Goal: Task Accomplishment & Management: Use online tool/utility

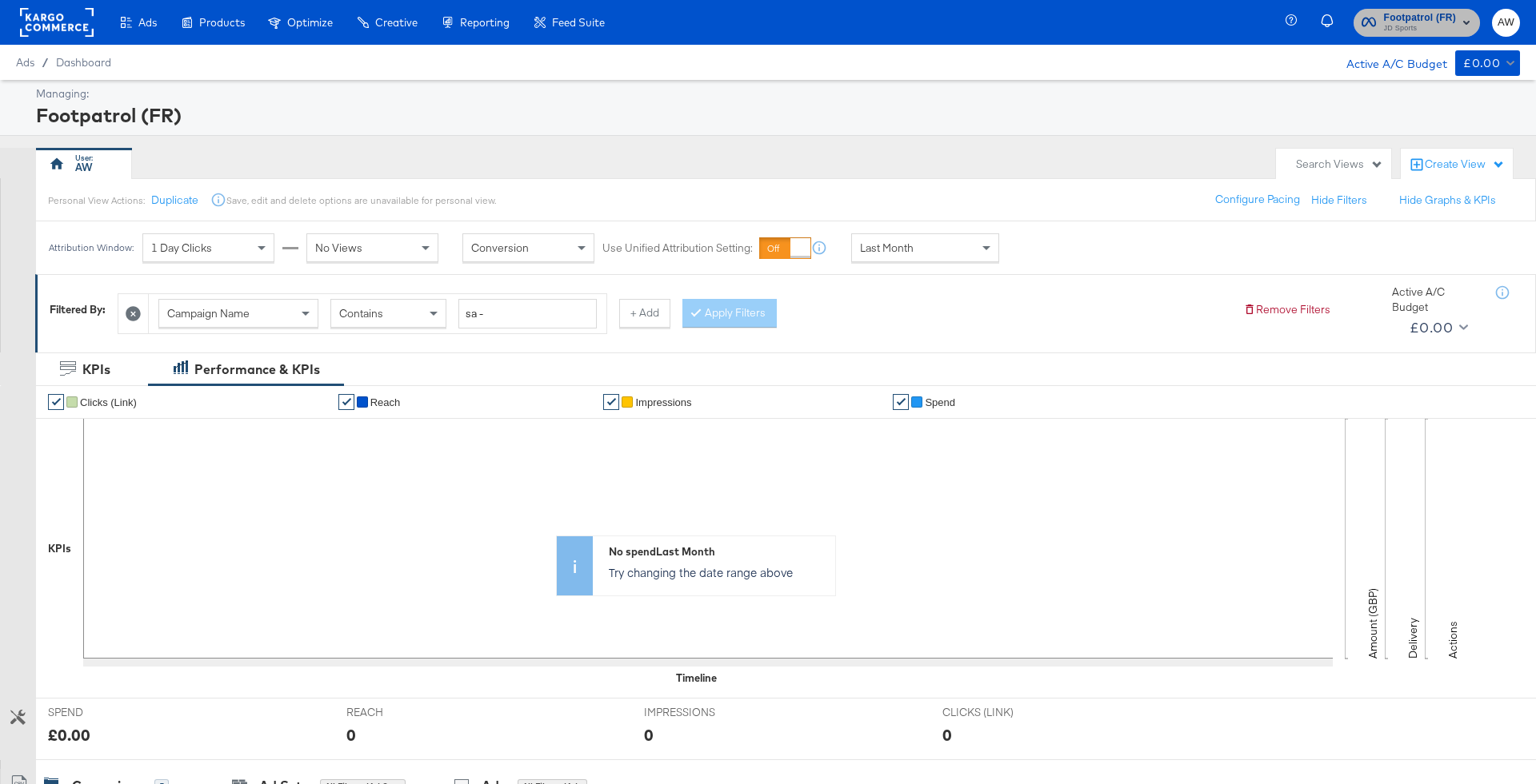
click at [1405, 34] on span "JD Sports" at bounding box center [1419, 29] width 72 height 13
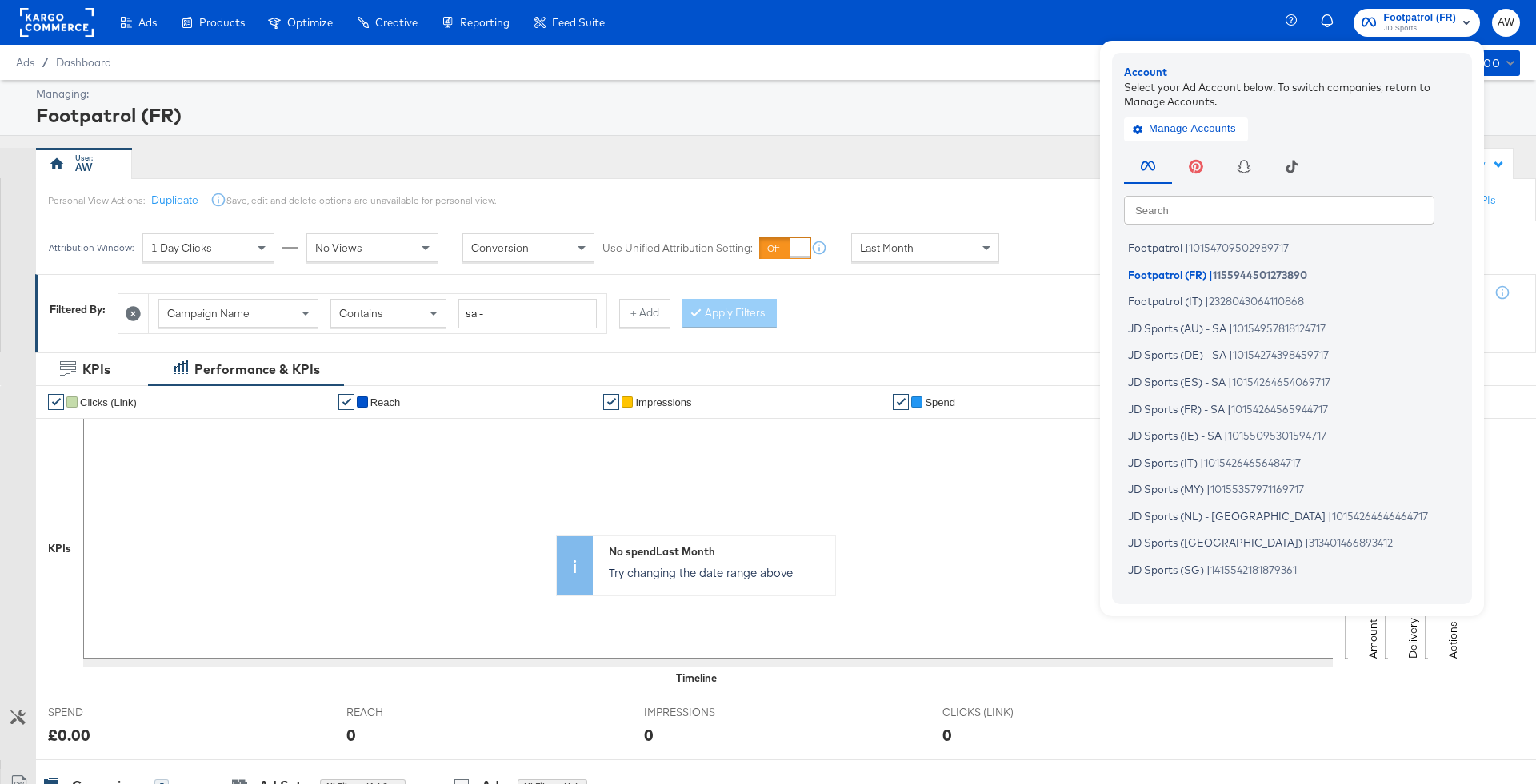
click at [1329, 206] on input "text" at bounding box center [1278, 210] width 310 height 29
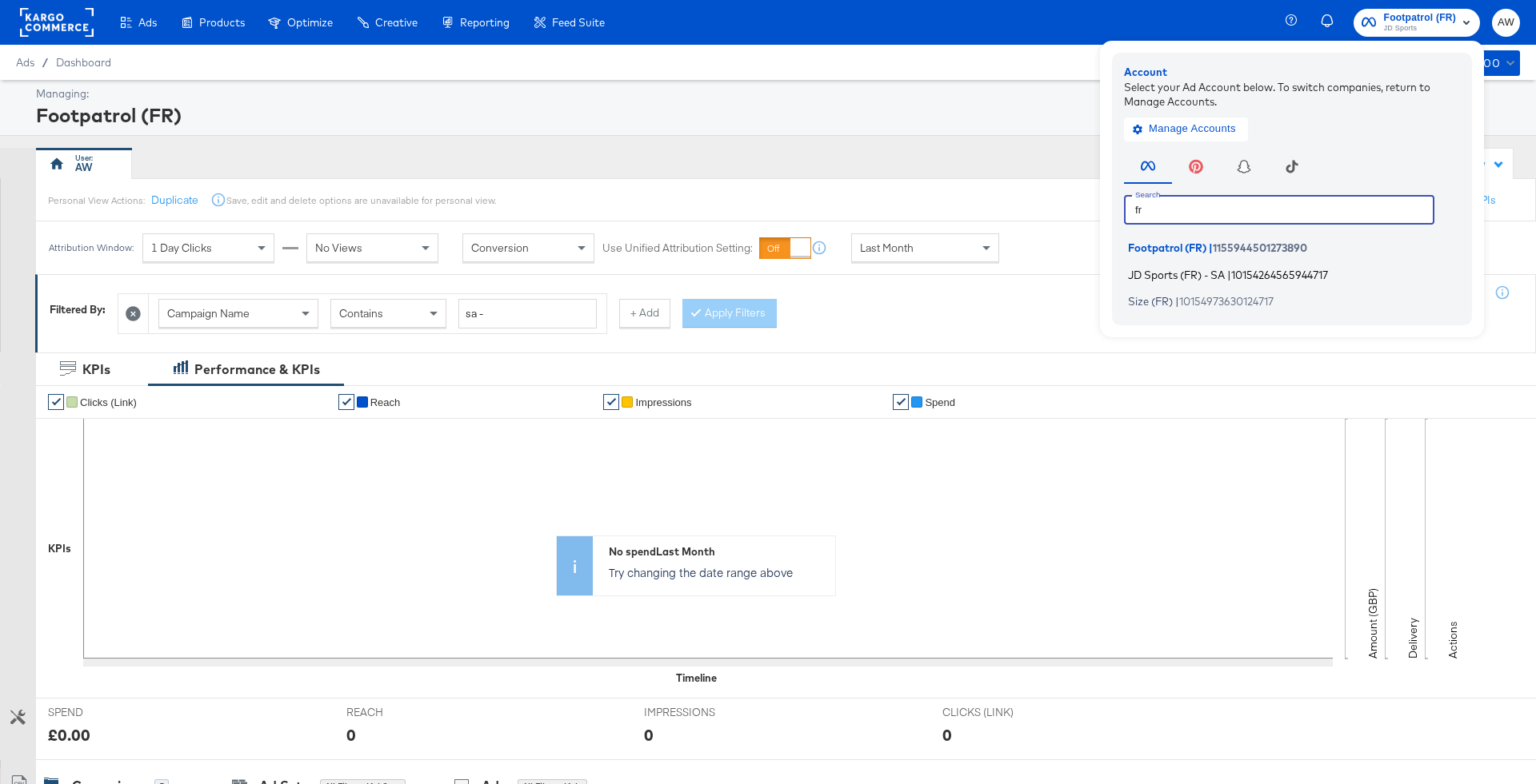
type input "fr"
click at [1230, 275] on span "|" at bounding box center [1229, 275] width 4 height 13
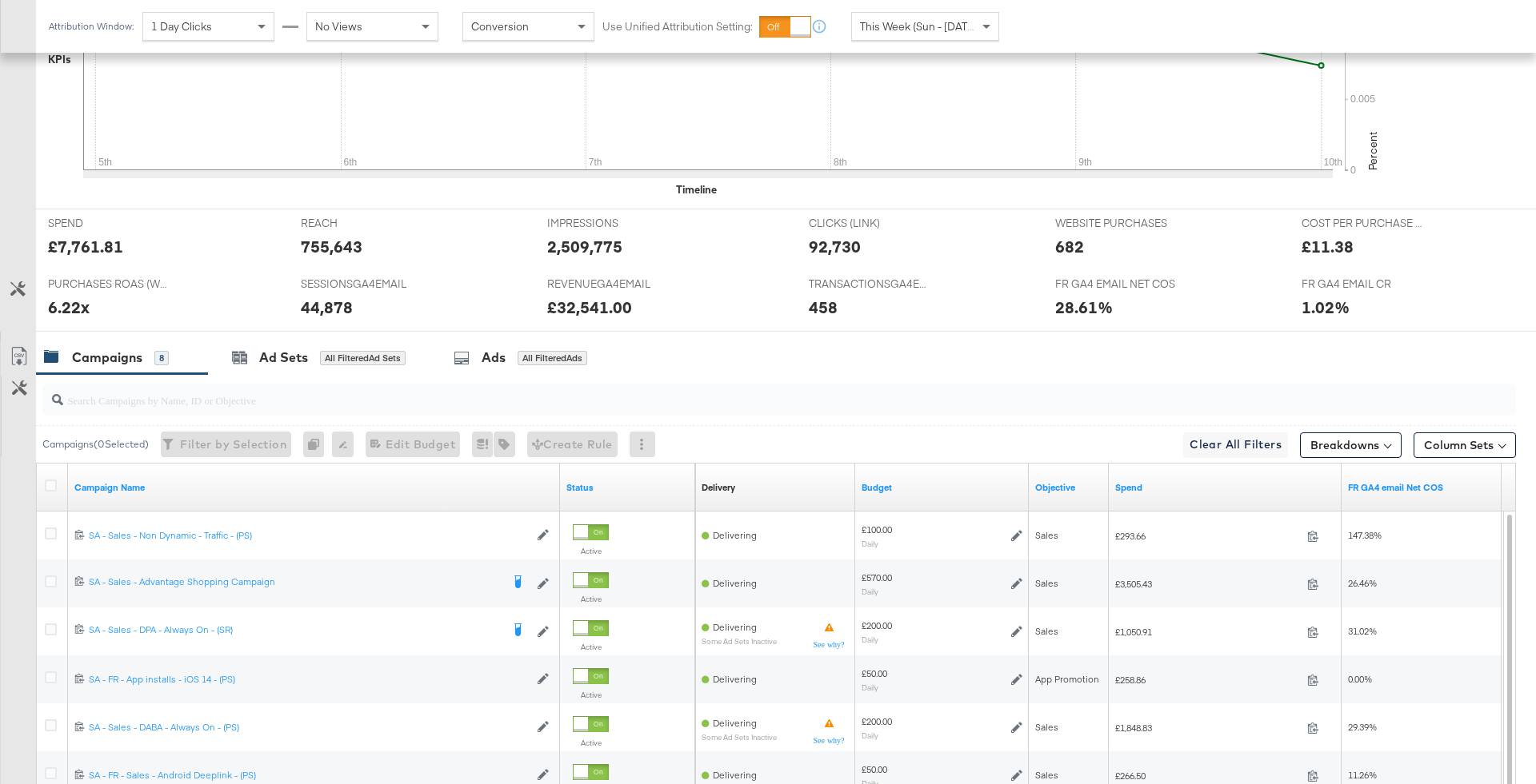
scroll to position [552, 0]
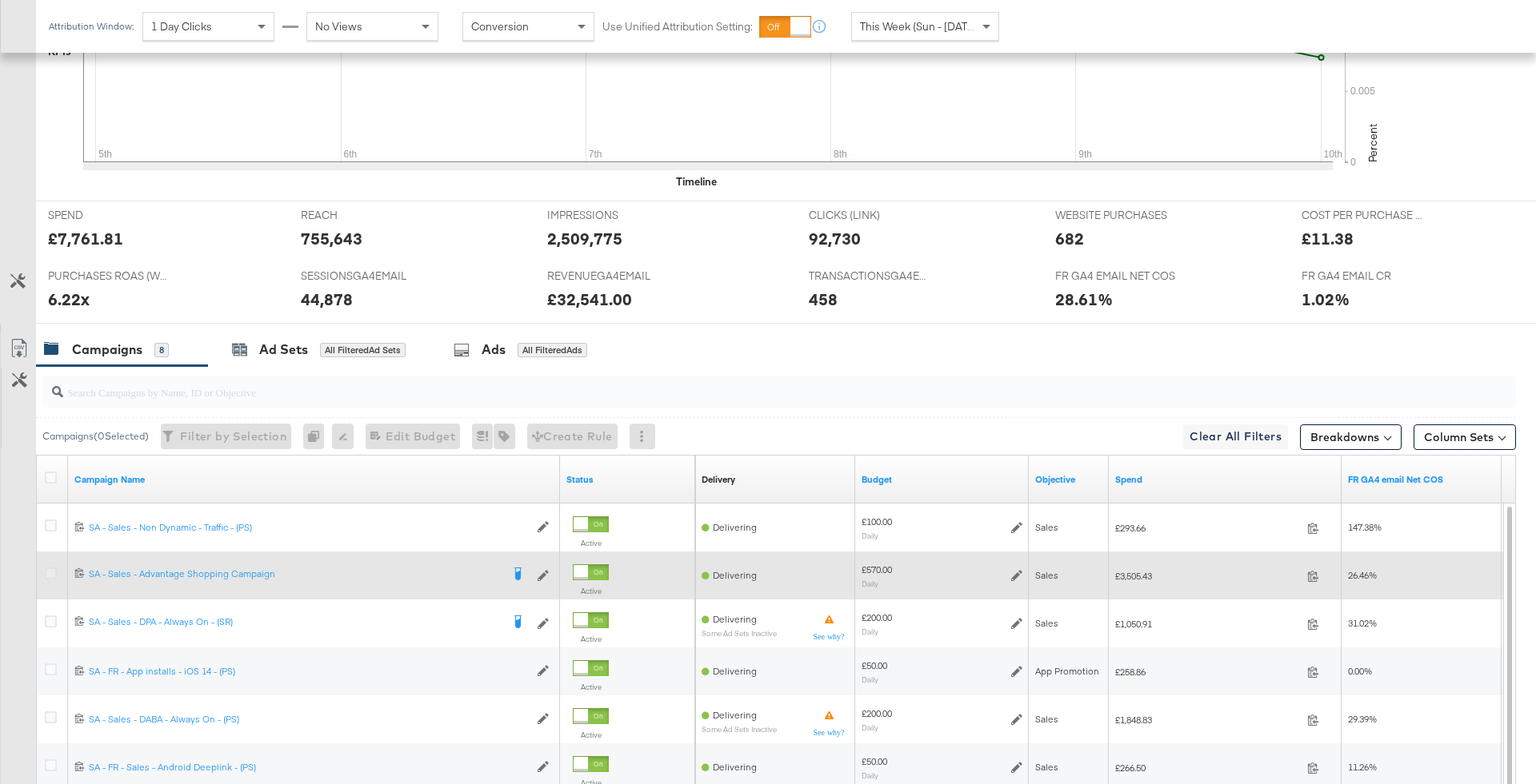
click at [53, 568] on icon at bounding box center [50, 574] width 12 height 12
click at [0, 0] on input "checkbox" at bounding box center [0, 0] width 0 height 0
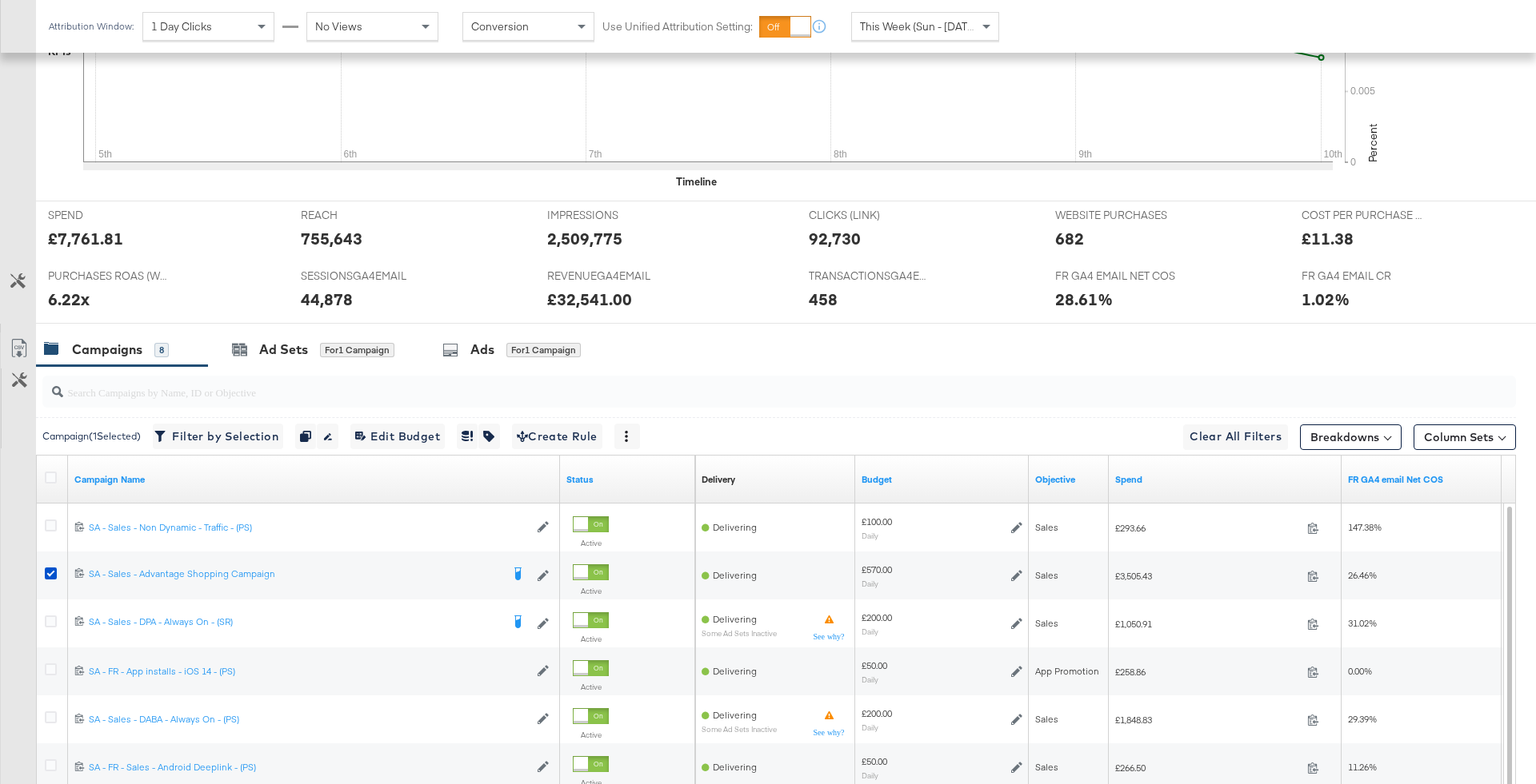
click at [965, 7] on div "Attribution Window: 1 Day Clicks No Views Conversion Use Unified Attribution Se…" at bounding box center [527, 26] width 983 height 53
click at [942, 28] on span "This Week (Sun - [DATE])" at bounding box center [919, 26] width 120 height 14
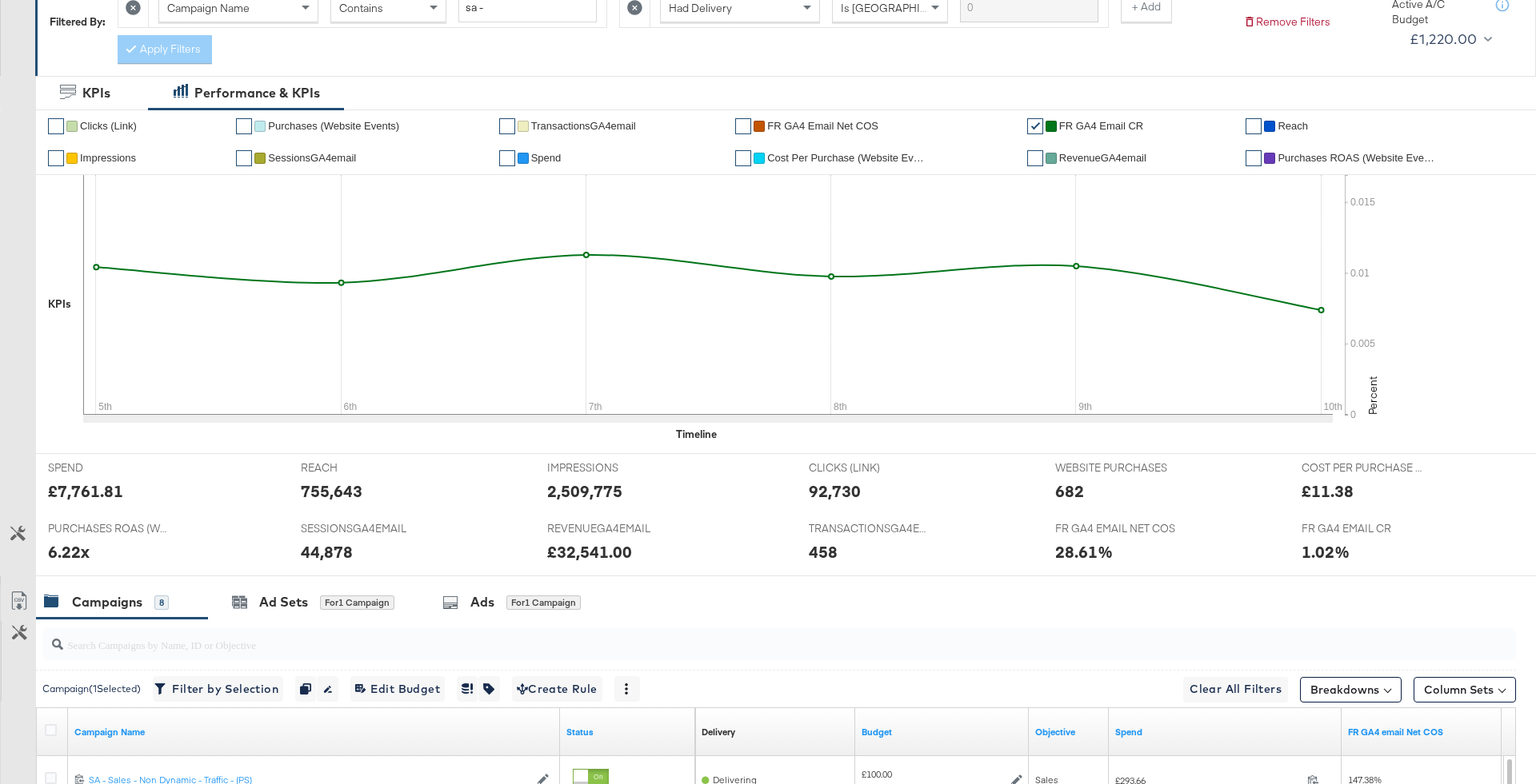
scroll to position [0, 0]
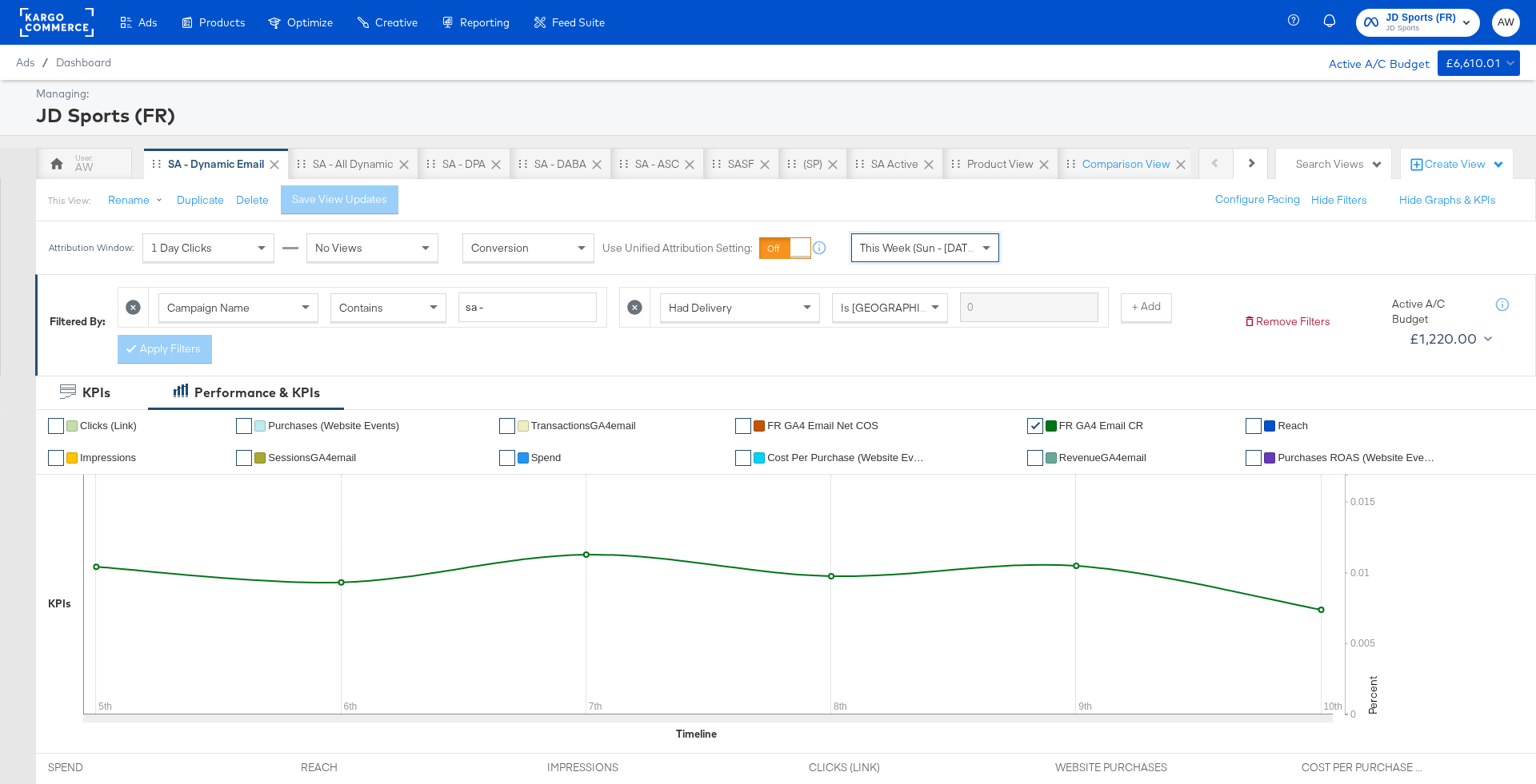
click at [854, 413] on li "✔ FR GA4 email Net COS" at bounding box center [875, 426] width 280 height 32
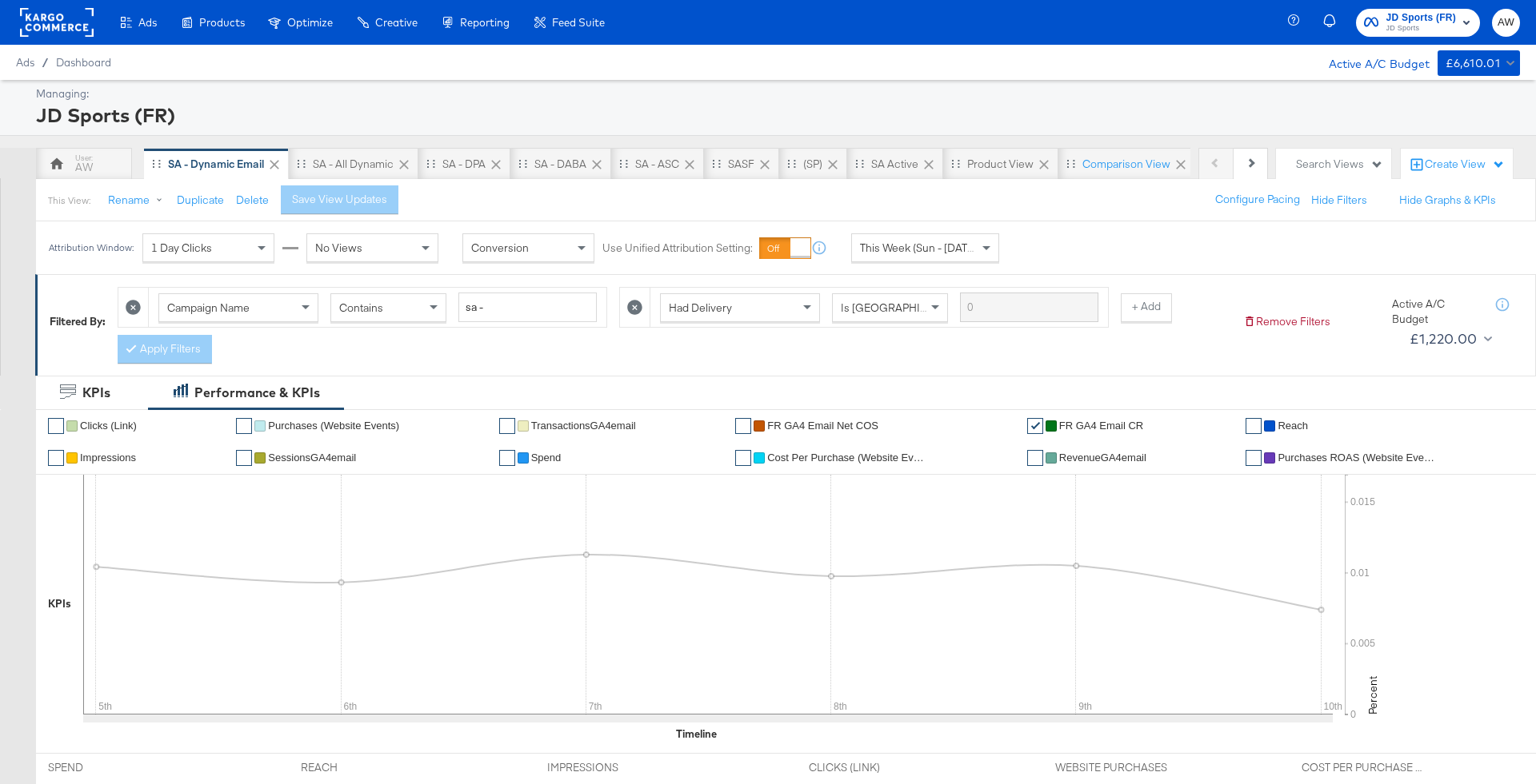
click at [849, 426] on span "FR GA4 email Net COS" at bounding box center [822, 426] width 111 height 12
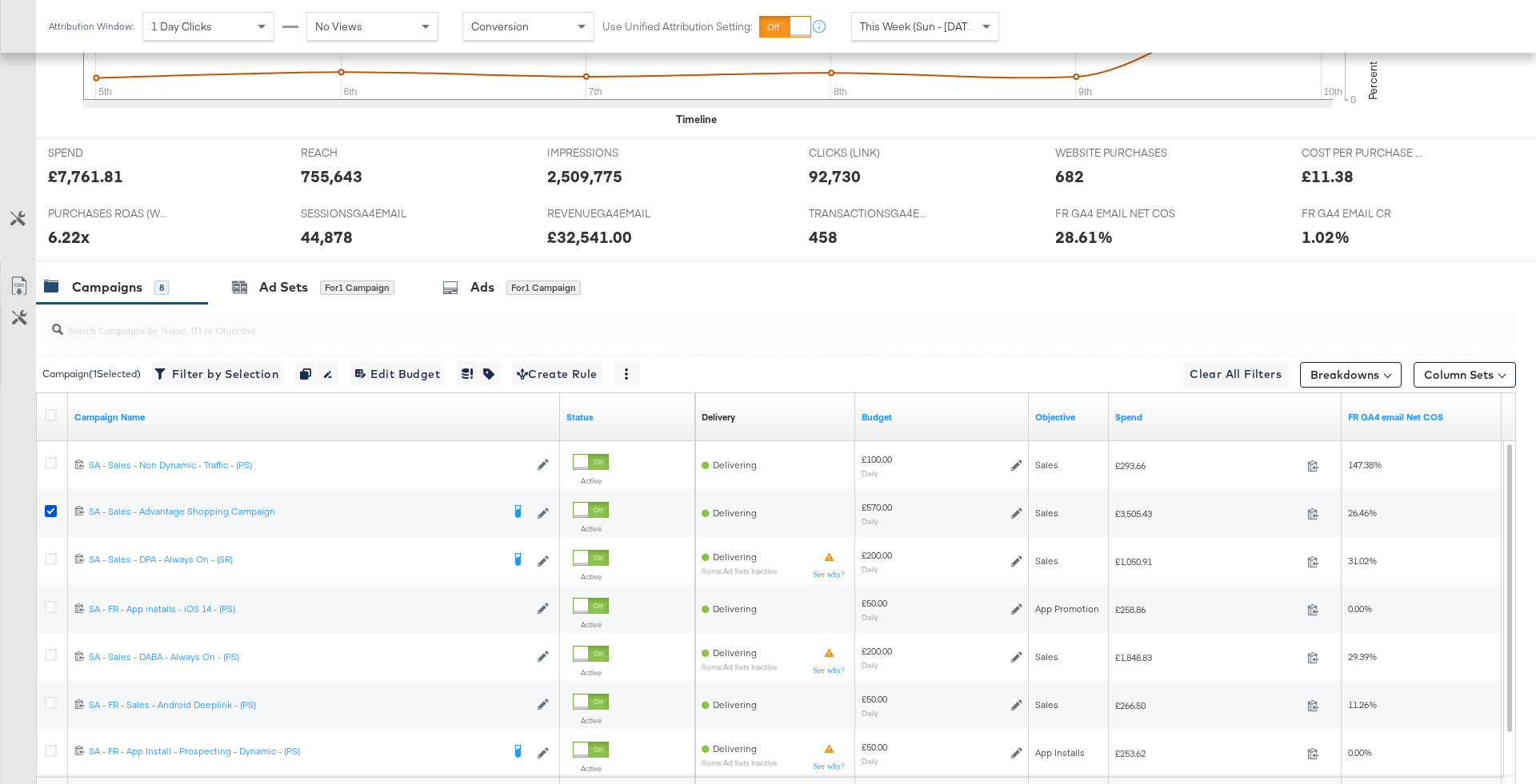
scroll to position [641, 0]
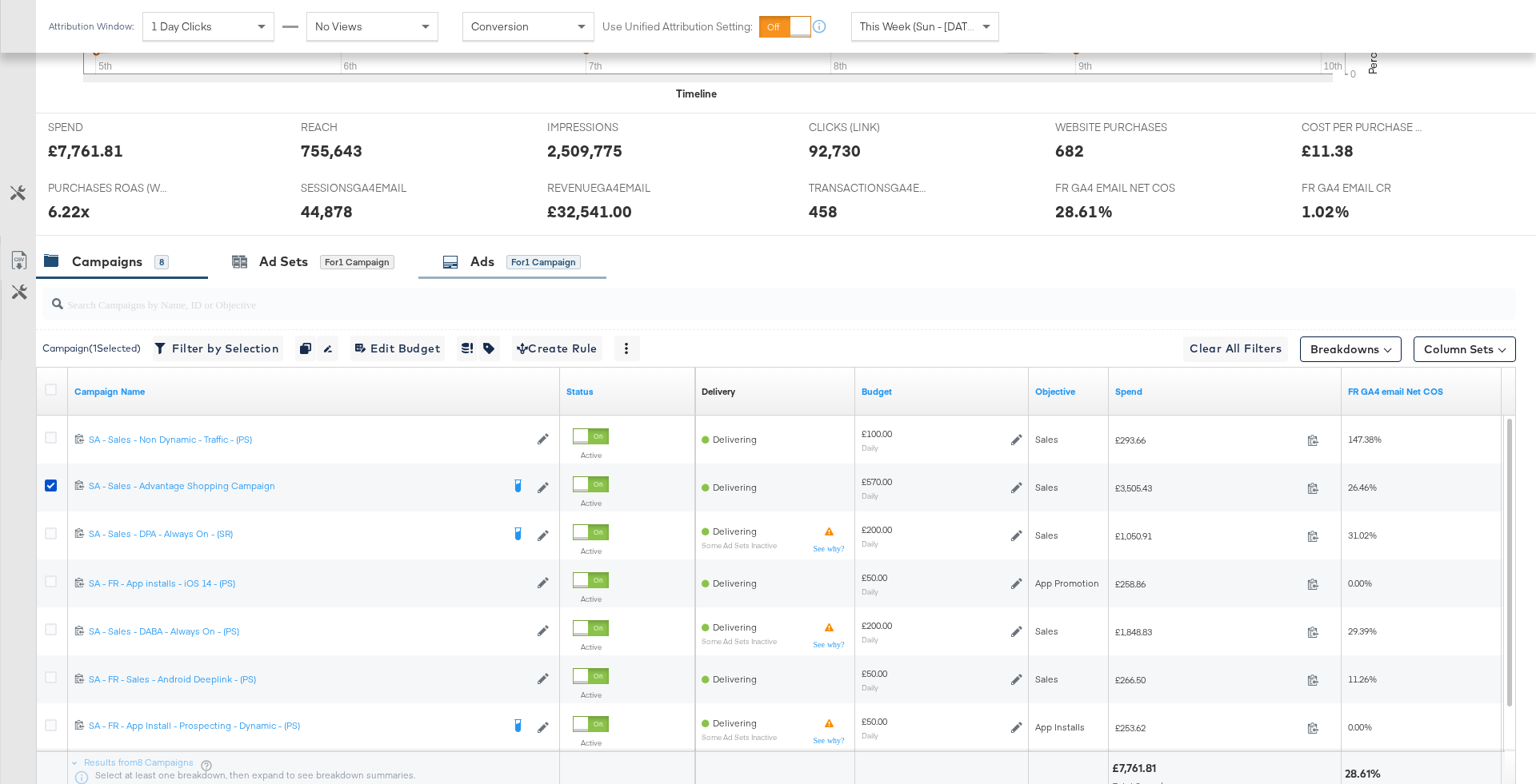
click at [533, 261] on div "for 1 Campaign" at bounding box center [544, 262] width 75 height 14
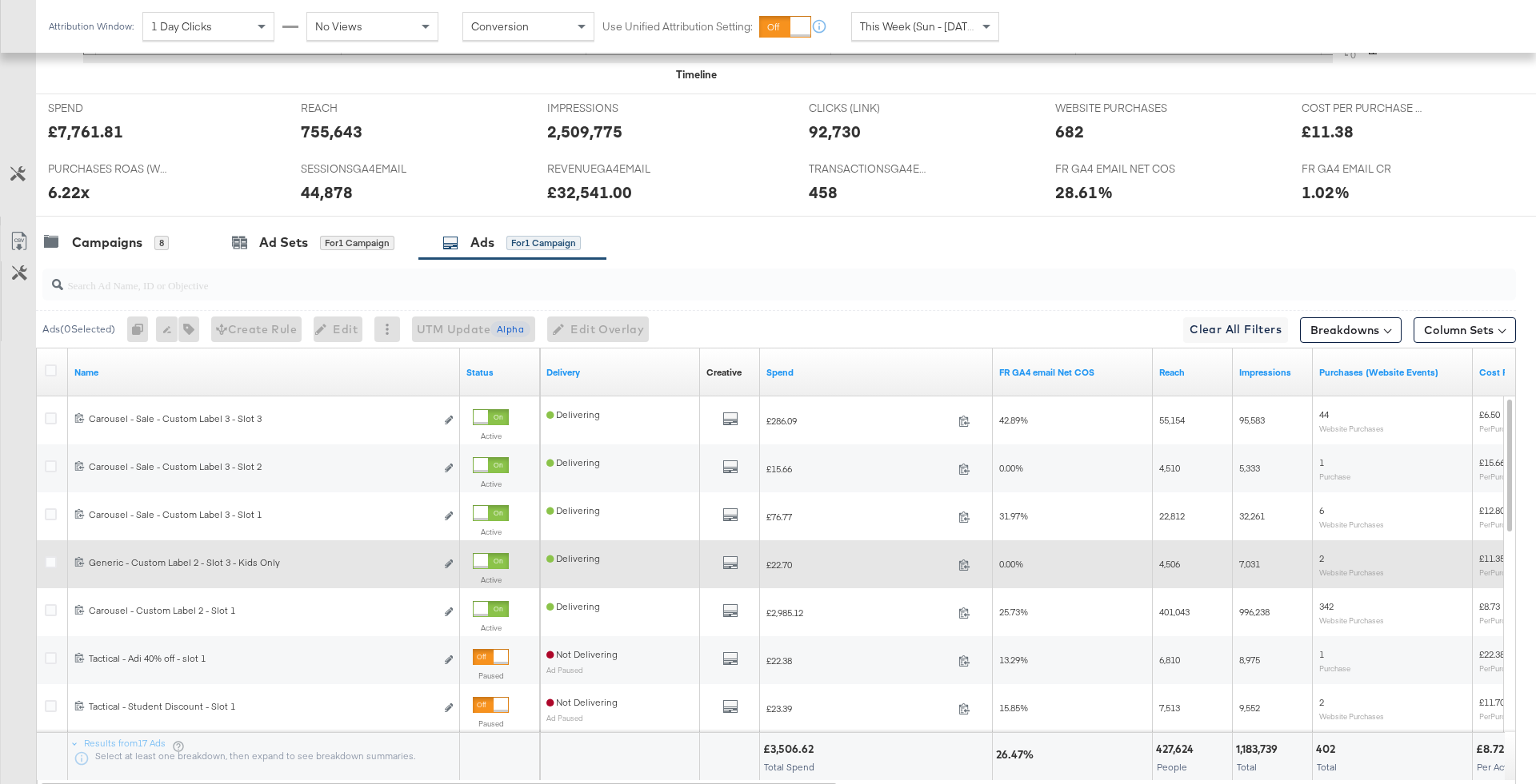
scroll to position [770, 0]
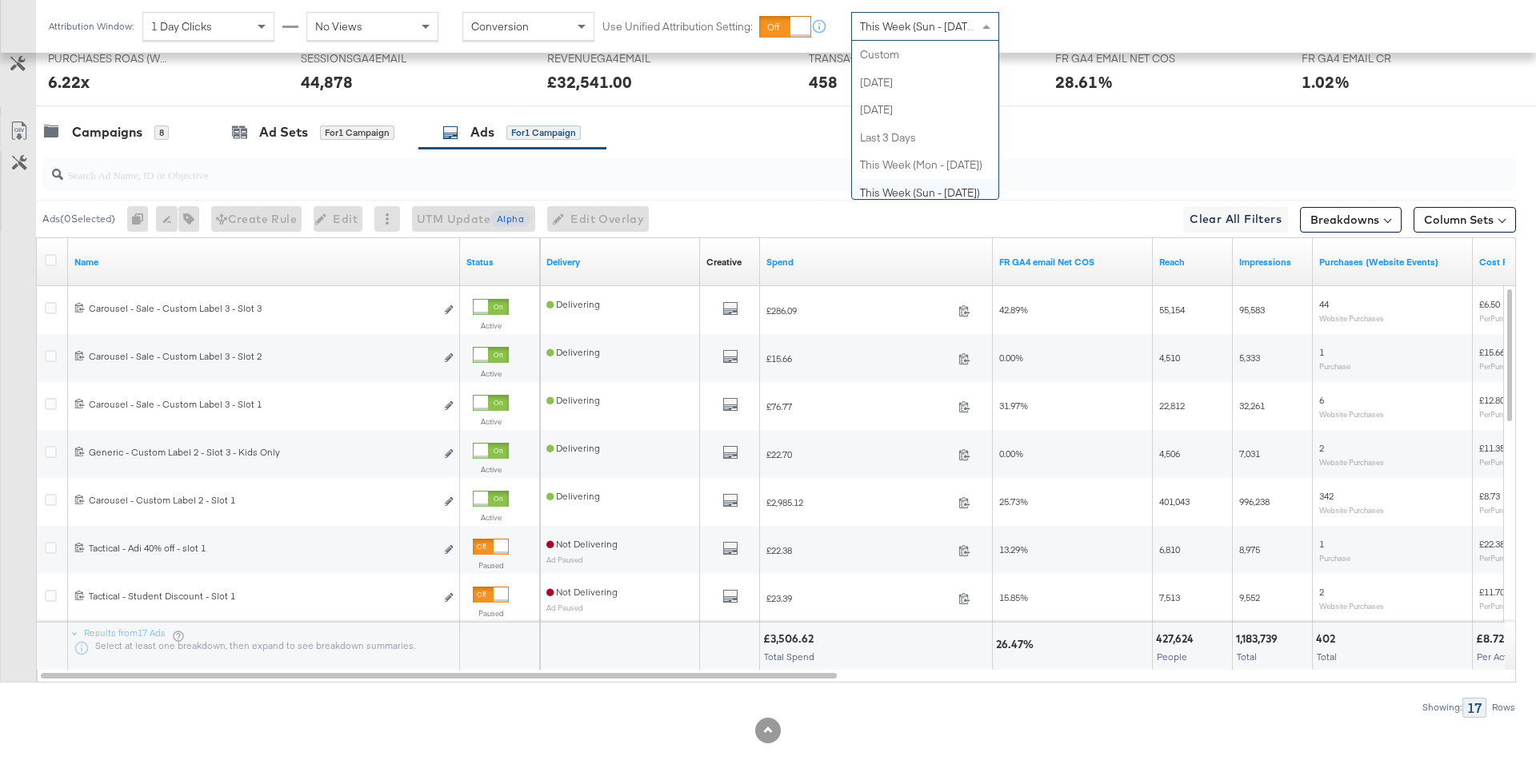
click at [965, 24] on span "This Week (Sun - Today)" at bounding box center [919, 26] width 120 height 14
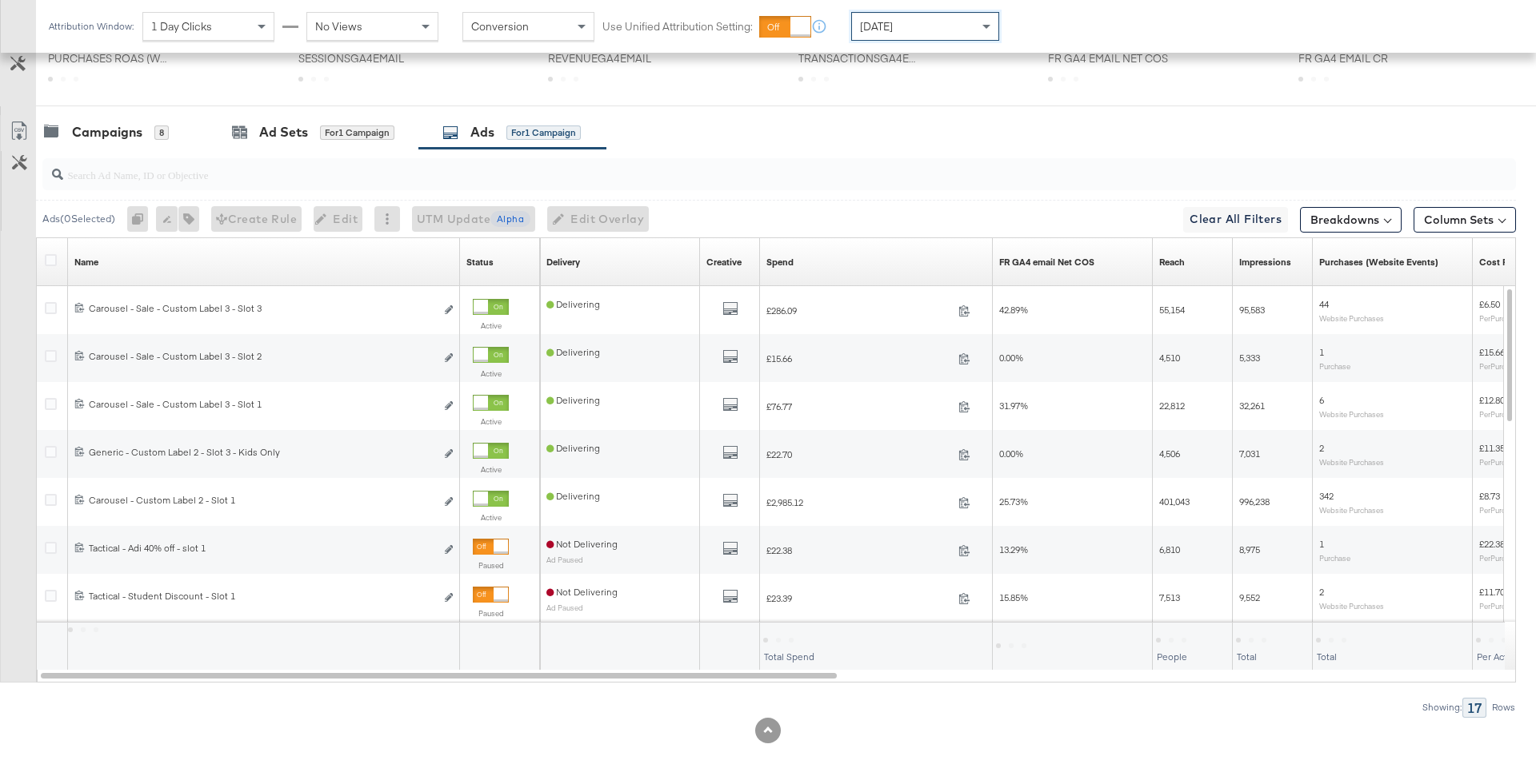
click at [947, 106] on div at bounding box center [768, 113] width 1536 height 13
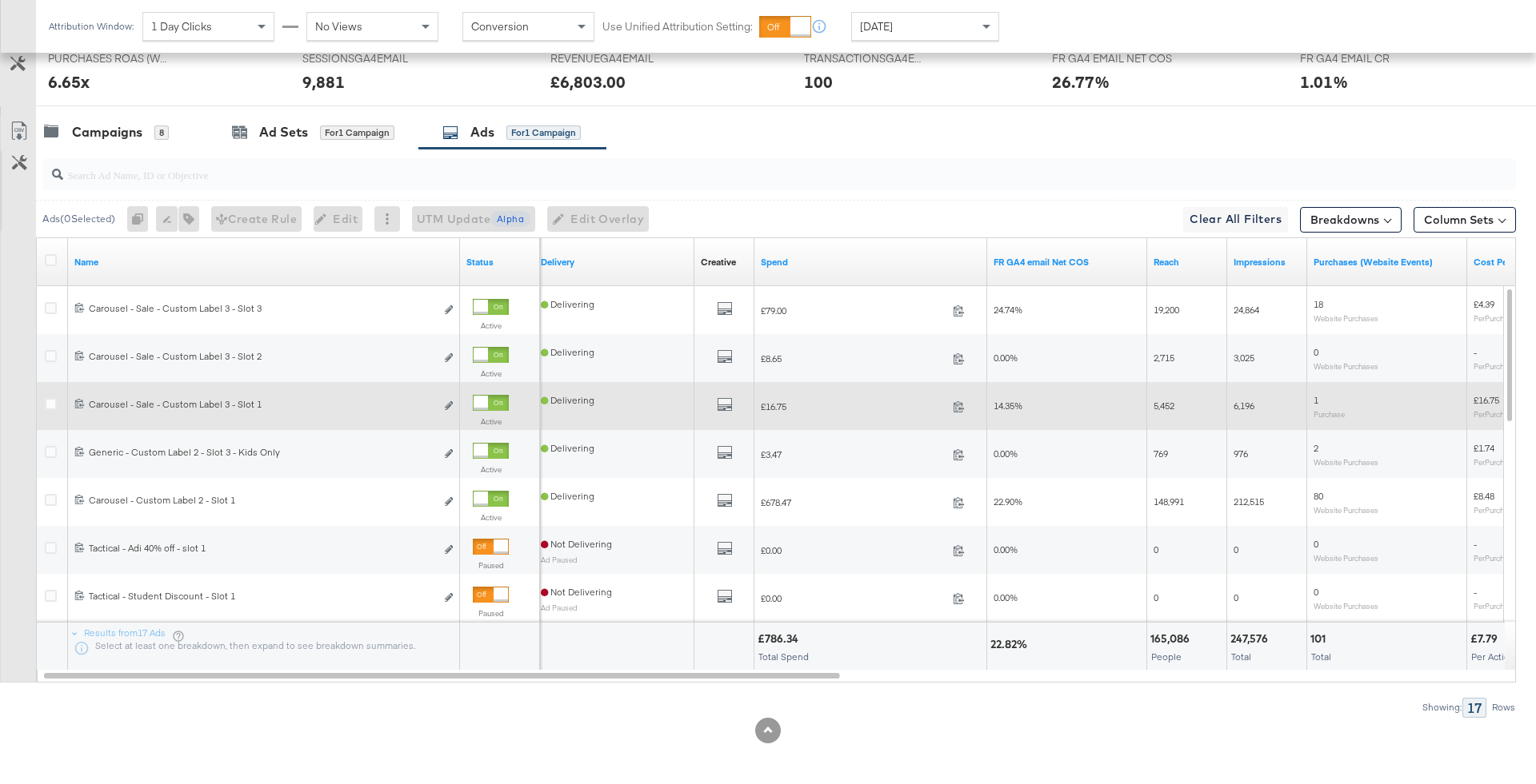
scroll to position [750, 0]
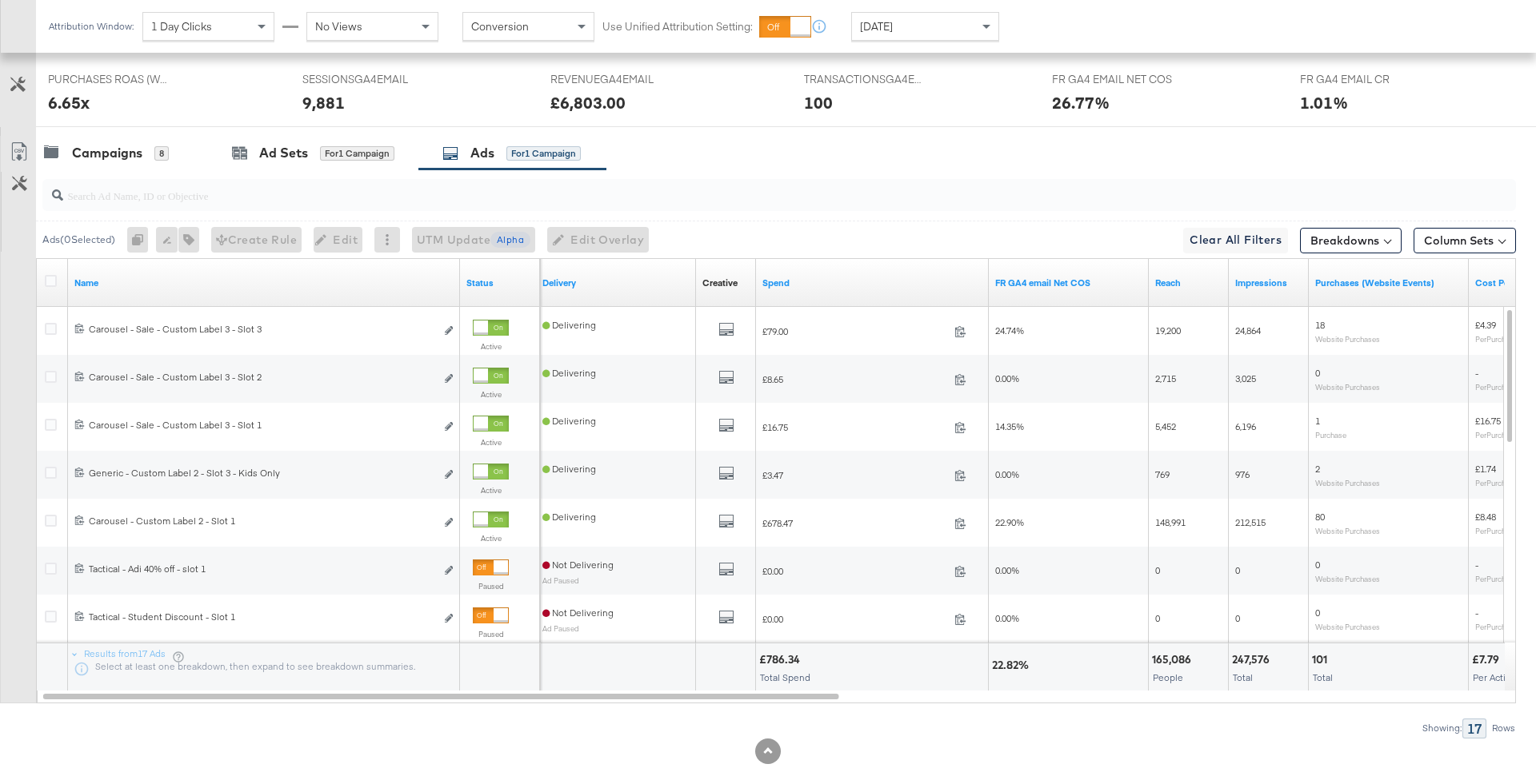
click at [965, 37] on div "Yesterday" at bounding box center [924, 26] width 146 height 27
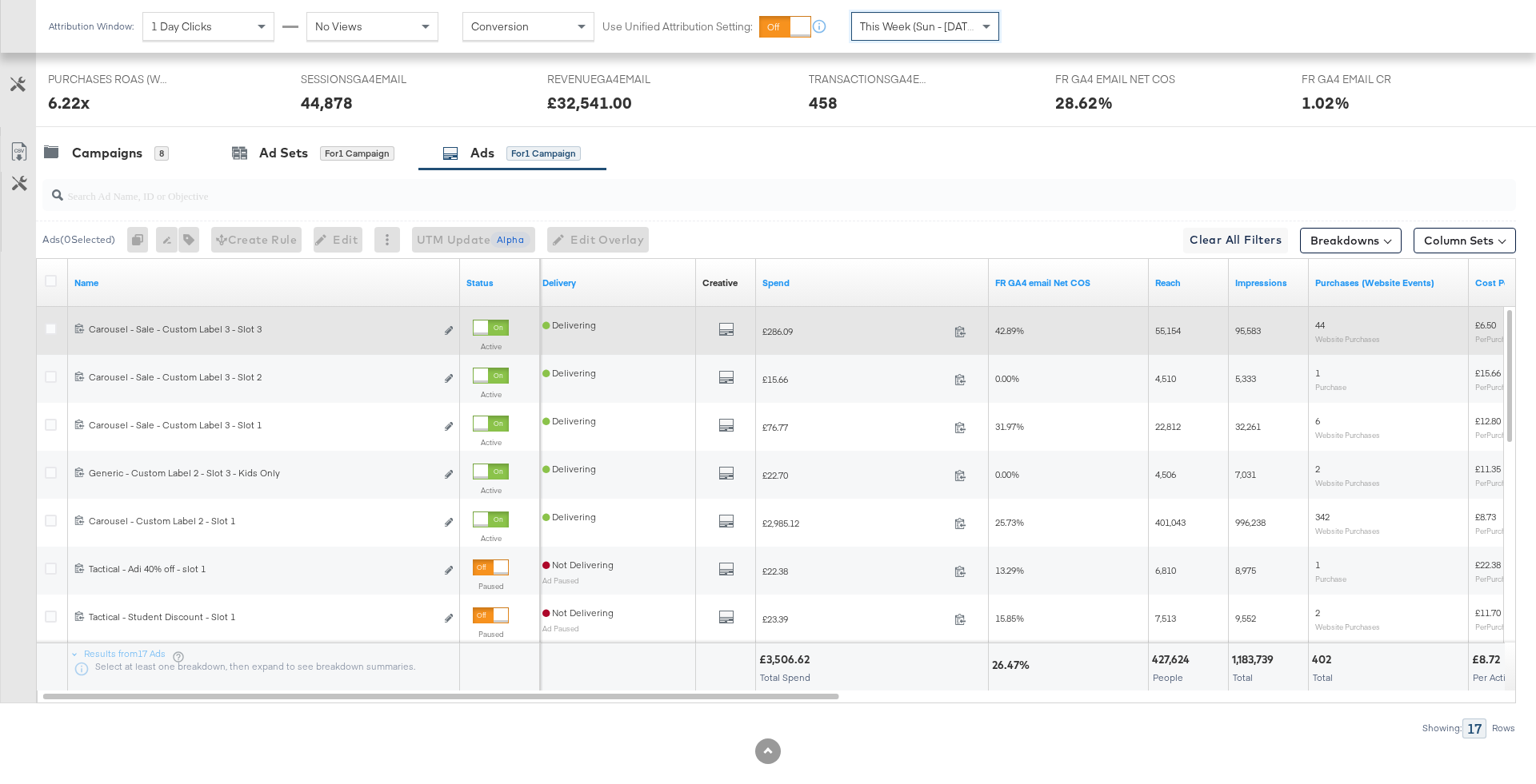
click at [488, 329] on div at bounding box center [480, 327] width 14 height 14
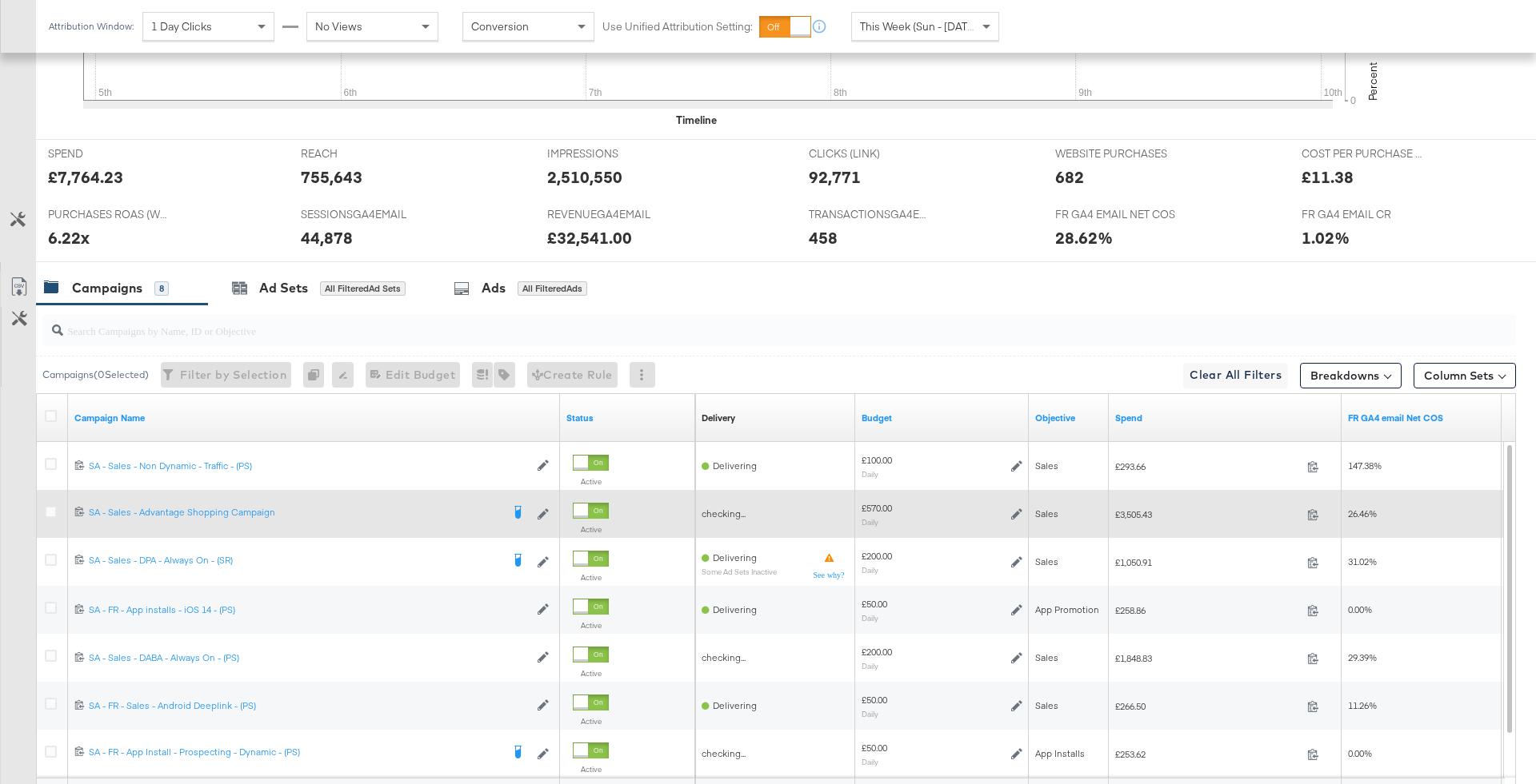
scroll to position [770, 0]
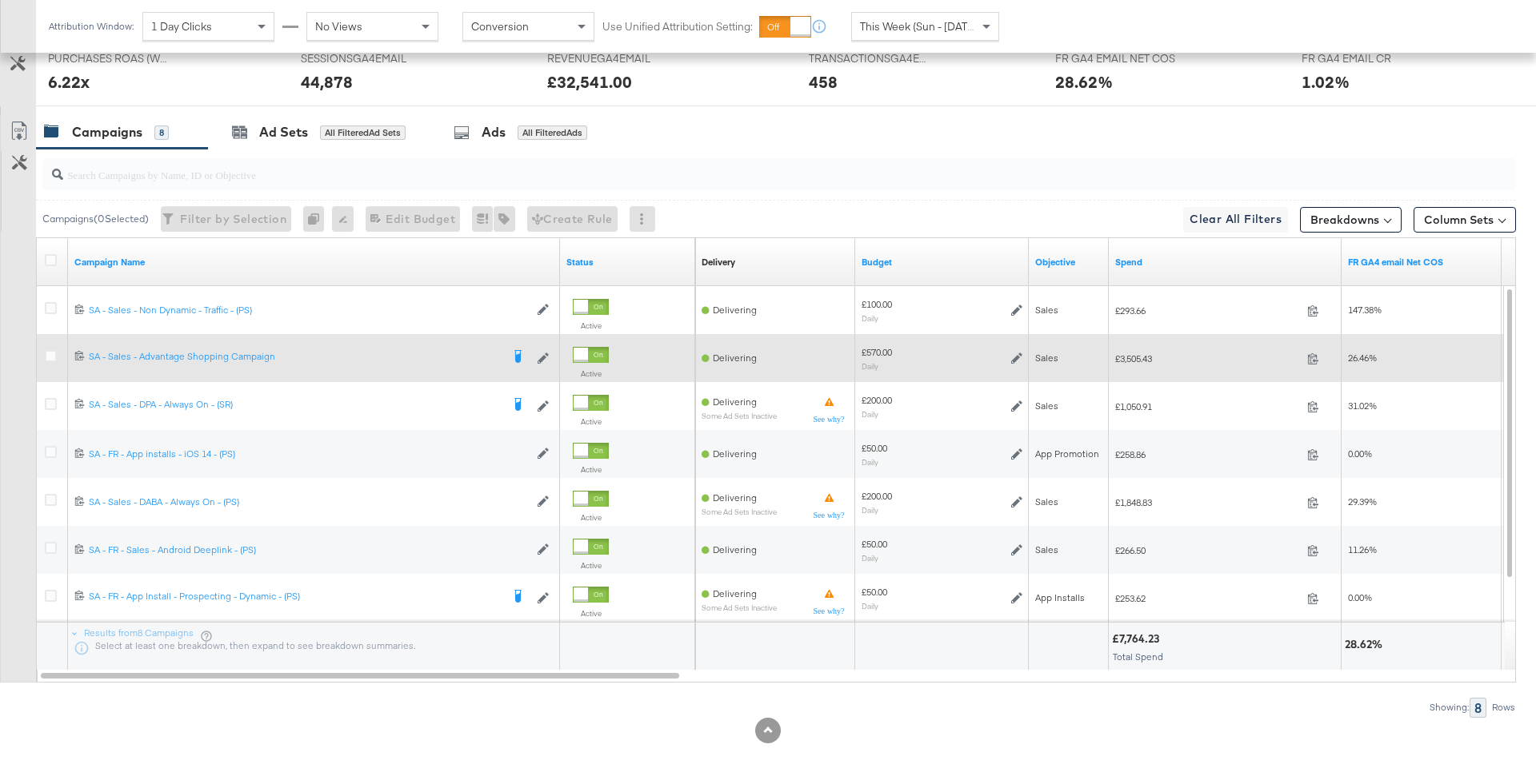
click at [38, 351] on div at bounding box center [53, 358] width 30 height 29
click at [54, 357] on icon at bounding box center [50, 356] width 12 height 12
click at [0, 0] on input "checkbox" at bounding box center [0, 0] width 0 height 0
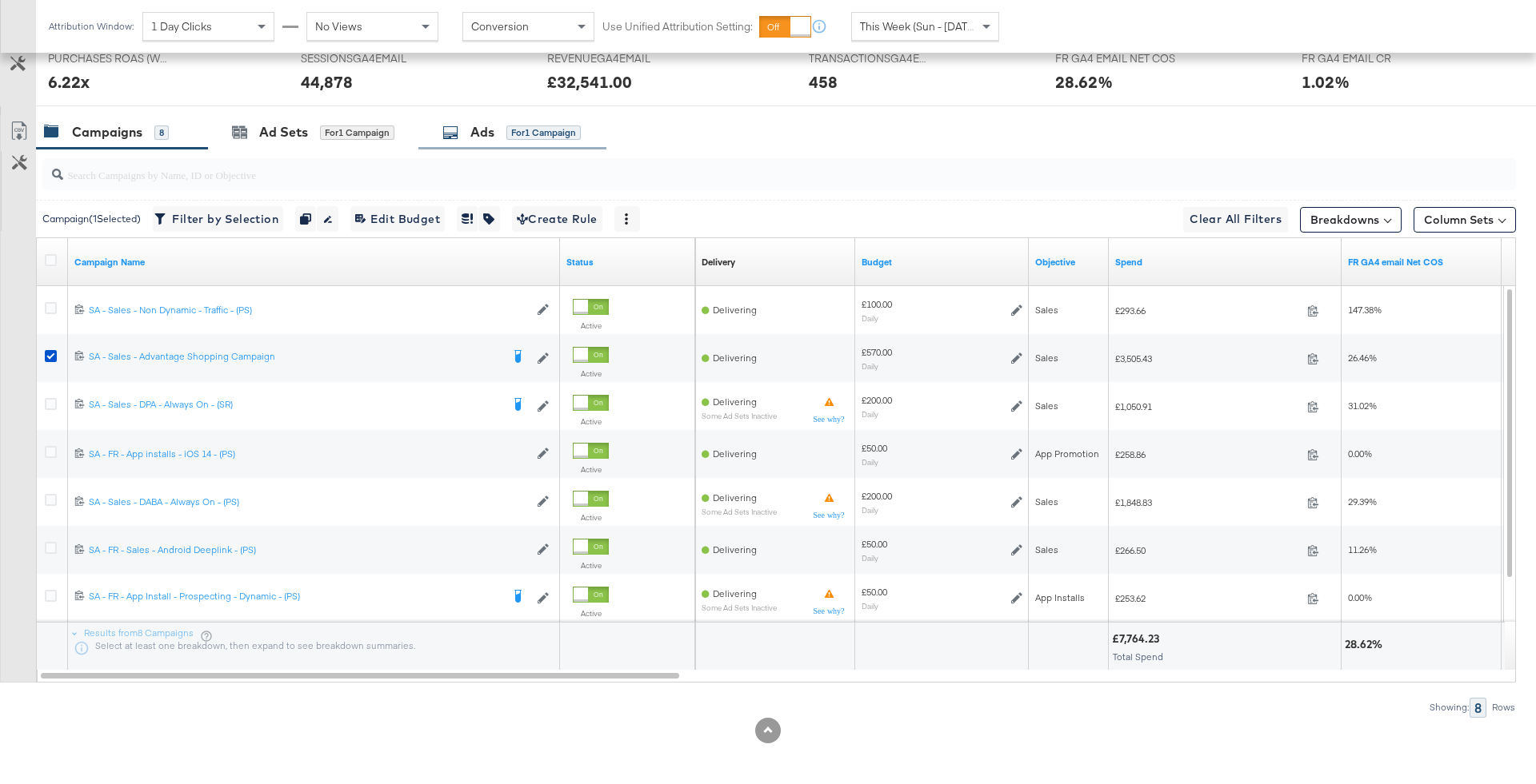
click at [536, 141] on div "Ads for 1 Campaign" at bounding box center [512, 132] width 188 height 34
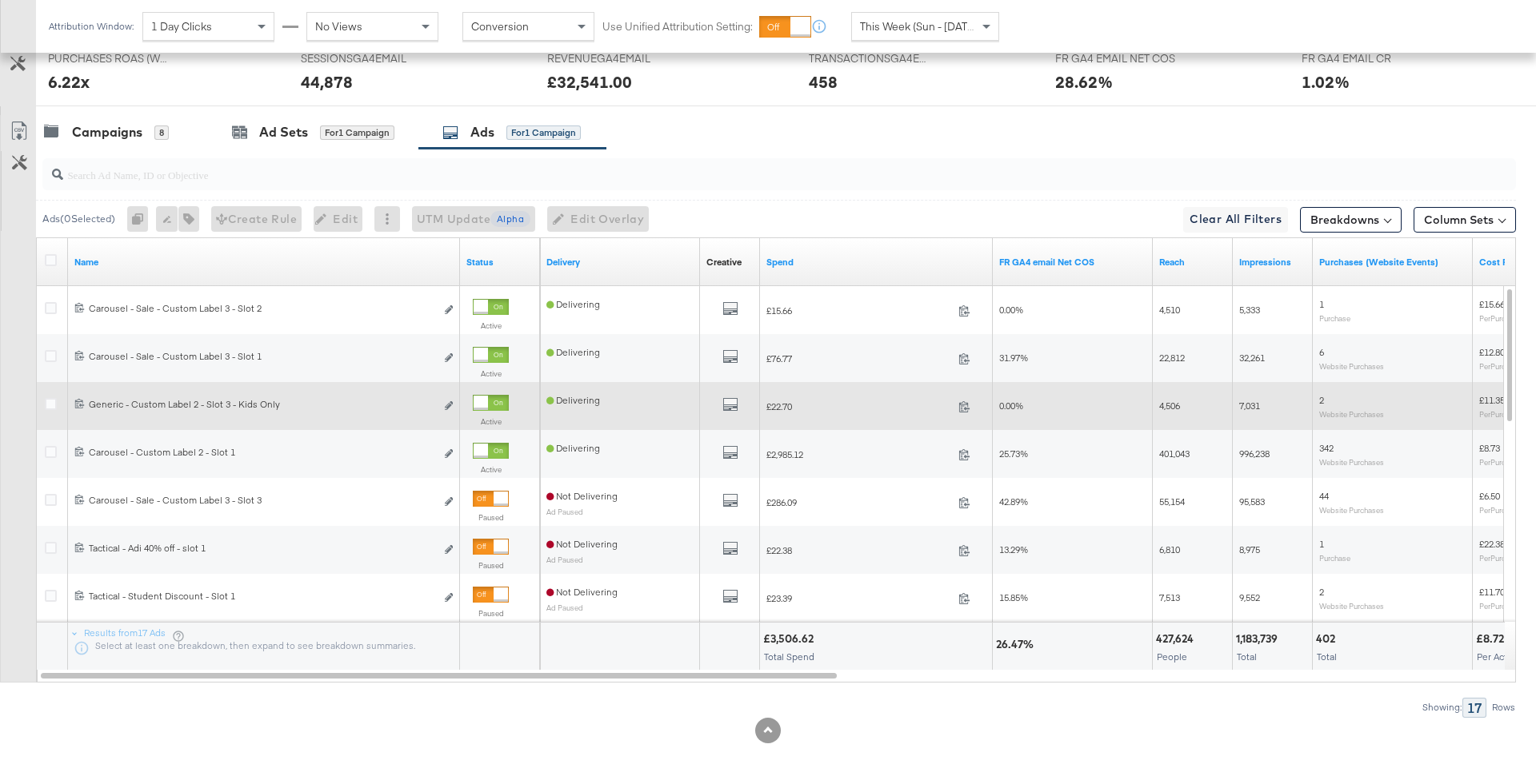
click at [488, 404] on div at bounding box center [480, 402] width 14 height 14
click at [162, 119] on div "Campaigns 8" at bounding box center [122, 132] width 172 height 34
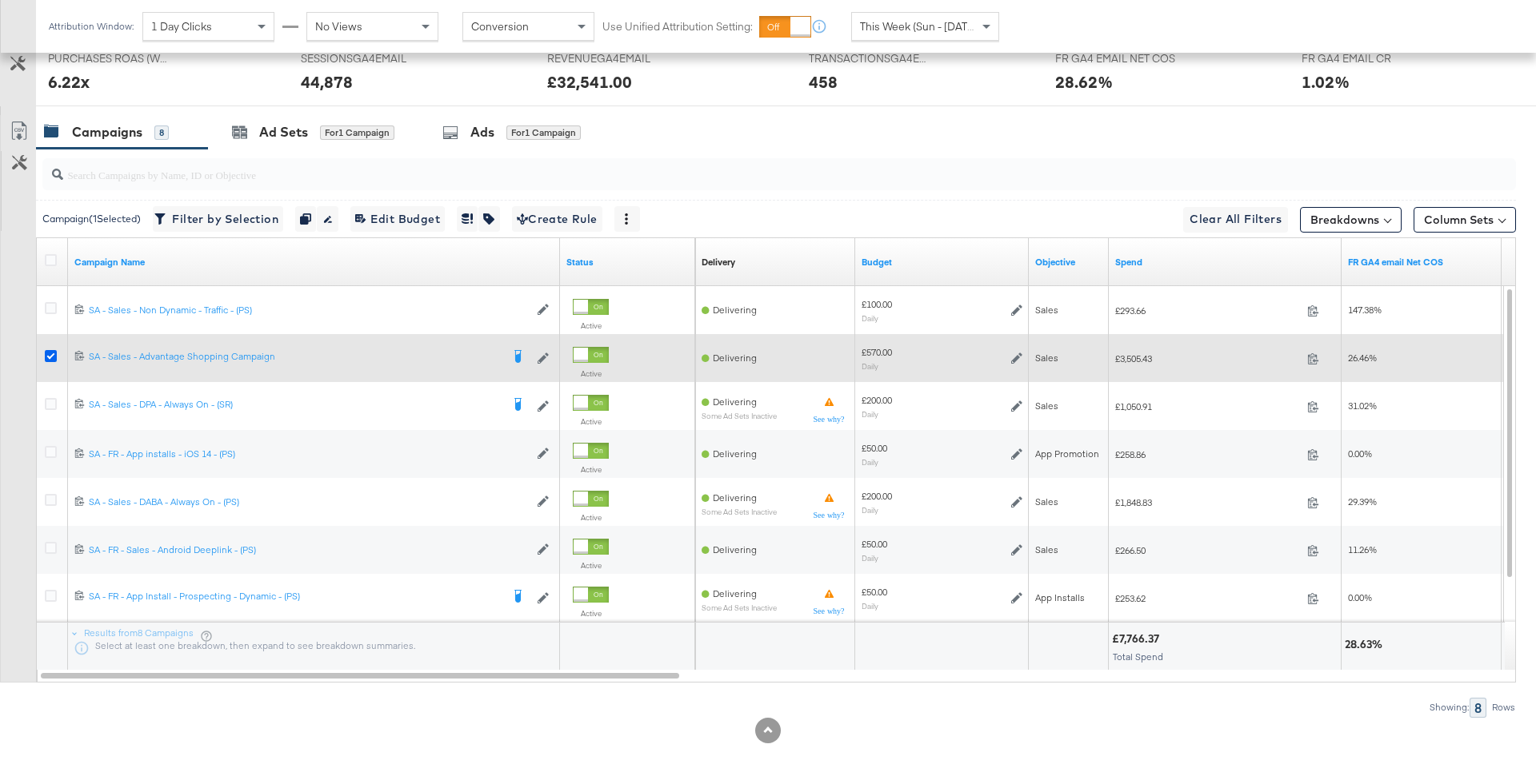
click at [48, 350] on icon at bounding box center [50, 356] width 12 height 12
click at [0, 0] on input "checkbox" at bounding box center [0, 0] width 0 height 0
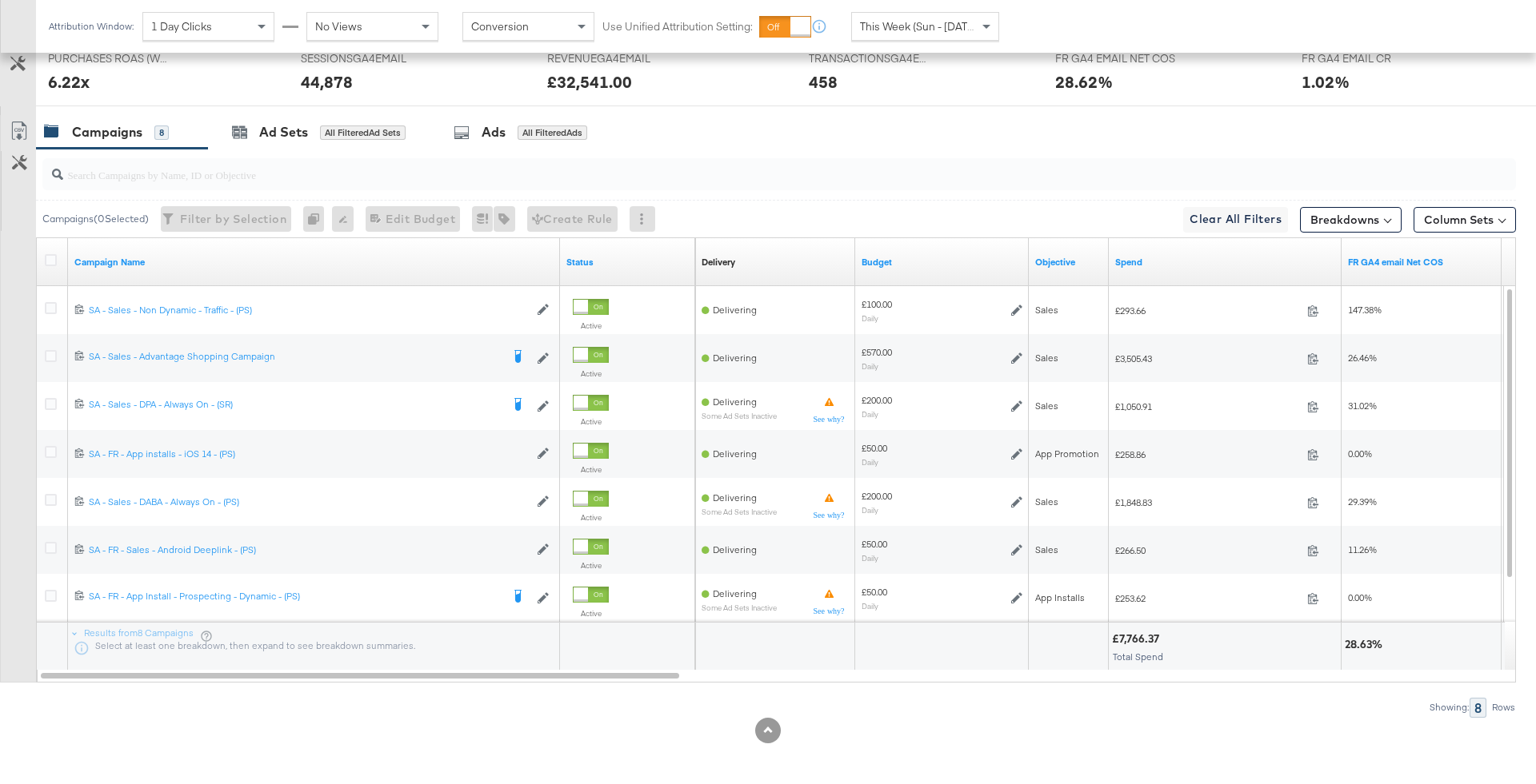
click at [880, 17] on div "This Week (Sun - Today)" at bounding box center [924, 26] width 146 height 27
click at [932, 30] on div "Yesterday" at bounding box center [924, 26] width 146 height 27
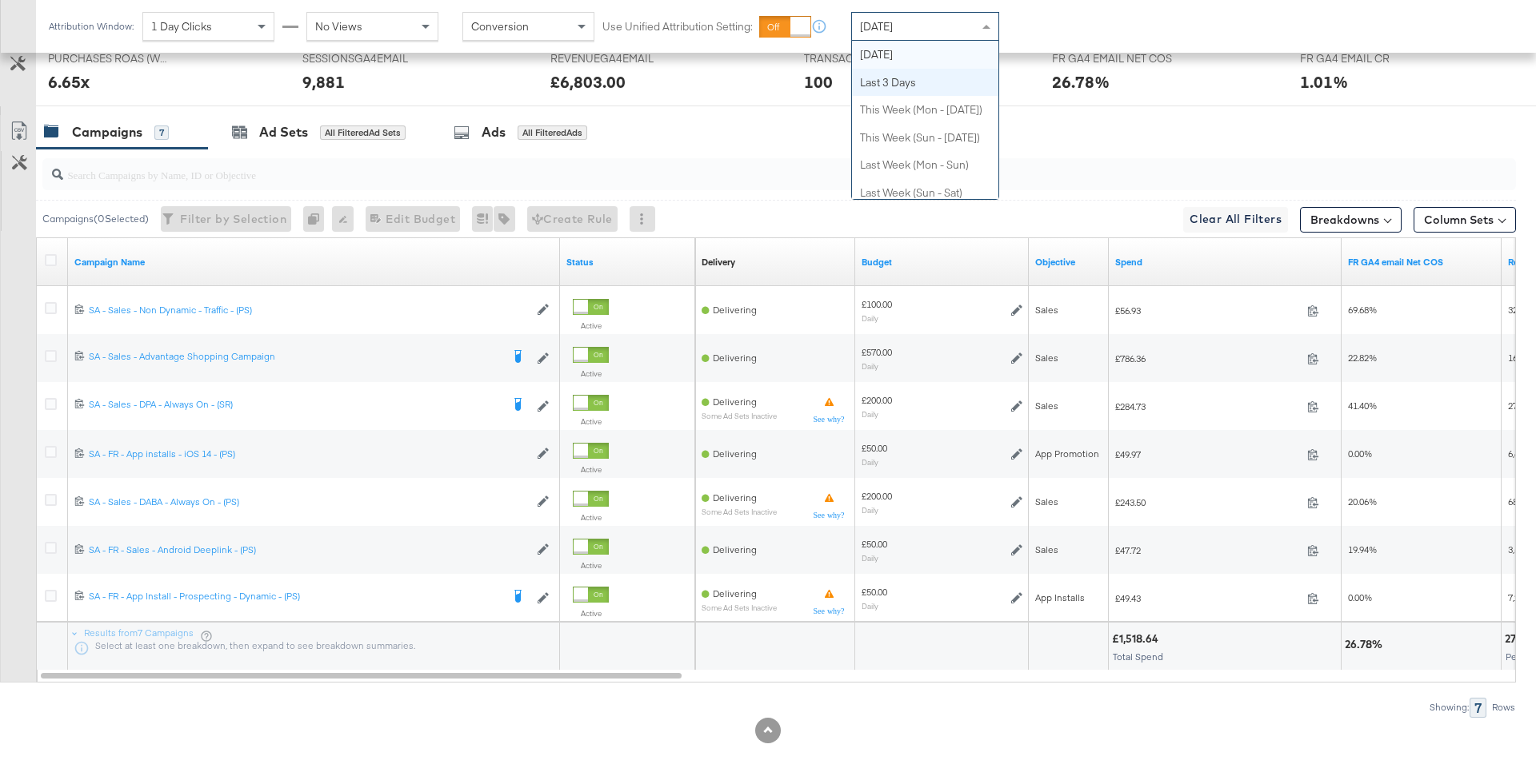
scroll to position [0, 0]
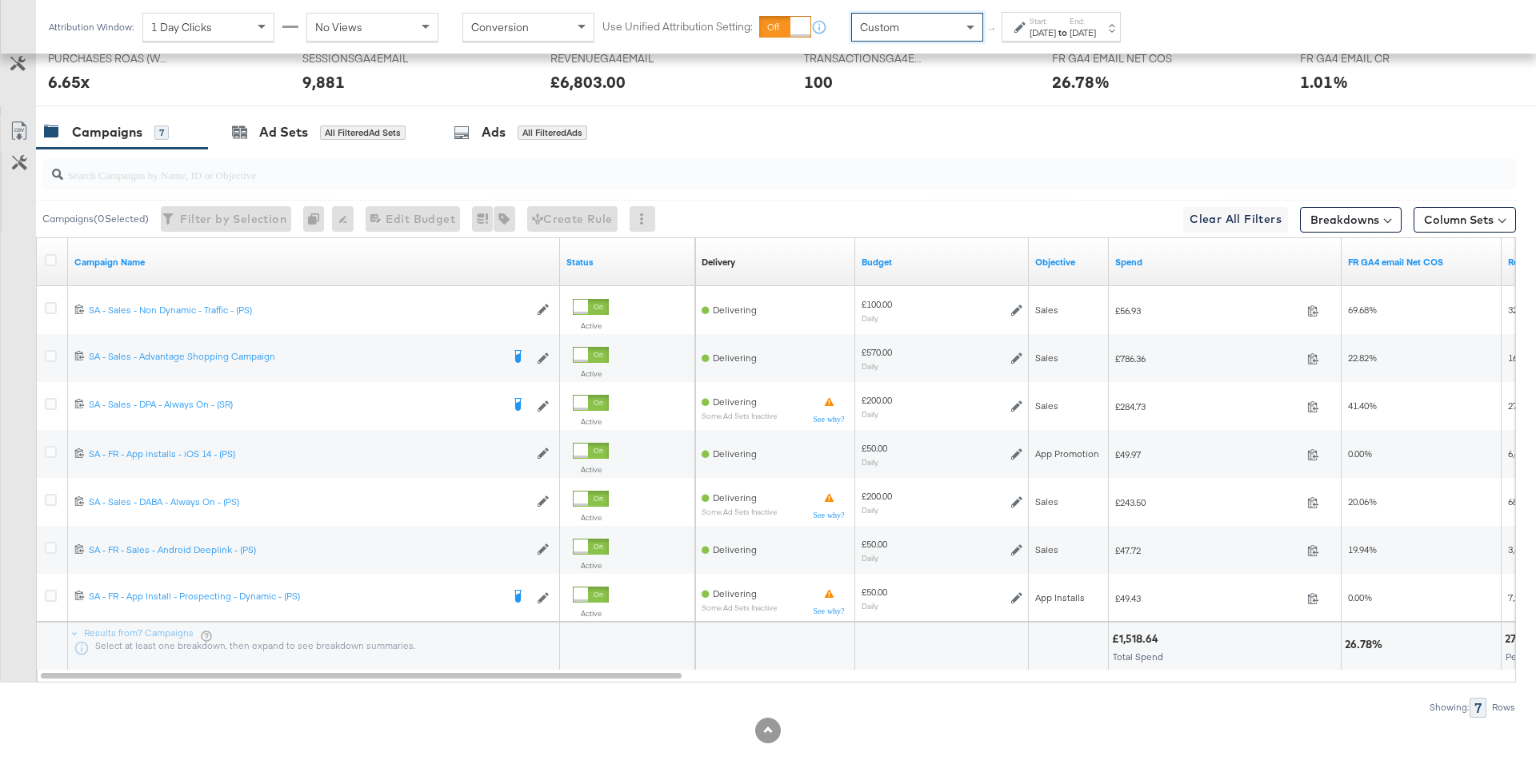
click at [1030, 40] on div "Start: Oct 10th 2025 to End: Oct 10th 2025" at bounding box center [1061, 27] width 119 height 30
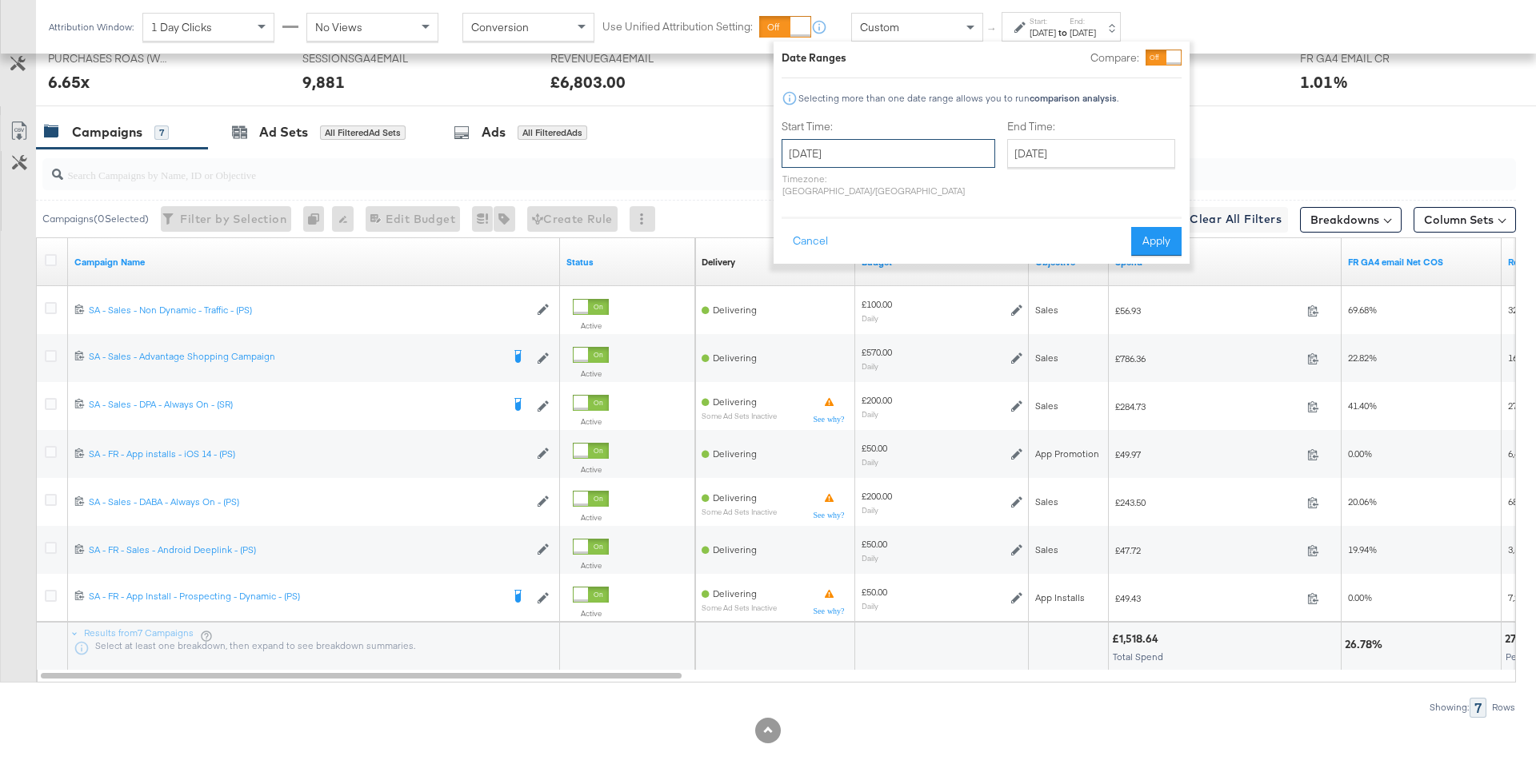
click at [904, 160] on input "October 10th 2025" at bounding box center [888, 153] width 213 height 29
click at [799, 252] on td "5" at bounding box center [799, 257] width 27 height 22
type input "October 5th 2025"
click at [1002, 149] on input "October 10th 2025" at bounding box center [1086, 153] width 168 height 29
click at [1116, 237] on td "2" at bounding box center [1129, 235] width 27 height 22
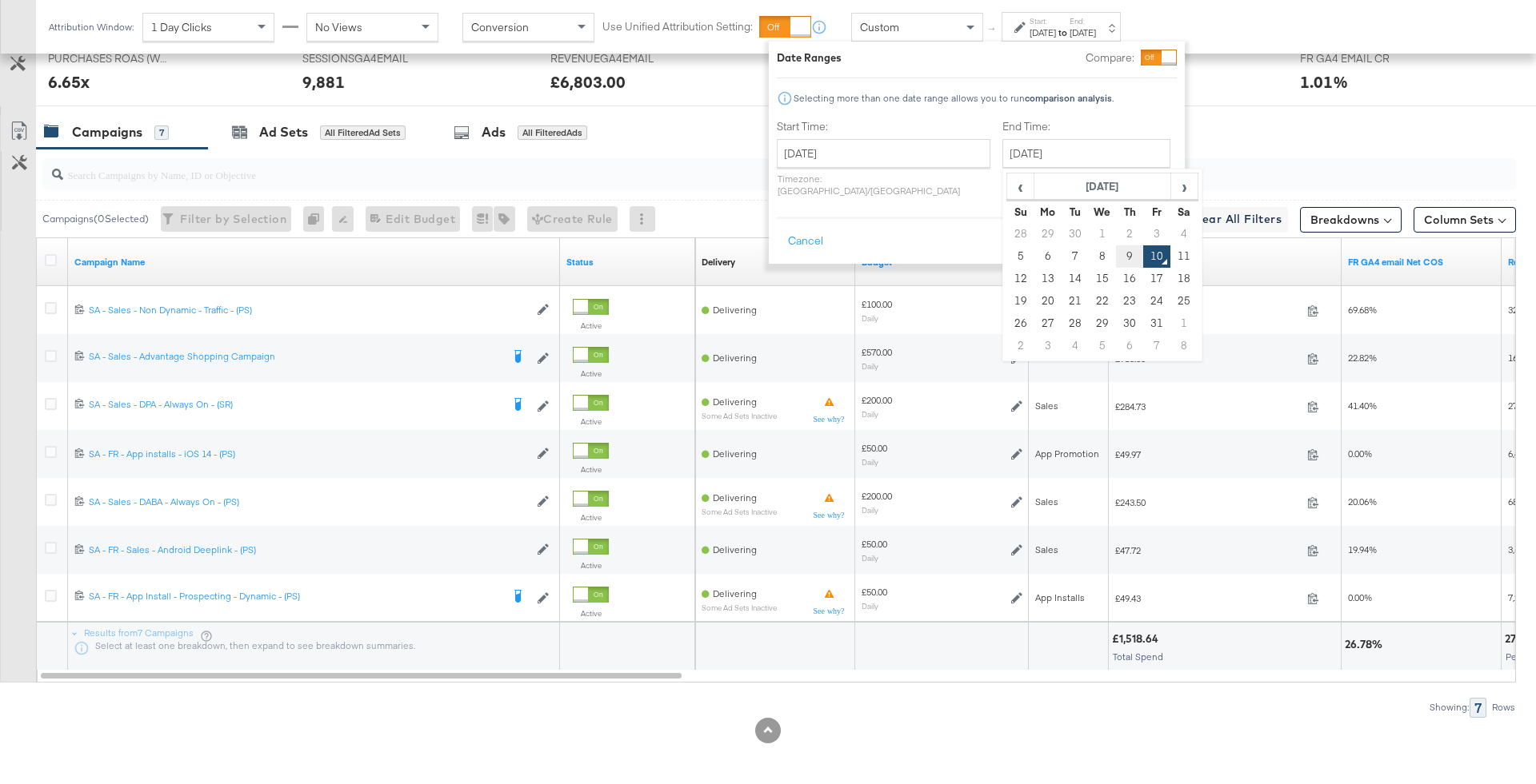
click at [1116, 259] on td "9" at bounding box center [1129, 257] width 27 height 22
type input "October 9th 2025"
click at [1161, 237] on button "Apply" at bounding box center [1147, 241] width 50 height 29
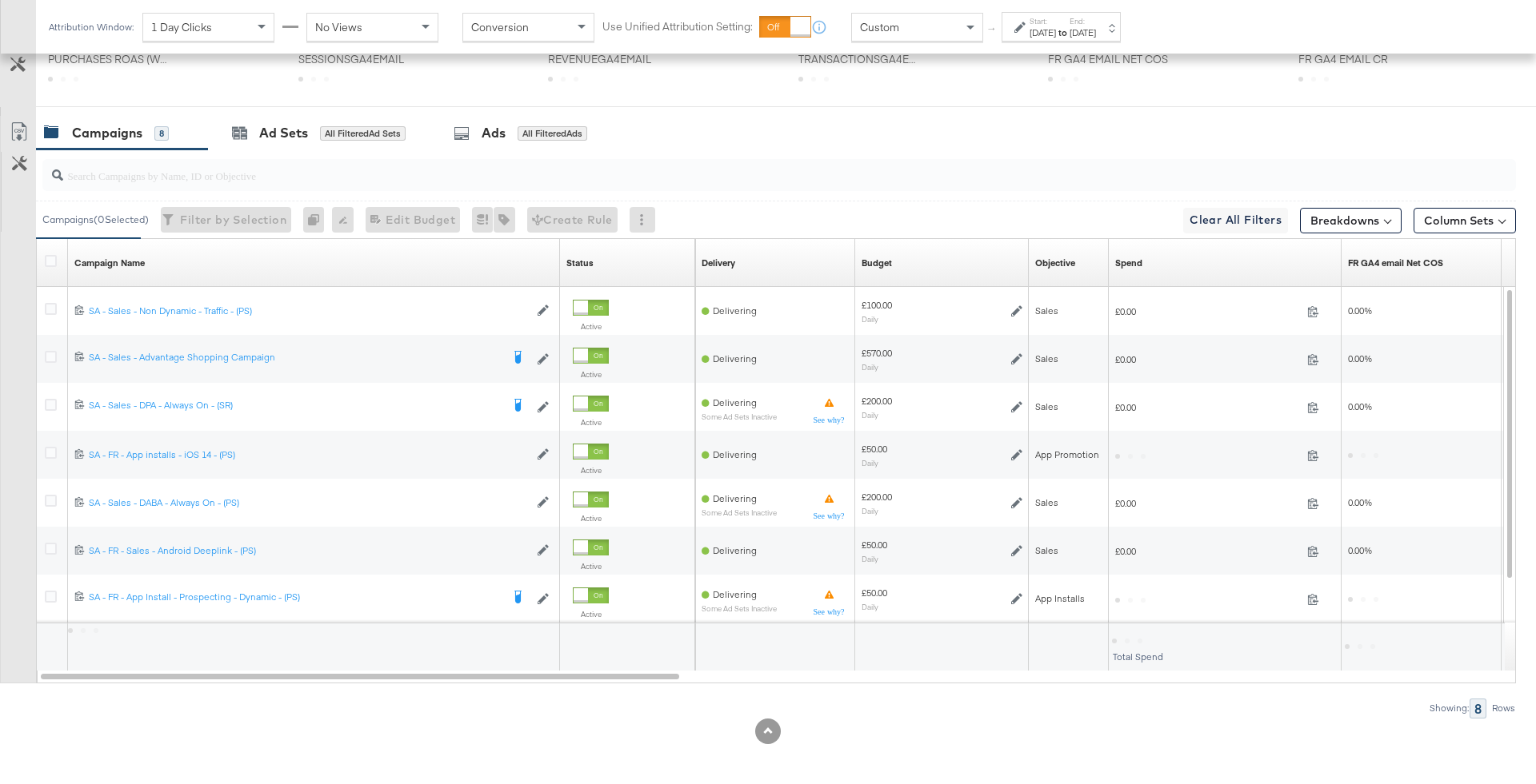
scroll to position [615, 0]
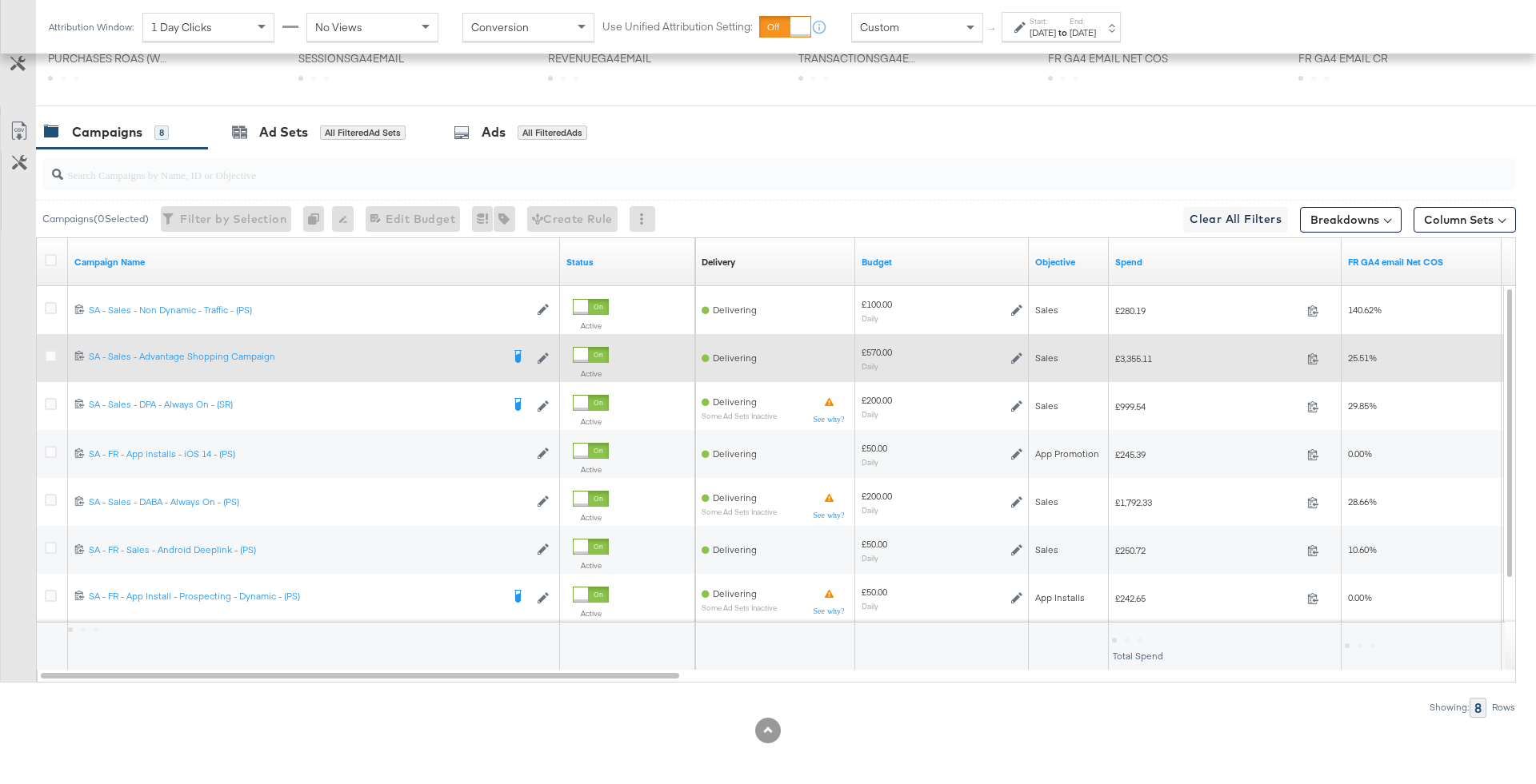
click at [1133, 348] on div "£3,355.11 3355.11" at bounding box center [1225, 358] width 233 height 25
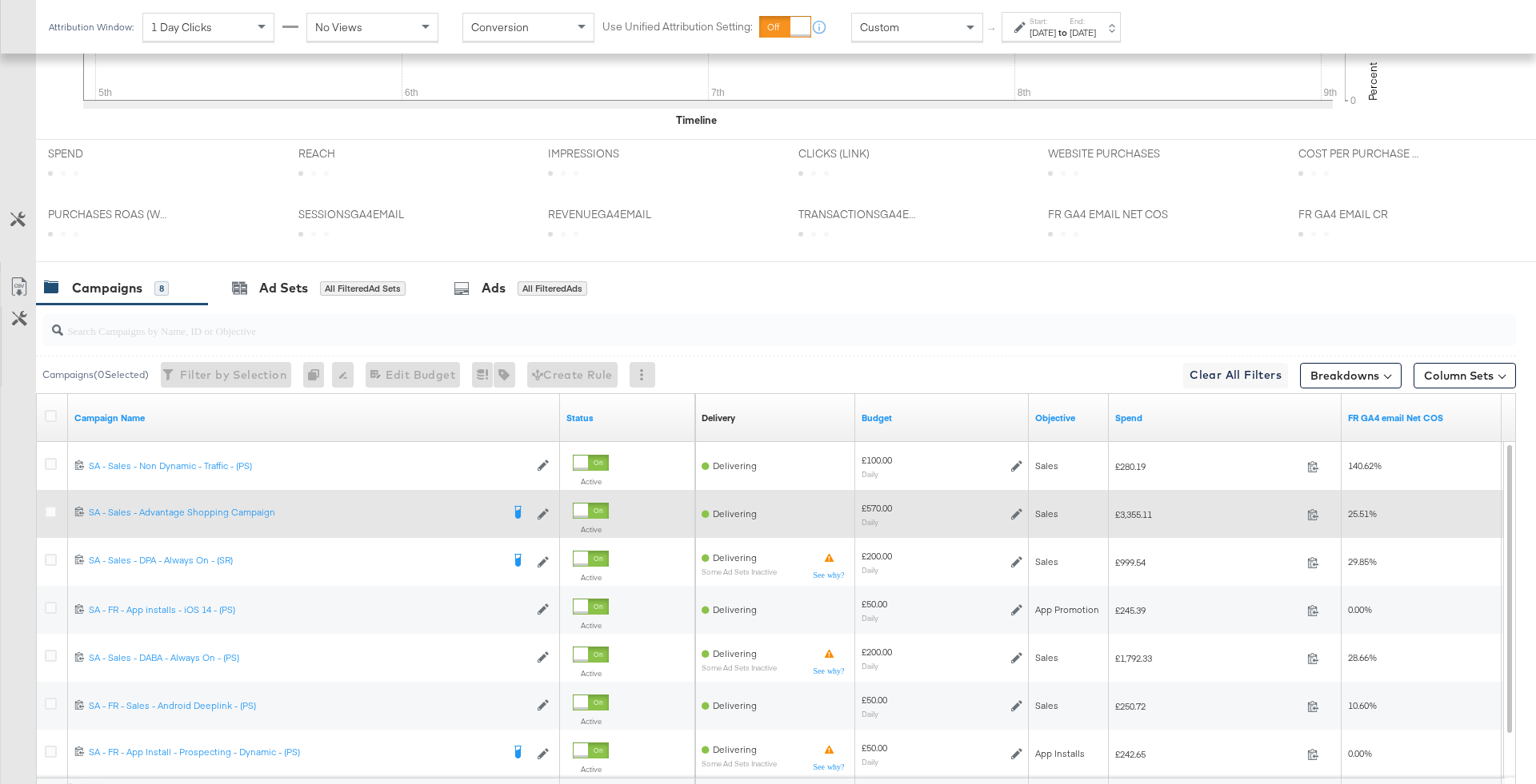
scroll to position [771, 0]
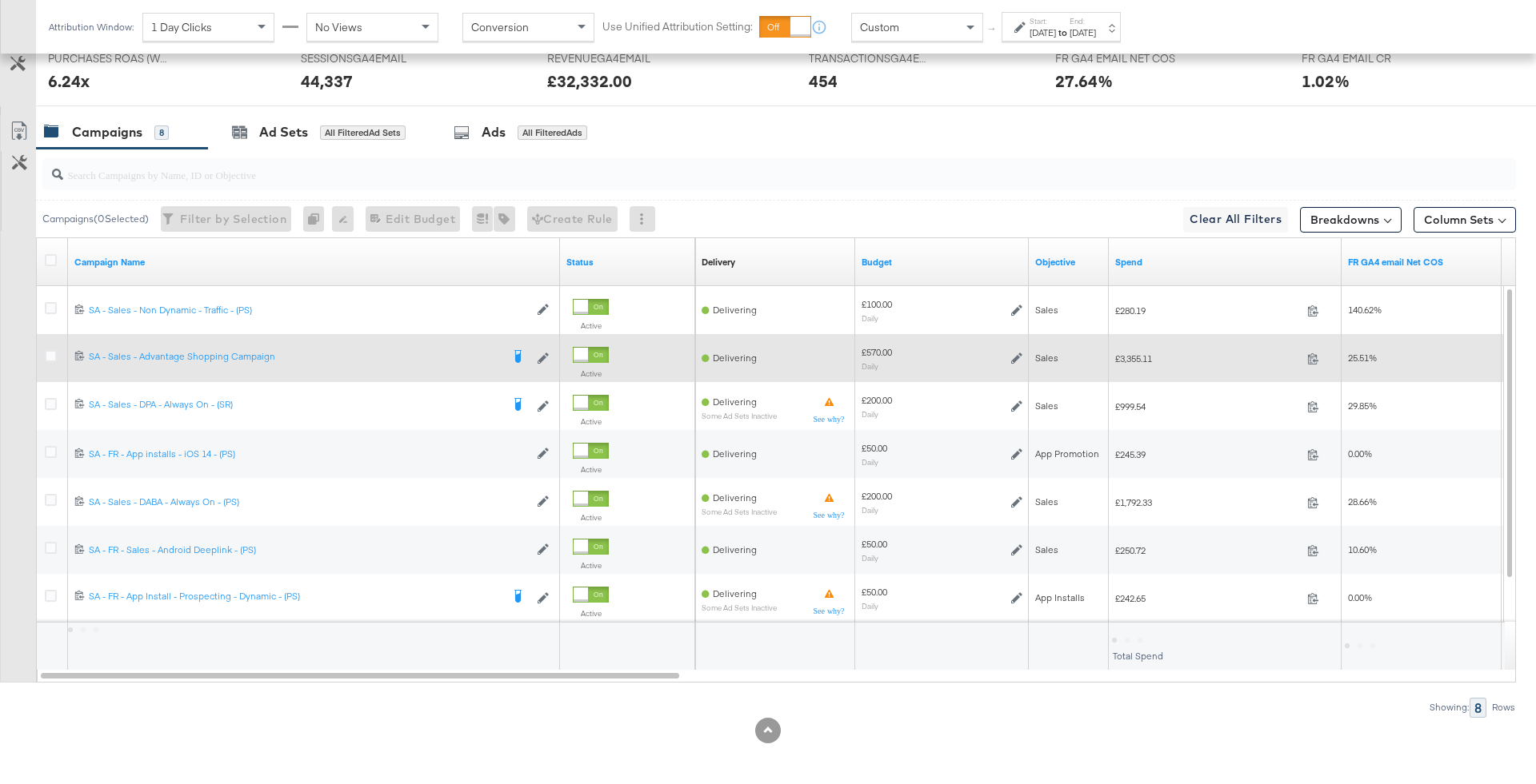
click at [1140, 360] on div "£3,355.11 3355.11" at bounding box center [1225, 358] width 233 height 25
copy span "3,355.11"
click at [1015, 353] on icon at bounding box center [1016, 358] width 11 height 11
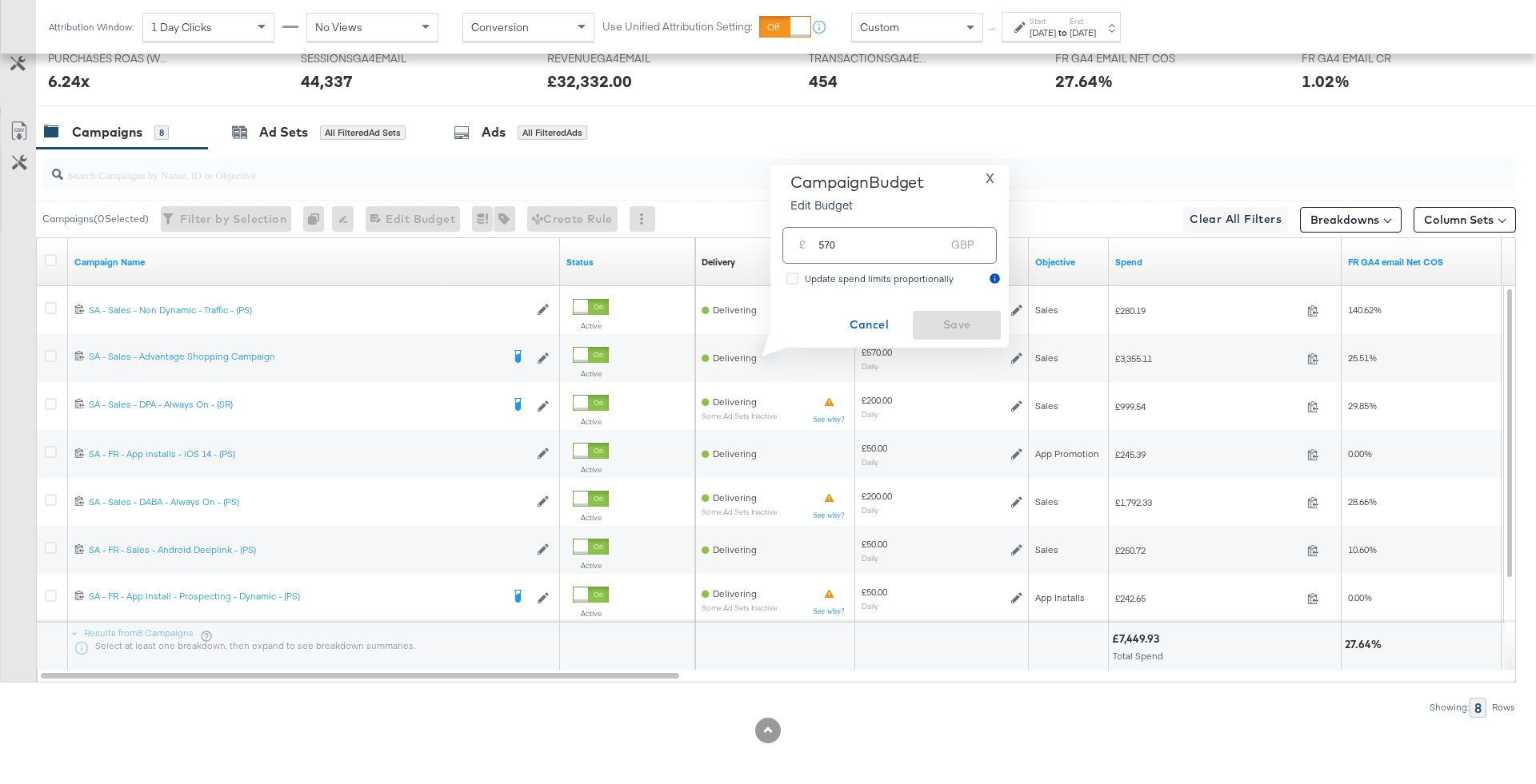
click at [849, 235] on input "570" at bounding box center [881, 238] width 127 height 34
type input "750"
click at [949, 322] on span "Save" at bounding box center [957, 324] width 75 height 20
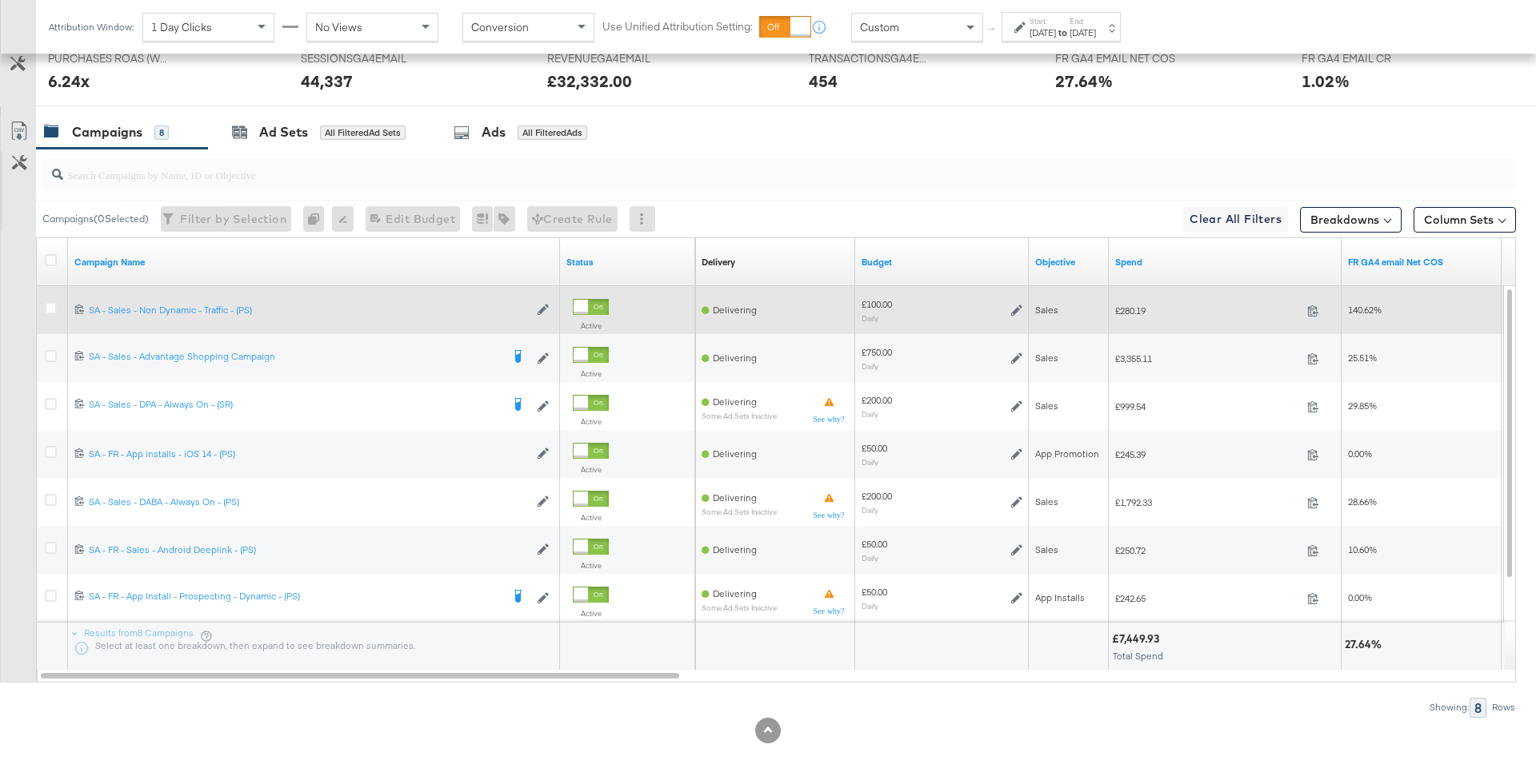
click at [1146, 304] on span "£280.19" at bounding box center [1207, 310] width 185 height 12
click at [1133, 305] on span "£280.19" at bounding box center [1207, 310] width 185 height 12
copy span "280.19"
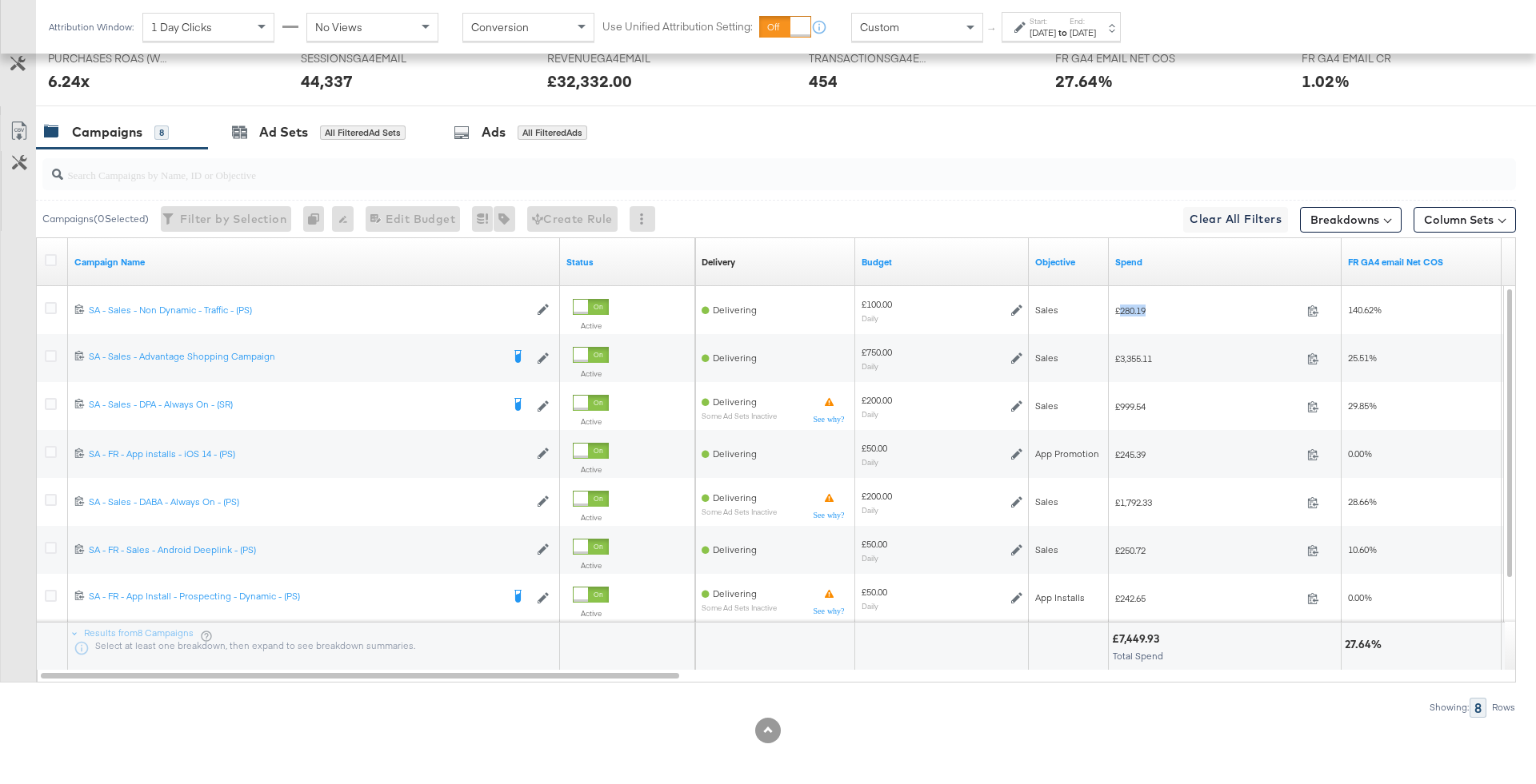
click at [512, 162] on input "search" at bounding box center [722, 168] width 1317 height 31
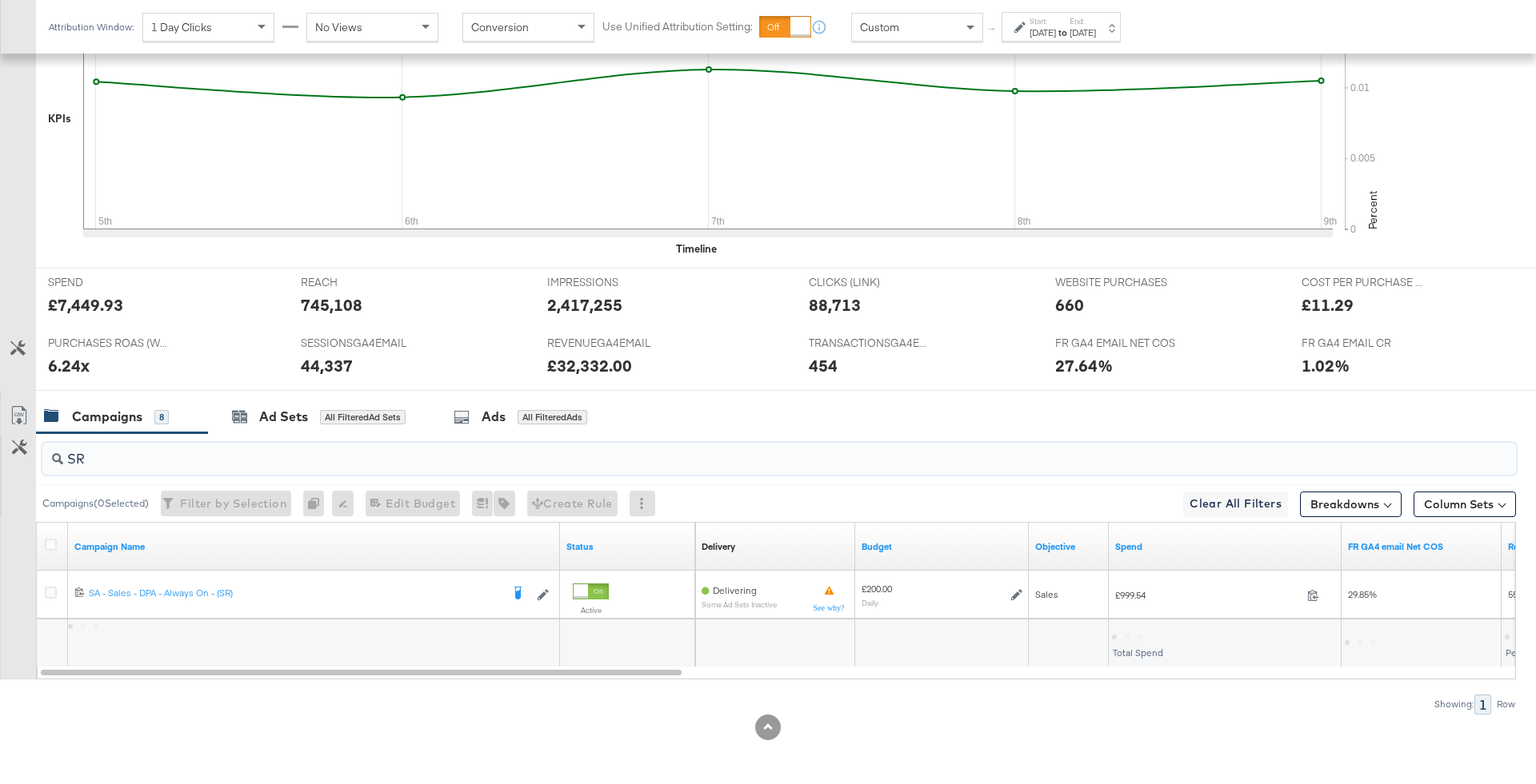
scroll to position [483, 0]
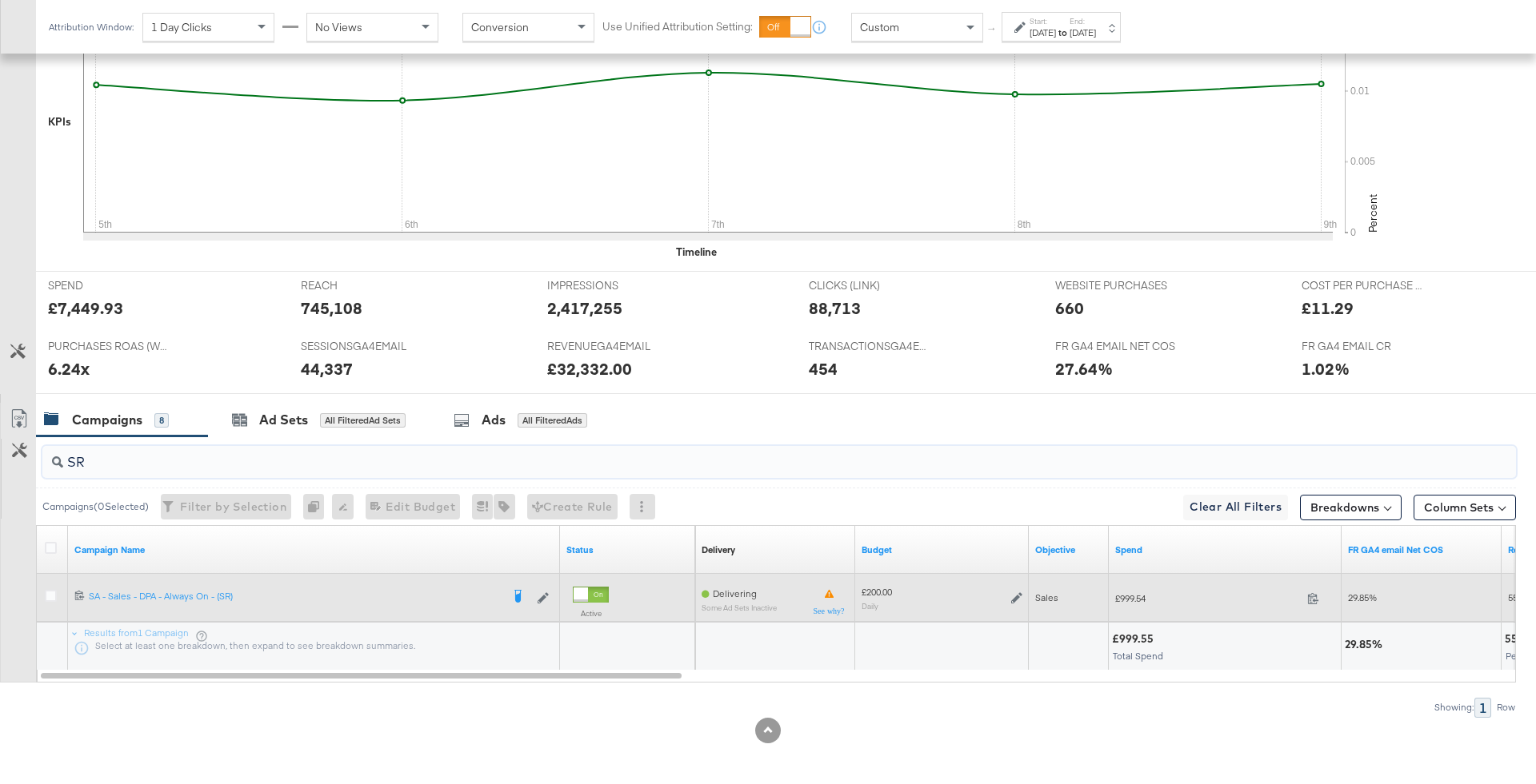
click at [1135, 595] on span "£999.54" at bounding box center [1207, 598] width 185 height 12
copy span "999.54"
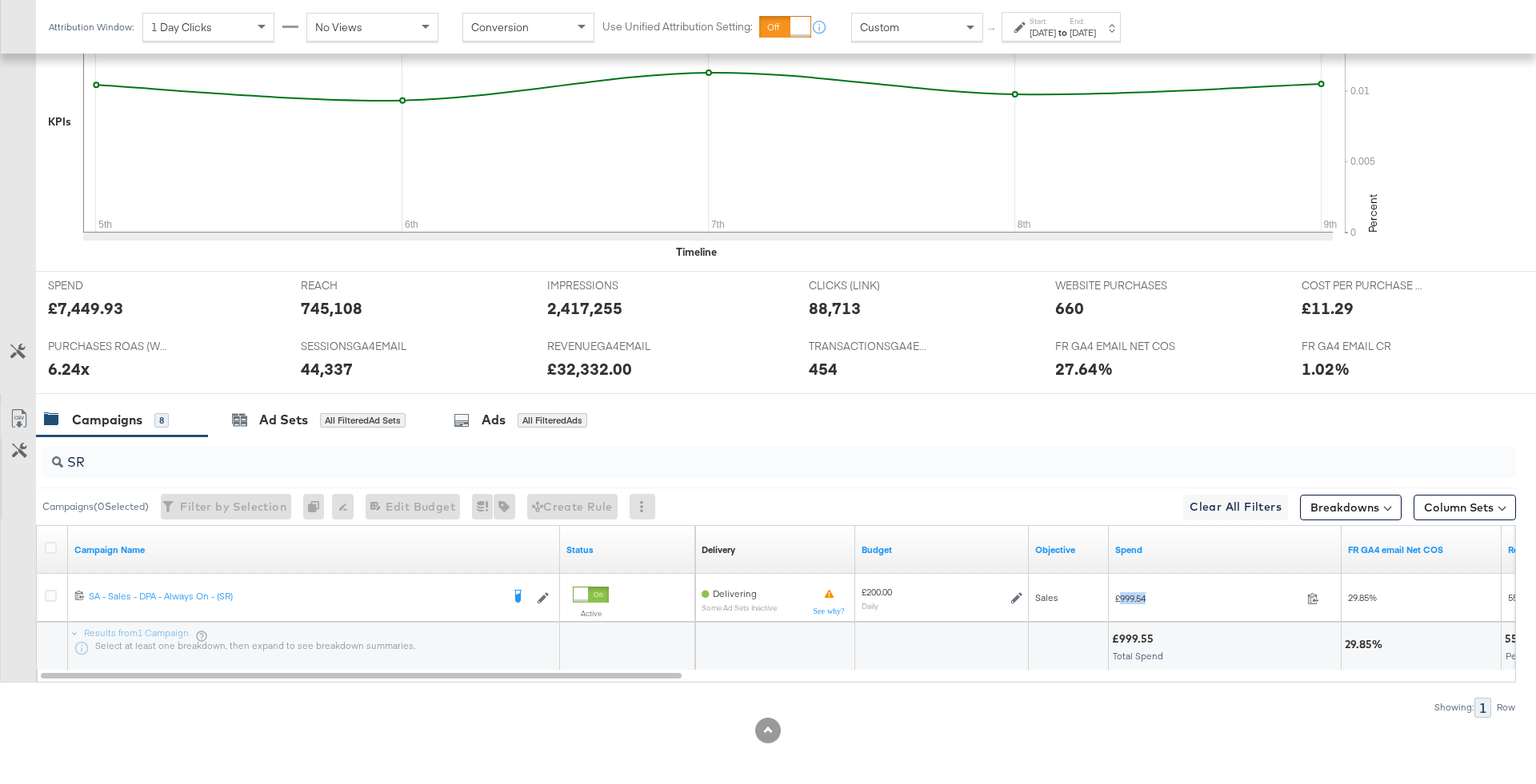
click at [530, 456] on input "SR" at bounding box center [722, 455] width 1317 height 31
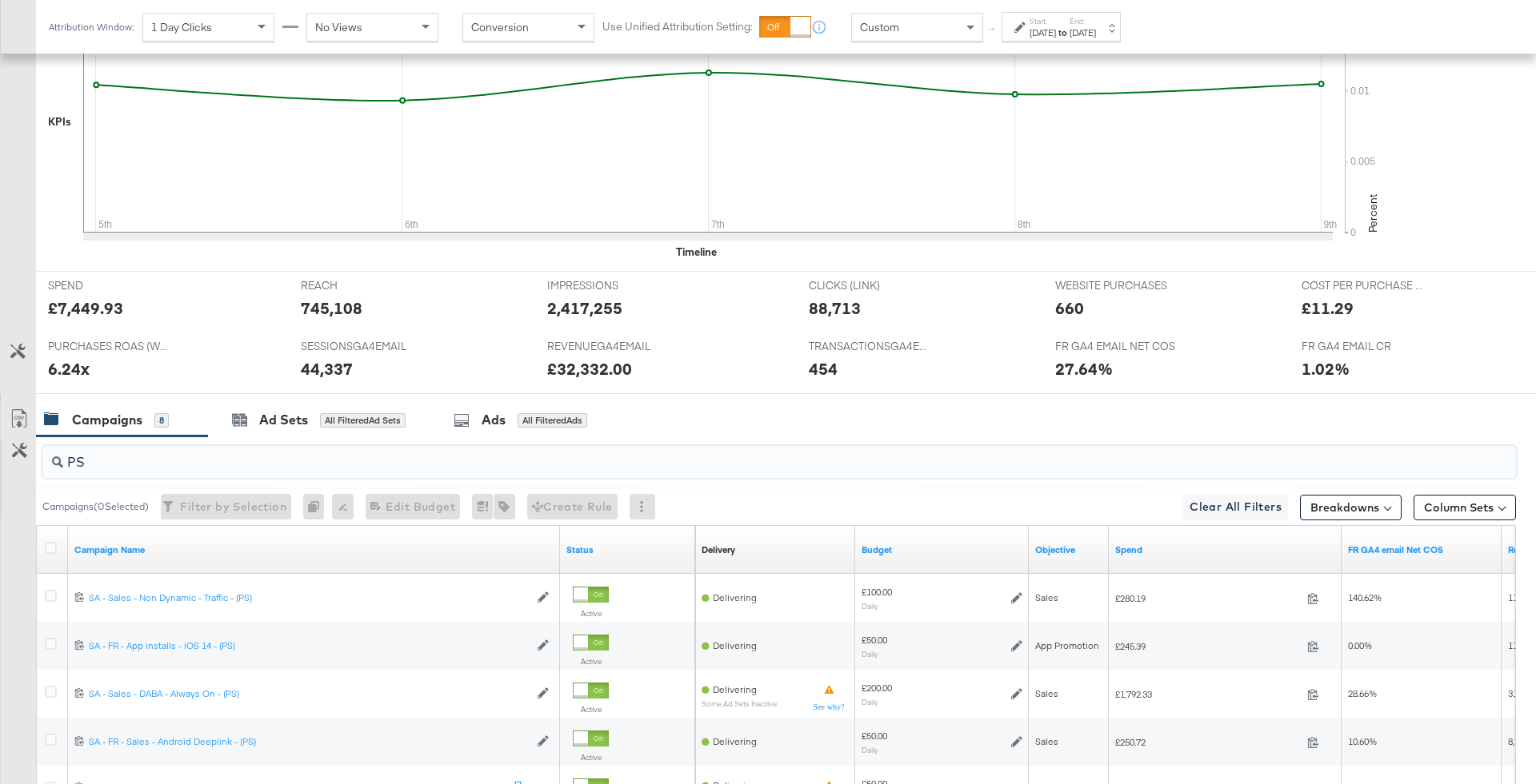
type input "PS"
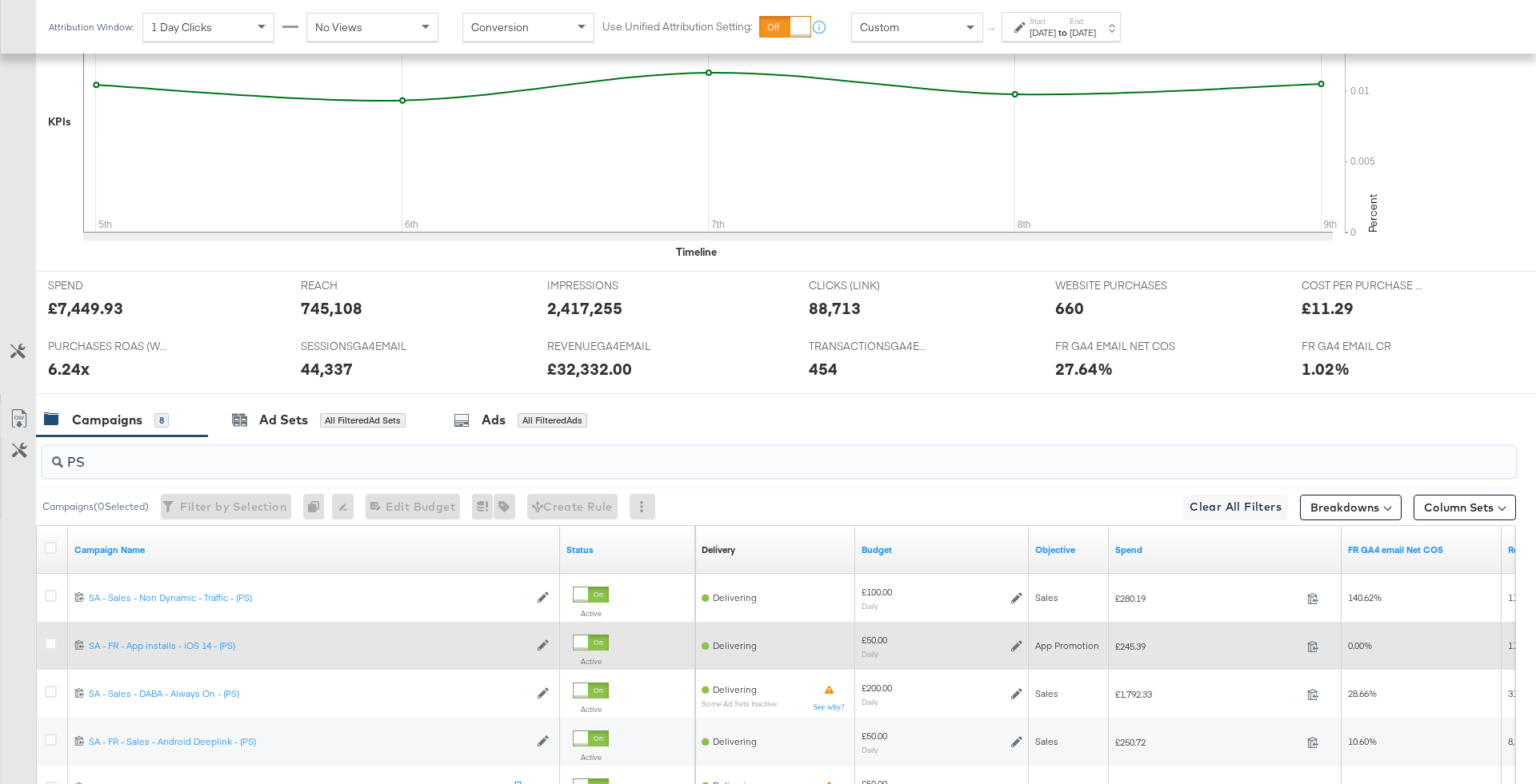
click at [50, 651] on div at bounding box center [53, 645] width 30 height 29
click at [50, 644] on icon at bounding box center [50, 643] width 12 height 12
click at [0, 0] on input "checkbox" at bounding box center [0, 0] width 0 height 0
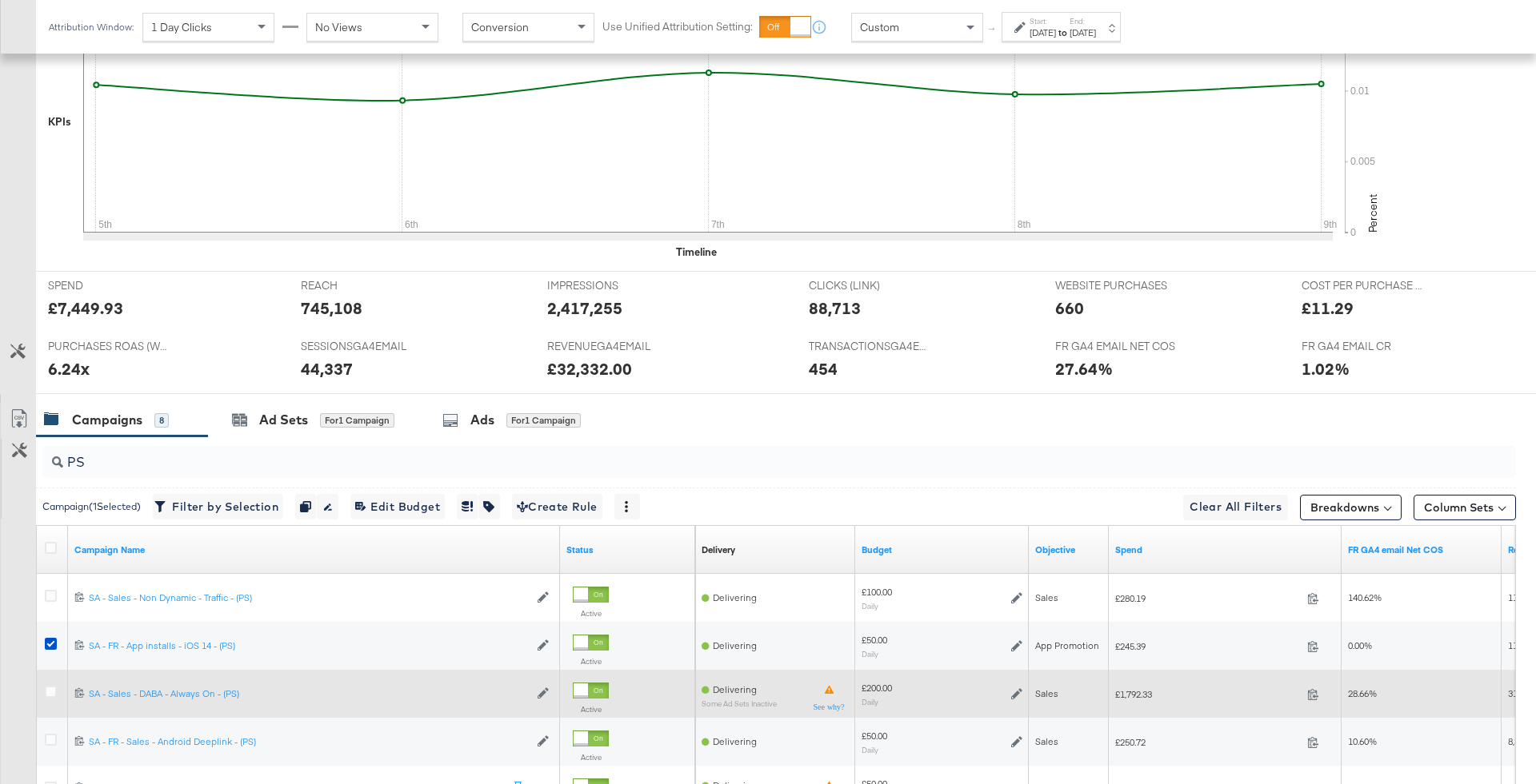
click at [50, 680] on div at bounding box center [53, 694] width 30 height 29
click at [48, 689] on icon at bounding box center [50, 692] width 12 height 12
click at [0, 0] on input "checkbox" at bounding box center [0, 0] width 0 height 0
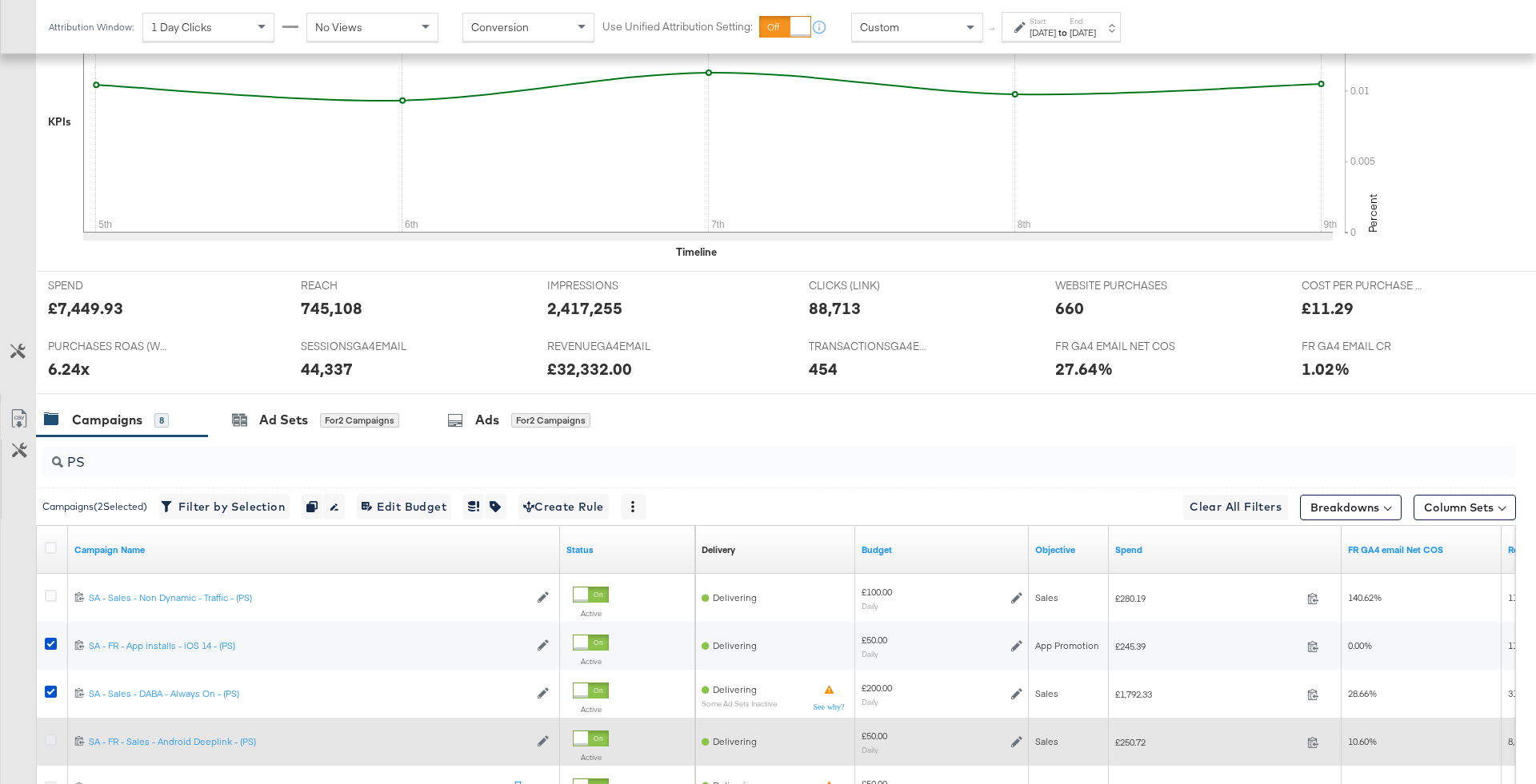
click at [48, 739] on icon at bounding box center [50, 739] width 12 height 12
click at [0, 0] on input "checkbox" at bounding box center [0, 0] width 0 height 0
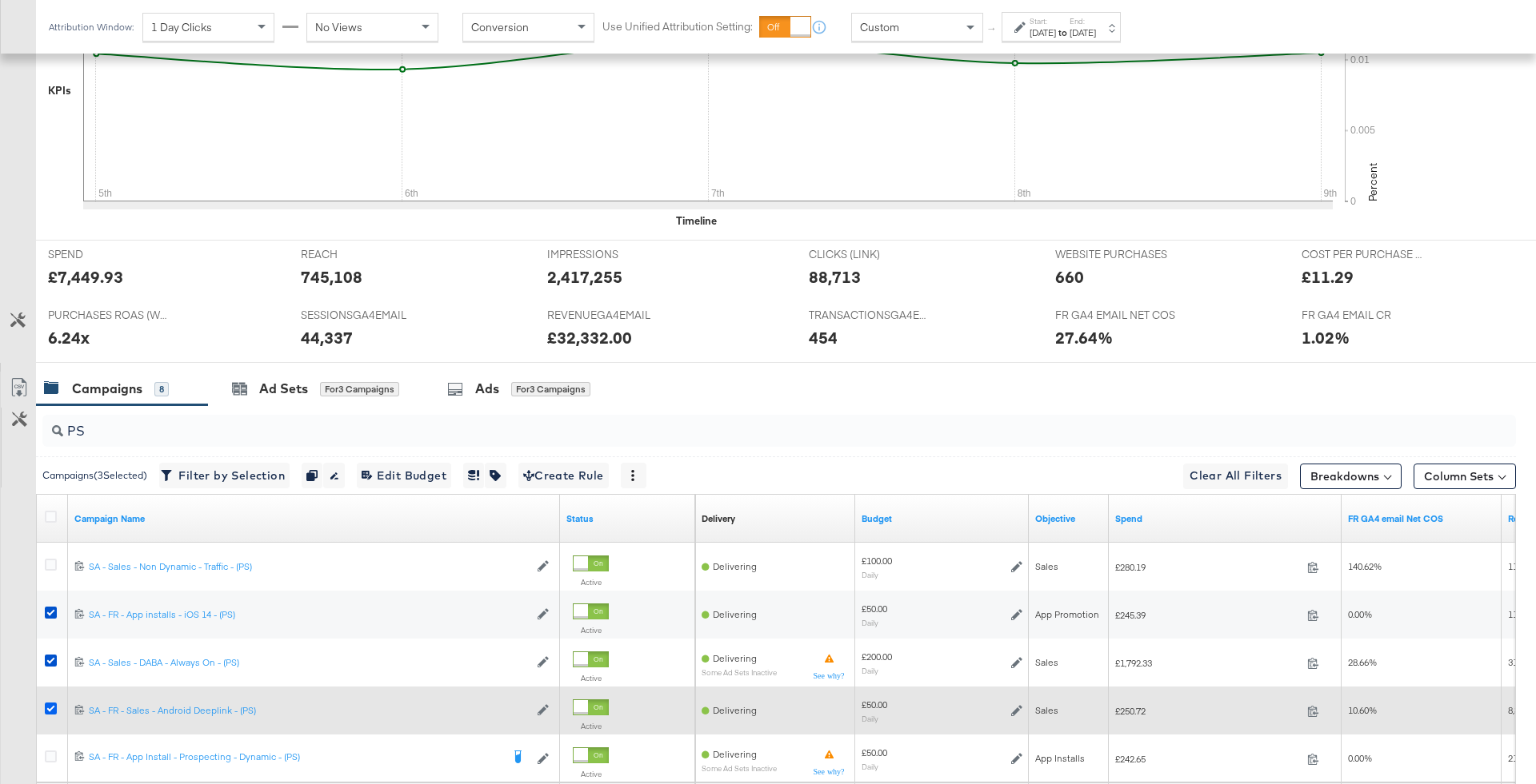
scroll to position [519, 0]
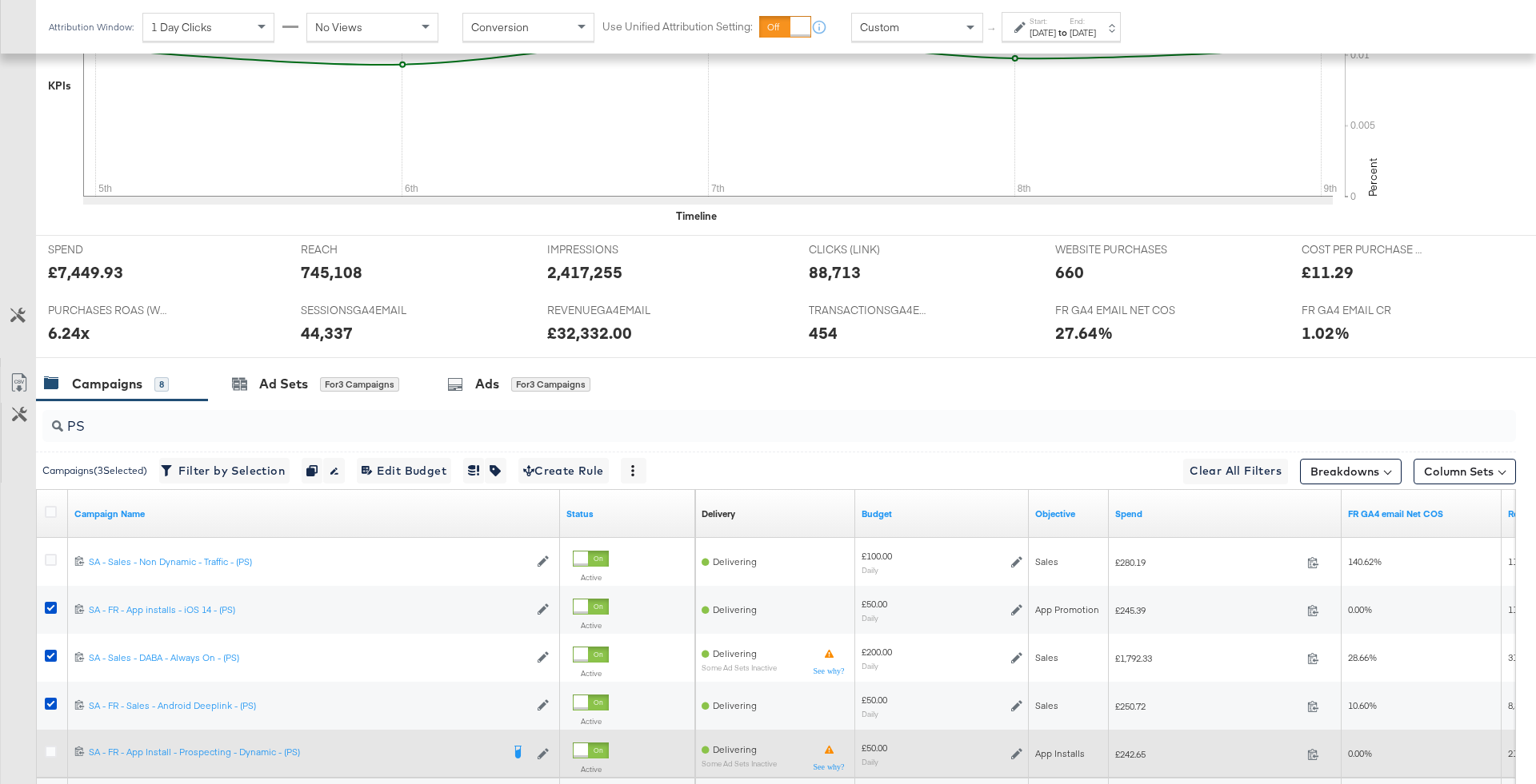
click at [48, 742] on div at bounding box center [53, 753] width 30 height 29
click at [48, 748] on icon at bounding box center [50, 751] width 12 height 12
click at [0, 0] on input "checkbox" at bounding box center [0, 0] width 0 height 0
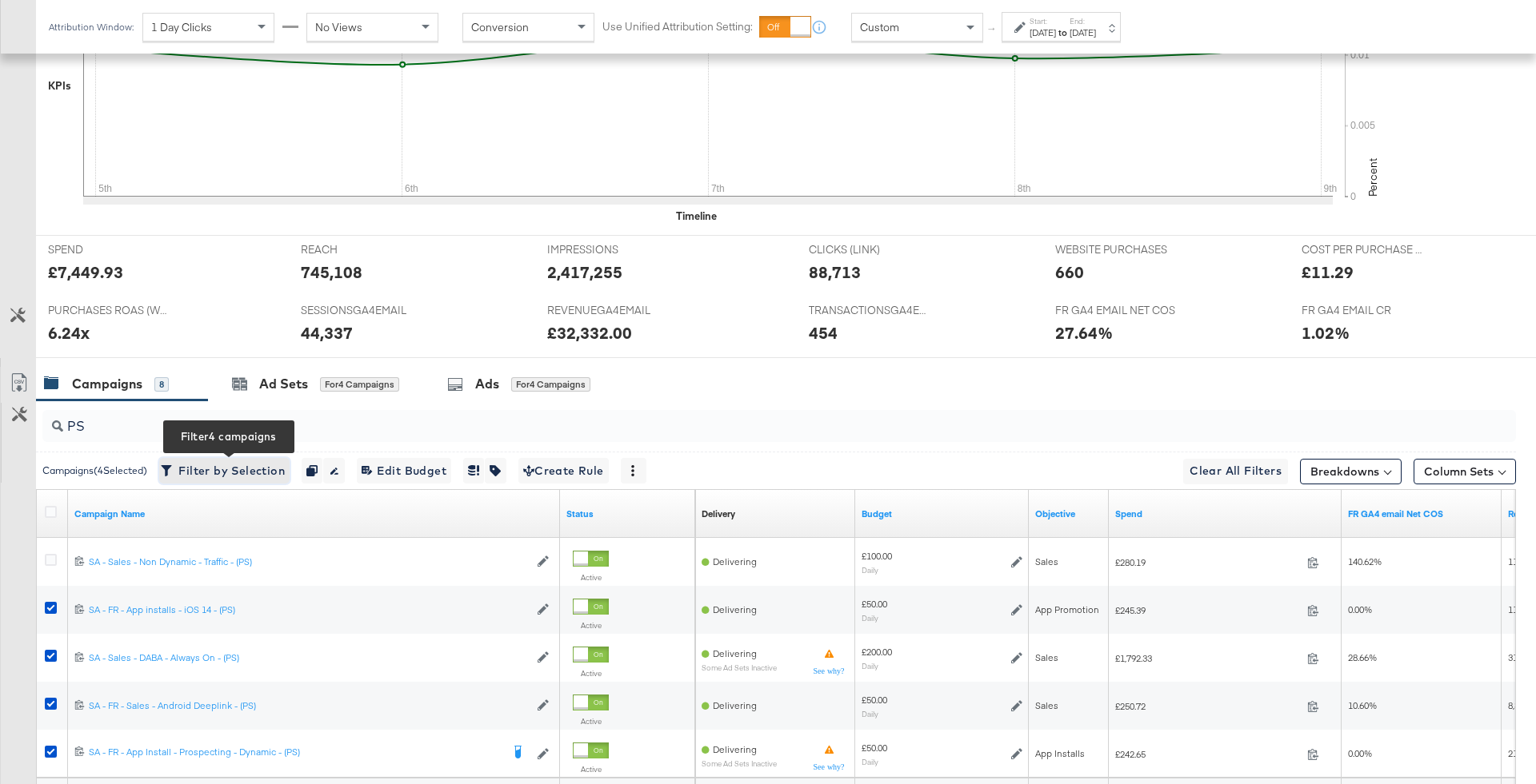
click at [215, 464] on span "Filter by Selection Filter 4 campaigns" at bounding box center [224, 470] width 121 height 20
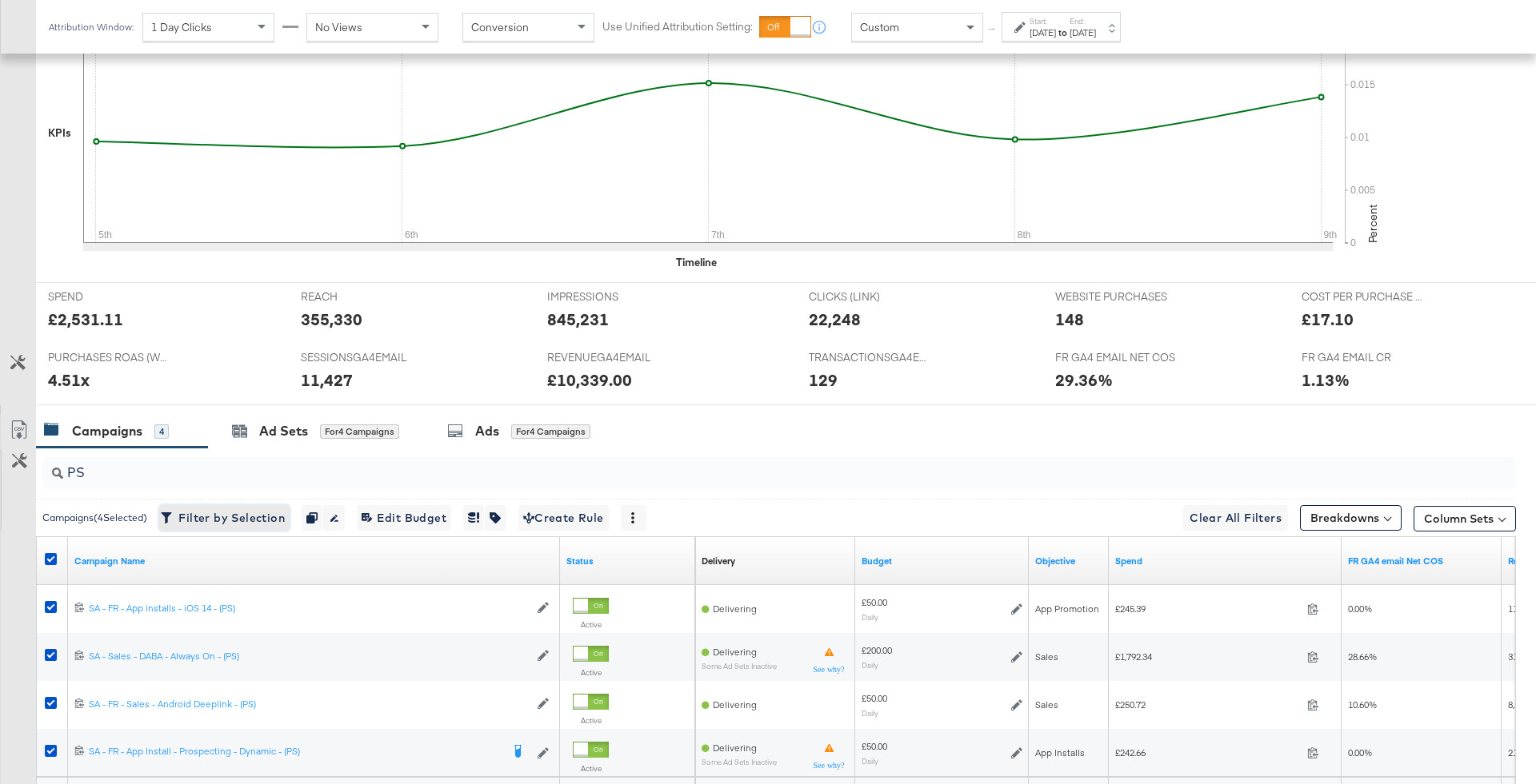
scroll to position [604, 0]
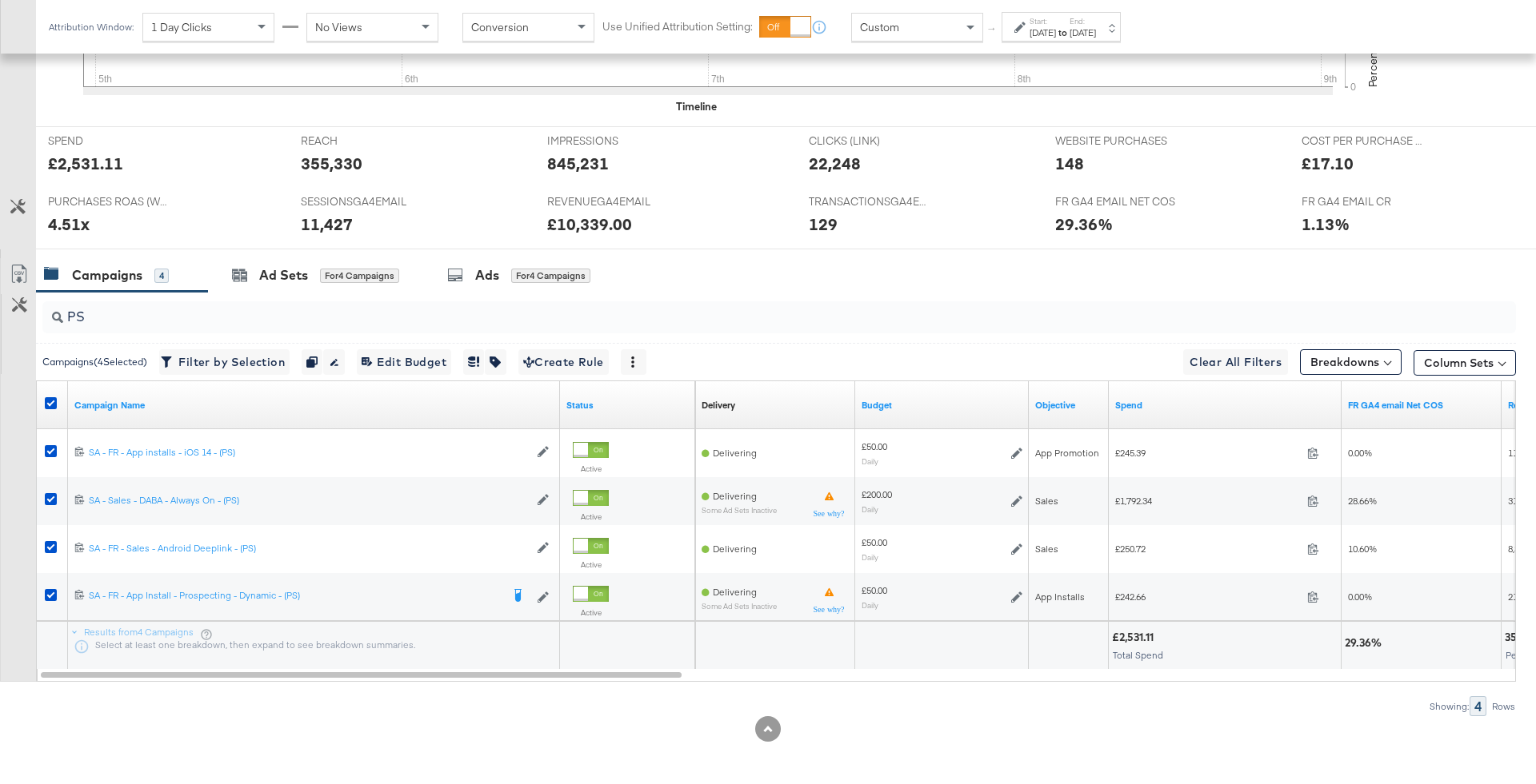
click at [1129, 636] on div "£2,531.11" at bounding box center [1135, 638] width 47 height 15
copy div "2,531.11"
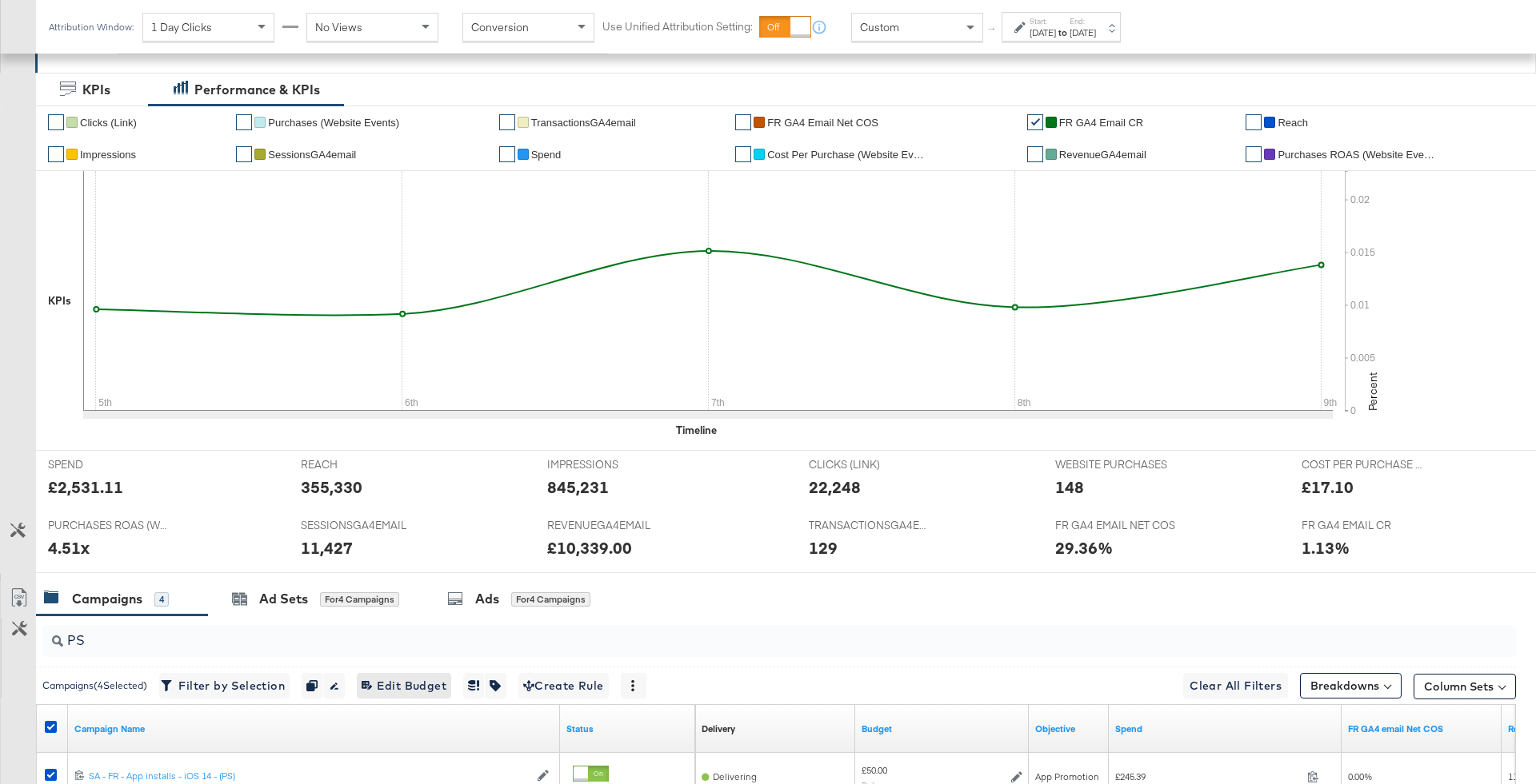
scroll to position [0, 0]
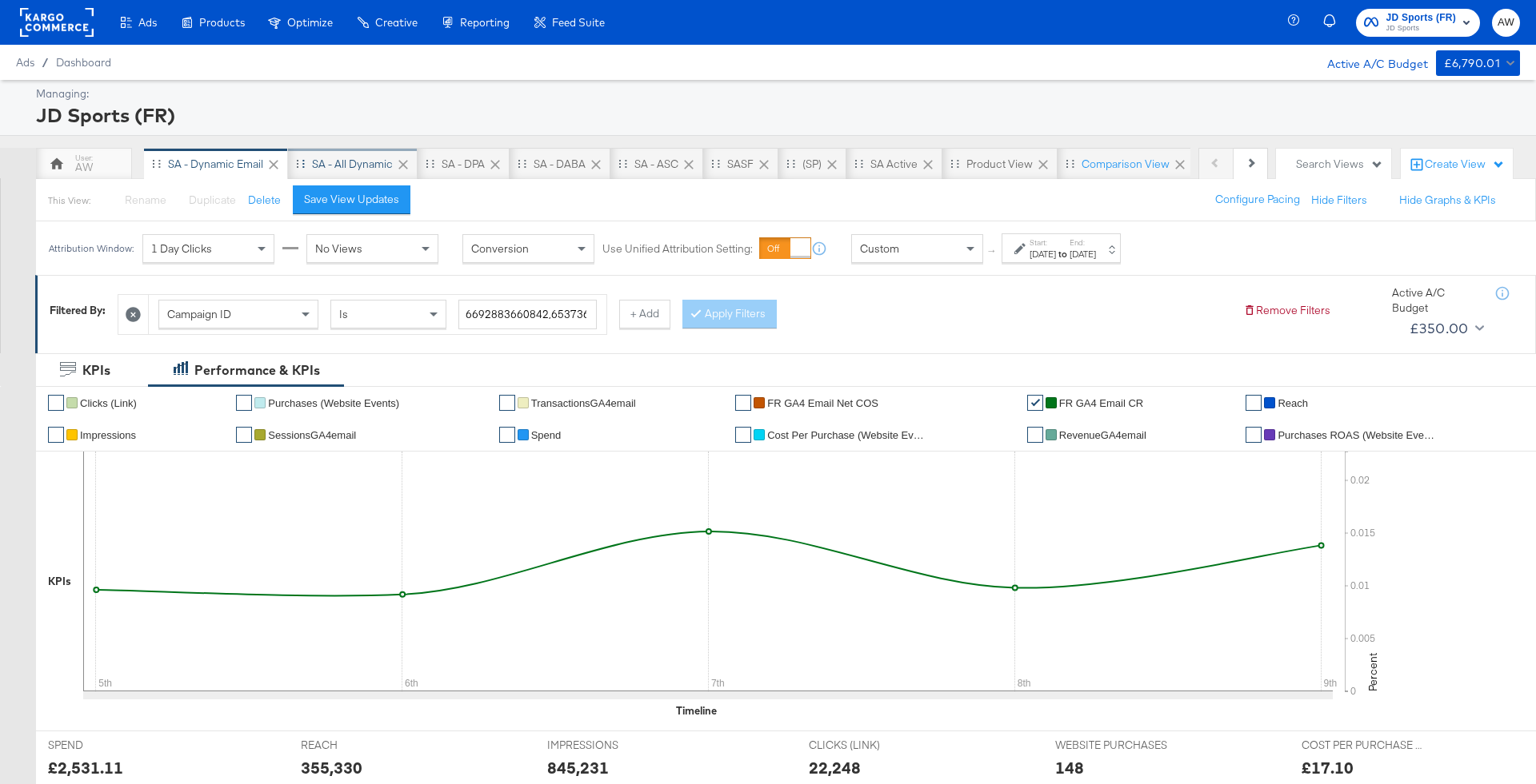
click at [319, 168] on div "SA - All Dynamic" at bounding box center [352, 164] width 81 height 15
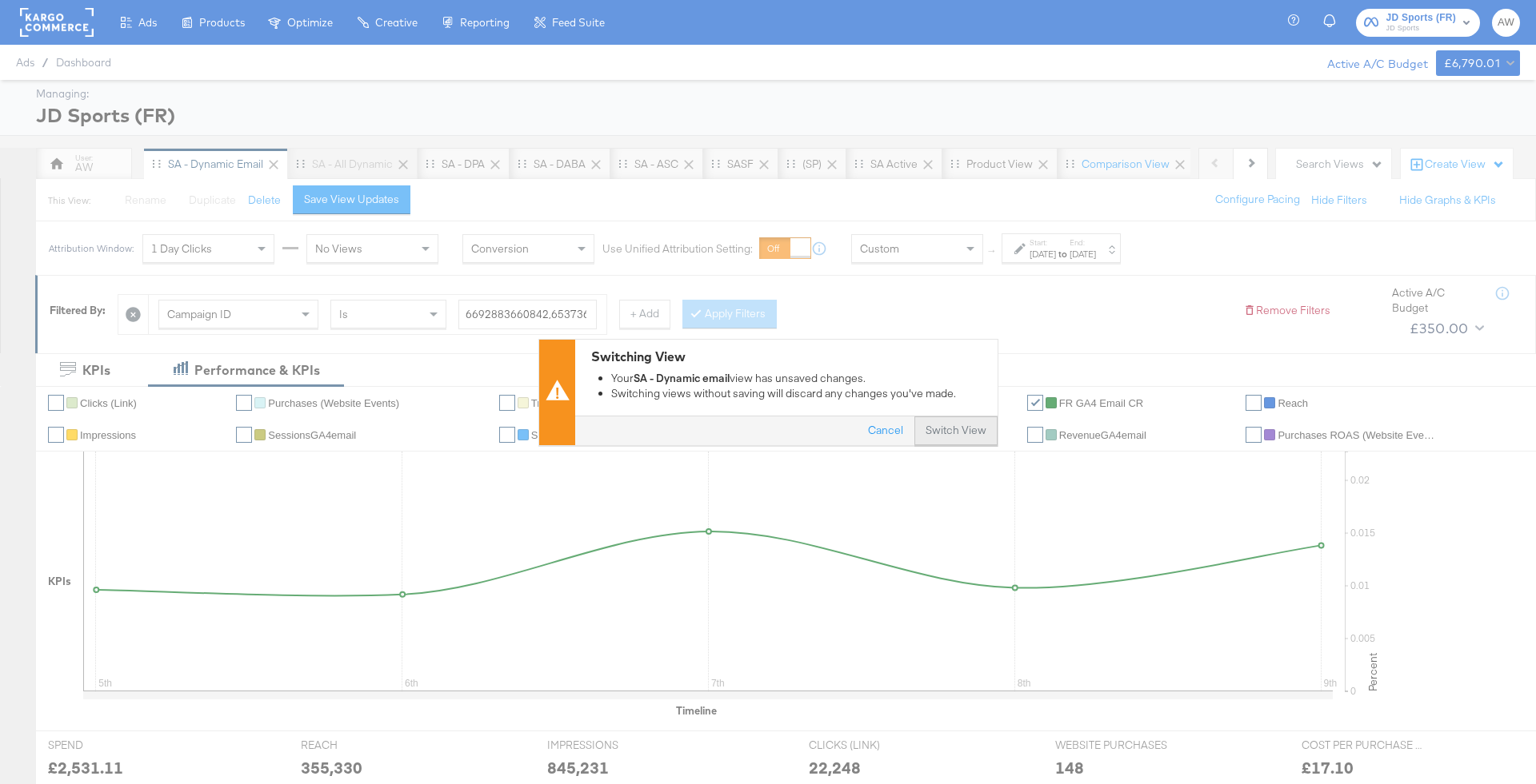
click at [969, 429] on button "Switch View" at bounding box center [955, 430] width 83 height 29
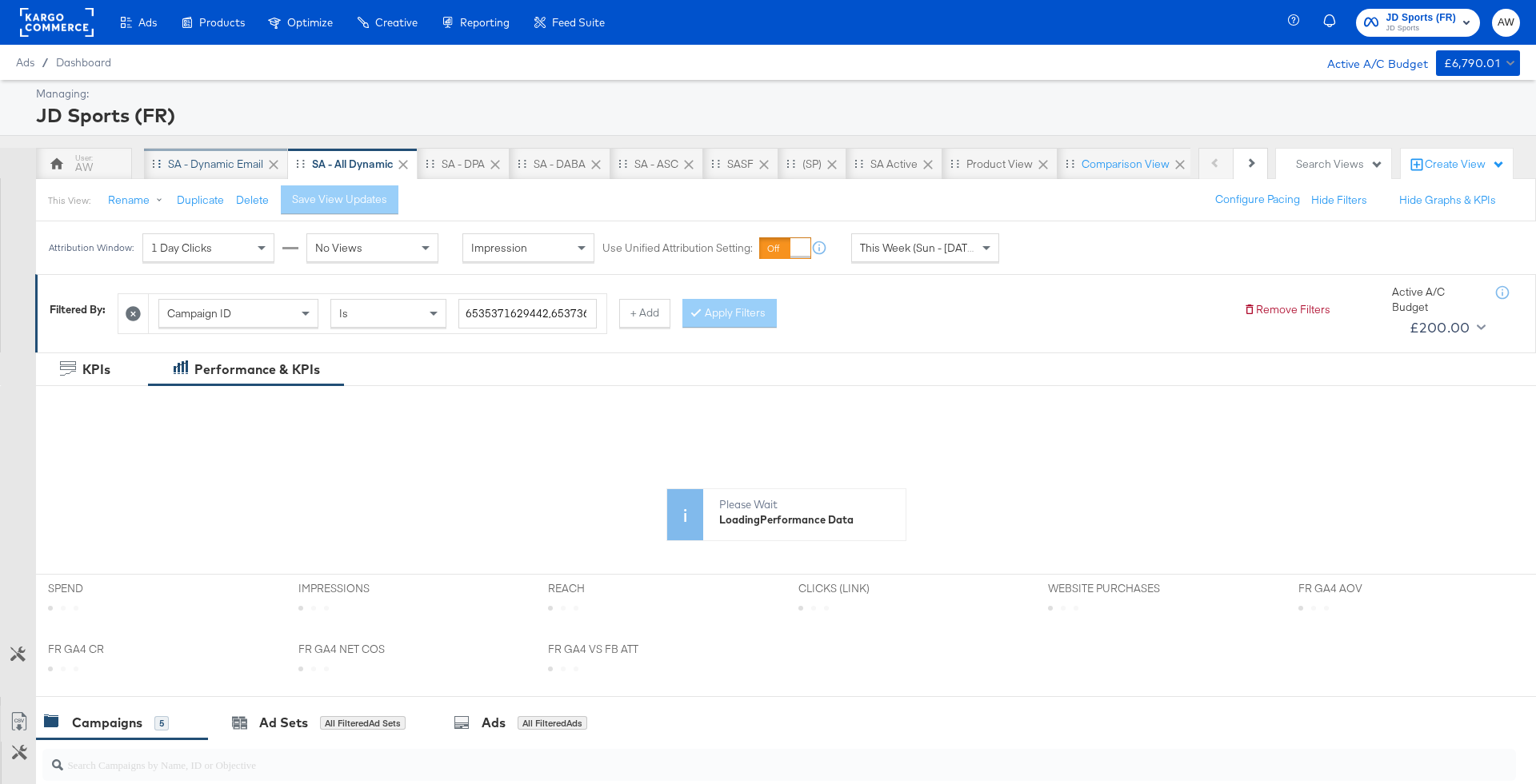
click at [207, 163] on div "SA - Dynamic email" at bounding box center [215, 164] width 95 height 15
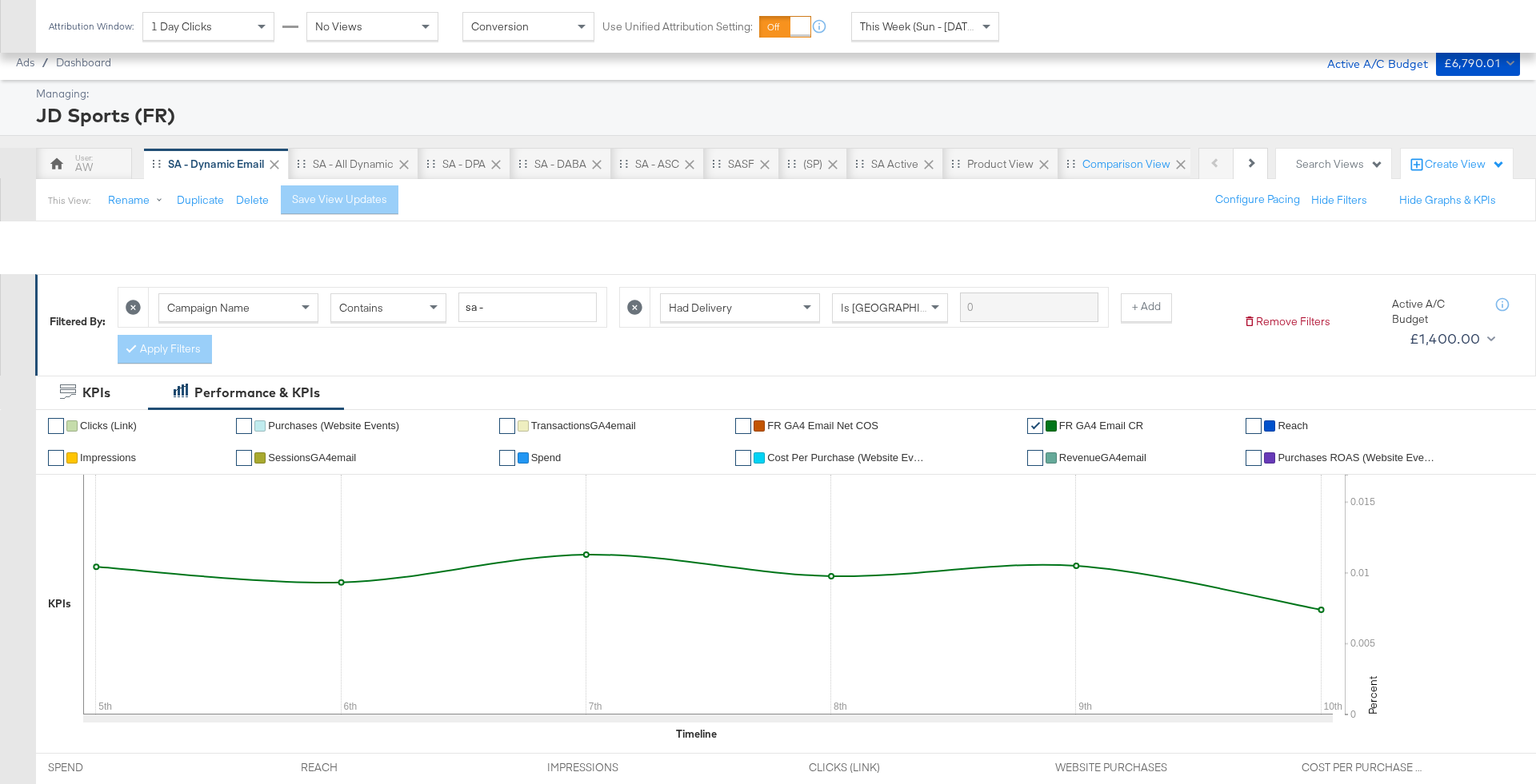
scroll to position [770, 0]
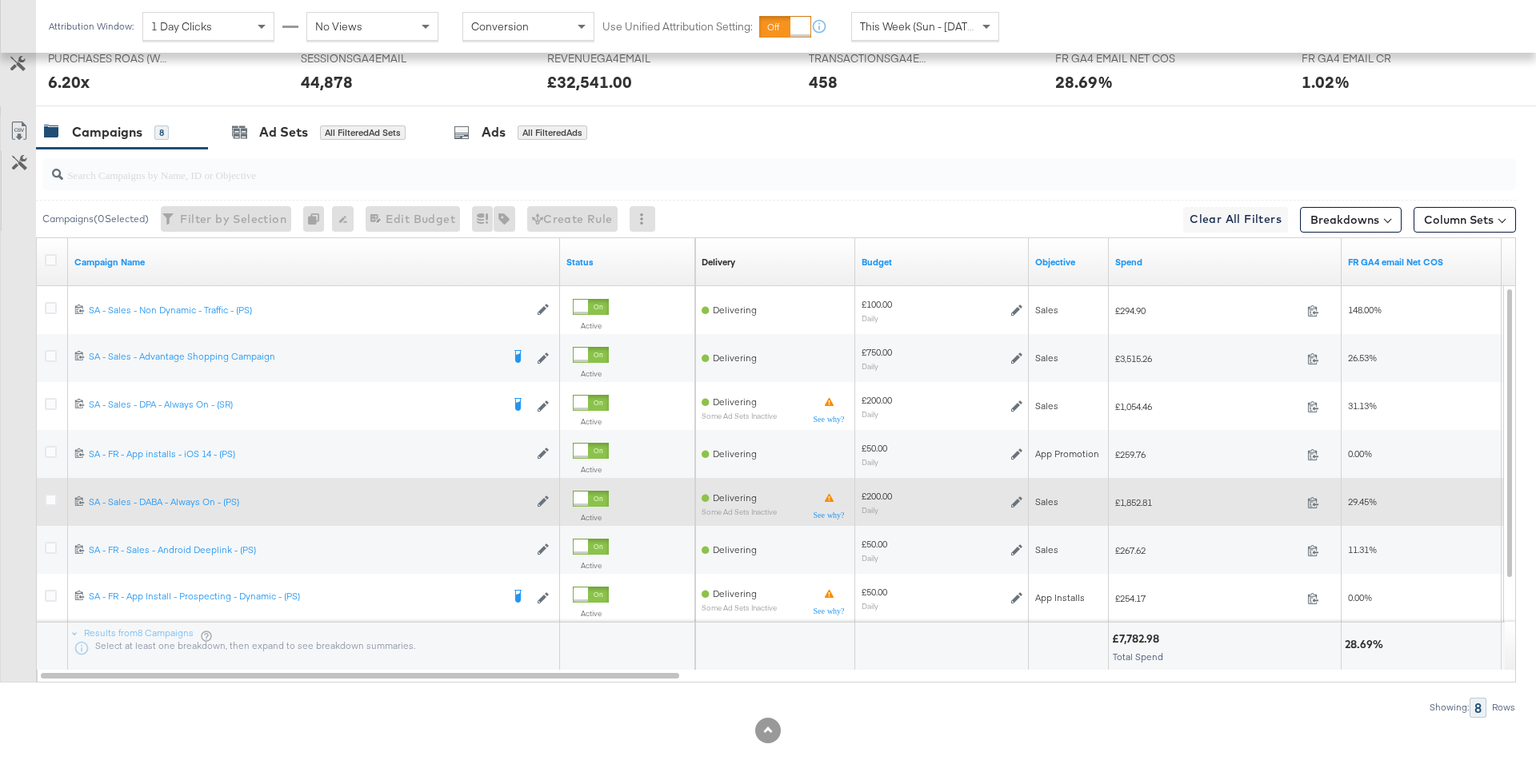
click at [1015, 500] on icon at bounding box center [1016, 502] width 11 height 11
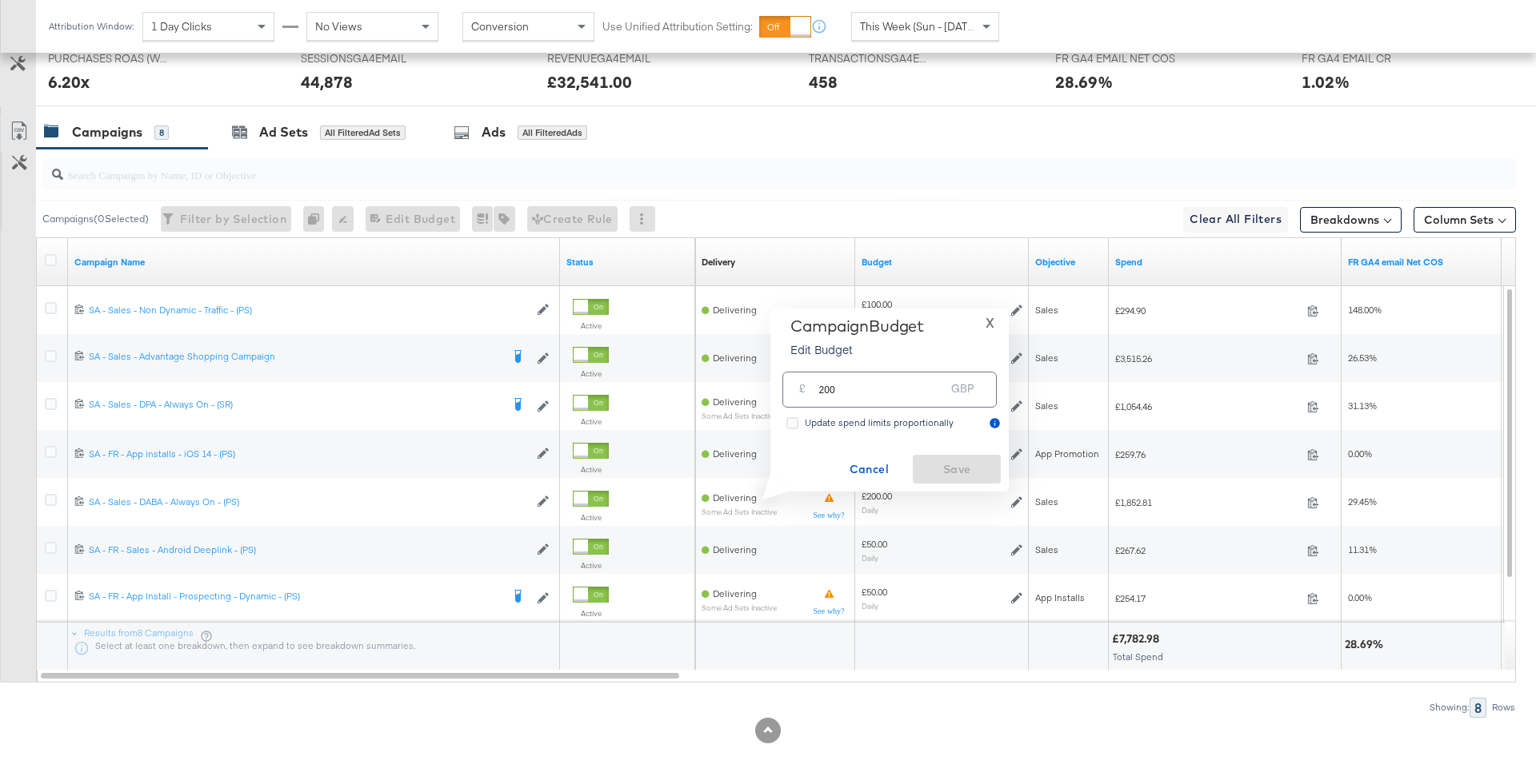
click at [920, 404] on div "£ 200 GBP" at bounding box center [890, 389] width 214 height 36
click at [822, 384] on input "200" at bounding box center [881, 383] width 127 height 34
type input "400"
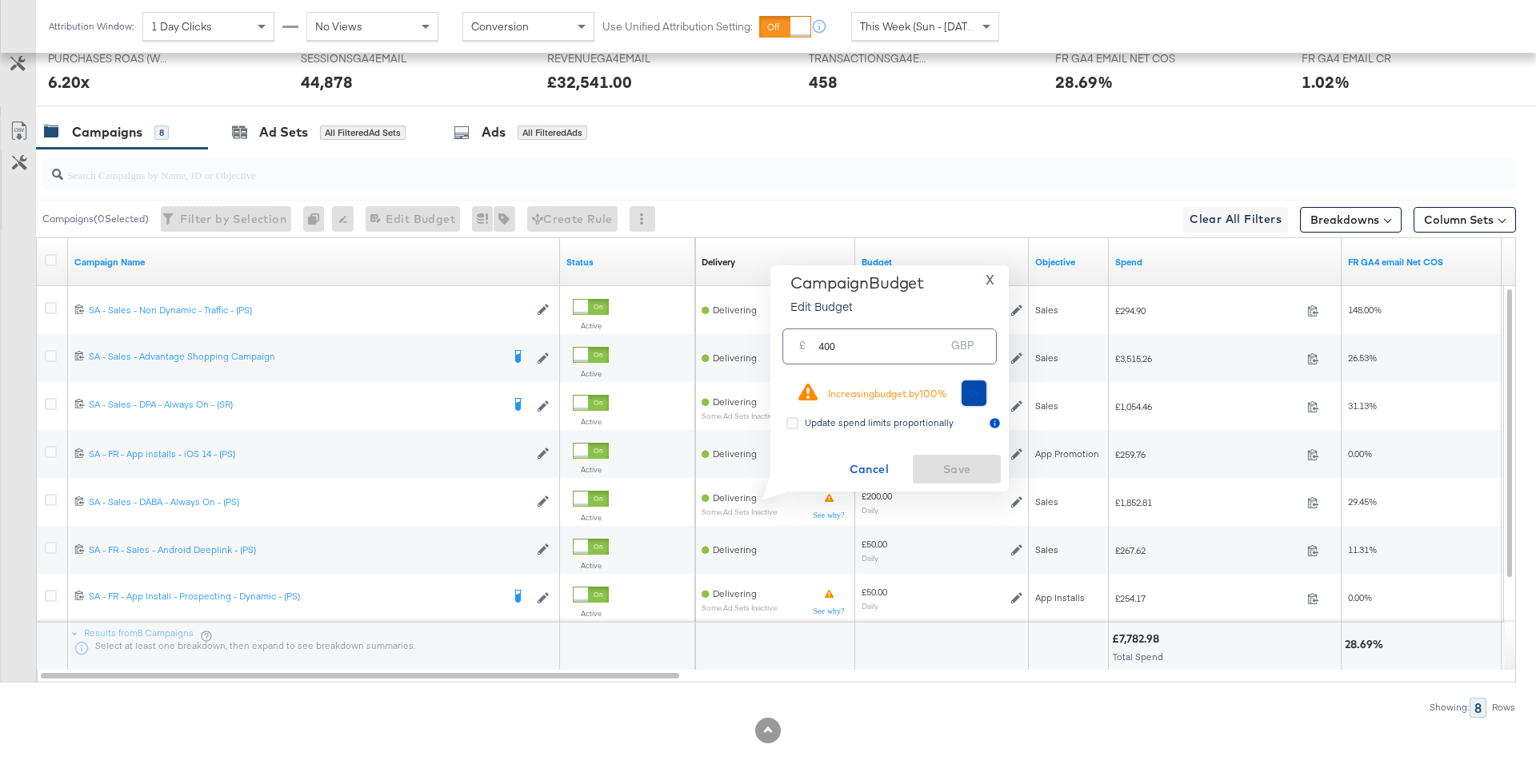
click at [981, 393] on button "Ok" at bounding box center [973, 393] width 25 height 25
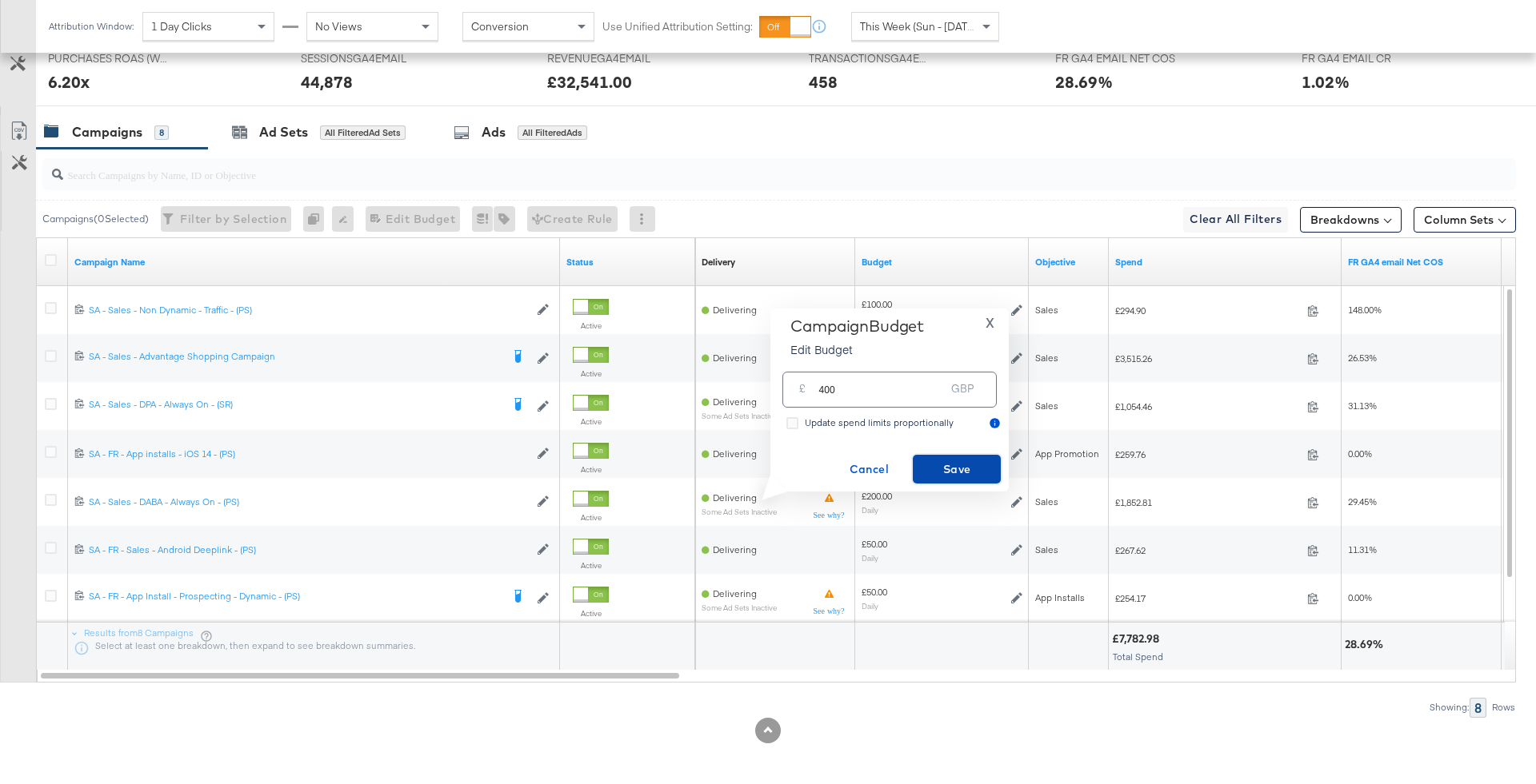
click at [979, 469] on span "Save" at bounding box center [957, 469] width 75 height 20
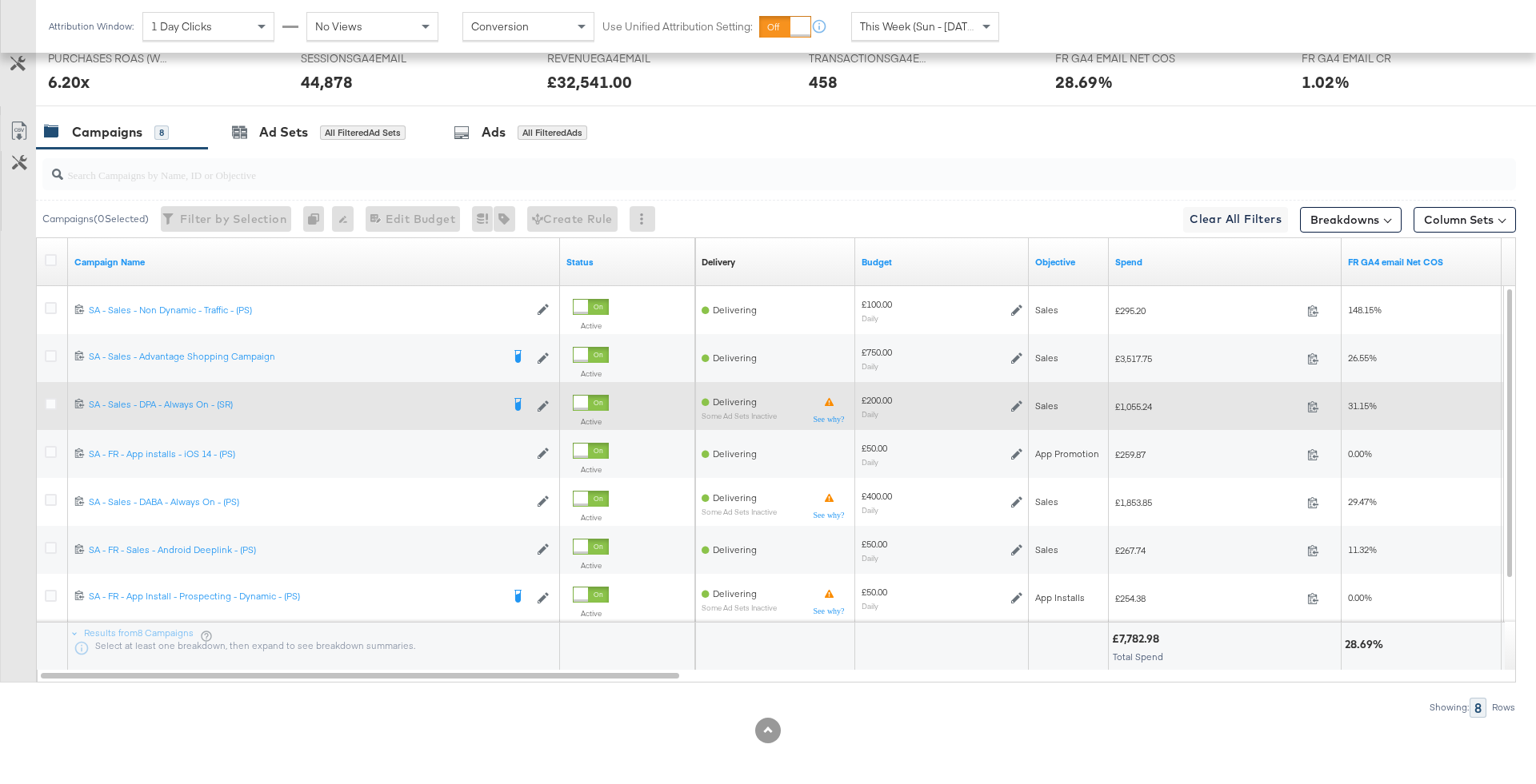
click at [1010, 399] on div "£200.00 Daily" at bounding box center [942, 406] width 161 height 25
click at [1013, 402] on icon at bounding box center [1016, 406] width 11 height 11
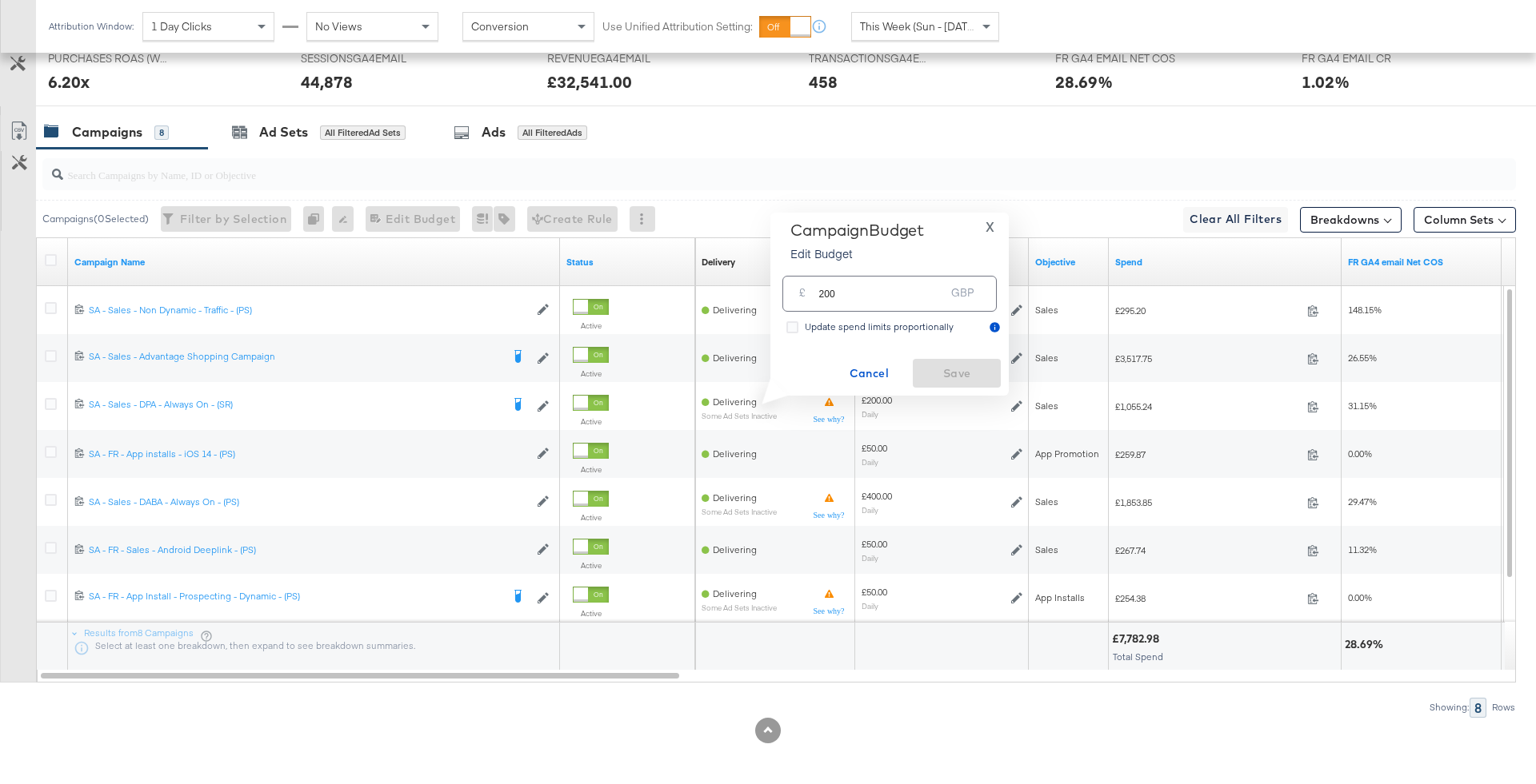
click at [838, 291] on input "200" at bounding box center [881, 287] width 127 height 34
type input "250"
click at [945, 370] on span "Save" at bounding box center [957, 373] width 75 height 20
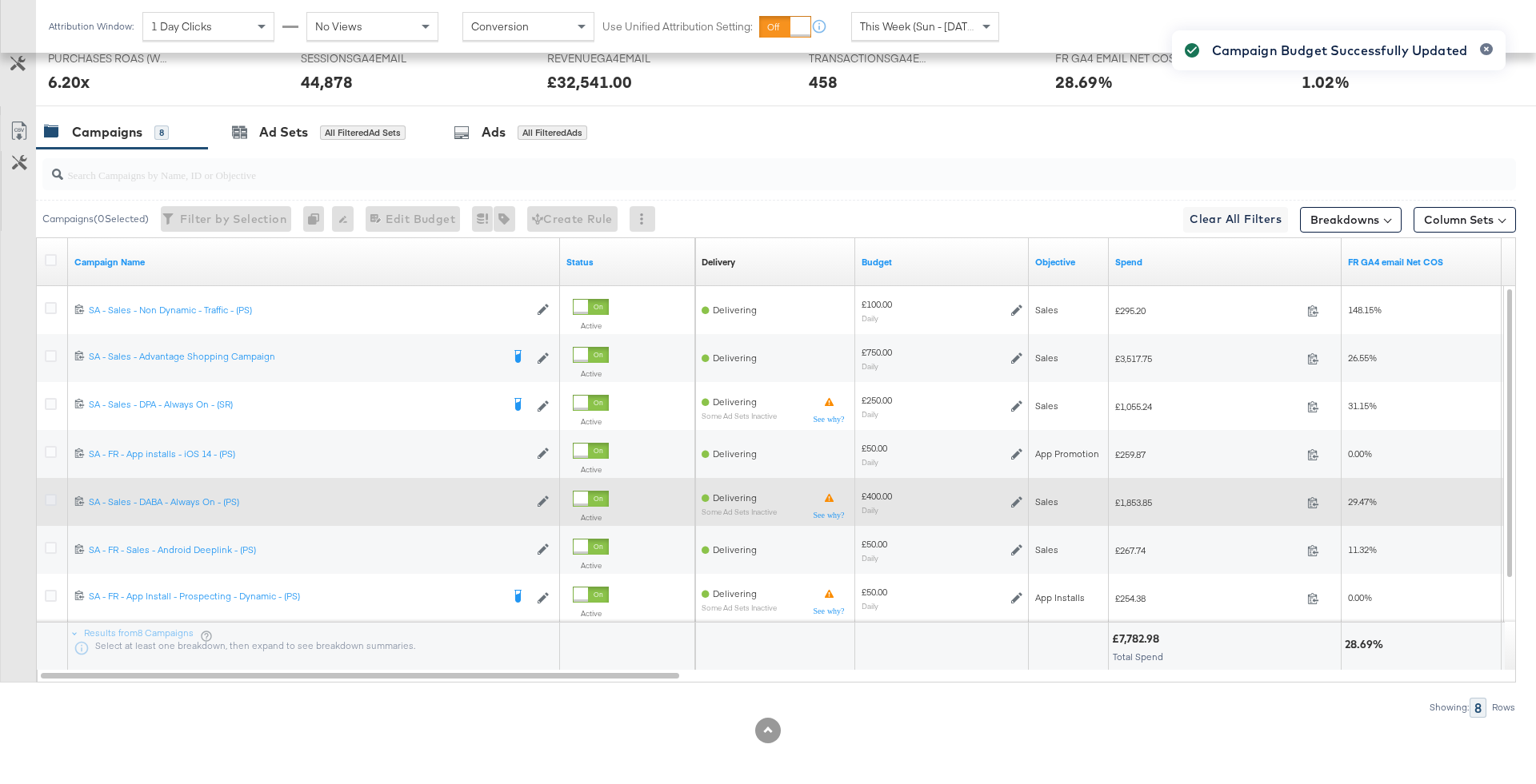
click at [48, 494] on icon at bounding box center [50, 500] width 12 height 12
click at [0, 0] on input "checkbox" at bounding box center [0, 0] width 0 height 0
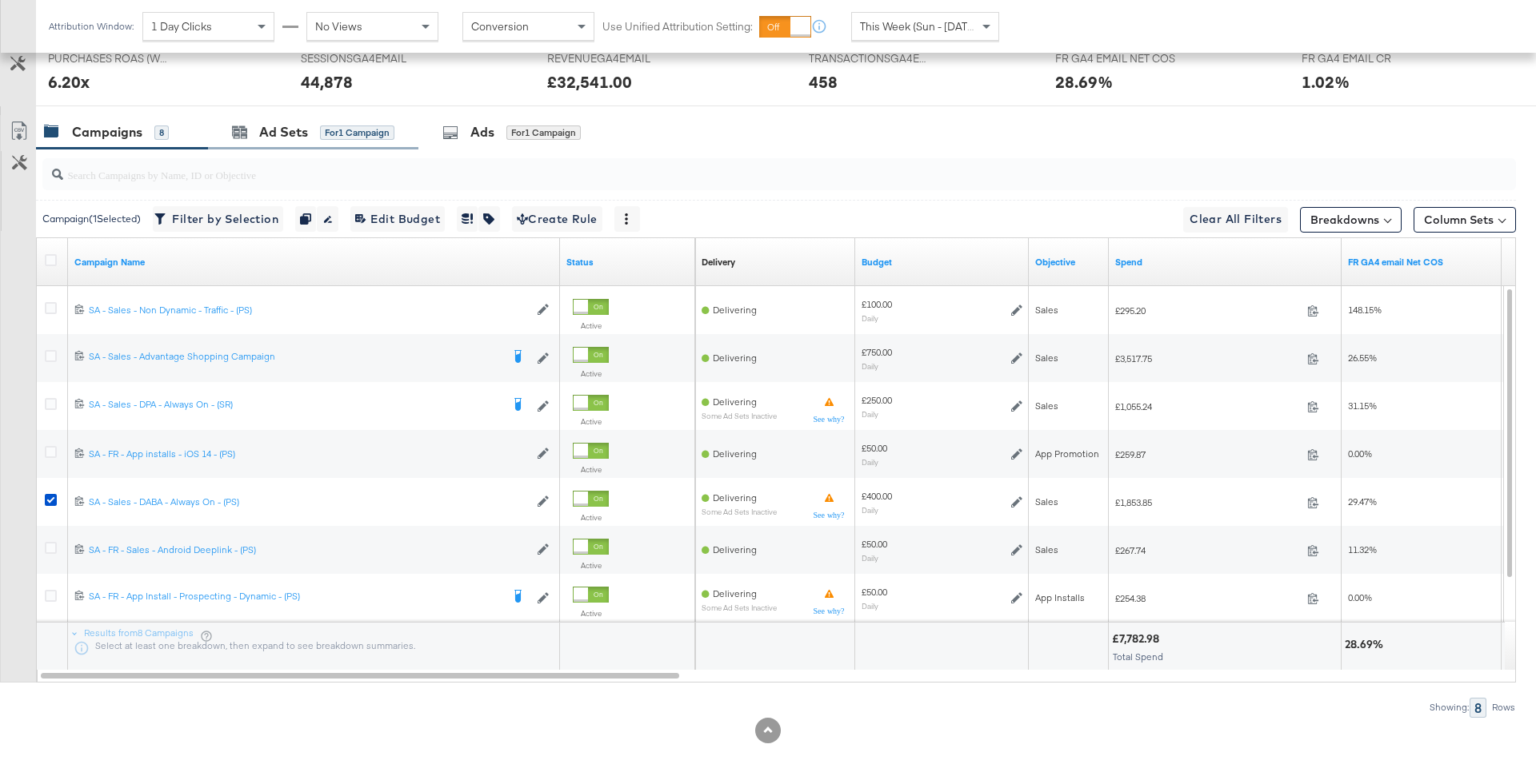
click at [353, 140] on div "Ad Sets for 1 Campaign" at bounding box center [313, 132] width 211 height 34
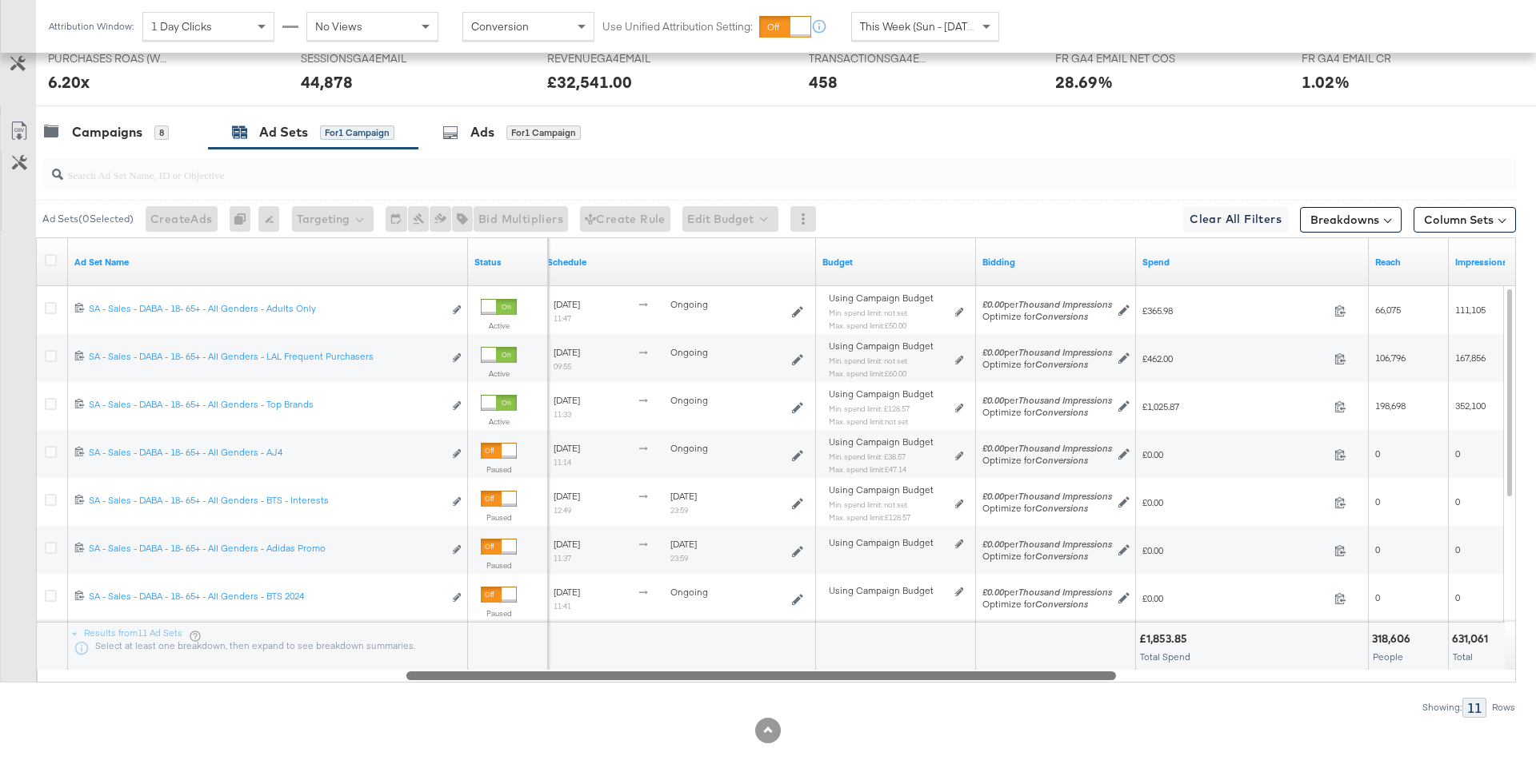
drag, startPoint x: 937, startPoint y: 675, endPoint x: 534, endPoint y: 670, distance: 403.0
click at [534, 670] on div at bounding box center [761, 675] width 710 height 14
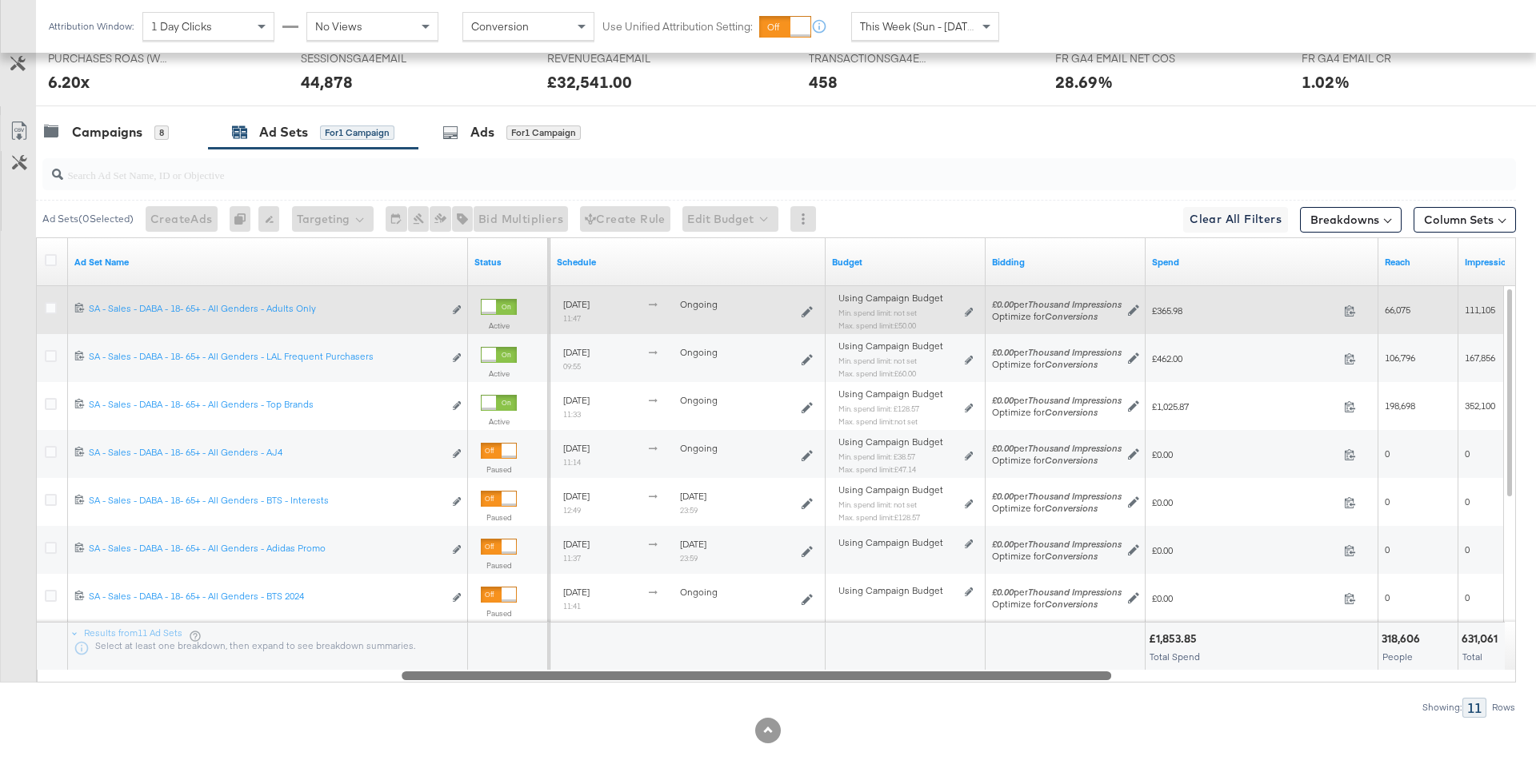
click at [976, 311] on div "Using Campaign Budget Min. spend limit: not set Max. spend limit : £50.00 Edit …" at bounding box center [905, 318] width 147 height 50
click at [970, 311] on icon at bounding box center [969, 312] width 8 height 8
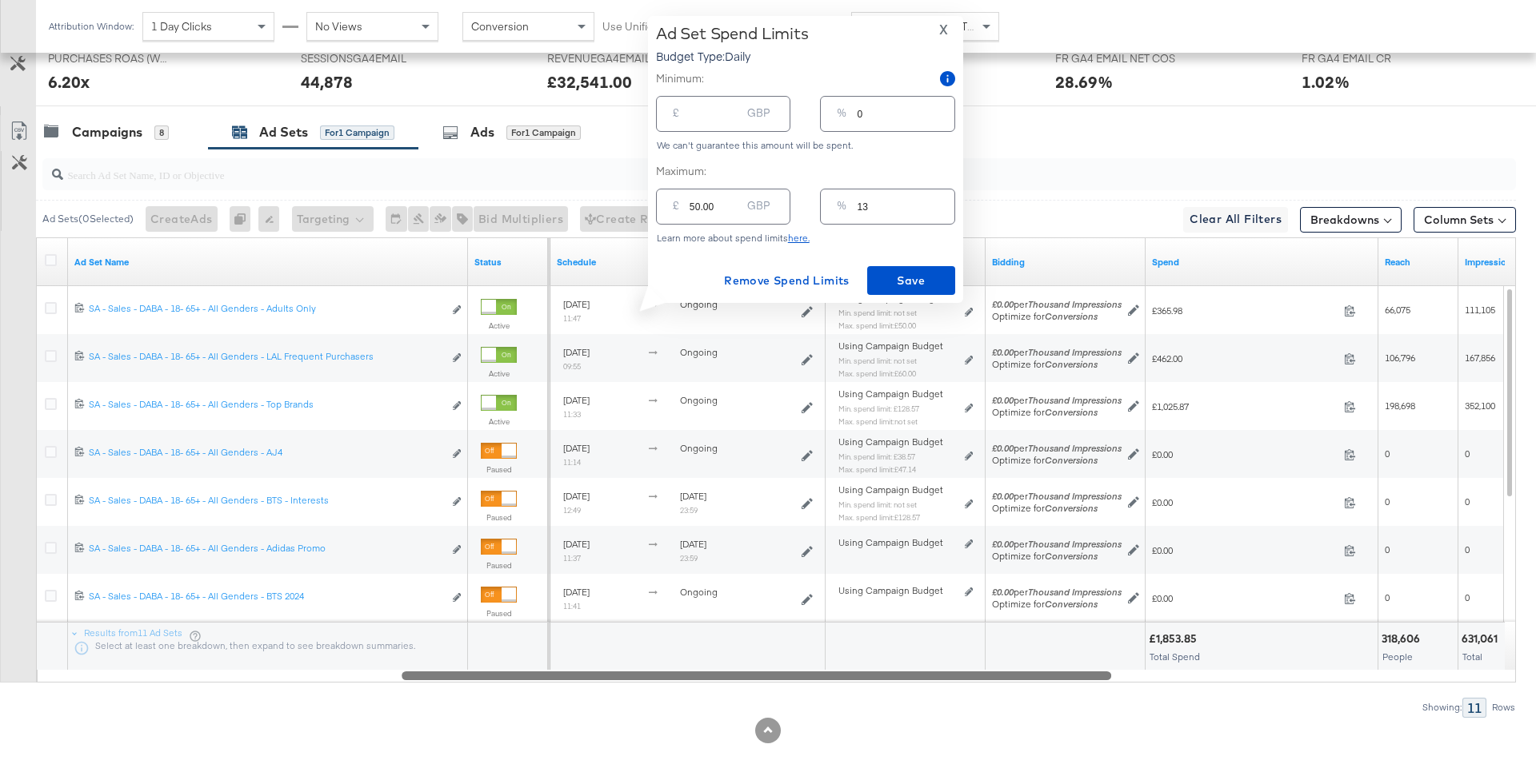
click at [896, 208] on input "13" at bounding box center [905, 200] width 97 height 34
type input "131"
type input "524.00"
type input "1310"
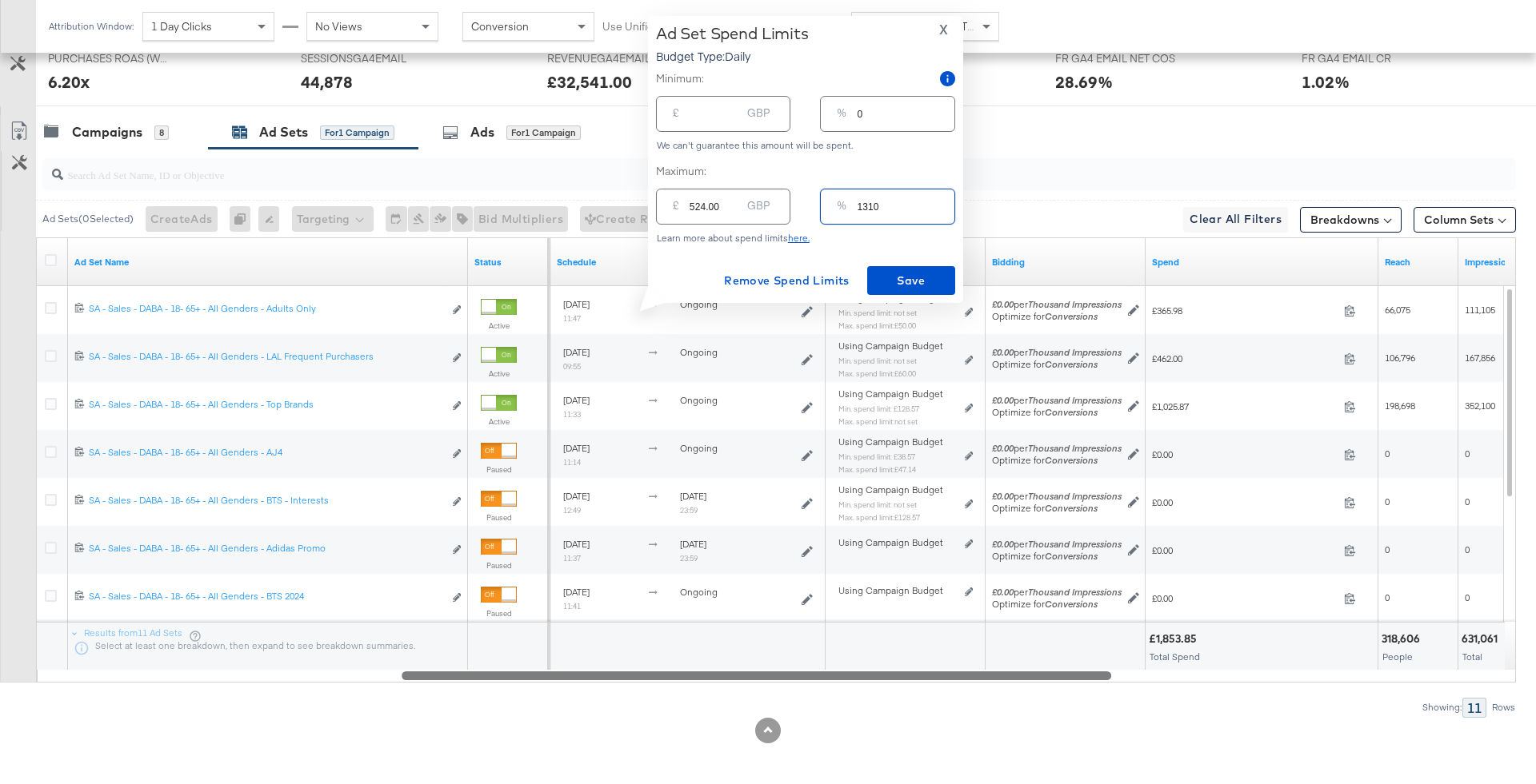
type input "5240.00"
click at [866, 201] on input "1310" at bounding box center [905, 200] width 97 height 34
type input "110"
type input "440.00"
type input "10"
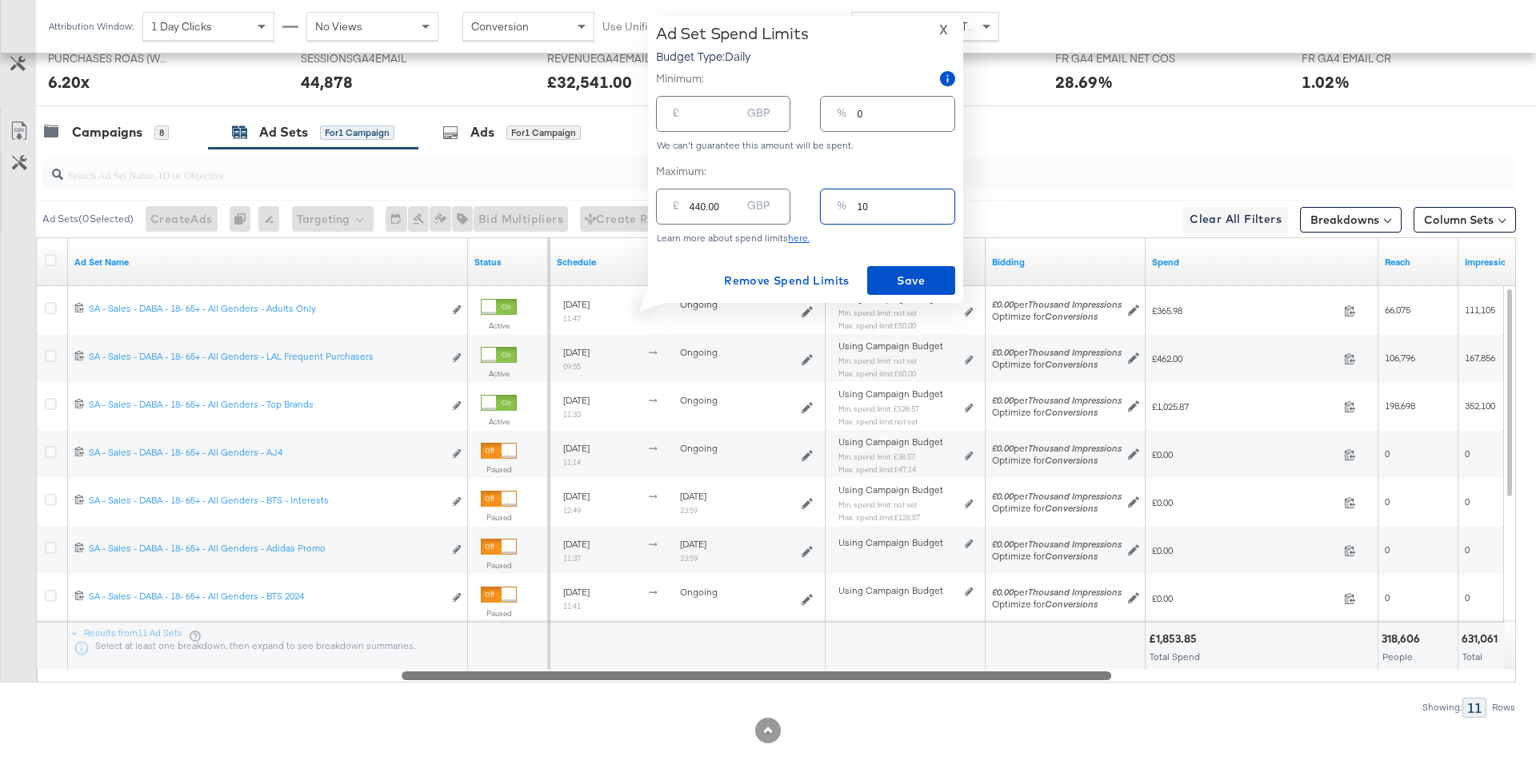
type input "40.00"
type input "10"
click at [924, 277] on span "Save" at bounding box center [911, 280] width 75 height 20
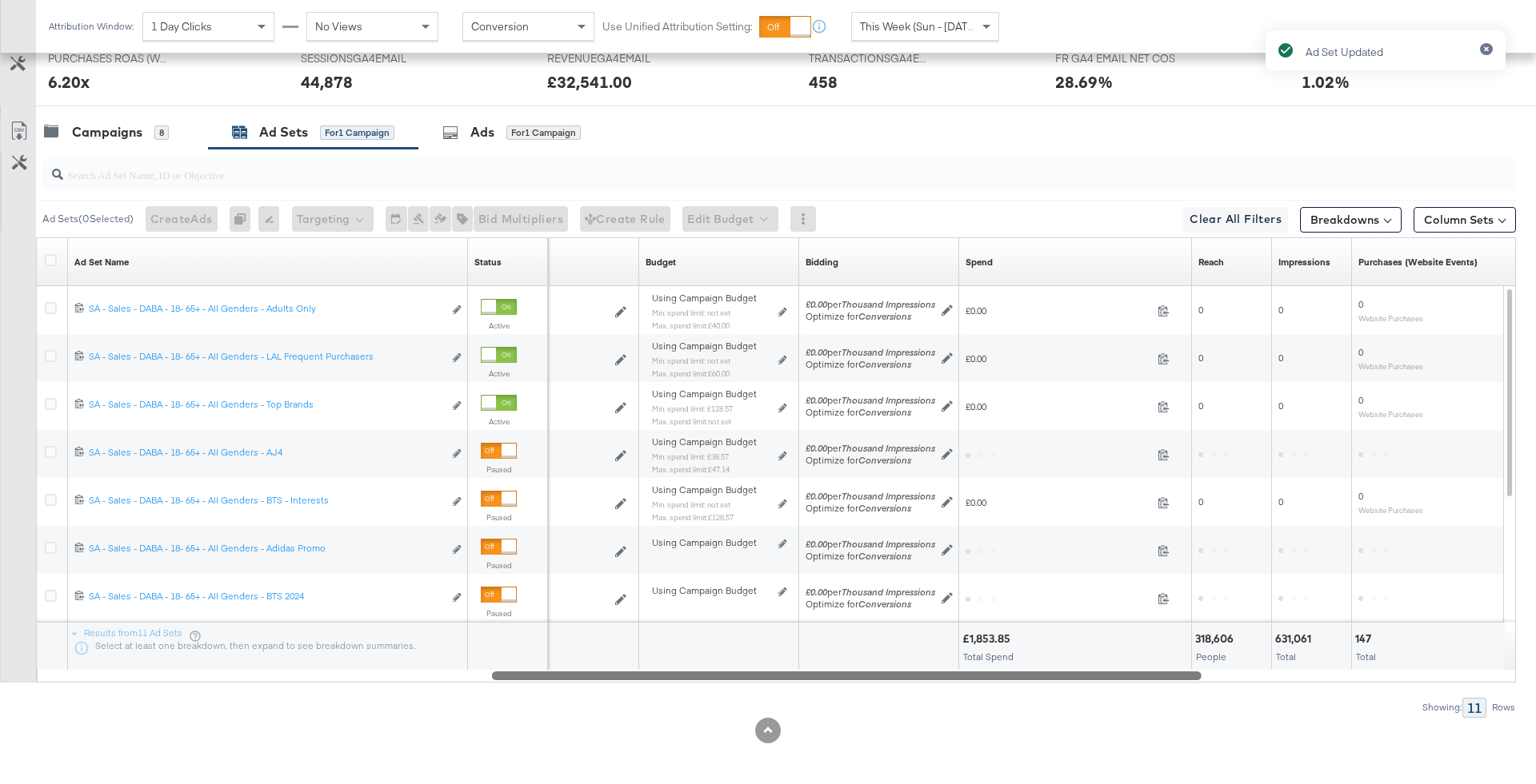
drag, startPoint x: 1036, startPoint y: 674, endPoint x: 722, endPoint y: 670, distance: 314.0
click at [722, 670] on div at bounding box center [847, 675] width 710 height 14
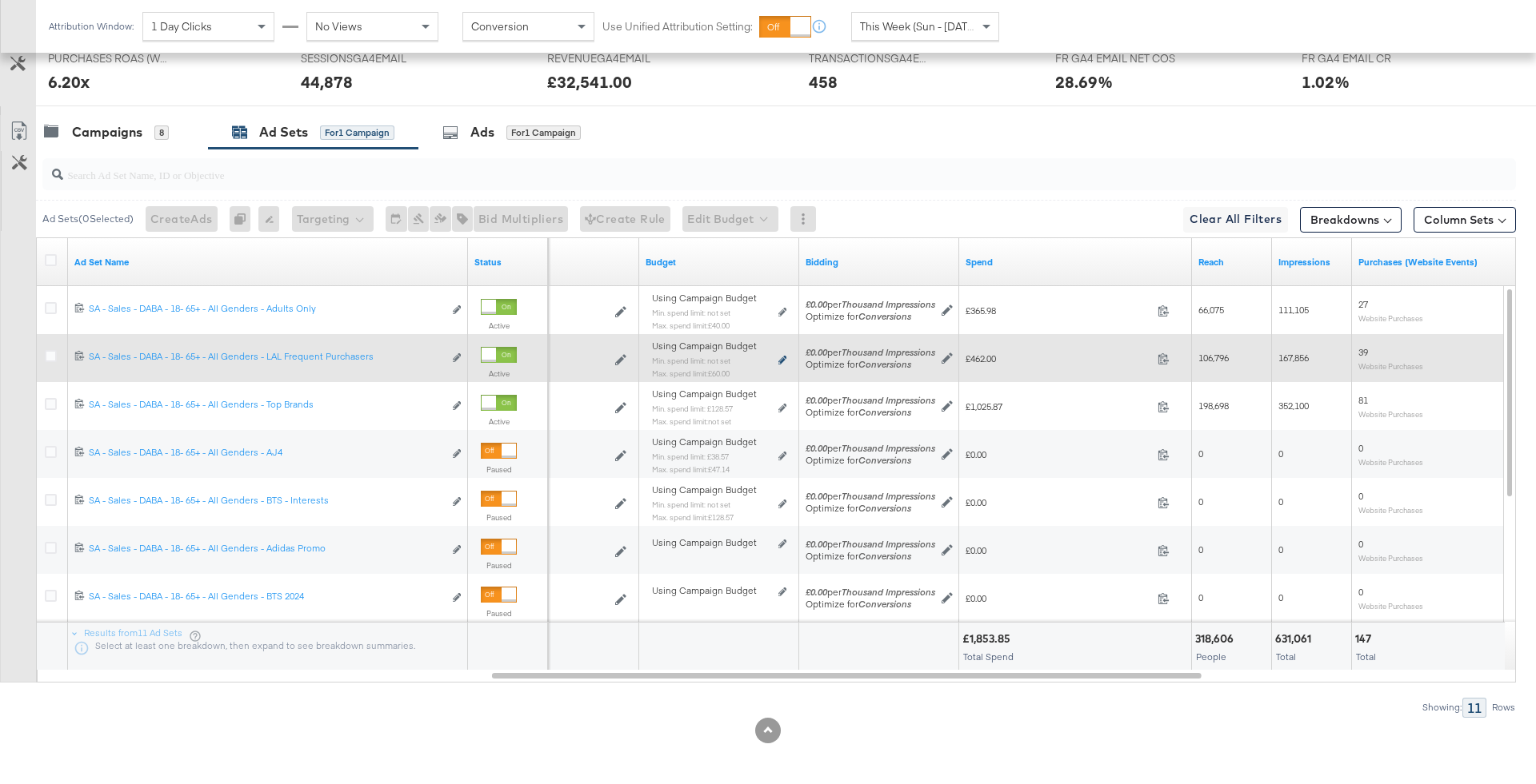
click at [782, 359] on icon at bounding box center [782, 359] width 8 height 8
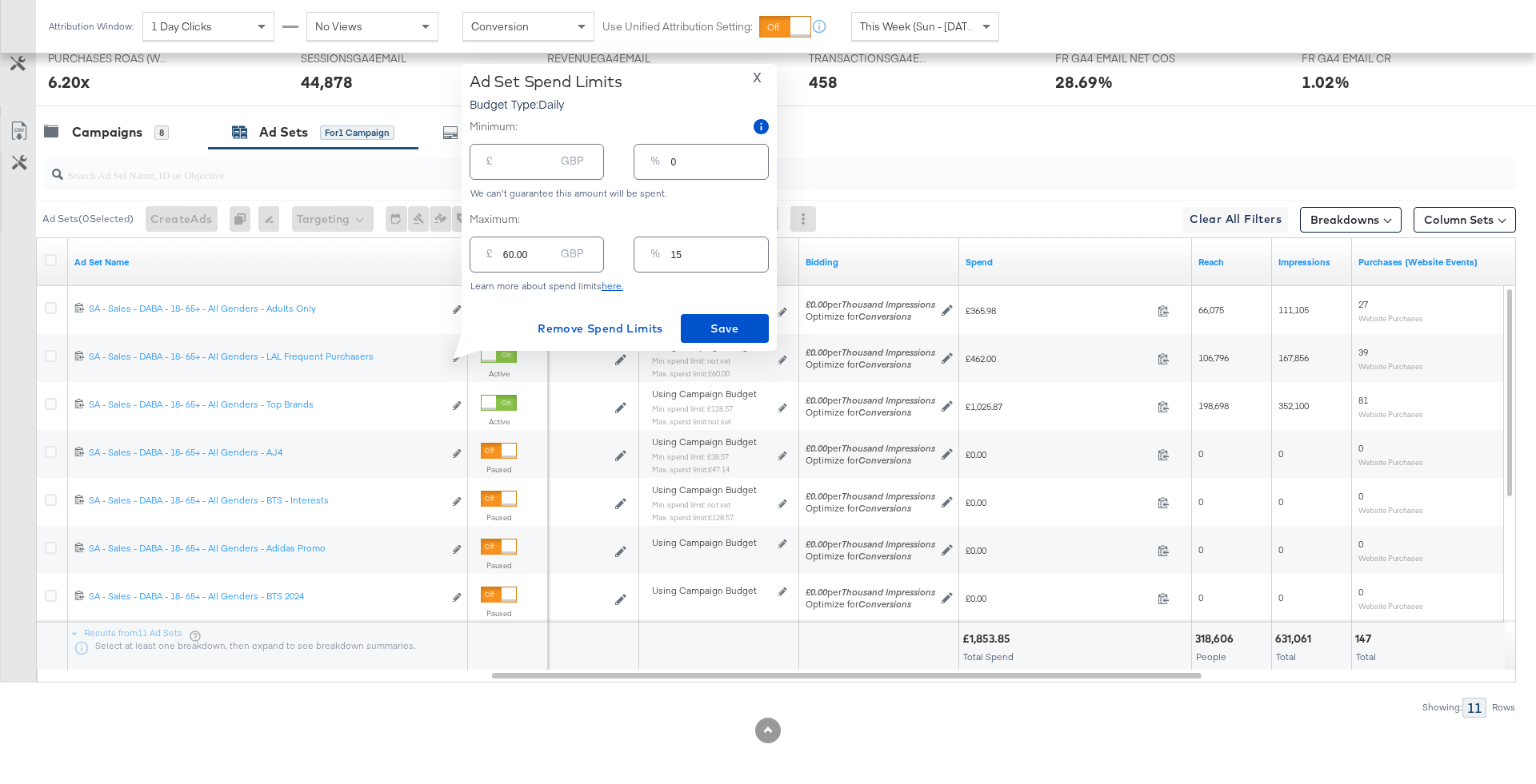
click at [706, 259] on input "15" at bounding box center [719, 248] width 97 height 34
click at [703, 255] on input "15" at bounding box center [719, 248] width 97 height 34
type input "152"
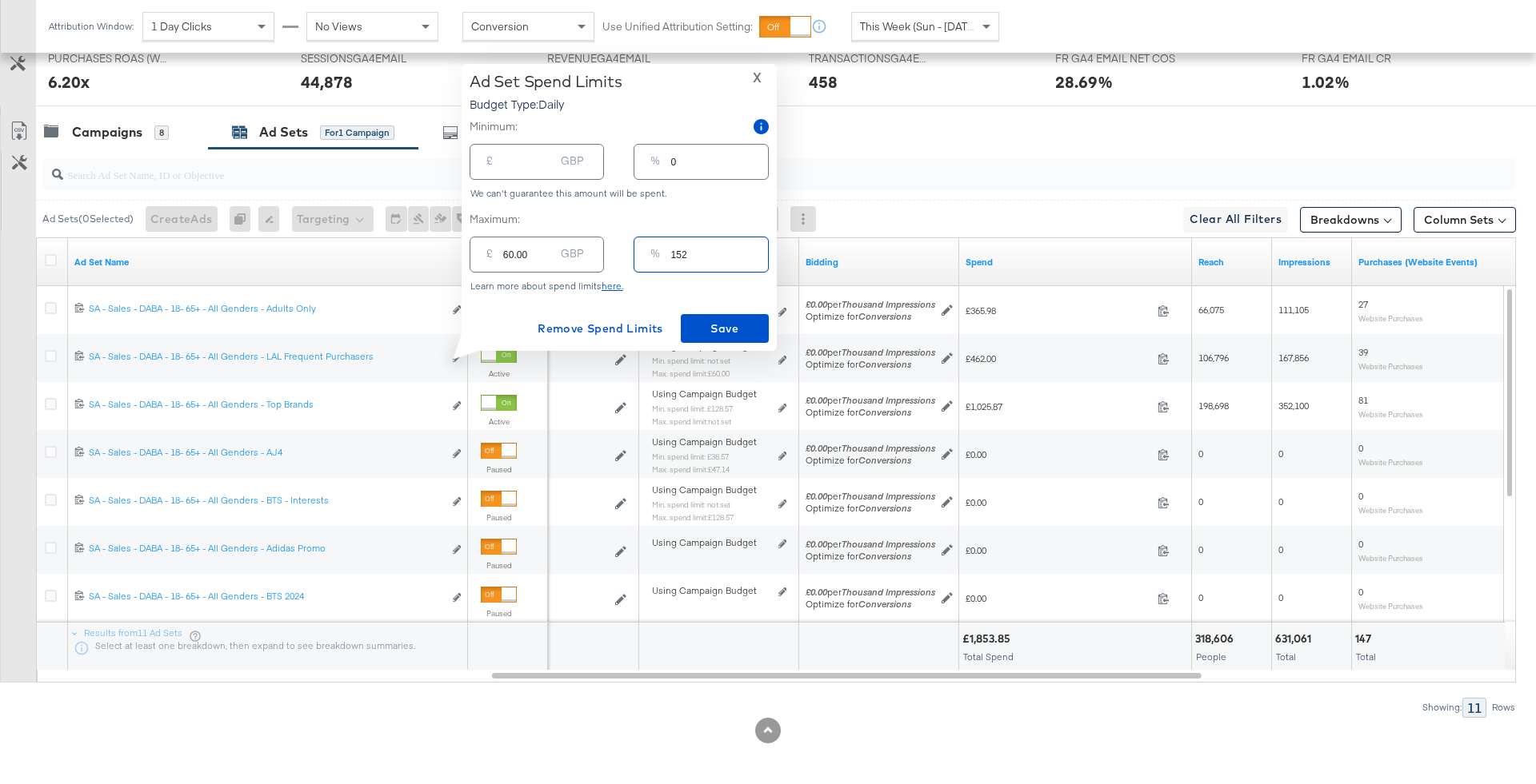
type input "608.00"
type input "15"
type input "60.00"
type input "1"
type input "4.00"
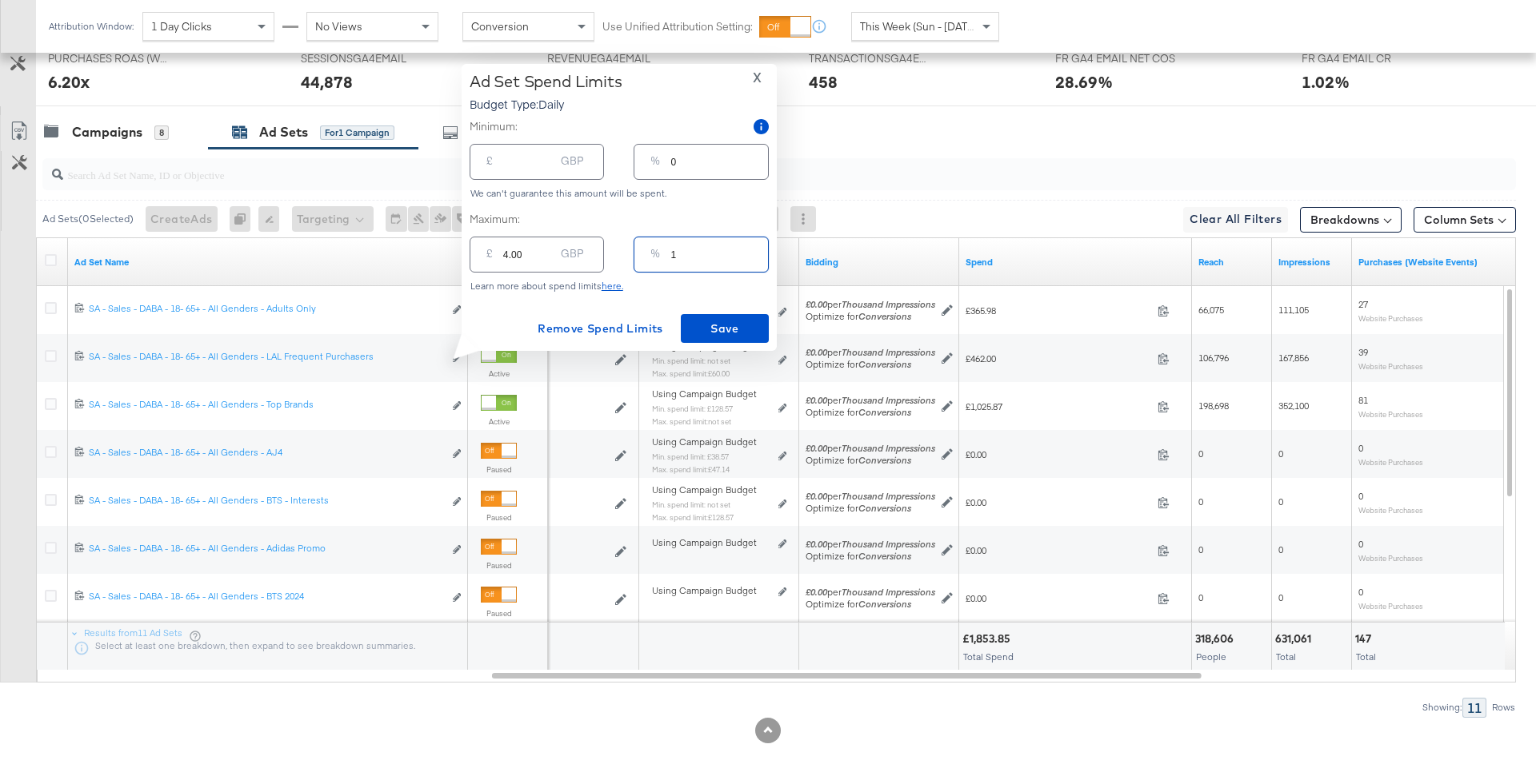
type input "12"
type input "48.00"
type input "125"
type input "500.00"
type input "25"
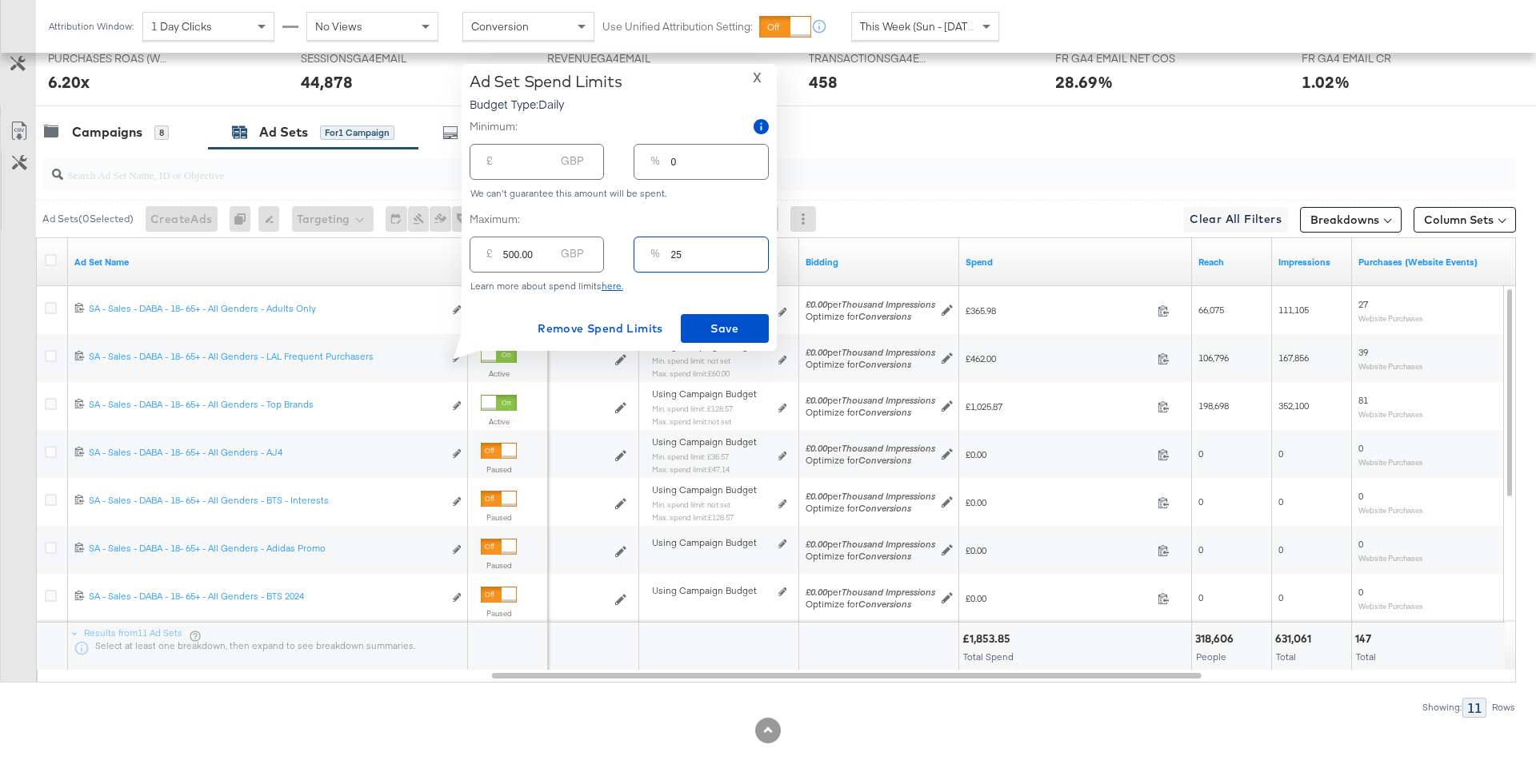
type input "100.00"
type input "25"
click at [714, 323] on span "Save" at bounding box center [725, 329] width 75 height 20
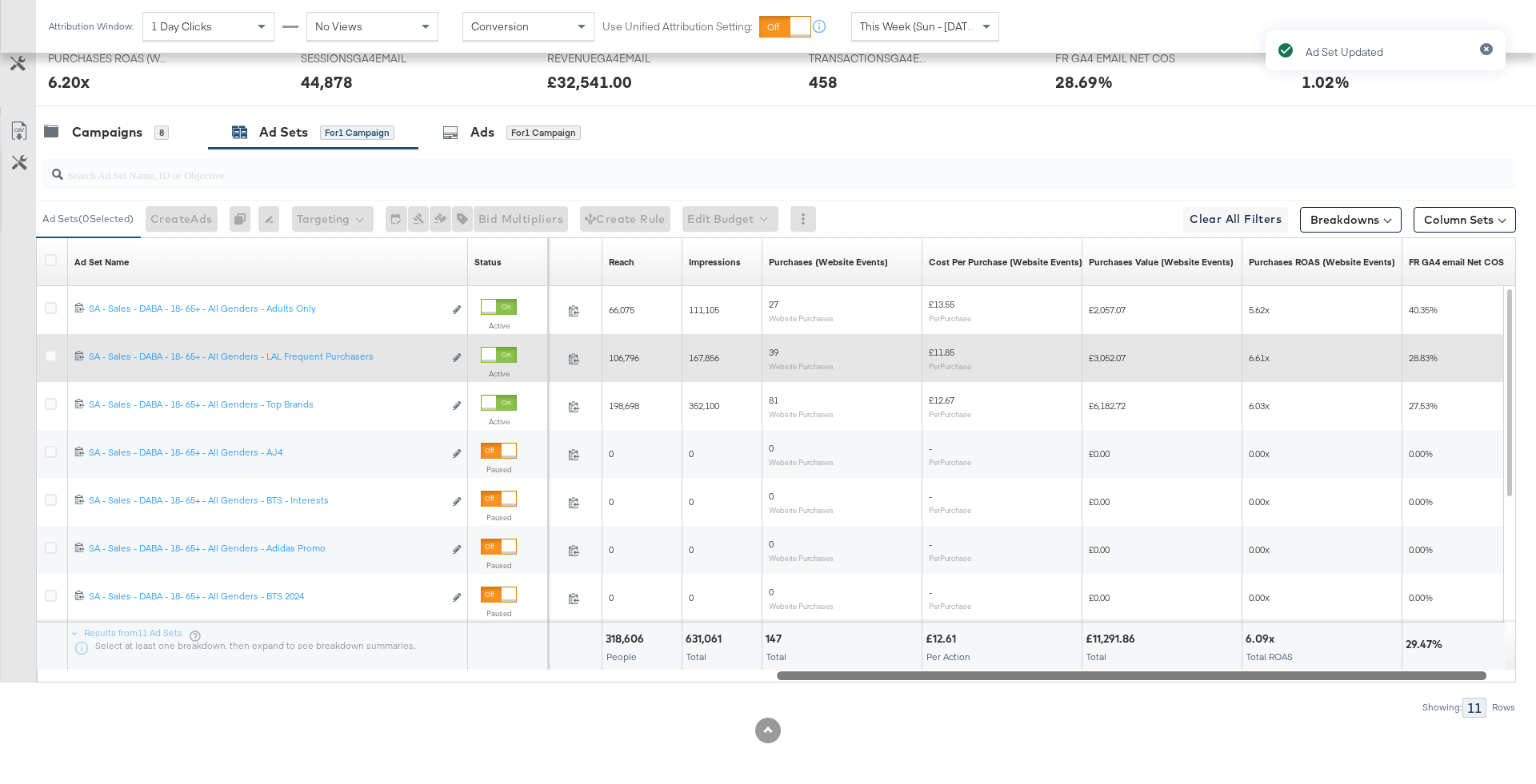
drag, startPoint x: 1121, startPoint y: 675, endPoint x: 607, endPoint y: 682, distance: 514.0
click at [608, 682] on div "Ad Sets ( 0 Selected) Create Ads At least one ad set must be selected 0 Rename …" at bounding box center [757, 433] width 1516 height 569
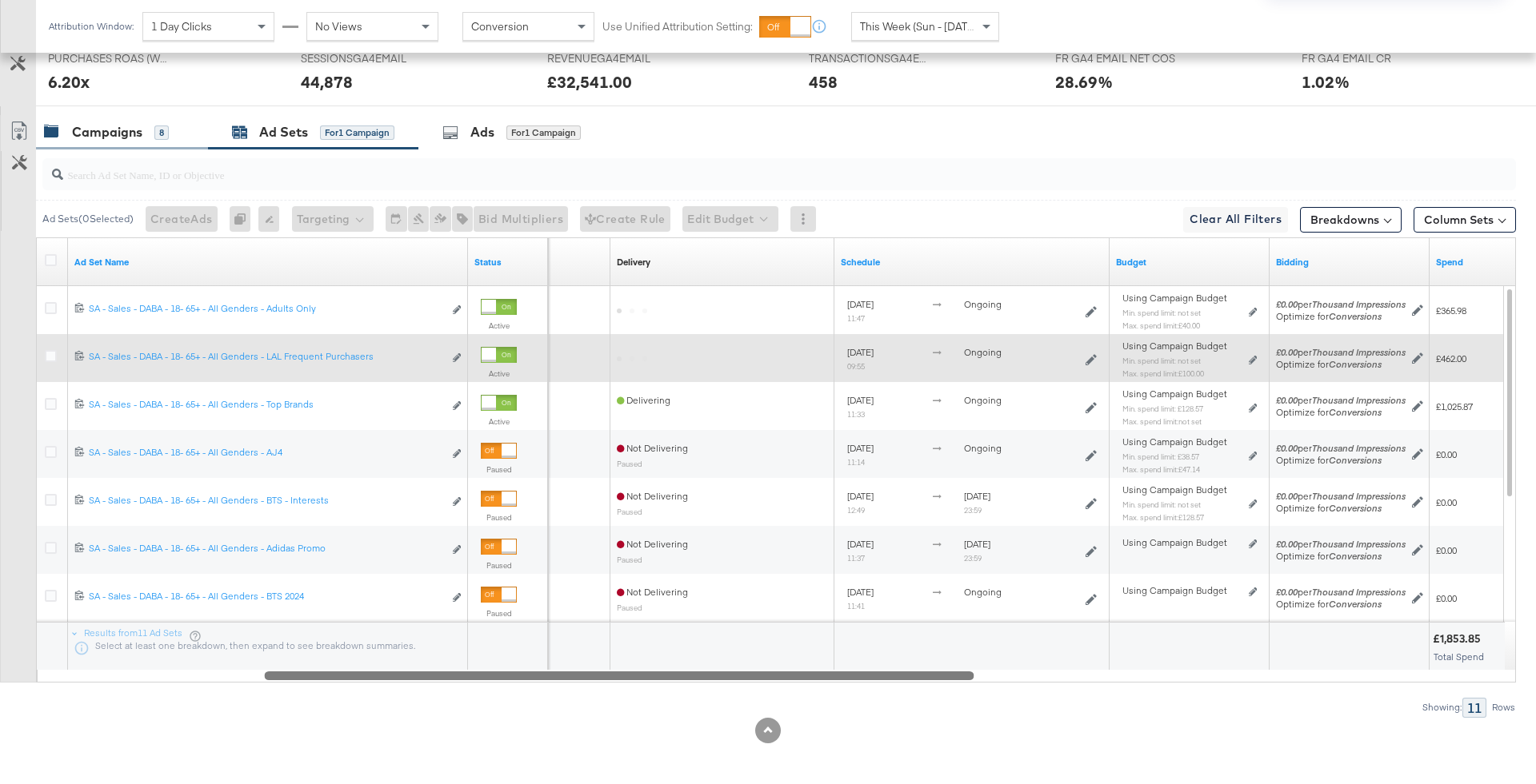
click at [171, 125] on div "Campaigns 8" at bounding box center [114, 132] width 140 height 19
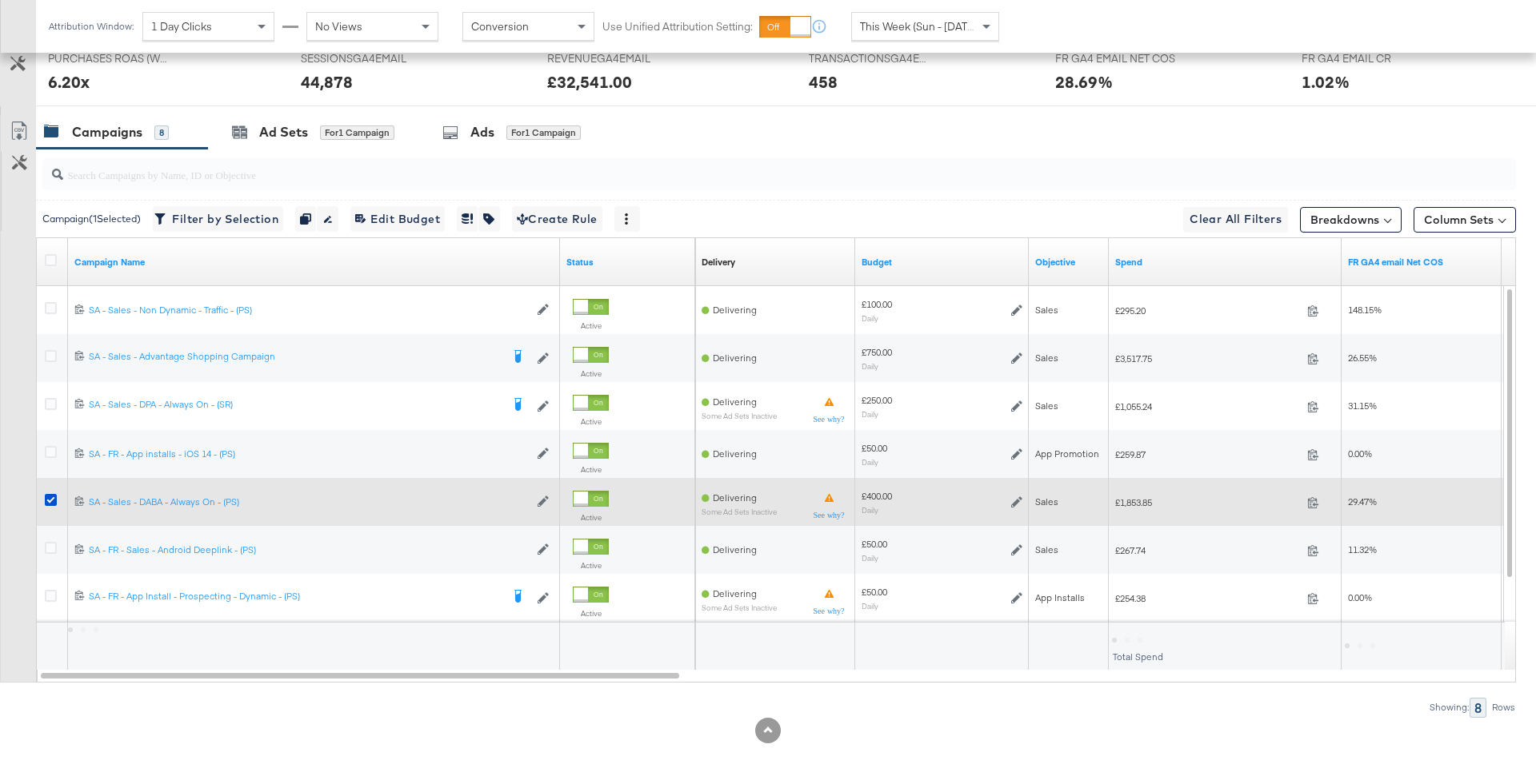
click at [65, 489] on div at bounding box center [53, 502] width 30 height 29
click at [47, 494] on icon at bounding box center [50, 500] width 12 height 12
click at [0, 0] on input "checkbox" at bounding box center [0, 0] width 0 height 0
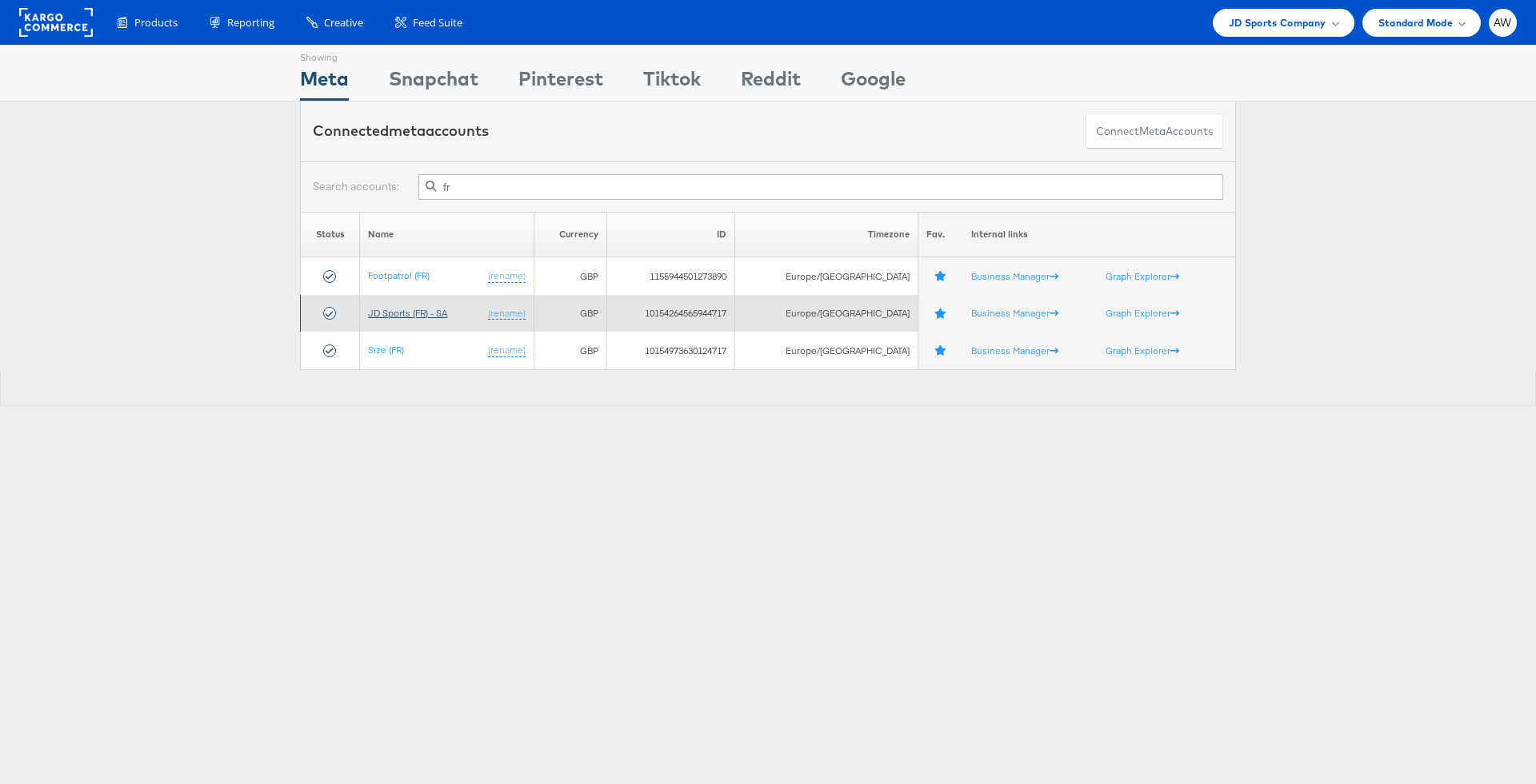
type input "fr"
click at [421, 317] on link "JD Sports (FR) - SA" at bounding box center [407, 313] width 79 height 12
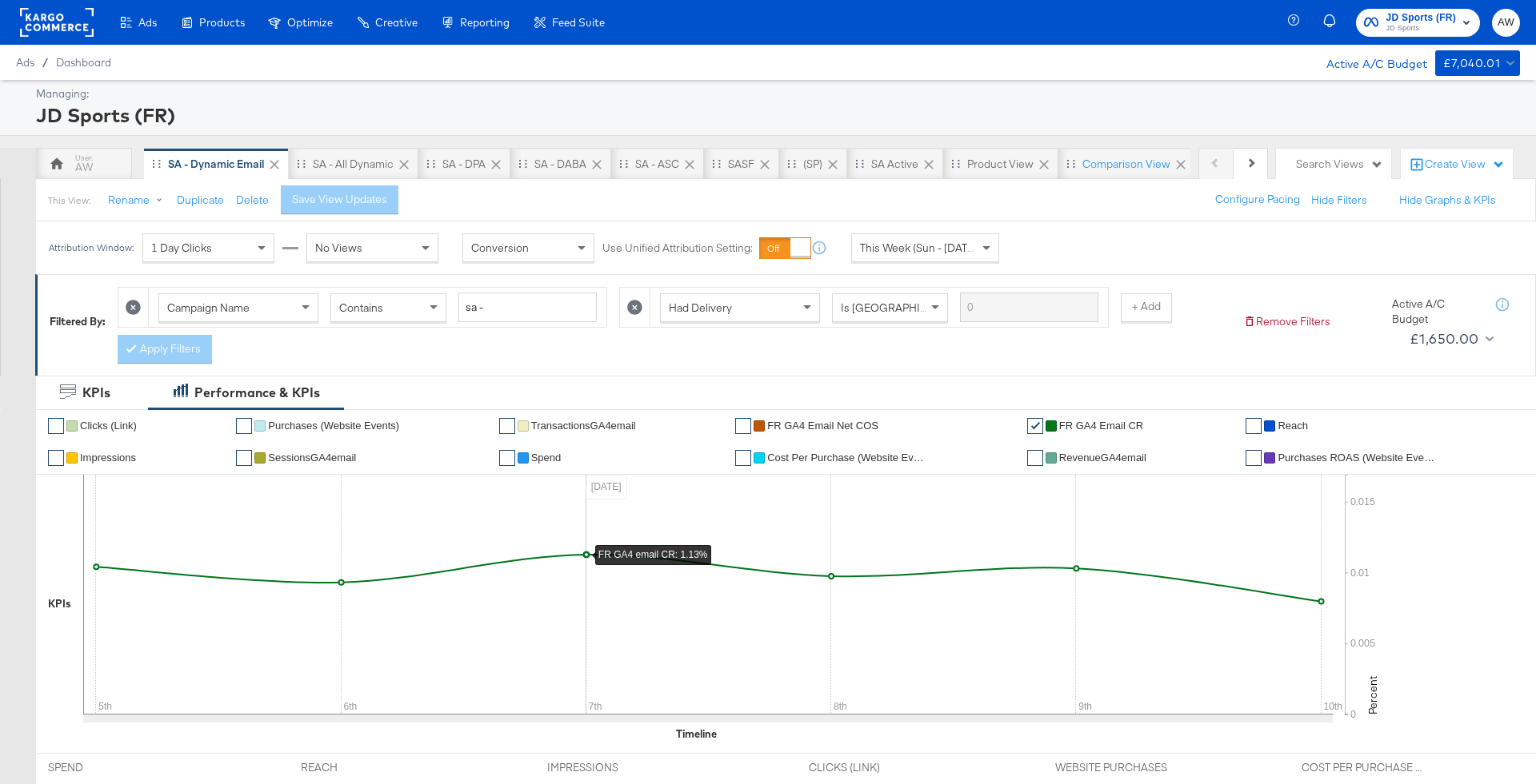
click at [38, 28] on rect at bounding box center [56, 22] width 74 height 29
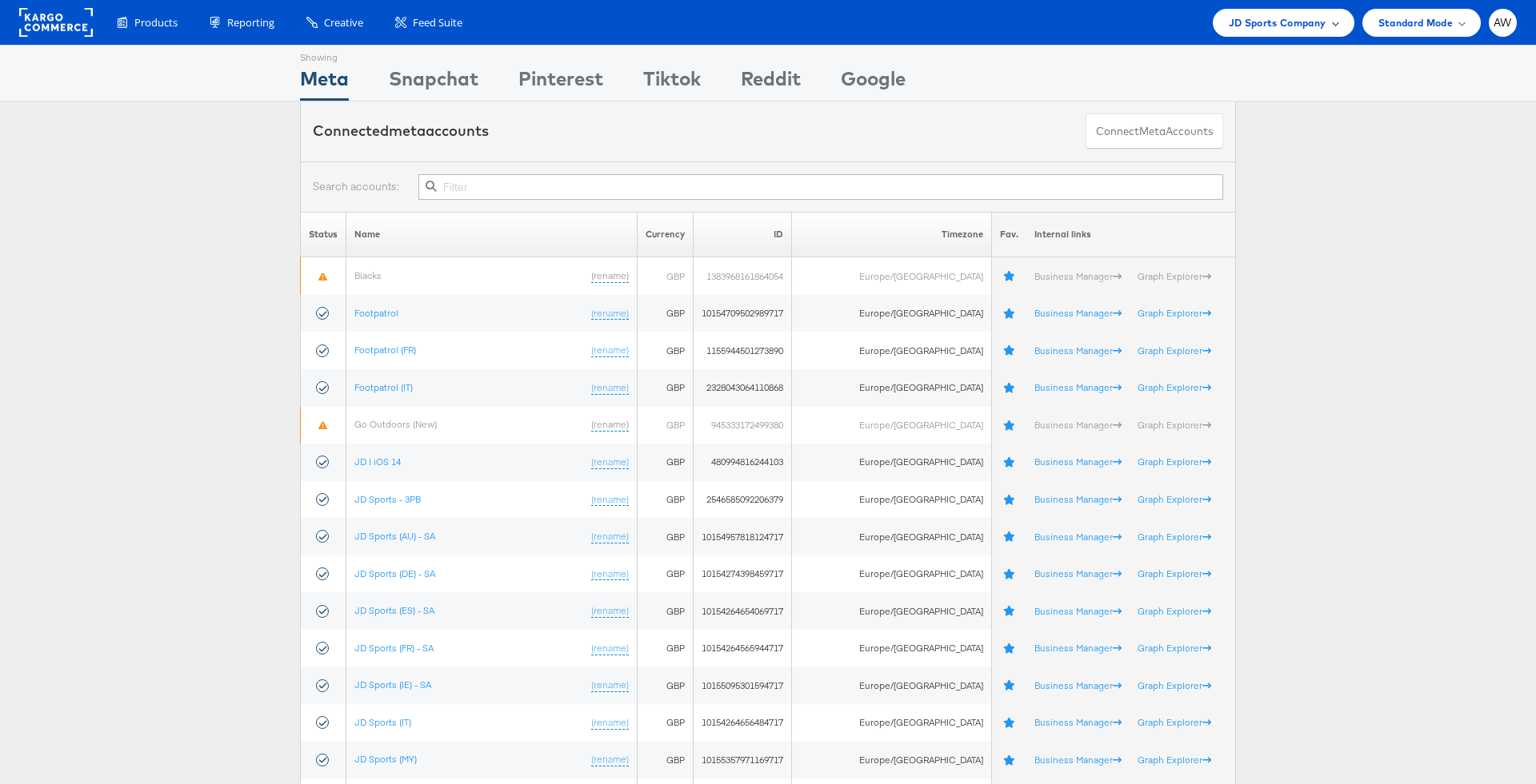
click at [1315, 31] on div "JD Sports Company" at bounding box center [1284, 22] width 142 height 28
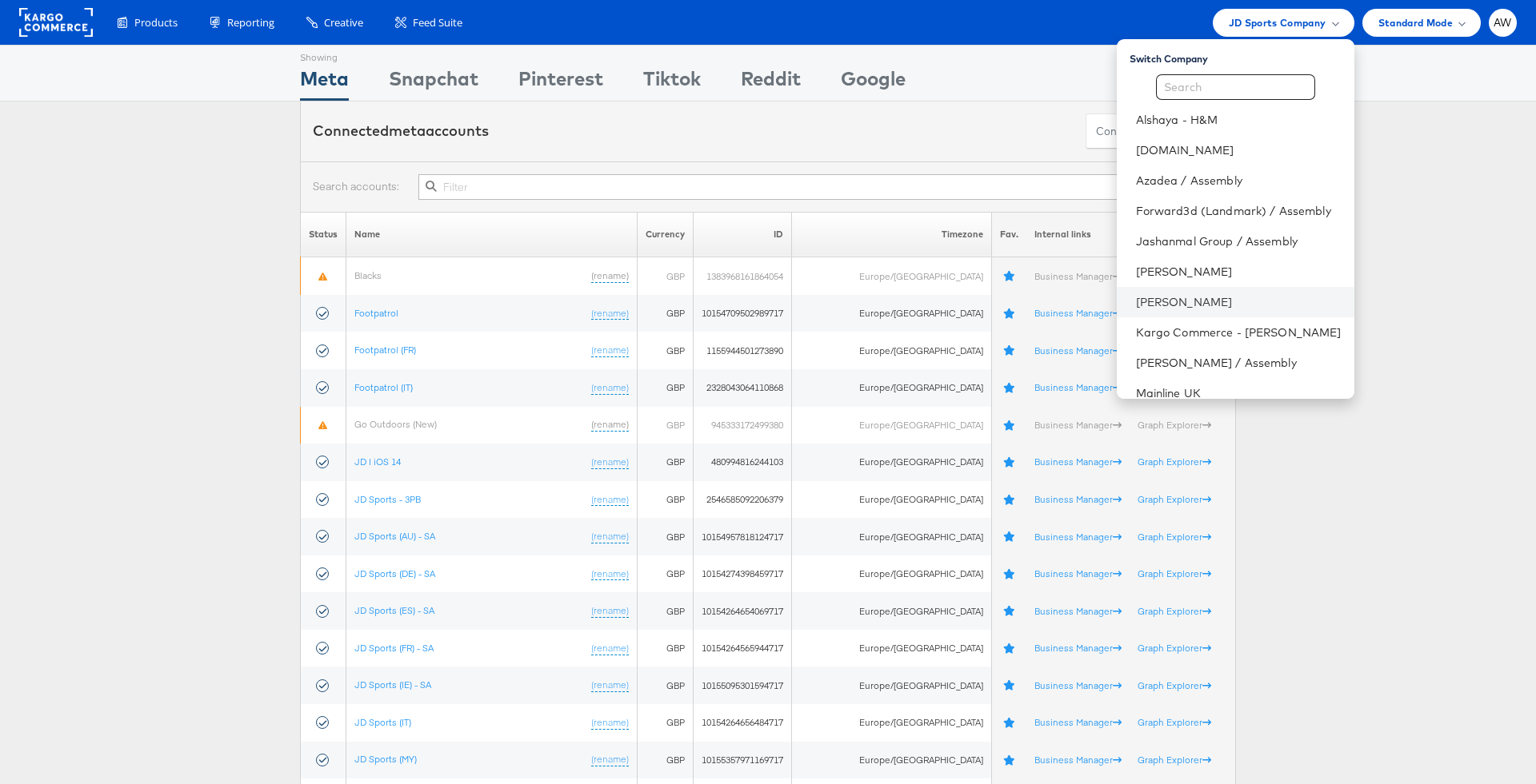
click at [1174, 309] on li "[PERSON_NAME]" at bounding box center [1235, 302] width 238 height 31
click at [1164, 291] on li "[PERSON_NAME]" at bounding box center [1235, 302] width 238 height 31
click at [1167, 298] on link "[PERSON_NAME]" at bounding box center [1238, 302] width 206 height 16
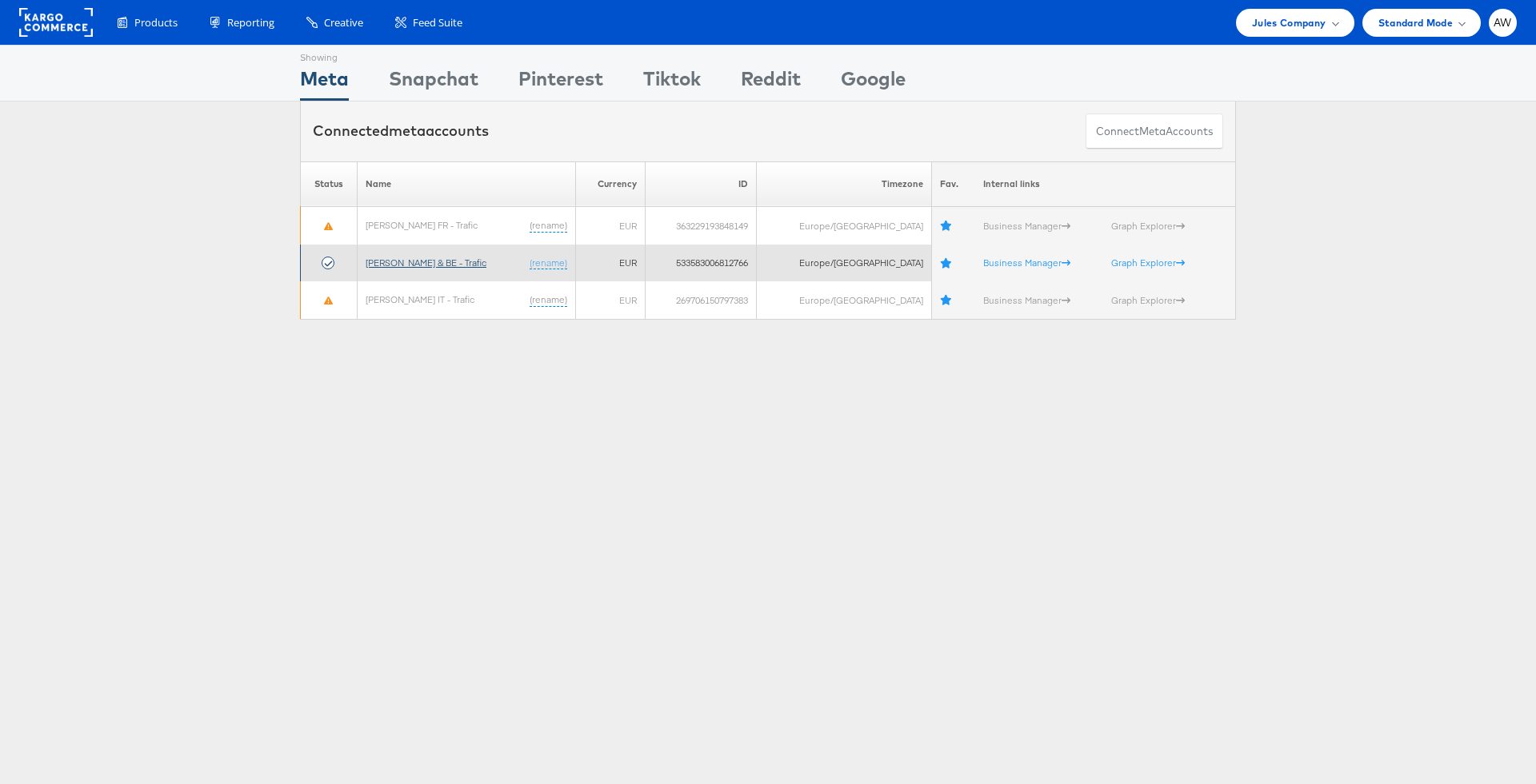
click at [451, 259] on link "[PERSON_NAME] & BE - Trafic" at bounding box center [426, 263] width 121 height 12
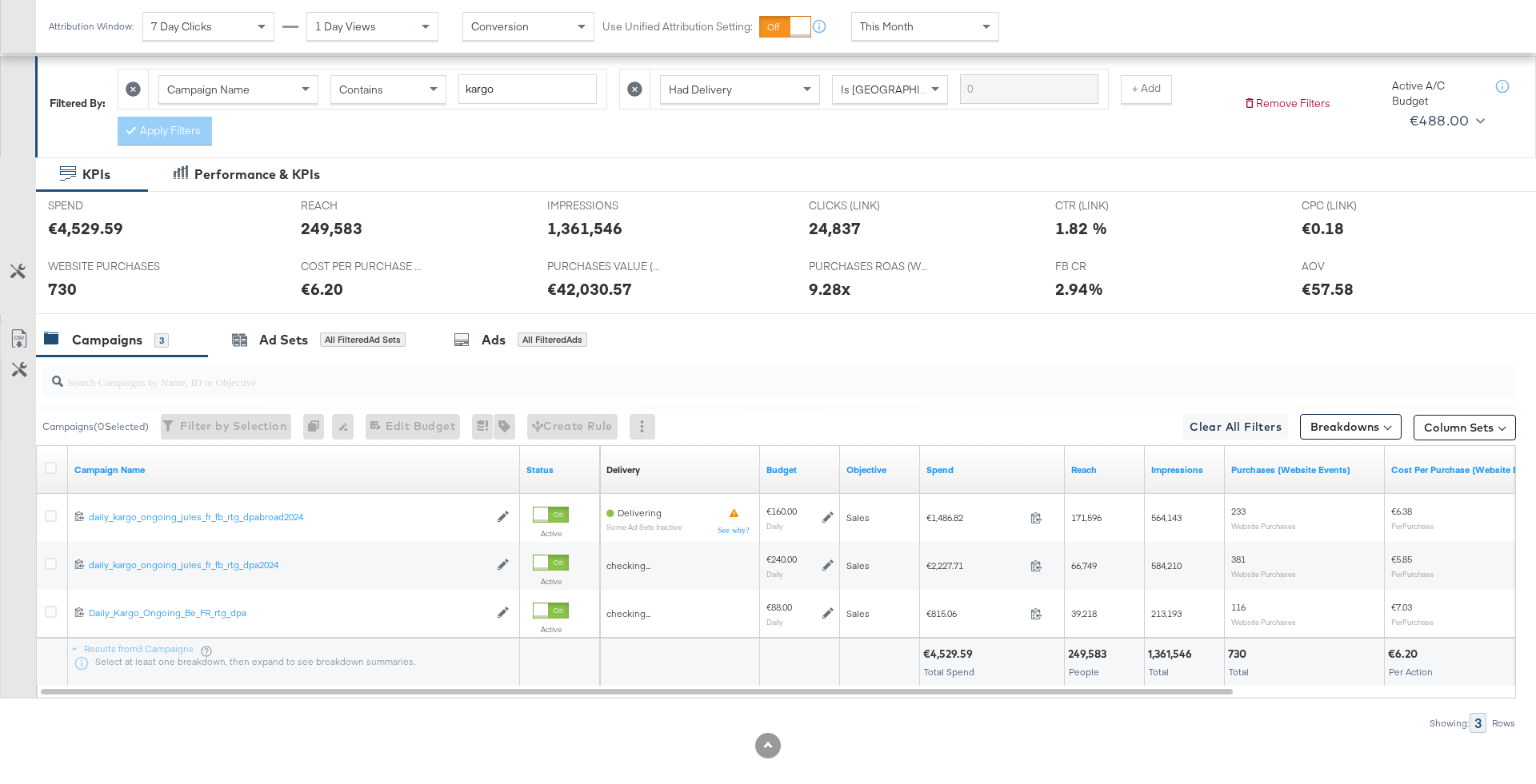
scroll to position [235, 0]
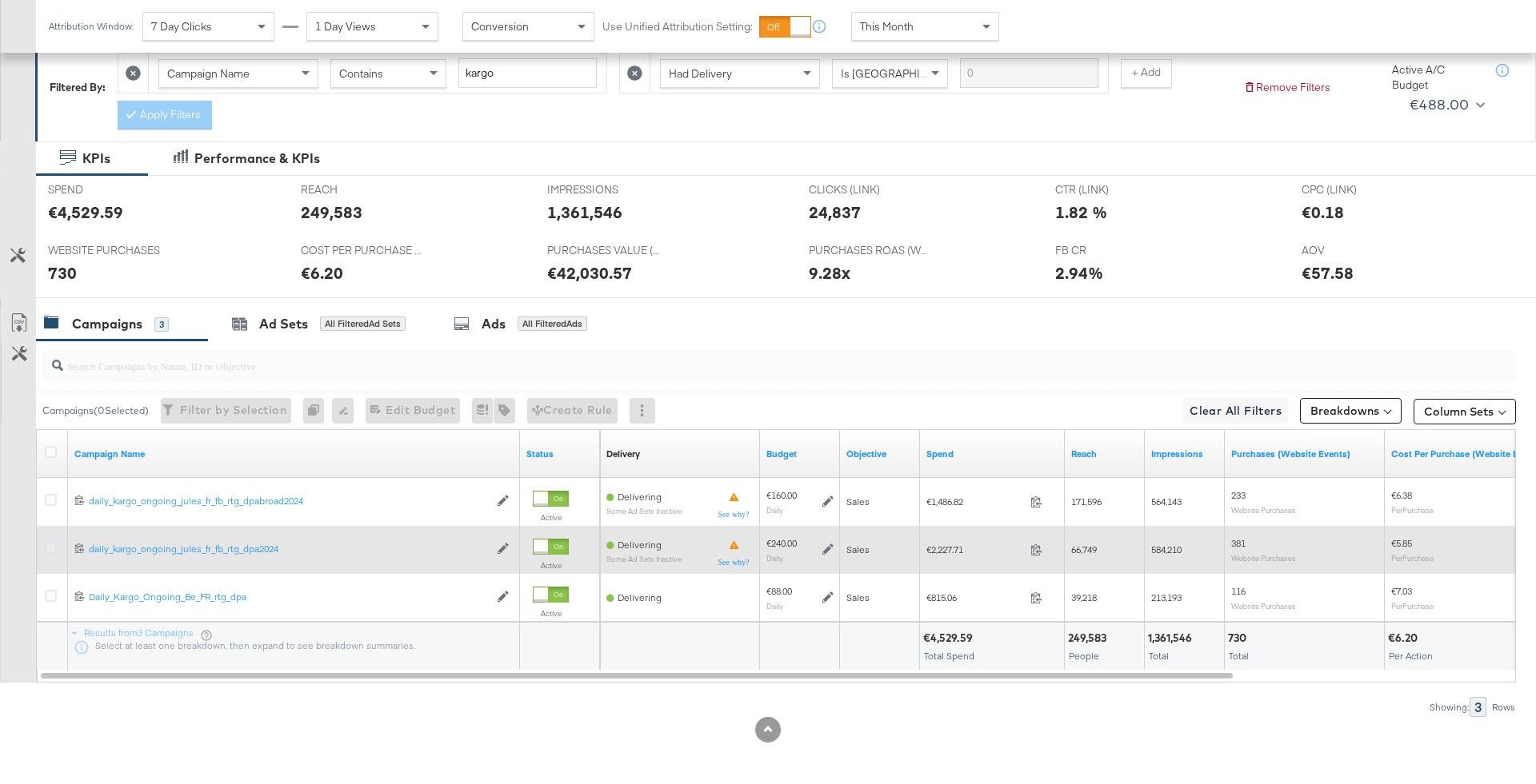
click at [49, 546] on icon at bounding box center [50, 547] width 12 height 12
click at [0, 0] on input "checkbox" at bounding box center [0, 0] width 0 height 0
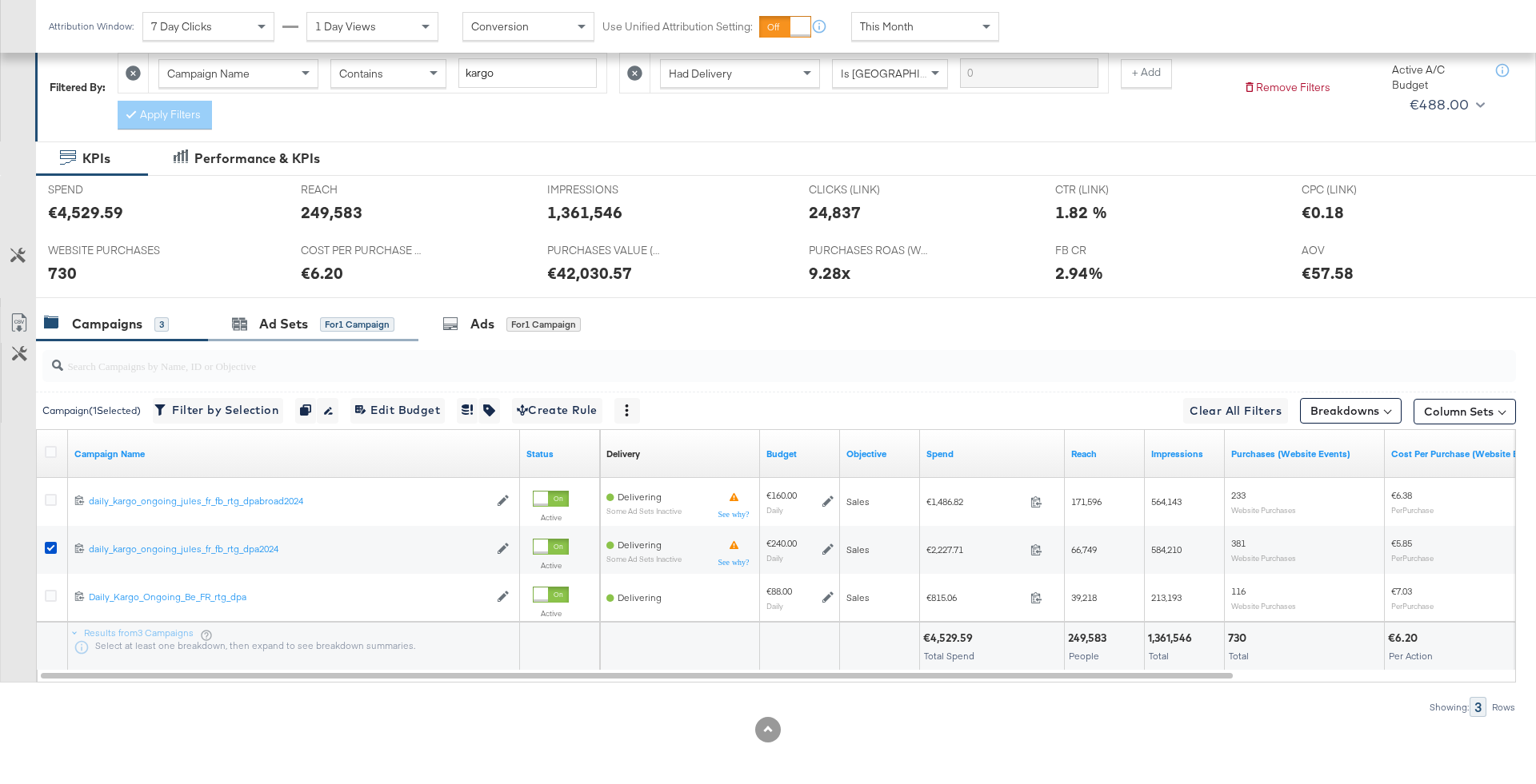
click at [338, 331] on div "Ad Sets for 1 Campaign" at bounding box center [313, 324] width 211 height 34
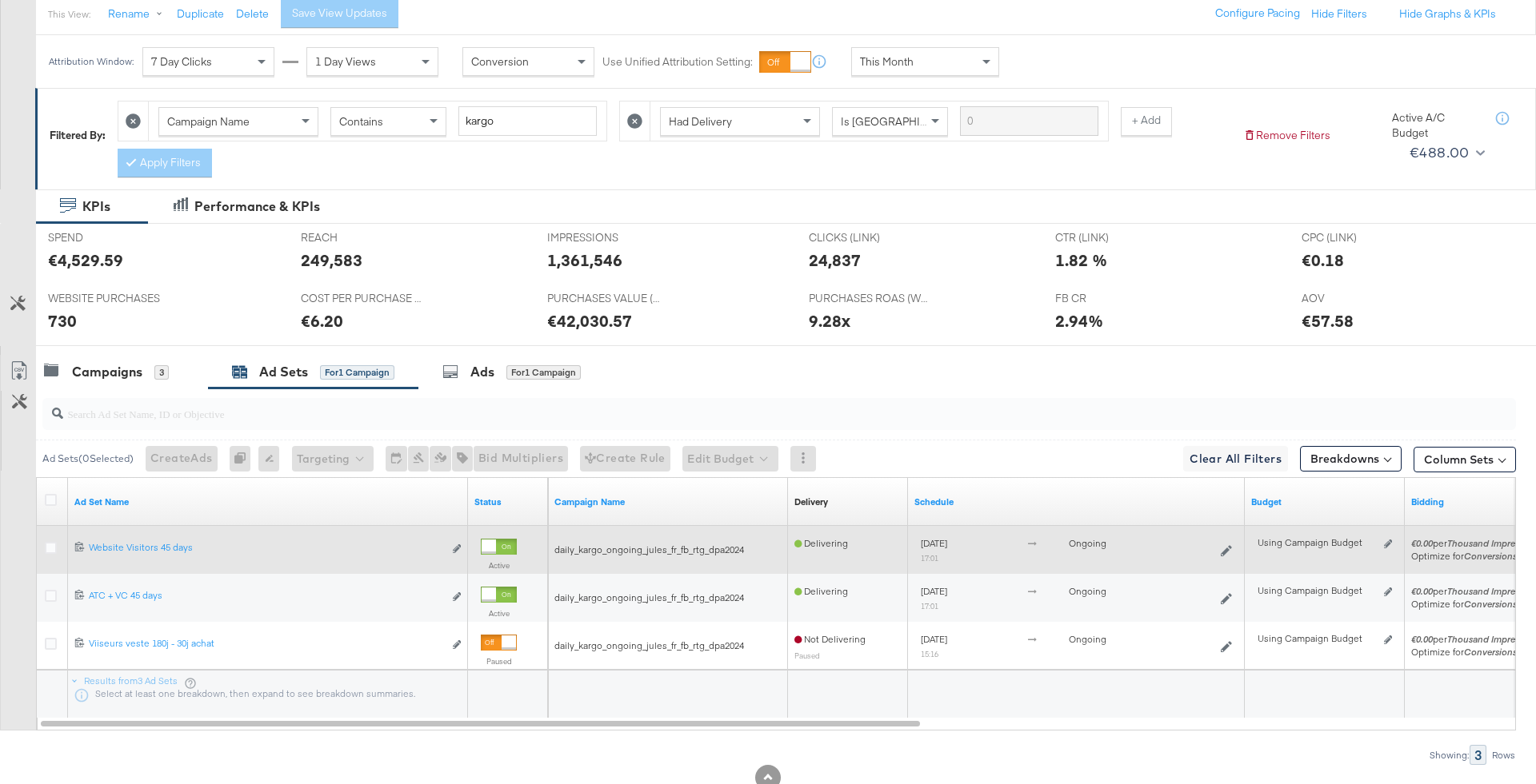
click at [58, 542] on div at bounding box center [53, 549] width 17 height 16
click at [48, 544] on icon at bounding box center [50, 547] width 12 height 12
click at [0, 0] on input "checkbox" at bounding box center [0, 0] width 0 height 0
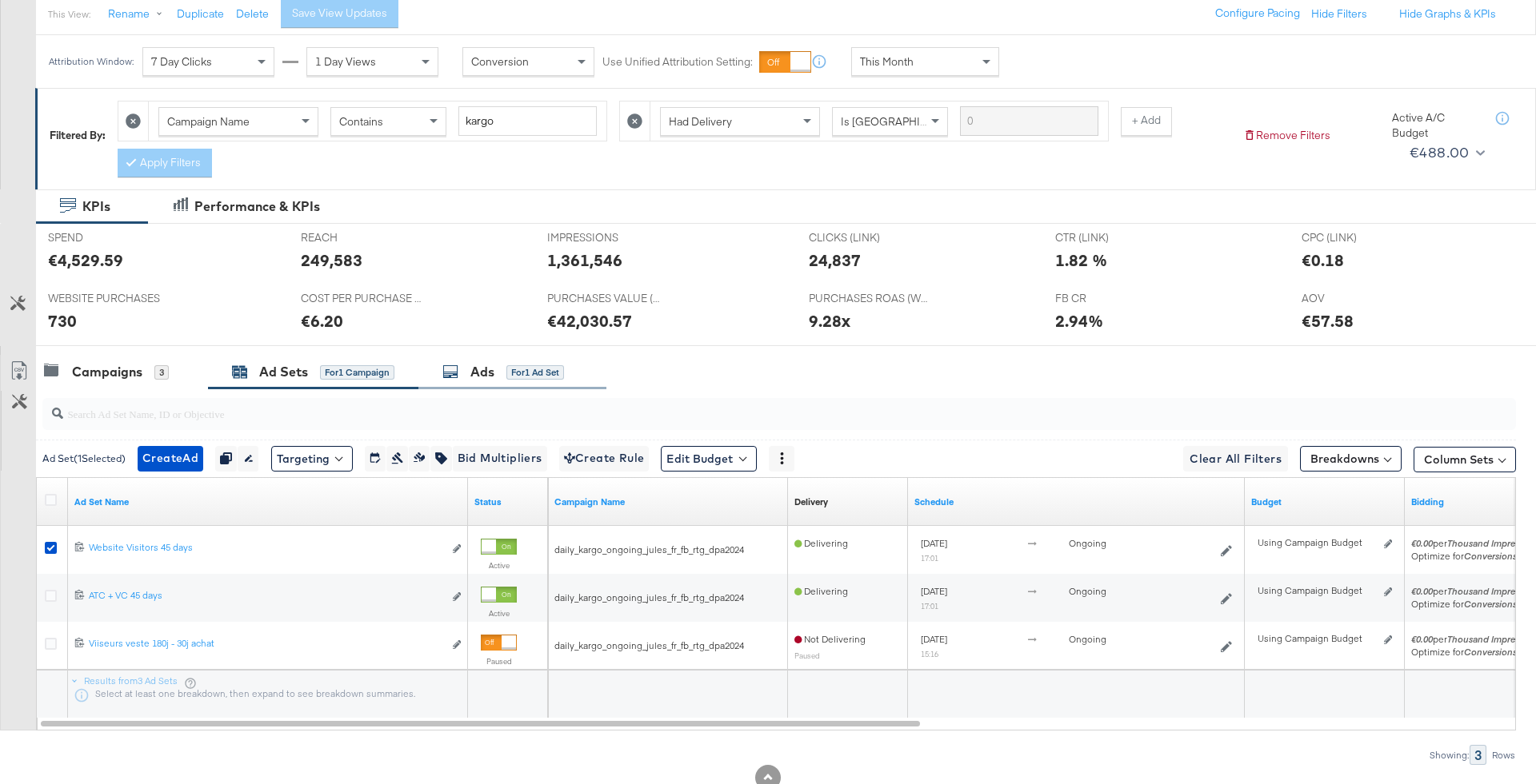
click at [498, 366] on div "Ads for 1 Ad Set" at bounding box center [503, 372] width 122 height 19
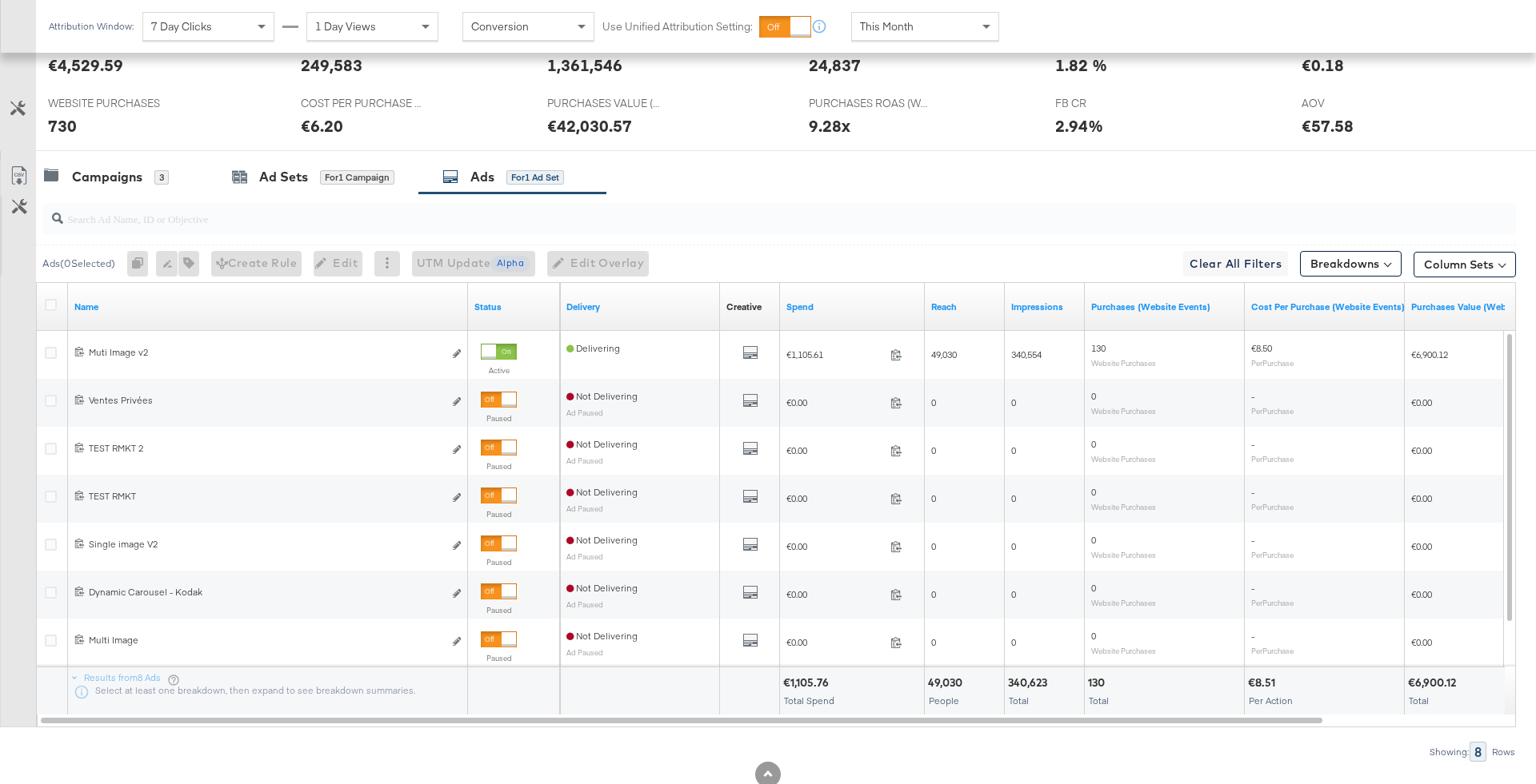
scroll to position [387, 0]
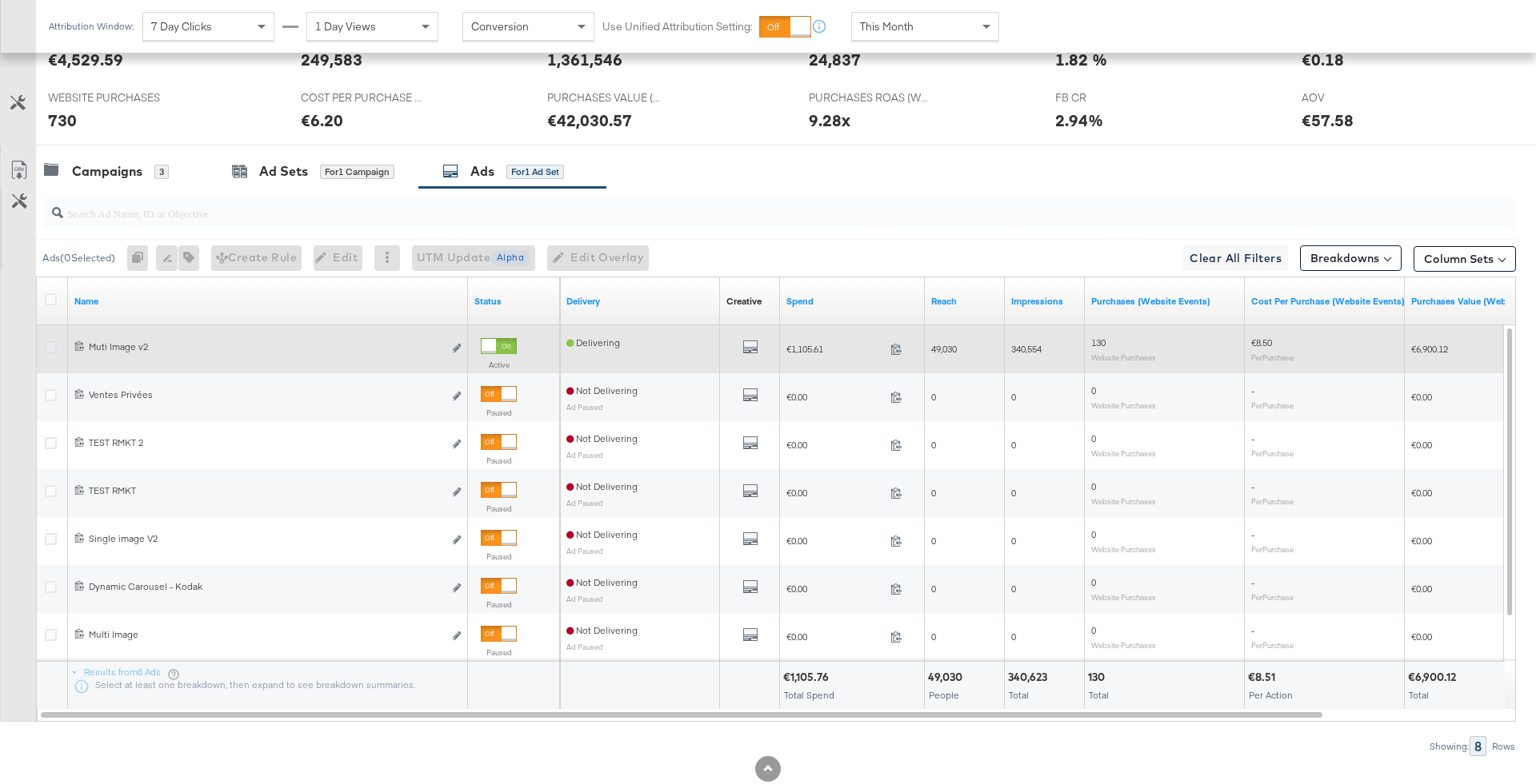
click at [52, 346] on icon at bounding box center [50, 347] width 12 height 12
click at [0, 0] on input "checkbox" at bounding box center [0, 0] width 0 height 0
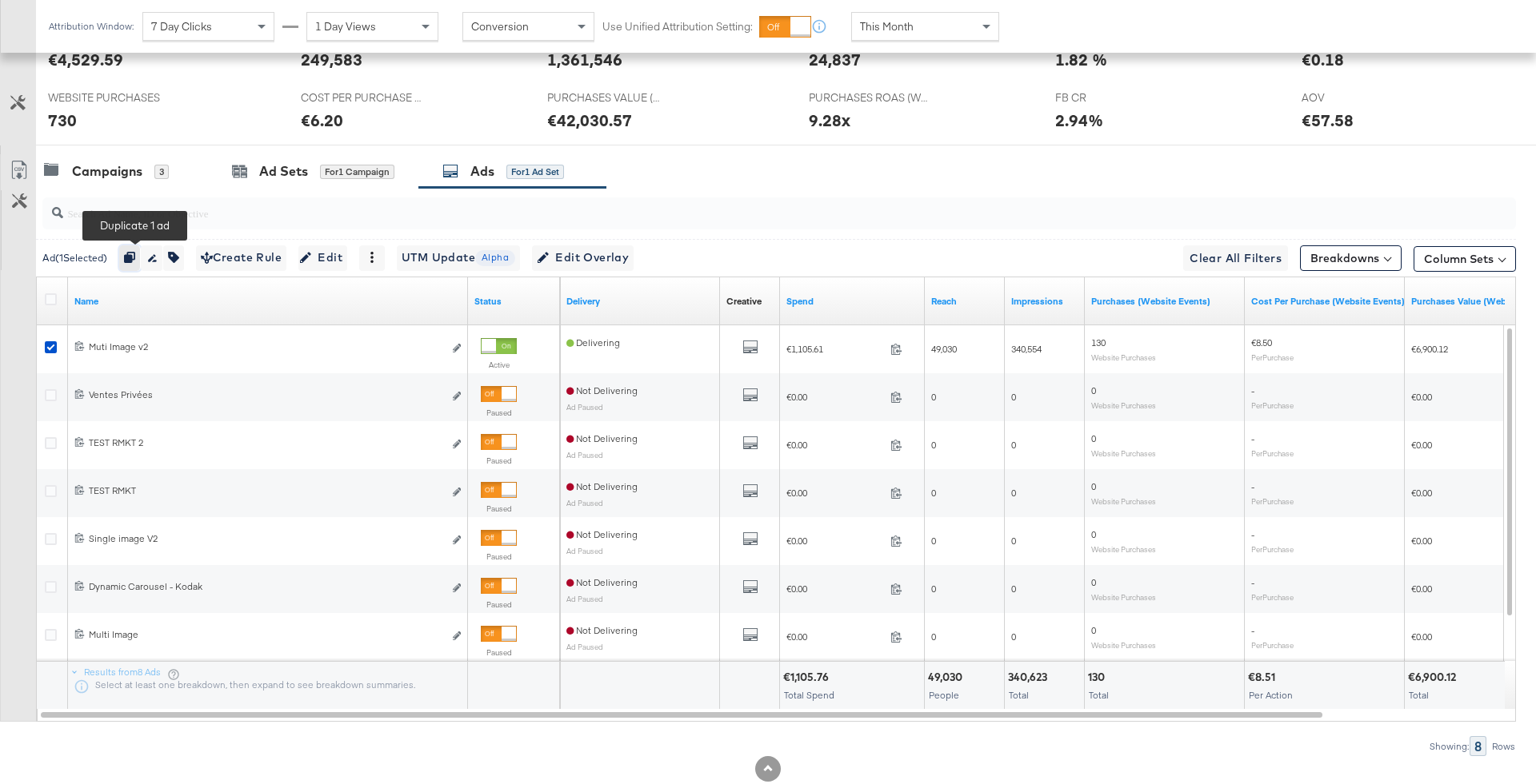
click at [132, 262] on button "button" at bounding box center [129, 258] width 21 height 25
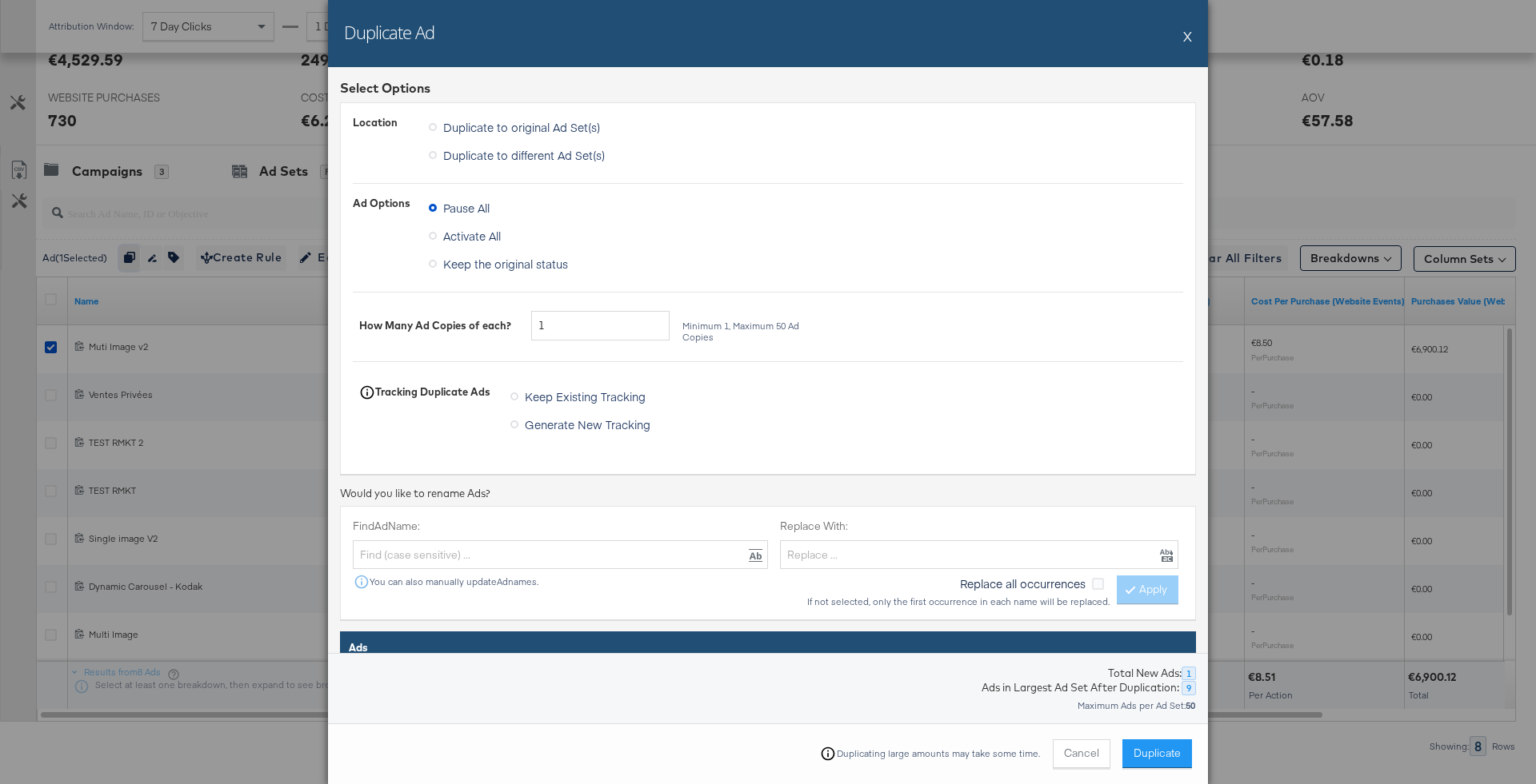
scroll to position [118, 0]
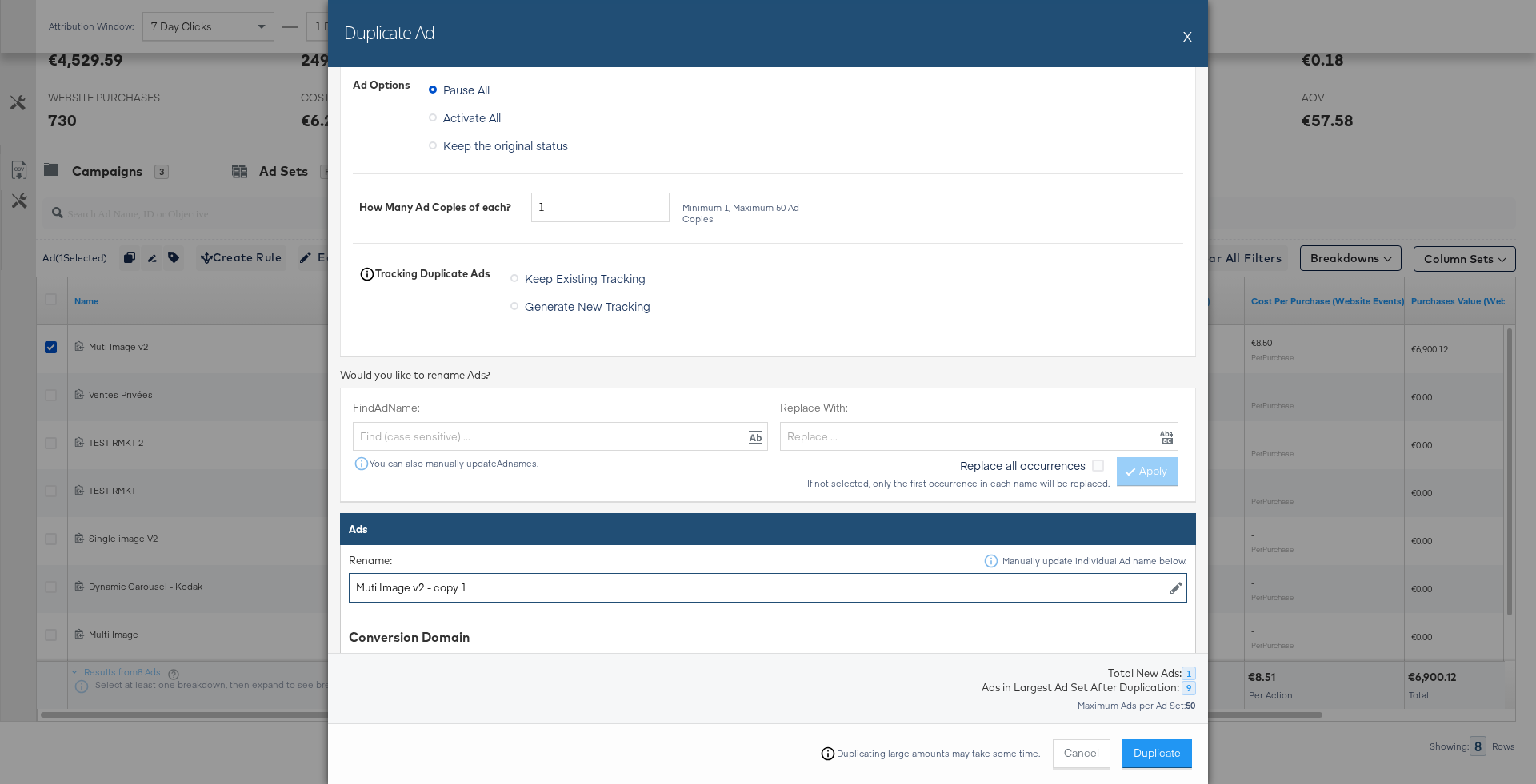
drag, startPoint x: 435, startPoint y: 588, endPoint x: 613, endPoint y: 588, distance: 178.0
click at [614, 589] on input "Muti Image v2 - copy 1" at bounding box center [768, 588] width 838 height 30
type input "Muti Image v2 - 2025"
click at [1147, 763] on button "Duplicate" at bounding box center [1157, 753] width 70 height 29
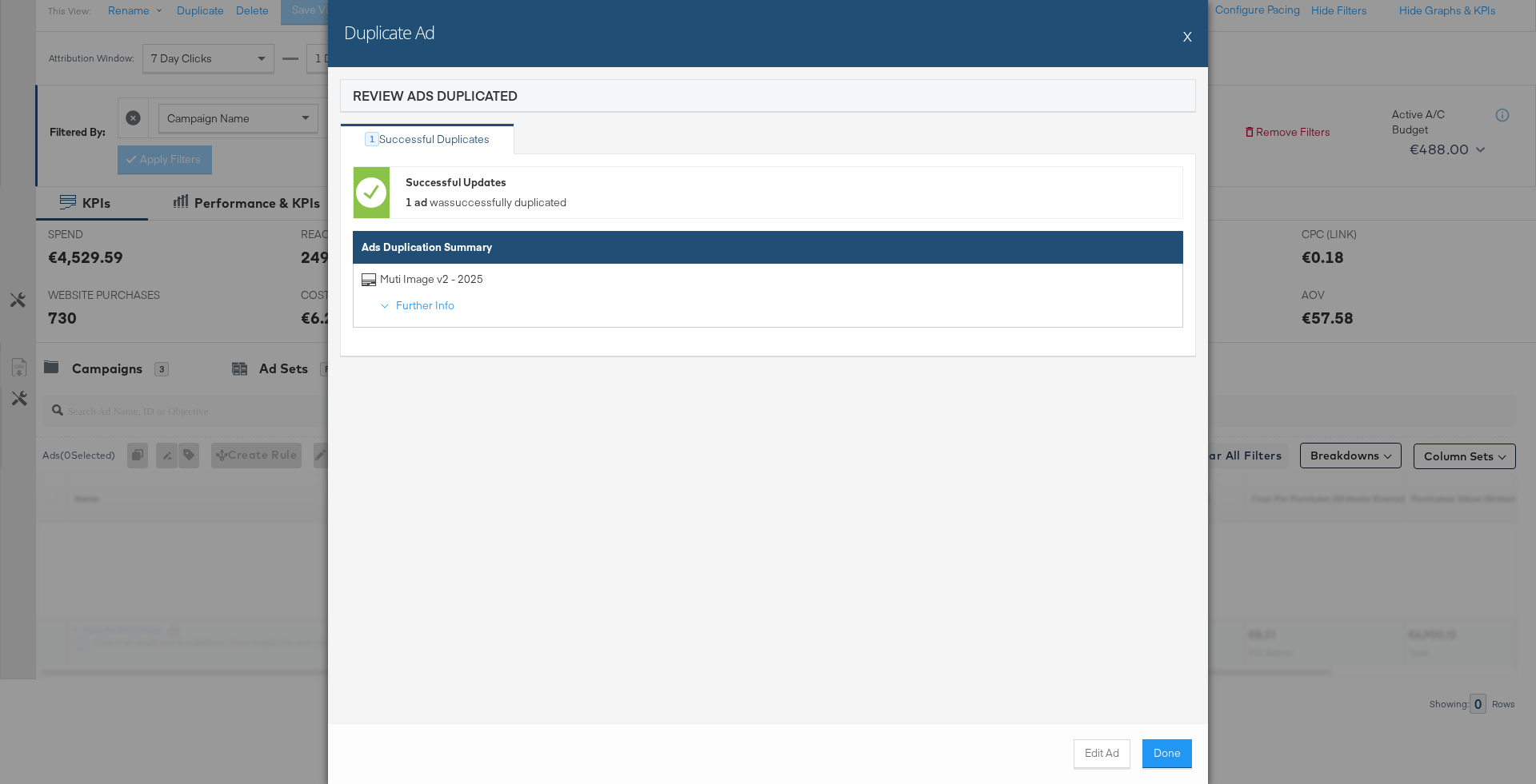
scroll to position [186, 0]
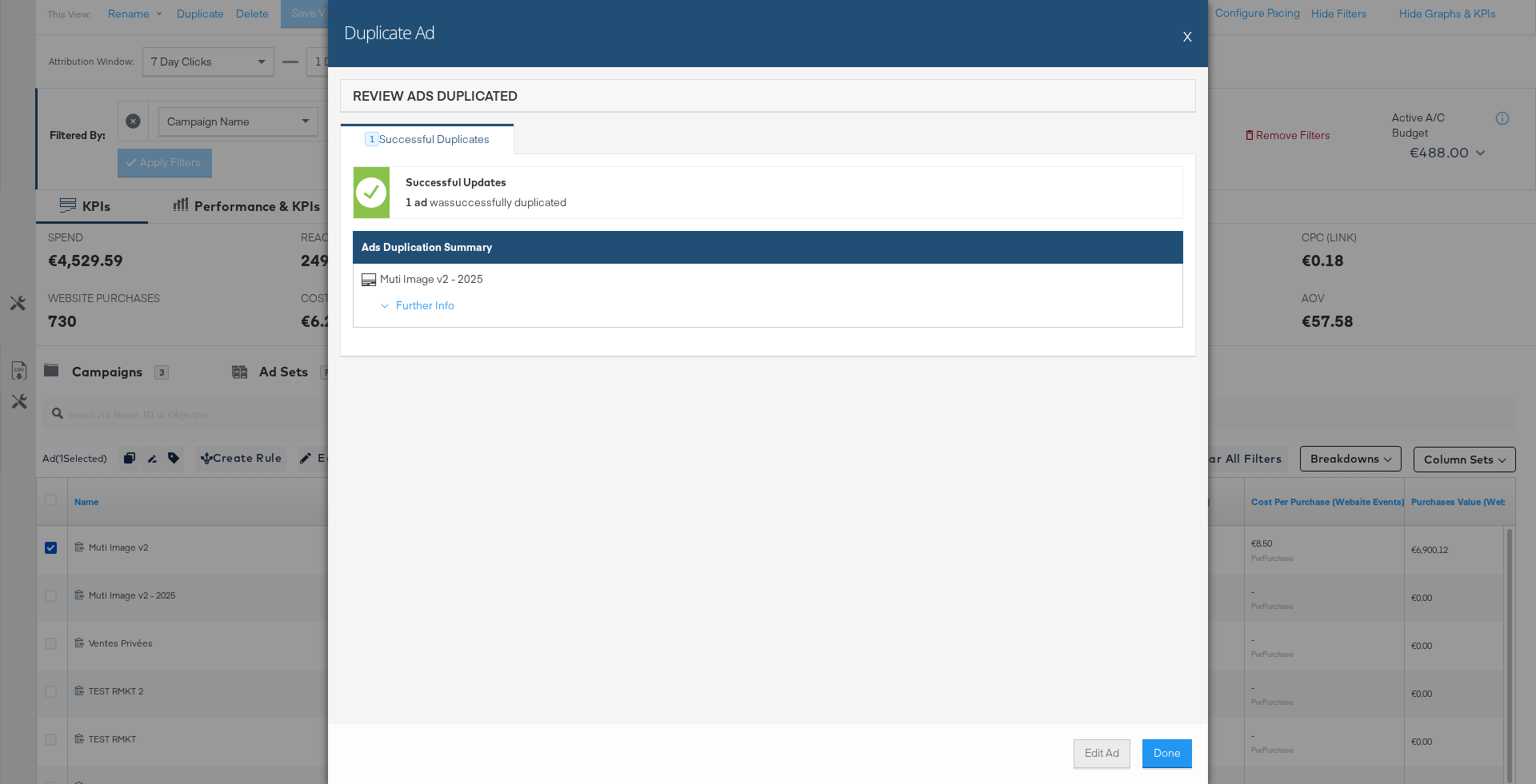
click at [1107, 750] on button "Edit Ad" at bounding box center [1101, 753] width 57 height 29
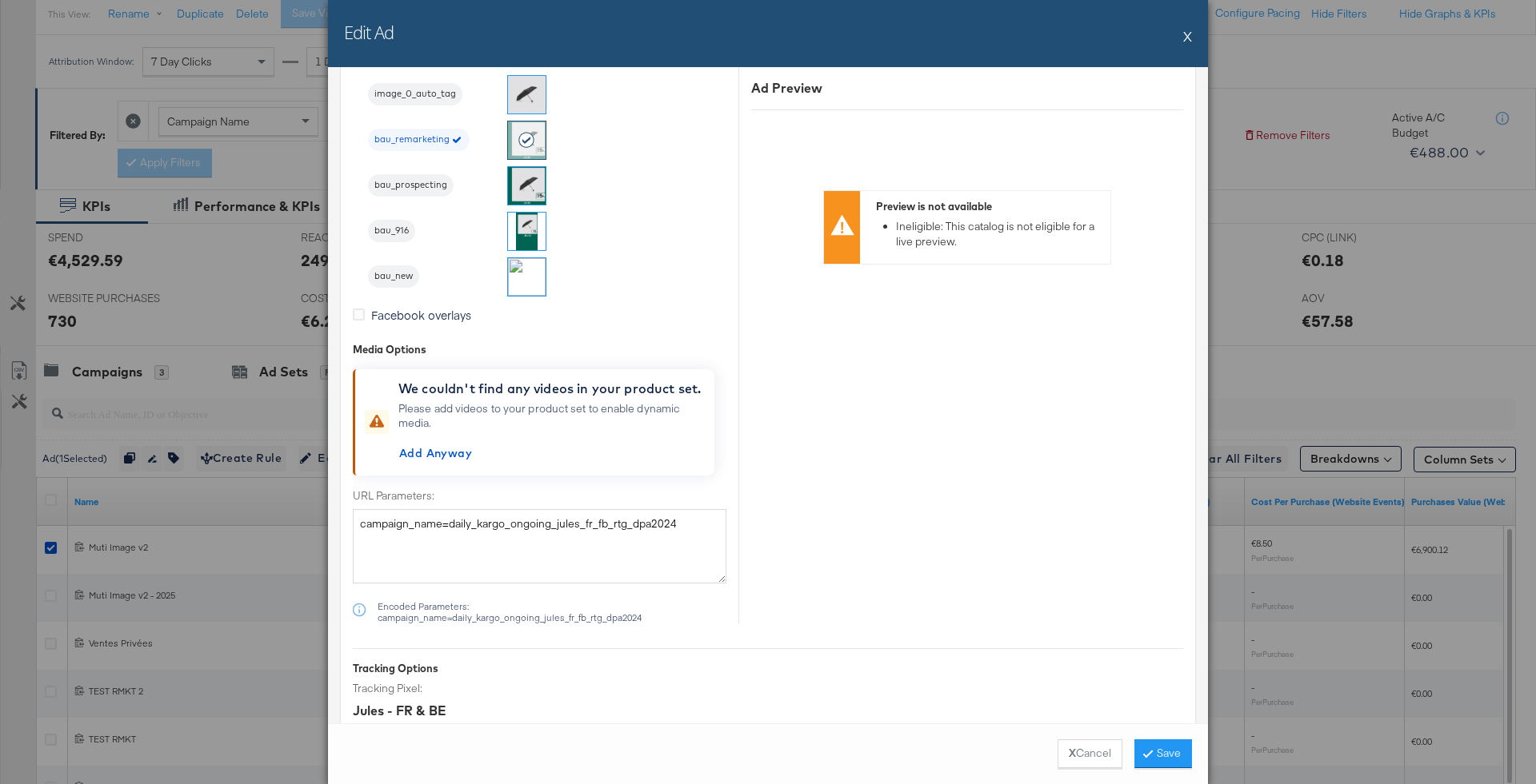
scroll to position [1675, 0]
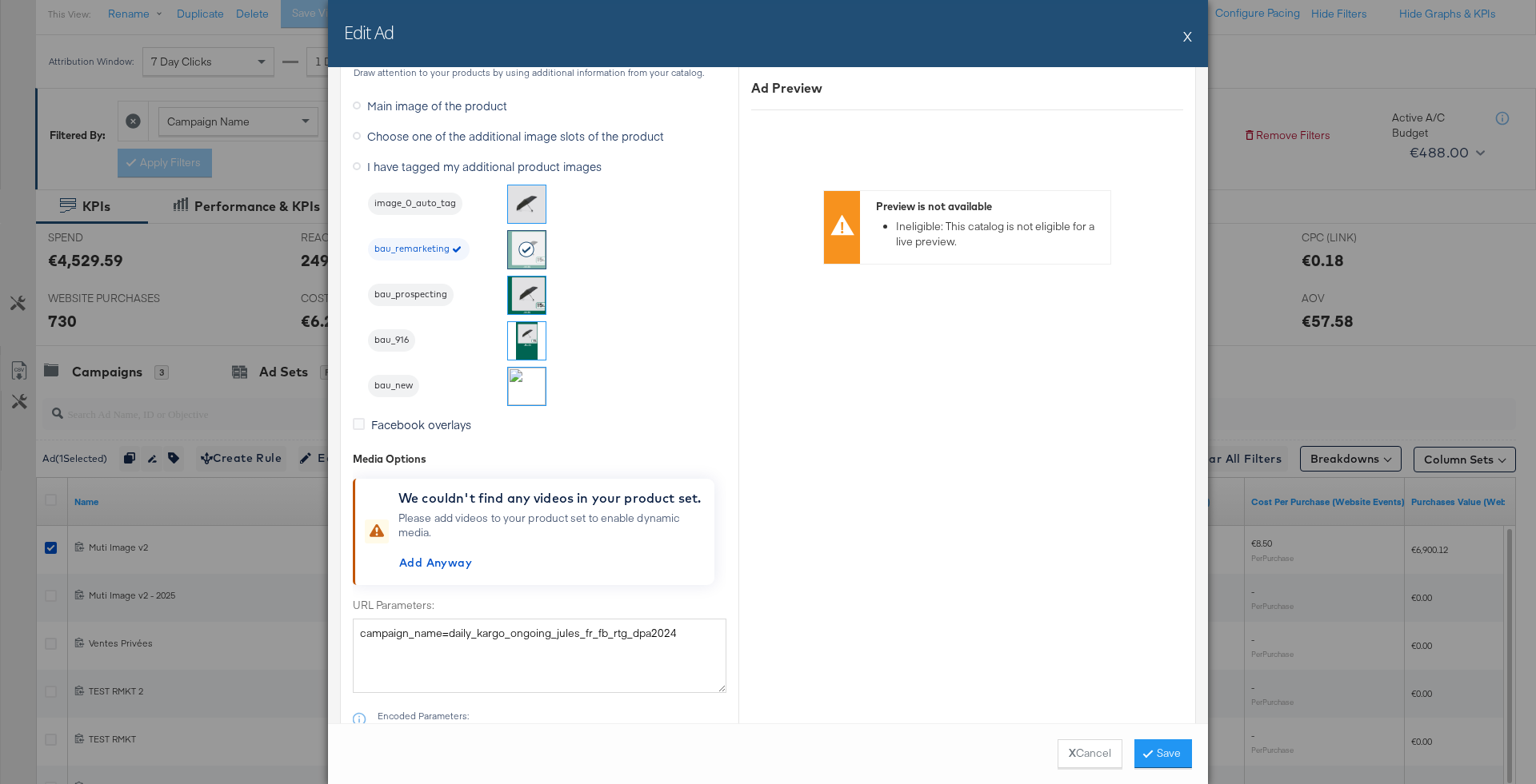
click at [391, 387] on span "bau_new" at bounding box center [393, 386] width 51 height 13
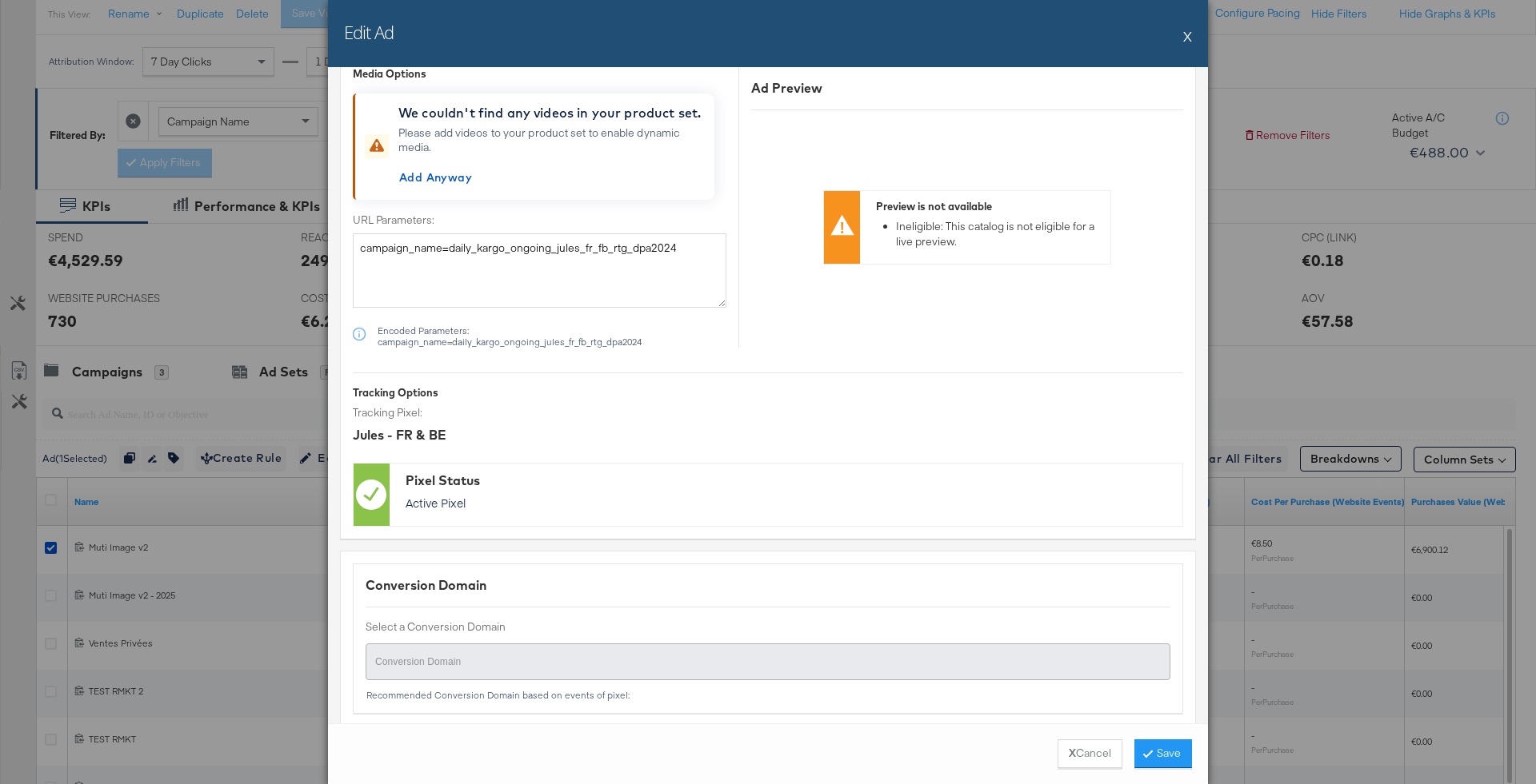
scroll to position [2129, 0]
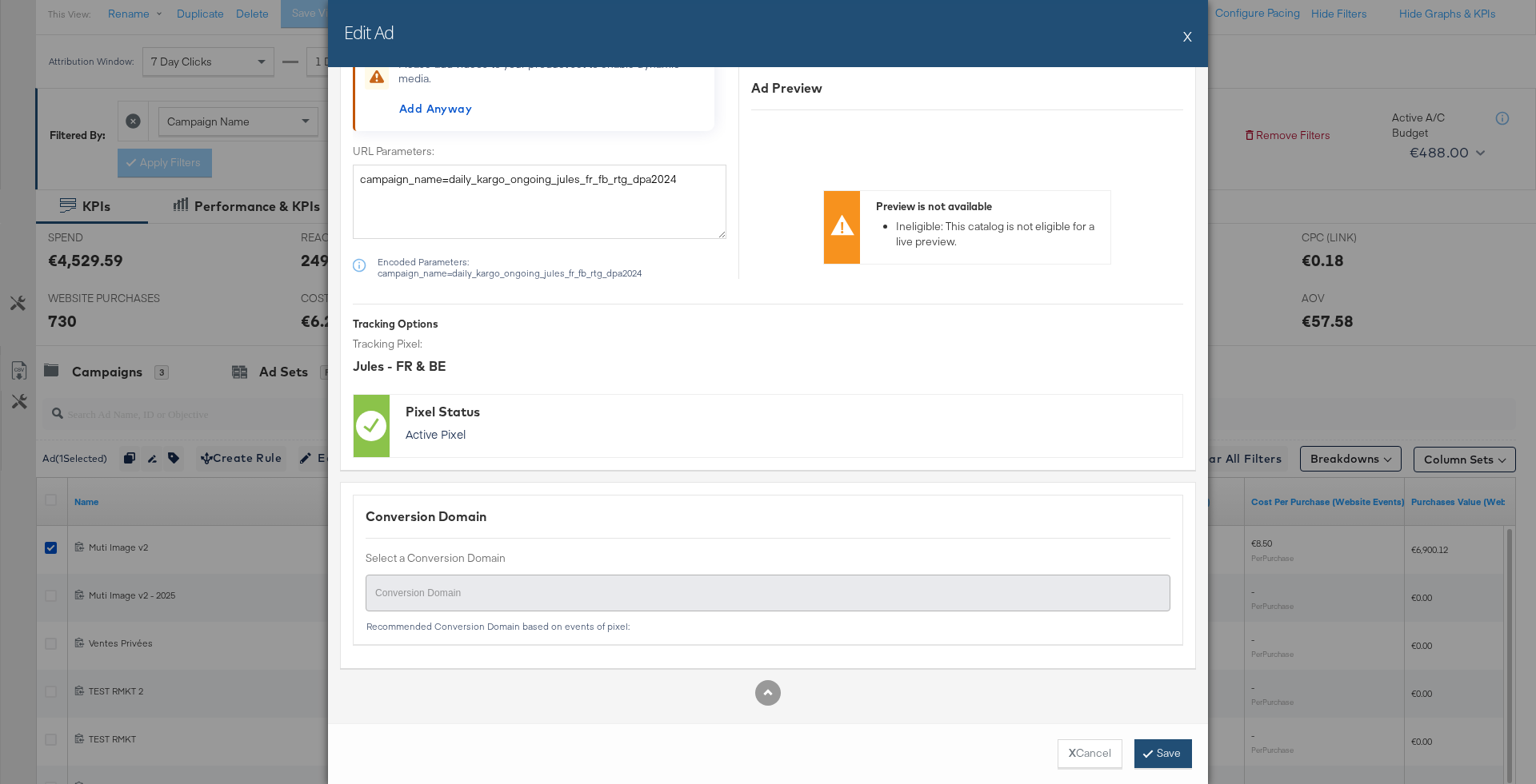
click at [1157, 745] on button "Save" at bounding box center [1163, 753] width 58 height 29
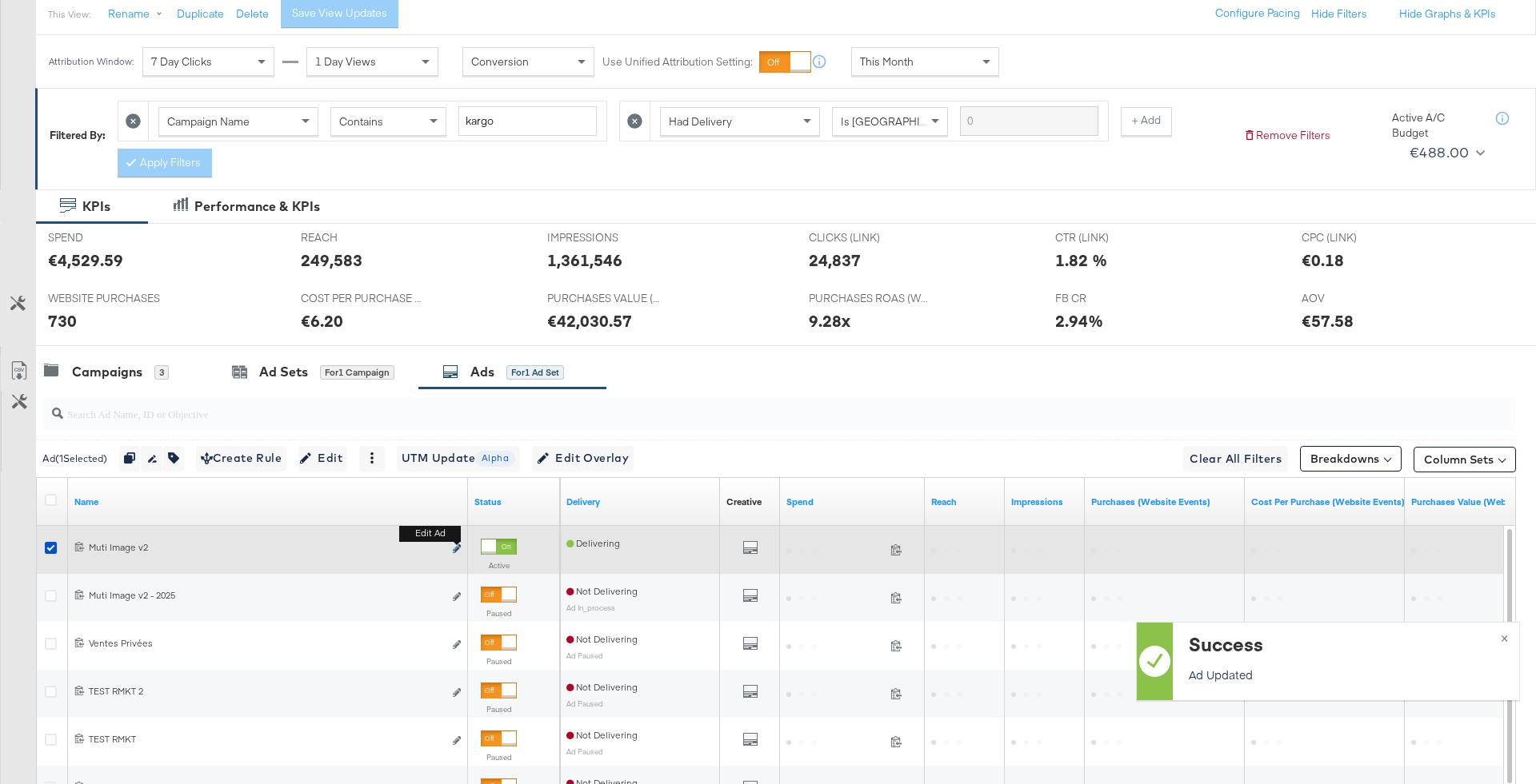
click at [458, 548] on icon "link" at bounding box center [456, 548] width 8 height 8
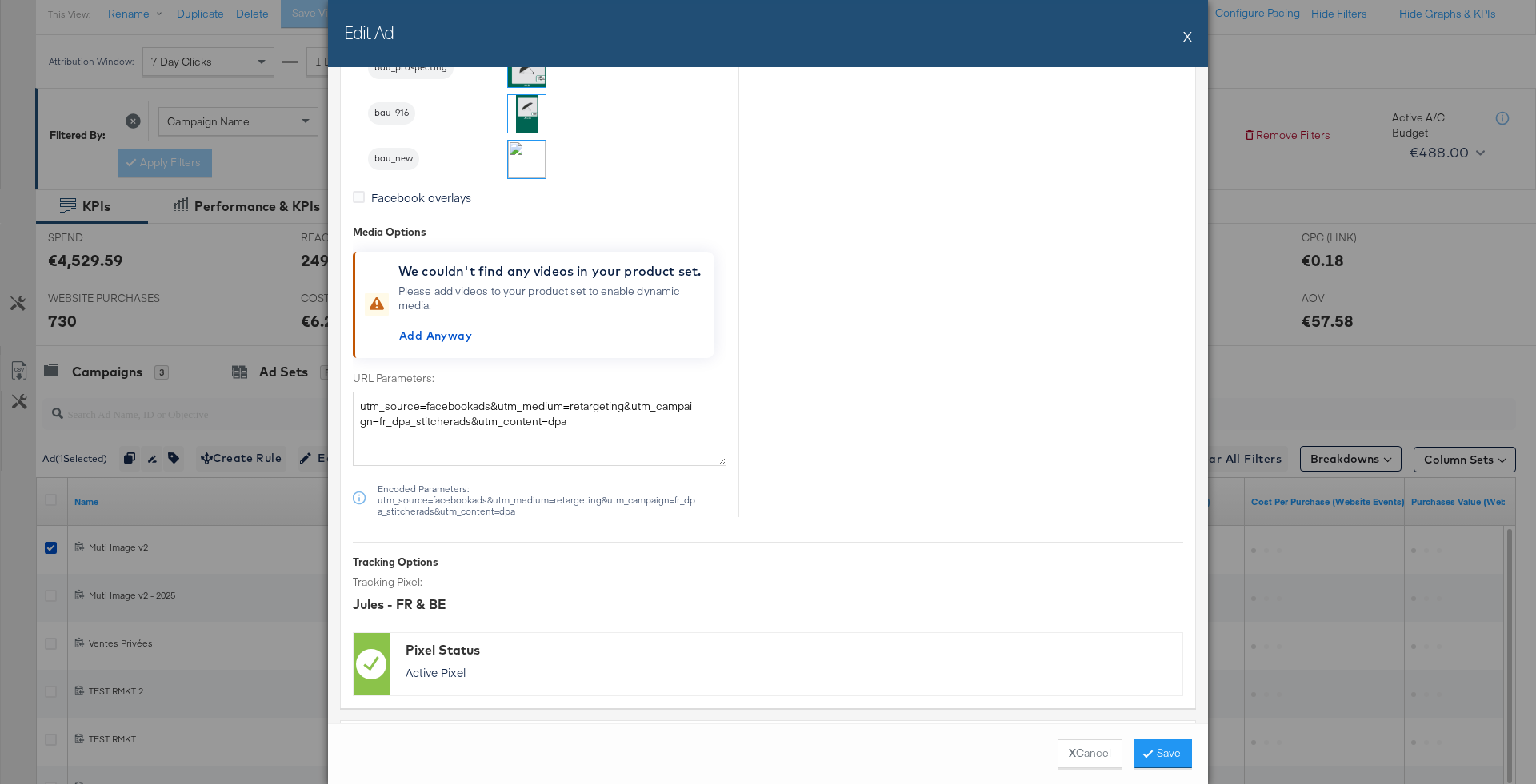
scroll to position [2141, 0]
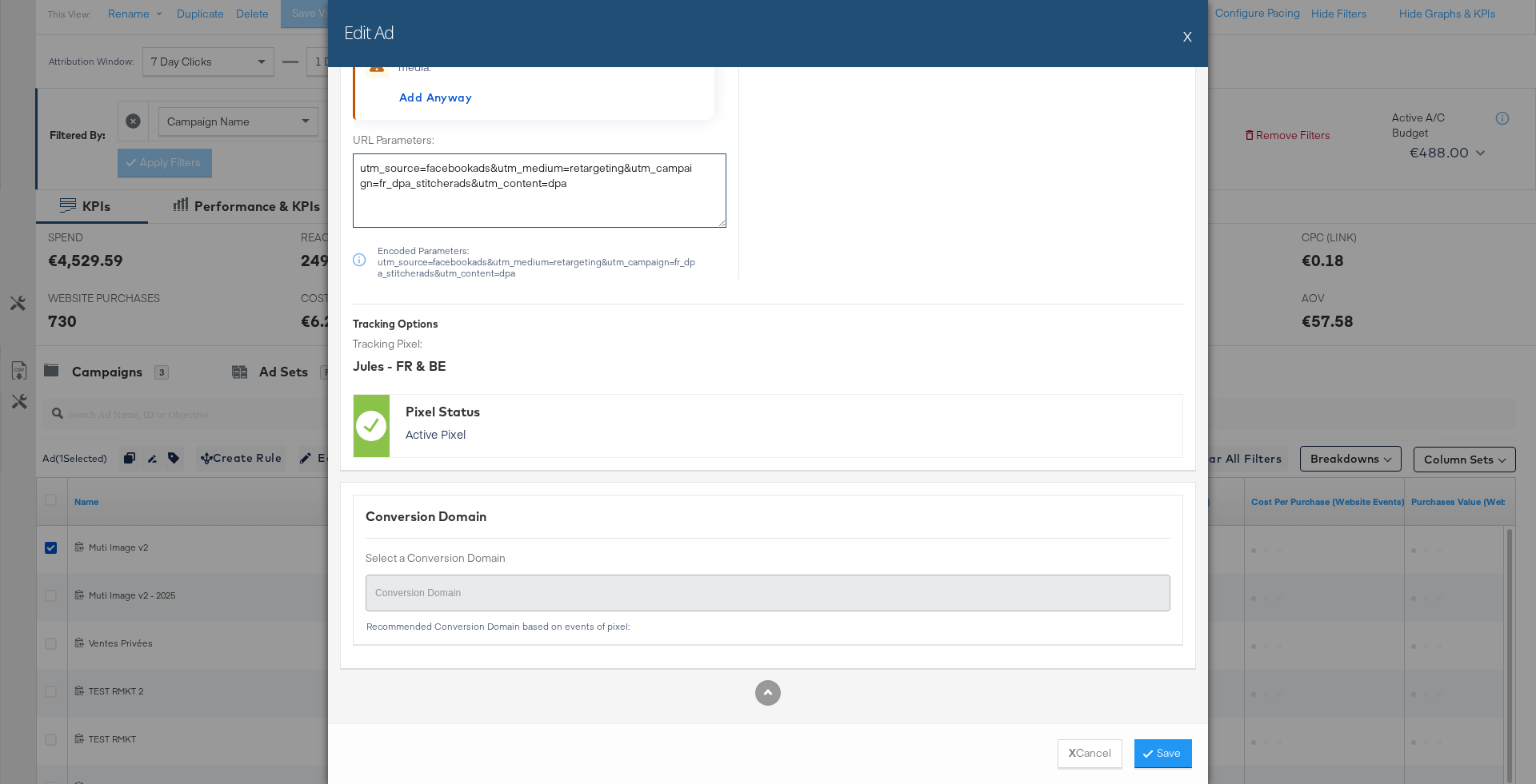
click at [665, 184] on textarea "utm_source=facebookads&utm_medium=retargeting&utm_campaign=fr_dpa_stitcherads&u…" at bounding box center [539, 190] width 374 height 74
click at [1191, 35] on div "Edit Ad X" at bounding box center [768, 34] width 880 height 67
click at [1188, 37] on button "X" at bounding box center [1187, 35] width 8 height 32
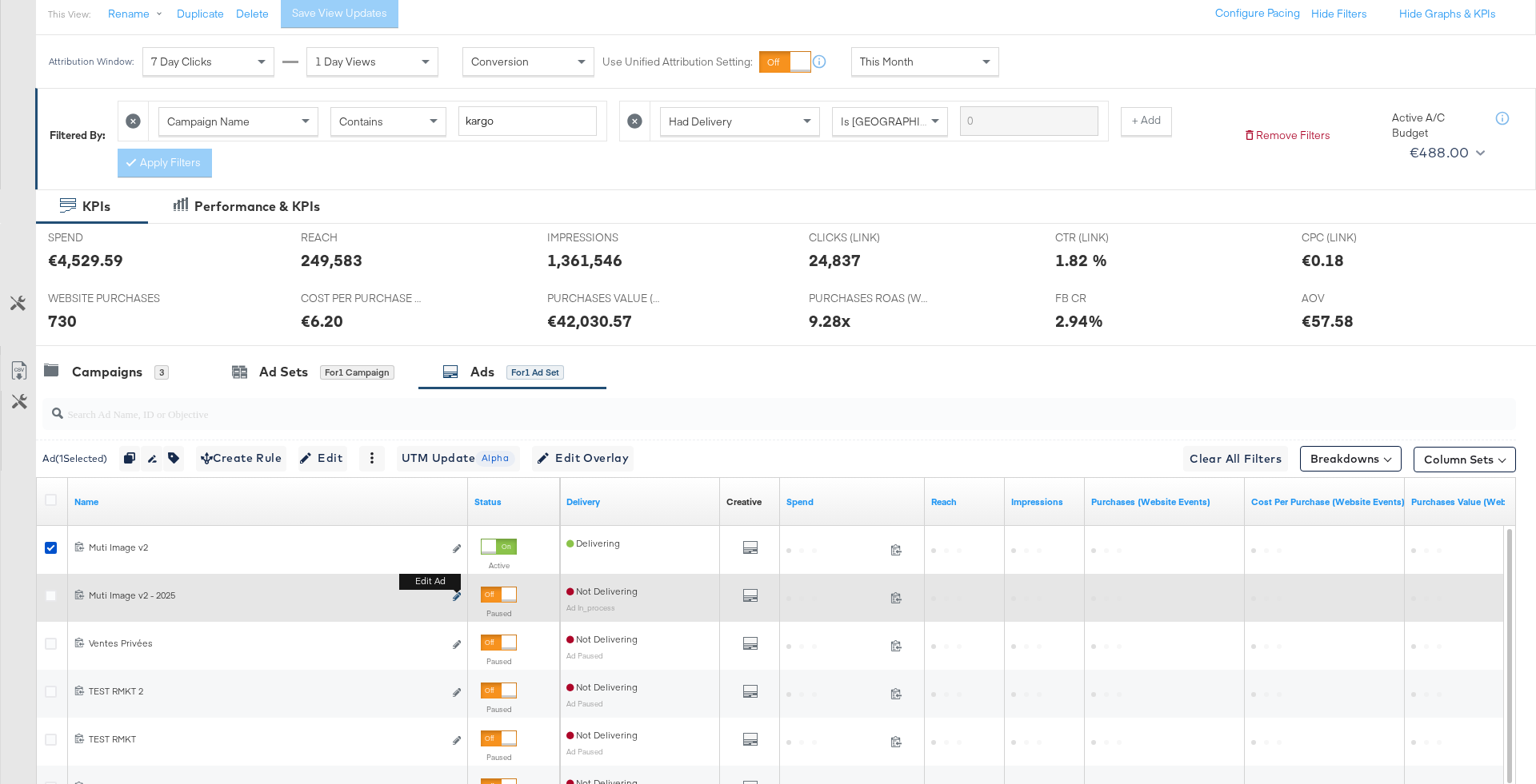
click at [457, 593] on icon "link" at bounding box center [456, 596] width 8 height 8
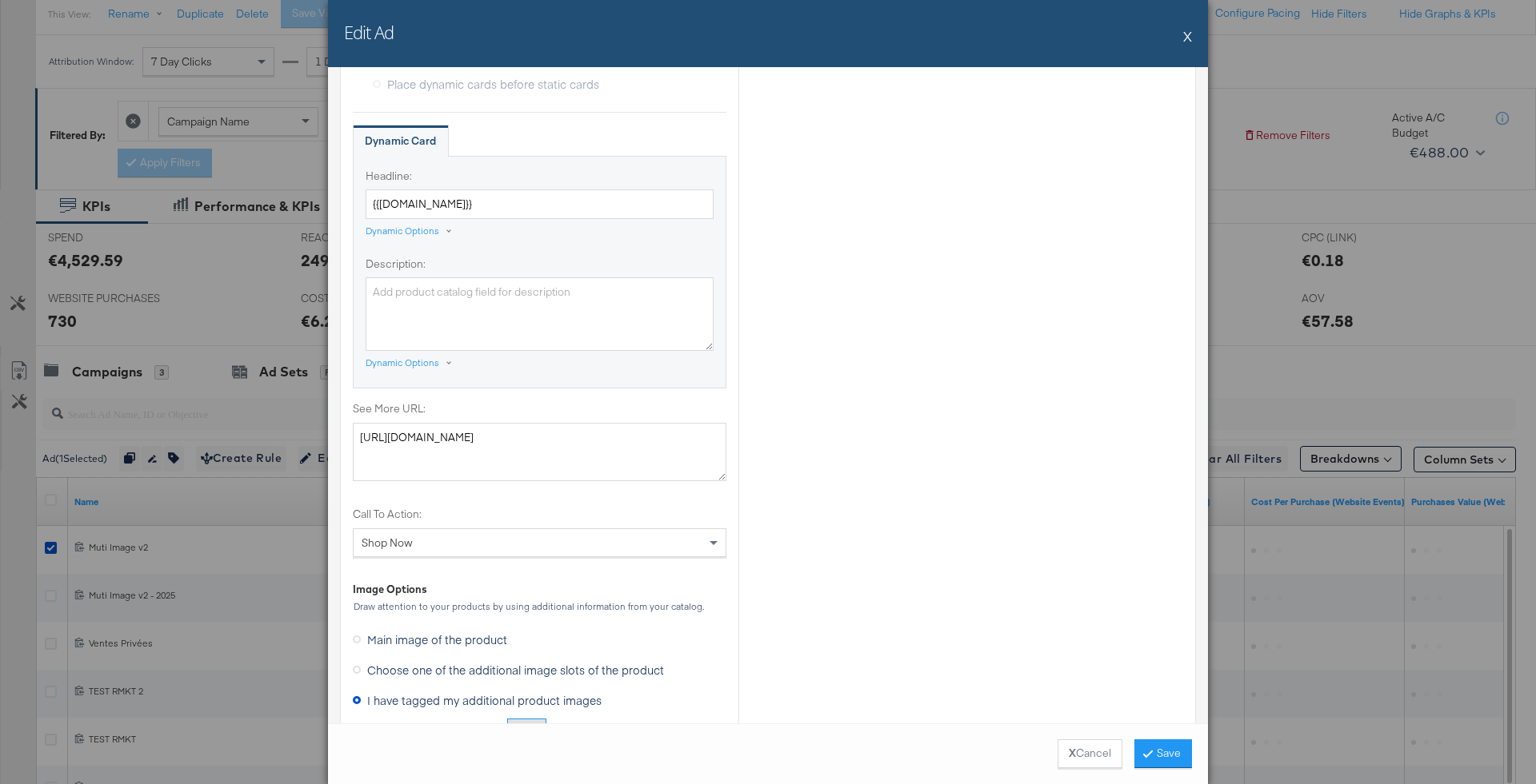
scroll to position [2129, 0]
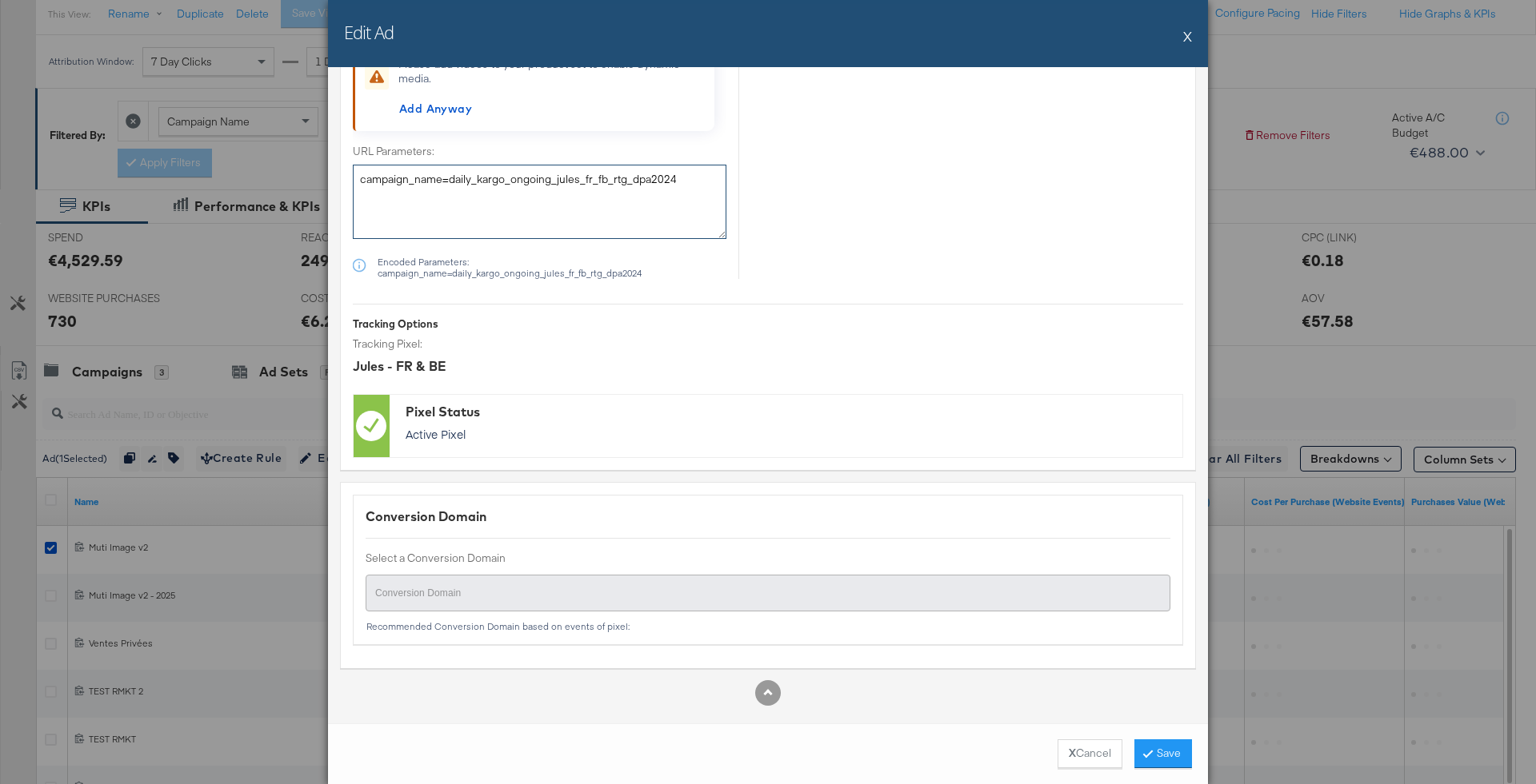
click at [653, 187] on textarea "campaign_name=daily_kargo_ongoing_jules_fr_fb_rtg_dpa2024" at bounding box center [539, 201] width 374 height 74
paste textarea "utm_source=facebookads&utm_medium=retargeting&utm_campaign=fr_dpa_stitcherads&u…"
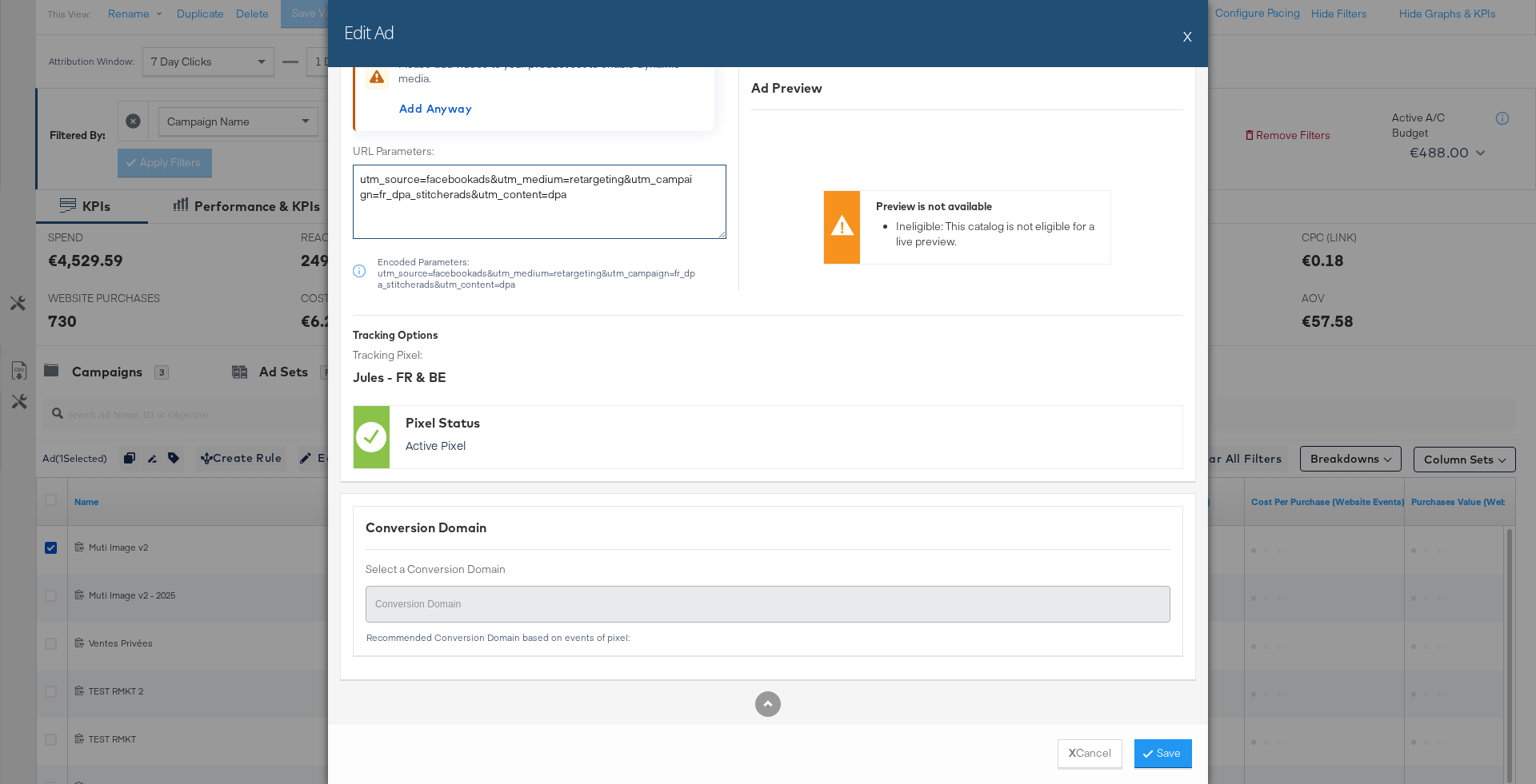
type textarea "utm_source=facebookads&utm_medium=retargeting&utm_campaign=fr_dpa_stitcherads&u…"
click at [1163, 770] on div "X Cancel Save" at bounding box center [768, 753] width 880 height 61
click at [1161, 740] on button "Save" at bounding box center [1163, 753] width 58 height 29
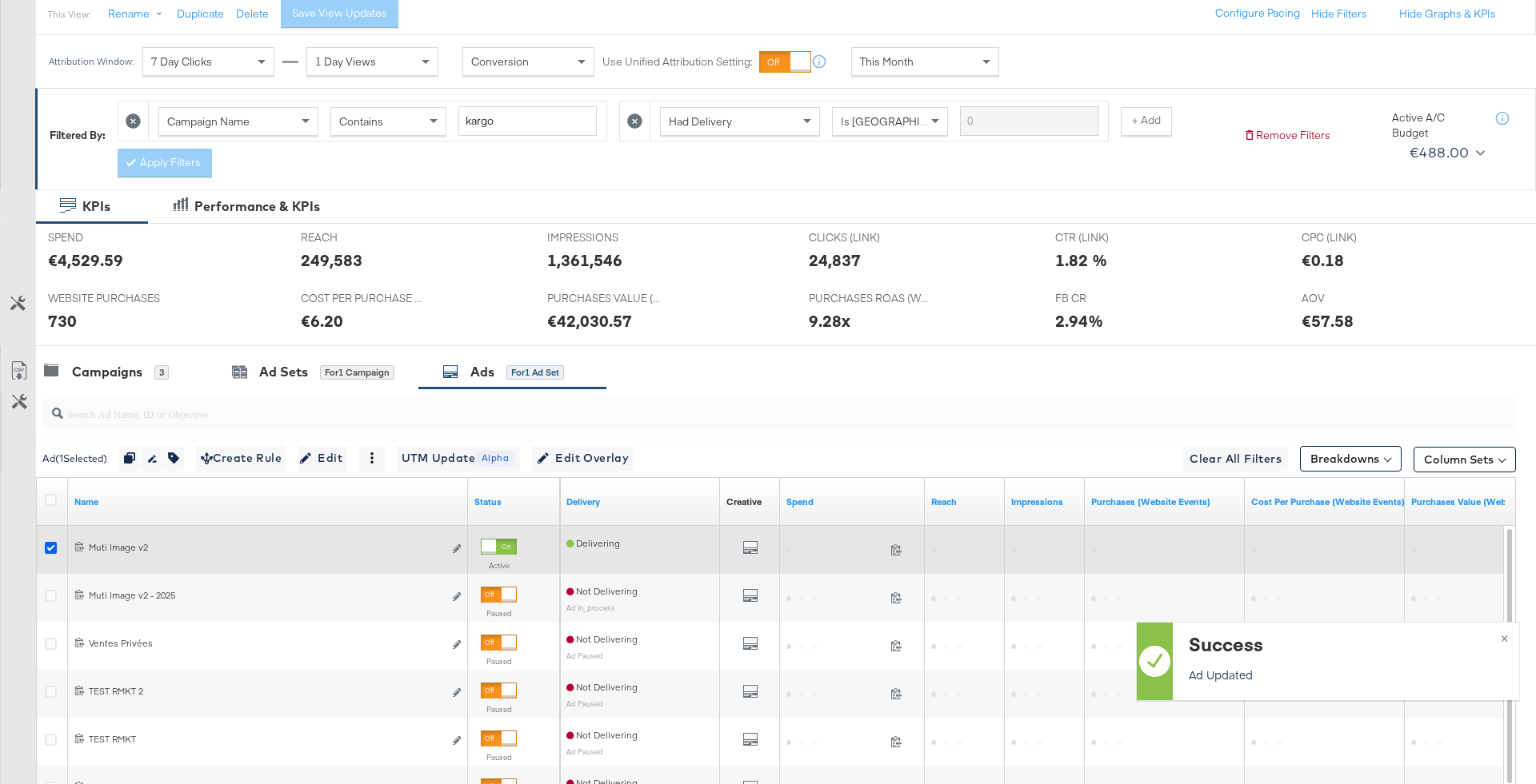
click at [47, 549] on icon at bounding box center [50, 547] width 12 height 12
click at [0, 0] on input "checkbox" at bounding box center [0, 0] width 0 height 0
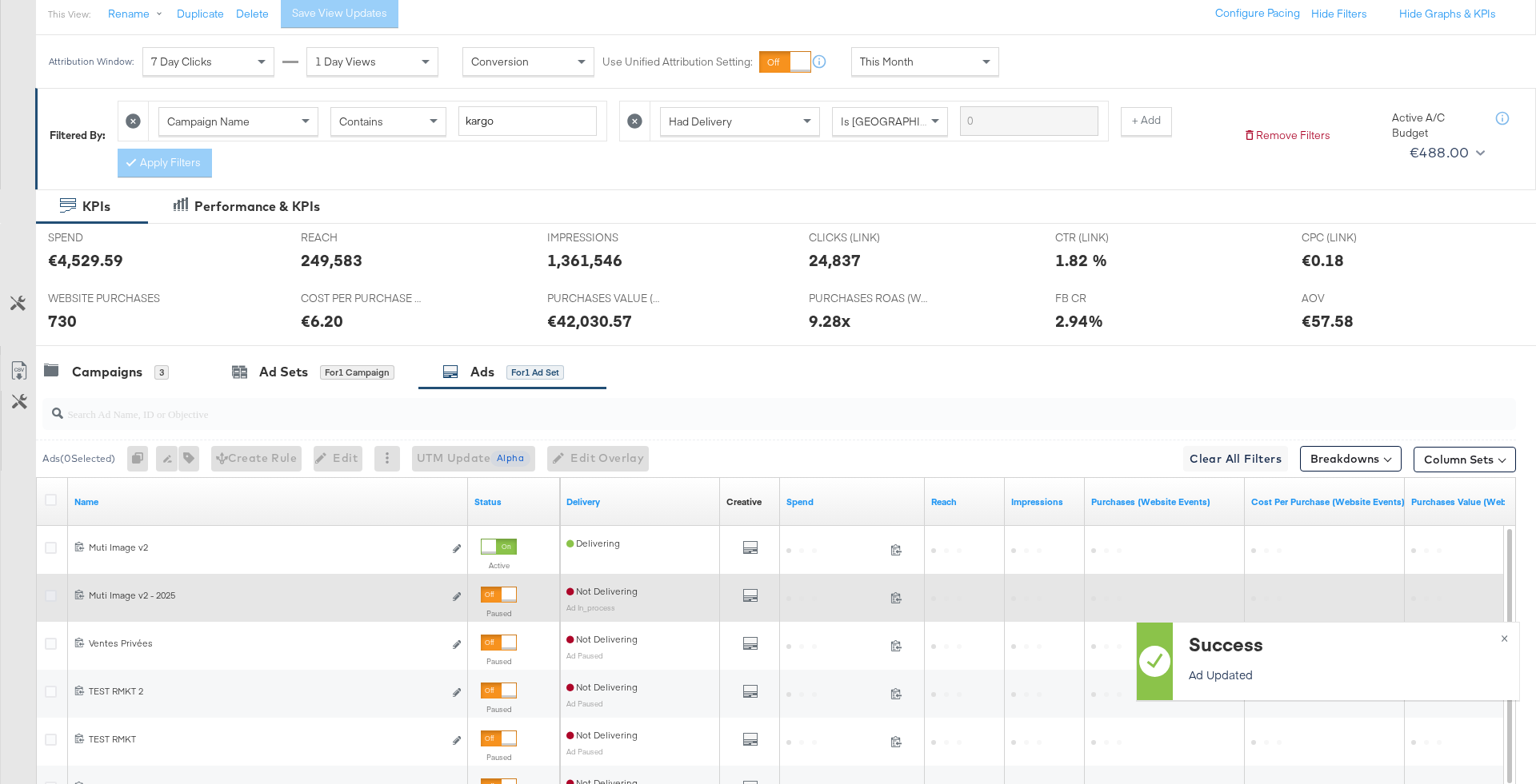
click at [52, 593] on icon at bounding box center [50, 596] width 12 height 12
click at [0, 0] on input "checkbox" at bounding box center [0, 0] width 0 height 0
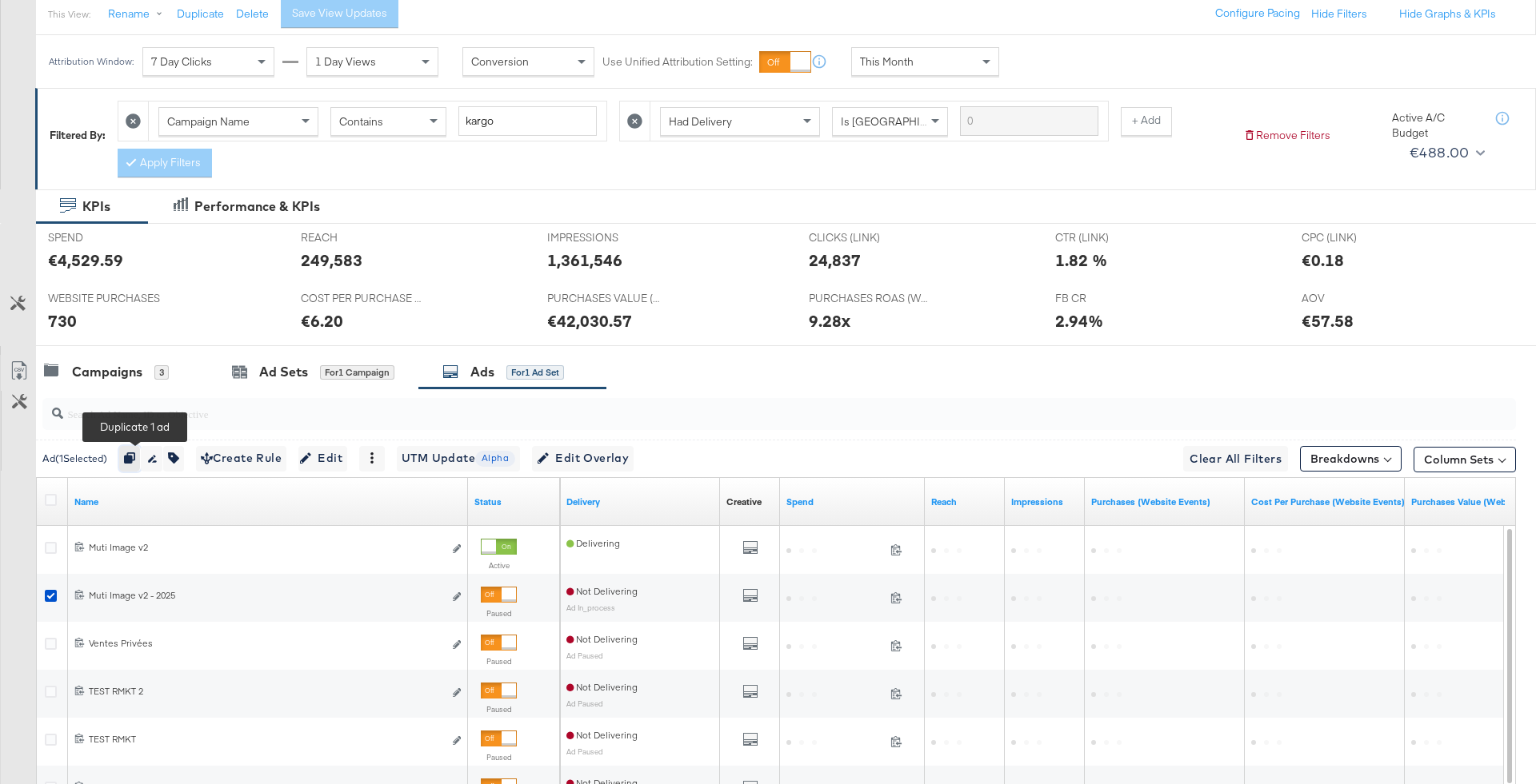
click at [134, 459] on icon "button" at bounding box center [129, 458] width 11 height 11
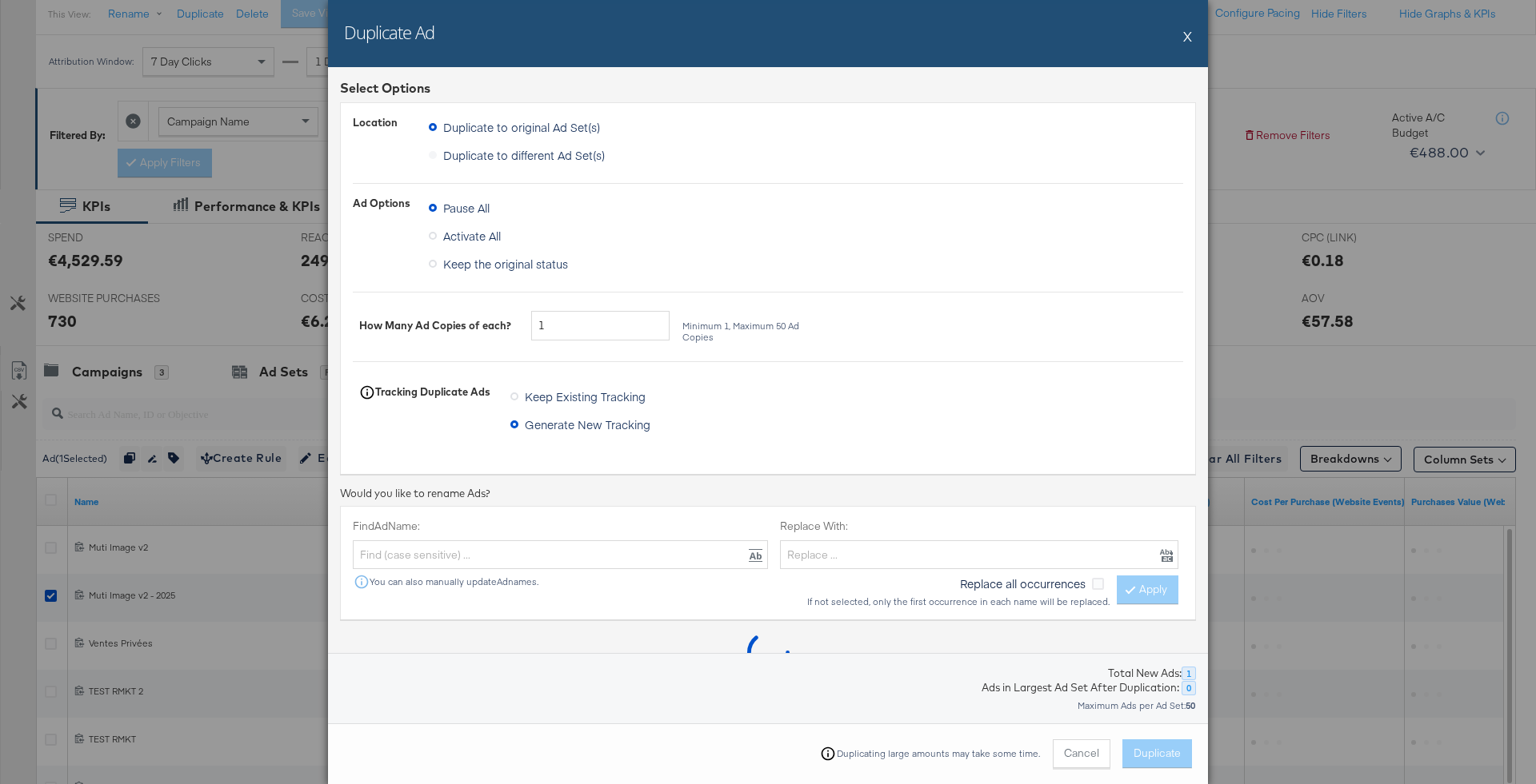
click at [501, 152] on label "Duplicate to different Ad Set(s)" at bounding box center [520, 155] width 183 height 24
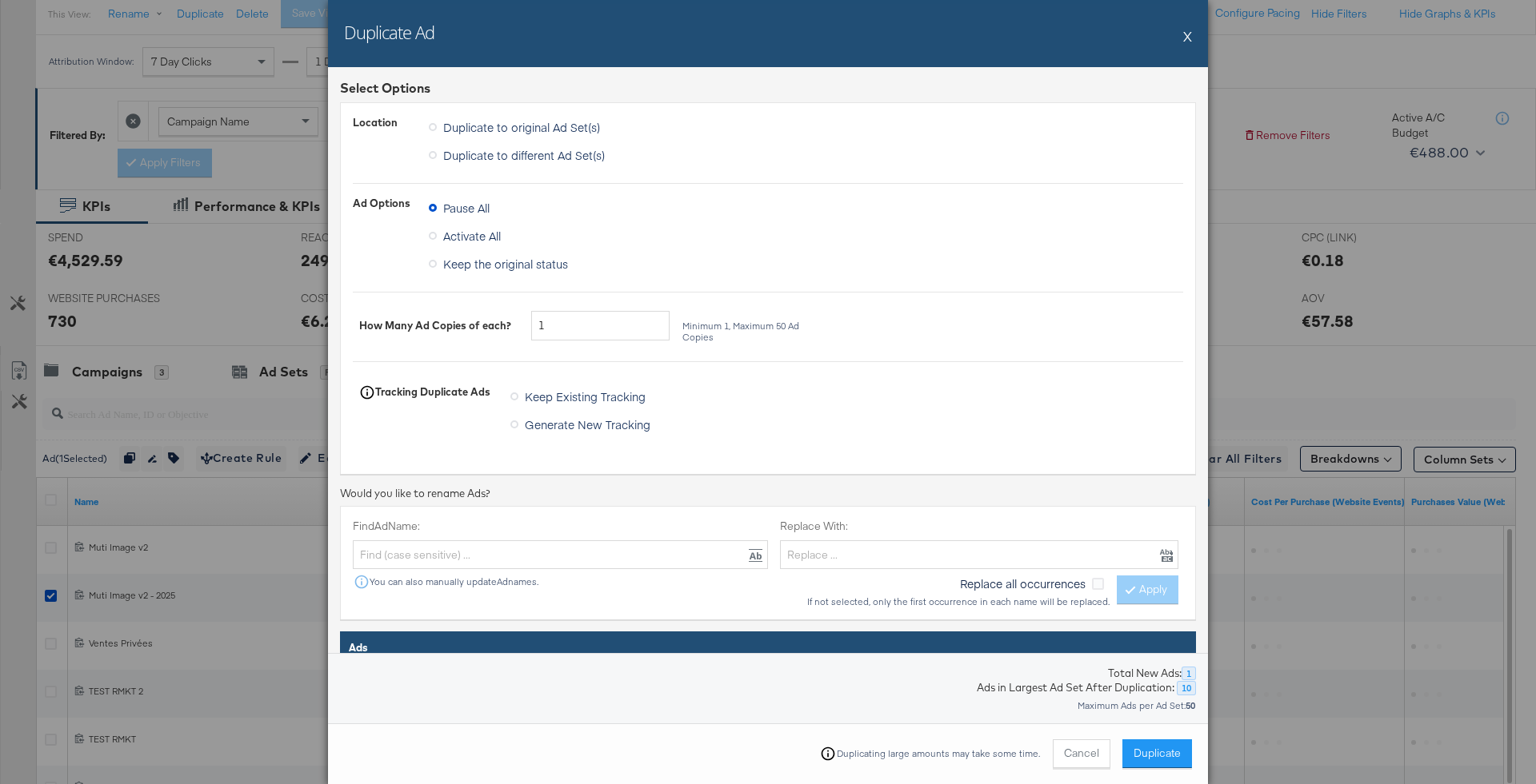
click at [524, 153] on span "Duplicate to different Ad Set(s)" at bounding box center [523, 155] width 161 height 16
click at [0, 0] on input "Duplicate to different Ad Set(s)" at bounding box center [0, 0] width 0 height 0
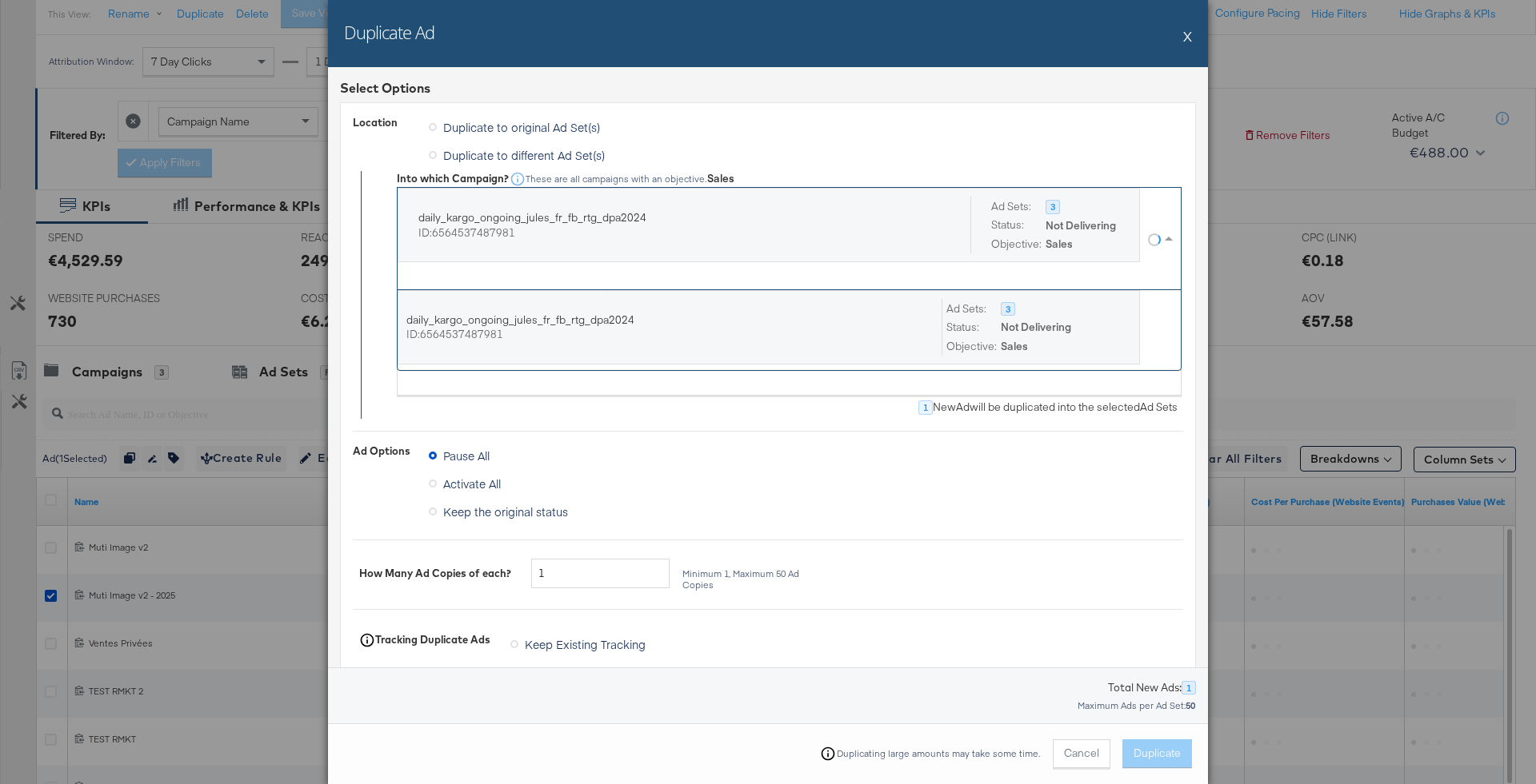
click at [592, 282] on div "daily_kargo_ongoing_jules_fr_fb_rtg_dpa2024 ID: 6564537487981 Ad Sets: Status: …" at bounding box center [772, 238] width 750 height 101
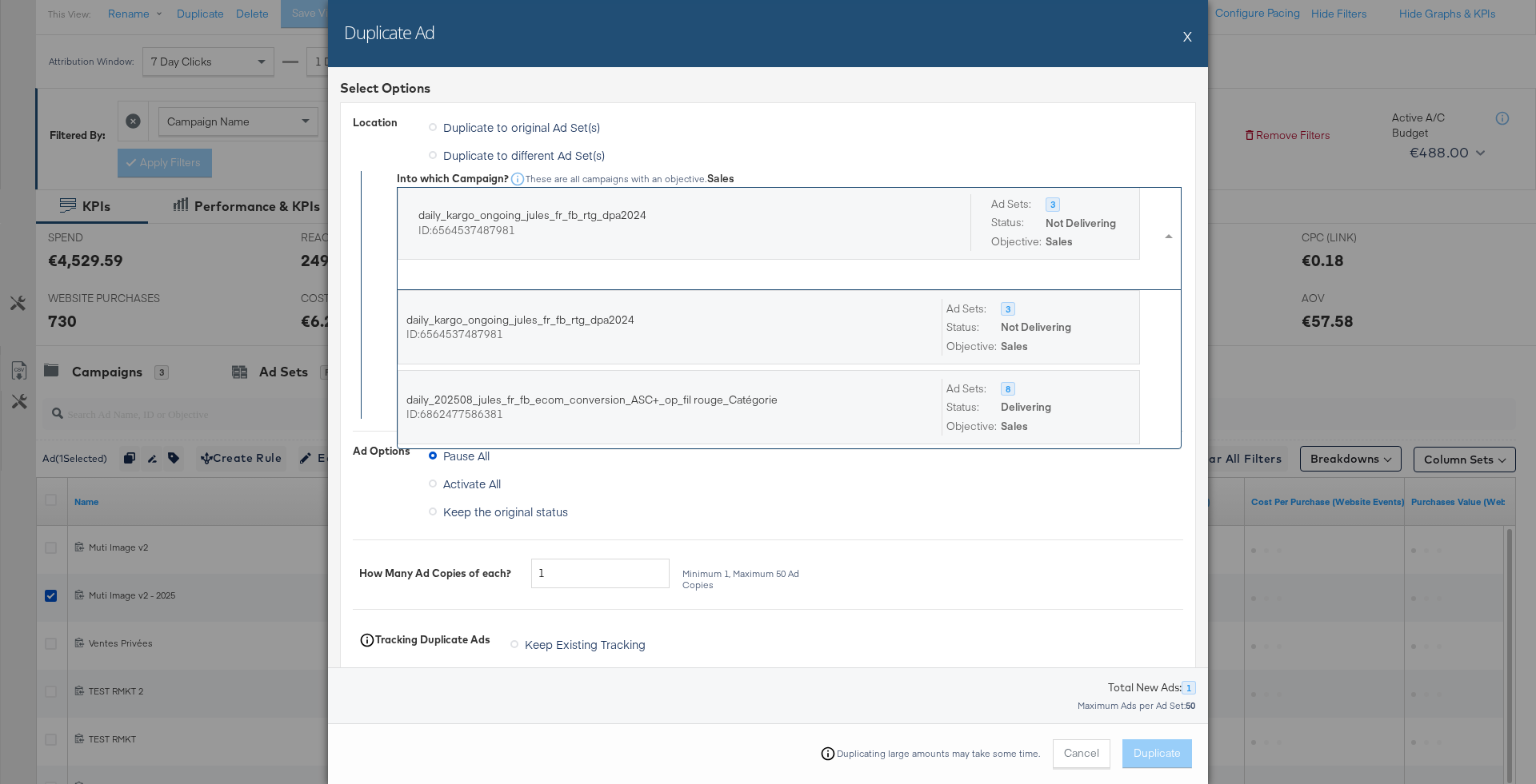
scroll to position [158, 783]
click at [671, 477] on div "Activate All" at bounding box center [806, 486] width 754 height 28
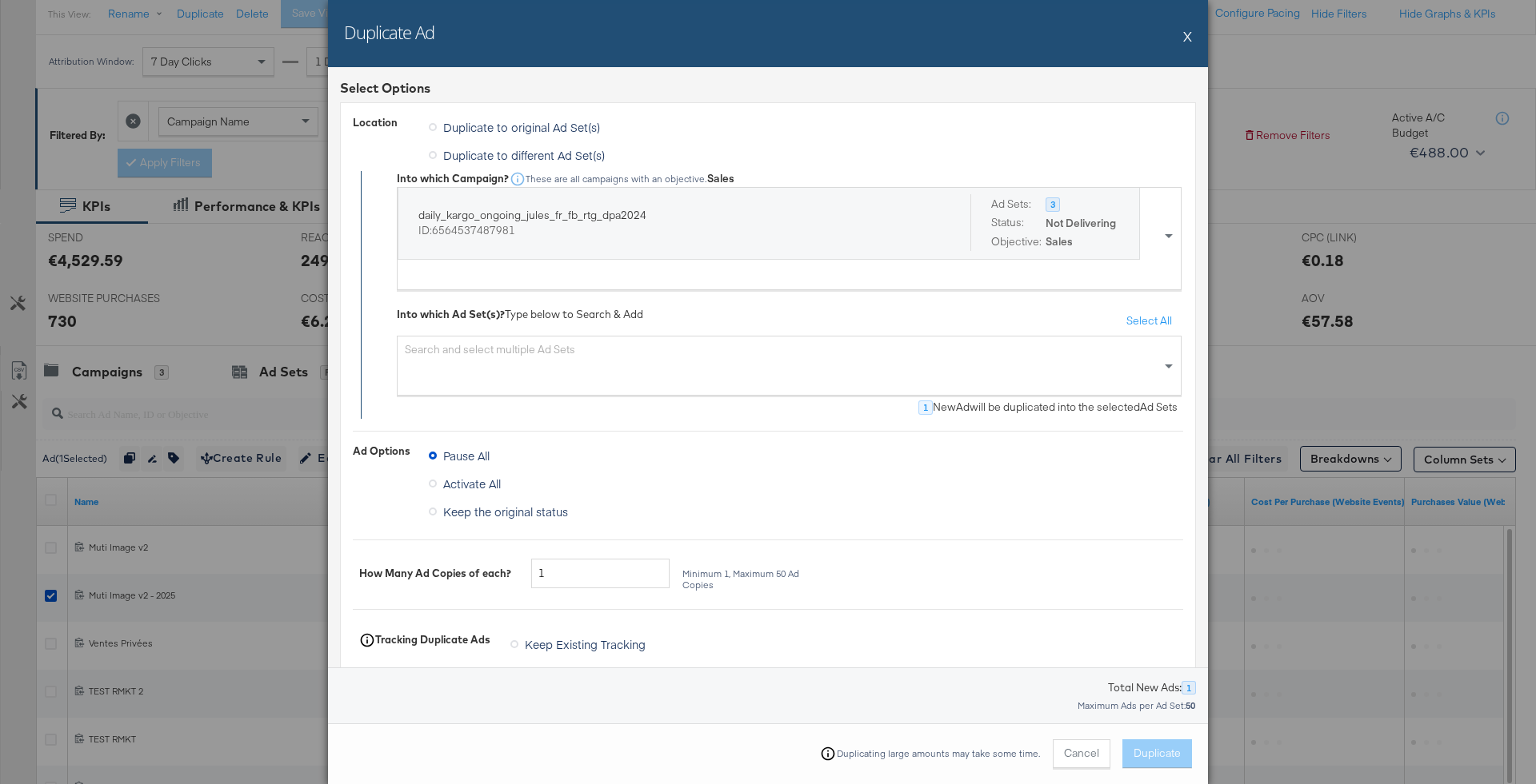
click at [671, 350] on div "Search and select multiple Ad Sets" at bounding box center [789, 366] width 784 height 60
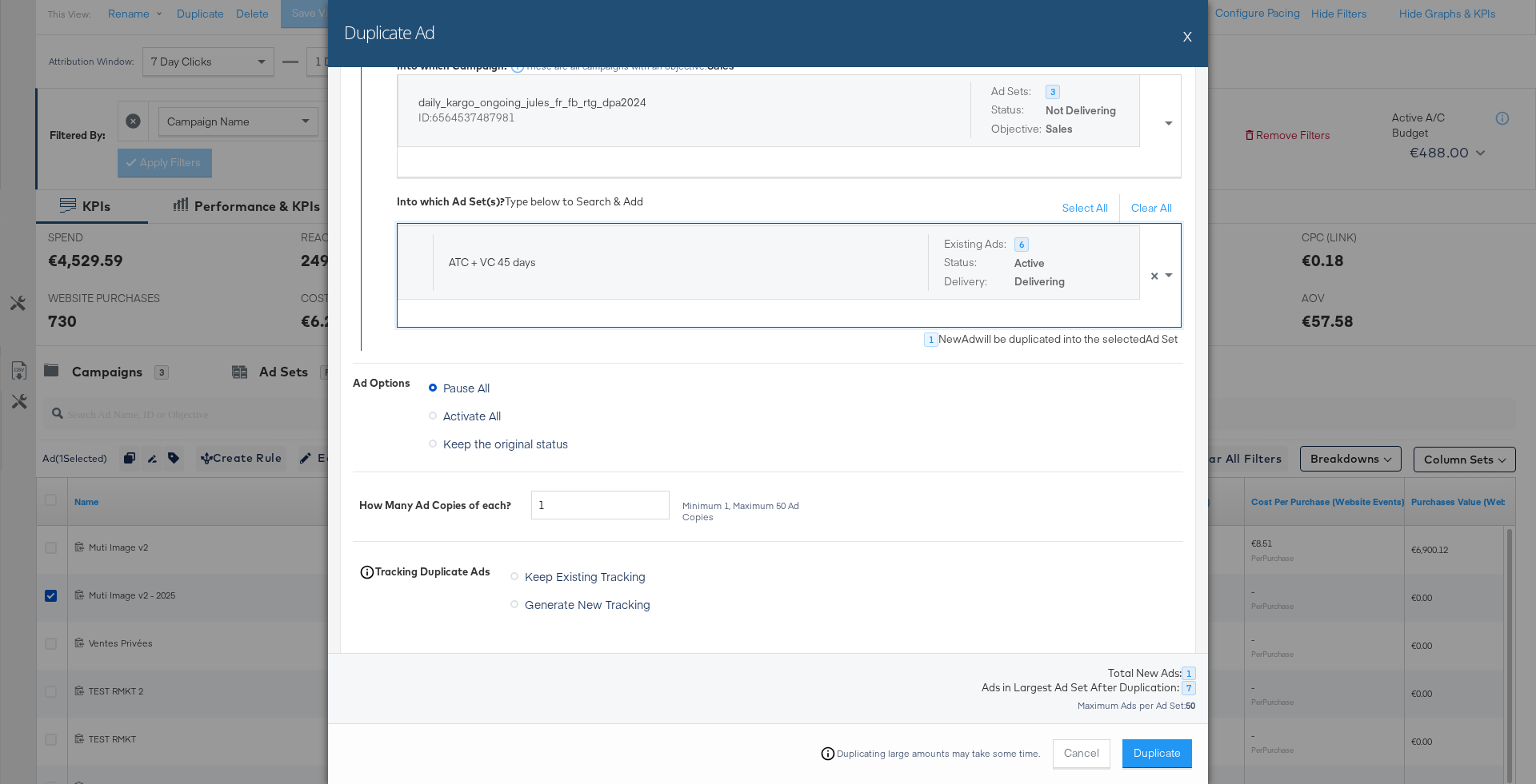
scroll to position [123, 0]
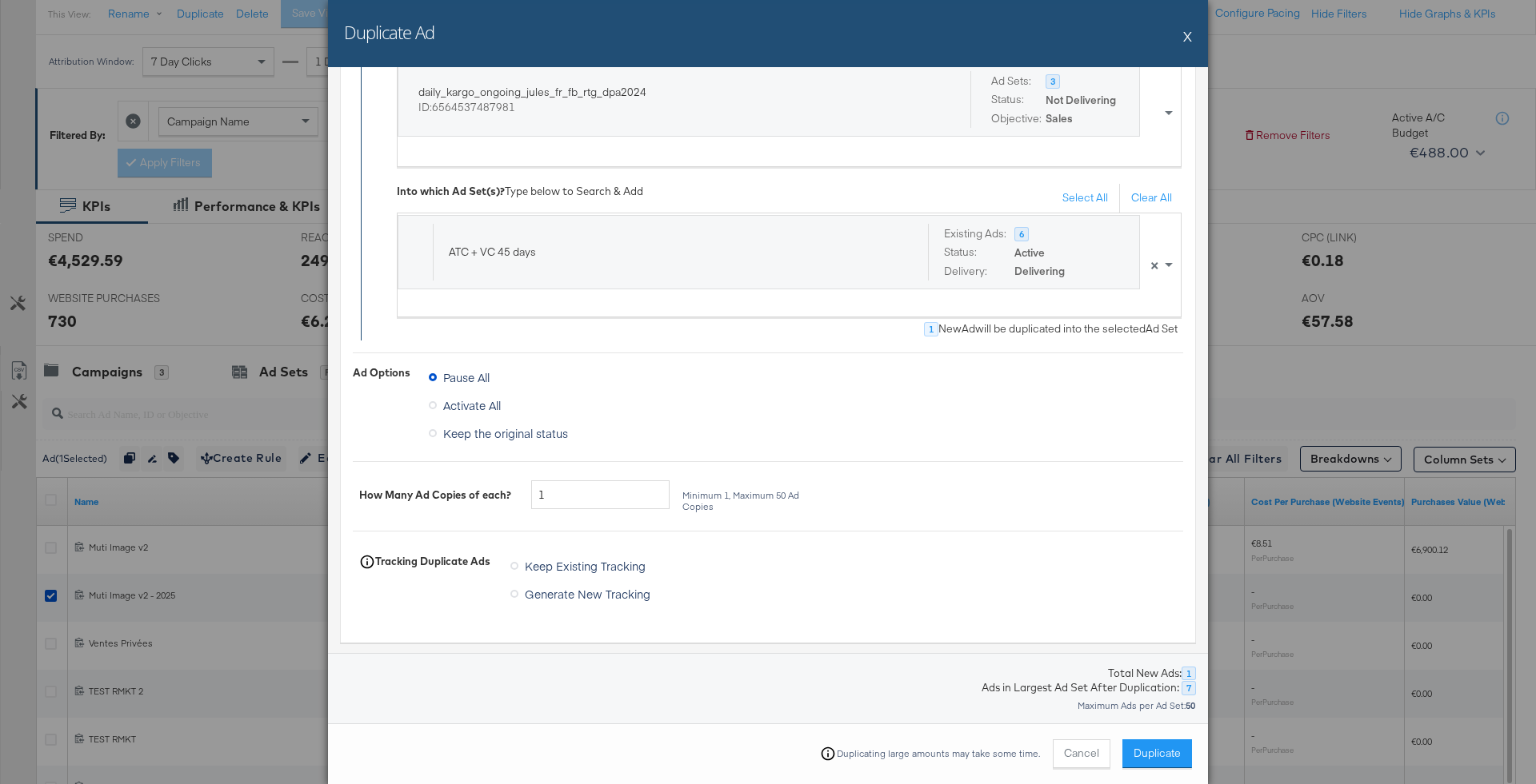
click at [555, 561] on span "Keep Existing Tracking" at bounding box center [585, 565] width 121 height 16
click at [0, 0] on input "Keep Existing Tracking" at bounding box center [0, 0] width 0 height 0
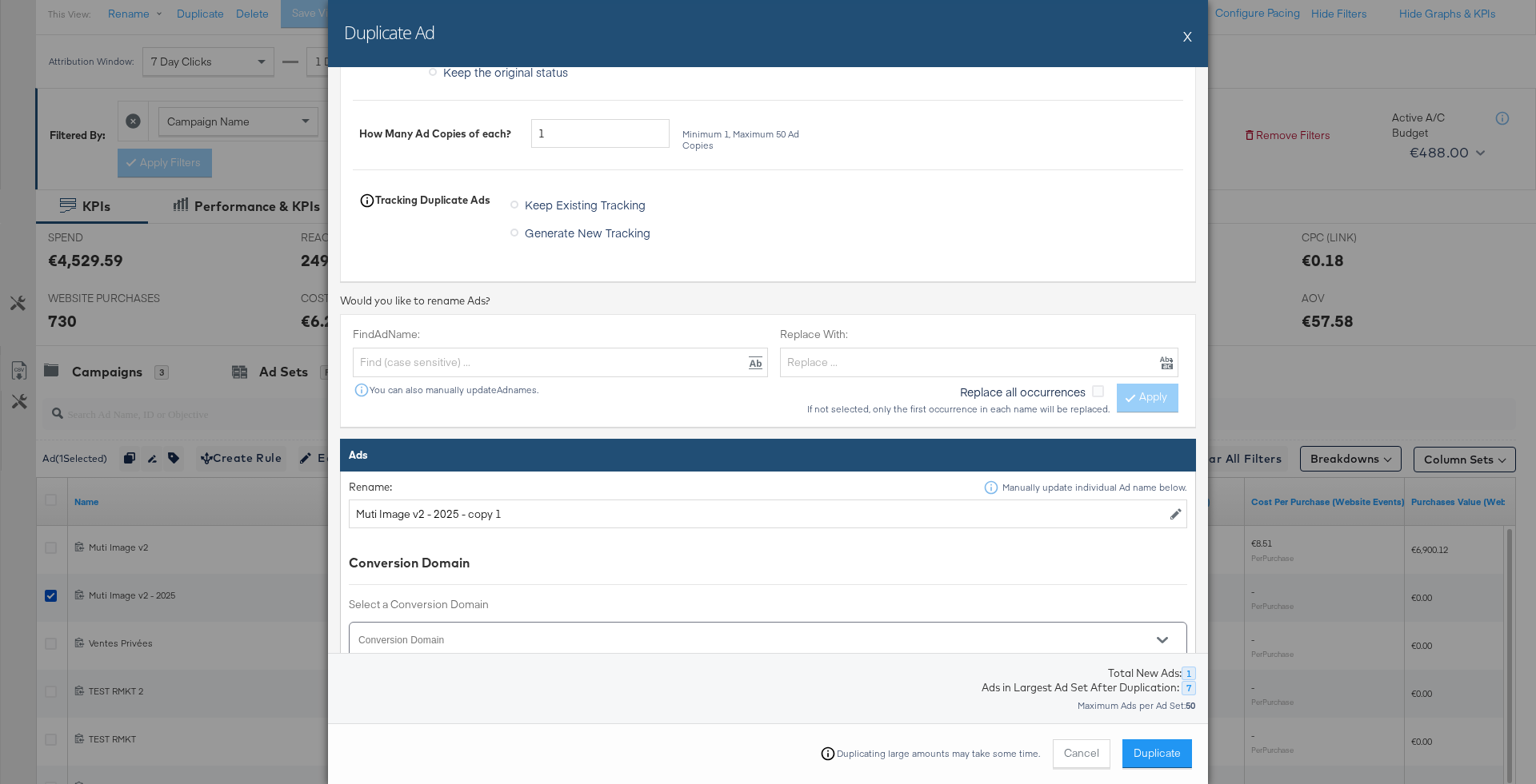
scroll to position [596, 0]
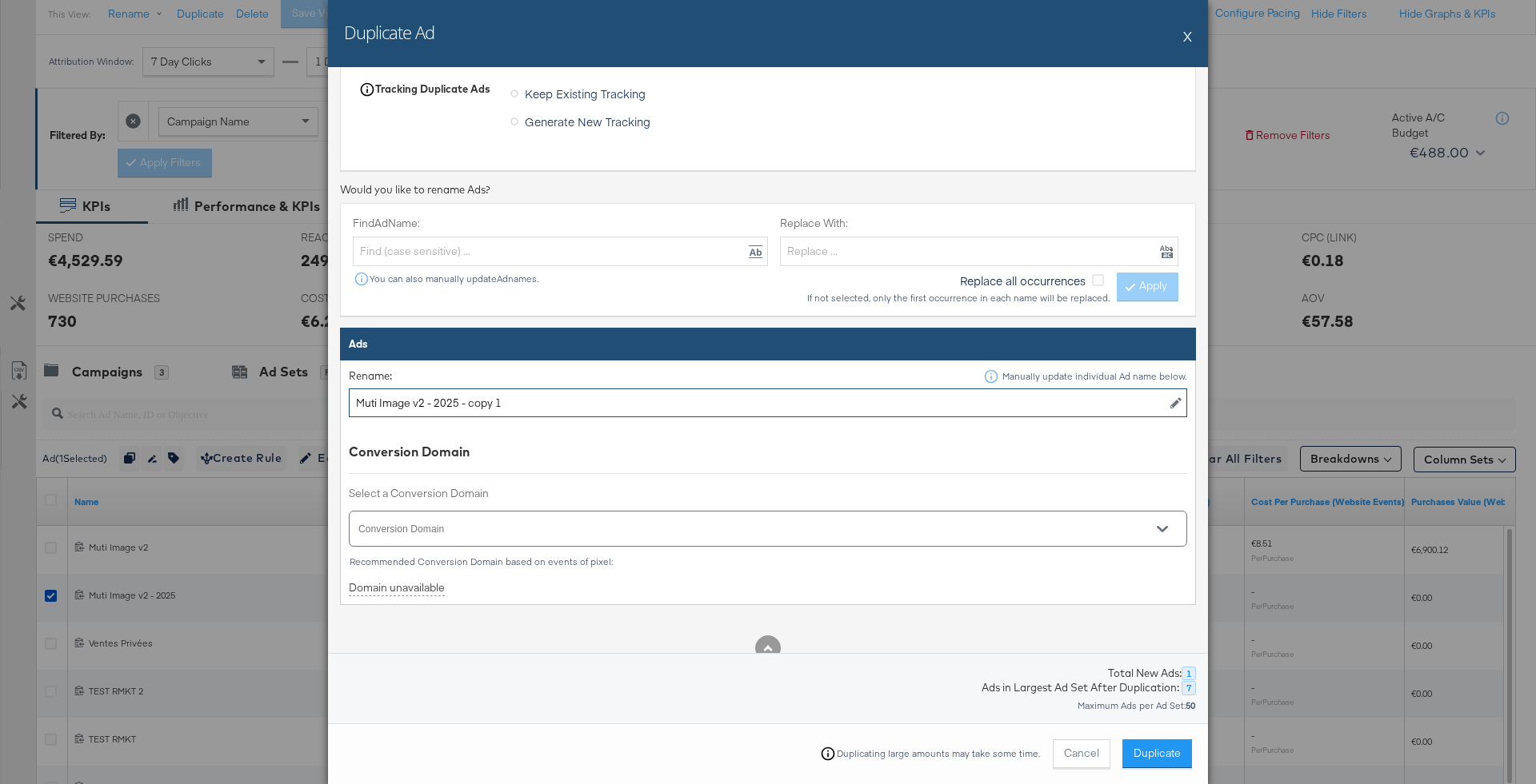
drag, startPoint x: 457, startPoint y: 403, endPoint x: 847, endPoint y: 403, distance: 390.0
click at [847, 403] on input "Muti Image v2 - 2025 - copy 1" at bounding box center [768, 403] width 838 height 30
click at [815, 511] on div at bounding box center [768, 529] width 838 height 36
type input "Muti Image v2 - 2025"
click at [821, 529] on input "Conversion Domain" at bounding box center [744, 536] width 778 height 19
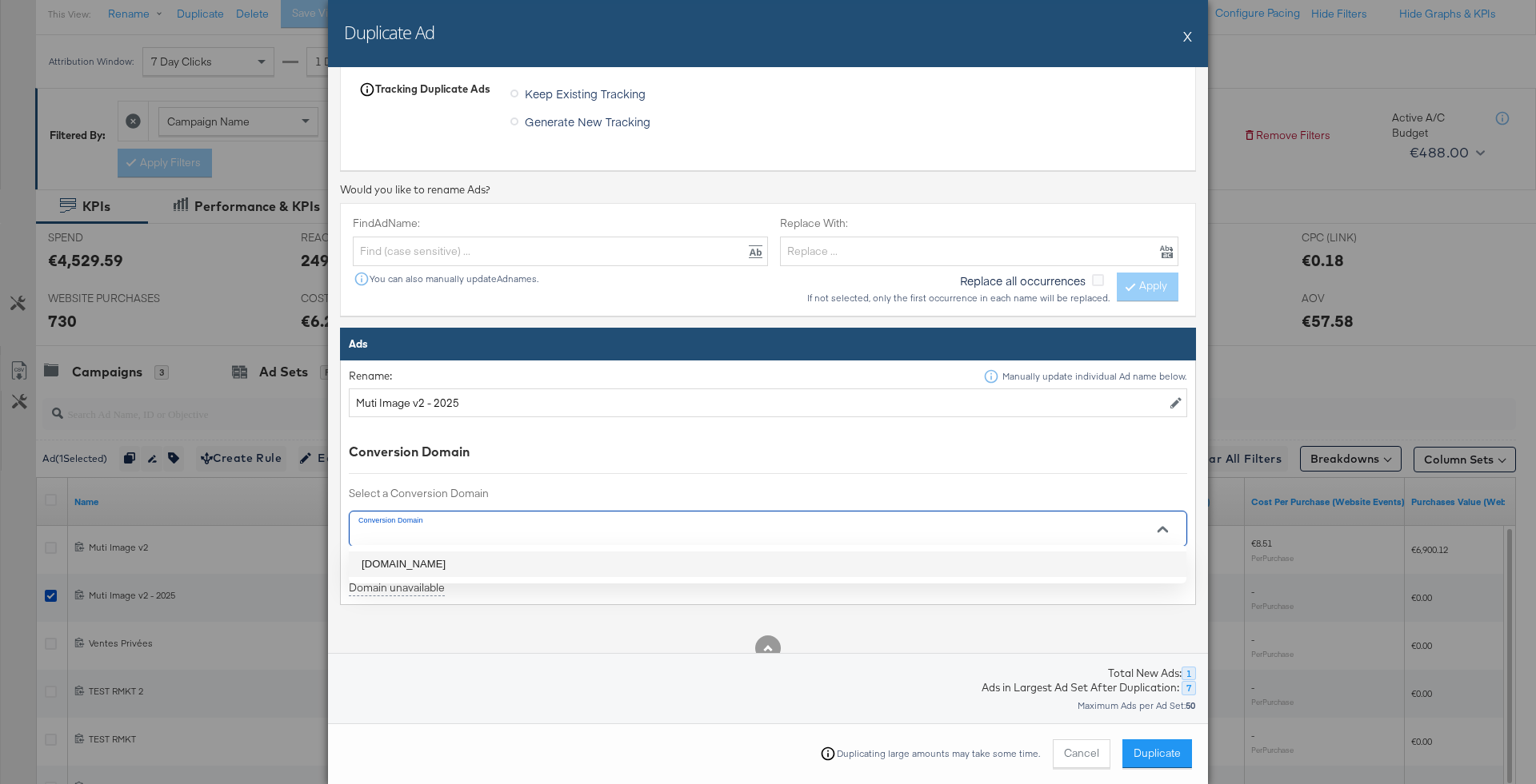
click at [823, 551] on li "jules.com" at bounding box center [767, 563] width 837 height 25
type input "jules.com"
click at [1147, 758] on span "Duplicate" at bounding box center [1157, 753] width 48 height 15
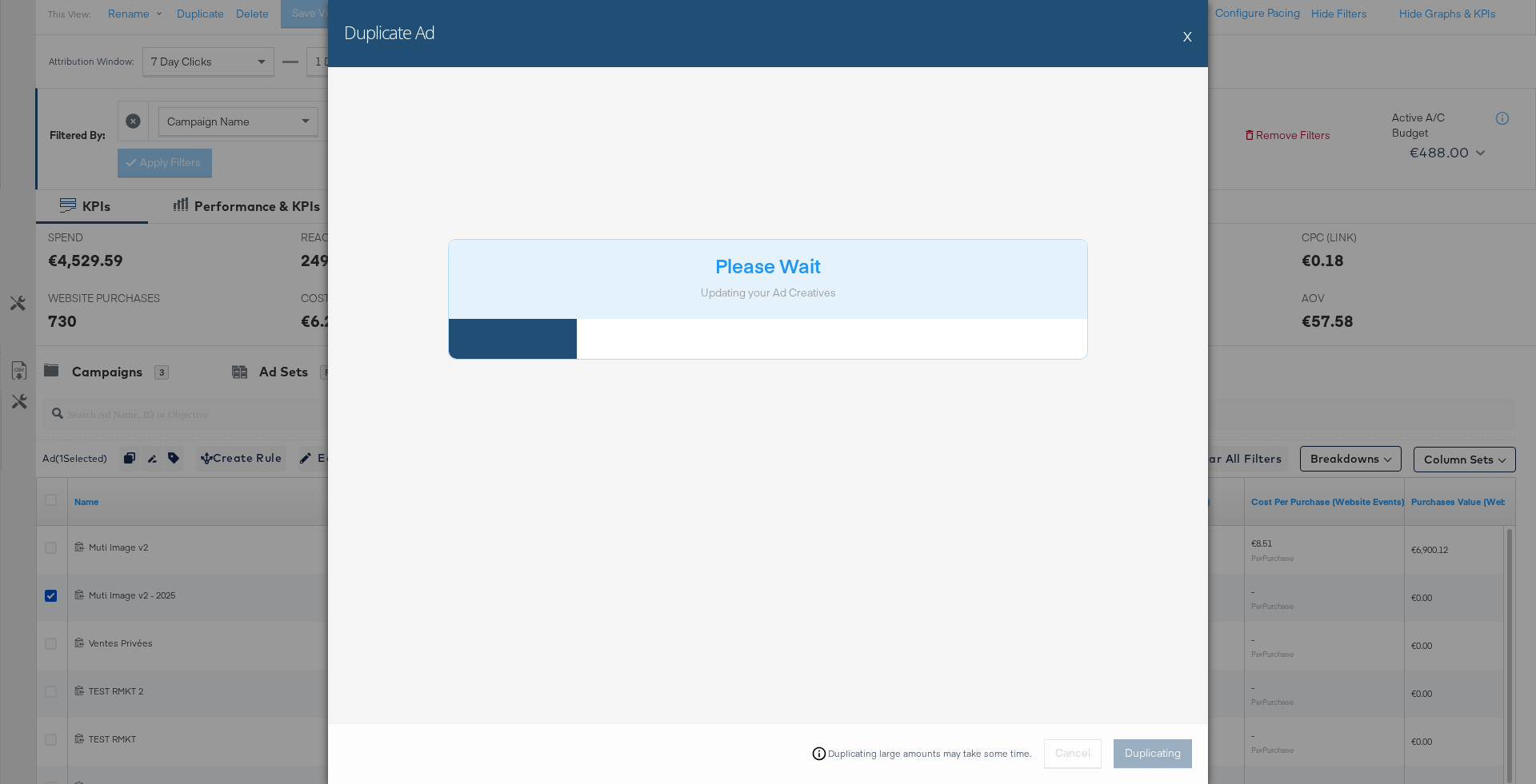
scroll to position [0, 0]
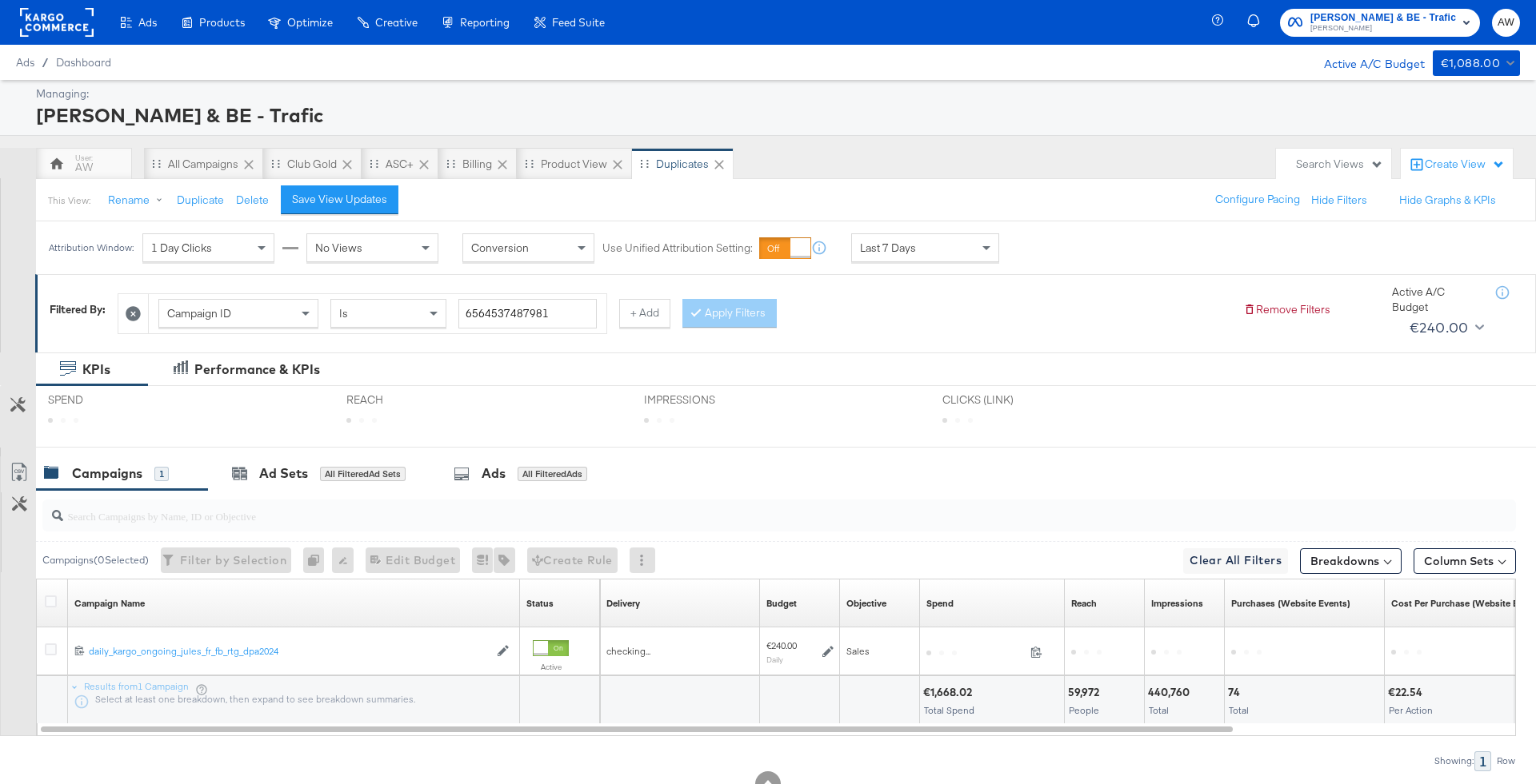
scroll to position [55, 0]
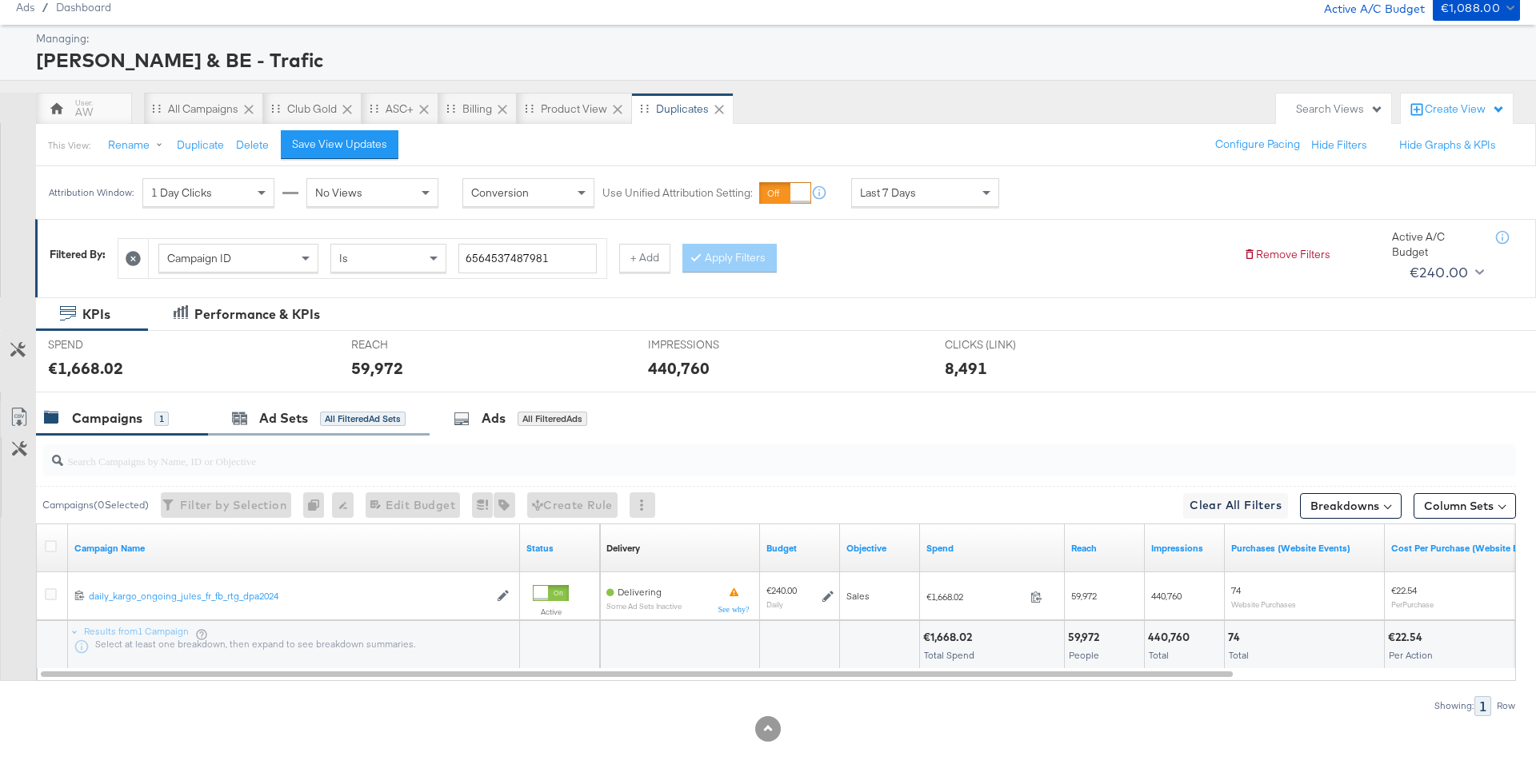
click at [319, 428] on div "Ad Sets All Filtered Ad Sets" at bounding box center [319, 418] width 222 height 34
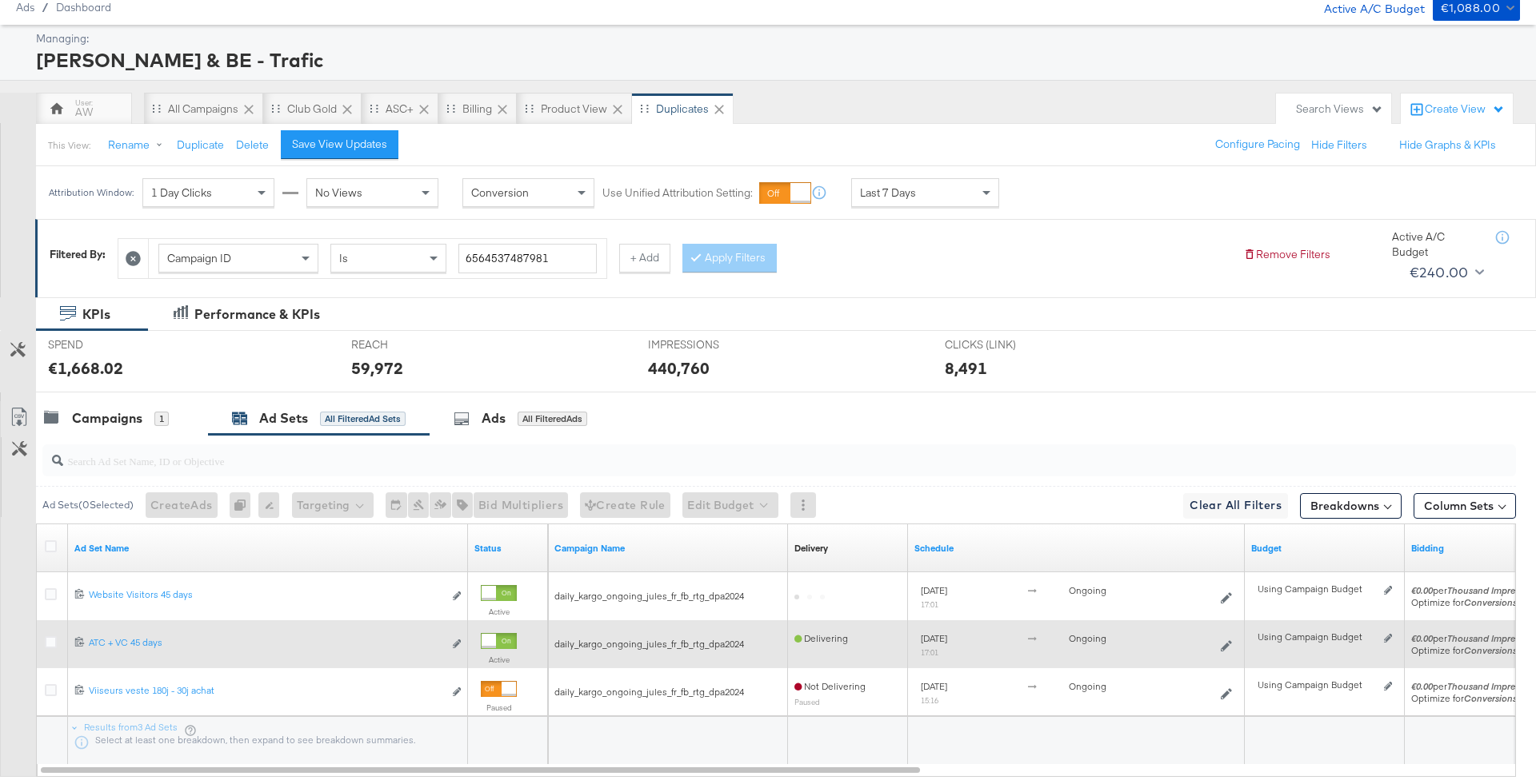
click at [55, 641] on div at bounding box center [53, 643] width 17 height 16
click at [51, 641] on icon at bounding box center [50, 642] width 12 height 12
click at [0, 0] on input "checkbox" at bounding box center [0, 0] width 0 height 0
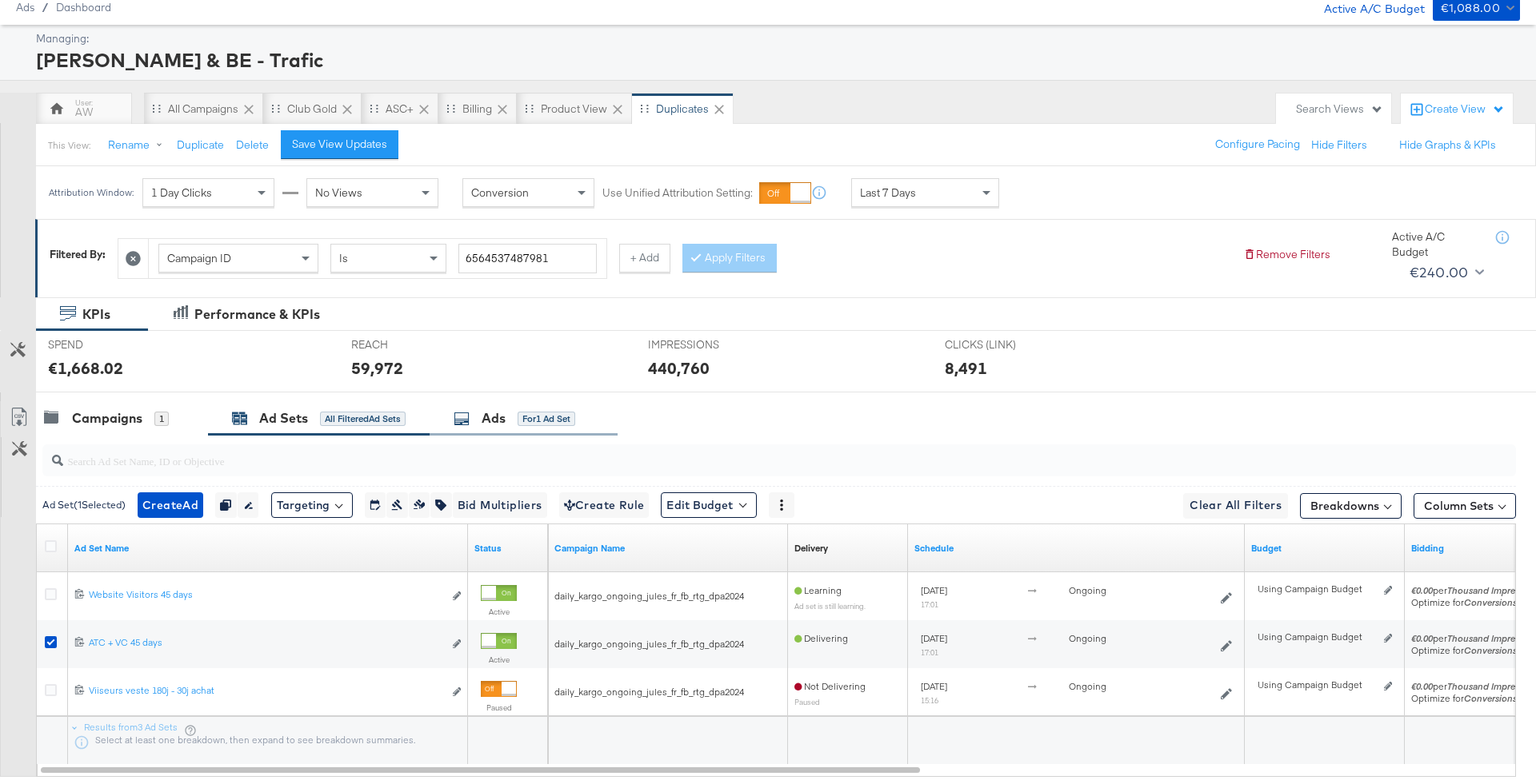
click at [533, 416] on div "for 1 Ad Set" at bounding box center [547, 418] width 58 height 14
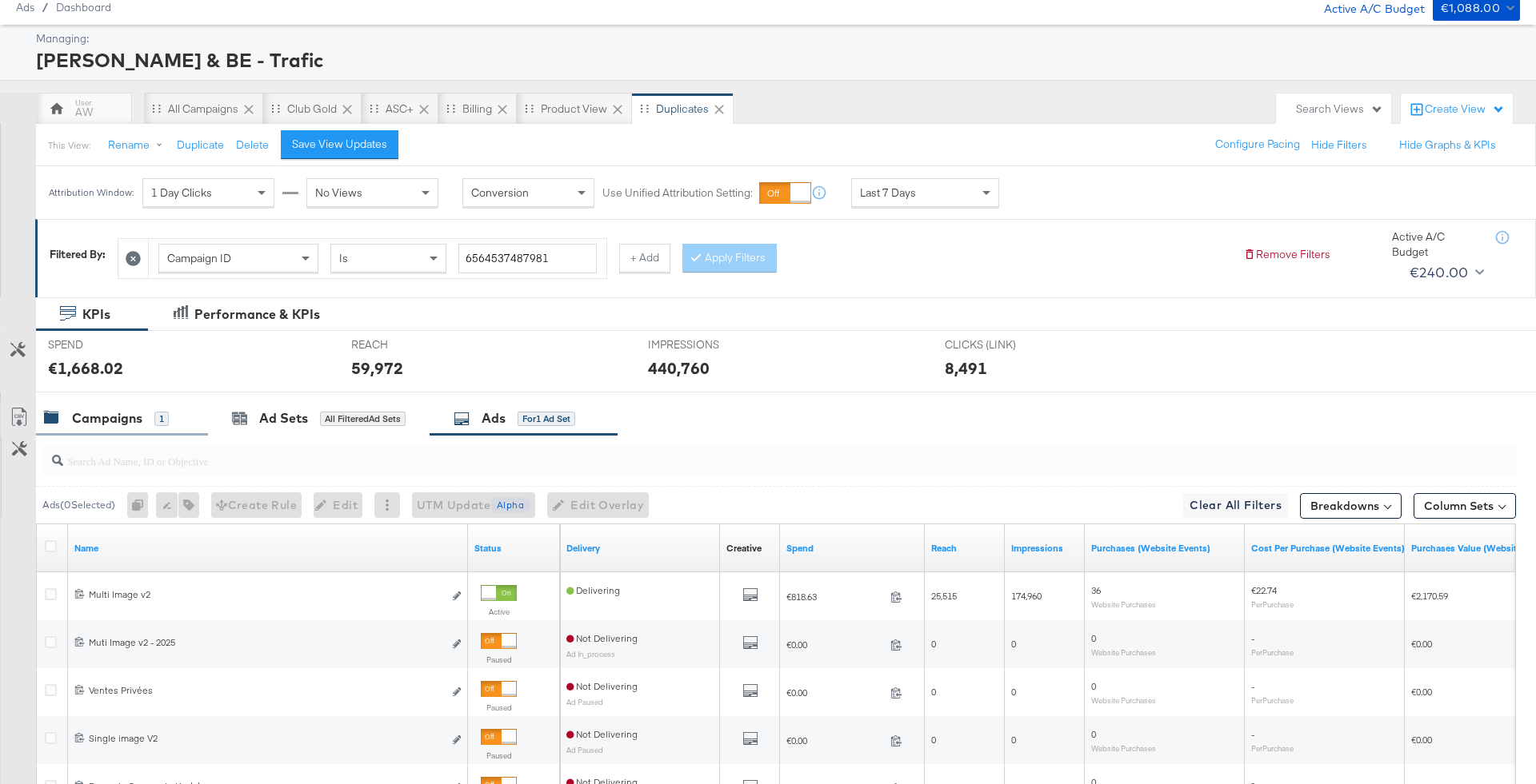
click at [177, 422] on div "Campaigns 1" at bounding box center [114, 419] width 140 height 19
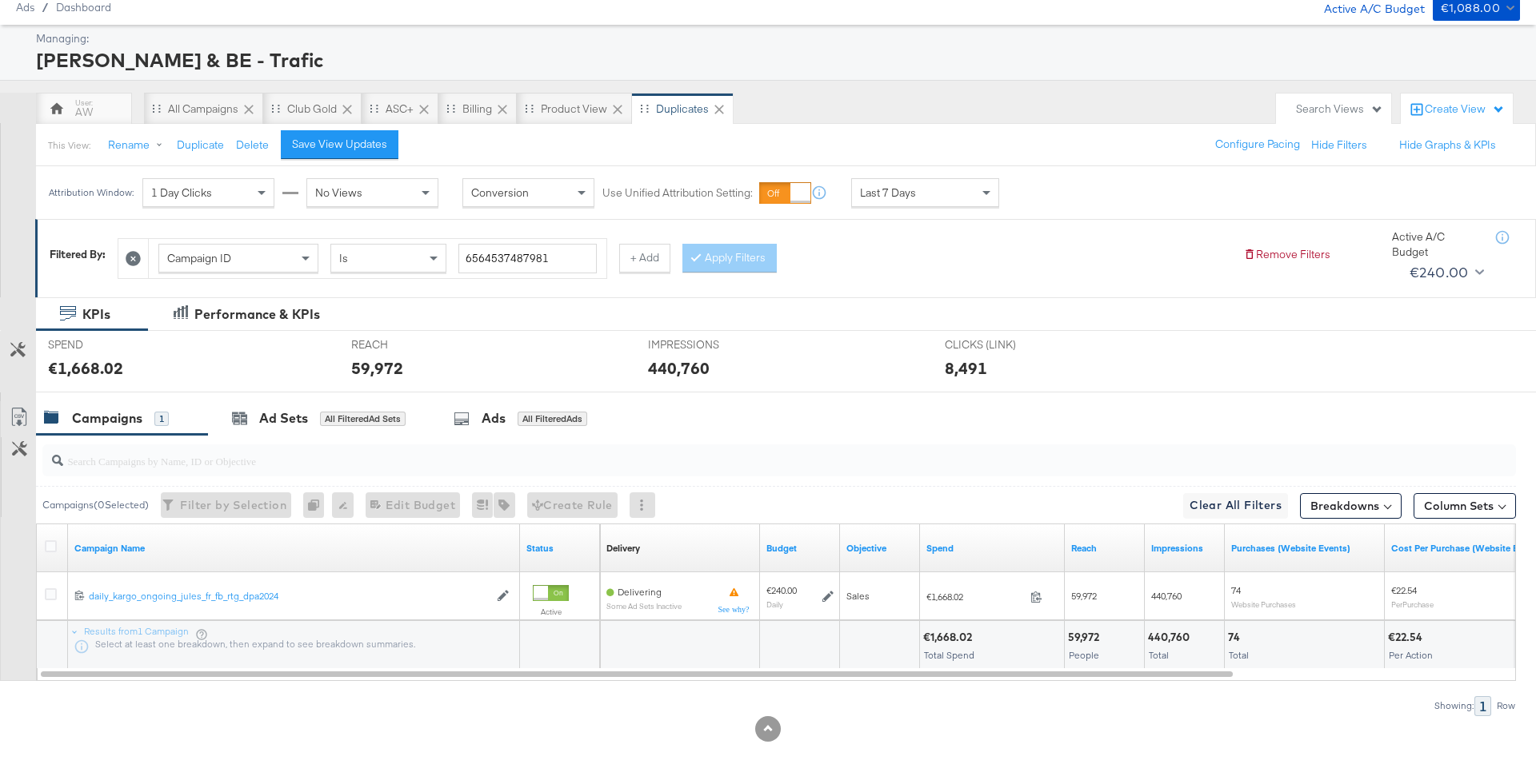
scroll to position [42, 0]
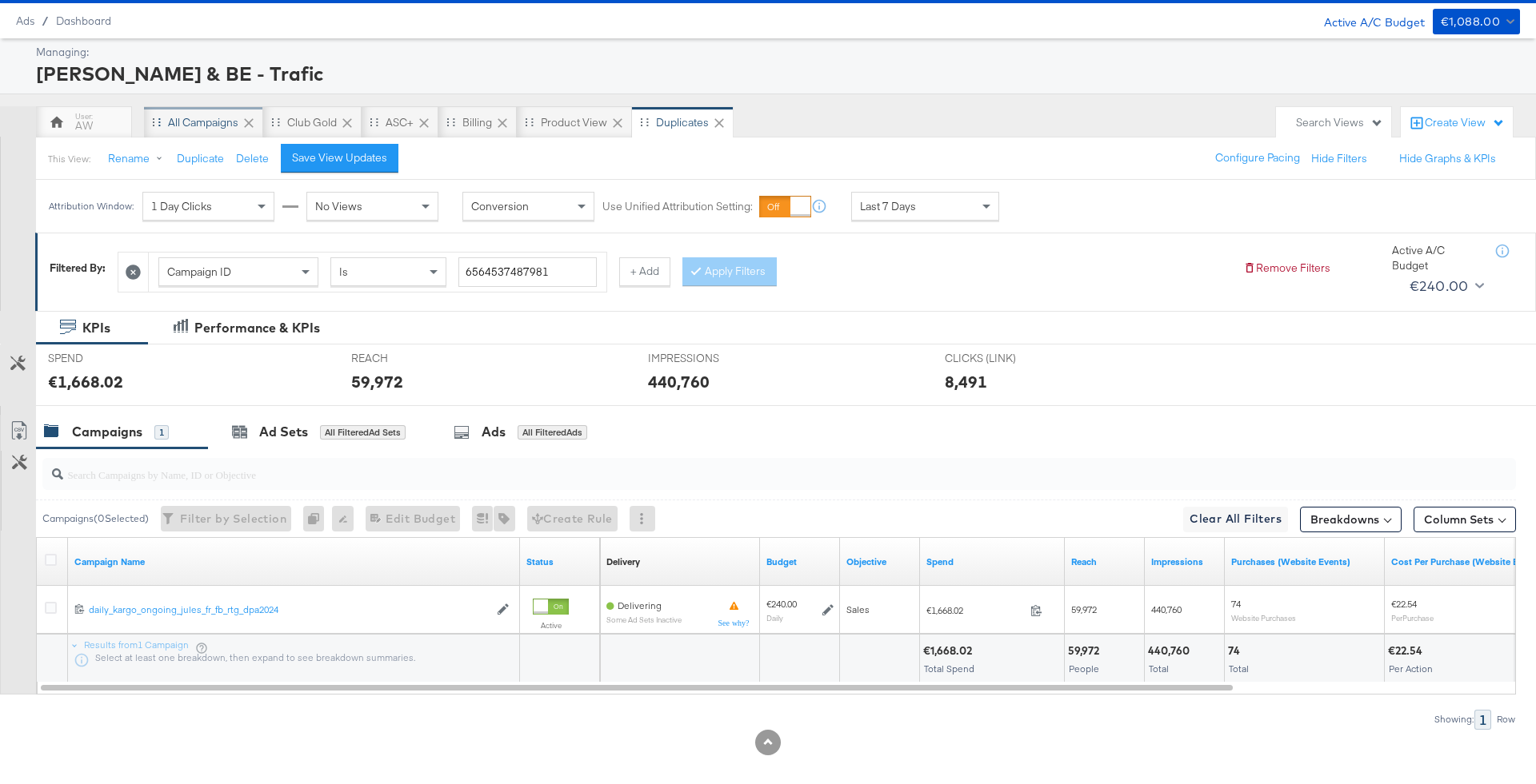
click at [209, 135] on div "All Campaigns" at bounding box center [204, 122] width 119 height 32
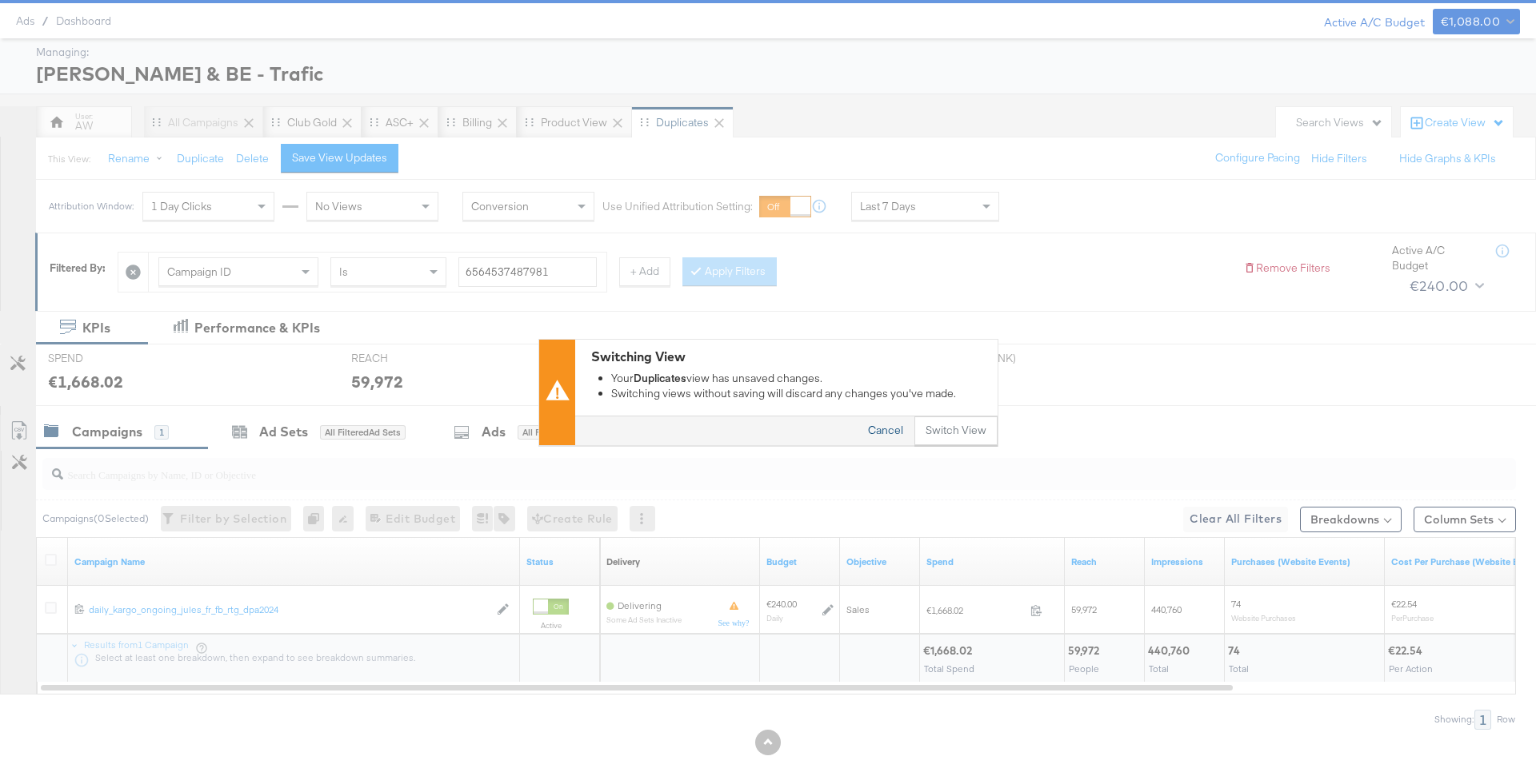
click at [894, 426] on button "Cancel" at bounding box center [886, 430] width 58 height 29
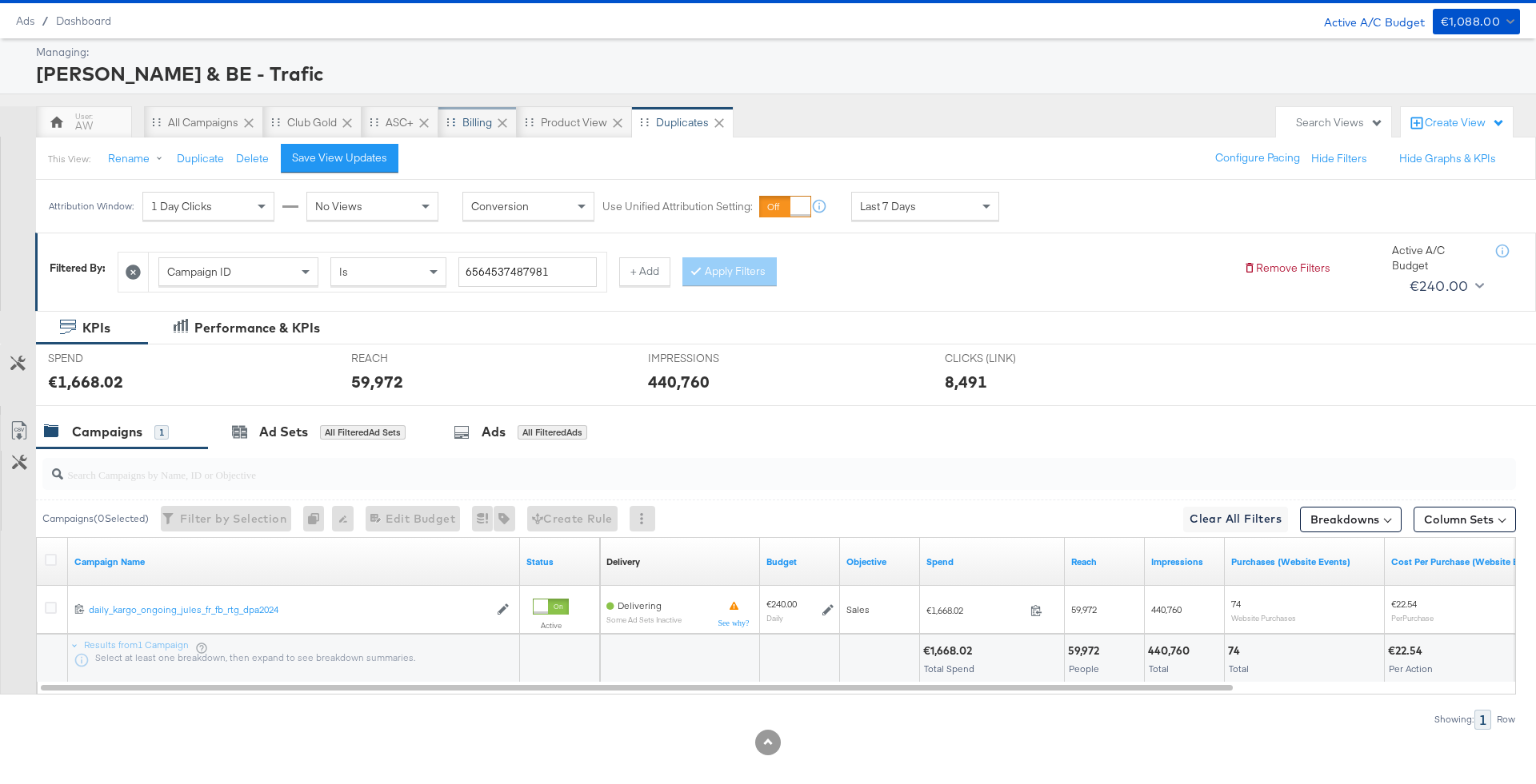
click at [469, 118] on div "Billing" at bounding box center [477, 123] width 30 height 15
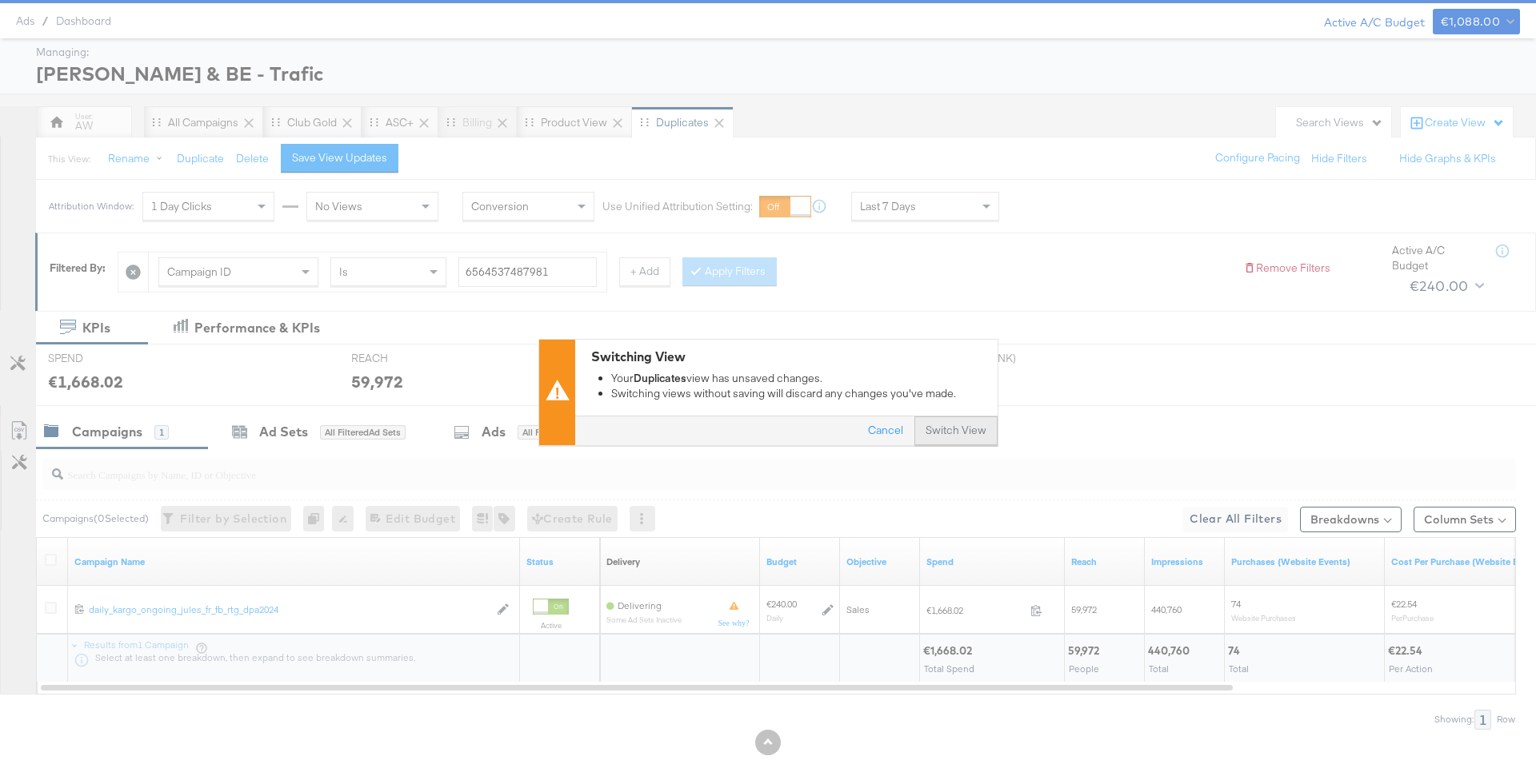
click at [973, 428] on button "Switch View" at bounding box center [955, 430] width 83 height 29
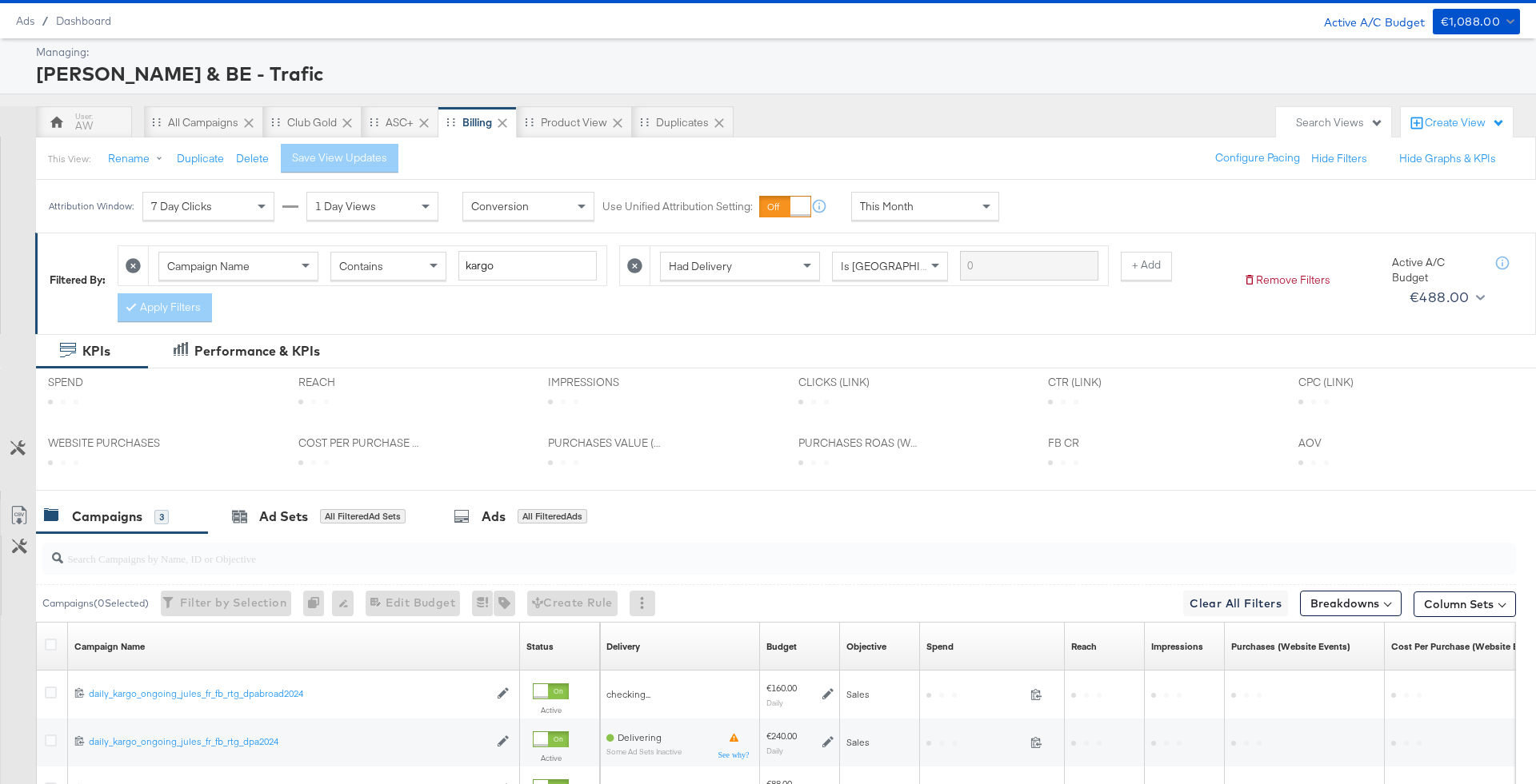
scroll to position [235, 0]
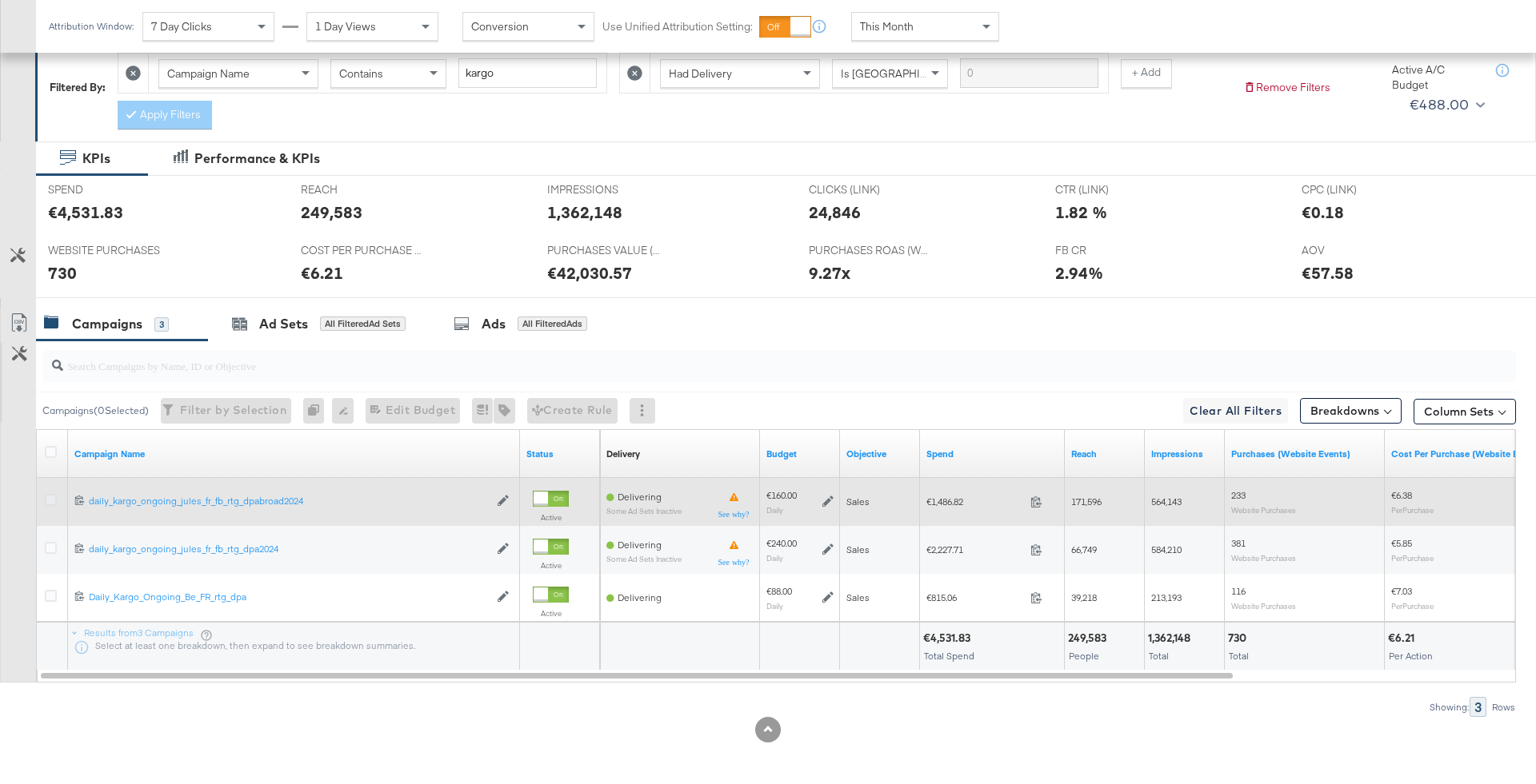
click at [50, 497] on icon at bounding box center [50, 500] width 12 height 12
click at [0, 0] on input "checkbox" at bounding box center [0, 0] width 0 height 0
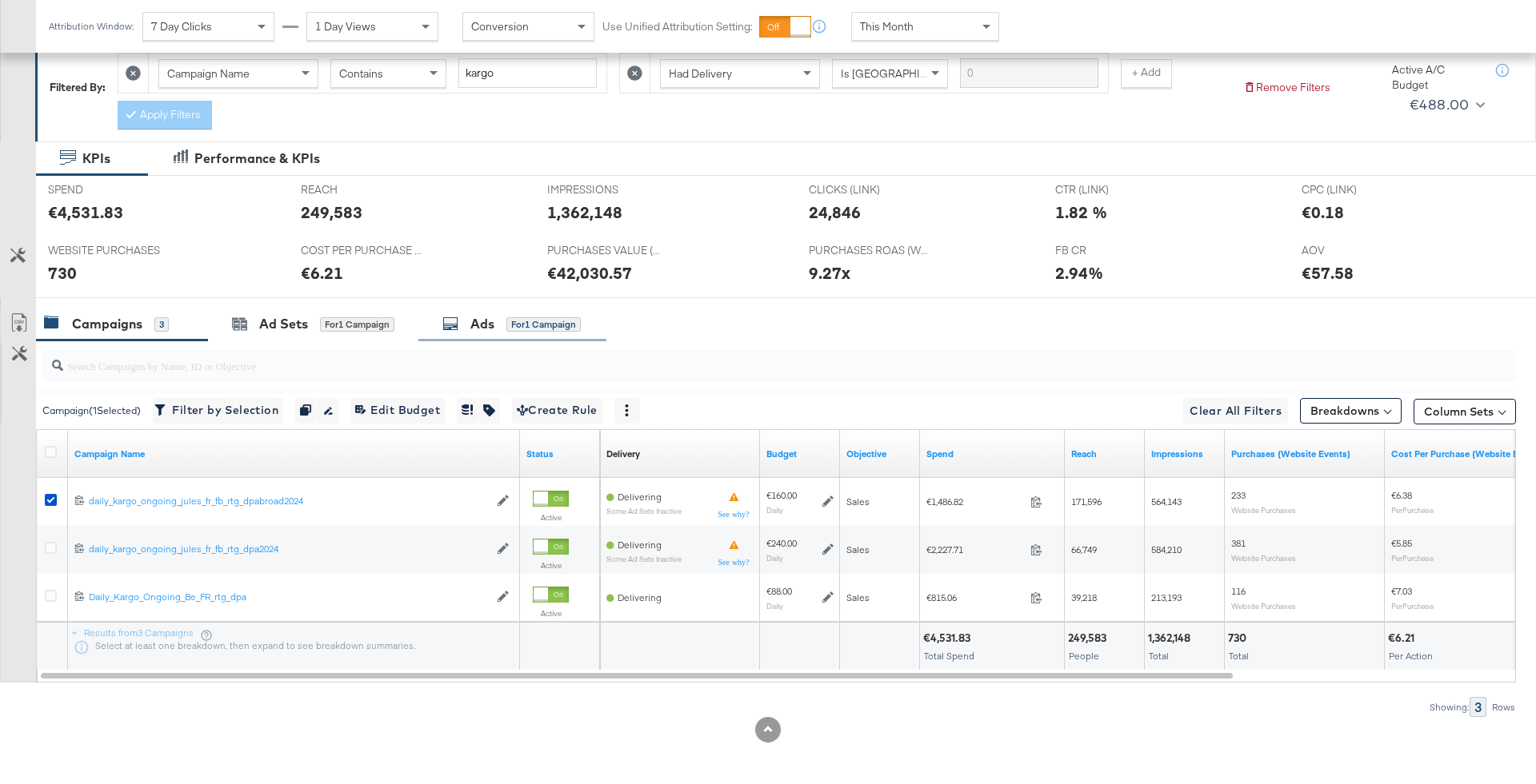
click at [495, 325] on div "Ads" at bounding box center [483, 324] width 24 height 19
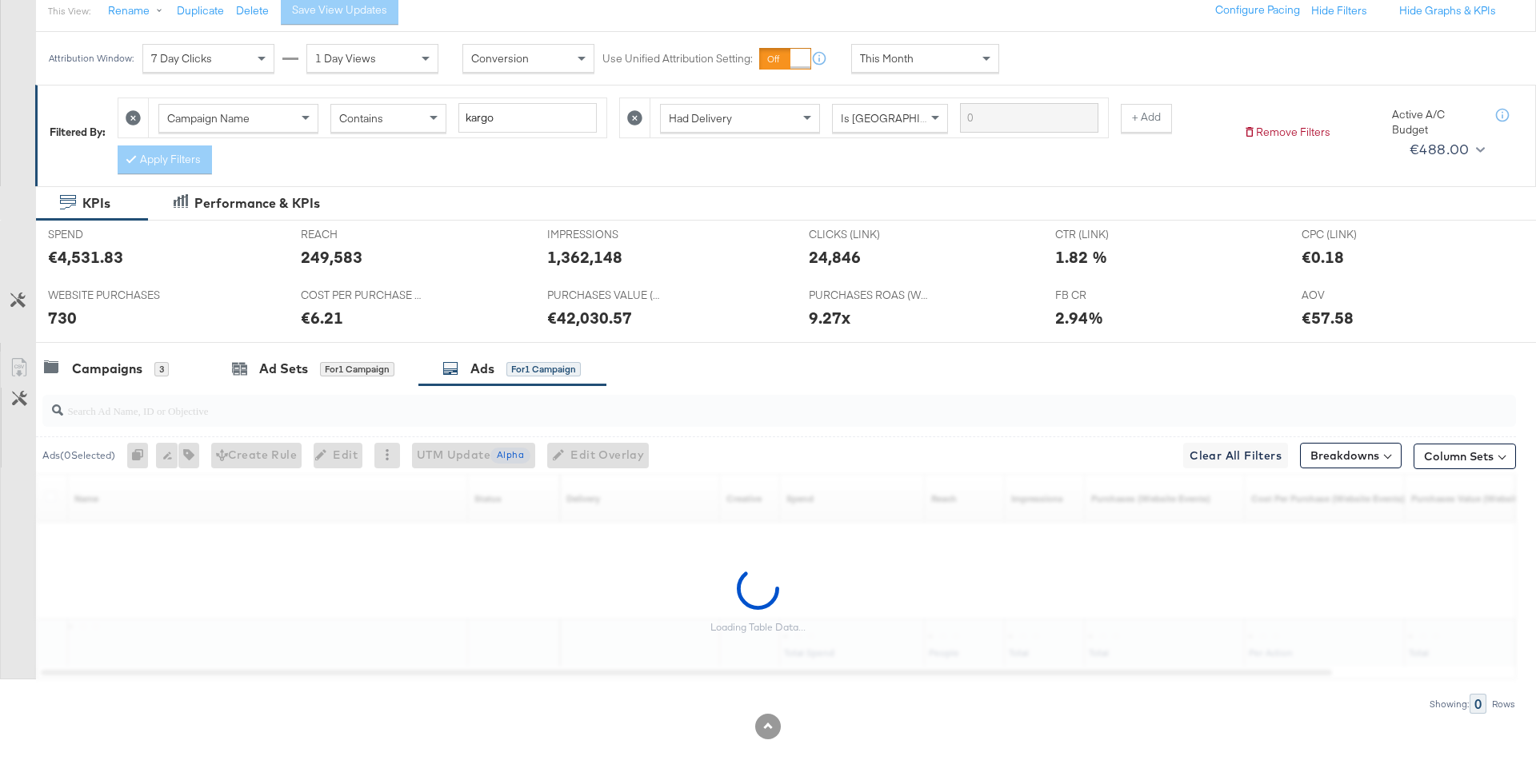
scroll to position [186, 0]
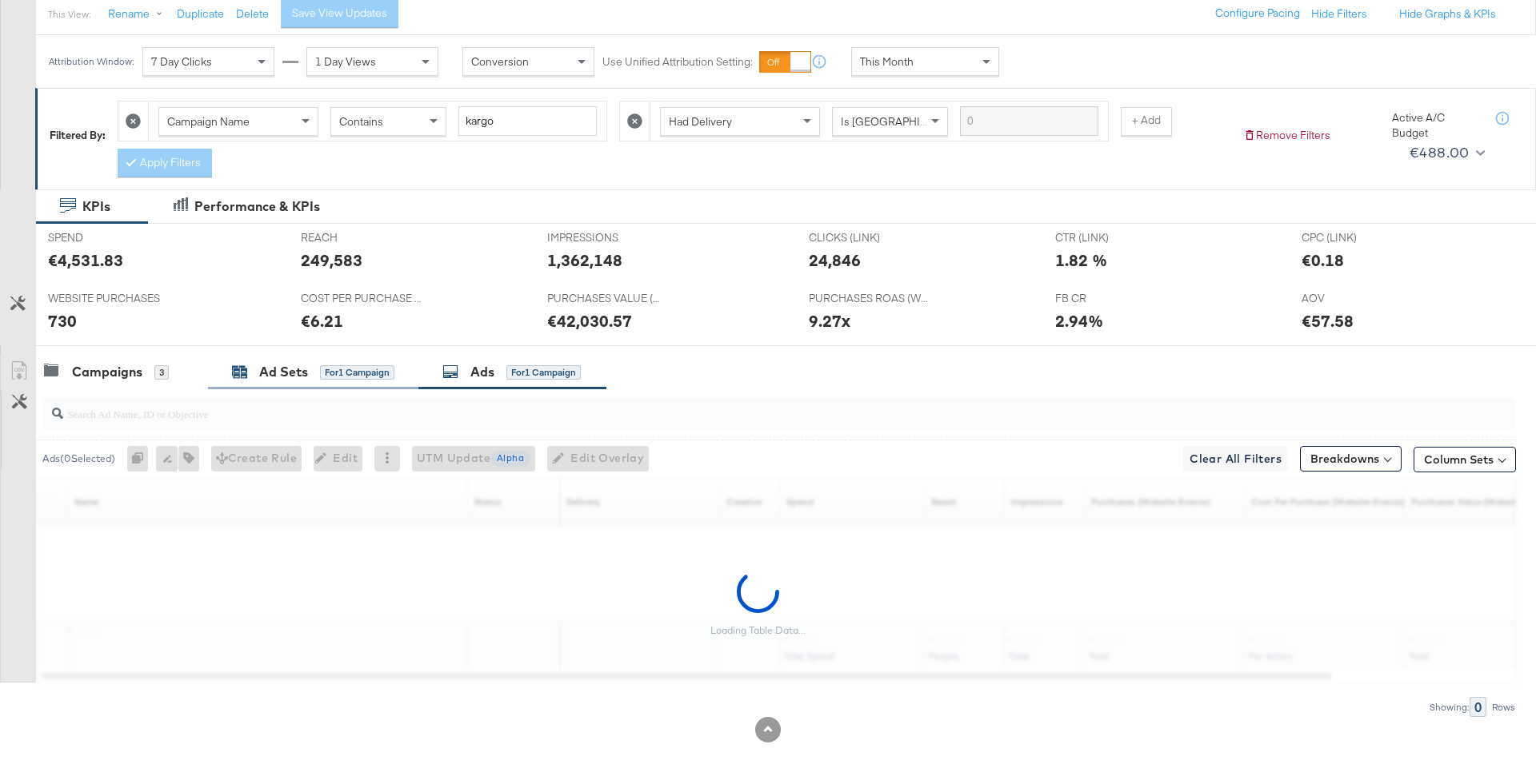
click at [347, 363] on div "Ad Sets for 1 Campaign" at bounding box center [313, 372] width 162 height 19
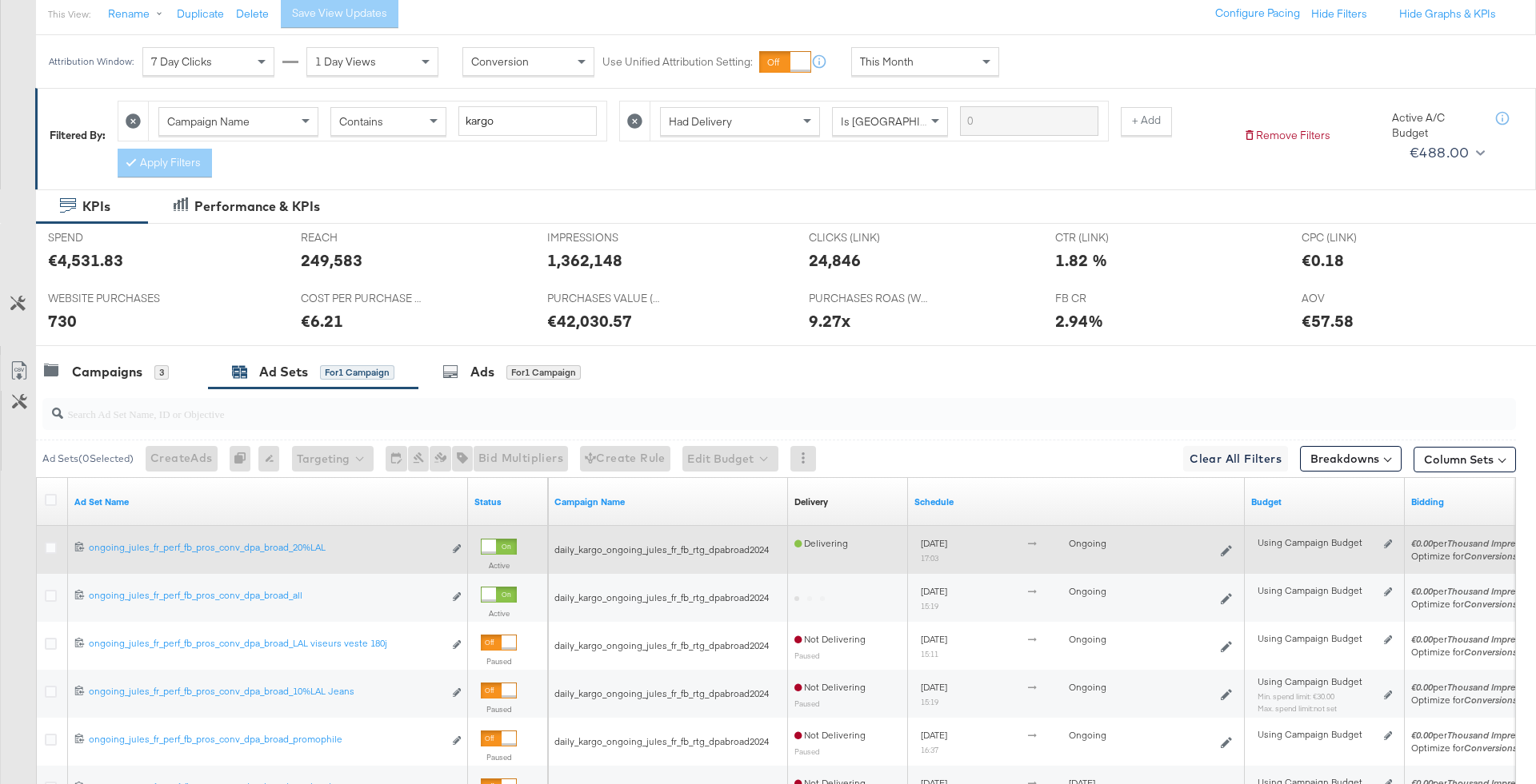
click at [56, 547] on div at bounding box center [53, 549] width 17 height 16
click at [54, 546] on icon at bounding box center [50, 547] width 12 height 12
click at [0, 0] on input "checkbox" at bounding box center [0, 0] width 0 height 0
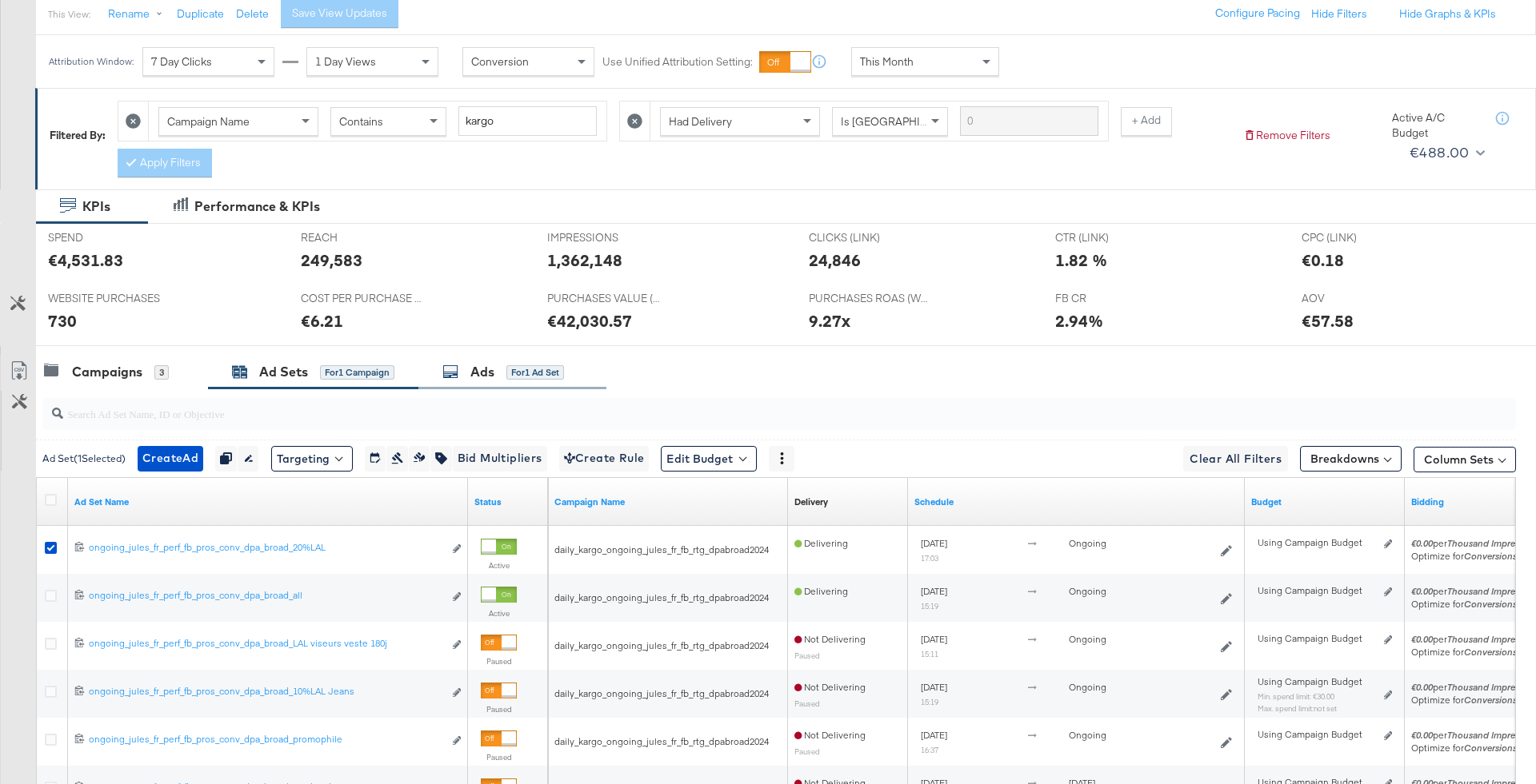
click at [518, 367] on div "for 1 Ad Set" at bounding box center [536, 372] width 58 height 14
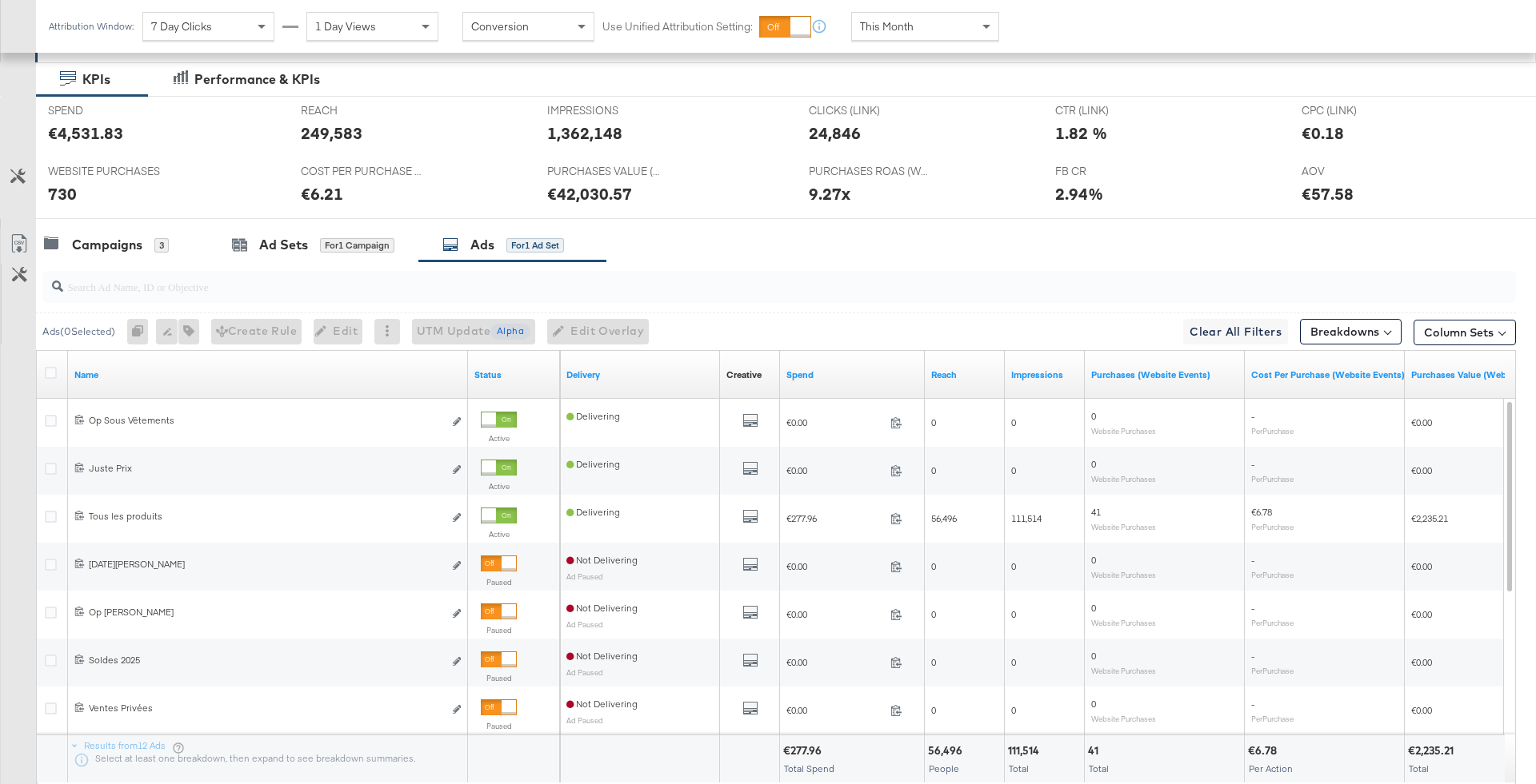
scroll to position [320, 0]
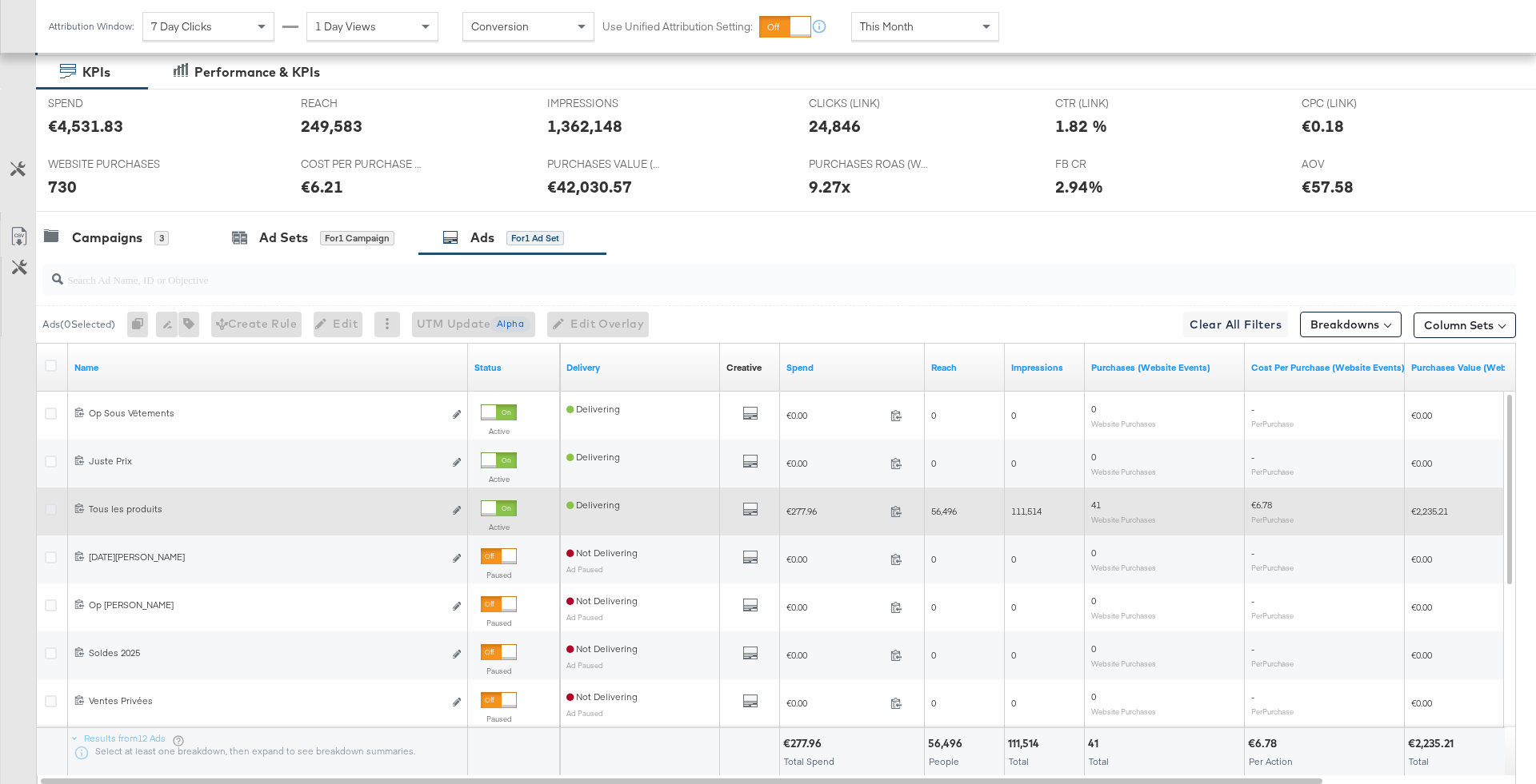
click at [53, 504] on icon at bounding box center [50, 509] width 12 height 12
click at [0, 0] on input "checkbox" at bounding box center [0, 0] width 0 height 0
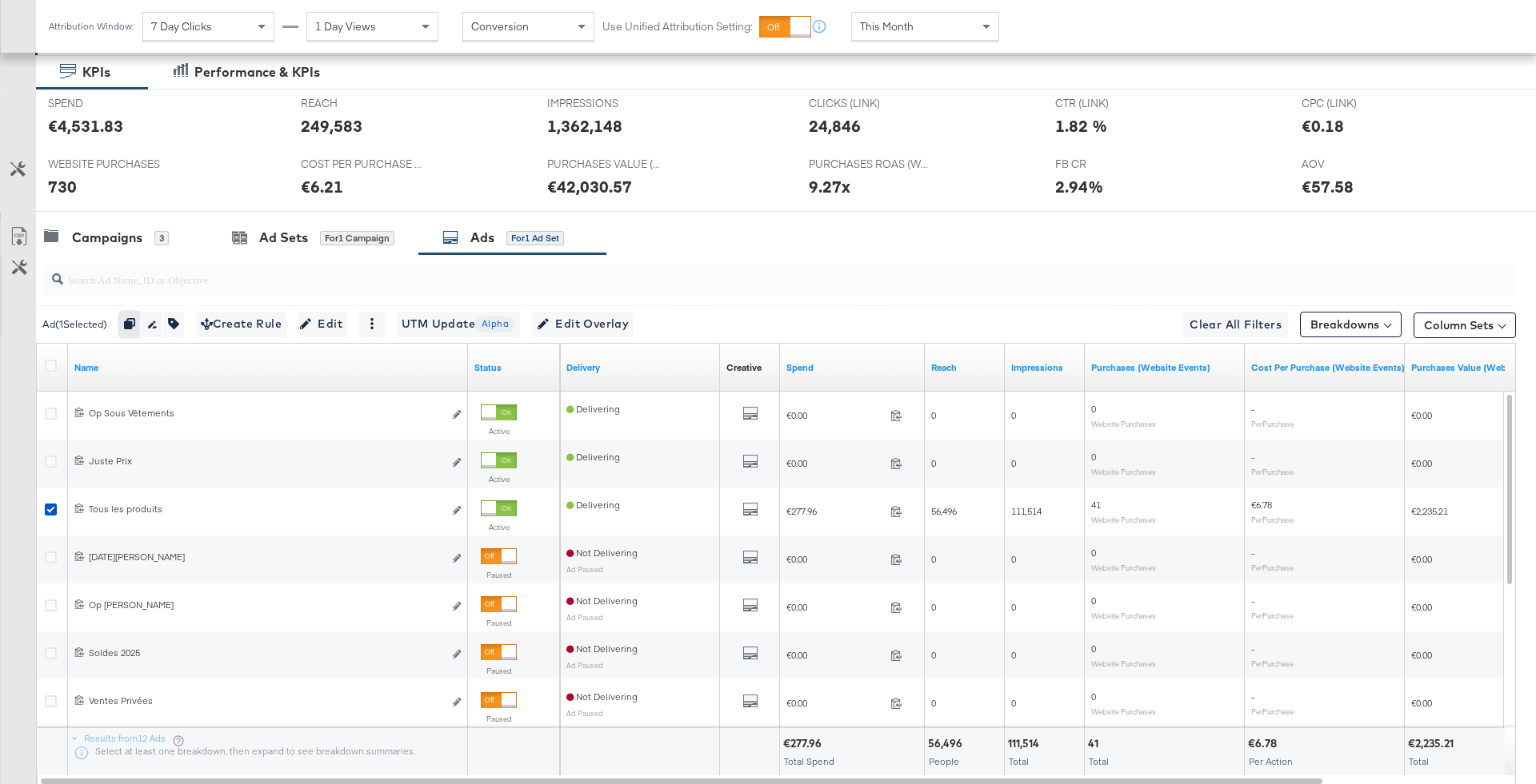
click at [133, 333] on button "button" at bounding box center [129, 324] width 21 height 25
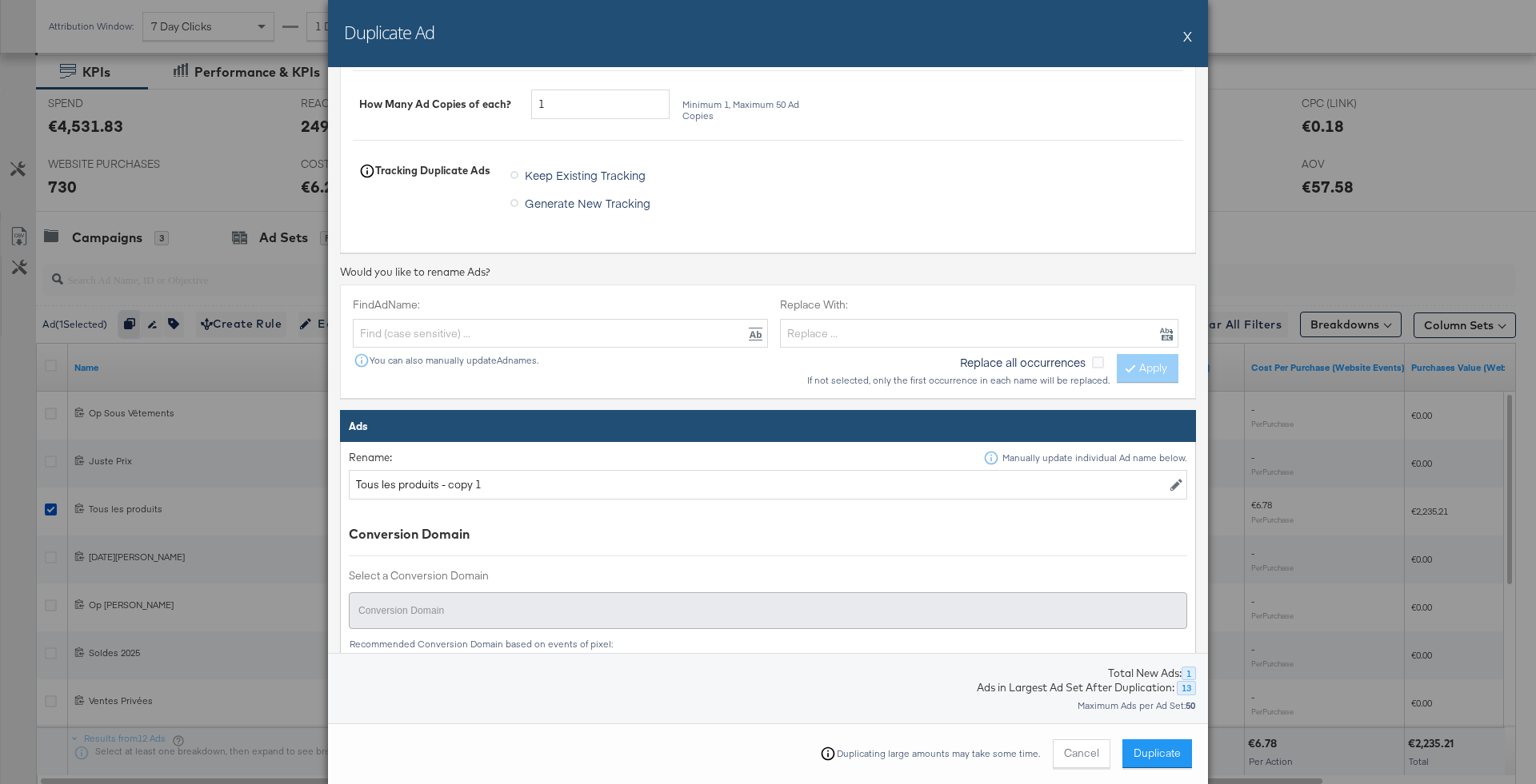
scroll to position [250, 0]
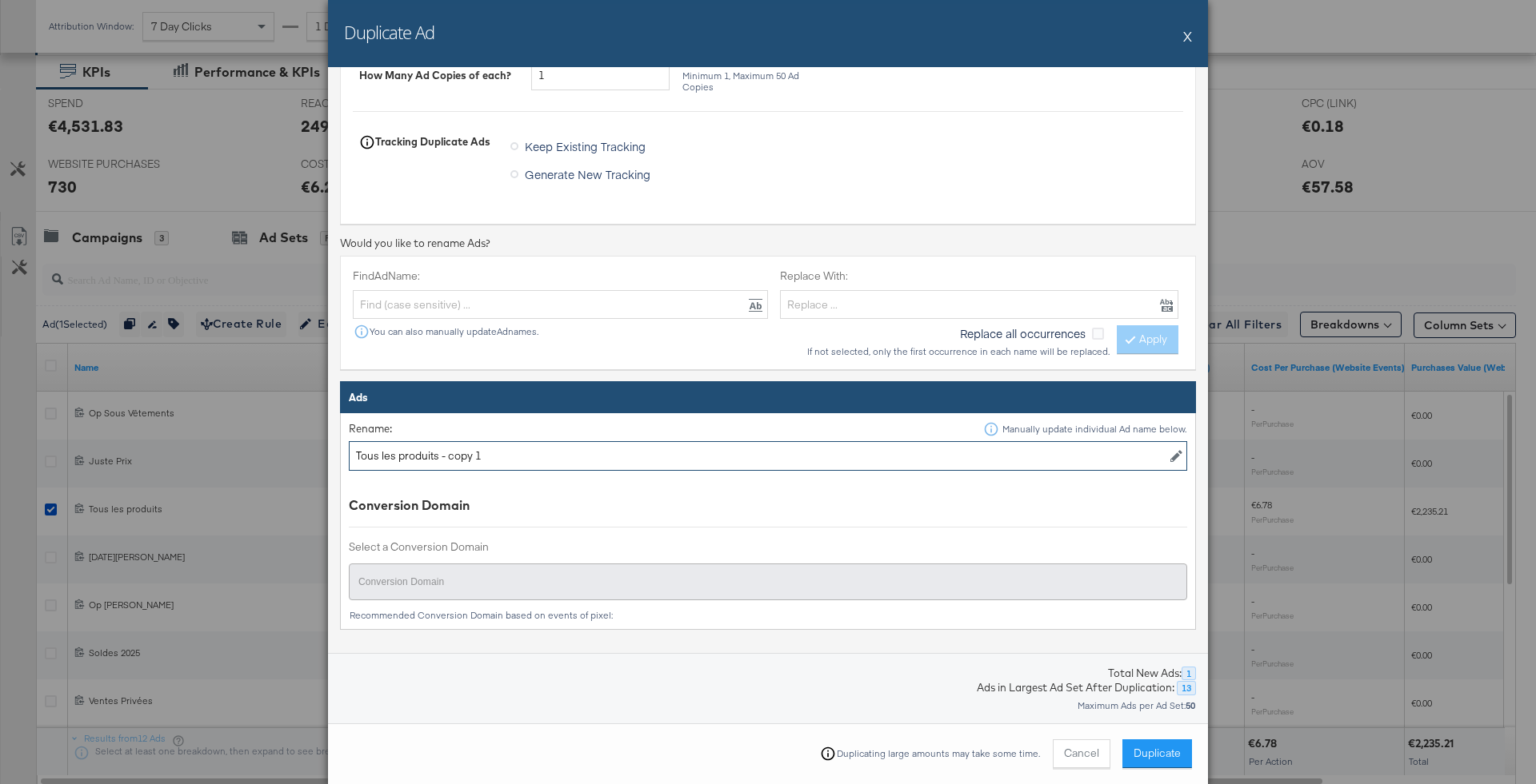
drag, startPoint x: 439, startPoint y: 456, endPoint x: 702, endPoint y: 456, distance: 263.0
click at [700, 457] on input "Tous les produits - copy 1" at bounding box center [768, 456] width 838 height 30
type input "Tous les produits 2025"
click at [831, 503] on div "Conversion Domain" at bounding box center [768, 506] width 838 height 19
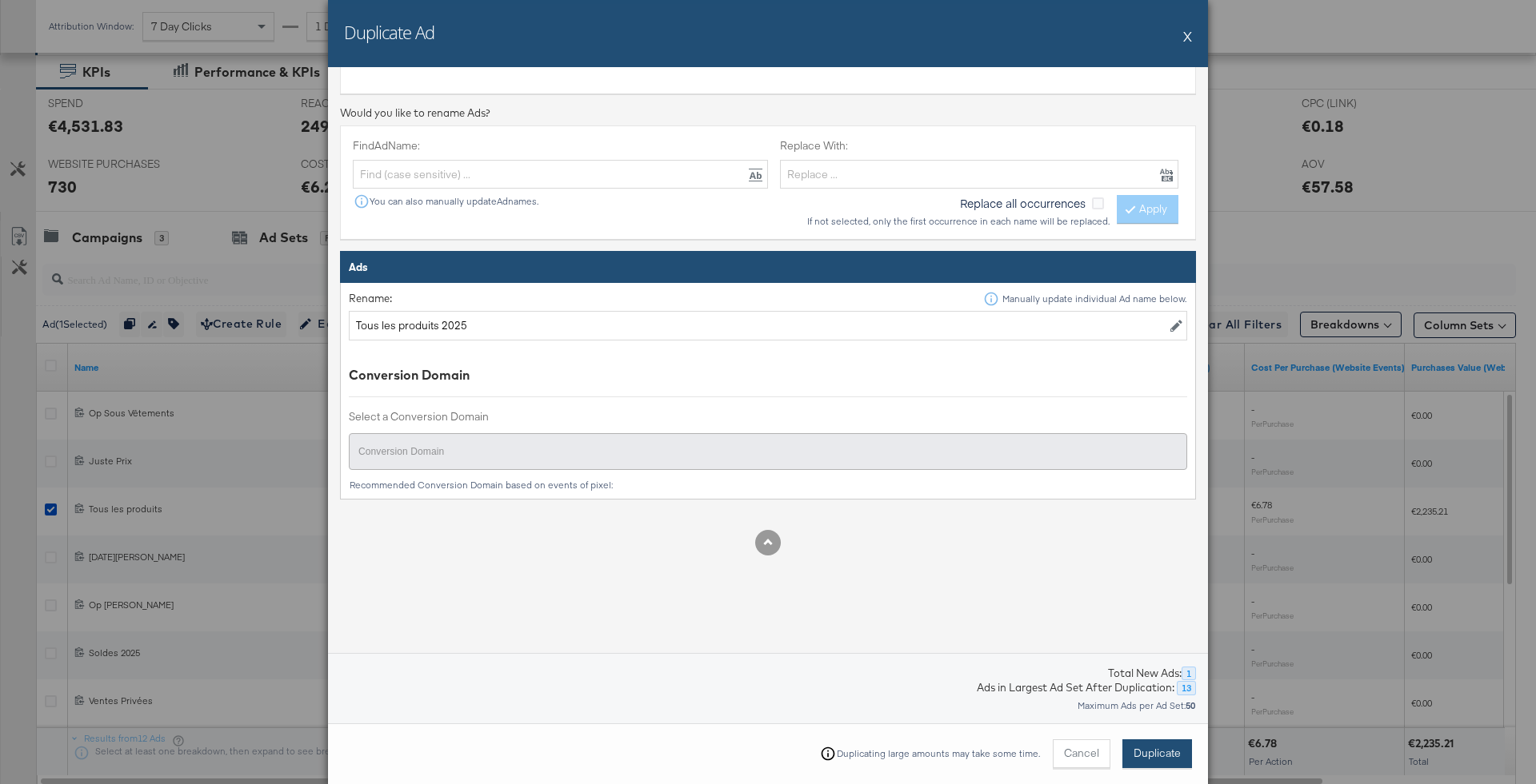
click at [1140, 750] on span "Duplicate" at bounding box center [1157, 753] width 48 height 15
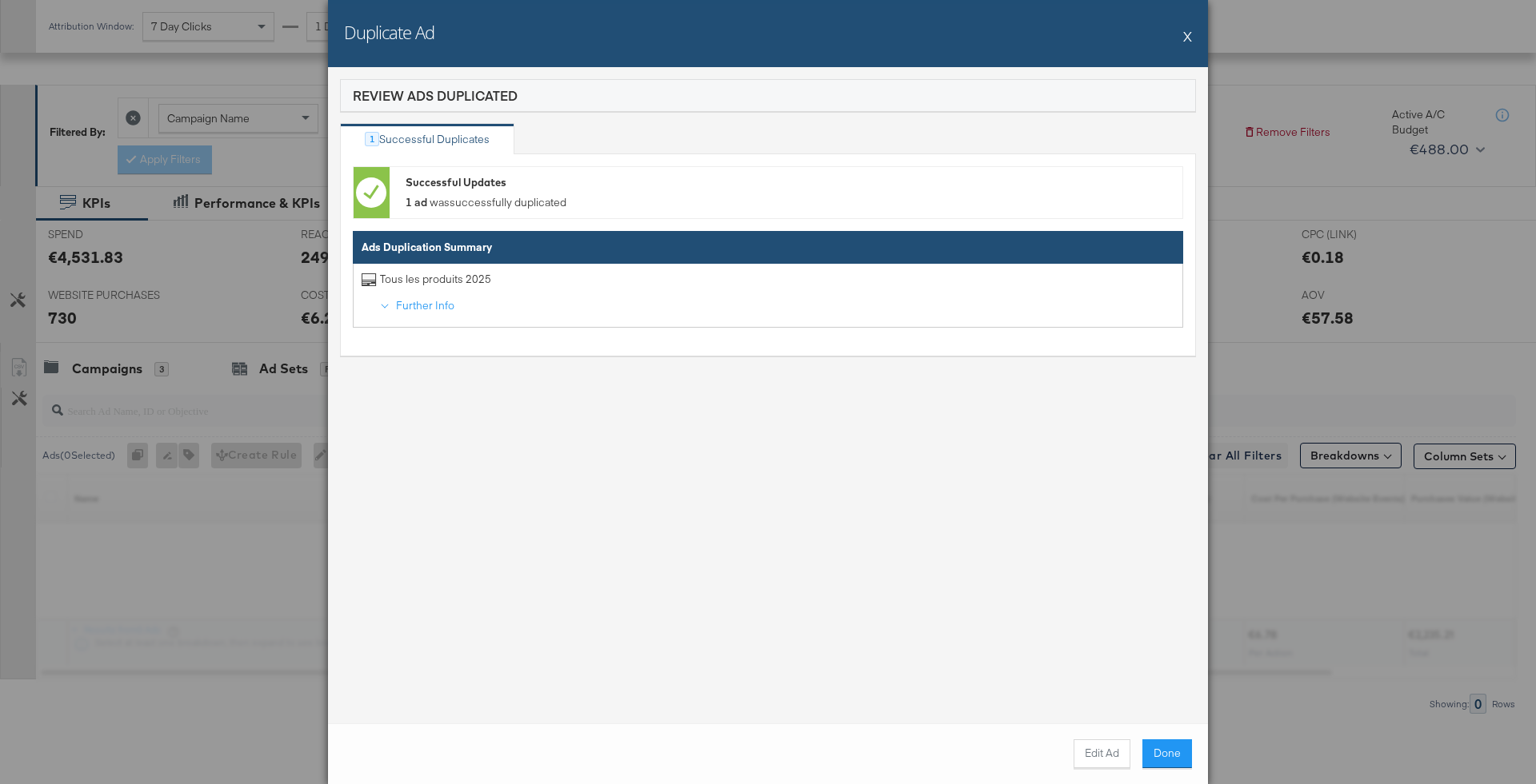
scroll to position [186, 0]
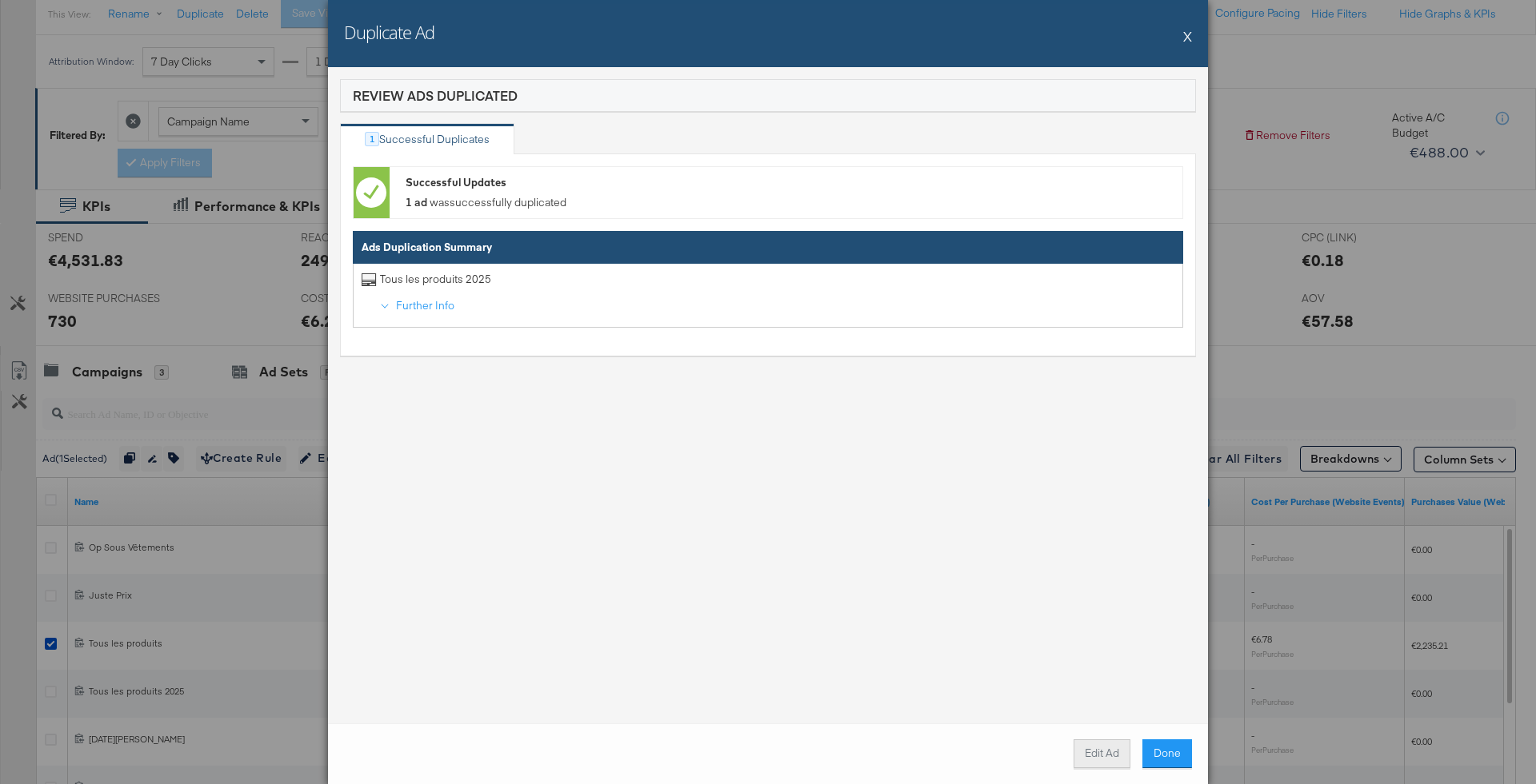
click at [1107, 755] on button "Edit Ad" at bounding box center [1101, 753] width 57 height 29
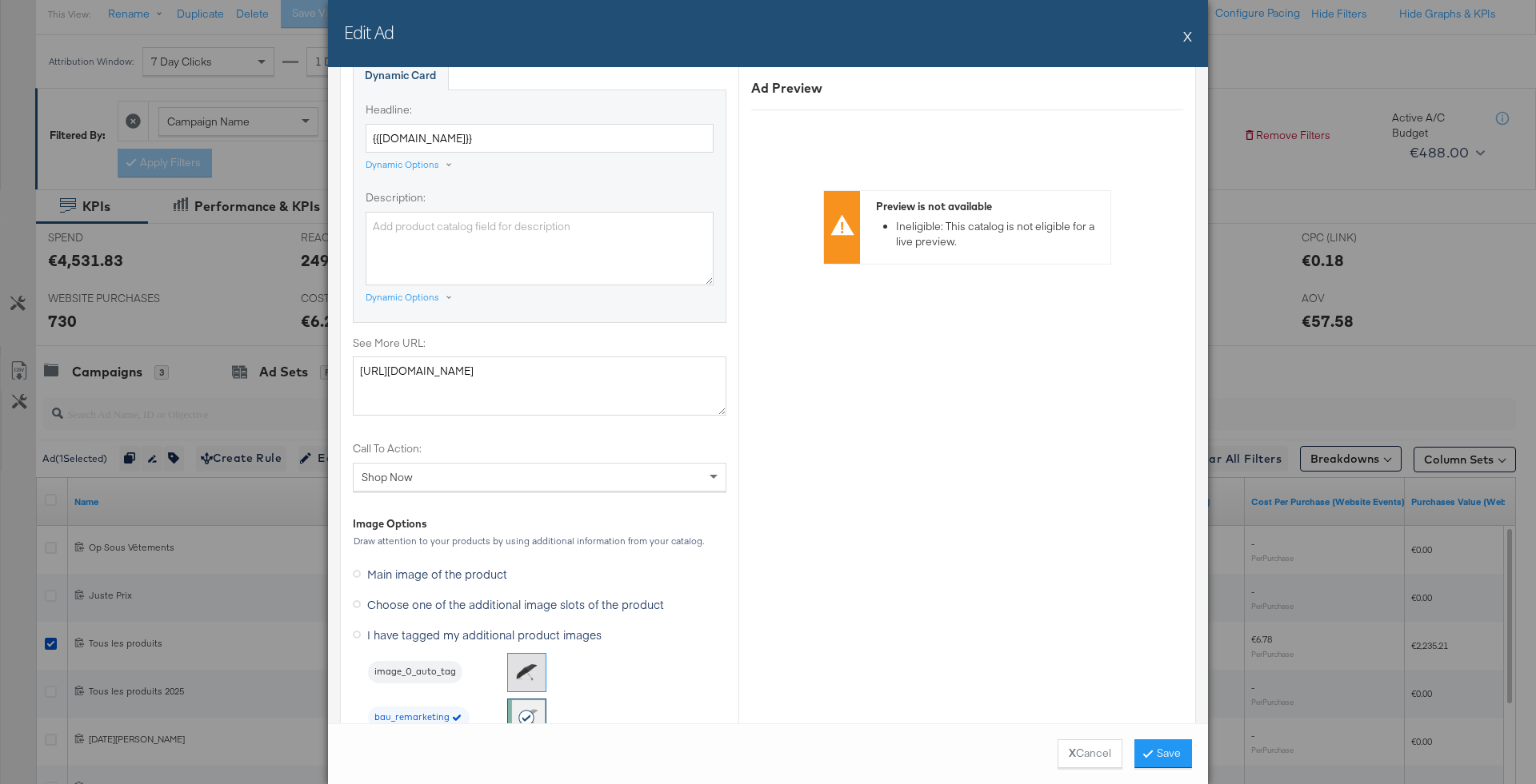
scroll to position [1778, 0]
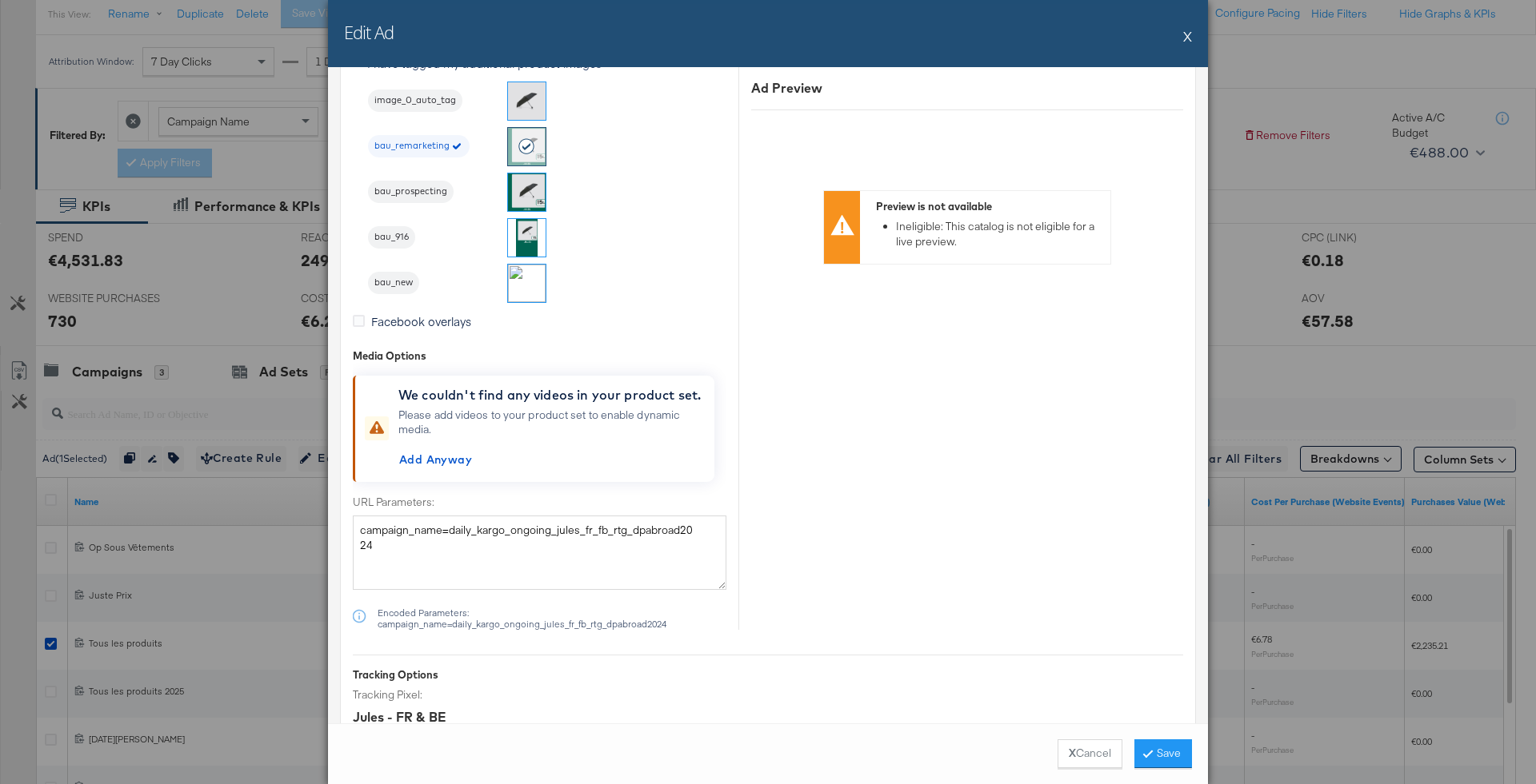
click at [529, 241] on img at bounding box center [526, 237] width 37 height 37
click at [523, 268] on img at bounding box center [526, 283] width 37 height 37
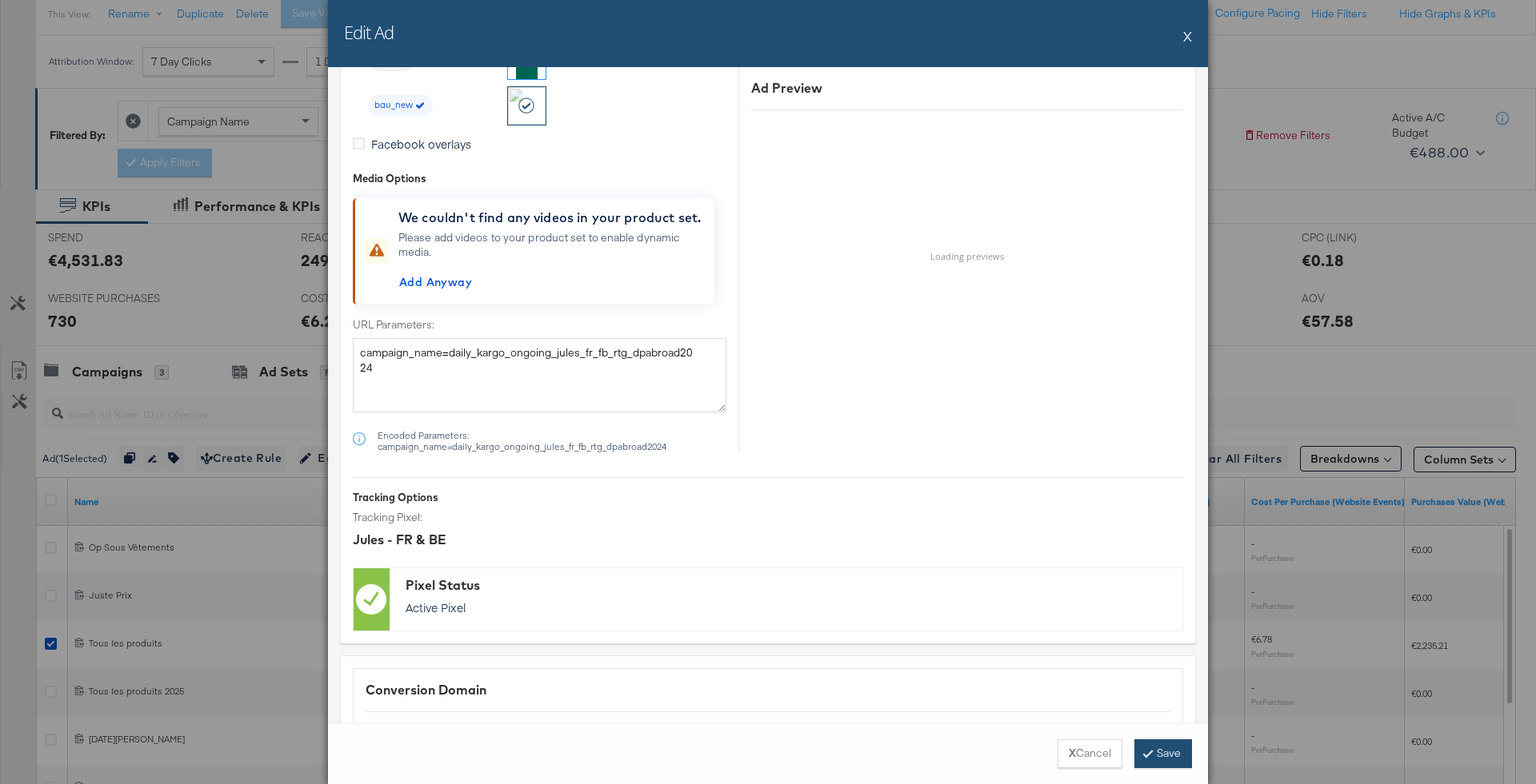
click at [1181, 748] on button "Save" at bounding box center [1163, 753] width 58 height 29
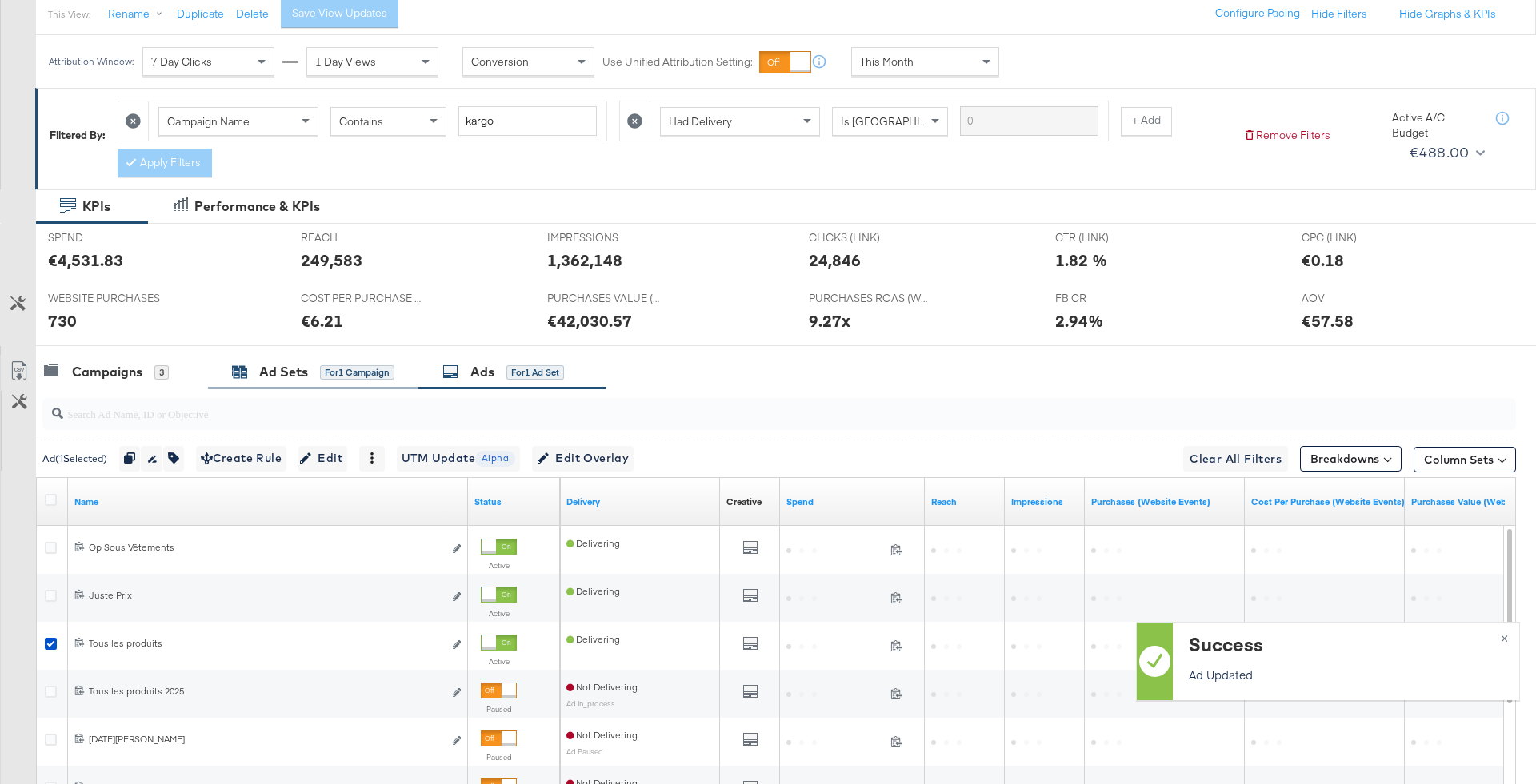
click at [319, 366] on div "for 1 Campaign" at bounding box center [357, 372] width 75 height 14
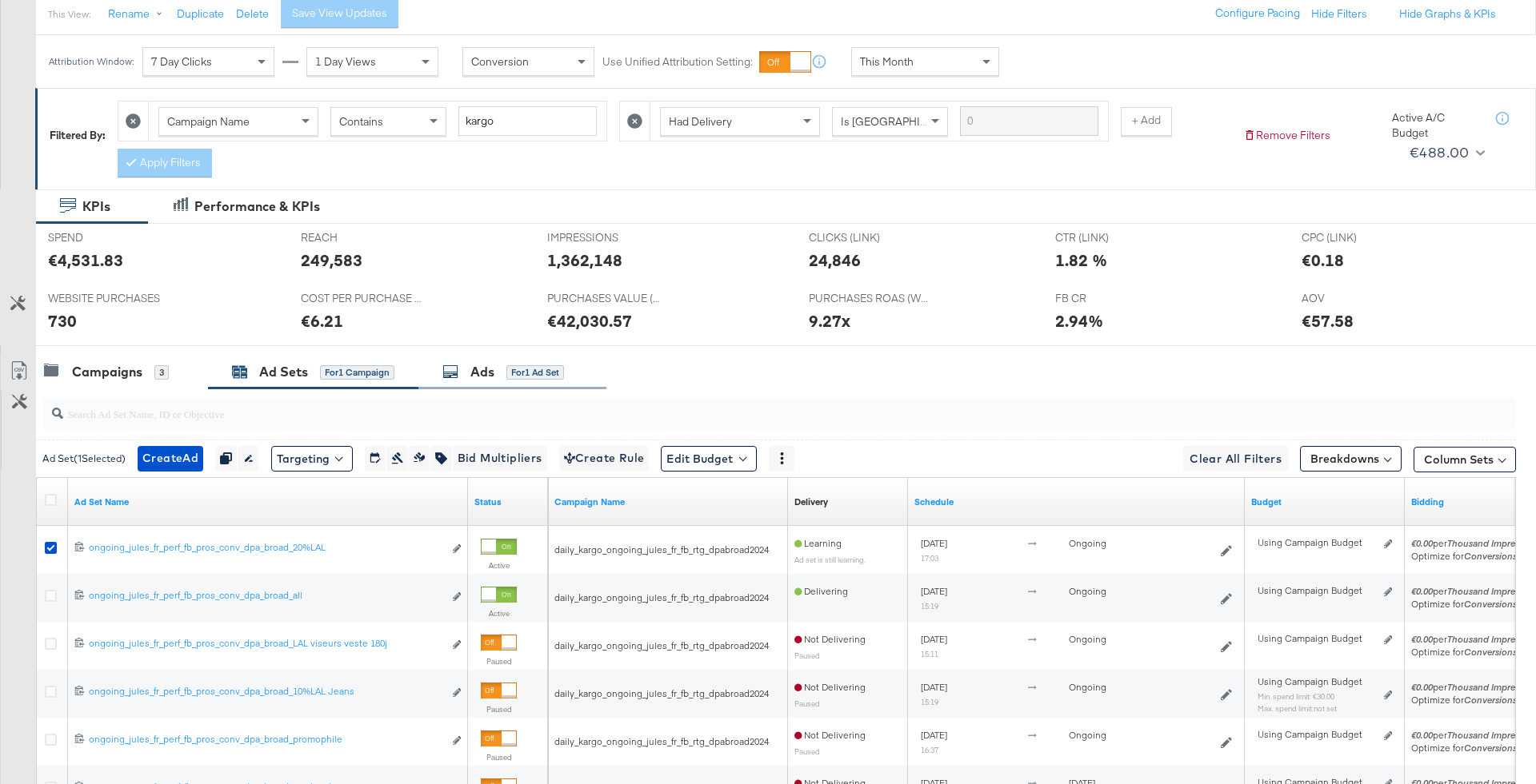
click at [482, 363] on div "Ads" at bounding box center [483, 372] width 24 height 19
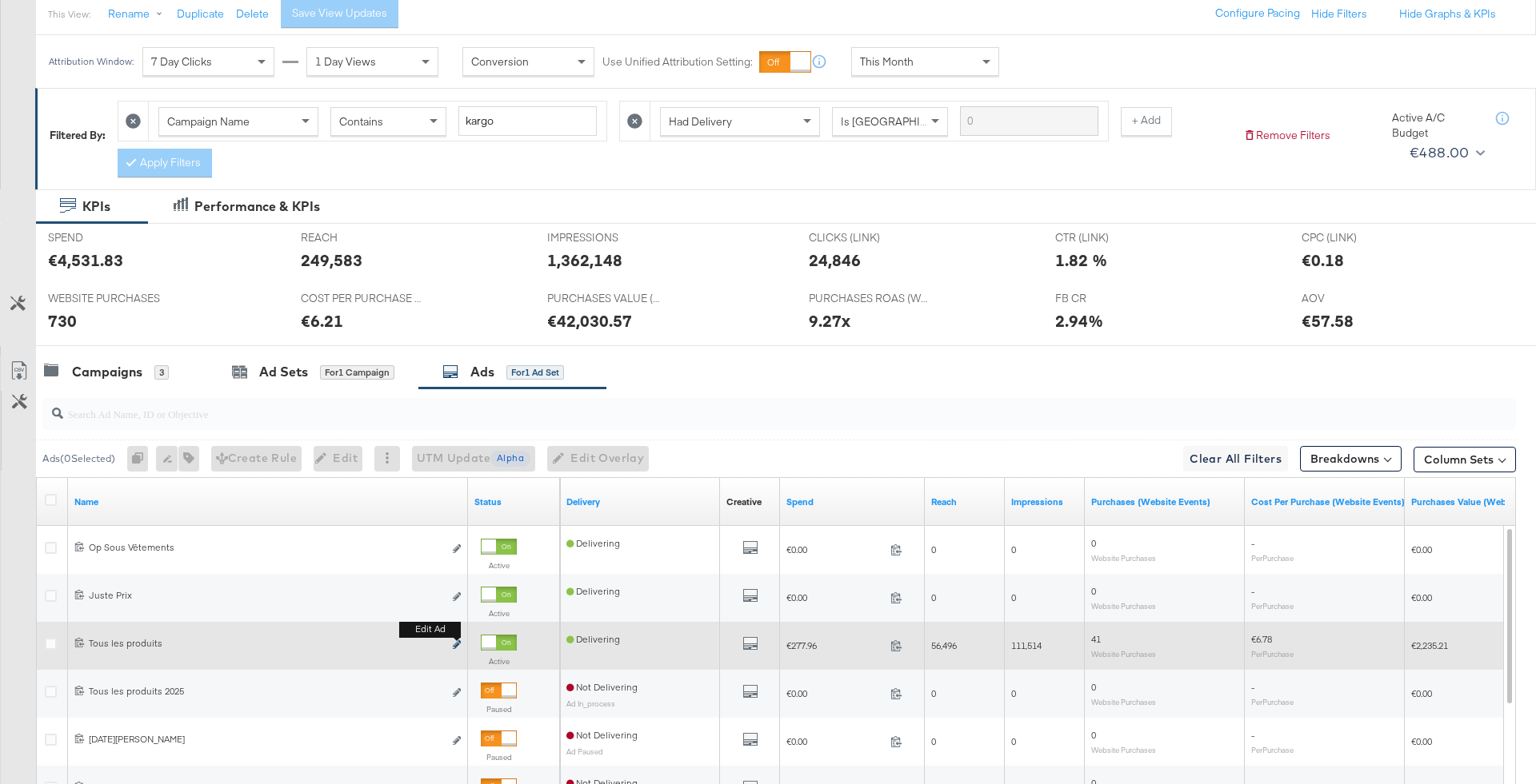
click at [455, 638] on button "Edit ad" at bounding box center [456, 645] width 9 height 17
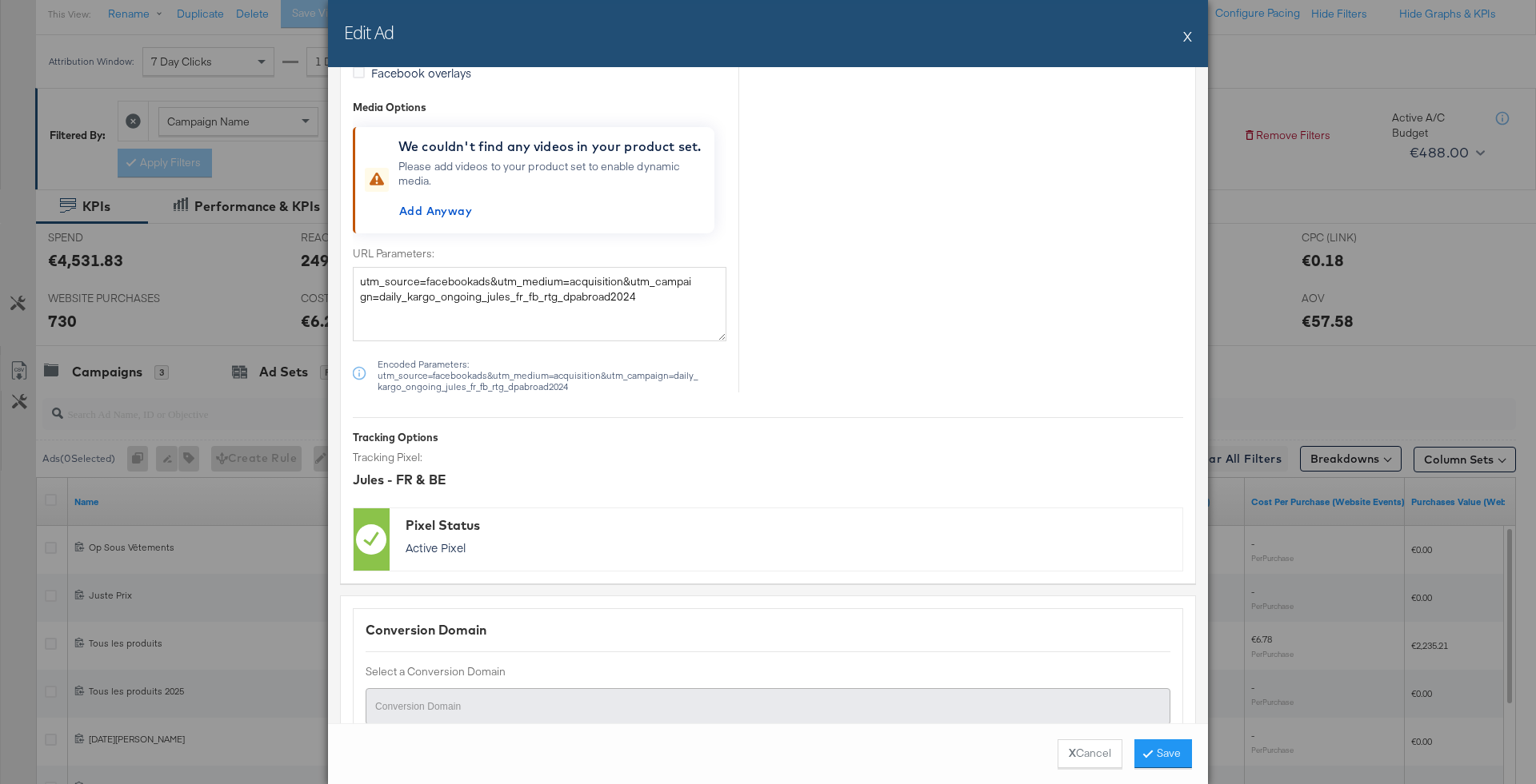
scroll to position [2020, 0]
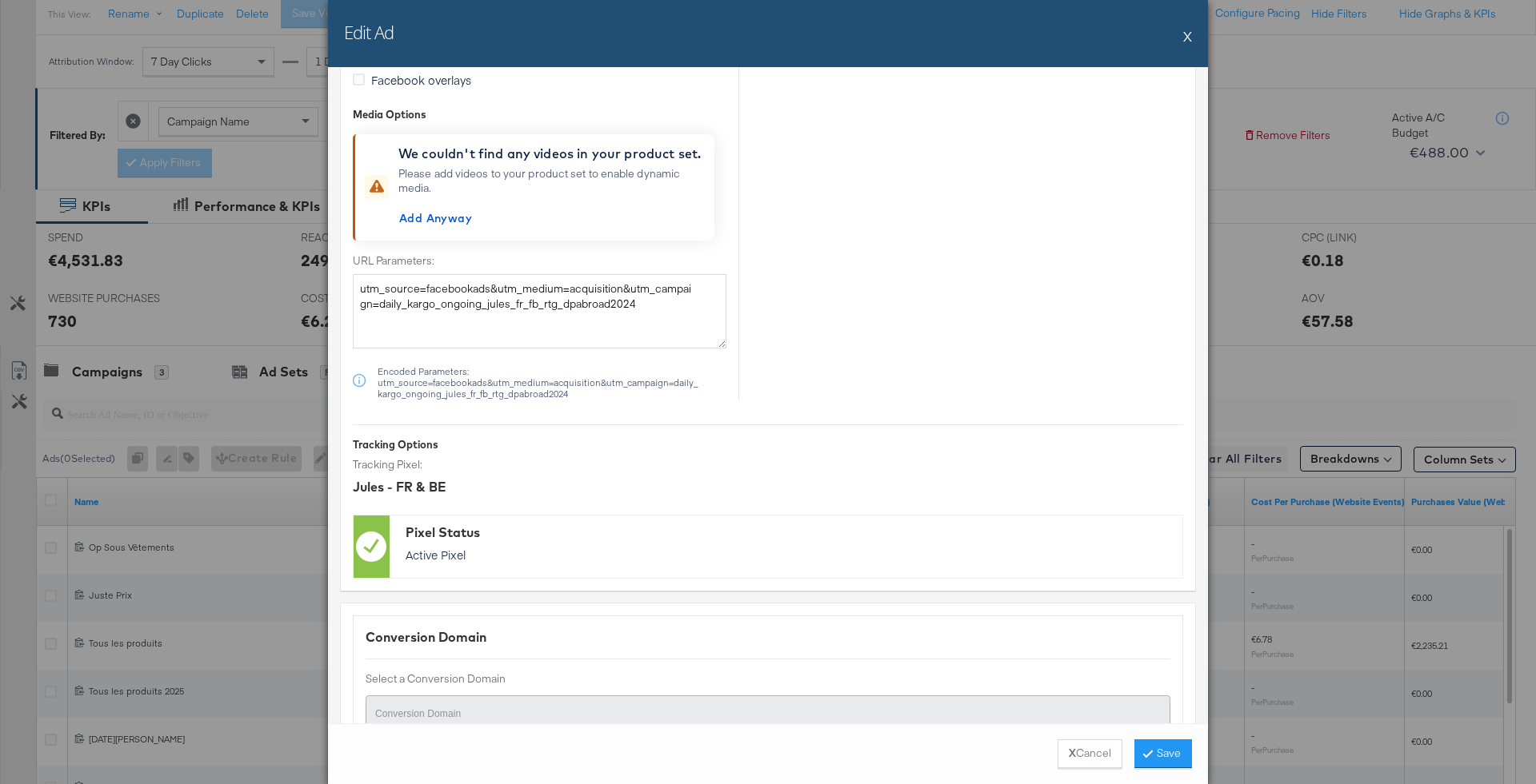
click at [592, 253] on label "URL Parameters:" at bounding box center [539, 261] width 374 height 15
click at [592, 275] on textarea "utm_source=facebookads&utm_medium=acquisition&utm_campaign=daily_kargo_ongoing_…" at bounding box center [539, 311] width 374 height 74
click at [595, 280] on textarea "utm_source=facebookads&utm_medium=acquisition&utm_campaign=daily_kargo_ongoing_…" at bounding box center [539, 311] width 374 height 74
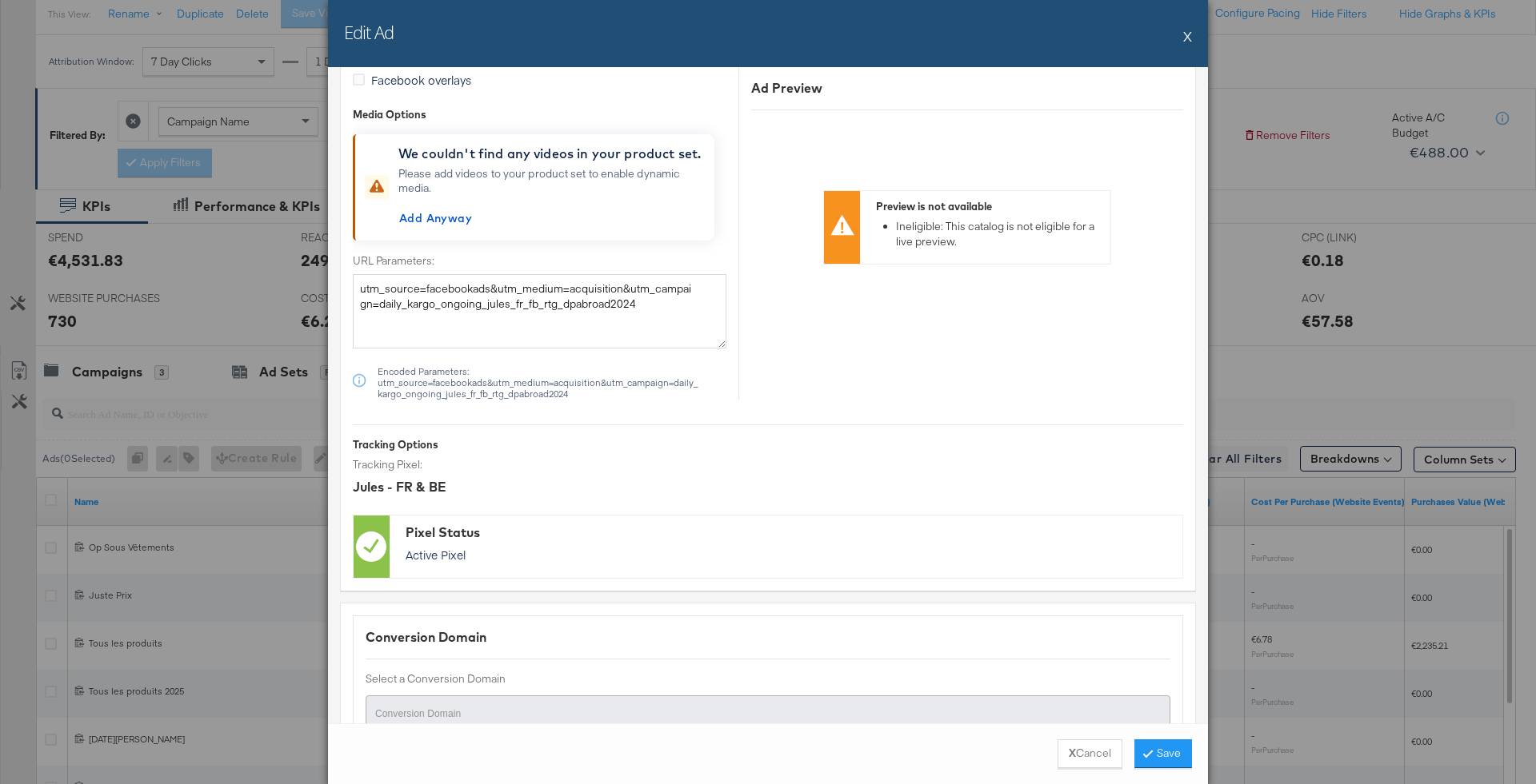
click at [1187, 34] on button "X" at bounding box center [1187, 35] width 8 height 32
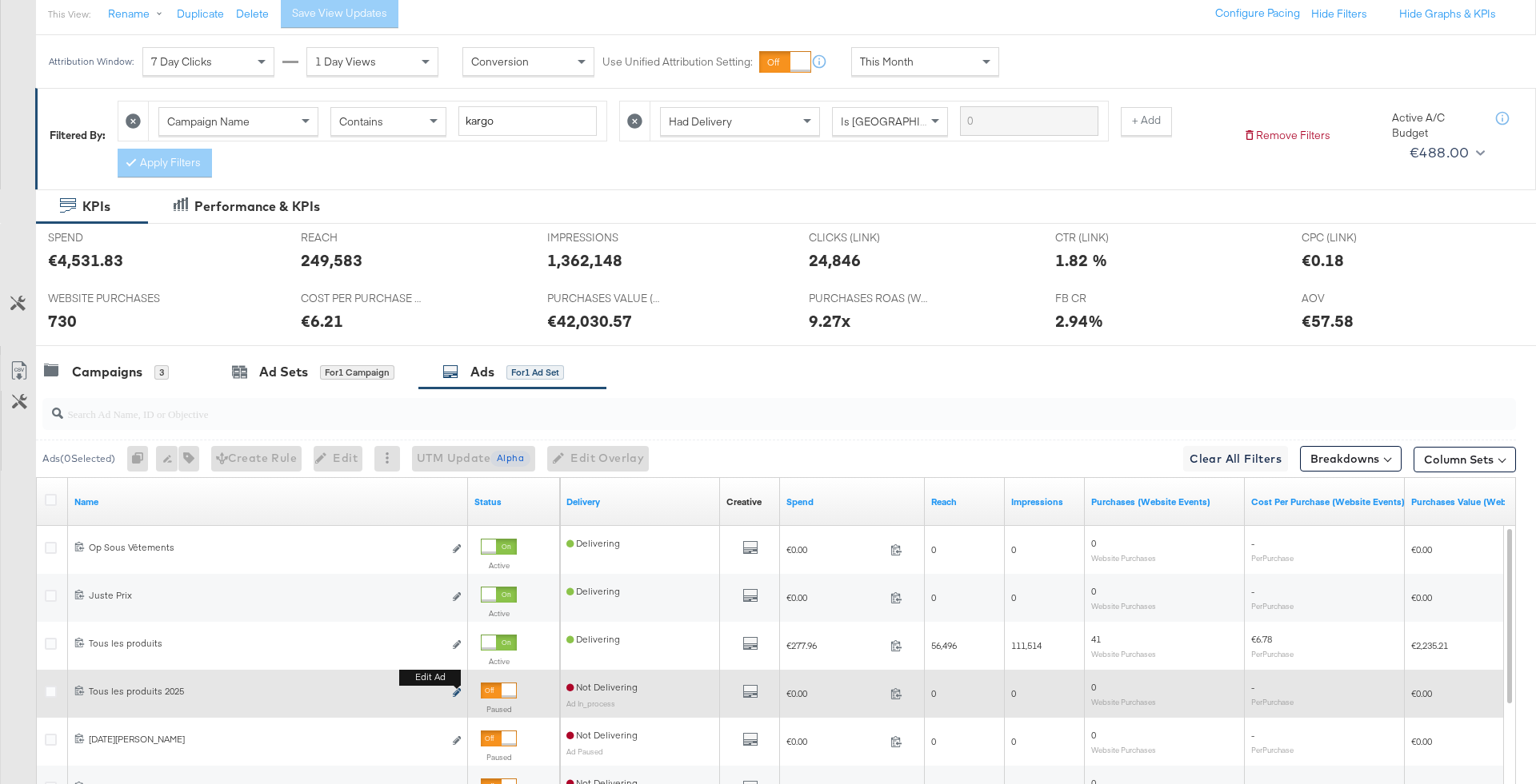
click at [460, 688] on icon "link" at bounding box center [456, 692] width 8 height 8
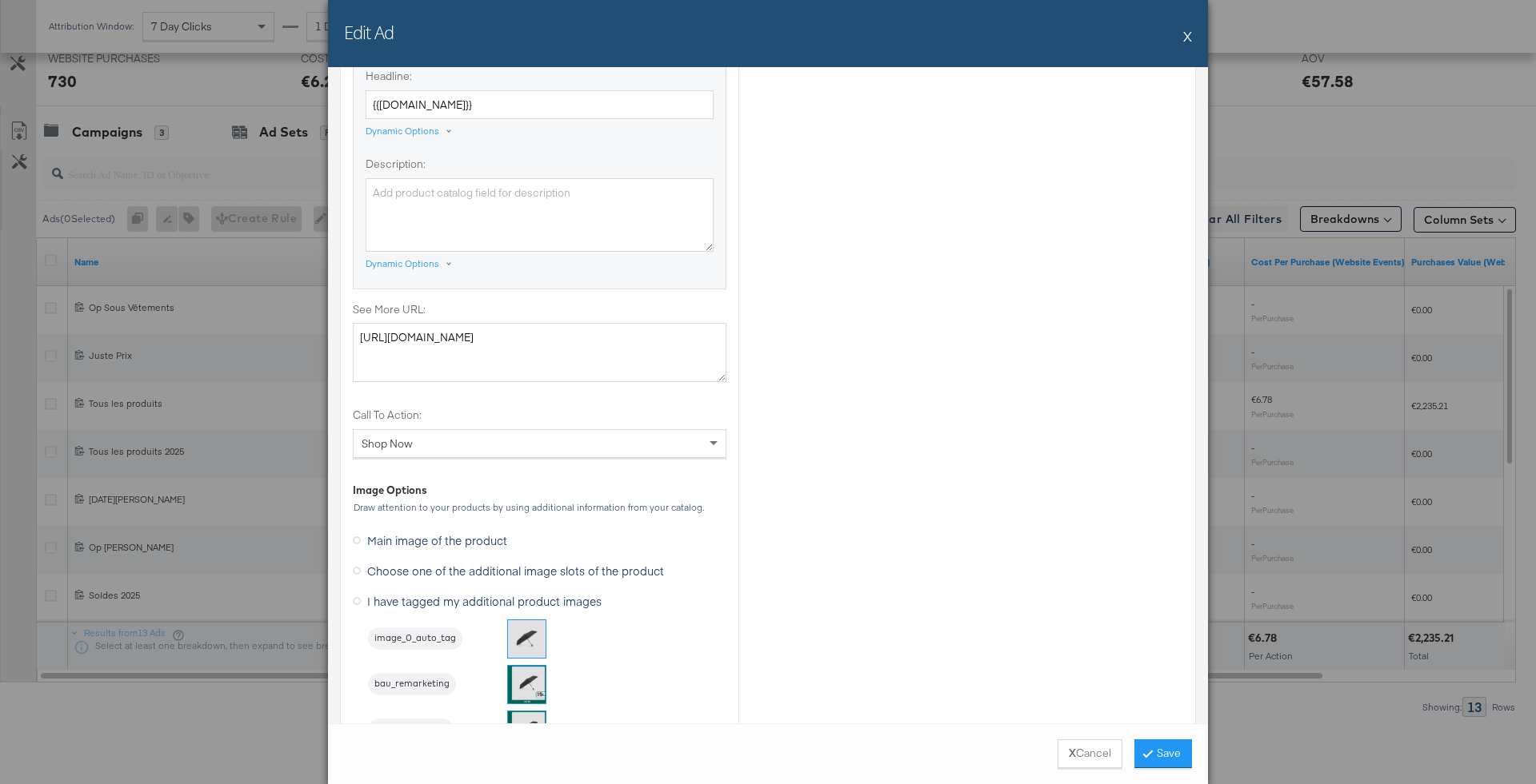
scroll to position [2129, 0]
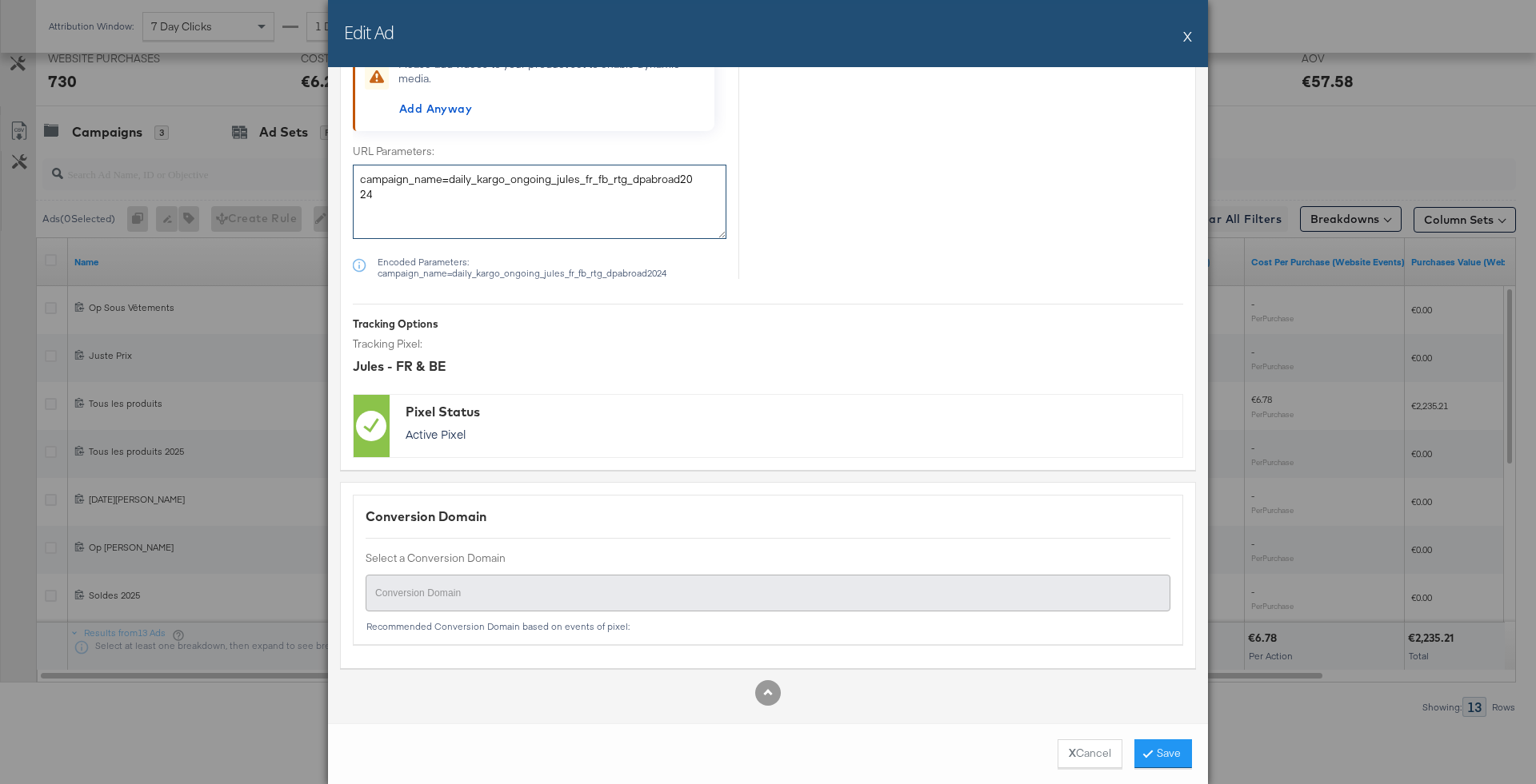
click at [614, 184] on textarea "campaign_name=daily_kargo_ongoing_jules_fr_fb_rtg_dpabroad2024" at bounding box center [539, 201] width 374 height 74
paste textarea "utm_source=facebookads&utm_medium=acquisition&utm_campaign"
type textarea "utm_source=facebookads&utm_medium=acquisition&utm_campaign=daily_kargo_ongoing_…"
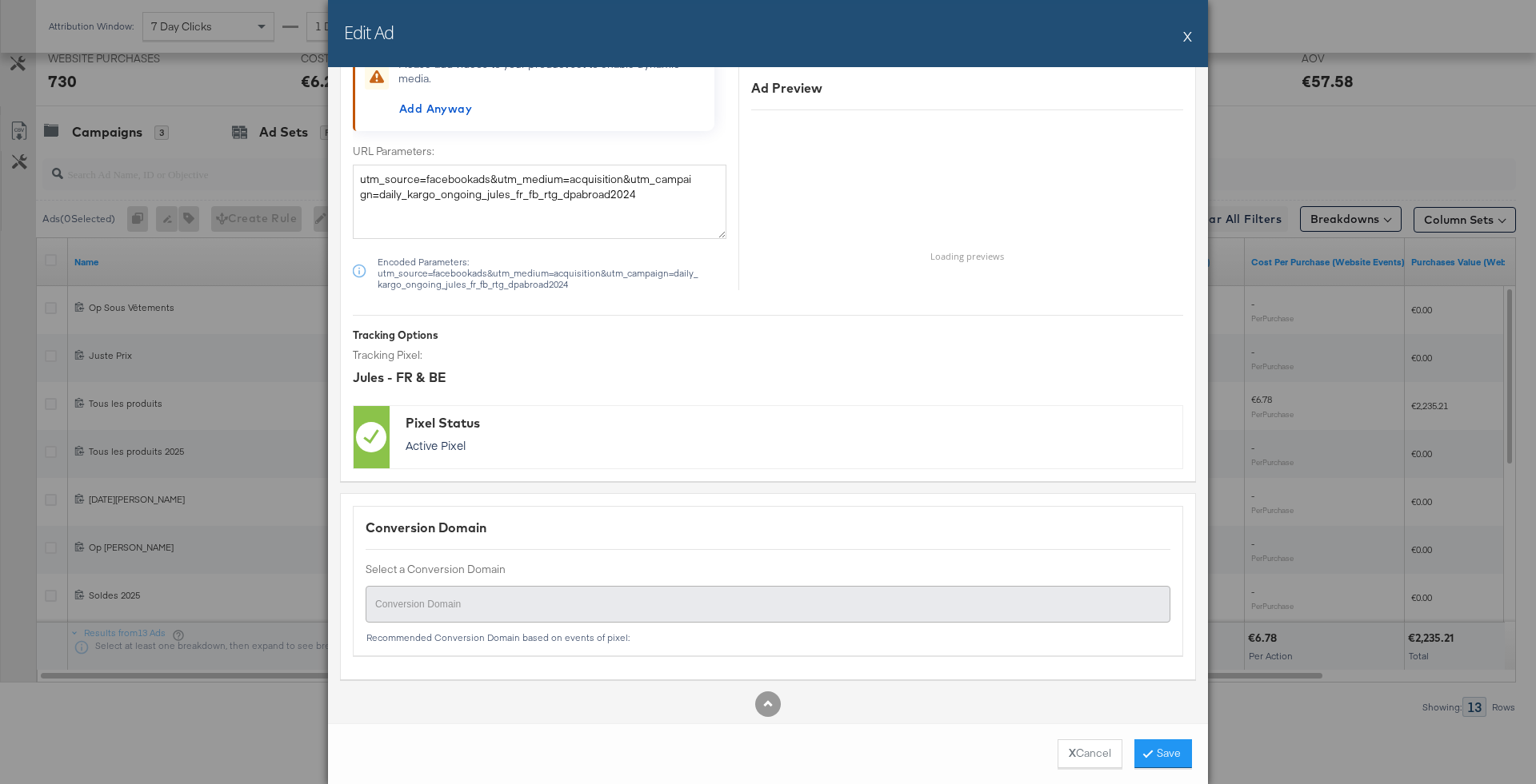
click at [1146, 759] on button "Save" at bounding box center [1163, 753] width 58 height 29
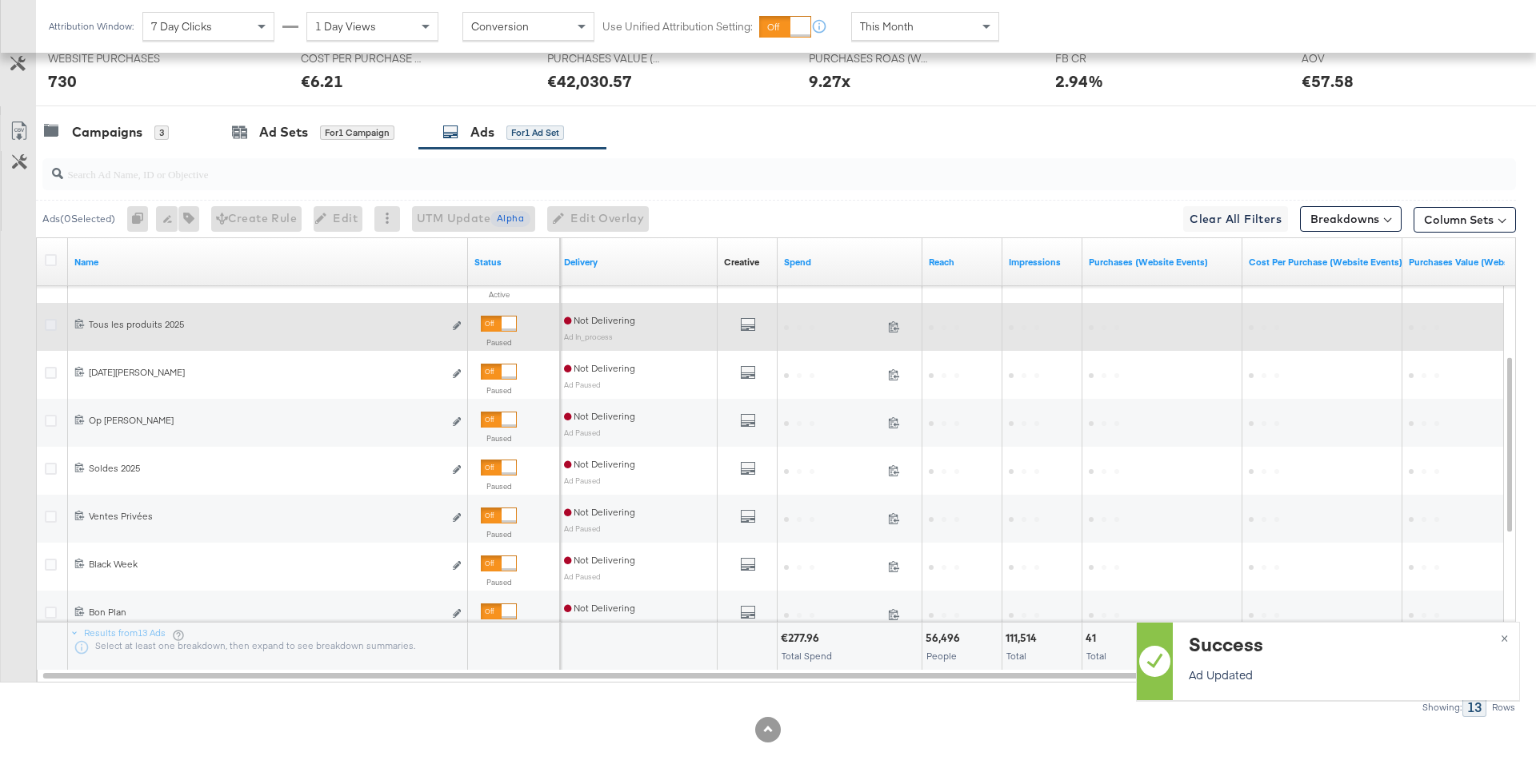
click at [48, 319] on icon at bounding box center [50, 325] width 12 height 12
click at [0, 0] on input "checkbox" at bounding box center [0, 0] width 0 height 0
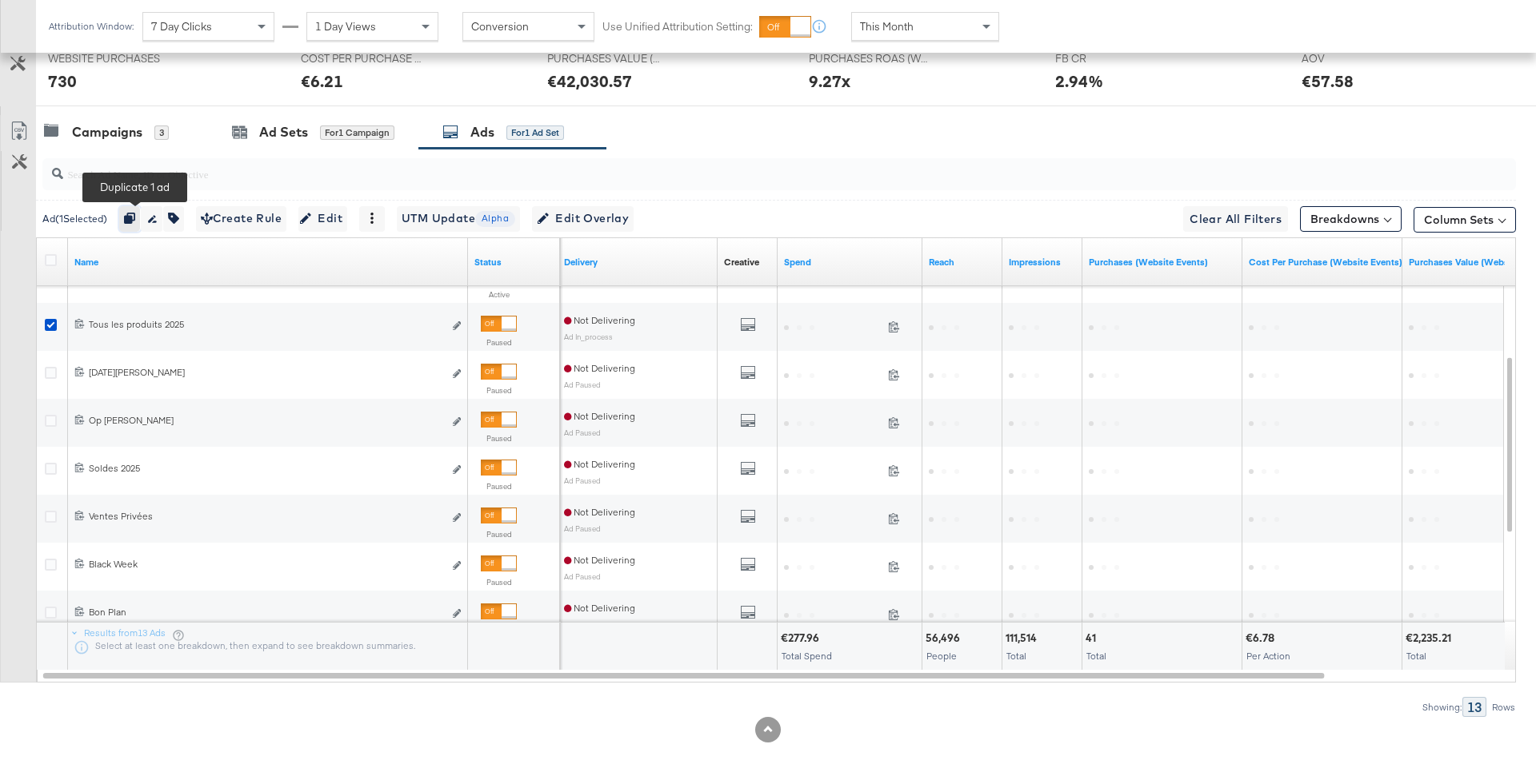
click at [132, 221] on icon "button" at bounding box center [129, 218] width 11 height 11
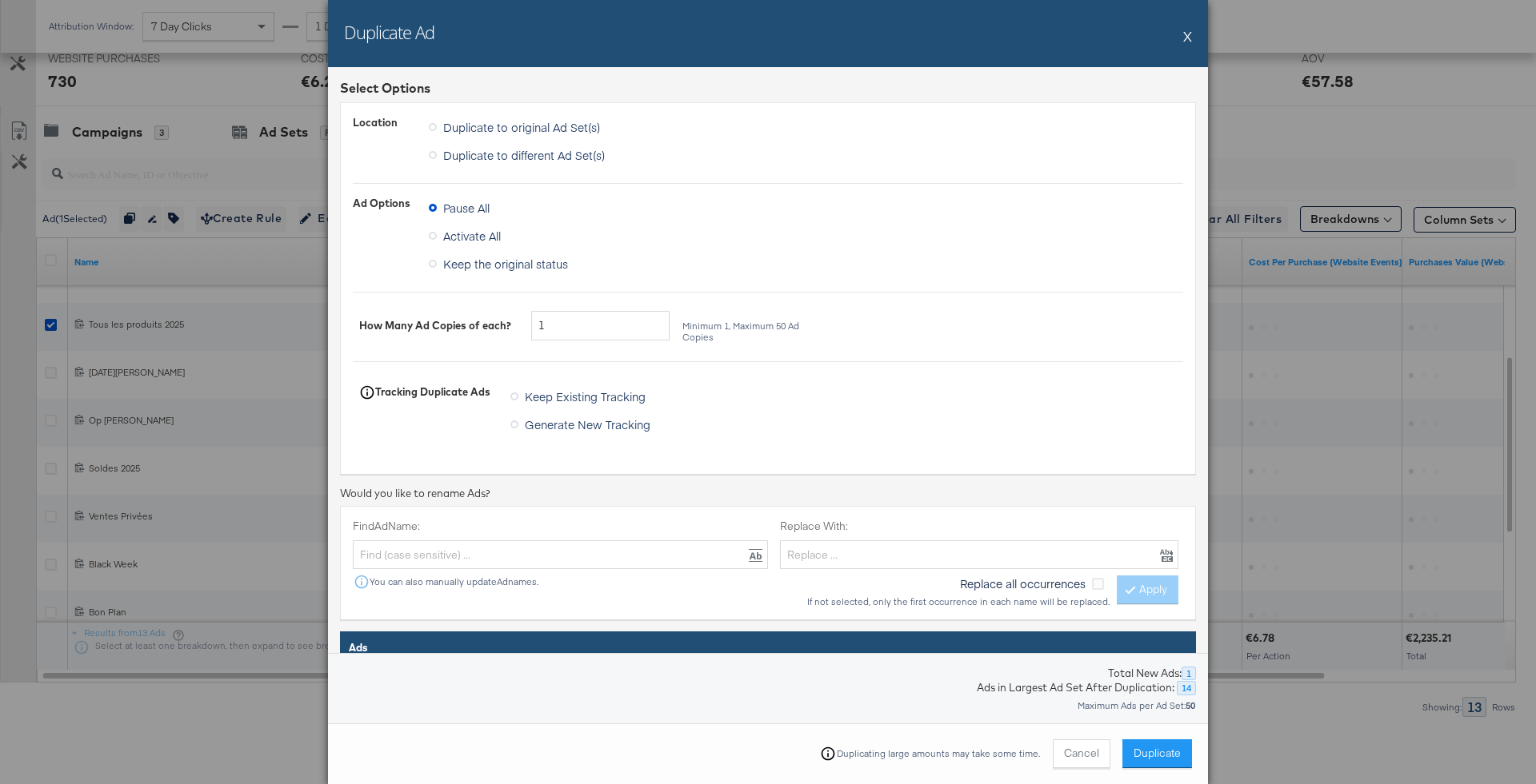
click at [483, 155] on span "Duplicate to different Ad Set(s)" at bounding box center [523, 155] width 161 height 16
click at [0, 0] on input "Duplicate to different Ad Set(s)" at bounding box center [0, 0] width 0 height 0
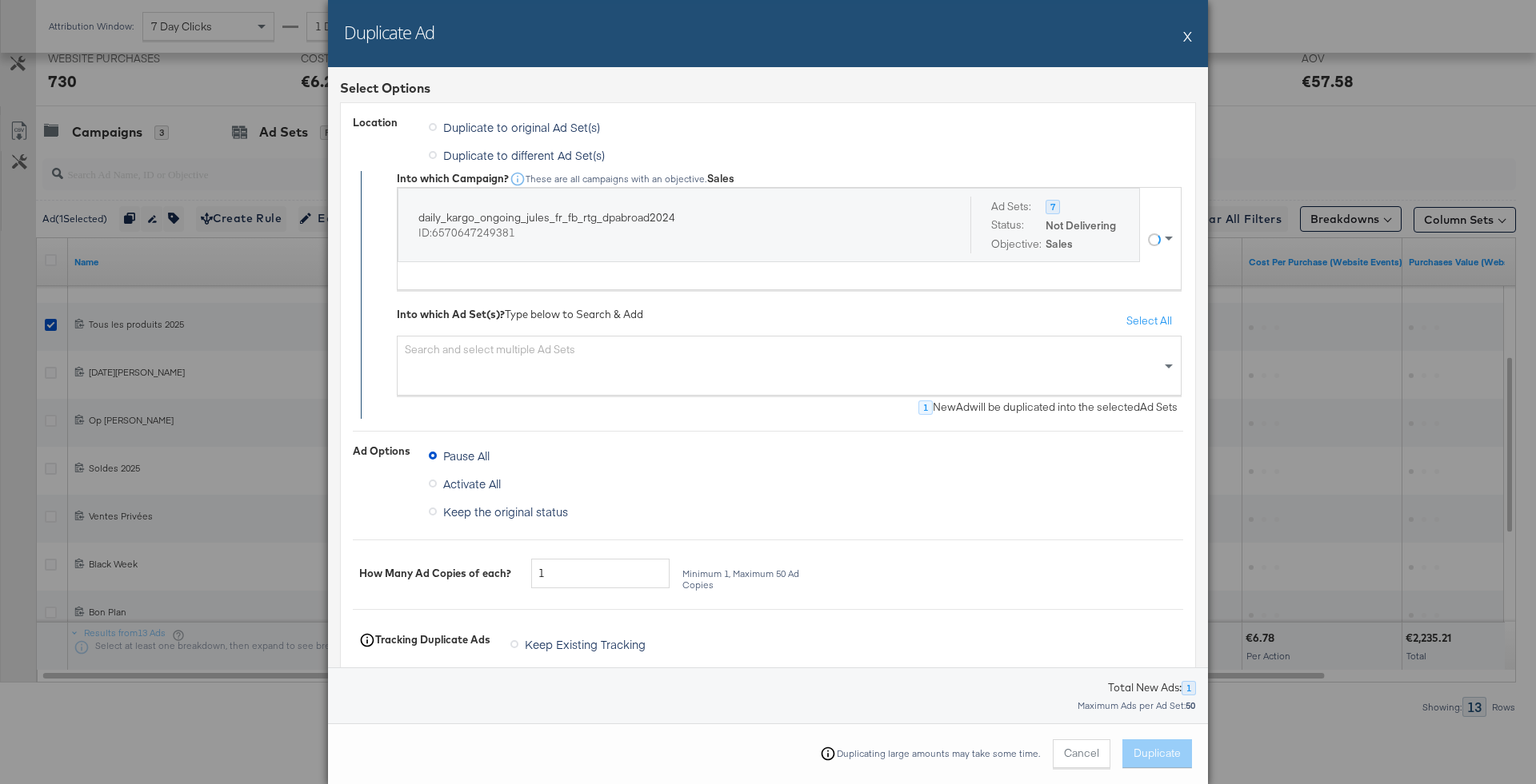
click at [606, 385] on div "Search and select multiple Ad Sets" at bounding box center [789, 366] width 784 height 60
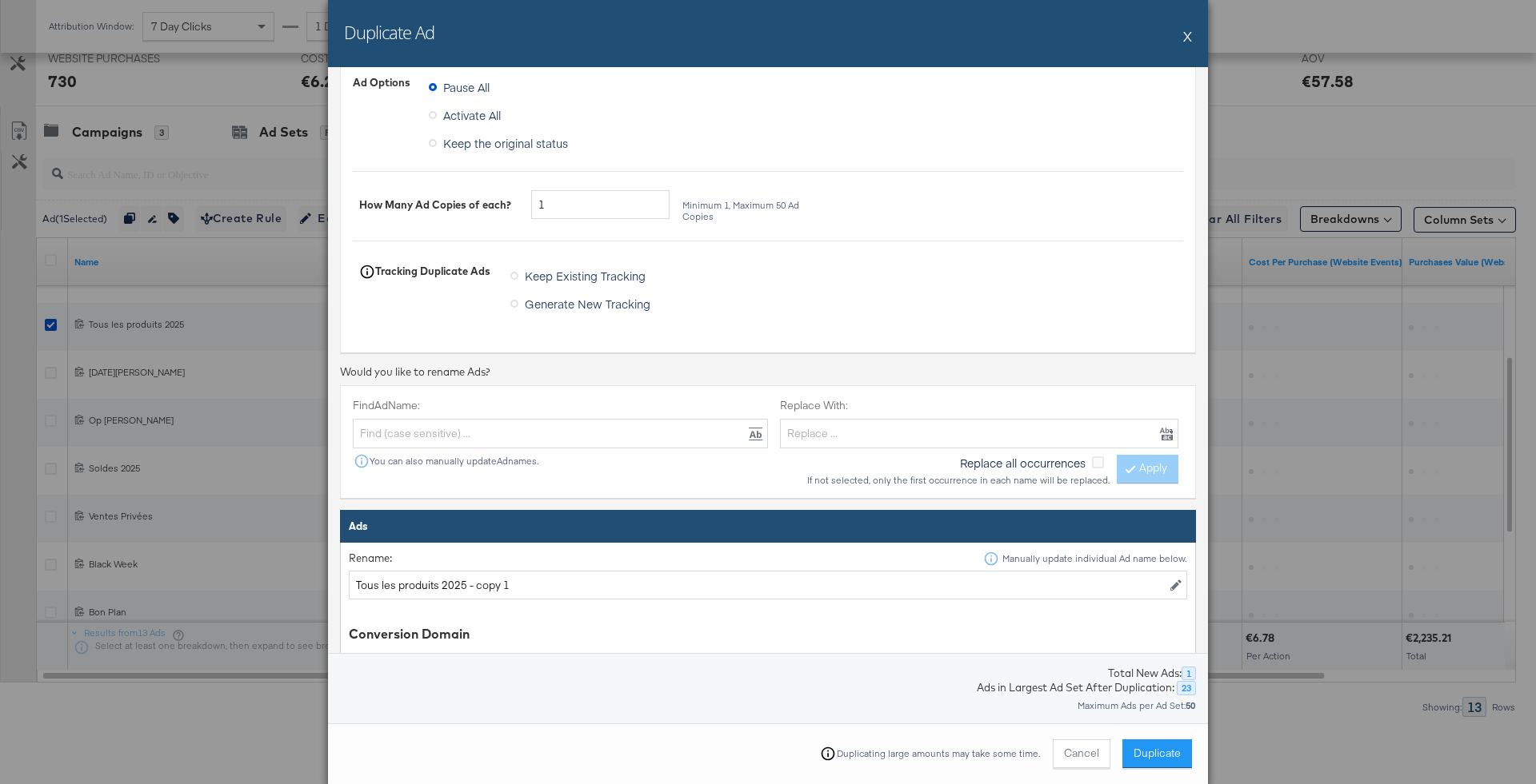
scroll to position [430, 0]
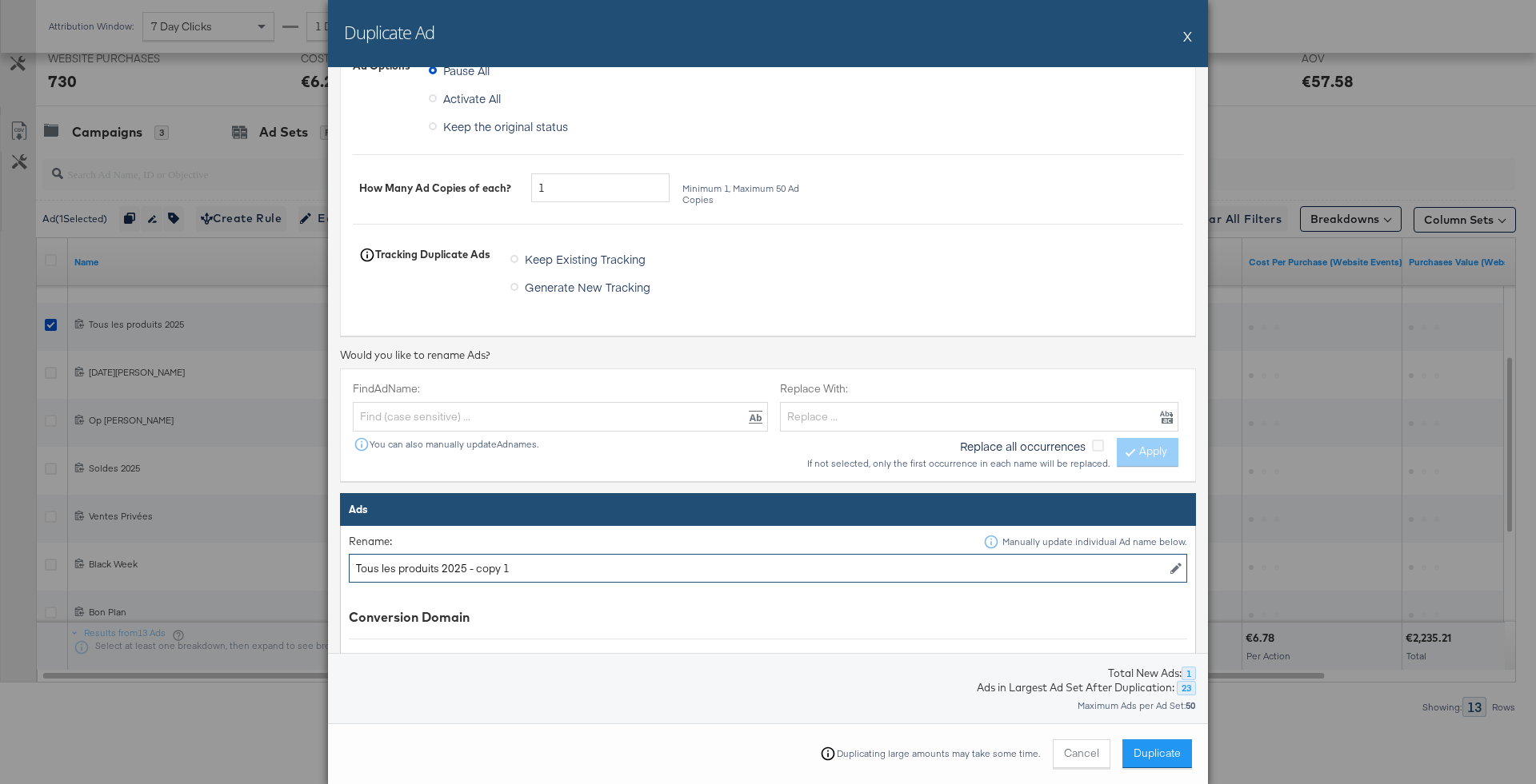
drag, startPoint x: 466, startPoint y: 560, endPoint x: 634, endPoint y: 560, distance: 168.0
click at [634, 560] on input "Tous les produits 2025 - copy 1" at bounding box center [768, 569] width 838 height 30
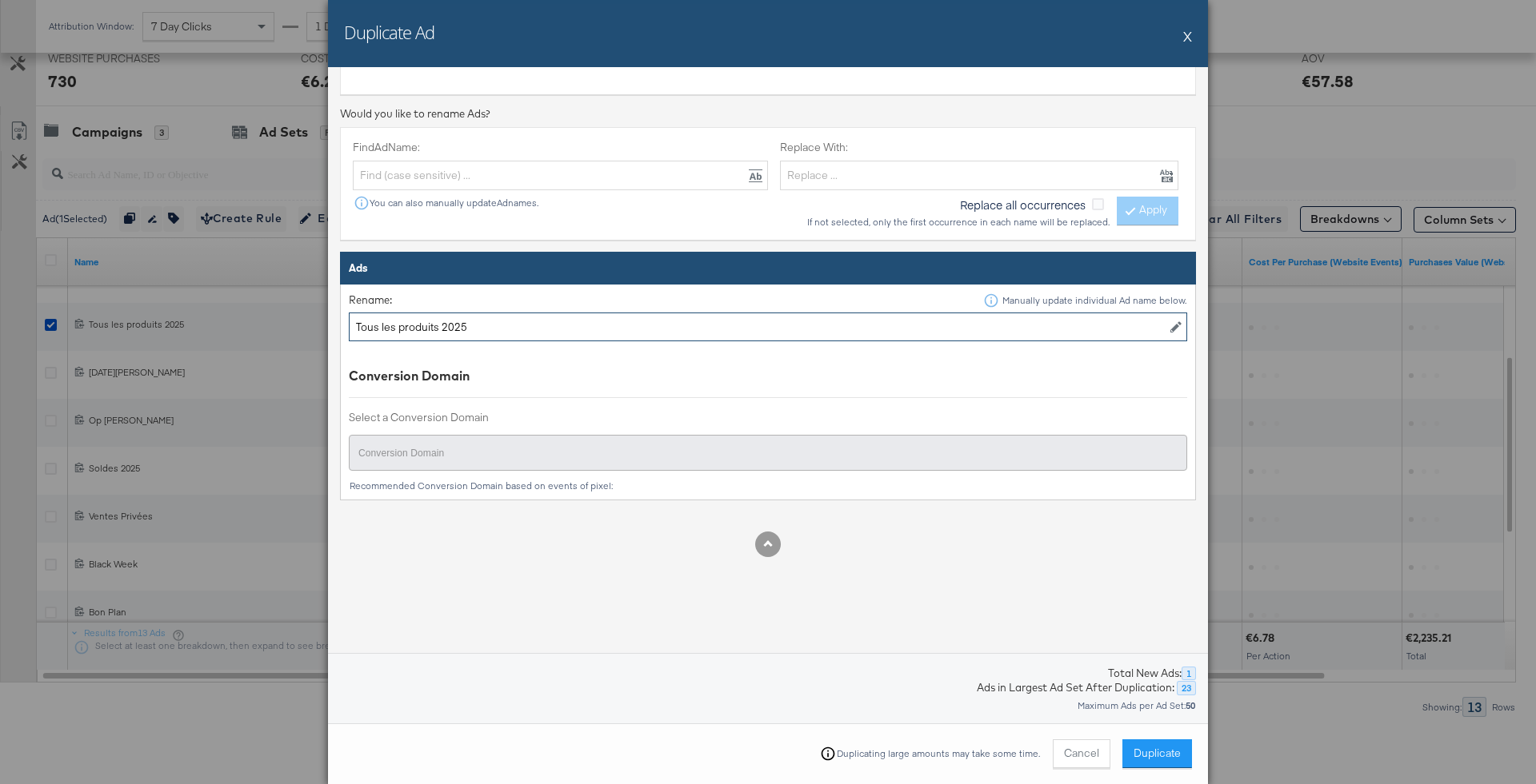
type input "Tous les produits 2025"
click at [564, 533] on div at bounding box center [768, 544] width 856 height 25
click at [646, 367] on div "Conversion Domain" at bounding box center [768, 376] width 838 height 19
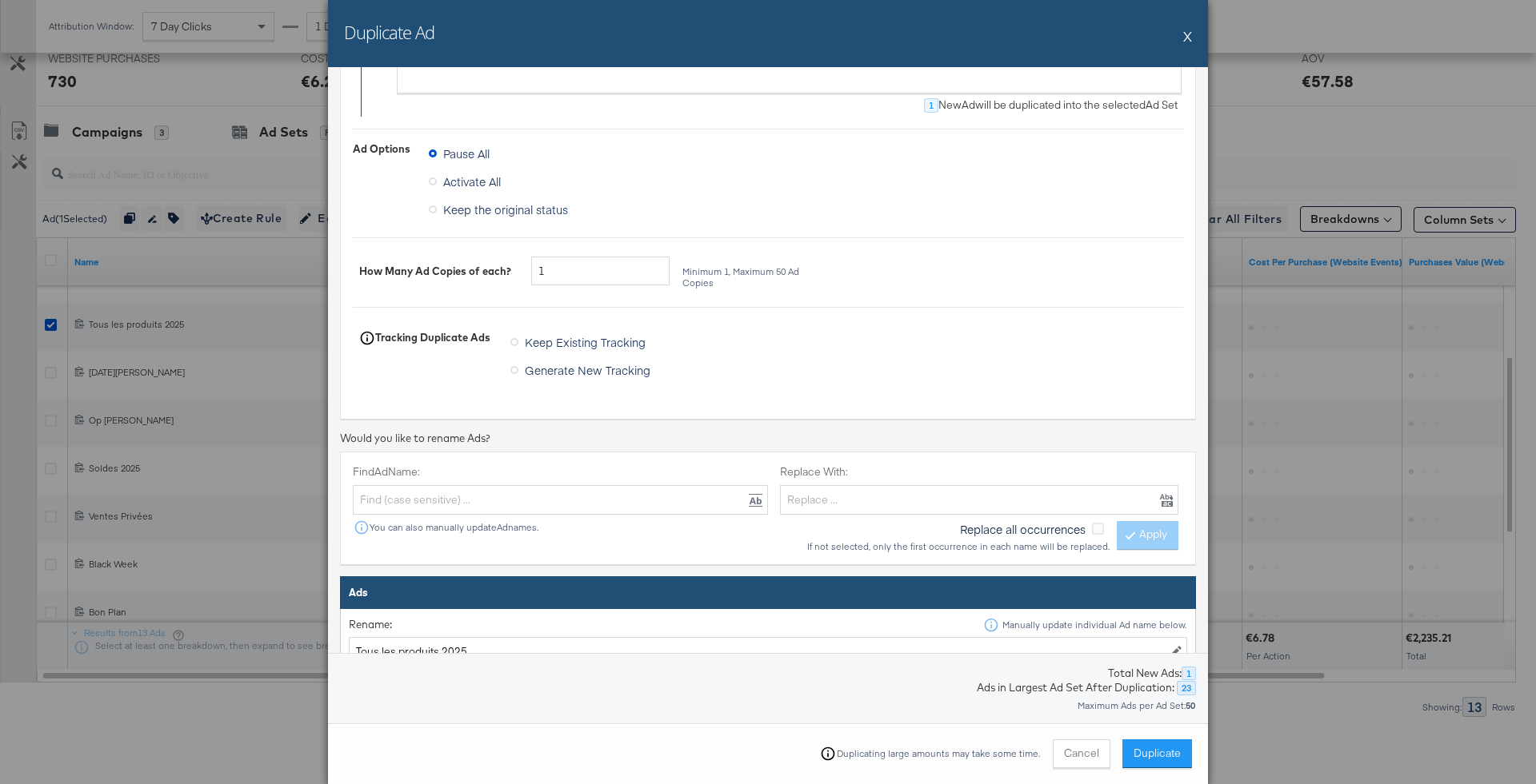
scroll to position [216, 0]
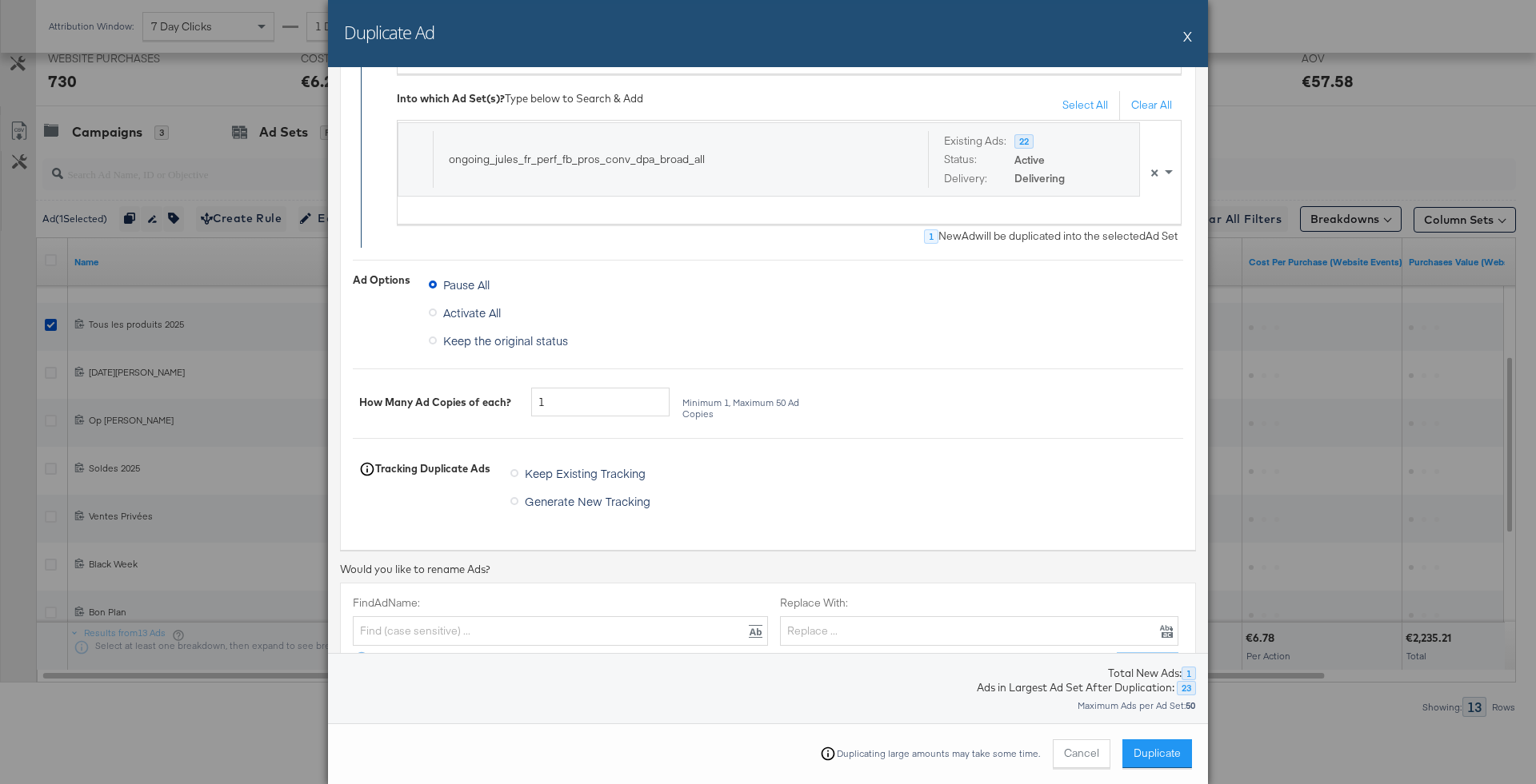
click at [564, 474] on span "Keep Existing Tracking" at bounding box center [585, 473] width 121 height 16
click at [0, 0] on input "Keep Existing Tracking" at bounding box center [0, 0] width 0 height 0
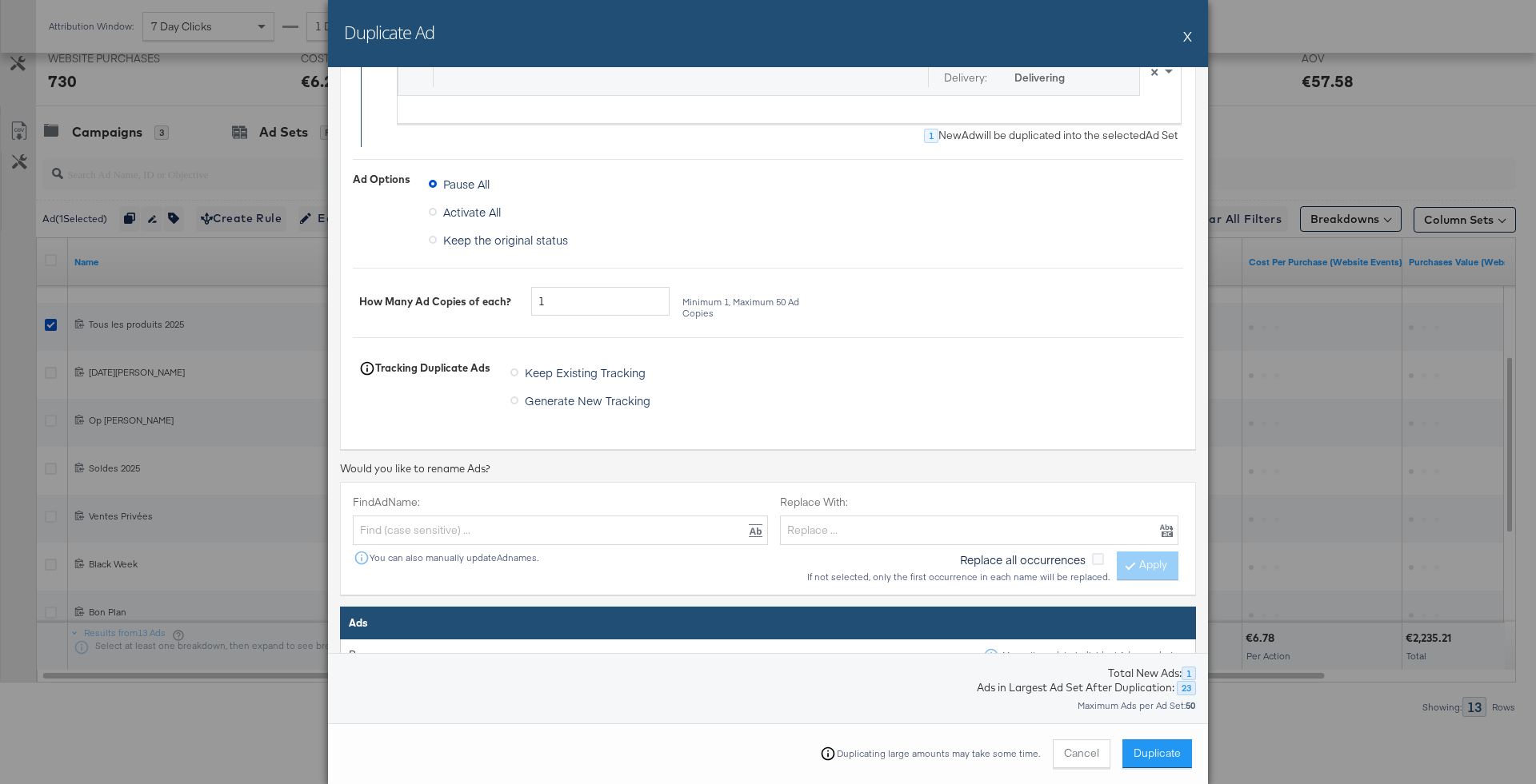
scroll to position [671, 0]
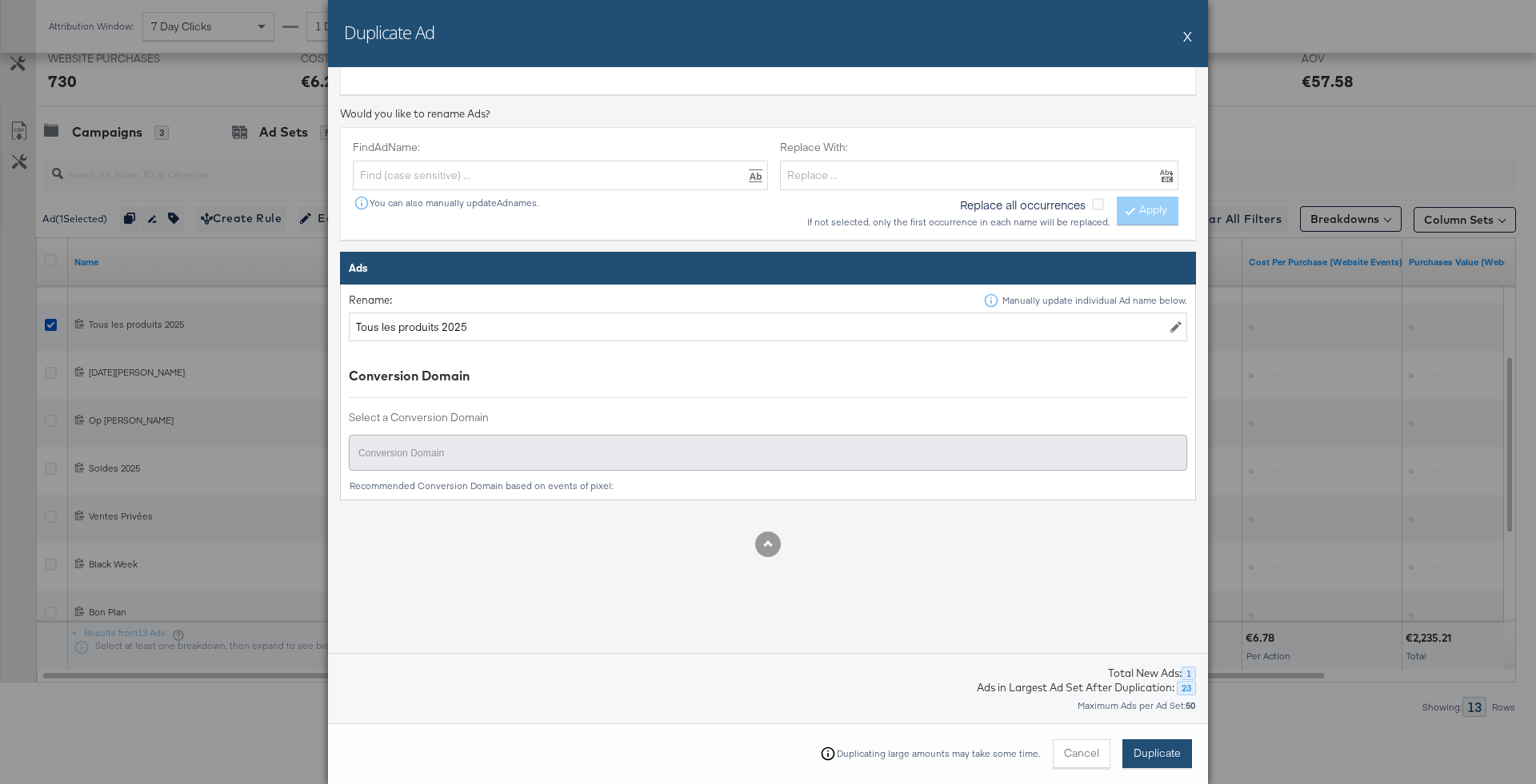
click at [1148, 754] on span "Duplicate" at bounding box center [1157, 753] width 48 height 15
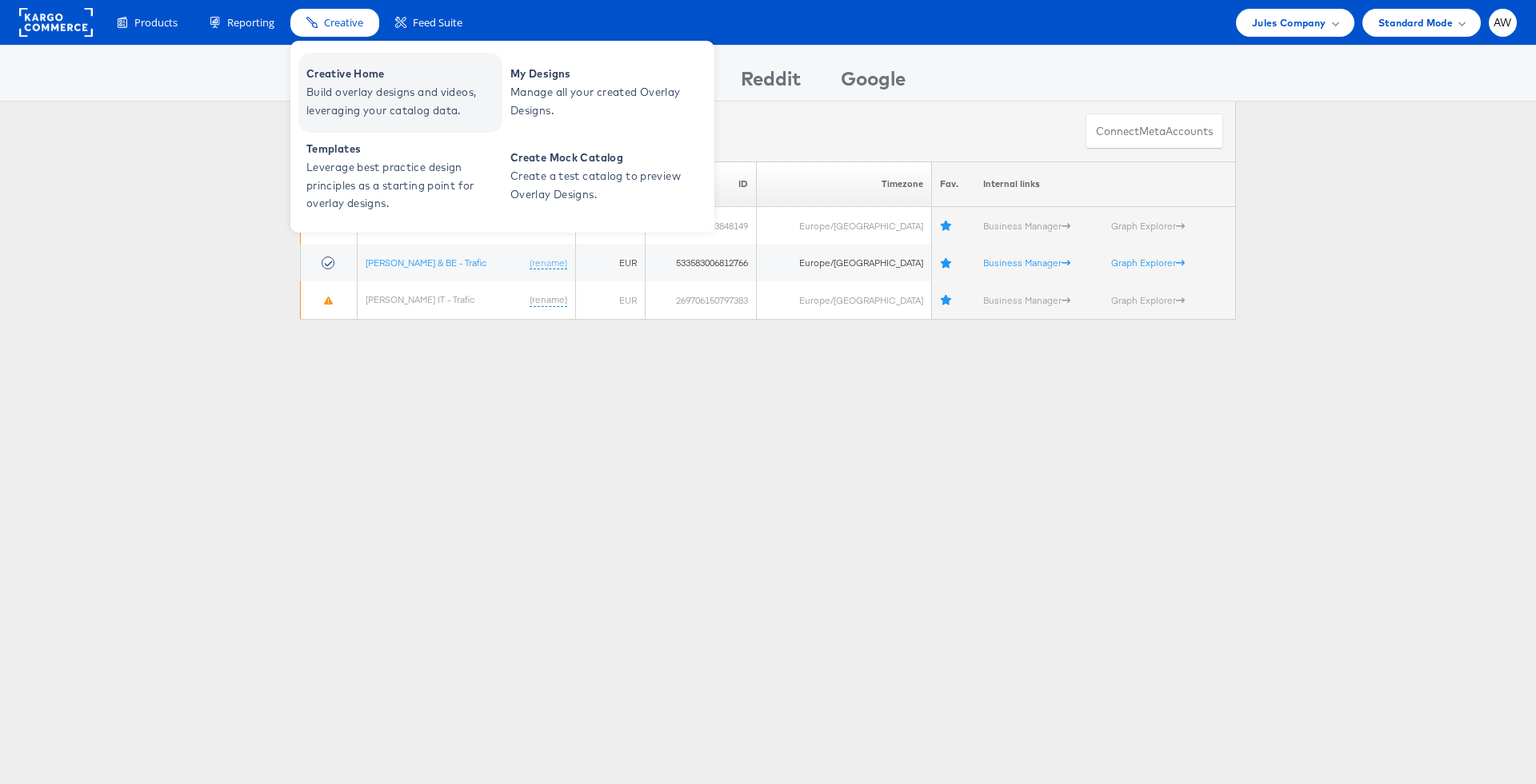
click at [353, 82] on span "Creative Home" at bounding box center [402, 74] width 192 height 19
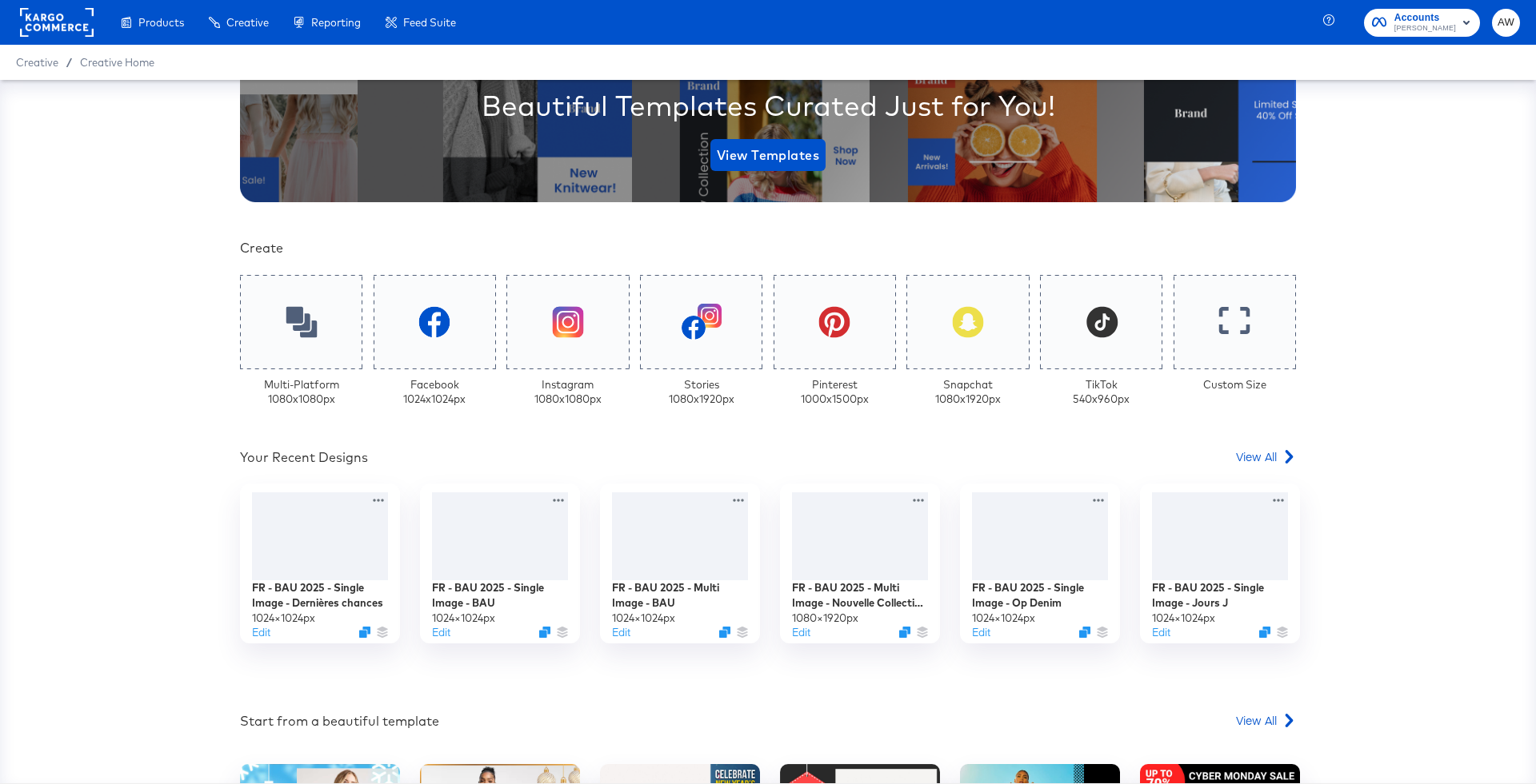
scroll to position [291, 0]
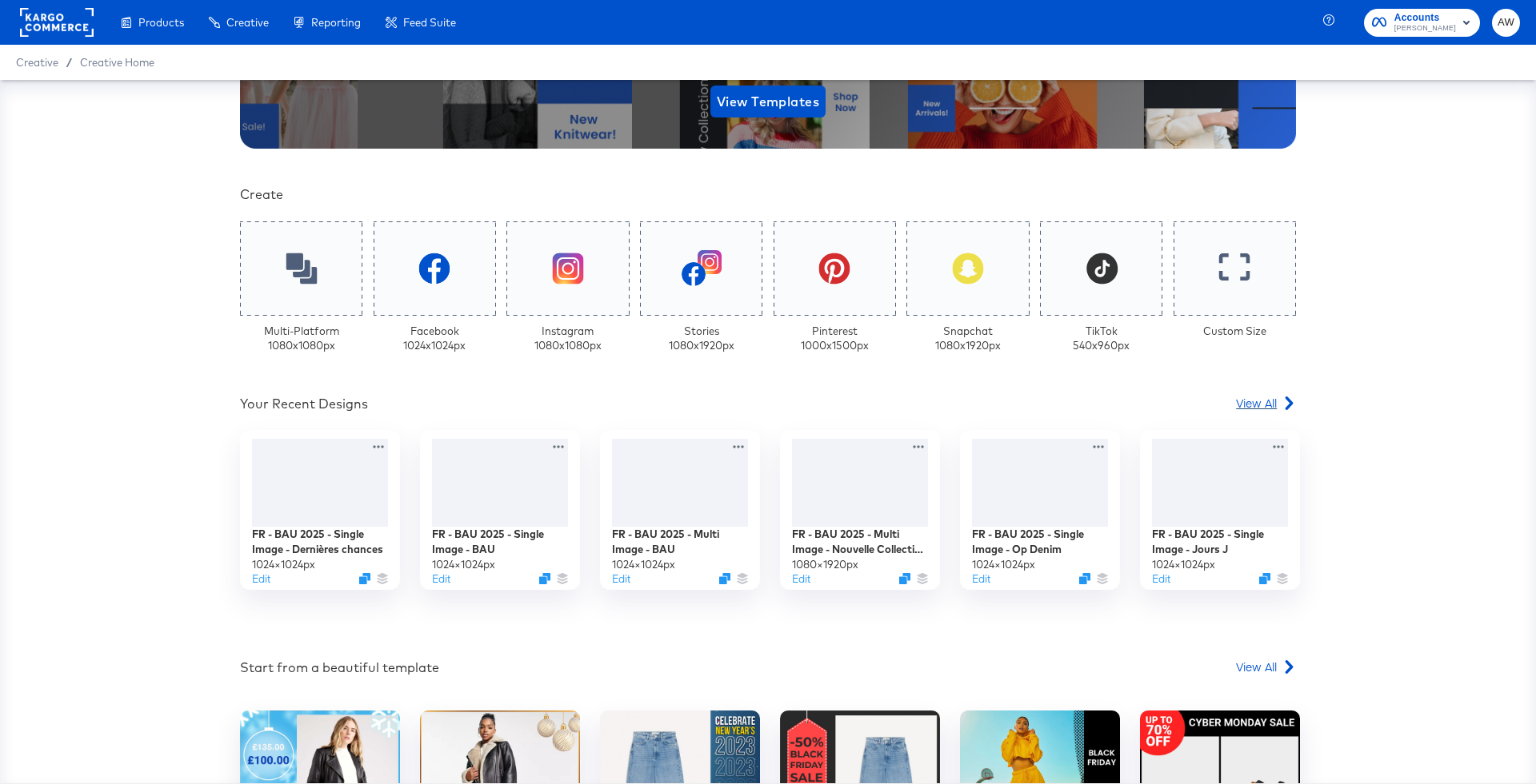
click at [1276, 395] on span "View All" at bounding box center [1257, 402] width 41 height 16
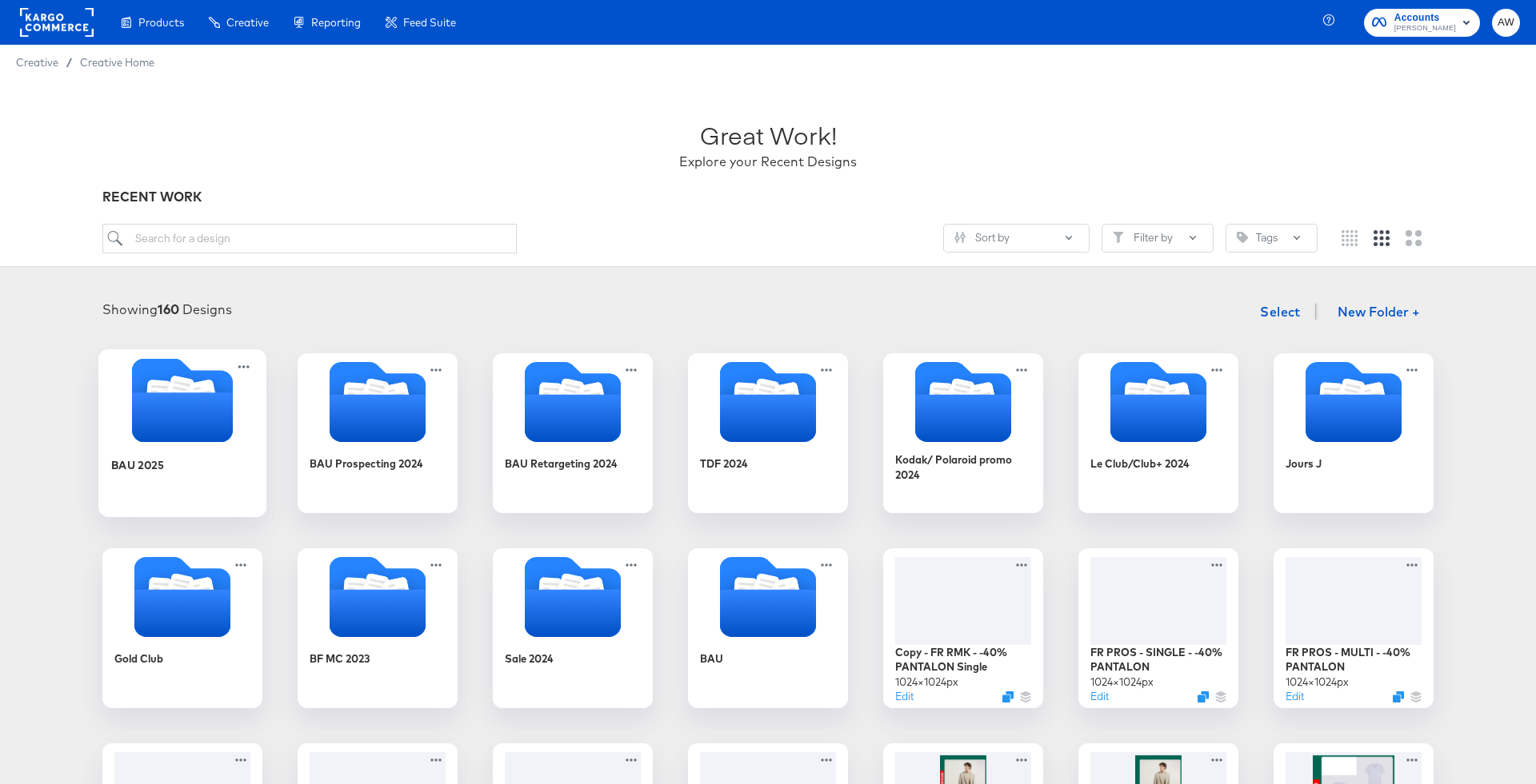
click at [167, 396] on icon "Folder" at bounding box center [183, 417] width 101 height 49
click at [167, 396] on div "BAU 2025 BAU Prospecting 2024 BAU Retargeting 2024 TDF 2024 Kodak/ Polaroid pro…" at bounding box center [768, 726] width 1503 height 745
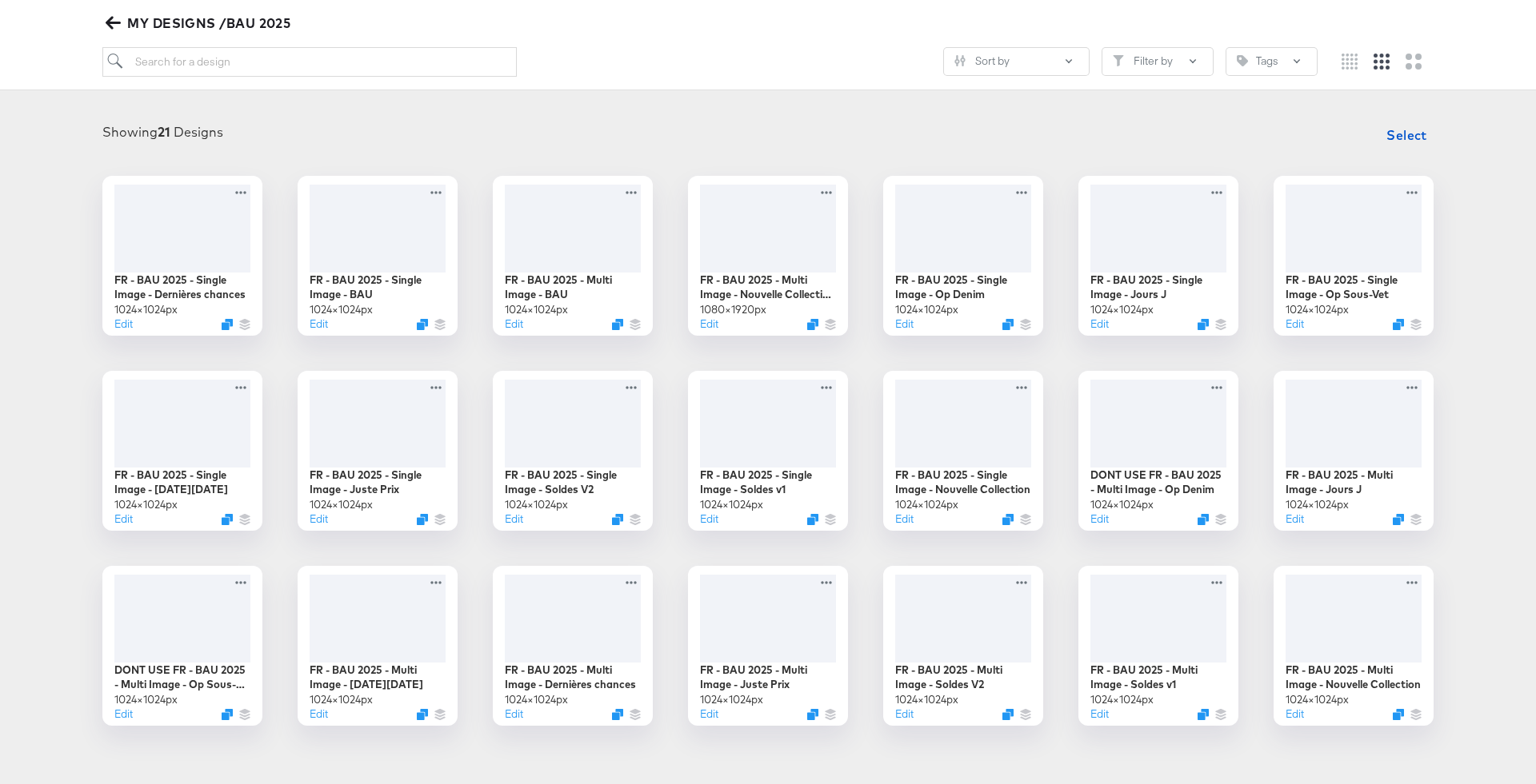
scroll to position [180, 0]
click at [1407, 126] on span "Select" at bounding box center [1407, 131] width 41 height 22
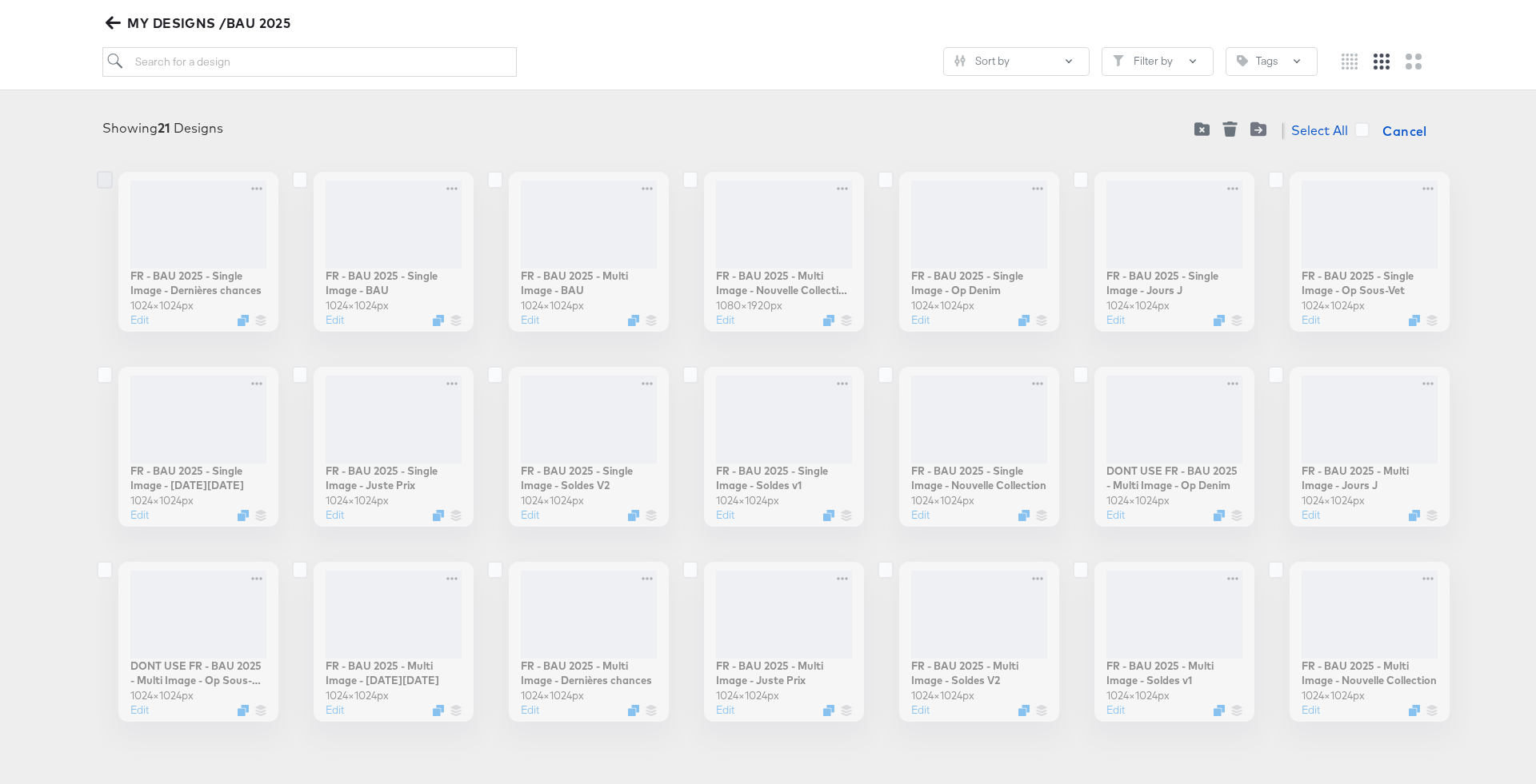
click at [104, 182] on icon at bounding box center [104, 180] width 16 height 18
click at [0, 0] on input "checkbox" at bounding box center [0, 0] width 0 height 0
click at [301, 181] on icon at bounding box center [299, 180] width 16 height 18
click at [0, 0] on input "checkbox" at bounding box center [0, 0] width 0 height 0
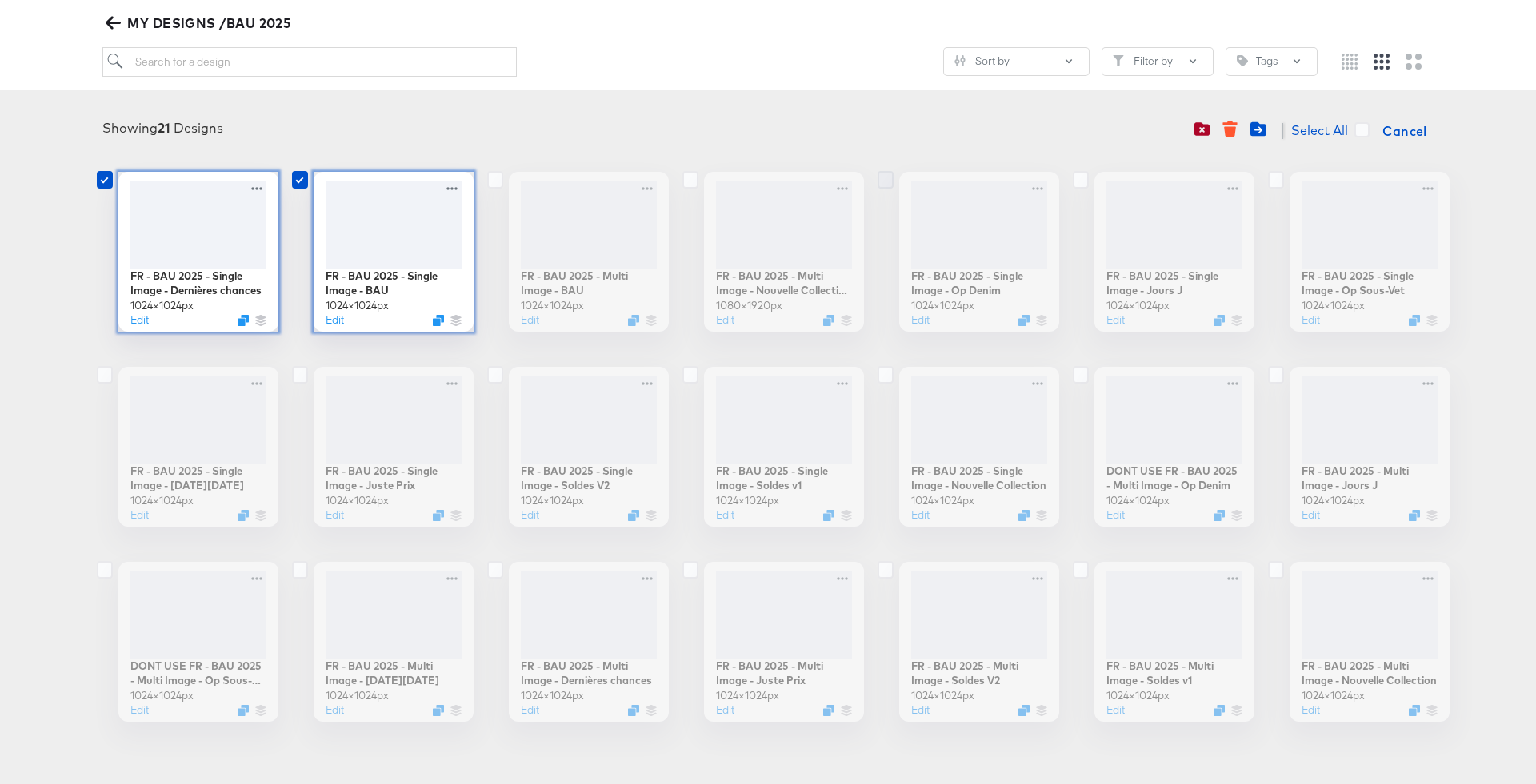
click at [878, 178] on icon at bounding box center [885, 180] width 16 height 18
click at [0, 0] on input "checkbox" at bounding box center [0, 0] width 0 height 0
click at [1079, 175] on icon at bounding box center [1080, 180] width 16 height 18
click at [0, 0] on input "checkbox" at bounding box center [0, 0] width 0 height 0
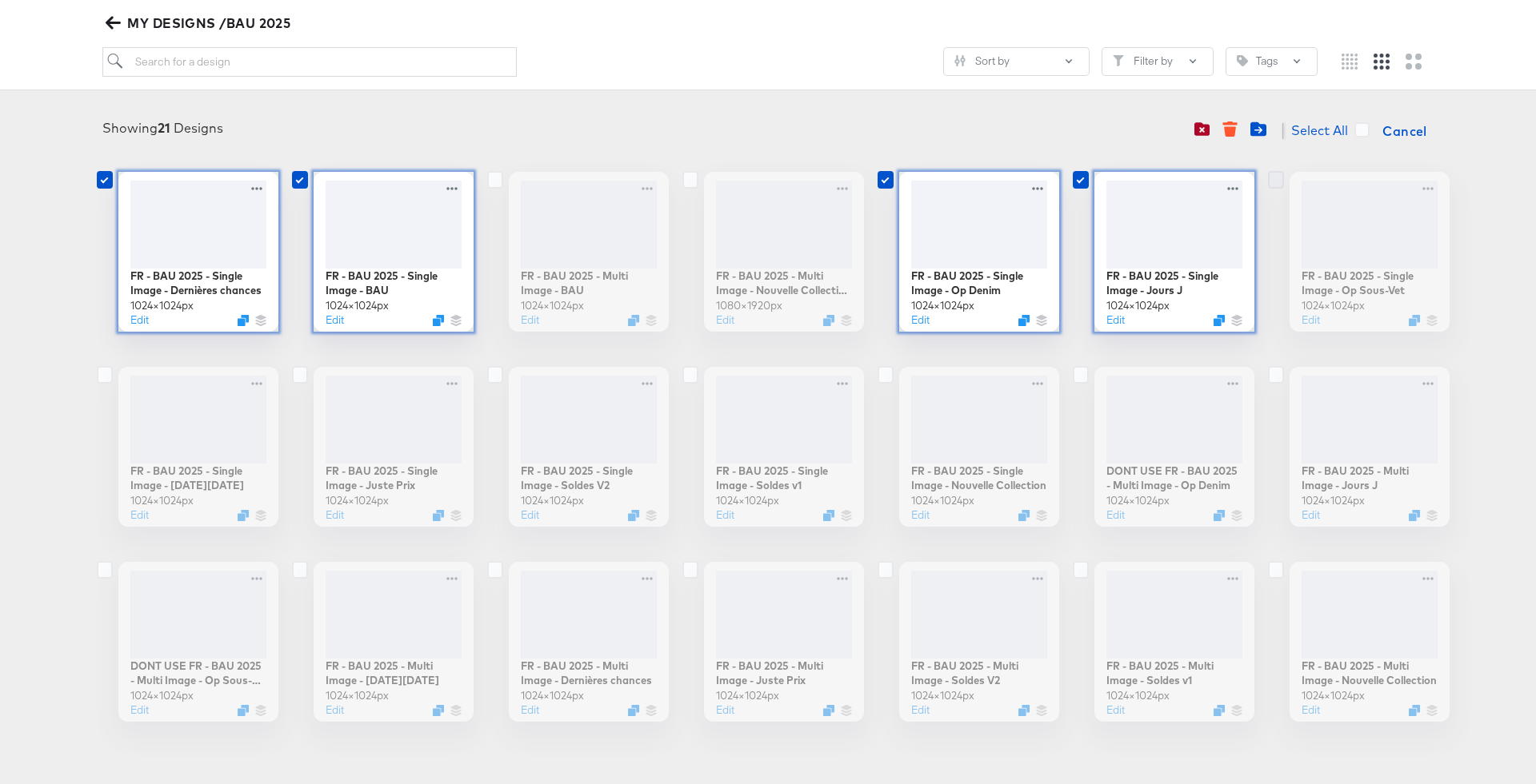
click at [1273, 180] on icon at bounding box center [1275, 180] width 16 height 18
click at [0, 0] on input "checkbox" at bounding box center [0, 0] width 0 height 0
click at [102, 376] on icon at bounding box center [104, 374] width 16 height 18
click at [0, 0] on input "checkbox" at bounding box center [0, 0] width 0 height 0
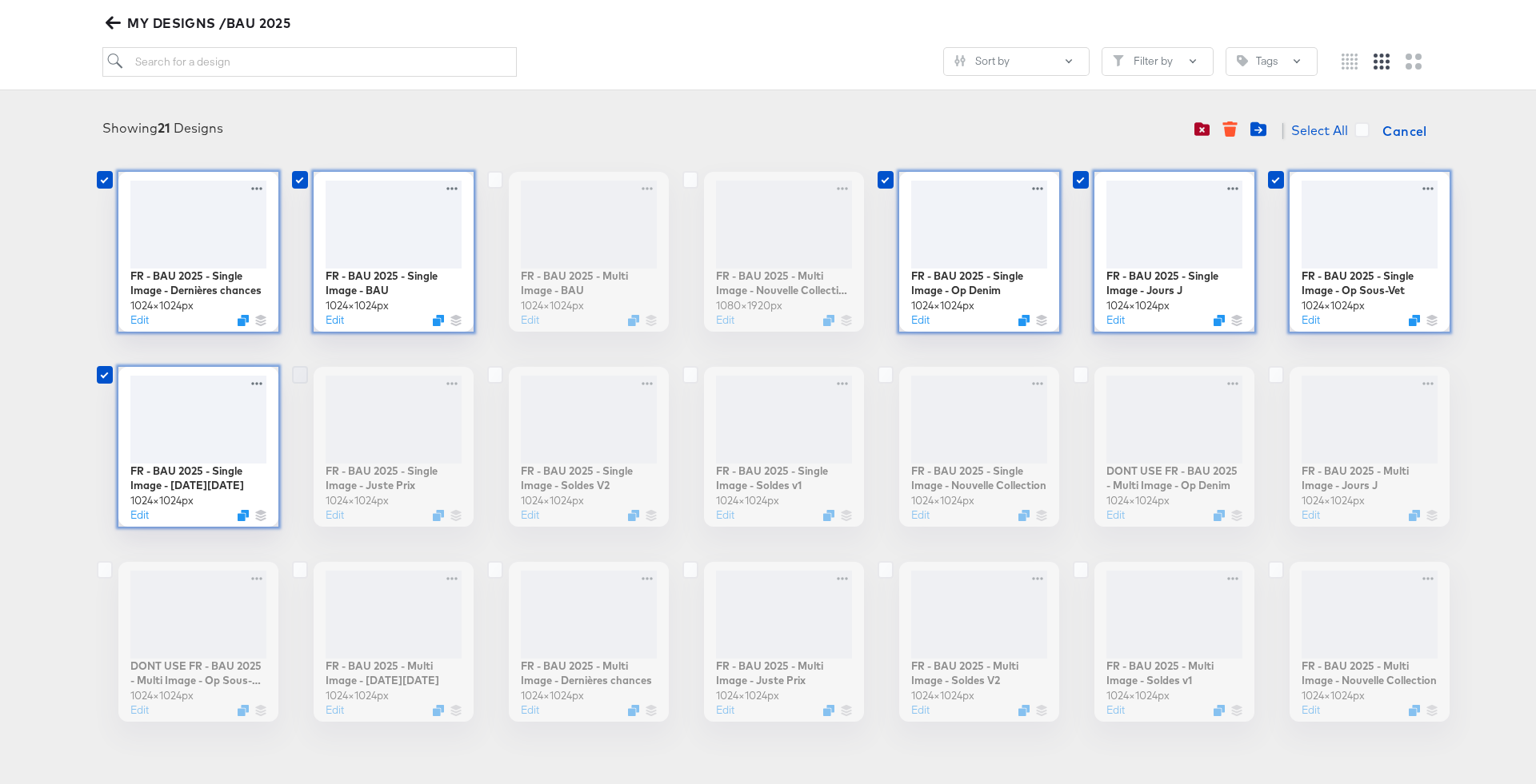
click at [304, 371] on icon at bounding box center [299, 374] width 16 height 18
click at [0, 0] on input "checkbox" at bounding box center [0, 0] width 0 height 0
click at [493, 374] on icon at bounding box center [495, 374] width 16 height 18
click at [0, 0] on input "checkbox" at bounding box center [0, 0] width 0 height 0
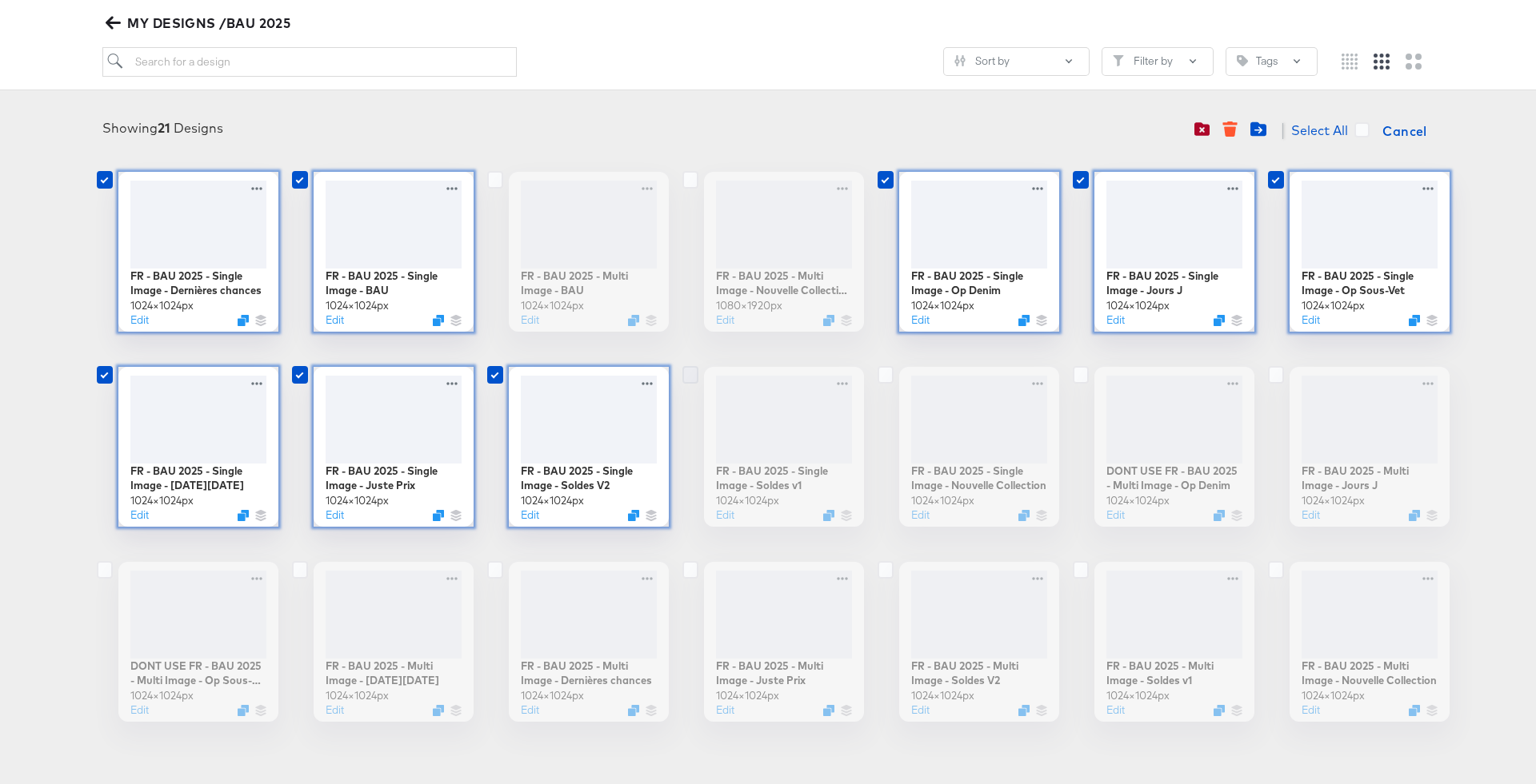
click at [696, 374] on icon at bounding box center [689, 374] width 16 height 18
click at [0, 0] on input "checkbox" at bounding box center [0, 0] width 0 height 0
click at [875, 371] on div "FR - BAU 2025 - Single Image - Dernières chances 1024 × 1024 px Edit FR - BAU 2…" at bounding box center [768, 447] width 1503 height 550
click at [888, 378] on icon at bounding box center [885, 374] width 16 height 18
click at [0, 0] on input "checkbox" at bounding box center [0, 0] width 0 height 0
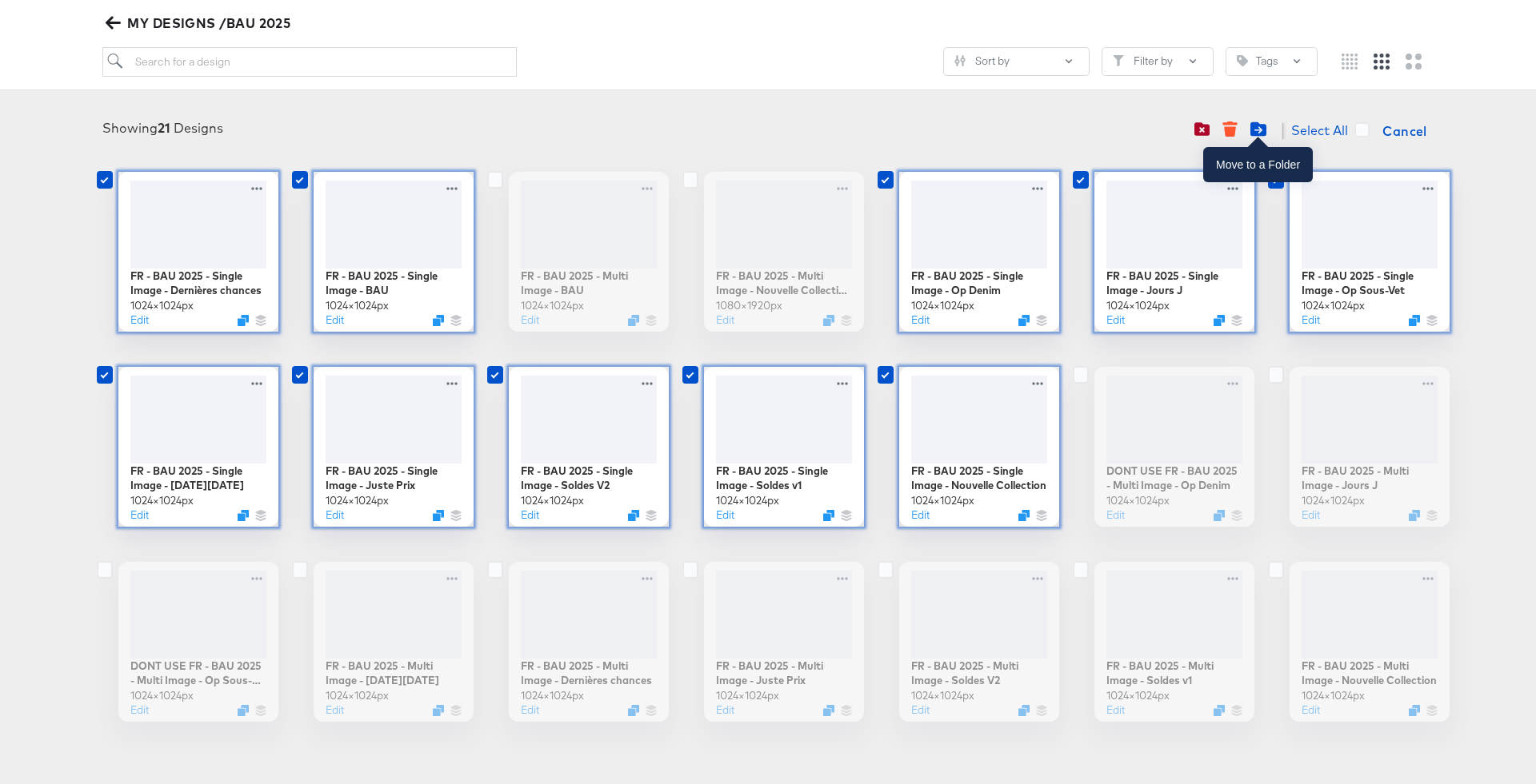
click at [1257, 128] on icon "Move to folder" at bounding box center [1257, 128] width 16 height 14
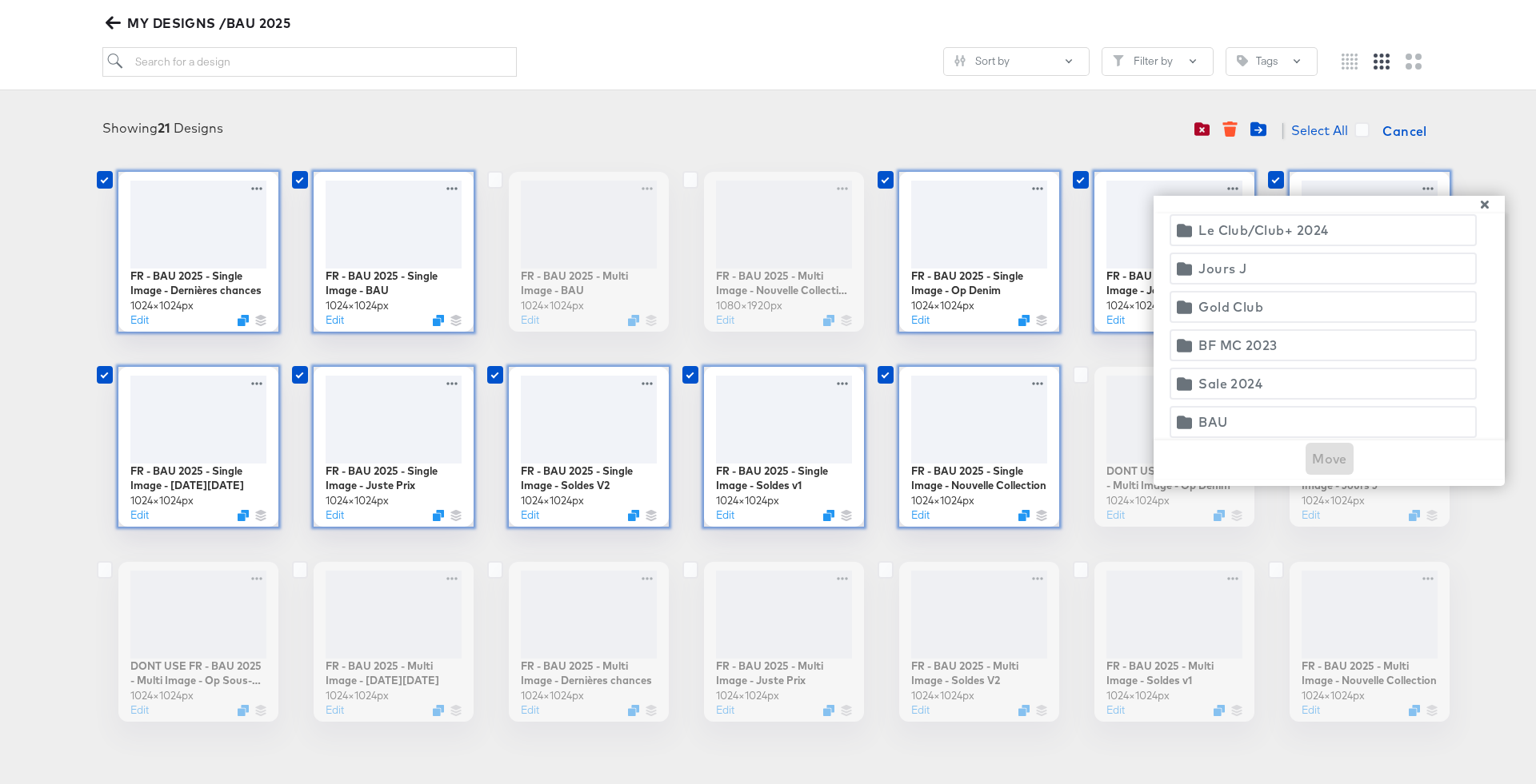
scroll to position [0, 0]
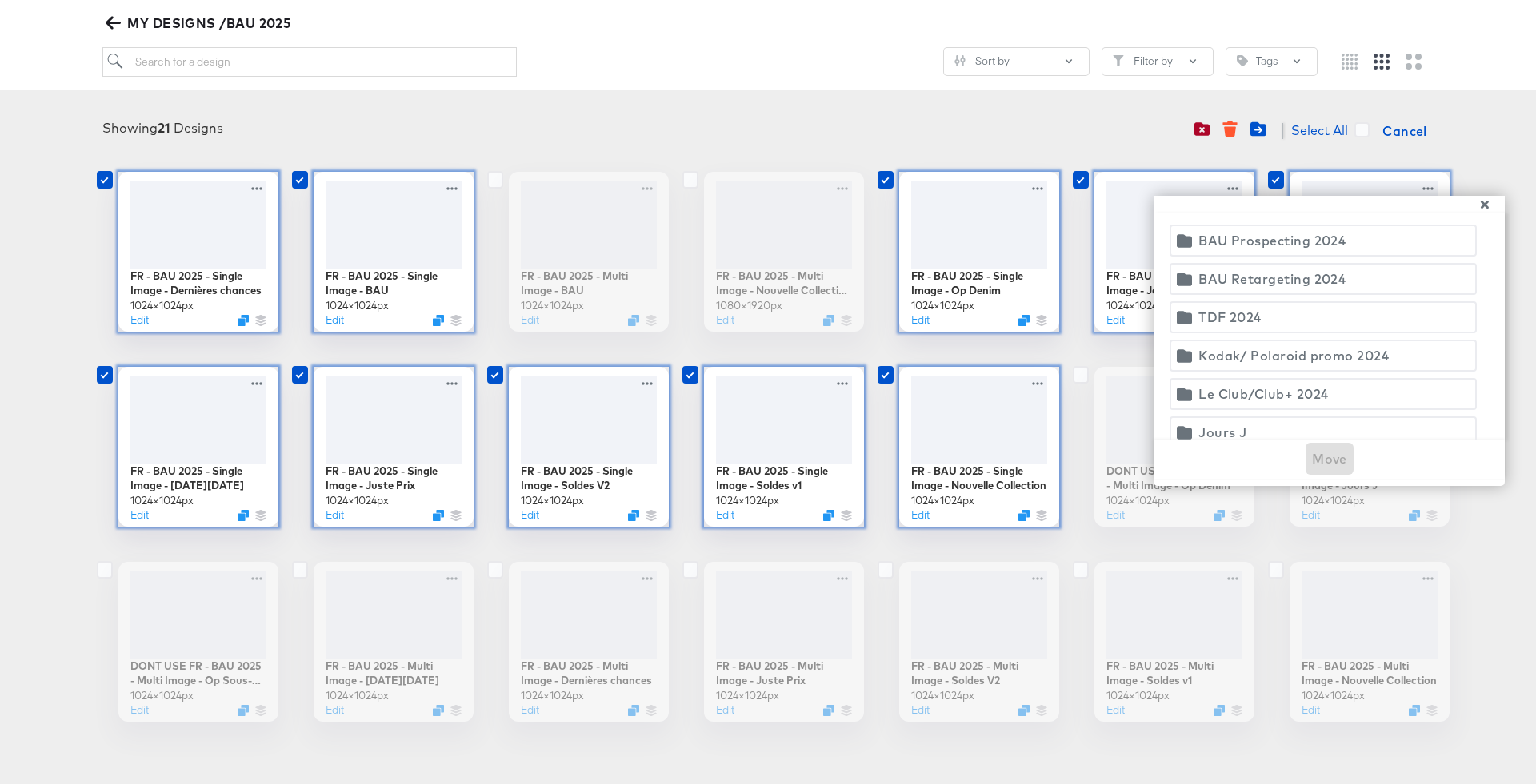
click at [1487, 203] on icon "button" at bounding box center [1484, 205] width 8 height 8
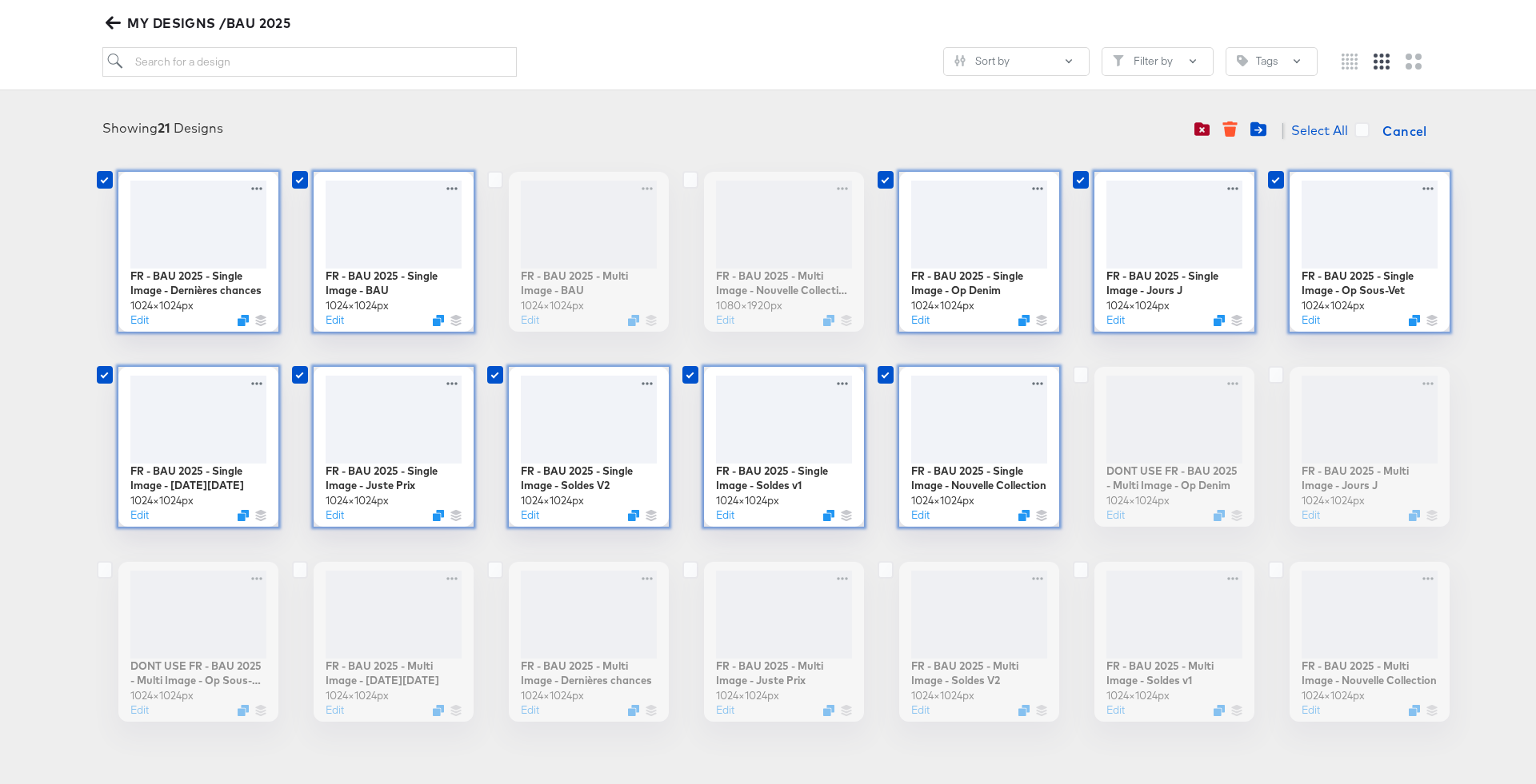
click at [1520, 198] on div "Showing 21 Designs Select All Cancel FR - BAU 2025 - Single Image - Dernières c…" at bounding box center [768, 418] width 1536 height 639
click at [1409, 133] on span "Cancel" at bounding box center [1405, 131] width 45 height 22
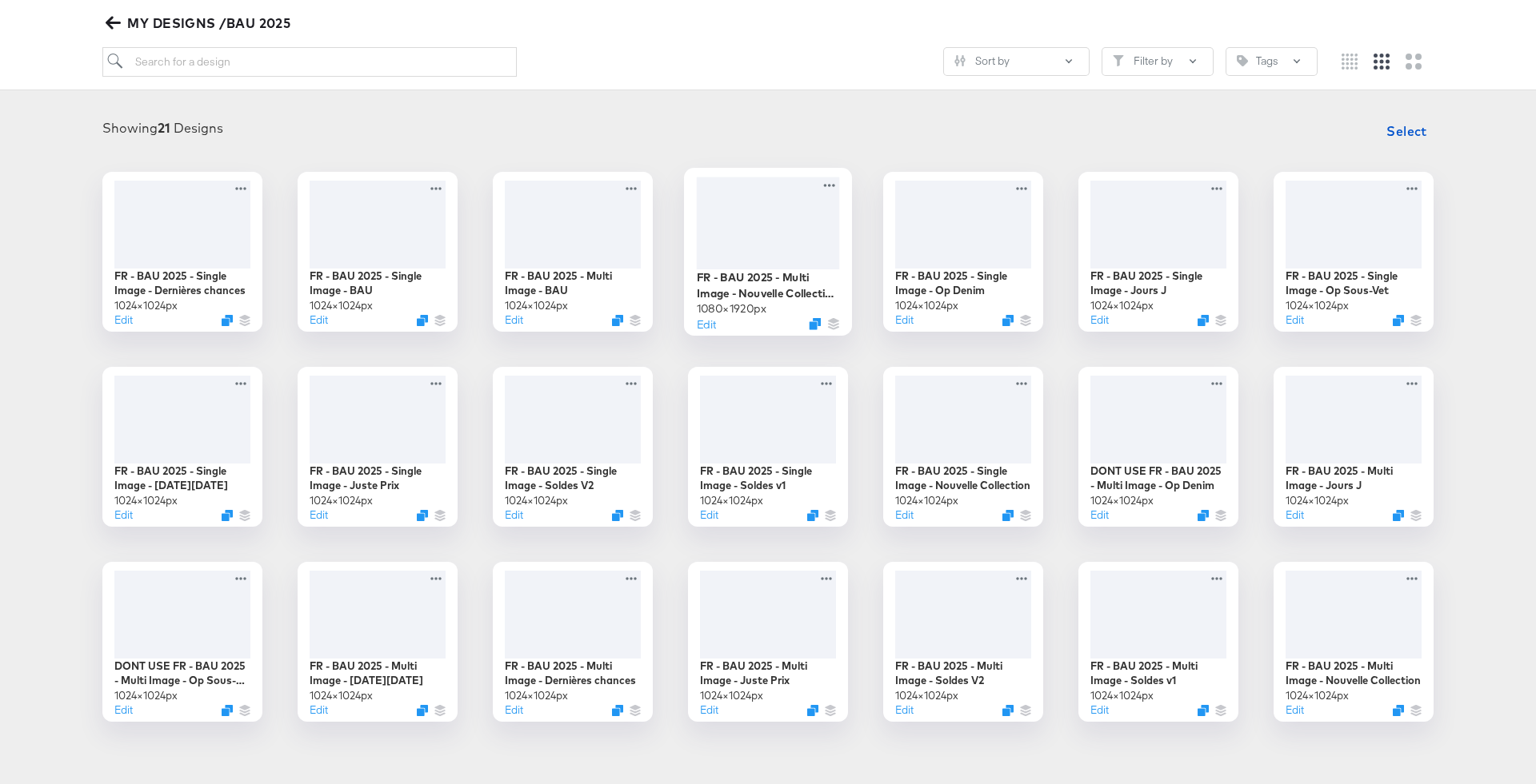
click at [767, 218] on div at bounding box center [768, 223] width 143 height 92
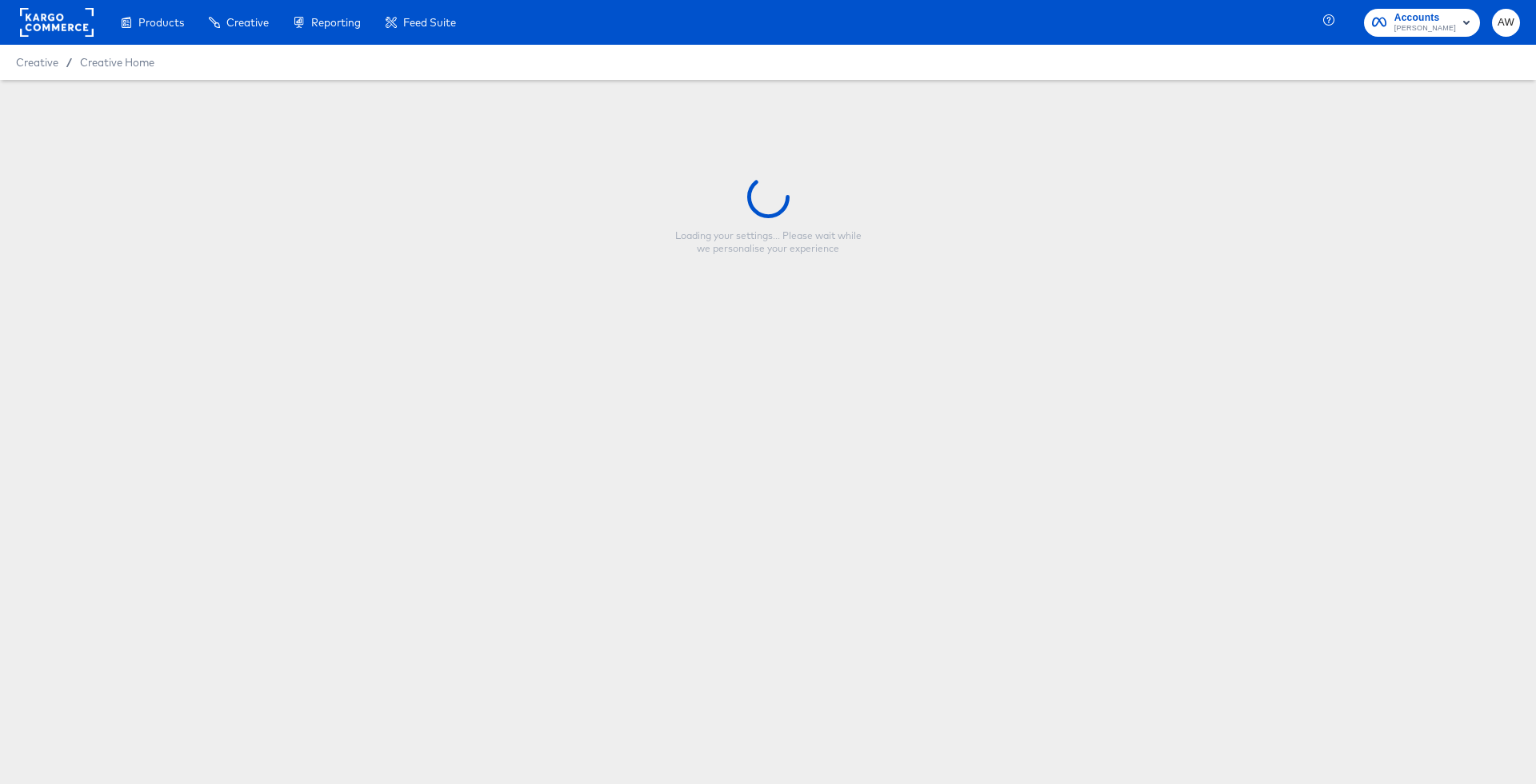
type input "FR - BAU 2025 - Multi Image - Nouvelle Collection STORIES"
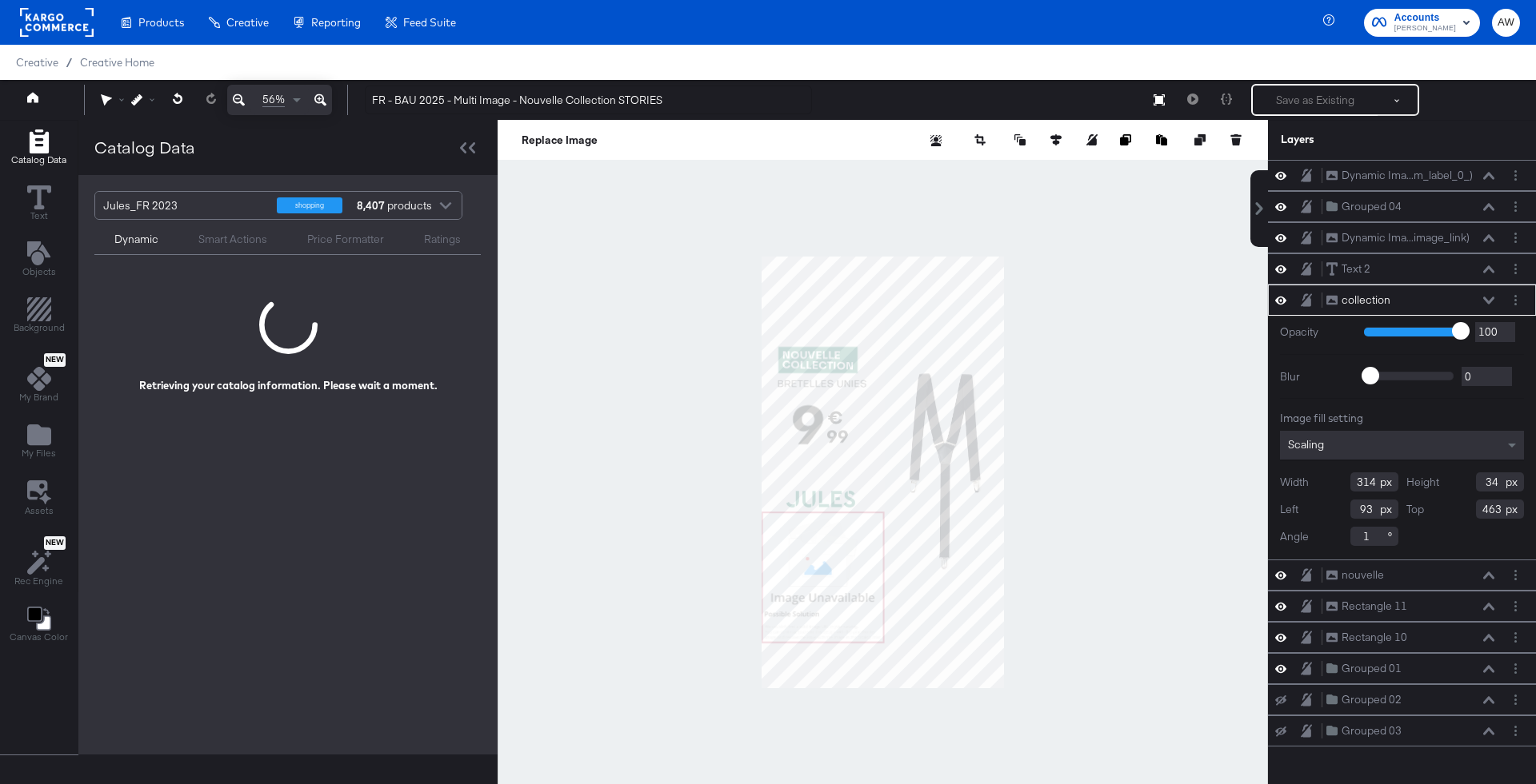
click at [1119, 331] on div at bounding box center [882, 472] width 770 height 705
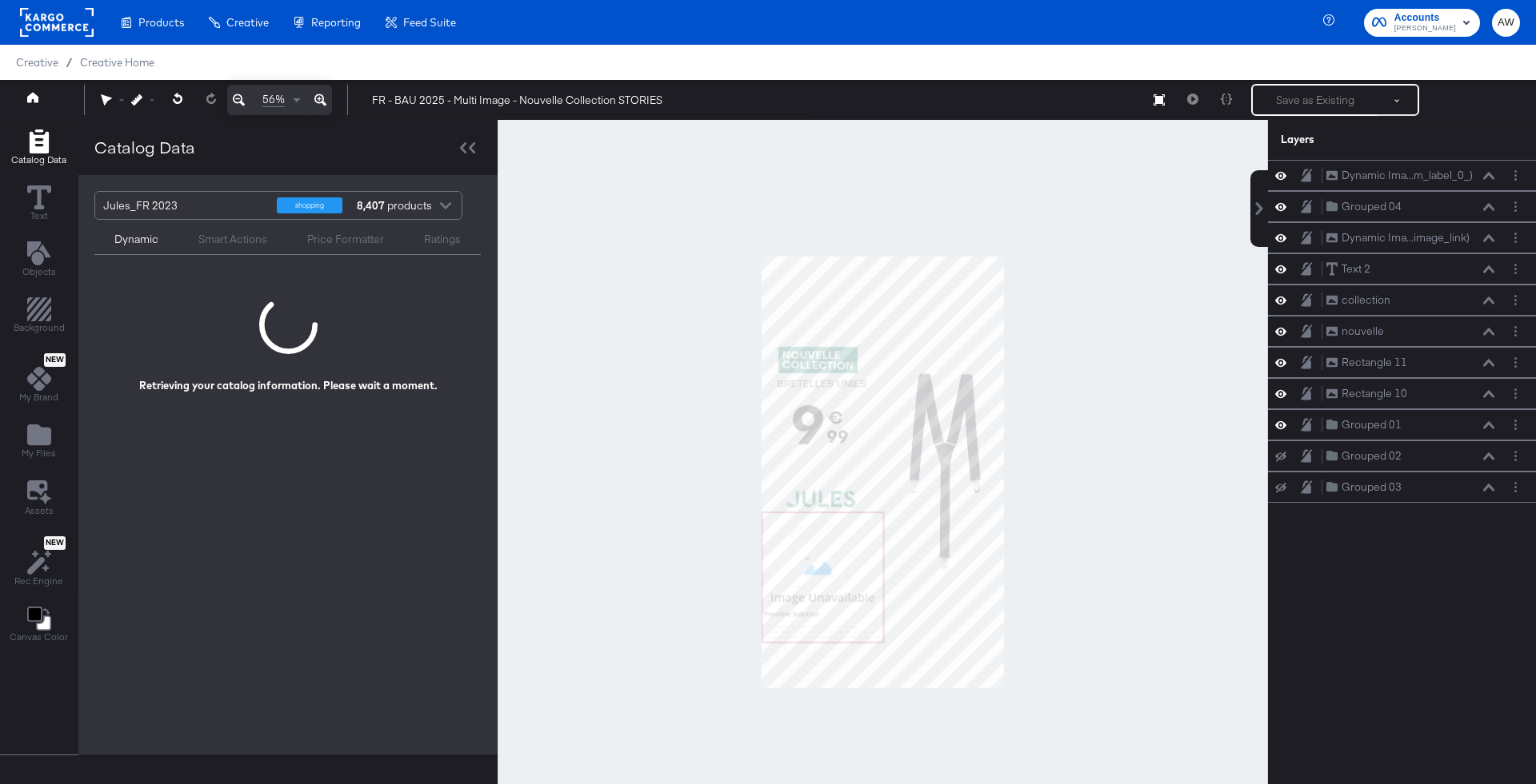
click at [824, 190] on div at bounding box center [882, 472] width 770 height 705
drag, startPoint x: 1483, startPoint y: 297, endPoint x: 1463, endPoint y: 162, distance: 136.5
click at [1463, 162] on div "Dynamic Ima...m_label_0_) Dynamic Image (custom_label_0_) Grouped 04 Grouped 04…" at bounding box center [1402, 331] width 268 height 343
click at [1186, 343] on div at bounding box center [882, 472] width 770 height 705
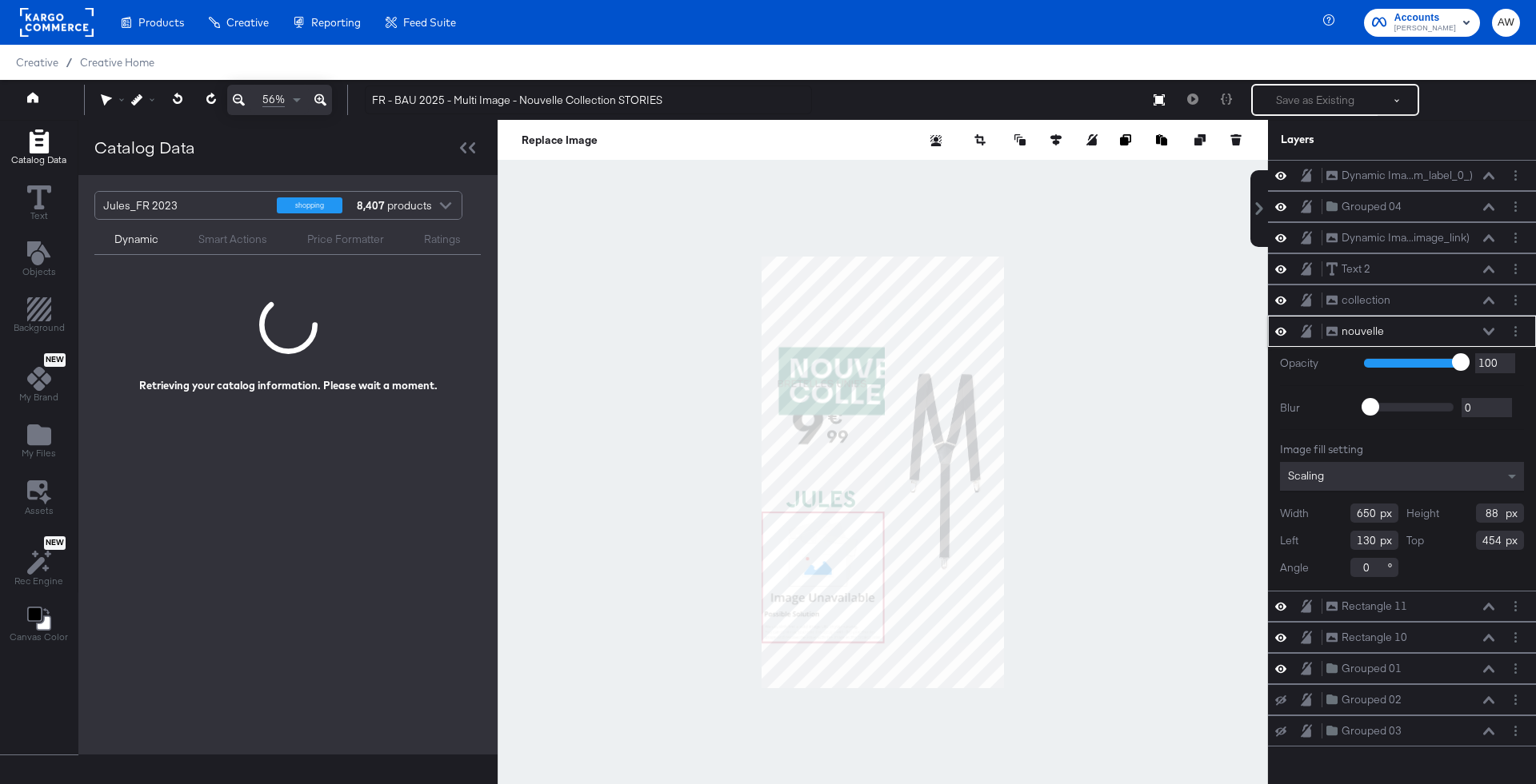
drag, startPoint x: 1492, startPoint y: 325, endPoint x: 1487, endPoint y: 144, distance: 181.1
click at [1487, 144] on div "Layers Dynamic Ima...m_label_0_) Dynamic Image (custom_label_0_) Grouped 04 Gro…" at bounding box center [1402, 460] width 268 height 681
click at [1083, 312] on div at bounding box center [882, 472] width 770 height 705
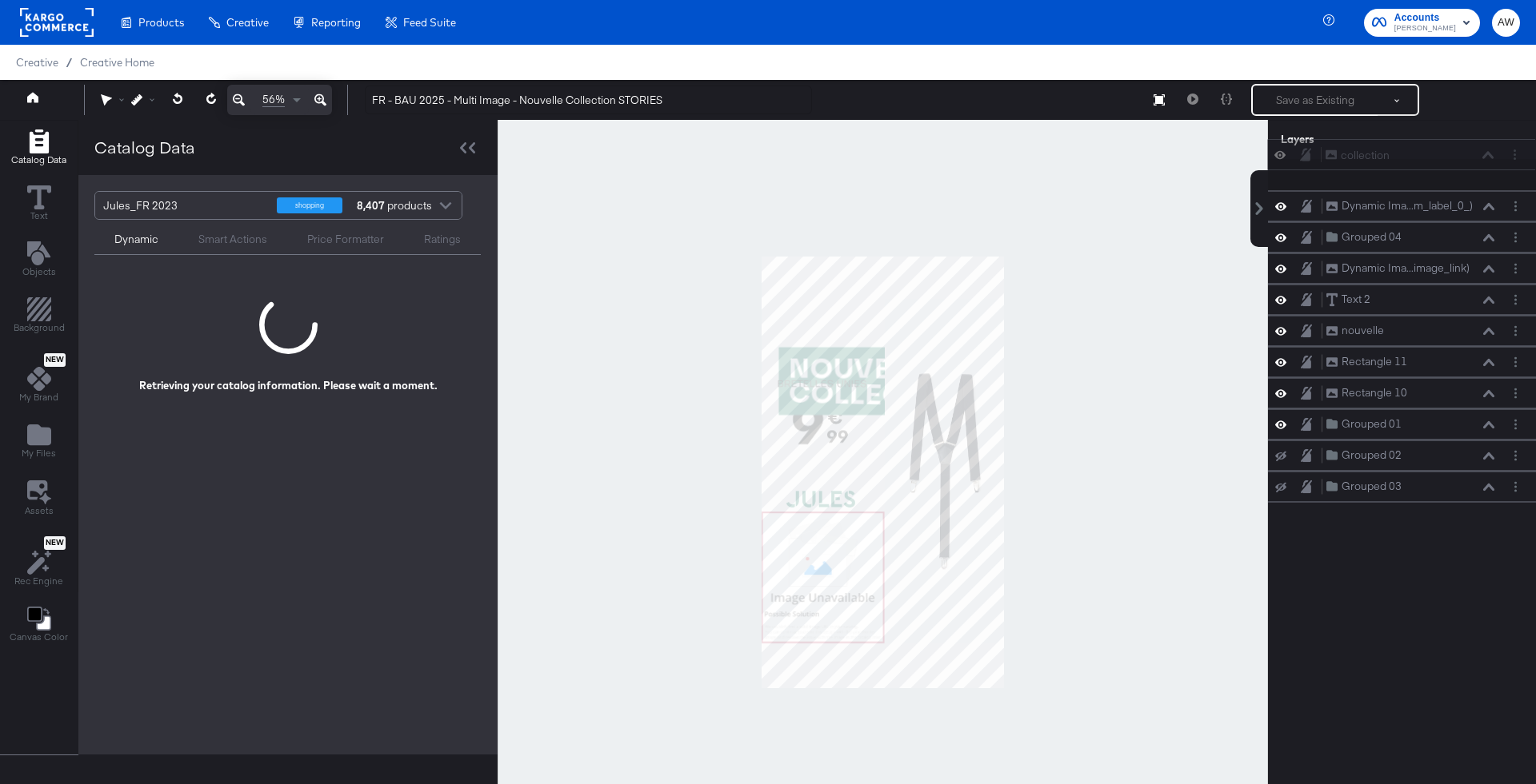
drag, startPoint x: 1488, startPoint y: 300, endPoint x: 1487, endPoint y: 143, distance: 157.0
click at [1487, 143] on div "Layers Dynamic Ima...m_label_0_) Dynamic Image (custom_label_0_) Grouped 04 Gro…" at bounding box center [1402, 460] width 268 height 681
drag, startPoint x: 1487, startPoint y: 331, endPoint x: 1483, endPoint y: 161, distance: 170.0
click at [1483, 161] on button at bounding box center [1485, 164] width 13 height 9
drag, startPoint x: 1488, startPoint y: 366, endPoint x: 1476, endPoint y: 222, distance: 144.5
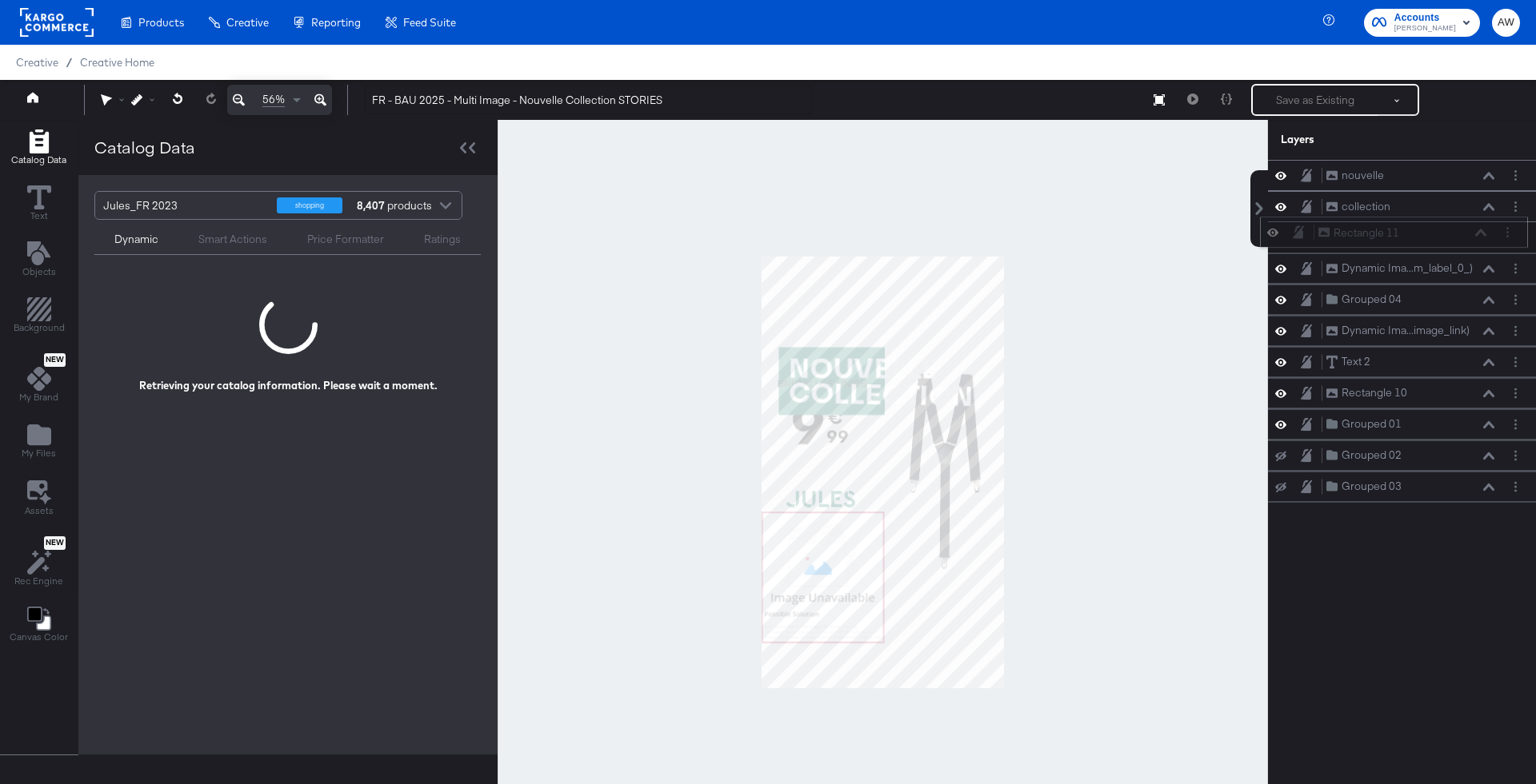
click at [1477, 224] on div "Rectangle 11 Rectangle 11" at bounding box center [1402, 233] width 170 height 17
drag, startPoint x: 778, startPoint y: 346, endPoint x: 984, endPoint y: 412, distance: 216.3
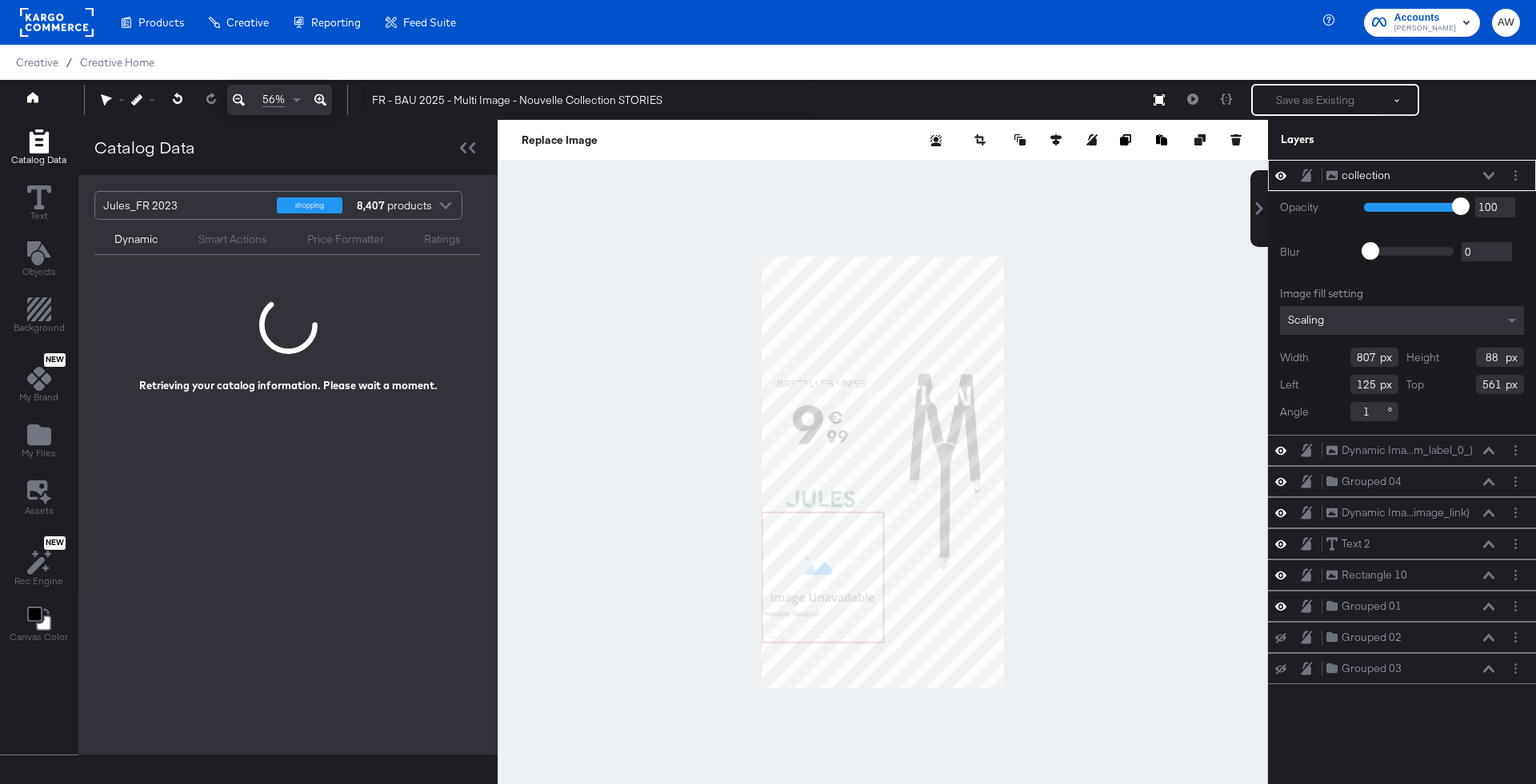
type input "137"
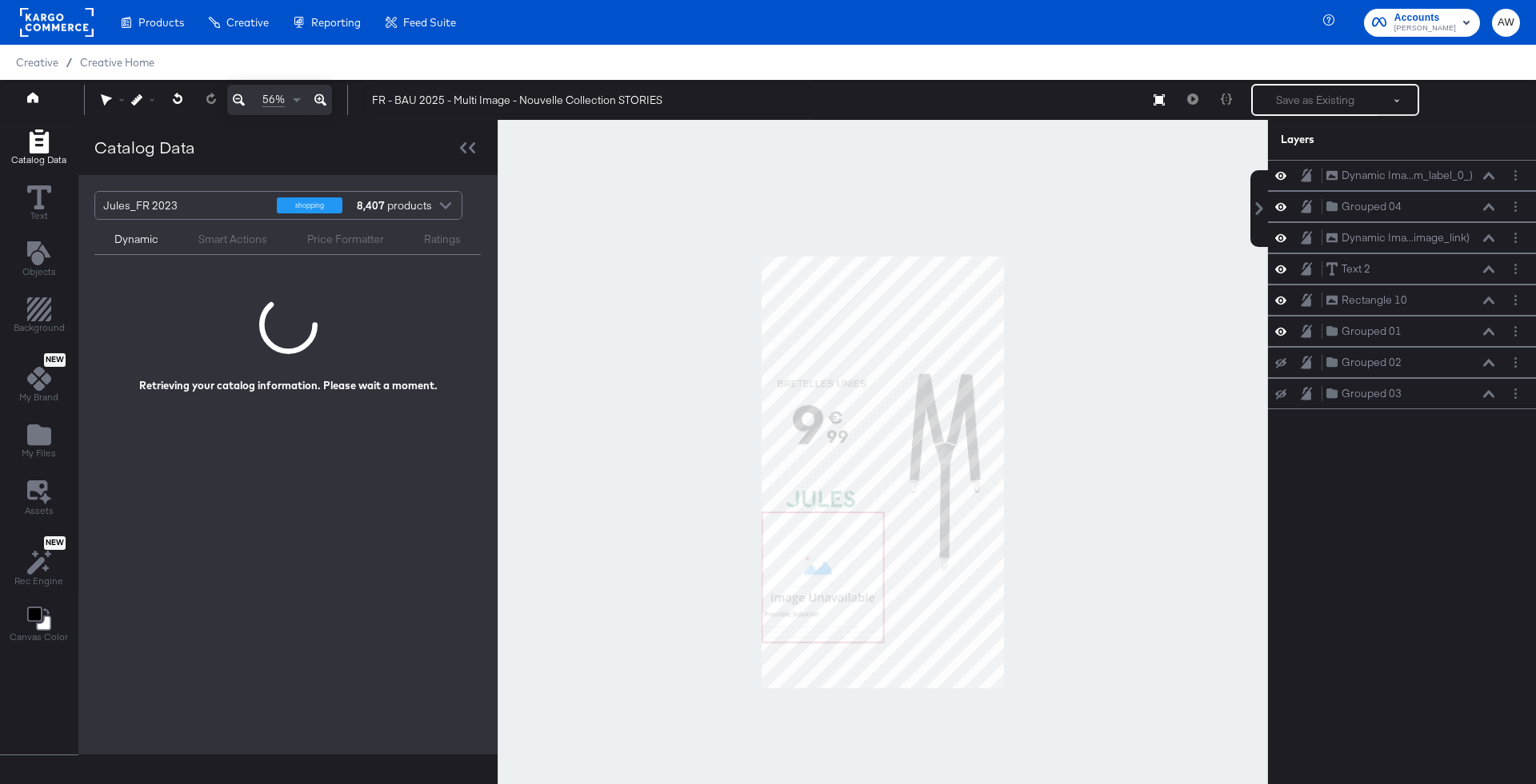
click at [263, 250] on div "Dynamic Smart Actions Price Formatter Ratings" at bounding box center [287, 237] width 387 height 35
click at [251, 250] on div "Dynamic Smart Actions Price Formatter Ratings" at bounding box center [287, 237] width 387 height 35
click at [244, 248] on div "Dynamic Smart Actions Price Formatter Ratings" at bounding box center [287, 237] width 387 height 35
click at [231, 240] on div "Smart Actions" at bounding box center [233, 239] width 69 height 15
click at [625, 256] on div at bounding box center [882, 472] width 770 height 705
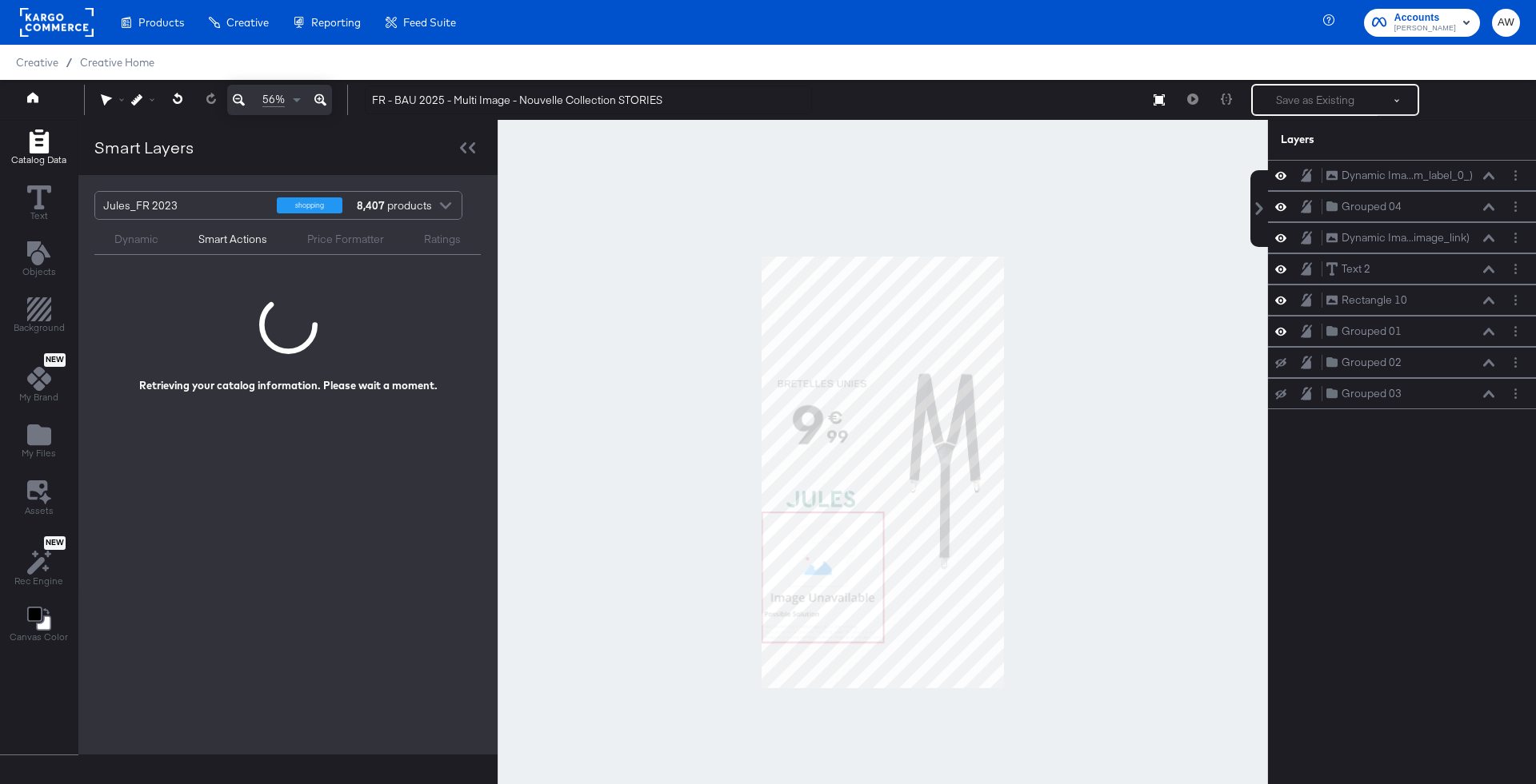
click at [156, 251] on div "Dynamic Smart Actions Price Formatter Ratings" at bounding box center [287, 237] width 387 height 35
click at [148, 243] on div "Dynamic" at bounding box center [136, 239] width 44 height 15
click at [225, 239] on div "Smart Actions" at bounding box center [233, 239] width 69 height 15
click at [44, 212] on span "Text" at bounding box center [39, 216] width 18 height 13
click at [229, 250] on div "Dynamic Smart Actions Price Formatter Ratings" at bounding box center [287, 237] width 387 height 35
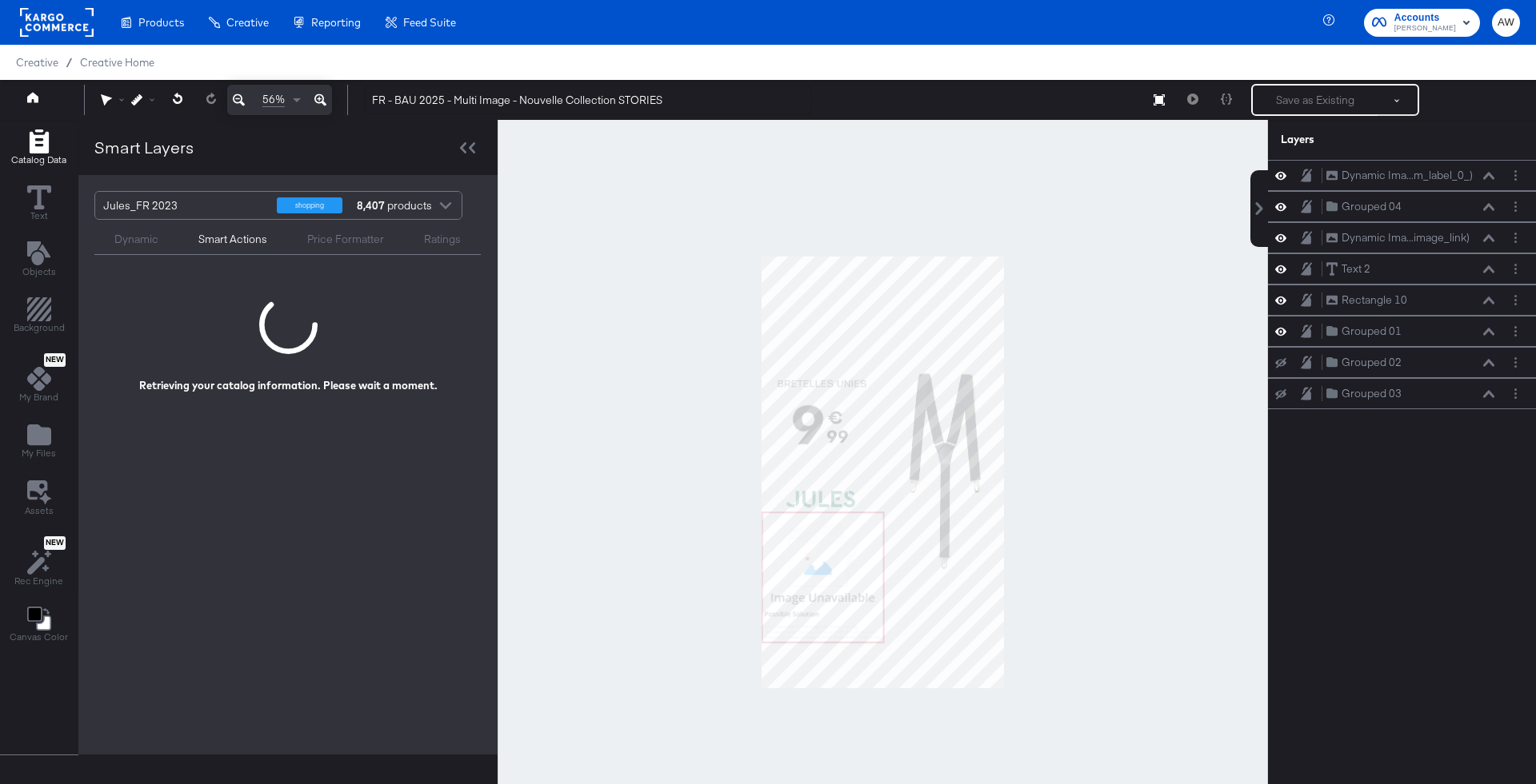
click at [222, 246] on div "Smart Actions" at bounding box center [233, 239] width 69 height 15
click at [214, 211] on div "Jules_FR 2023" at bounding box center [184, 205] width 161 height 27
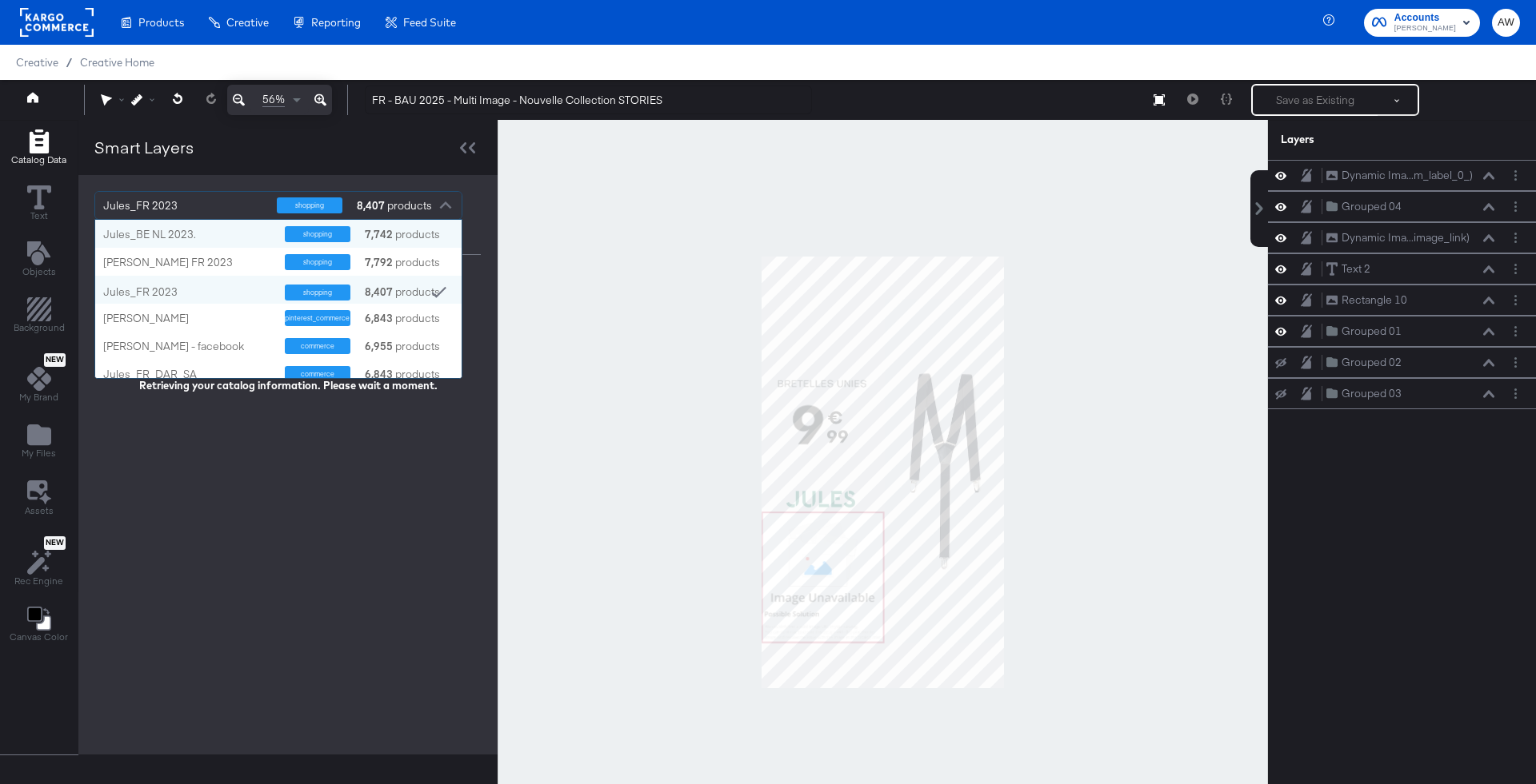
scroll to position [158, 367]
click at [225, 268] on div "Jules_BE FR 2023" at bounding box center [188, 263] width 170 height 15
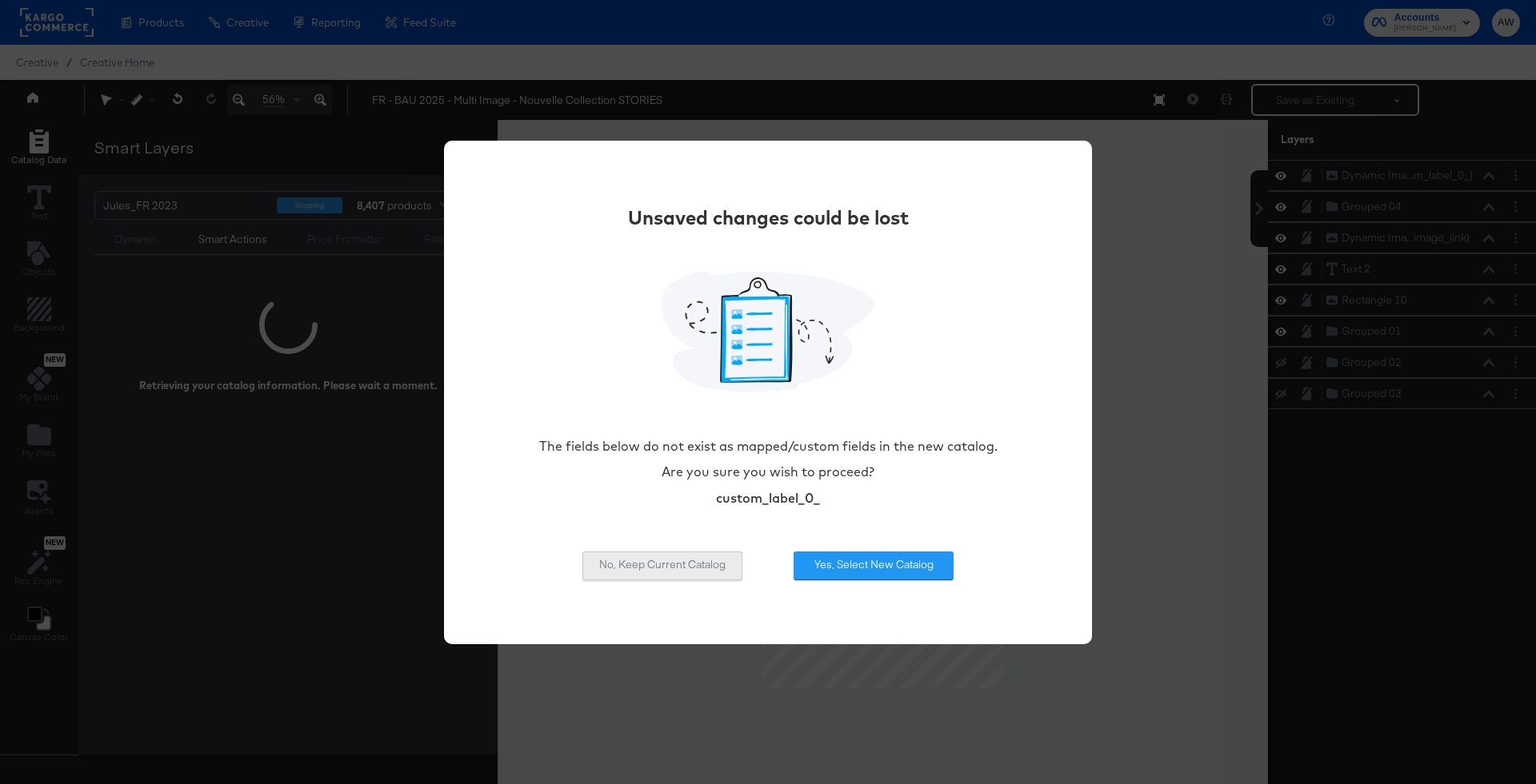
click at [697, 569] on button "No, Keep Current Catalog" at bounding box center [662, 565] width 160 height 29
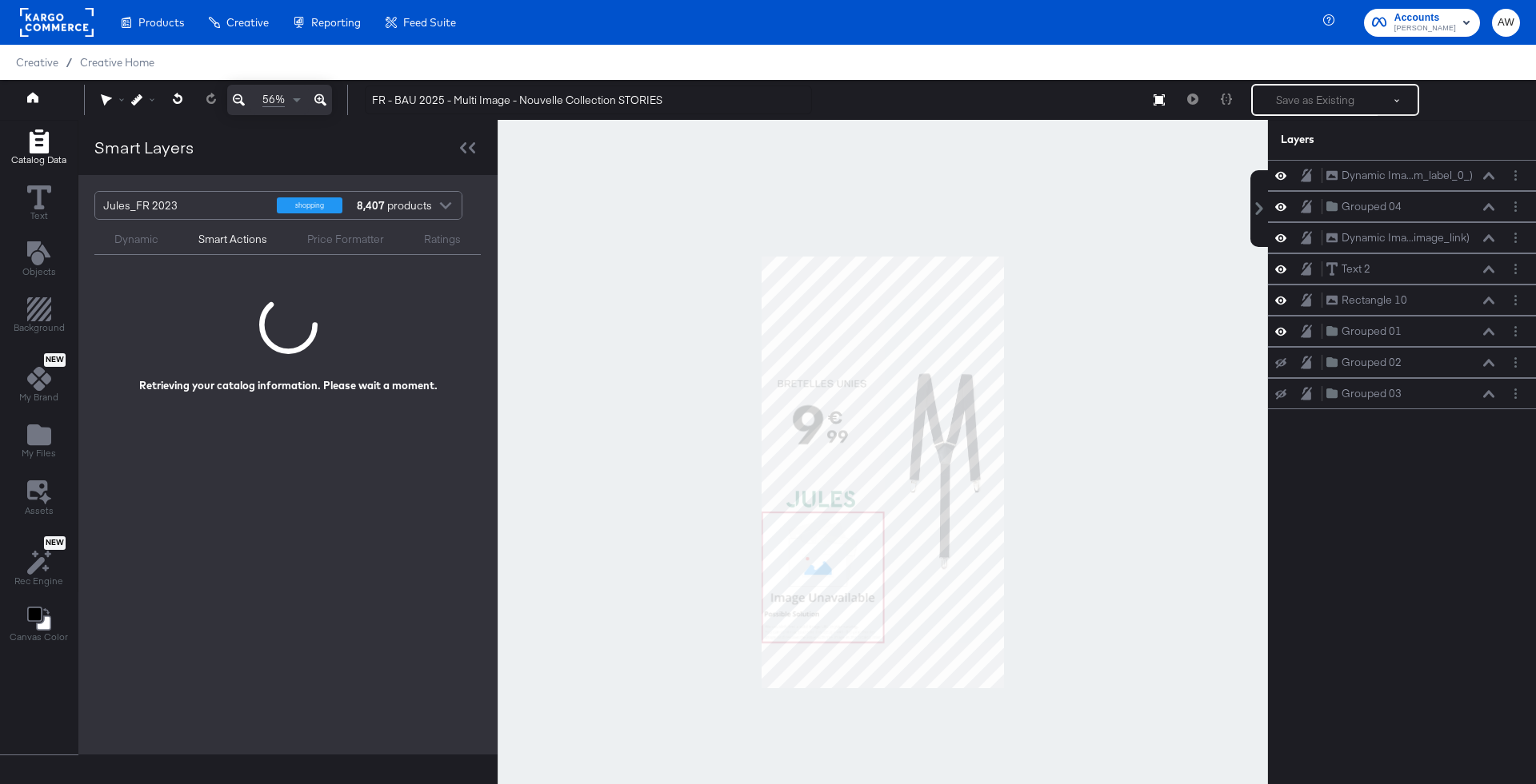
click at [557, 371] on div at bounding box center [882, 472] width 770 height 705
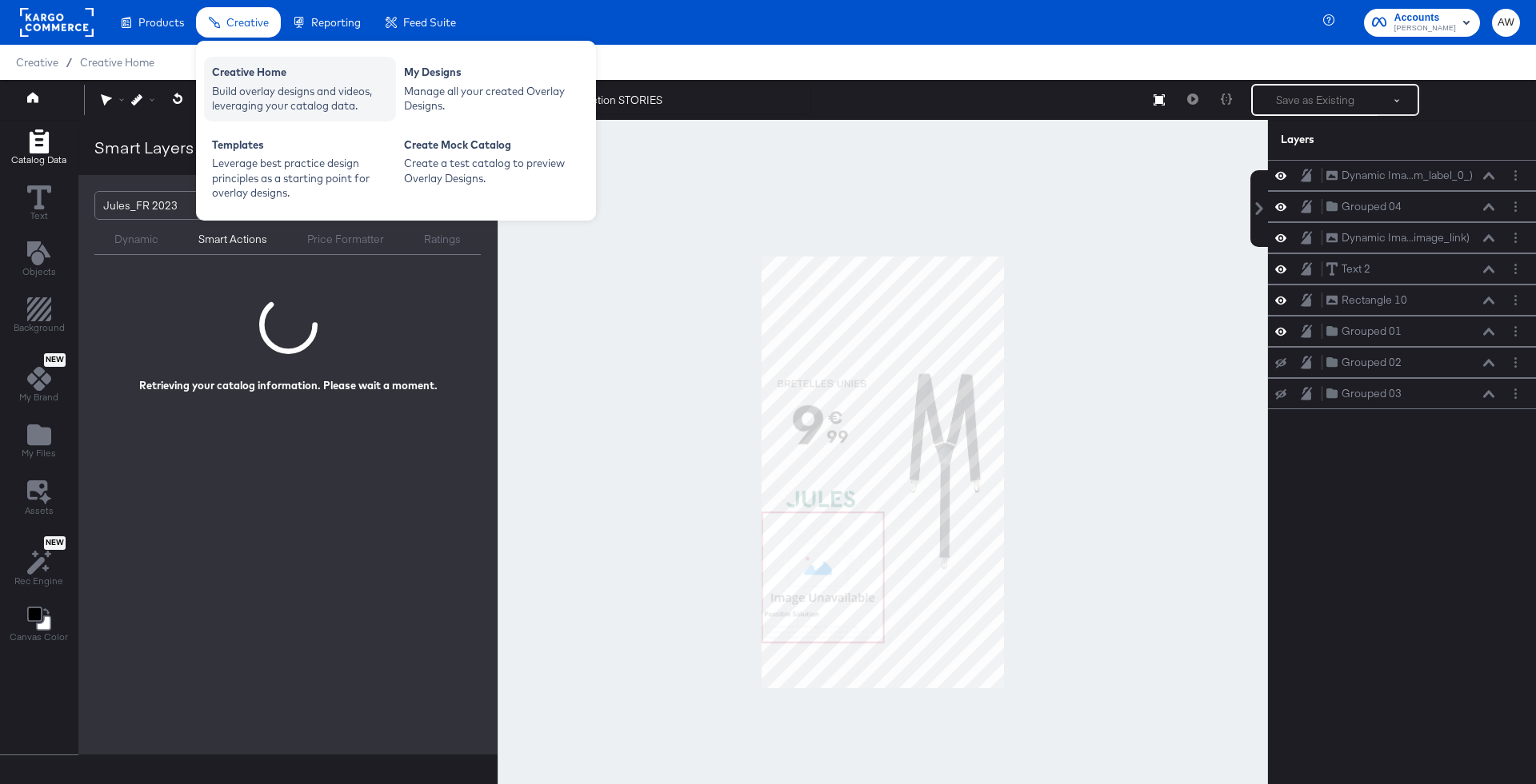
click at [260, 63] on div "Creative Home Build overlay designs and videos, leveraging your catalog data." at bounding box center [300, 89] width 192 height 65
click at [288, 87] on div "Build overlay designs and videos, leveraging your catalog data." at bounding box center [300, 99] width 176 height 30
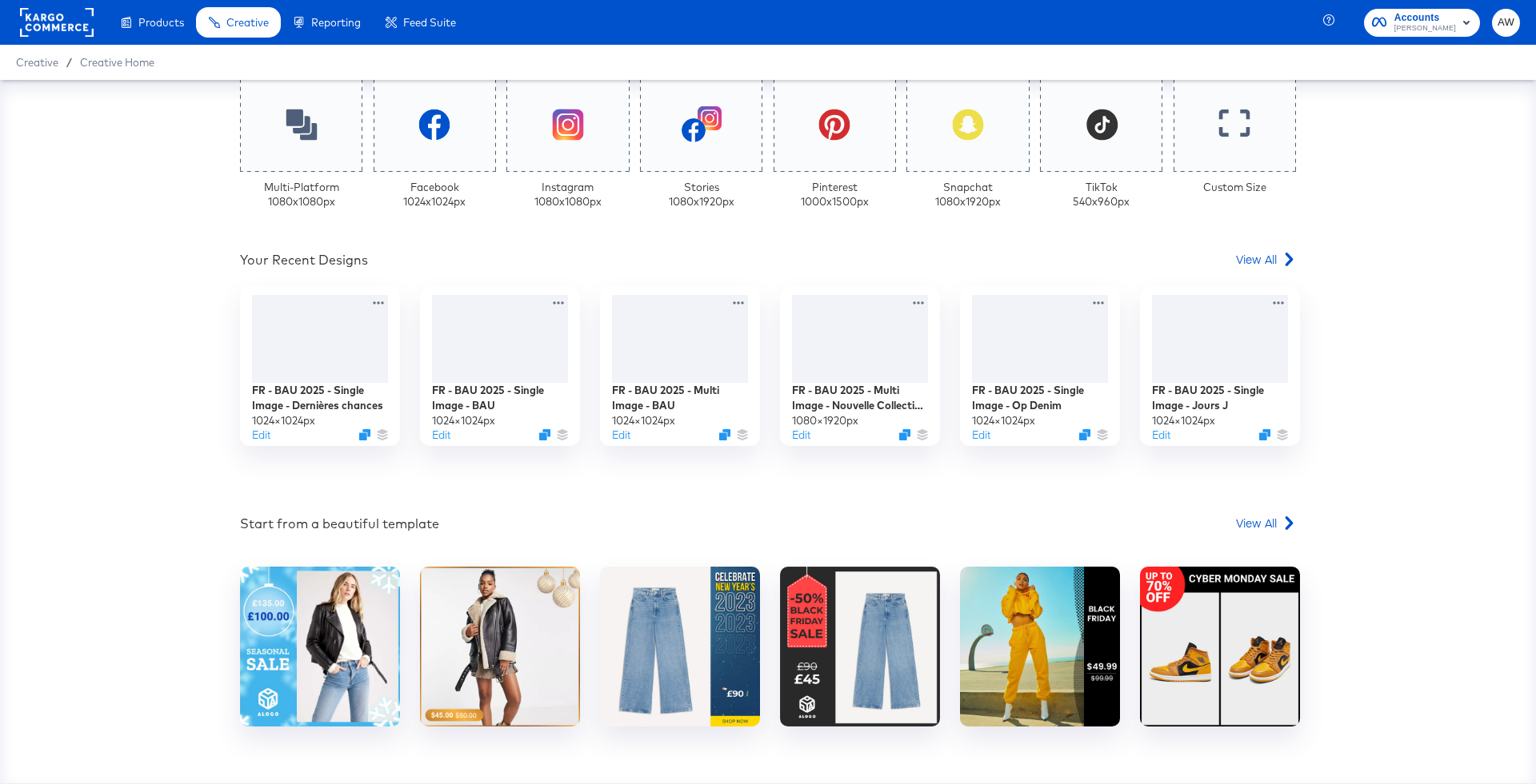
scroll to position [466, 0]
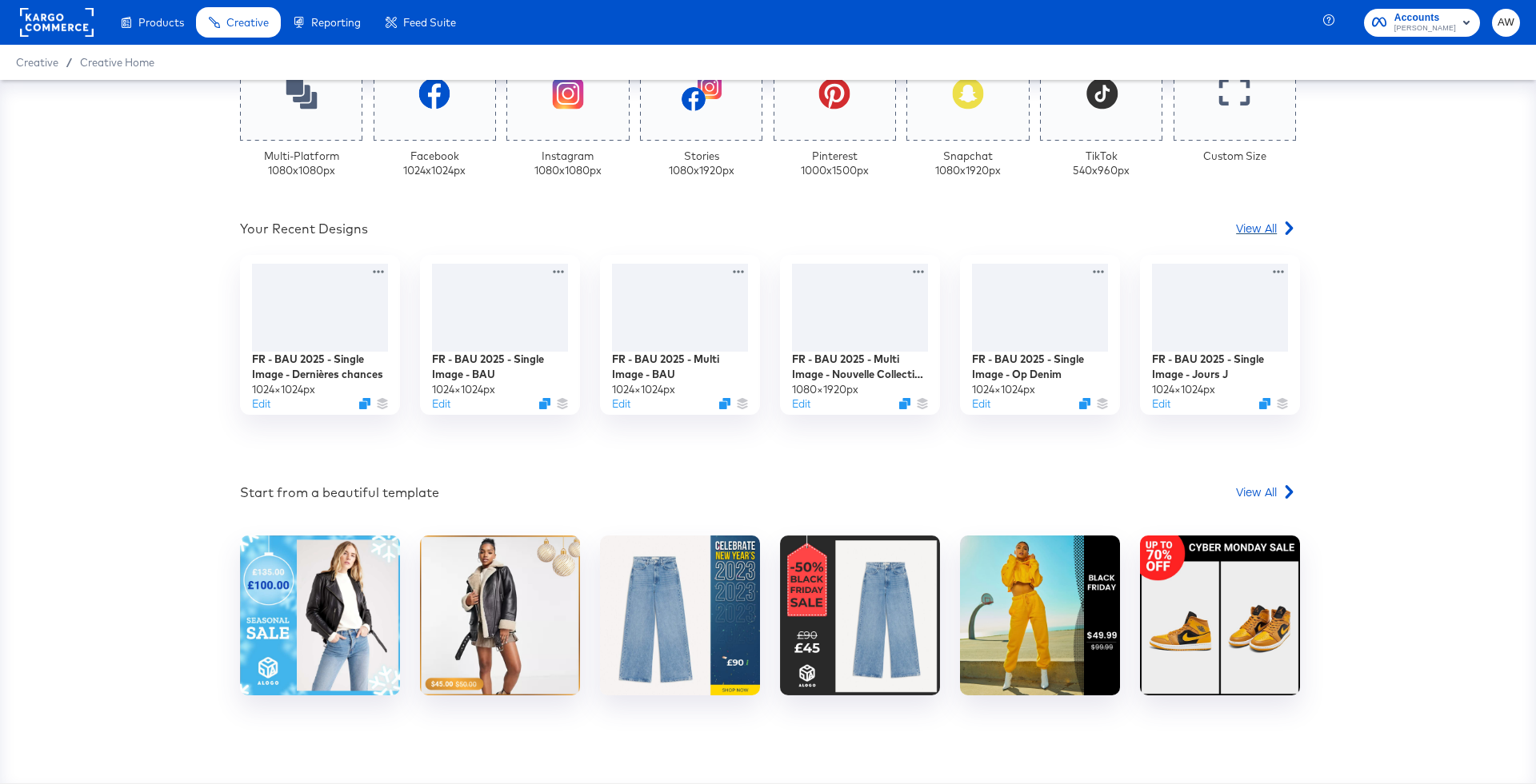
click at [1278, 221] on div "View All" at bounding box center [1266, 227] width 60 height 16
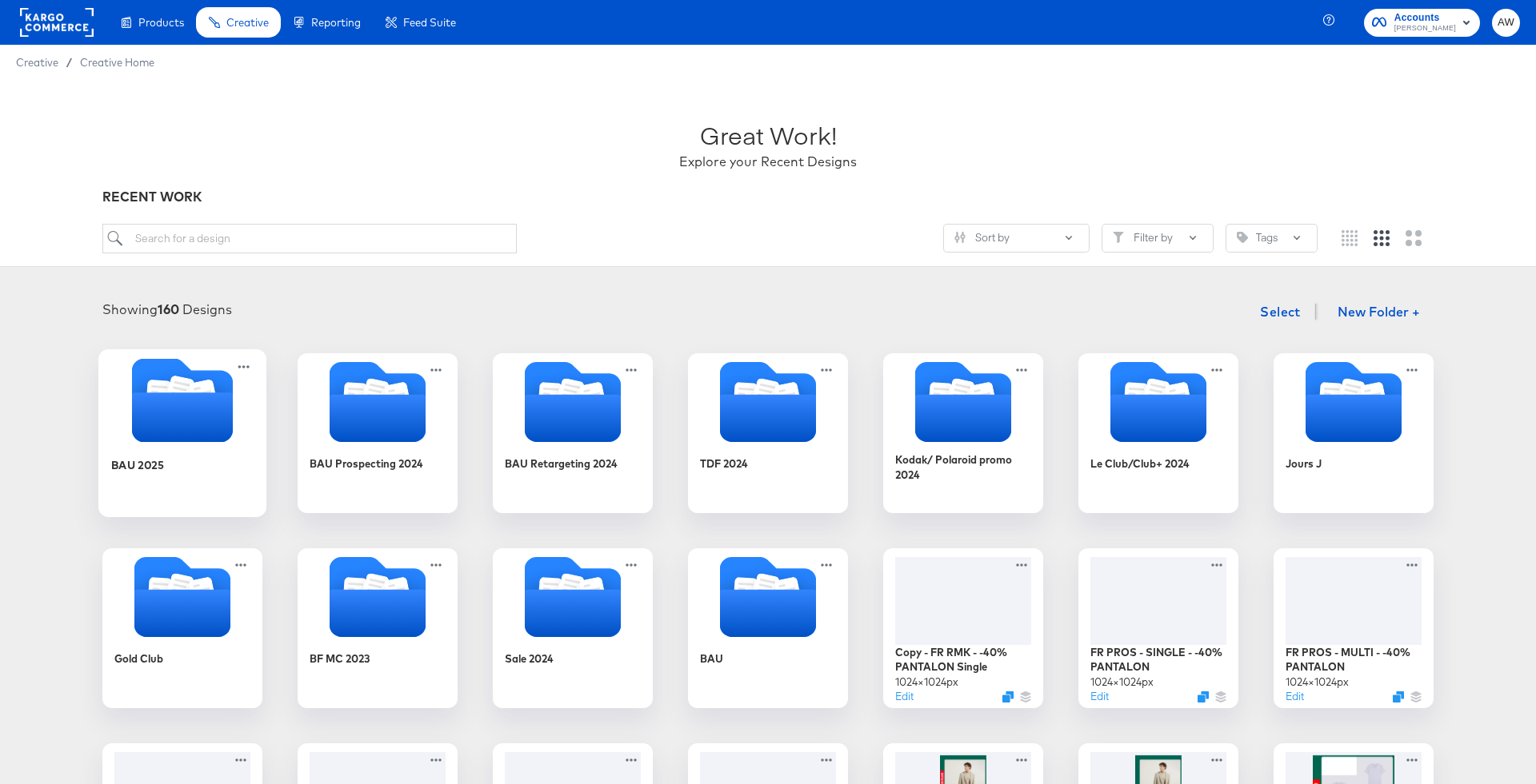
click at [184, 439] on icon "Folder" at bounding box center [183, 417] width 101 height 49
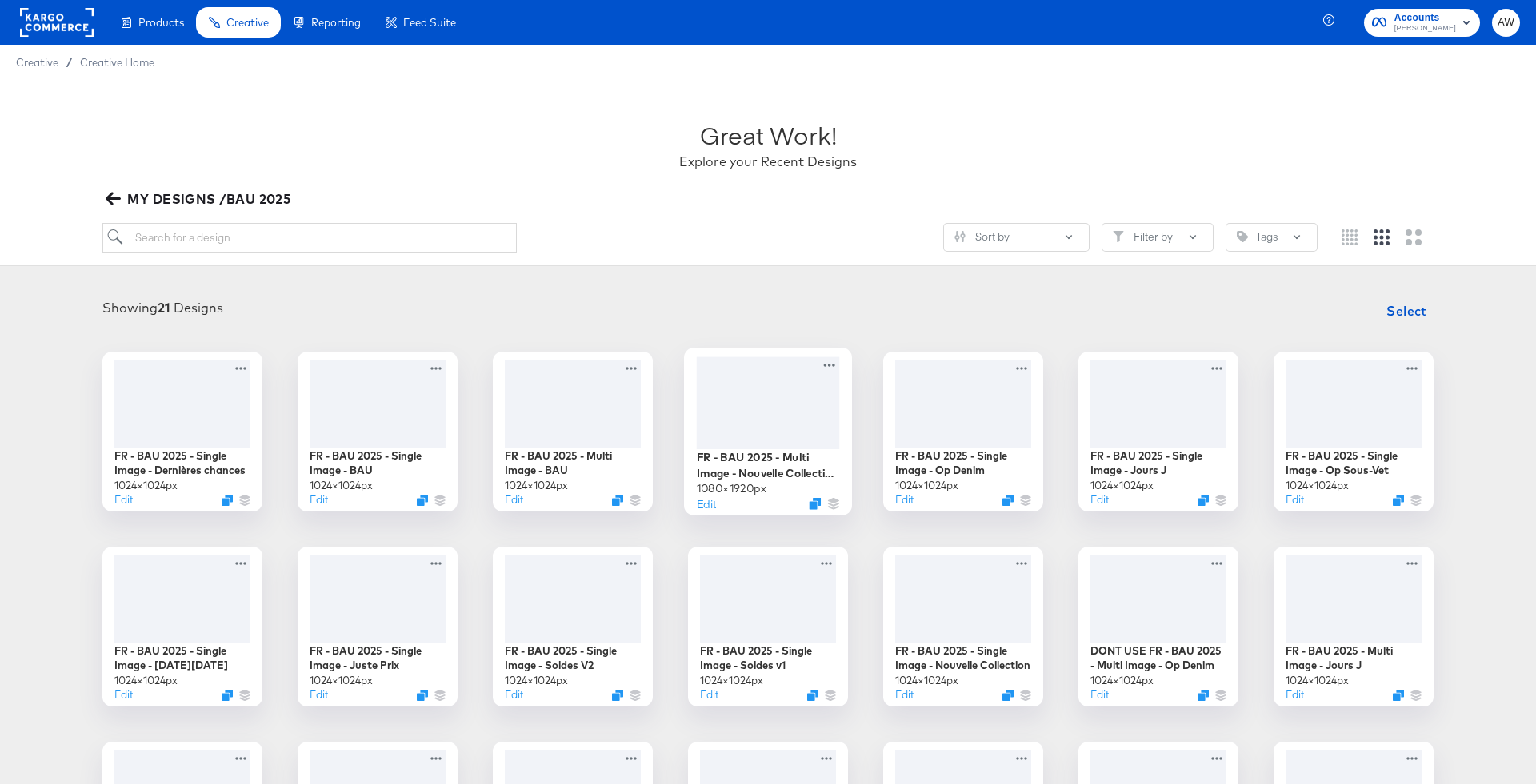
click at [767, 433] on div at bounding box center [768, 402] width 143 height 92
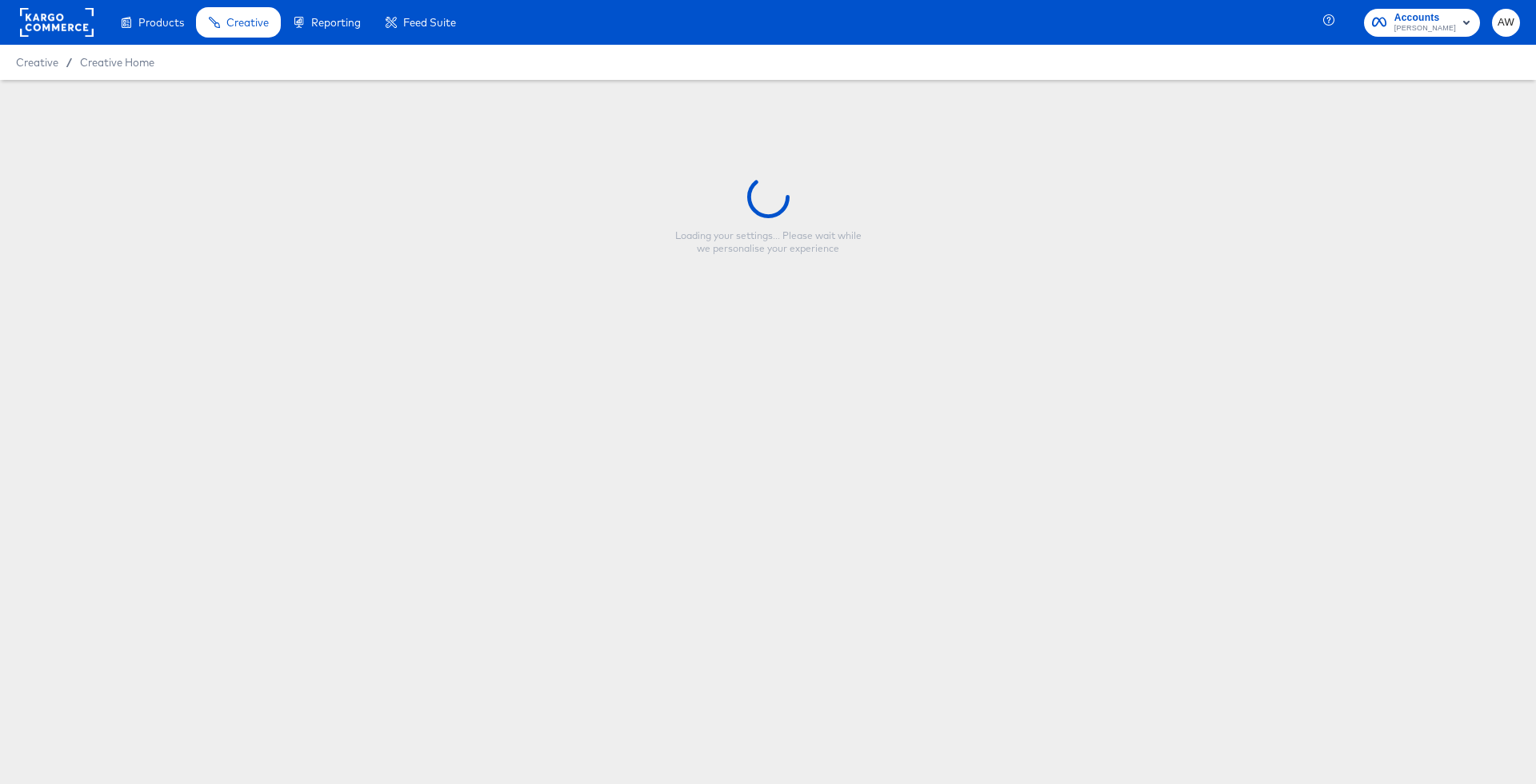
type input "FR - BAU 2025 - Multi Image - Nouvelle Collection STORIES"
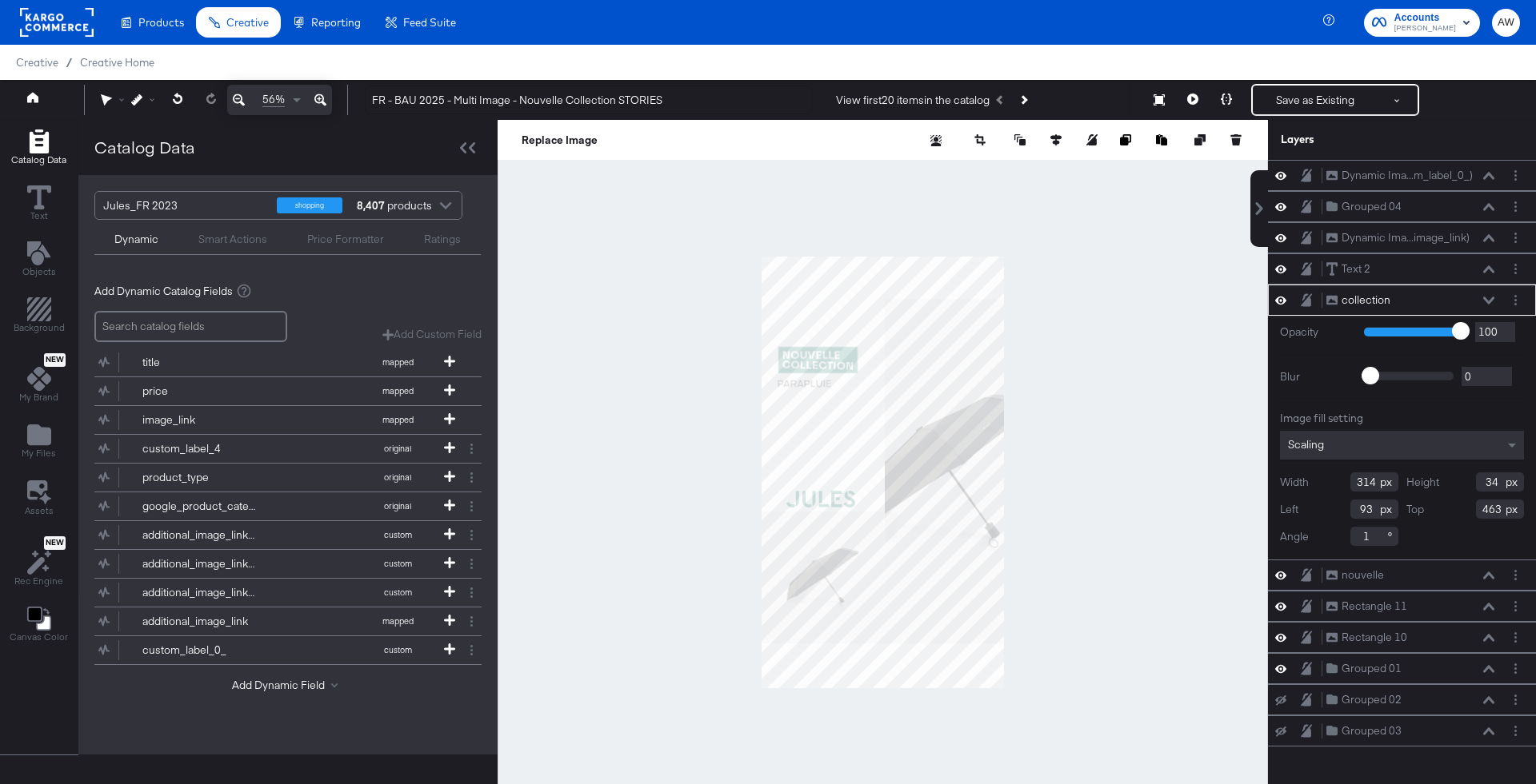
click at [224, 232] on div "Smart Actions" at bounding box center [233, 239] width 69 height 15
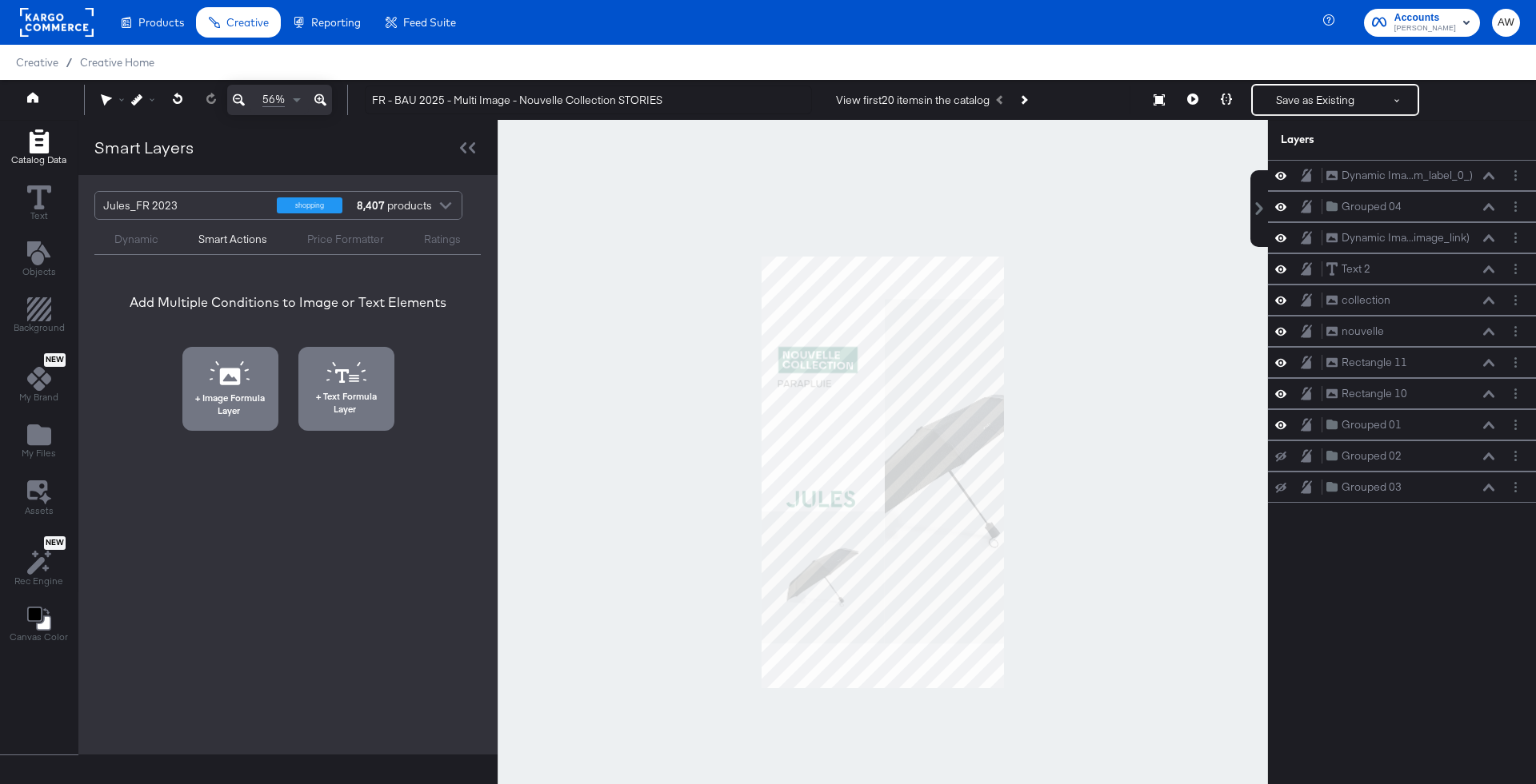
click at [701, 223] on div at bounding box center [882, 472] width 770 height 705
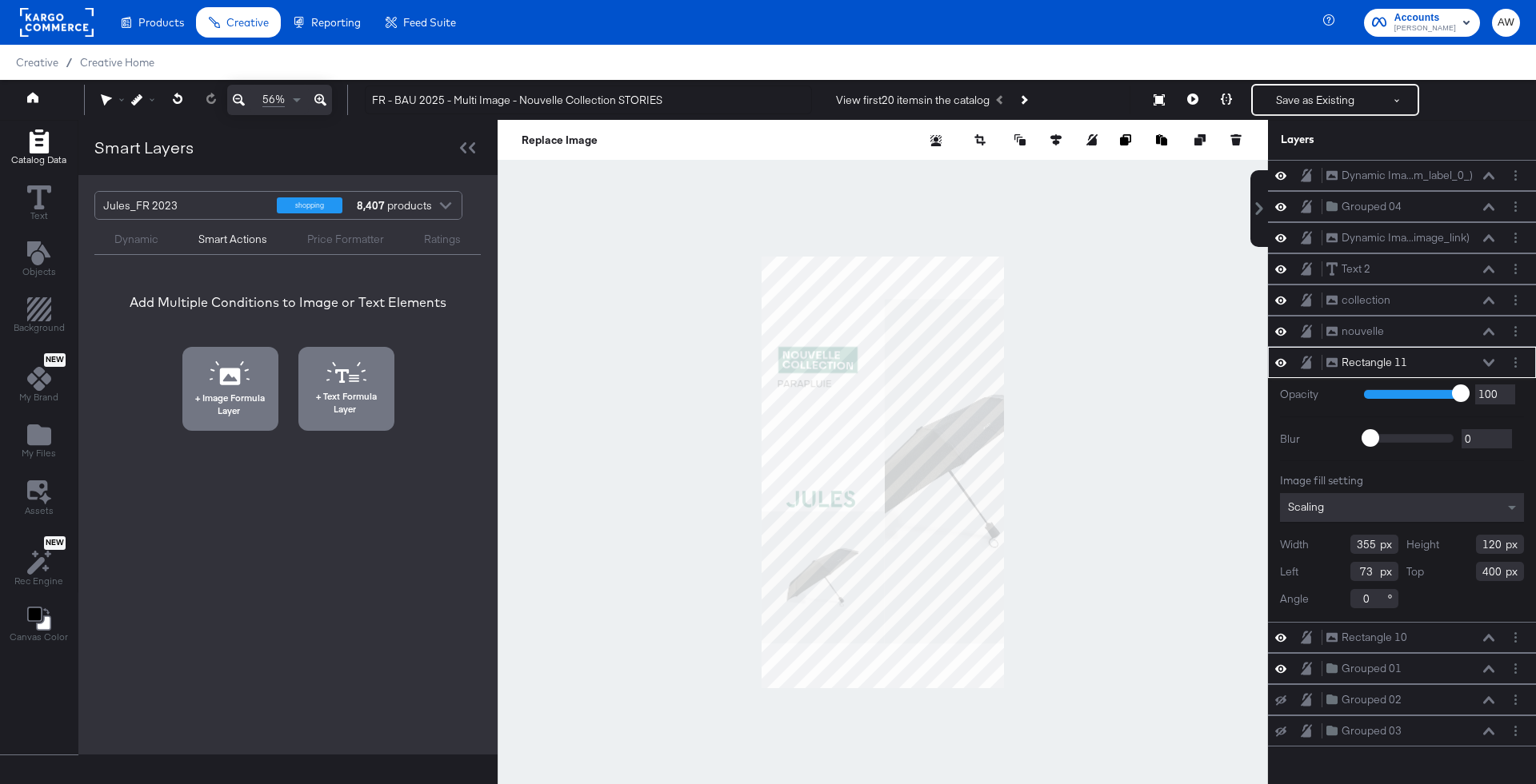
click at [1061, 292] on div at bounding box center [882, 472] width 770 height 705
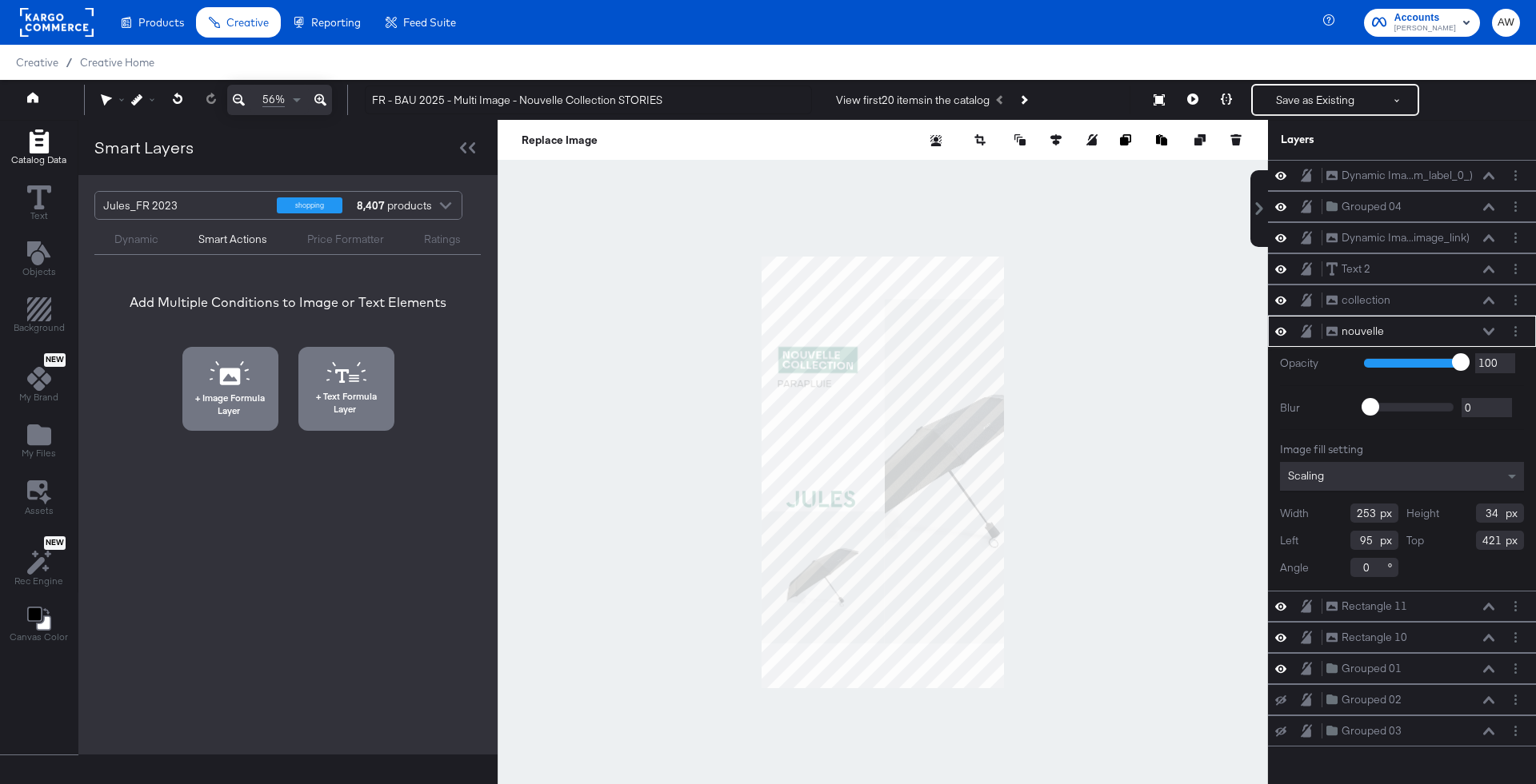
click at [1169, 283] on div at bounding box center [882, 472] width 770 height 705
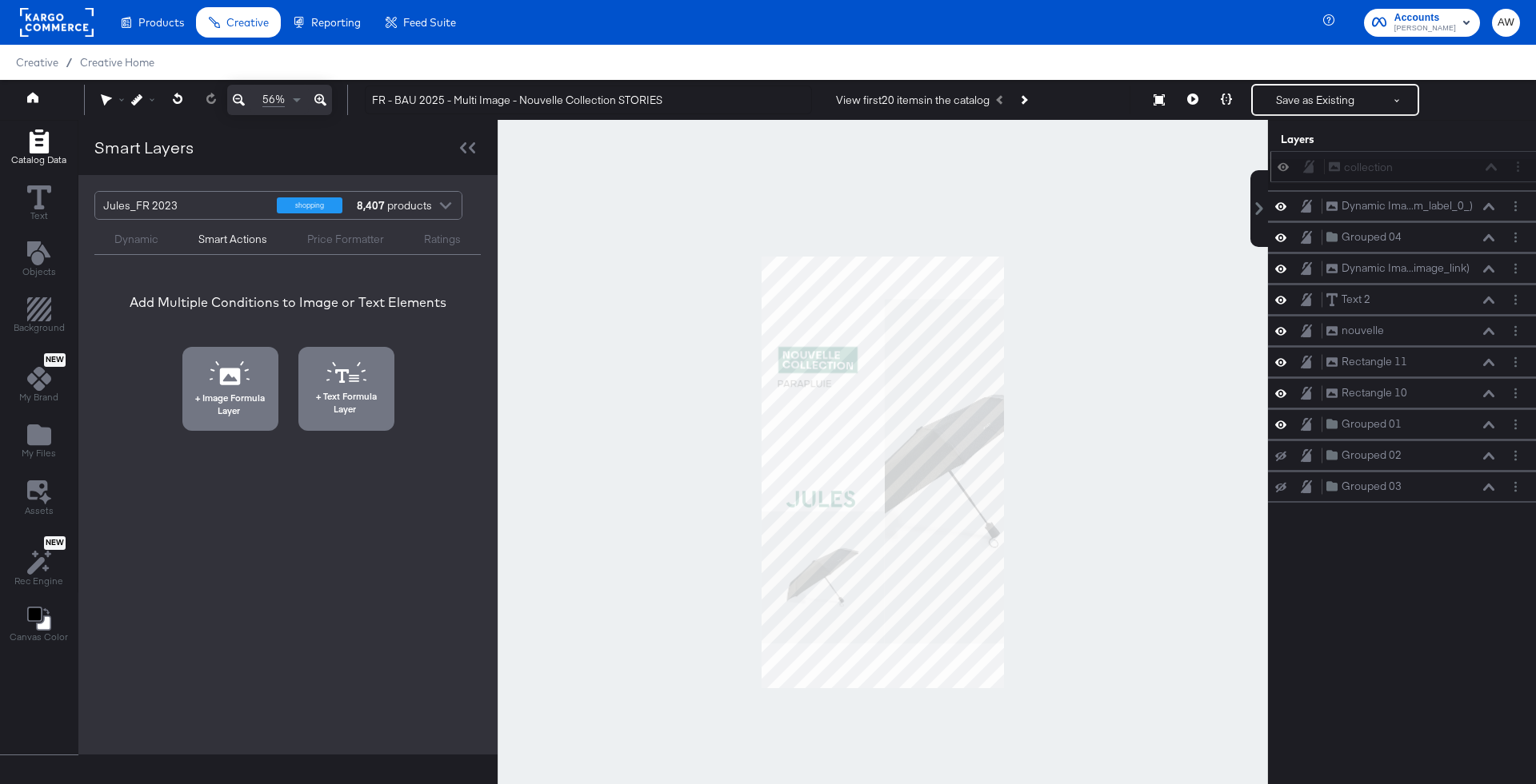
drag, startPoint x: 1491, startPoint y: 298, endPoint x: 1496, endPoint y: 150, distance: 148.1
click at [1496, 159] on div "collection collection" at bounding box center [1412, 168] width 170 height 17
drag, startPoint x: 1491, startPoint y: 334, endPoint x: 1491, endPoint y: 202, distance: 132.0
click at [1491, 202] on div "nouvelle nouvelle" at bounding box center [1410, 204] width 170 height 17
drag, startPoint x: 1488, startPoint y: 358, endPoint x: 1488, endPoint y: 218, distance: 140.0
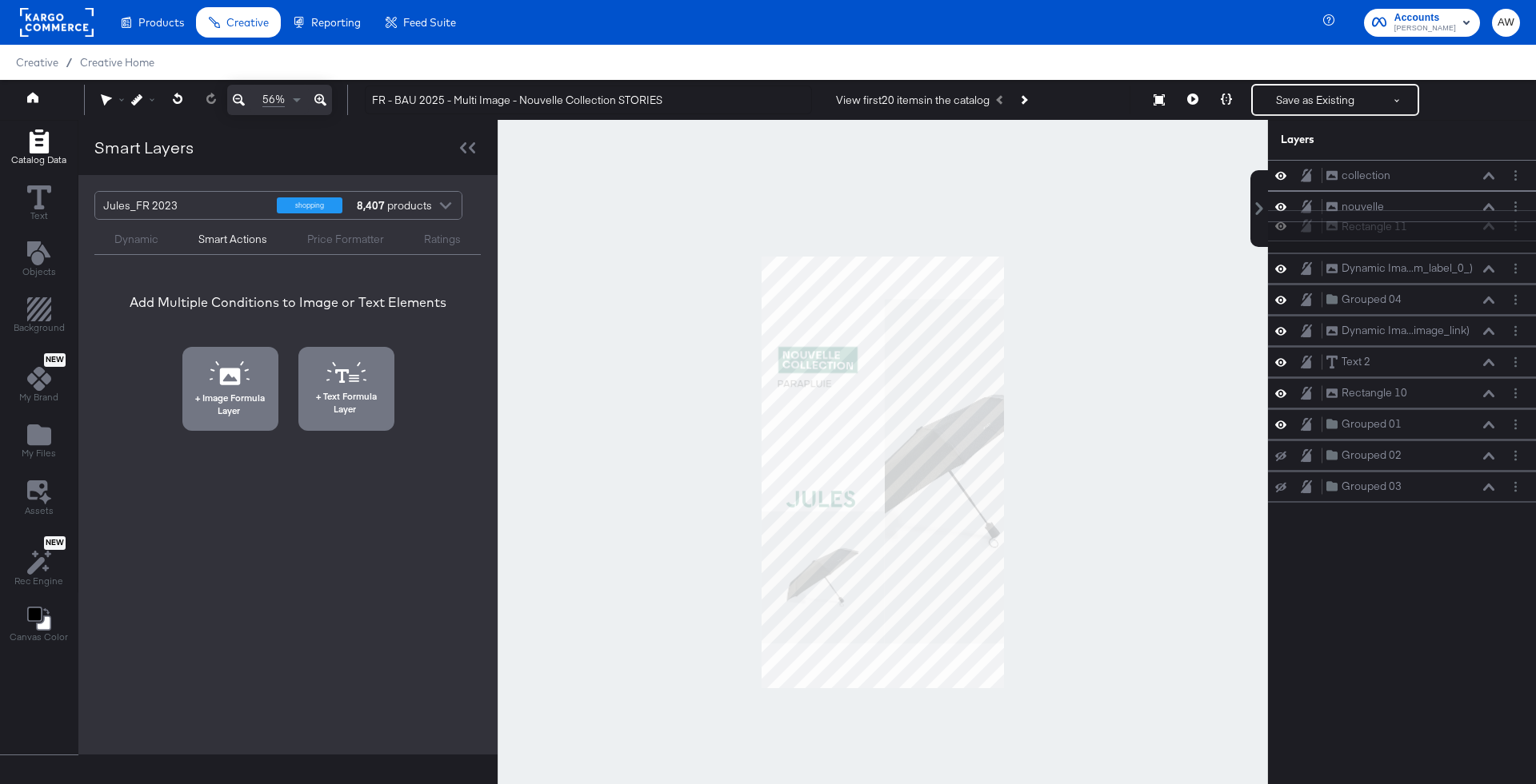
click at [1488, 218] on div "Rectangle 11 Rectangle 11" at bounding box center [1410, 226] width 170 height 17
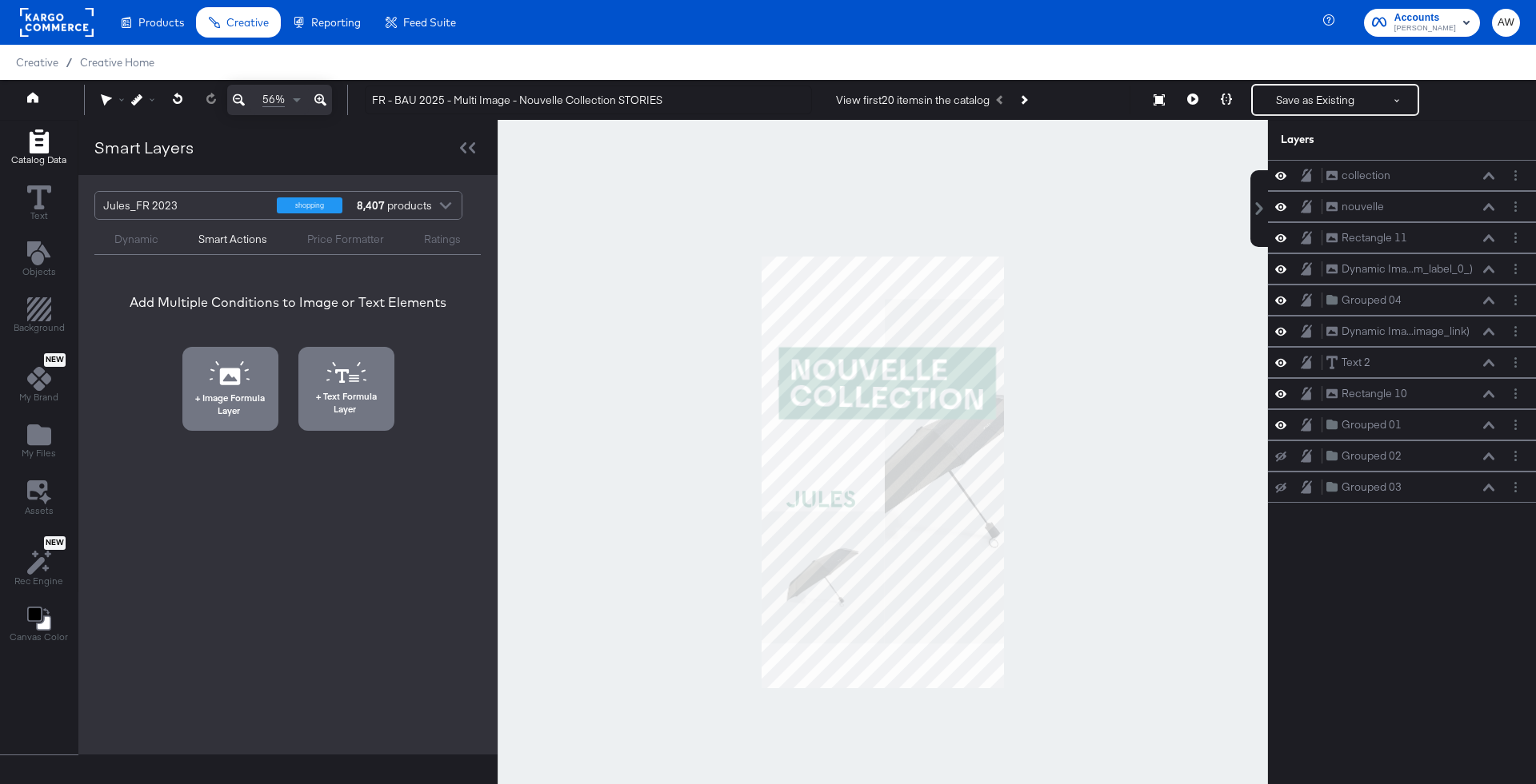
click at [1128, 265] on div at bounding box center [882, 472] width 770 height 705
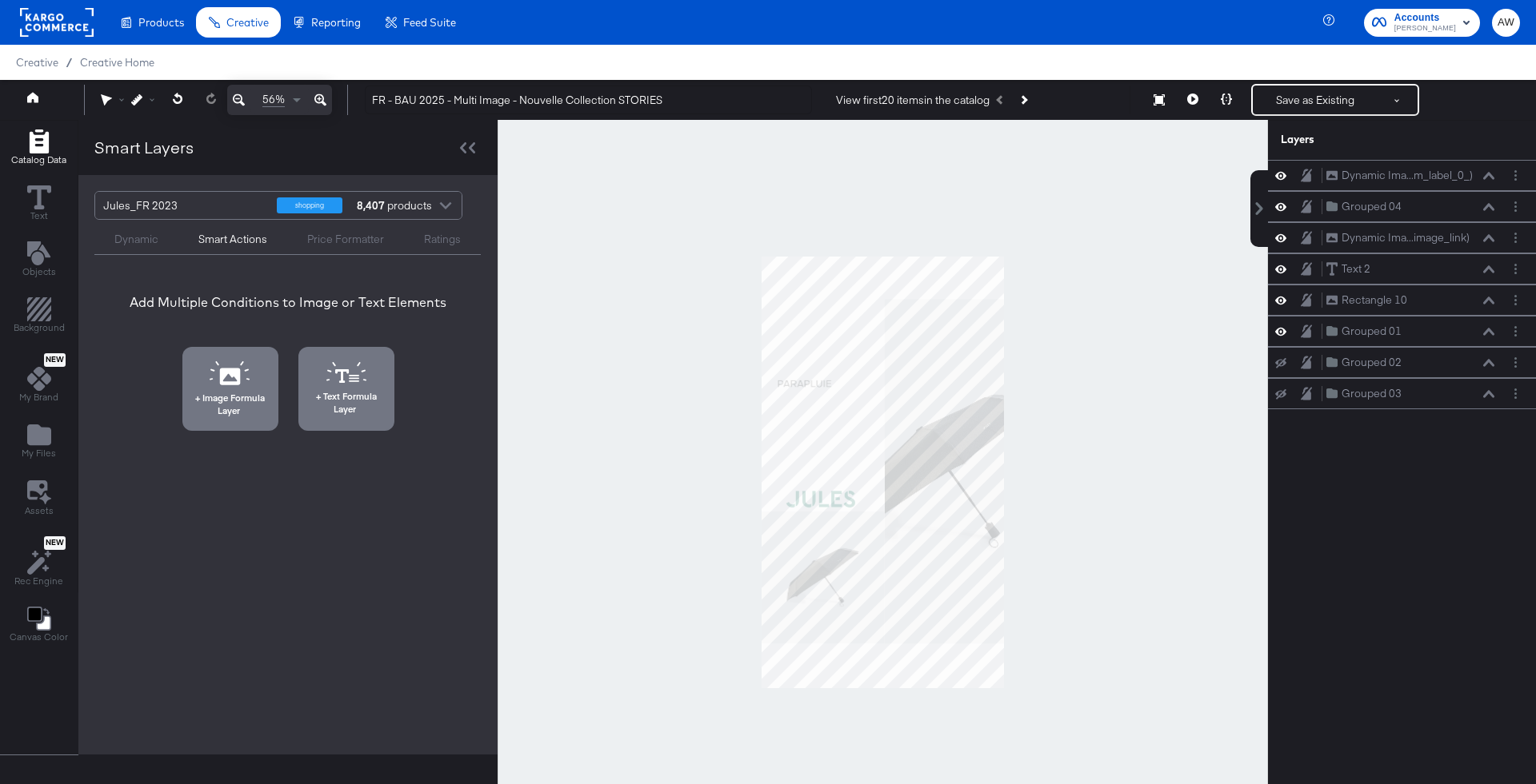
click at [1113, 352] on div at bounding box center [882, 472] width 770 height 705
click at [242, 375] on icon at bounding box center [230, 373] width 41 height 24
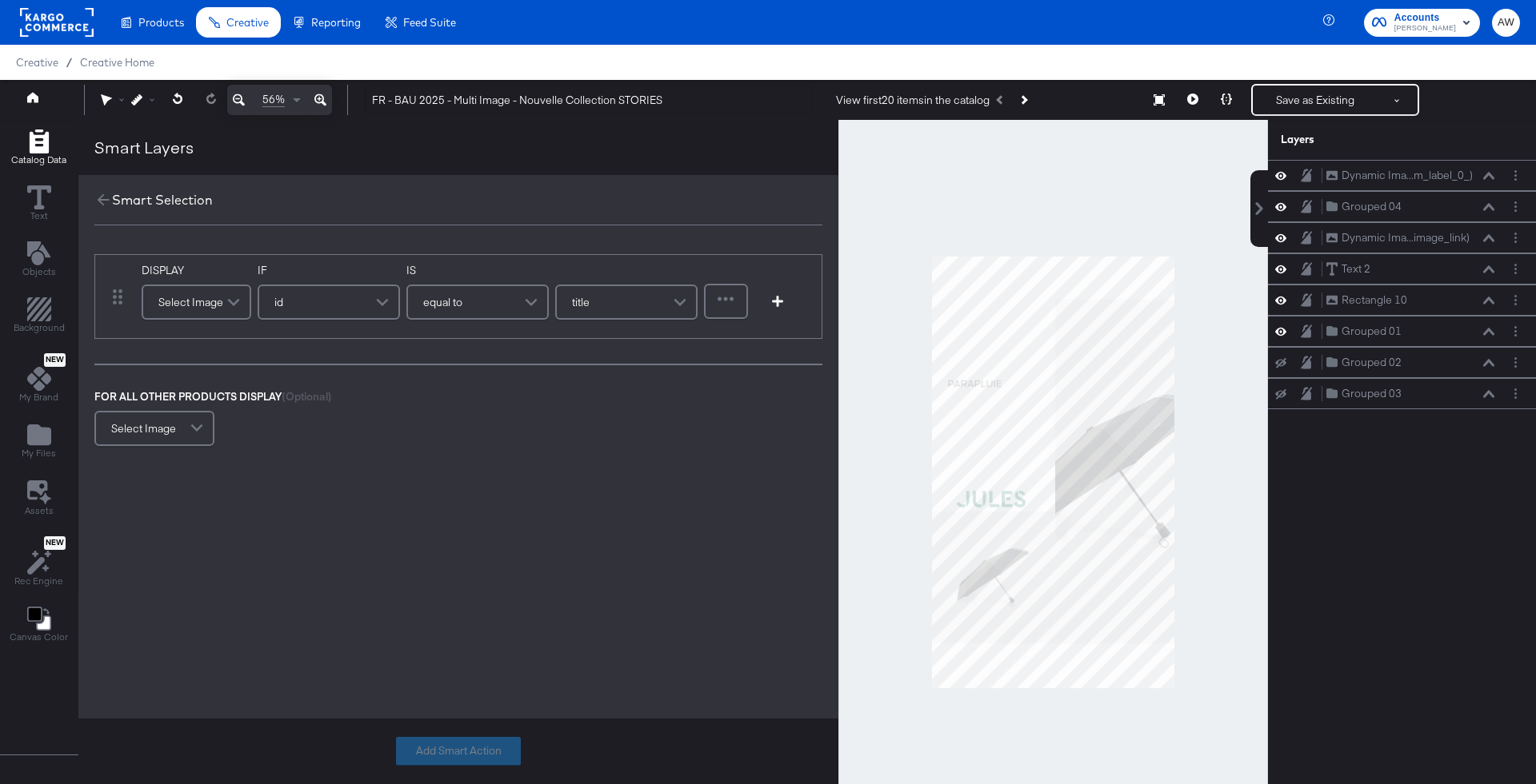
click at [216, 306] on div "Select Image" at bounding box center [197, 302] width 106 height 32
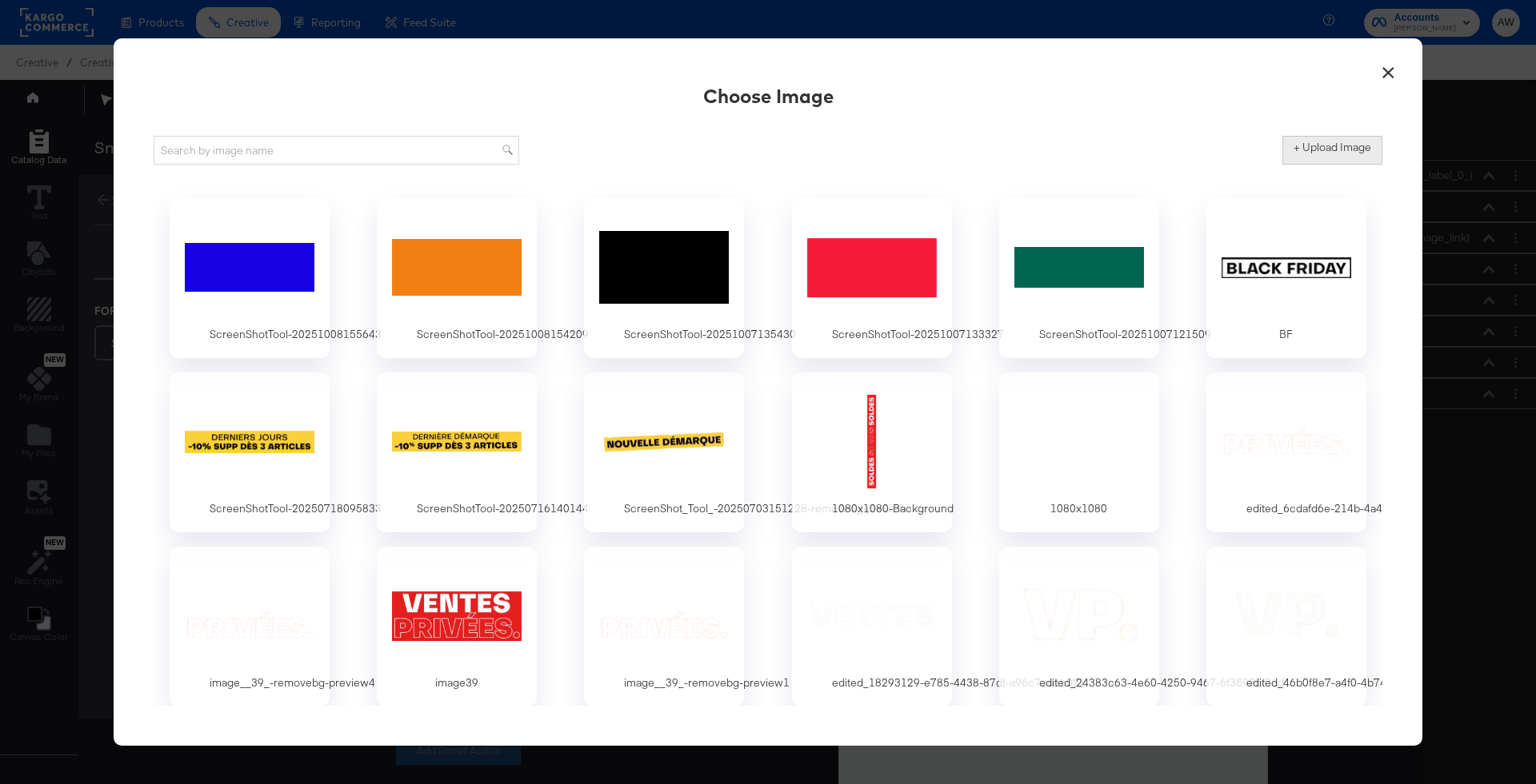
click at [1339, 149] on label "+ Upload Image" at bounding box center [1331, 147] width 77 height 15
click at [1339, 165] on input "+ Upload Image" at bounding box center [1464, 165] width 365 height 0
type input "C:\fakepath\ScreenShot Tool -20251010110537.png"
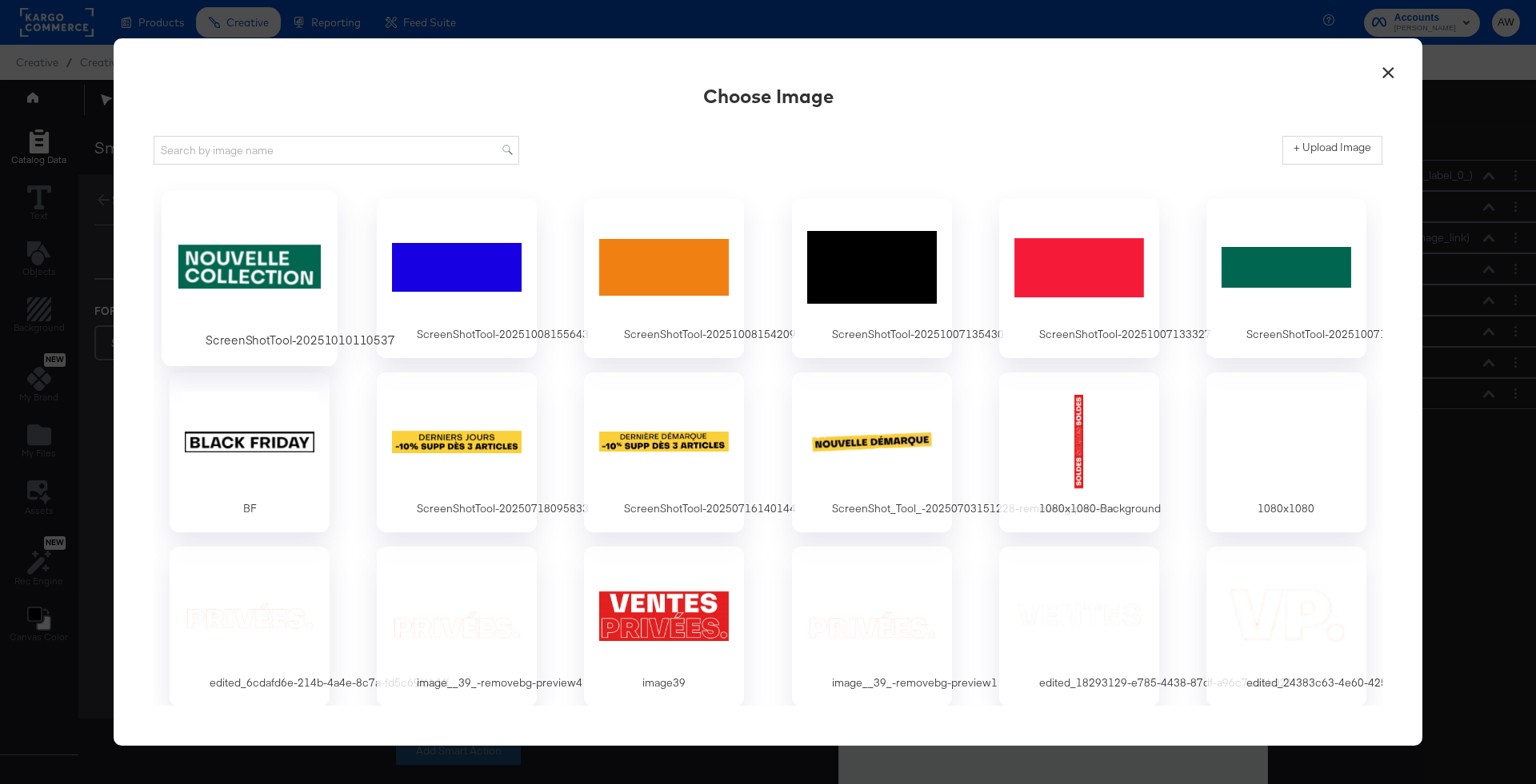
click at [233, 273] on div at bounding box center [250, 267] width 150 height 110
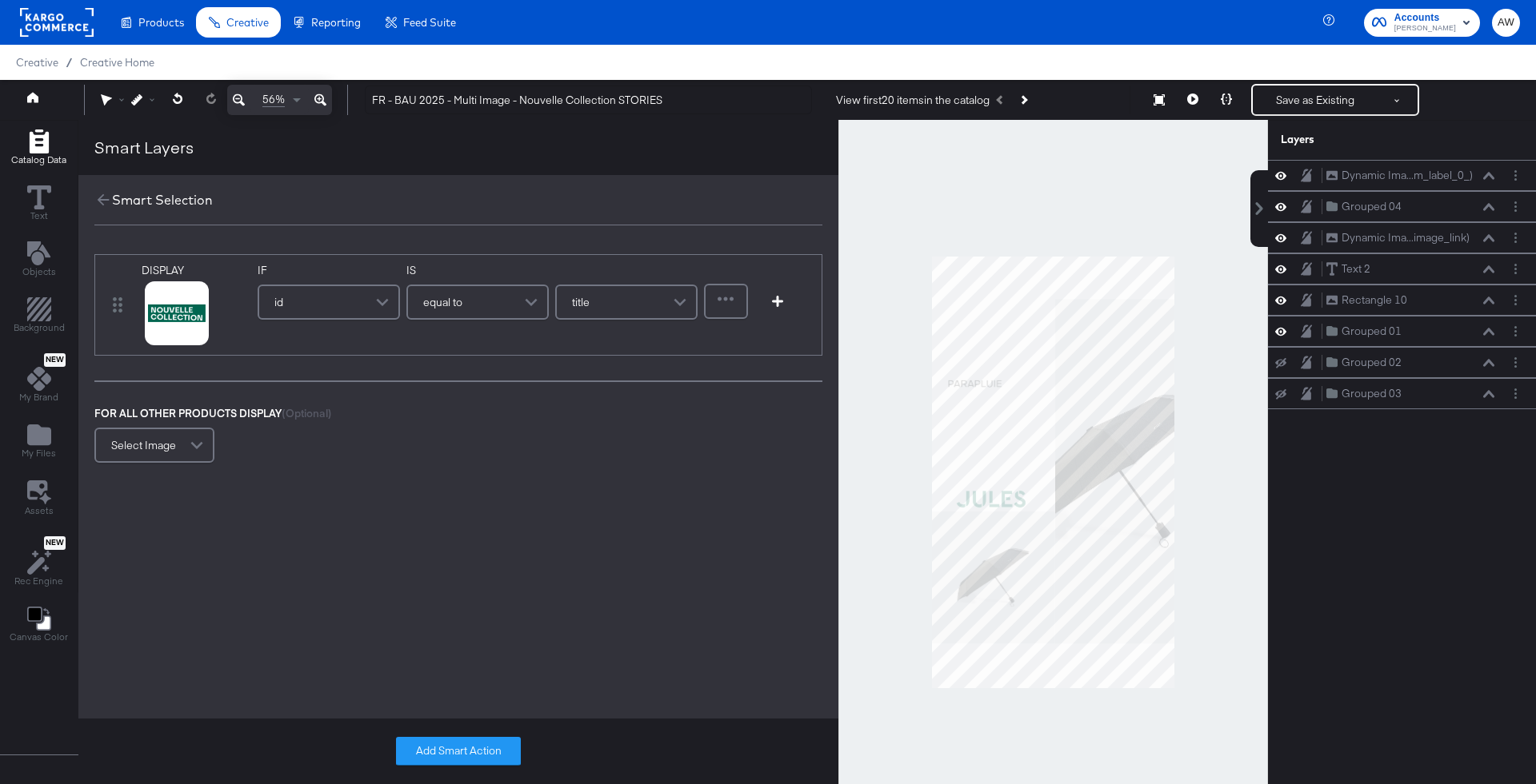
click at [1123, 159] on div at bounding box center [1053, 472] width 429 height 705
click at [179, 93] on icon at bounding box center [177, 99] width 10 height 11
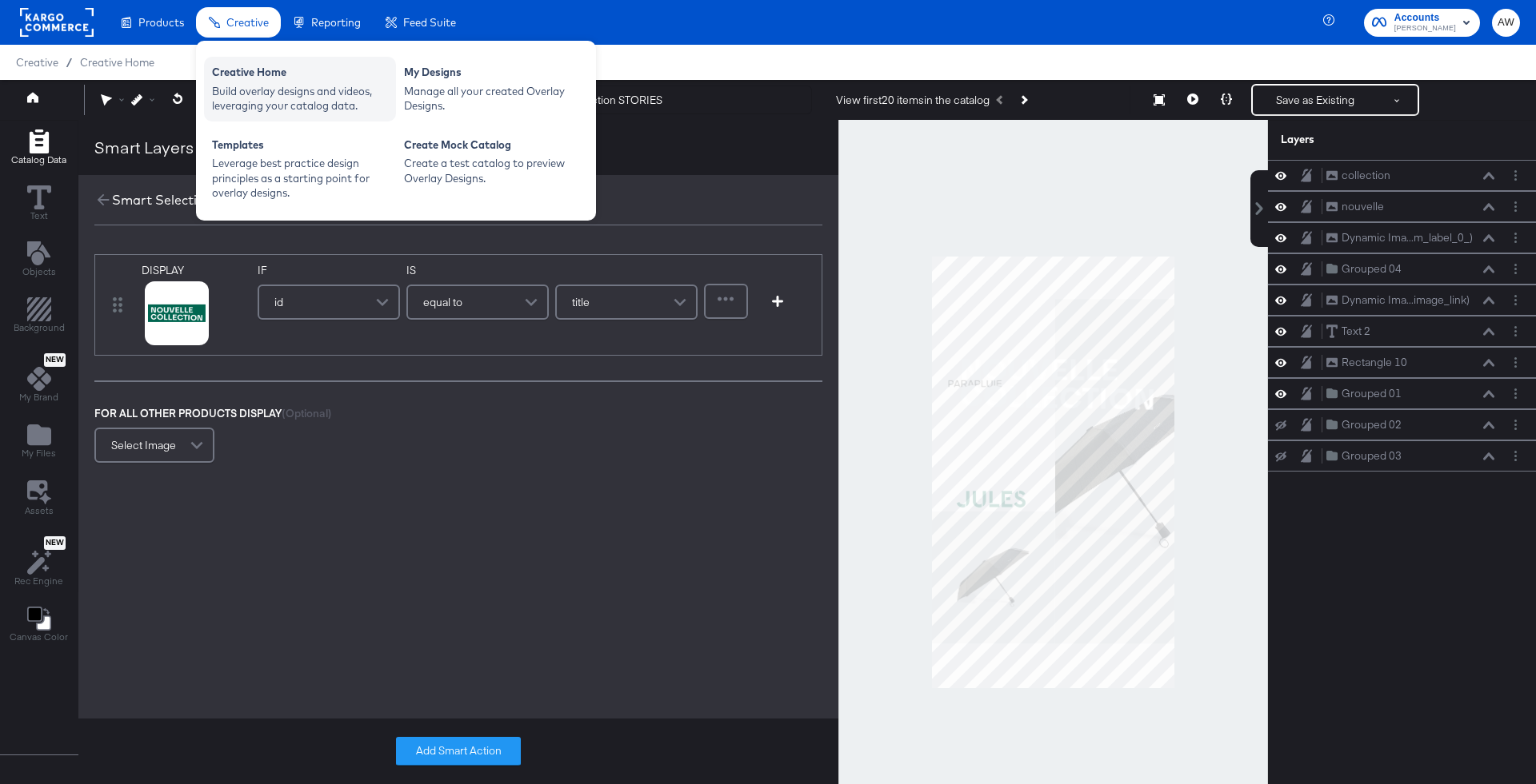
click at [278, 69] on div "Creative Home" at bounding box center [300, 74] width 176 height 20
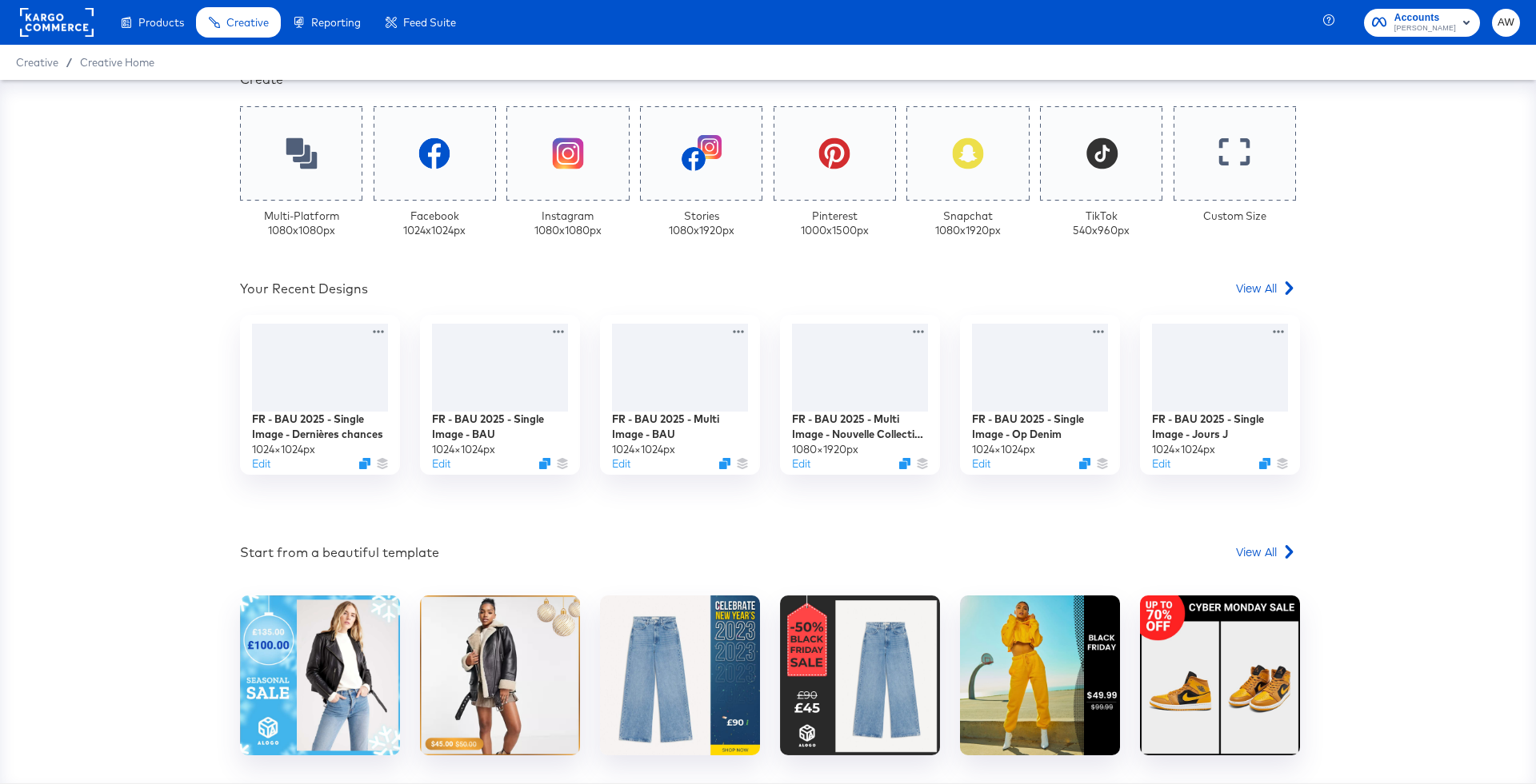
scroll to position [466, 0]
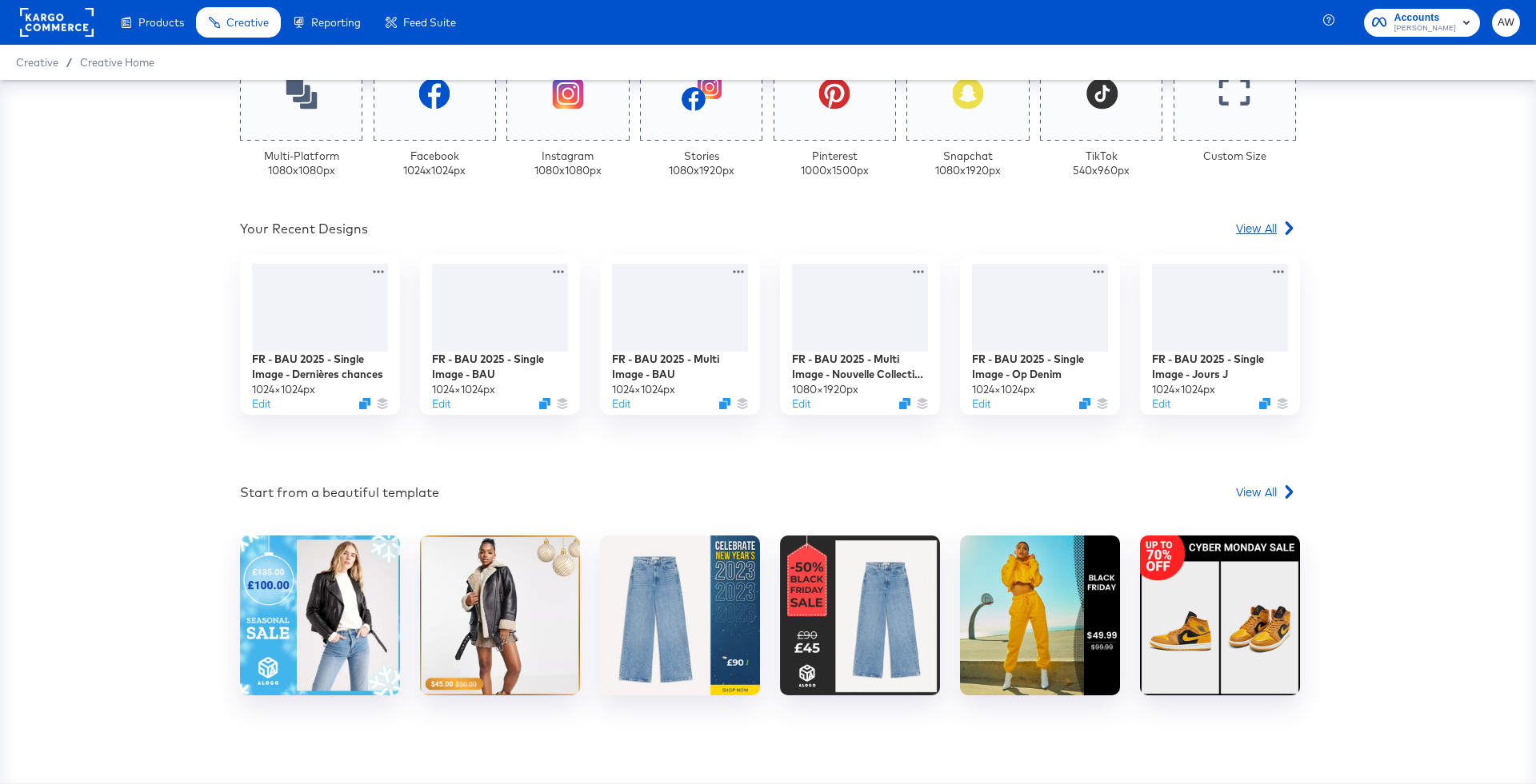
click at [1276, 223] on div "View All" at bounding box center [1266, 227] width 60 height 16
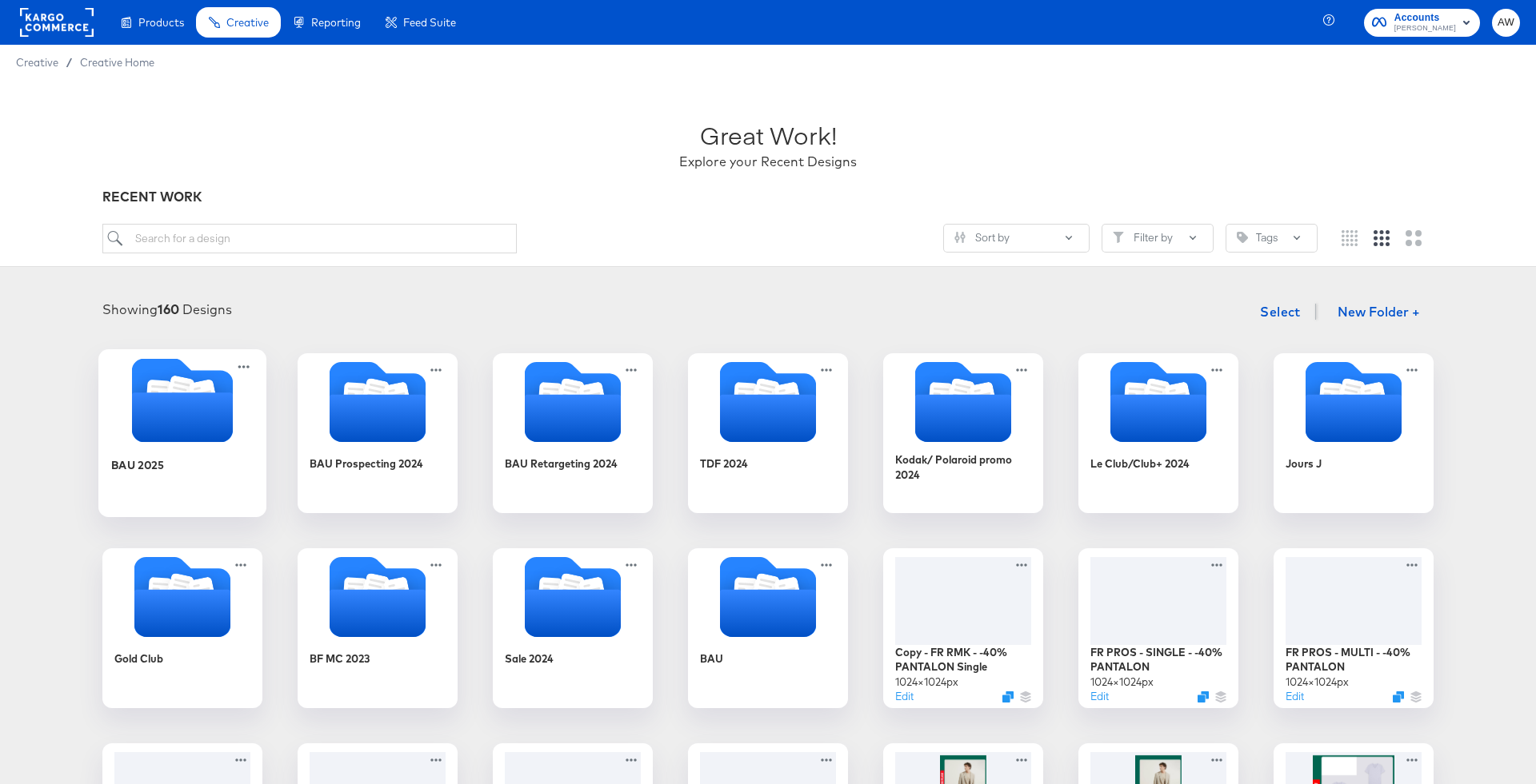
click at [143, 376] on icon "Folder" at bounding box center [183, 400] width 101 height 84
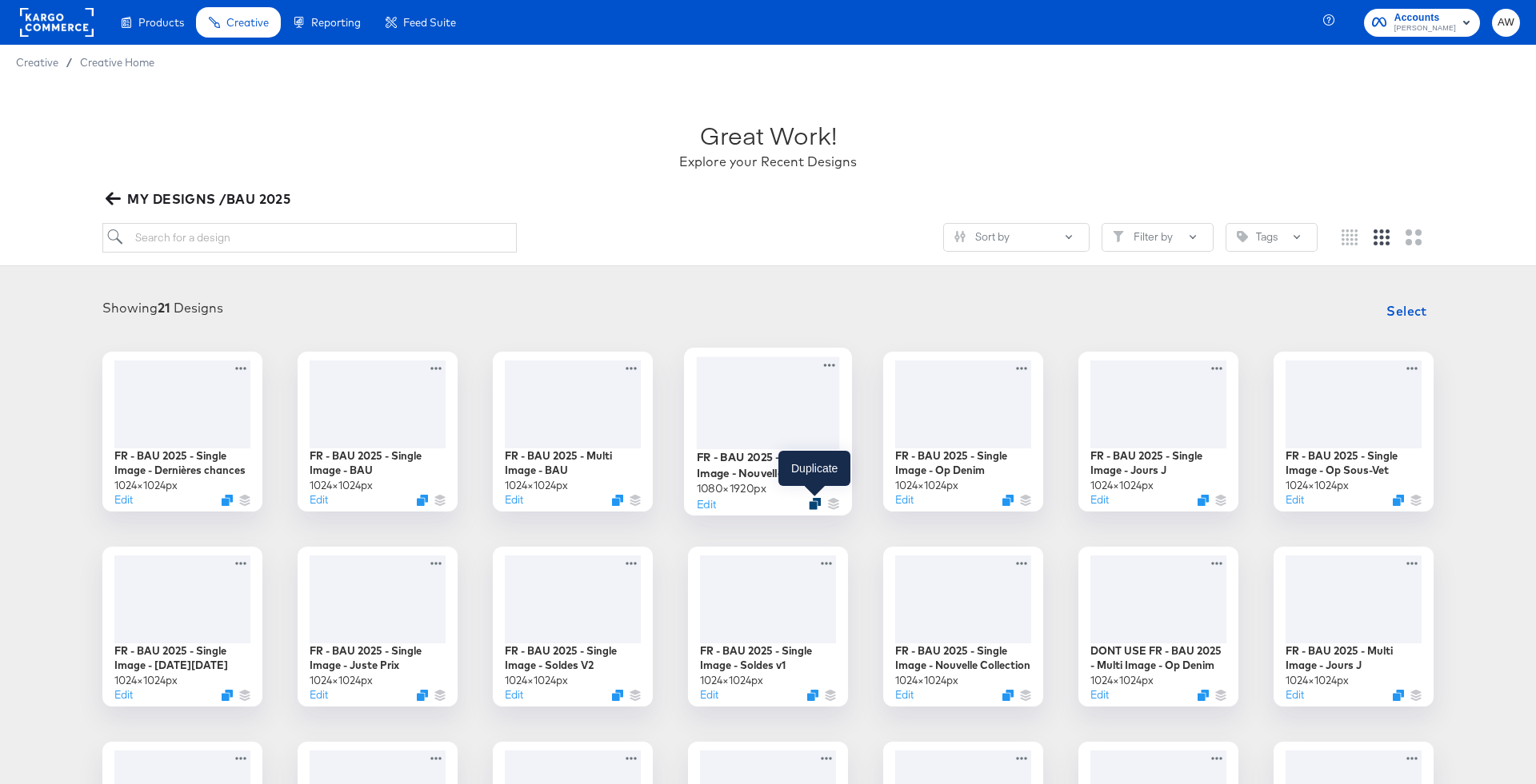
click at [819, 506] on icon "Duplicate" at bounding box center [814, 503] width 12 height 12
click at [704, 506] on button "Edit" at bounding box center [706, 503] width 20 height 15
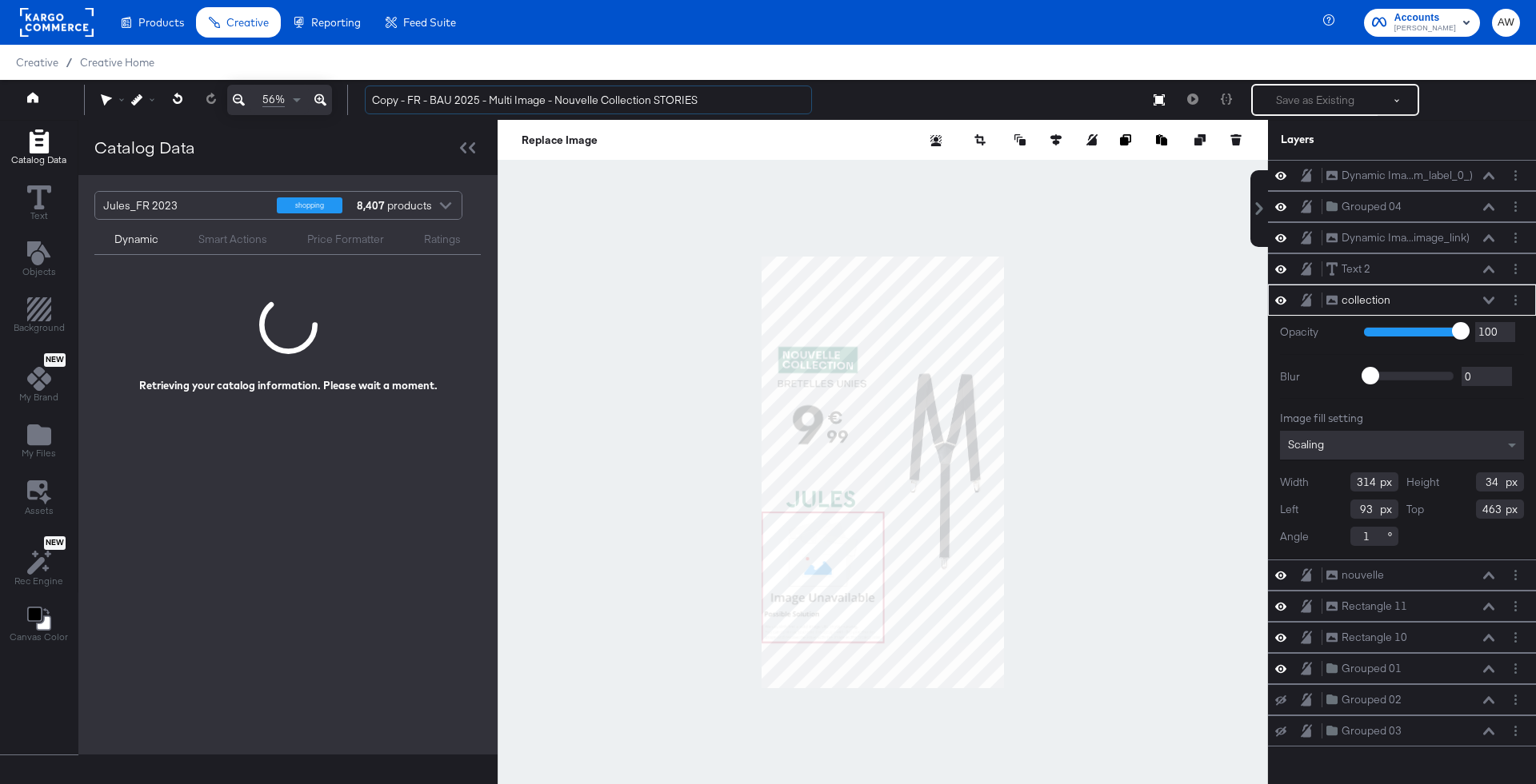
drag, startPoint x: 405, startPoint y: 102, endPoint x: 354, endPoint y: 101, distance: 51.0
click at [354, 102] on div "Copy - FR - BAU 2025 - Multi Image - Nouvelle Collection STORIES Save as Existi…" at bounding box center [936, 100] width 1168 height 32
click at [614, 104] on input "FR - BAU 2025 - Multi Image - Nouvelle Collection STORIES" at bounding box center [589, 101] width 447 height 30
drag, startPoint x: 619, startPoint y: 104, endPoint x: 523, endPoint y: 104, distance: 96.0
click at [523, 104] on input "FR - BAU 2025 - Multi Image - Nouvelle Collection STORIES" at bounding box center [589, 101] width 447 height 30
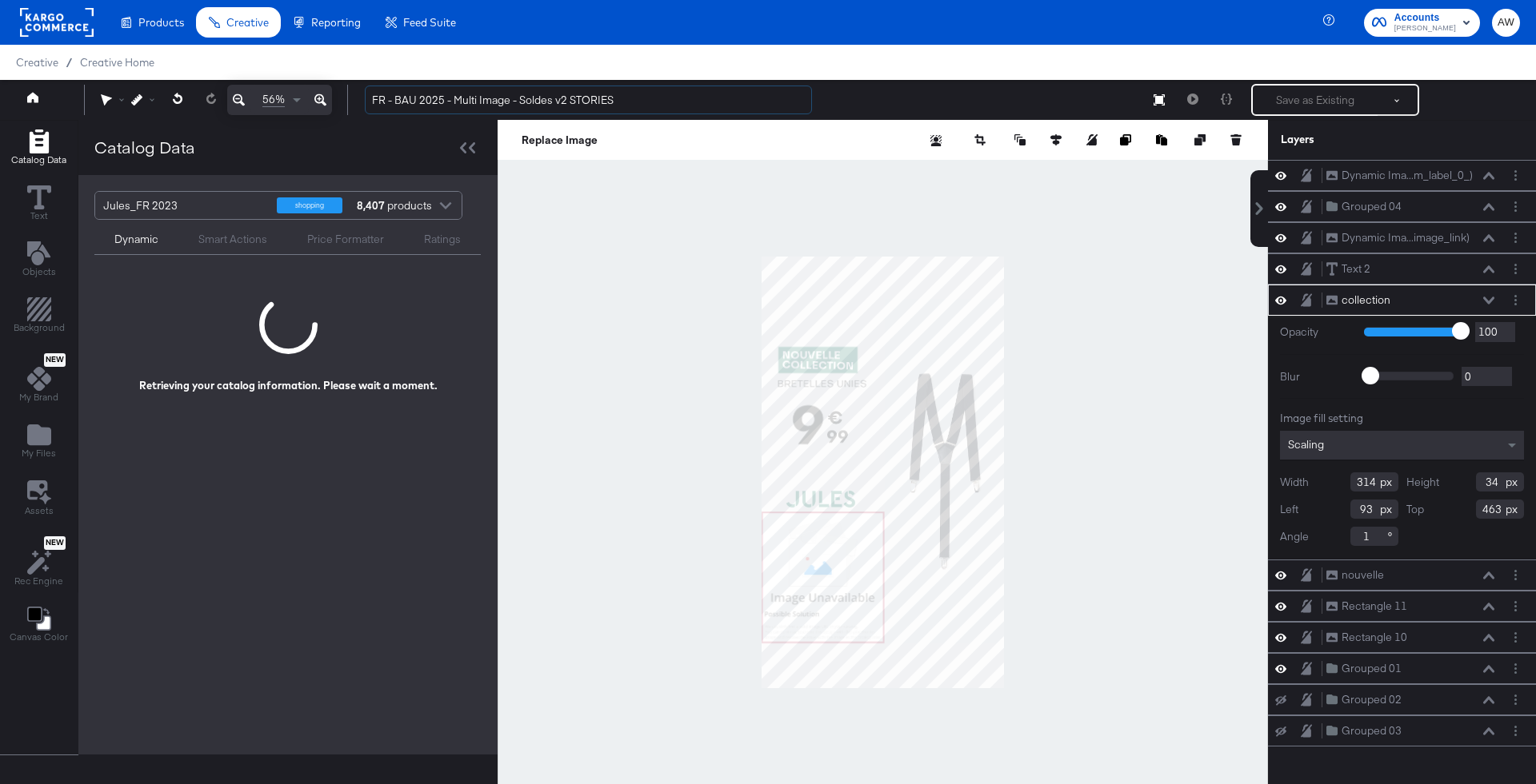
type input "FR - BAU 2025 - Multi Image - Soldes v2 STORIES"
click at [1039, 267] on div at bounding box center [882, 472] width 770 height 705
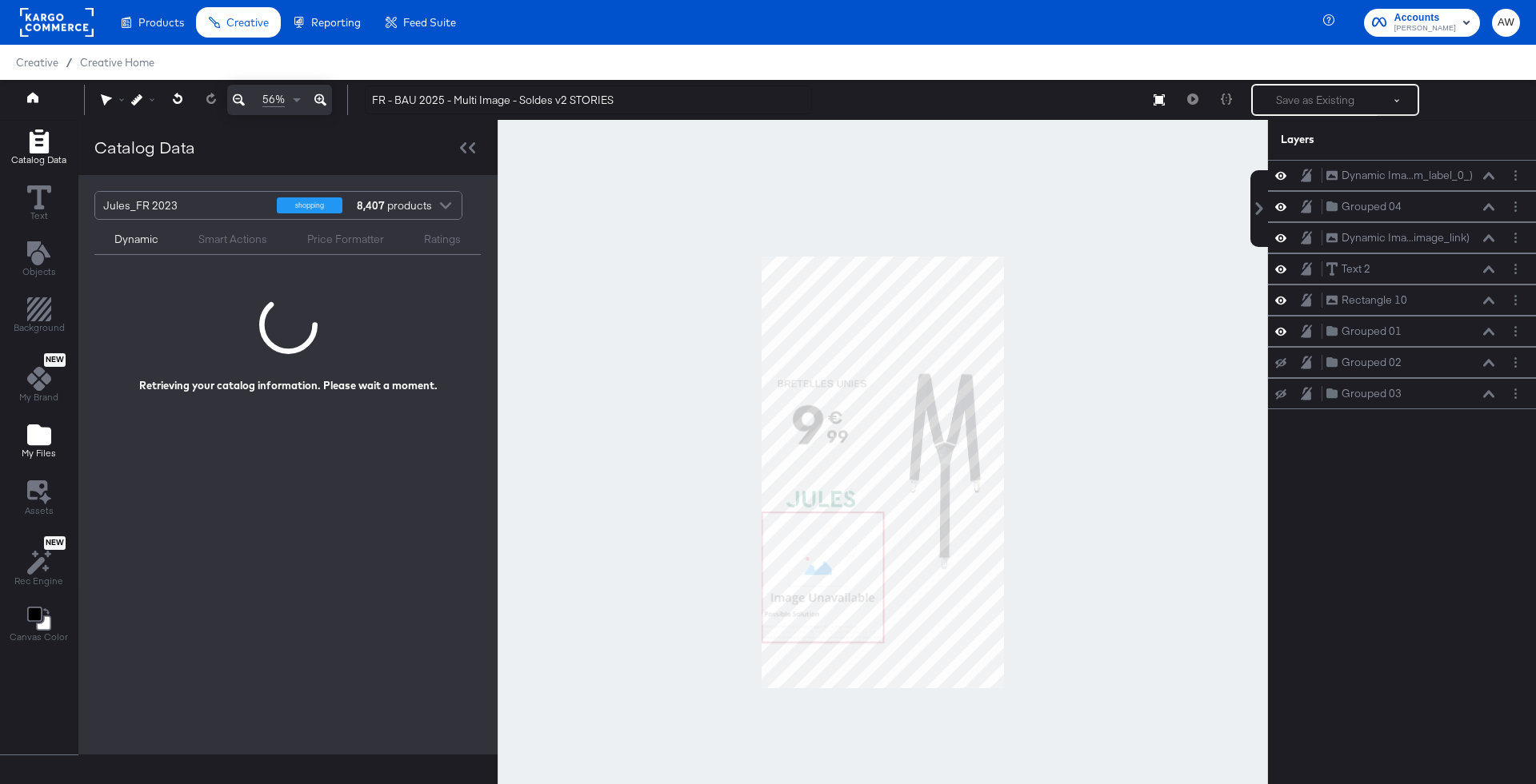
click at [43, 436] on icon "Add Files" at bounding box center [39, 435] width 24 height 20
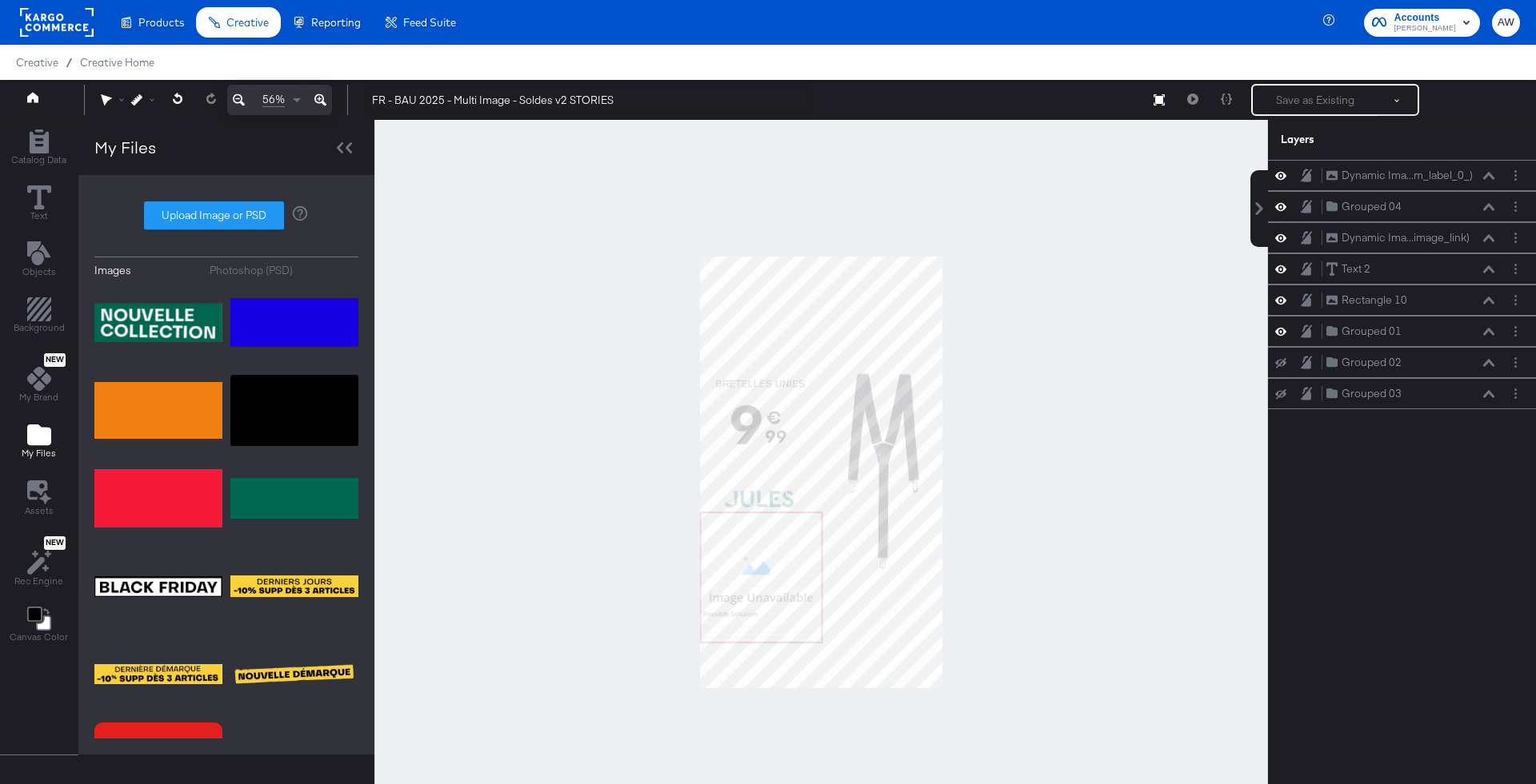
click at [259, 261] on div "Images Photoshop (PSD) Upload Image or PSD" at bounding box center [225, 465] width 264 height 547
click at [261, 269] on div "Photoshop (PSD)" at bounding box center [251, 270] width 83 height 15
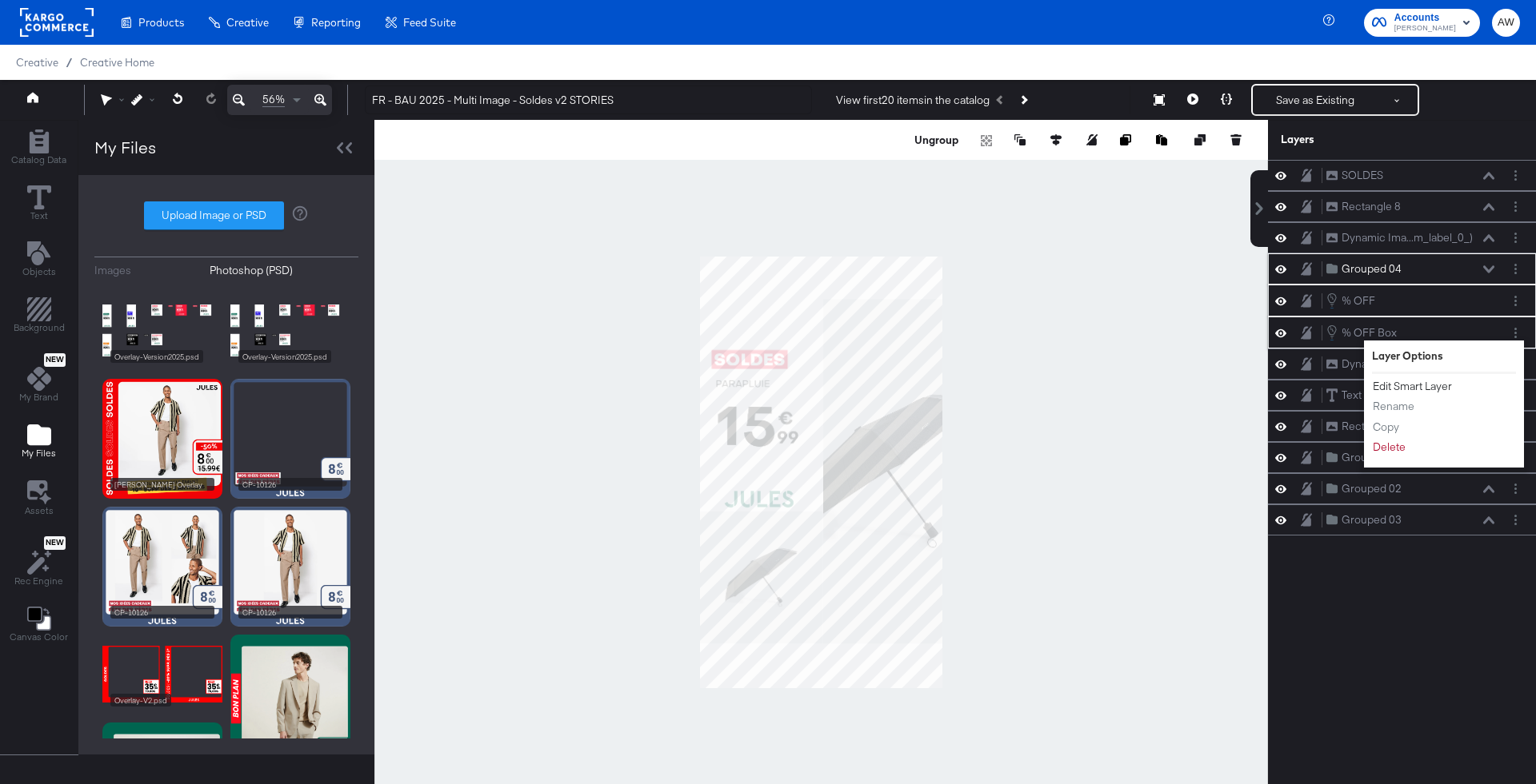
click at [1434, 380] on button "Edit Smart Layer" at bounding box center [1412, 386] width 81 height 17
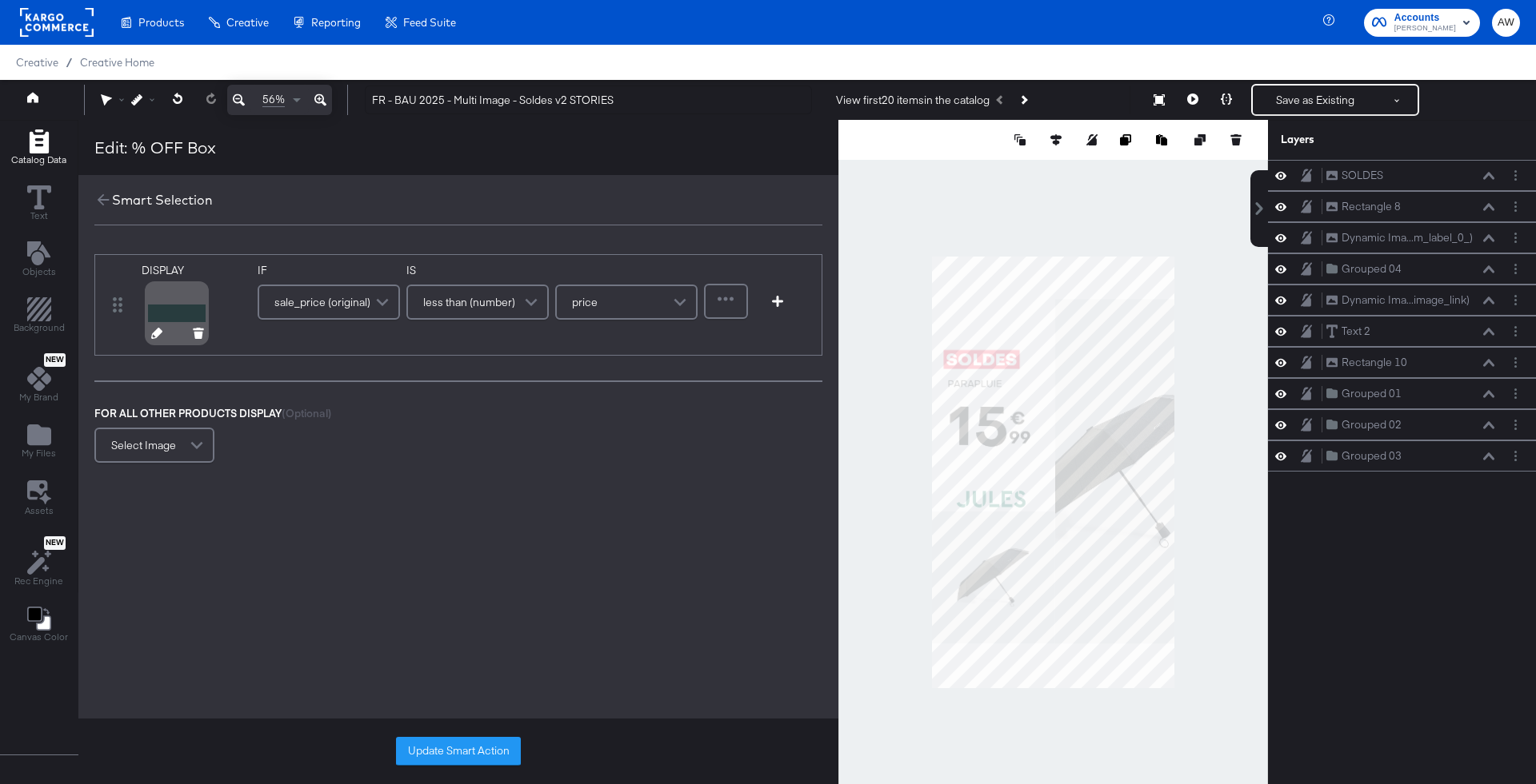
click at [160, 335] on div at bounding box center [177, 335] width 83 height 10
click at [153, 333] on icon at bounding box center [156, 333] width 11 height 11
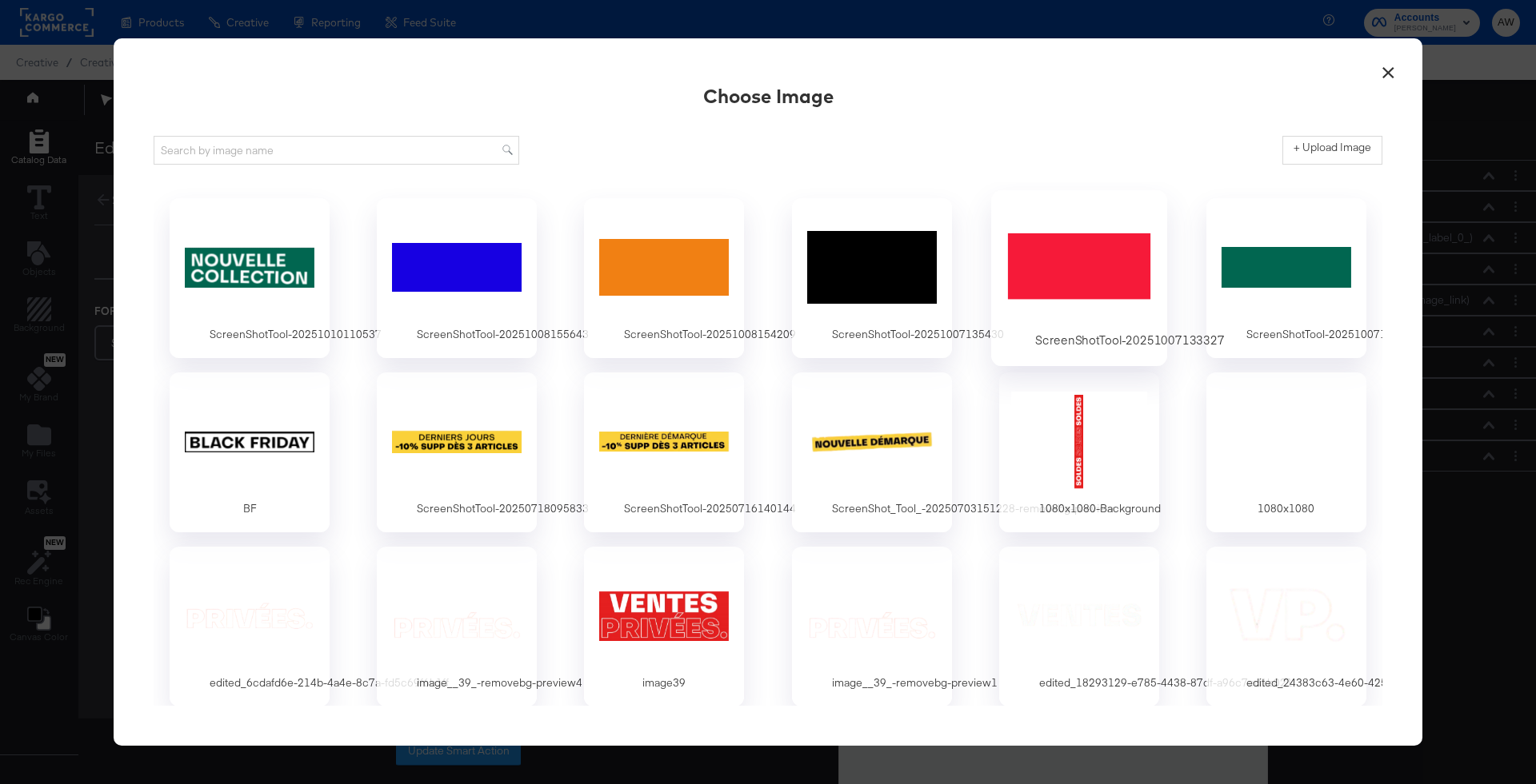
click at [1018, 303] on div at bounding box center [1079, 267] width 150 height 110
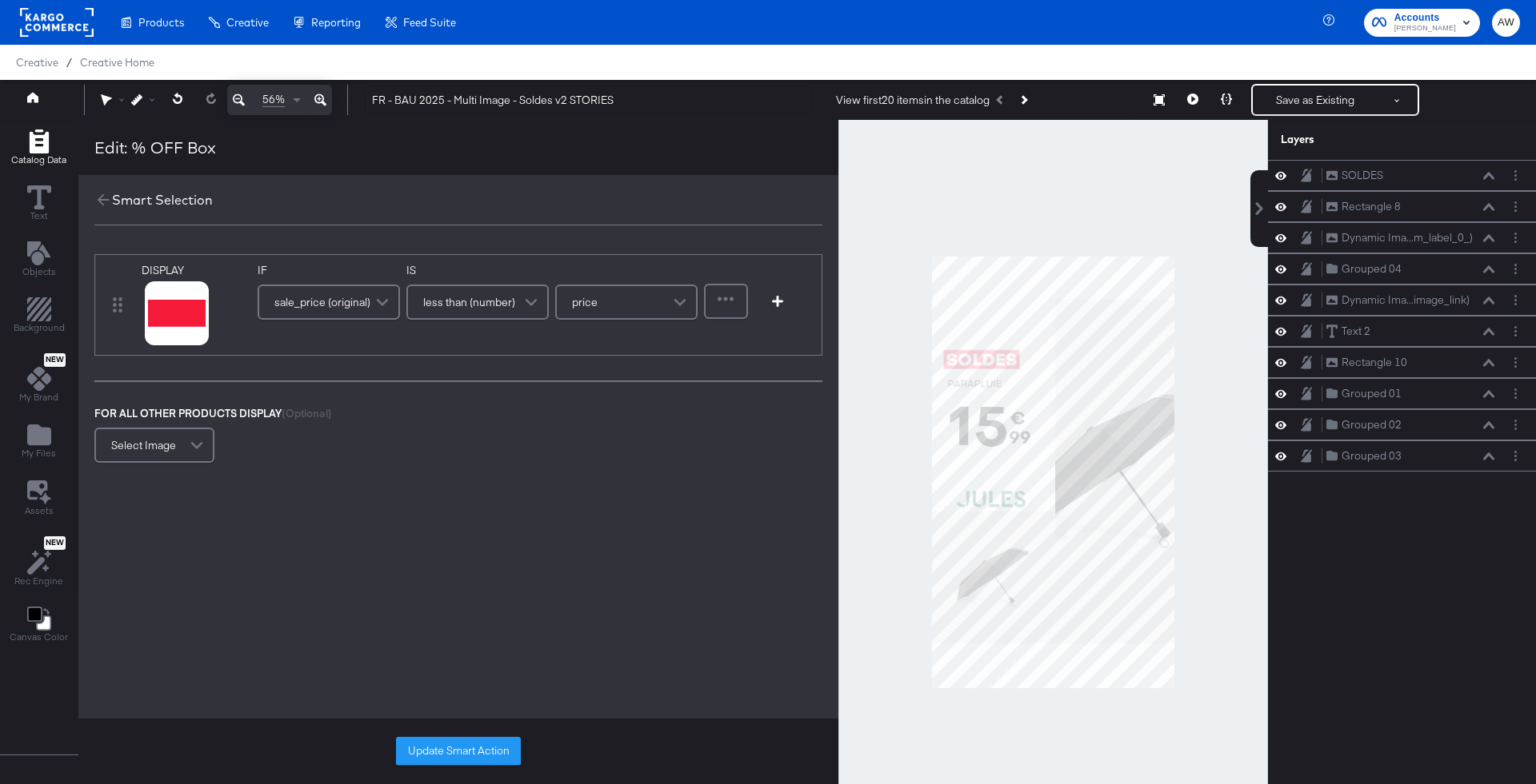
click at [449, 736] on div "Update Smart Action" at bounding box center [458, 751] width 760 height 65
click at [455, 746] on button "Update Smart Action" at bounding box center [458, 751] width 125 height 29
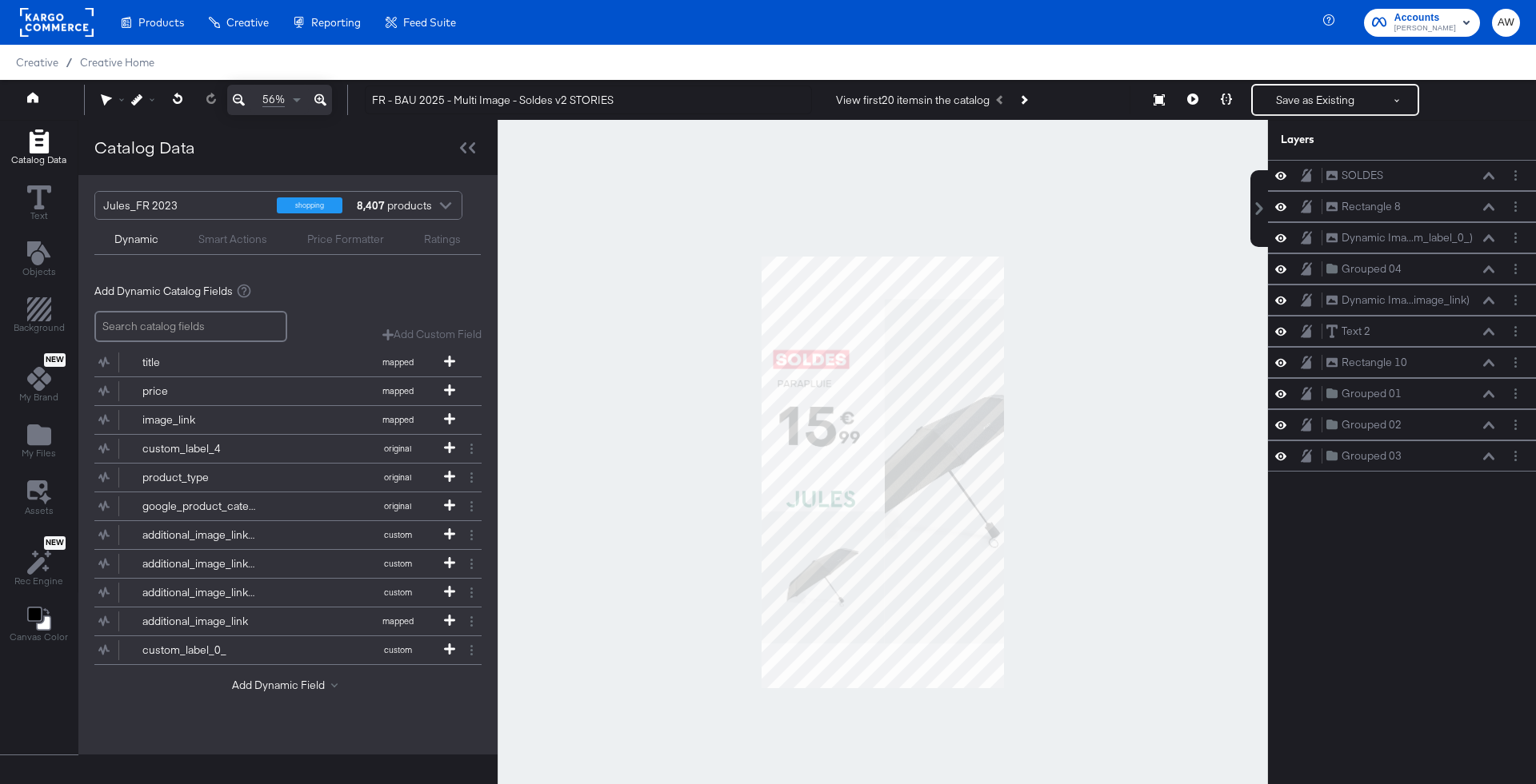
click at [1142, 245] on div at bounding box center [882, 472] width 770 height 705
click at [1225, 110] on button at bounding box center [1226, 100] width 34 height 32
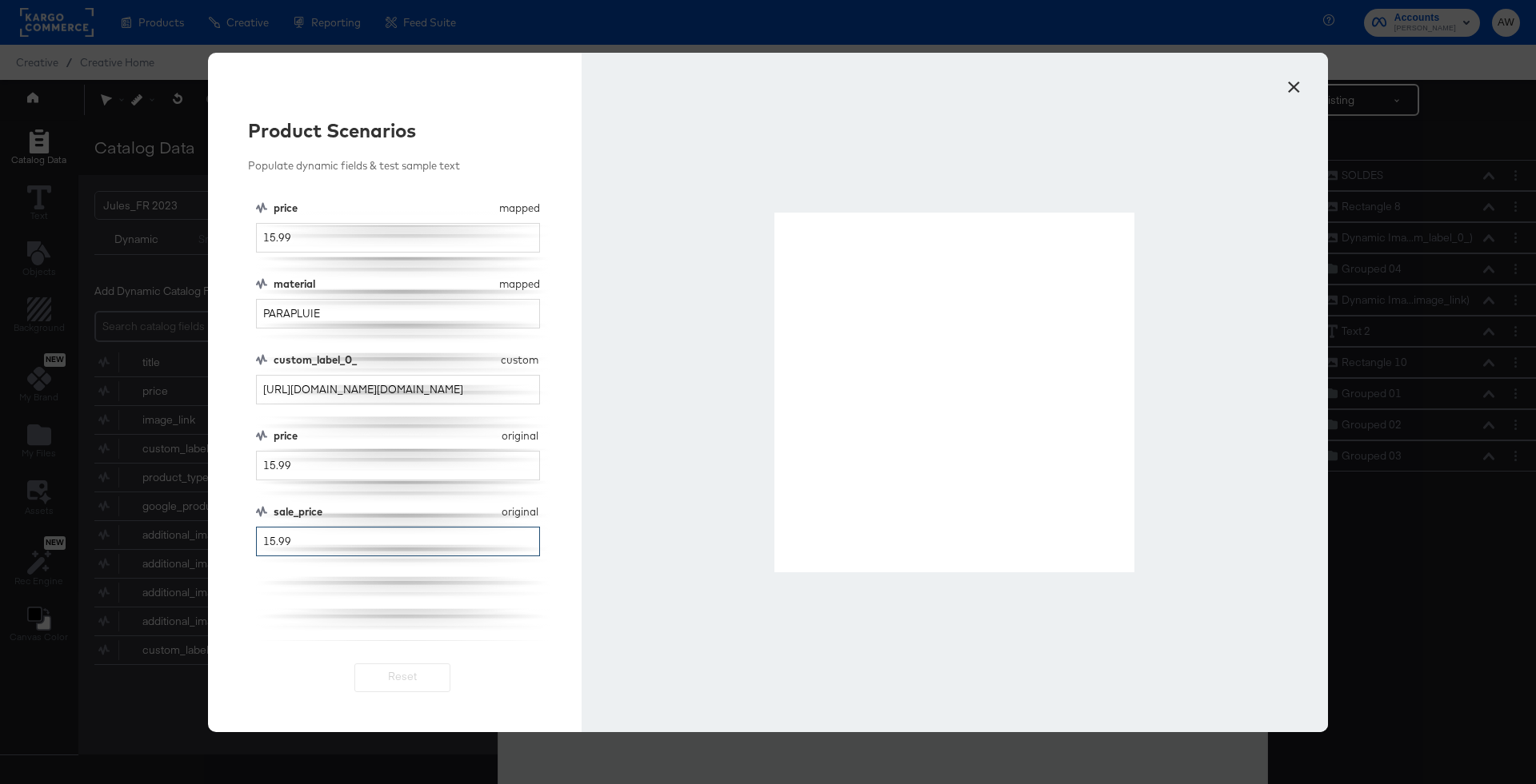
click at [274, 546] on input "15.99" at bounding box center [398, 542] width 284 height 30
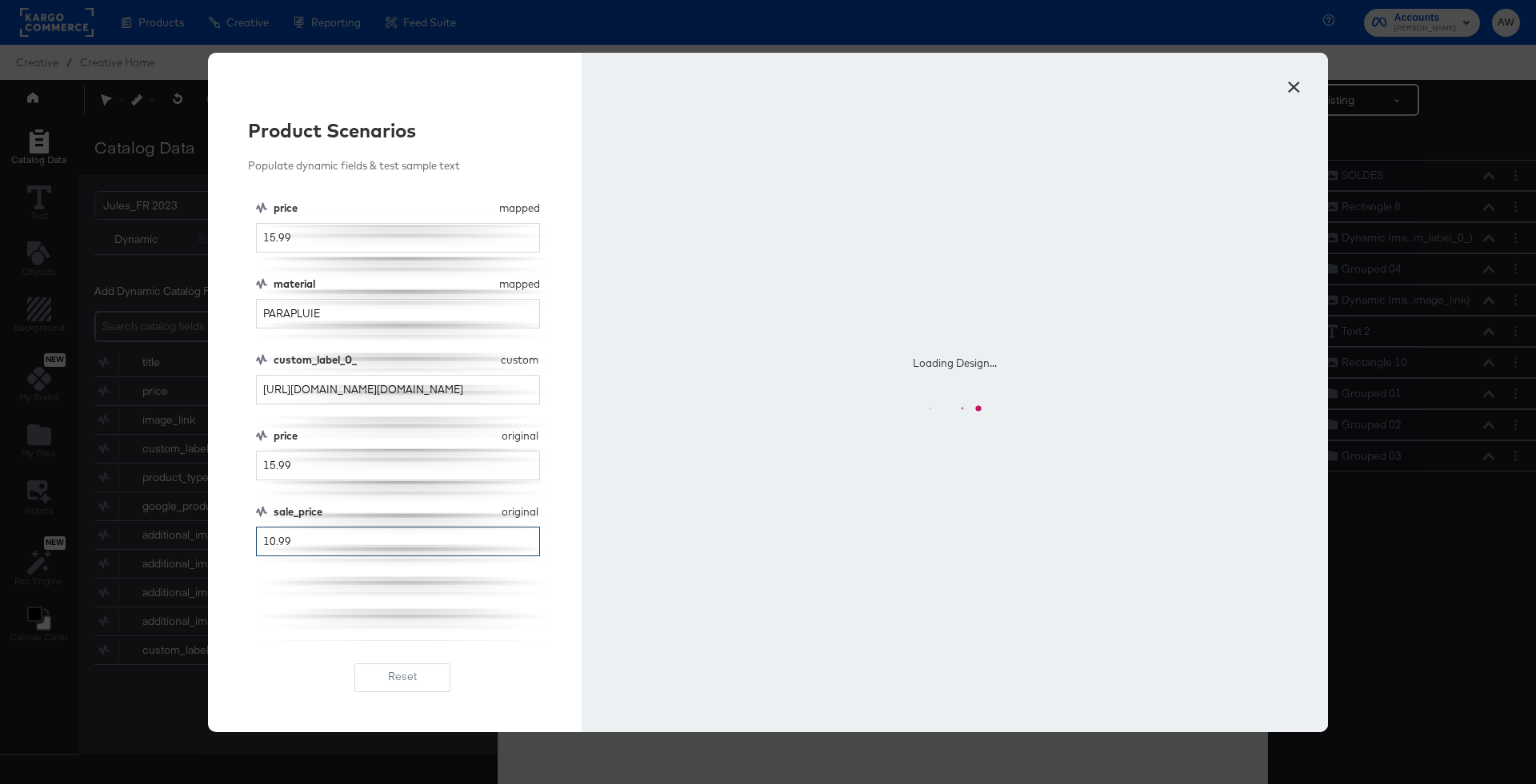
type input "10.99"
click at [296, 570] on div "price mapped price 15.99 material mapped material PARAPLUIE custom_label_0_ cus…" at bounding box center [402, 421] width 293 height 440
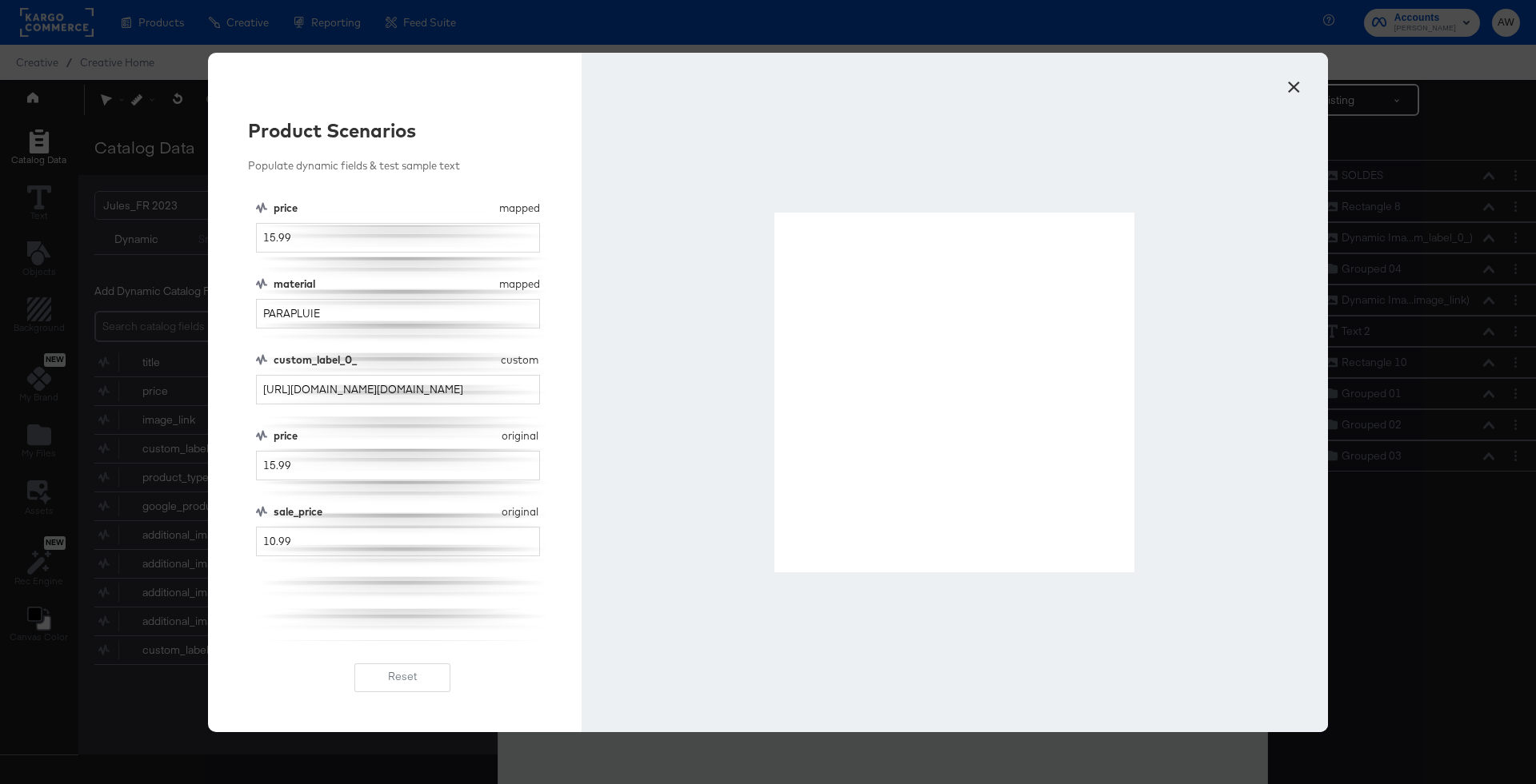
click at [1292, 88] on button "×" at bounding box center [1293, 83] width 29 height 29
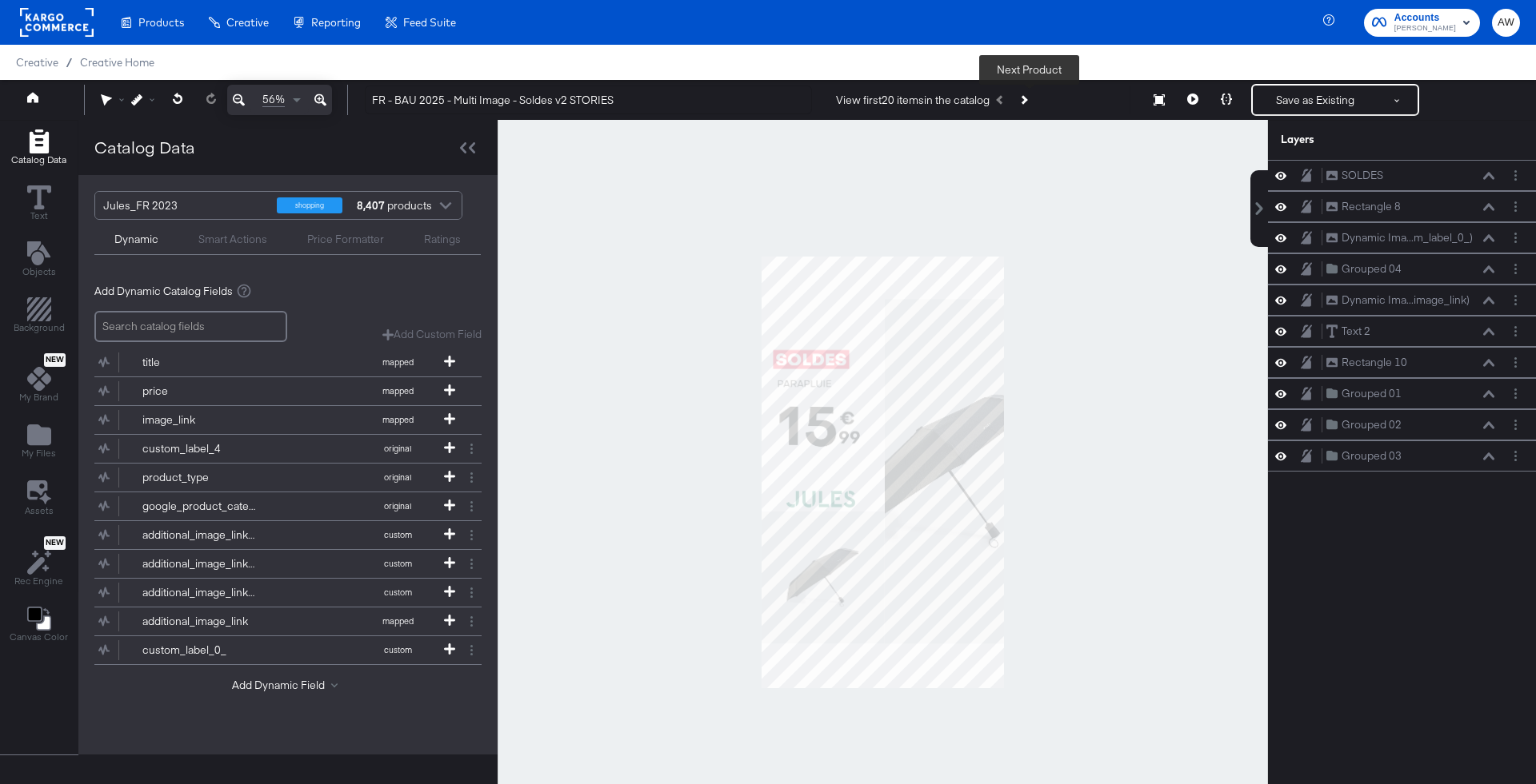
click at [1031, 98] on button "Next Product" at bounding box center [1023, 100] width 22 height 29
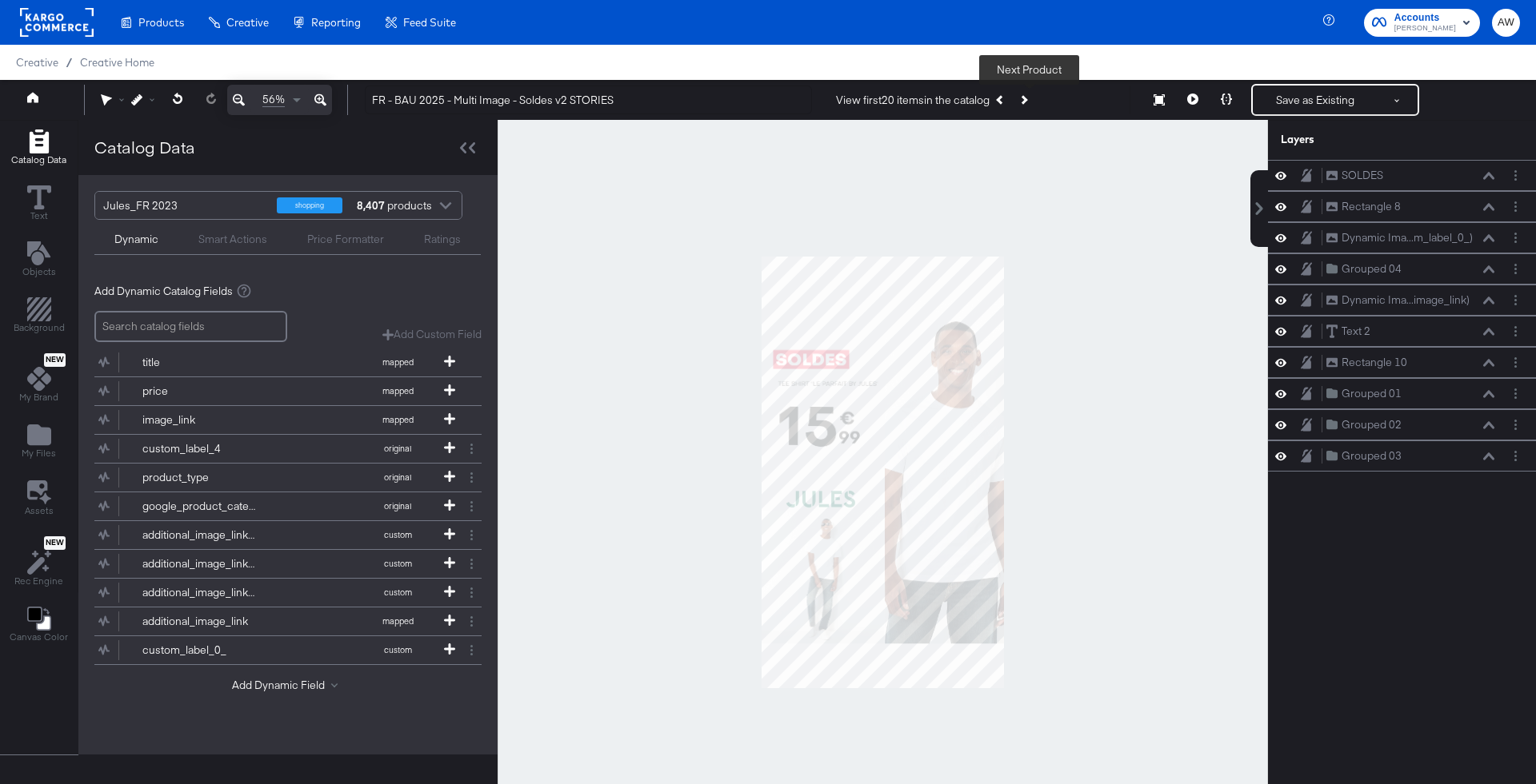
click at [1031, 98] on button "Next Product" at bounding box center [1023, 100] width 22 height 29
click at [1004, 99] on icon "Previous Product" at bounding box center [999, 99] width 8 height 8
click at [1027, 101] on icon "Next Product" at bounding box center [1022, 99] width 8 height 8
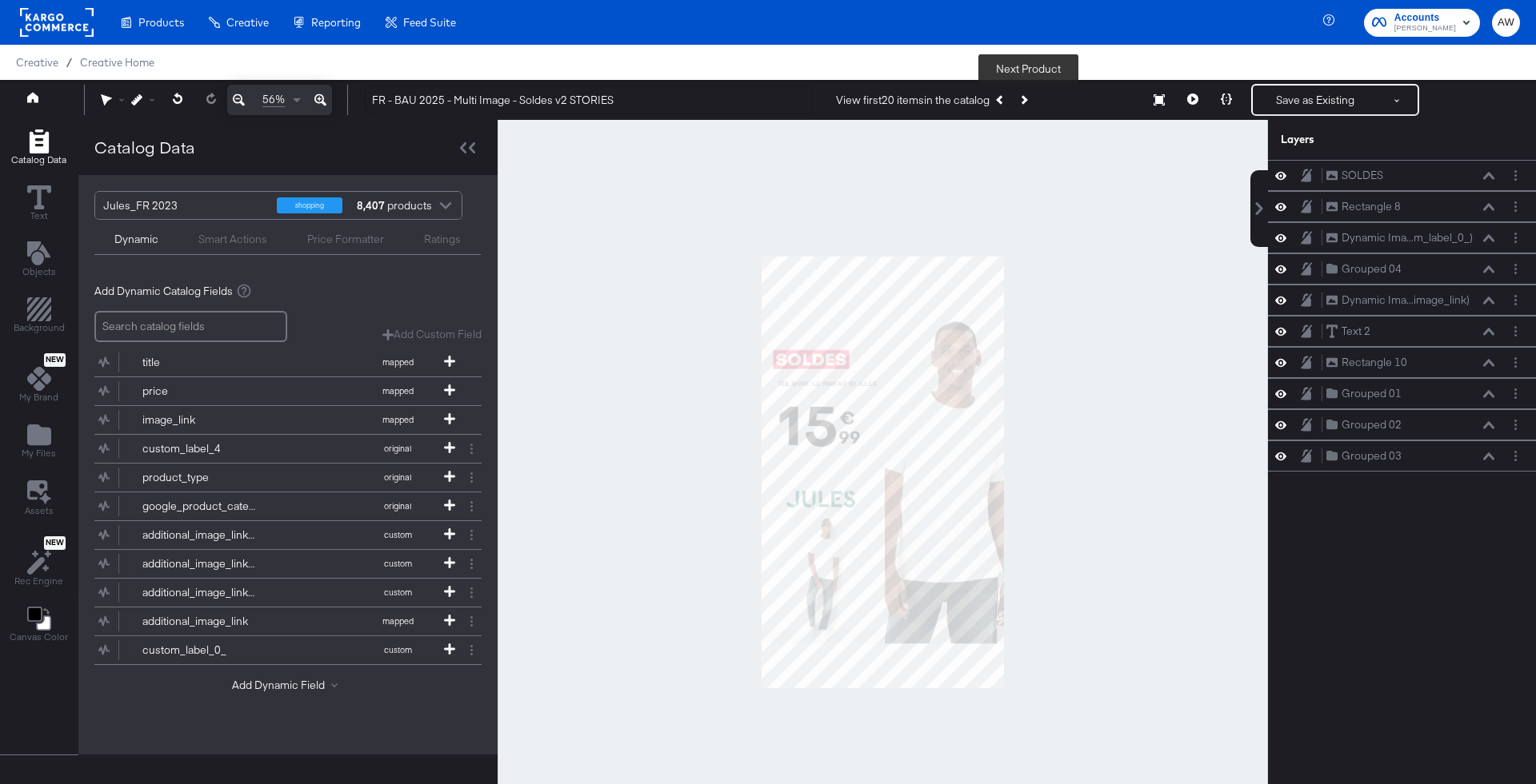
click at [1040, 101] on div "View first 20 items in the catalog Next Product" at bounding box center [976, 100] width 306 height 29
click at [1073, 269] on div at bounding box center [882, 472] width 770 height 705
click at [1292, 95] on button "Save as Existing" at bounding box center [1315, 100] width 125 height 29
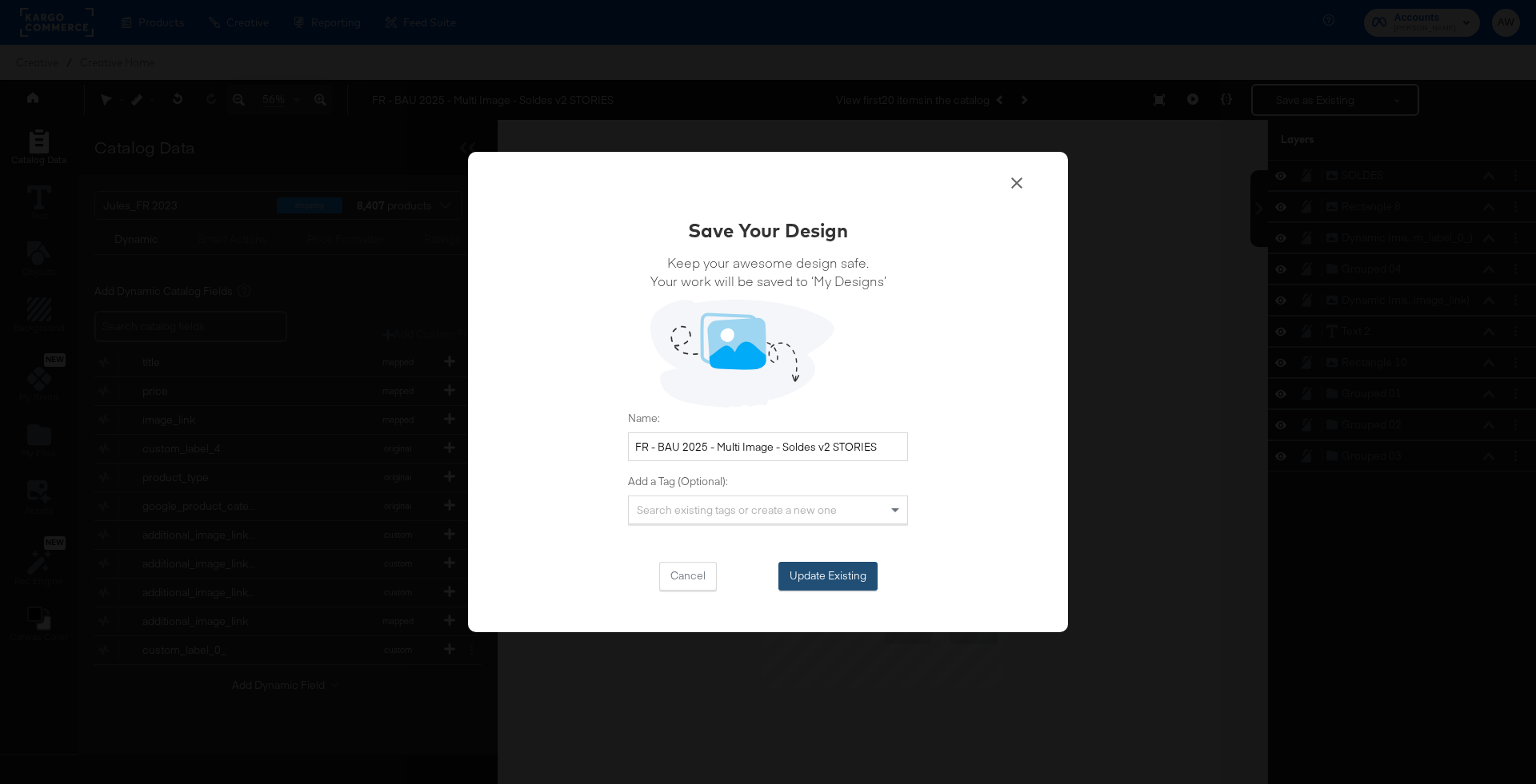
click at [850, 585] on button "Update Existing" at bounding box center [827, 576] width 99 height 29
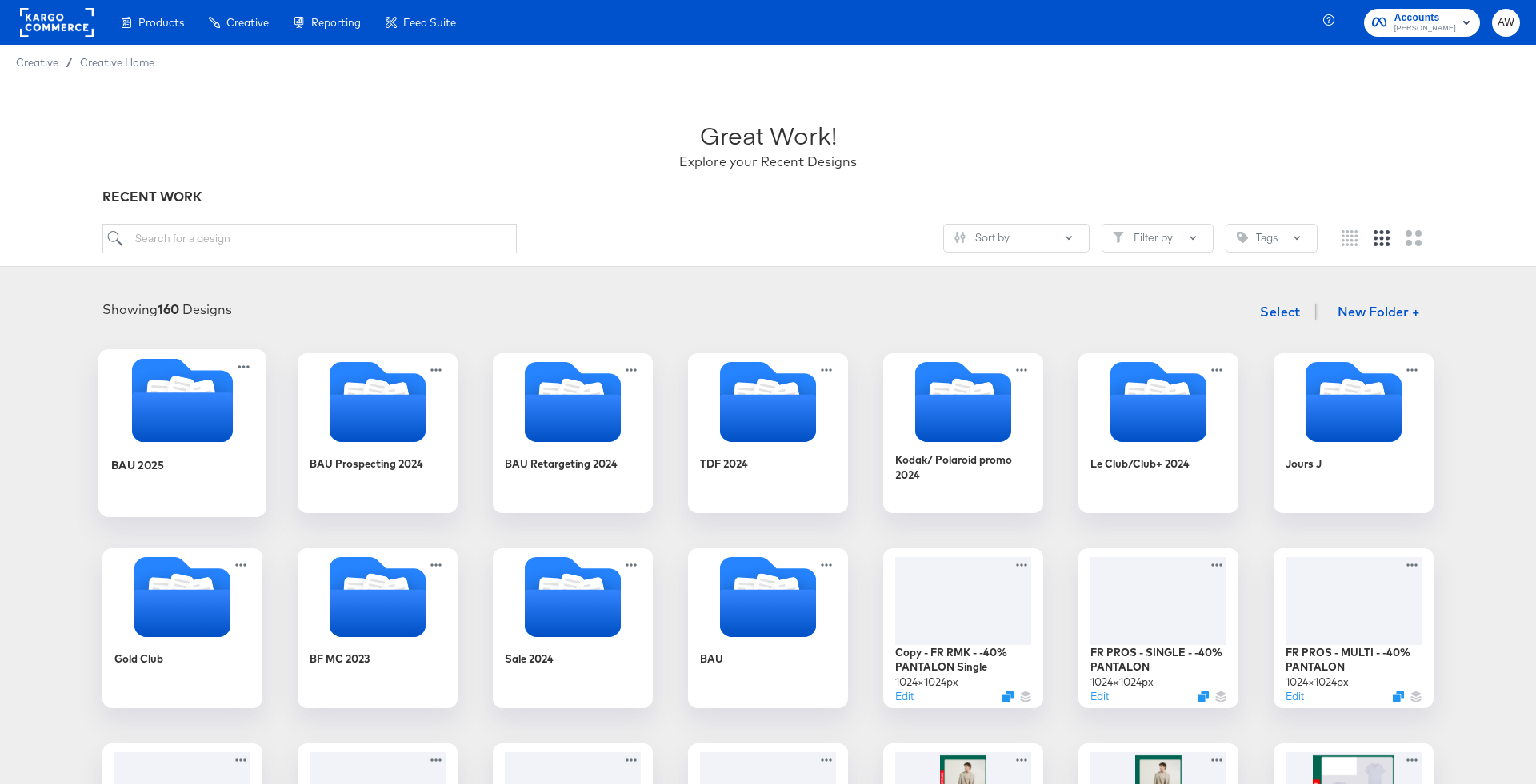
click at [174, 435] on icon "Folder" at bounding box center [183, 417] width 101 height 49
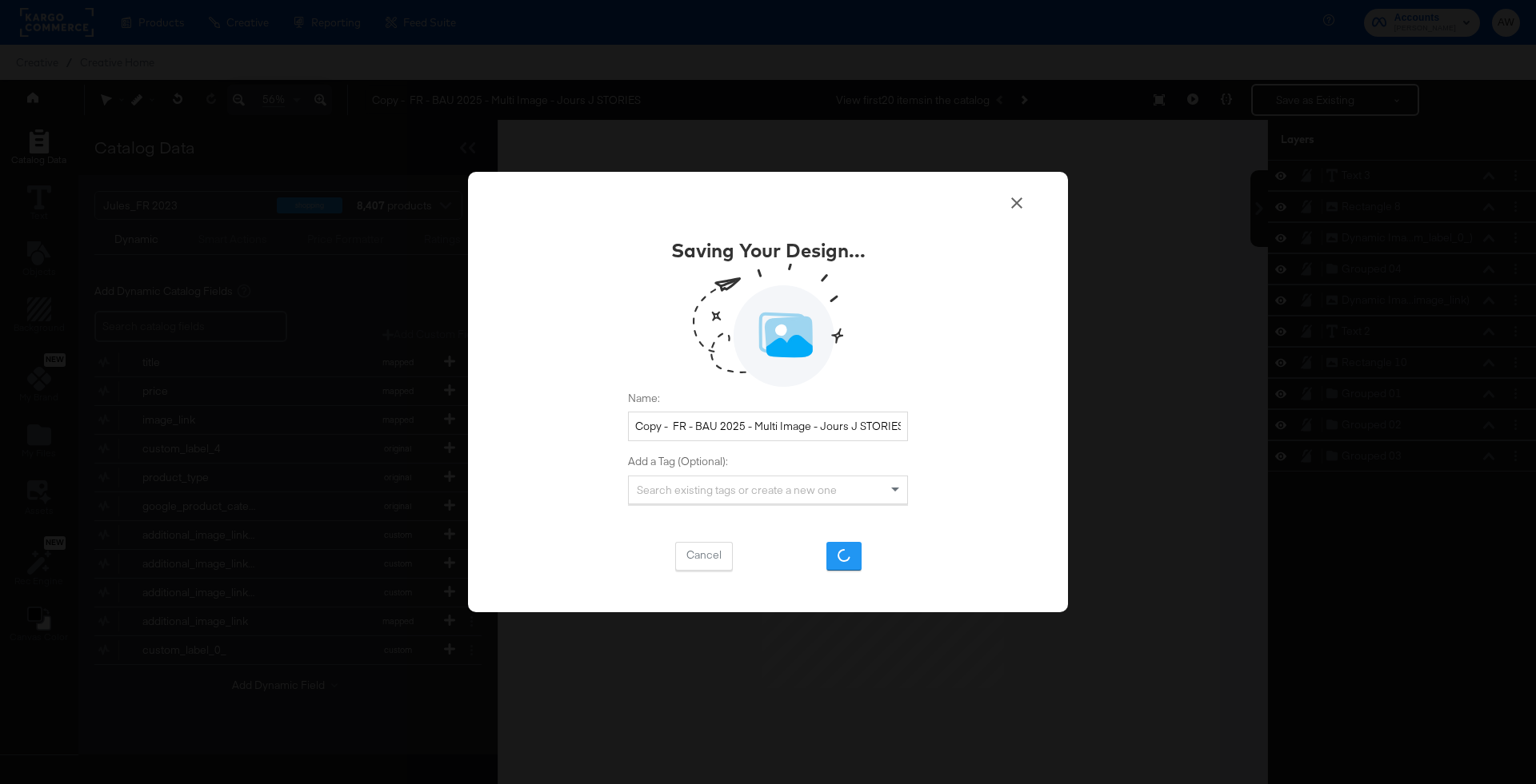
scroll to position [15, 0]
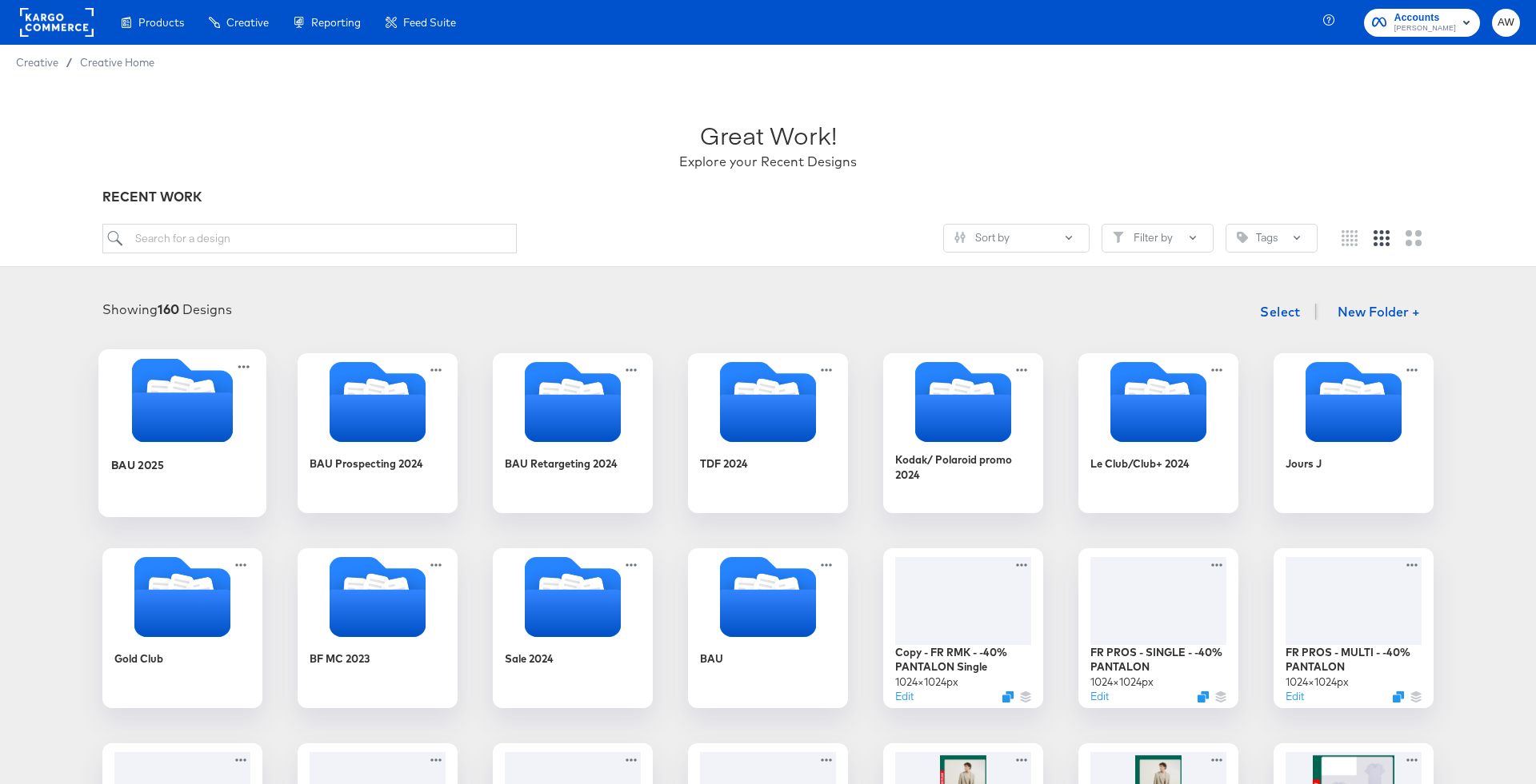
click at [216, 410] on icon "Folder" at bounding box center [183, 417] width 101 height 49
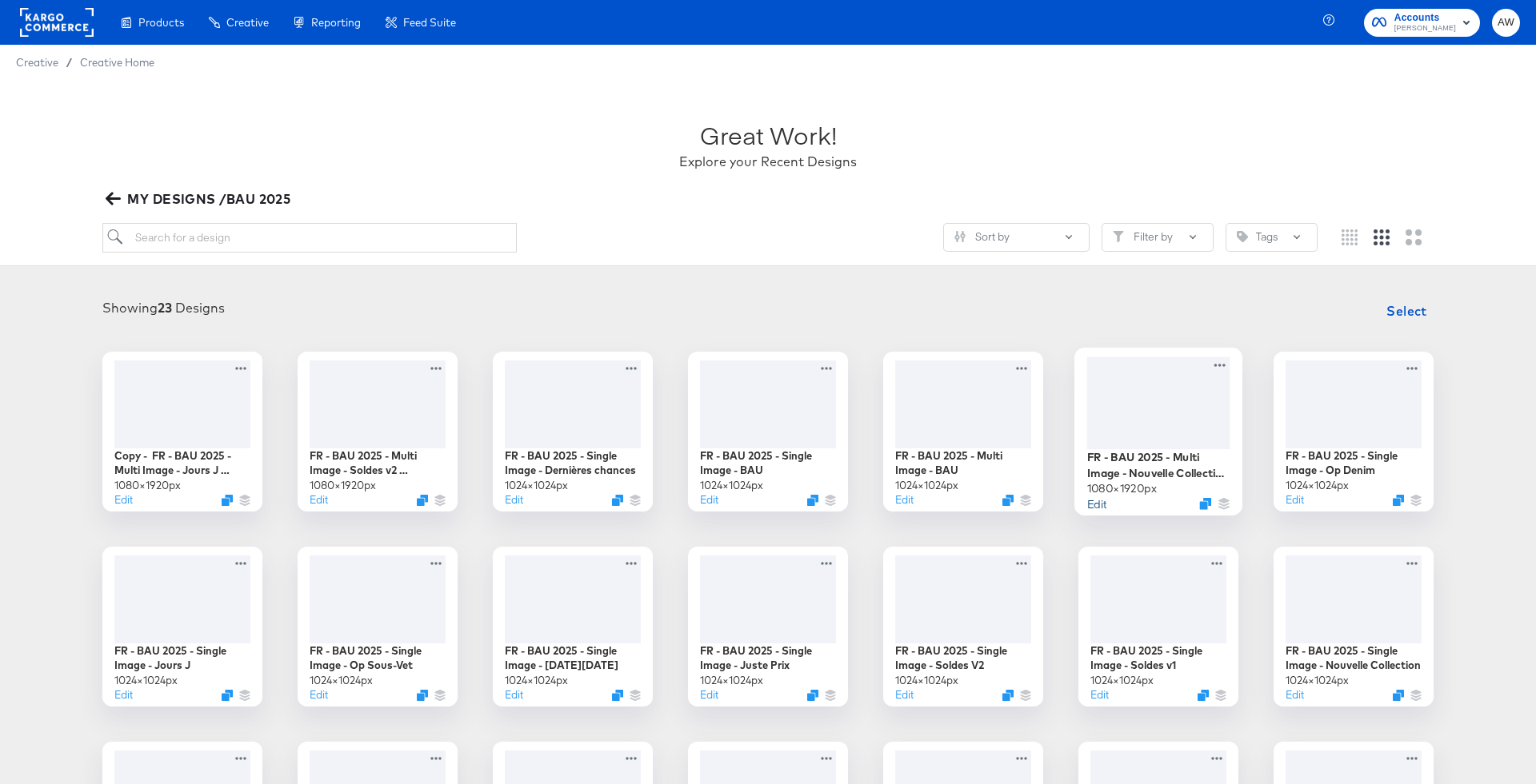
click at [1098, 505] on button "Edit" at bounding box center [1096, 503] width 20 height 15
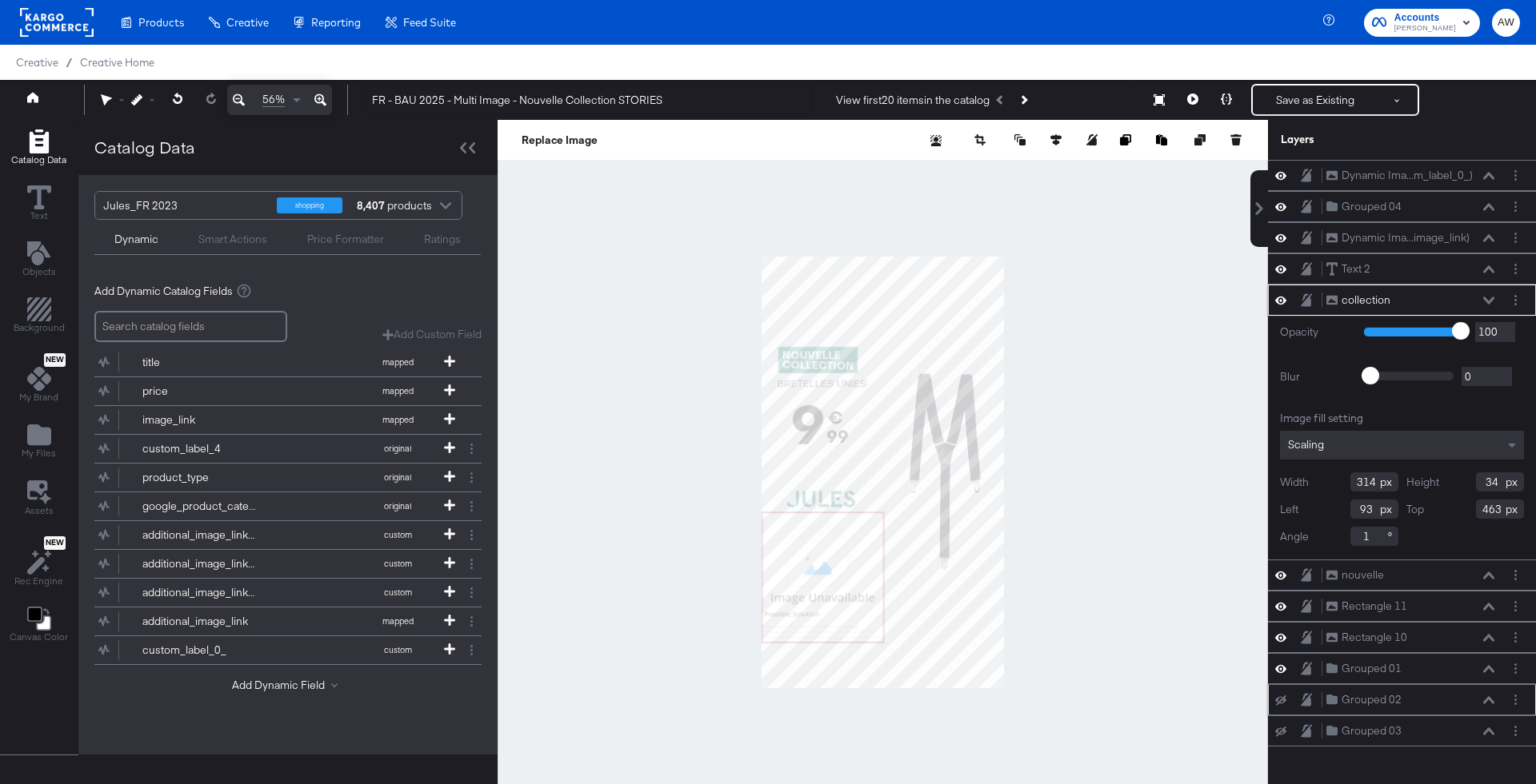
click at [1282, 696] on icon at bounding box center [1281, 700] width 11 height 10
click at [1287, 727] on div at bounding box center [1285, 732] width 22 height 13
click at [1279, 727] on icon at bounding box center [1281, 732] width 11 height 10
click at [1193, 534] on div at bounding box center [882, 472] width 770 height 705
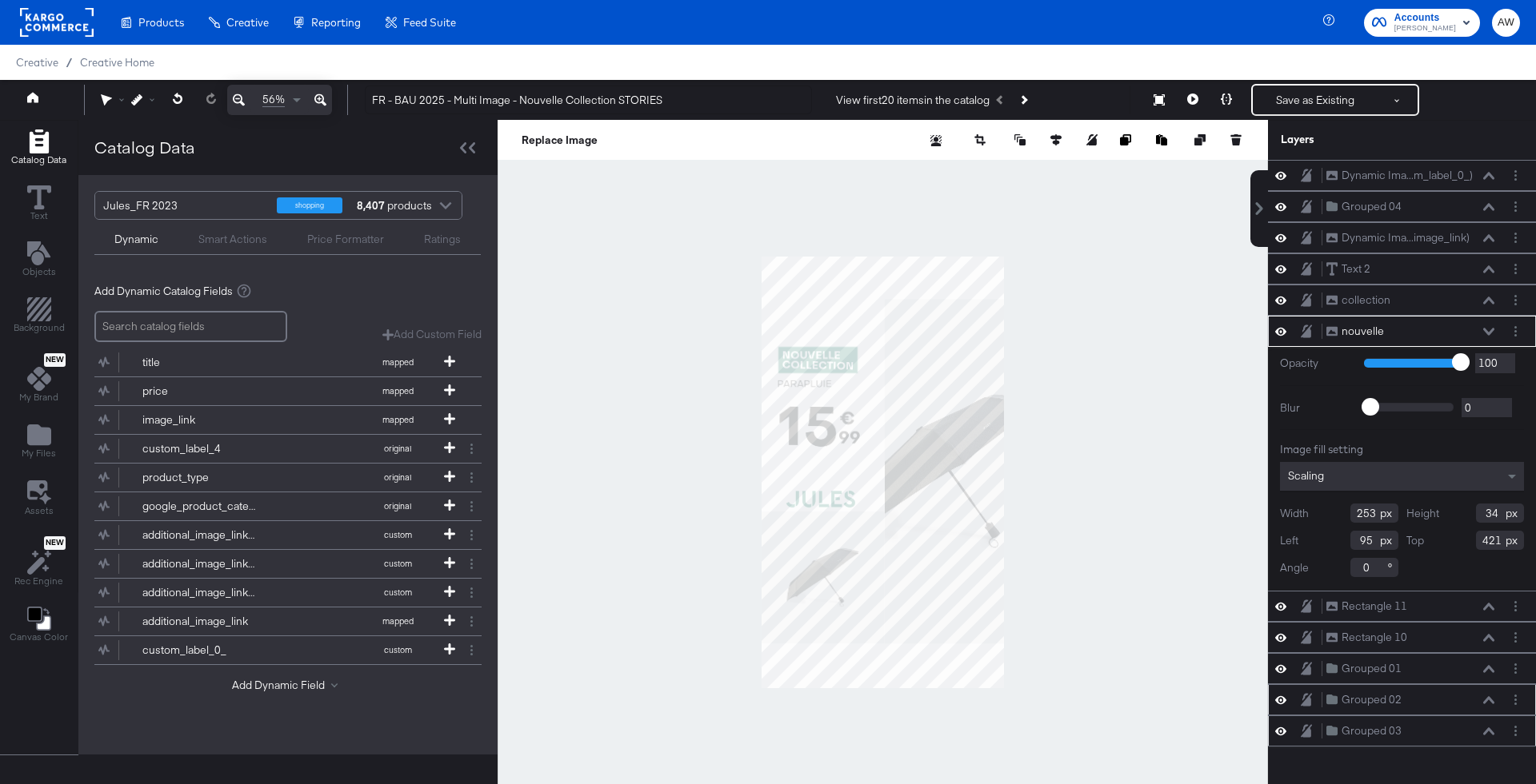
click at [1162, 252] on div at bounding box center [882, 472] width 770 height 705
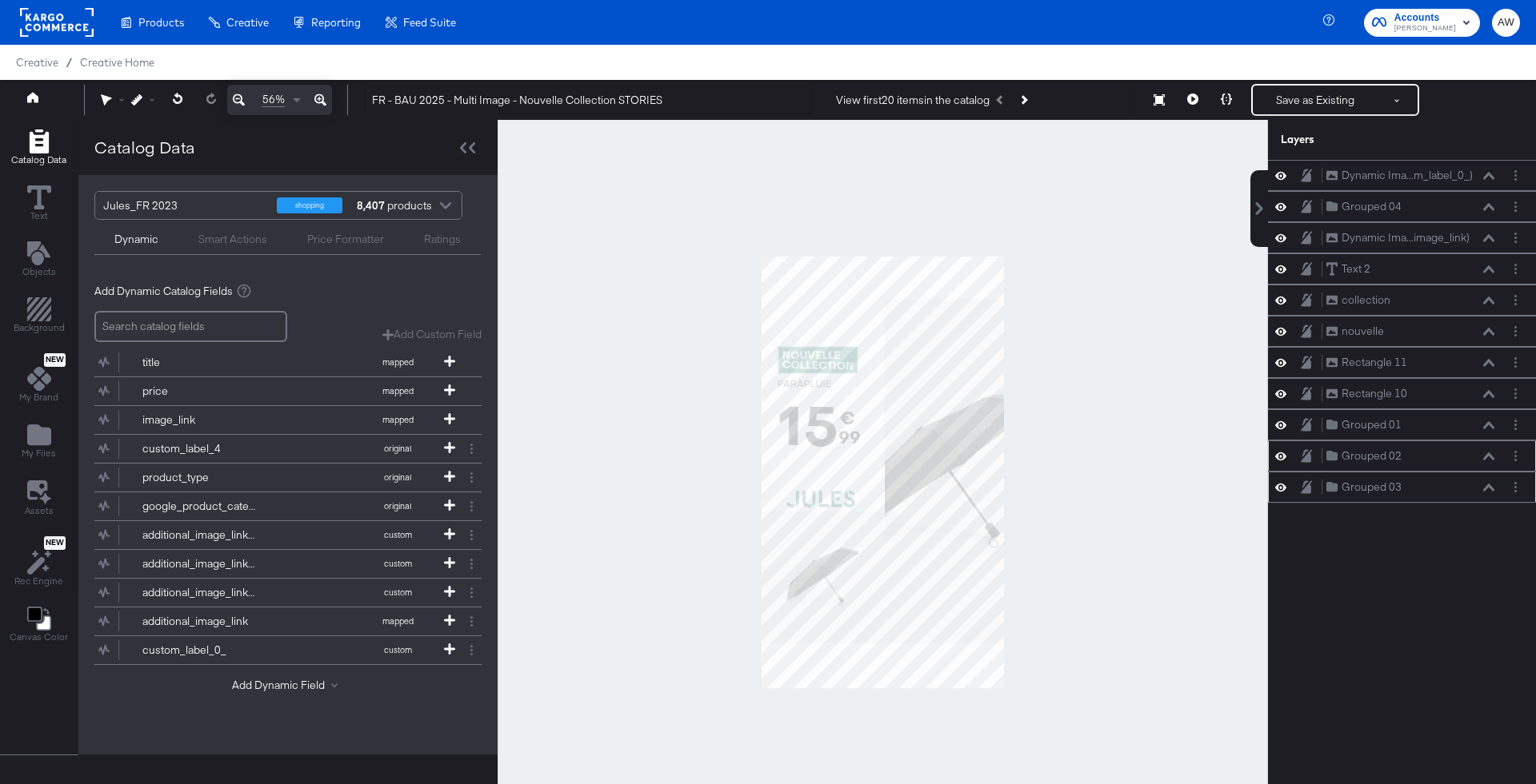
click at [1283, 121] on div "Layers" at bounding box center [1402, 140] width 268 height 40
click at [1283, 88] on button "Save as Existing" at bounding box center [1315, 100] width 125 height 29
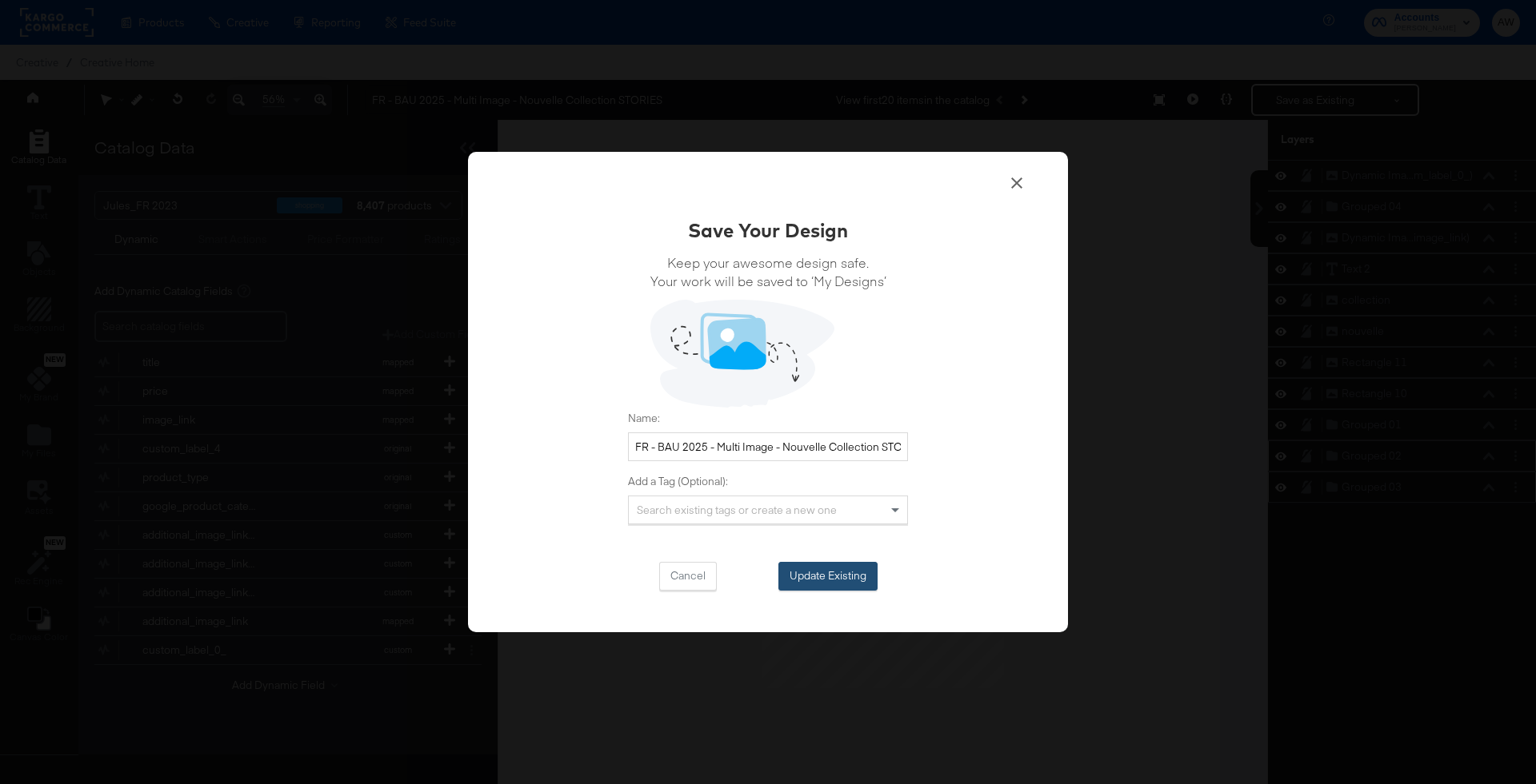
click at [795, 579] on button "Update Existing" at bounding box center [827, 576] width 99 height 29
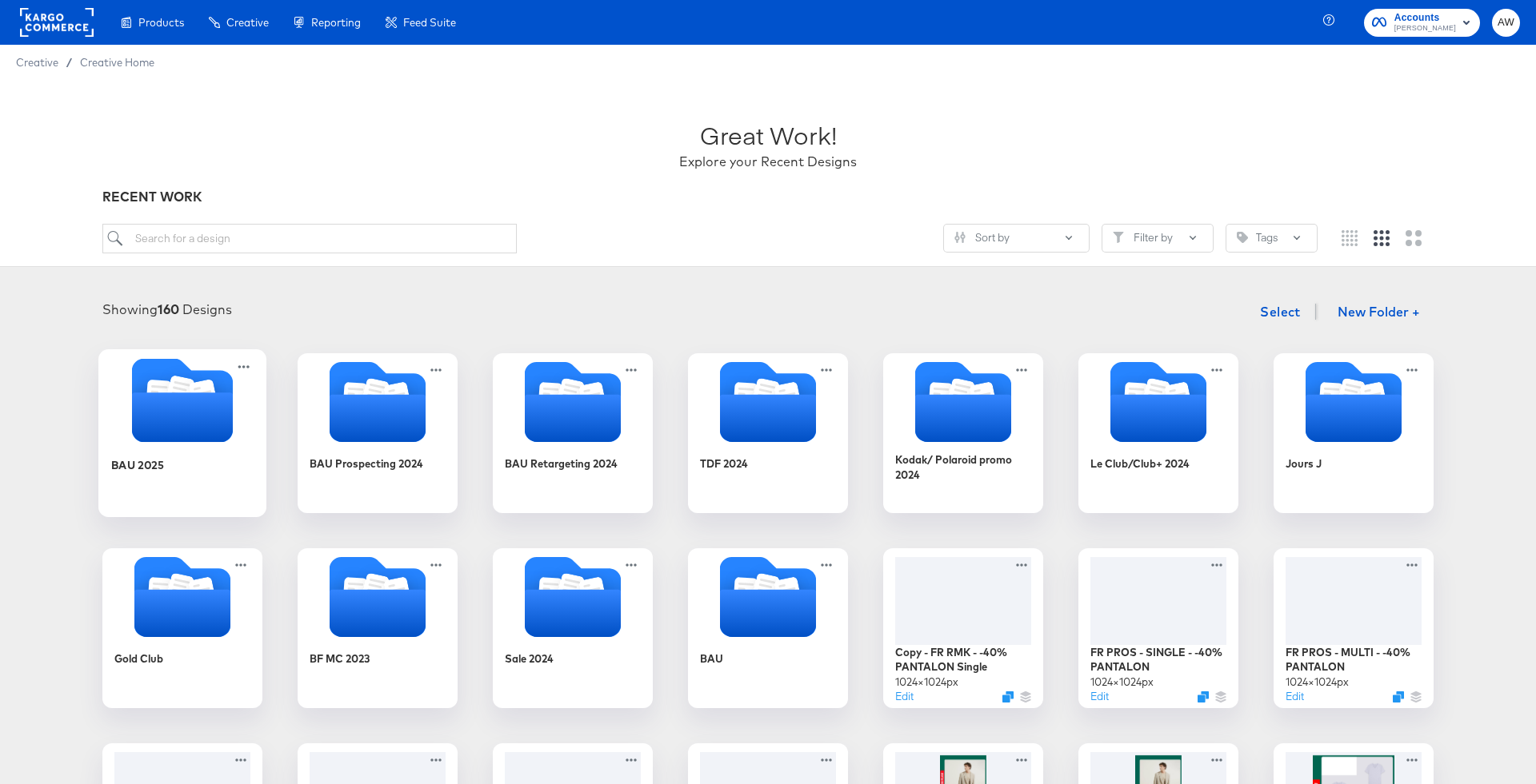
click at [196, 423] on icon "Folder" at bounding box center [183, 417] width 101 height 49
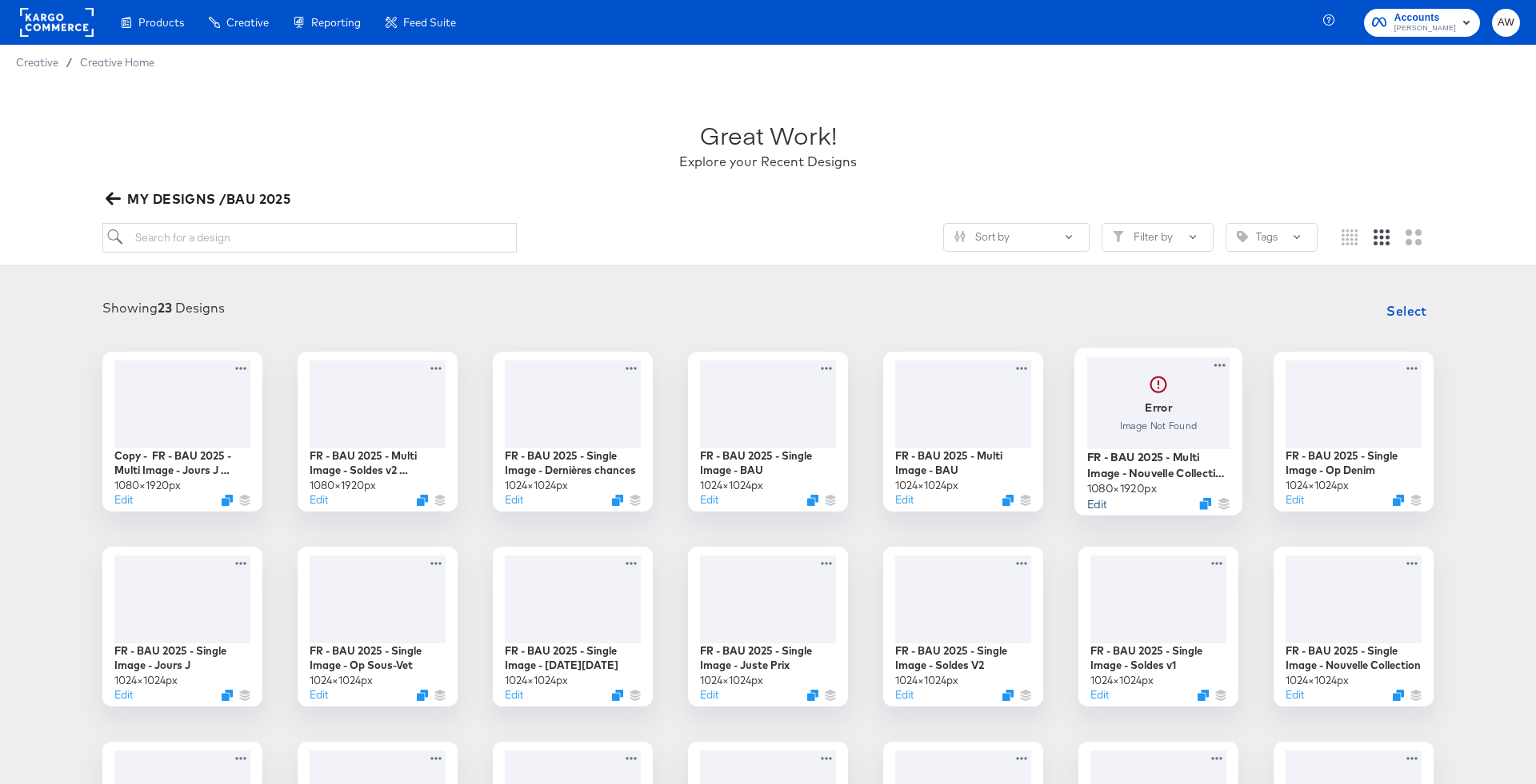
click at [1096, 501] on button "Edit" at bounding box center [1096, 503] width 20 height 15
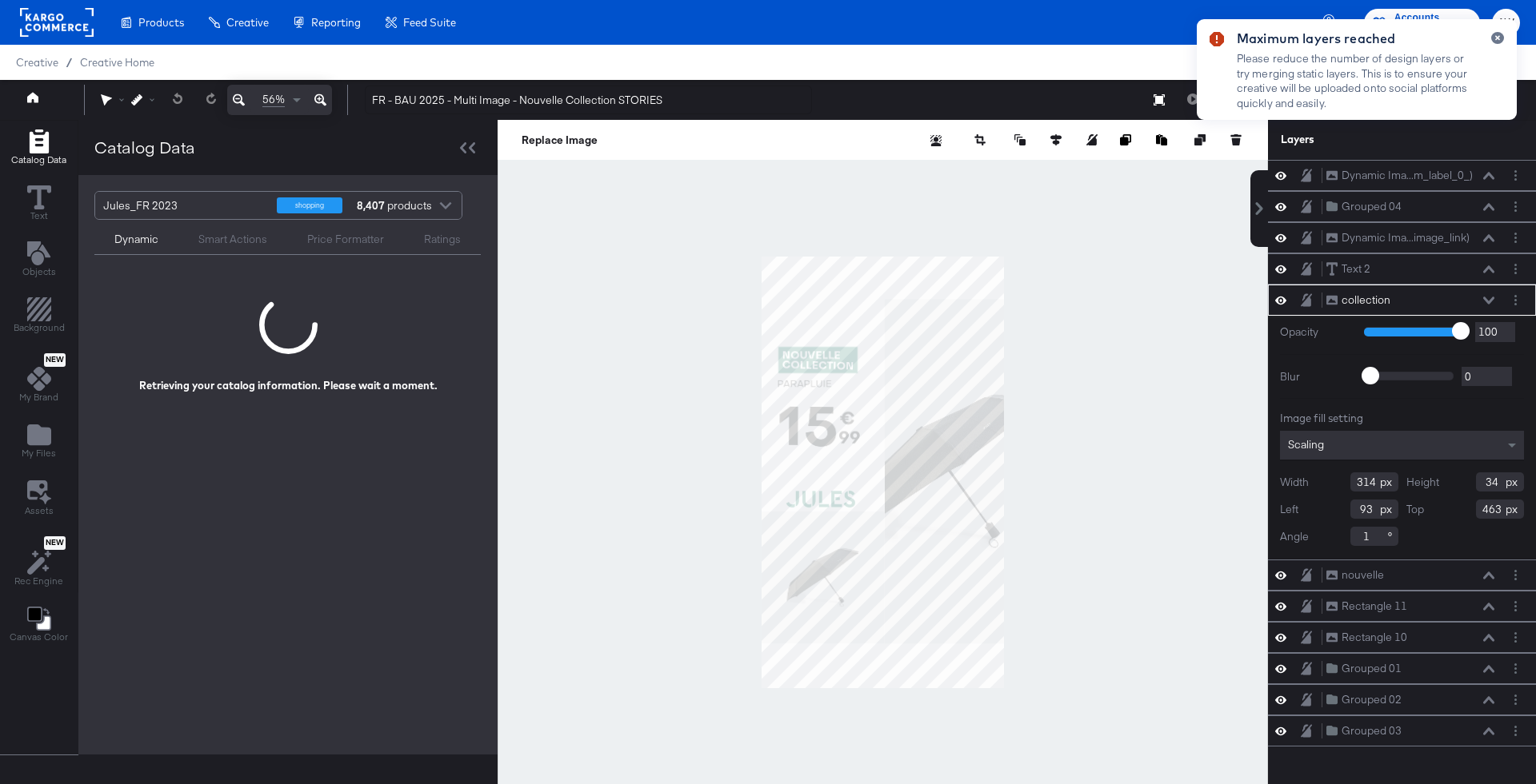
click at [1174, 278] on div at bounding box center [882, 472] width 770 height 705
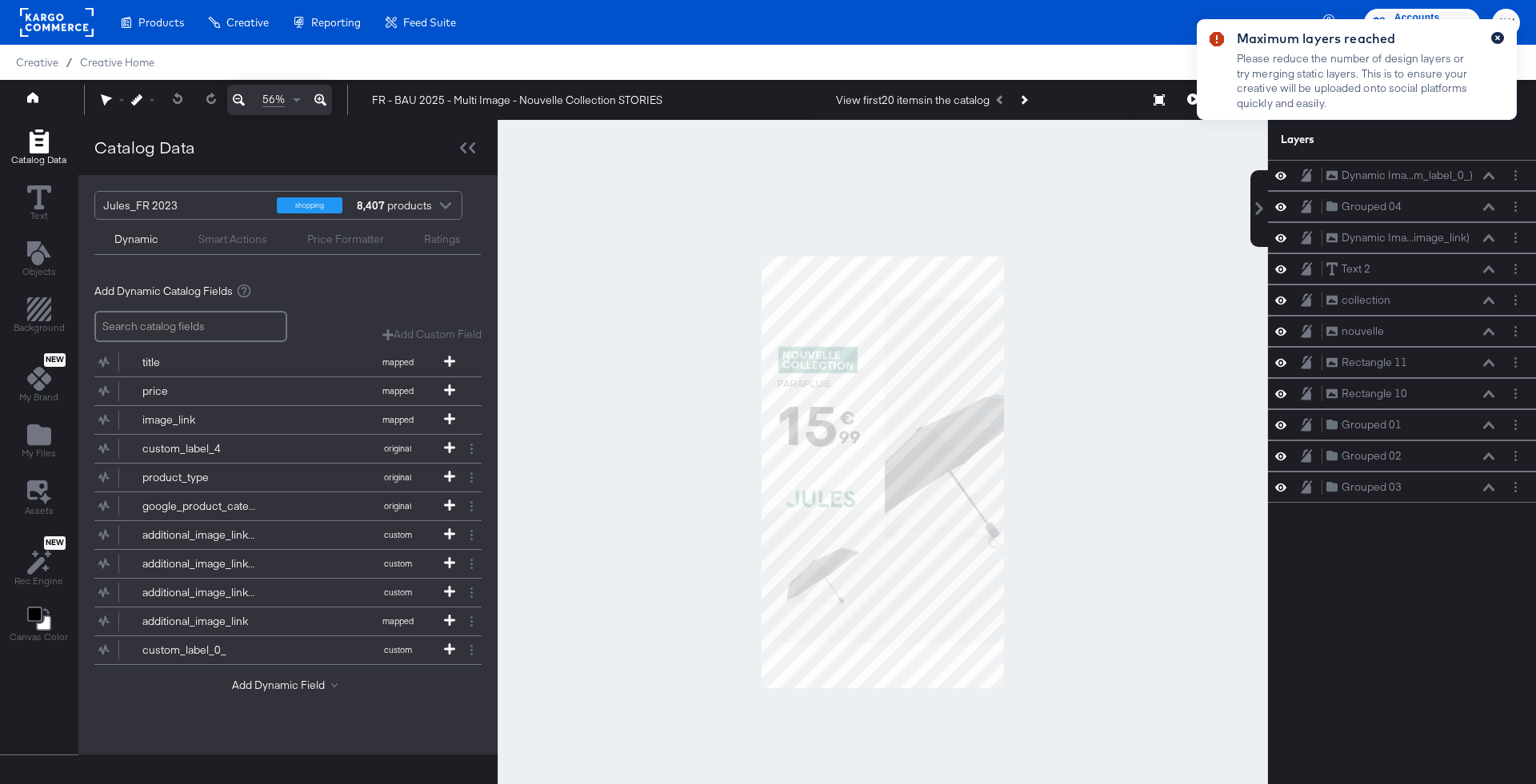
click at [1498, 34] on icon "button" at bounding box center [1497, 37] width 7 height 8
click at [1502, 34] on button "button" at bounding box center [1498, 37] width 13 height 12
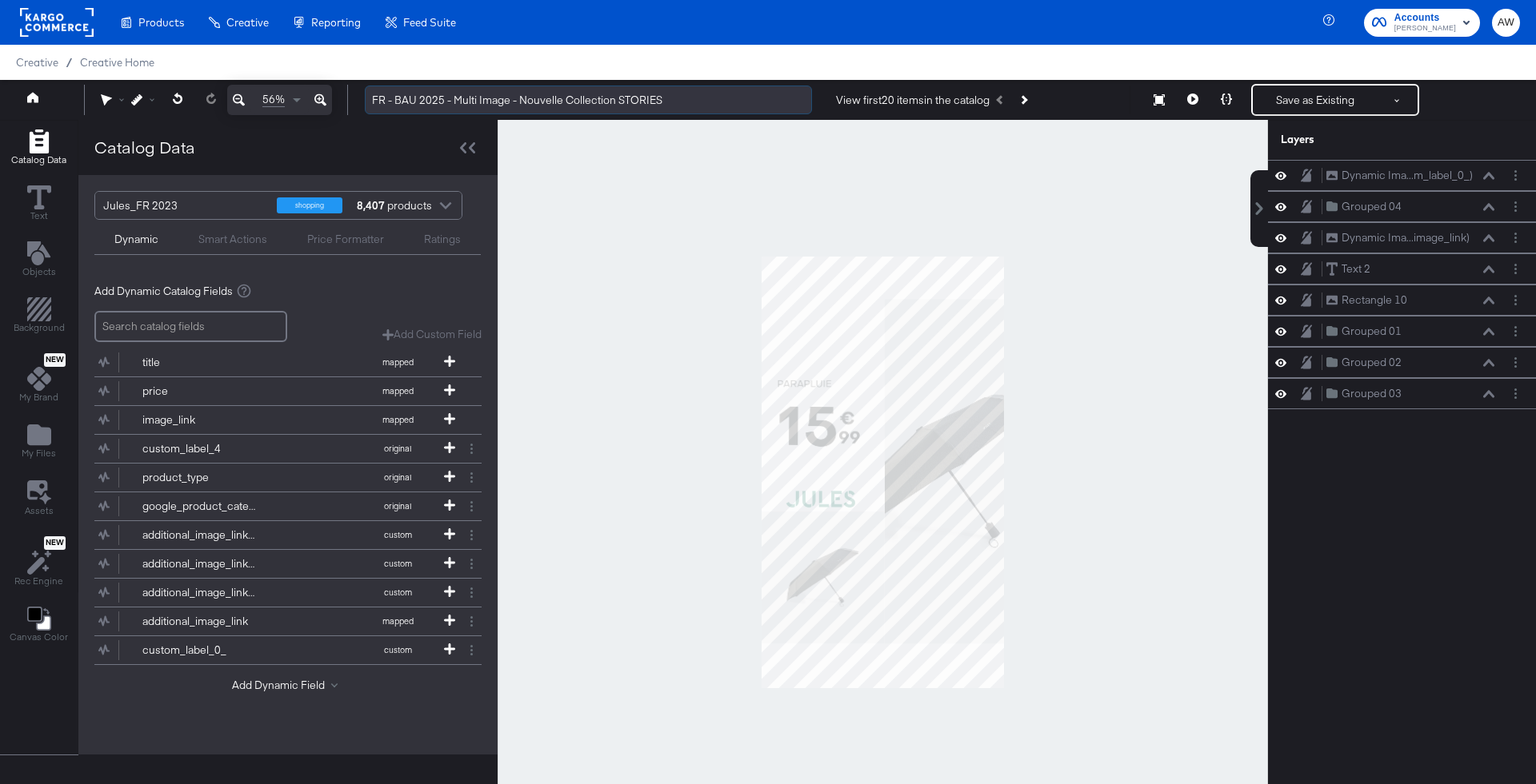
drag, startPoint x: 616, startPoint y: 101, endPoint x: 519, endPoint y: 100, distance: 97.0
click at [519, 100] on input "FR - BAU 2025 - Multi Image - Nouvelle Collection STORIES" at bounding box center [589, 101] width 447 height 30
type input "FR - BAU 2025 - Multi Image - BAU STORIES"
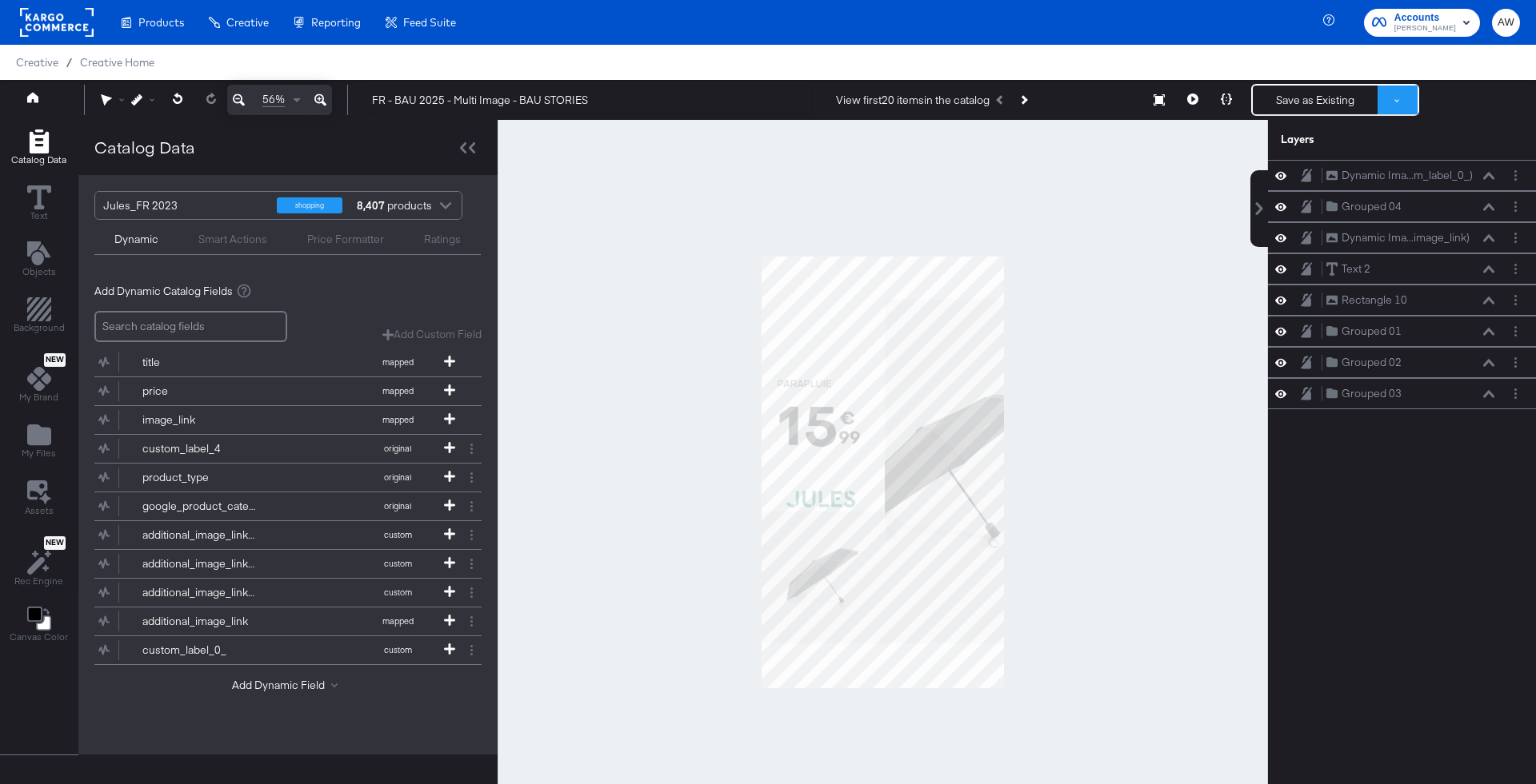
click at [1383, 101] on button at bounding box center [1397, 100] width 40 height 29
click at [1366, 151] on button "Save as New Design" at bounding box center [1343, 157] width 167 height 29
click at [1341, 105] on button "Save as New Design" at bounding box center [1315, 100] width 125 height 29
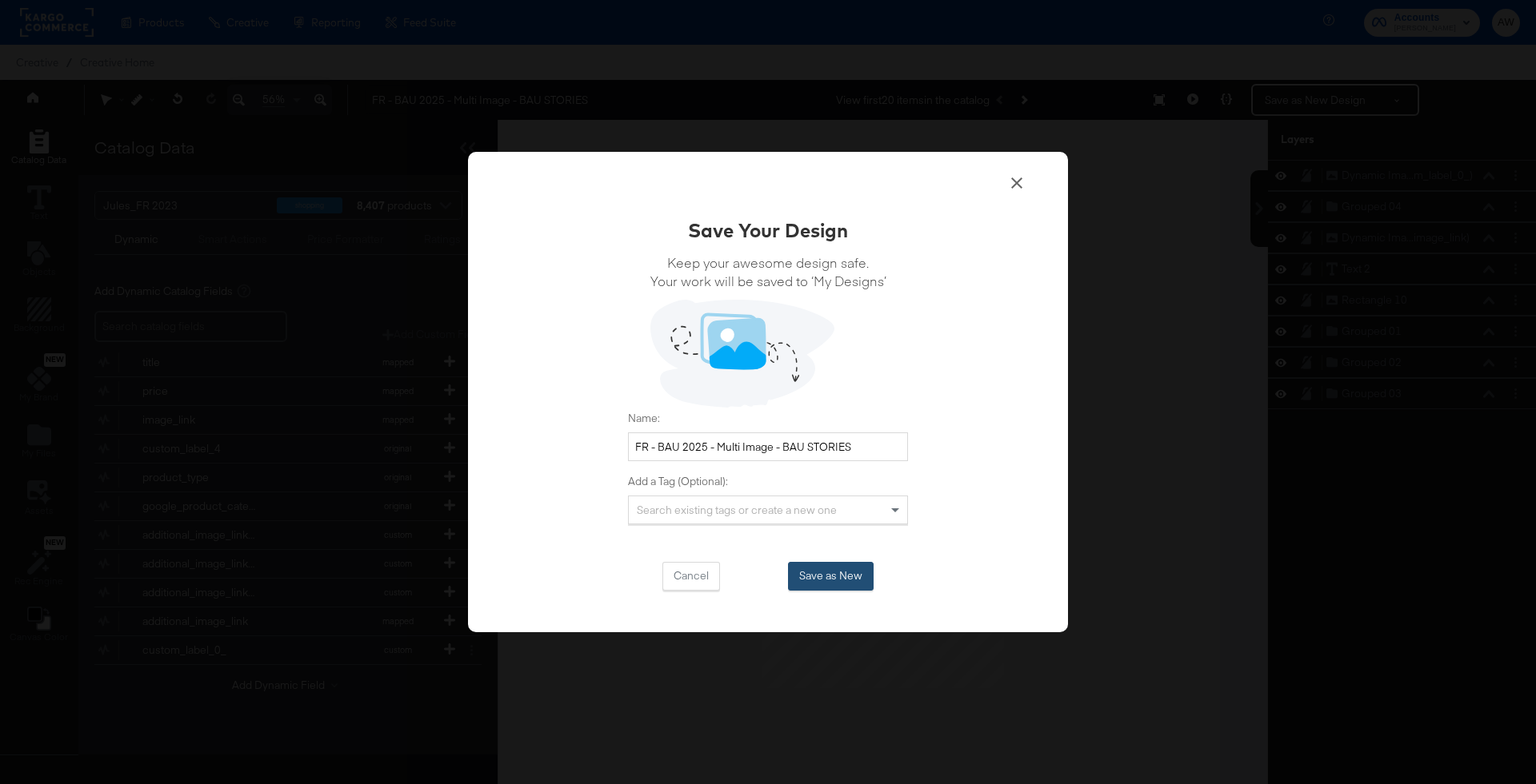
click at [836, 577] on button "Save as New" at bounding box center [831, 576] width 86 height 29
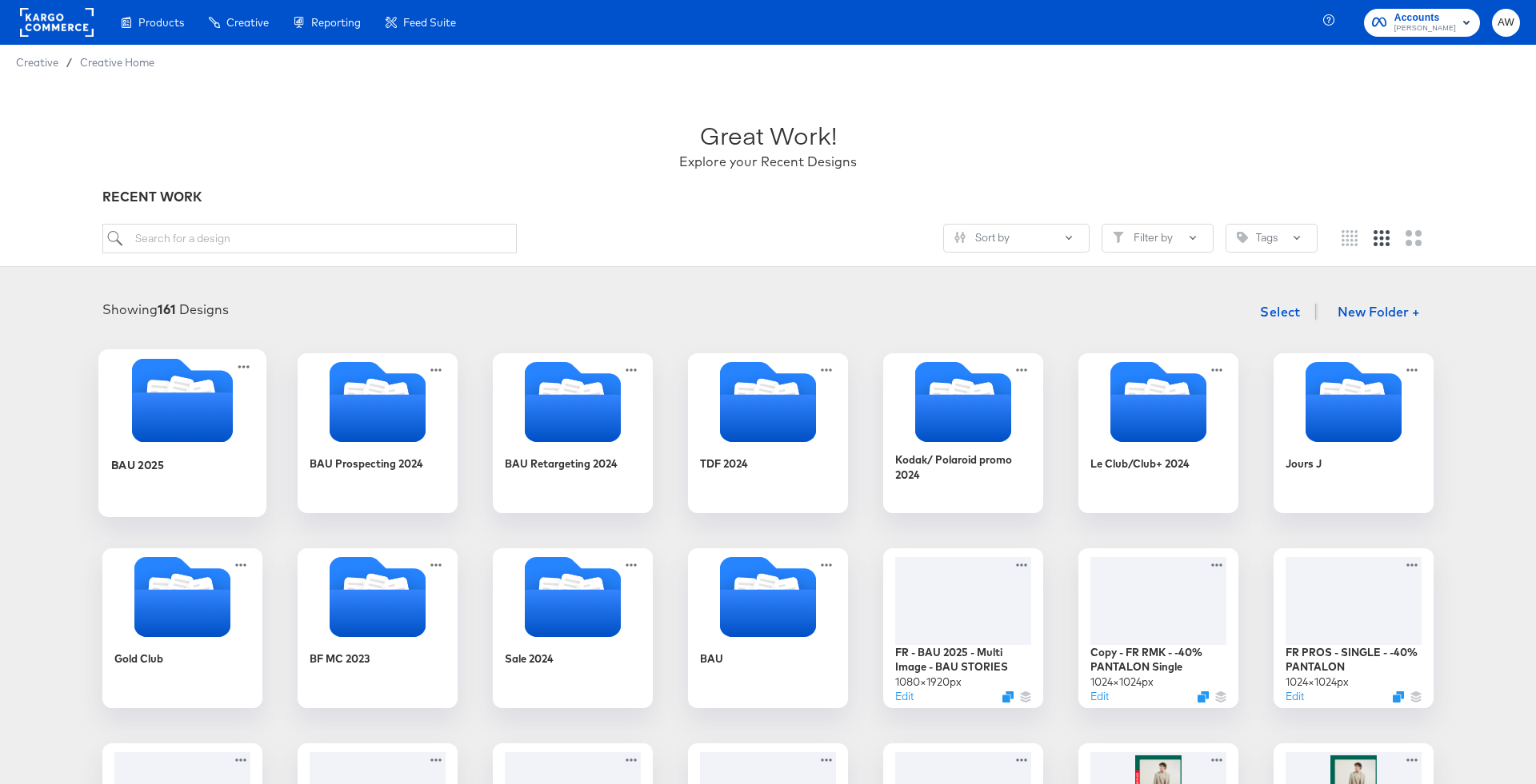
click at [216, 411] on icon "Folder" at bounding box center [183, 417] width 101 height 49
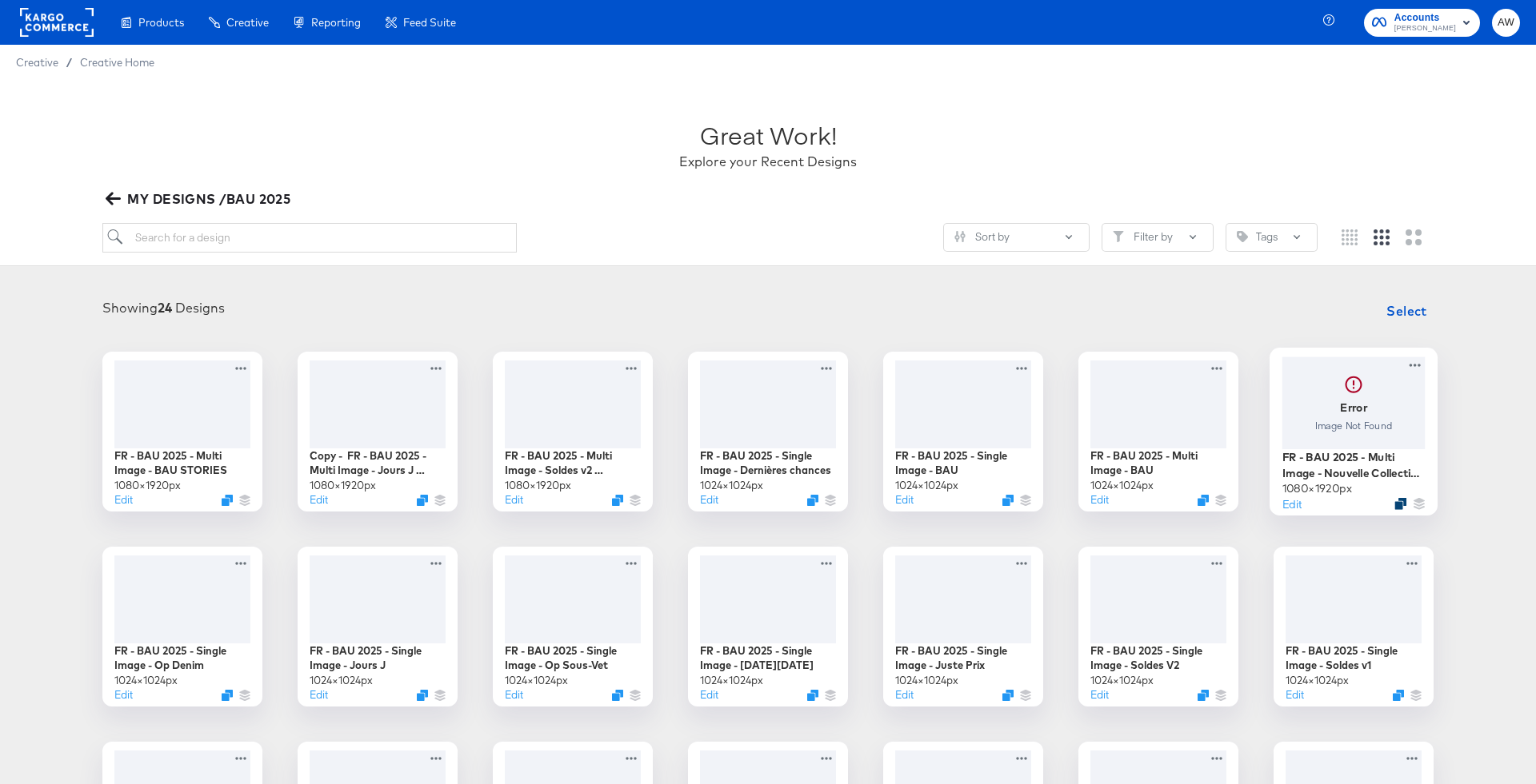
click at [1397, 501] on icon "Duplicate" at bounding box center [1400, 503] width 12 height 12
click at [1288, 507] on button "Edit" at bounding box center [1291, 503] width 20 height 15
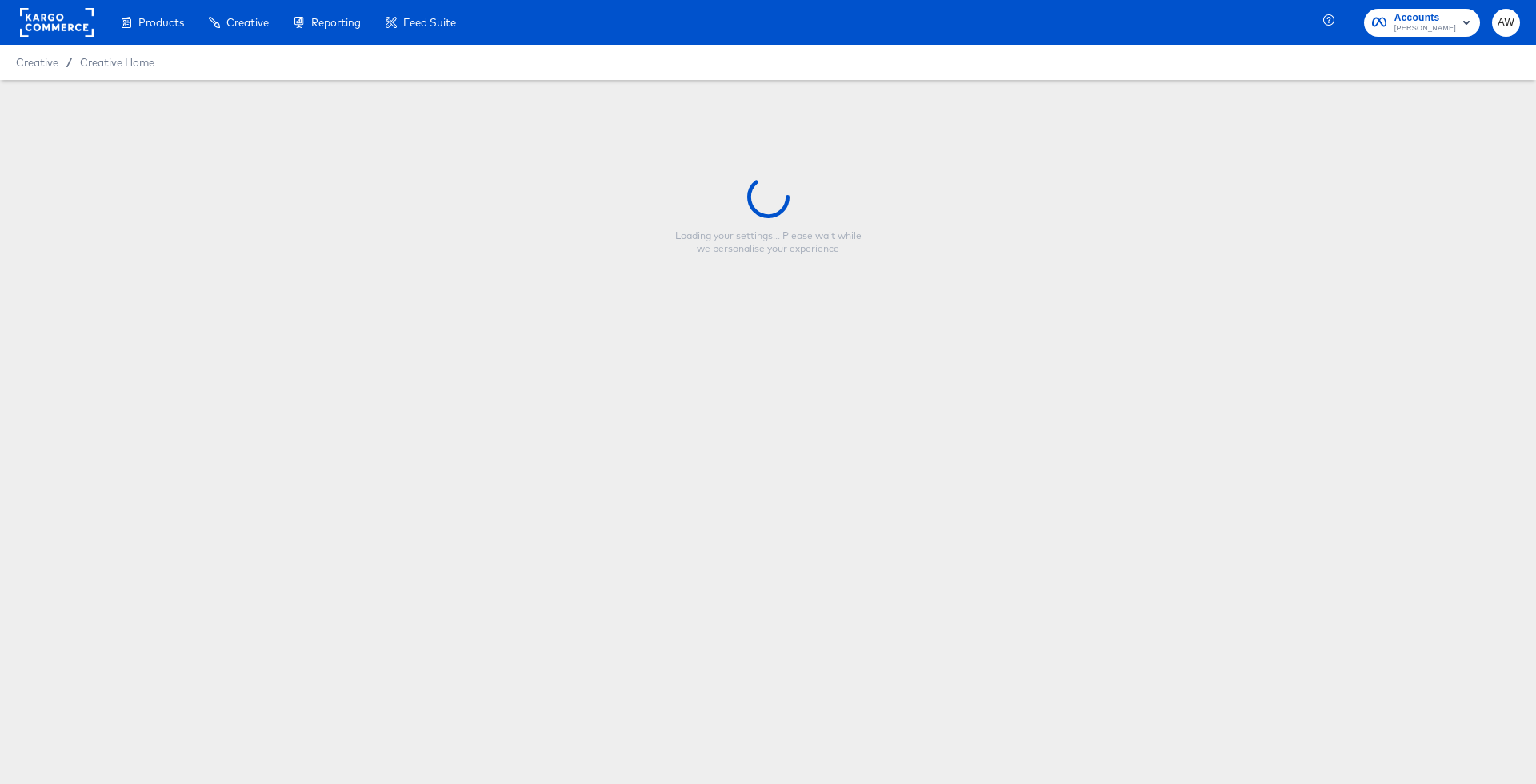
type input "Copy - FR - BAU 2025 - Multi Image - Nouvelle Collection STORIES"
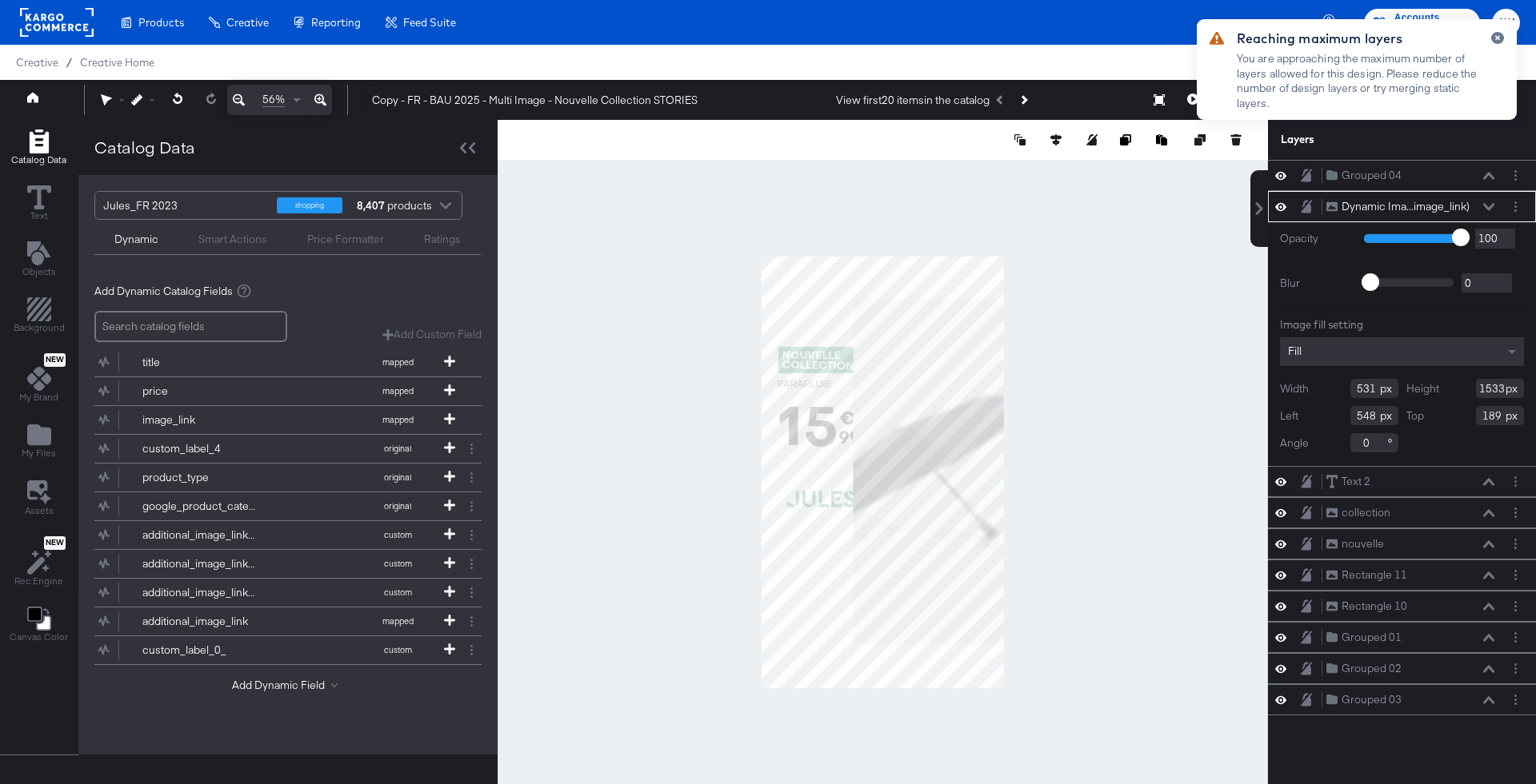
type input "672"
type input "407"
click at [1067, 412] on div at bounding box center [882, 472] width 770 height 705
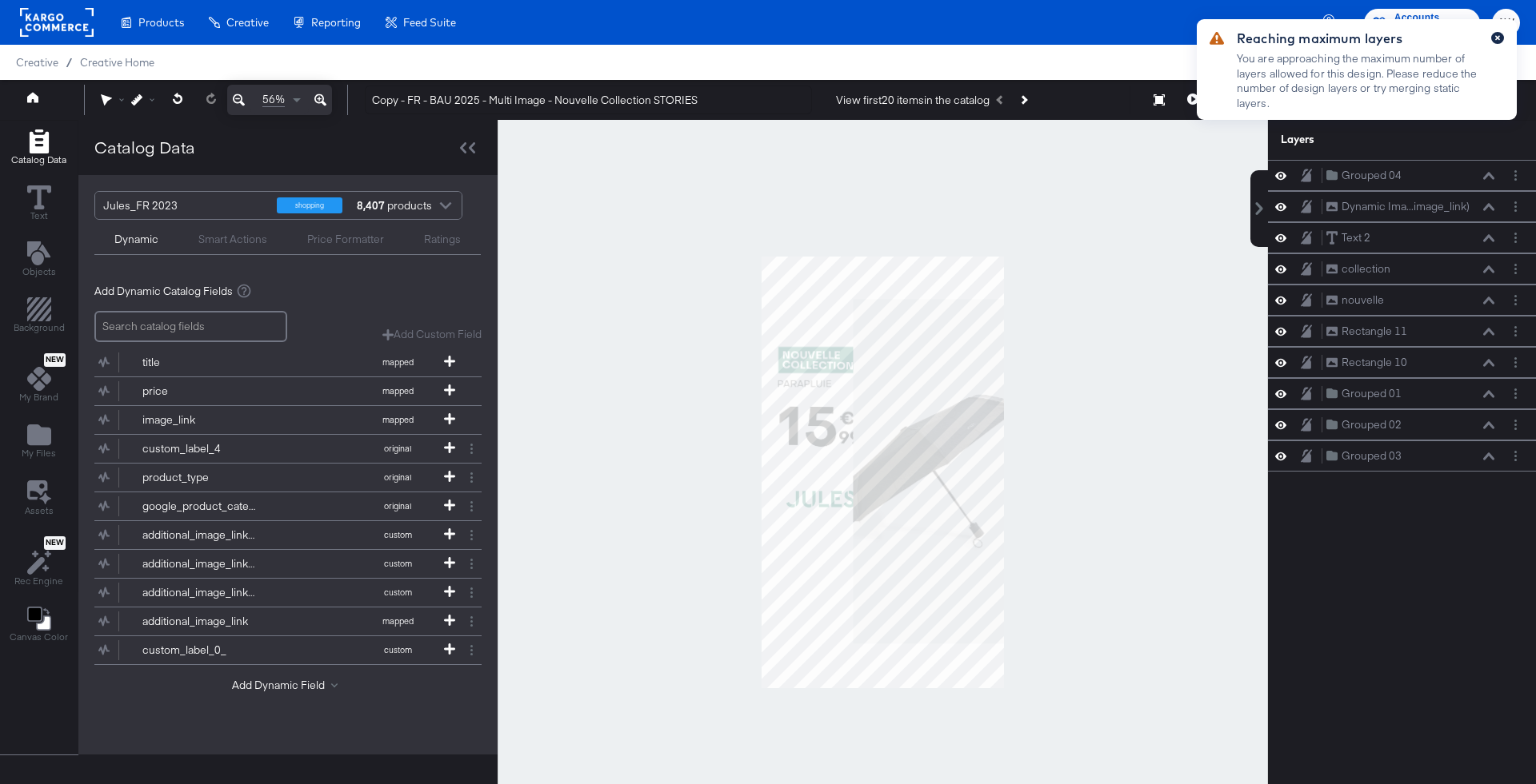
click at [1500, 34] on icon "button" at bounding box center [1497, 37] width 7 height 8
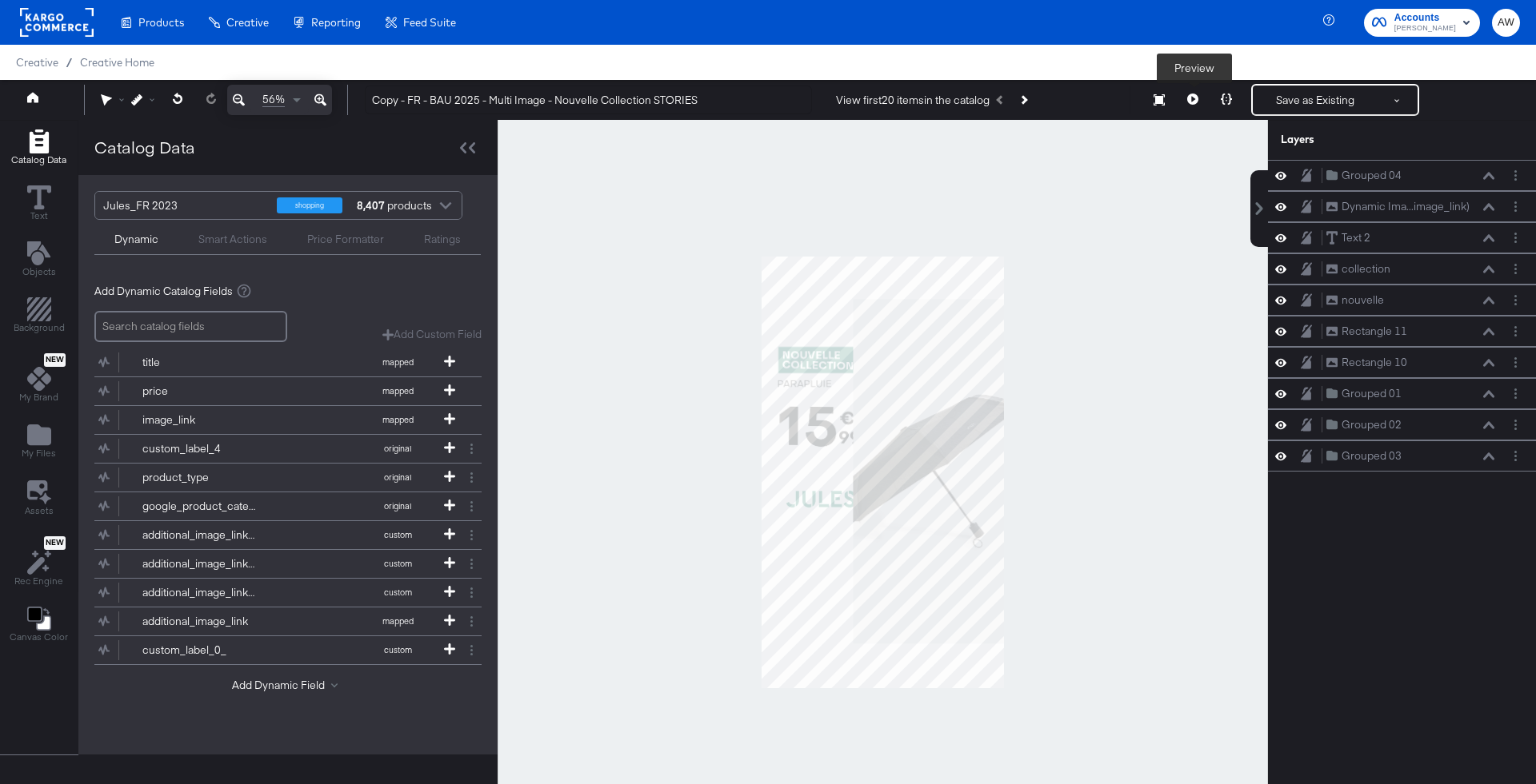
click at [1192, 99] on icon at bounding box center [1192, 99] width 11 height 11
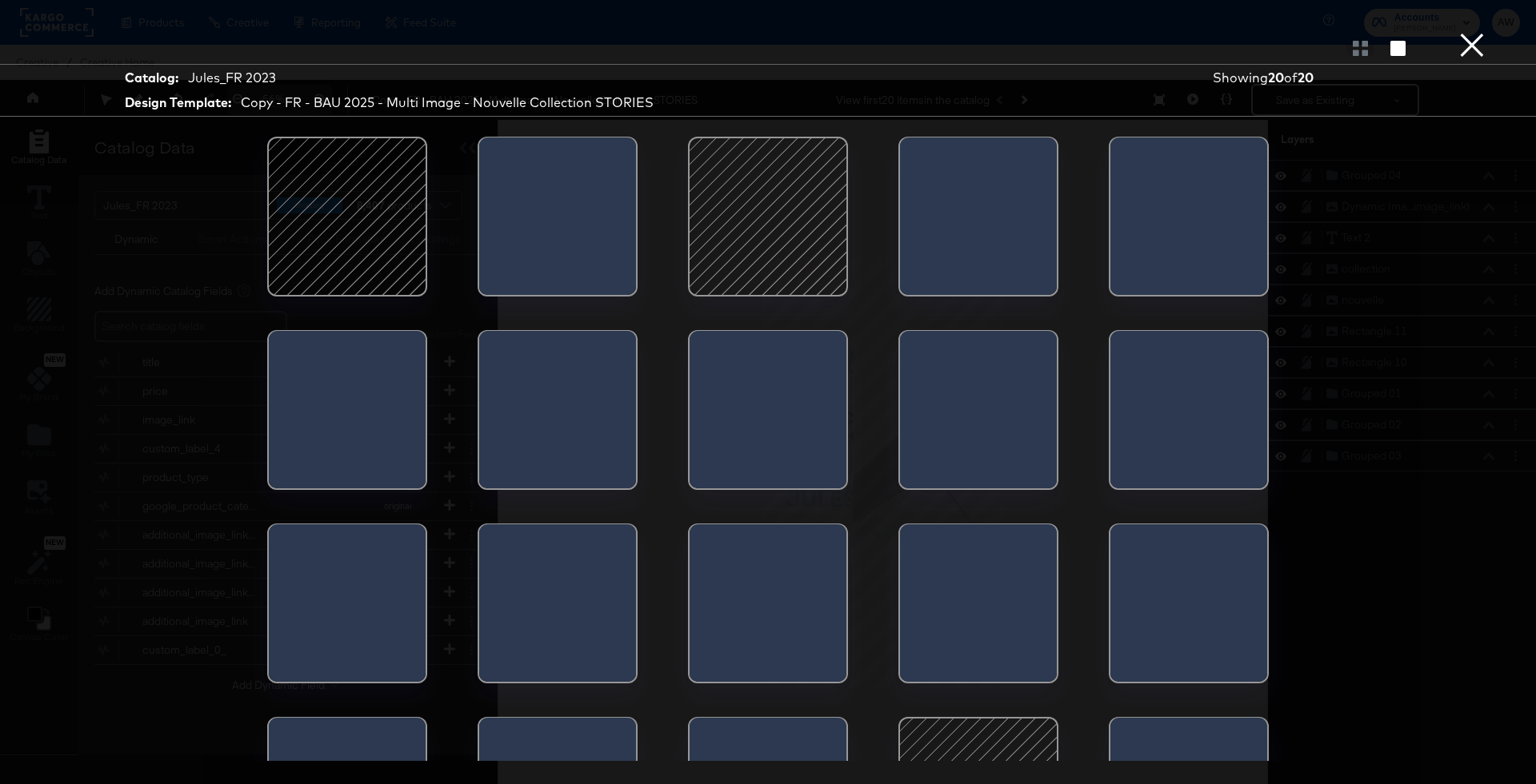
click at [984, 592] on div at bounding box center [974, 608] width 150 height 168
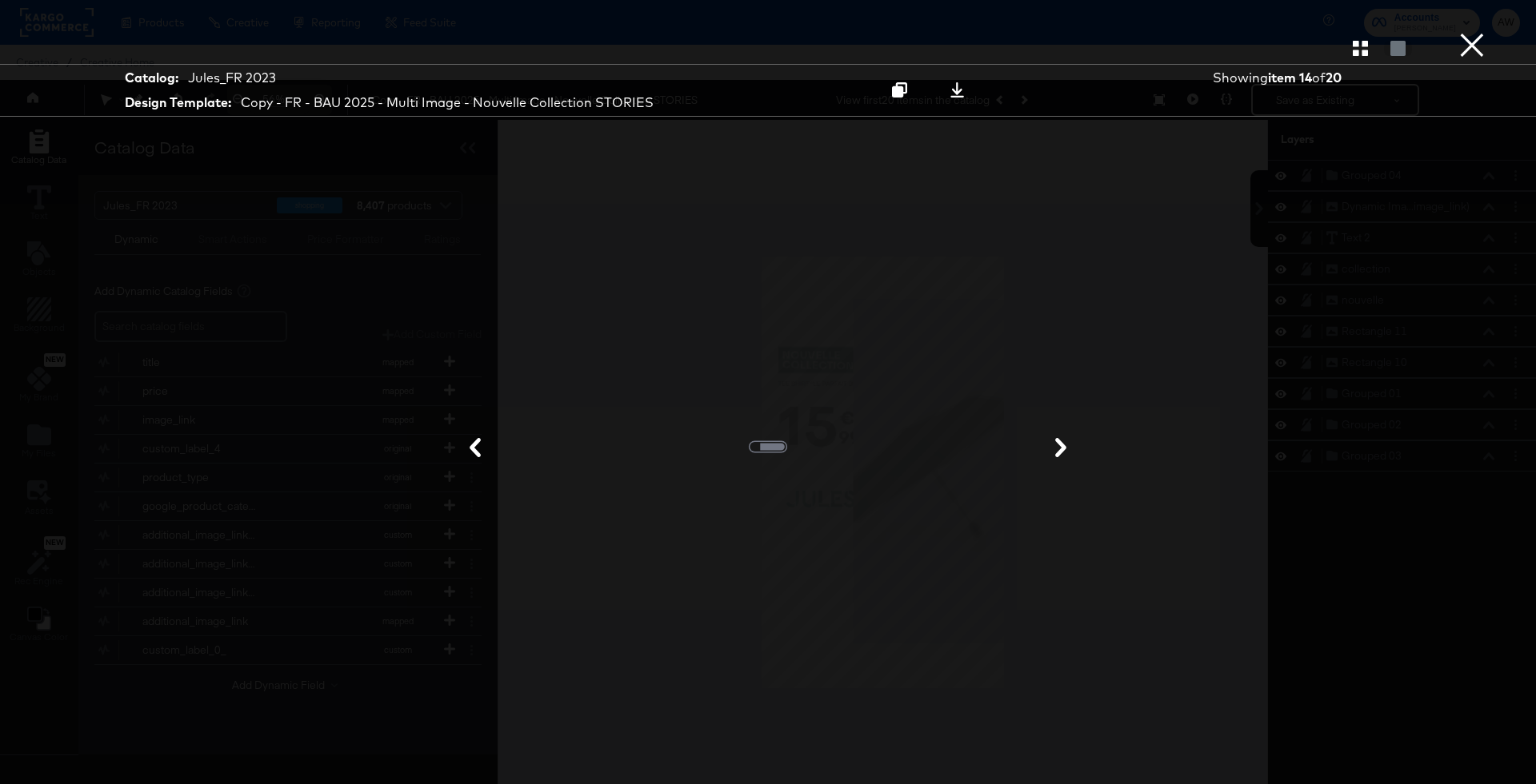
click at [1462, 32] on button "×" at bounding box center [1472, 16] width 32 height 32
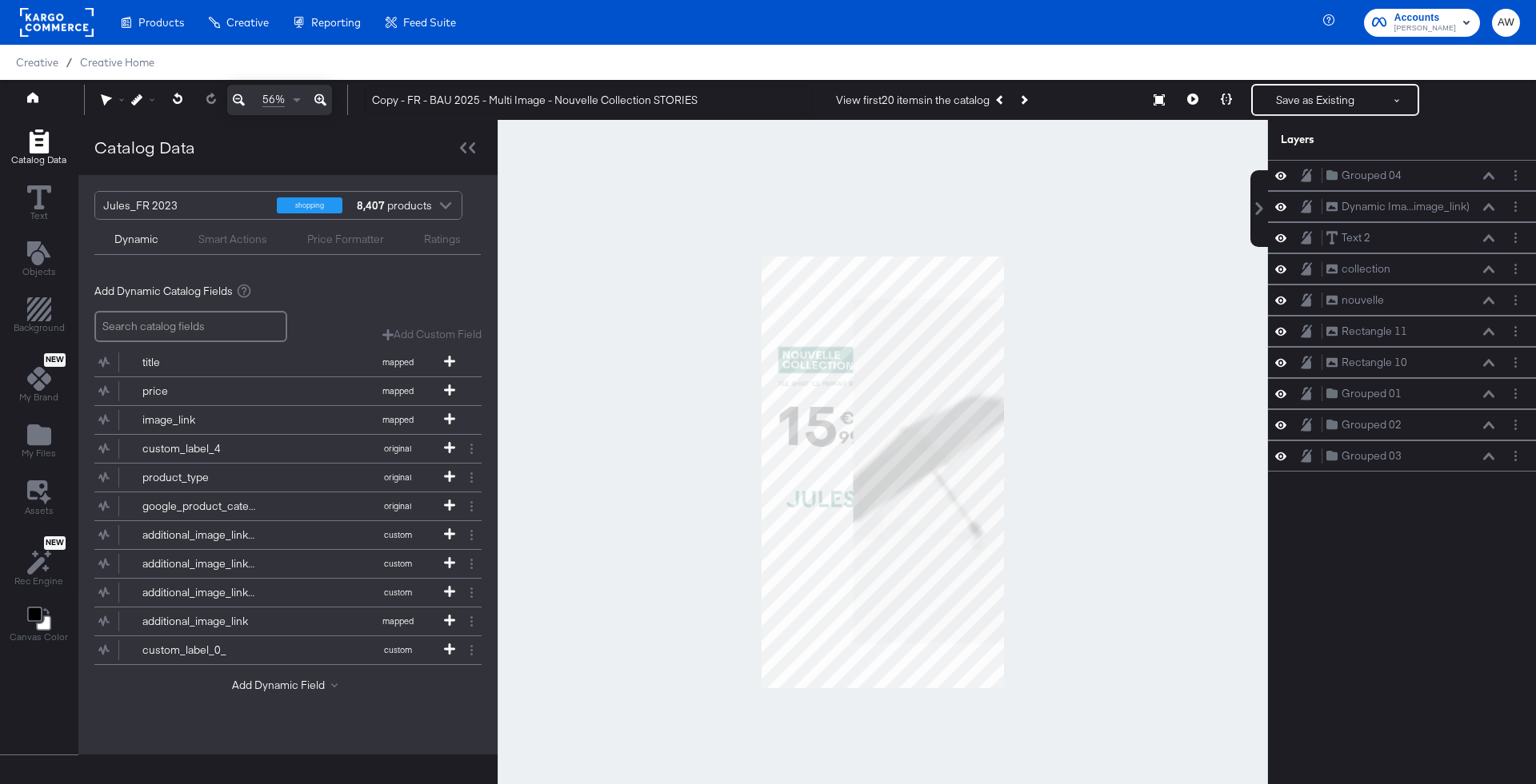
click at [1462, 40] on div "Accounts Jules AW" at bounding box center [1432, 22] width 207 height 45
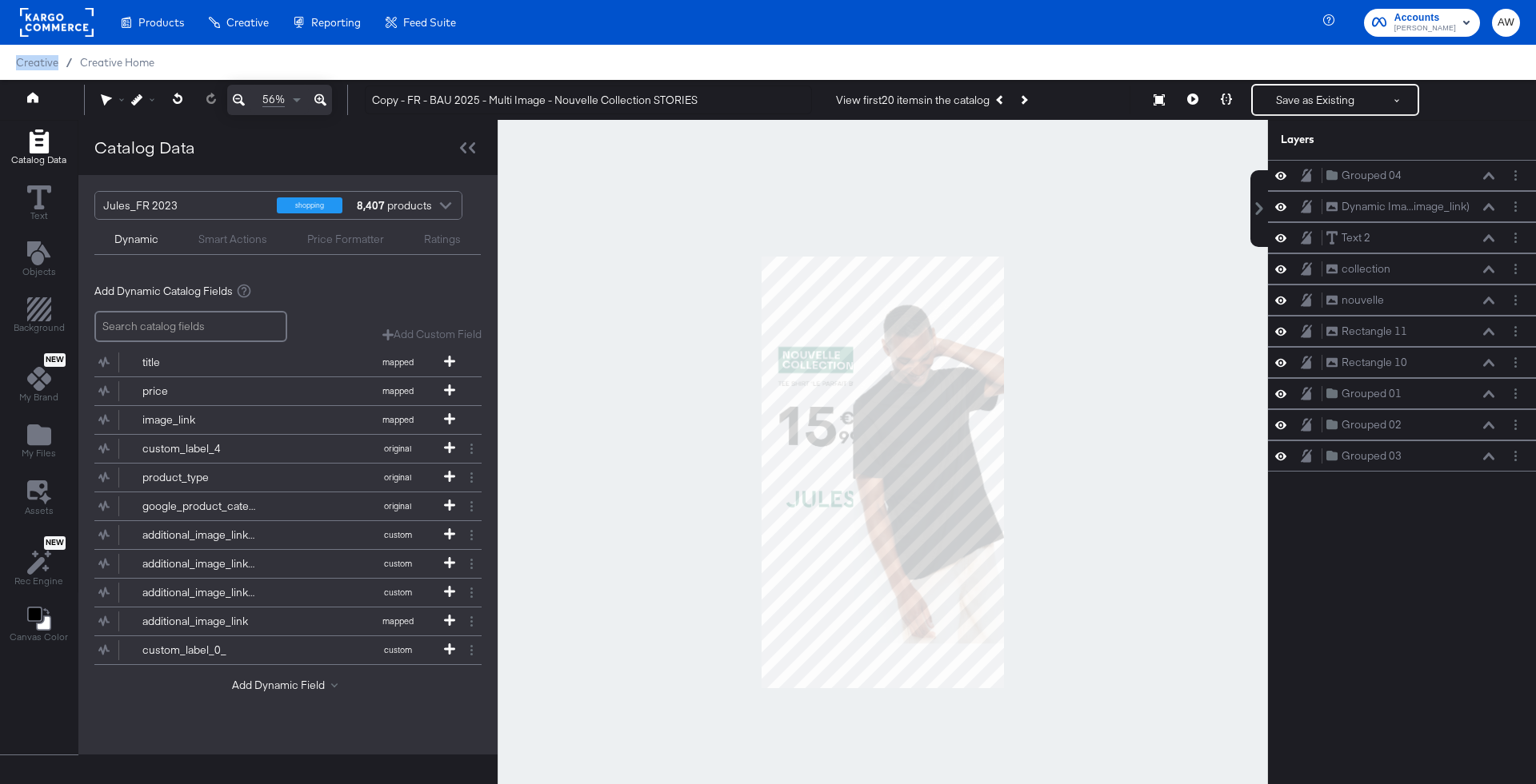
click at [1094, 321] on div at bounding box center [882, 472] width 770 height 705
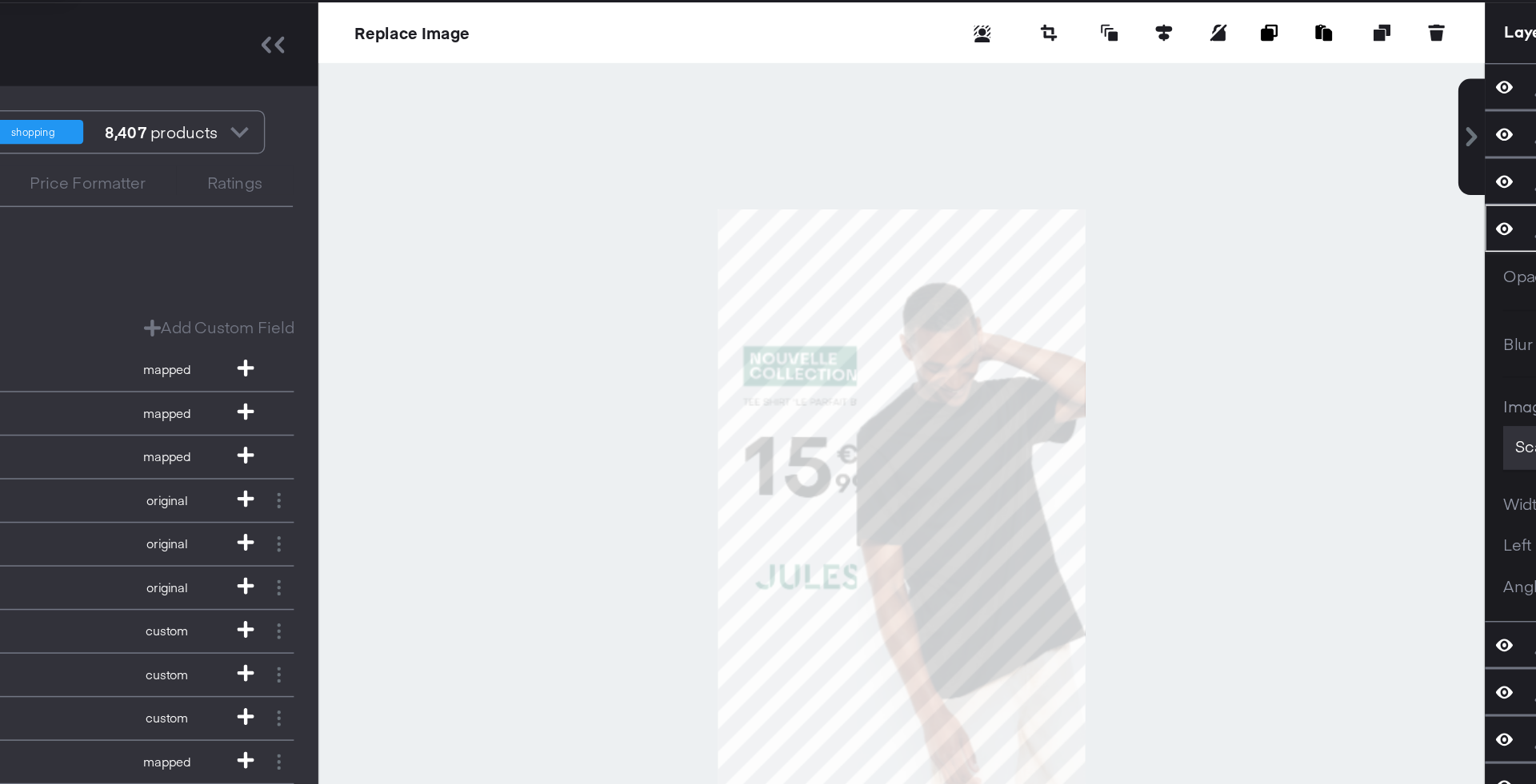
click at [1017, 250] on div at bounding box center [882, 472] width 770 height 705
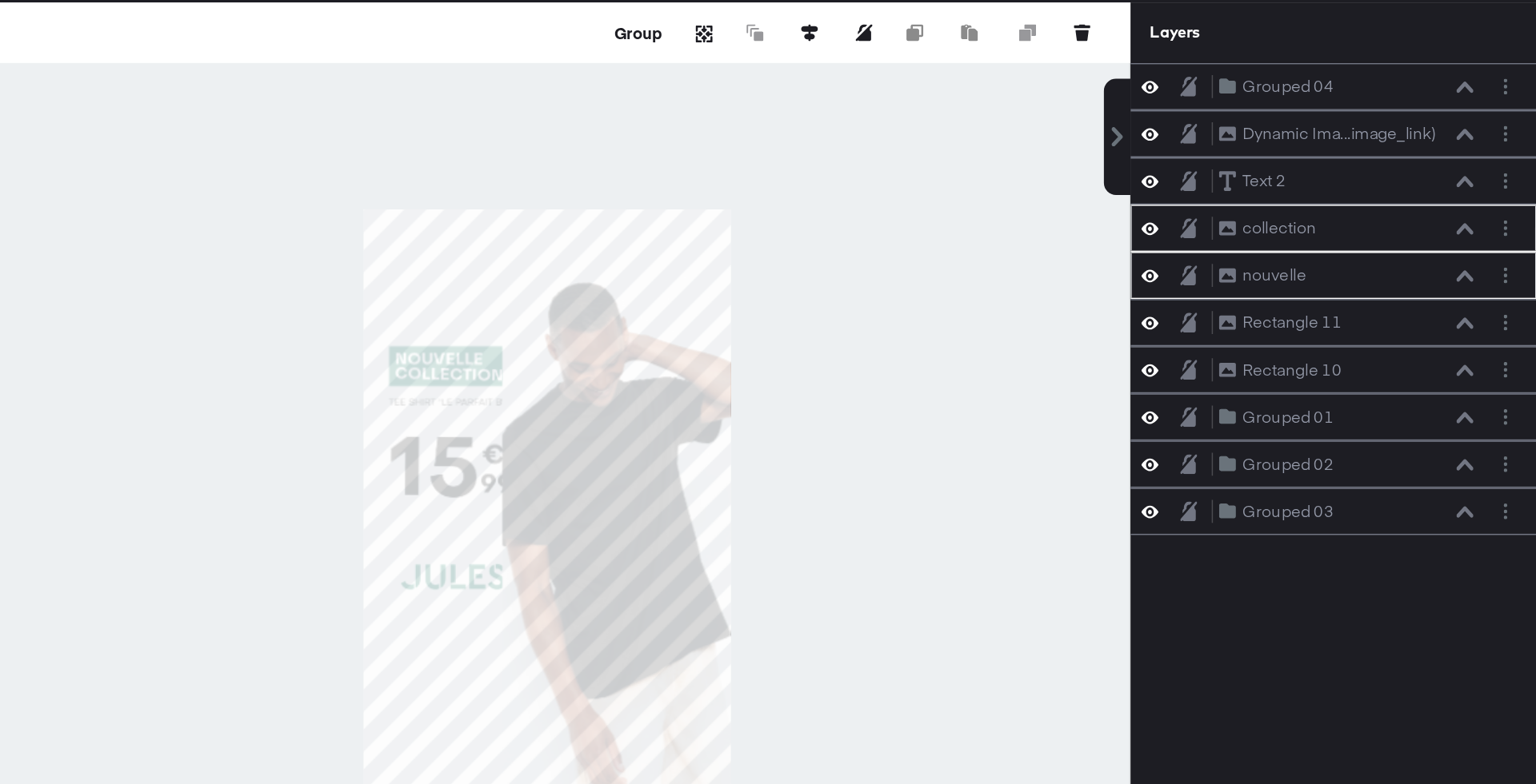
click at [1067, 328] on div at bounding box center [882, 472] width 770 height 705
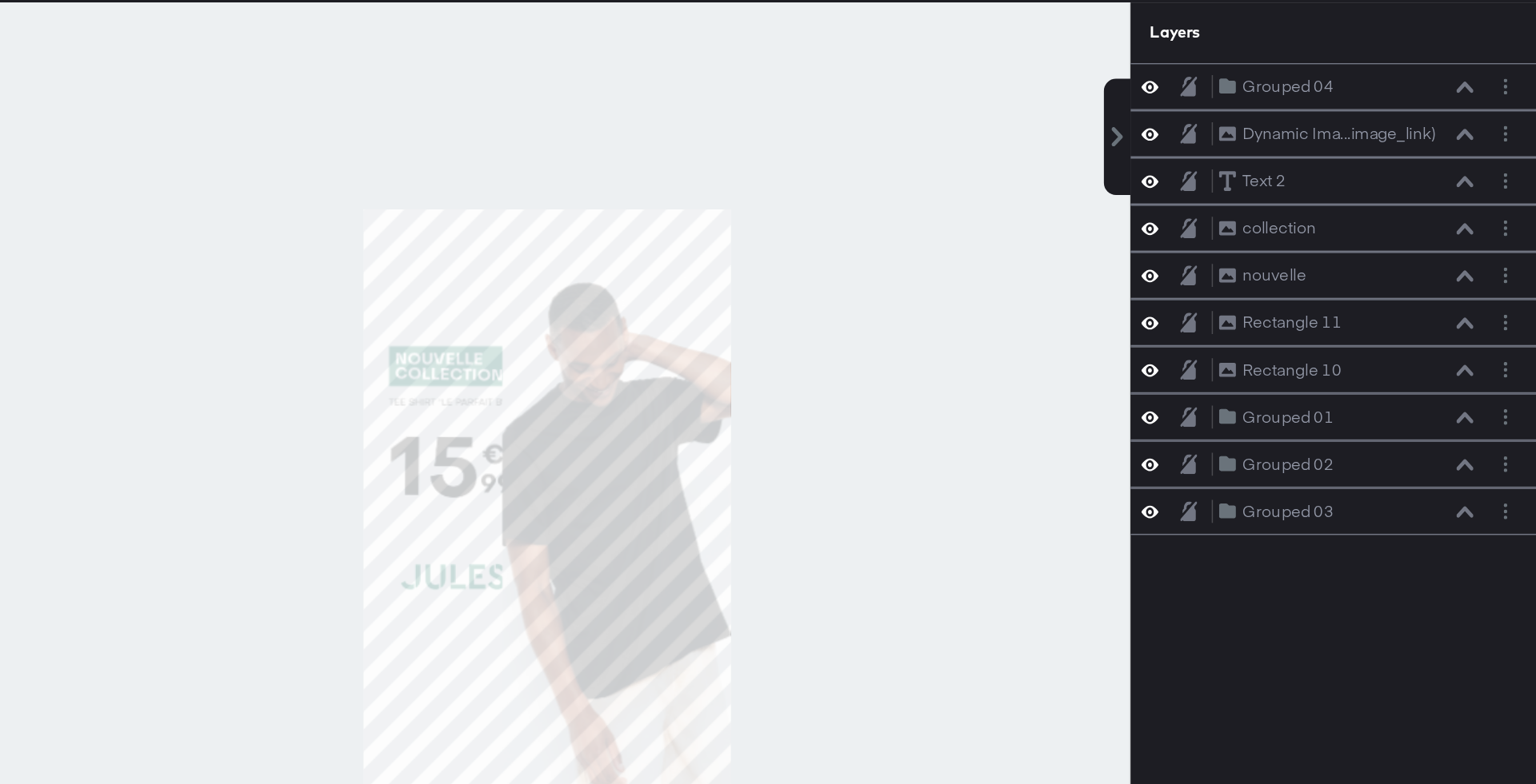
click at [818, 610] on div at bounding box center [882, 472] width 770 height 705
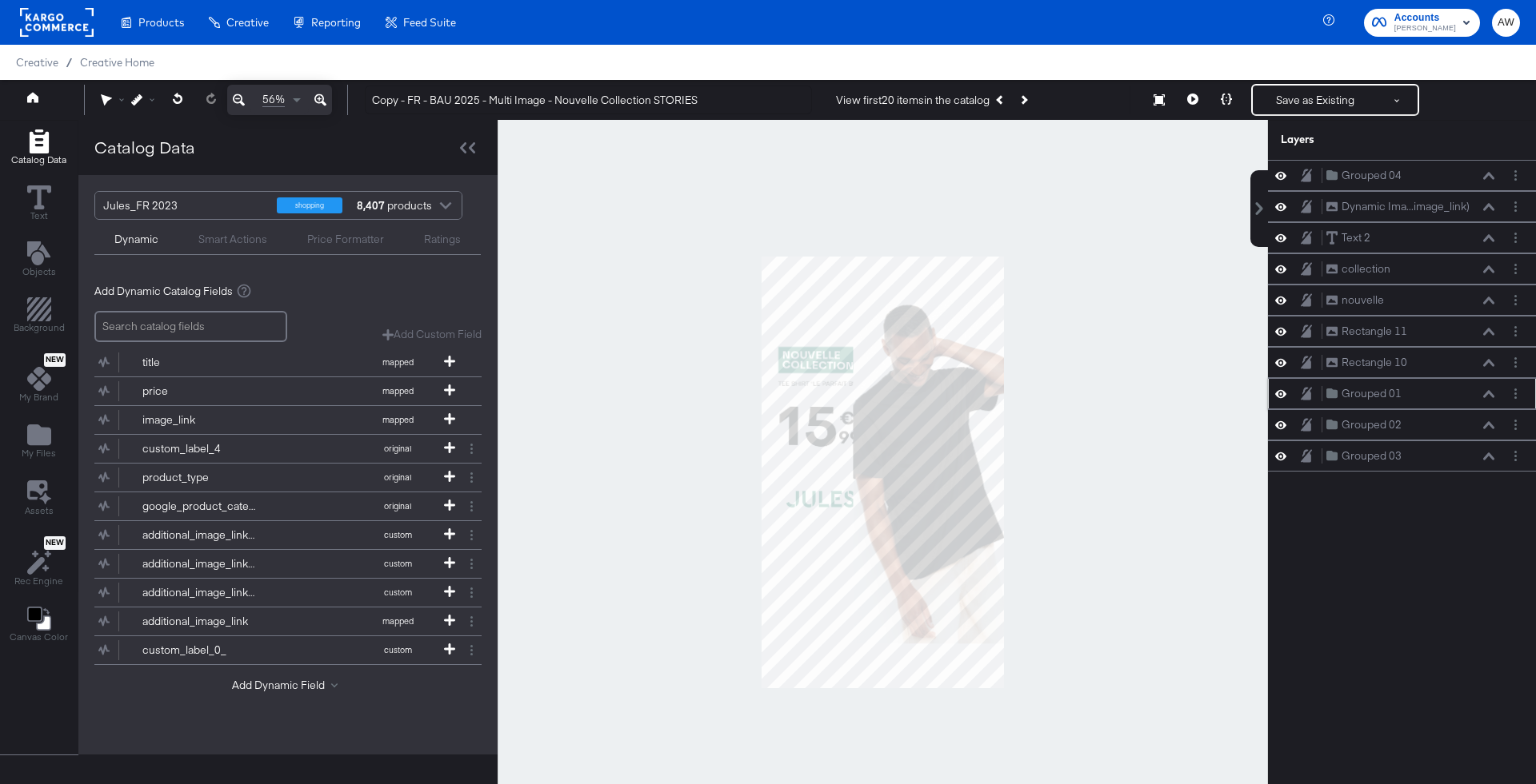
click at [1489, 390] on icon at bounding box center [1488, 394] width 11 height 7
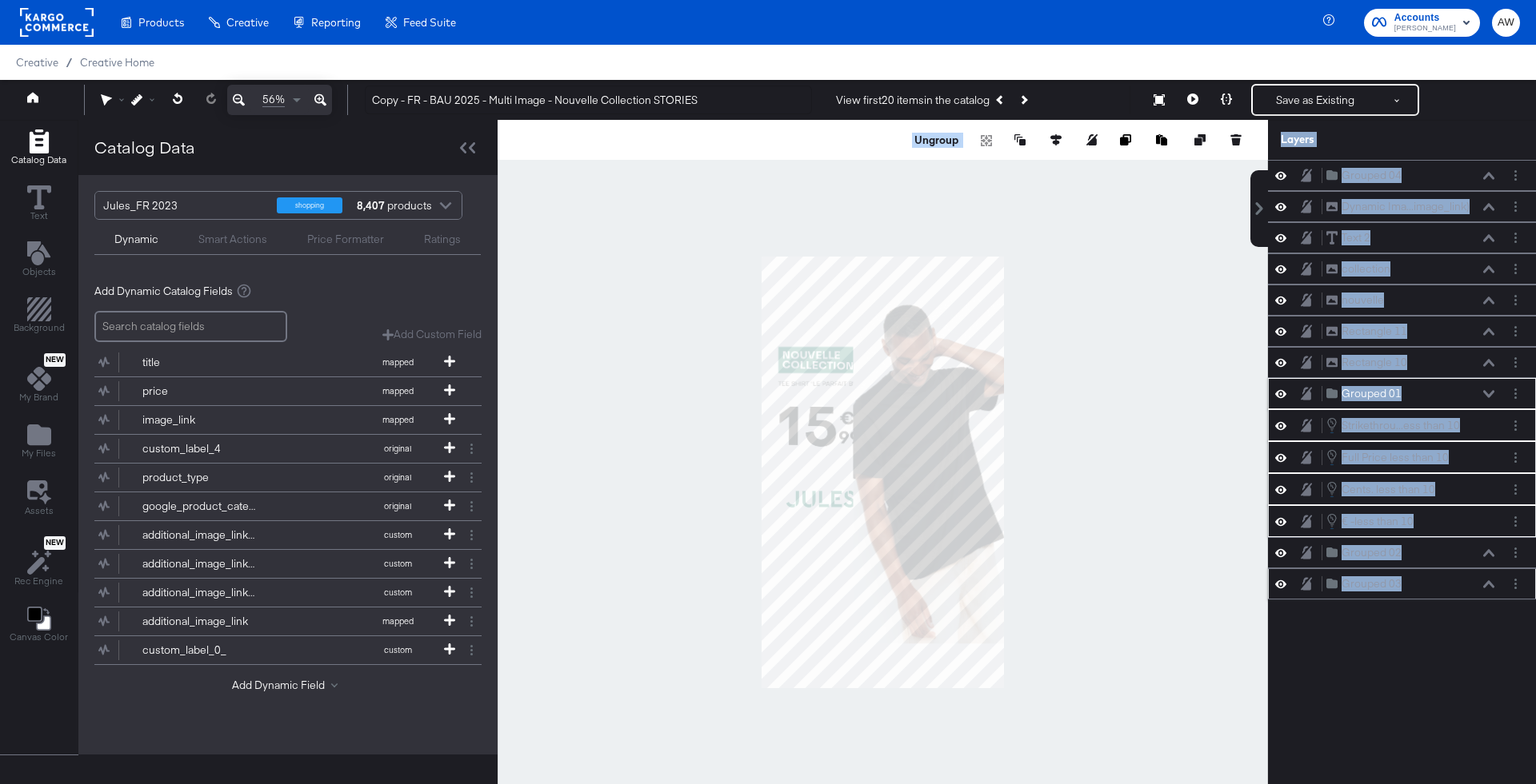
click at [1488, 586] on div "Grouped 03 Grouped 03" at bounding box center [1402, 584] width 268 height 31
click at [1494, 575] on div "Grouped 03 Grouped 03" at bounding box center [1410, 584] width 170 height 17
click at [1494, 580] on button at bounding box center [1488, 585] width 13 height 9
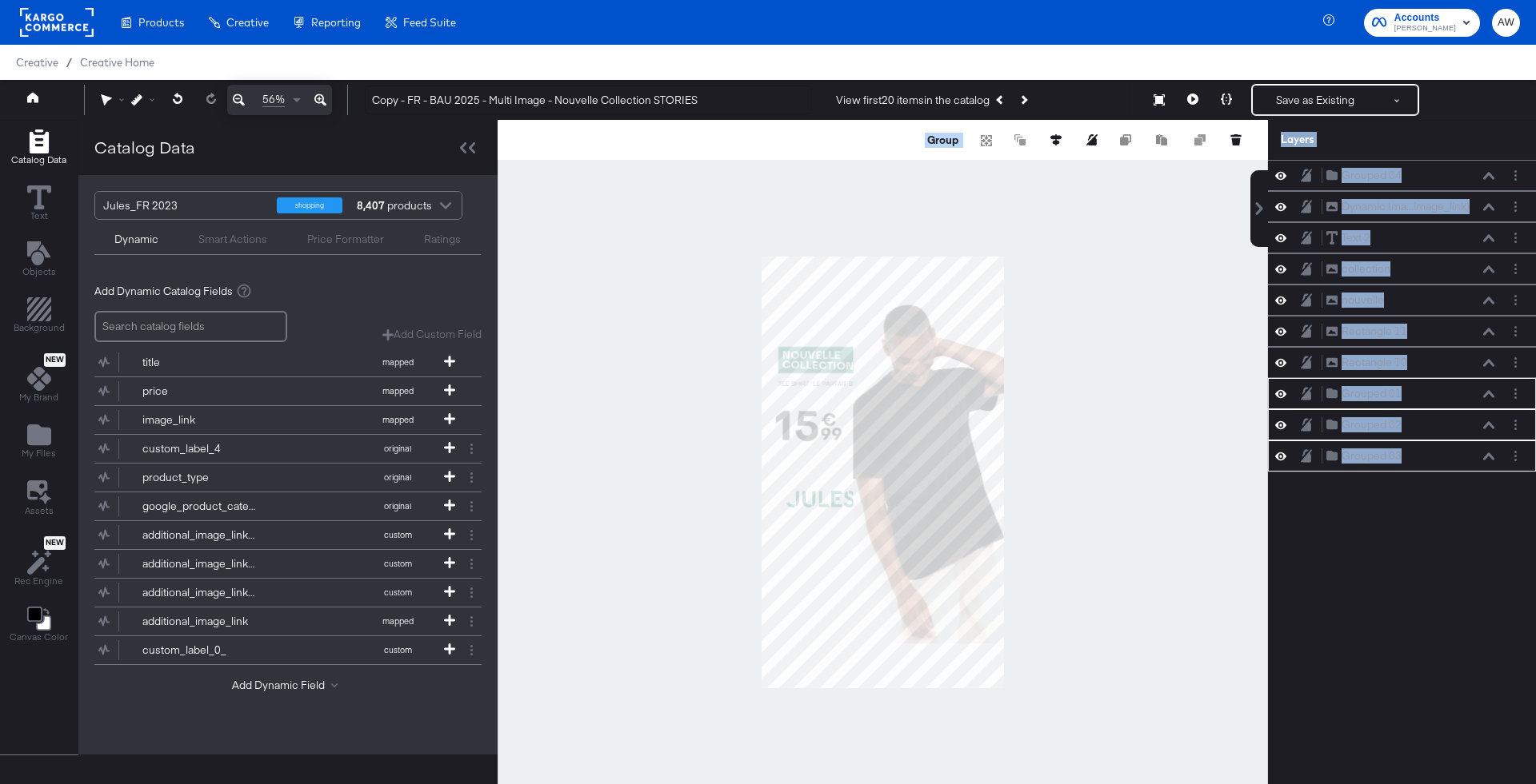
click at [1069, 400] on div at bounding box center [882, 472] width 770 height 705
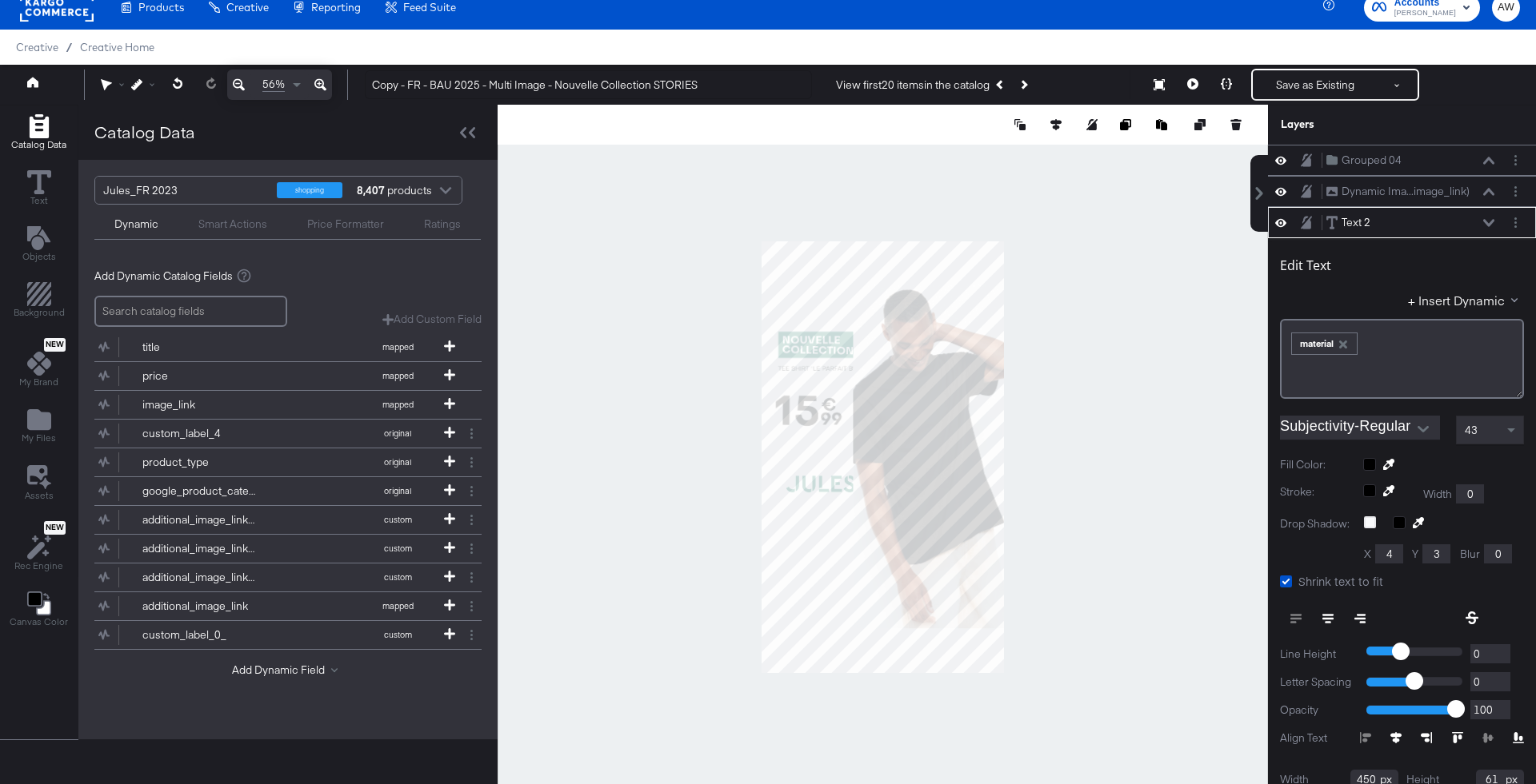
scroll to position [61, 0]
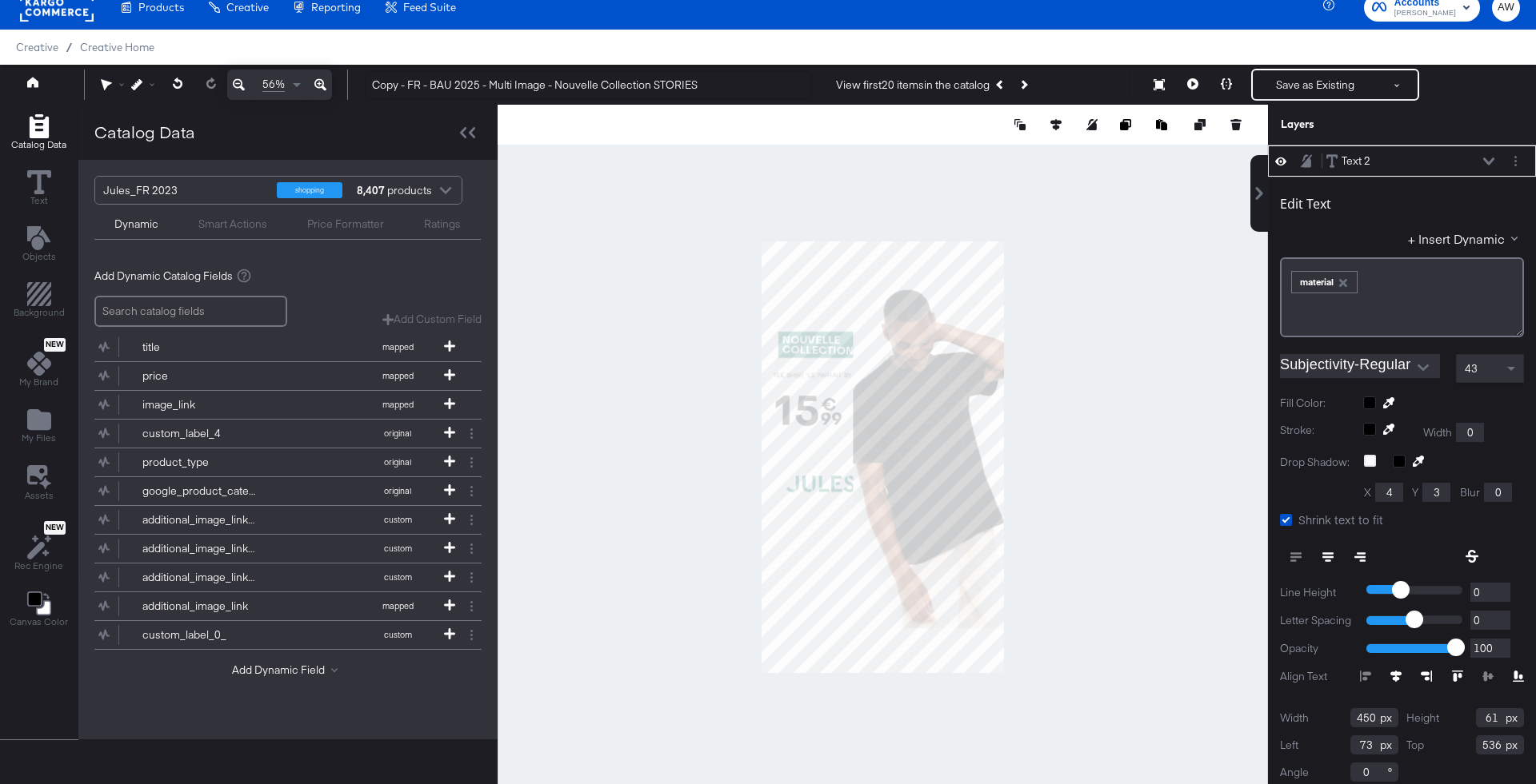
type input "51"
type input "567"
click at [143, 82] on icon at bounding box center [137, 85] width 11 height 11
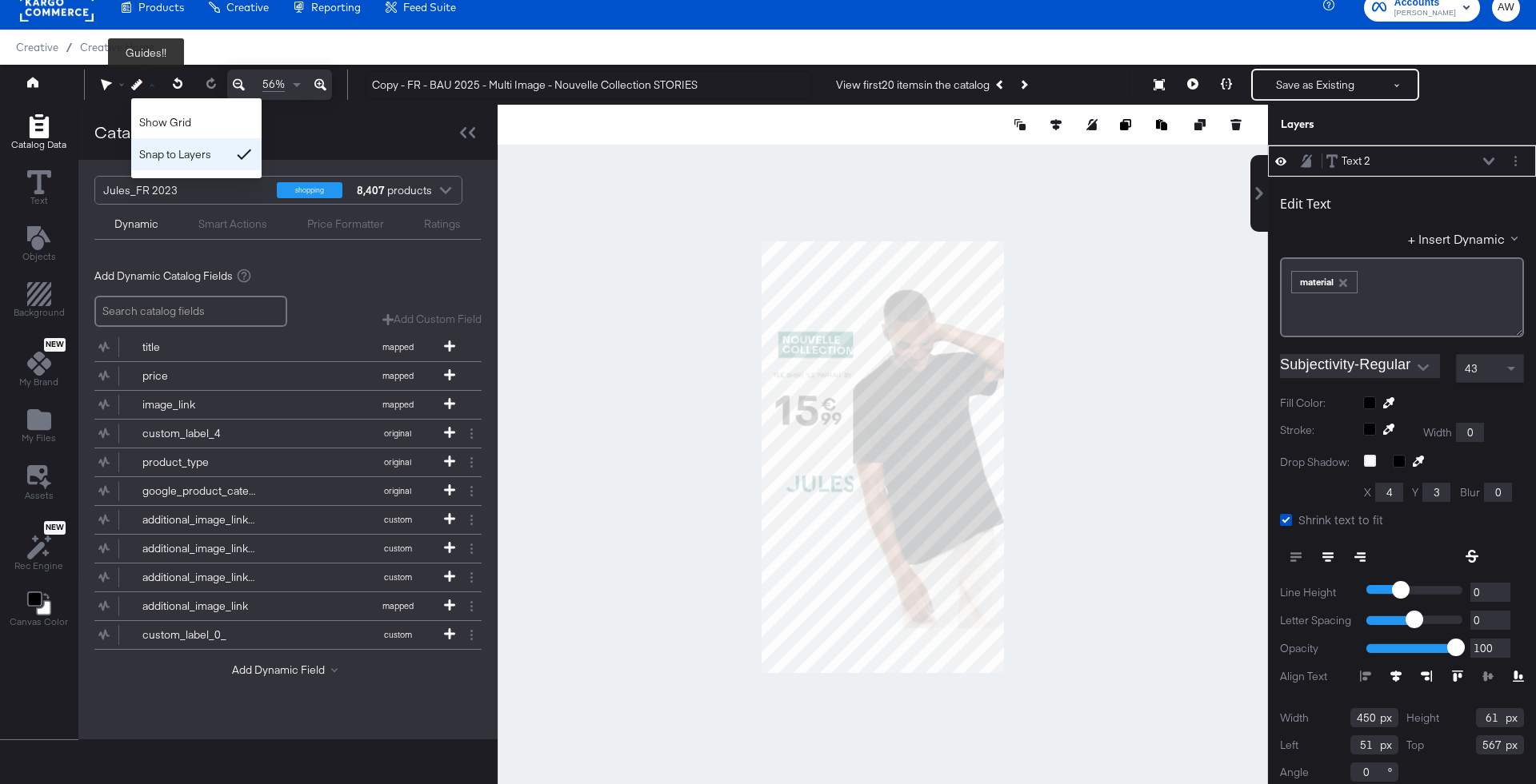
click at [196, 149] on div "Snap to Layers" at bounding box center [197, 155] width 130 height 32
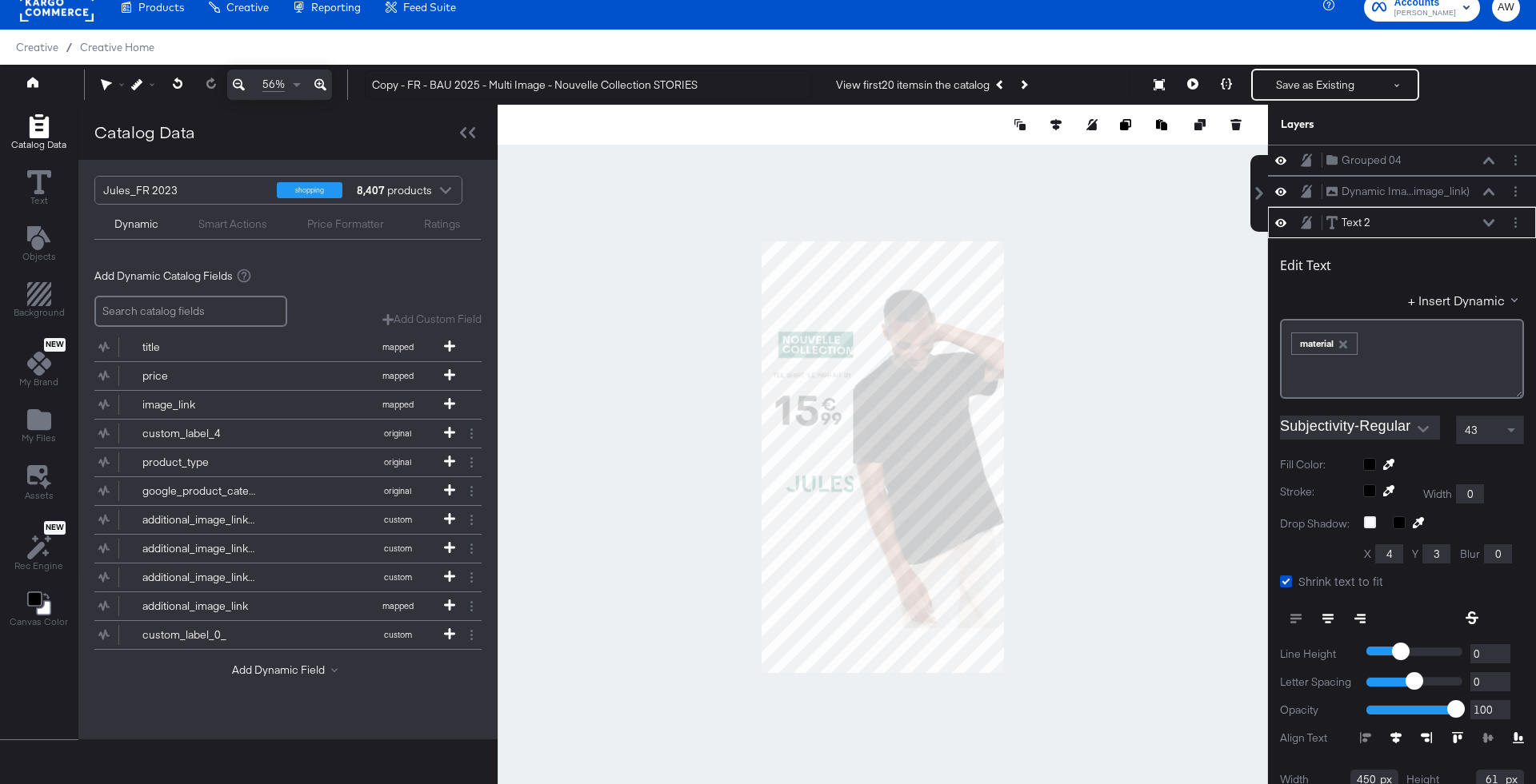
scroll to position [61, 0]
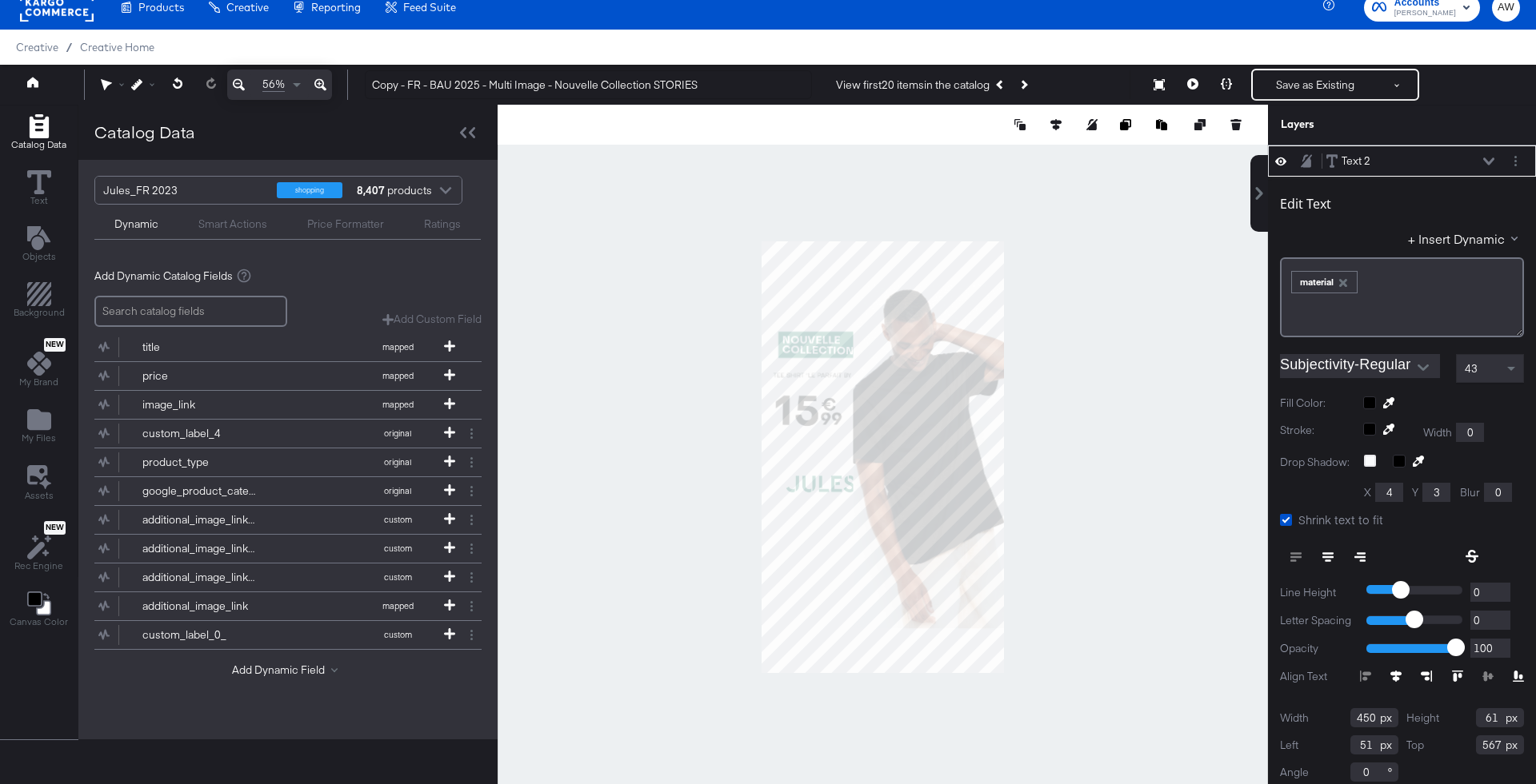
click at [320, 82] on icon at bounding box center [319, 85] width 12 height 20
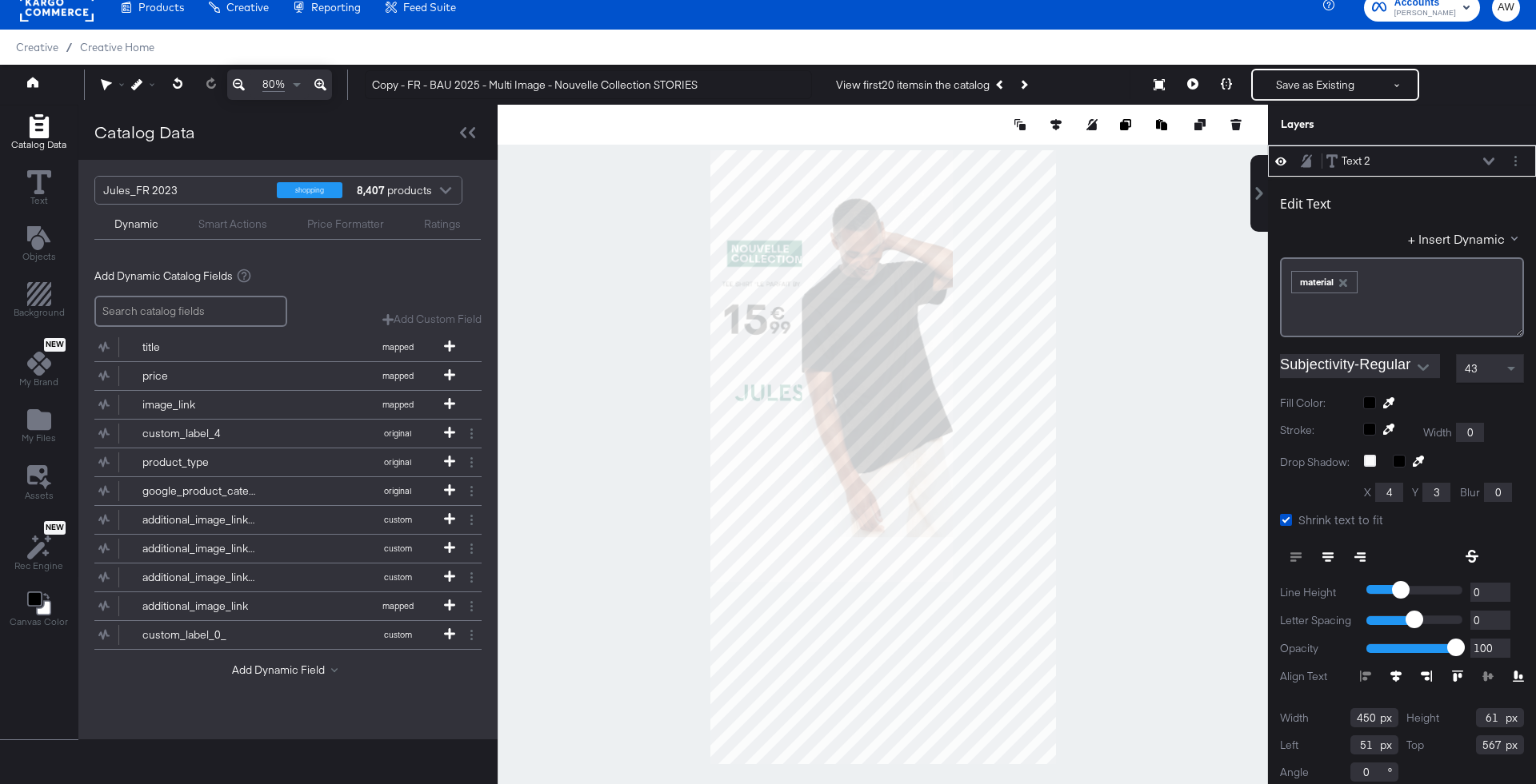
click at [320, 82] on icon at bounding box center [319, 85] width 12 height 20
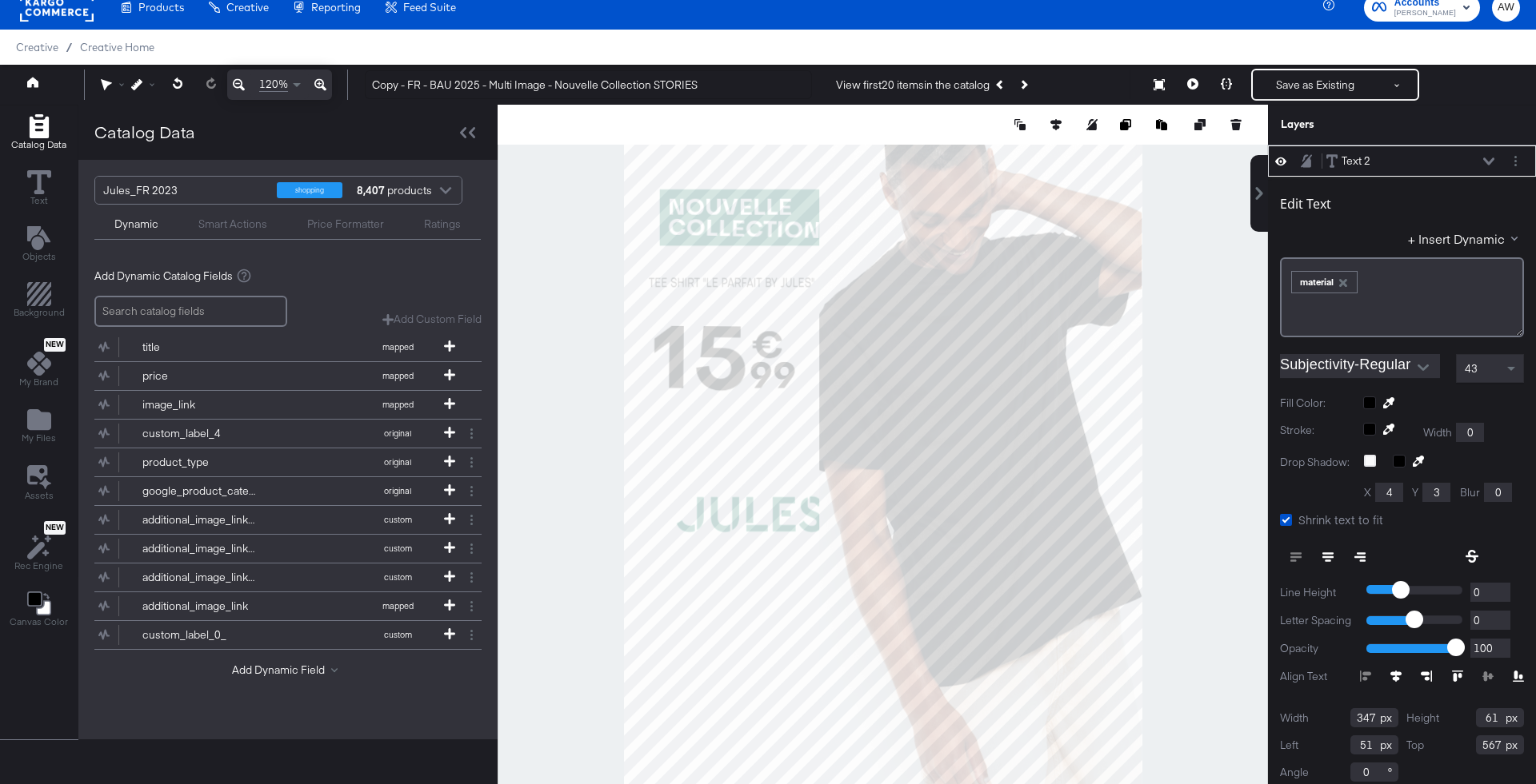
type input "336"
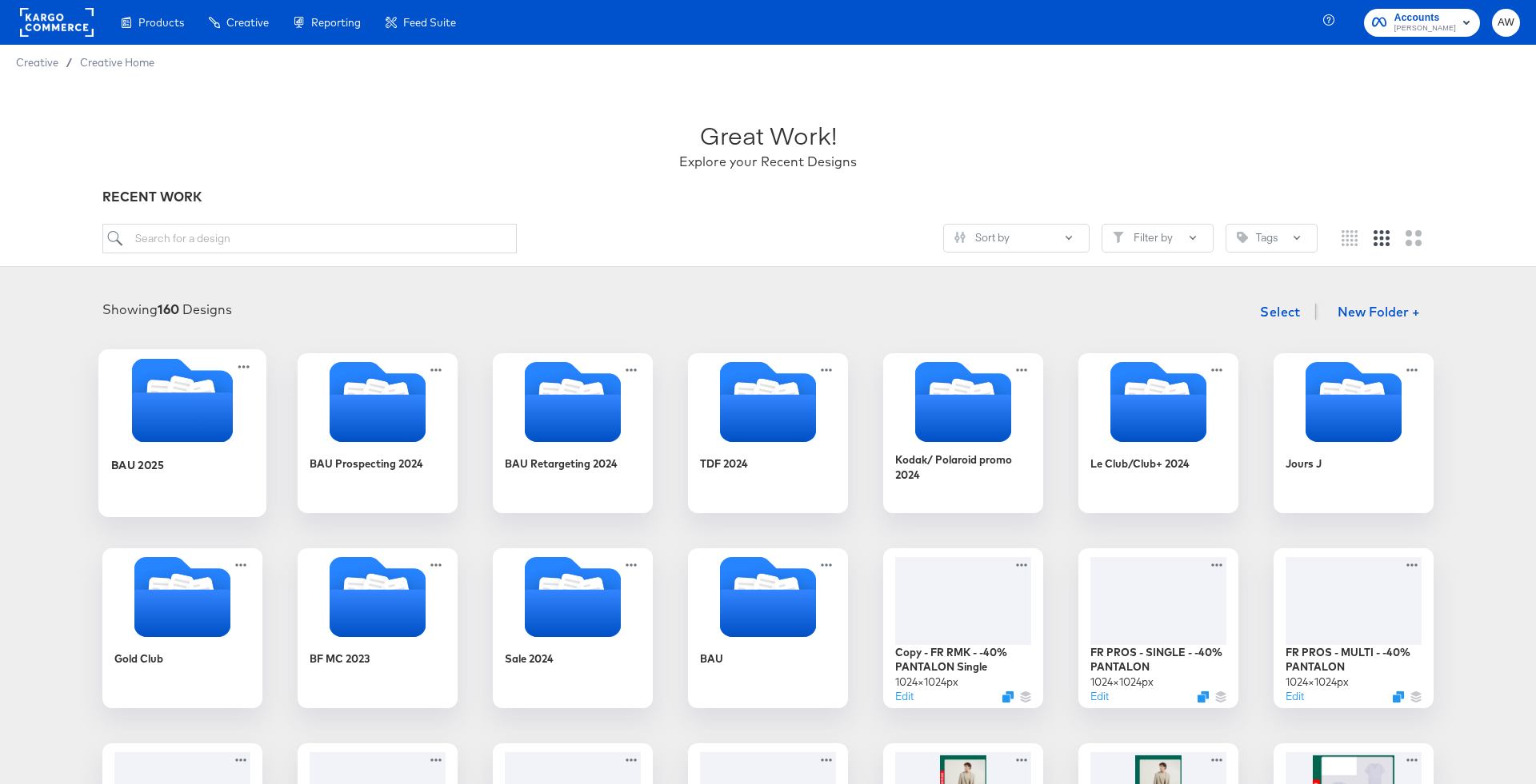
click at [152, 395] on icon "Folder" at bounding box center [183, 417] width 101 height 49
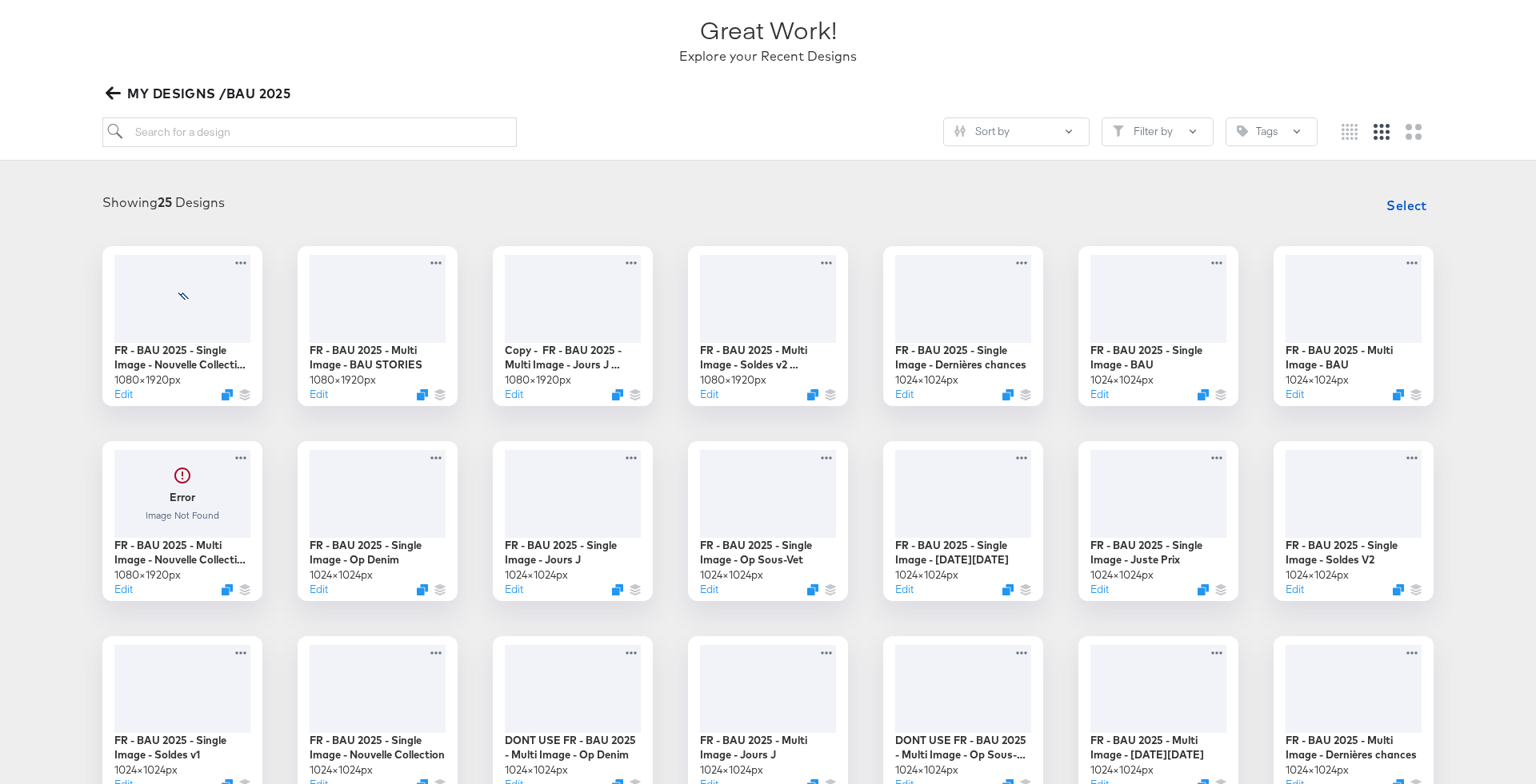
scroll to position [144, 0]
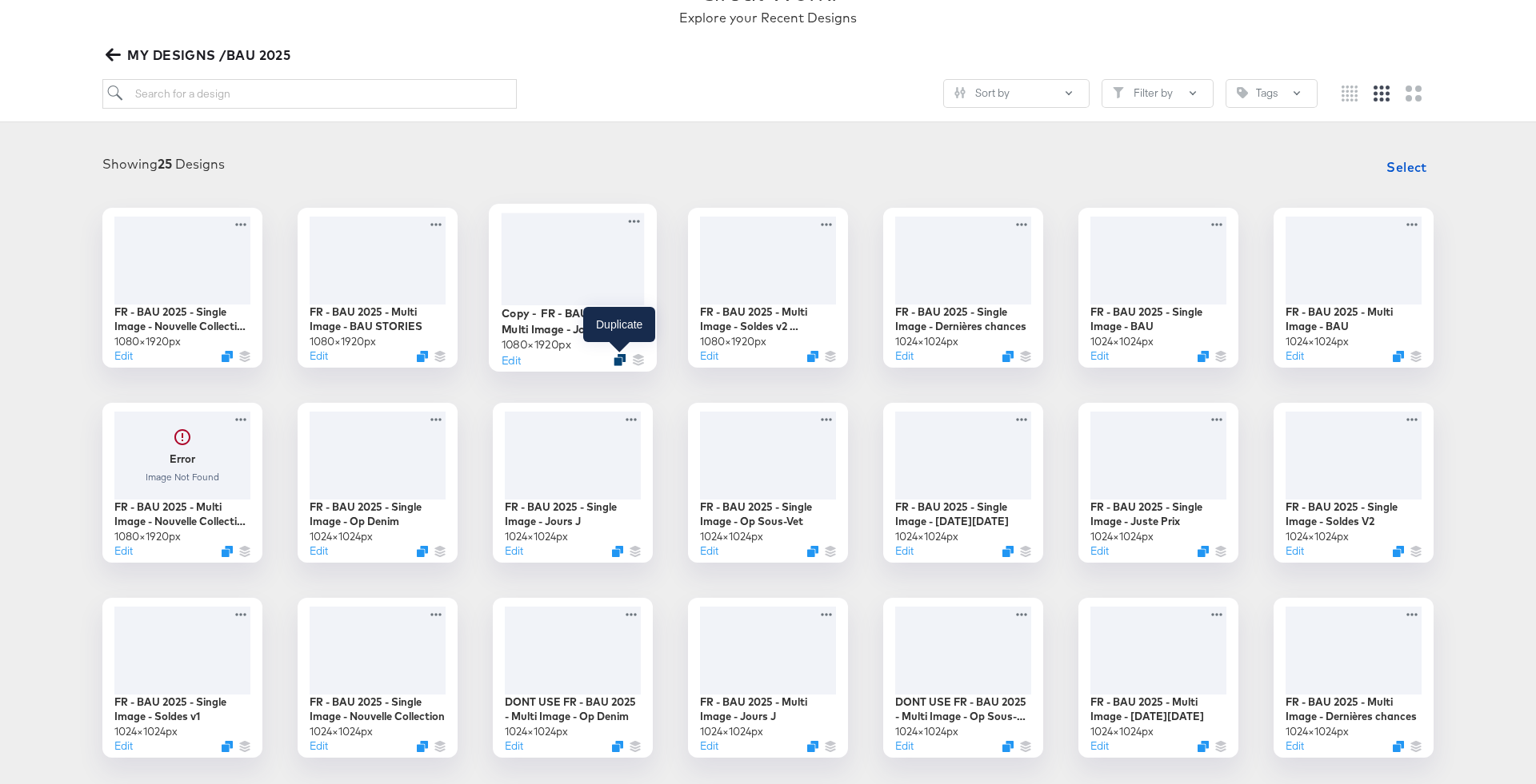
click at [617, 358] on icon "Duplicate" at bounding box center [619, 359] width 12 height 12
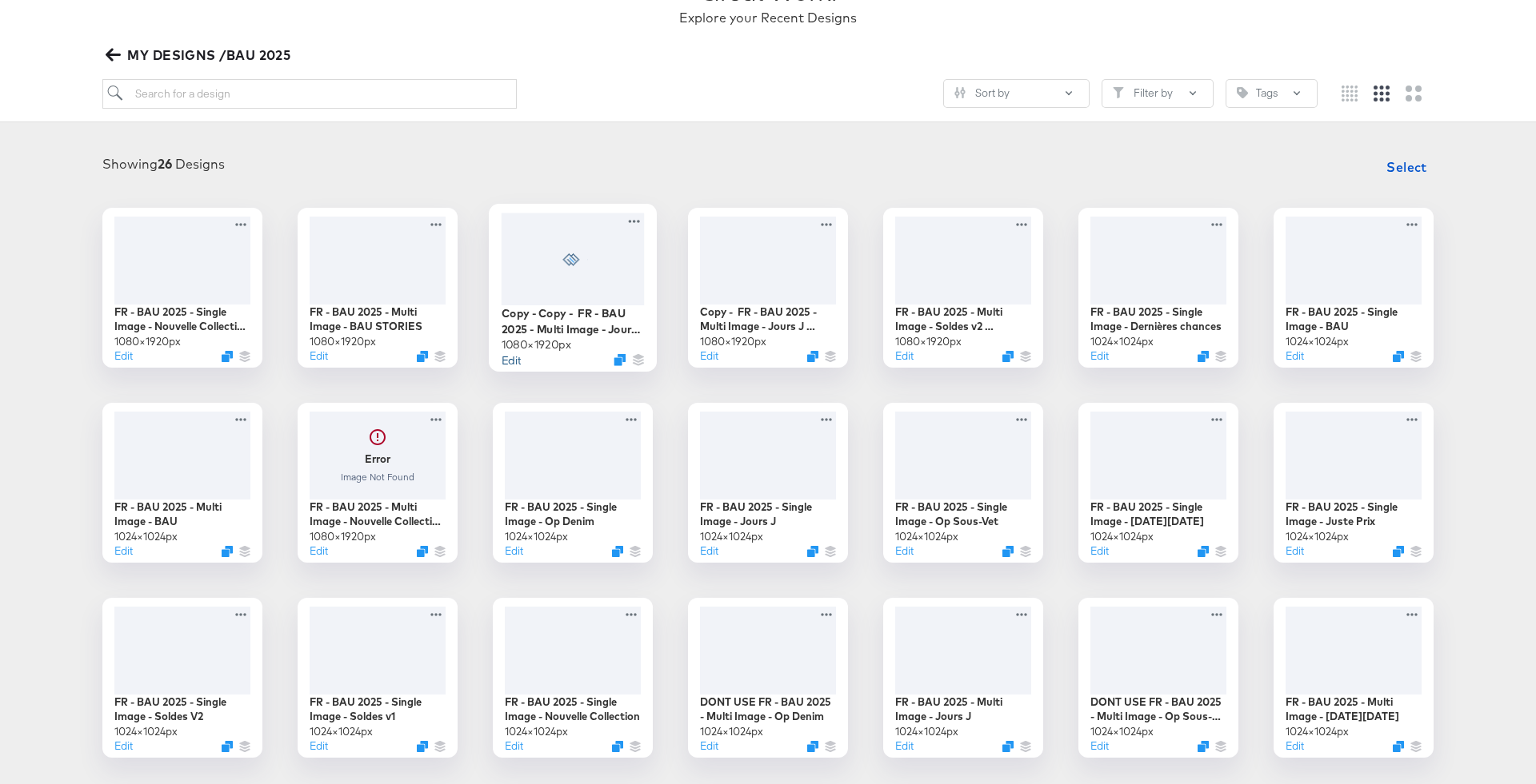
click at [513, 360] on button "Edit" at bounding box center [510, 359] width 20 height 15
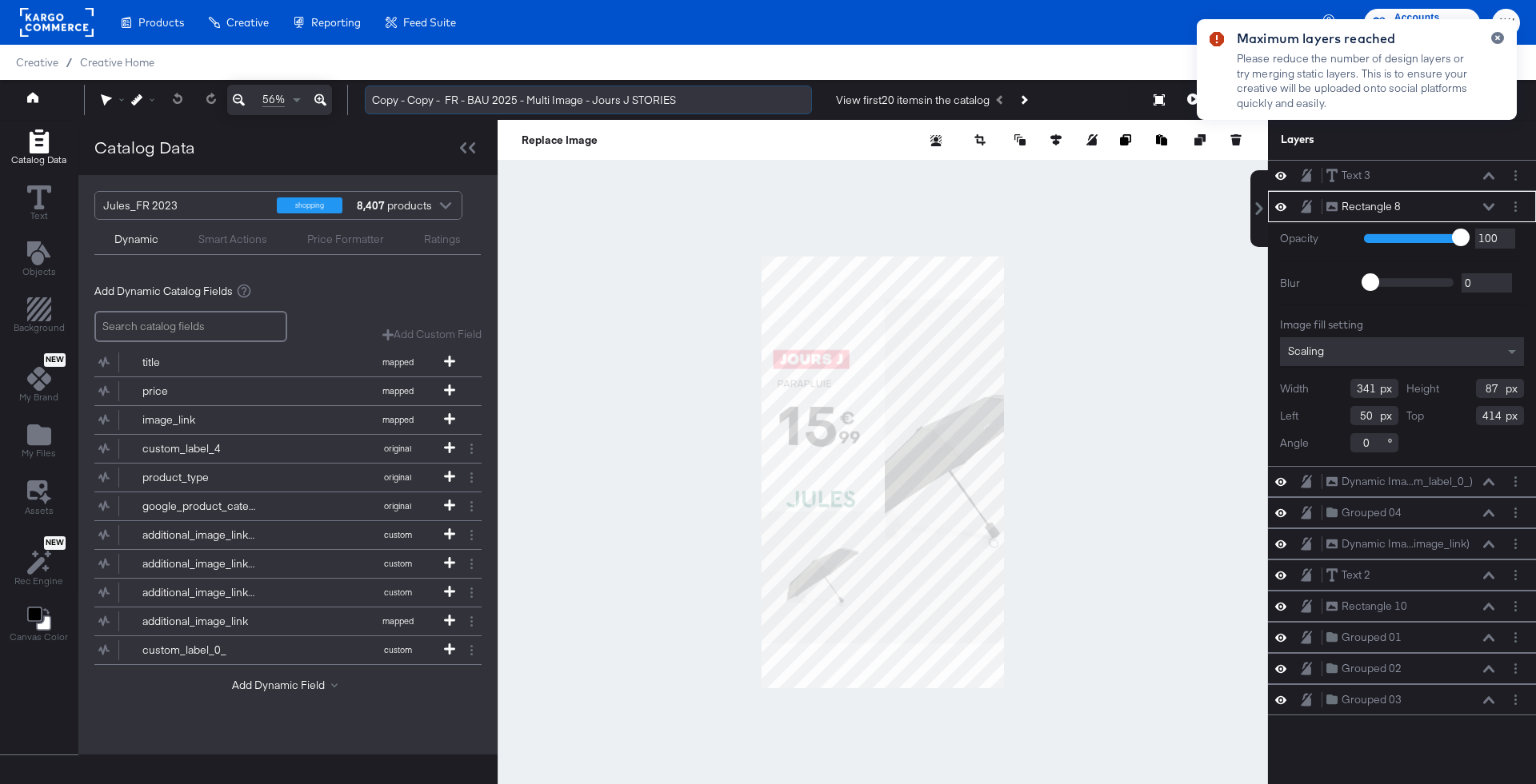
drag, startPoint x: 632, startPoint y: 102, endPoint x: 595, endPoint y: 101, distance: 37.0
click at [595, 102] on input "Copy - Copy - FR - BAU 2025 - Multi Image - Jours J STORIES" at bounding box center [589, 101] width 447 height 30
type input "Copy - Copy - FR - BAU 2025 - Multi Image - Dernières Chances STORIES"
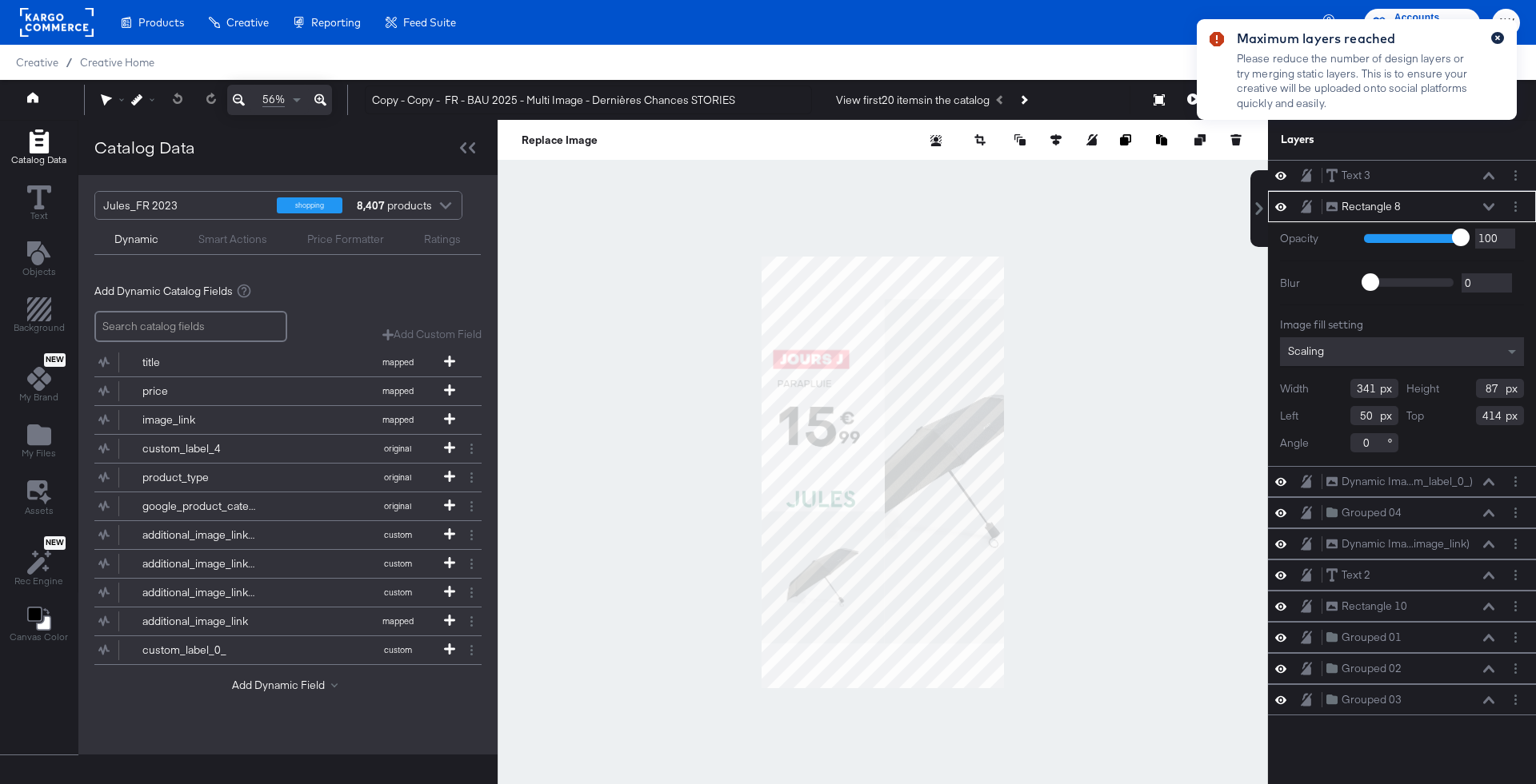
click at [1497, 43] on button "button" at bounding box center [1498, 37] width 13 height 12
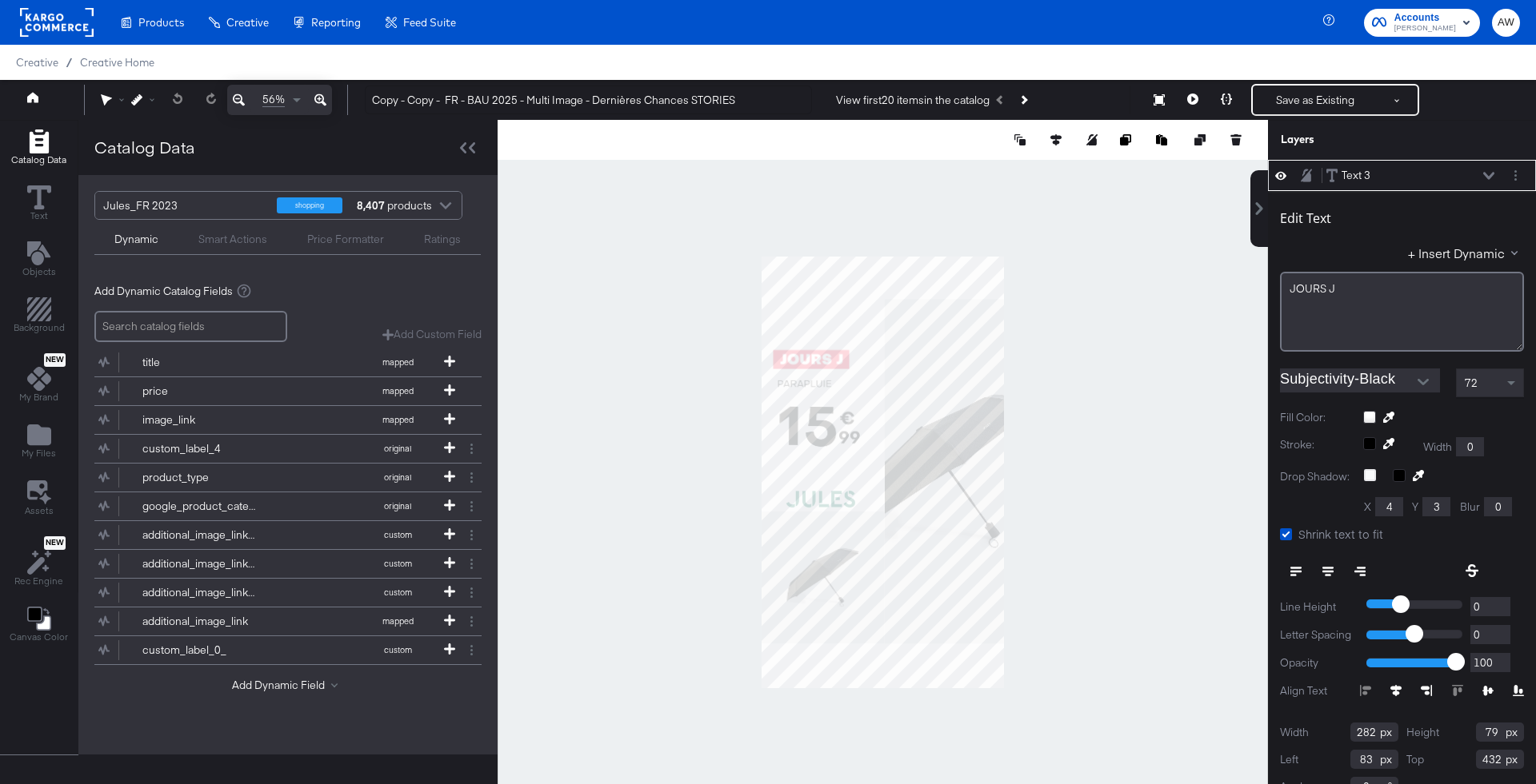
scroll to position [15, 0]
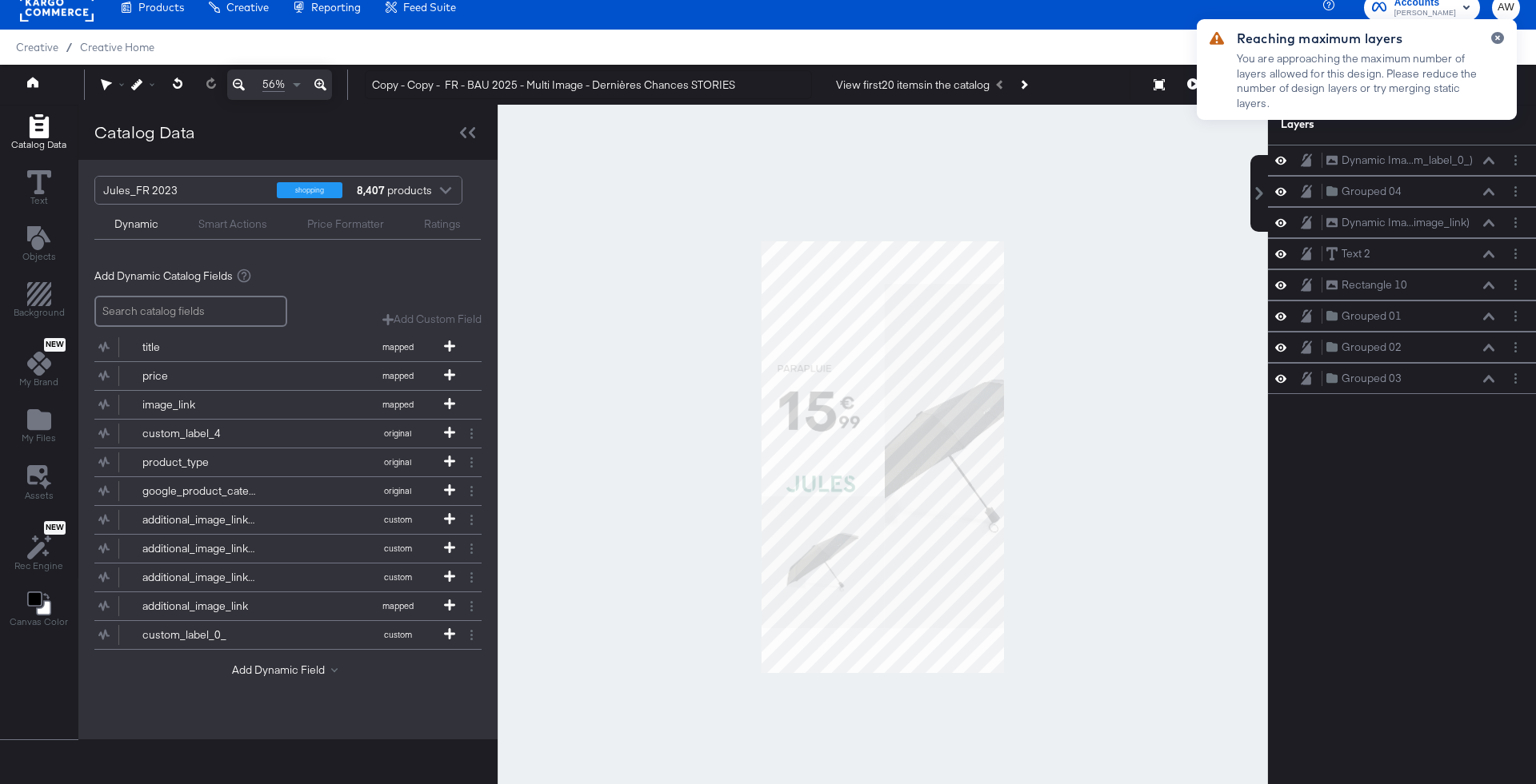
click at [232, 221] on div "Smart Actions" at bounding box center [233, 224] width 69 height 15
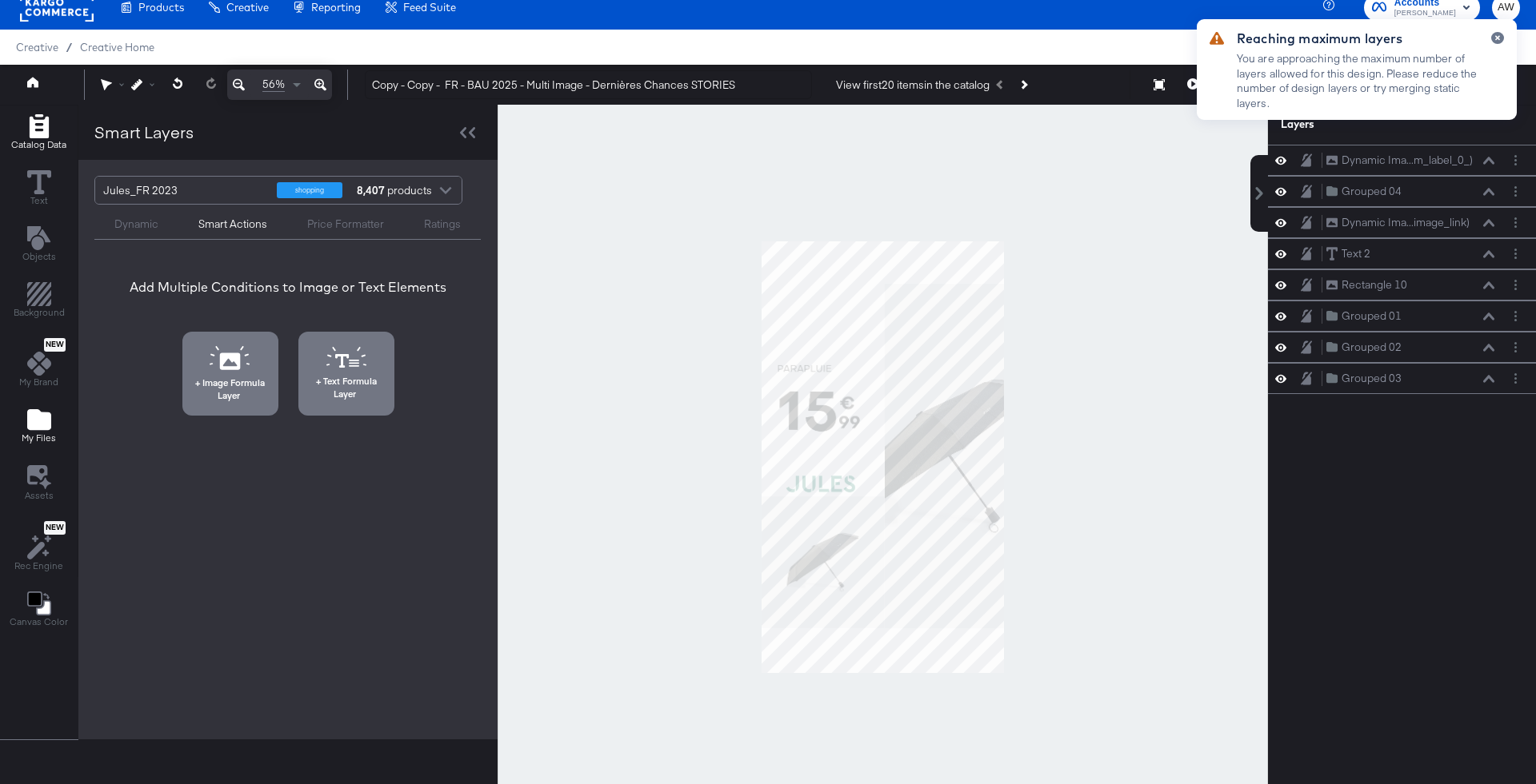
click at [45, 438] on span "My Files" at bounding box center [38, 439] width 34 height 13
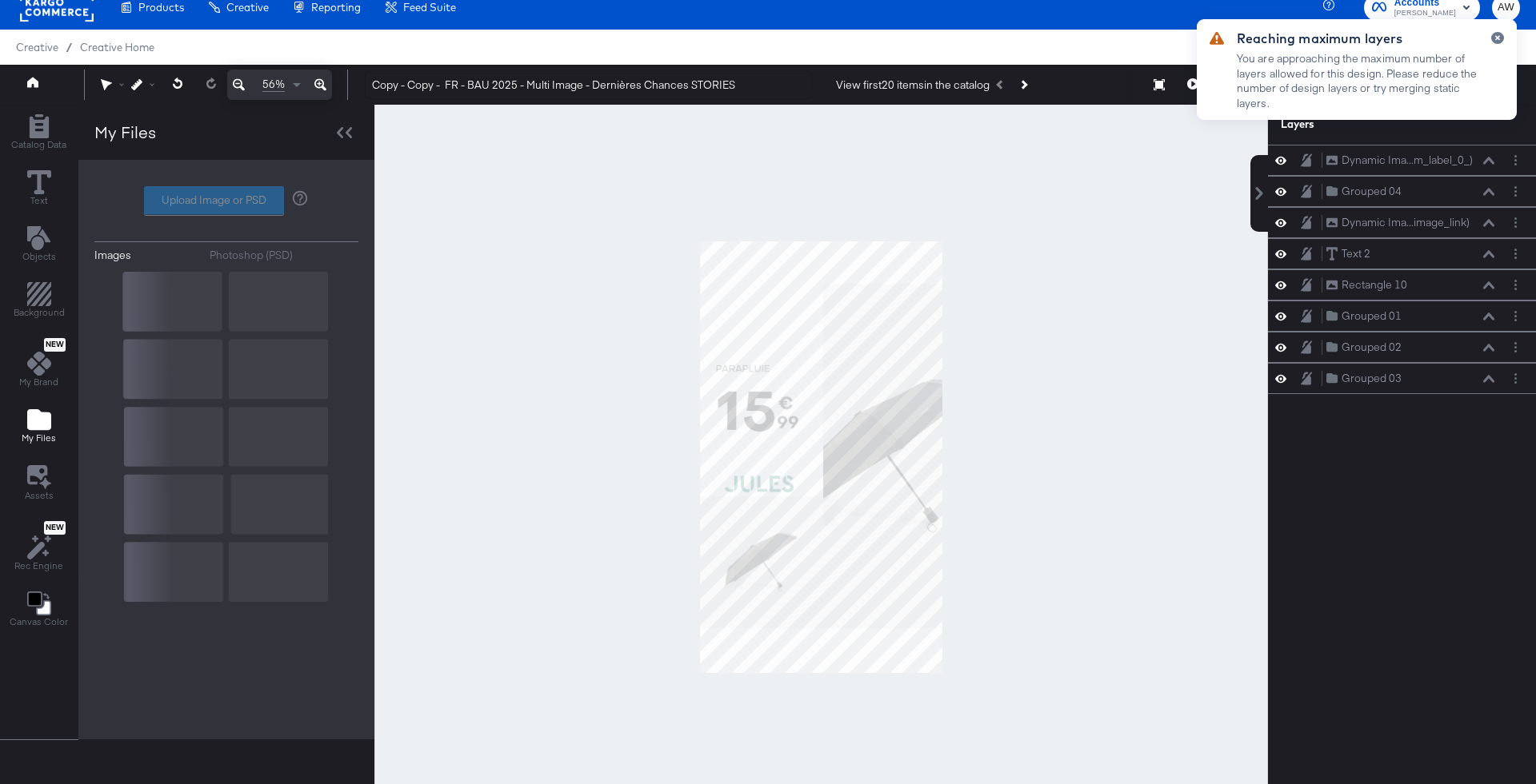
click at [45, 438] on span "My Files" at bounding box center [38, 439] width 34 height 13
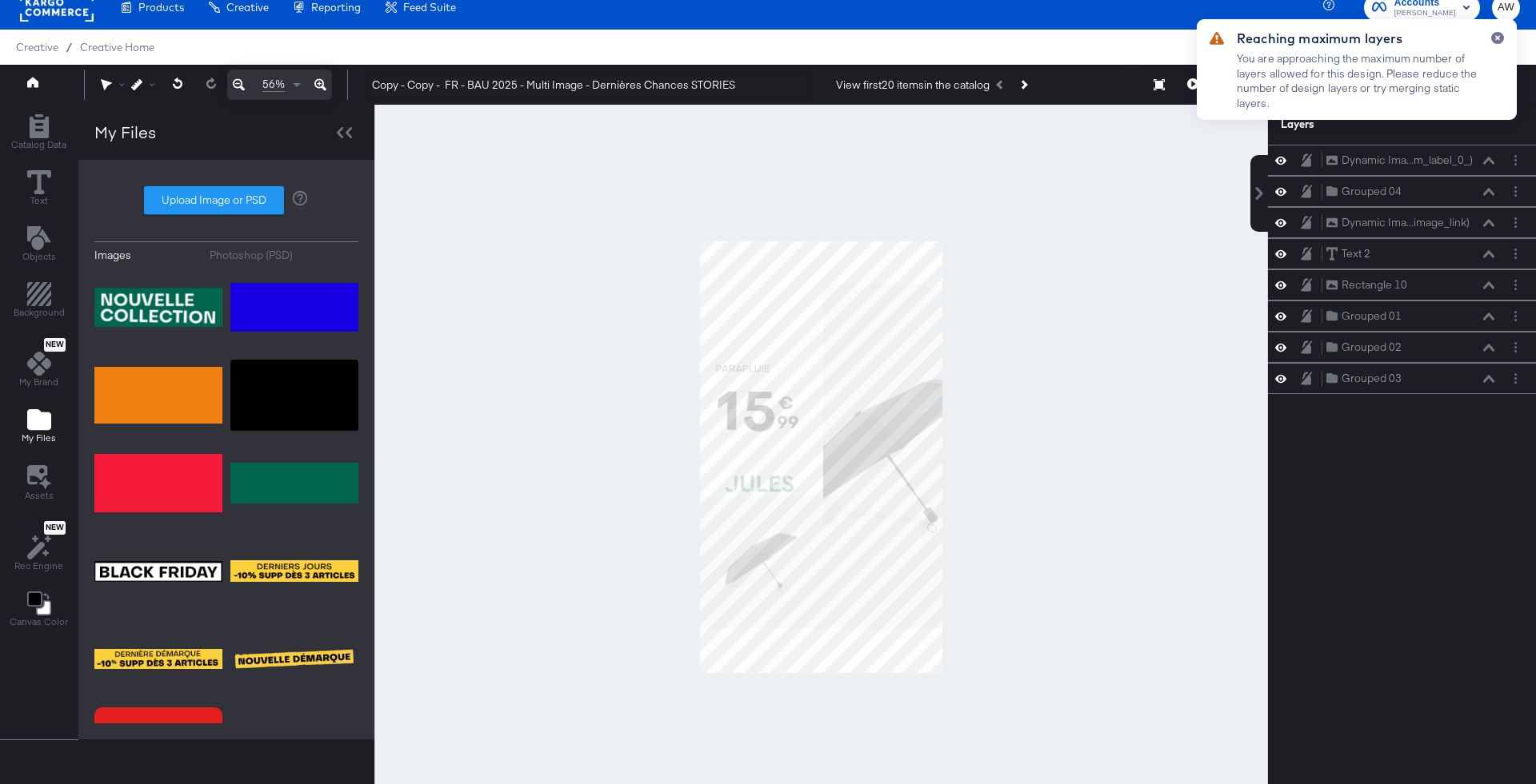
click at [284, 259] on div "Photoshop (PSD)" at bounding box center [251, 255] width 83 height 15
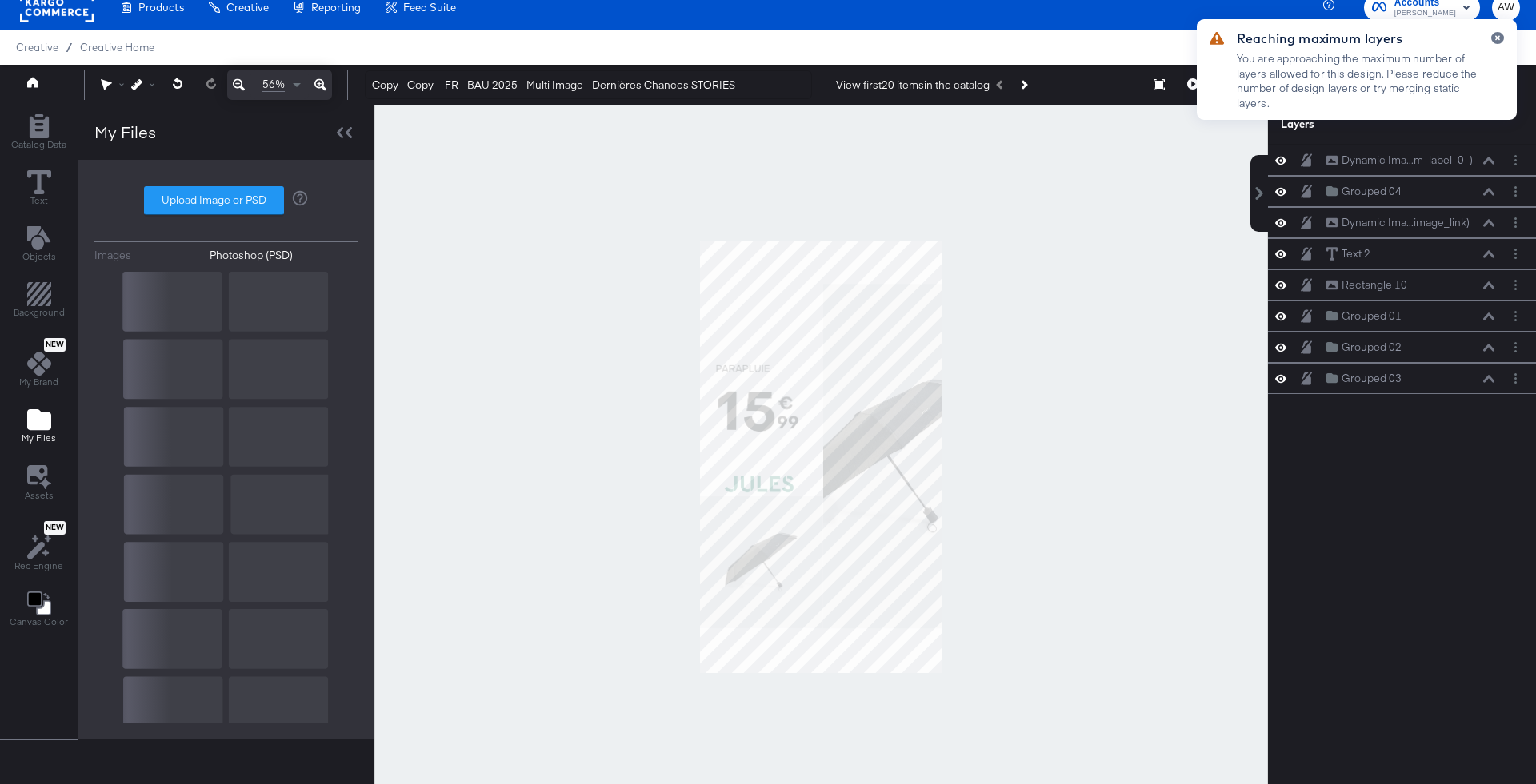
click at [1500, 43] on div at bounding box center [1490, 75] width 25 height 88
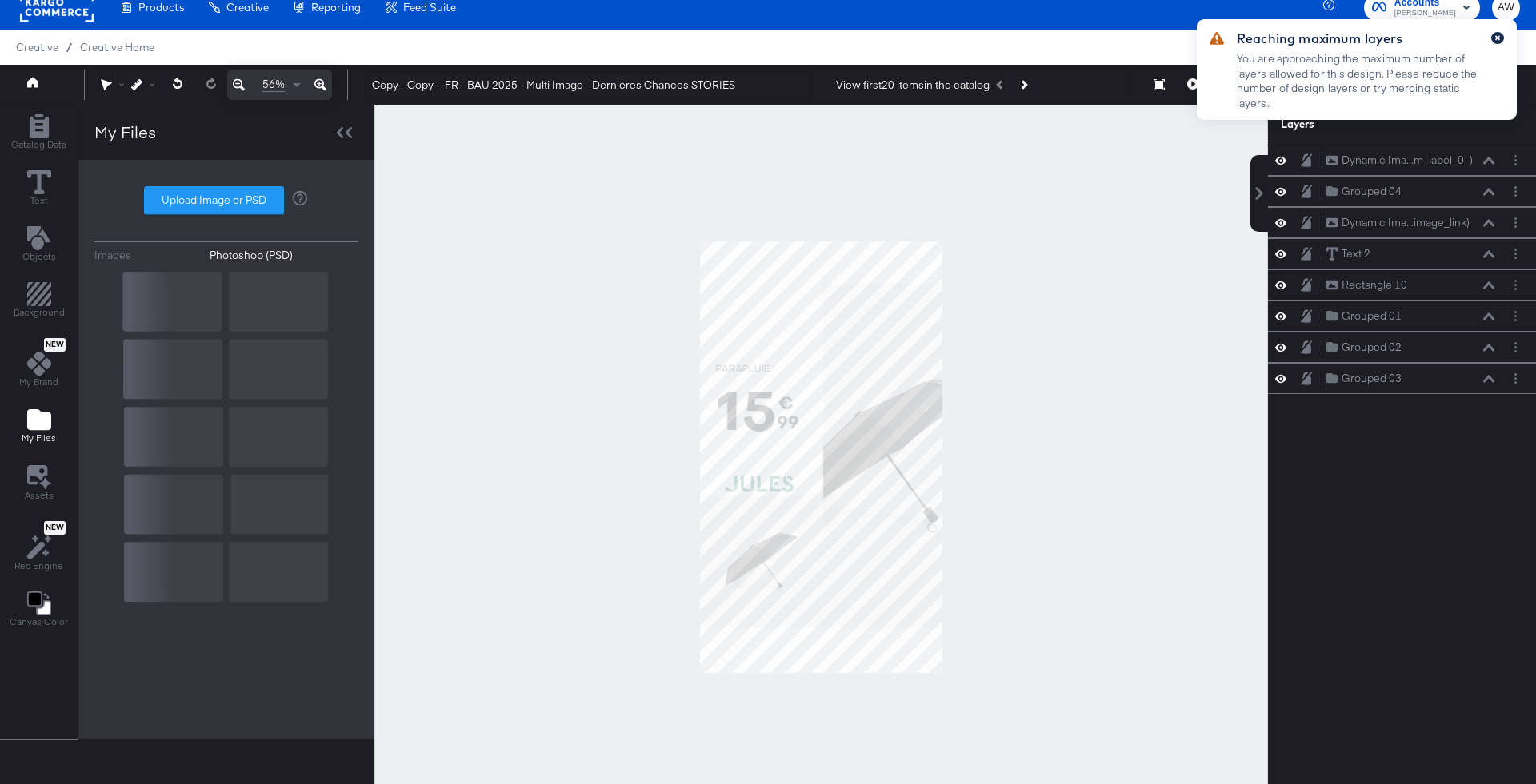
click at [1498, 40] on icon "button" at bounding box center [1497, 38] width 5 height 5
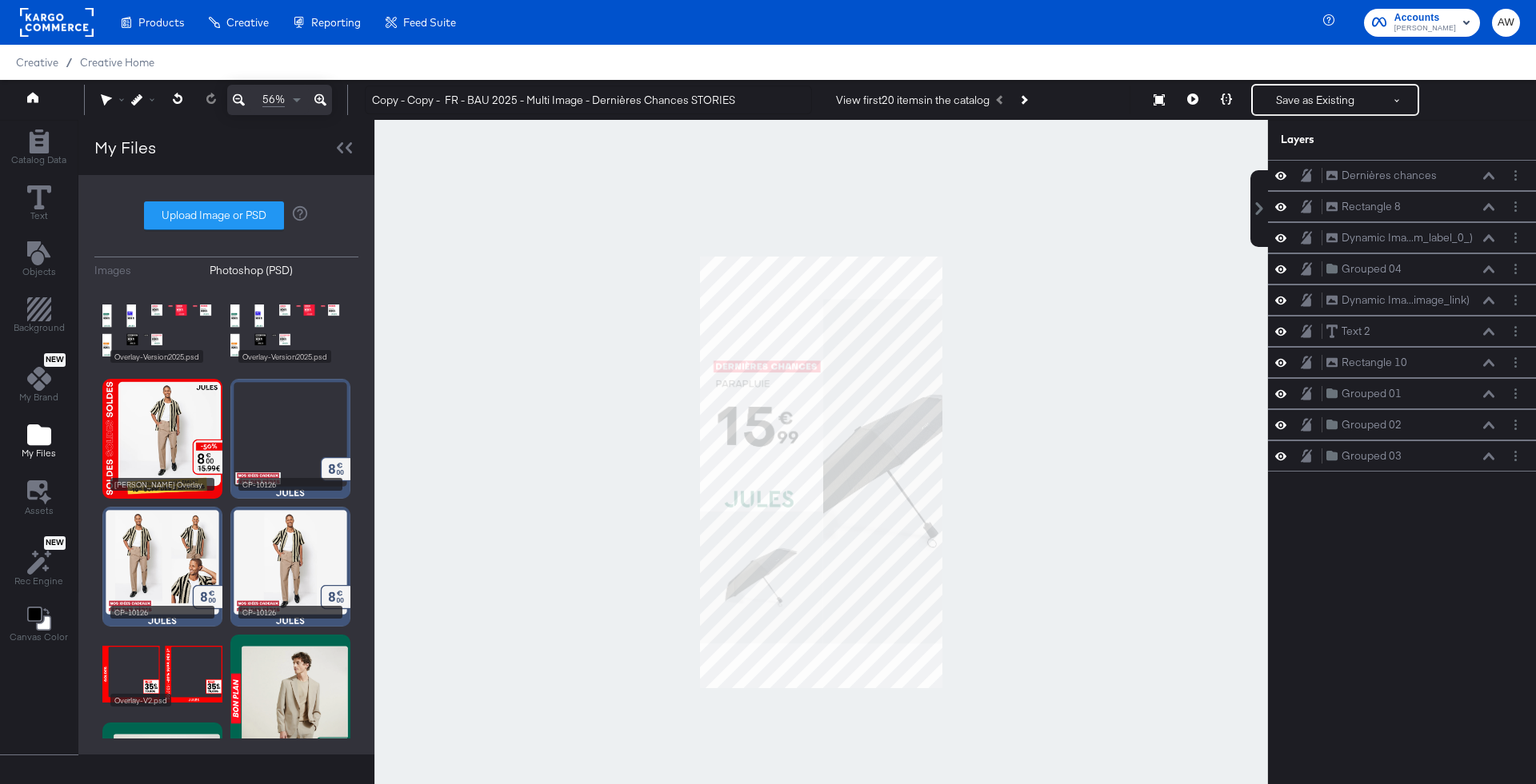
scroll to position [41, 0]
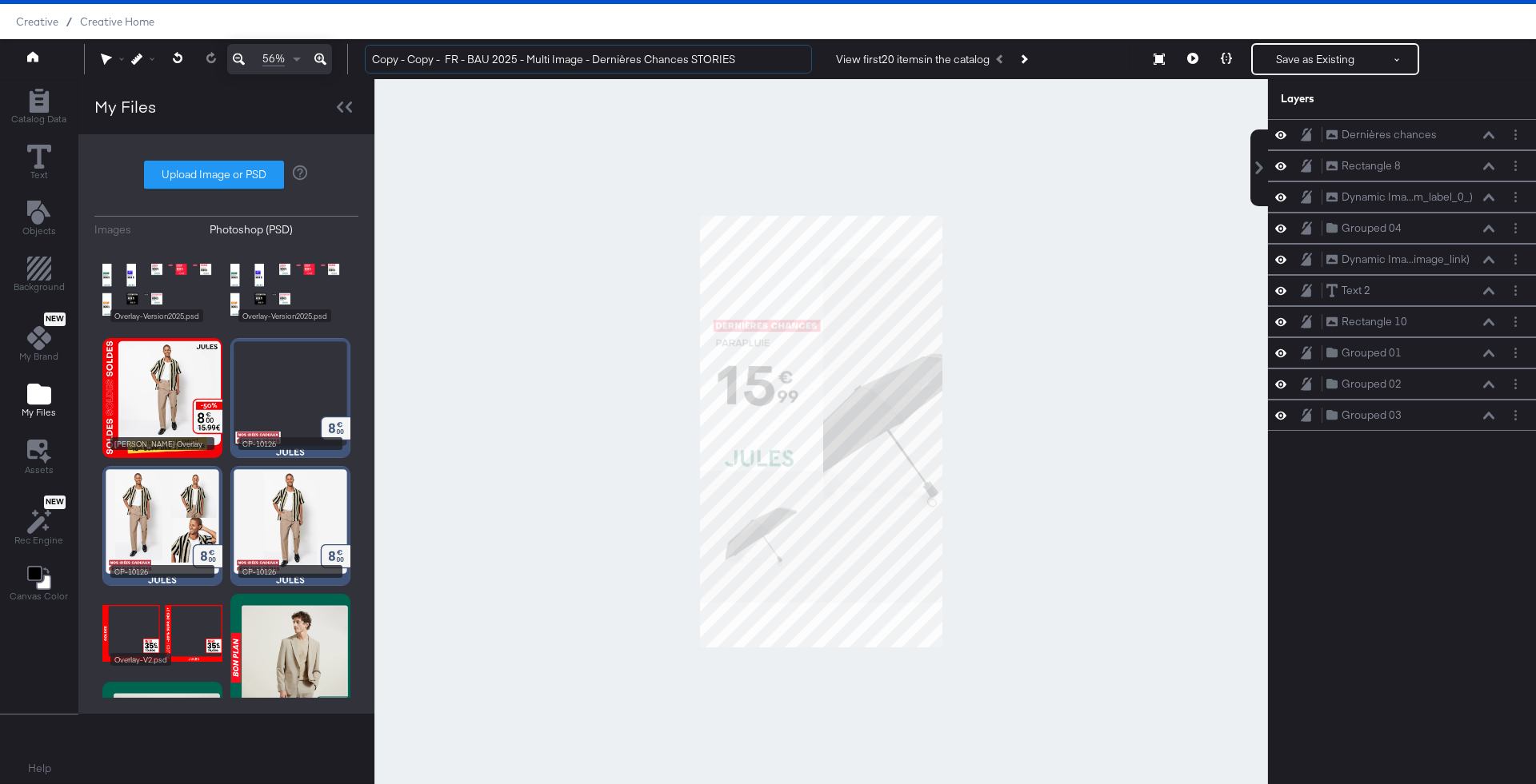
drag, startPoint x: 445, startPoint y: 59, endPoint x: 322, endPoint y: 57, distance: 123.0
click at [322, 57] on div "56% Copy - Copy - FR - BAU 2025 - Multi Image - Dernières Chances STORIES View …" at bounding box center [768, 59] width 1536 height 40
type input "FR - BAU 2025 - Multi Image - Dernières Chances STORIES"
click at [1120, 237] on div at bounding box center [821, 431] width 893 height 705
click at [1331, 57] on button "Save as Existing" at bounding box center [1315, 59] width 125 height 29
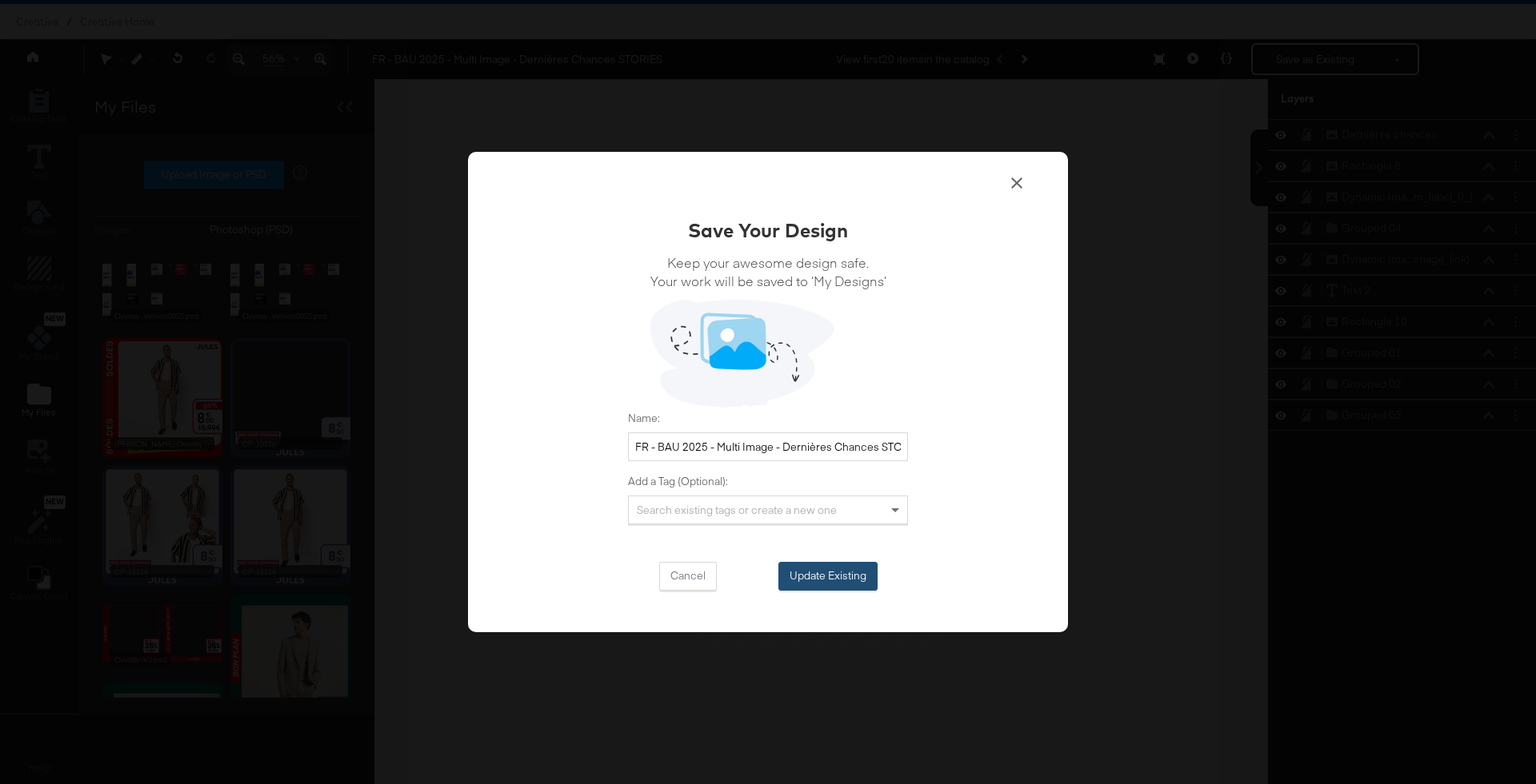
click at [829, 580] on button "Update Existing" at bounding box center [827, 576] width 99 height 29
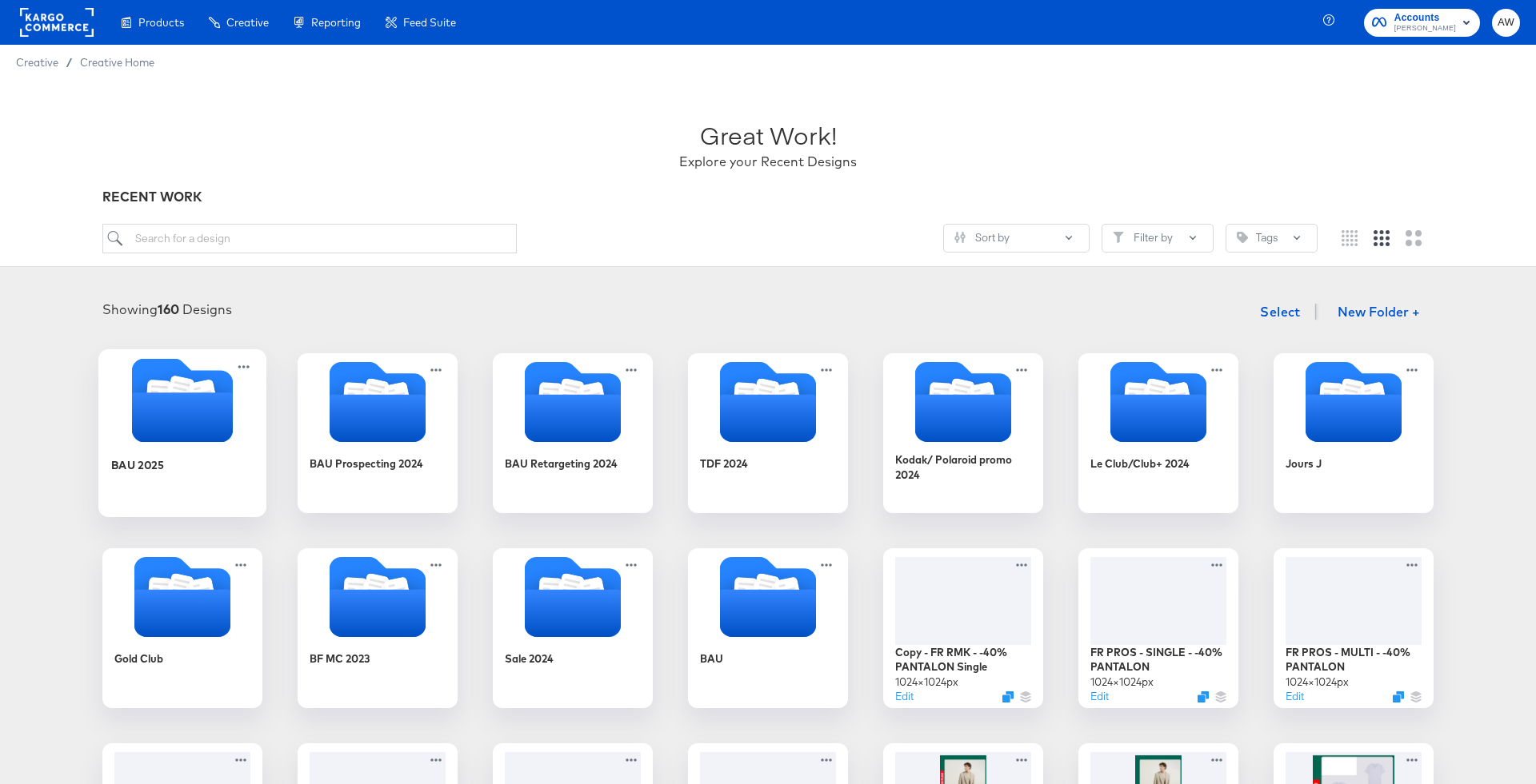
click at [200, 421] on icon "Folder" at bounding box center [183, 417] width 101 height 49
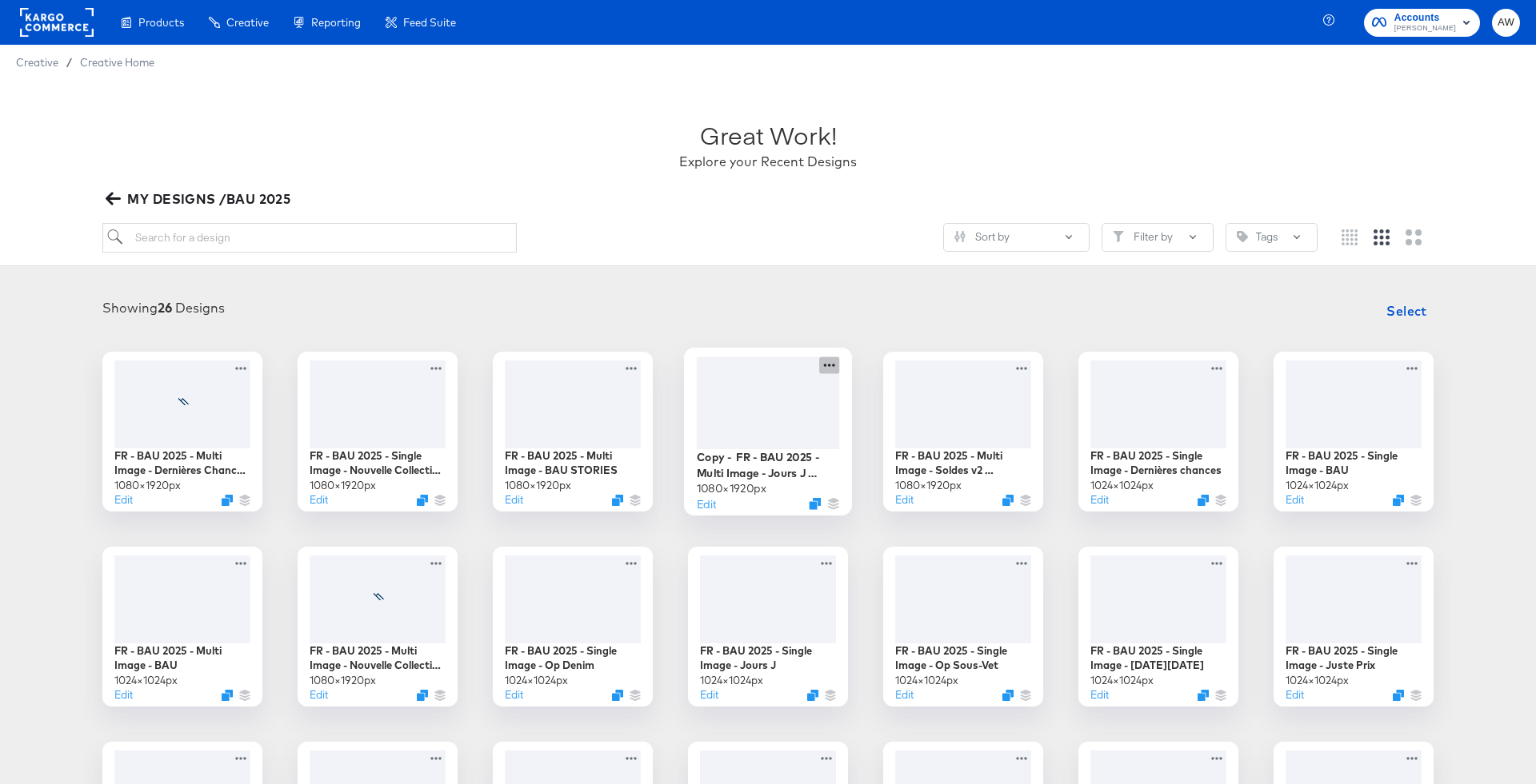
click at [835, 365] on icon at bounding box center [828, 365] width 20 height 17
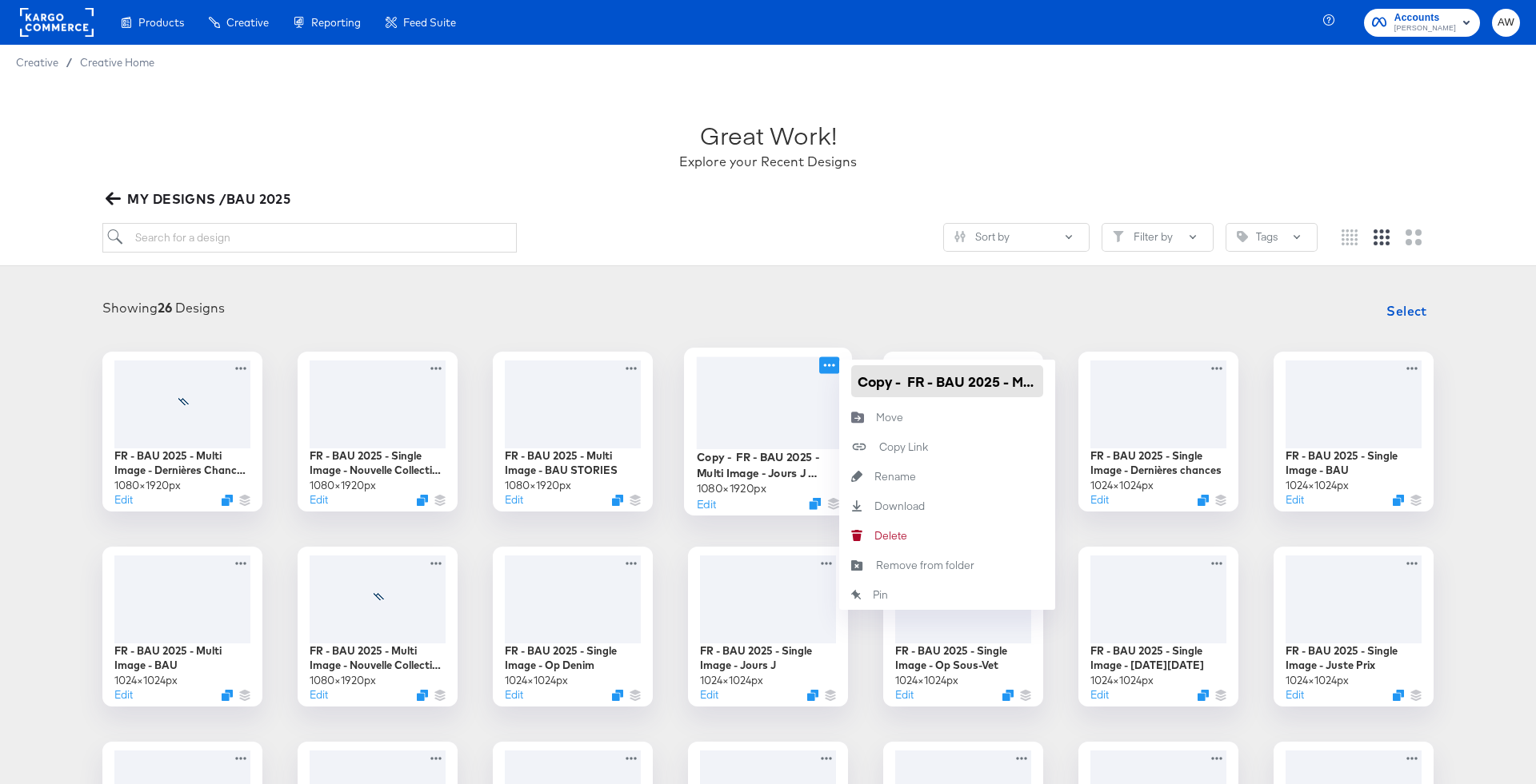
drag, startPoint x: 912, startPoint y: 387, endPoint x: 814, endPoint y: 388, distance: 98.0
click at [814, 388] on div "Copy - FR - BAU 2025 - Multi Image - Jours J STORIES 1080 × 1920 px Edit Copy -…" at bounding box center [768, 432] width 160 height 160
click at [918, 376] on input "Copy - FR - BAU 2025 - Multi Image - Jours J STORIES" at bounding box center [947, 381] width 192 height 32
drag, startPoint x: 912, startPoint y: 376, endPoint x: 855, endPoint y: 380, distance: 57.1
click at [855, 380] on input "Copy - FR - BAU 2025 - Multi Image - Jours J STORIES" at bounding box center [947, 381] width 192 height 32
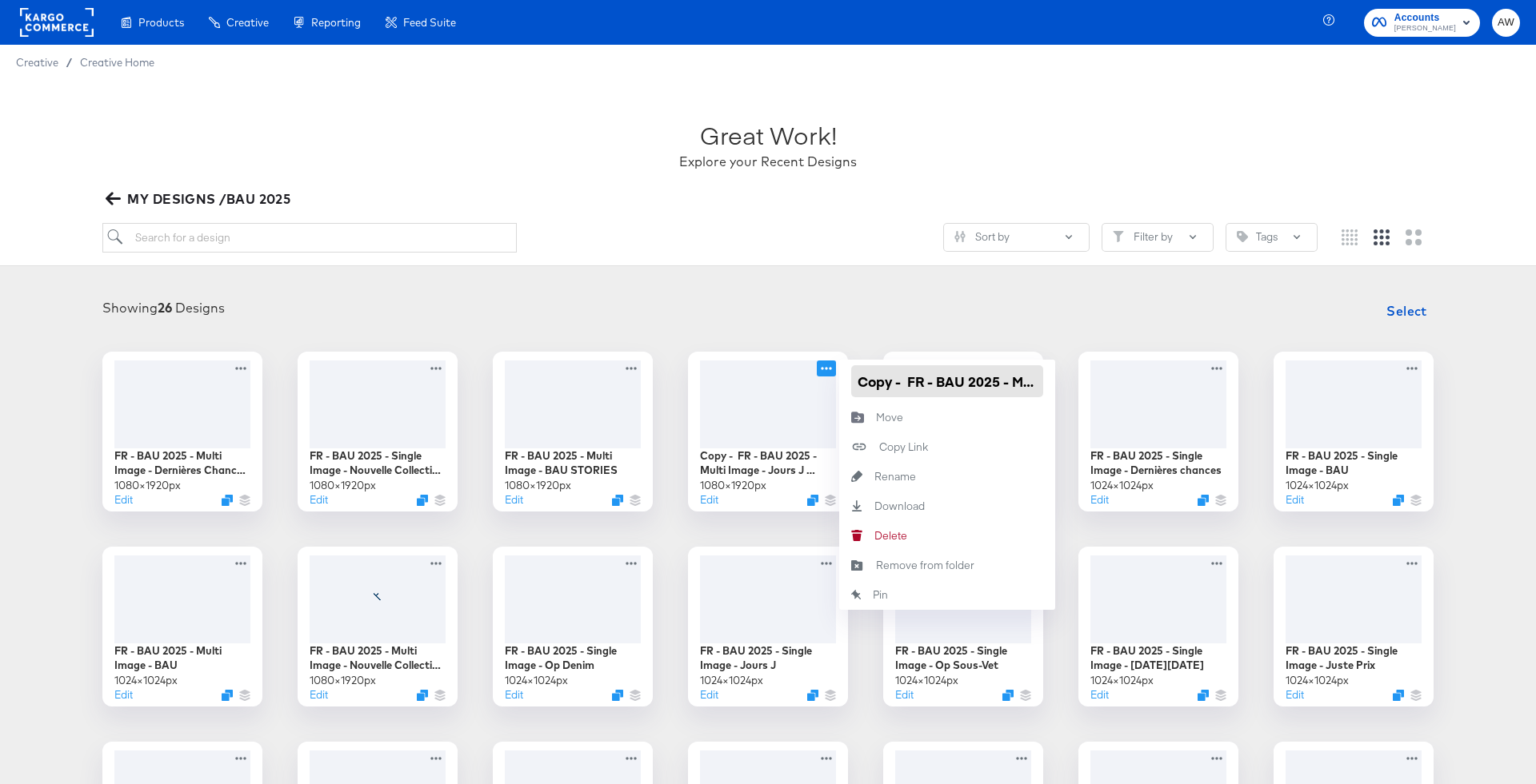
type input "FR - BAU 2025 - Multi Image - Jours J STORIES"
click at [853, 335] on div "Showing 26 Designs Select FR - BAU 2025 - Multi Image - Dernières Chances STORI…" at bounding box center [768, 696] width 1503 height 802
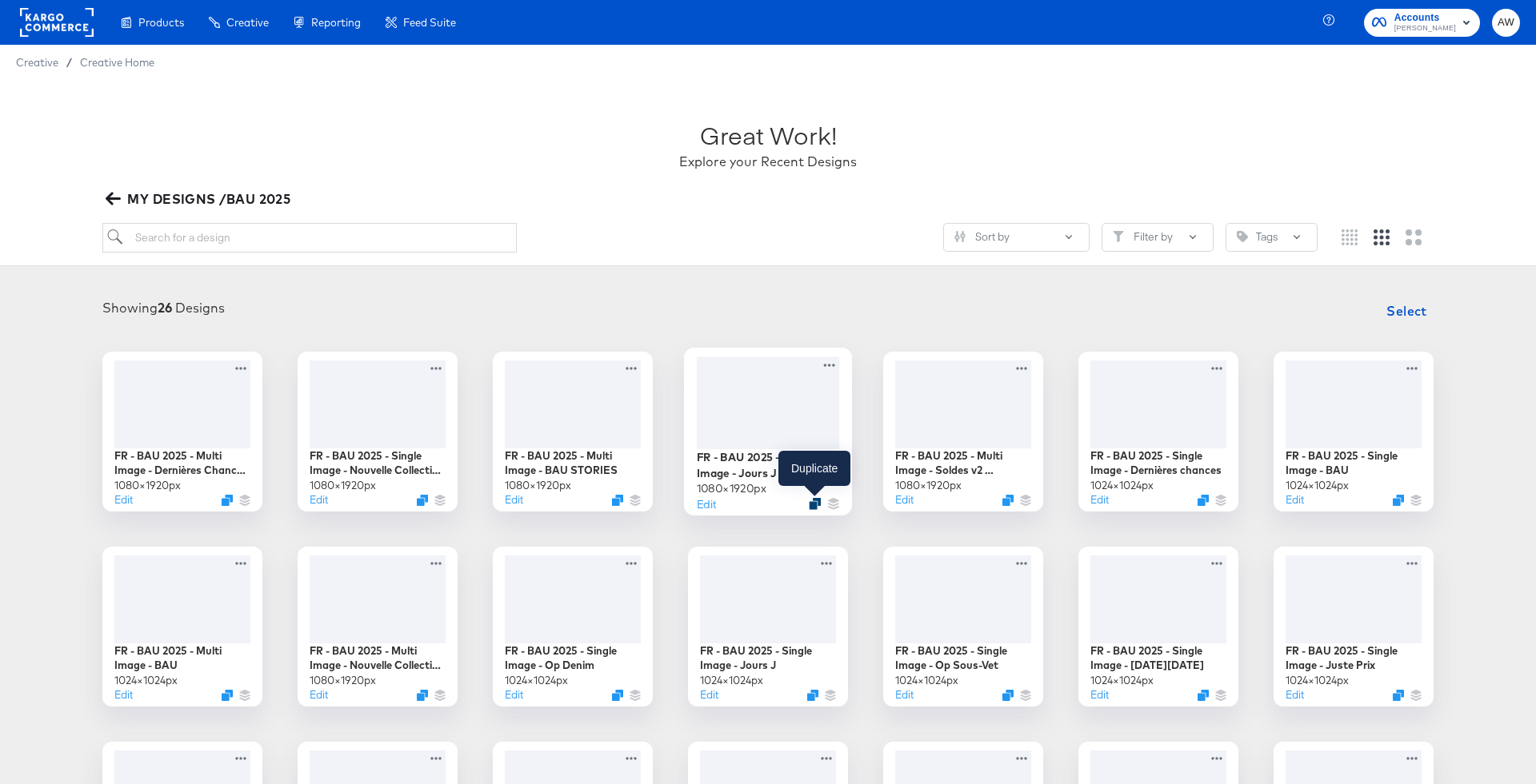
click at [816, 500] on icon "Duplicate" at bounding box center [814, 503] width 12 height 12
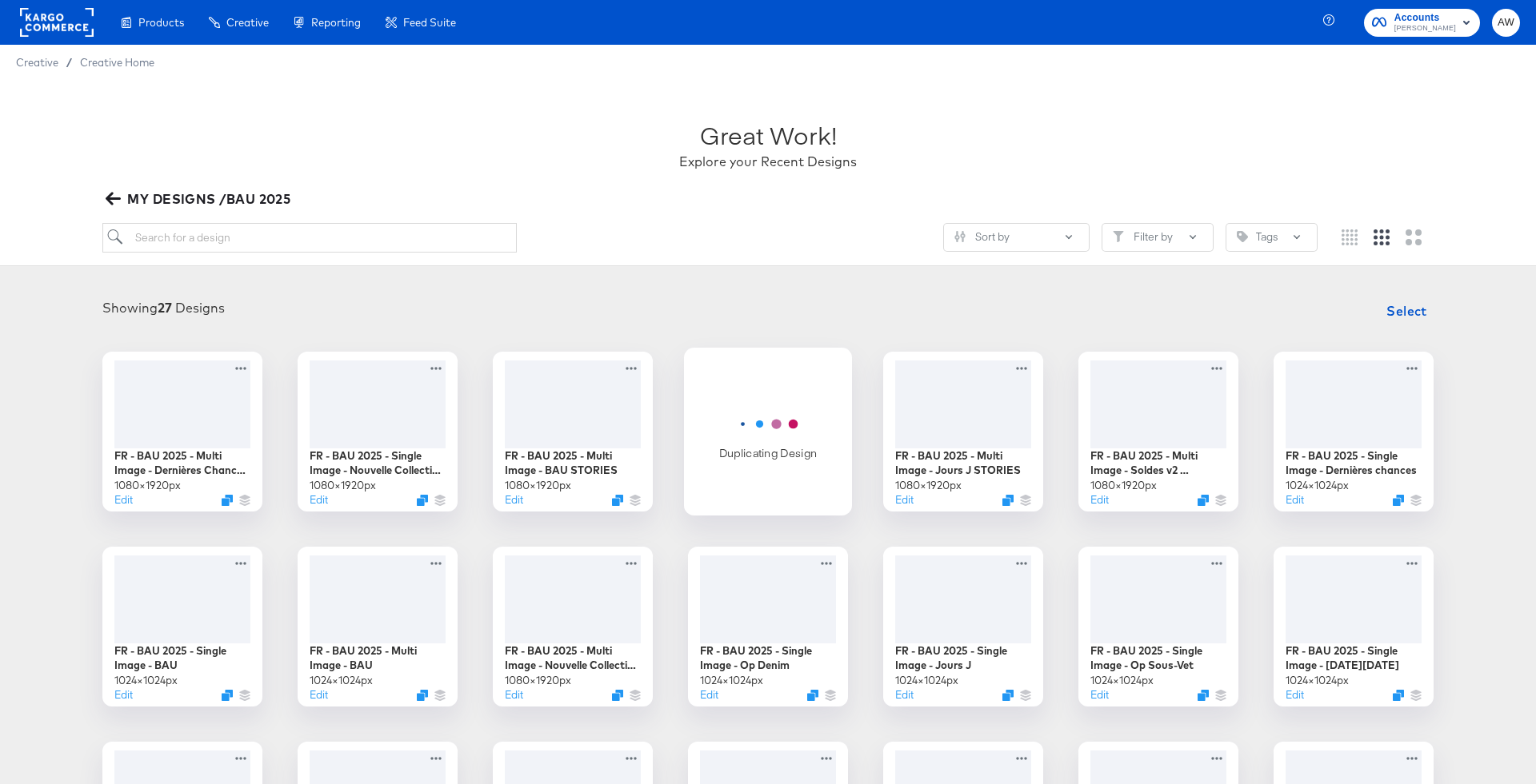
click at [751, 438] on icon "Horizontal loader" at bounding box center [768, 425] width 84 height 43
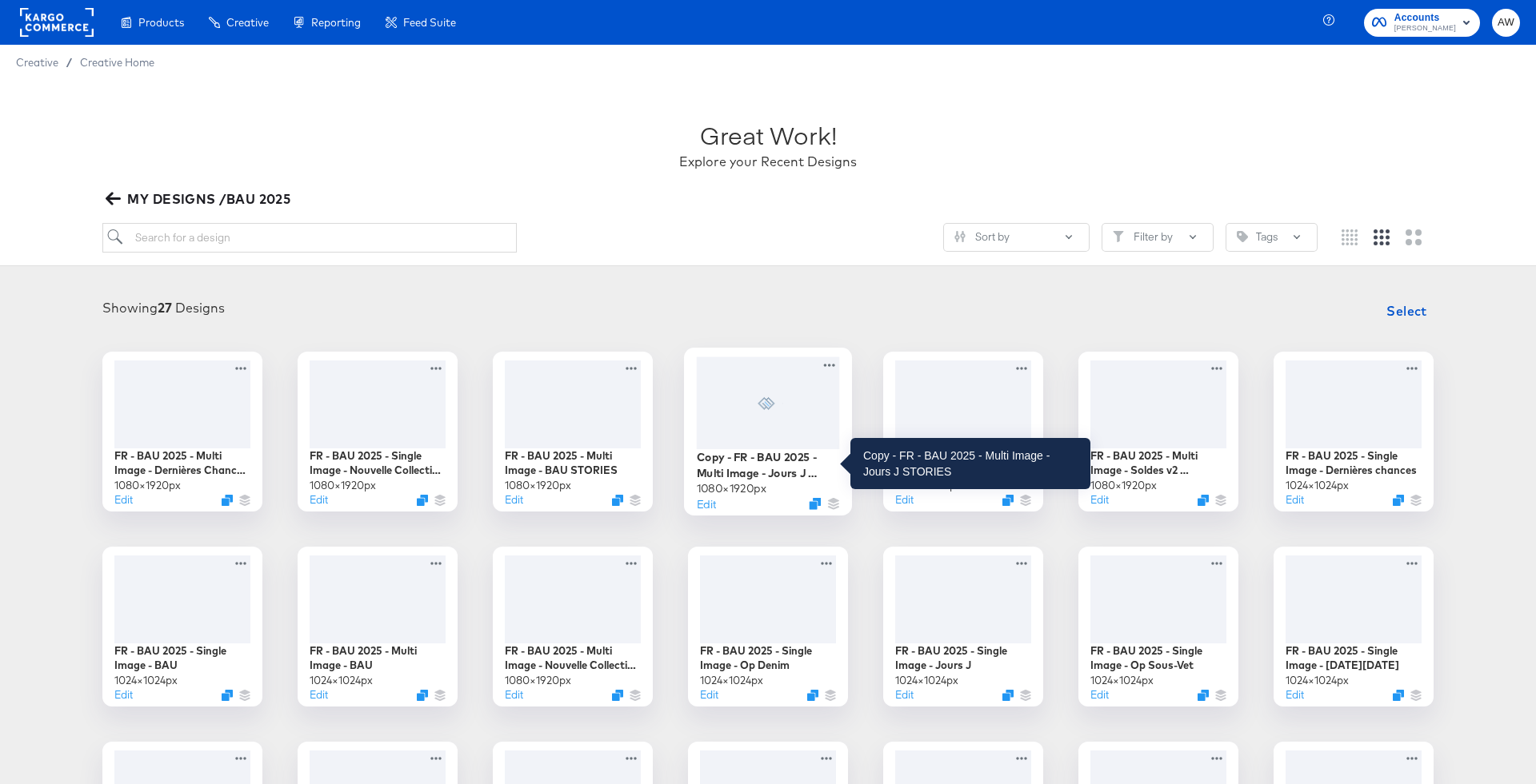
click at [756, 468] on div "Copy - FR - BAU 2025 - Multi Image - Jours J STORIES" at bounding box center [768, 465] width 143 height 31
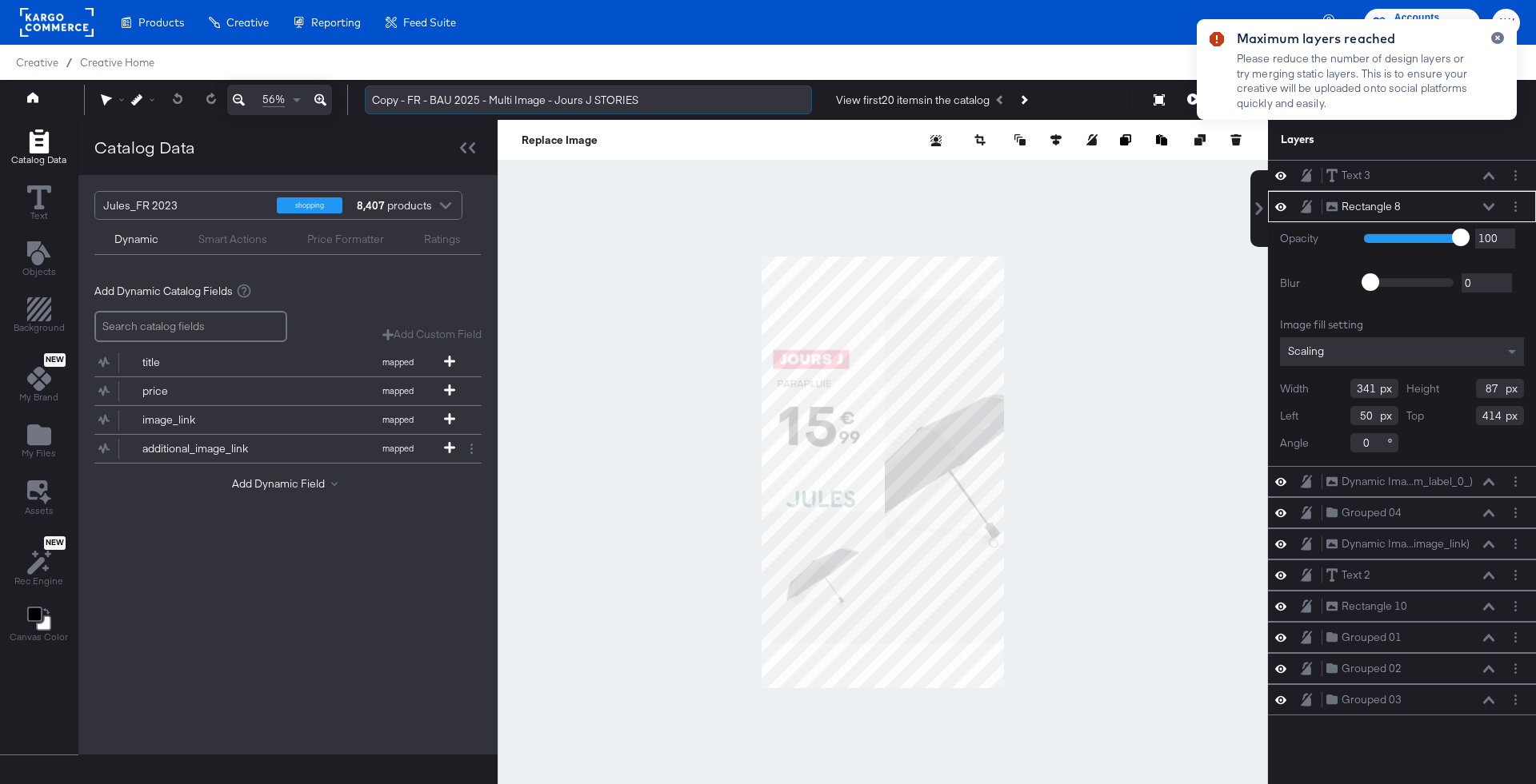
drag, startPoint x: 591, startPoint y: 104, endPoint x: 557, endPoint y: 104, distance: 34.0
click at [557, 104] on input "Copy - FR - BAU 2025 - Multi Image - Jours J STORIES" at bounding box center [589, 101] width 447 height 30
type input "Copy - FR - BAU 2025 - Multi Image - Juste Pri STORIES"
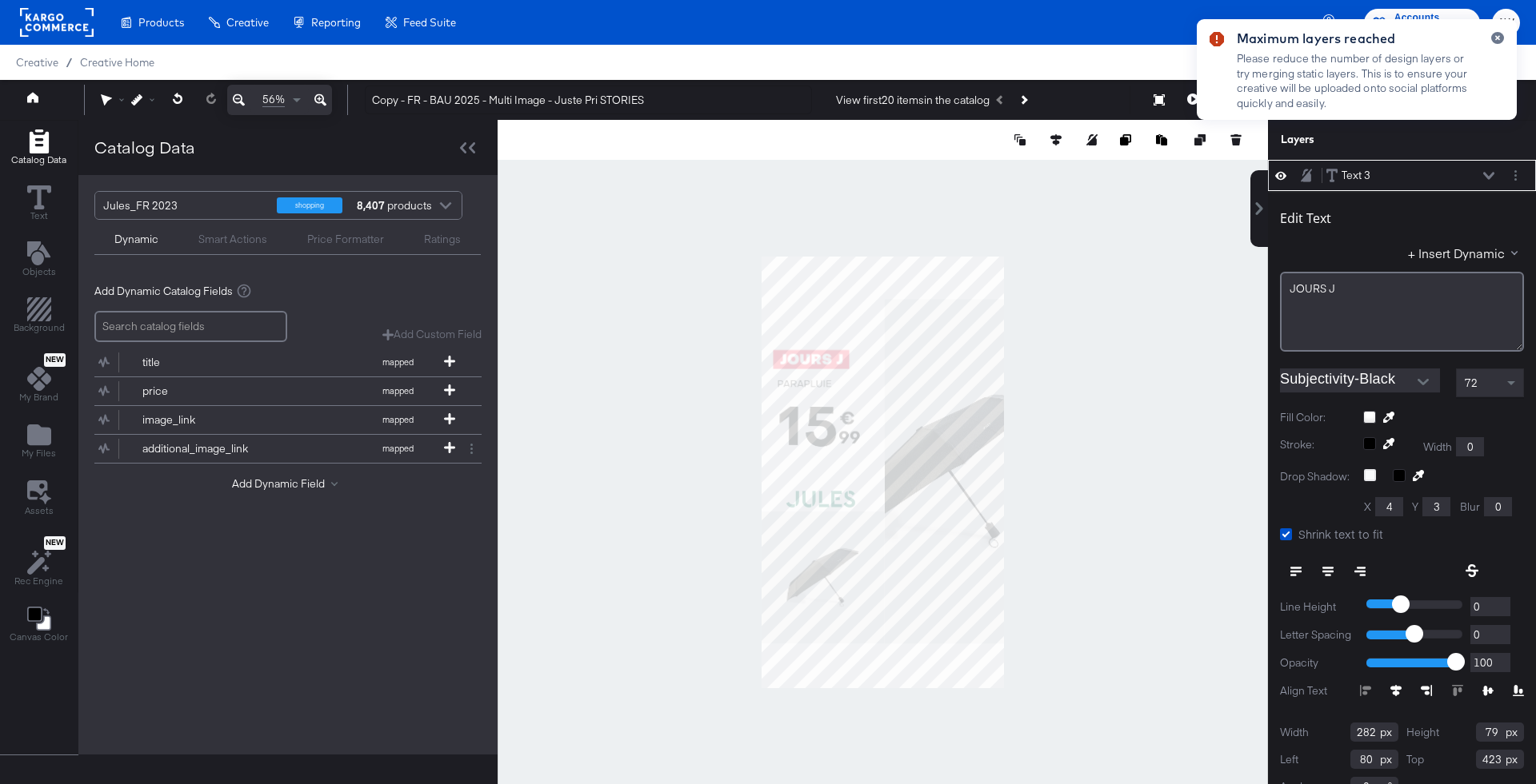
scroll to position [15, 0]
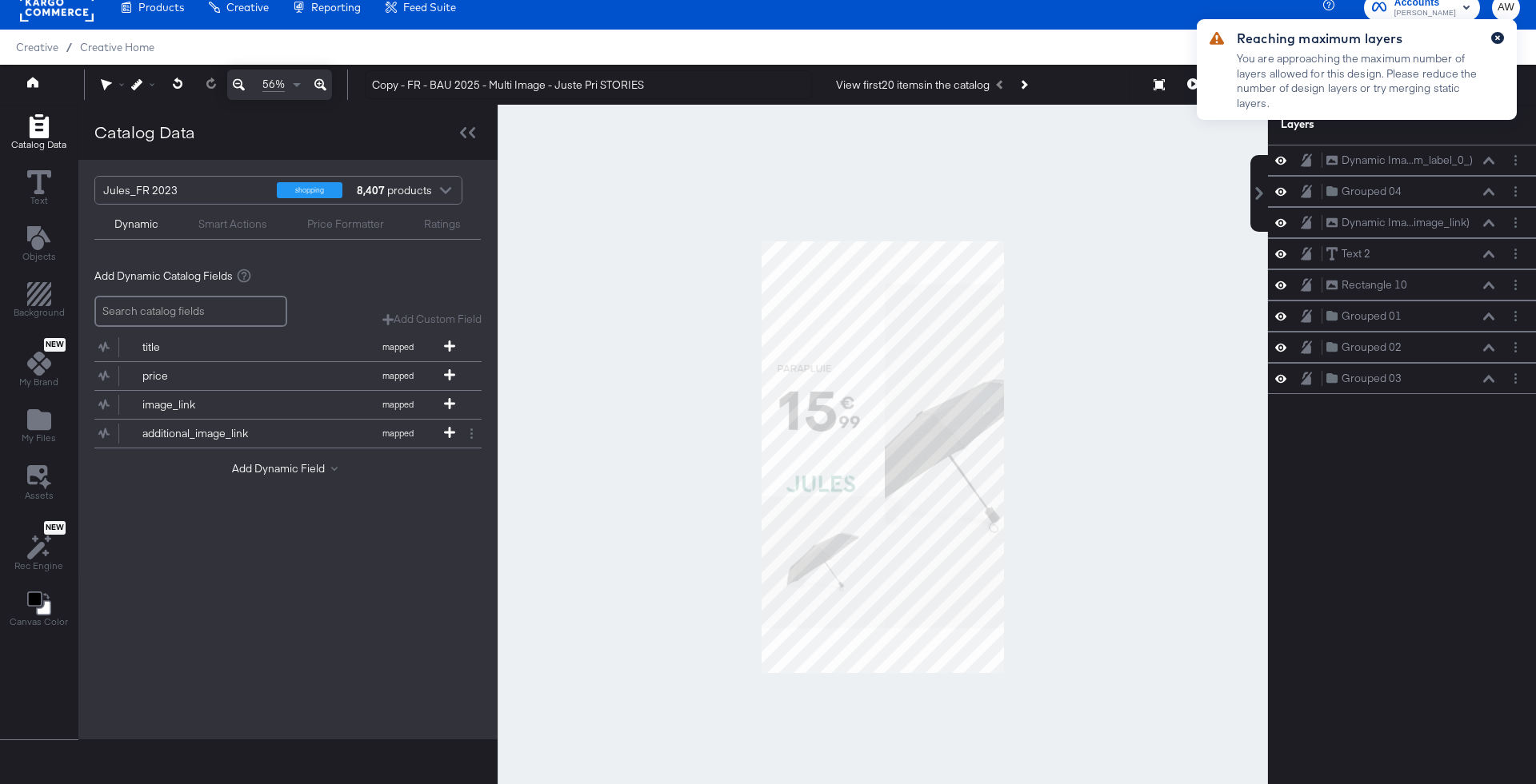
click at [1497, 34] on icon "button" at bounding box center [1497, 37] width 7 height 8
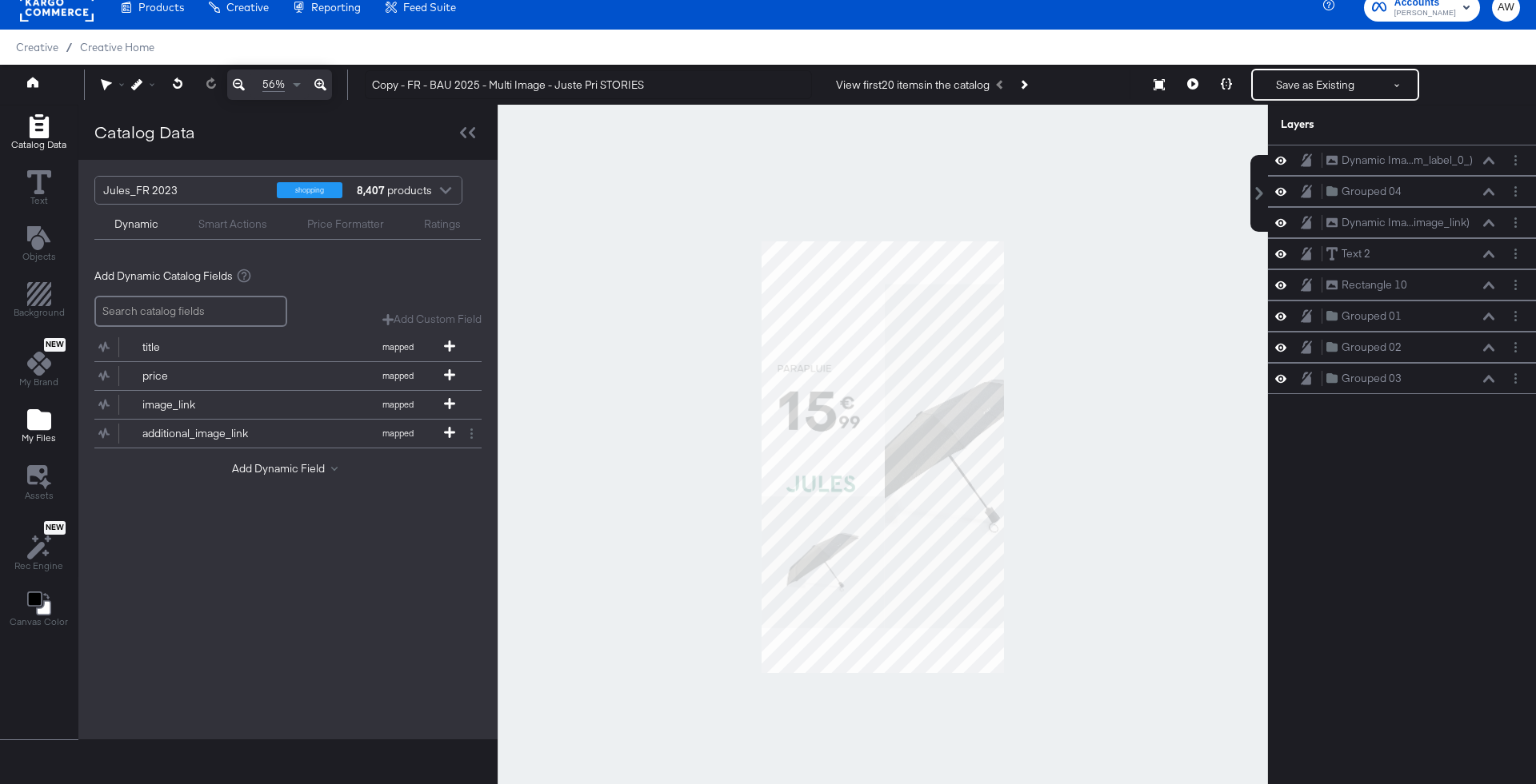
click at [49, 424] on div "My Files" at bounding box center [38, 426] width 34 height 36
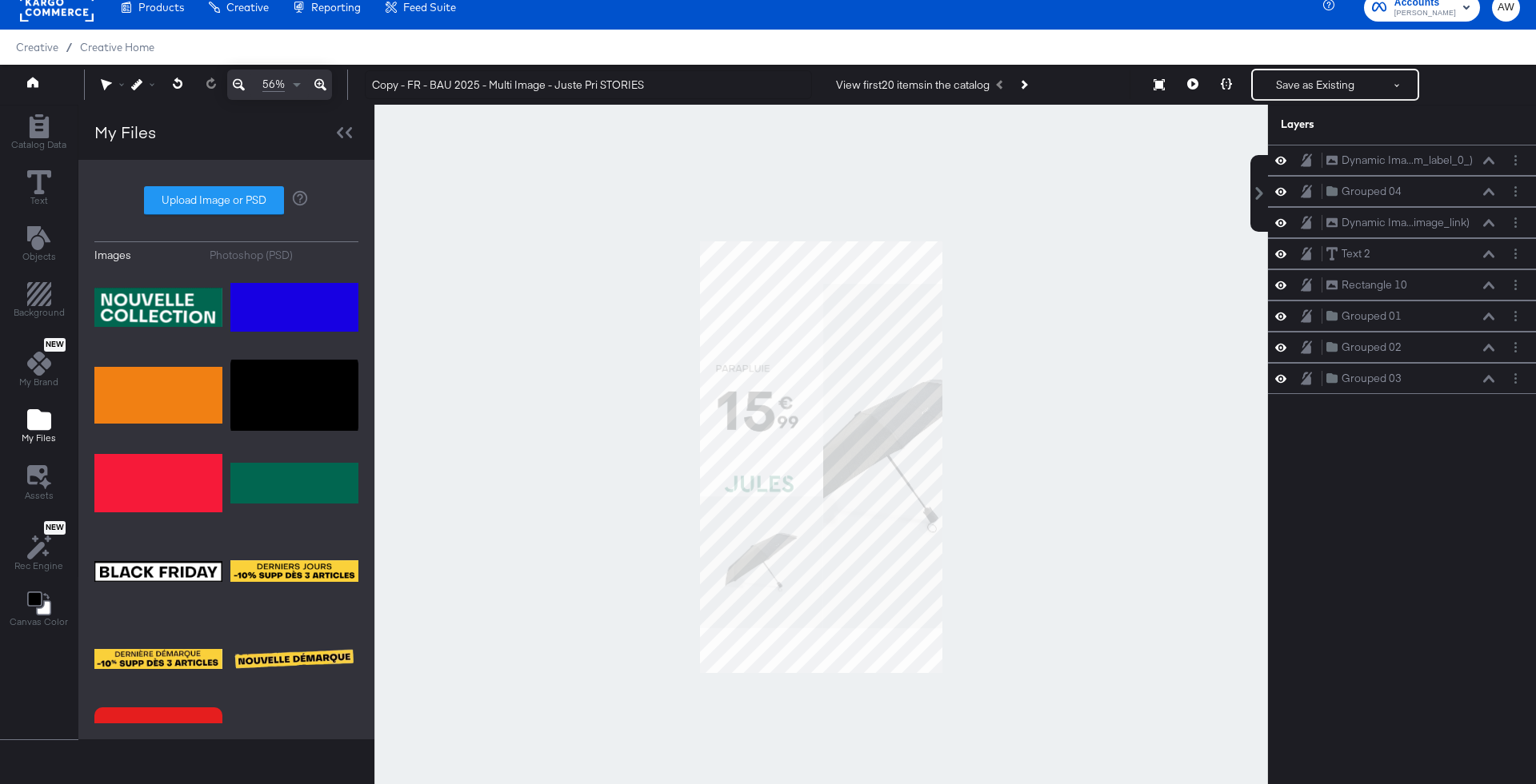
click at [331, 260] on button "Photoshop (PSD)" at bounding box center [284, 255] width 150 height 15
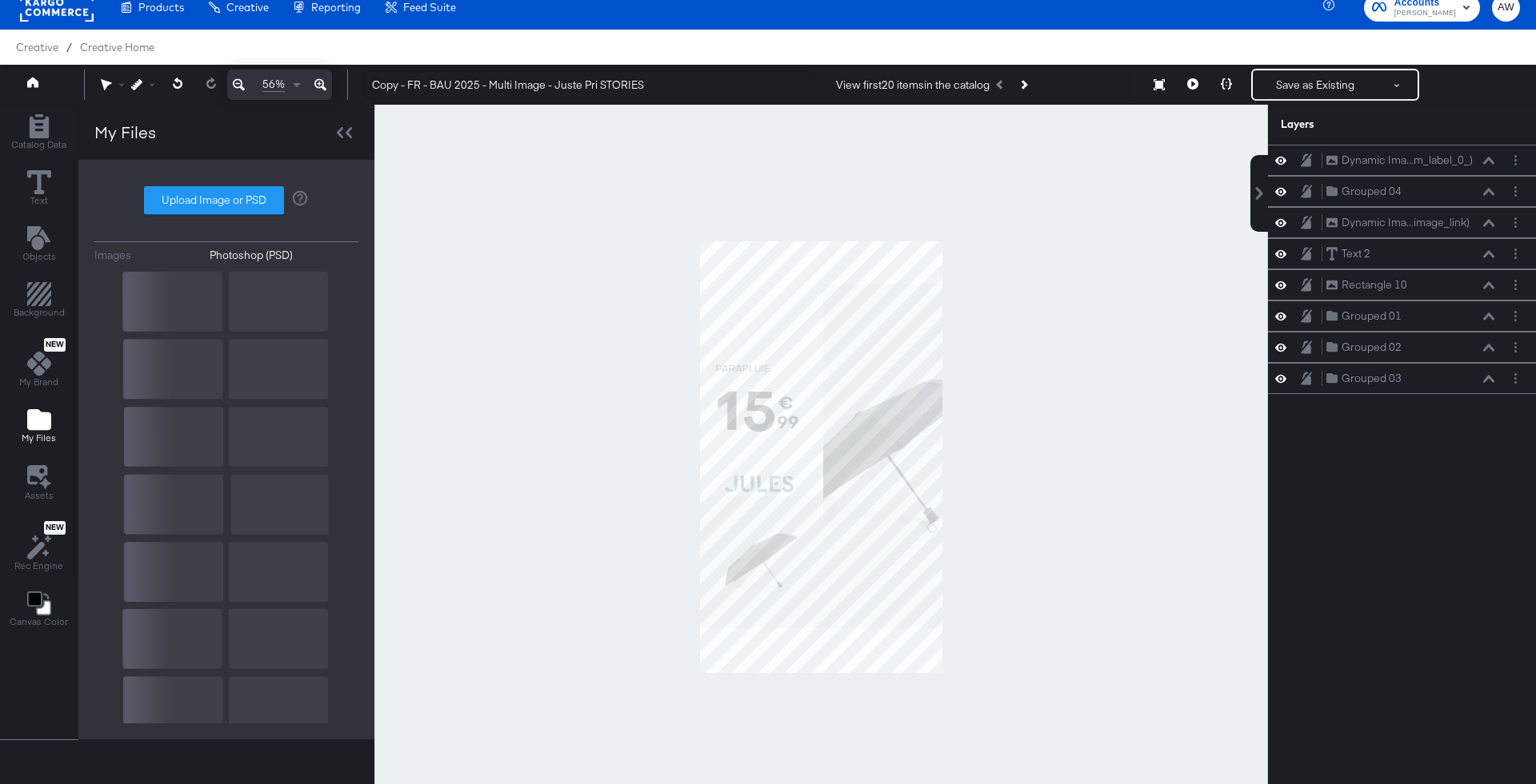
click at [144, 322] on rect at bounding box center [224, 437] width 206 height 331
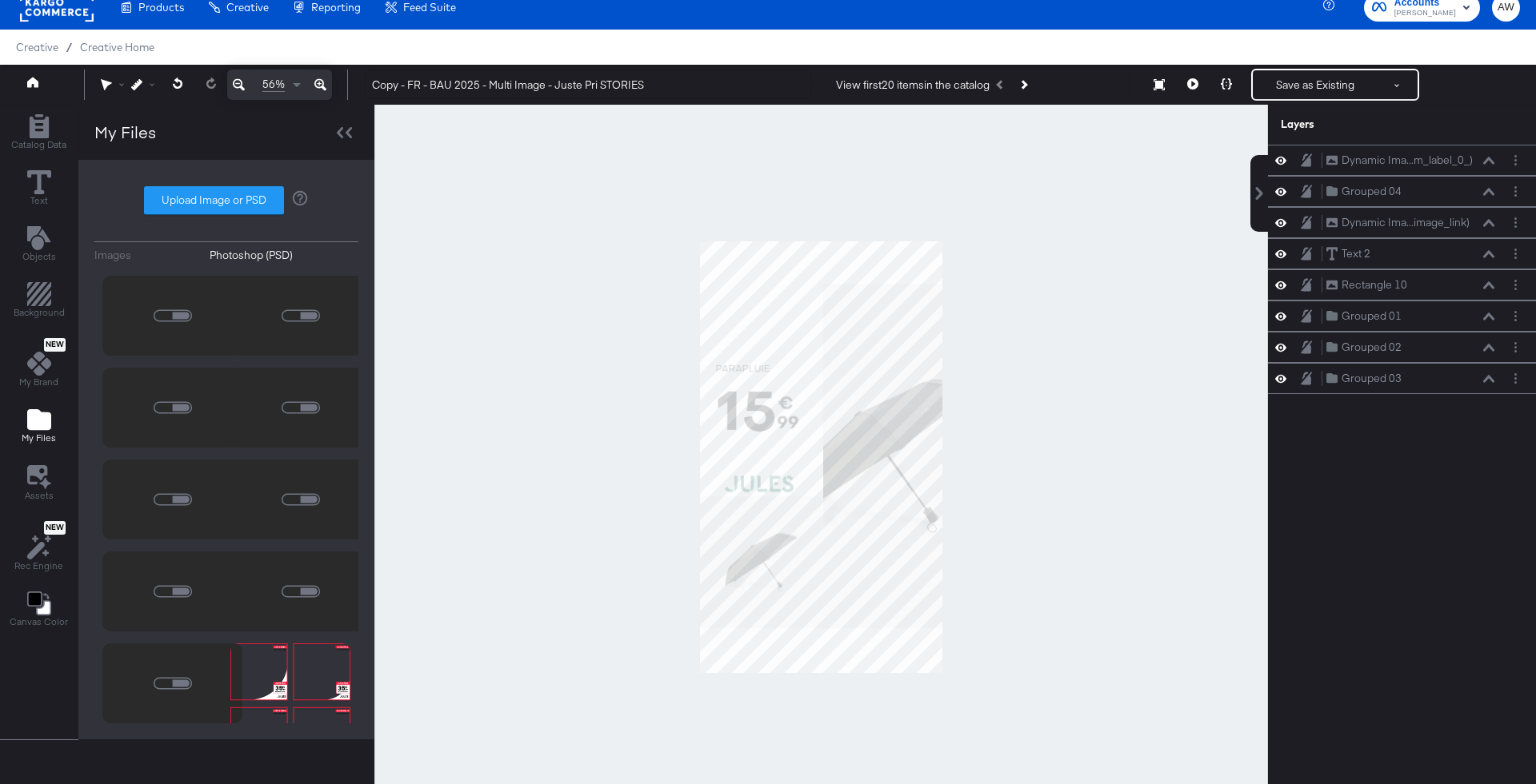
click at [180, 291] on div at bounding box center [172, 316] width 140 height 80
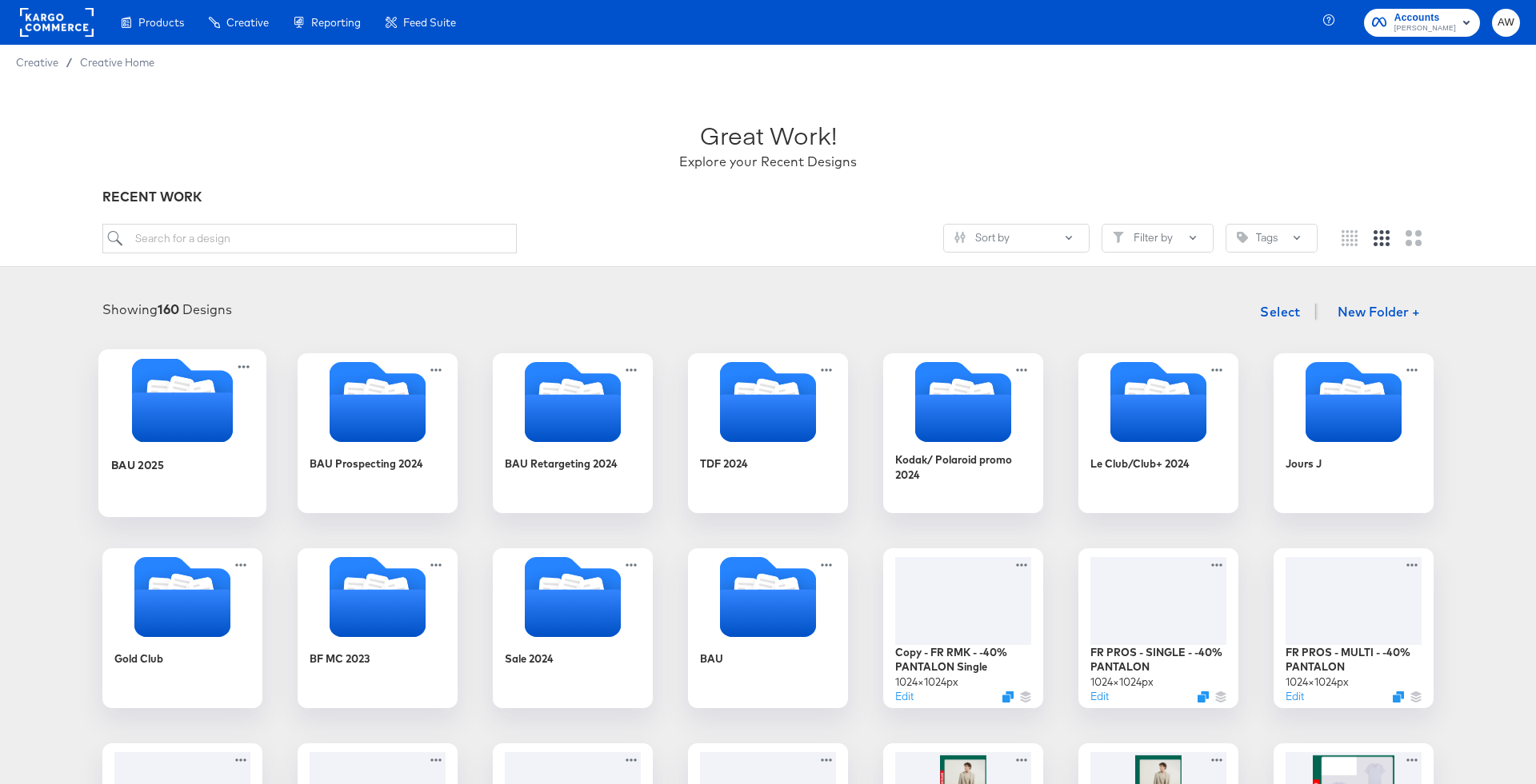
click at [219, 394] on icon "Folder" at bounding box center [183, 417] width 101 height 49
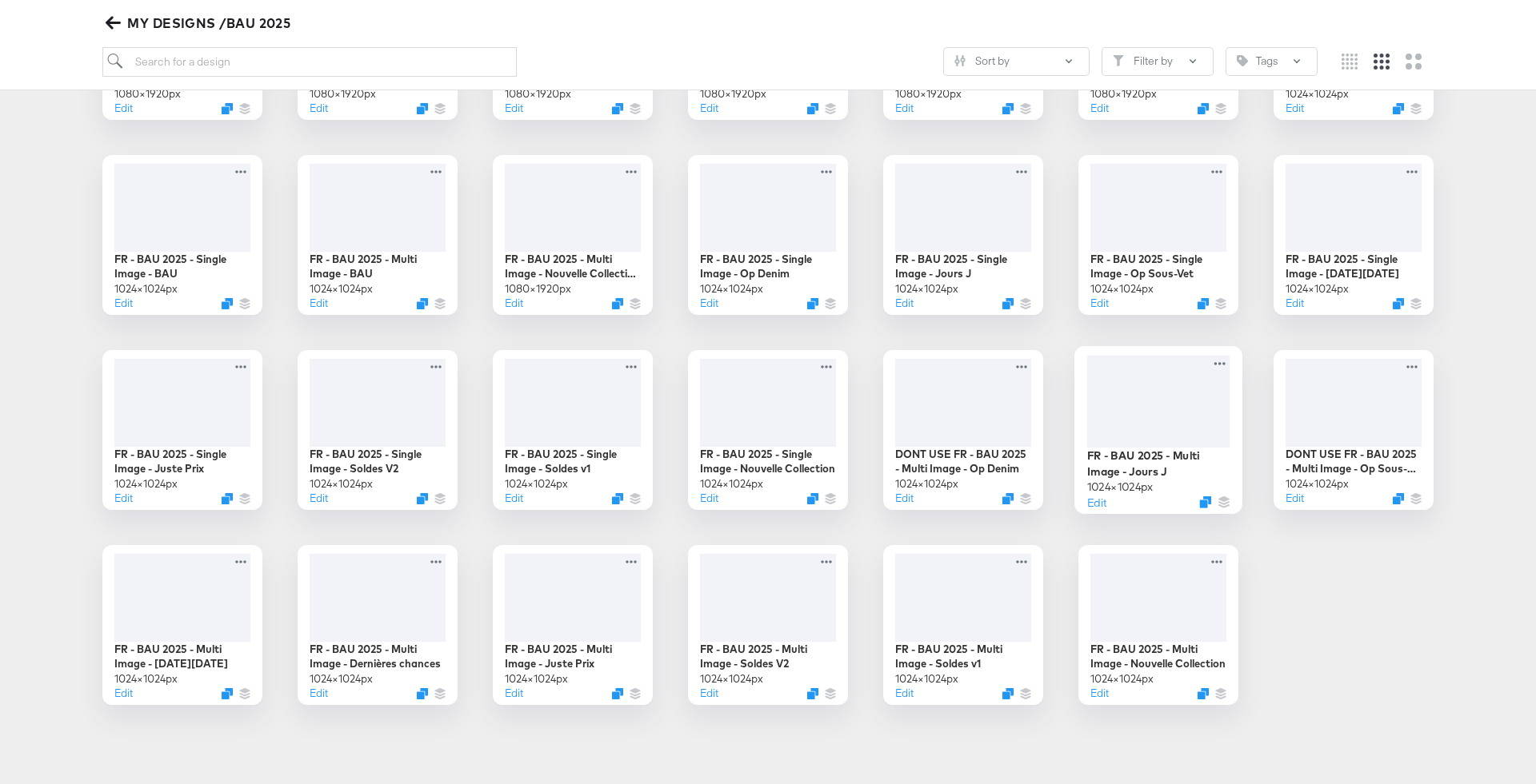
scroll to position [242, 0]
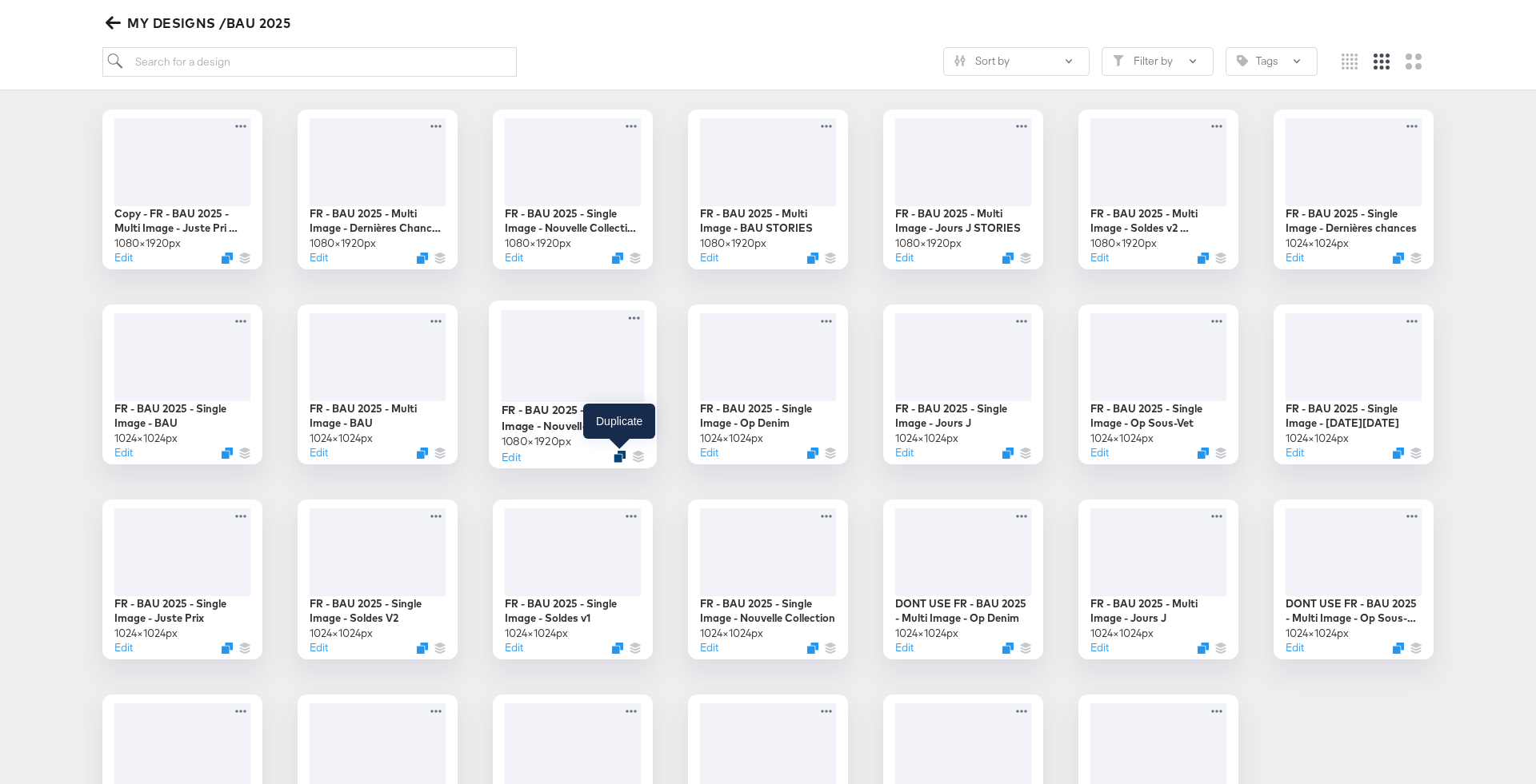
click at [622, 455] on icon "Duplicate" at bounding box center [619, 455] width 12 height 12
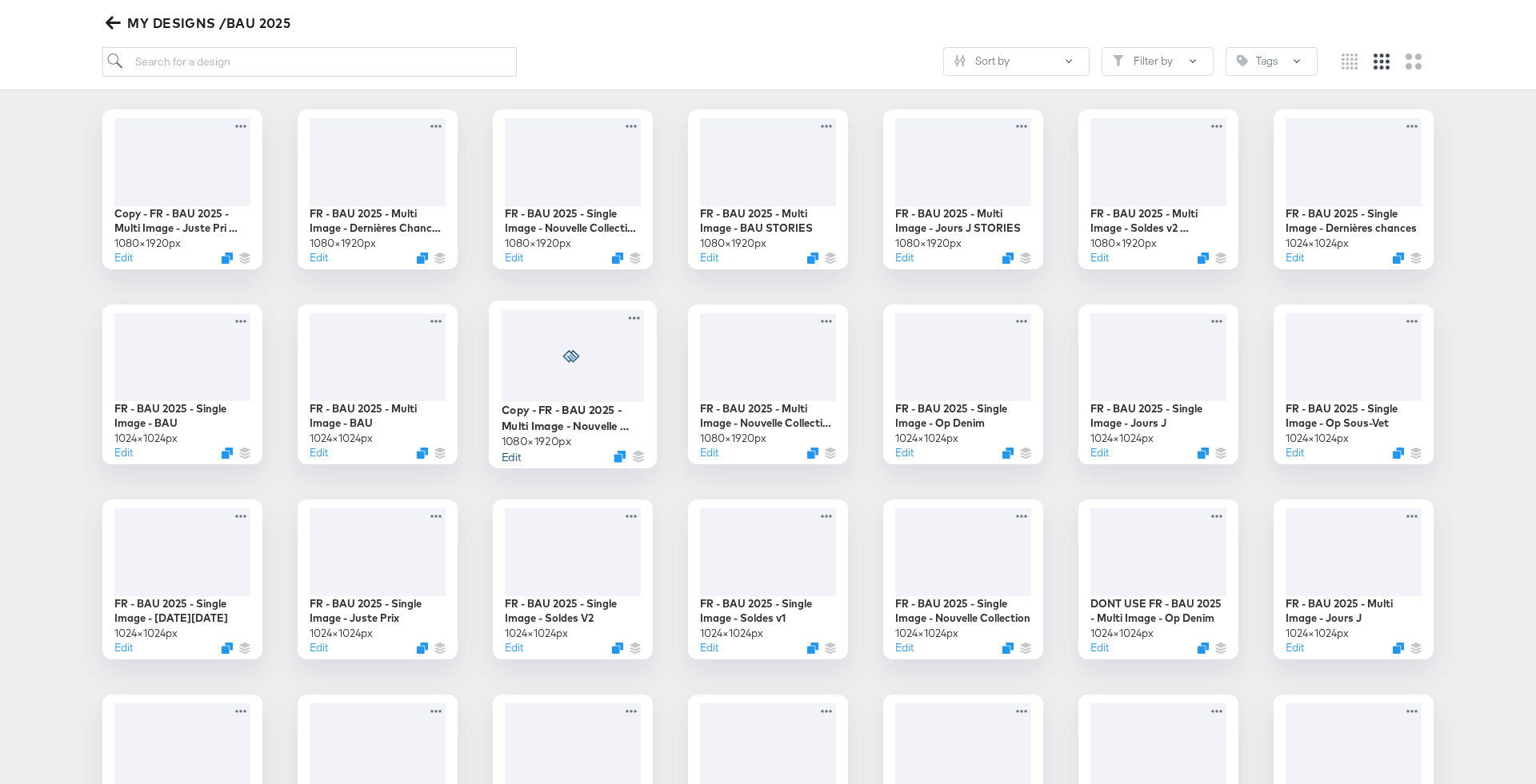
click at [514, 456] on button "Edit" at bounding box center [510, 456] width 20 height 15
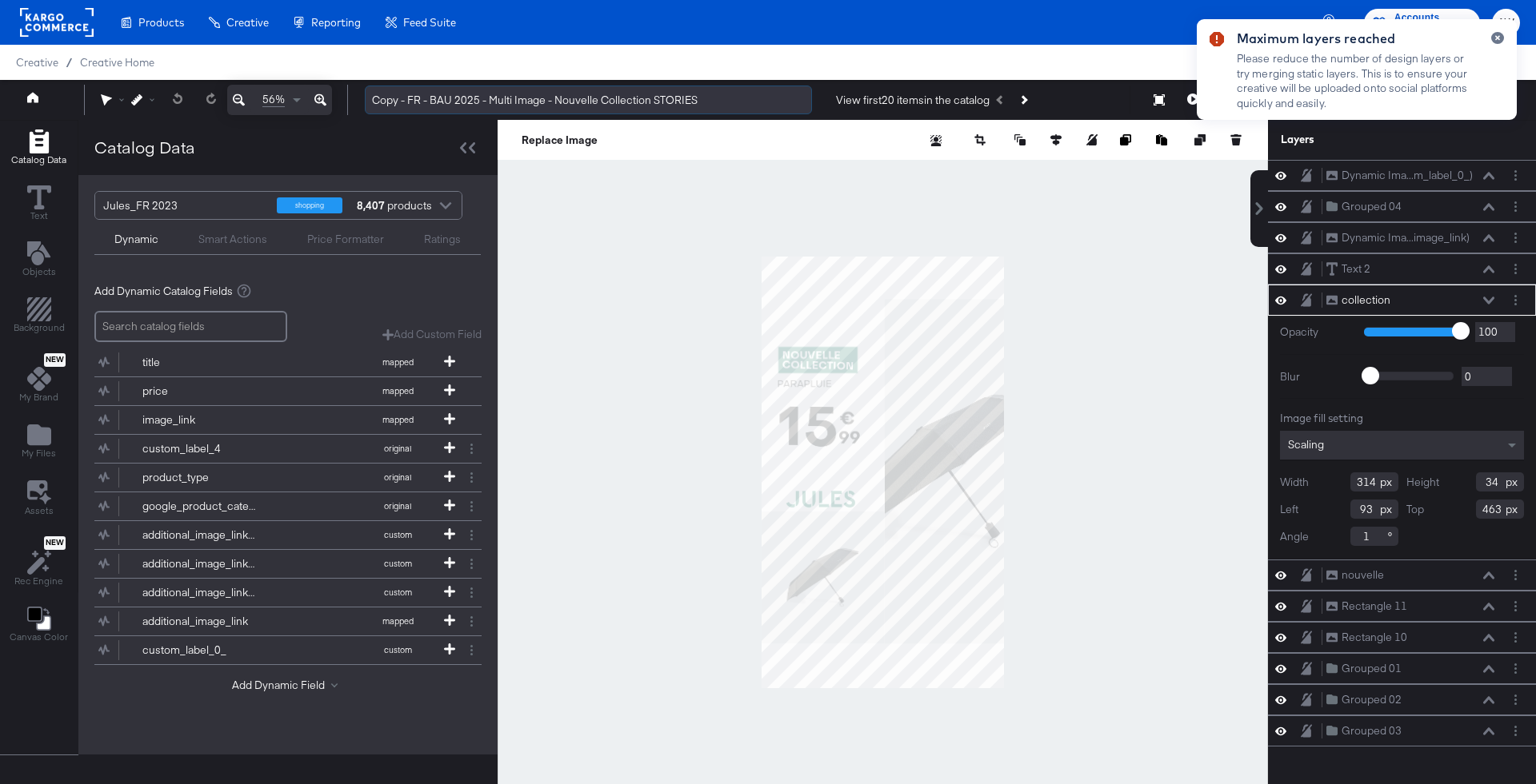
drag, startPoint x: 650, startPoint y: 104, endPoint x: 559, endPoint y: 99, distance: 91.1
click at [559, 99] on input "Copy - FR - BAU 2025 - Multi Image - Nouvelle Collection STORIES" at bounding box center [589, 101] width 447 height 30
type input "Copy - FR - BAU 2025 - Multi Image - [DATE][DATE] STORIES"
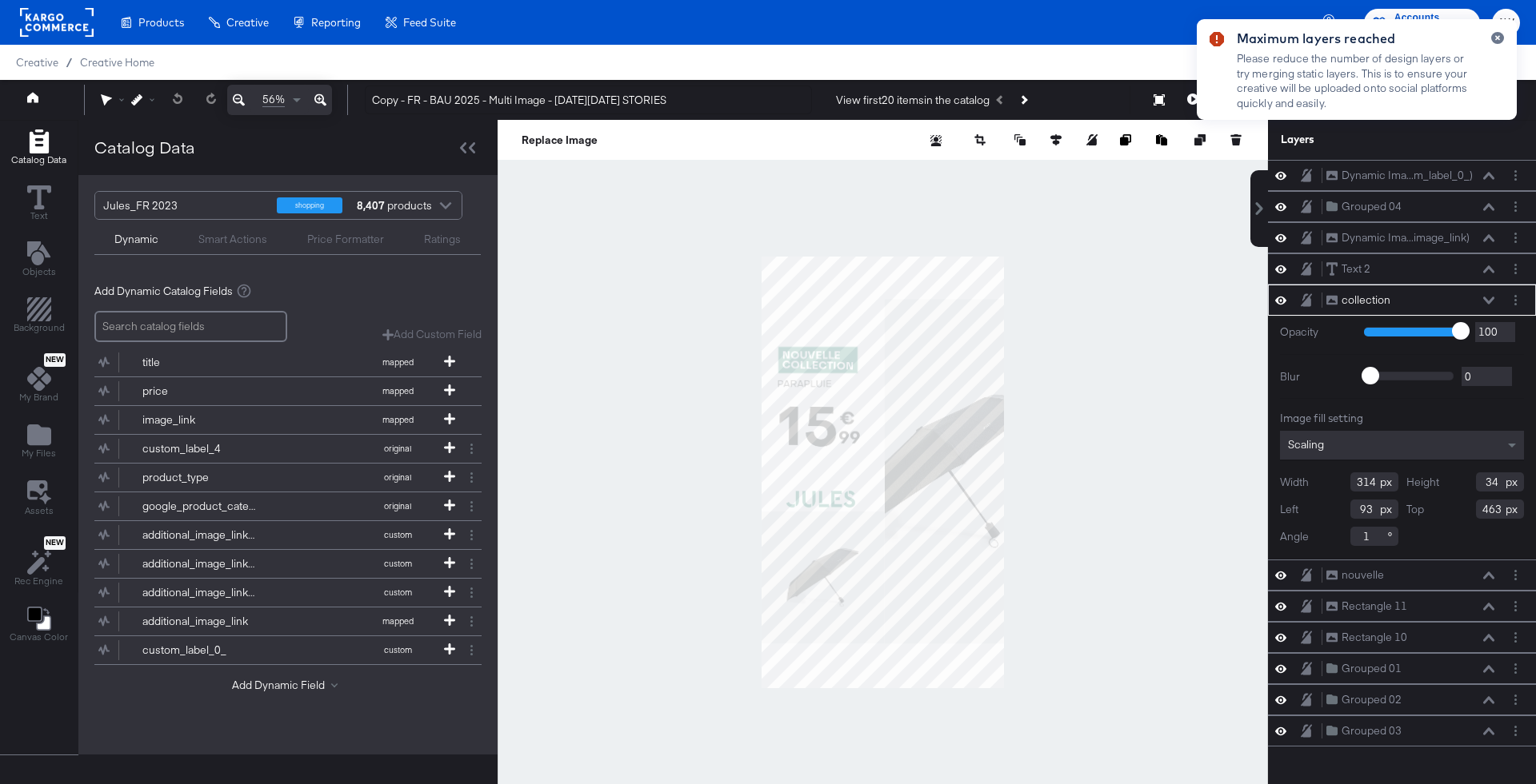
click at [1115, 271] on div at bounding box center [882, 472] width 770 height 705
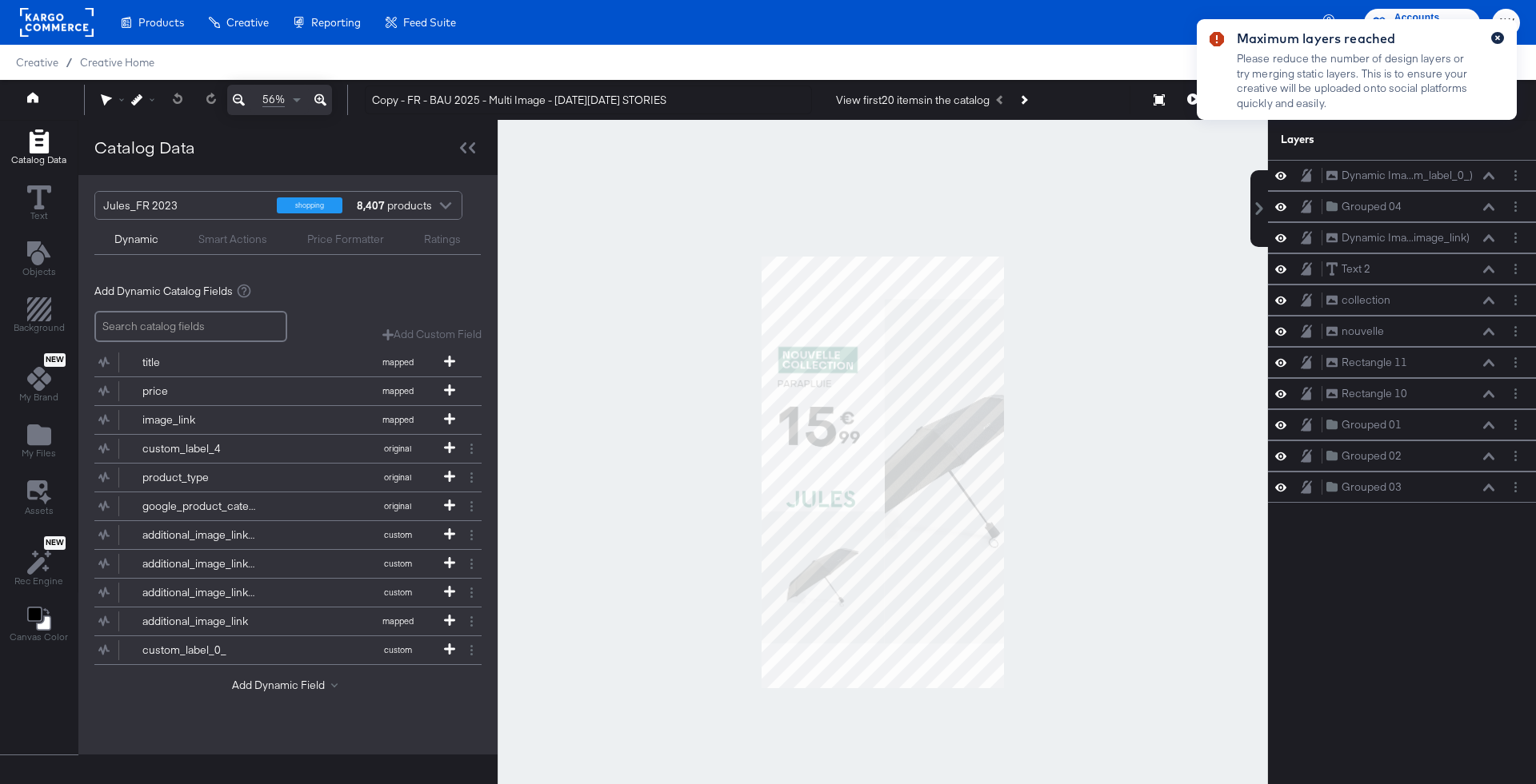
click at [1499, 36] on icon "button" at bounding box center [1497, 37] width 7 height 8
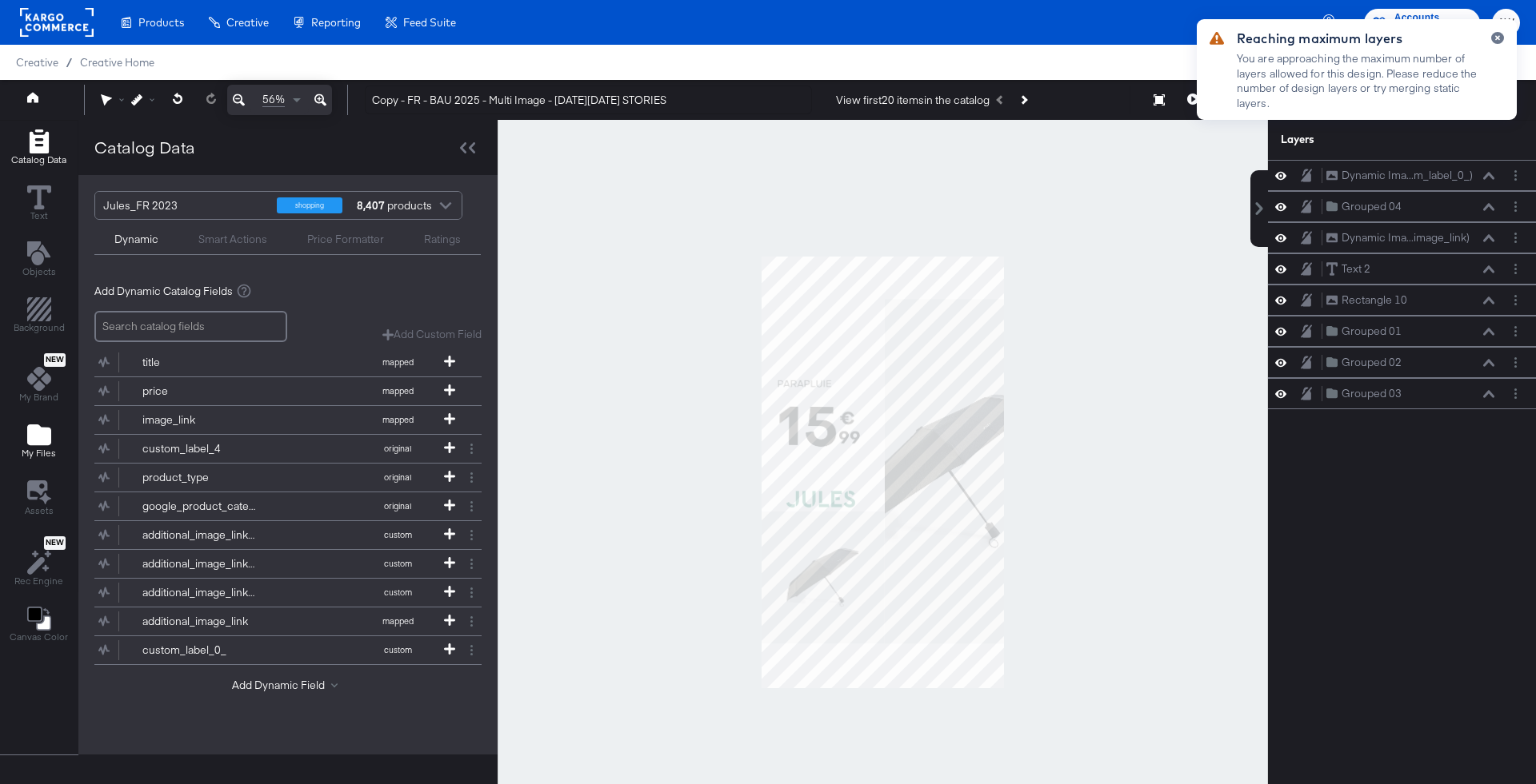
click at [39, 431] on icon "Add Files" at bounding box center [39, 435] width 24 height 20
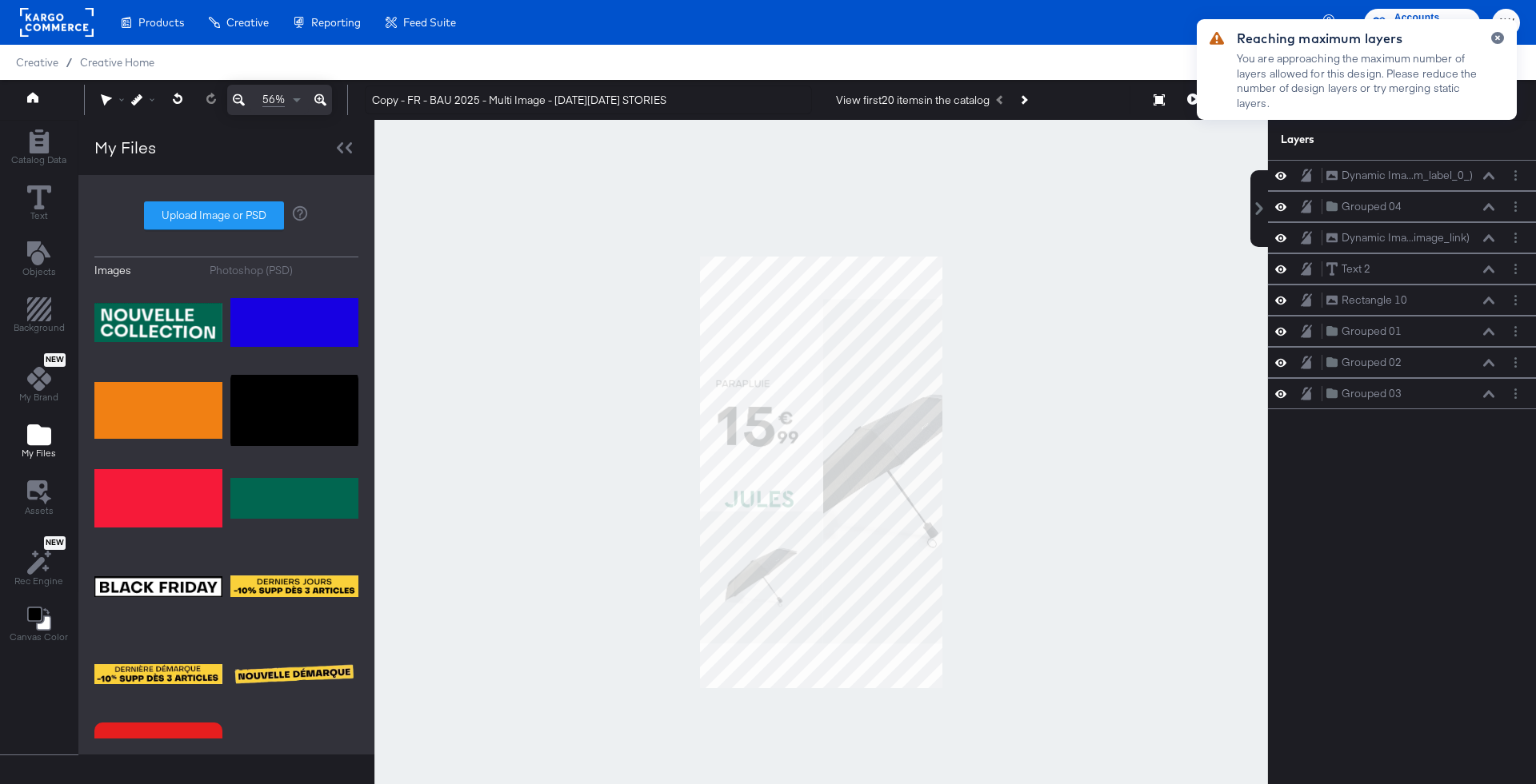
click at [259, 273] on div "Photoshop (PSD)" at bounding box center [251, 270] width 83 height 15
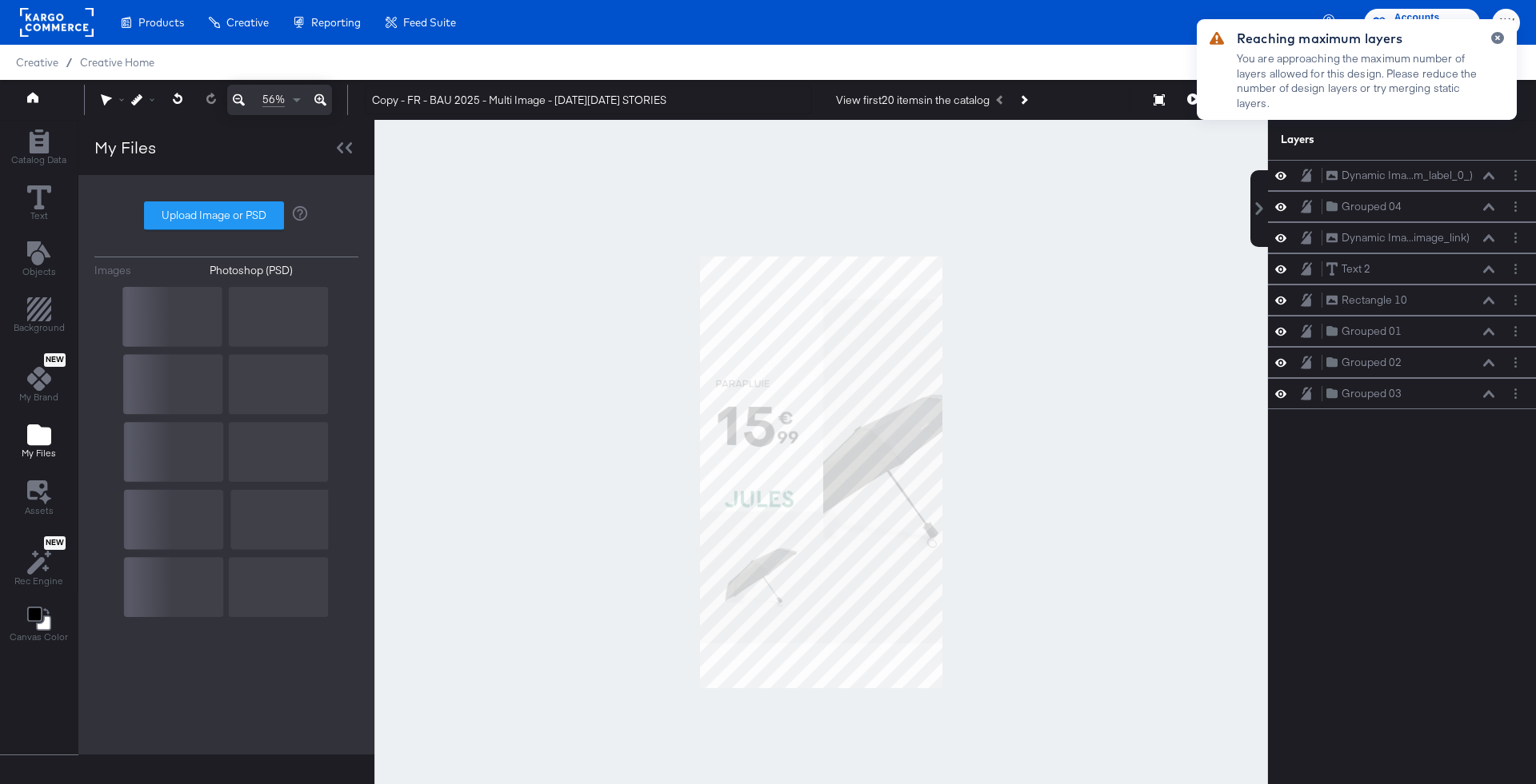
click at [184, 327] on rect at bounding box center [132, 452] width 204 height 331
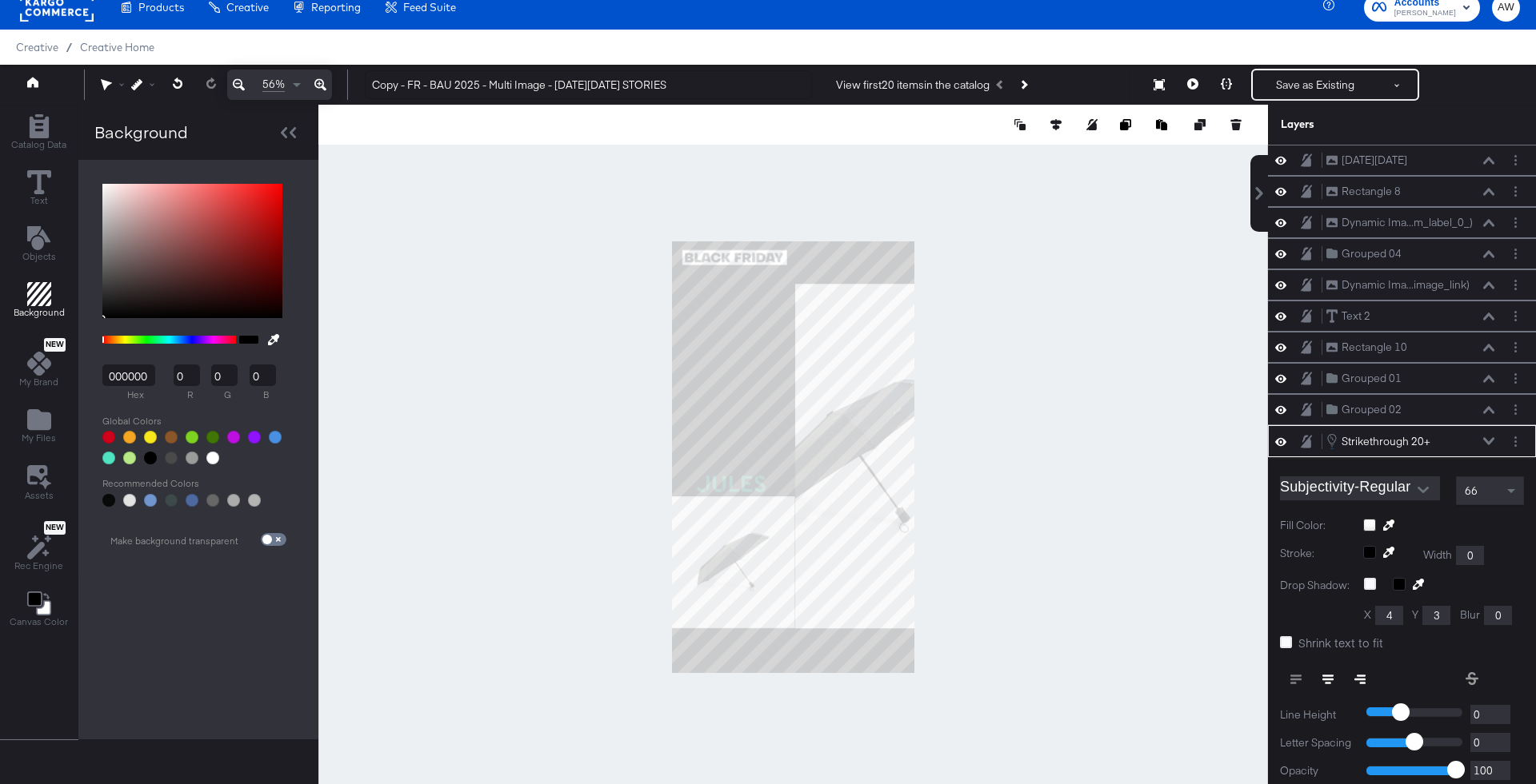
scroll to position [128, 0]
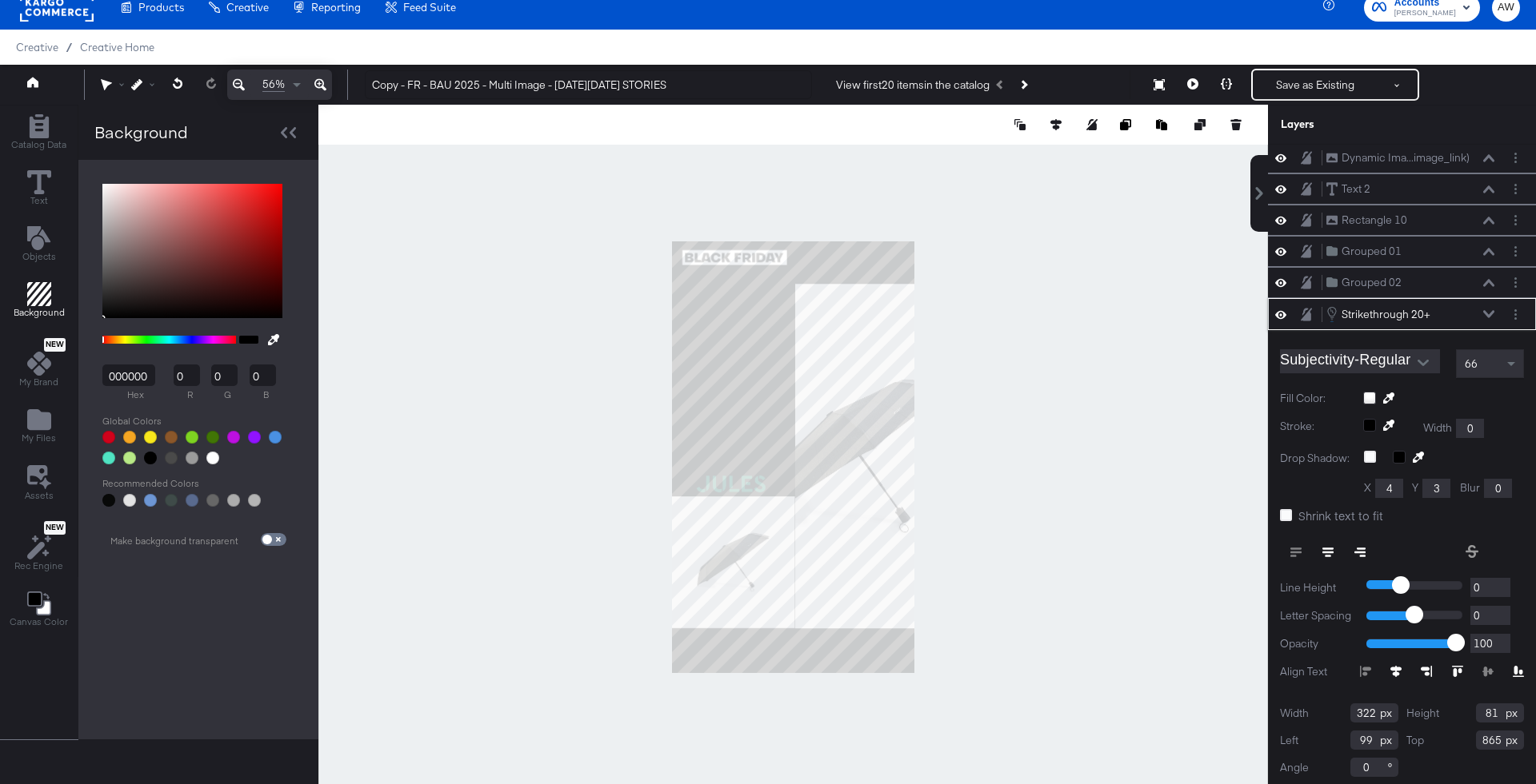
click at [1487, 310] on icon at bounding box center [1488, 314] width 11 height 7
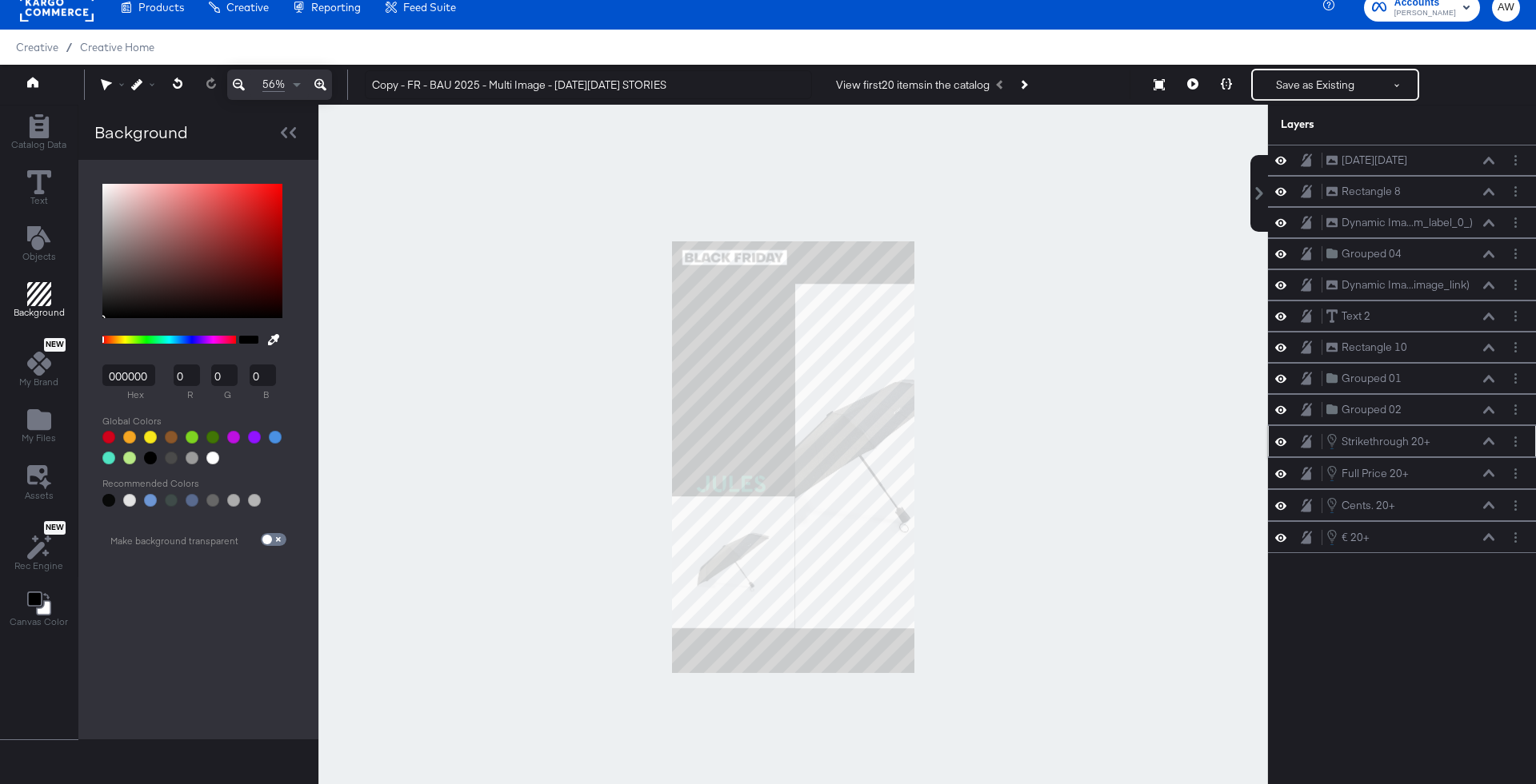
scroll to position [0, 0]
click at [1491, 476] on div "Full Price 20+ Full Price 20+" at bounding box center [1410, 473] width 170 height 18
click at [1491, 471] on button at bounding box center [1488, 473] width 13 height 9
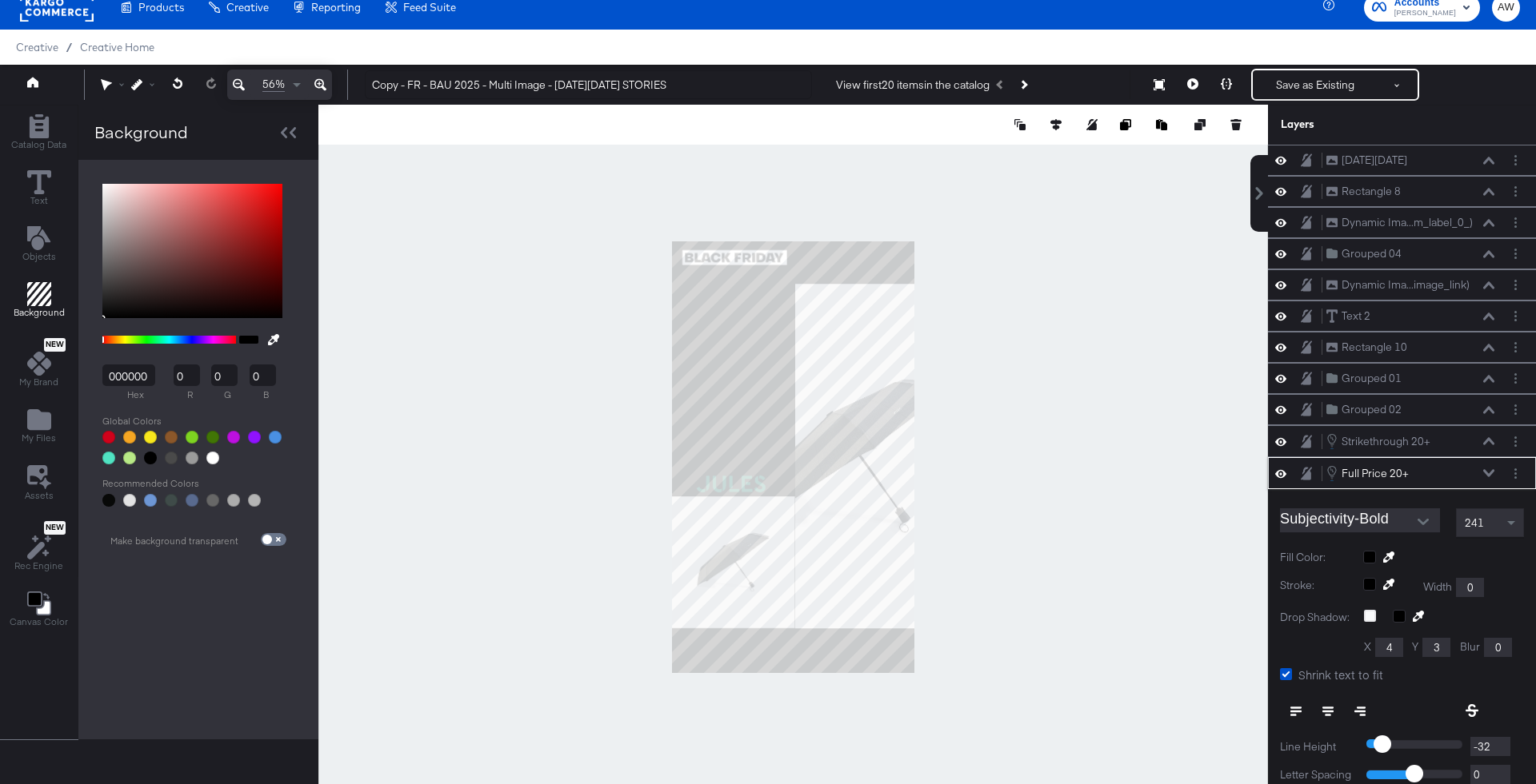
scroll to position [158, 0]
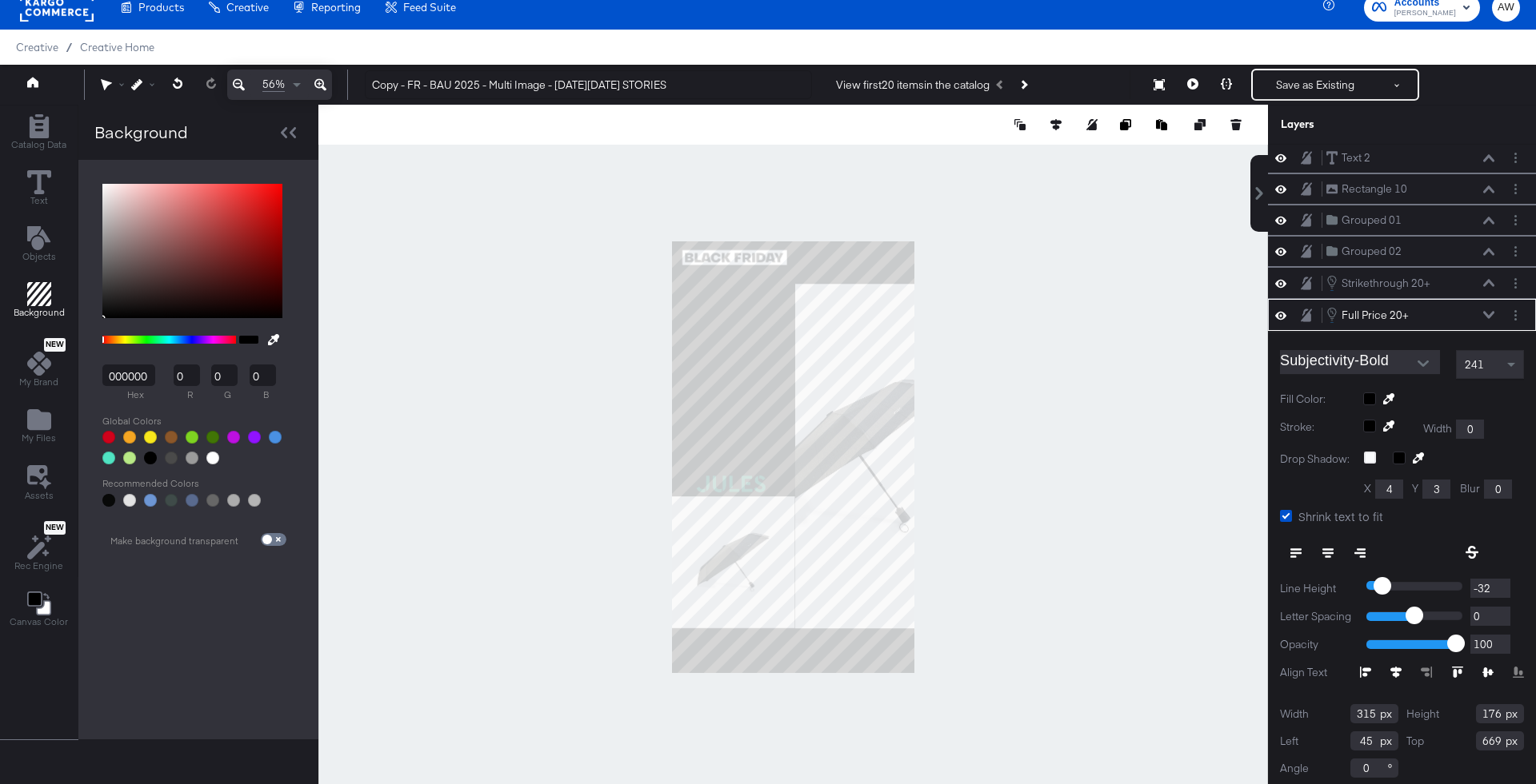
click at [1367, 393] on div at bounding box center [1443, 399] width 161 height 13
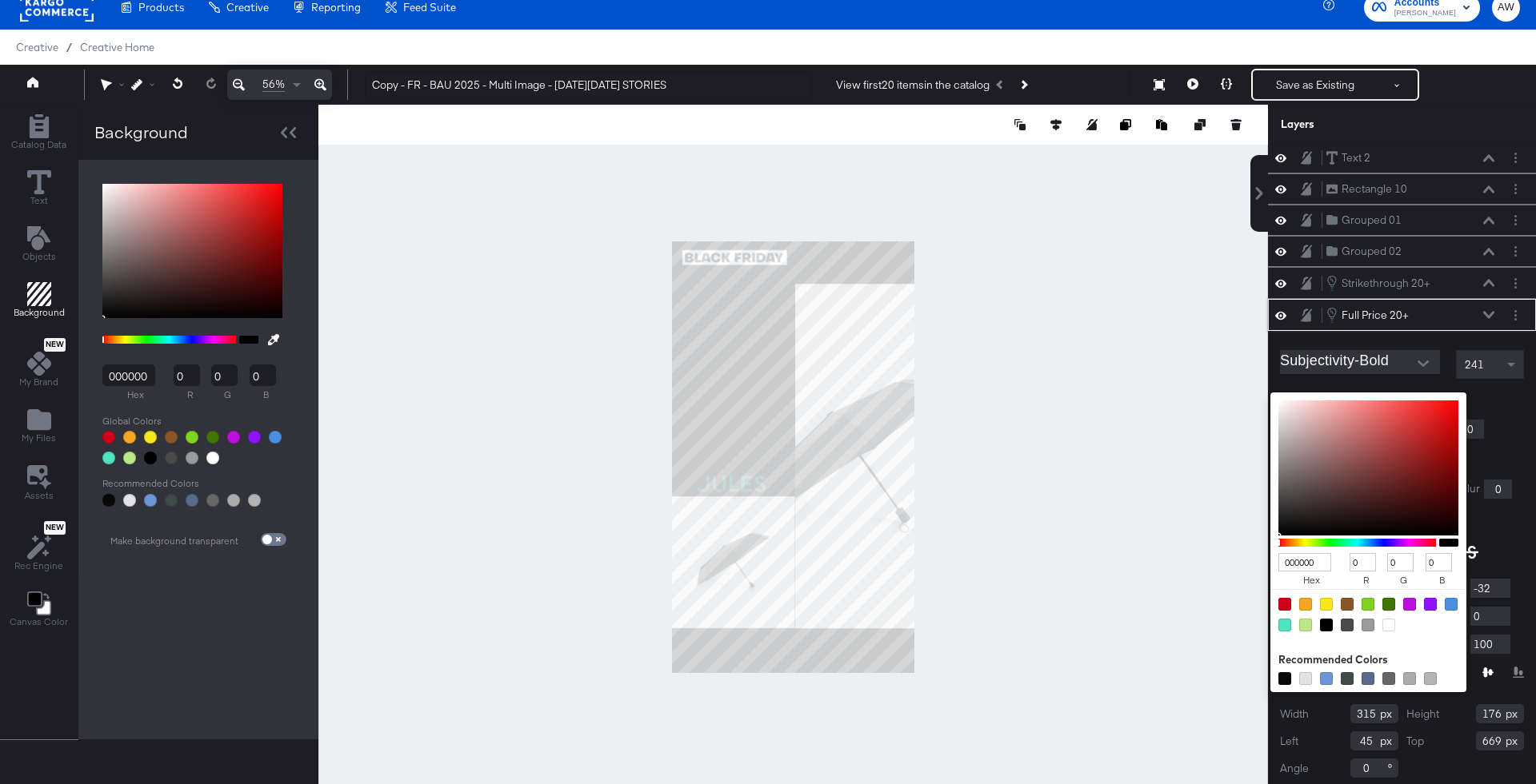
click at [1387, 619] on div at bounding box center [1389, 626] width 13 height 13
type input "FFFFFF"
type input "255"
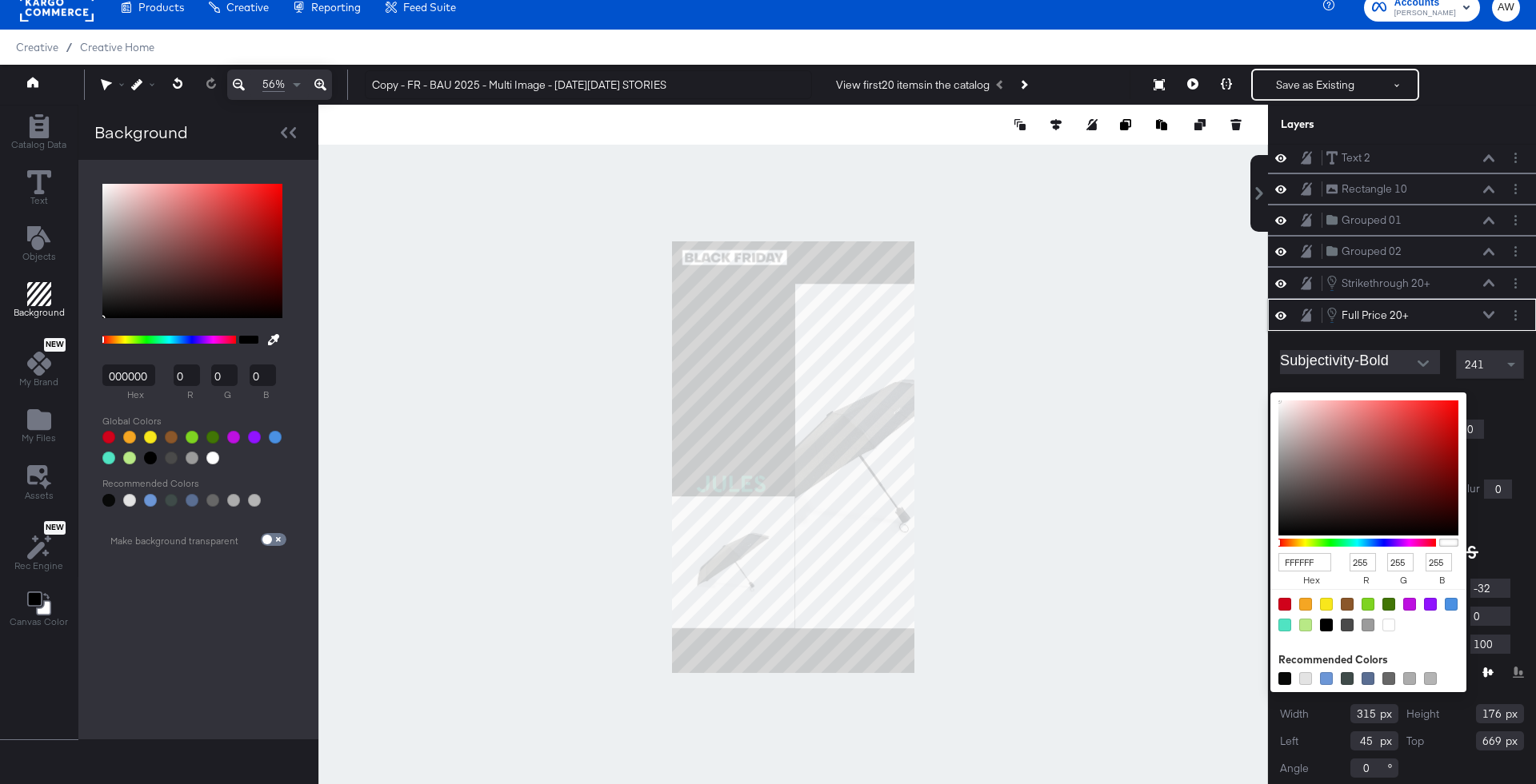
click at [1488, 311] on icon at bounding box center [1488, 315] width 11 height 8
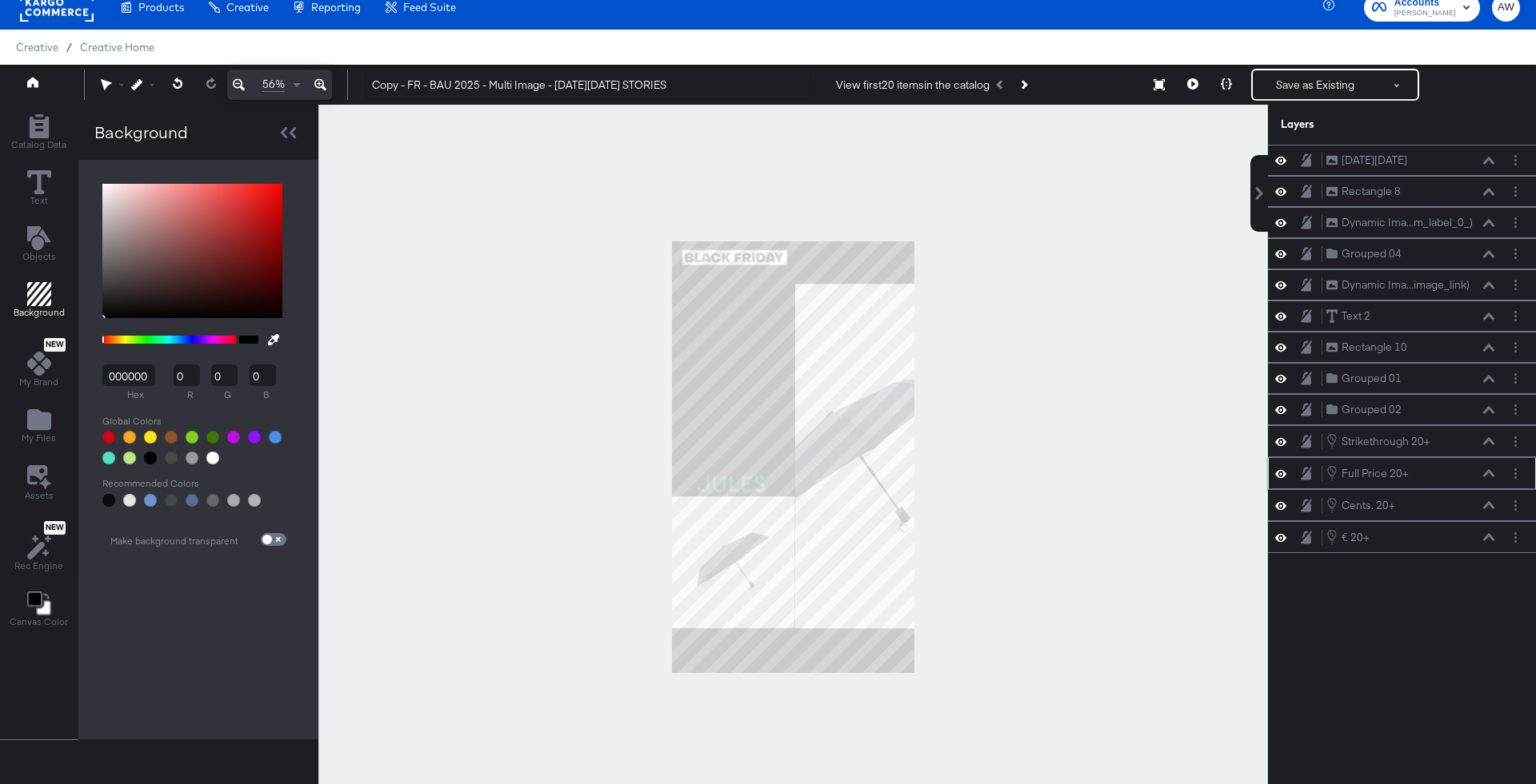
click at [1488, 308] on div "Text 2 Text 2" at bounding box center [1410, 317] width 170 height 17
click at [1488, 472] on div "Full Price 20+ Full Price 20+" at bounding box center [1410, 473] width 170 height 18
click at [1488, 469] on icon at bounding box center [1488, 473] width 11 height 8
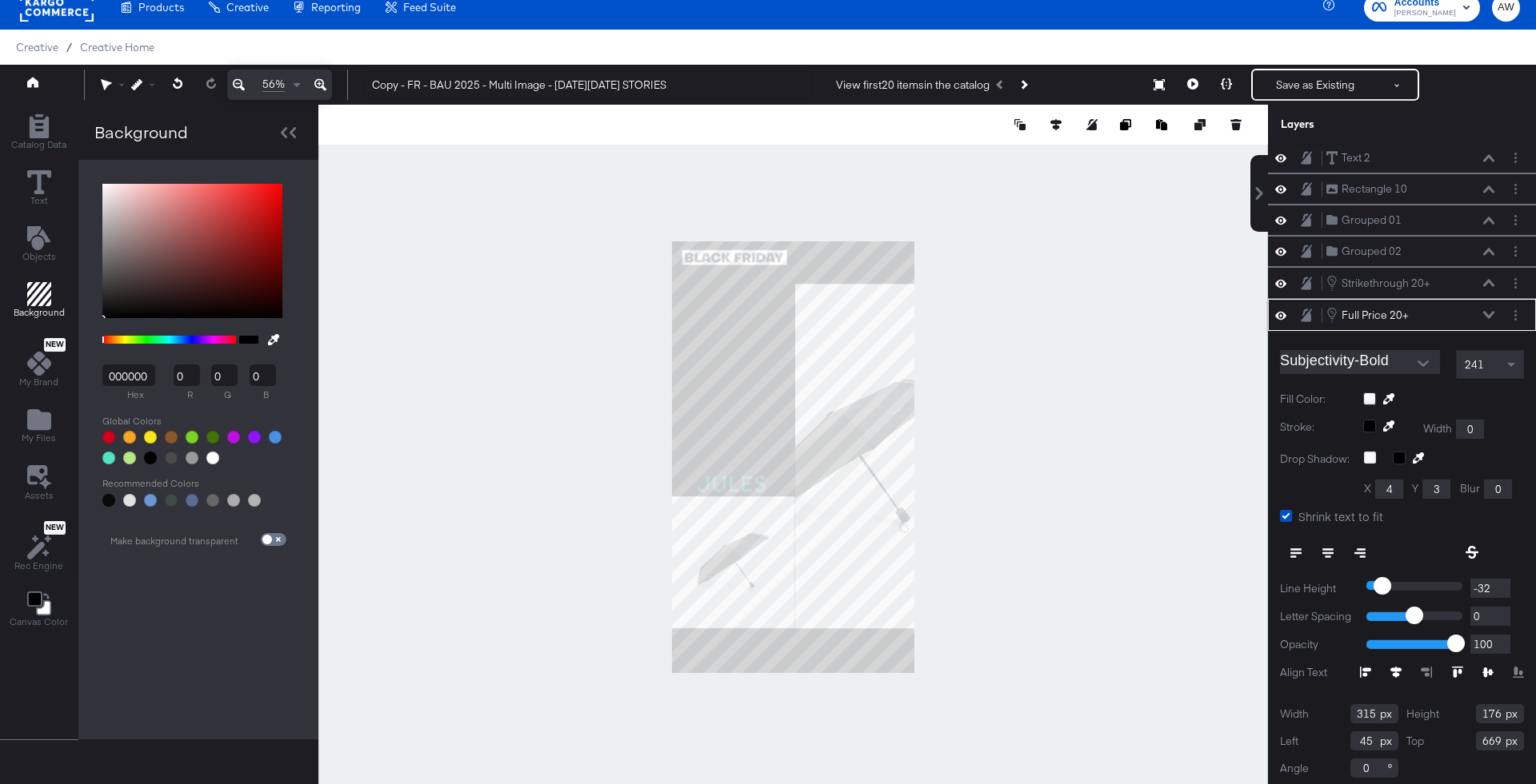
scroll to position [221, 0]
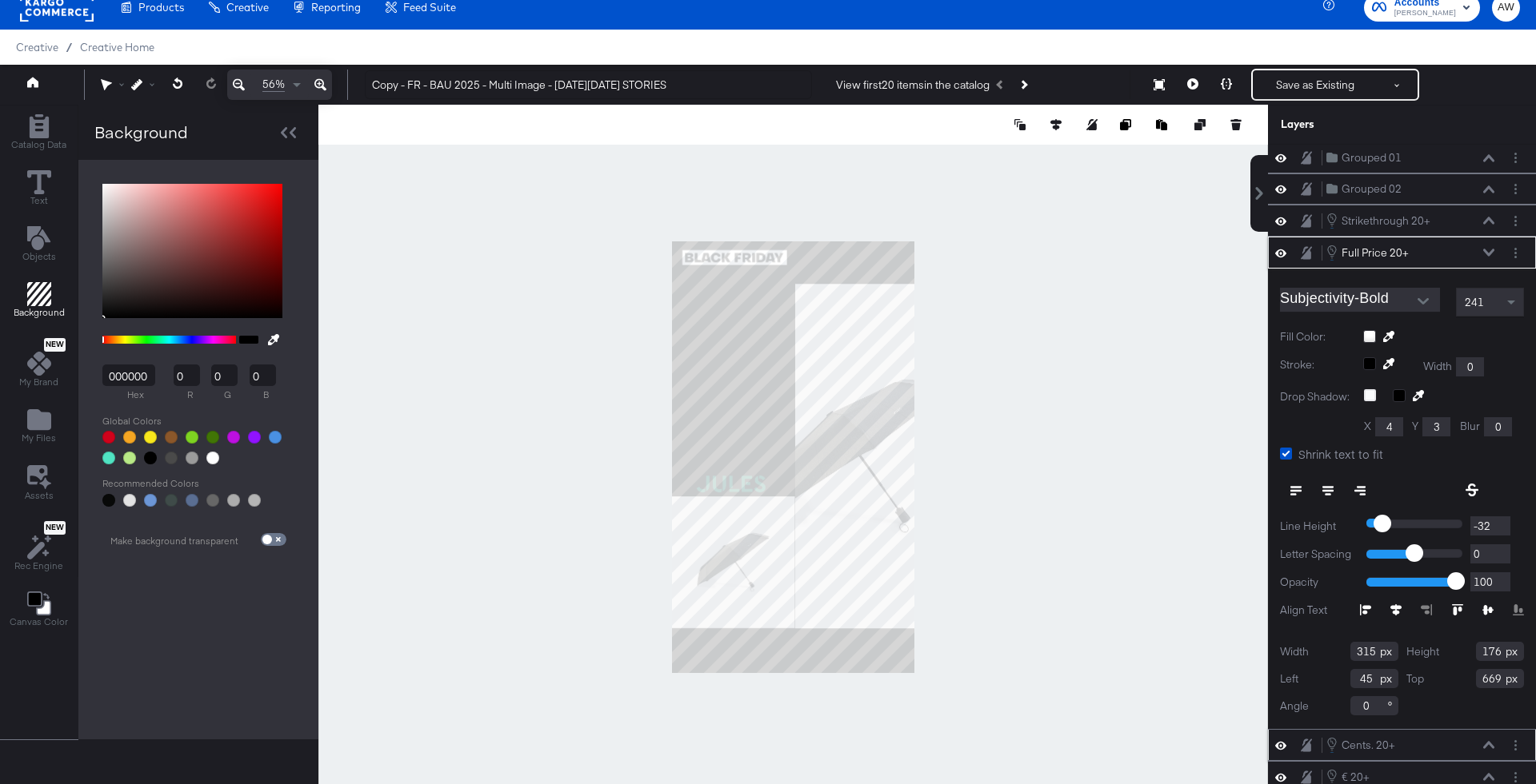
click at [1486, 742] on icon at bounding box center [1488, 746] width 11 height 7
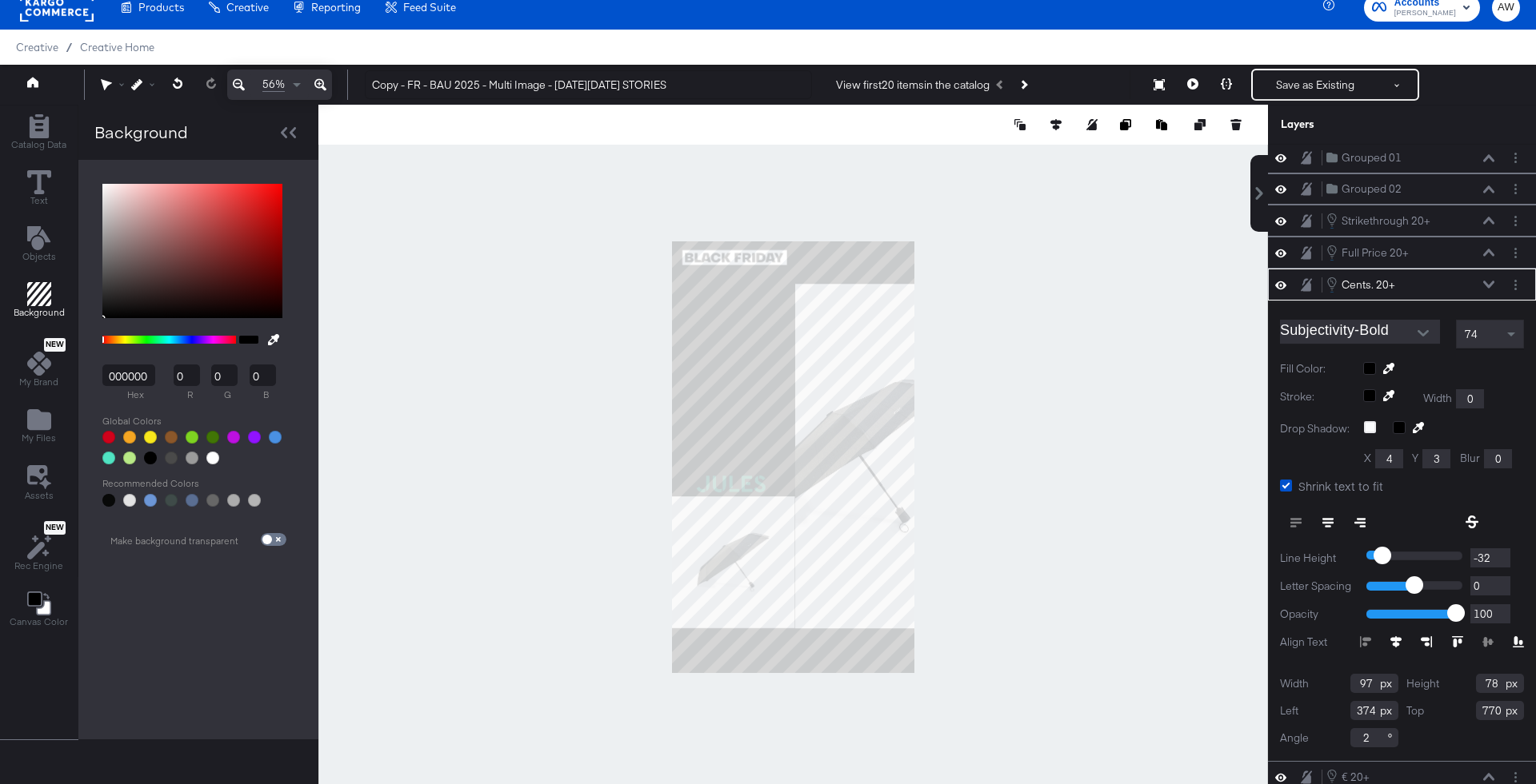
click at [1370, 364] on div at bounding box center [1443, 369] width 161 height 13
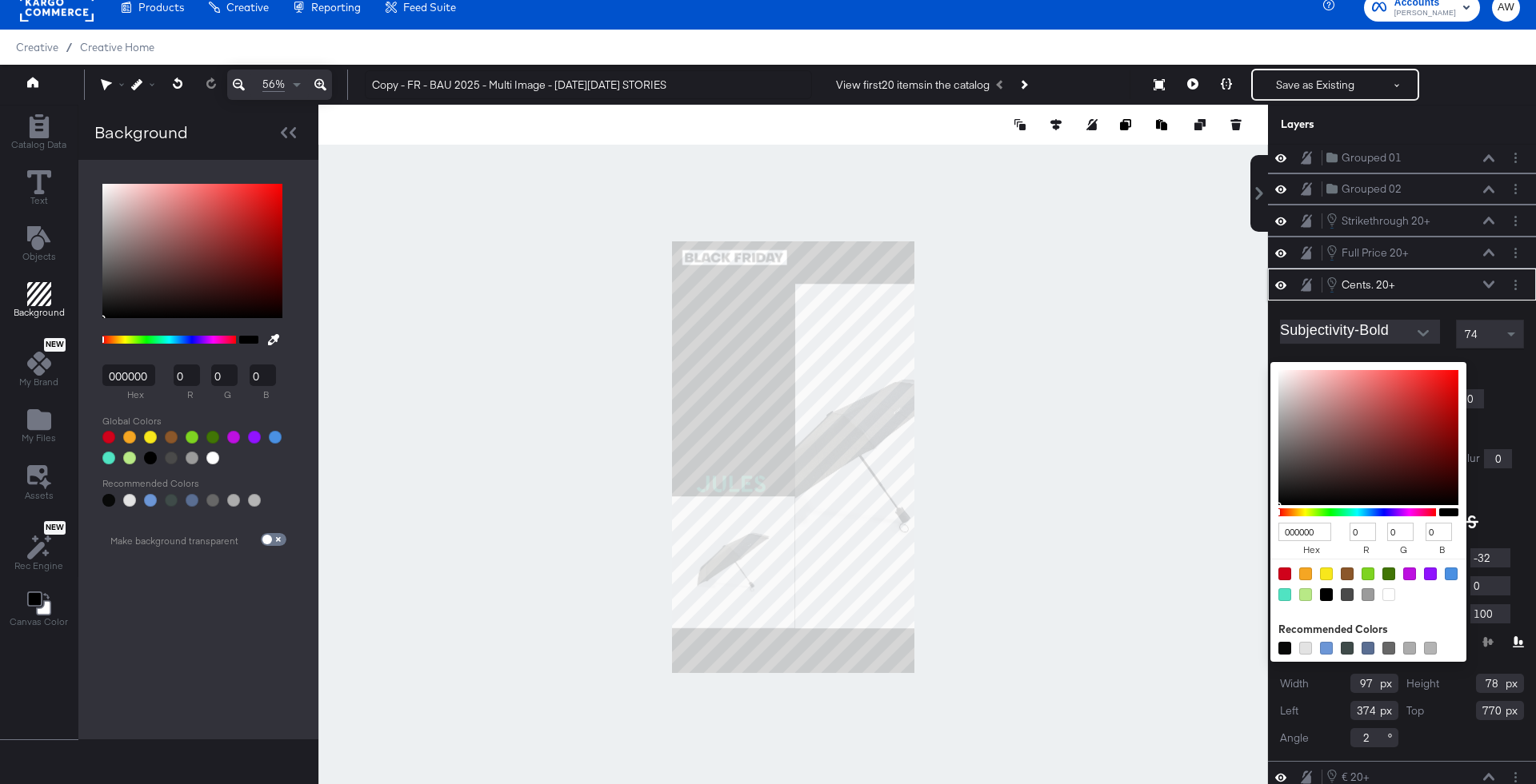
click at [1386, 588] on div at bounding box center [1389, 595] width 13 height 13
type input "FFFFFF"
type input "255"
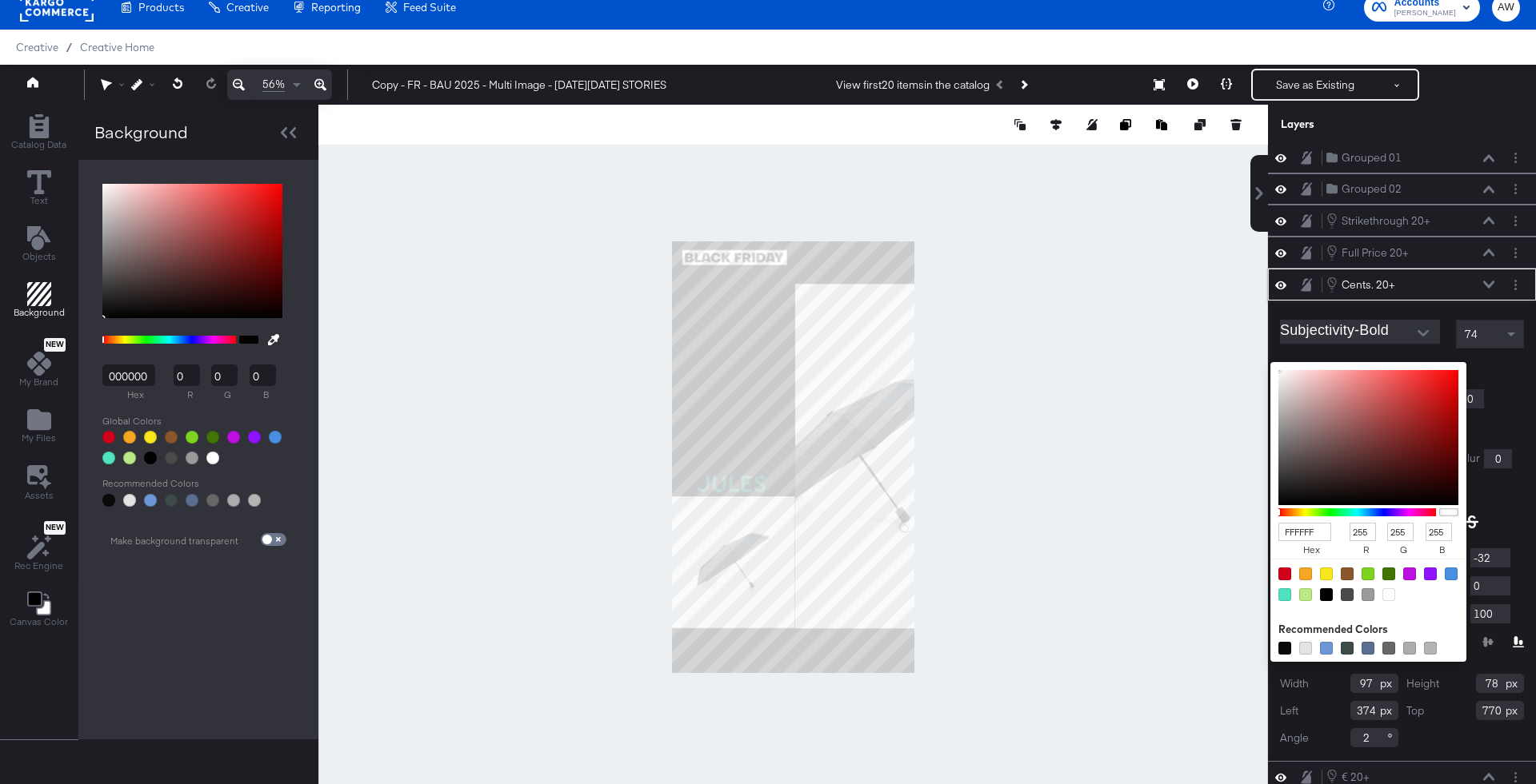
click at [1391, 588] on div at bounding box center [1389, 595] width 13 height 13
click at [1486, 280] on icon at bounding box center [1488, 284] width 11 height 7
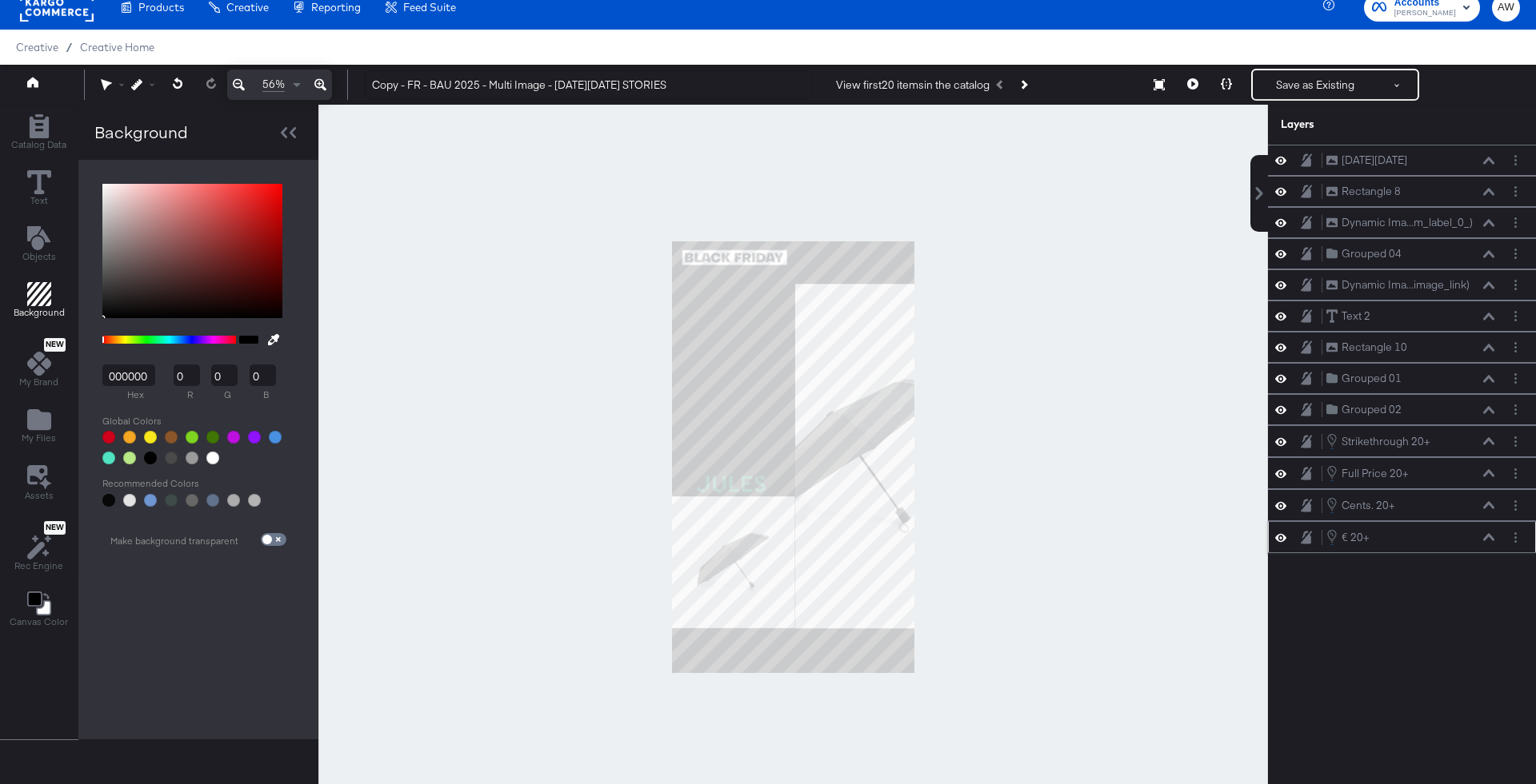
click at [1487, 538] on div "€ 20+ € 20+" at bounding box center [1402, 537] width 268 height 32
click at [1495, 534] on div "€ 20+ € 20+" at bounding box center [1414, 537] width 178 height 18
click at [1491, 534] on icon at bounding box center [1488, 537] width 11 height 7
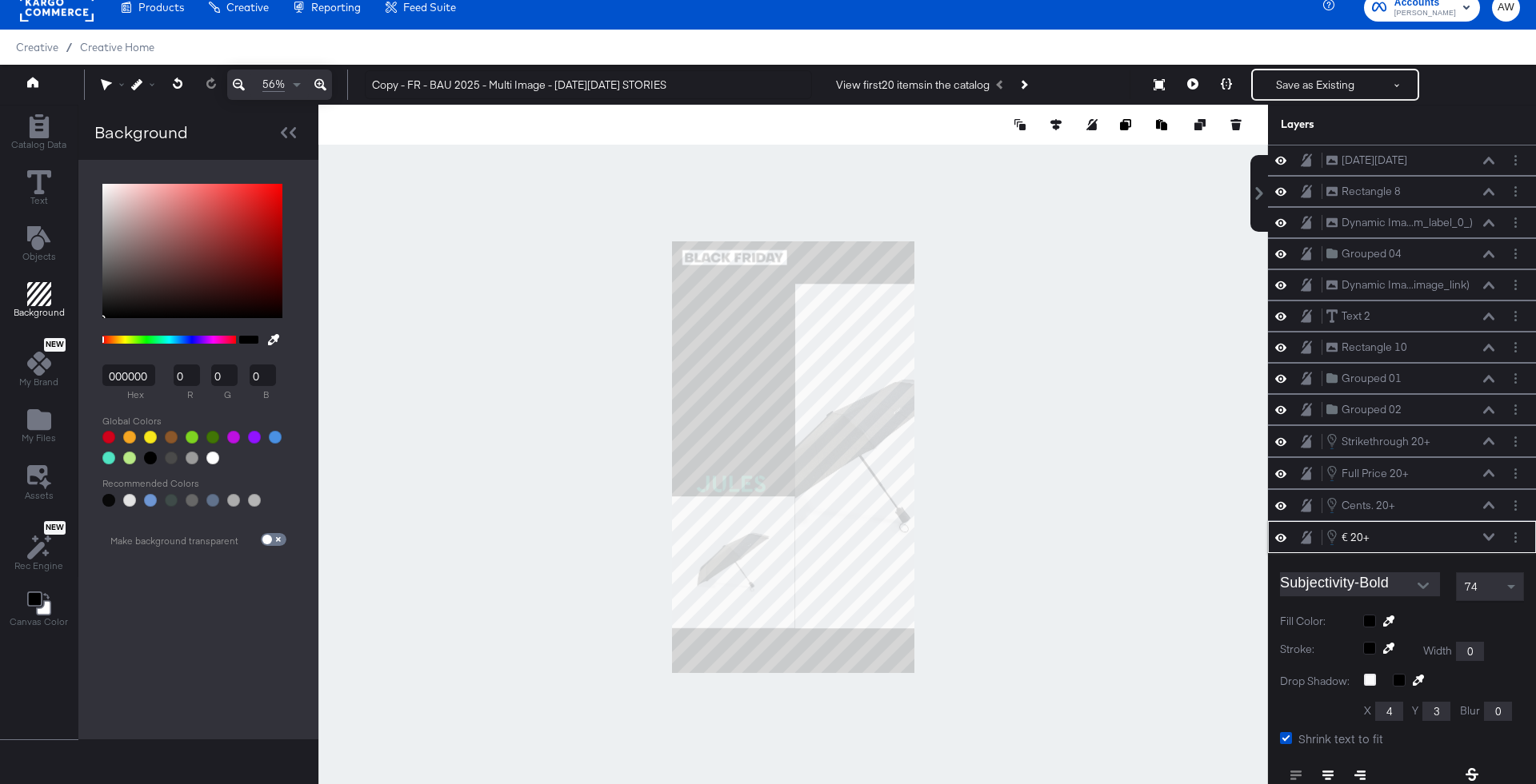
scroll to position [221, 0]
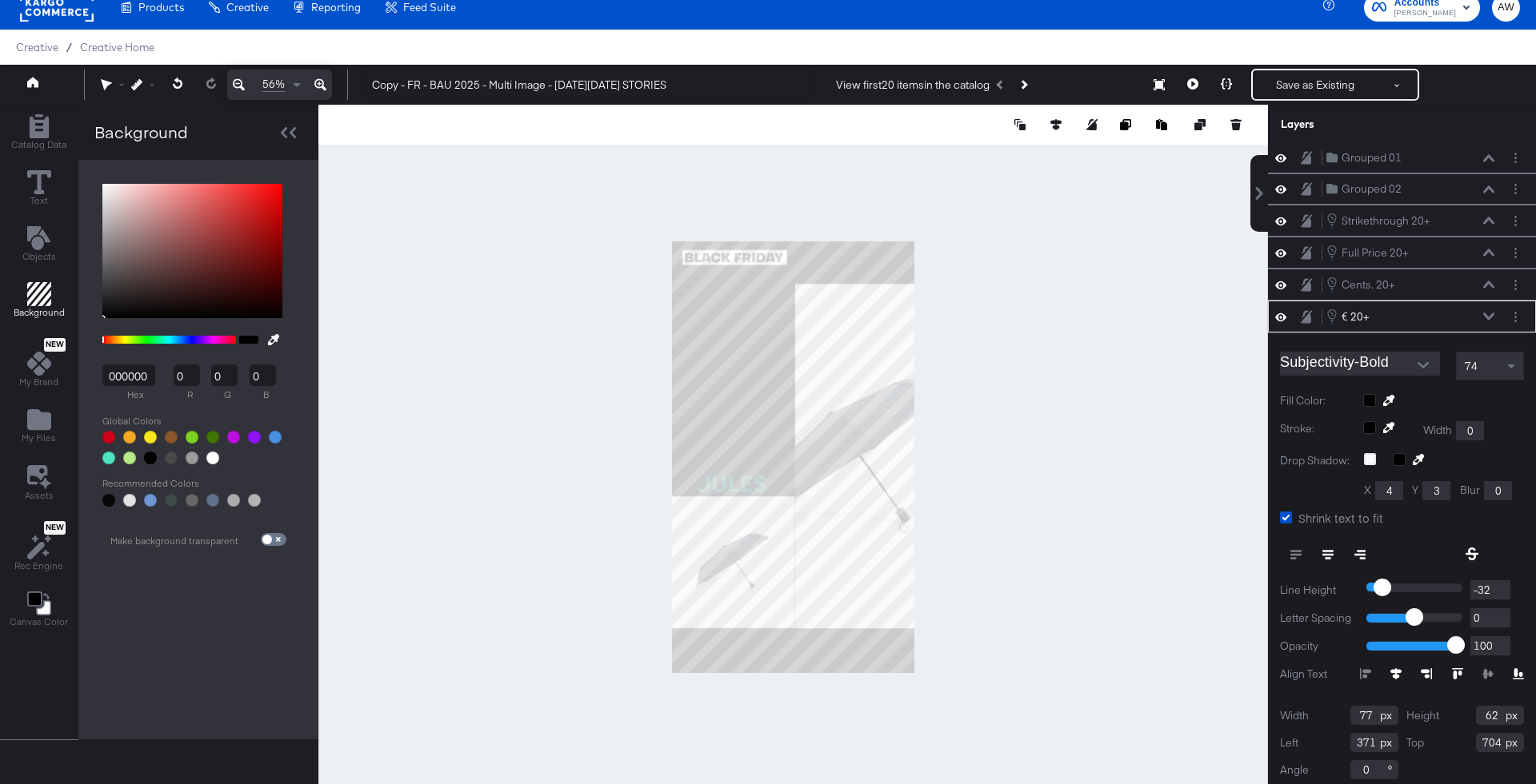
click at [1370, 394] on div at bounding box center [1443, 400] width 161 height 13
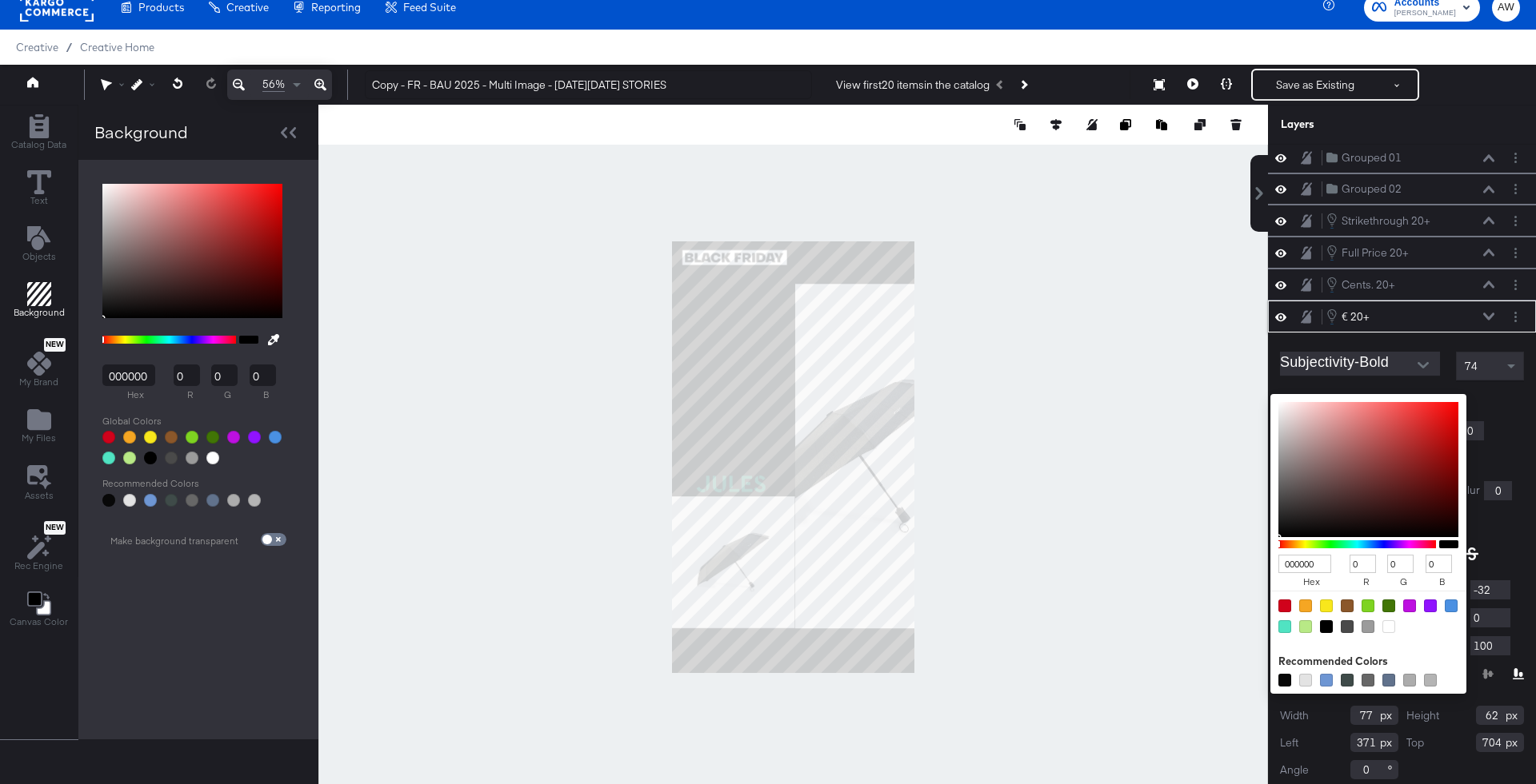
click at [1387, 621] on div at bounding box center [1389, 627] width 13 height 13
type input "FFFFFF"
type input "255"
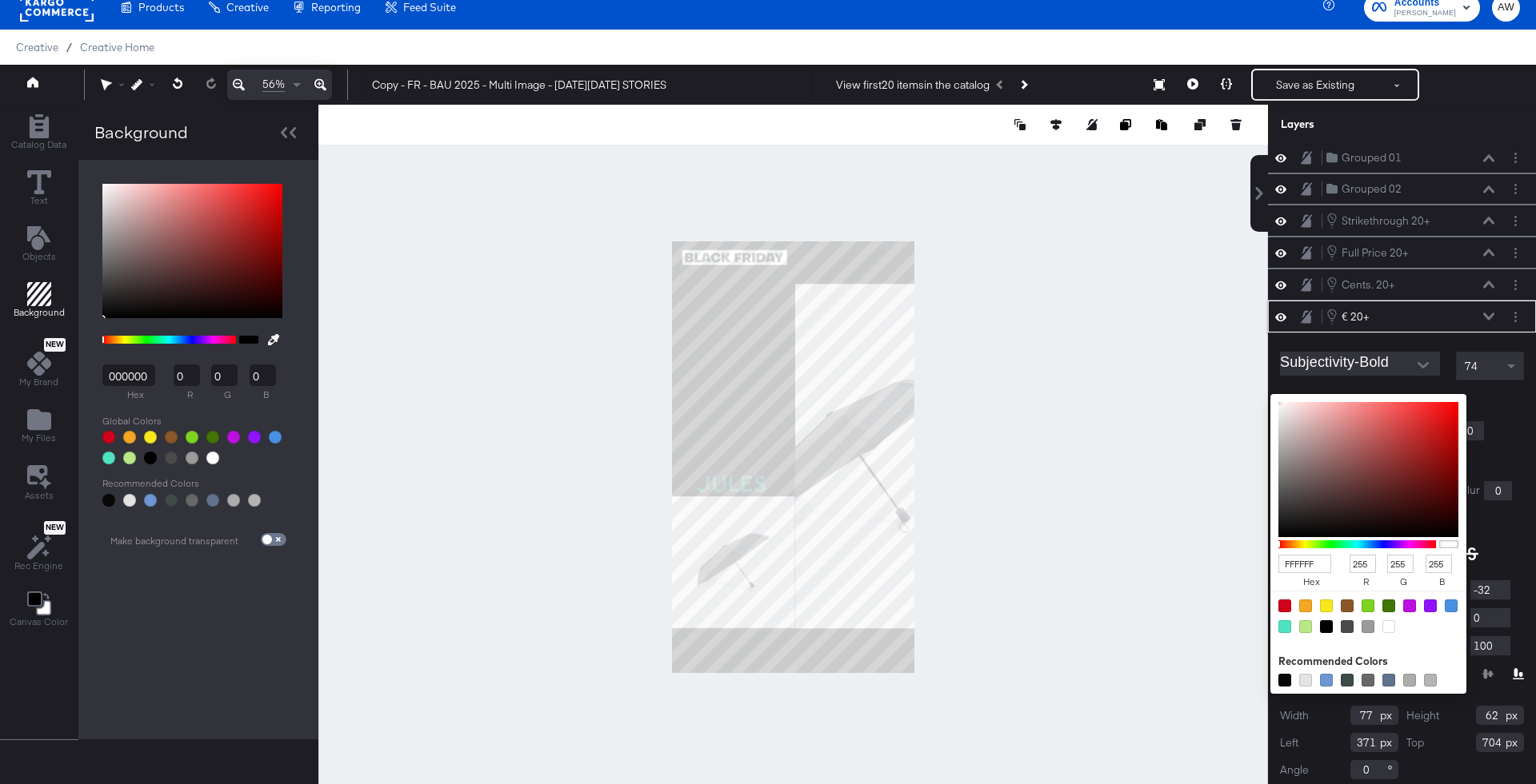
click at [1488, 313] on button at bounding box center [1488, 317] width 13 height 9
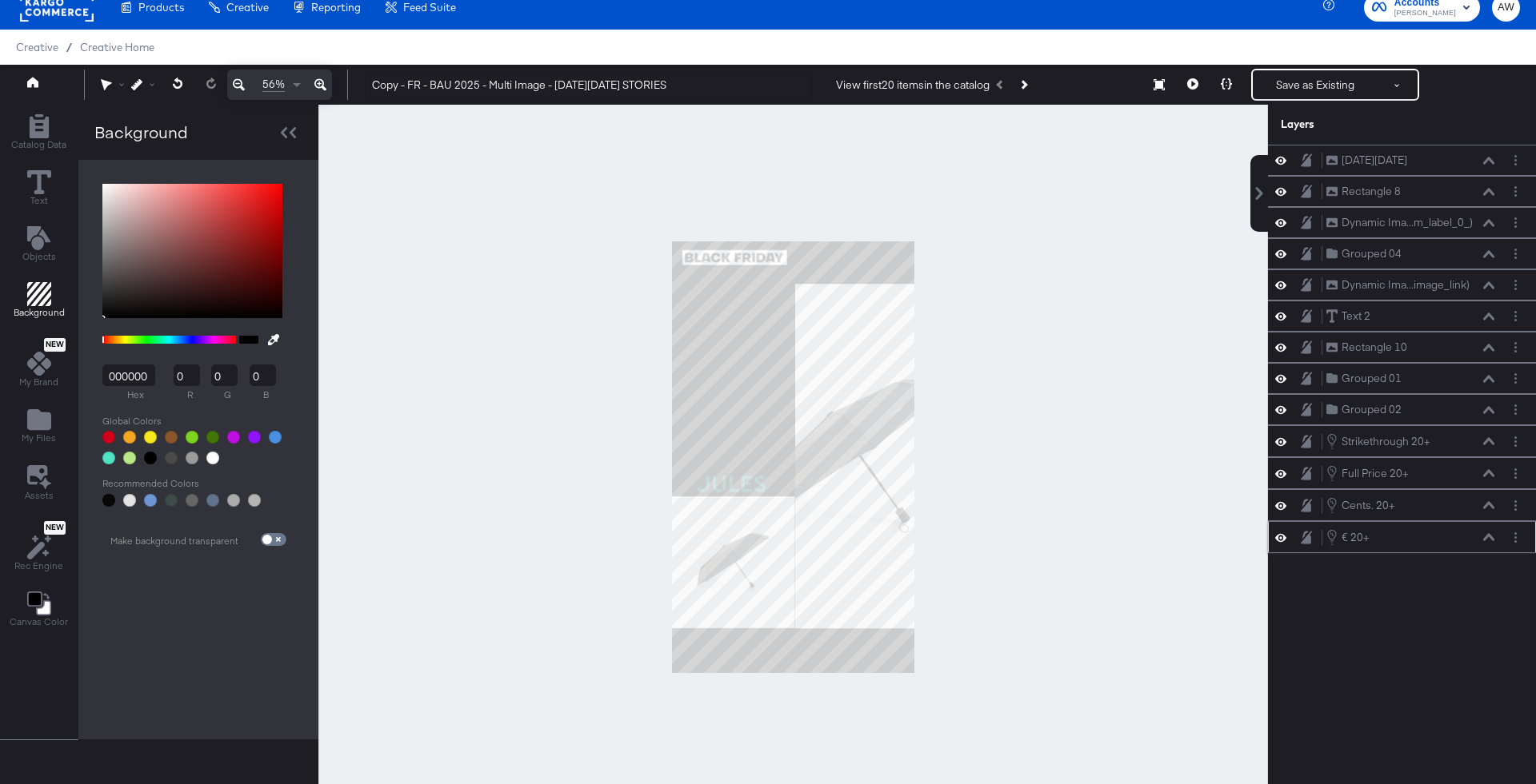
scroll to position [0, 0]
click at [1492, 438] on icon at bounding box center [1488, 441] width 11 height 7
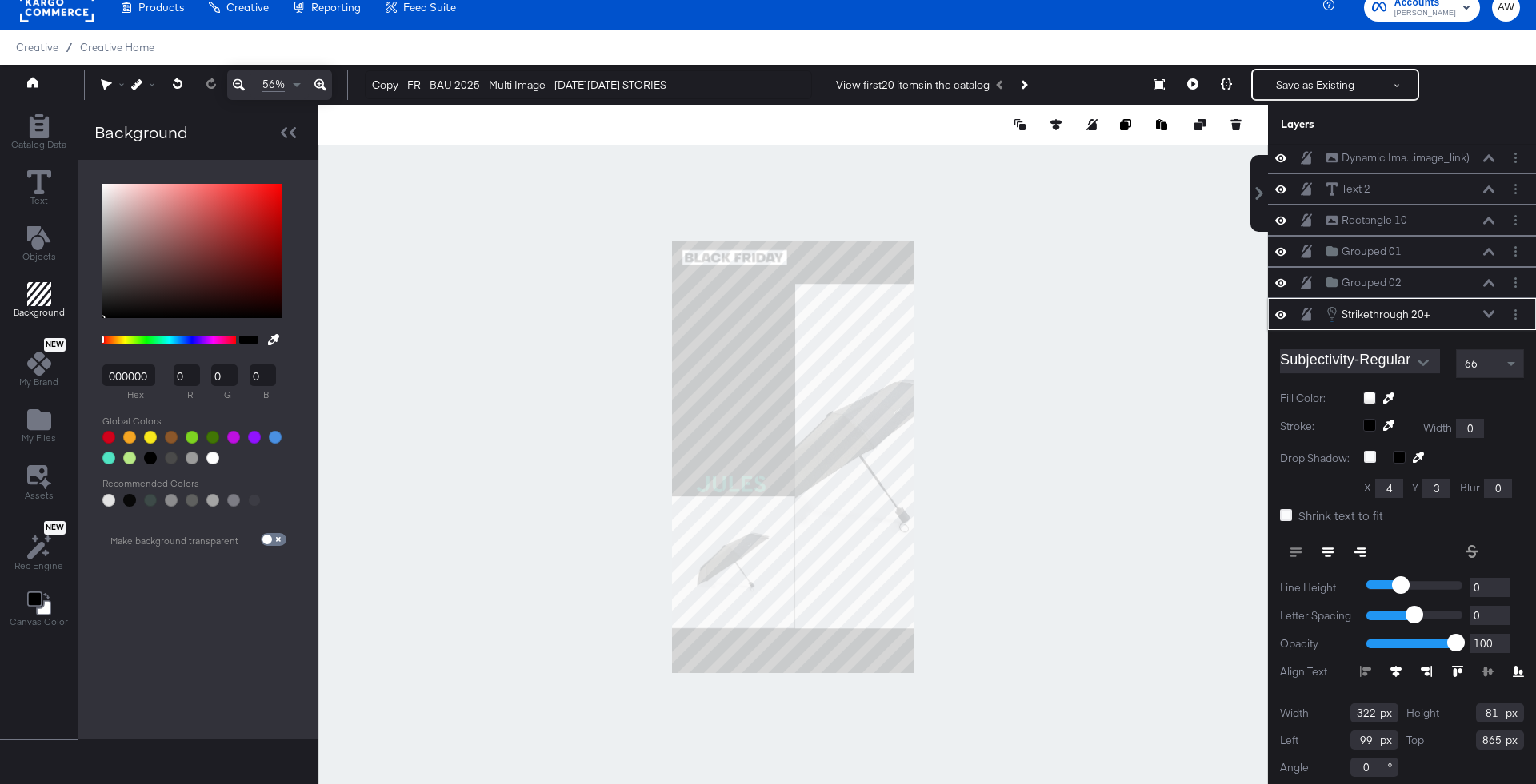
scroll to position [221, 0]
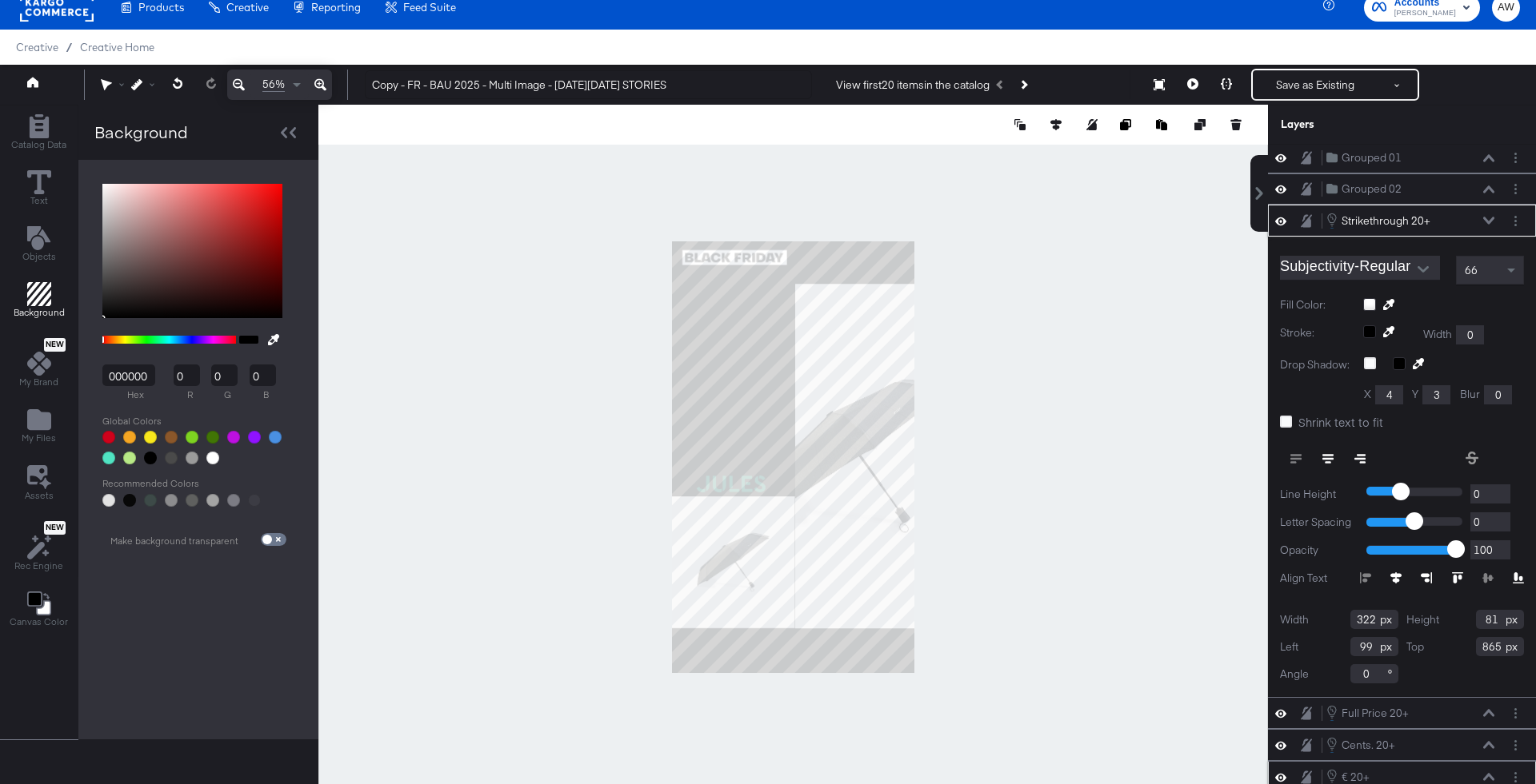
click at [1488, 768] on div "€ 20+ € 20+" at bounding box center [1410, 777] width 170 height 18
click at [1491, 773] on button at bounding box center [1488, 777] width 13 height 9
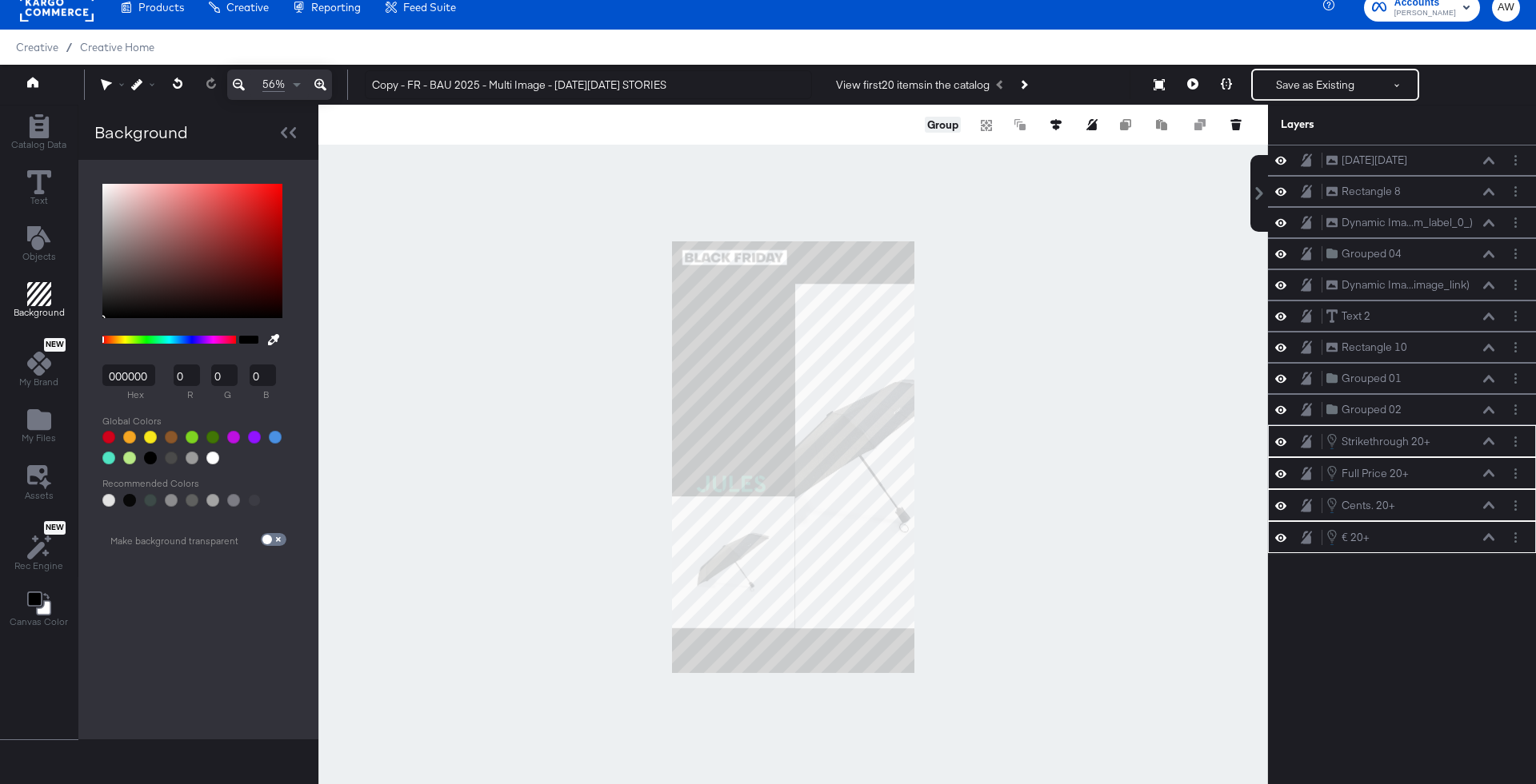
click at [938, 118] on button "Group" at bounding box center [943, 124] width 36 height 16
click at [1491, 406] on icon at bounding box center [1488, 410] width 11 height 7
click at [942, 122] on button "Ungroup" at bounding box center [936, 124] width 48 height 16
click at [1491, 406] on icon at bounding box center [1488, 410] width 11 height 8
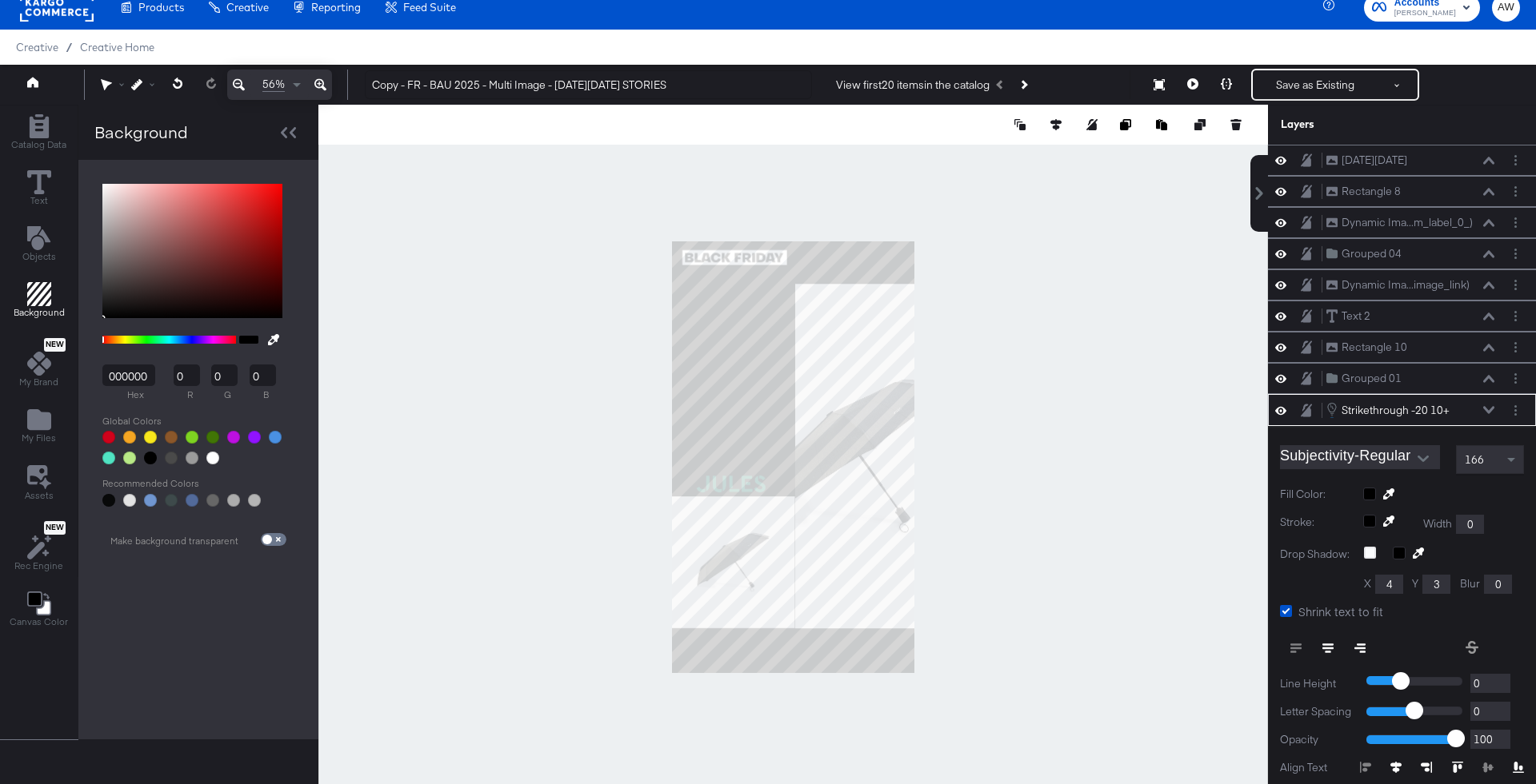
scroll to position [96, 0]
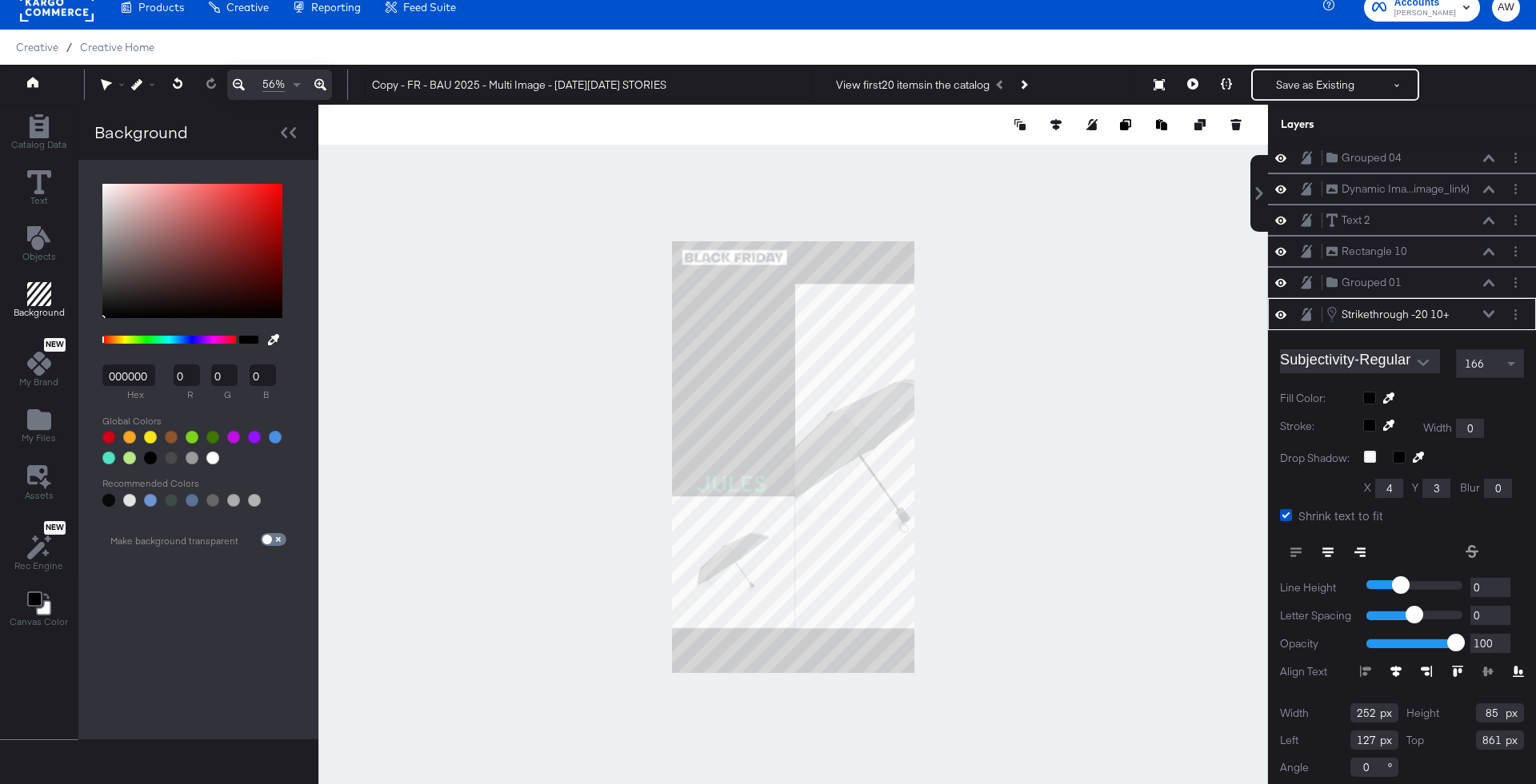
click at [1371, 394] on div at bounding box center [1443, 399] width 161 height 13
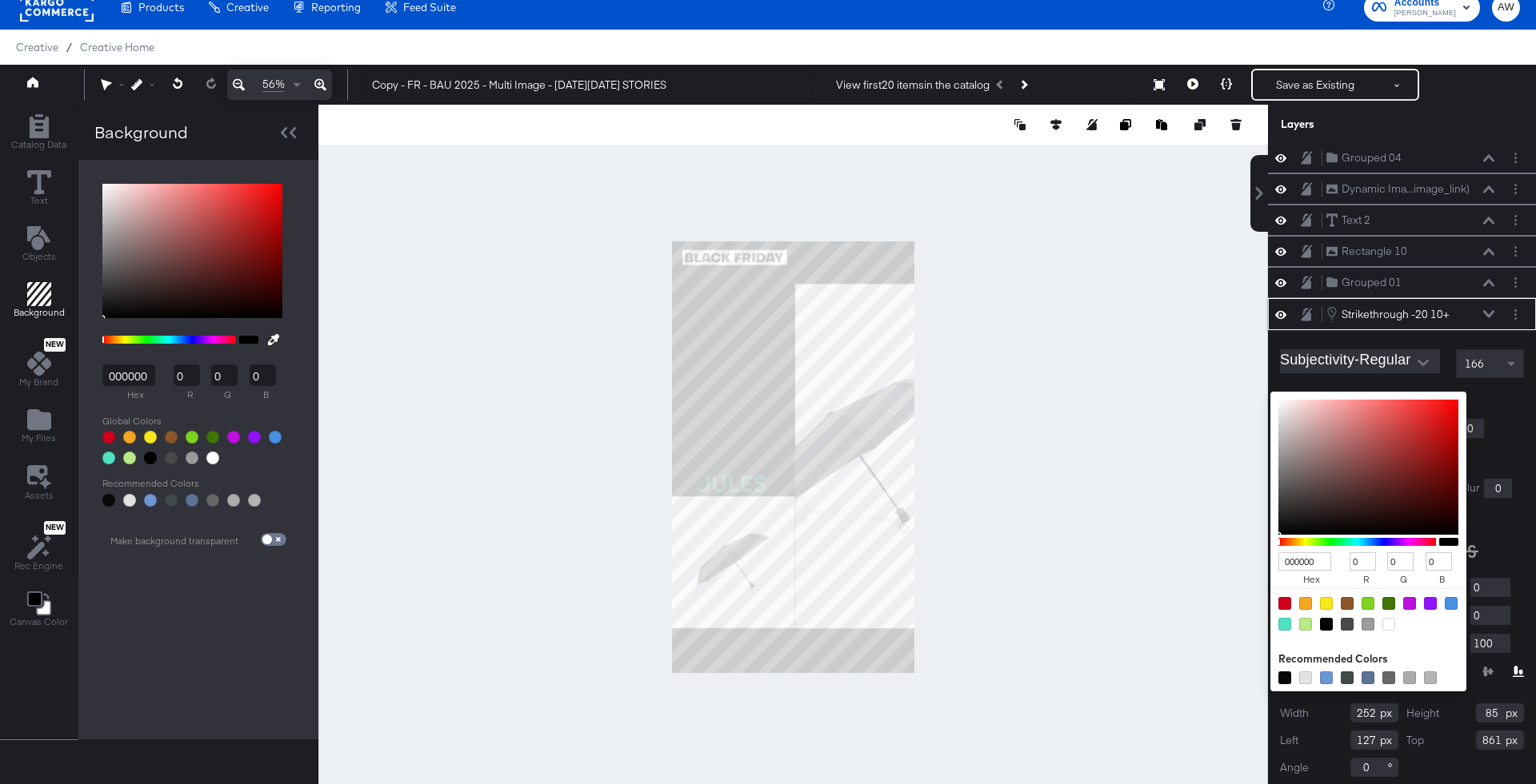
click at [1385, 619] on div at bounding box center [1389, 625] width 13 height 13
type input "FFFFFF"
type input "255"
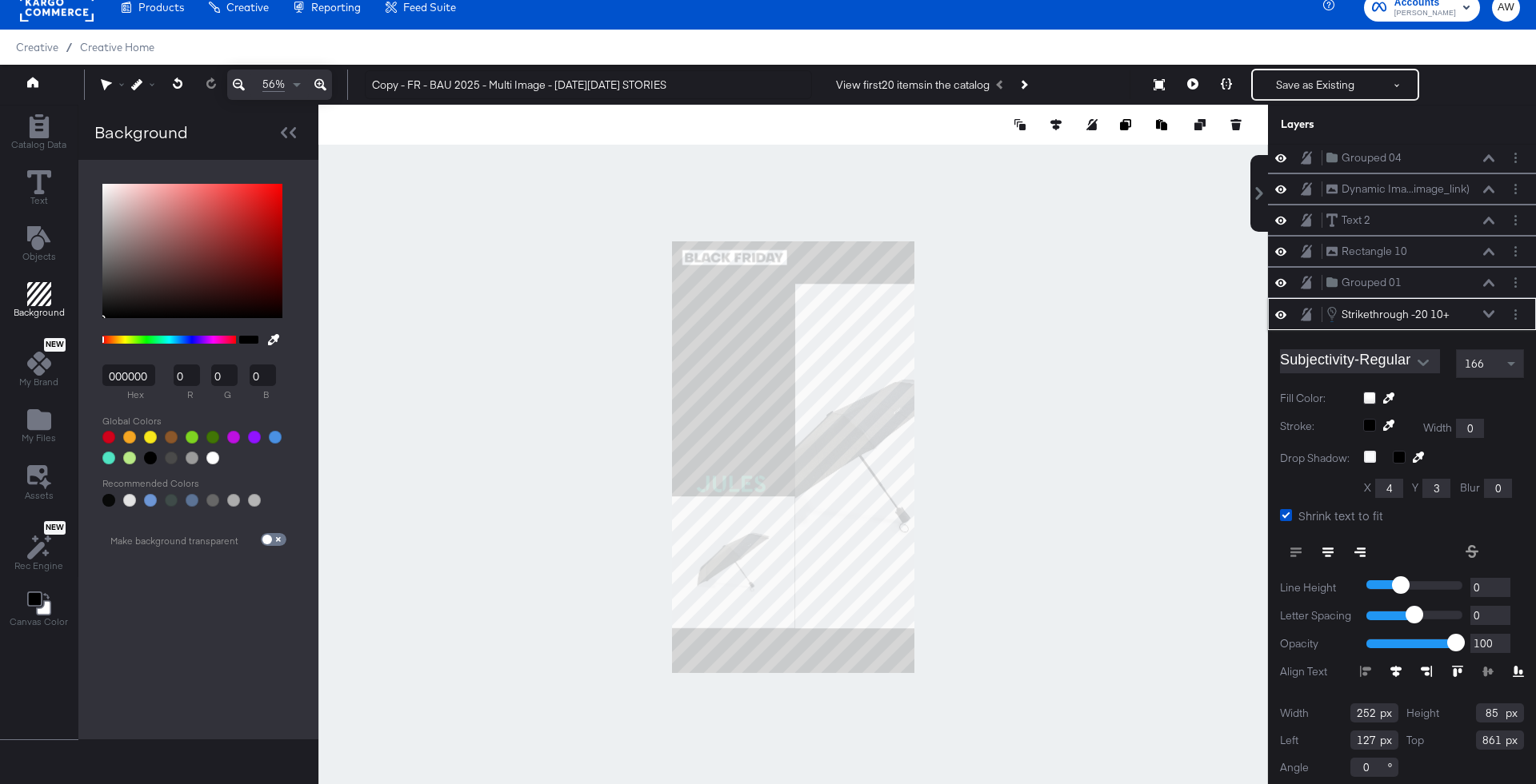
click at [1491, 310] on icon at bounding box center [1488, 314] width 11 height 7
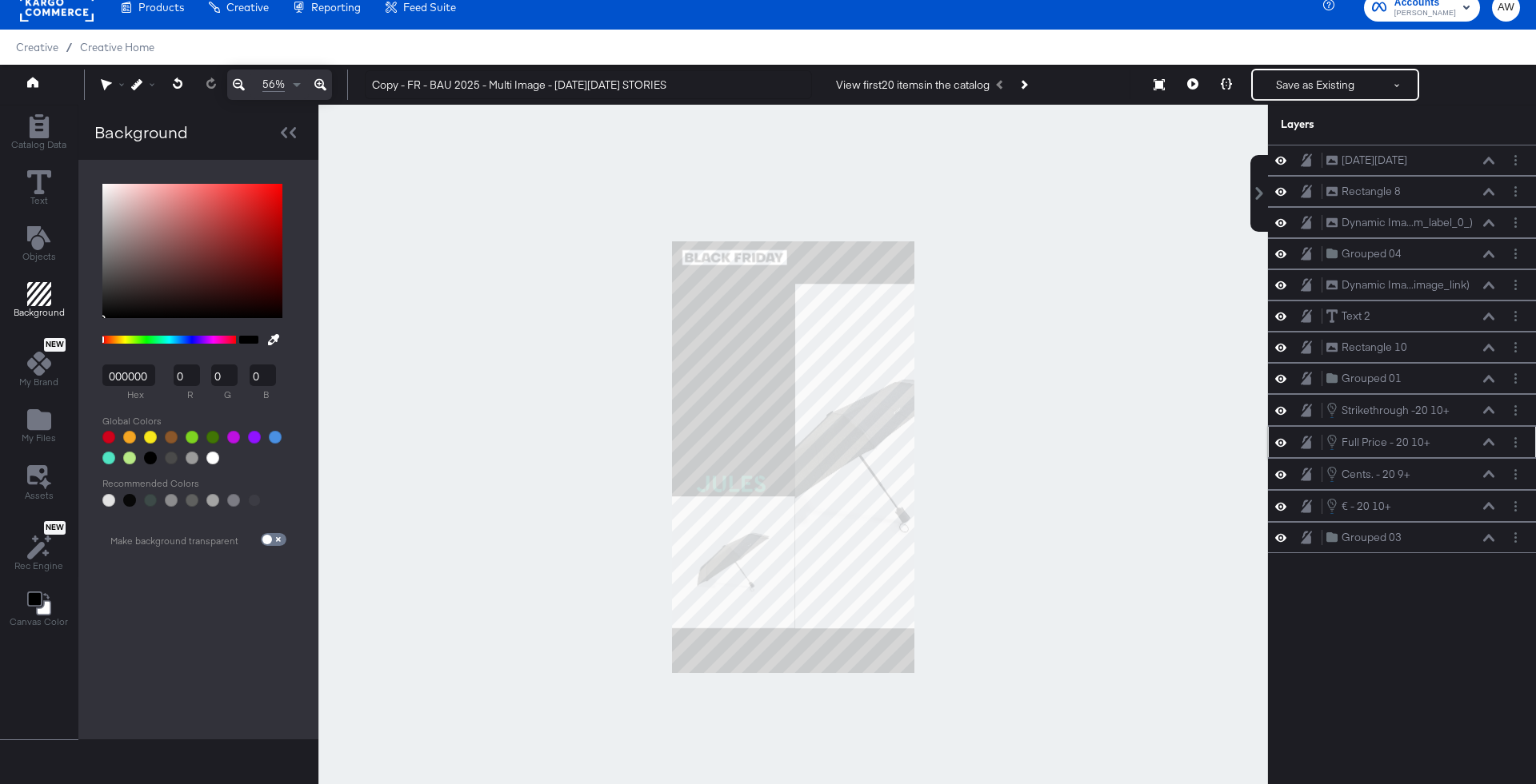
click at [1494, 438] on button at bounding box center [1488, 442] width 13 height 9
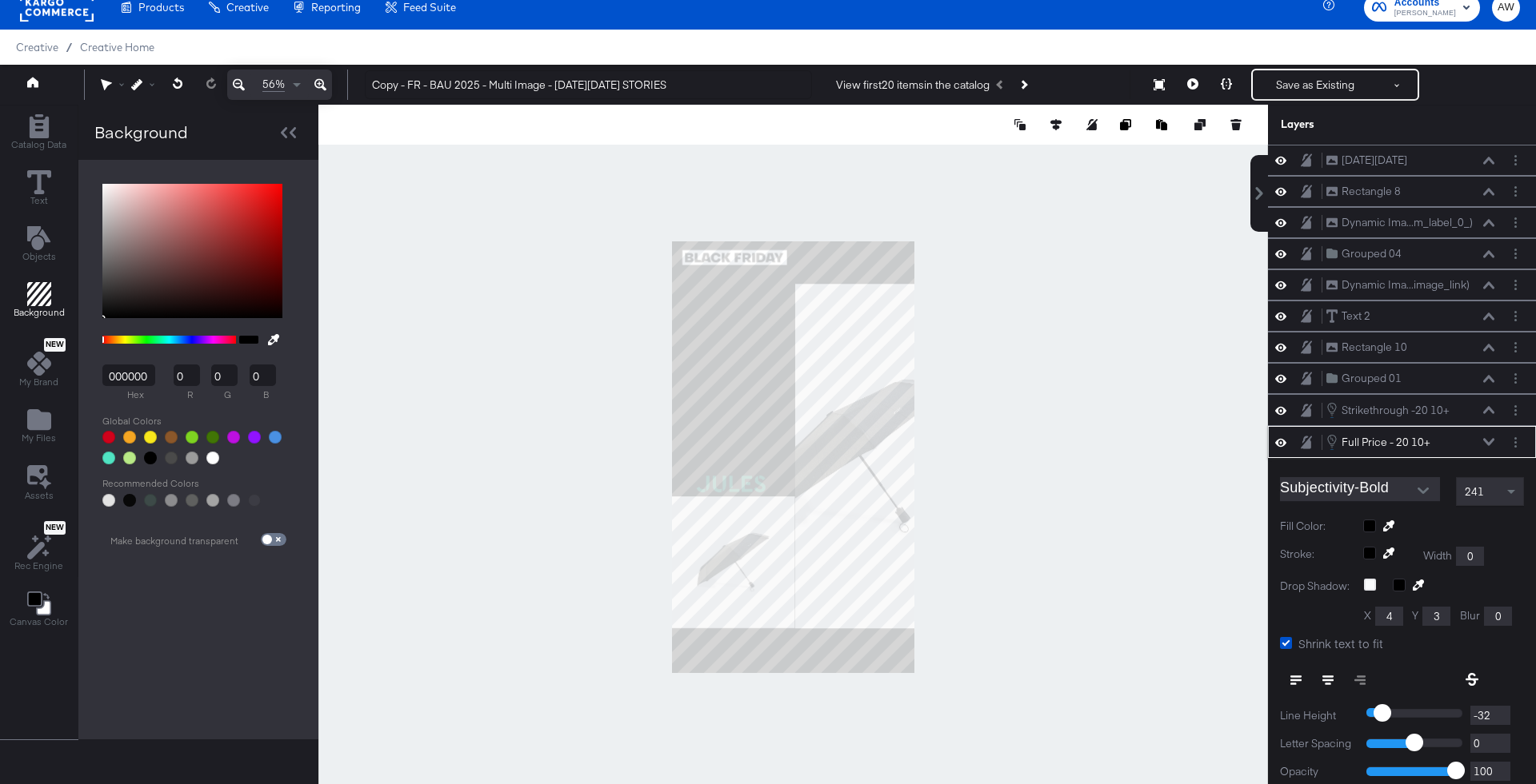
scroll to position [128, 0]
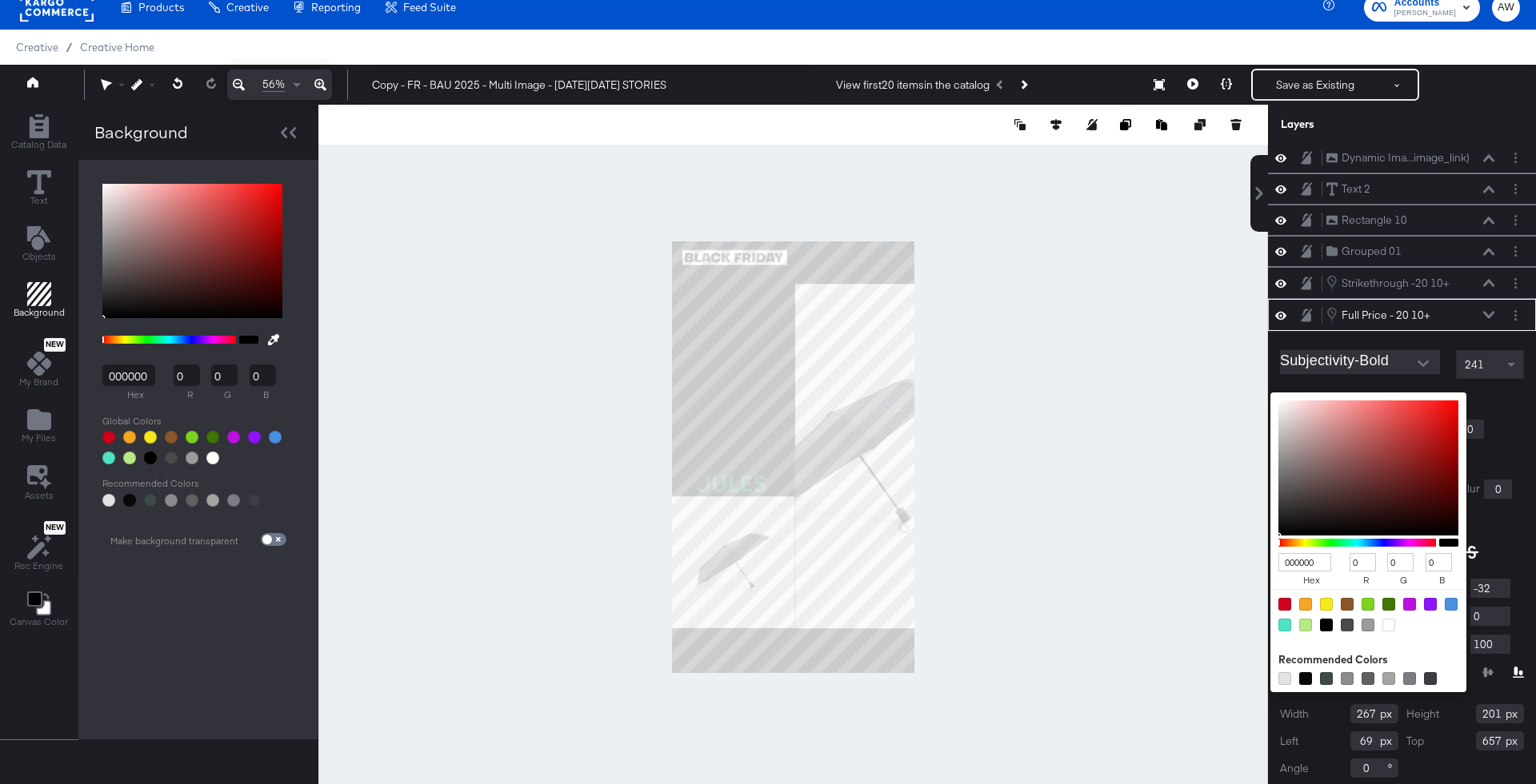
click at [1372, 393] on div "000000 hex 0 r 0 g 0 b 100 a Recommended Colors" at bounding box center [1443, 399] width 161 height 13
click at [1391, 619] on div at bounding box center [1389, 626] width 13 height 13
type input "FFFFFF"
type input "255"
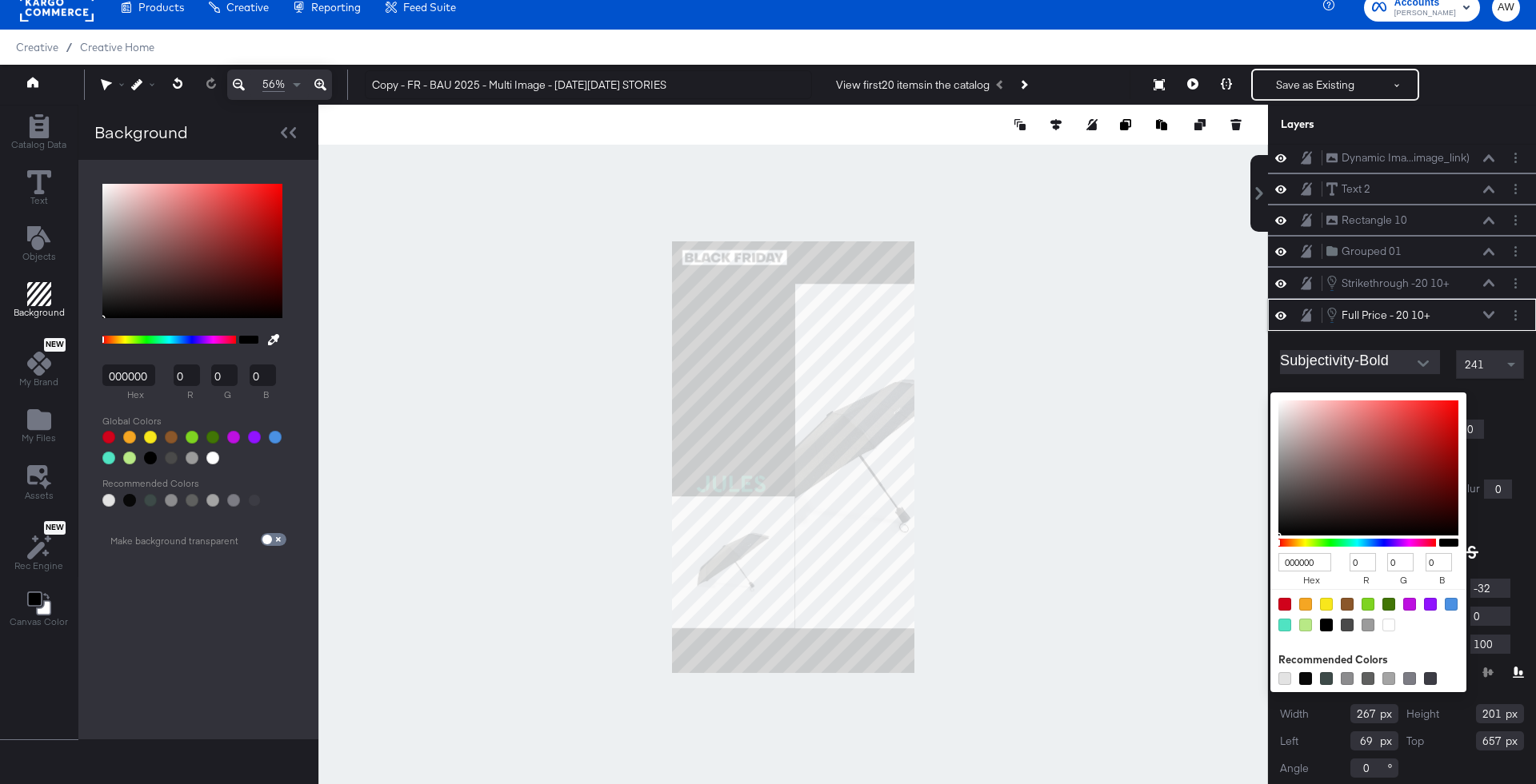
type input "255"
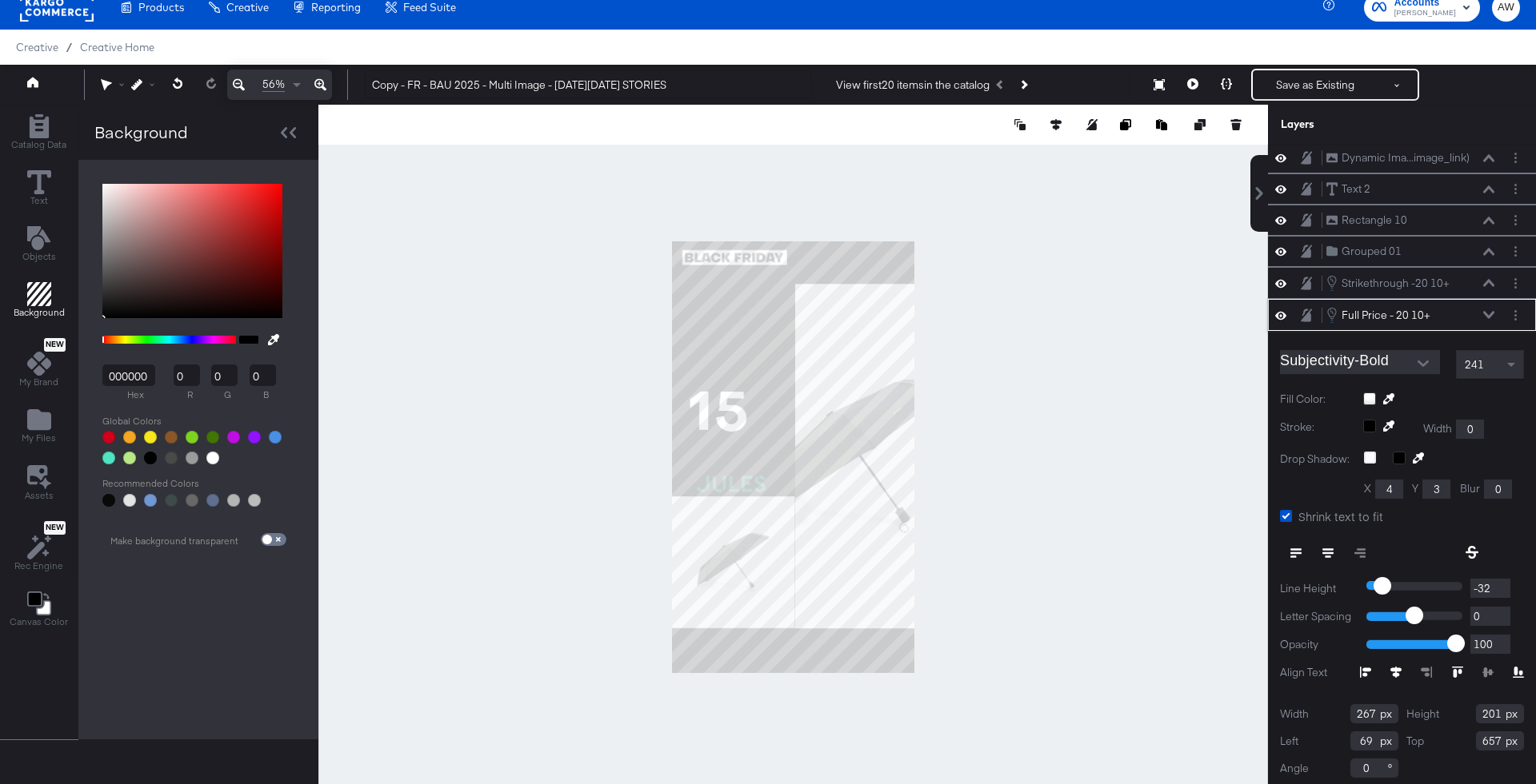
click at [1489, 311] on icon at bounding box center [1488, 315] width 11 height 7
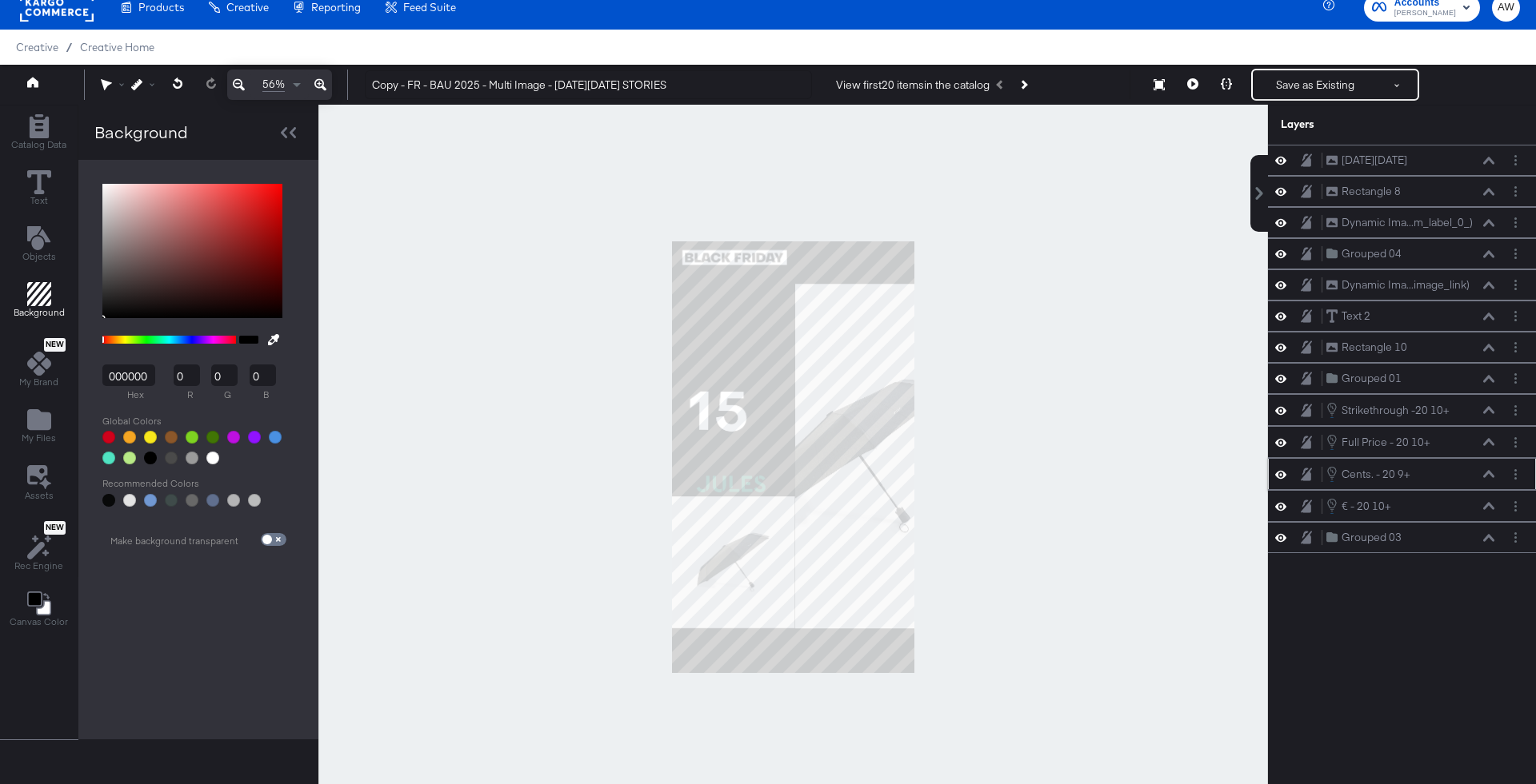
click at [1490, 471] on icon at bounding box center [1488, 474] width 11 height 8
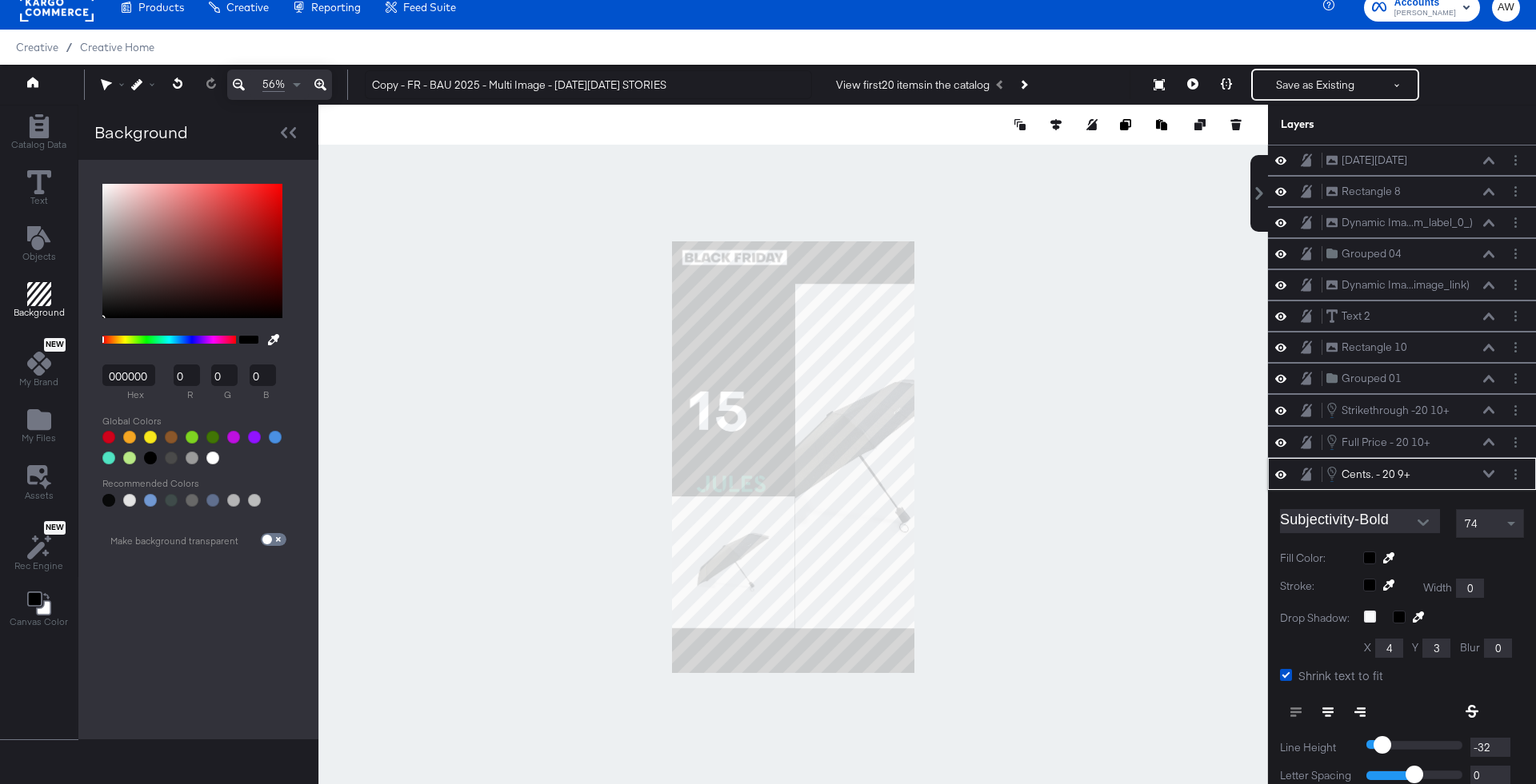
scroll to position [158, 0]
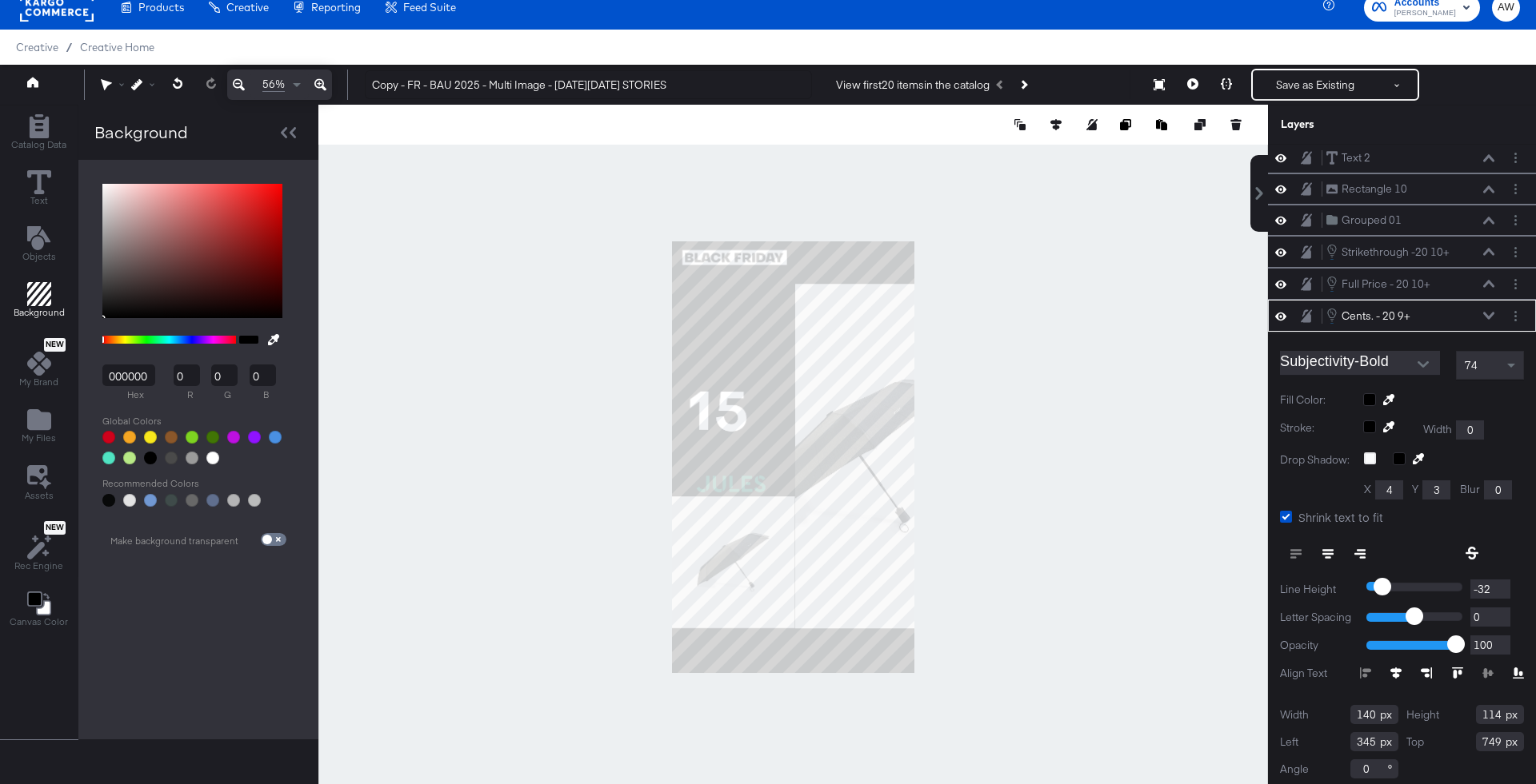
click at [1372, 393] on div at bounding box center [1443, 399] width 161 height 13
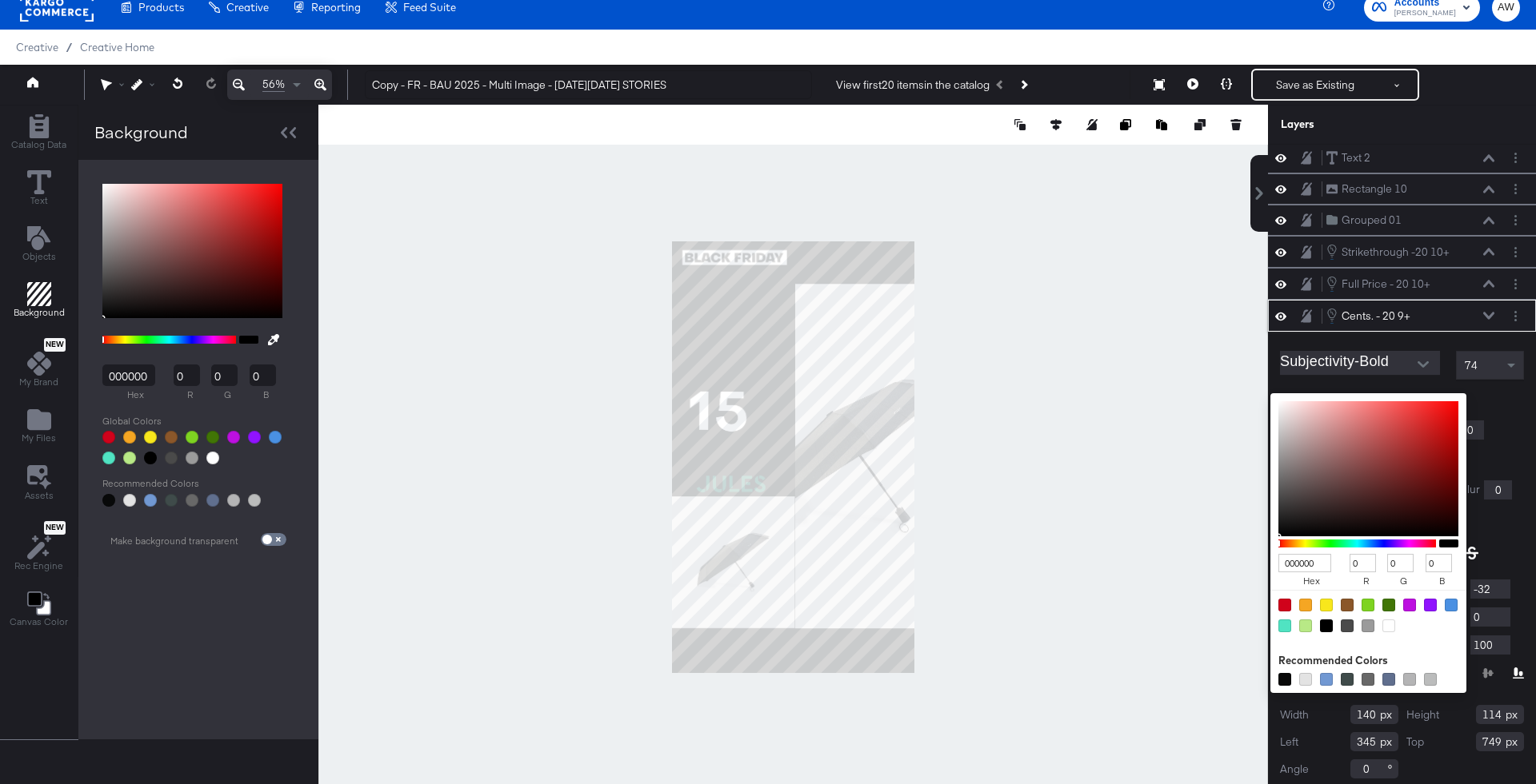
click at [1383, 619] on div at bounding box center [1389, 626] width 13 height 13
type input "FFFFFF"
type input "255"
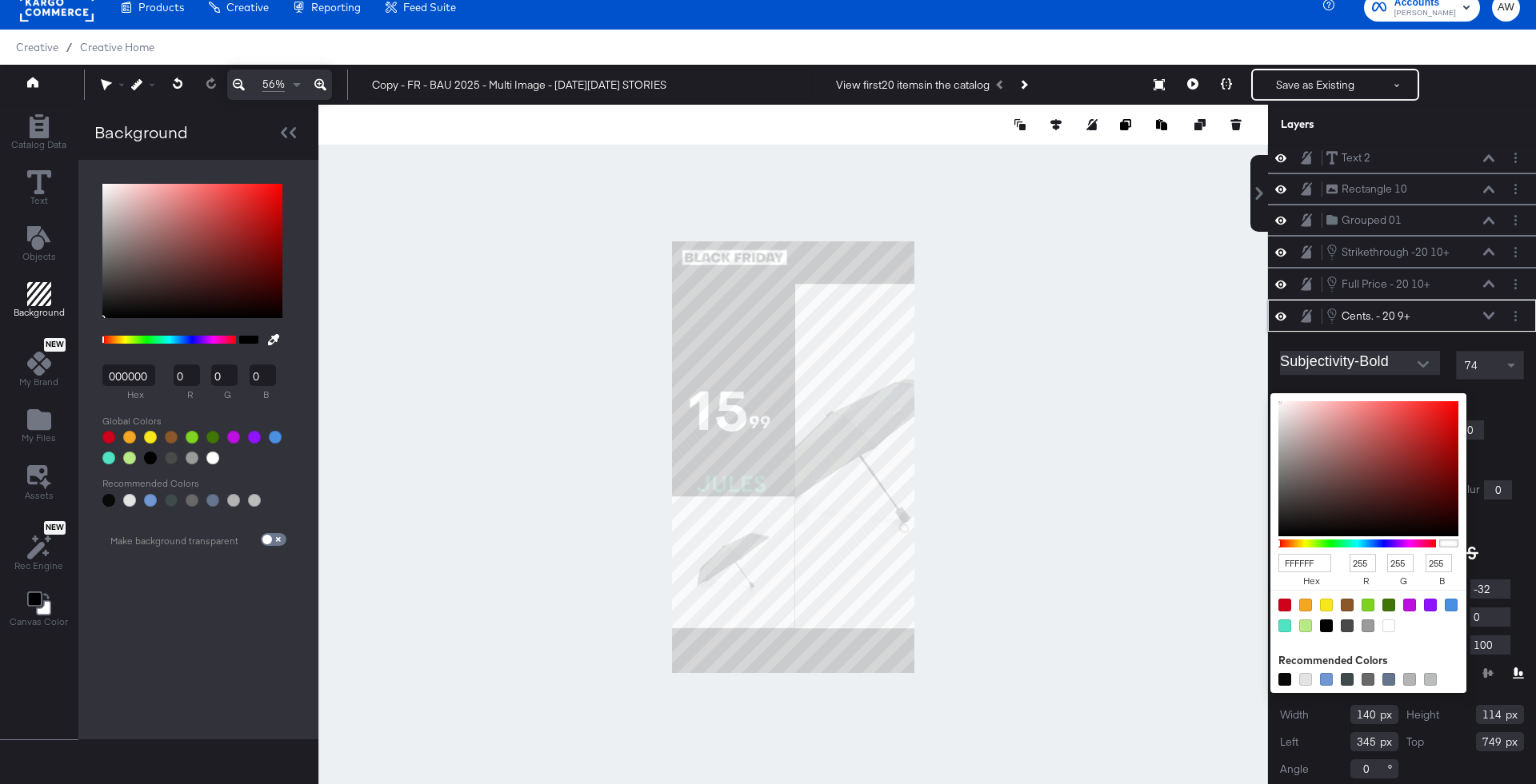
click at [1494, 311] on button at bounding box center [1488, 316] width 13 height 9
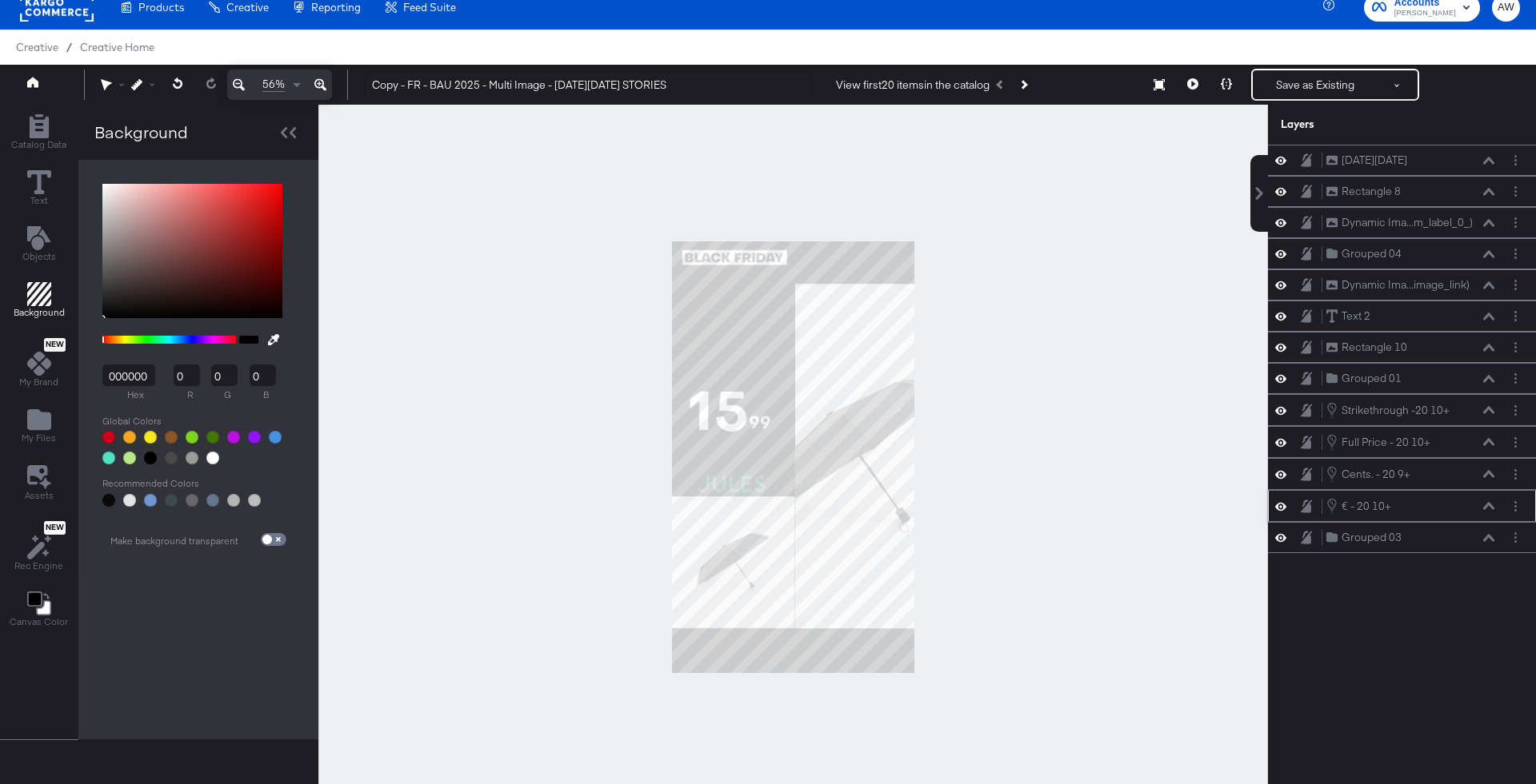
click at [1490, 502] on icon at bounding box center [1488, 506] width 11 height 7
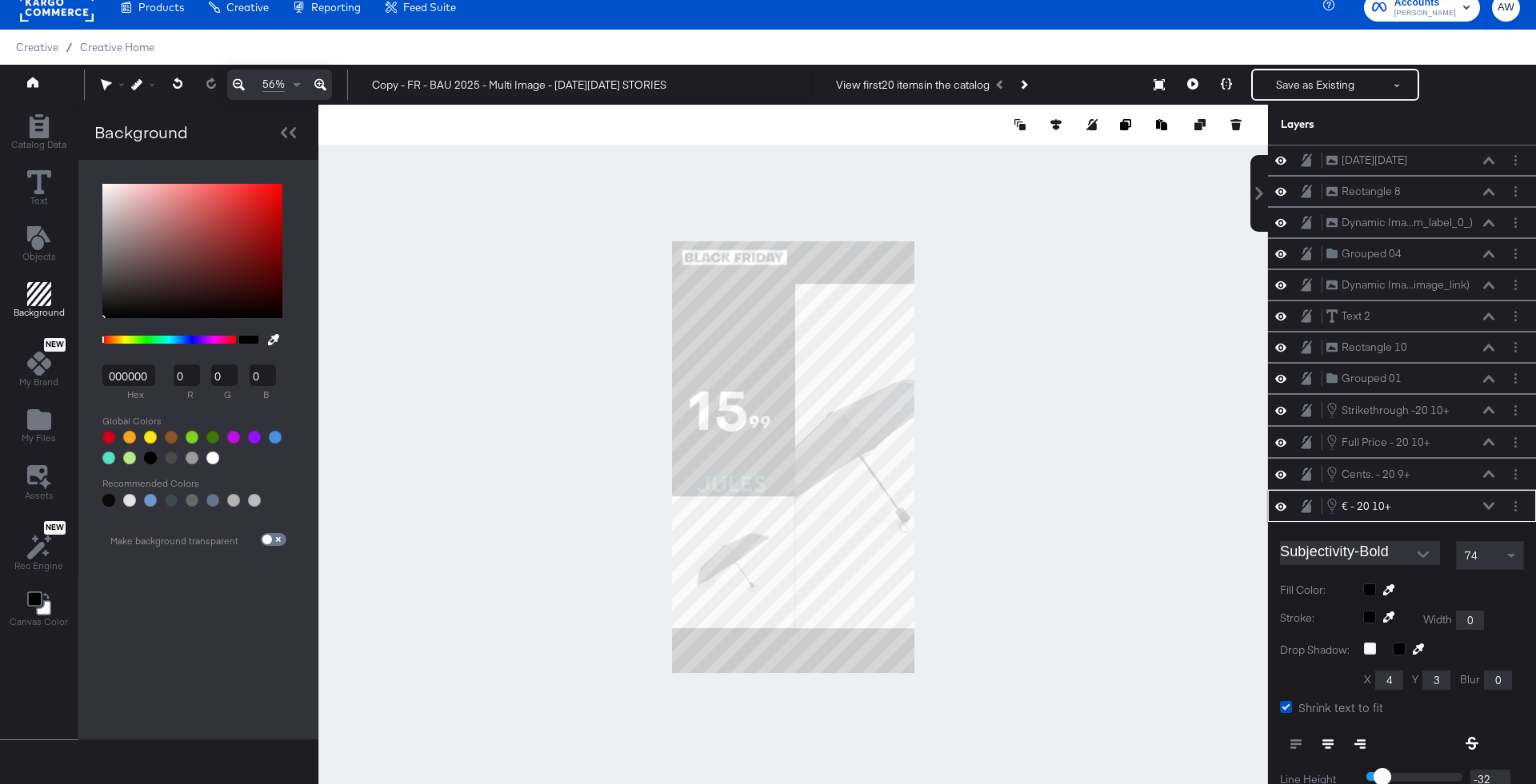
scroll to position [190, 0]
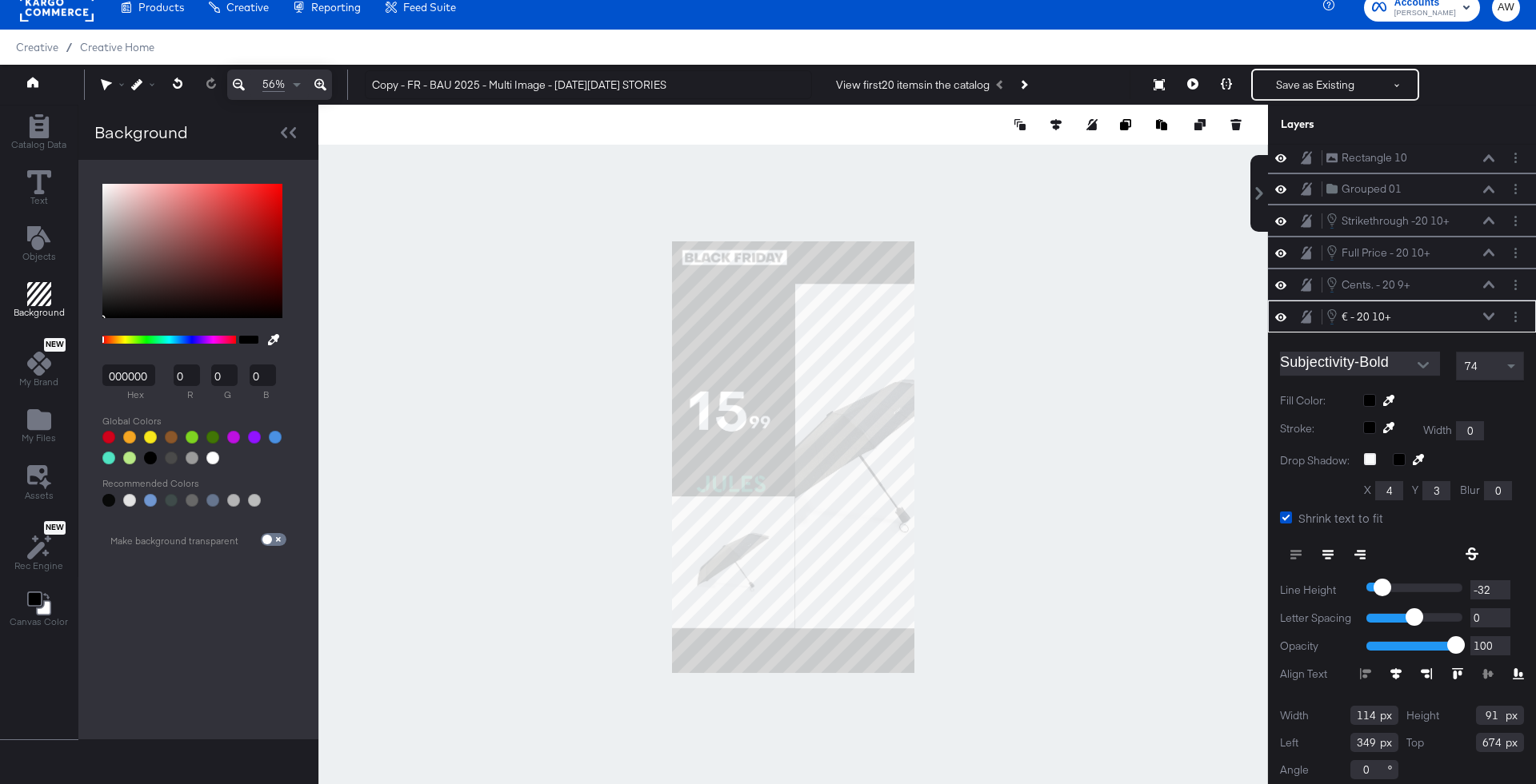
click at [1374, 394] on div at bounding box center [1443, 400] width 161 height 13
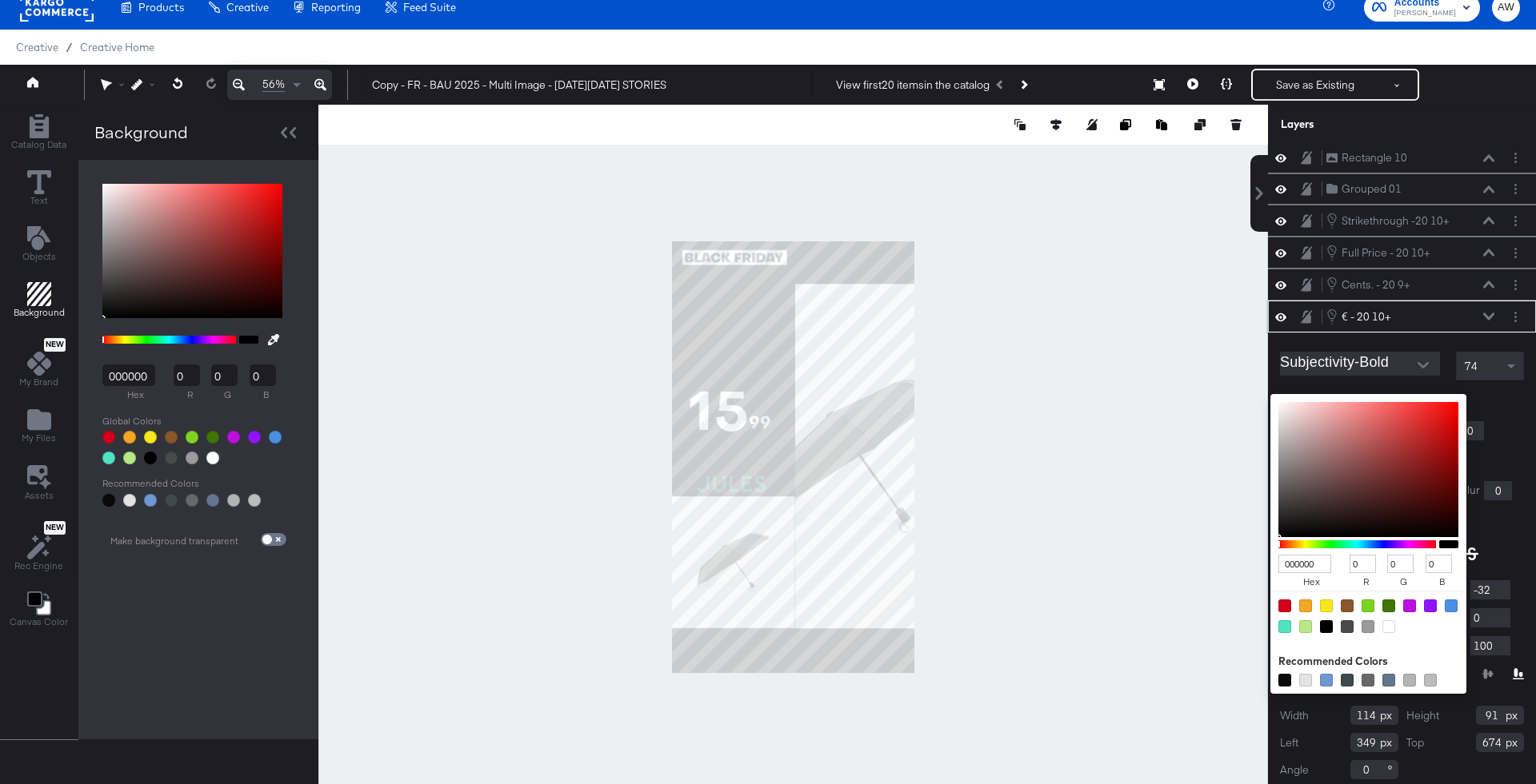
click at [1391, 623] on div at bounding box center [1389, 627] width 13 height 13
type input "FFFFFF"
type input "255"
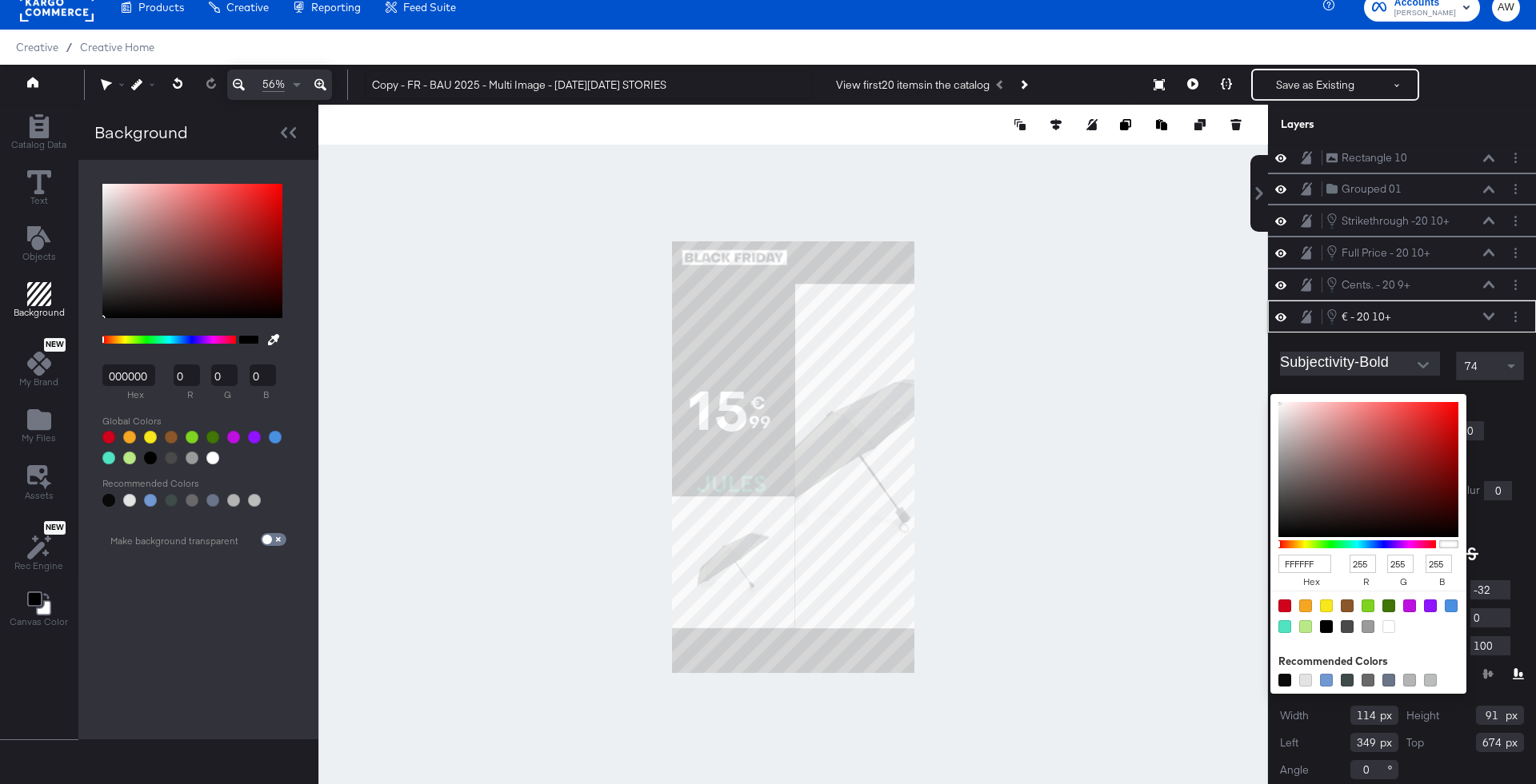
click at [1491, 313] on icon at bounding box center [1488, 317] width 11 height 8
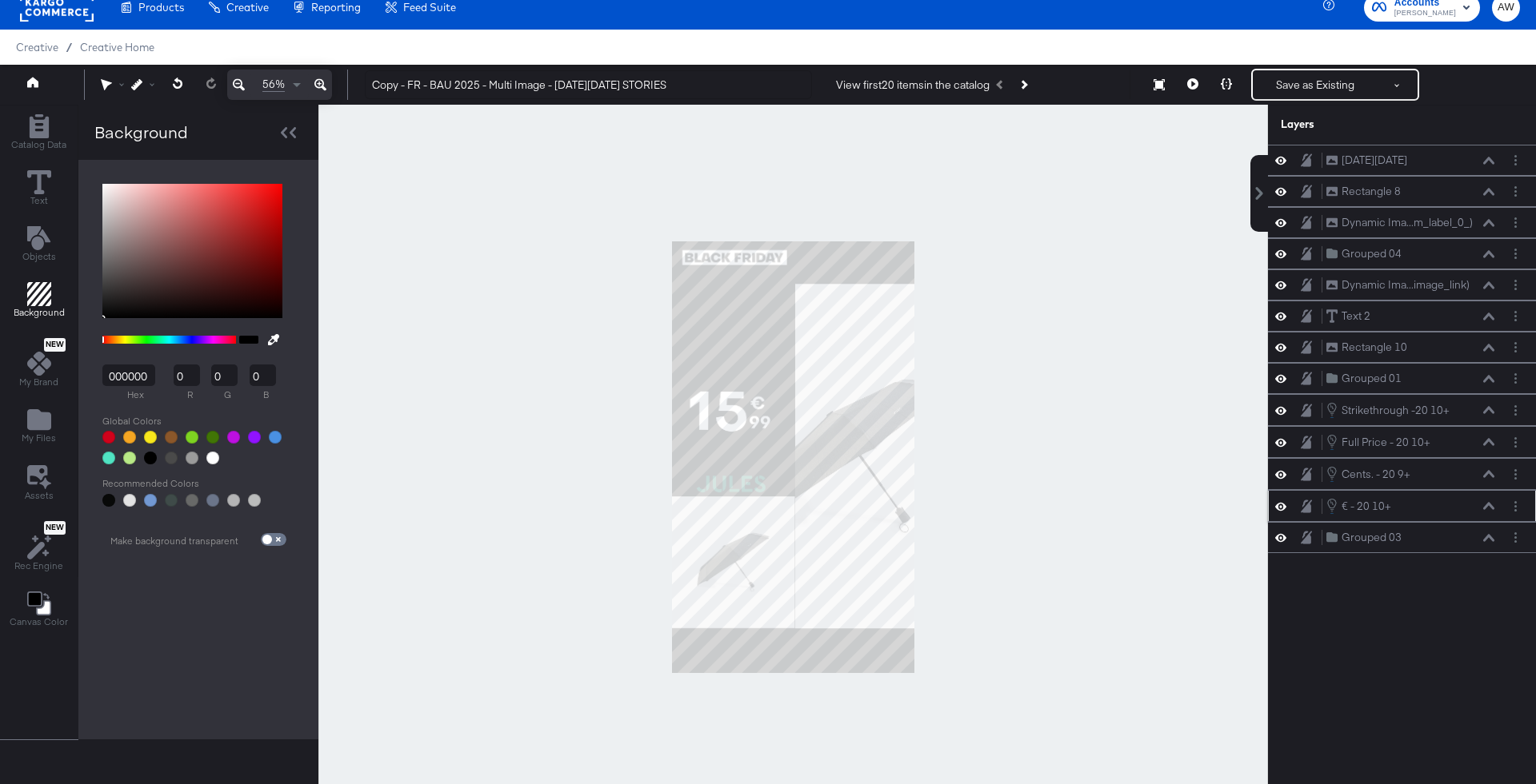
scroll to position [0, 0]
click at [1376, 411] on div "Strikethrough -20 10+" at bounding box center [1395, 411] width 108 height 15
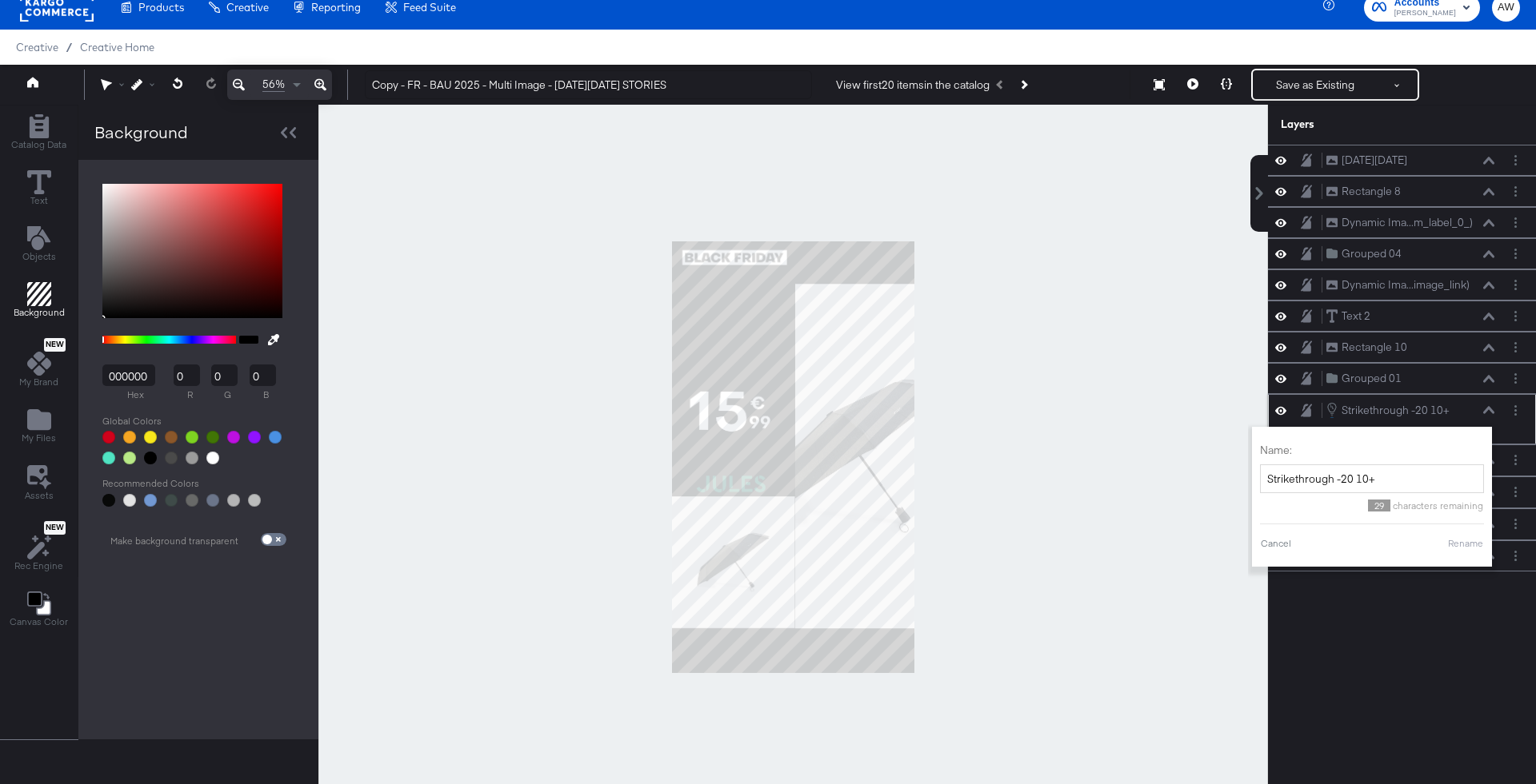
click at [1472, 407] on div "Strikethrough -20 10+ Strikethrough -20 10+" at bounding box center [1410, 410] width 170 height 18
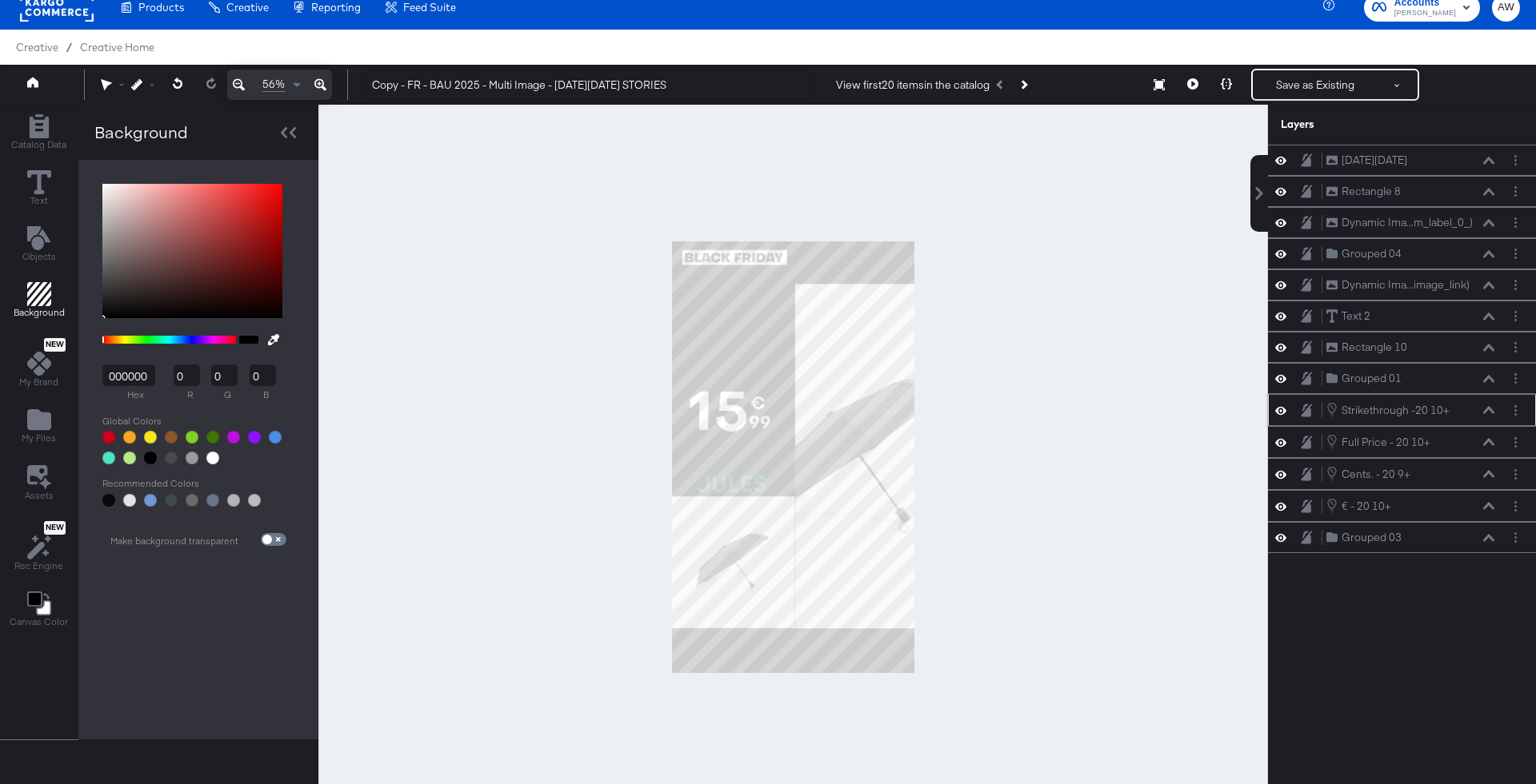
click at [1486, 409] on icon at bounding box center [1488, 410] width 11 height 8
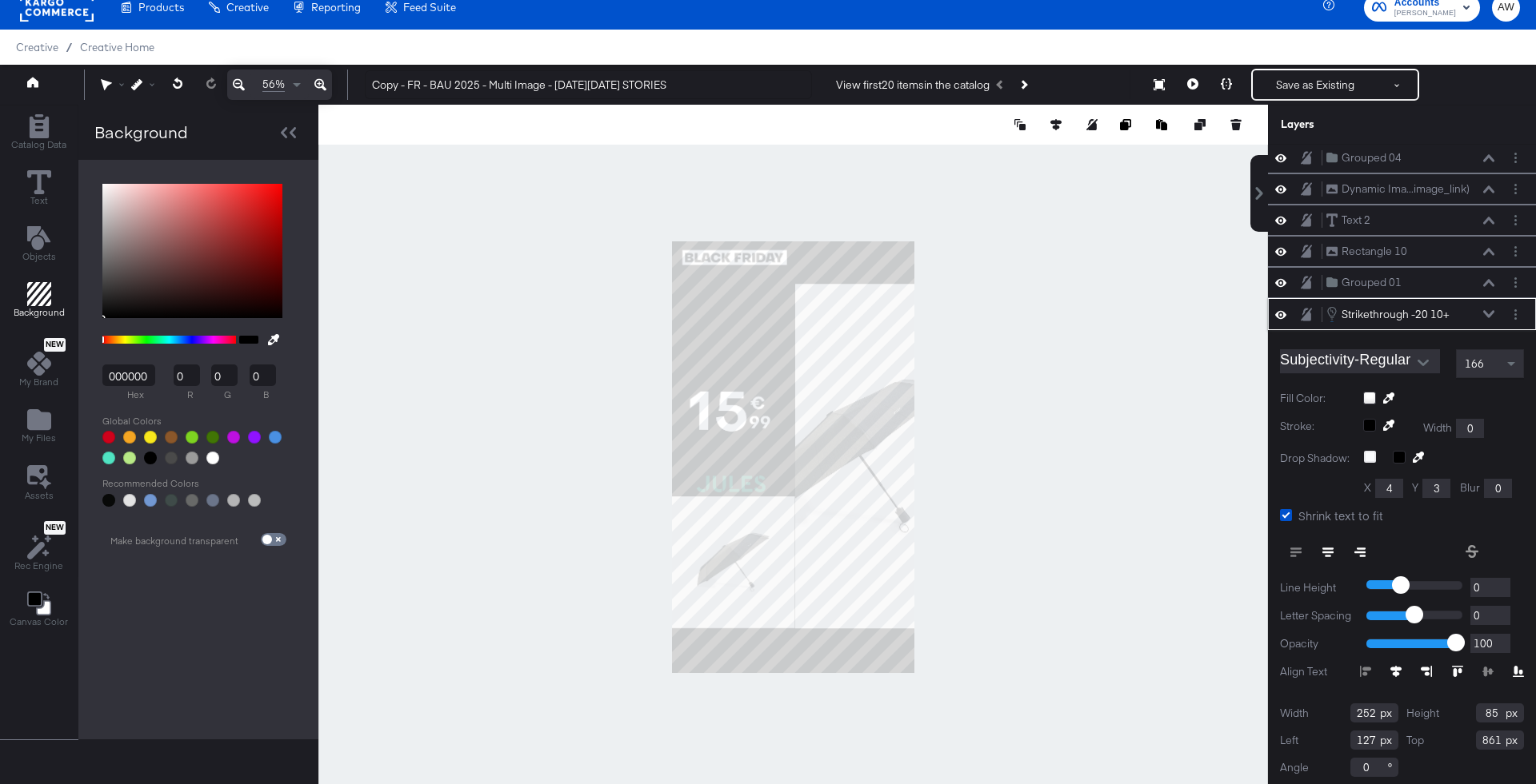
scroll to position [221, 0]
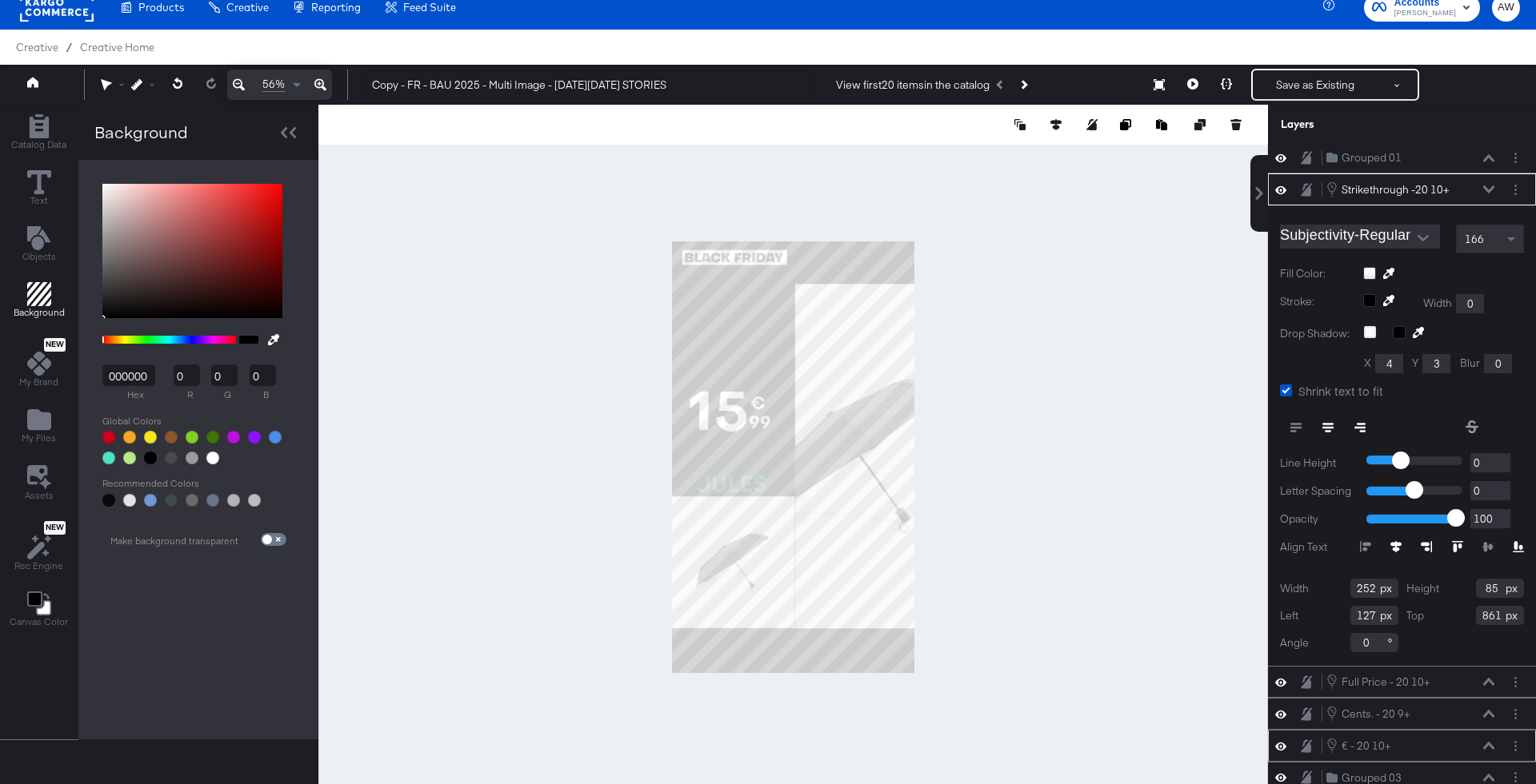
click at [1491, 737] on div "€ - 20 10+ € - 20 10+" at bounding box center [1410, 746] width 170 height 18
click at [1491, 743] on icon at bounding box center [1488, 747] width 11 height 7
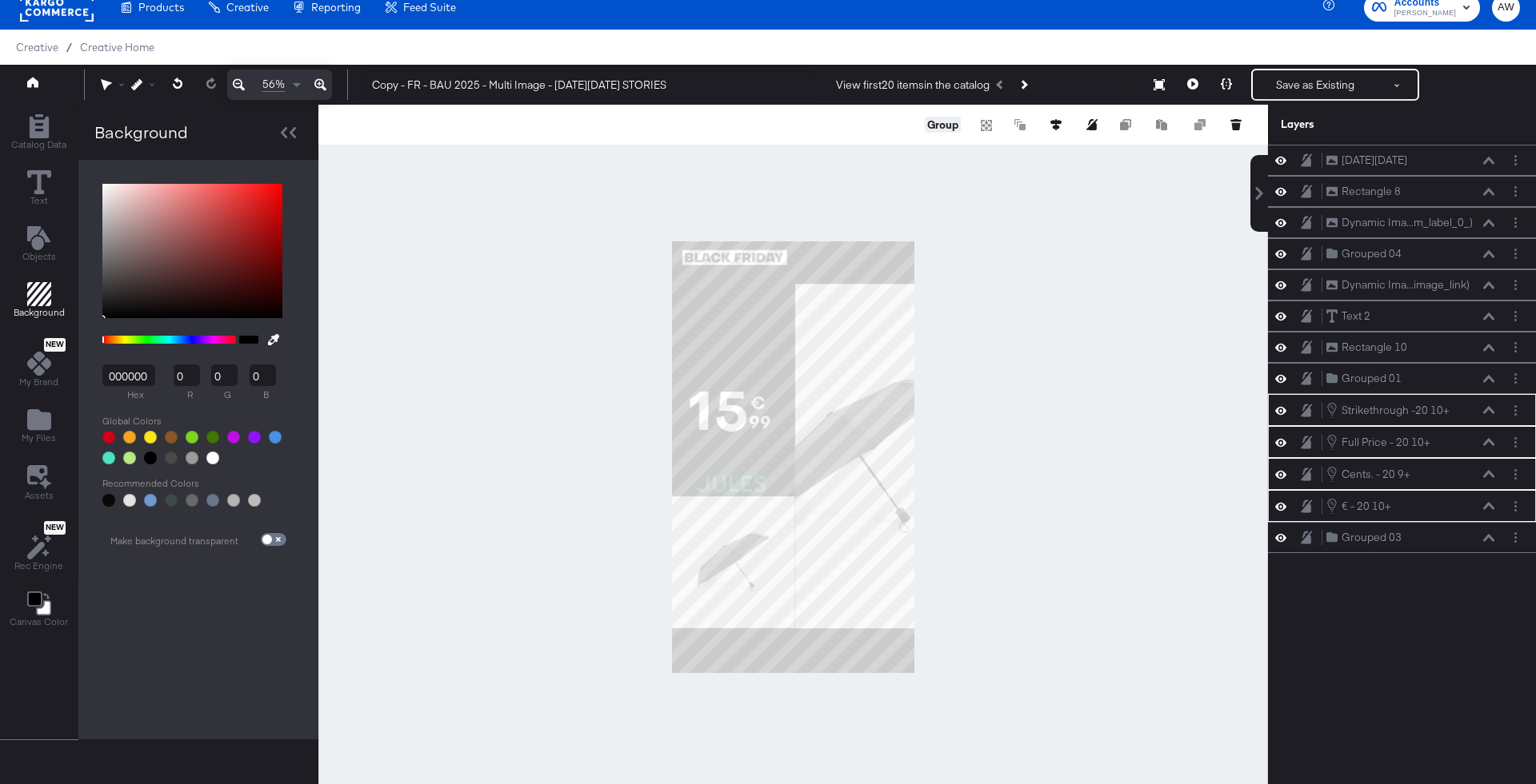
click at [931, 128] on button "Group" at bounding box center [943, 124] width 36 height 16
click at [1470, 401] on div "Grouped 02 Grouped 02" at bounding box center [1410, 410] width 170 height 17
click at [1490, 377] on icon at bounding box center [1488, 379] width 11 height 8
click at [937, 128] on button "Ungroup" at bounding box center [936, 124] width 48 height 16
click at [1488, 376] on icon at bounding box center [1488, 379] width 11 height 8
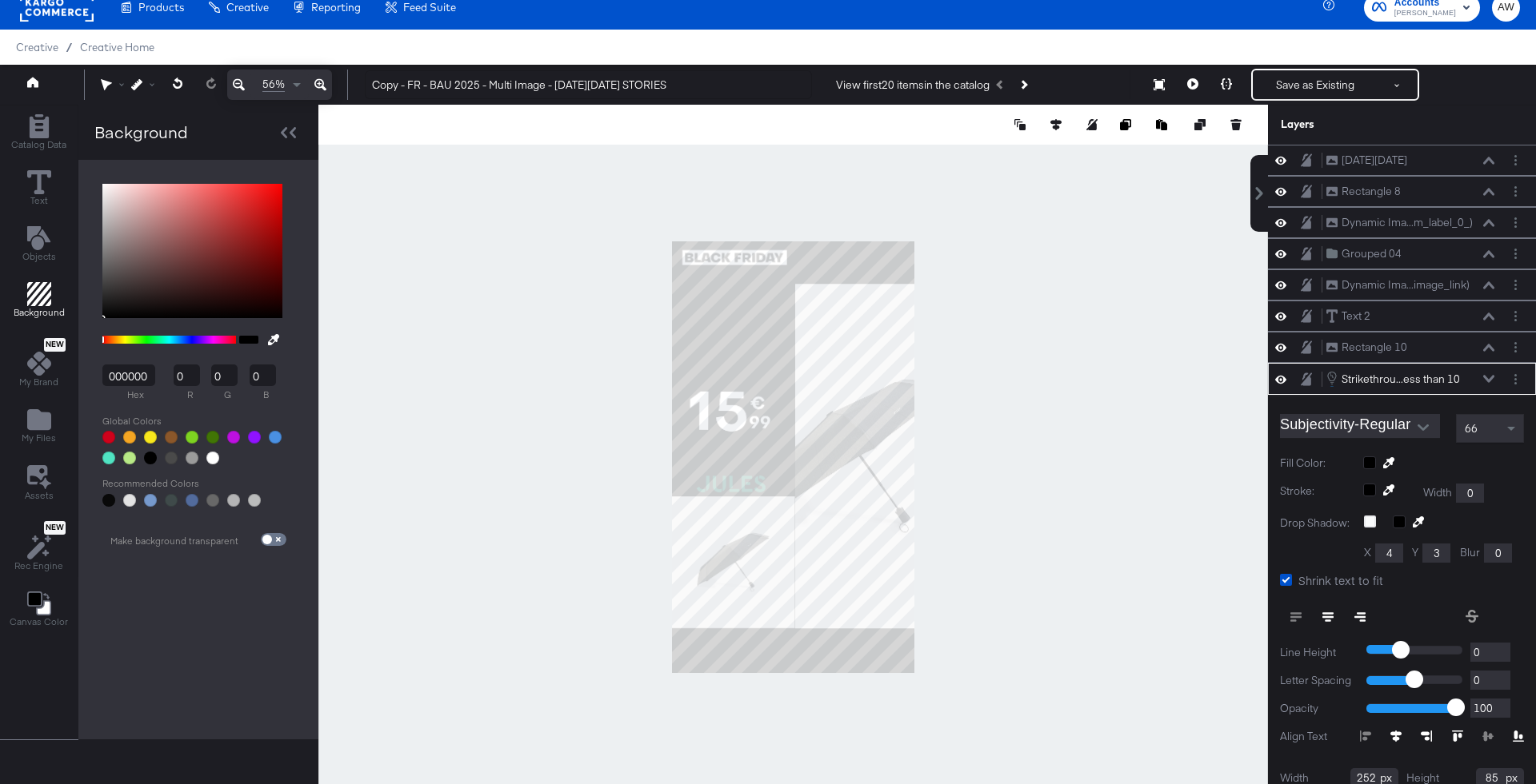
scroll to position [65, 0]
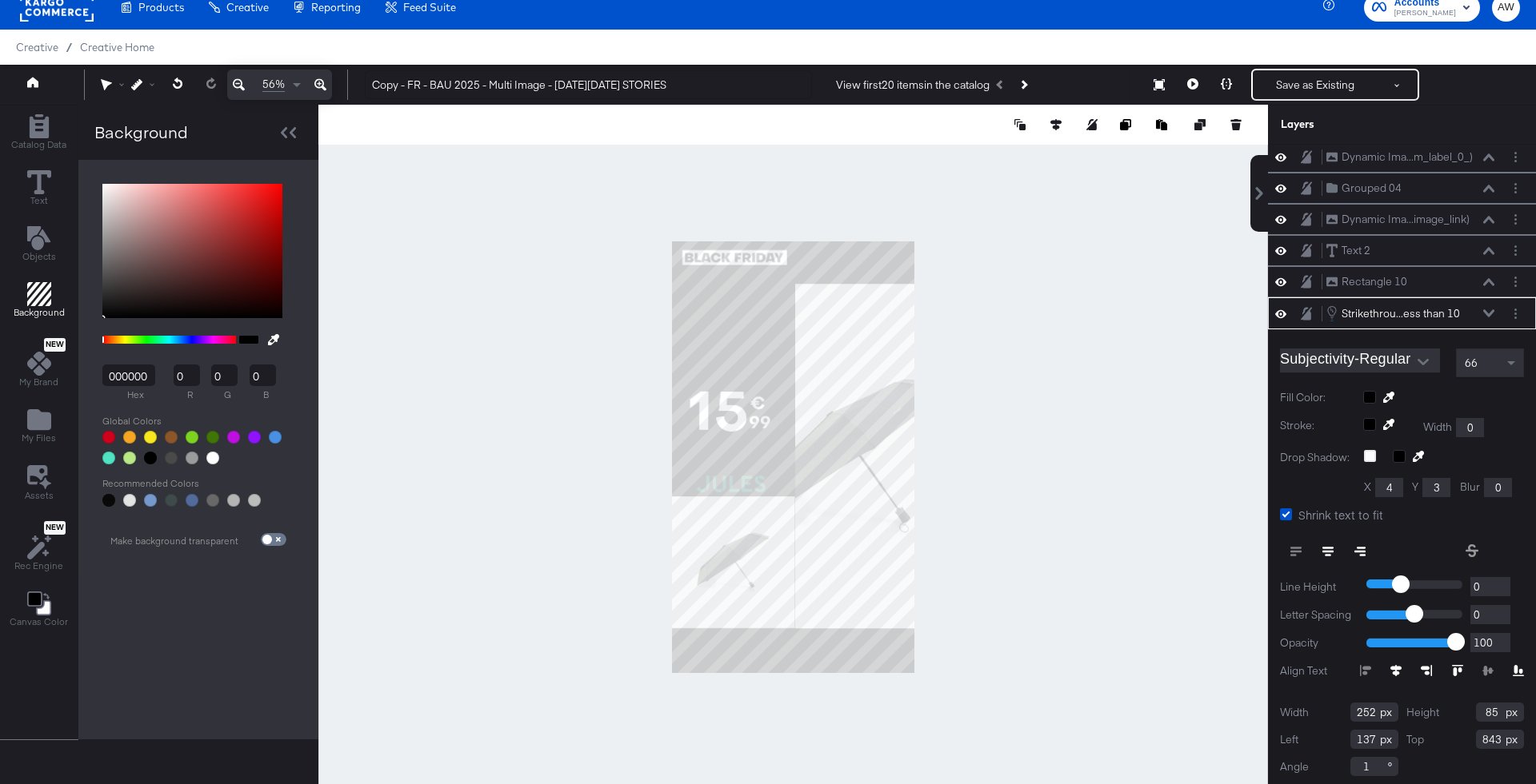
click at [1366, 392] on div at bounding box center [1443, 398] width 161 height 13
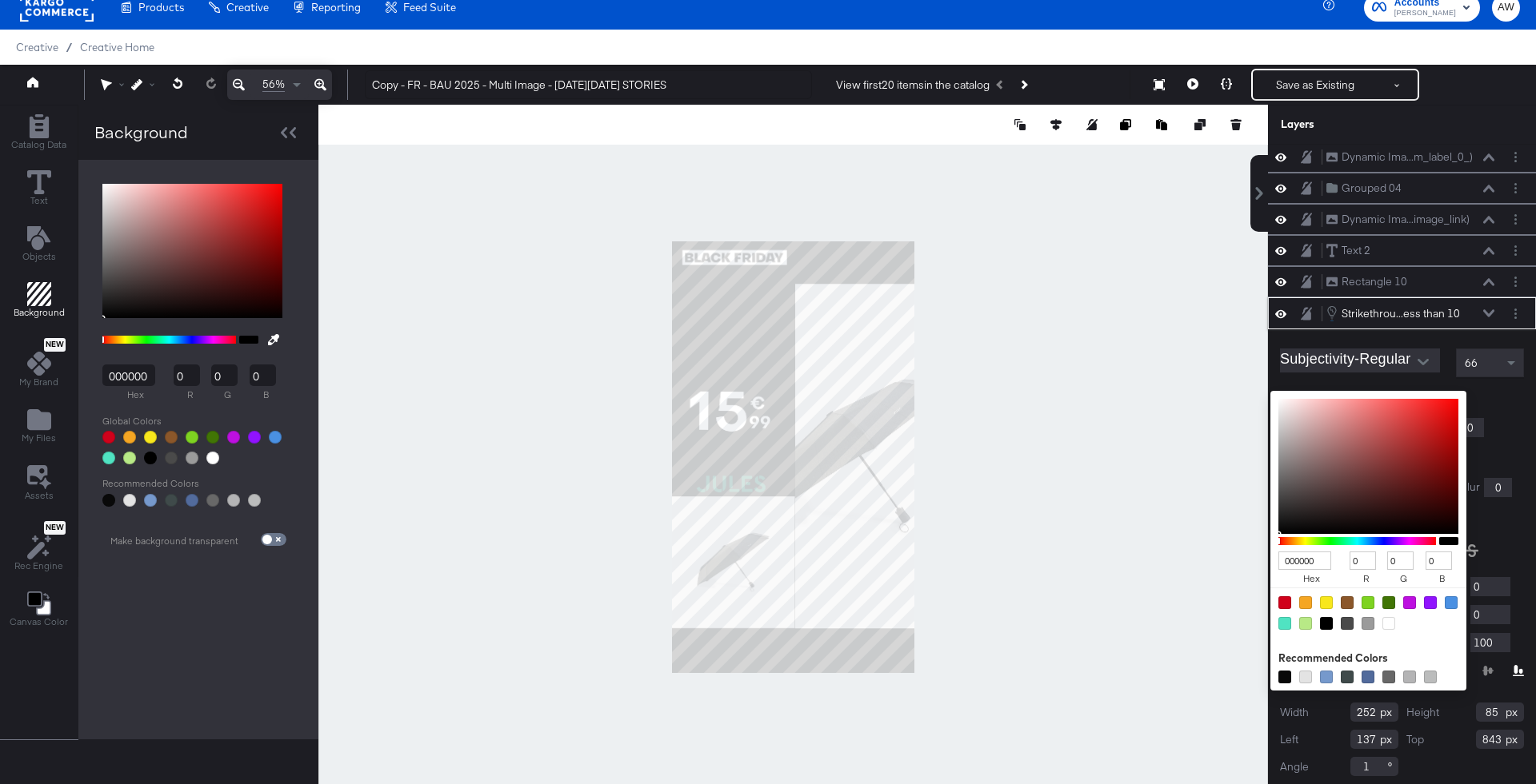
click at [1388, 617] on div at bounding box center [1389, 624] width 13 height 13
type input "FFFFFF"
type input "255"
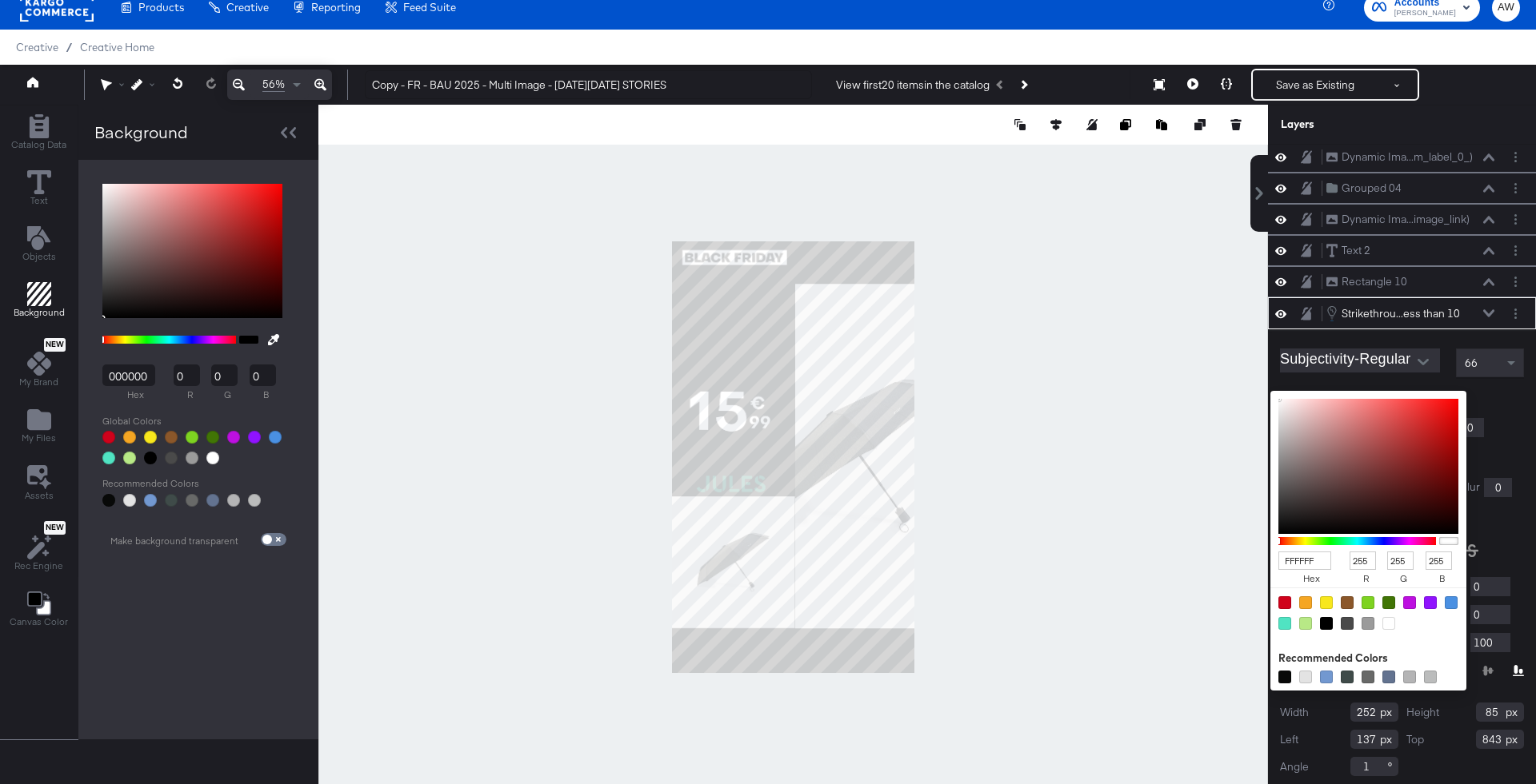
click at [1502, 393] on div "FFFFFF hex 255 r 255 g 255 b 100 a Recommended Colors" at bounding box center [1443, 398] width 161 height 13
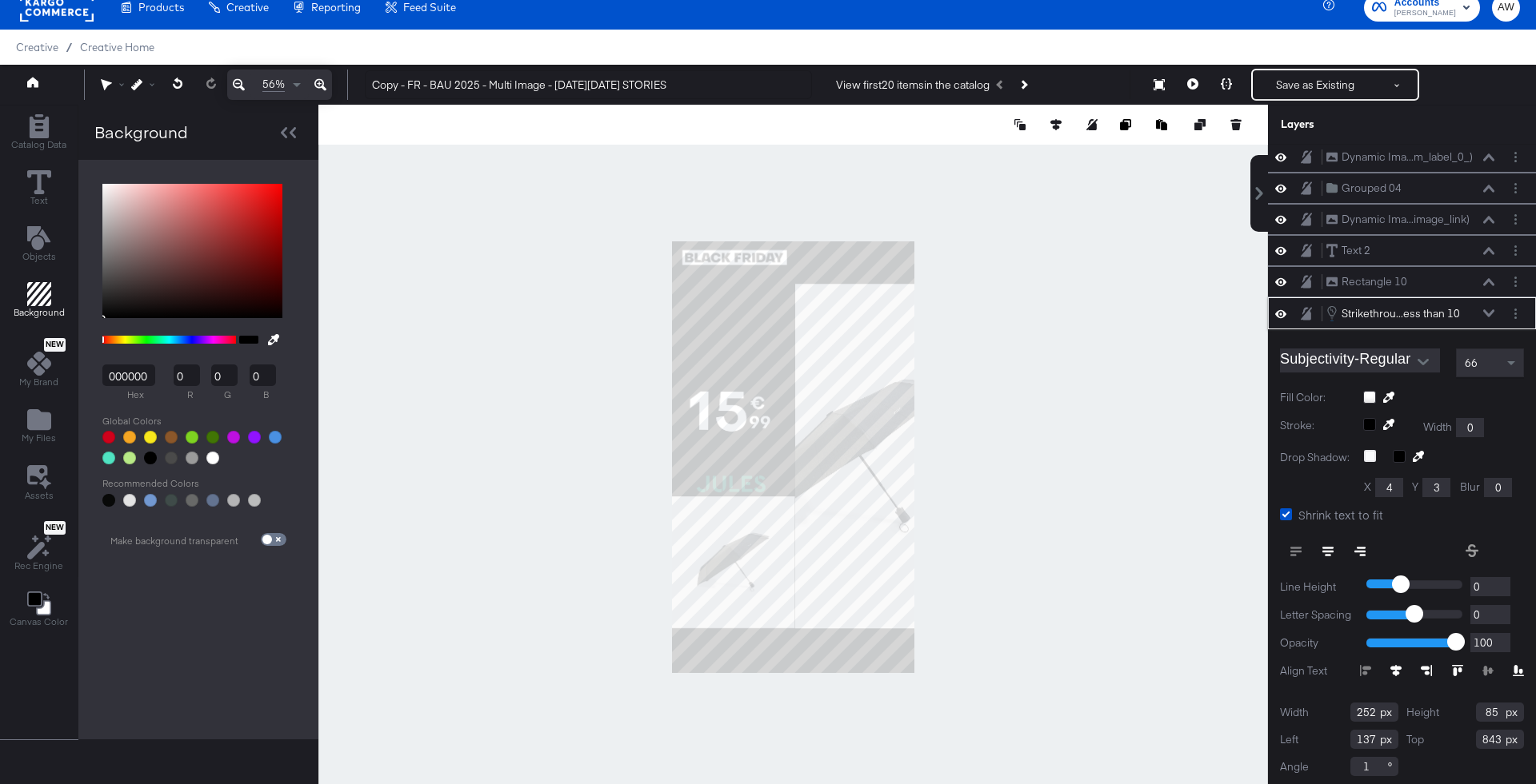
click at [1494, 310] on button at bounding box center [1488, 313] width 13 height 9
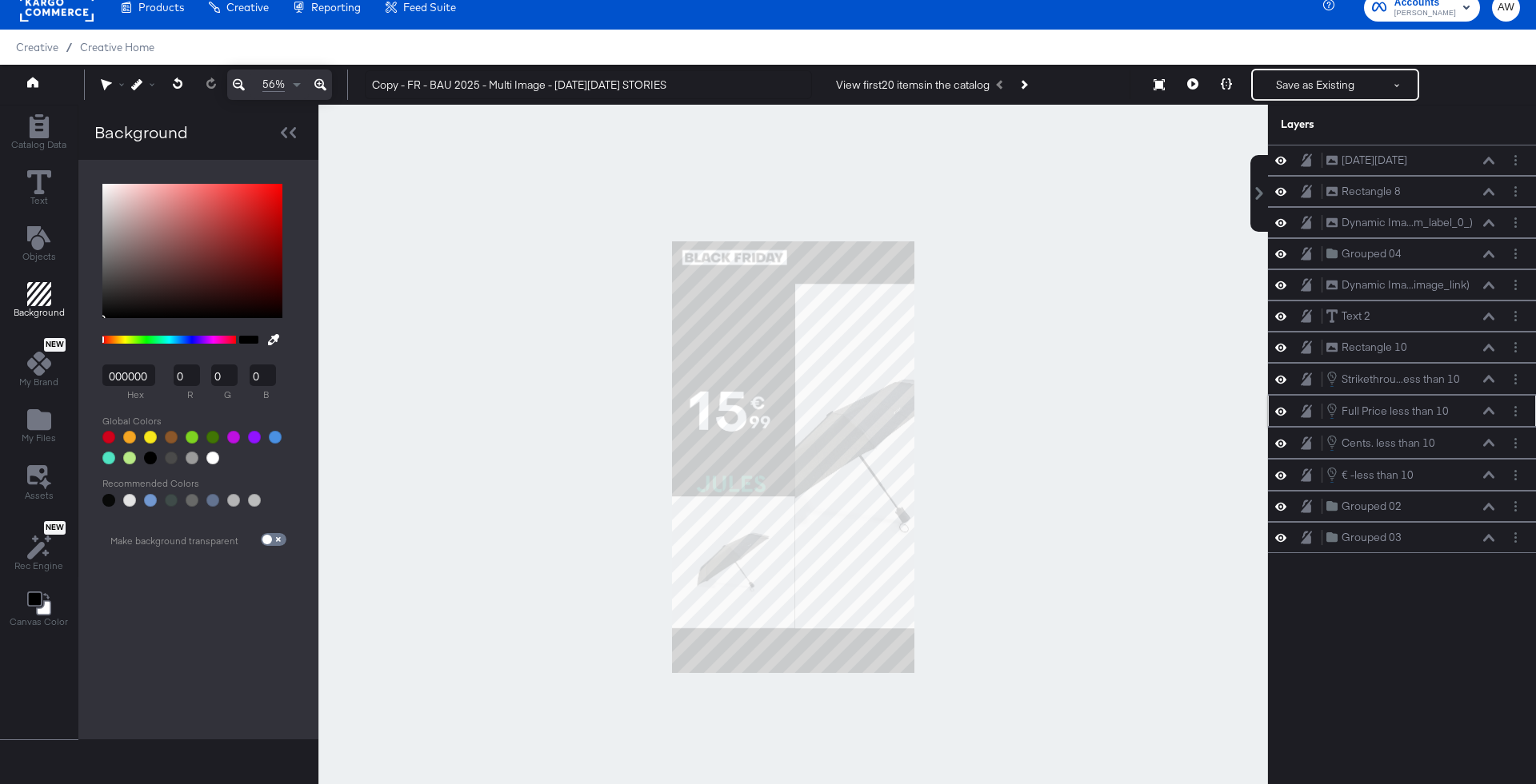
click at [1489, 410] on button at bounding box center [1488, 411] width 13 height 9
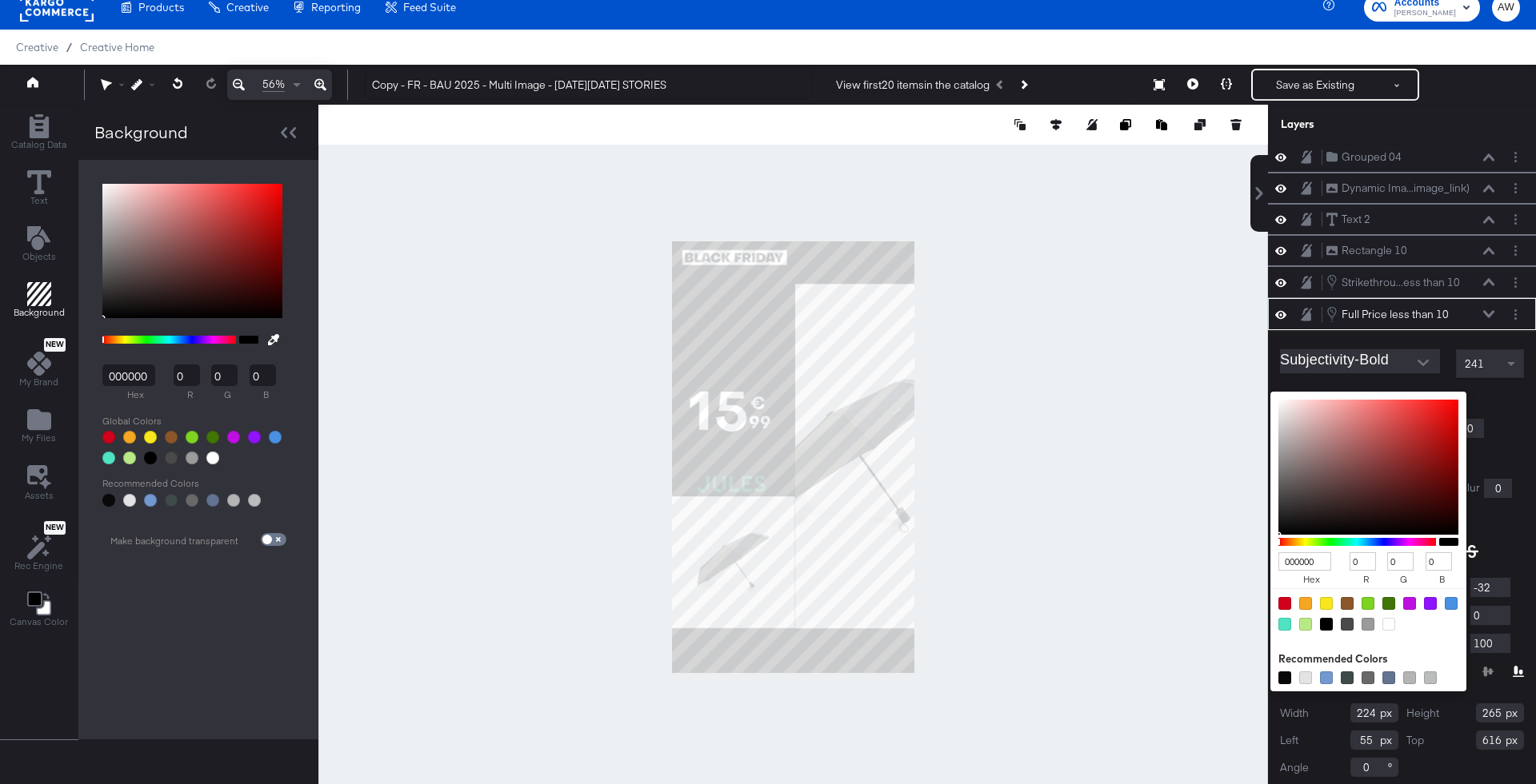
click at [1369, 392] on div "000000 hex 0 r 0 g 0 b 100 a Recommended Colors" at bounding box center [1443, 399] width 161 height 13
click at [1391, 618] on div at bounding box center [1389, 625] width 13 height 13
type input "FFFFFF"
type input "255"
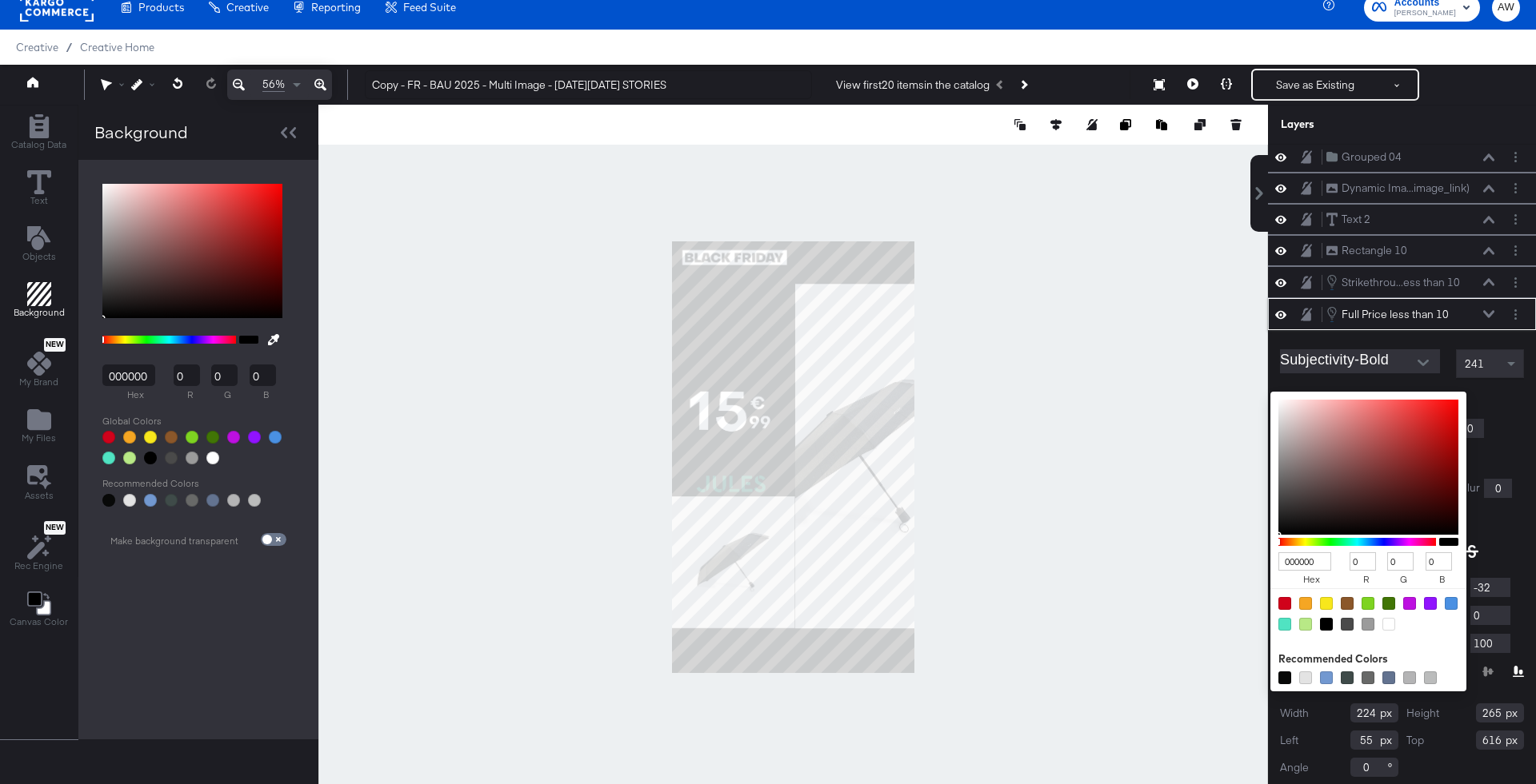
type input "255"
click at [1497, 309] on div "Full Price less than 10 Full Price less than 10" at bounding box center [1414, 314] width 178 height 18
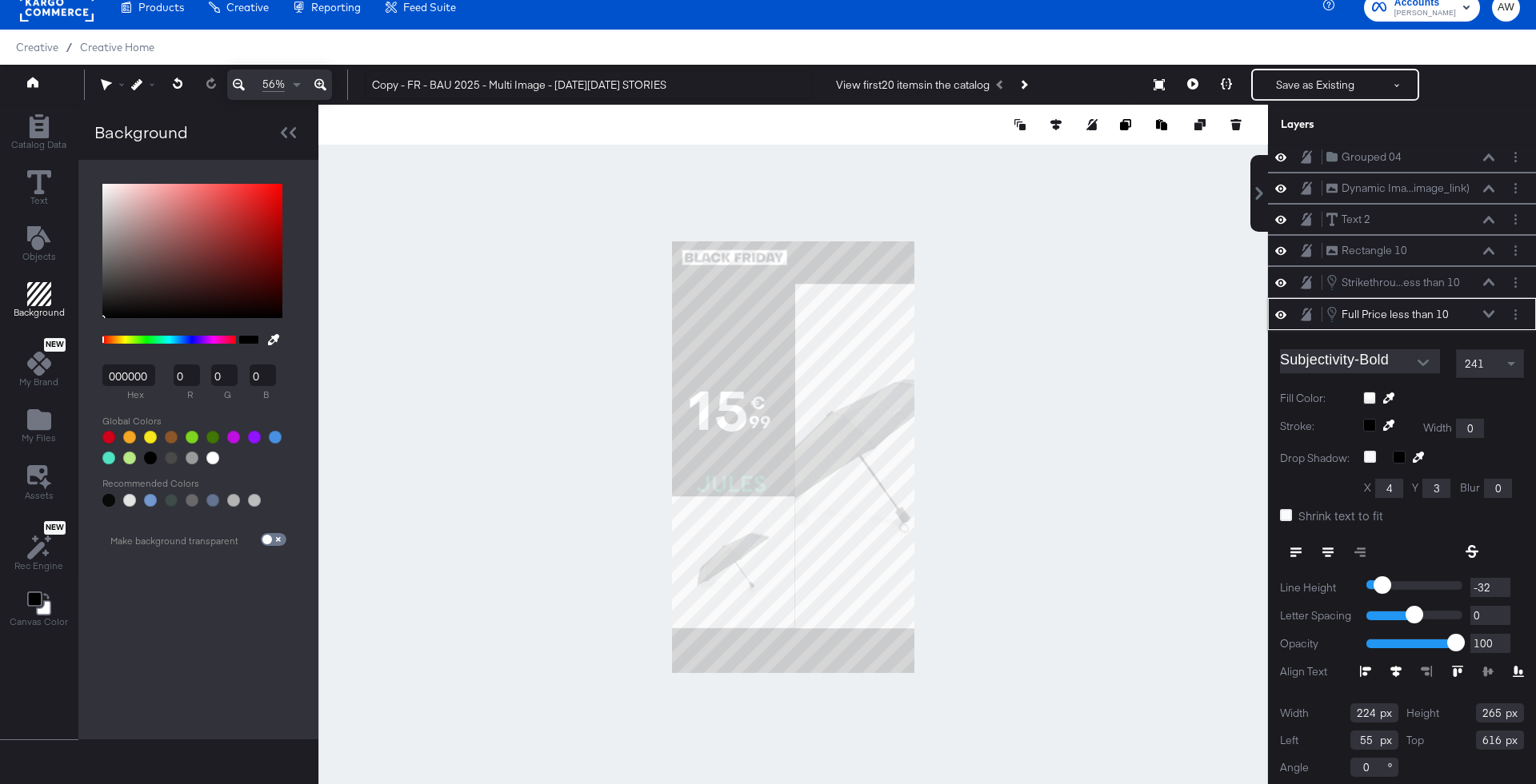
click at [1490, 310] on icon at bounding box center [1488, 314] width 11 height 7
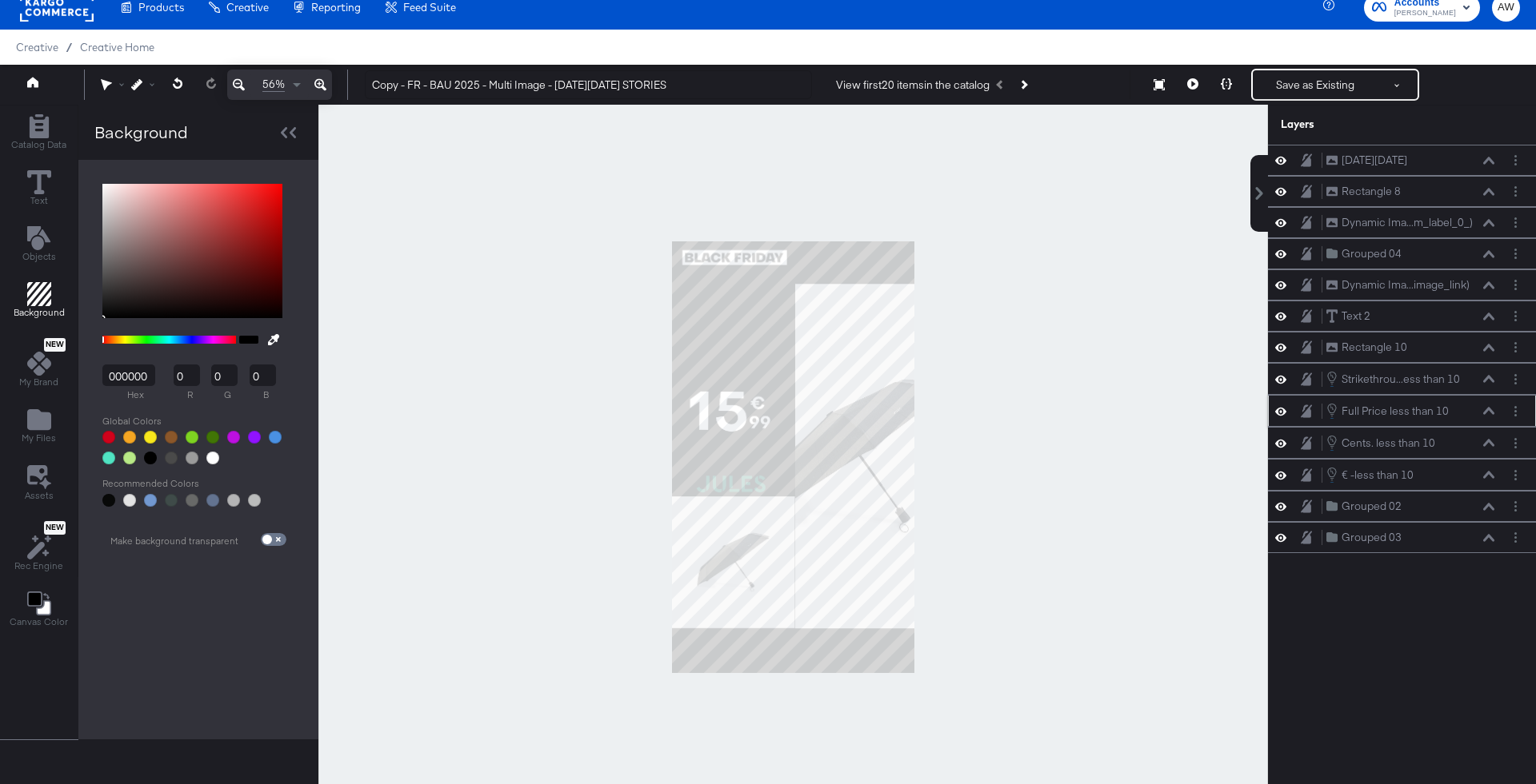
scroll to position [0, 0]
click at [1492, 439] on icon at bounding box center [1488, 442] width 11 height 7
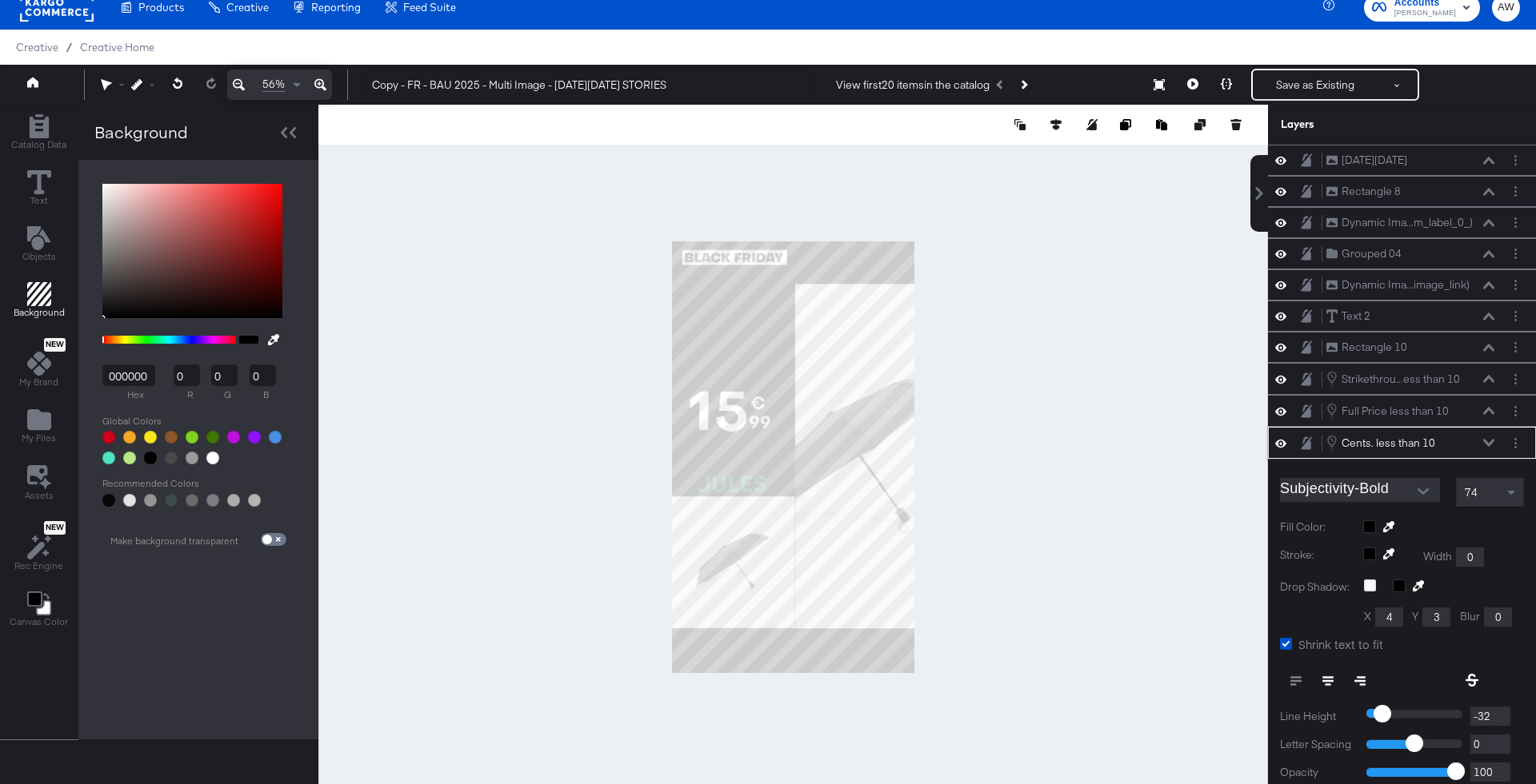
scroll to position [128, 0]
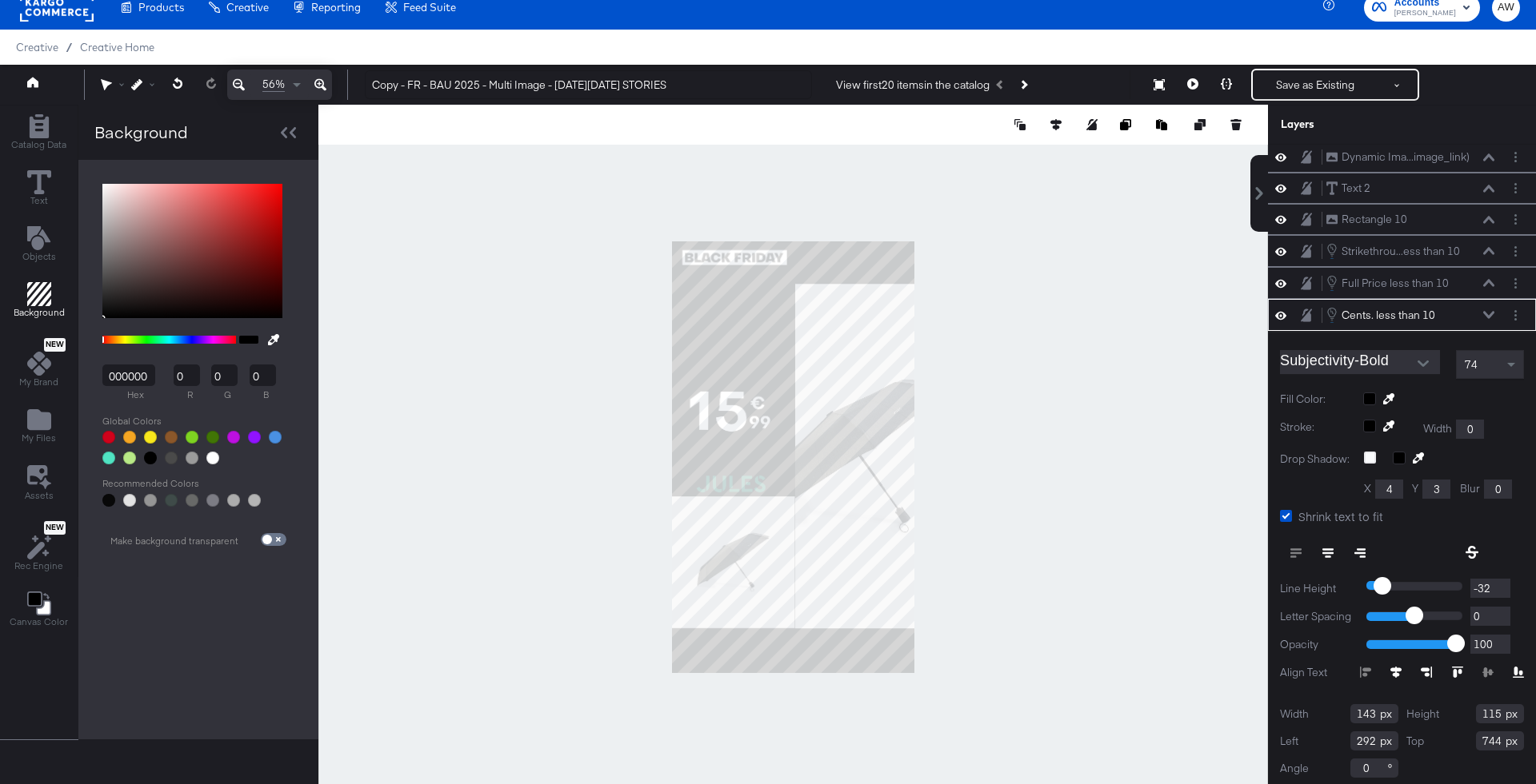
click at [1373, 393] on div at bounding box center [1443, 399] width 161 height 13
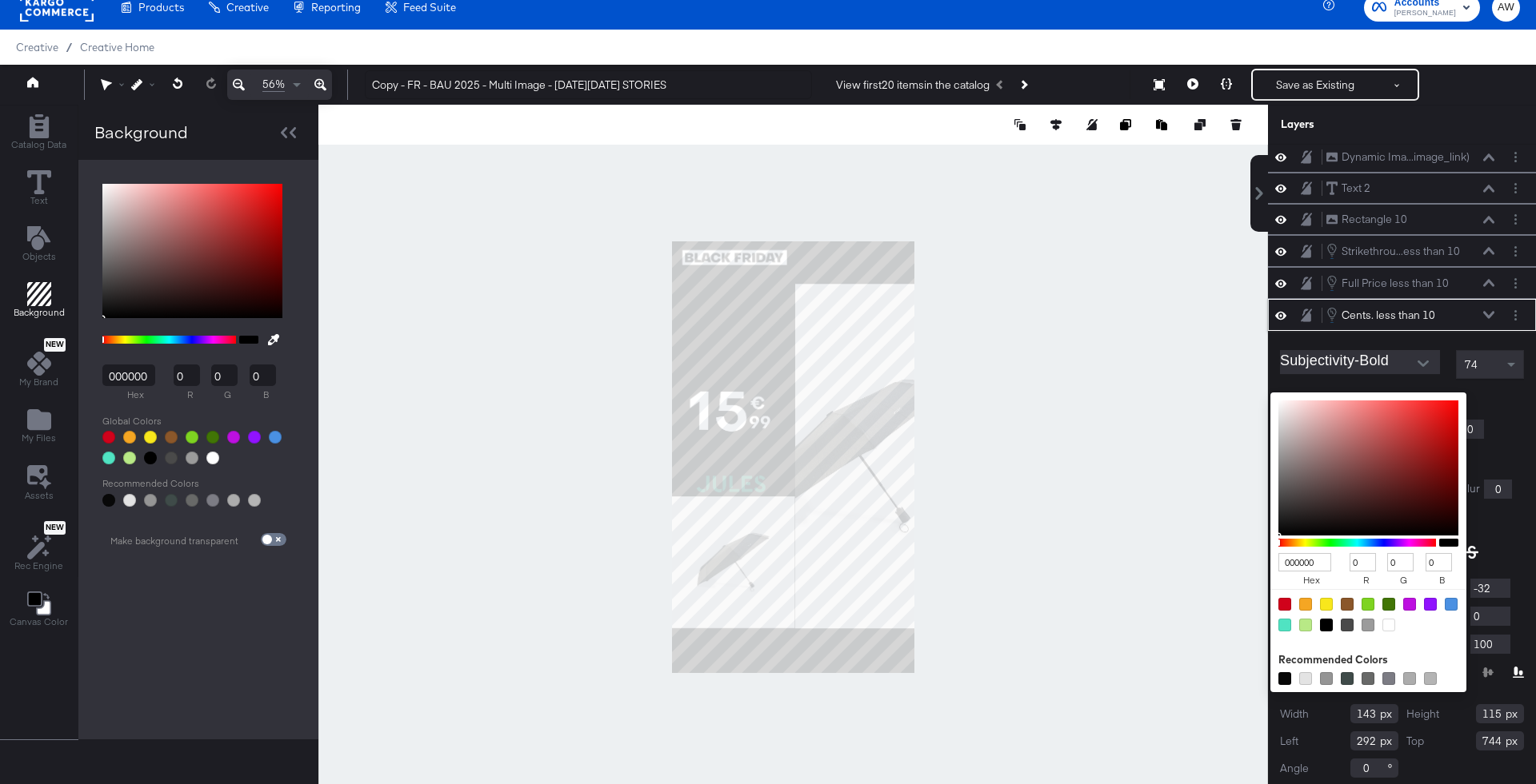
click at [1383, 624] on div at bounding box center [1389, 626] width 13 height 13
type input "FFFFFF"
type input "255"
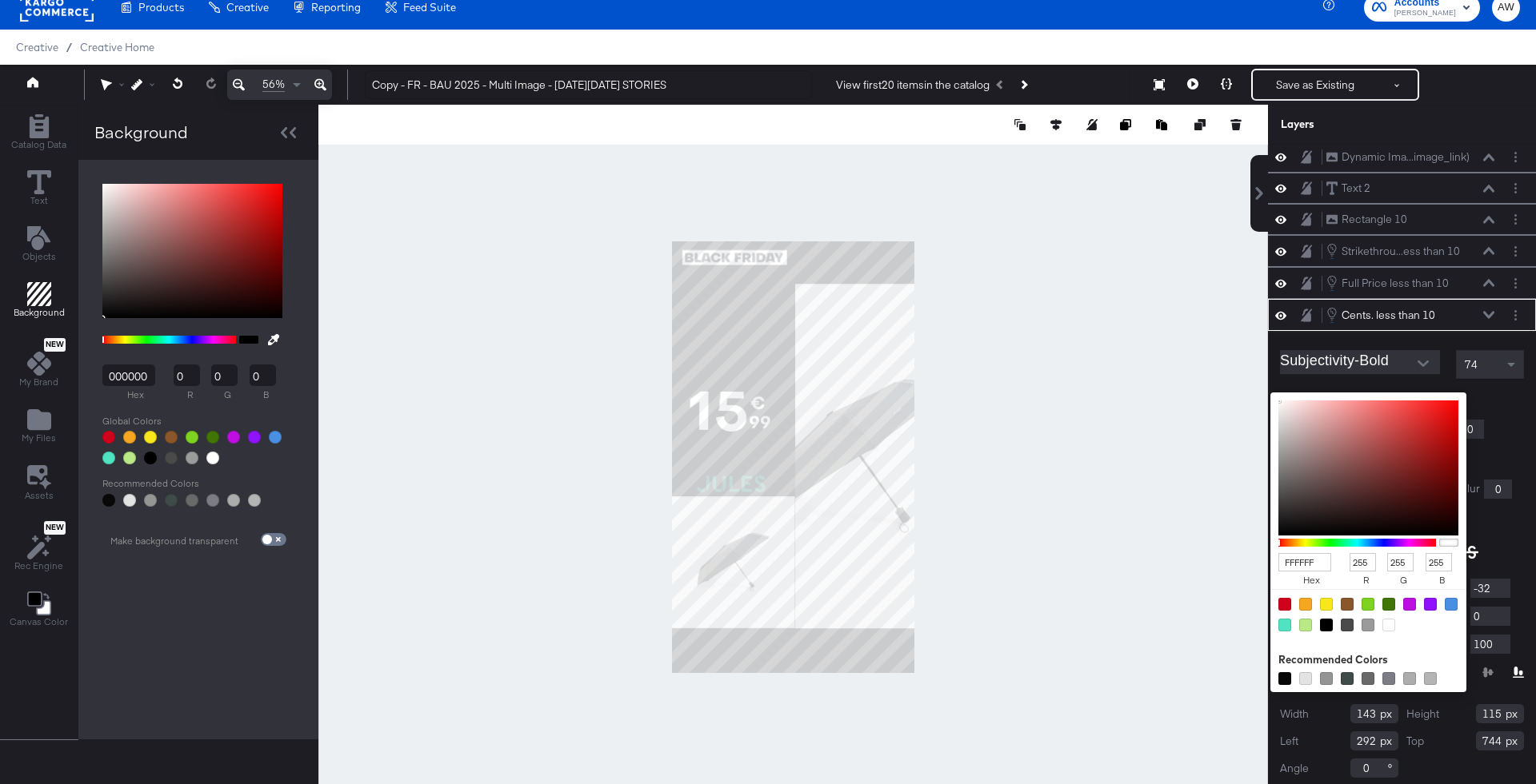
click at [1486, 314] on div "Cents. less than 10 Cents. less than 10" at bounding box center [1410, 315] width 170 height 18
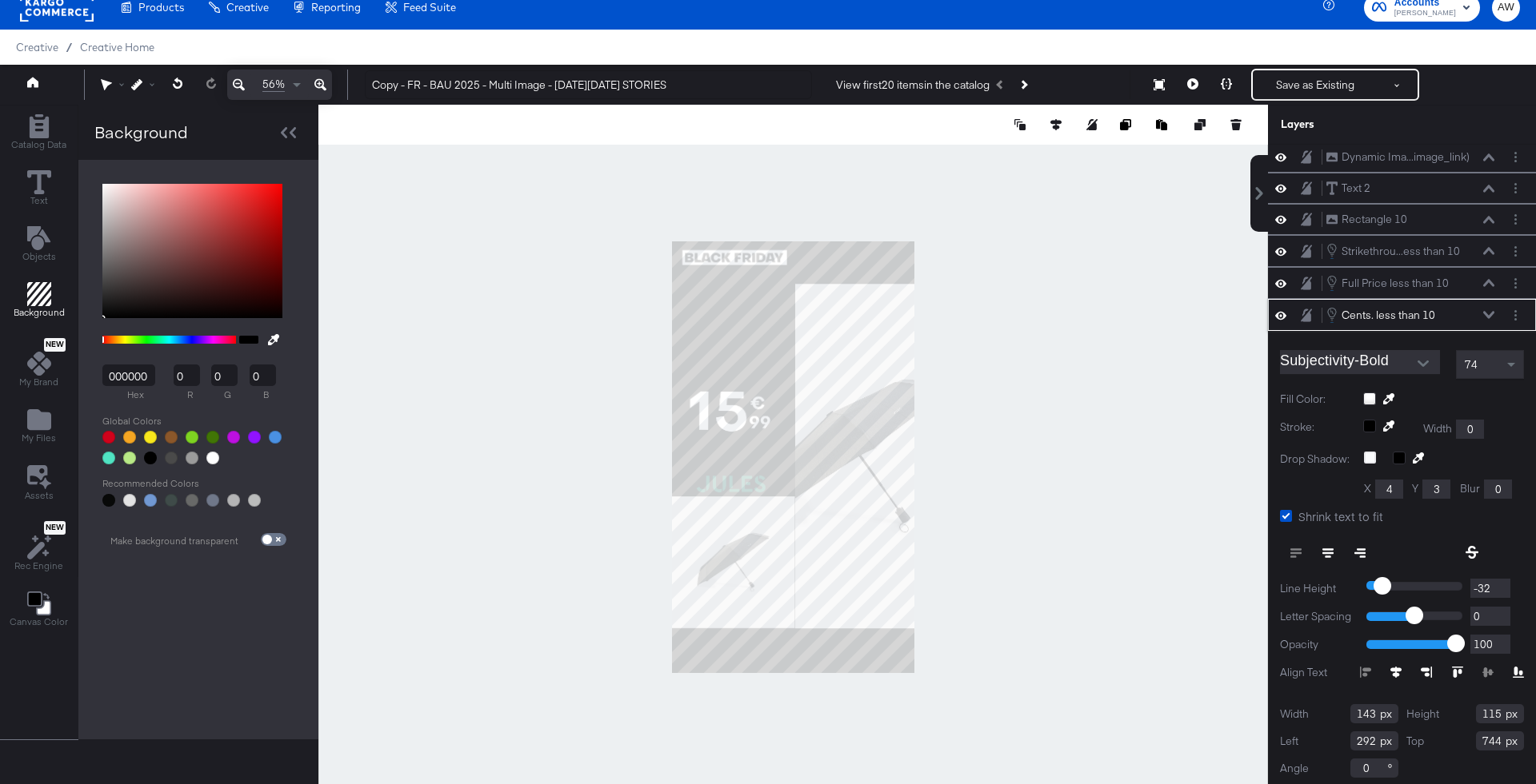
click at [1486, 311] on icon at bounding box center [1488, 315] width 11 height 7
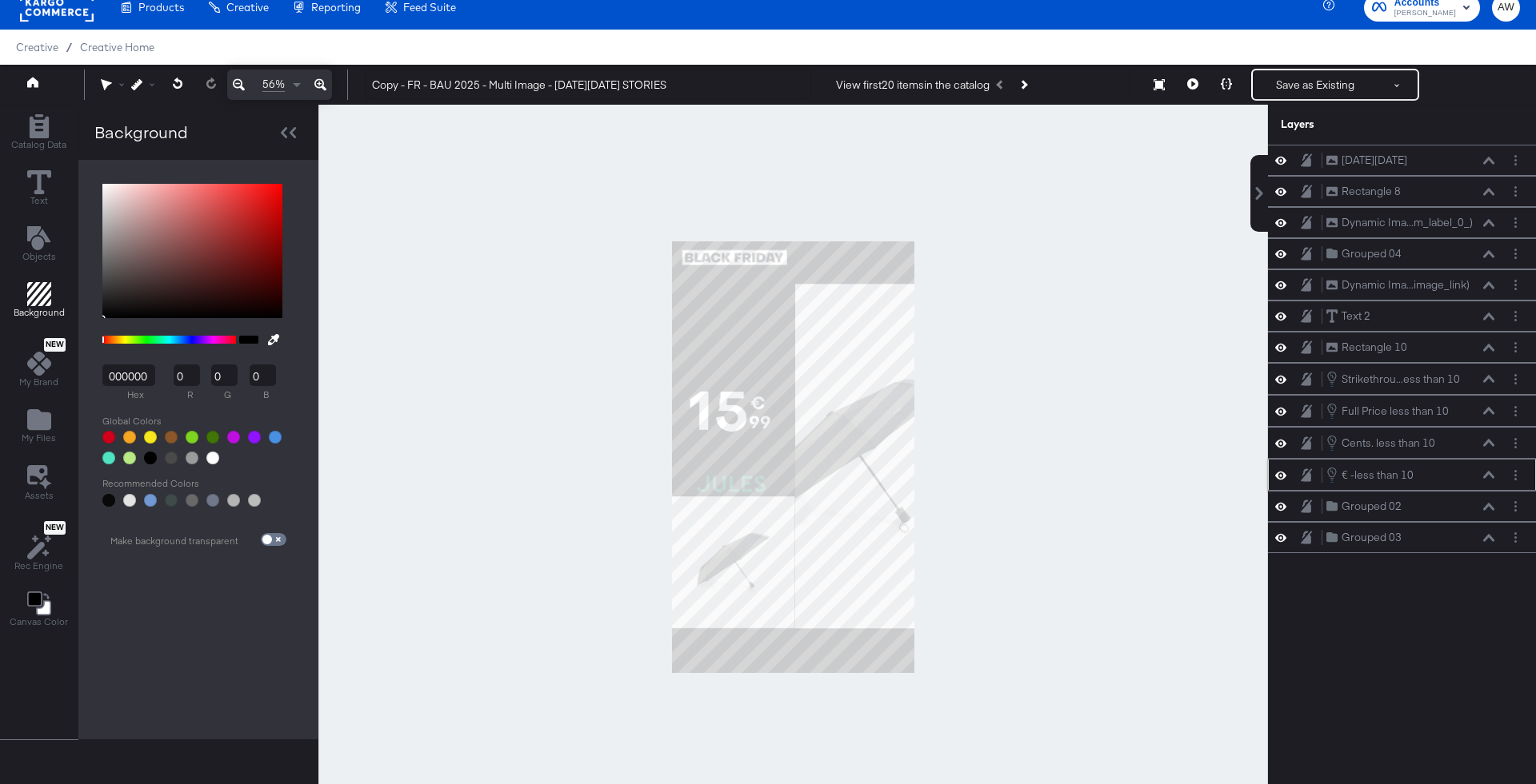
click at [1492, 478] on div "€ -less than 10 € -less than 10" at bounding box center [1402, 475] width 268 height 32
click at [1492, 477] on div "€ -less than 10 € -less than 10" at bounding box center [1402, 475] width 268 height 32
click at [1491, 472] on button at bounding box center [1488, 475] width 13 height 9
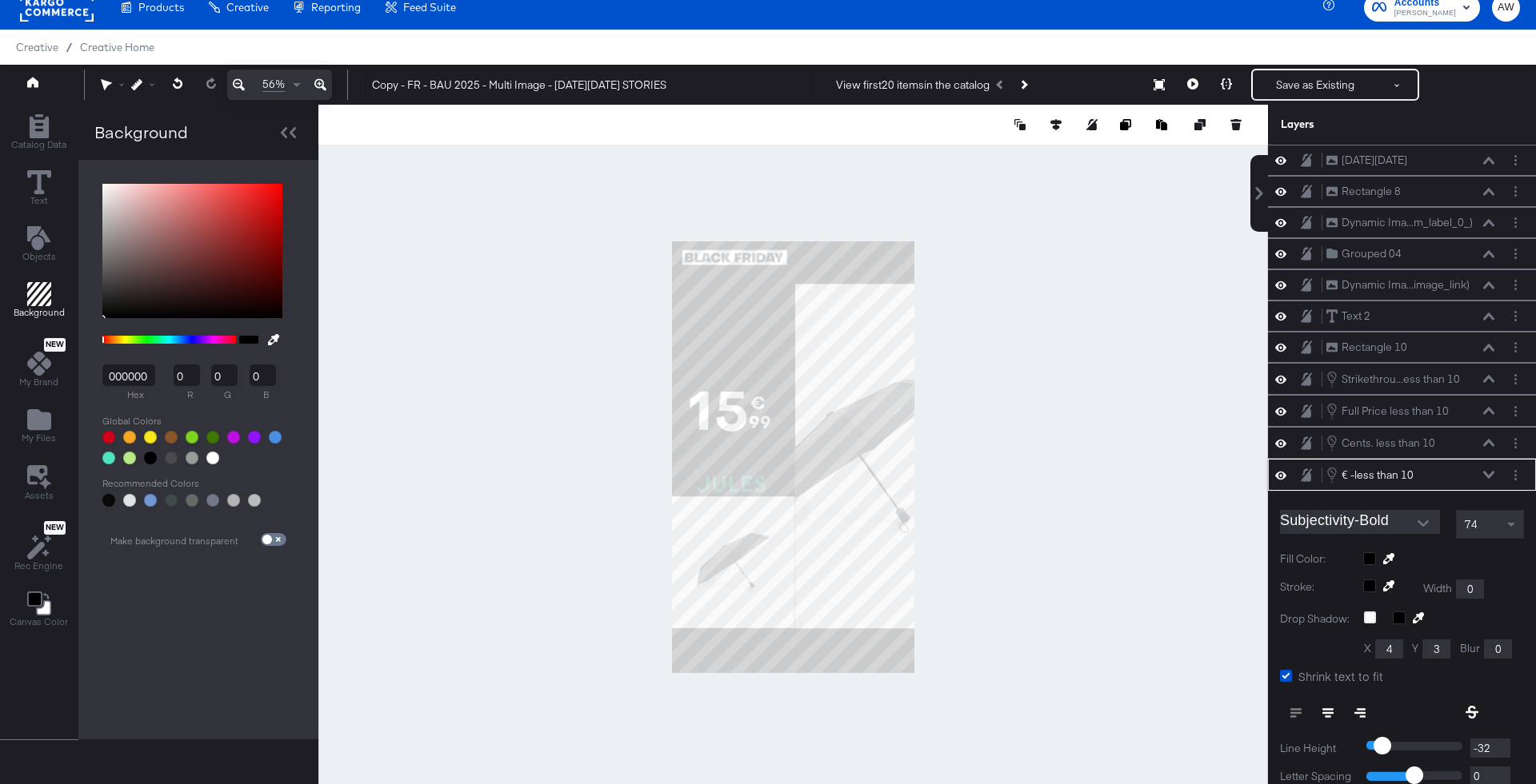
scroll to position [159, 0]
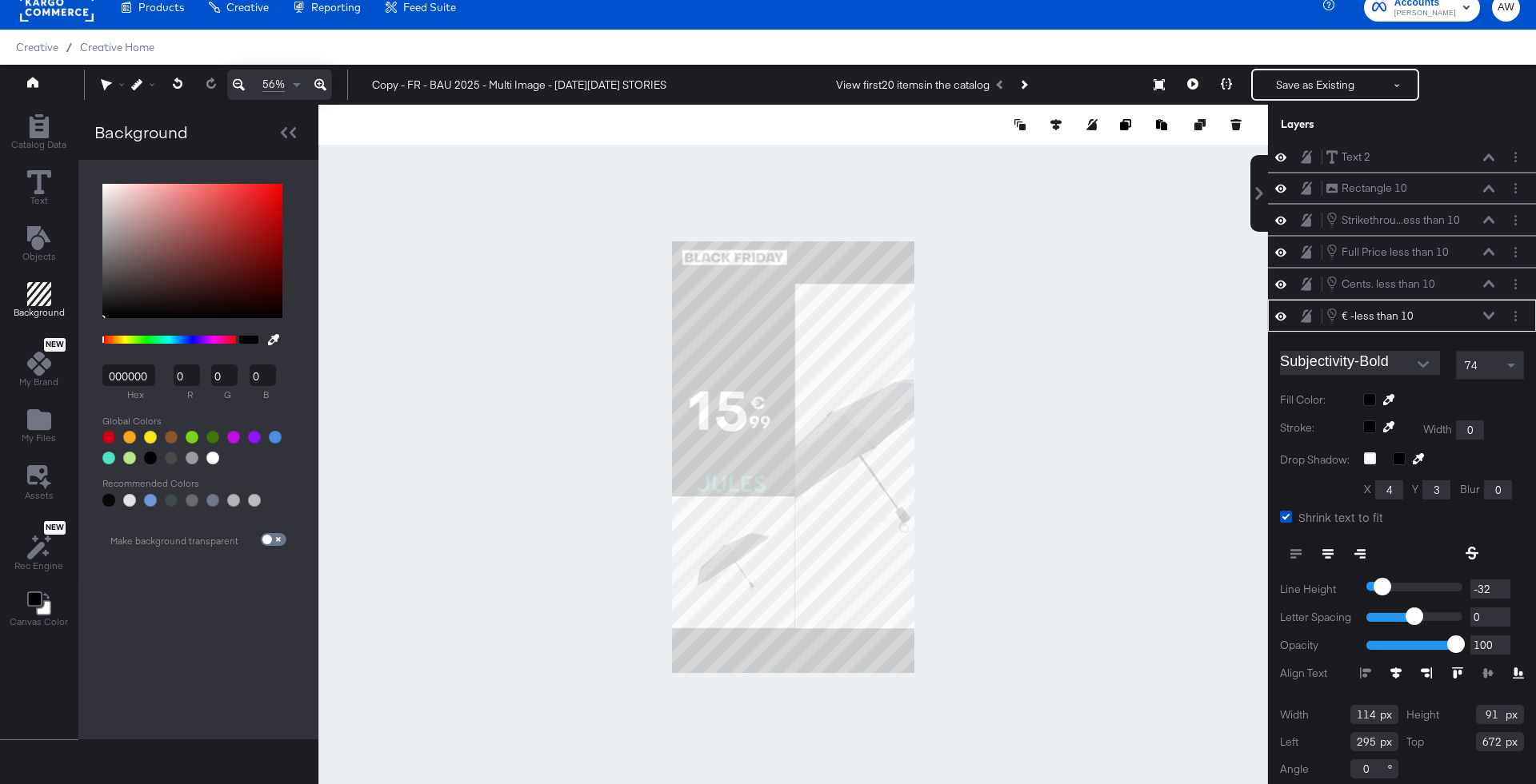
click at [1374, 393] on div at bounding box center [1443, 399] width 161 height 13
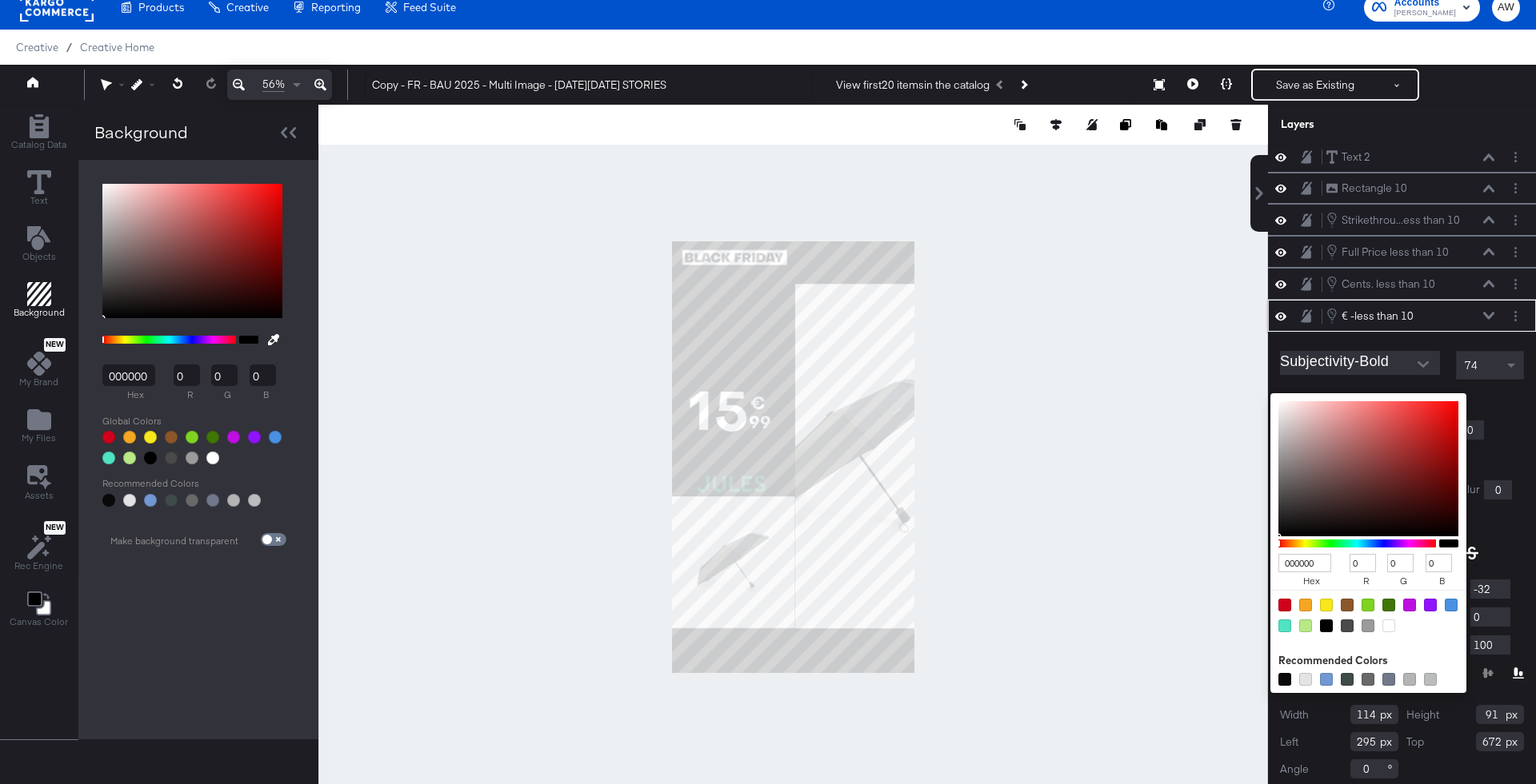
click at [1390, 620] on div at bounding box center [1389, 626] width 13 height 13
type input "FFFFFF"
type input "255"
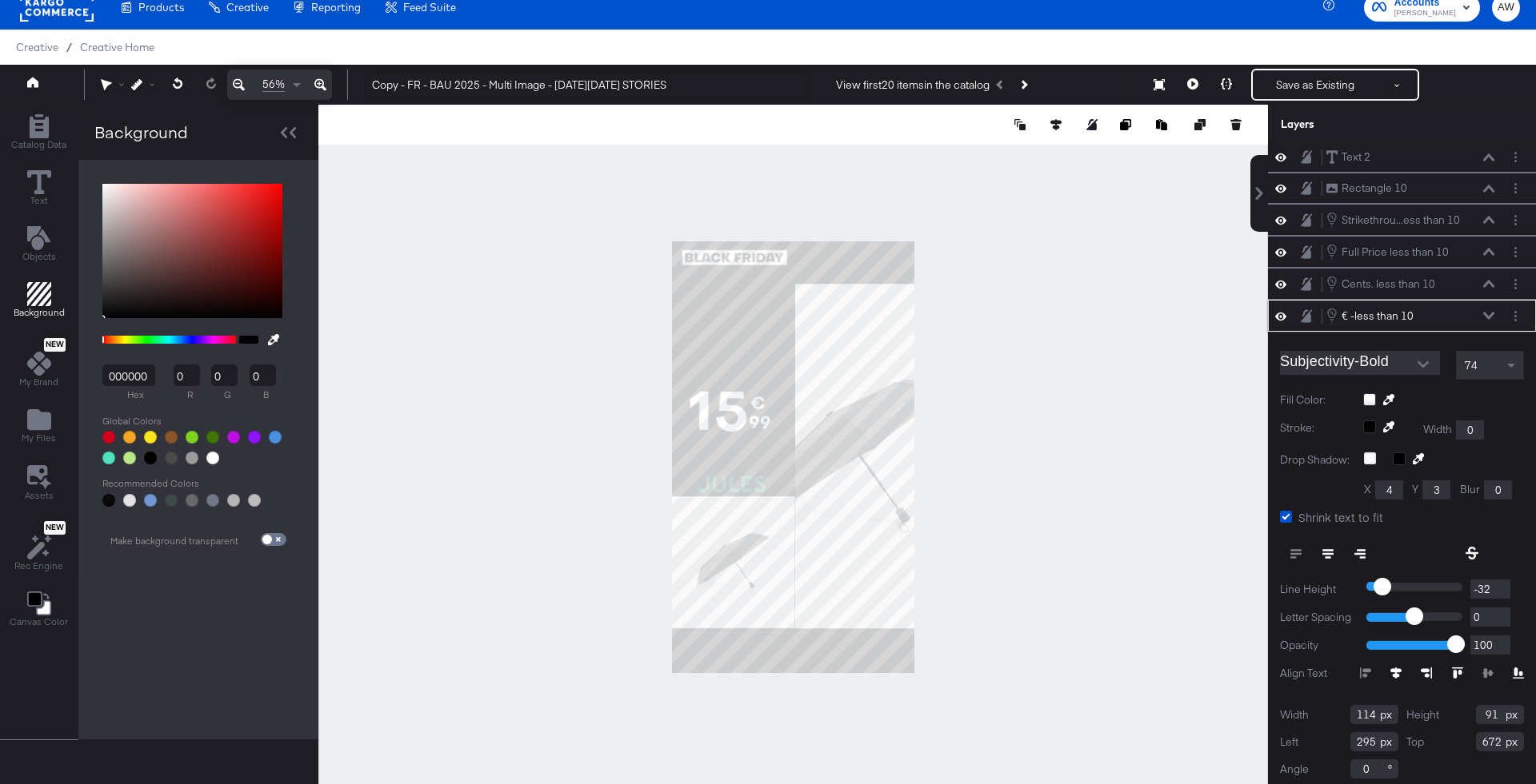
click at [1492, 312] on icon at bounding box center [1488, 316] width 11 height 8
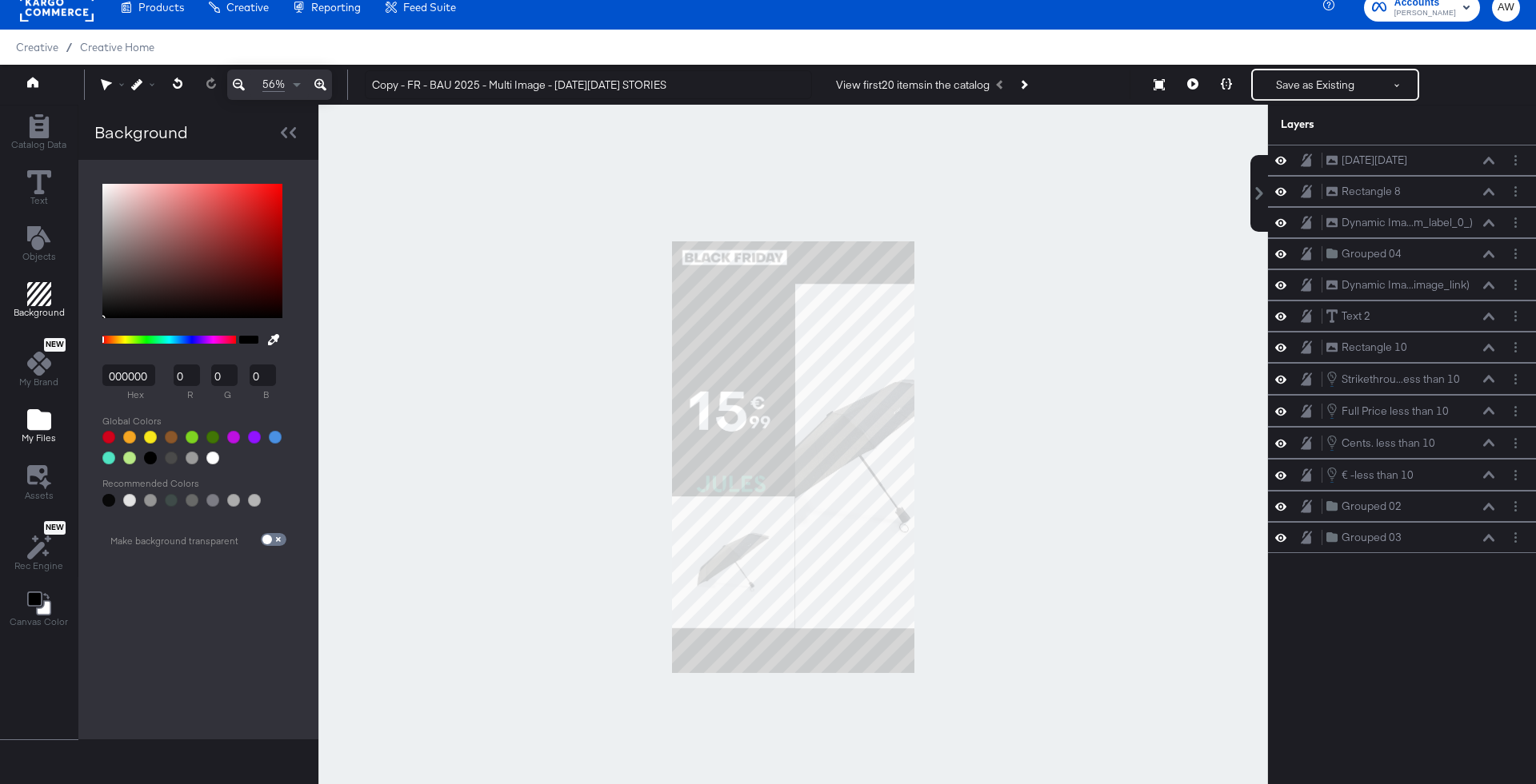
click at [34, 425] on icon "Add Files" at bounding box center [39, 420] width 24 height 20
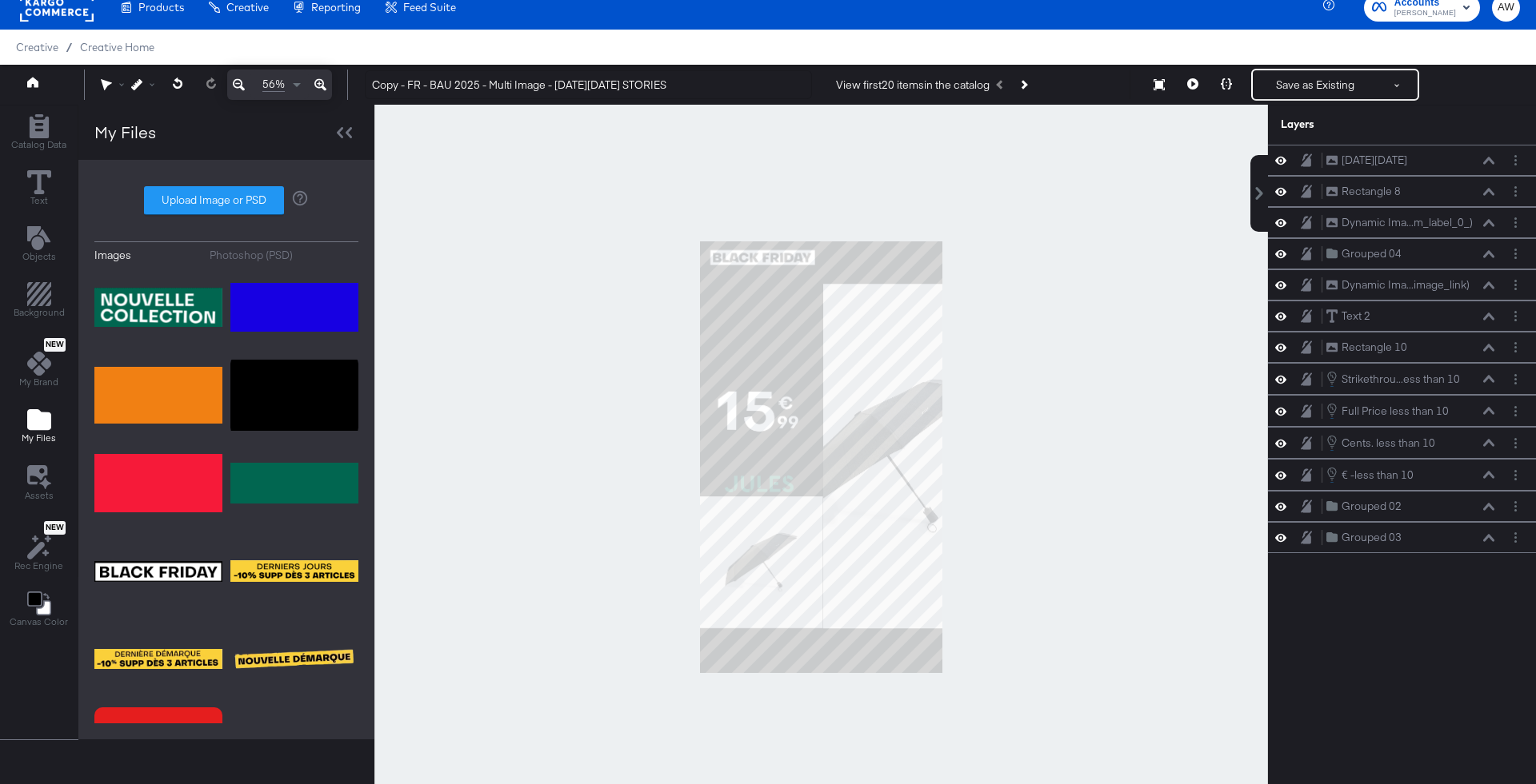
click at [275, 261] on div "Photoshop (PSD)" at bounding box center [251, 255] width 83 height 15
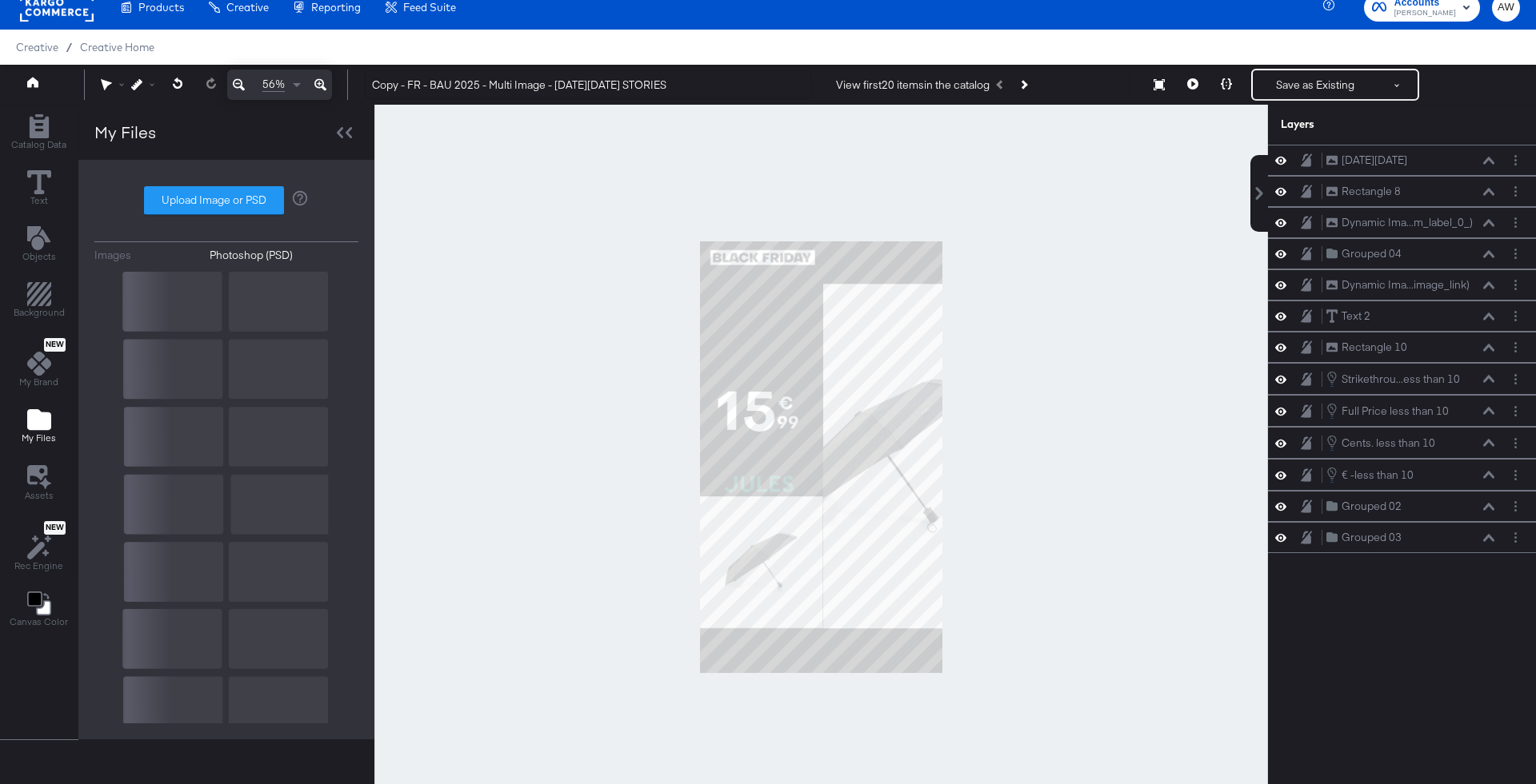
click at [180, 311] on g at bounding box center [172, 437] width 310 height 331
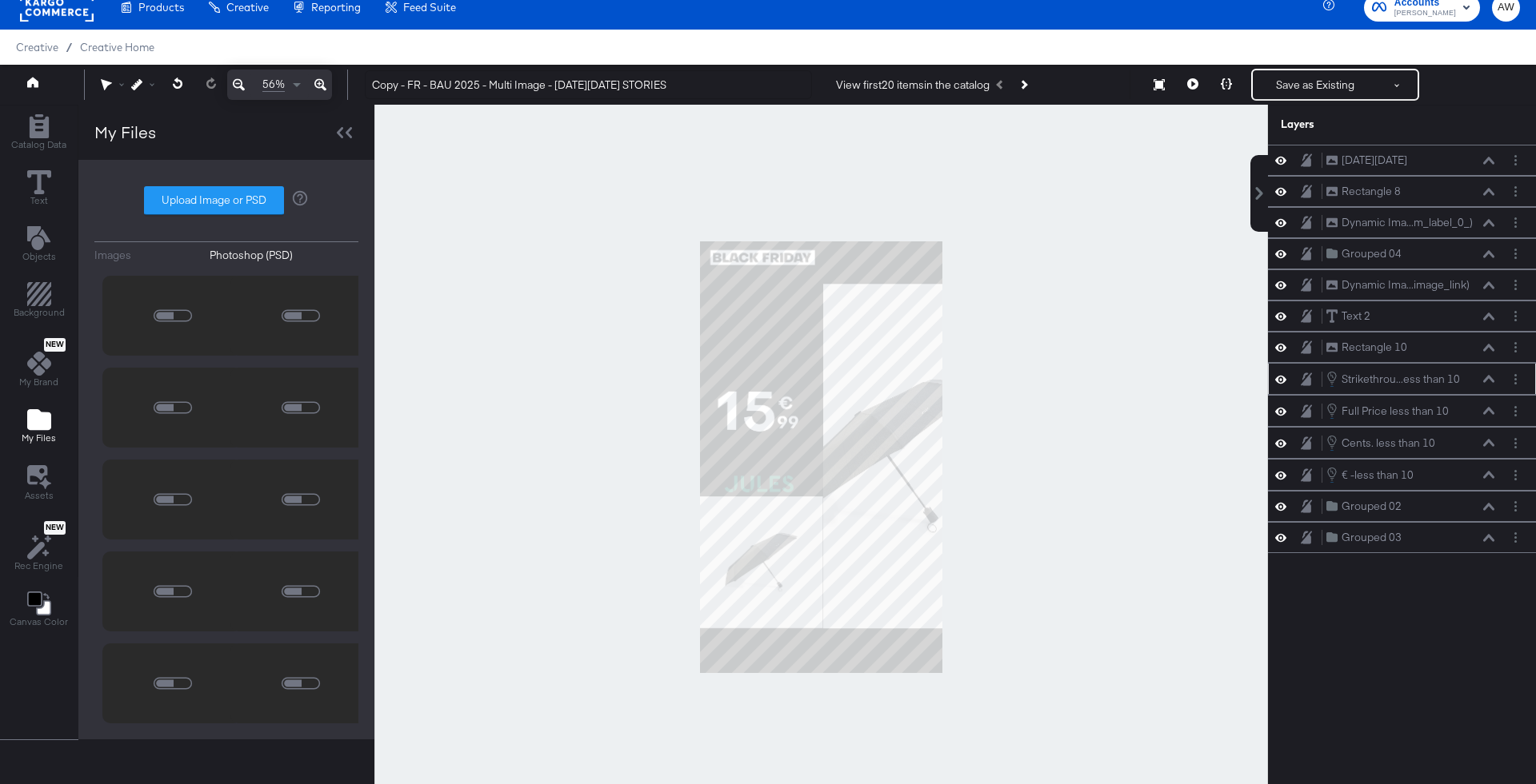
click at [1482, 377] on button at bounding box center [1488, 379] width 13 height 9
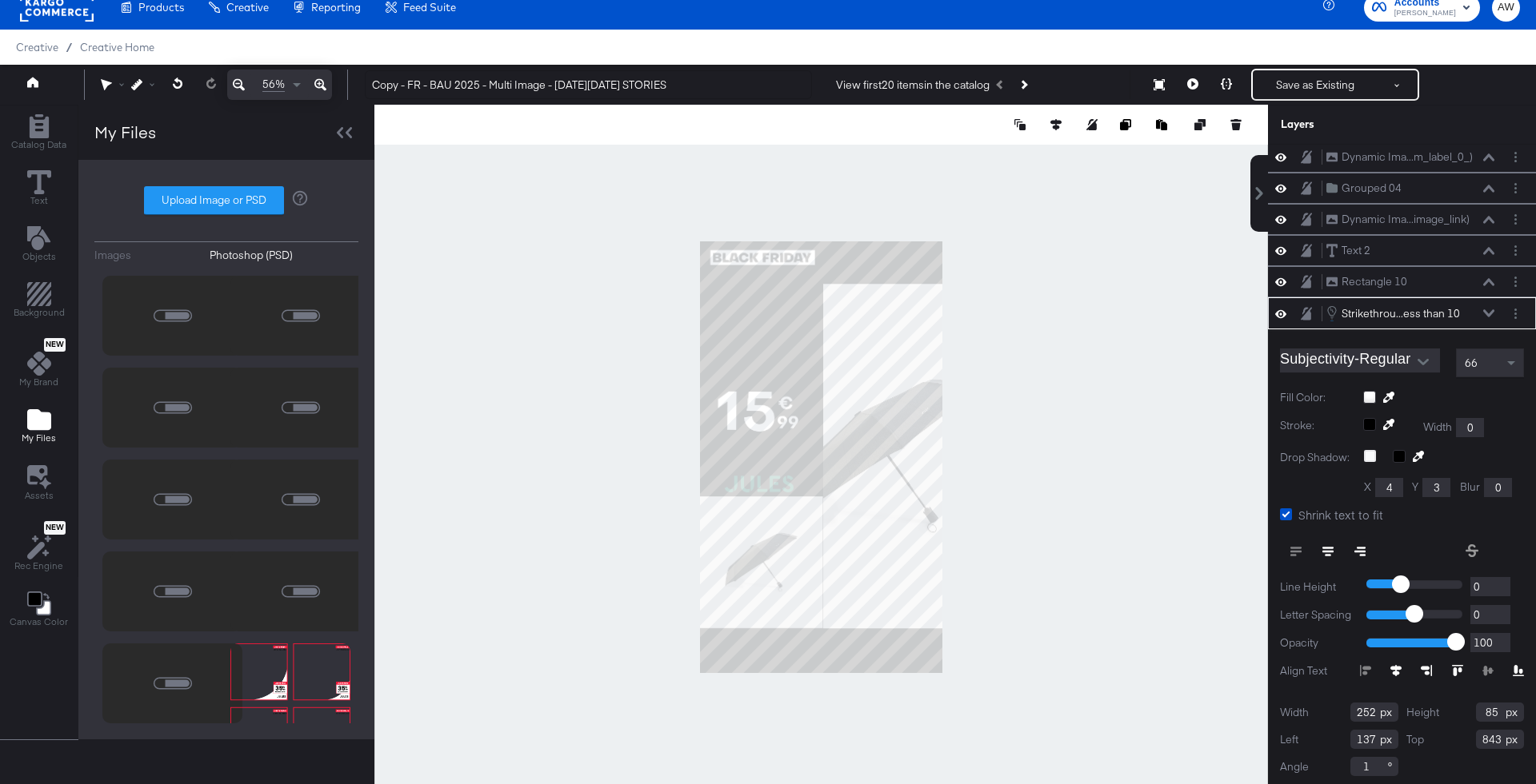
scroll to position [221, 0]
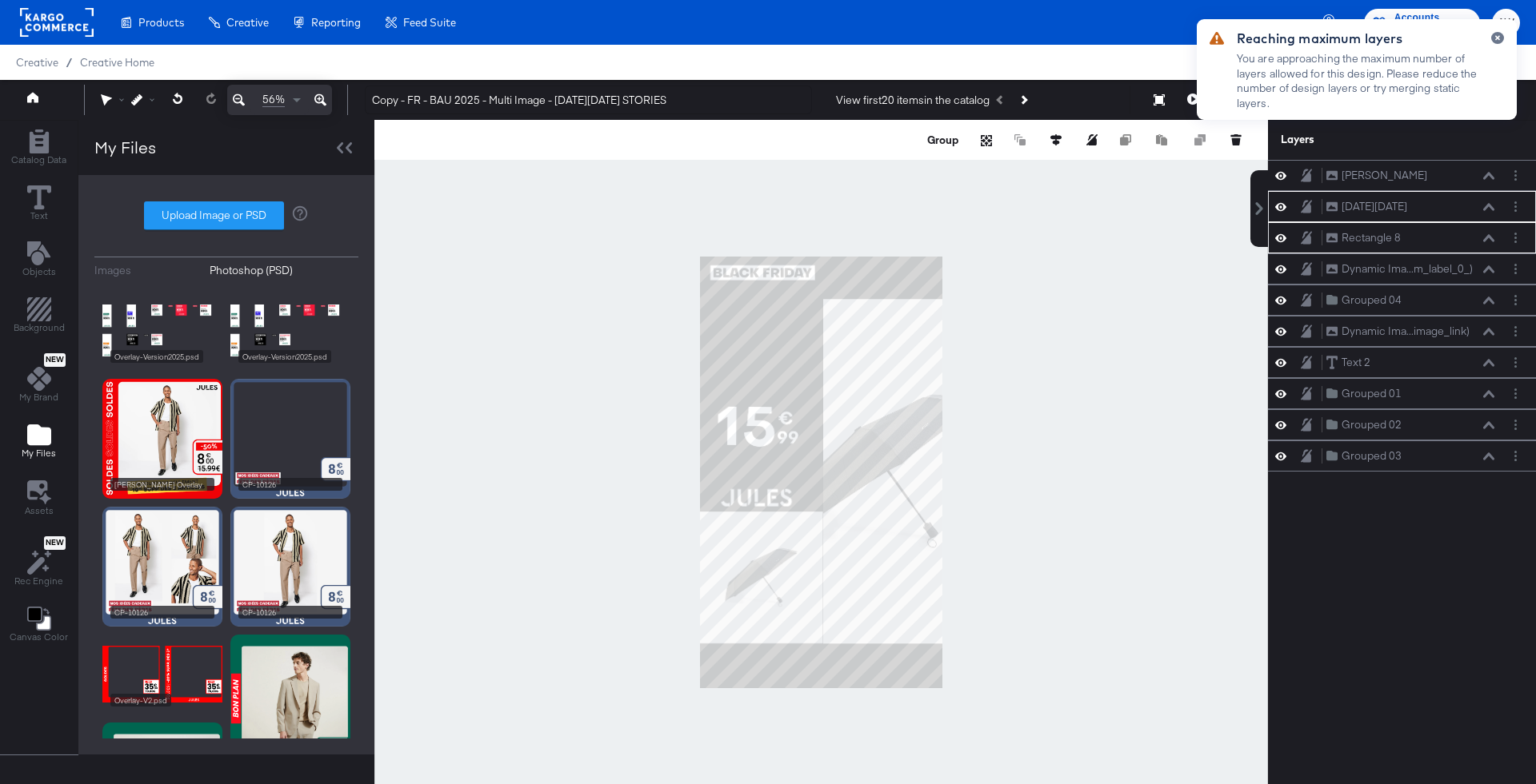
scroll to position [15, 0]
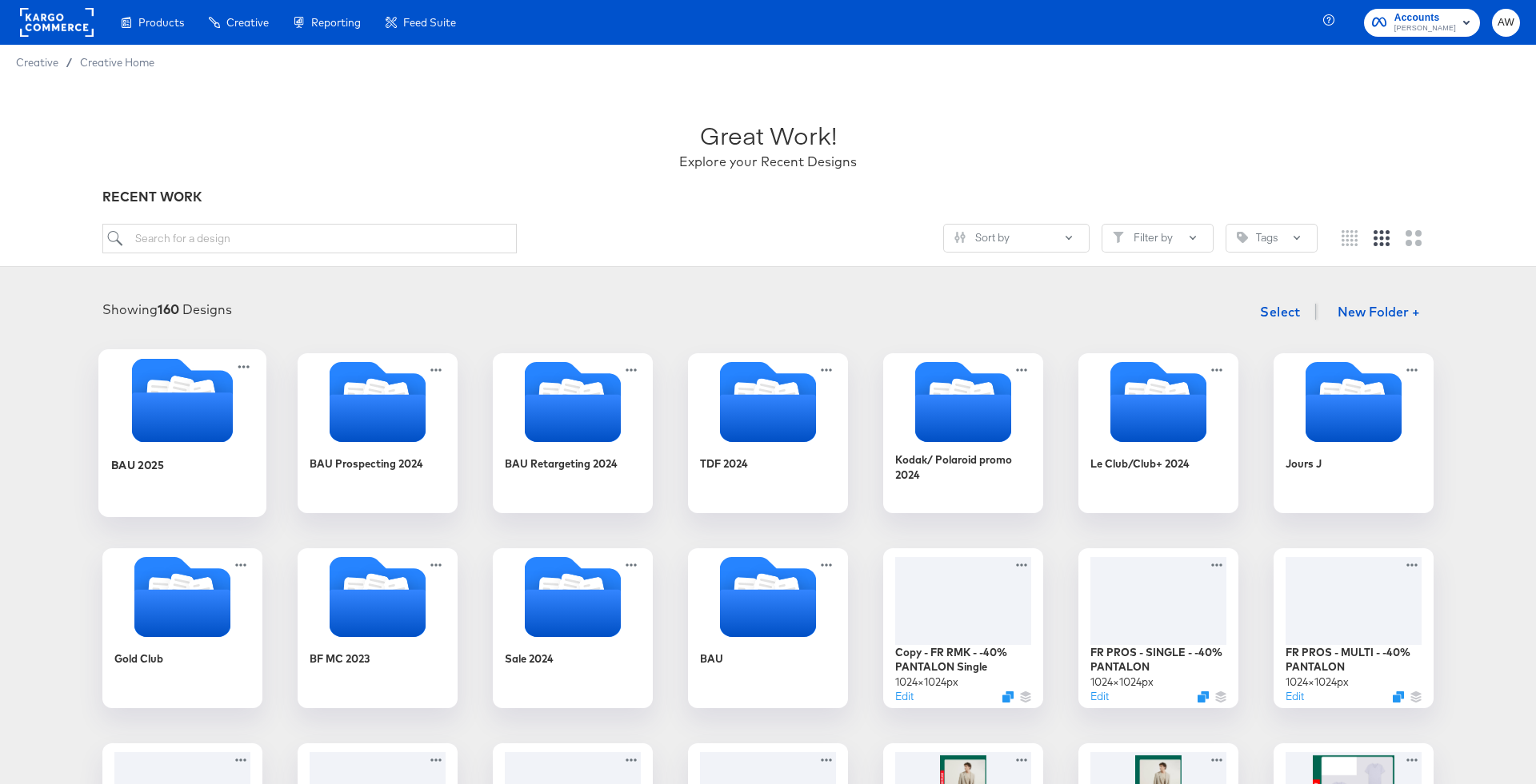
click at [246, 402] on icon "Folder" at bounding box center [183, 400] width 168 height 84
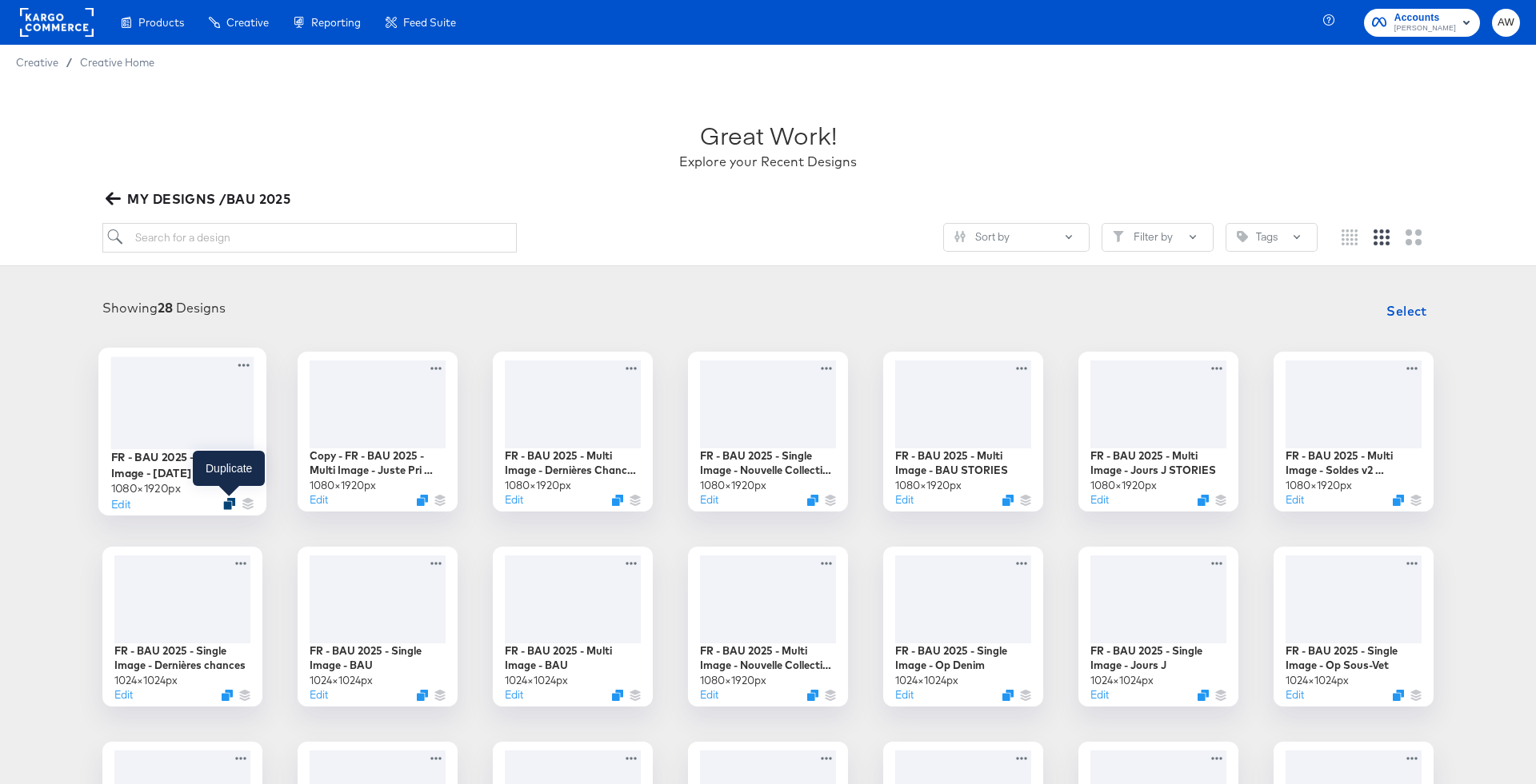
click at [231, 501] on icon "Duplicate" at bounding box center [229, 503] width 12 height 12
click at [125, 504] on button "Edit" at bounding box center [120, 503] width 20 height 15
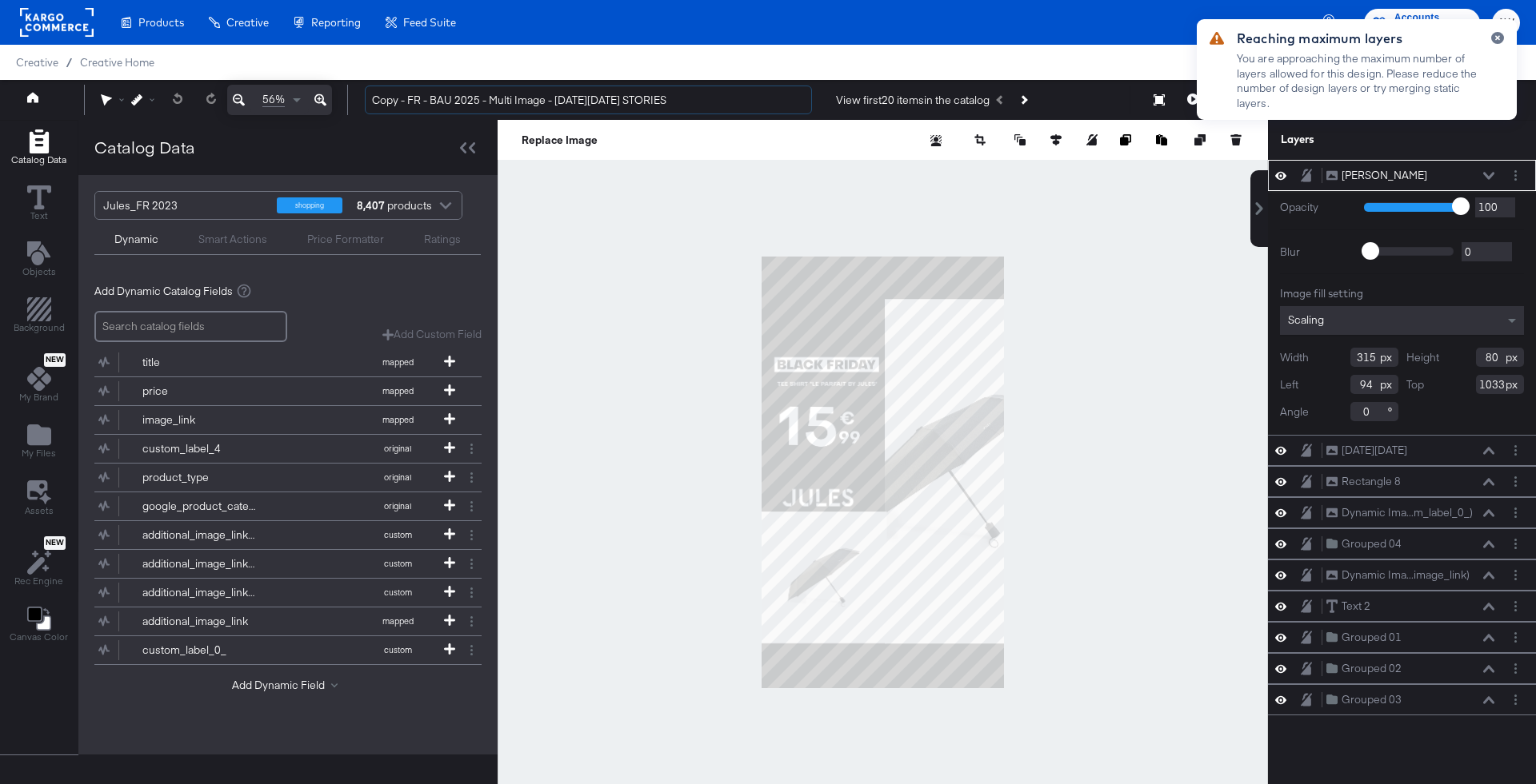
drag, startPoint x: 408, startPoint y: 101, endPoint x: 336, endPoint y: 99, distance: 72.0
click at [336, 101] on div "56% Copy - FR - BAU 2025 - Multi Image - [DATE][DATE] STORIES View first 20 ite…" at bounding box center [768, 100] width 1536 height 40
drag, startPoint x: 580, startPoint y: 104, endPoint x: 523, endPoint y: 103, distance: 57.0
click at [523, 103] on input "FR - BAU 2025 - Multi Image - [DATE][DATE] STORIES" at bounding box center [589, 101] width 447 height 30
type input "FR - BAU 2025 - Multi Image - Soldes STORIES"
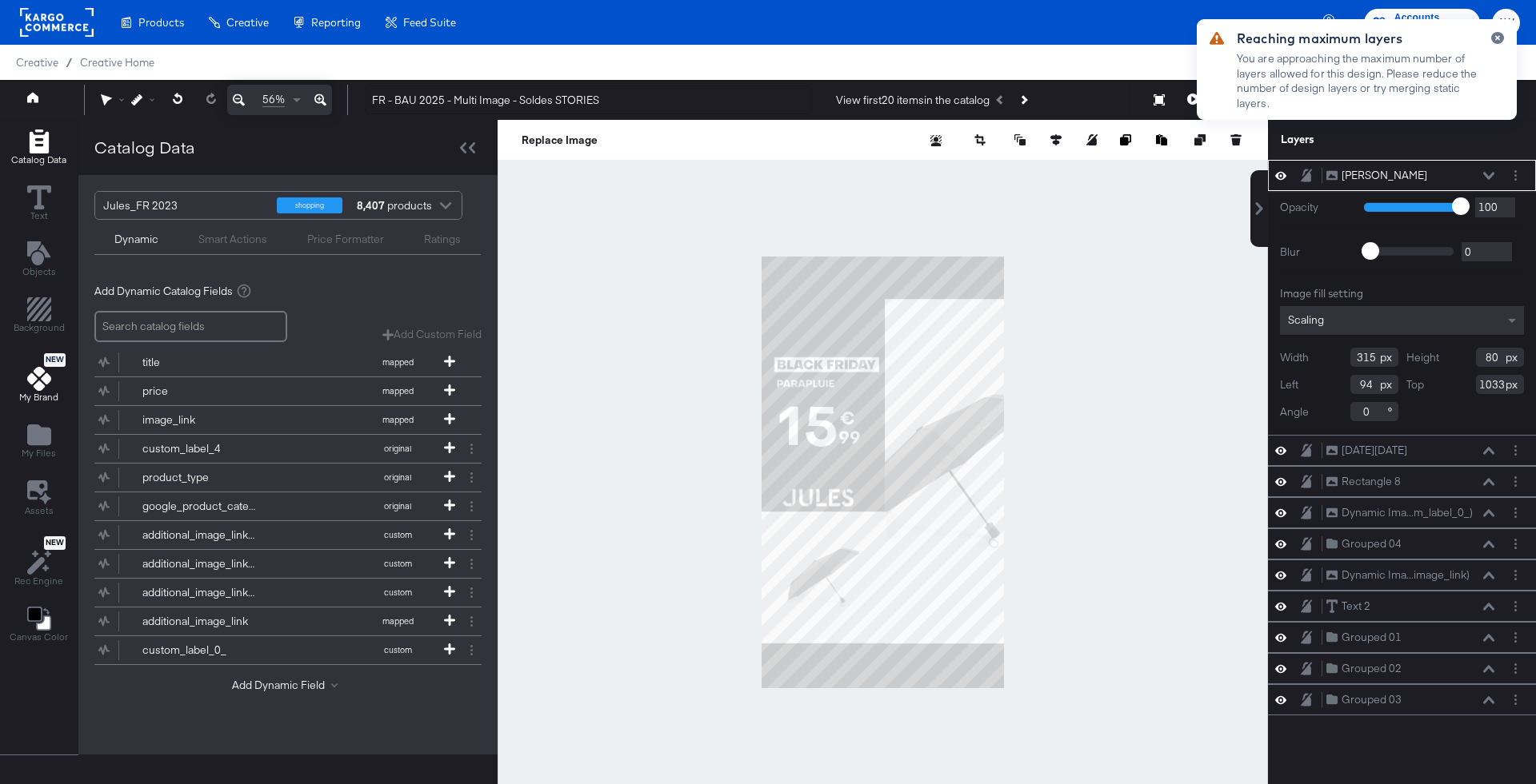
click at [33, 373] on icon at bounding box center [39, 379] width 24 height 24
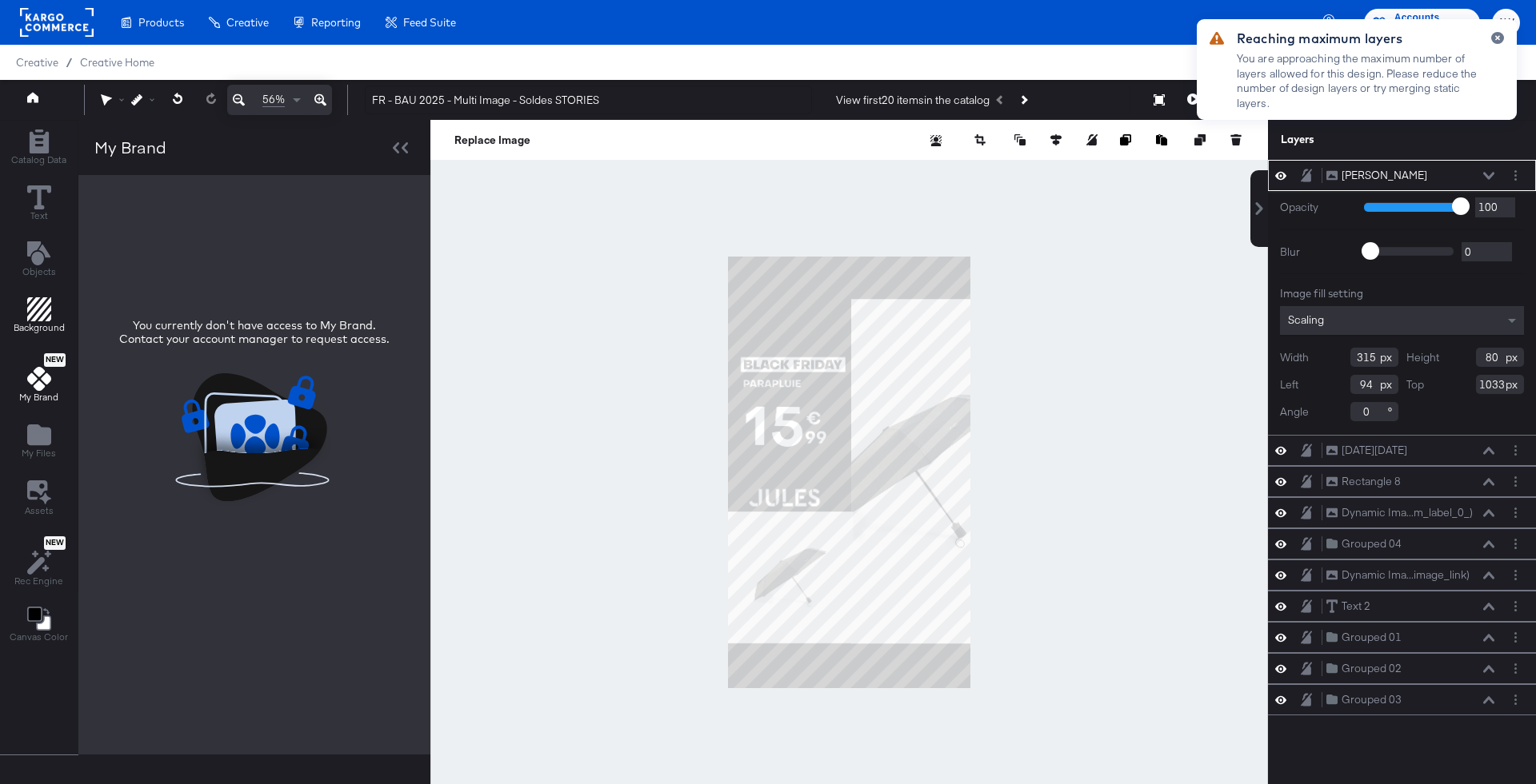
click at [43, 322] on span "Background" at bounding box center [39, 328] width 51 height 13
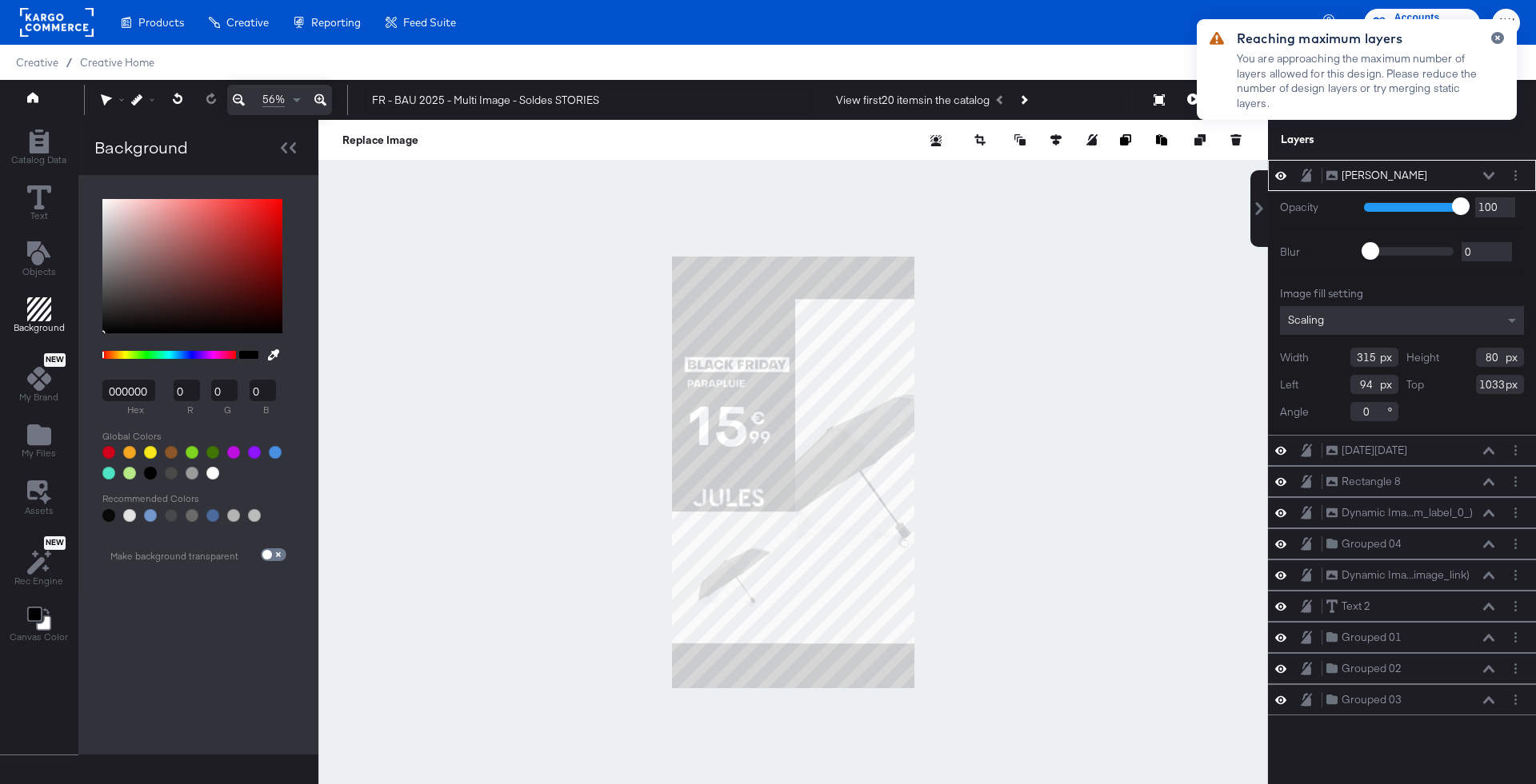
click at [605, 350] on div at bounding box center [793, 472] width 949 height 705
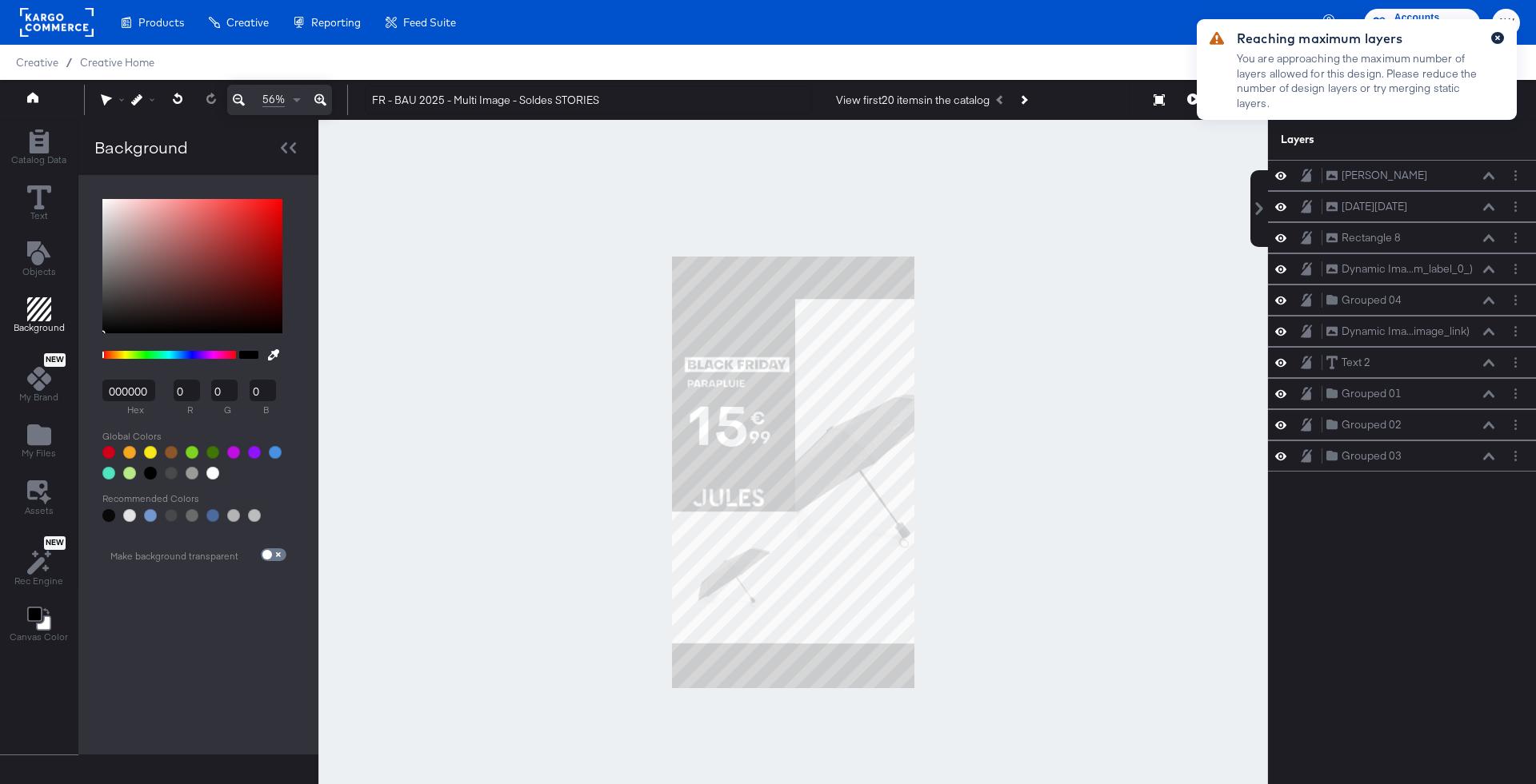
click at [1499, 38] on icon "button" at bounding box center [1497, 37] width 7 height 8
click at [41, 427] on icon "Add Files" at bounding box center [39, 435] width 24 height 20
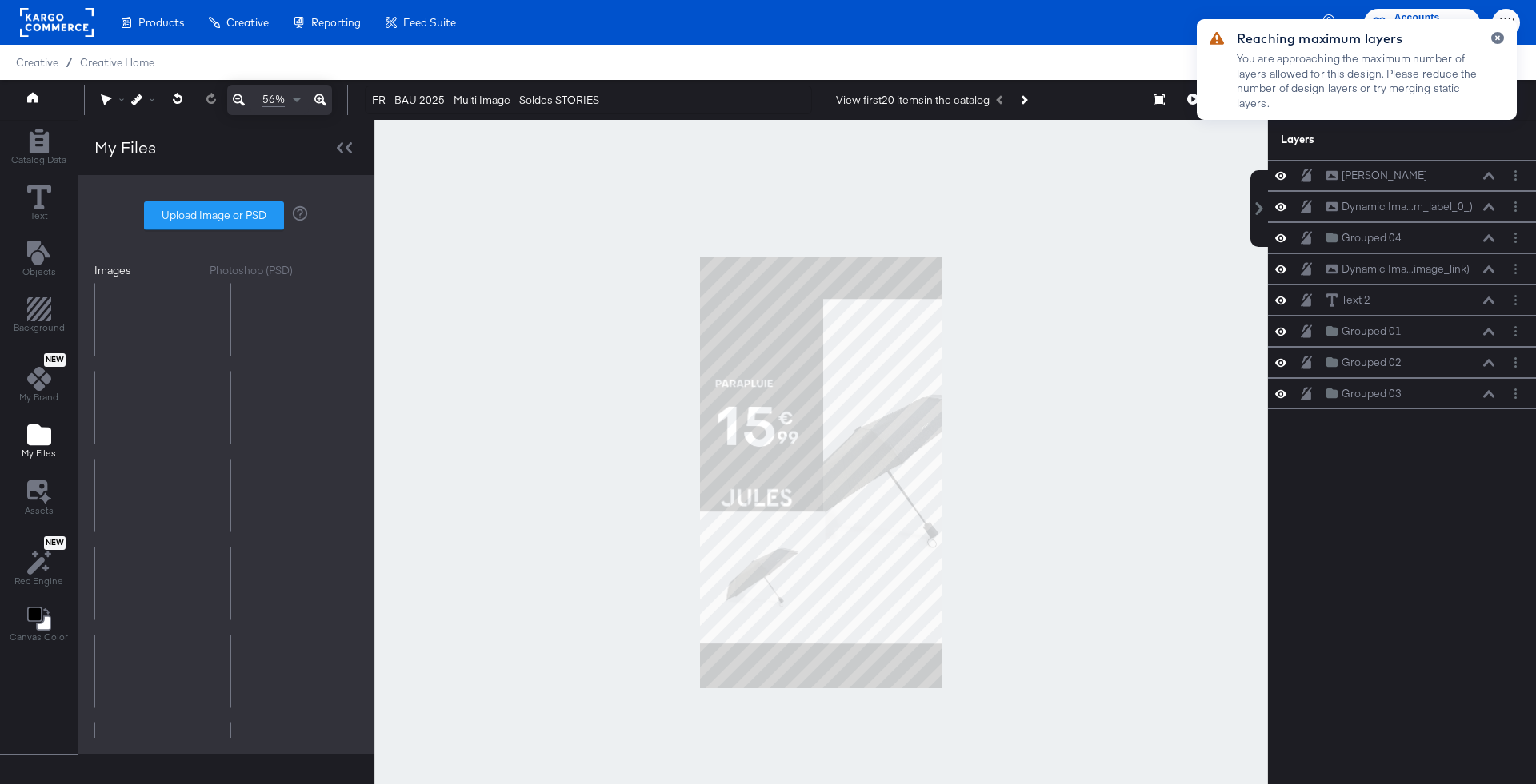
click at [282, 264] on div "Photoshop (PSD)" at bounding box center [251, 270] width 83 height 15
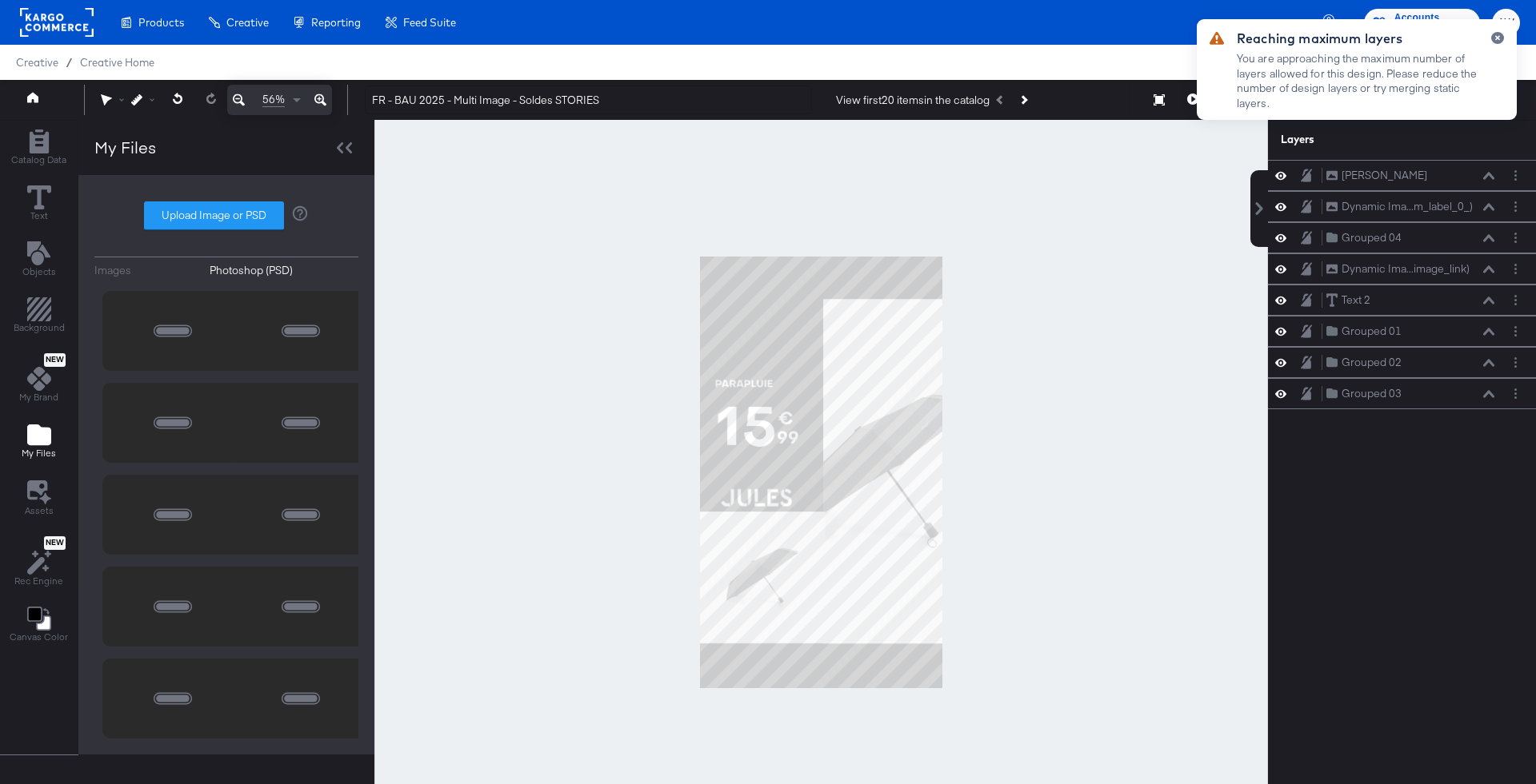
click at [207, 314] on div at bounding box center [172, 331] width 140 height 80
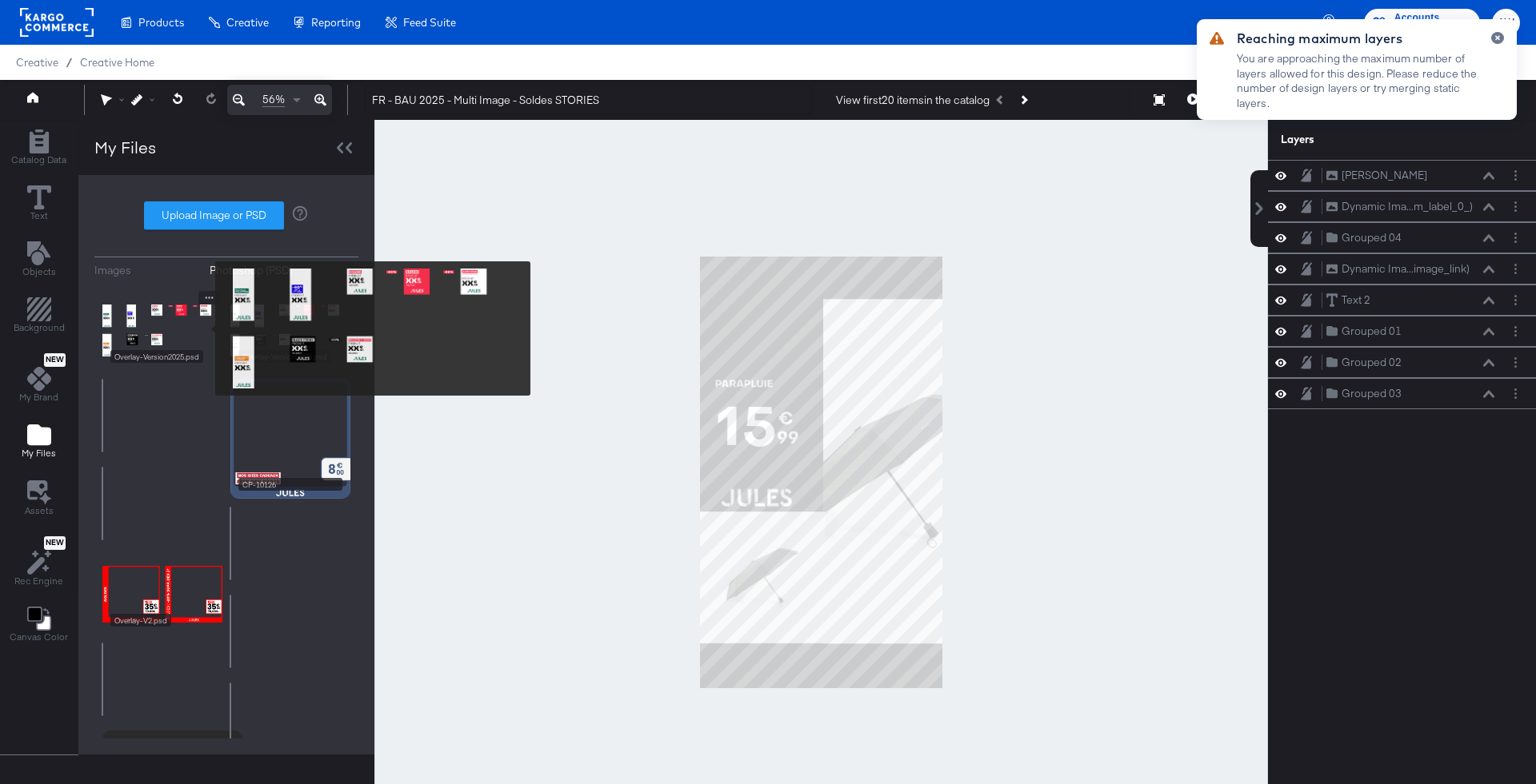
click at [205, 329] on img at bounding box center [162, 331] width 120 height 80
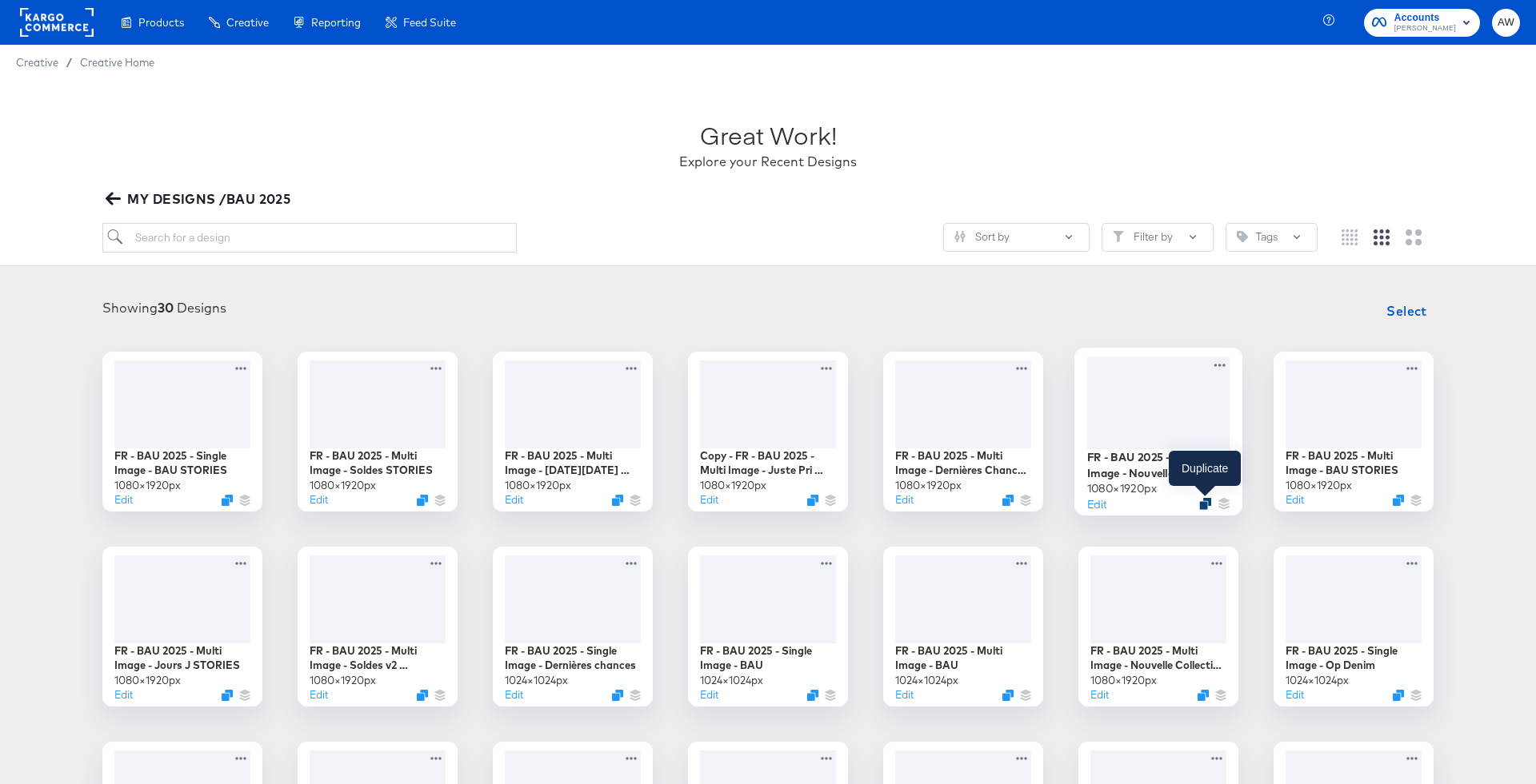
click at [1206, 501] on icon "Duplicate" at bounding box center [1204, 503] width 12 height 12
click at [1103, 505] on button "Edit" at bounding box center [1096, 503] width 20 height 15
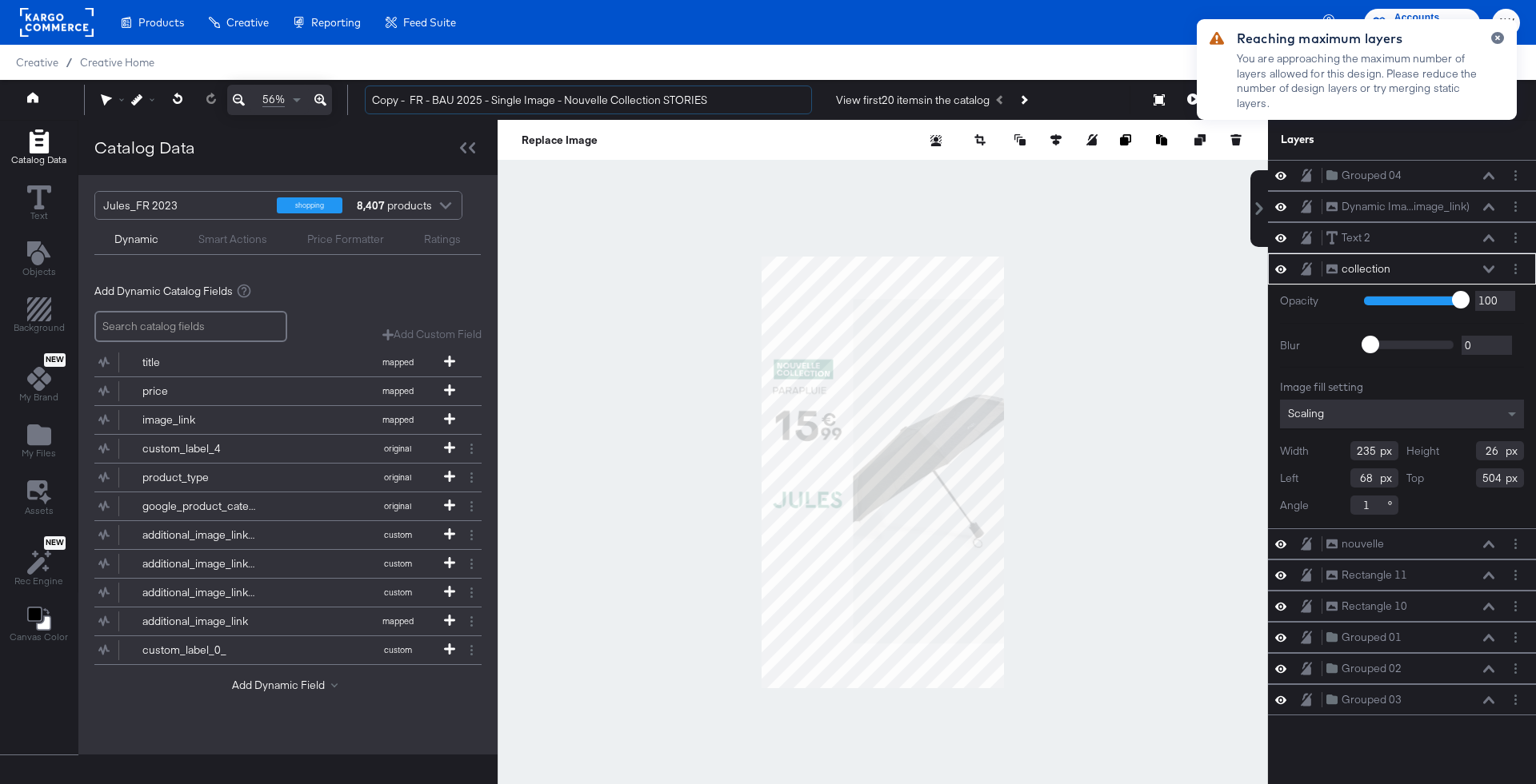
drag, startPoint x: 409, startPoint y: 103, endPoint x: 358, endPoint y: 104, distance: 51.0
click at [358, 104] on div "Copy - FR - BAU 2025 - Single Image - Nouvelle Collection STORIES View first 20…" at bounding box center [936, 100] width 1168 height 32
drag, startPoint x: 621, startPoint y: 102, endPoint x: 527, endPoint y: 103, distance: 94.0
click at [527, 103] on input "FR - BAU 2025 - Single Image - Nouvelle Collection STORIES" at bounding box center [589, 101] width 447 height 30
type input "FR - BAU 2025 - Single Image - Soldes v2 STORIES"
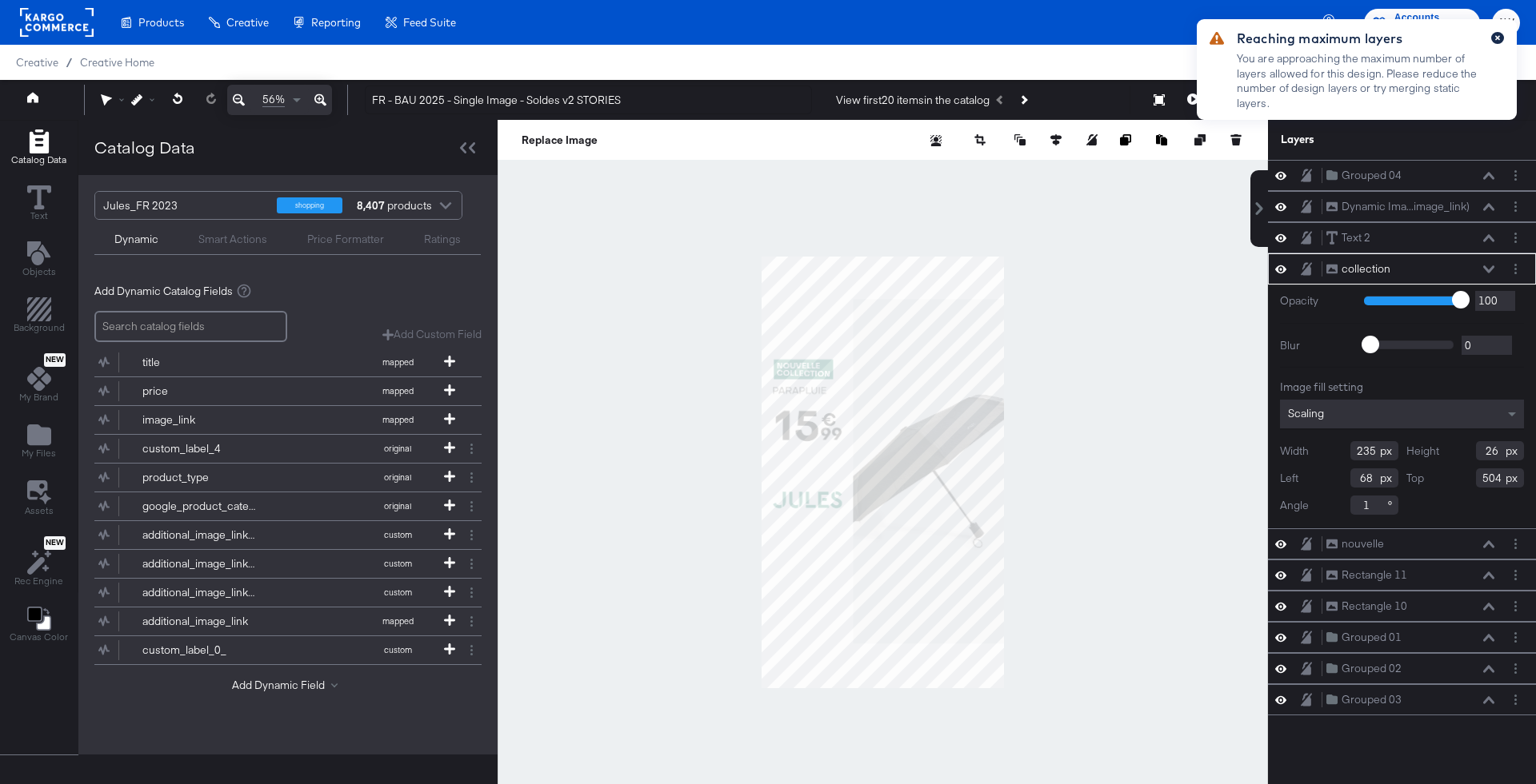
click at [1496, 39] on icon "button" at bounding box center [1497, 38] width 5 height 5
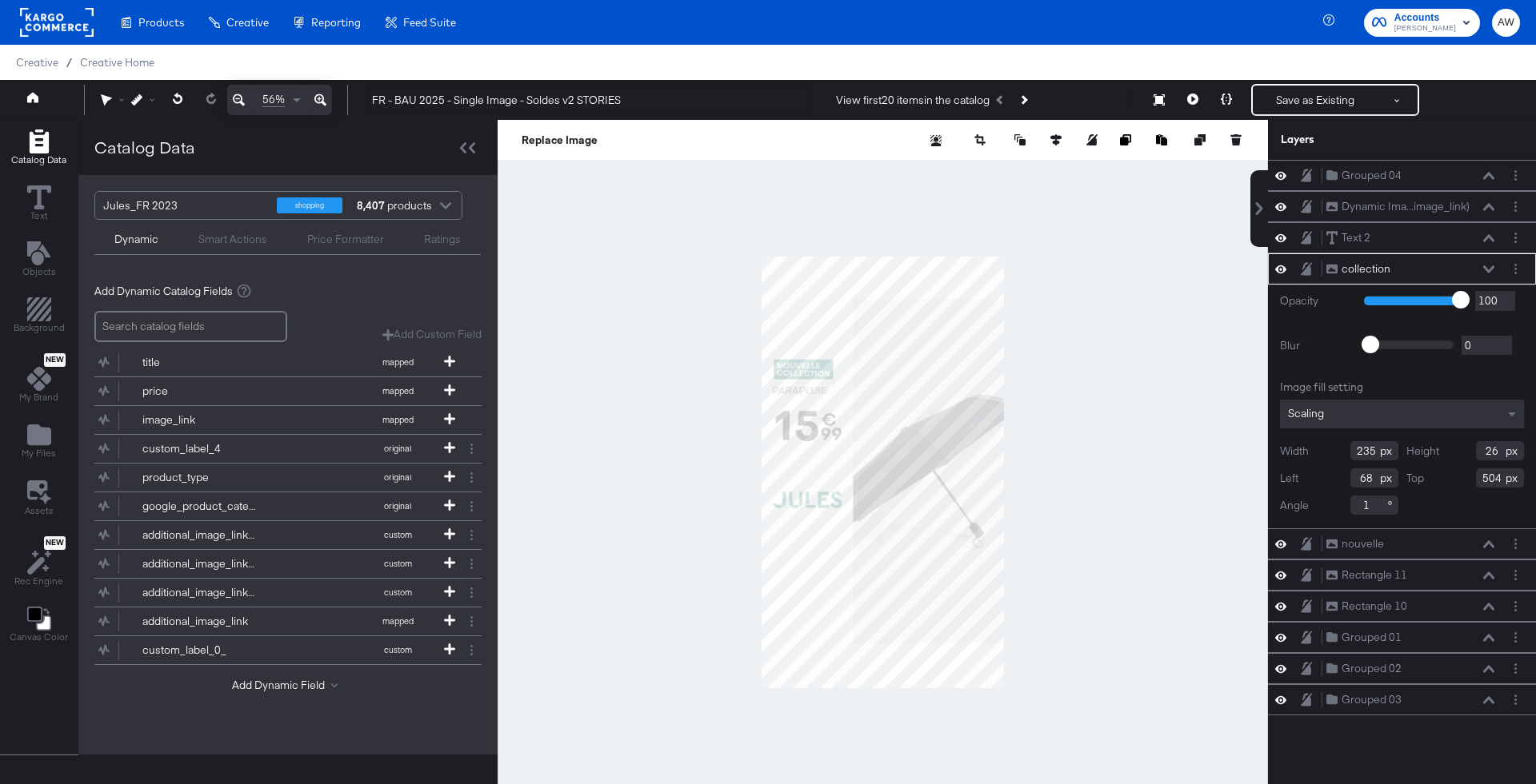
click at [636, 262] on div at bounding box center [882, 472] width 770 height 705
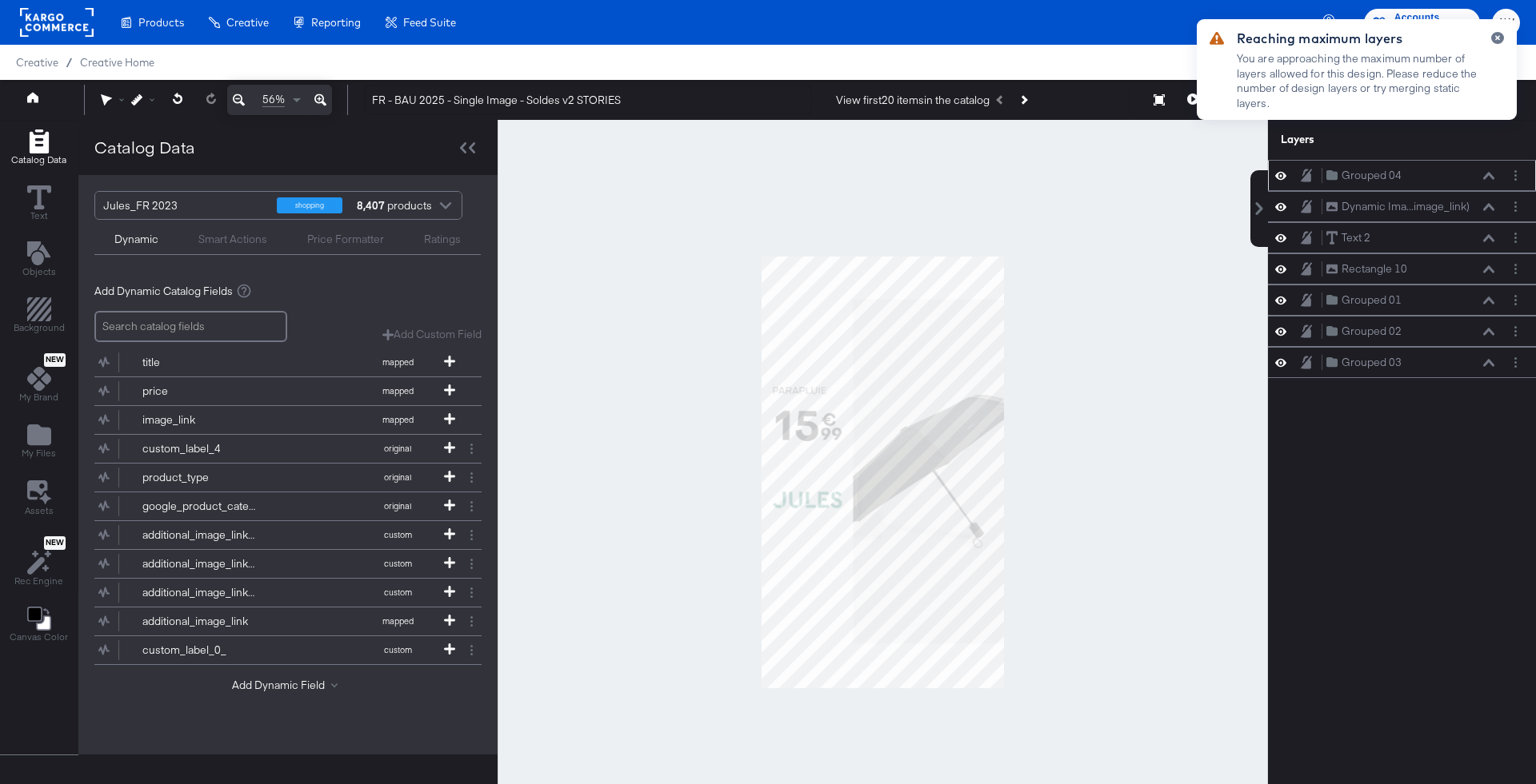
click at [1491, 178] on icon at bounding box center [1488, 176] width 11 height 8
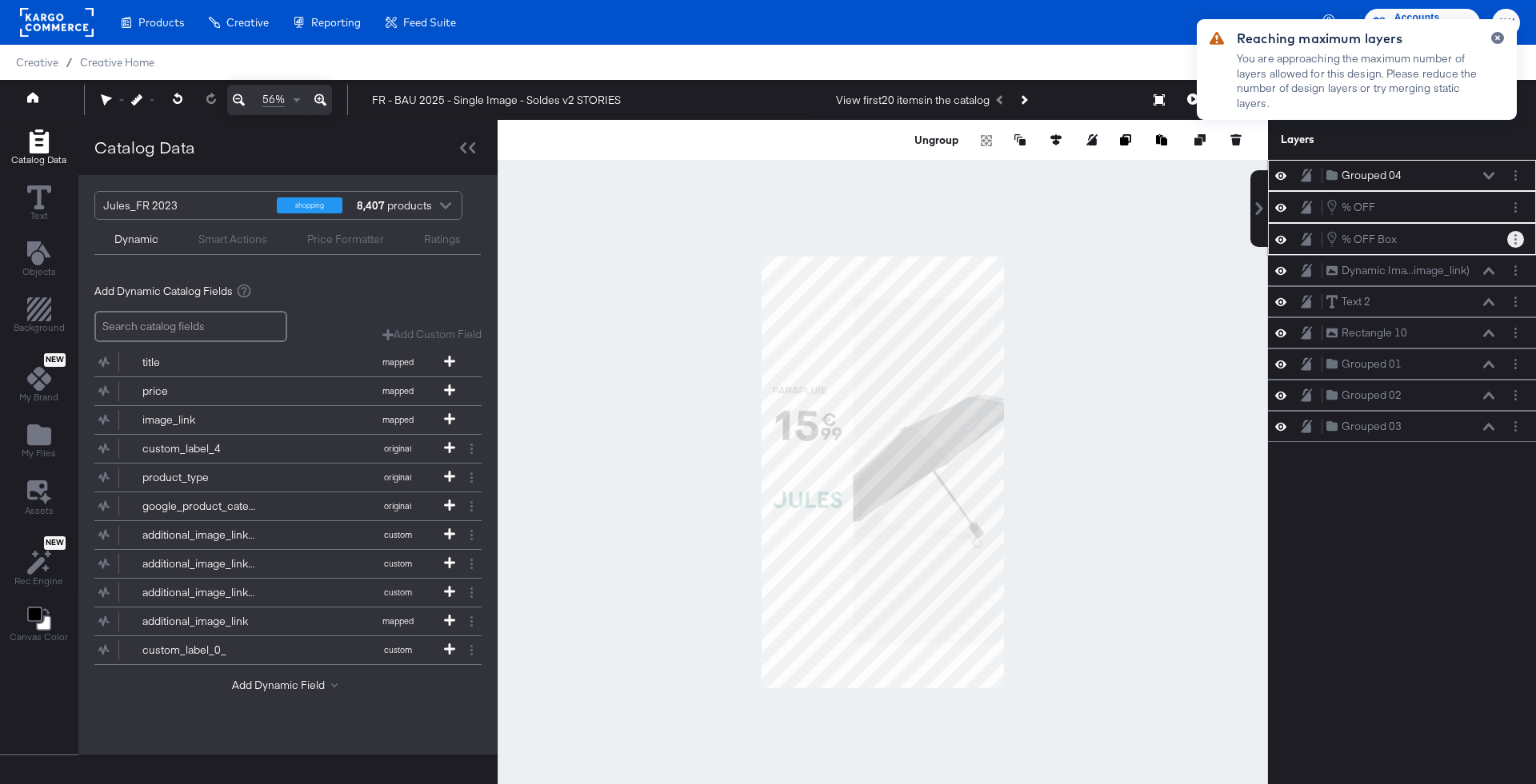
click at [1515, 235] on icon "Layer Options" at bounding box center [1515, 239] width 3 height 10
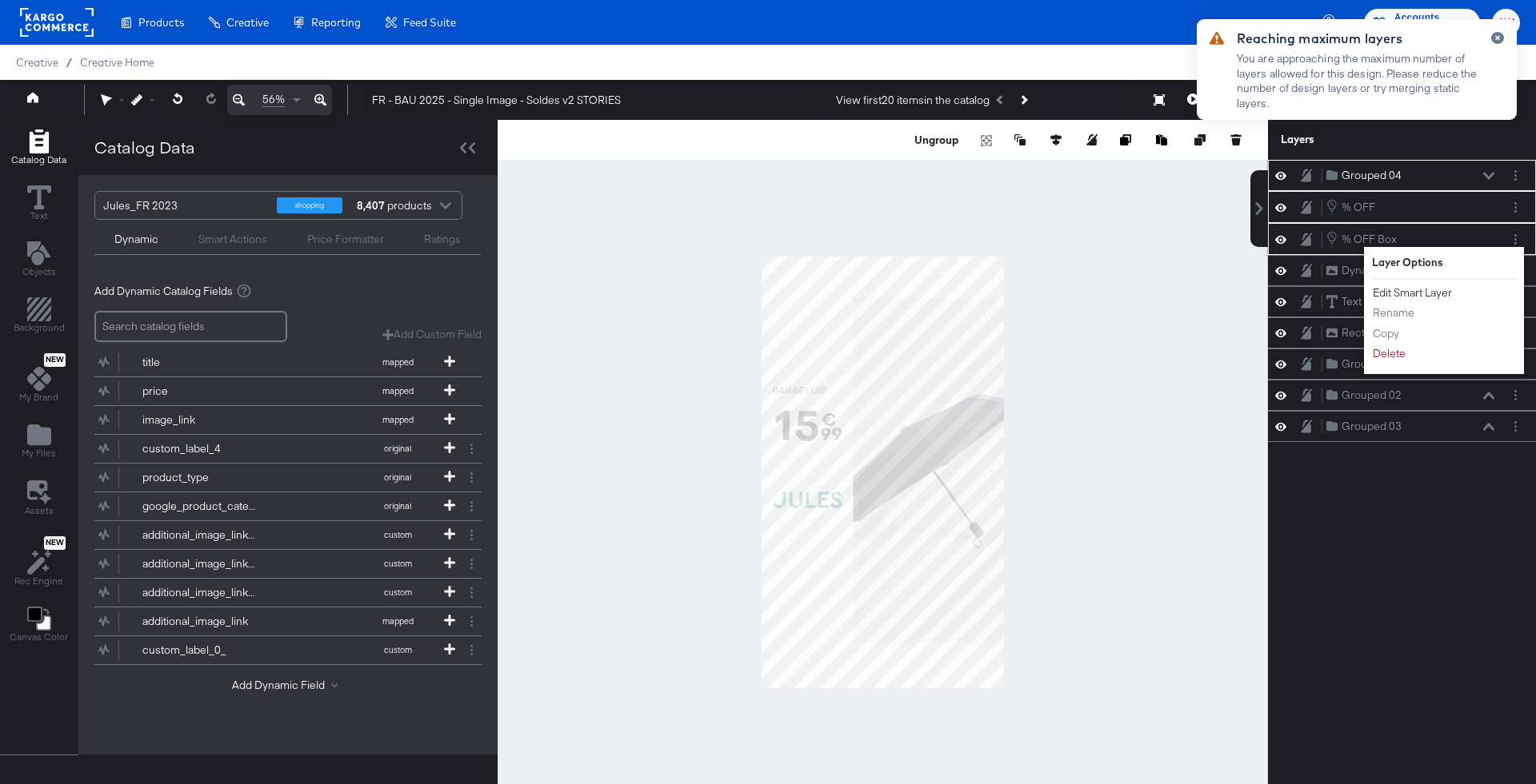
click at [1403, 288] on button "Edit Smart Layer" at bounding box center [1412, 293] width 81 height 17
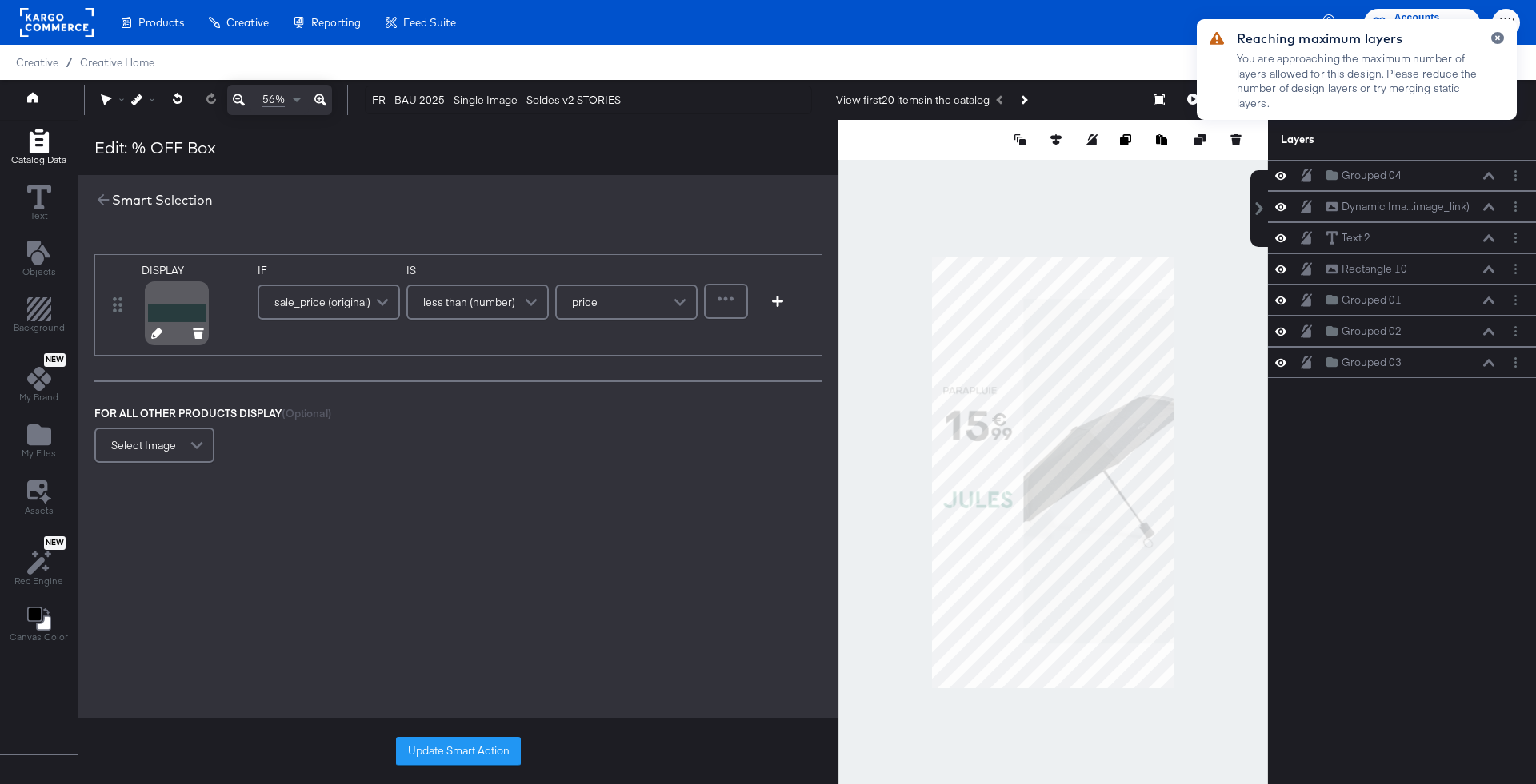
click at [157, 331] on icon at bounding box center [156, 333] width 11 height 11
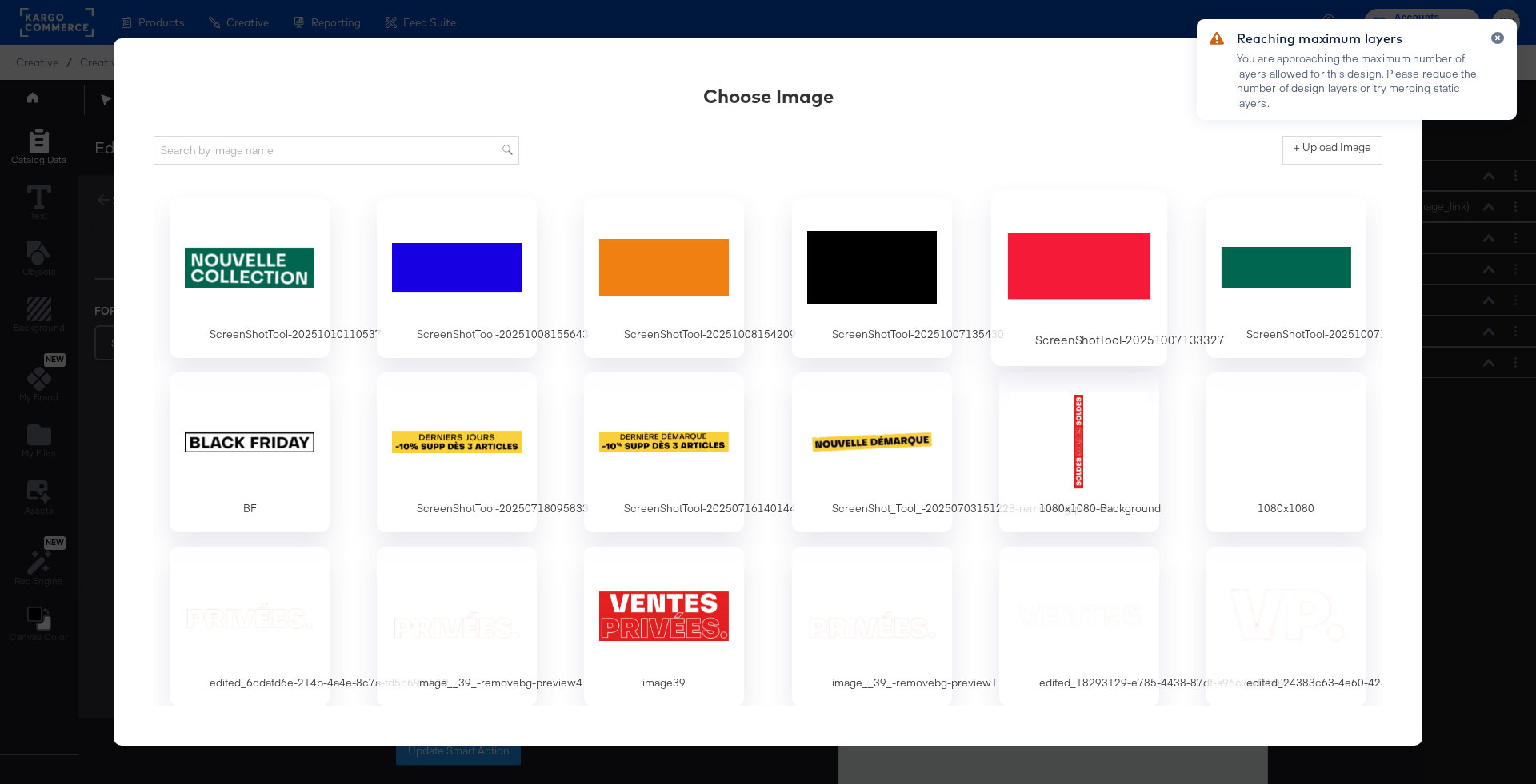
click at [1041, 250] on div at bounding box center [1079, 267] width 150 height 110
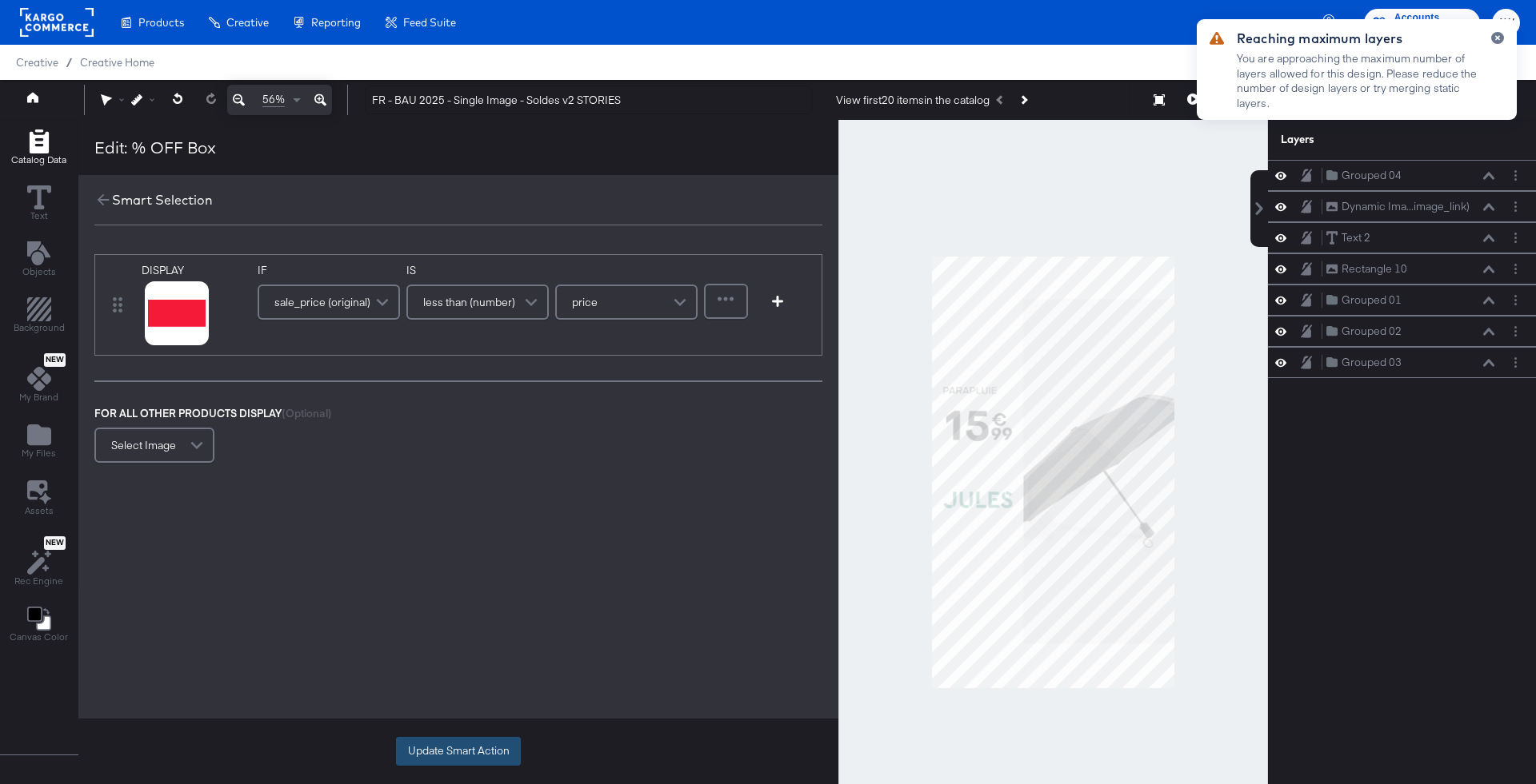
click at [422, 745] on button "Update Smart Action" at bounding box center [458, 751] width 125 height 29
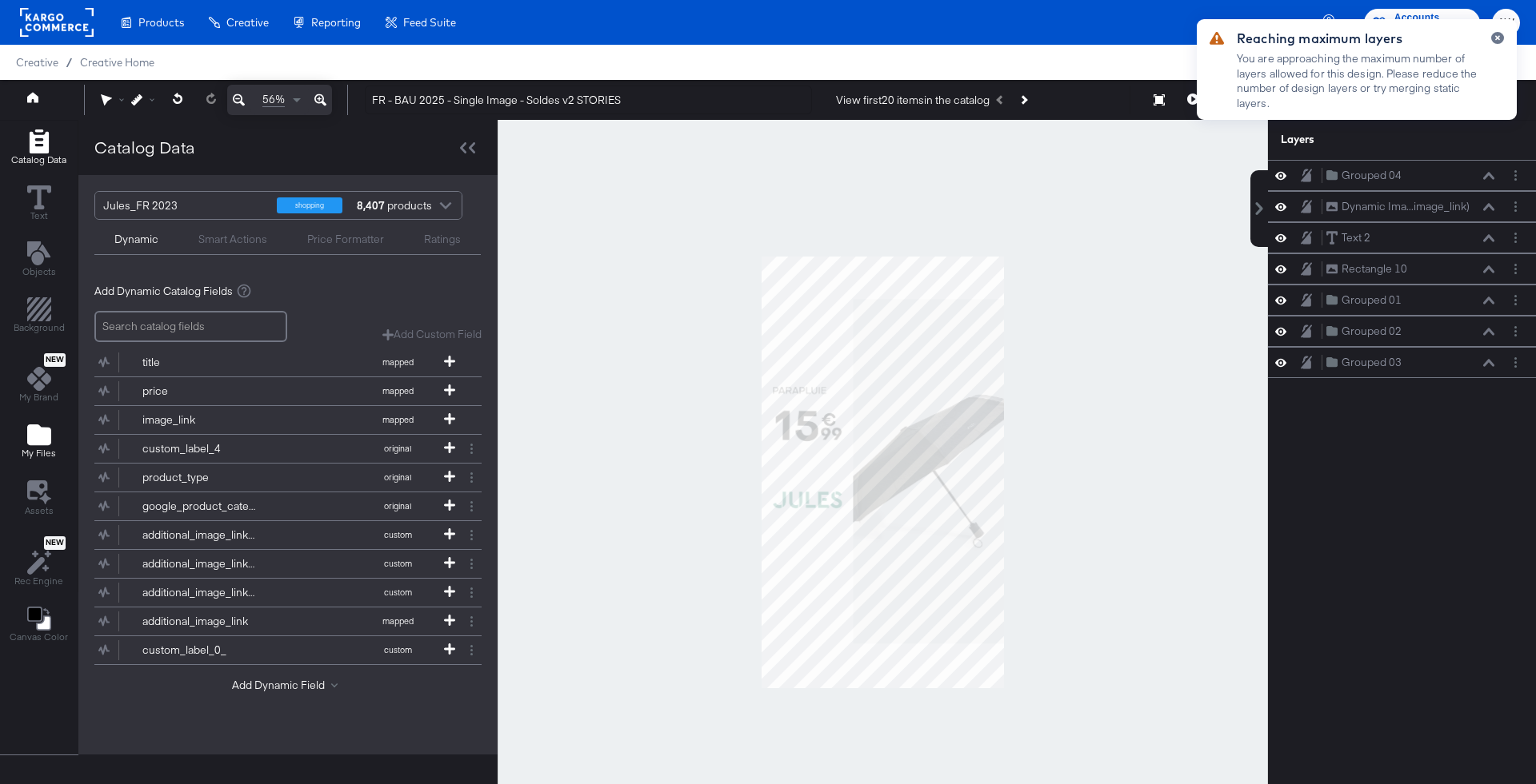
click at [42, 421] on button "My Files" at bounding box center [39, 442] width 54 height 46
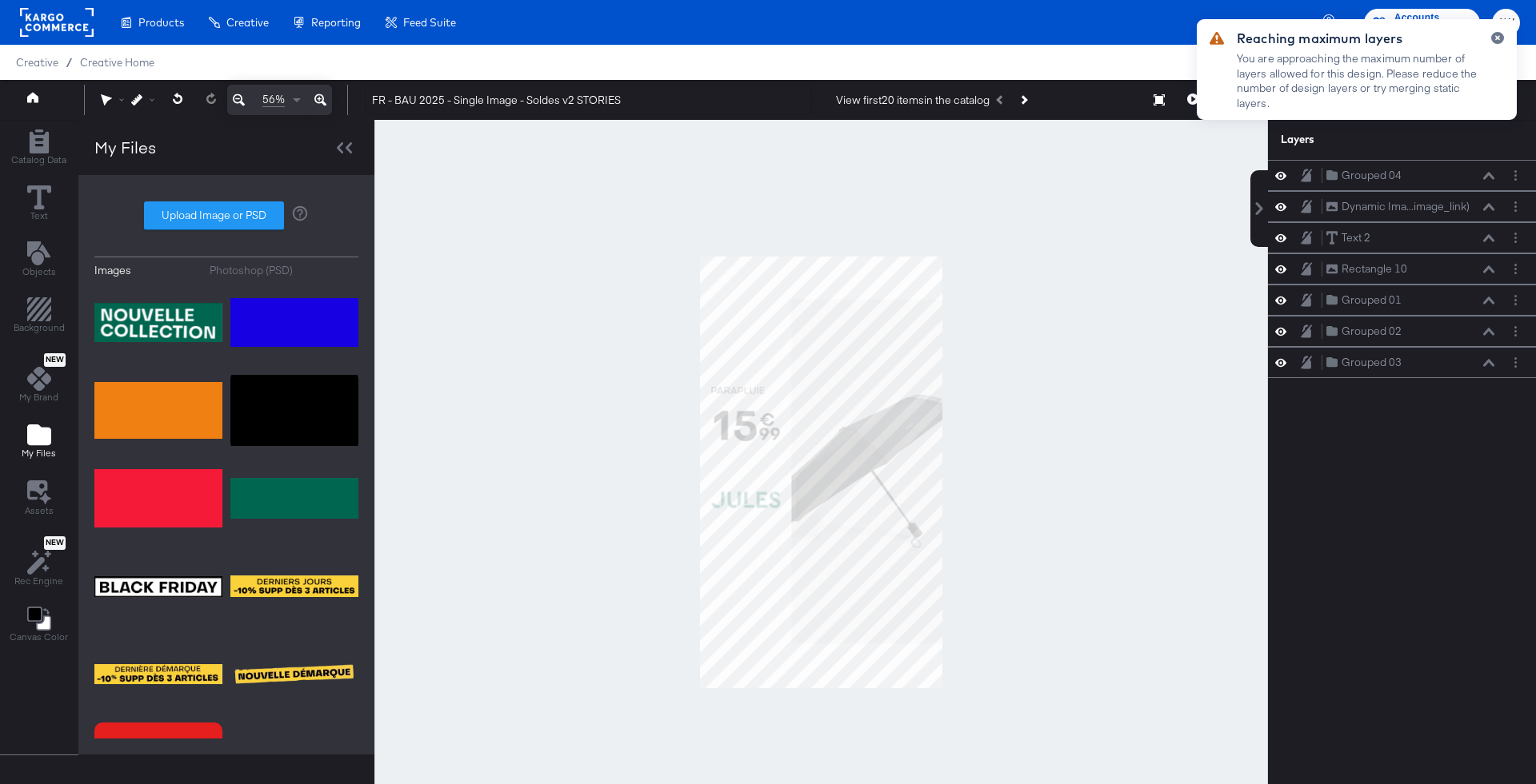
click at [257, 257] on div at bounding box center [225, 257] width 264 height 1
click at [257, 274] on div "Photoshop (PSD)" at bounding box center [251, 270] width 83 height 15
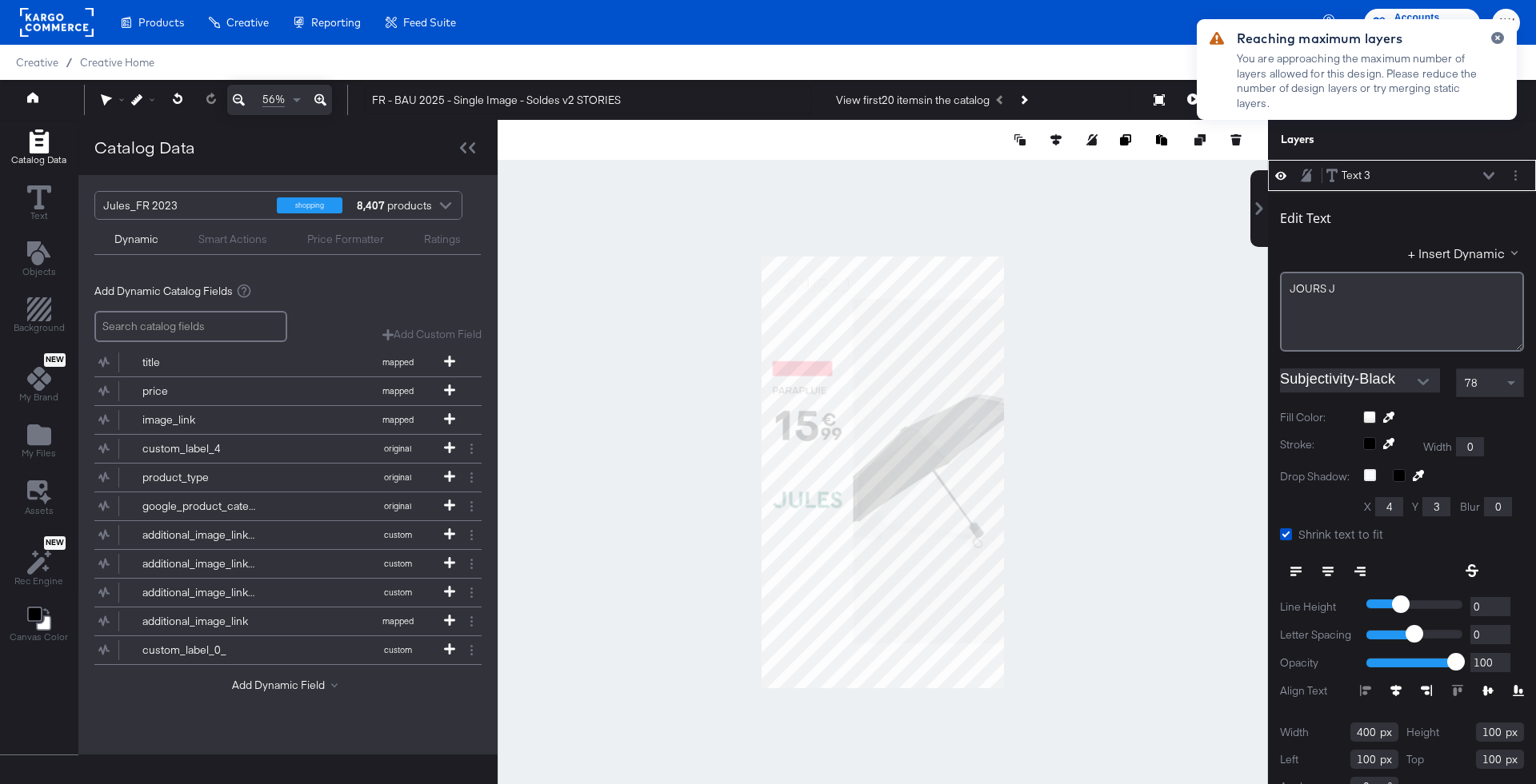
scroll to position [15, 0]
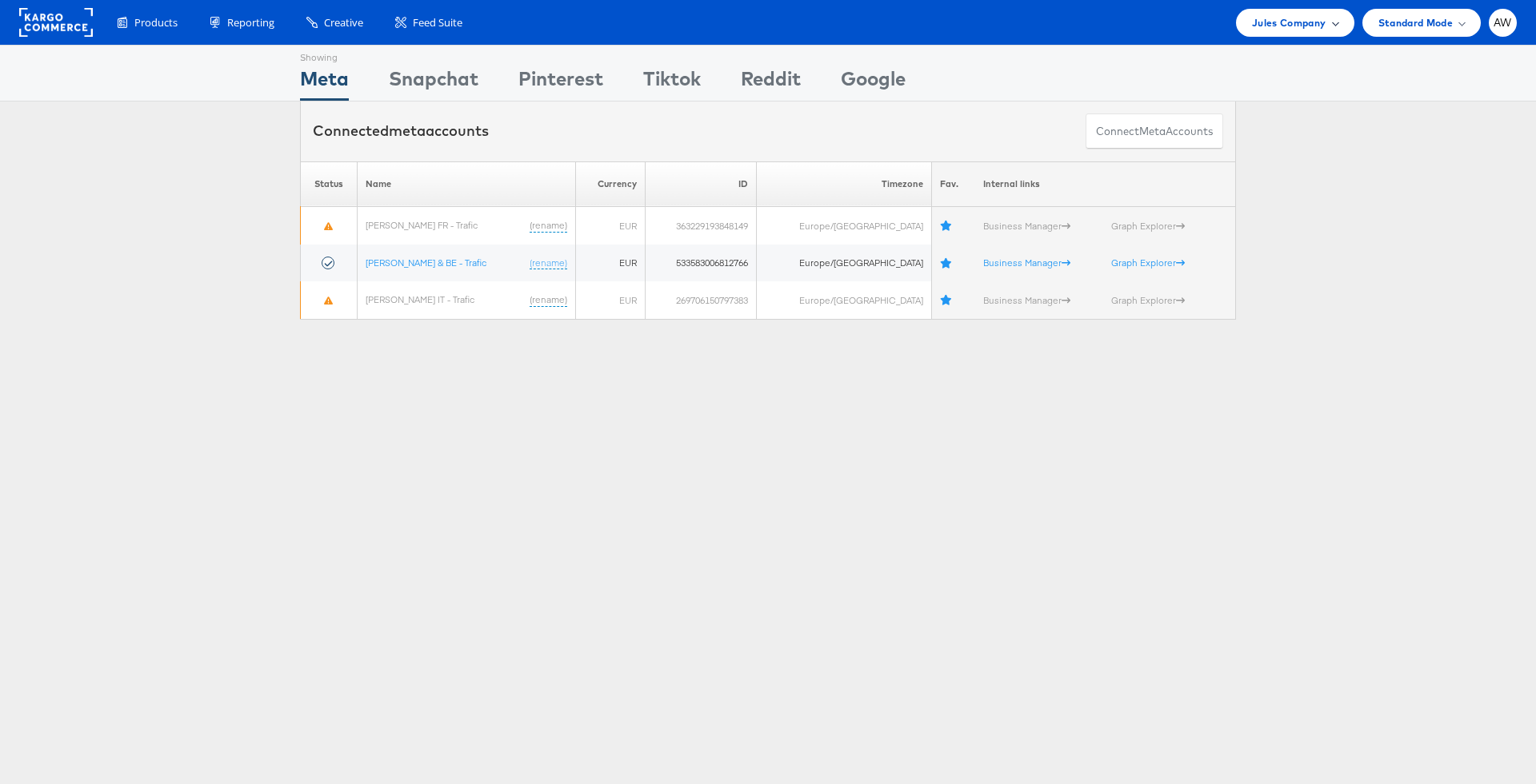
click at [1286, 15] on span "Jules Company" at bounding box center [1288, 22] width 74 height 17
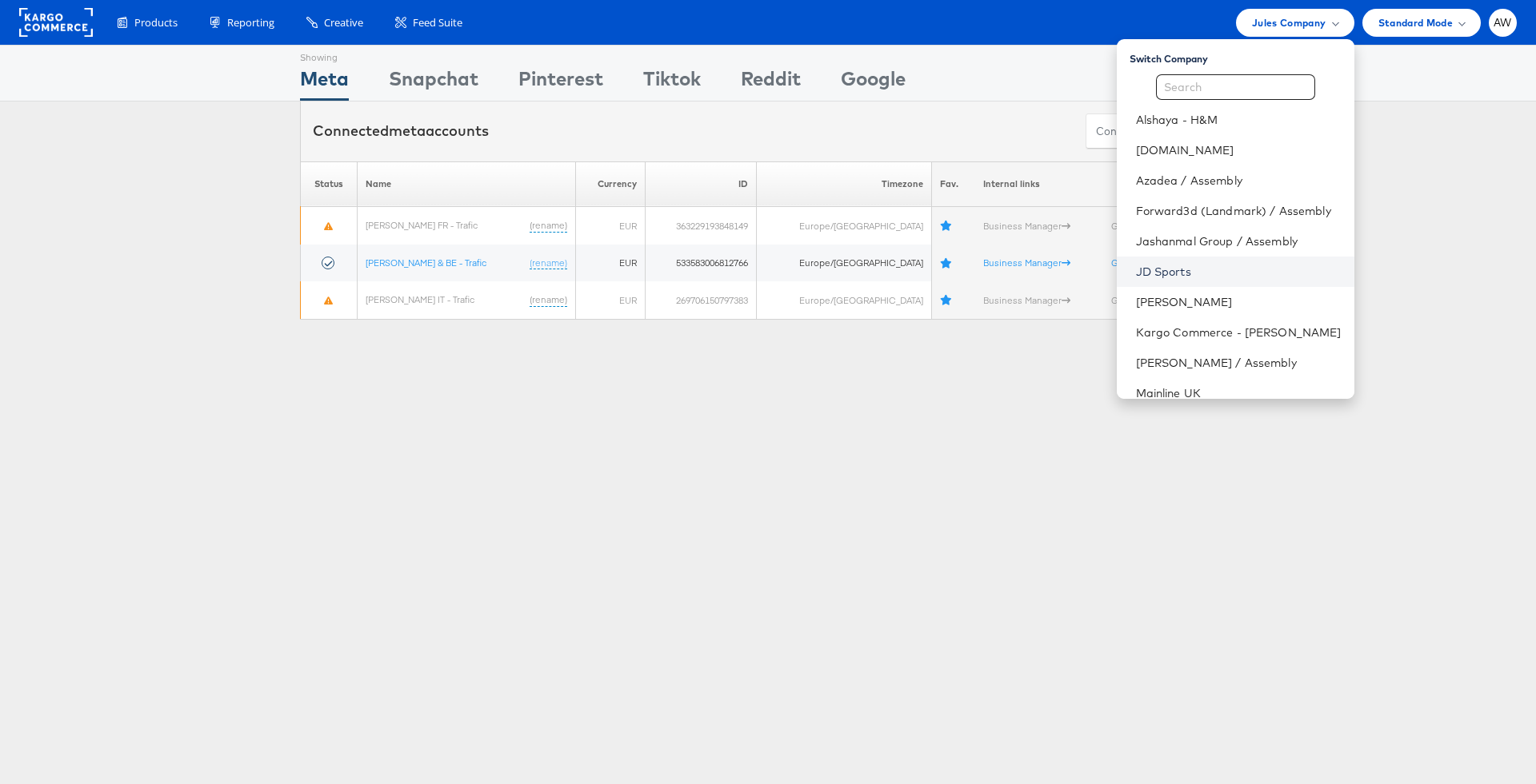
click at [1196, 275] on link "JD Sports" at bounding box center [1238, 271] width 206 height 16
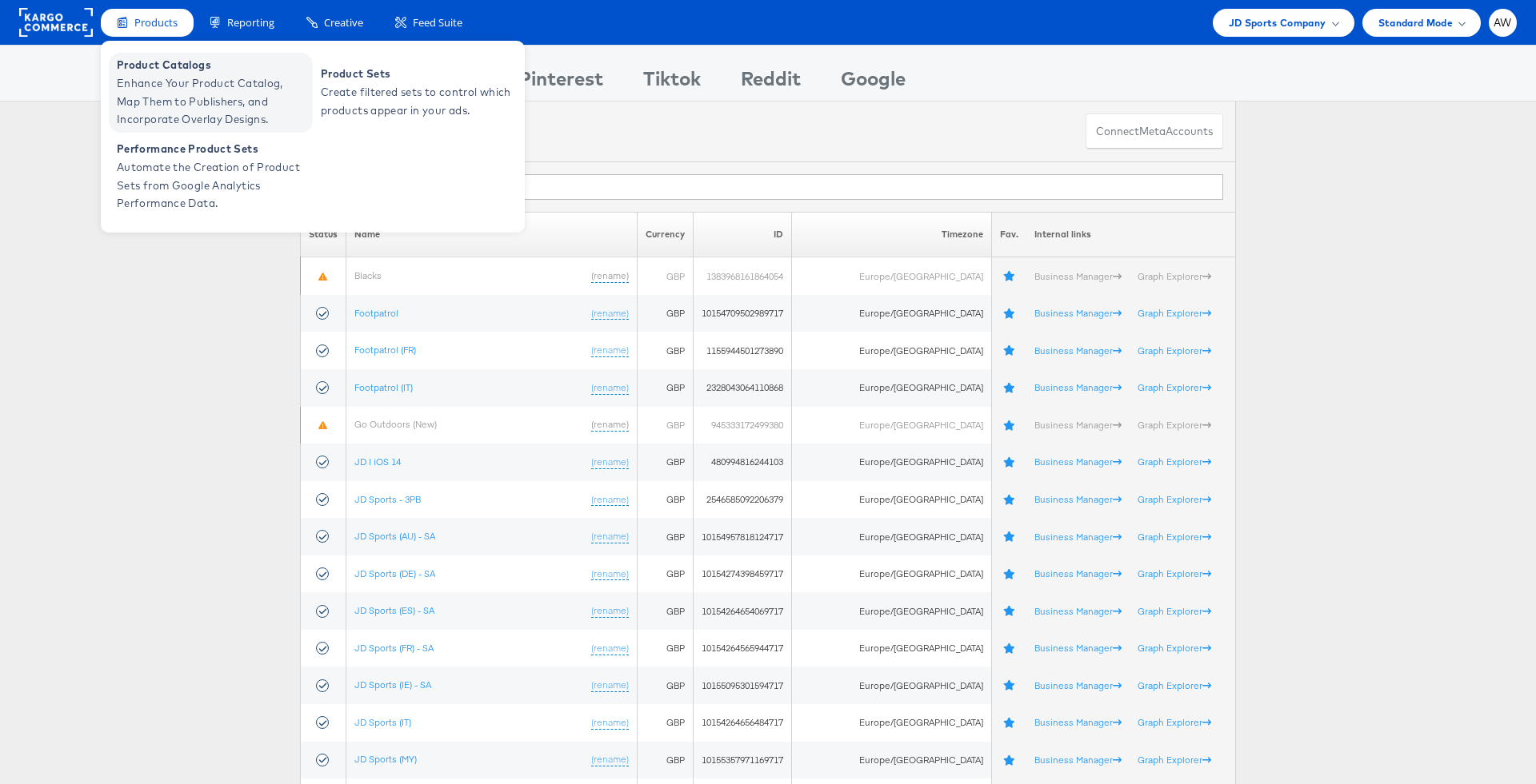
click at [198, 71] on span "Product Catalogs" at bounding box center [212, 65] width 192 height 19
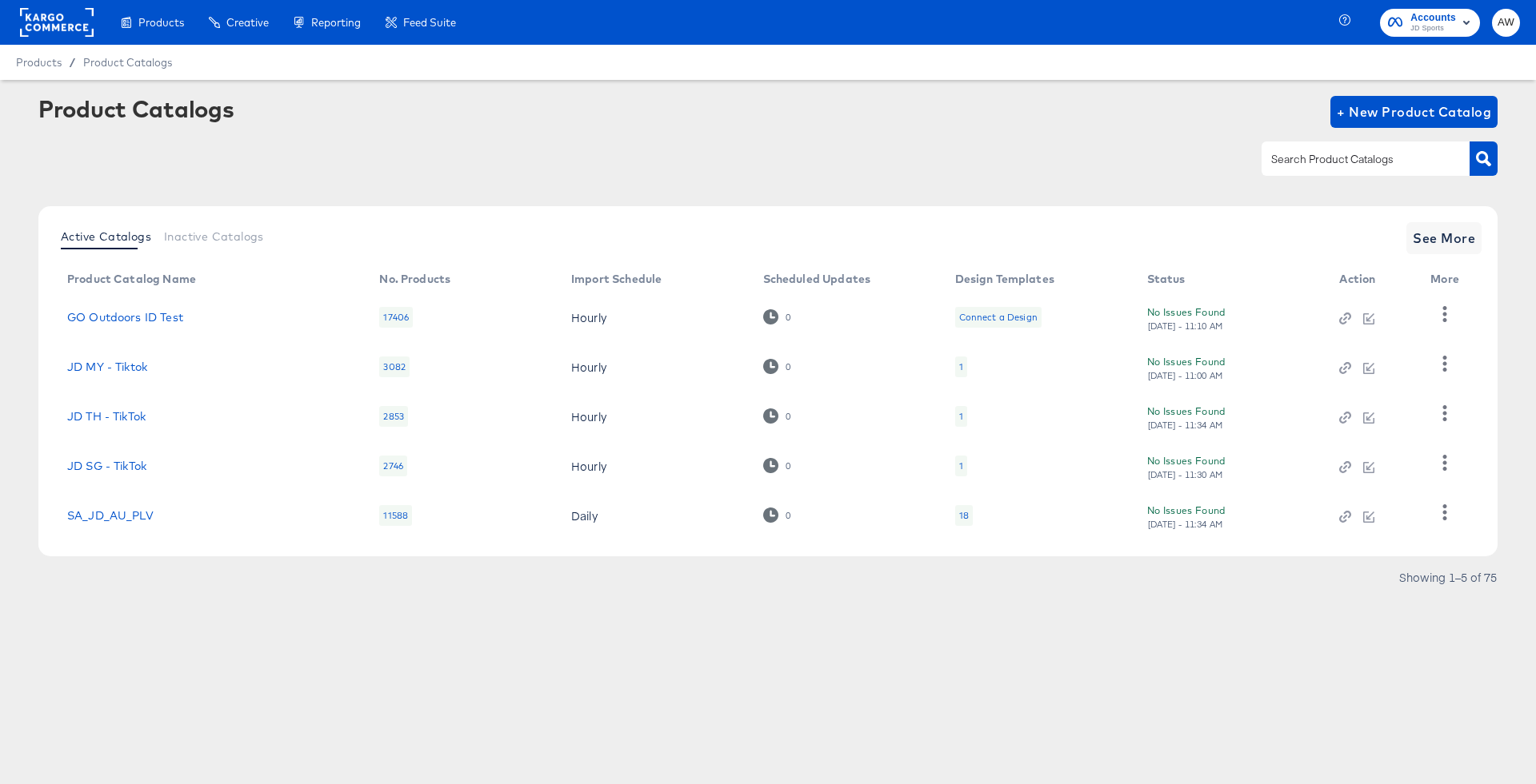
click at [1321, 163] on input "text" at bounding box center [1352, 159] width 170 height 19
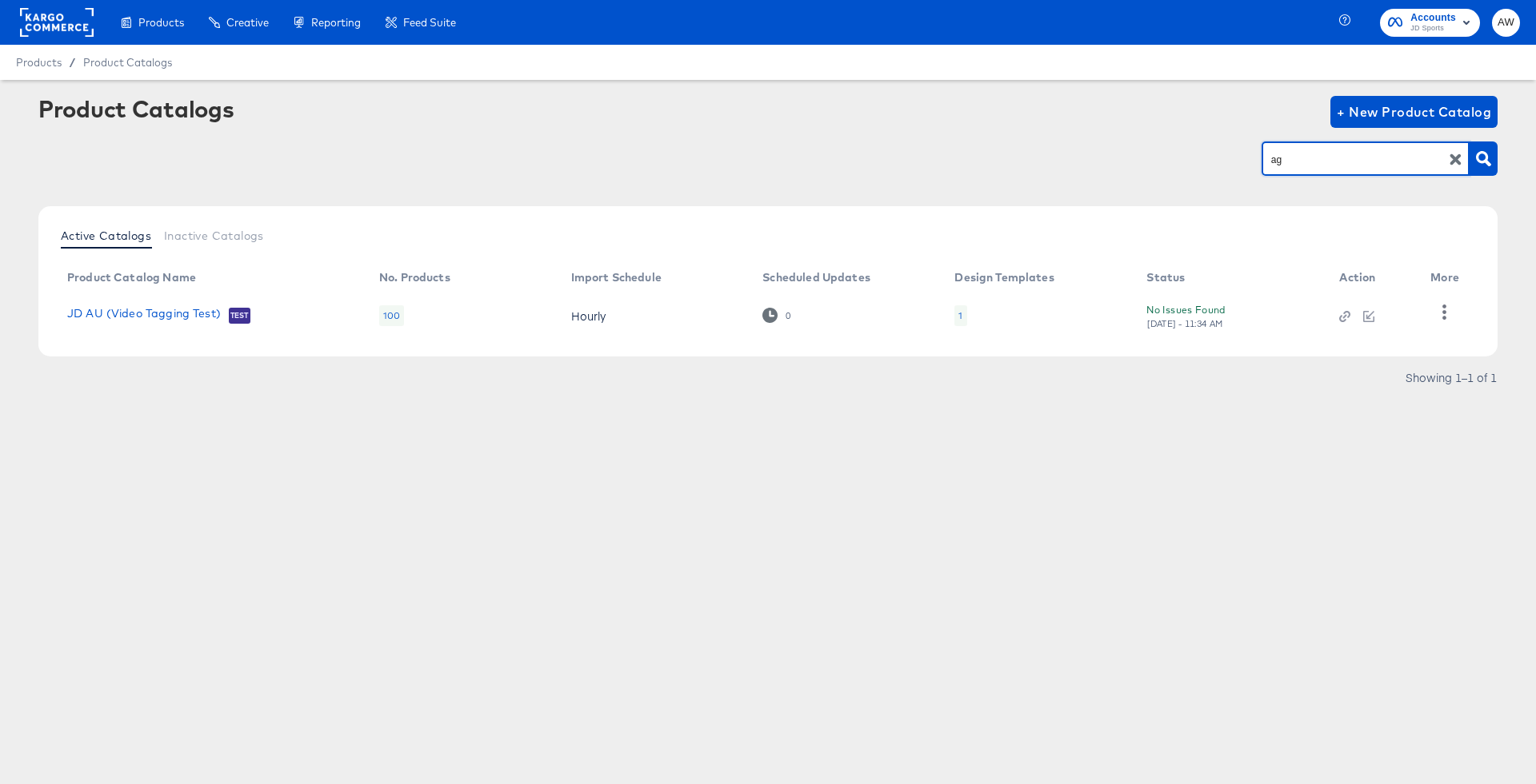
type input "a"
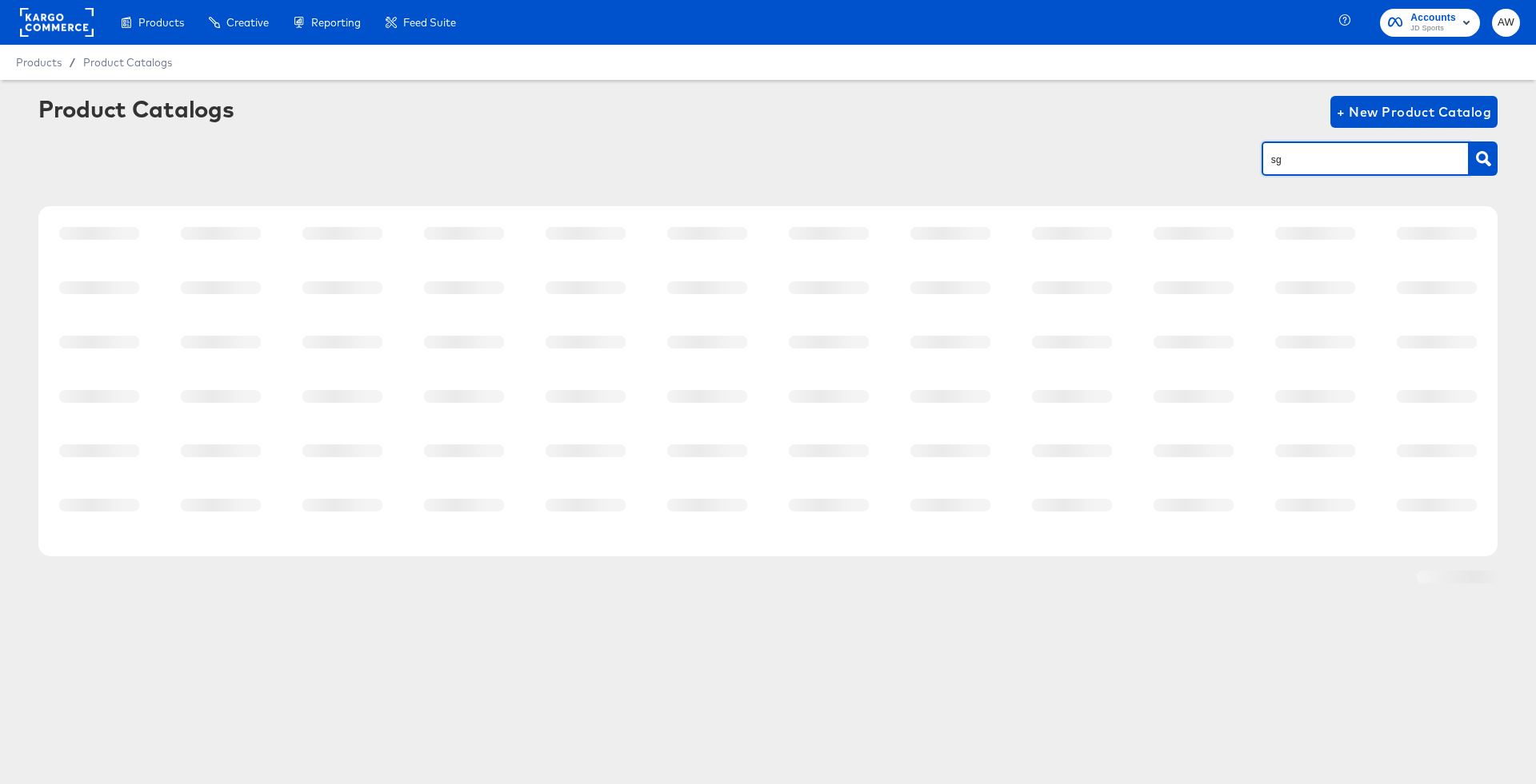
type input "sg"
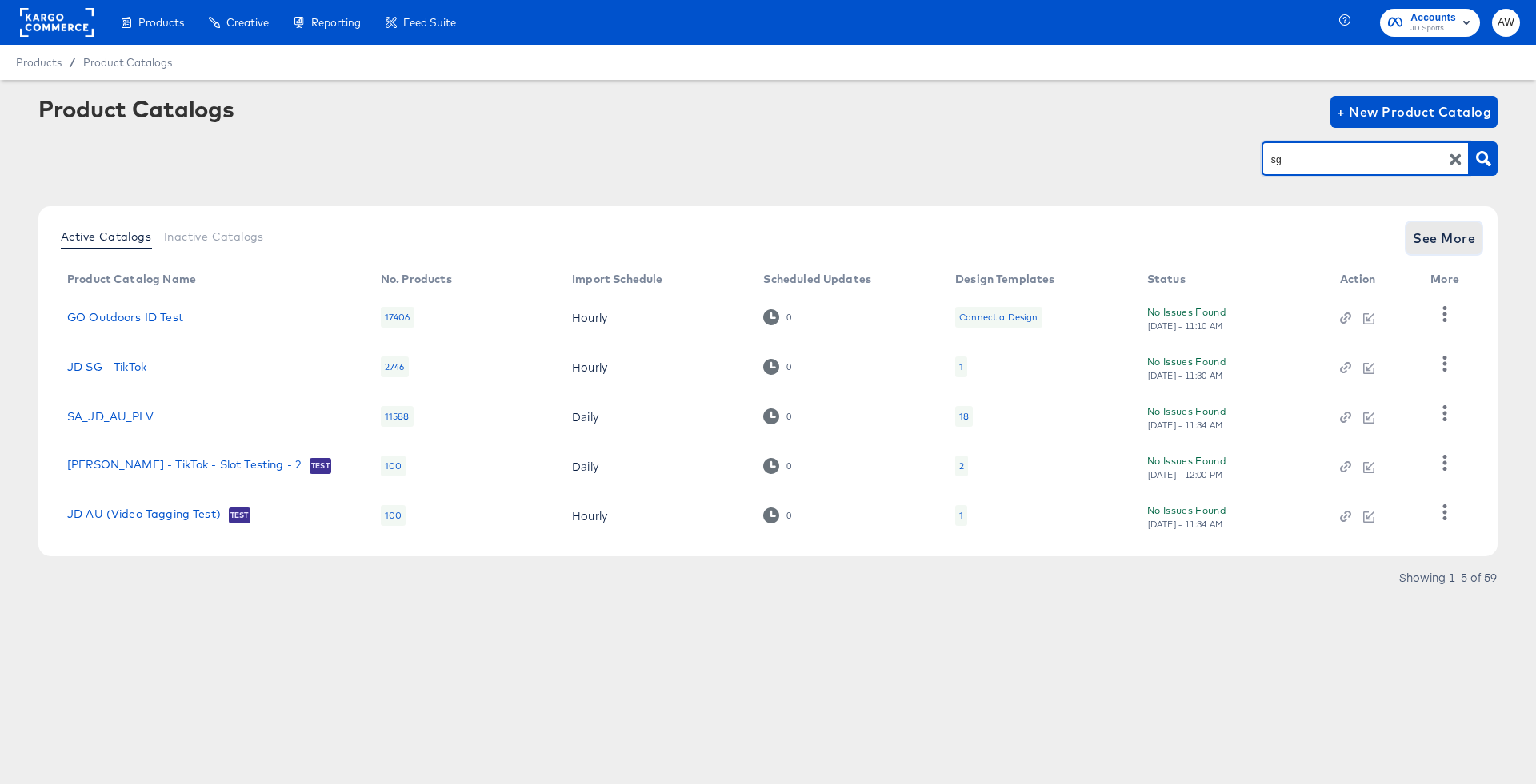
click at [1455, 231] on span "See More" at bounding box center [1443, 238] width 62 height 22
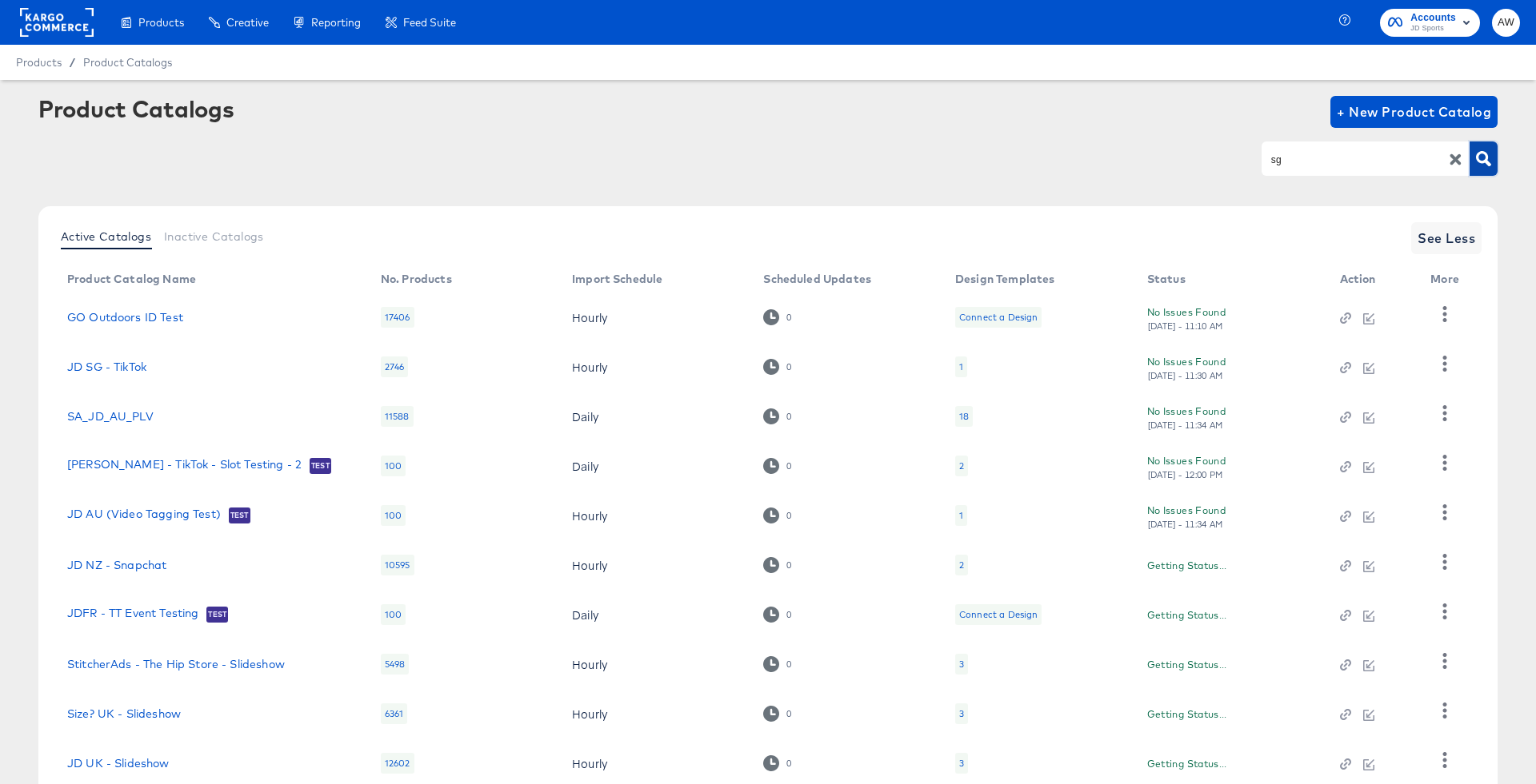
click at [1482, 164] on icon "button" at bounding box center [1483, 158] width 15 height 15
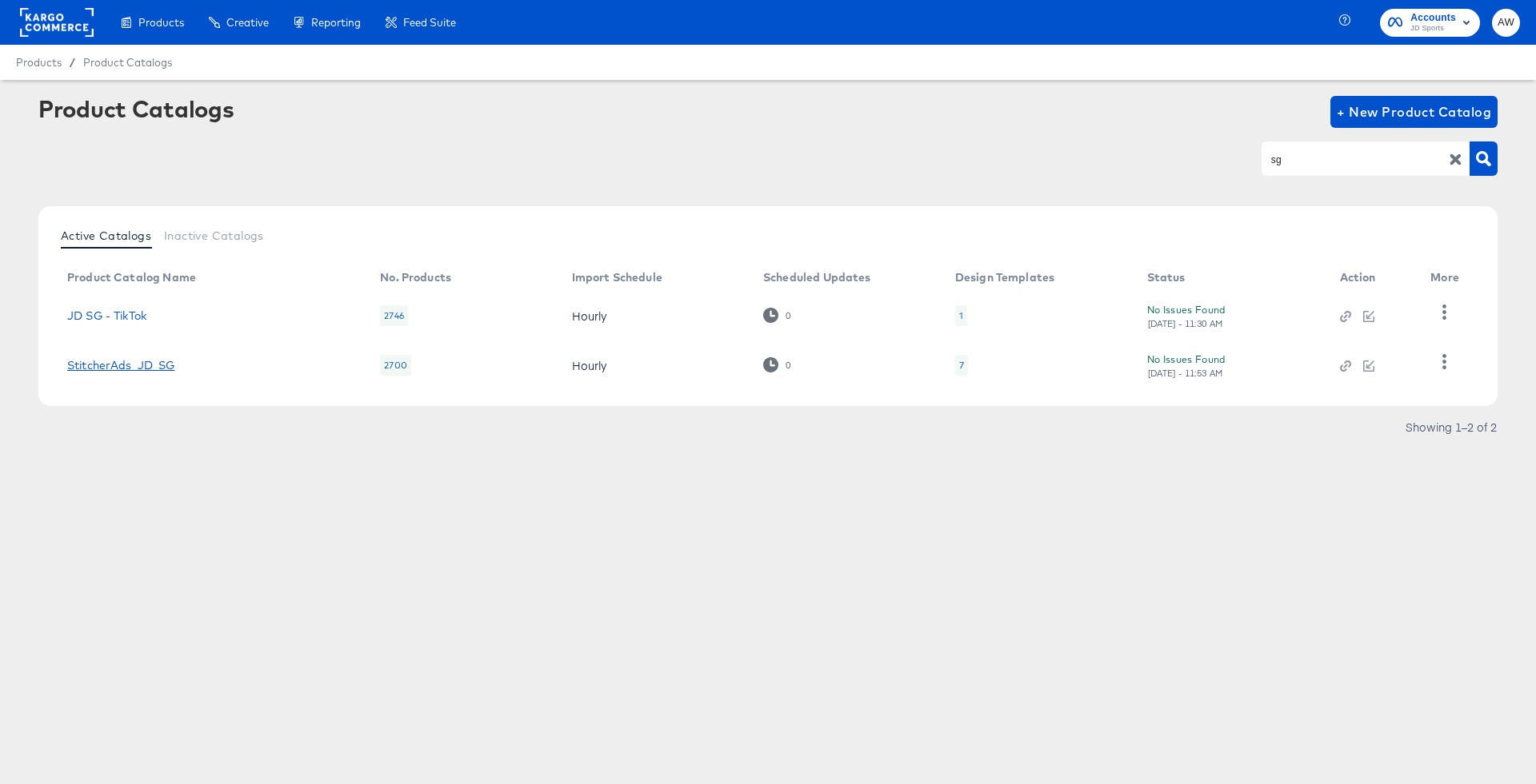
click at [156, 360] on link "StitcherAds_JD_SG" at bounding box center [121, 366] width 108 height 13
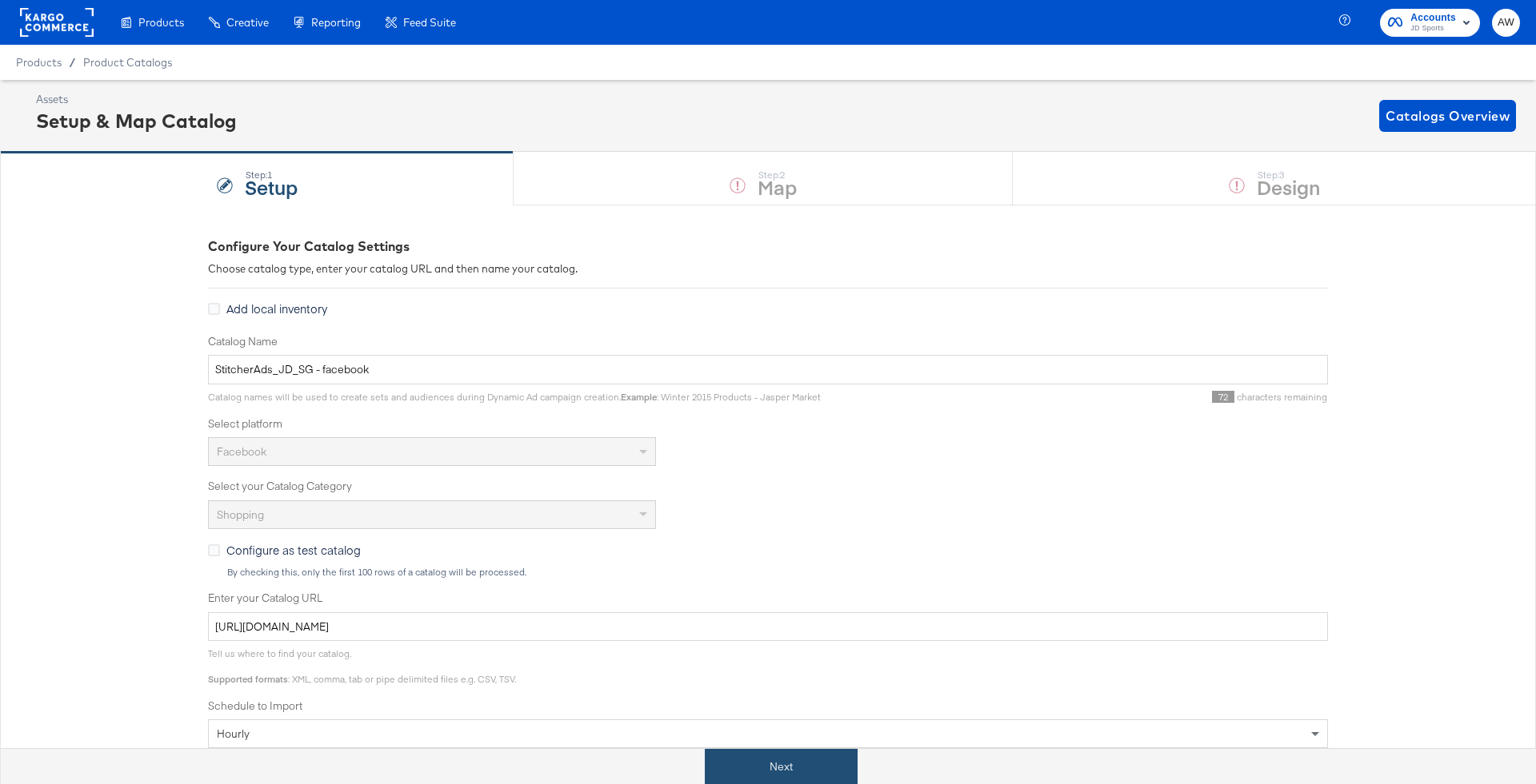
click at [848, 767] on button "Next" at bounding box center [781, 767] width 153 height 36
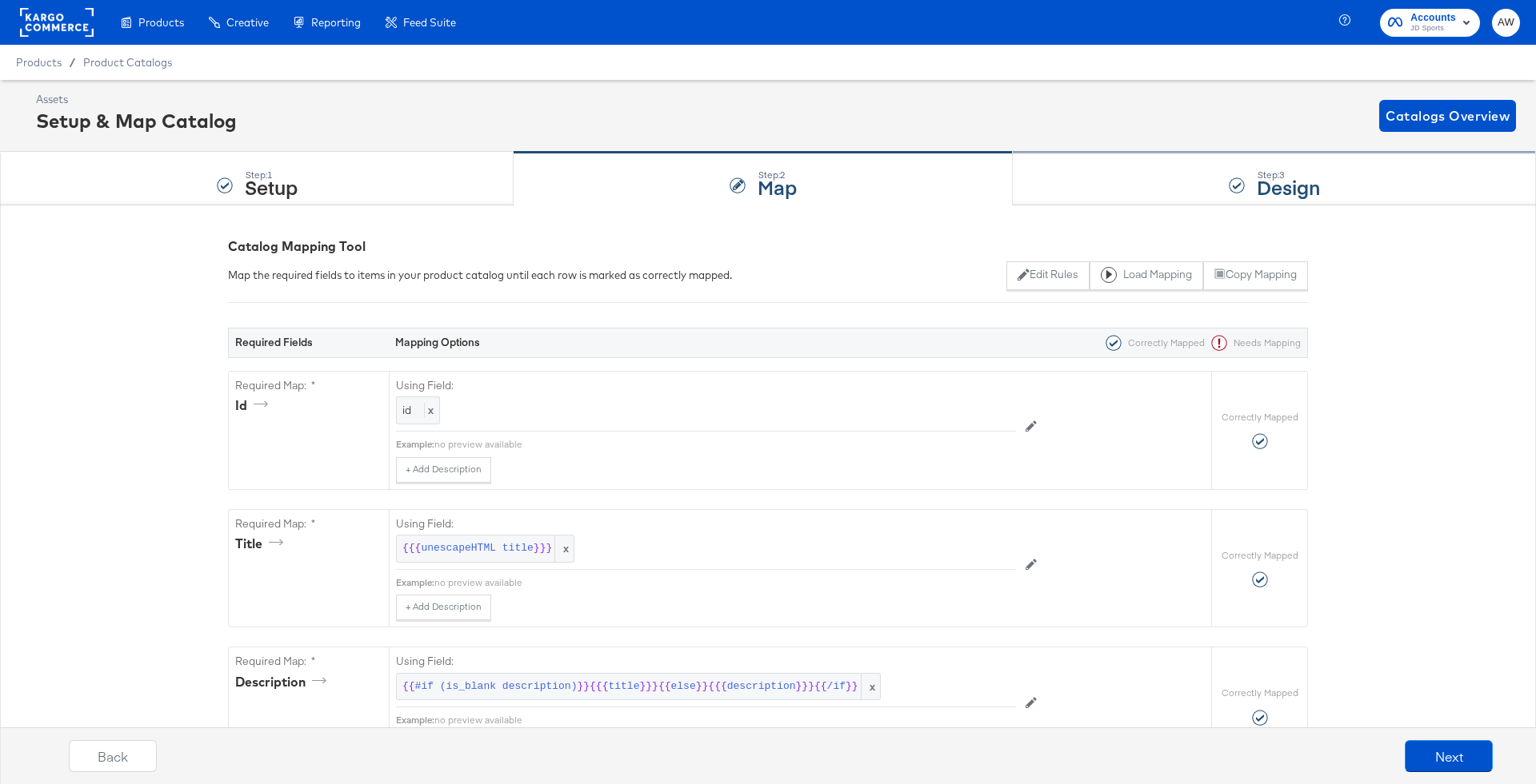
click at [1175, 192] on div "Step: 3 Design" at bounding box center [1274, 179] width 523 height 53
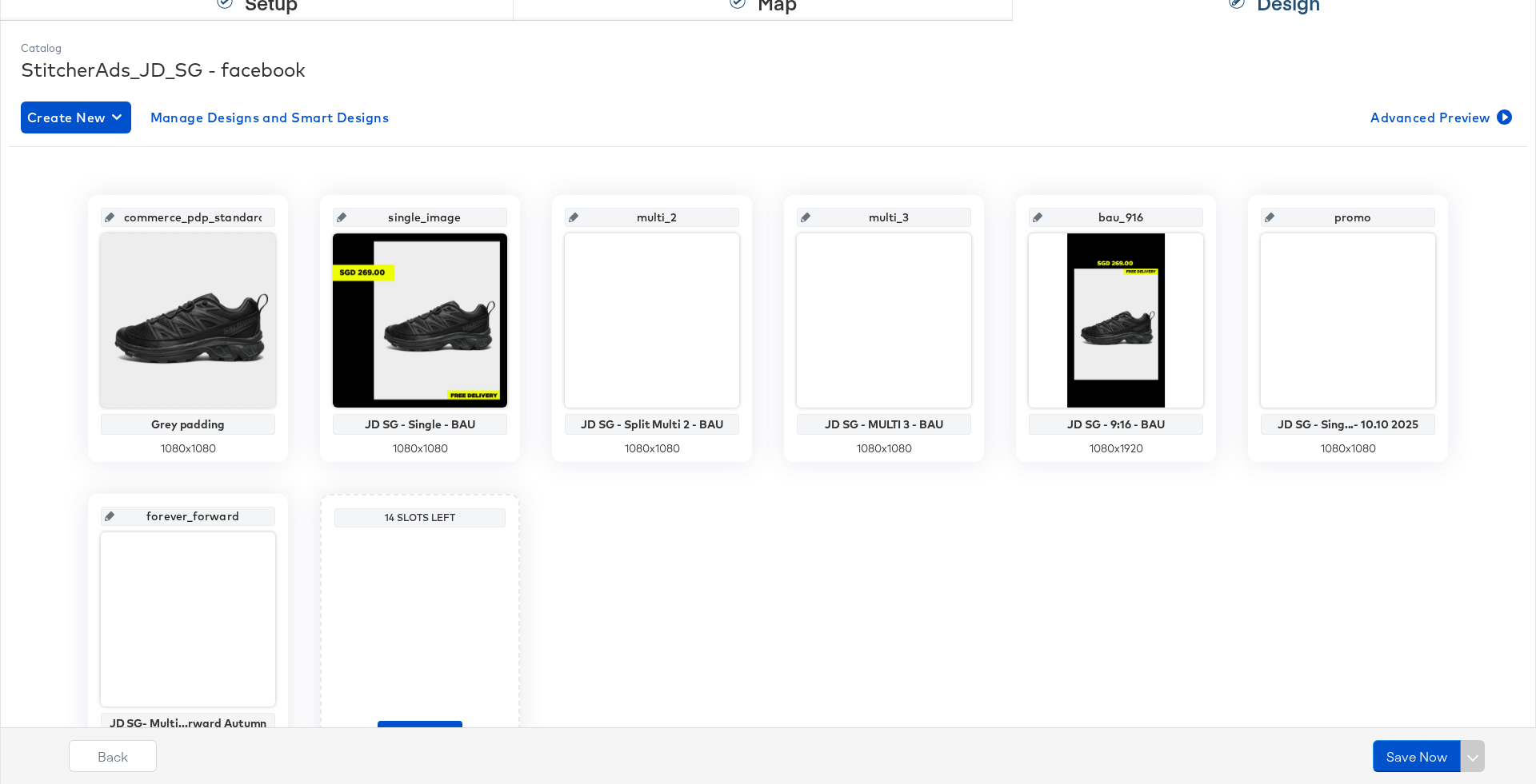
scroll to position [276, 0]
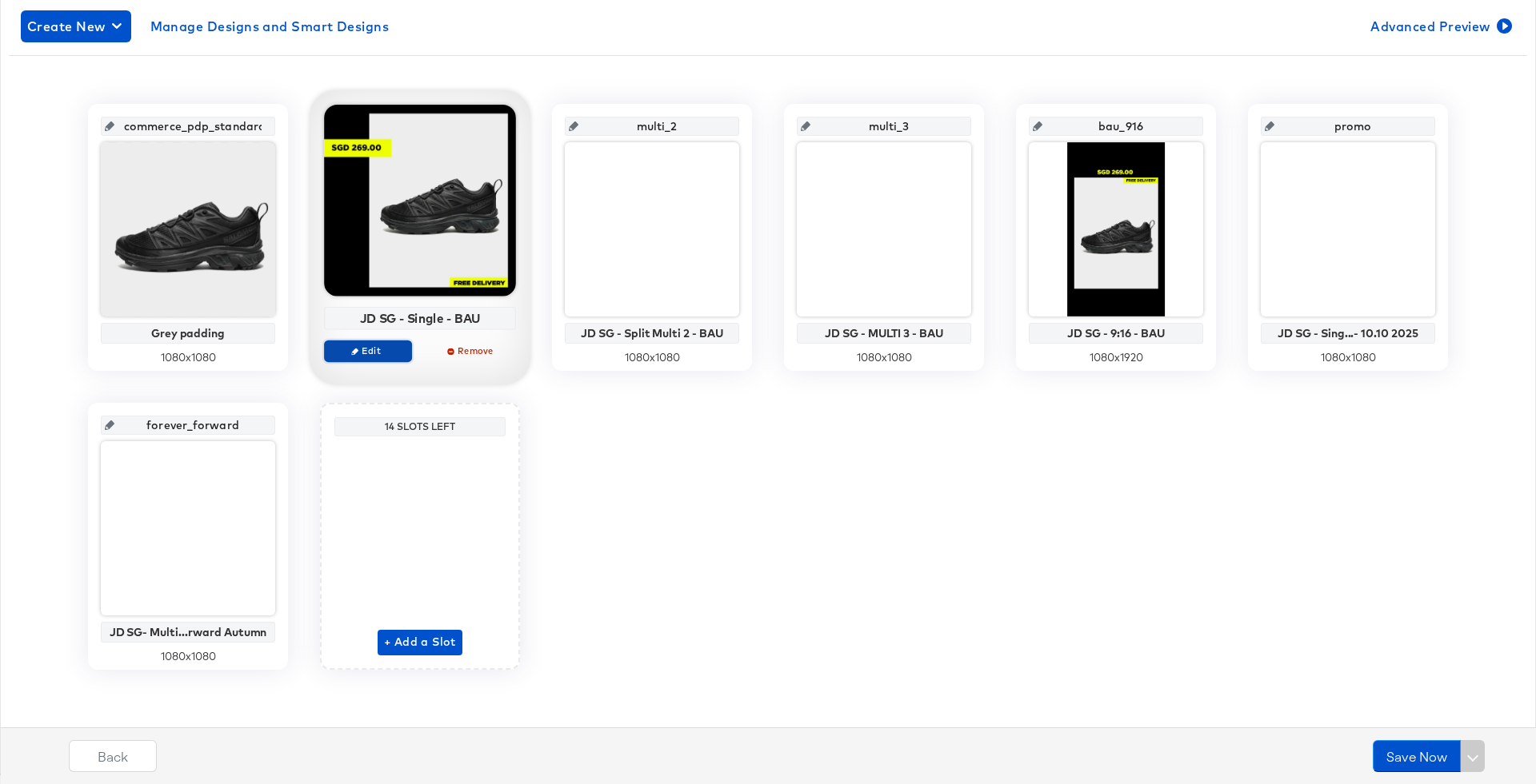
click at [395, 345] on span "Edit" at bounding box center [367, 350] width 74 height 12
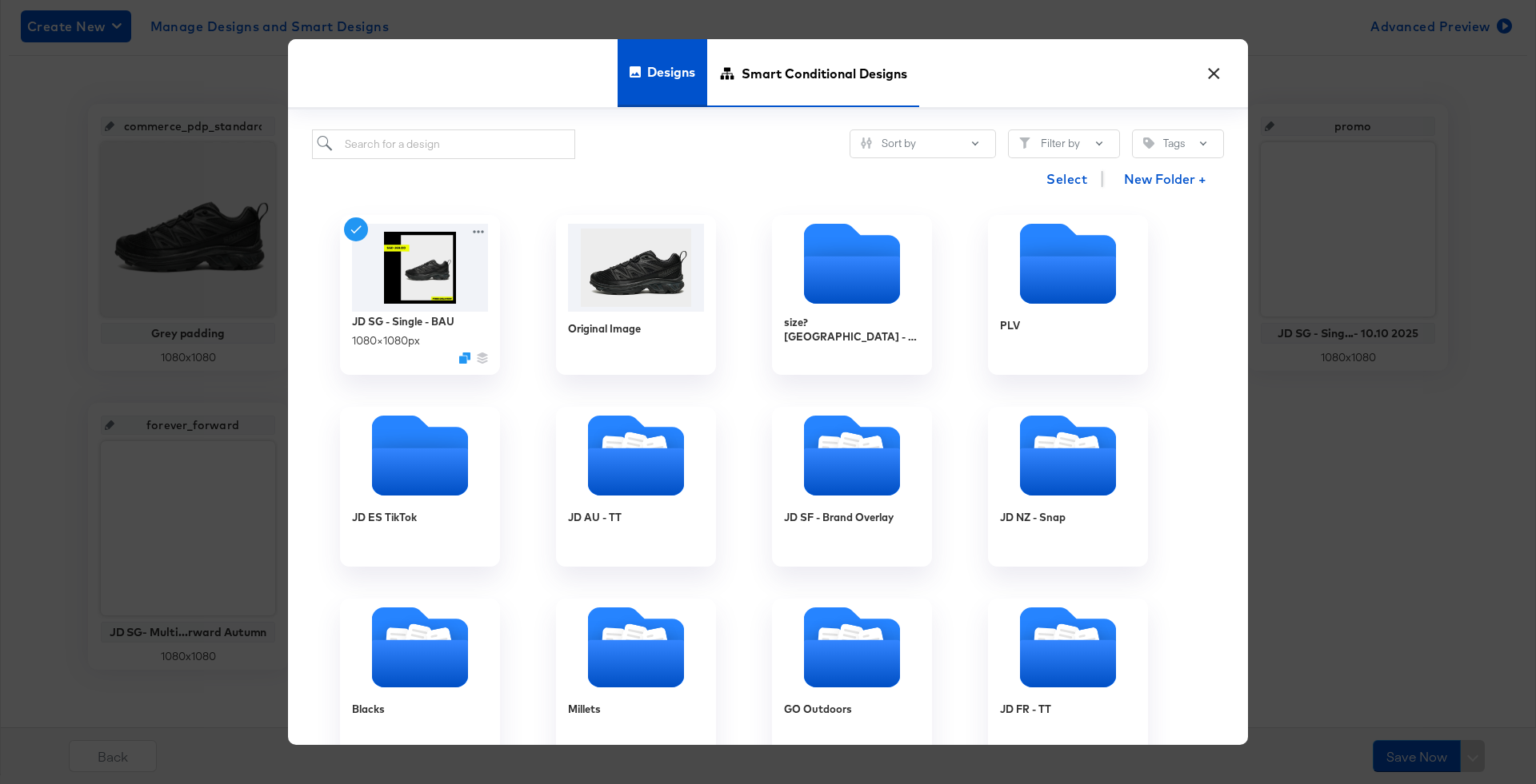
click at [806, 87] on span "Smart Conditional Designs" at bounding box center [824, 74] width 166 height 71
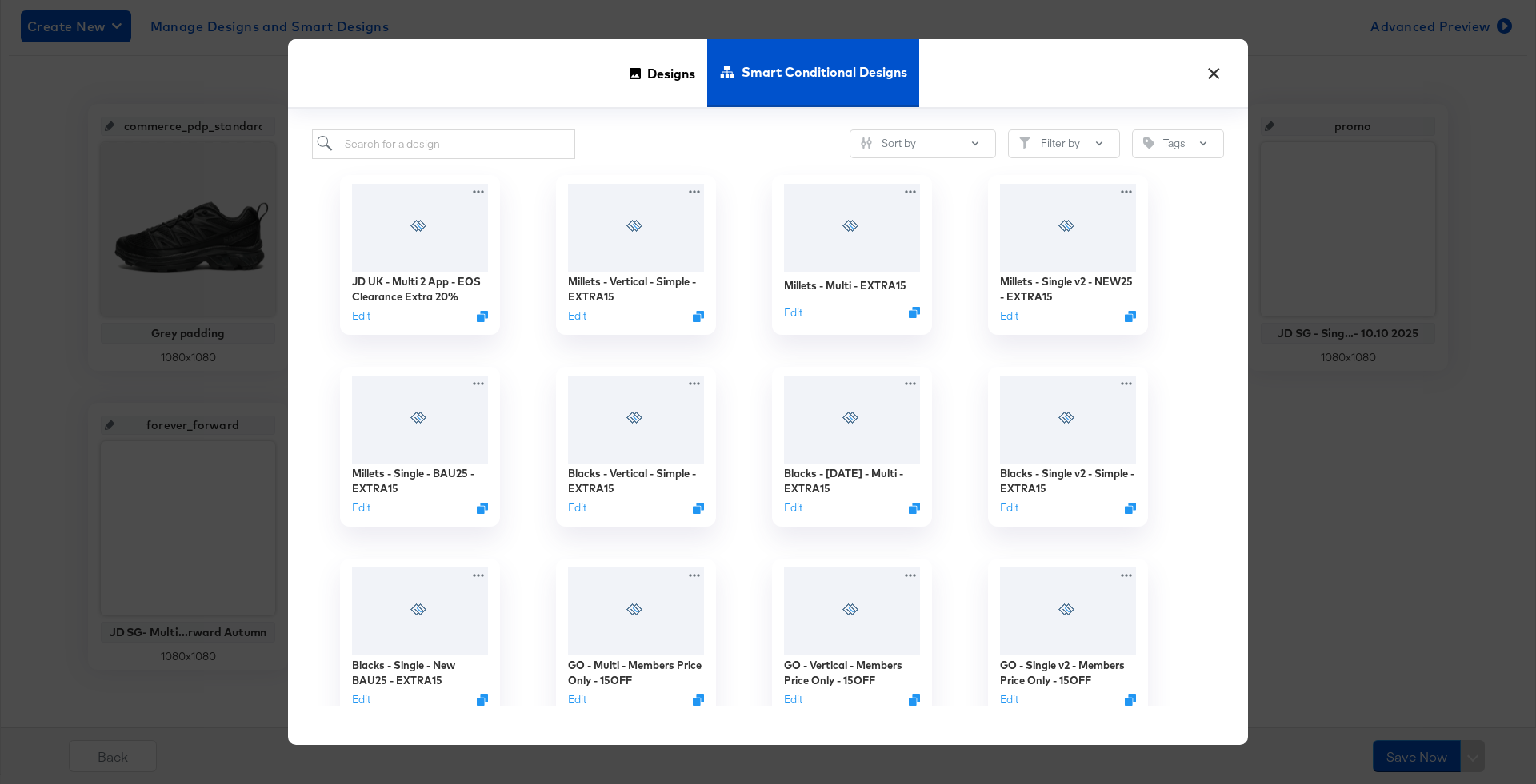
click at [523, 159] on div "JD UK - Multi 2 App - EOS Clearance Extra 20% Edit" at bounding box center [420, 255] width 216 height 192
click at [512, 136] on input "search" at bounding box center [443, 144] width 263 height 30
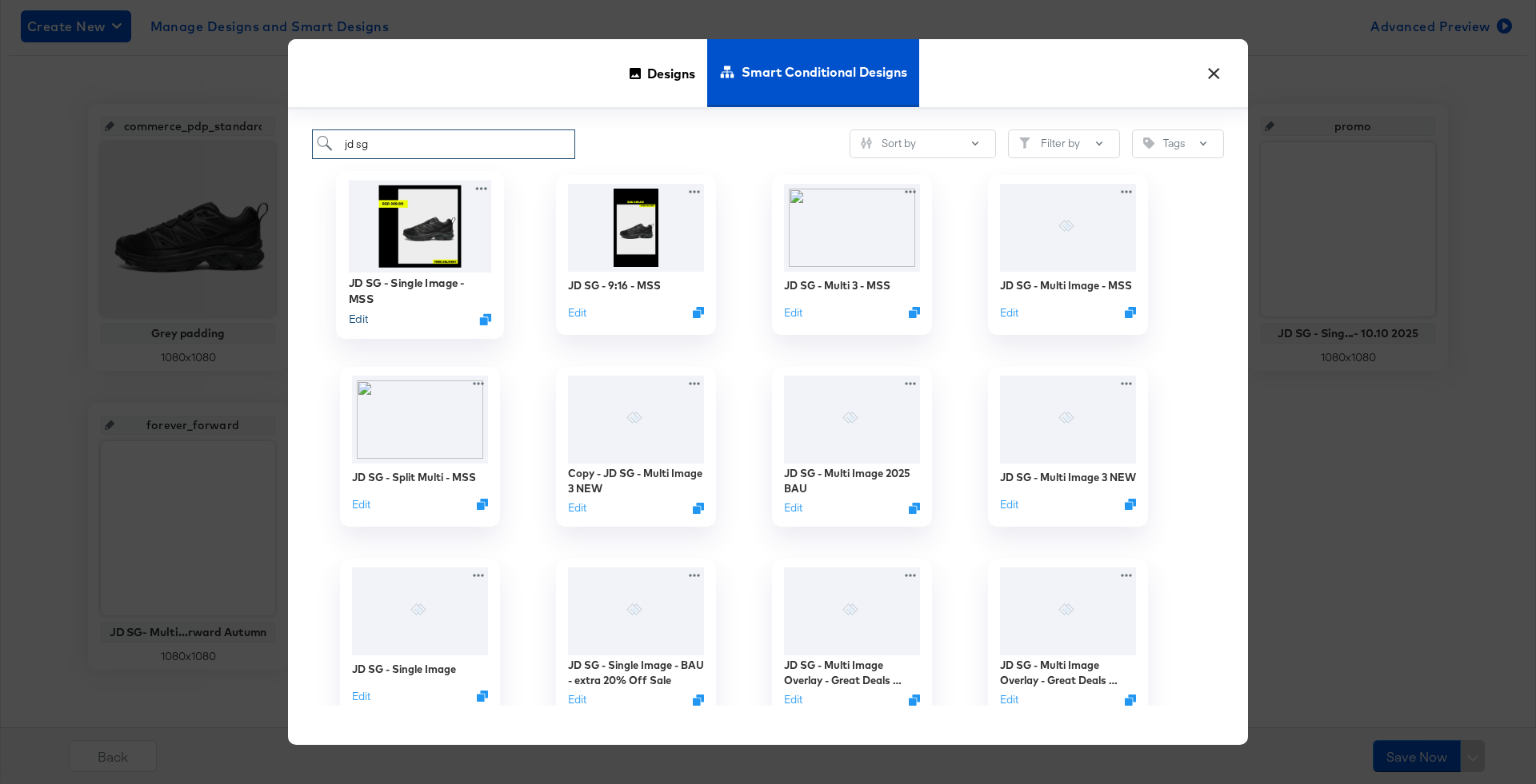
type input "jd sg"
click at [364, 323] on button "Edit" at bounding box center [358, 318] width 20 height 15
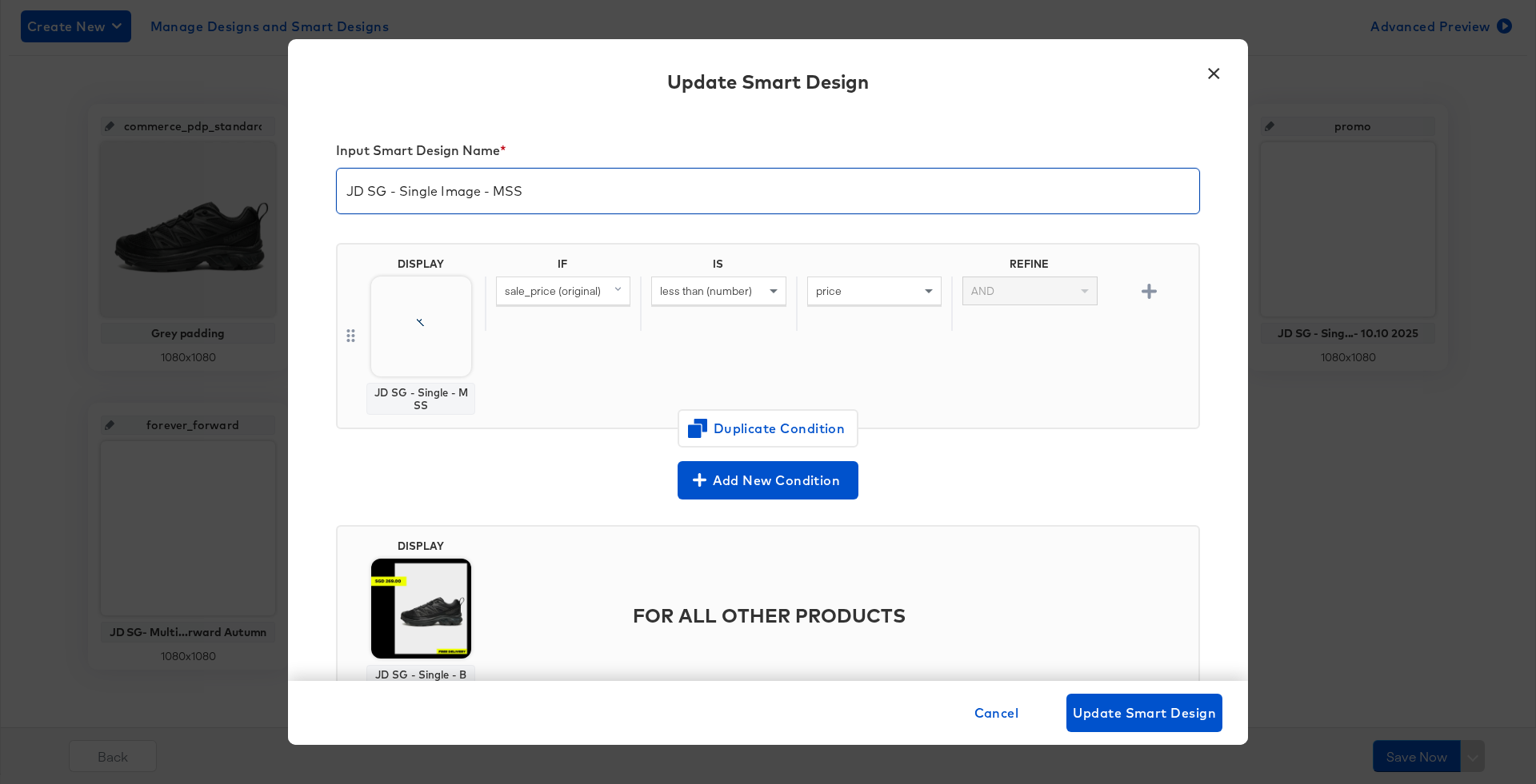
drag, startPoint x: 492, startPoint y: 188, endPoint x: 666, endPoint y: 187, distance: 174.0
click at [666, 187] on input "JD SG - Single Image - MSS" at bounding box center [768, 184] width 863 height 45
type input "JD SG - Single Image - 10.10"
click at [568, 284] on span "sale_price (original)" at bounding box center [552, 291] width 96 height 14
type input "id"
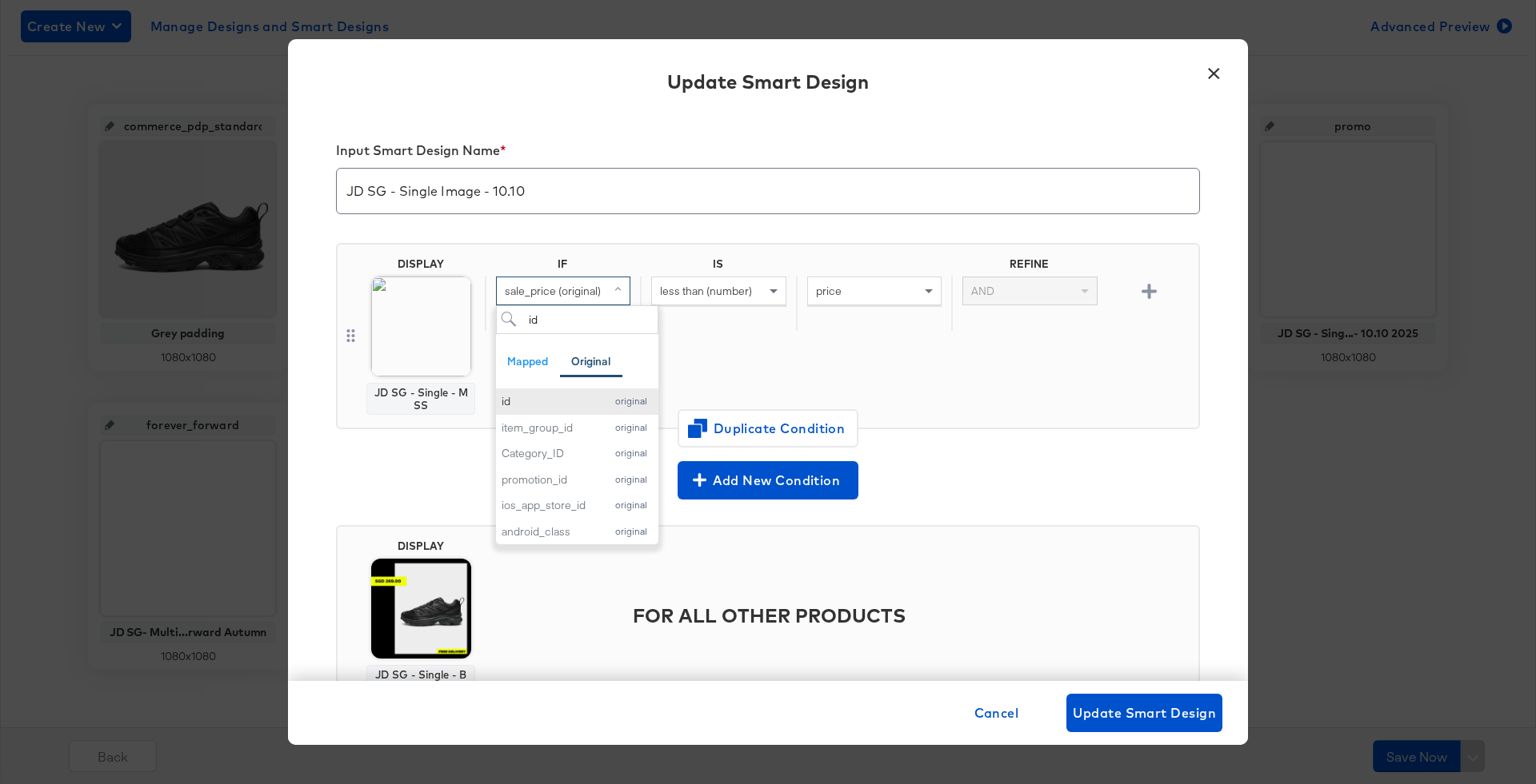
click at [551, 399] on div "id" at bounding box center [549, 401] width 95 height 15
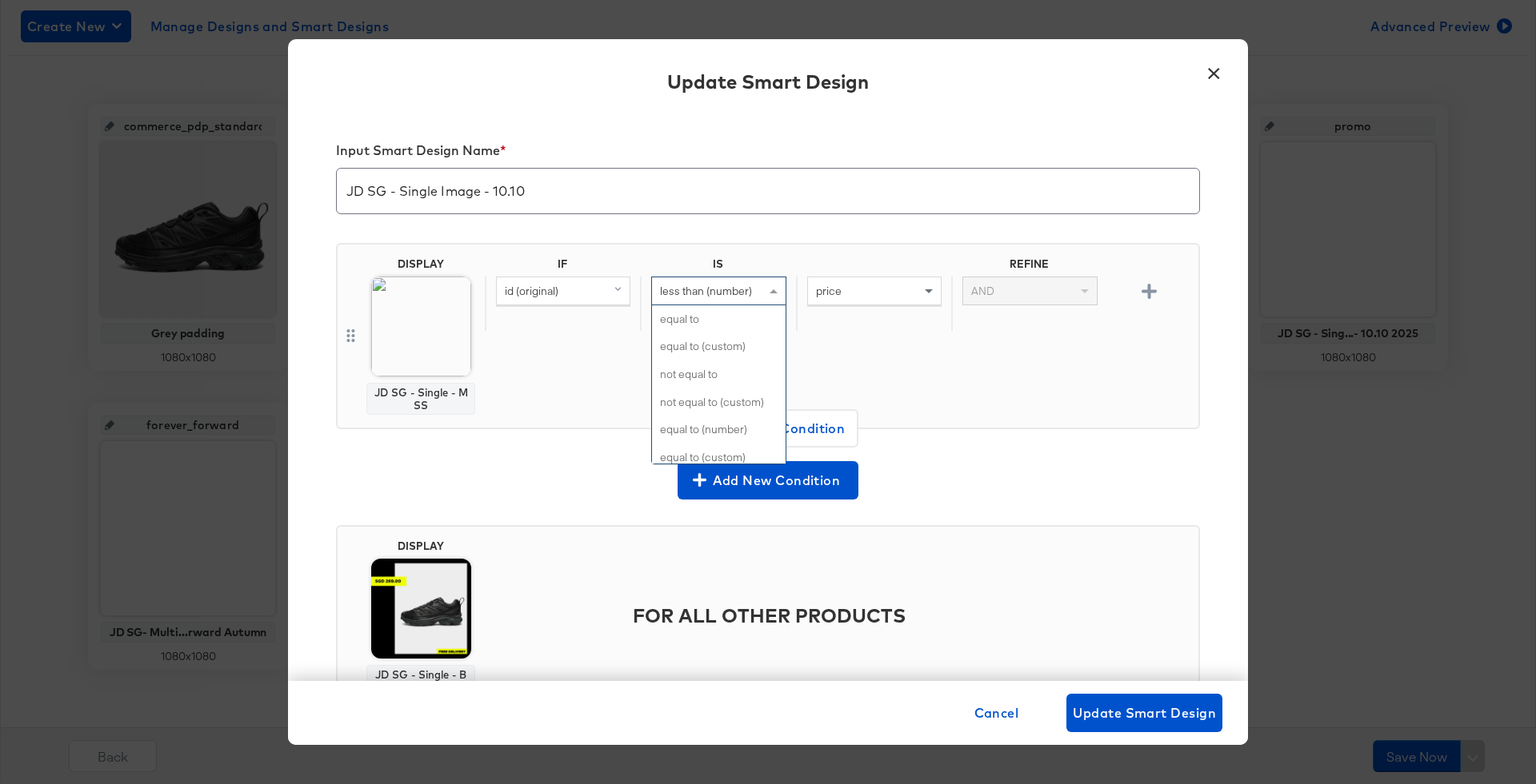
click at [775, 286] on span at bounding box center [775, 291] width 20 height 27
type input "is"
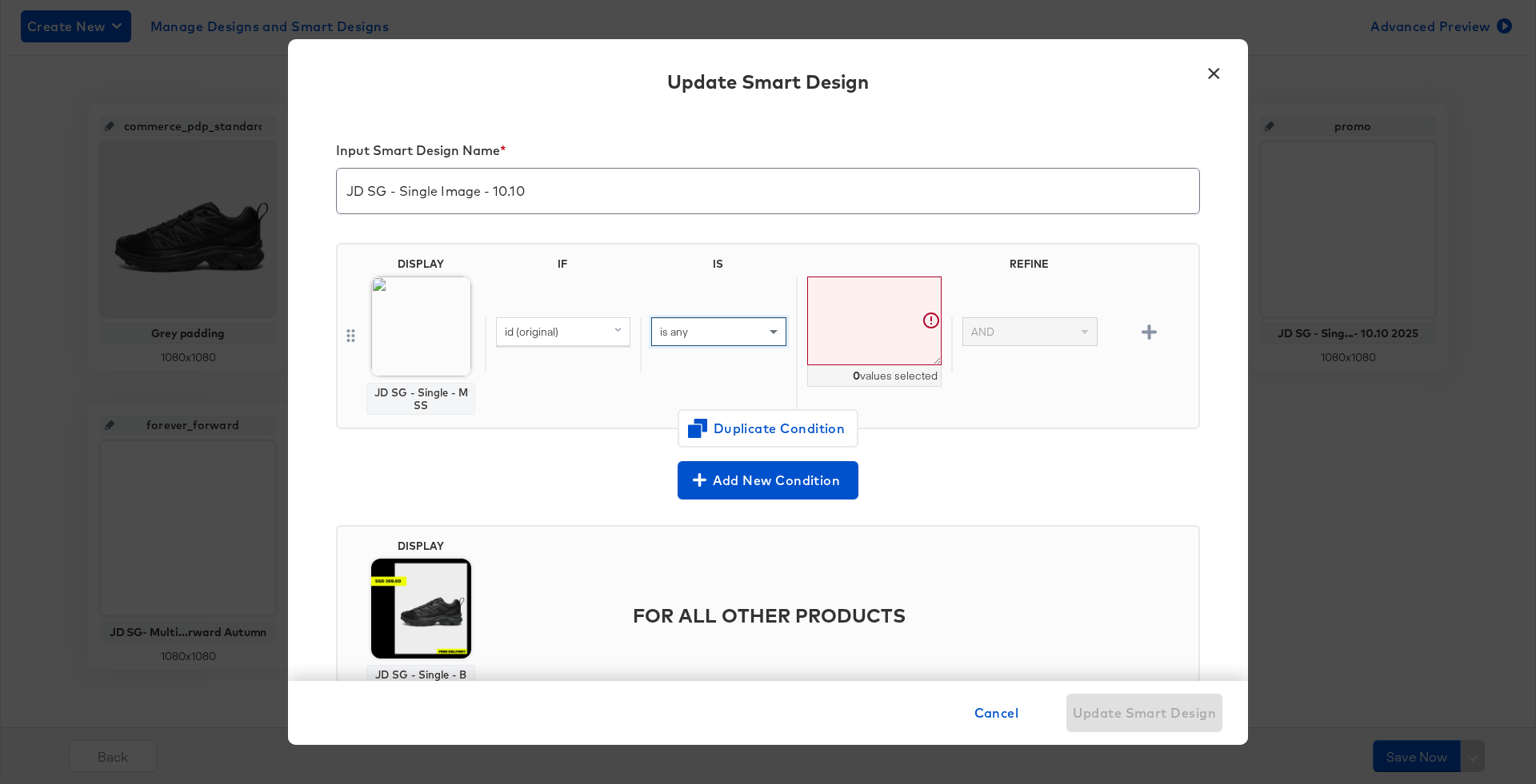
click at [886, 305] on textarea at bounding box center [874, 320] width 134 height 88
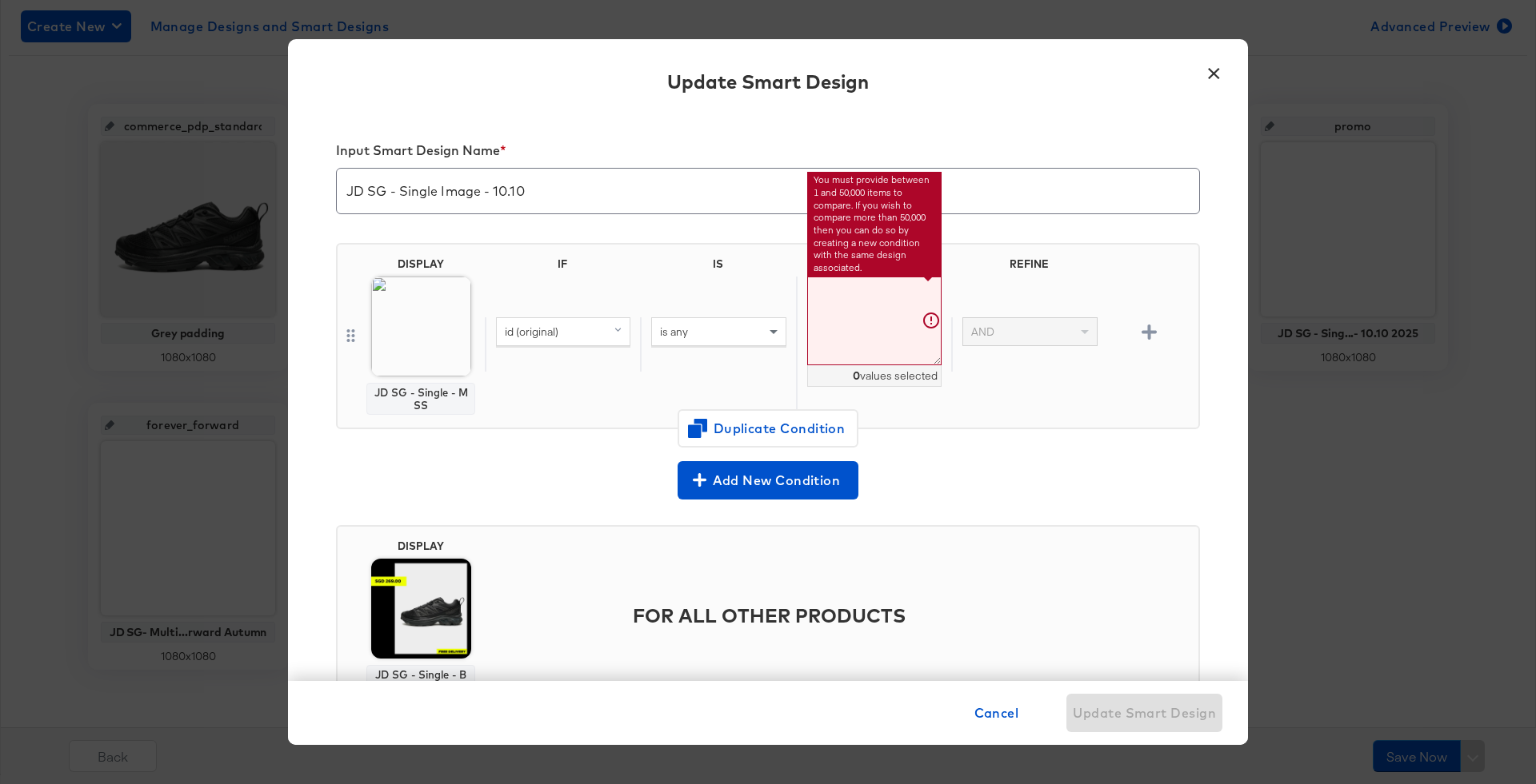
paste textarea "Shopify ID 10080733167927 10089381232951 10084709237047 10086323290423 10081637…"
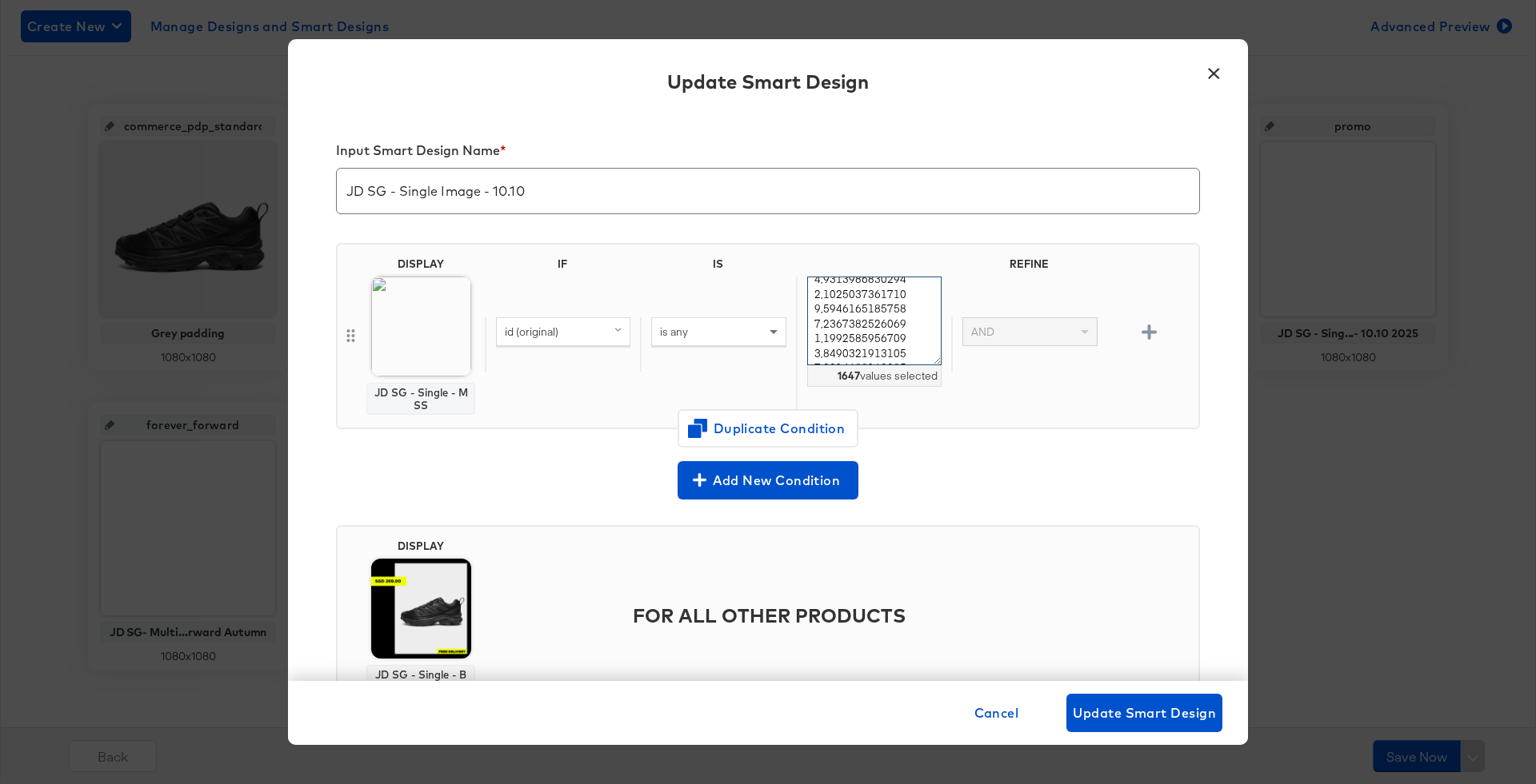
scroll to position [15618, 0]
type textarea "Shopify ID,10080733167927,10089381232951,10084709237047,10086323290423,10081637…"
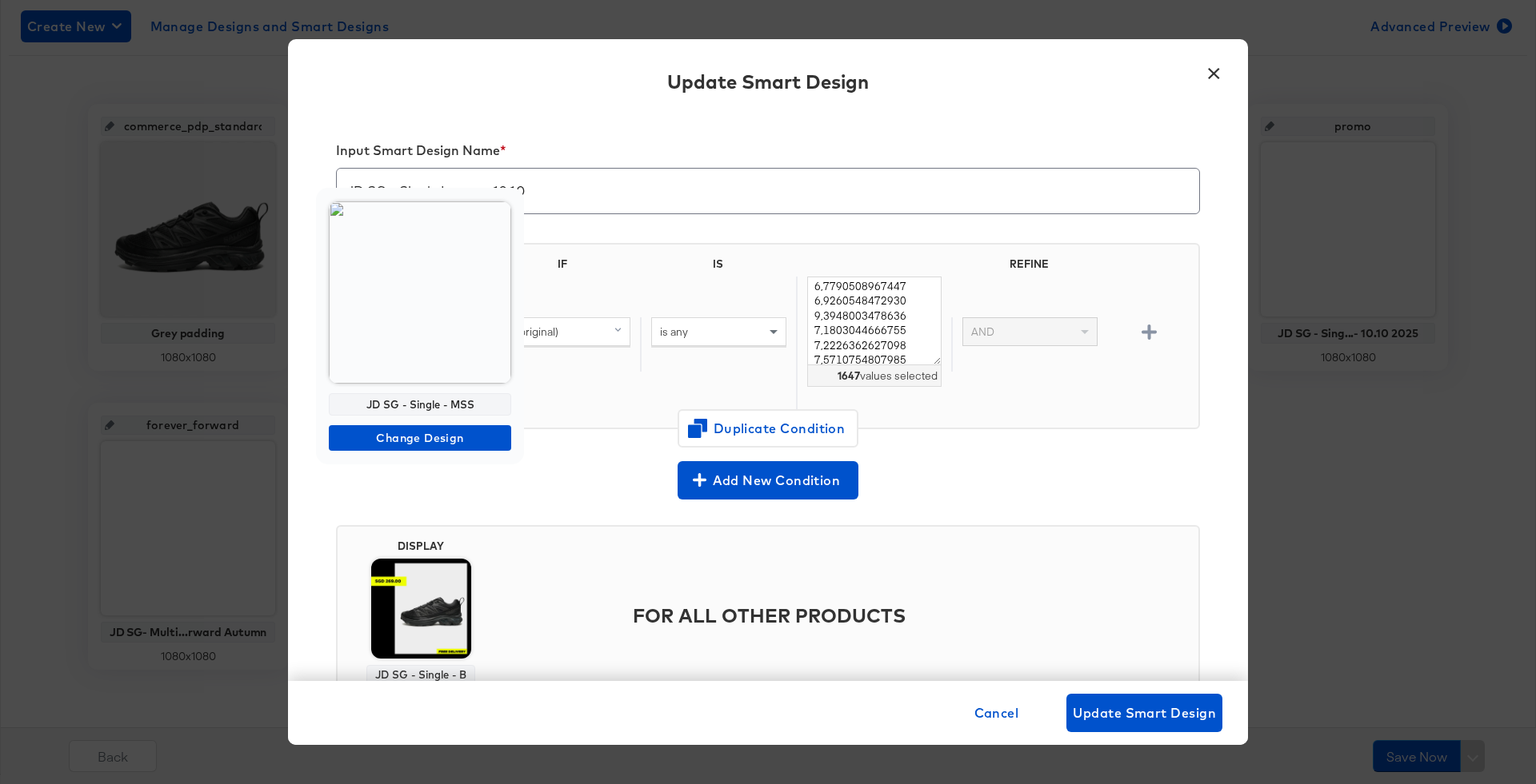
click at [412, 348] on img at bounding box center [420, 292] width 183 height 182
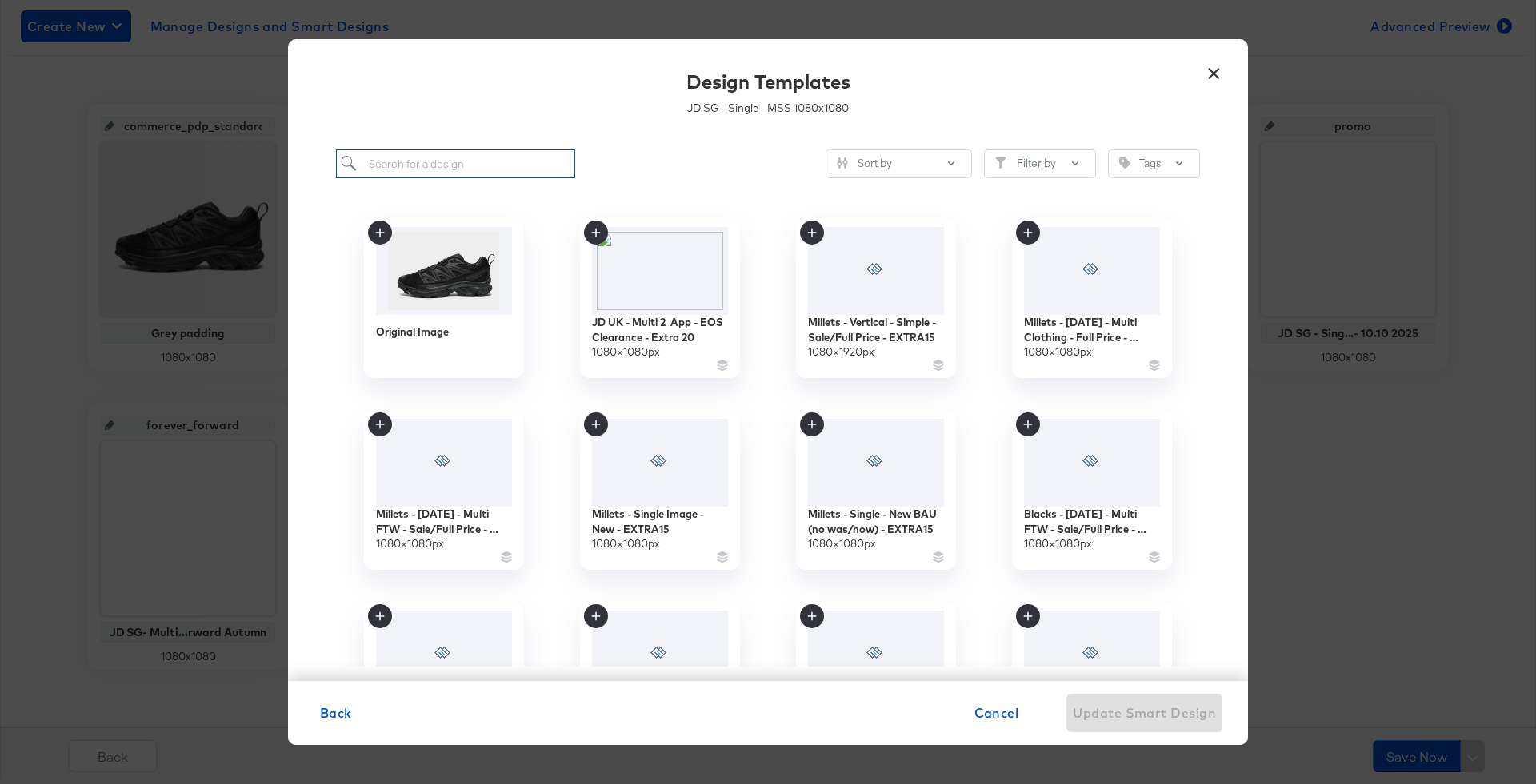
click at [486, 164] on input "search" at bounding box center [455, 165] width 239 height 30
type input "10.10"
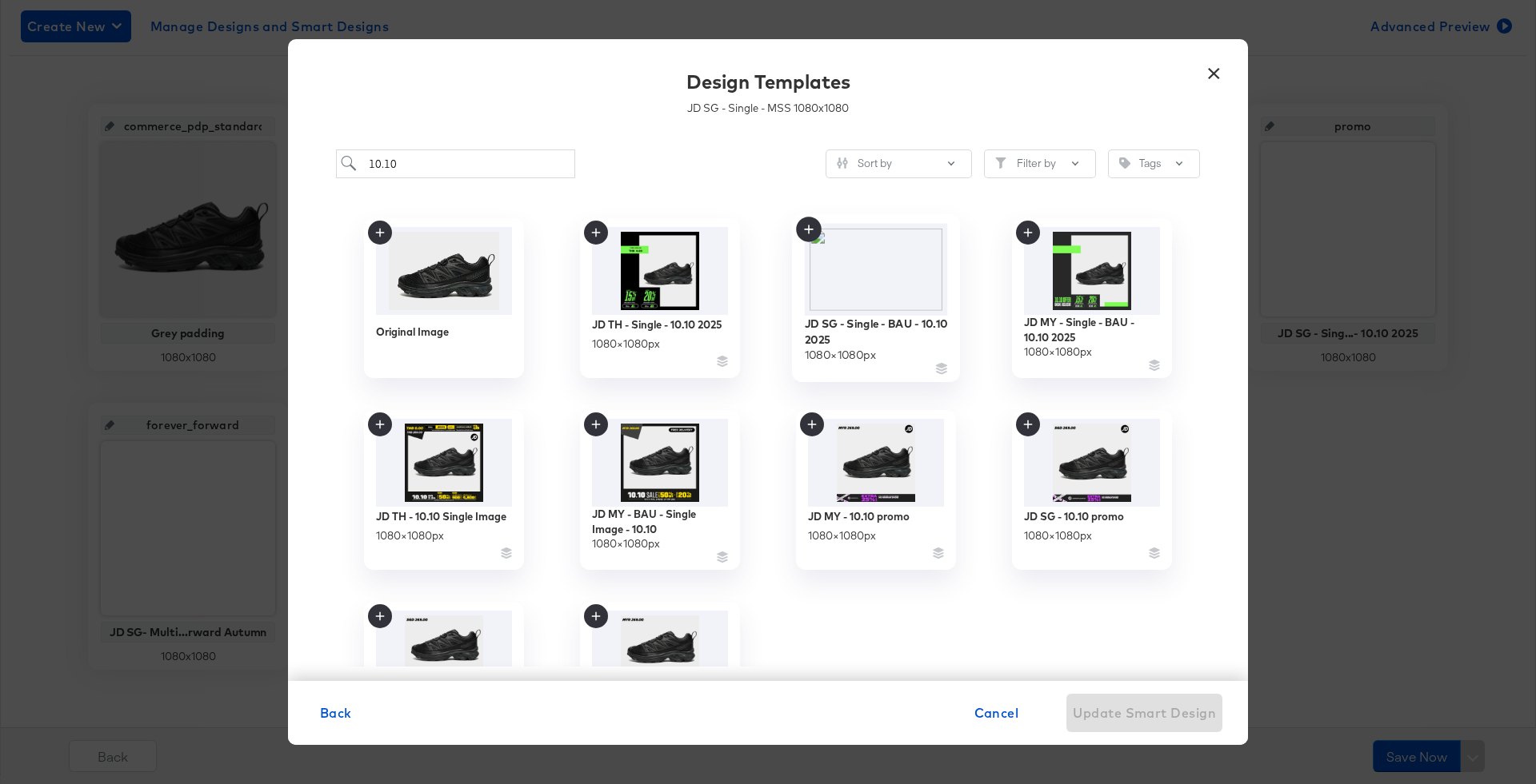
click at [850, 264] on img at bounding box center [877, 269] width 143 height 92
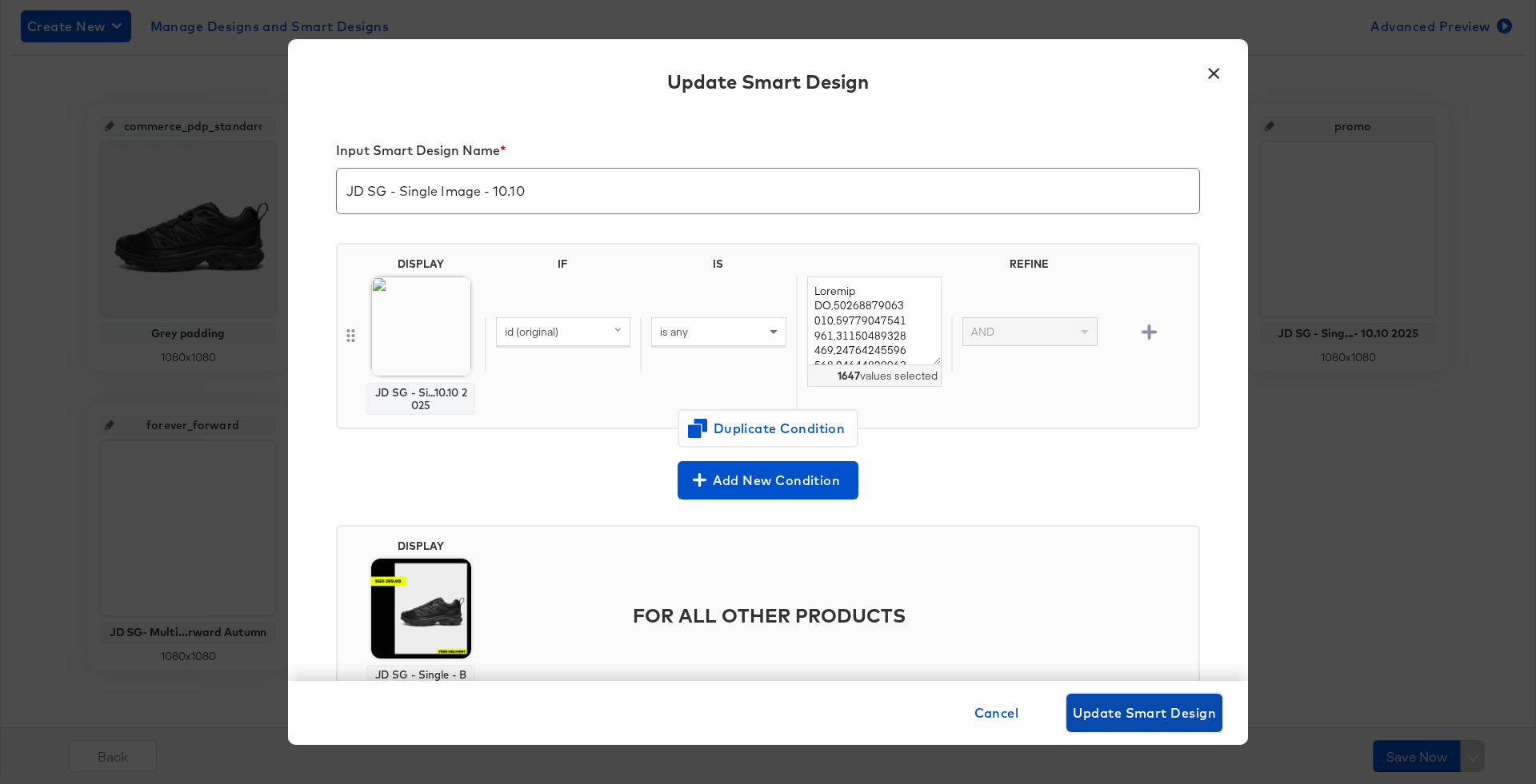
click at [1119, 722] on span "Update Smart Design" at bounding box center [1144, 713] width 143 height 22
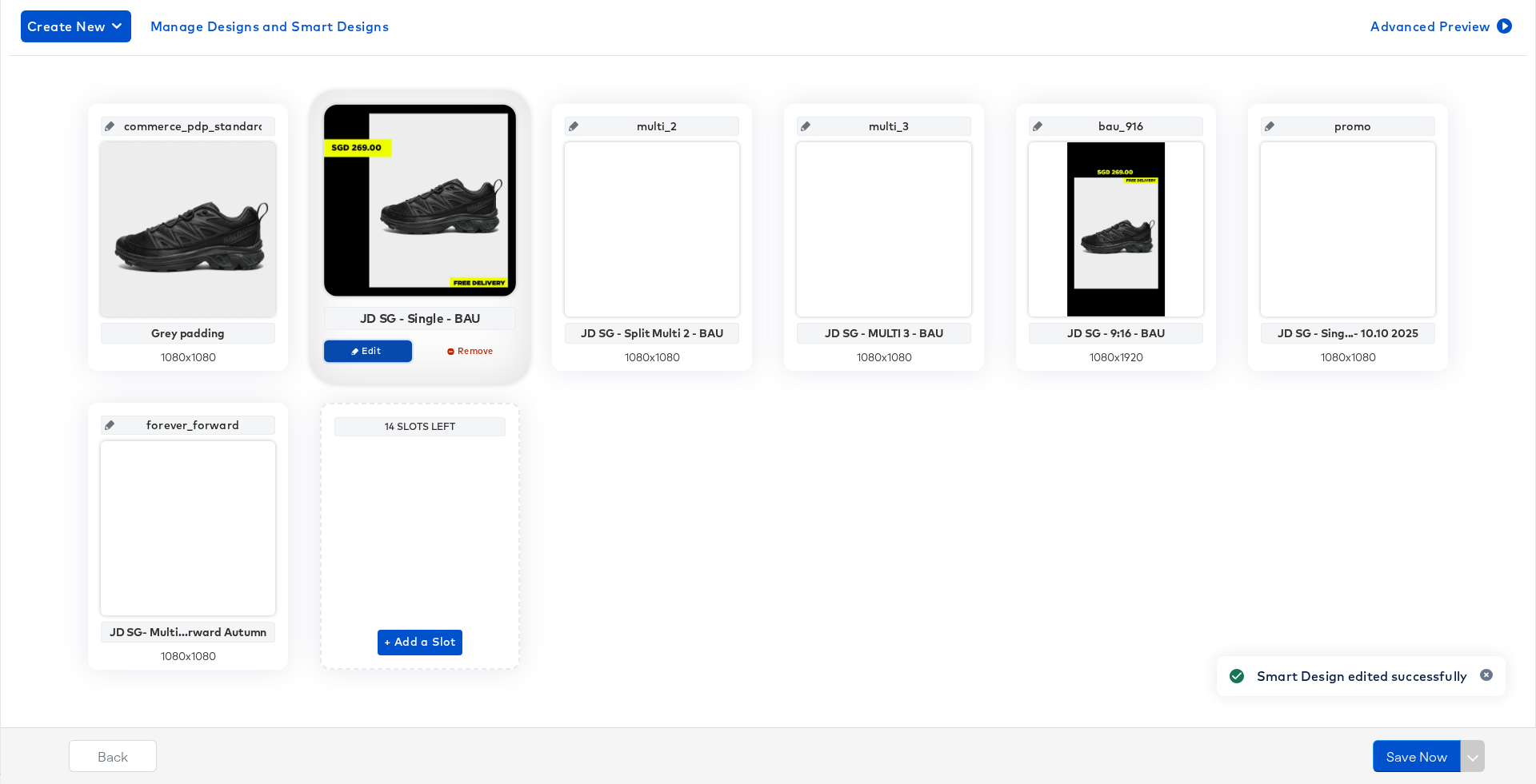
click at [374, 354] on span "Edit" at bounding box center [367, 350] width 74 height 12
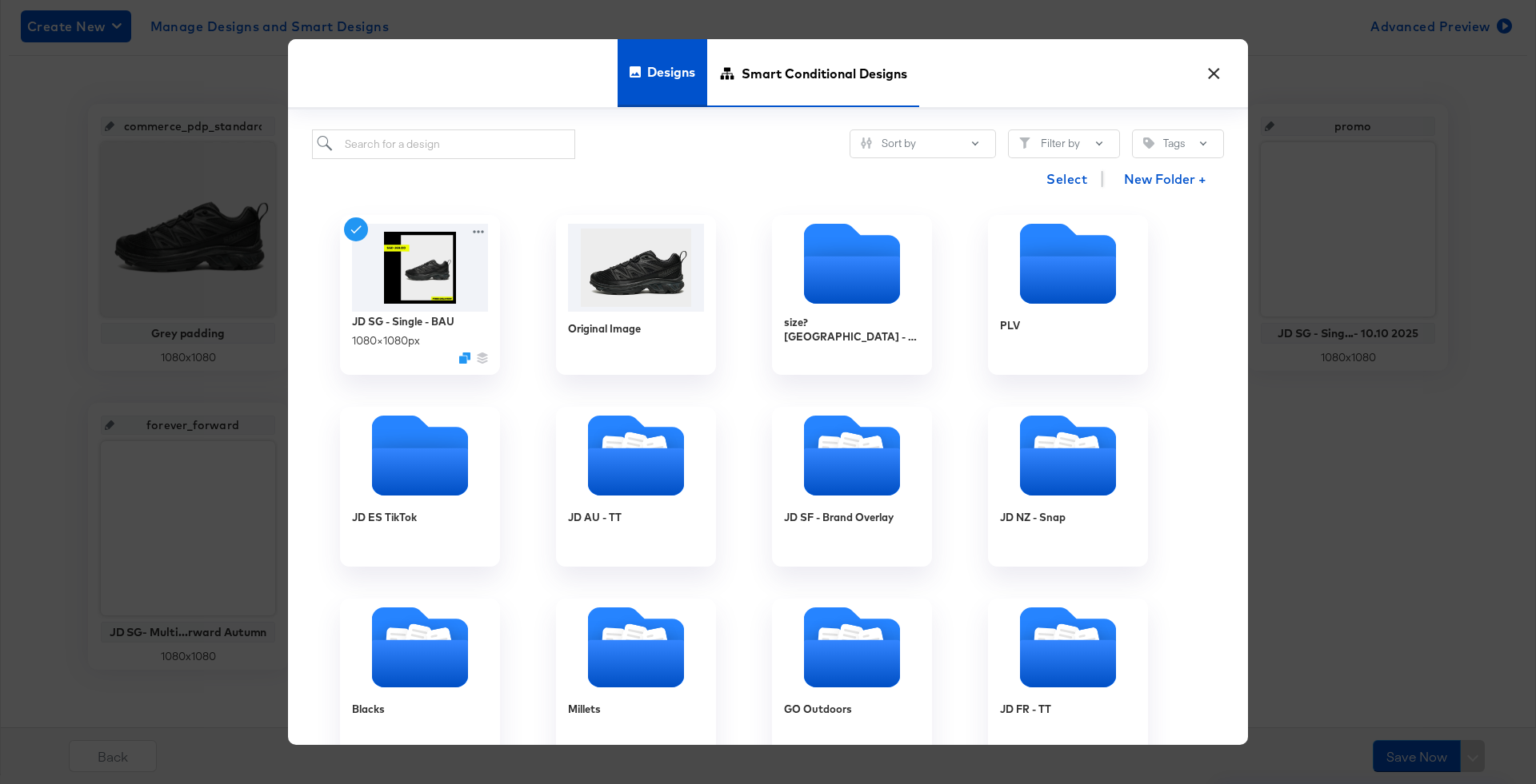
click at [785, 48] on span "Smart Conditional Designs" at bounding box center [824, 74] width 166 height 71
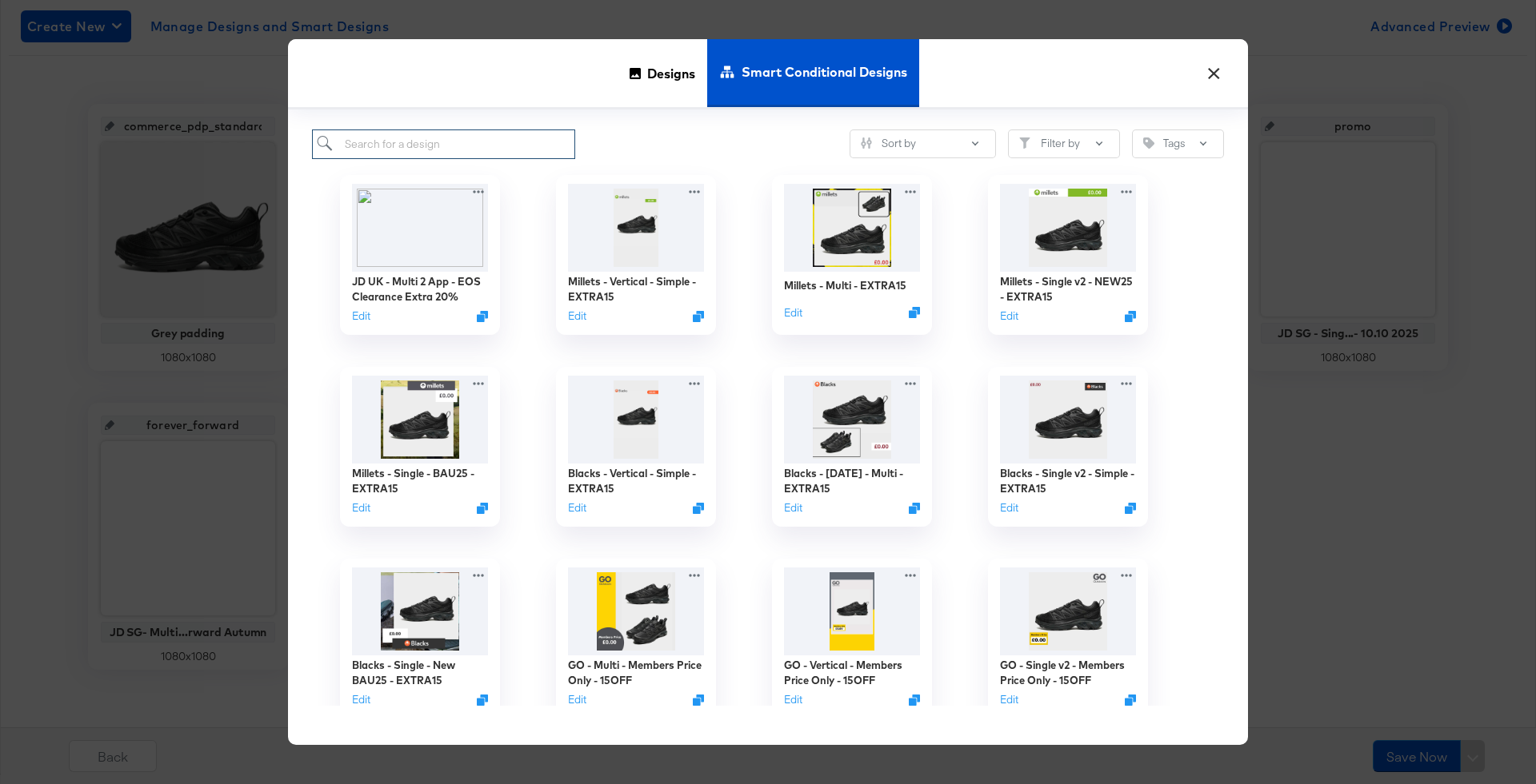
click at [481, 155] on input "search" at bounding box center [443, 144] width 263 height 30
type input "jd sg"
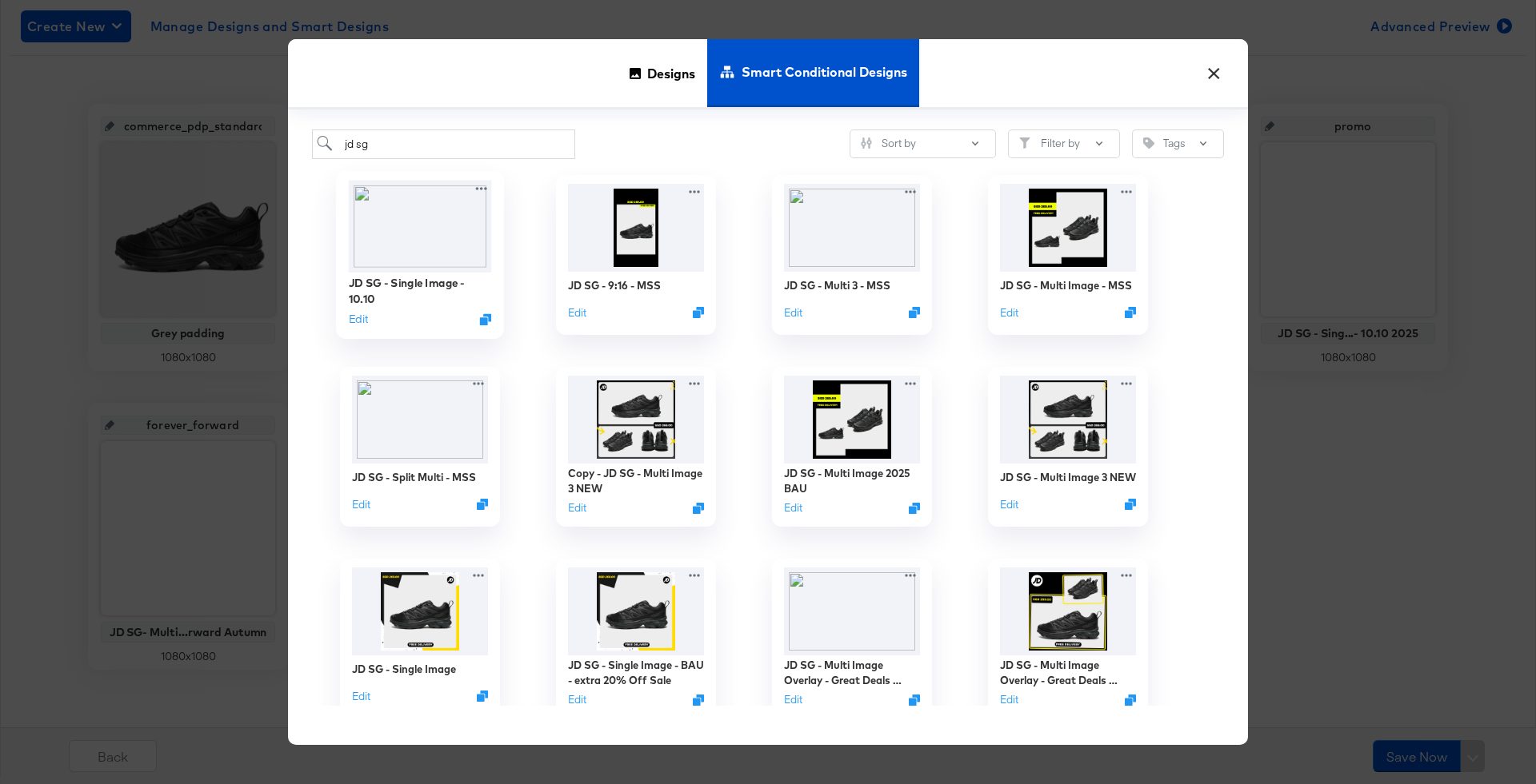
click at [468, 231] on img at bounding box center [420, 225] width 143 height 92
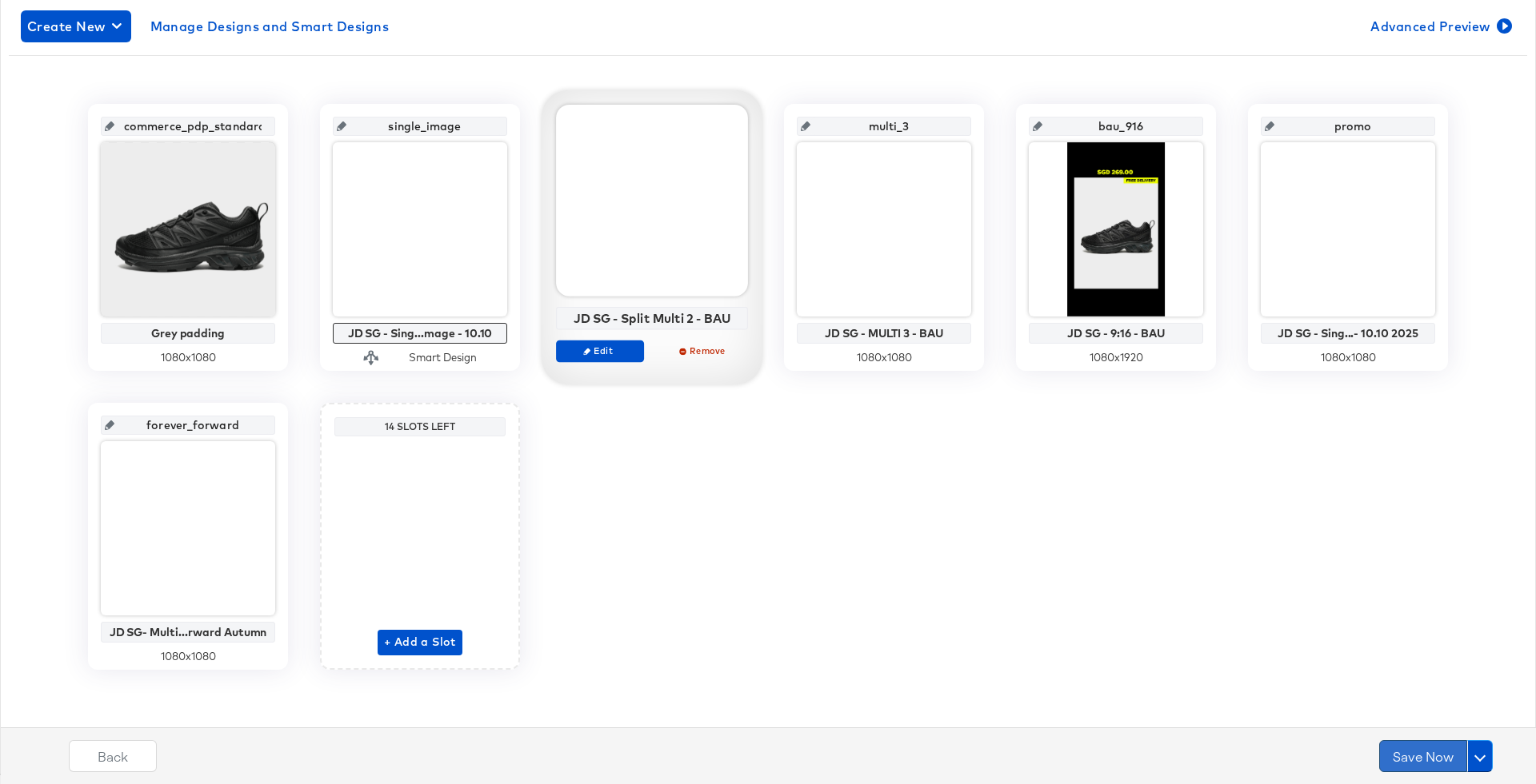
click at [1418, 751] on button "Save Now" at bounding box center [1422, 756] width 88 height 32
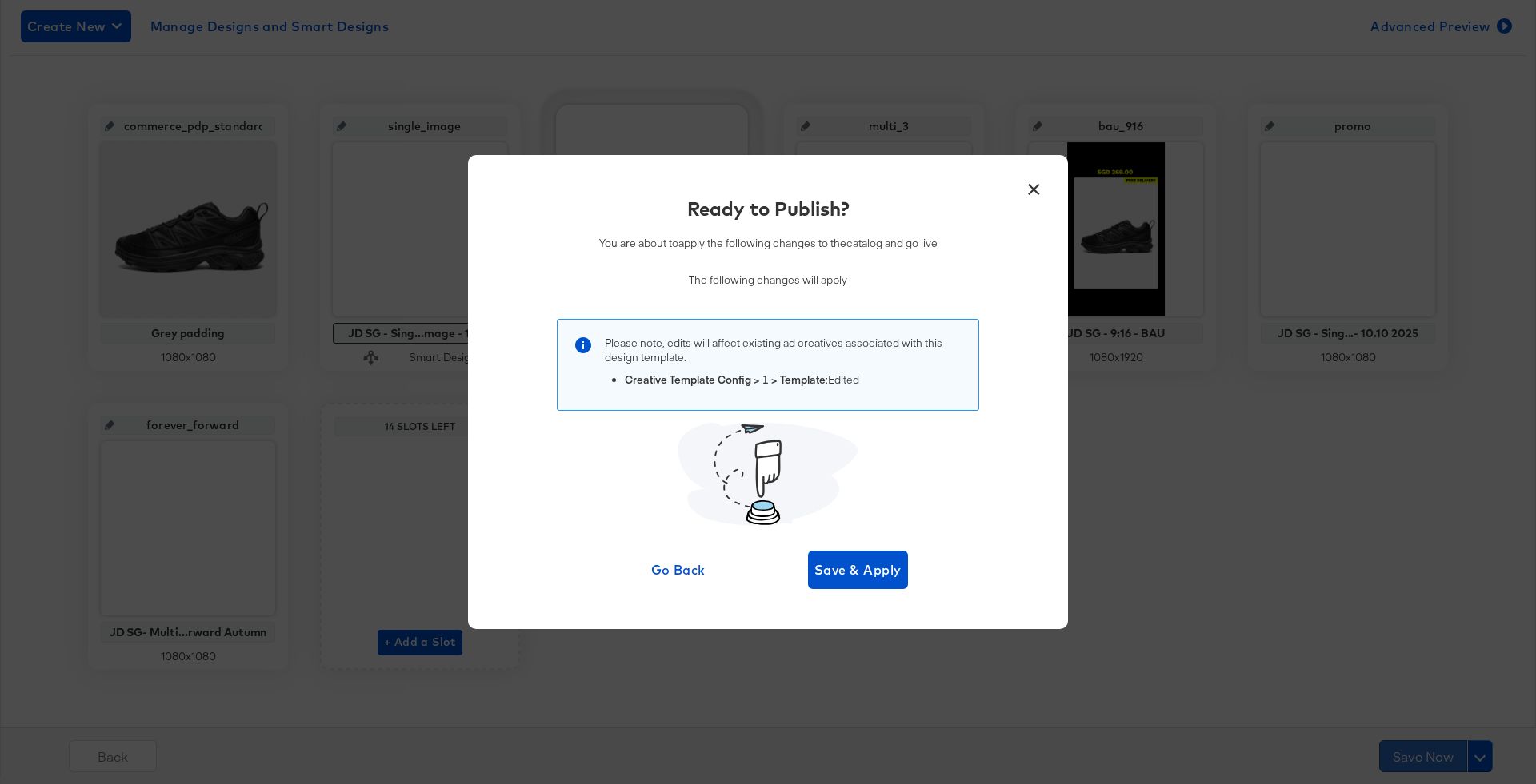
scroll to position [0, 0]
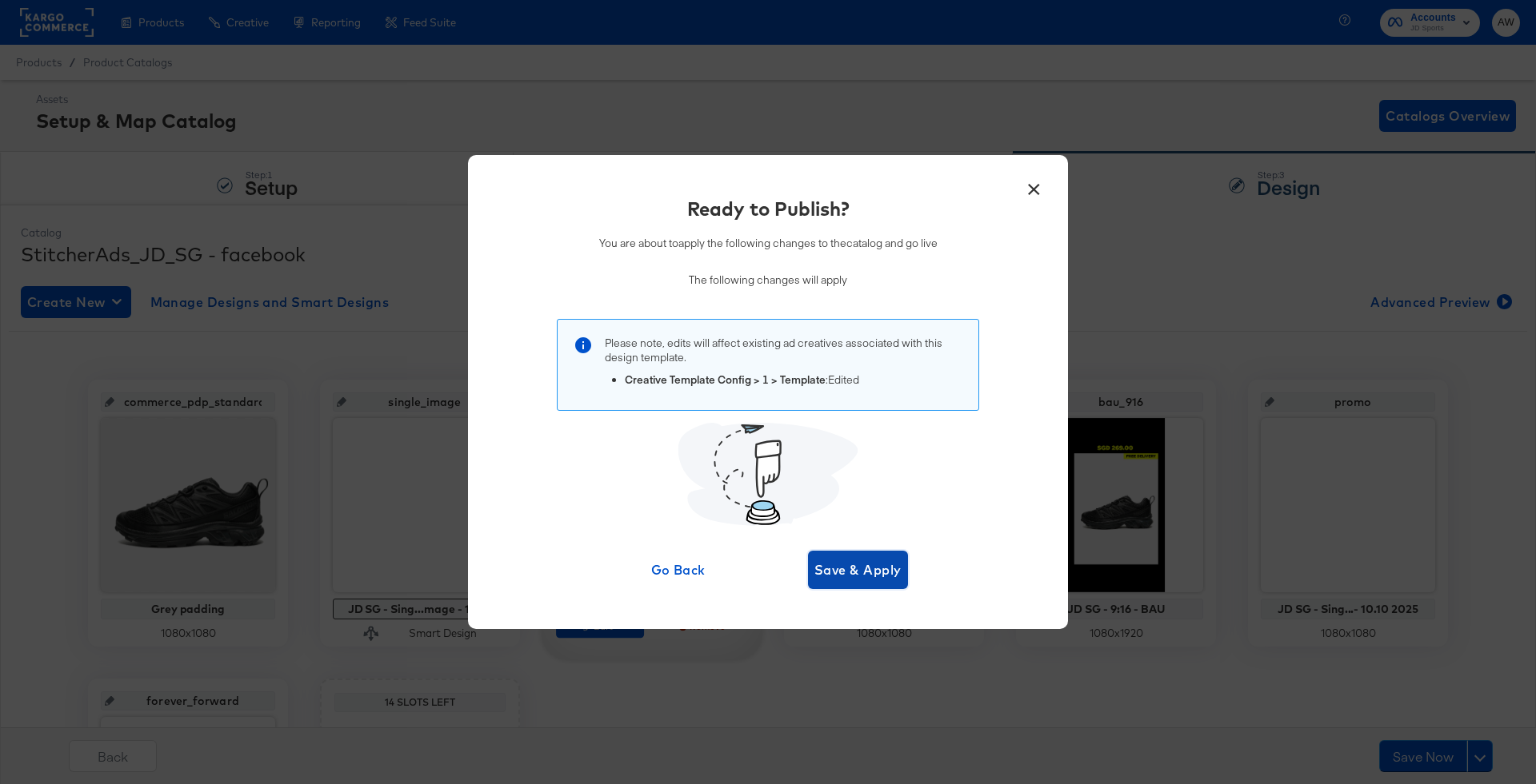
click at [858, 559] on span "Save & Apply" at bounding box center [858, 570] width 88 height 22
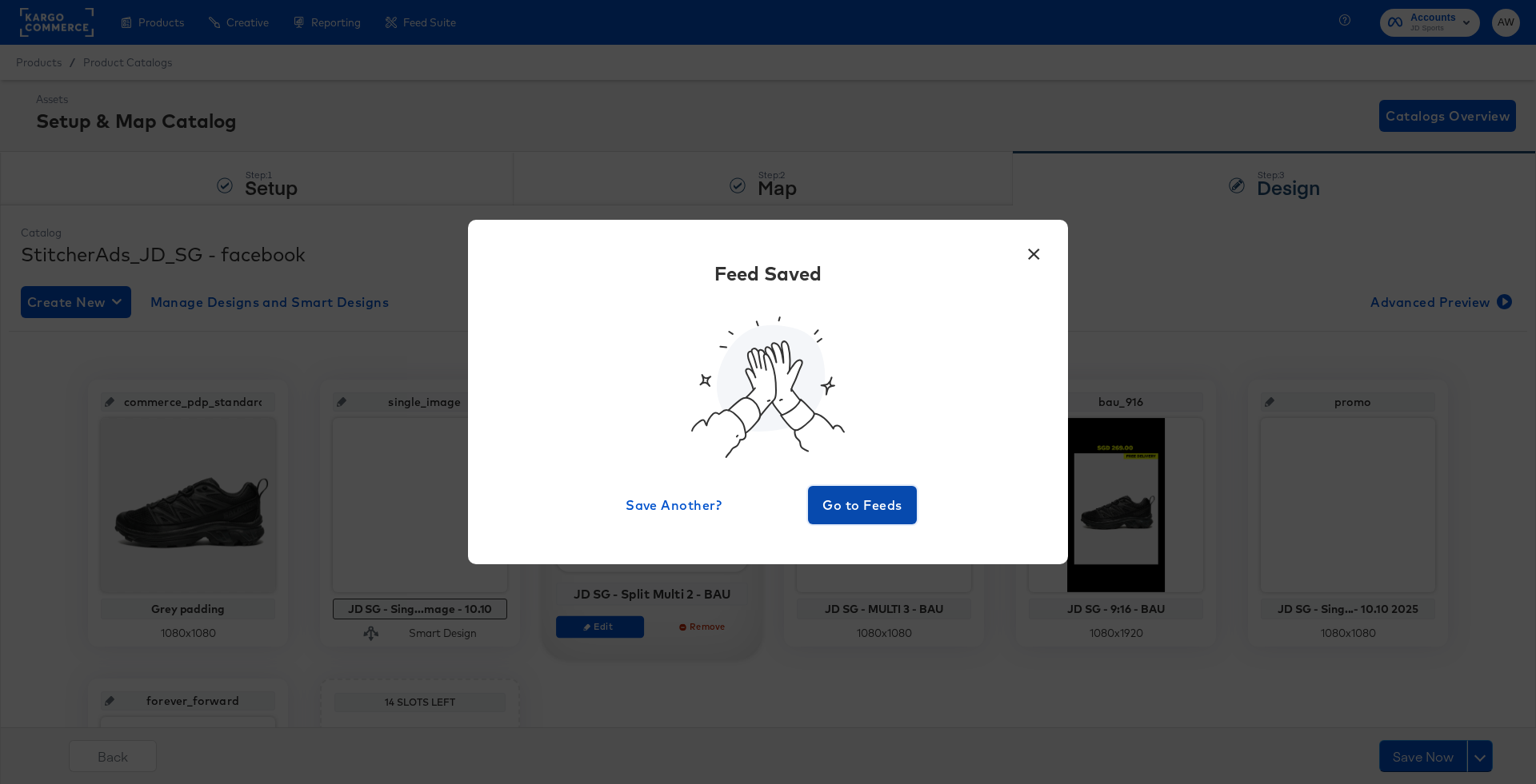
click at [856, 507] on span "Go to Feeds" at bounding box center [862, 506] width 96 height 22
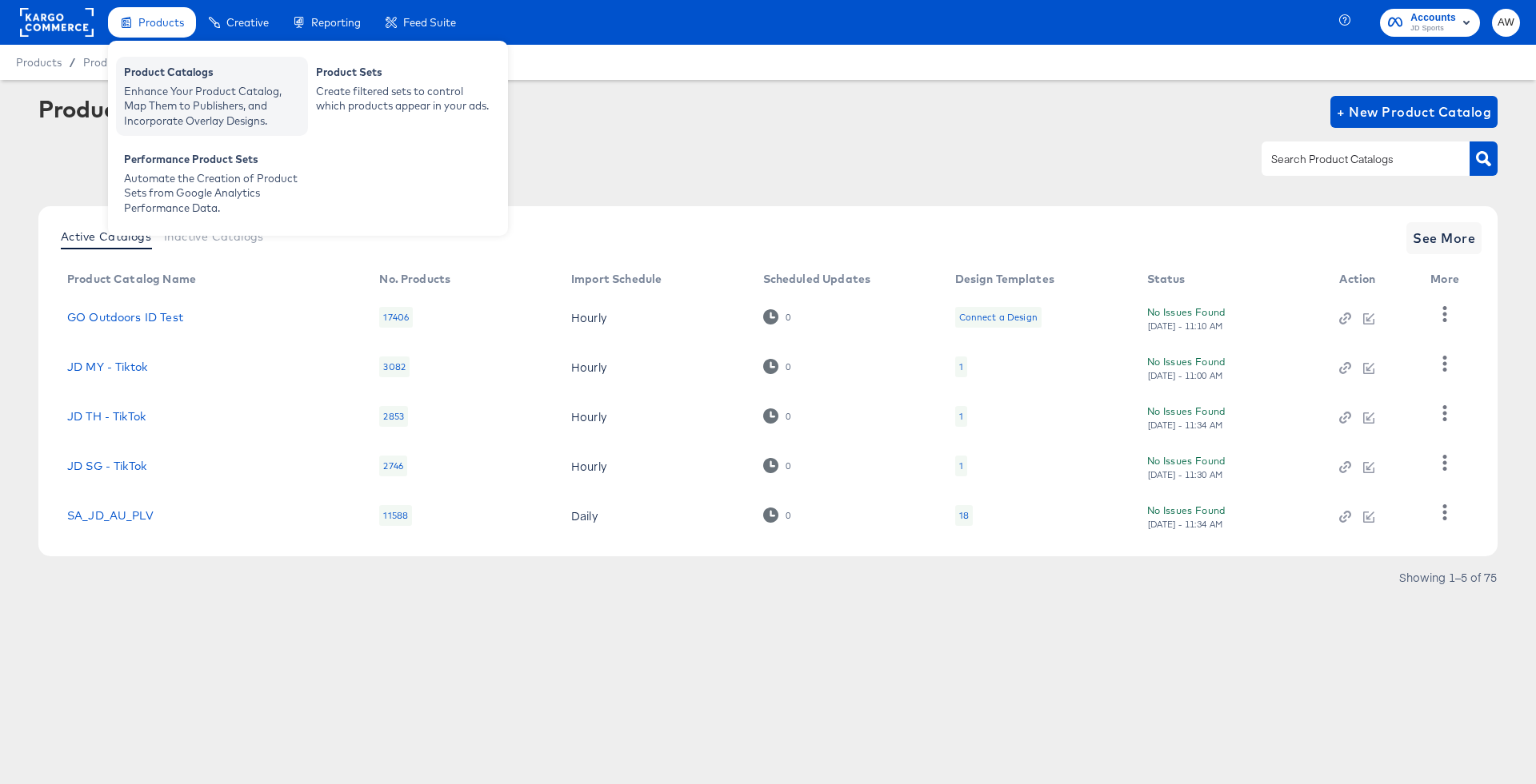
click at [214, 86] on div "Enhance Your Product Catalog, Map Them to Publishers, and Incorporate Overlay D…" at bounding box center [211, 106] width 176 height 45
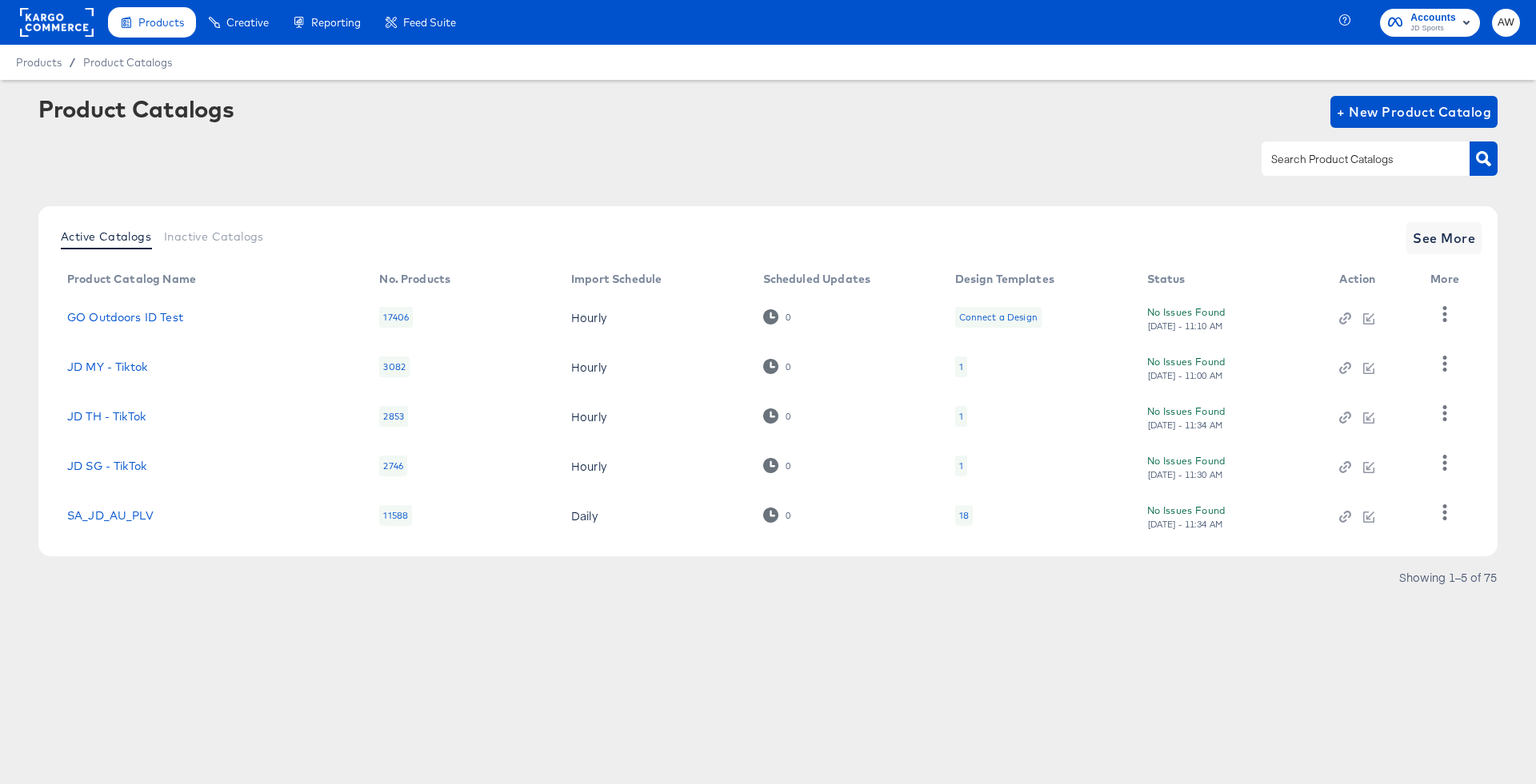
click at [86, 19] on rect at bounding box center [56, 22] width 74 height 29
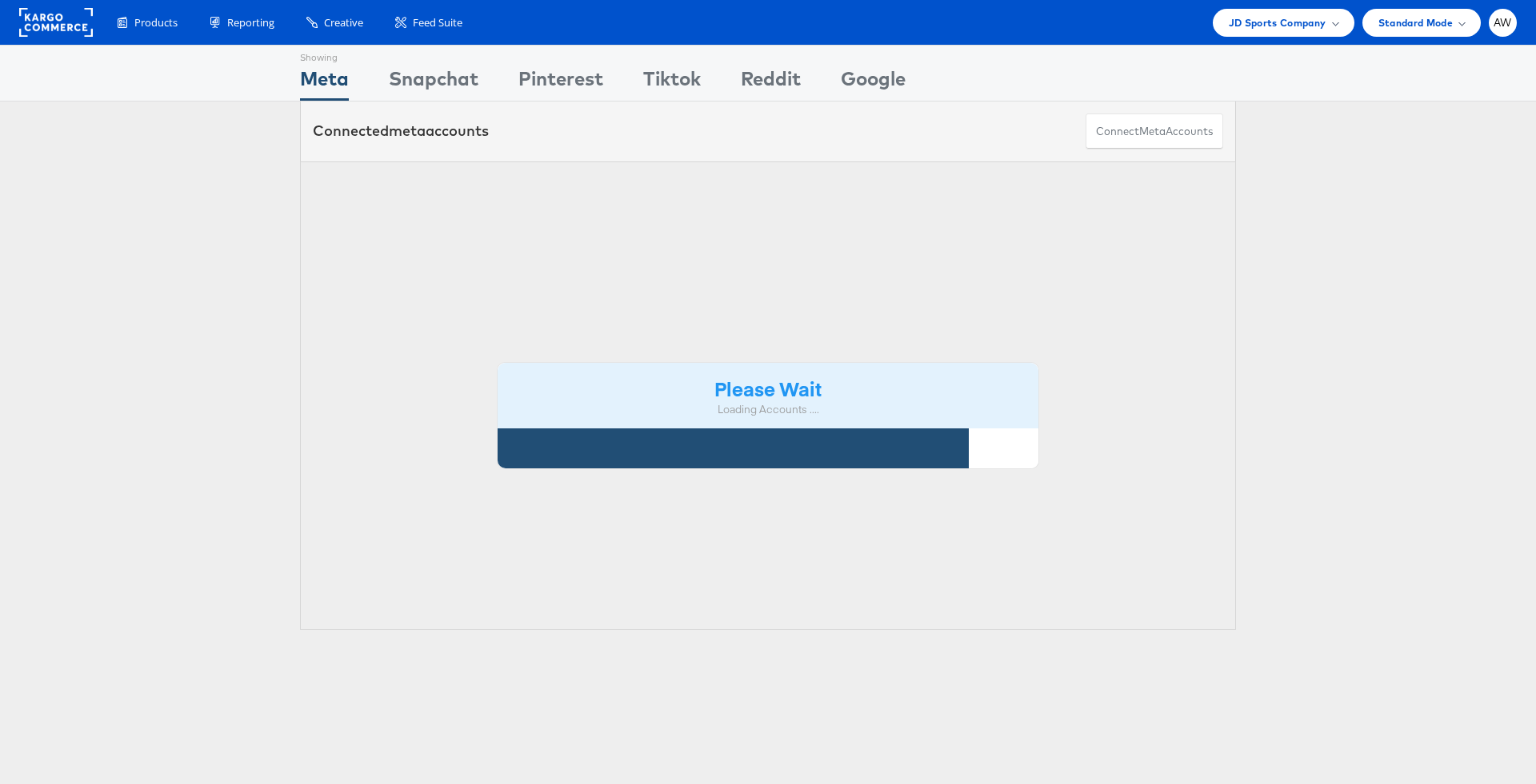
click at [747, 191] on div "Please Wait Loading Accounts ...." at bounding box center [768, 396] width 936 height 469
click at [696, 181] on div "Please Wait Loading Accounts ...." at bounding box center [768, 396] width 936 height 469
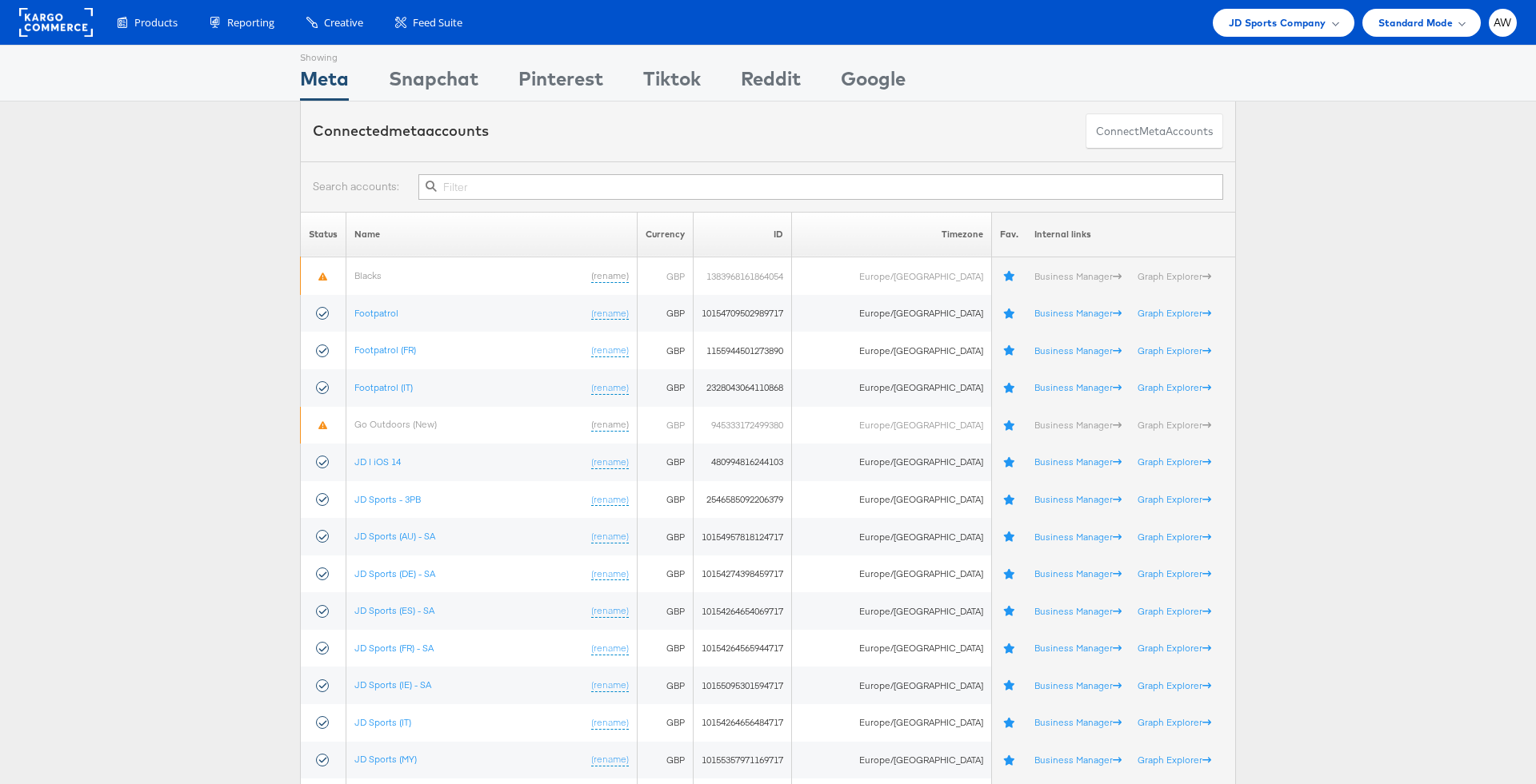
click at [696, 181] on input "text" at bounding box center [821, 186] width 805 height 25
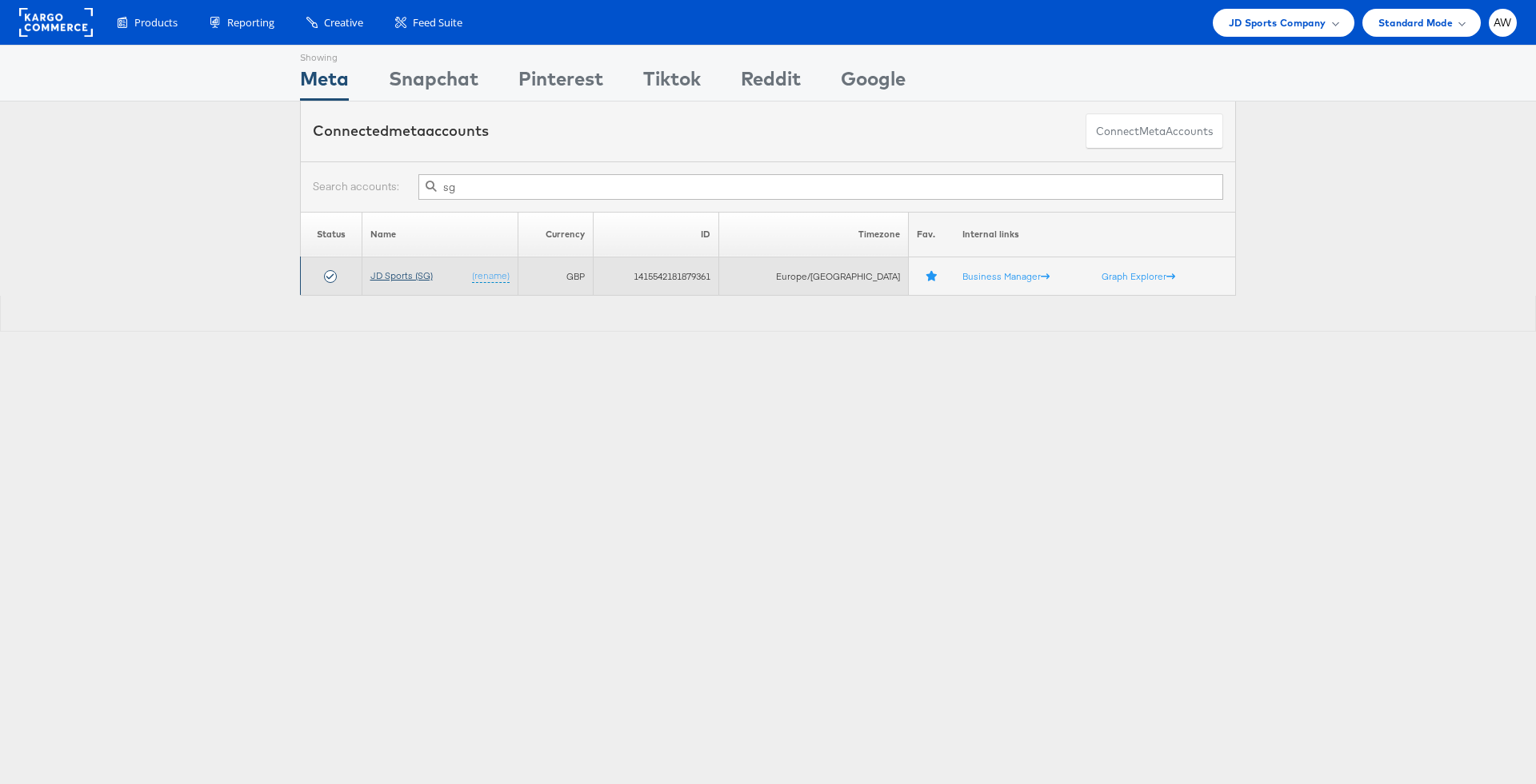
type input "sg"
click at [408, 278] on link "JD Sports (SG)" at bounding box center [401, 275] width 62 height 12
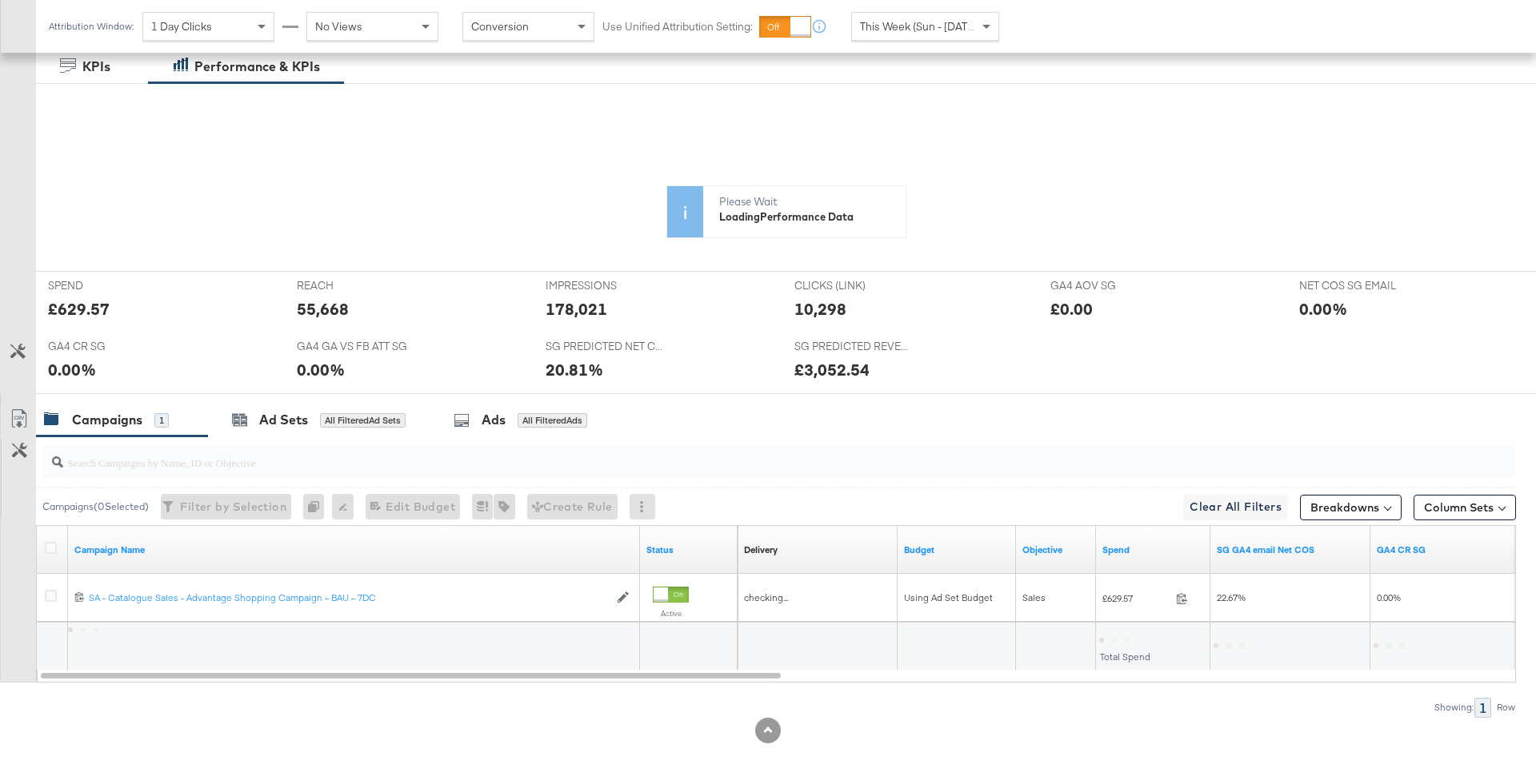
scroll to position [374, 0]
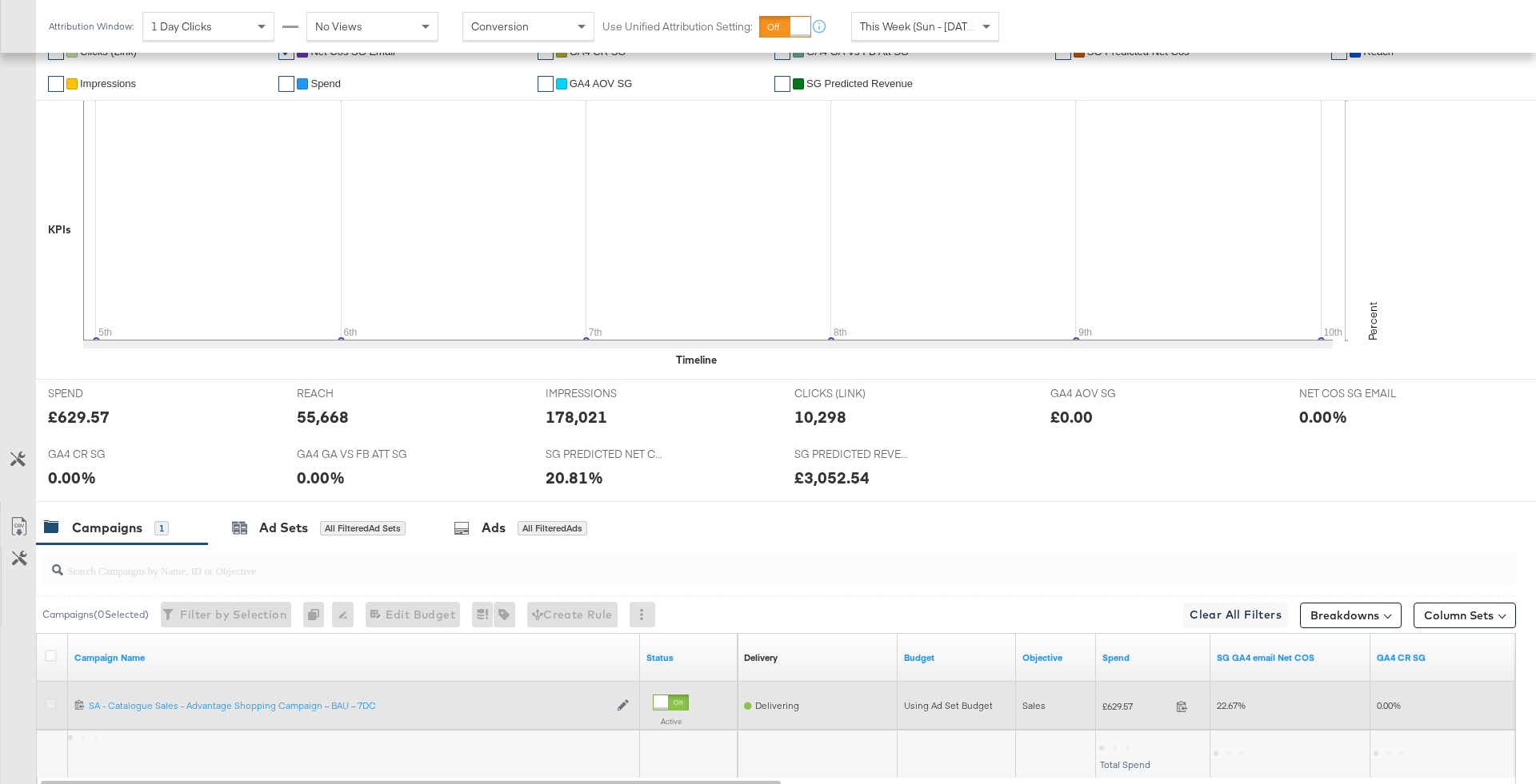
click at [50, 702] on icon at bounding box center [50, 704] width 12 height 12
click at [0, 0] on input "checkbox" at bounding box center [0, 0] width 0 height 0
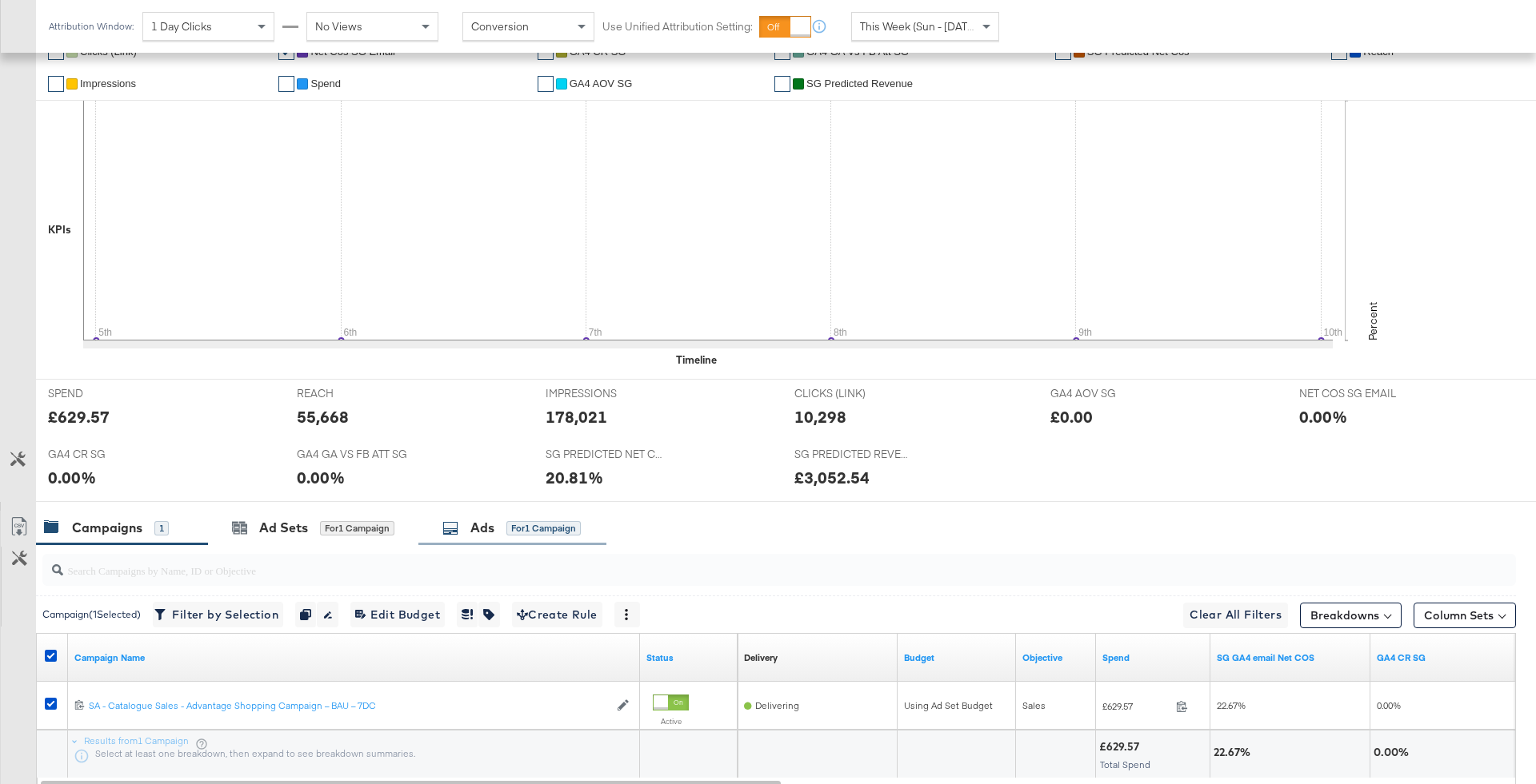
click at [484, 530] on div "Ads" at bounding box center [483, 528] width 24 height 19
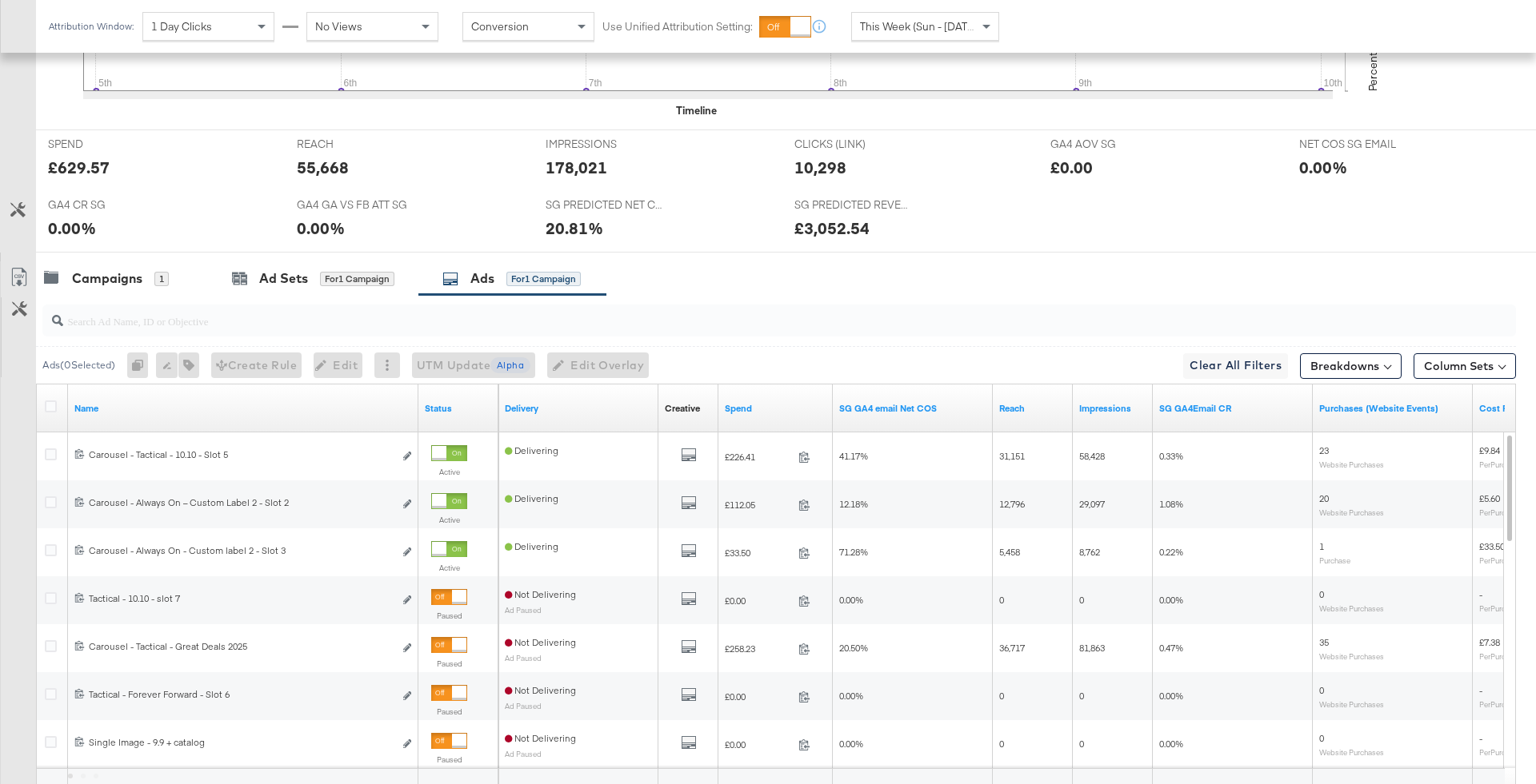
scroll to position [625, 0]
click at [574, 321] on input "search" at bounding box center [722, 313] width 1317 height 31
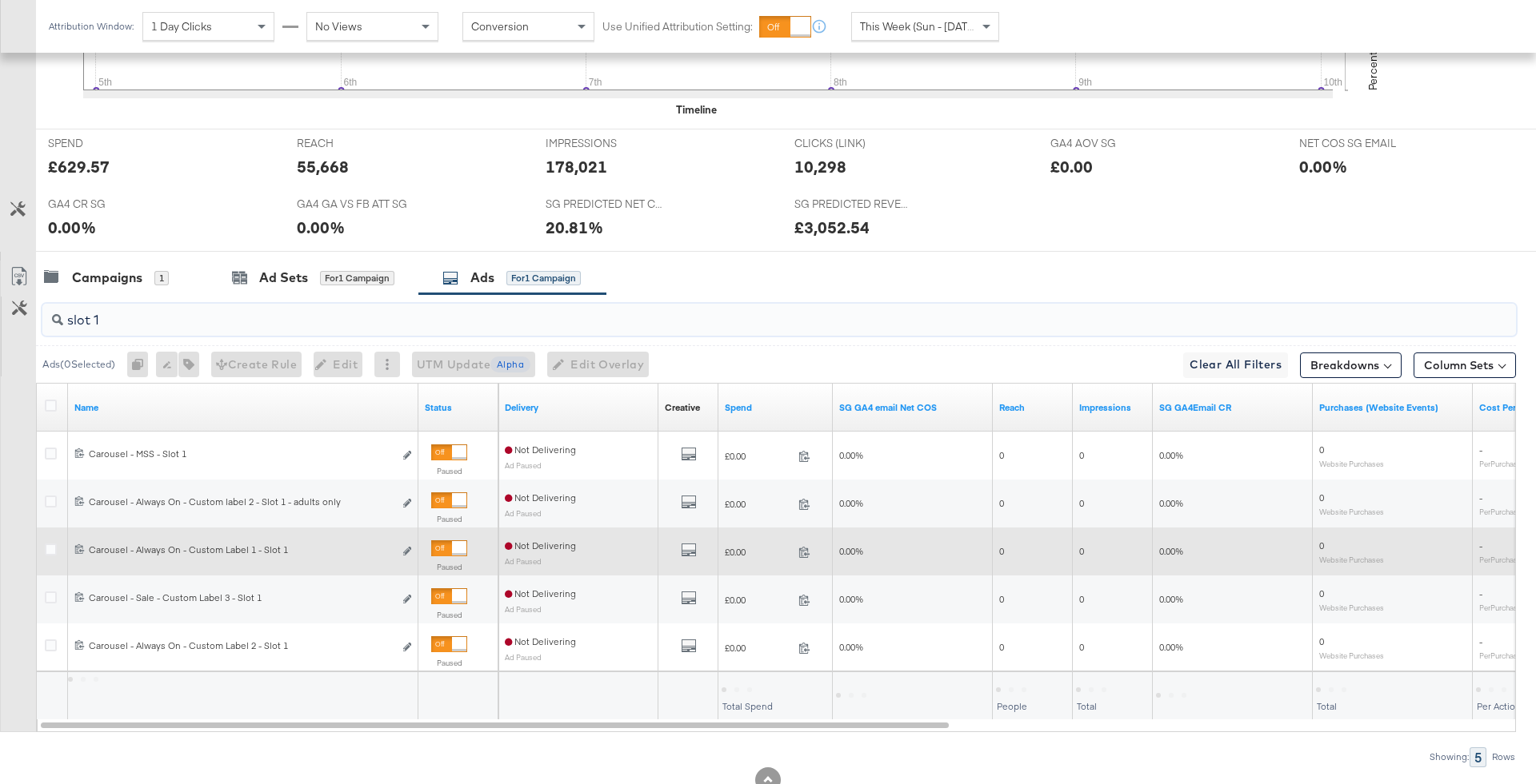
type input "slot 1"
click at [449, 544] on div at bounding box center [449, 547] width 36 height 16
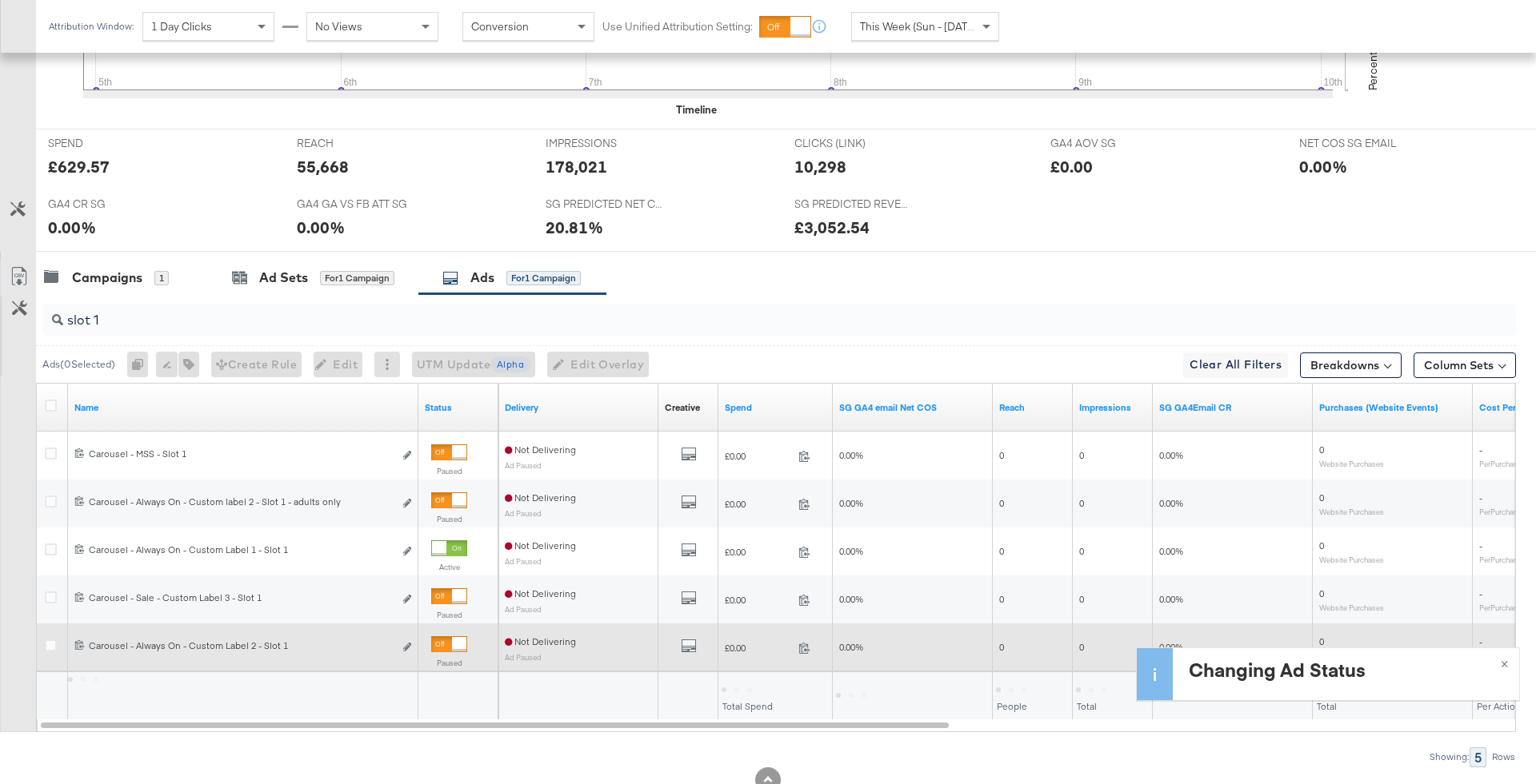
click at [453, 653] on div "Paused" at bounding box center [449, 655] width 36 height 38
click at [452, 644] on div at bounding box center [458, 643] width 14 height 14
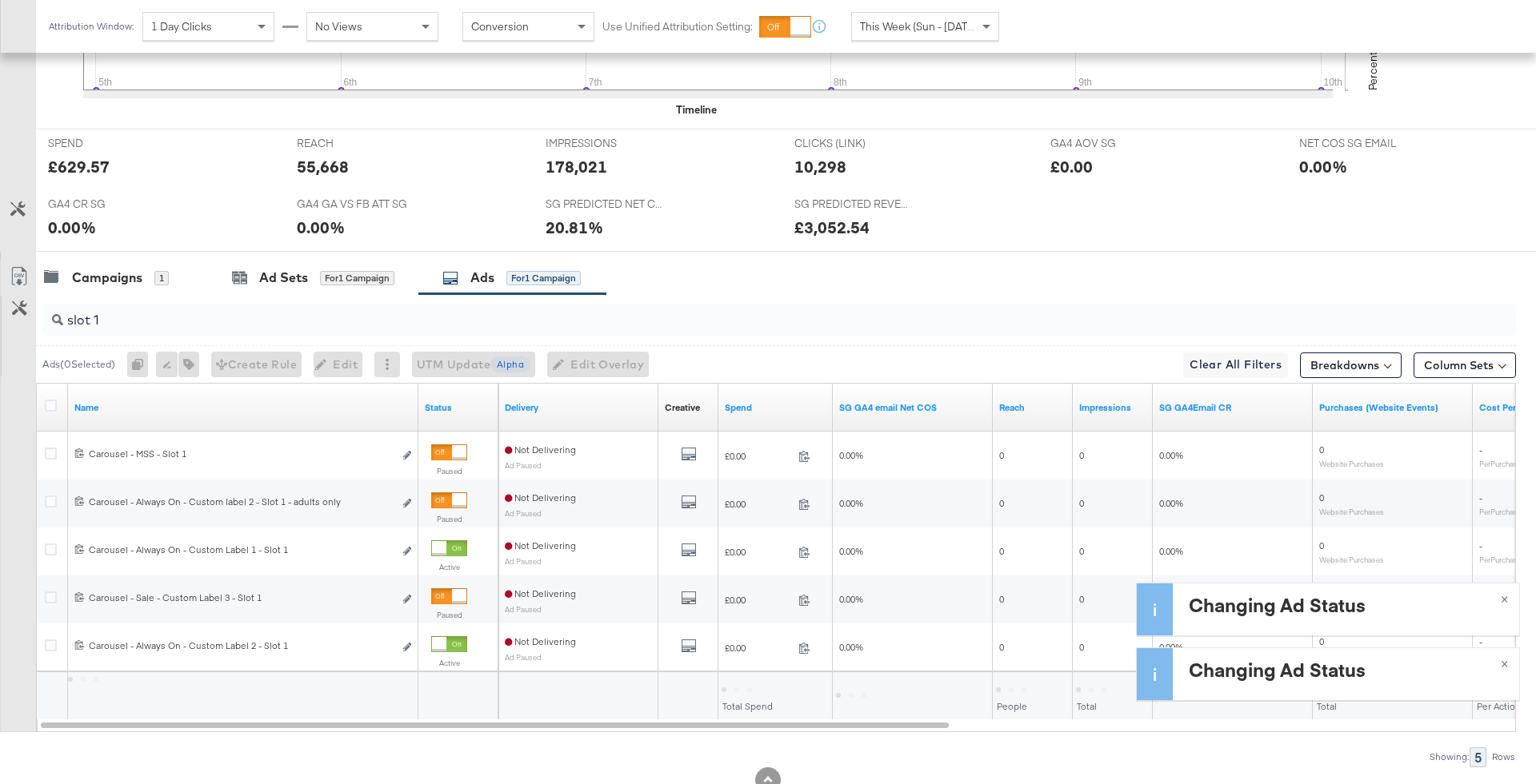
click at [389, 325] on input "slot 1" at bounding box center [722, 313] width 1317 height 31
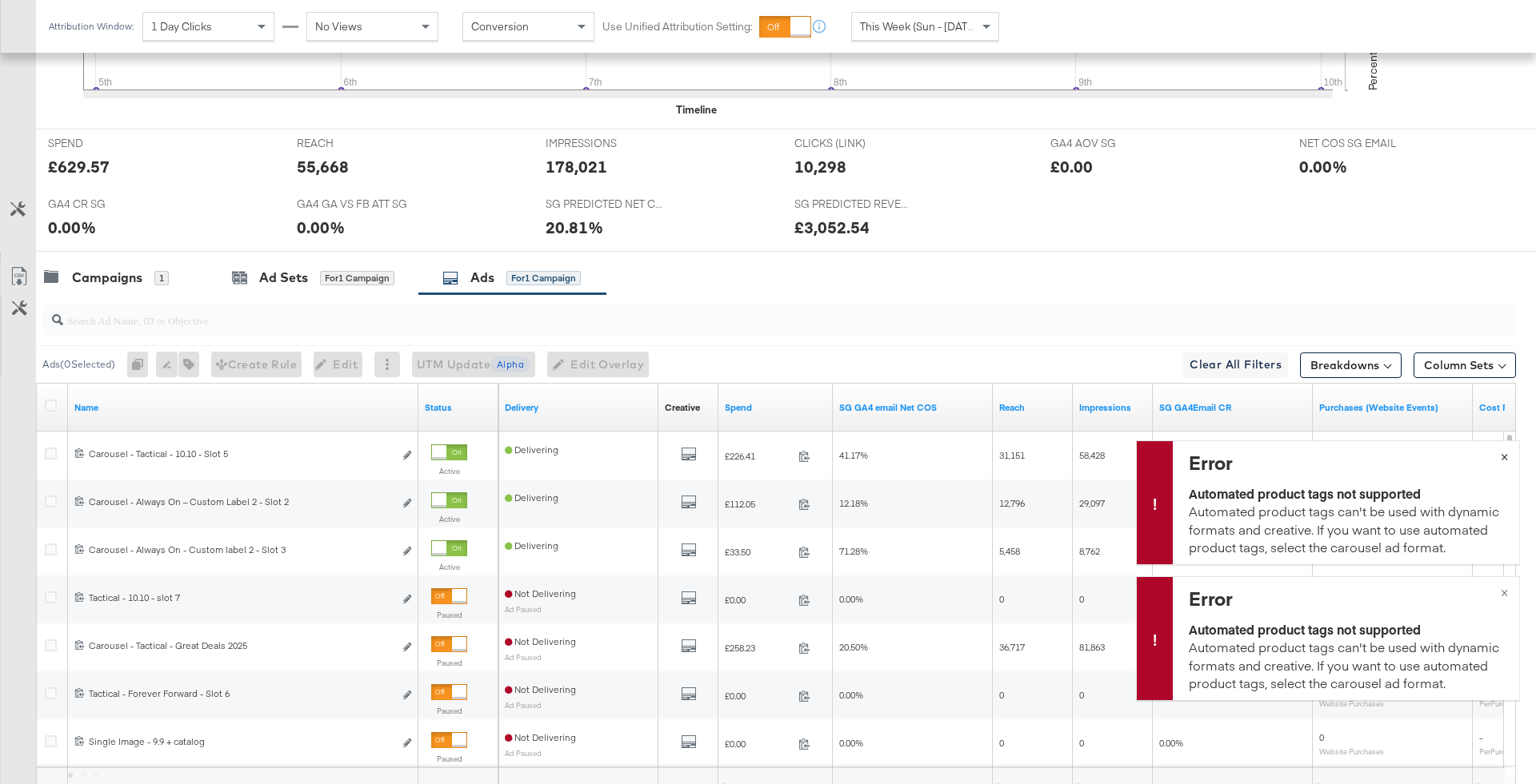
click at [1506, 455] on span "×" at bounding box center [1504, 455] width 7 height 19
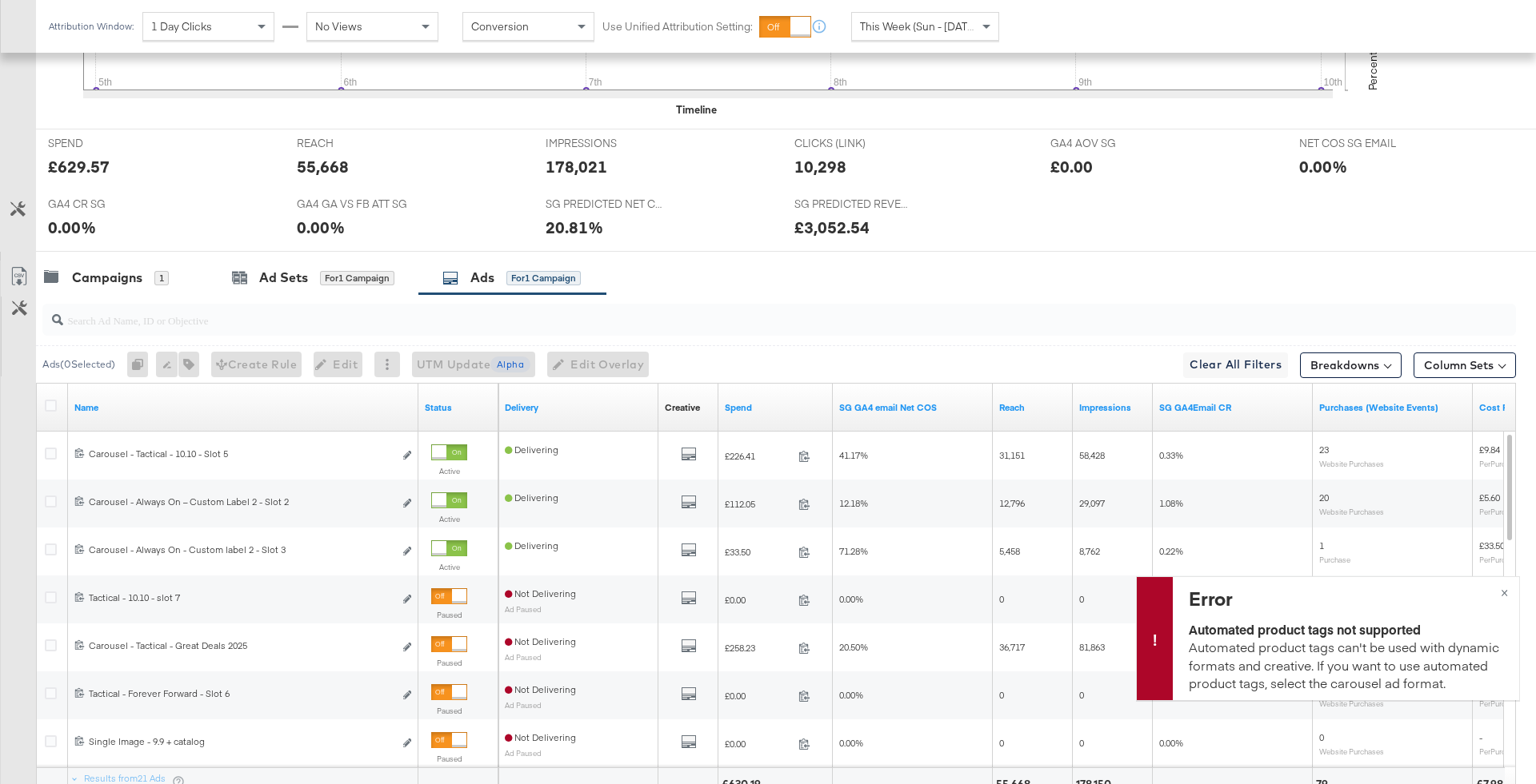
drag, startPoint x: 1121, startPoint y: 568, endPoint x: 1527, endPoint y: 715, distance: 431.8
click at [429, 311] on input "search" at bounding box center [722, 313] width 1317 height 31
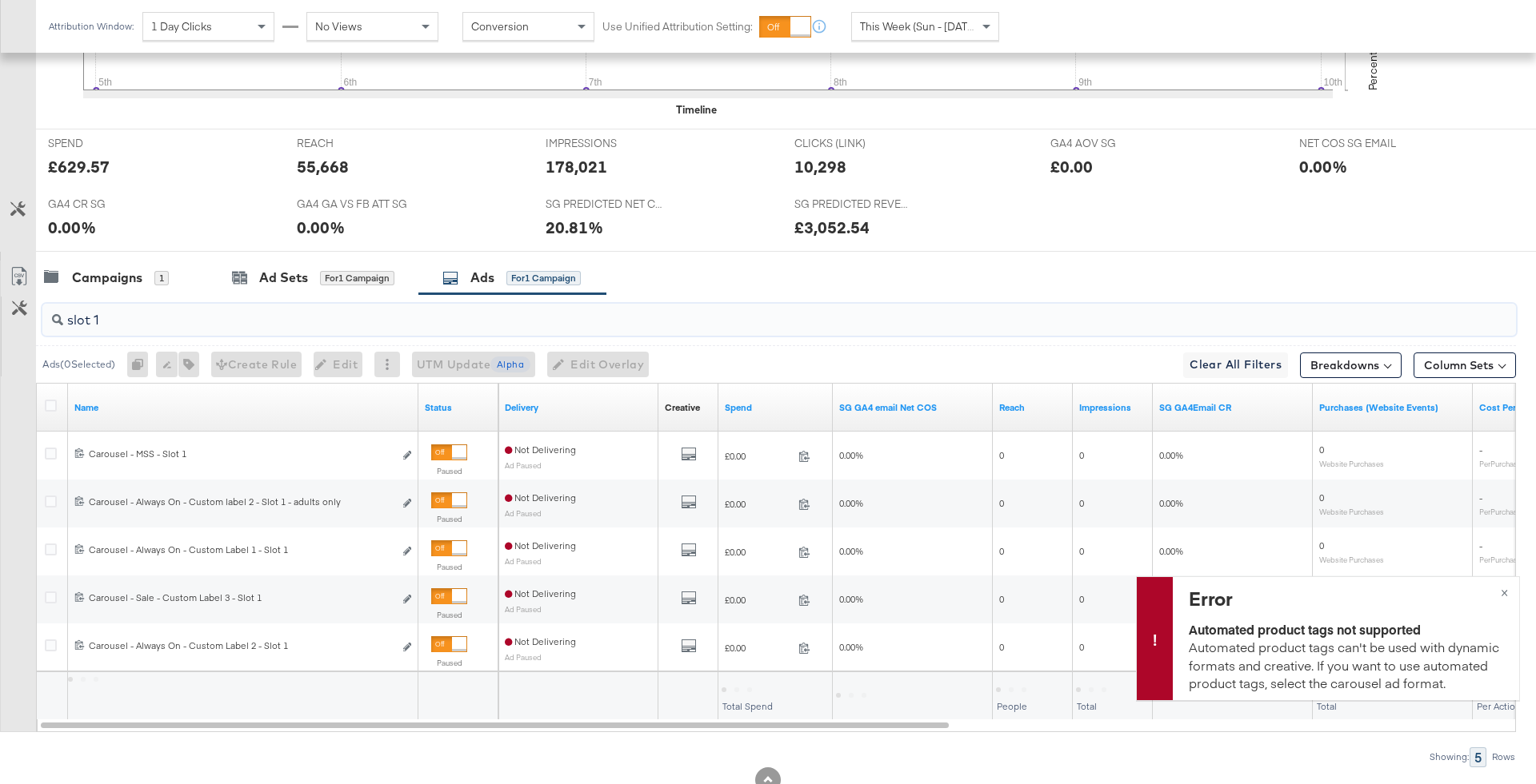
type input "slot 1"
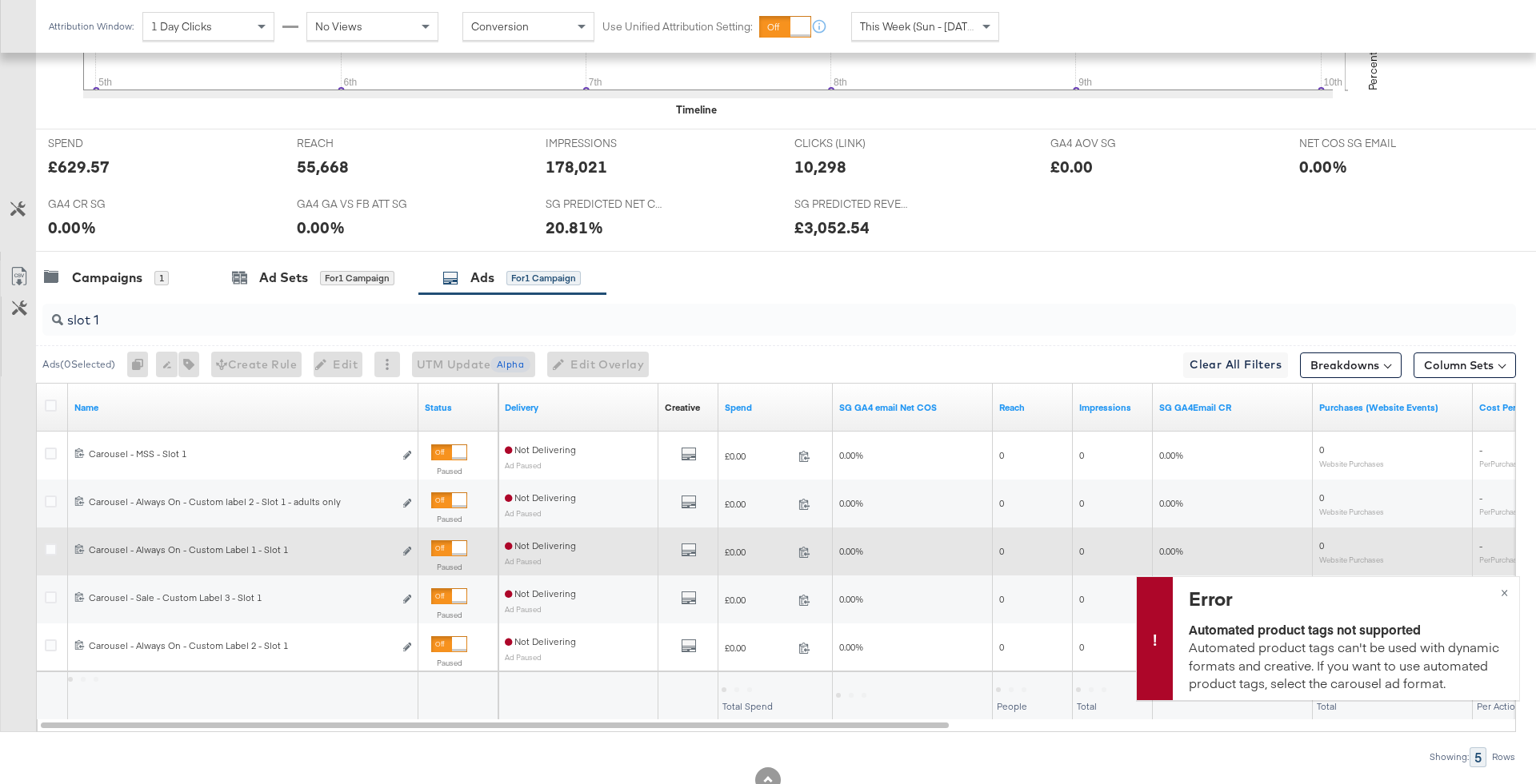
click at [456, 546] on div at bounding box center [458, 547] width 14 height 14
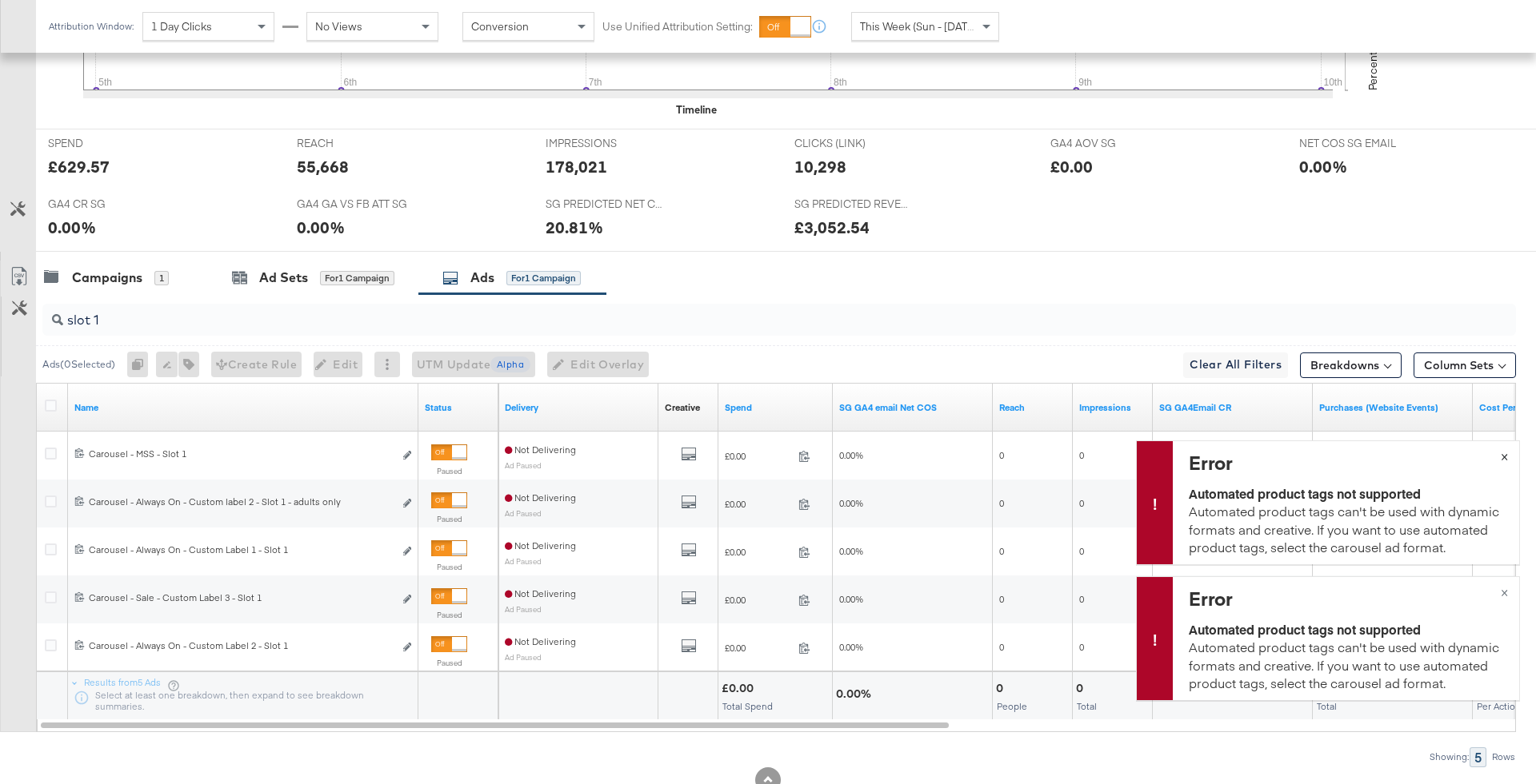
click at [1502, 457] on span "×" at bounding box center [1504, 455] width 7 height 19
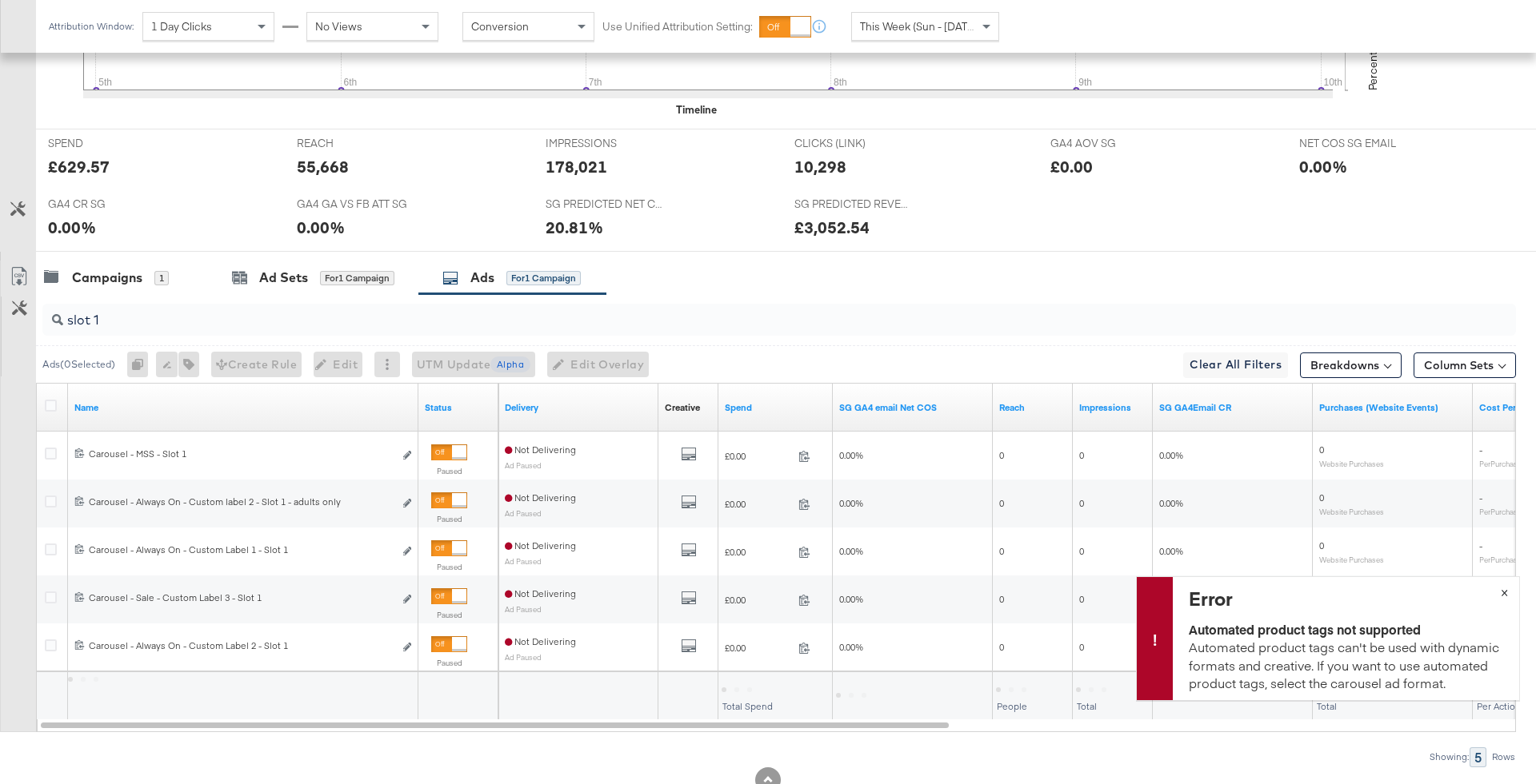
click at [1504, 595] on span "×" at bounding box center [1504, 591] width 7 height 19
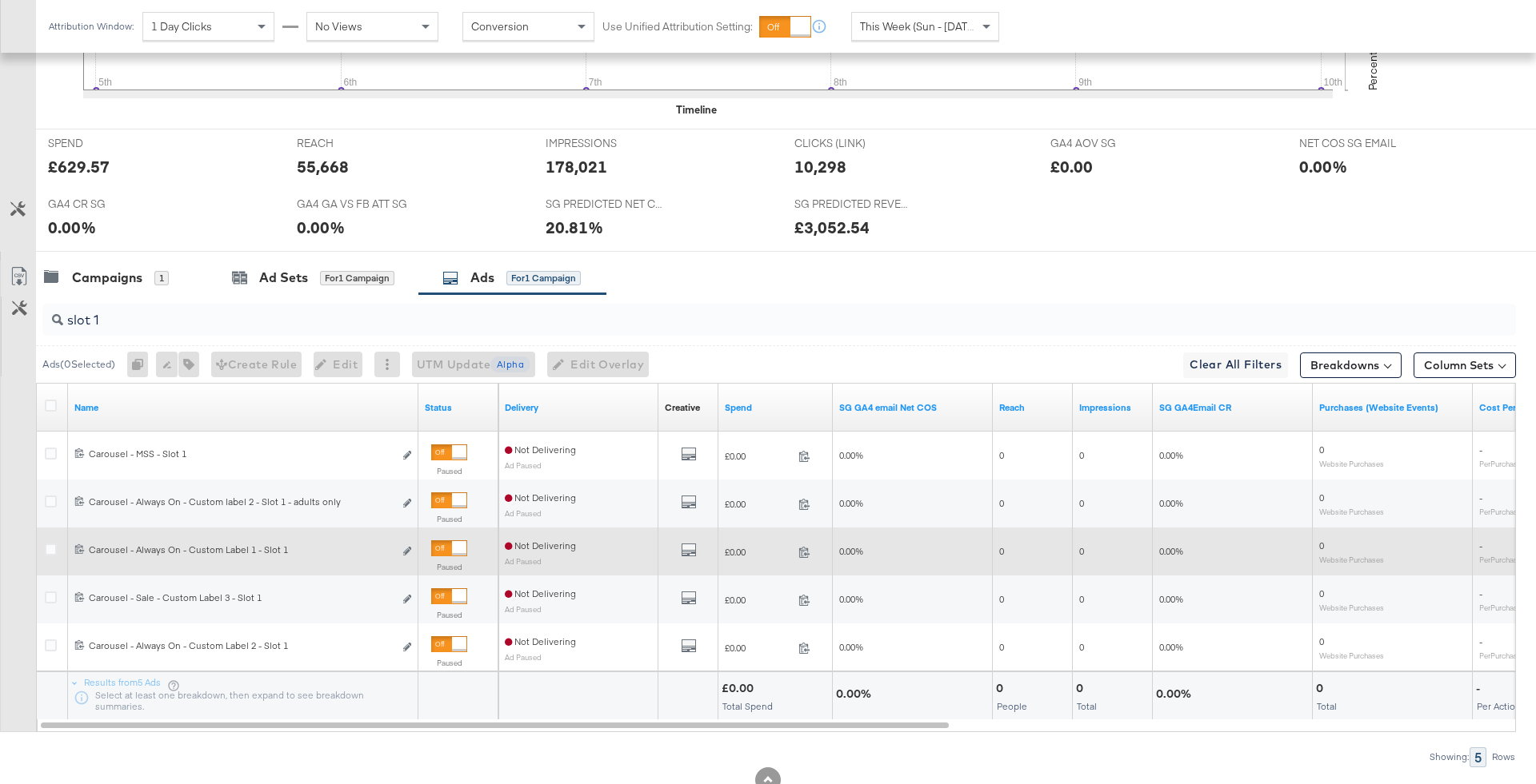
click at [452, 547] on div at bounding box center [458, 547] width 14 height 14
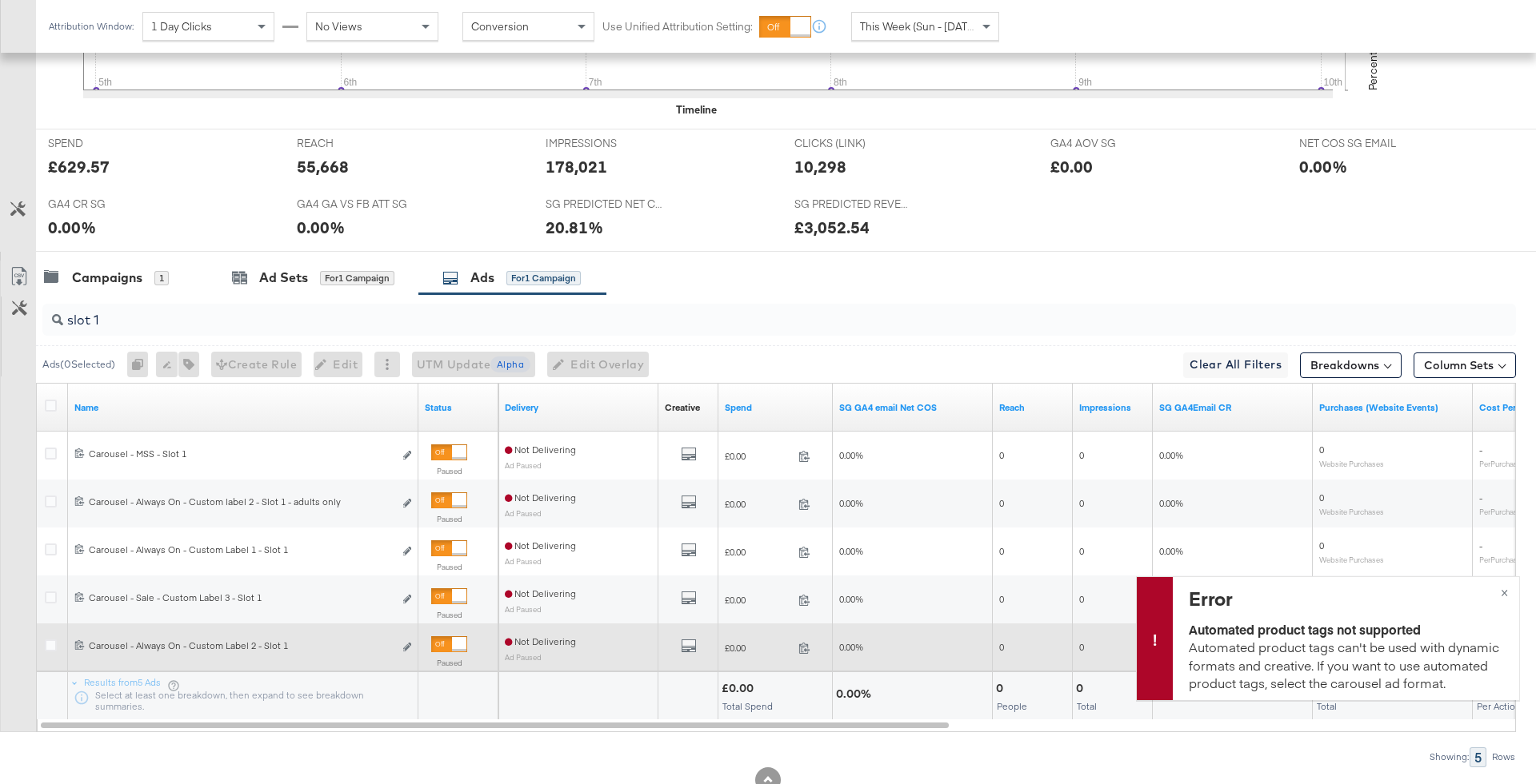
click at [455, 637] on div at bounding box center [458, 643] width 14 height 14
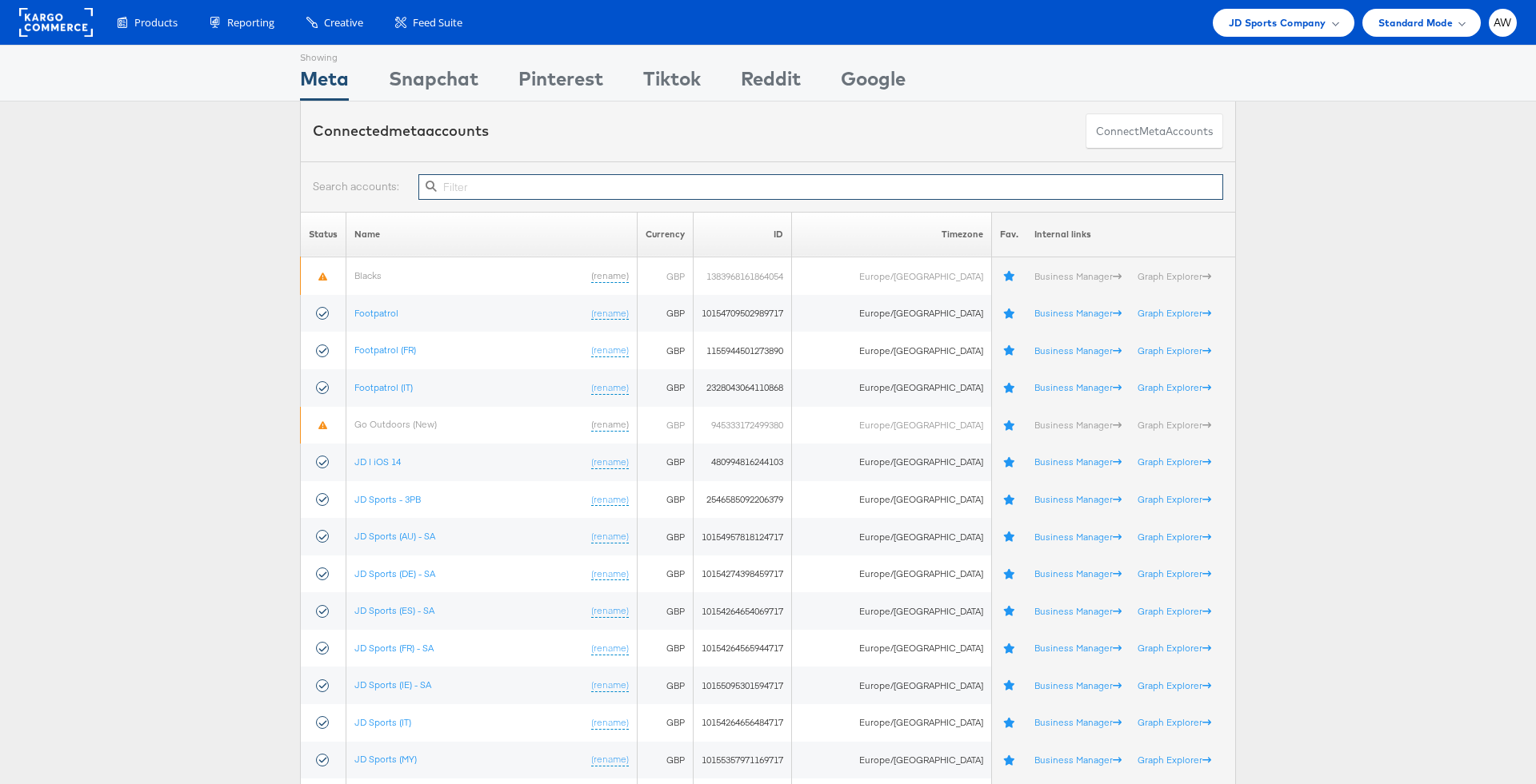
click at [572, 180] on input "text" at bounding box center [821, 186] width 805 height 25
click at [739, 185] on input "text" at bounding box center [821, 186] width 805 height 25
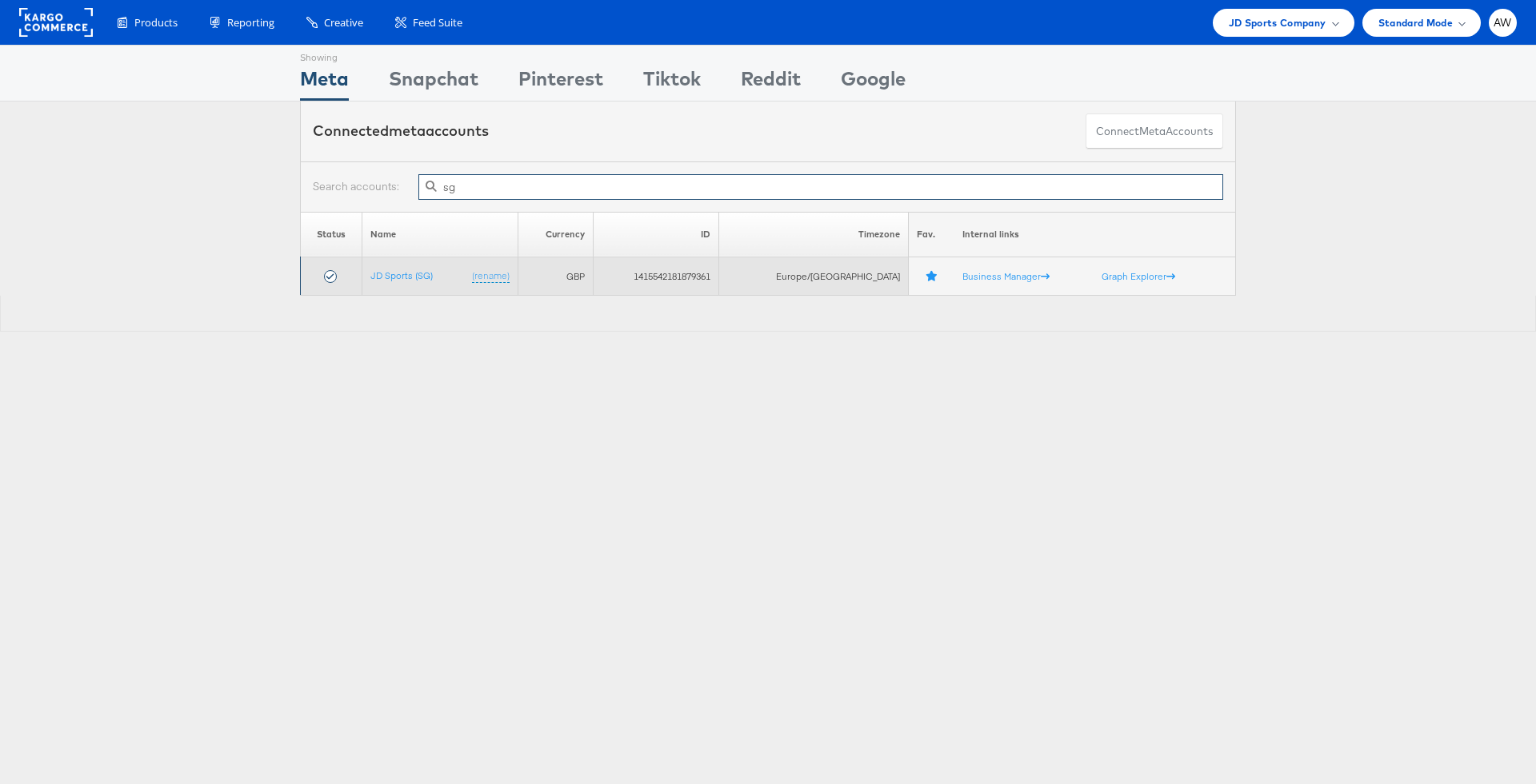
type input "sg"
click at [688, 275] on td "1415542181879361" at bounding box center [656, 276] width 126 height 38
copy td "1415542181879361"
click at [409, 278] on link "JD Sports (SG)" at bounding box center [401, 275] width 62 height 12
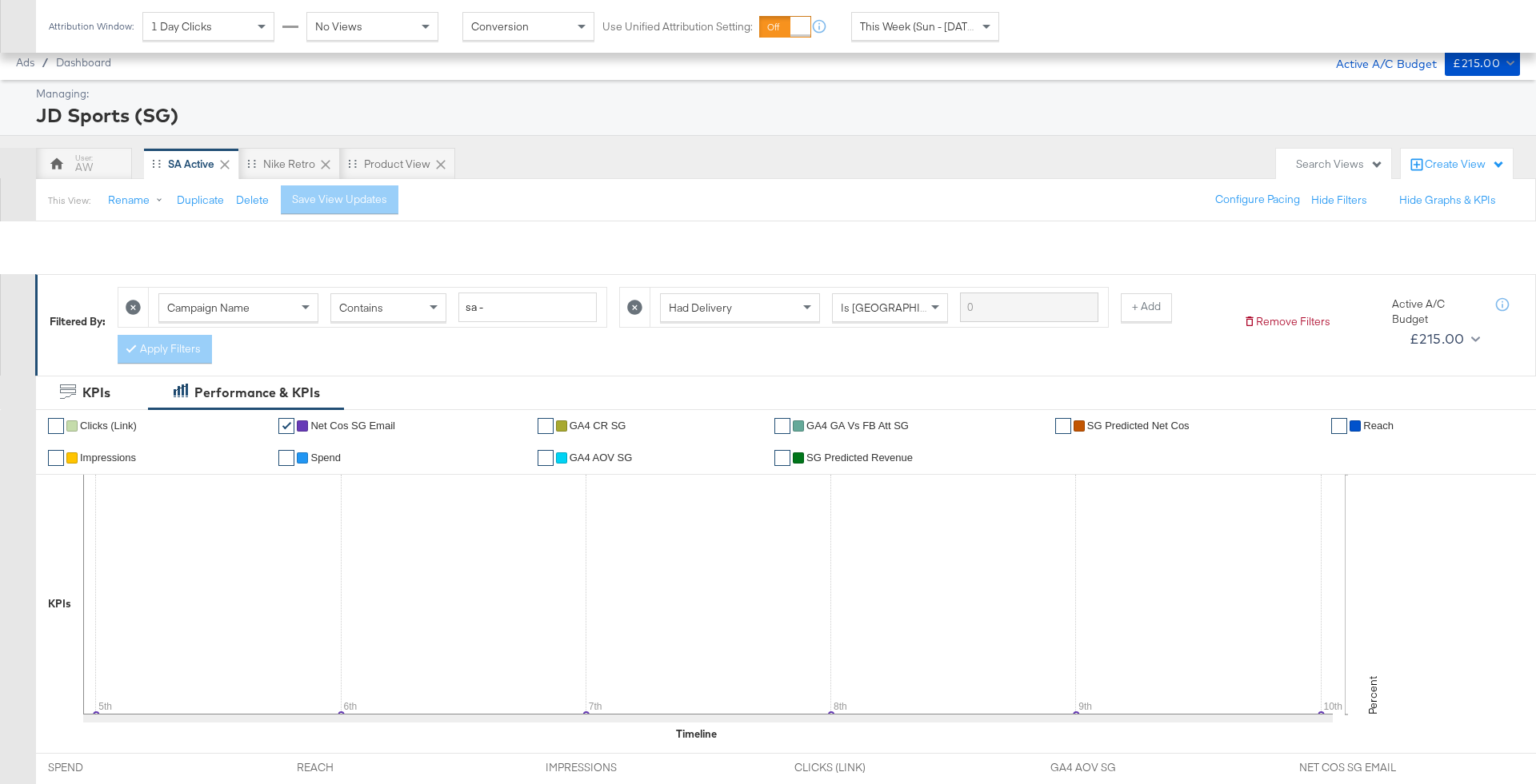
scroll to position [482, 0]
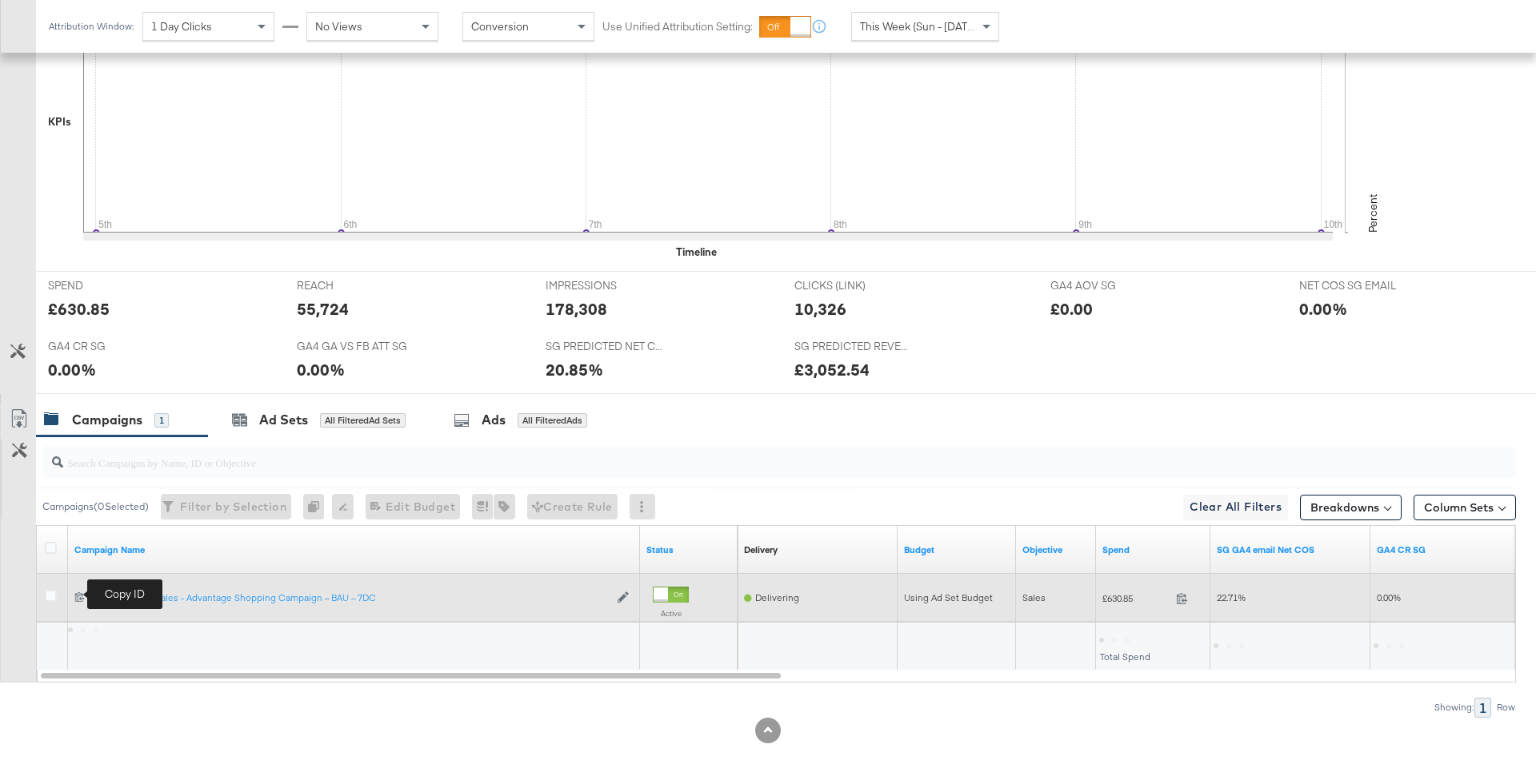
click at [82, 597] on icon at bounding box center [79, 596] width 10 height 10
click at [49, 596] on icon at bounding box center [50, 596] width 12 height 12
click at [0, 0] on input "checkbox" at bounding box center [0, 0] width 0 height 0
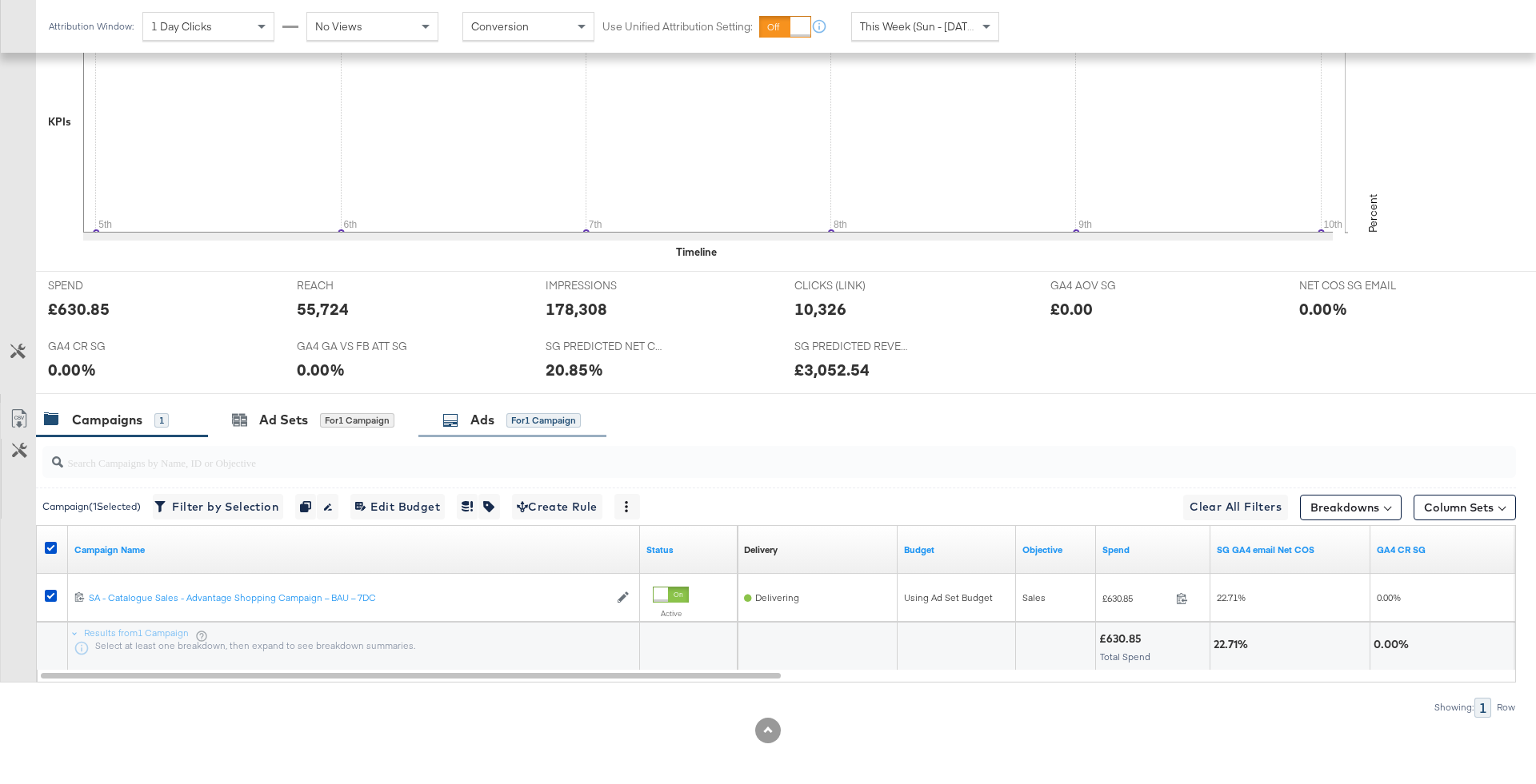
click at [529, 413] on div "for 1 Campaign" at bounding box center [544, 420] width 75 height 14
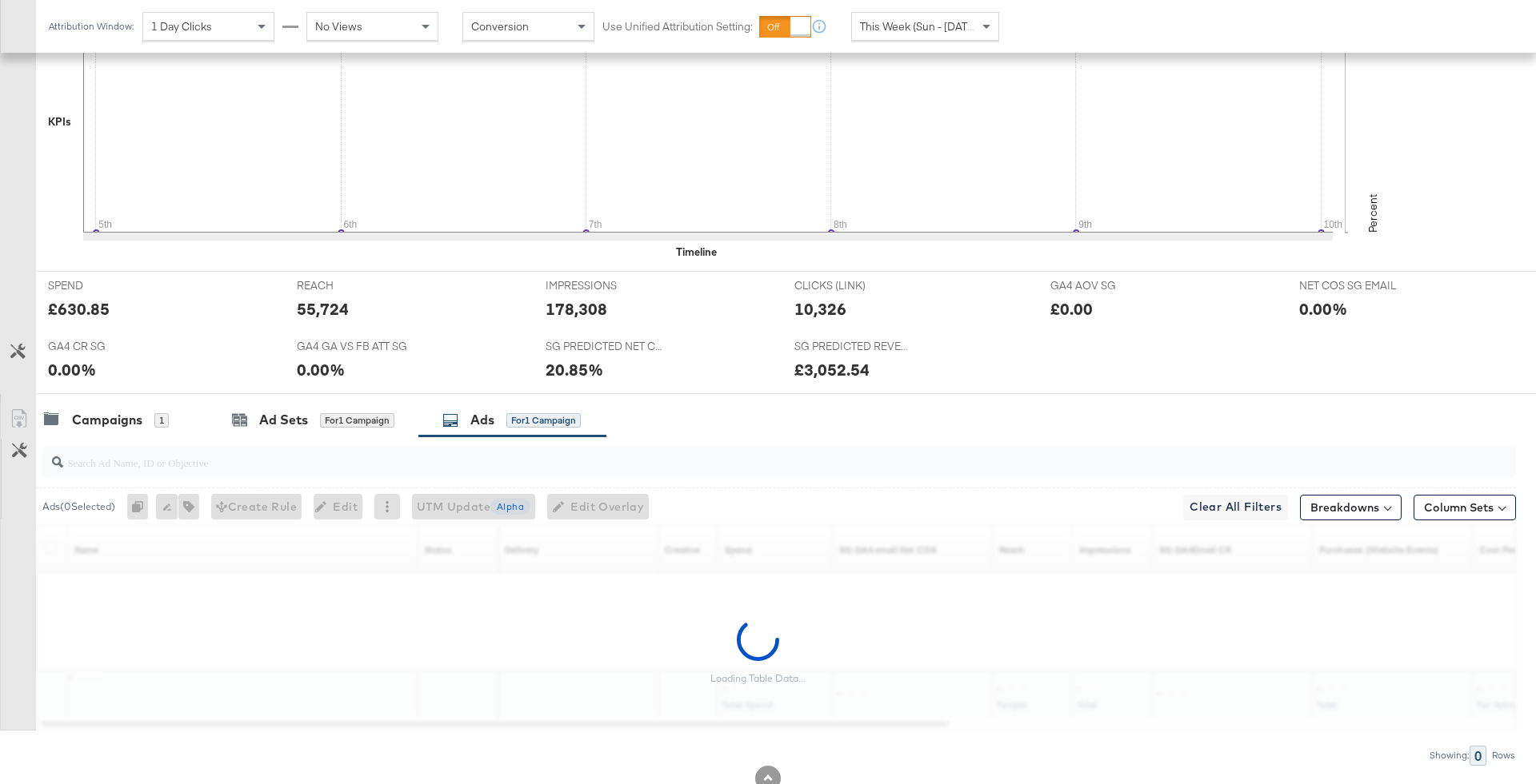
scroll to position [530, 0]
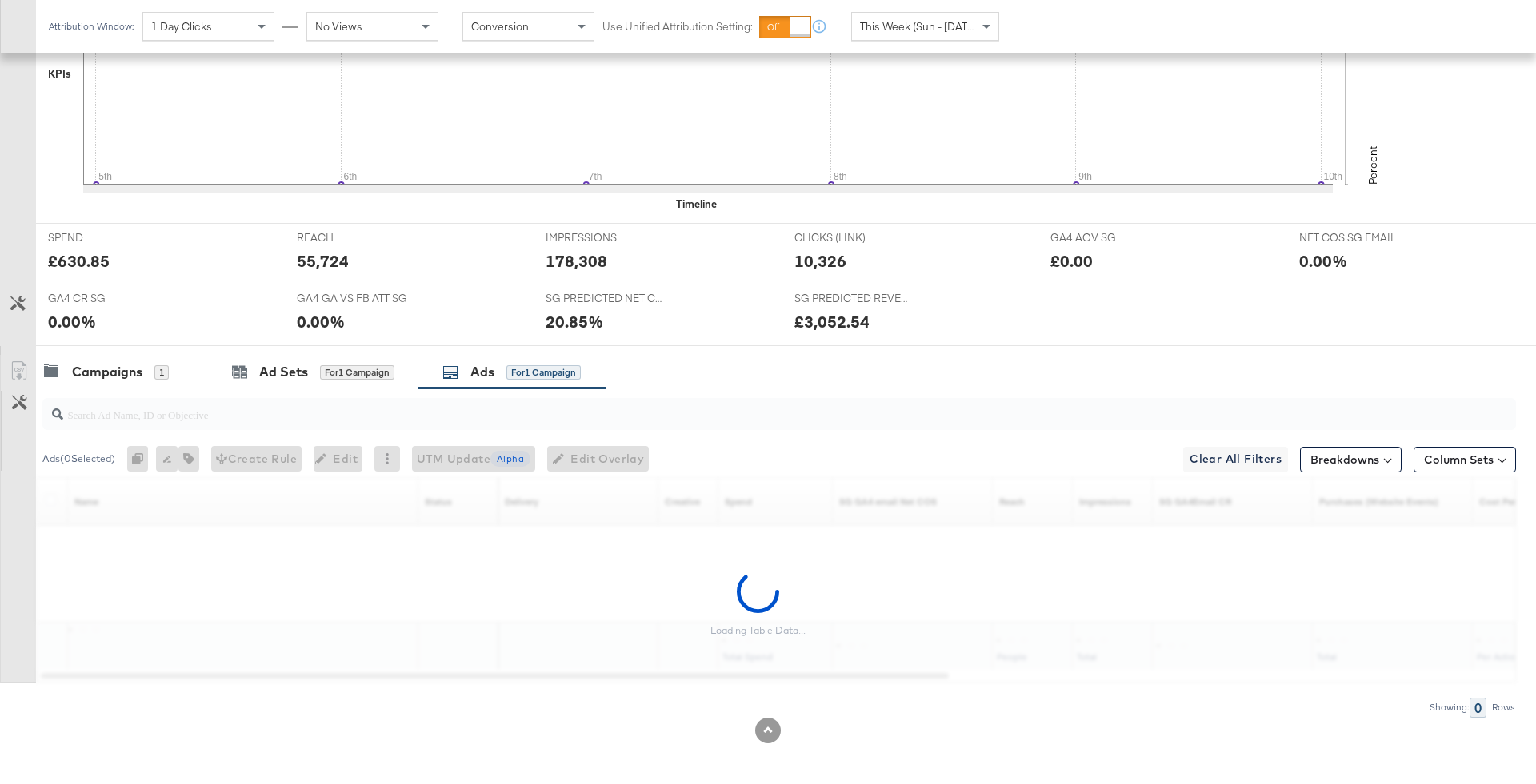
click at [510, 409] on input "search" at bounding box center [722, 408] width 1317 height 31
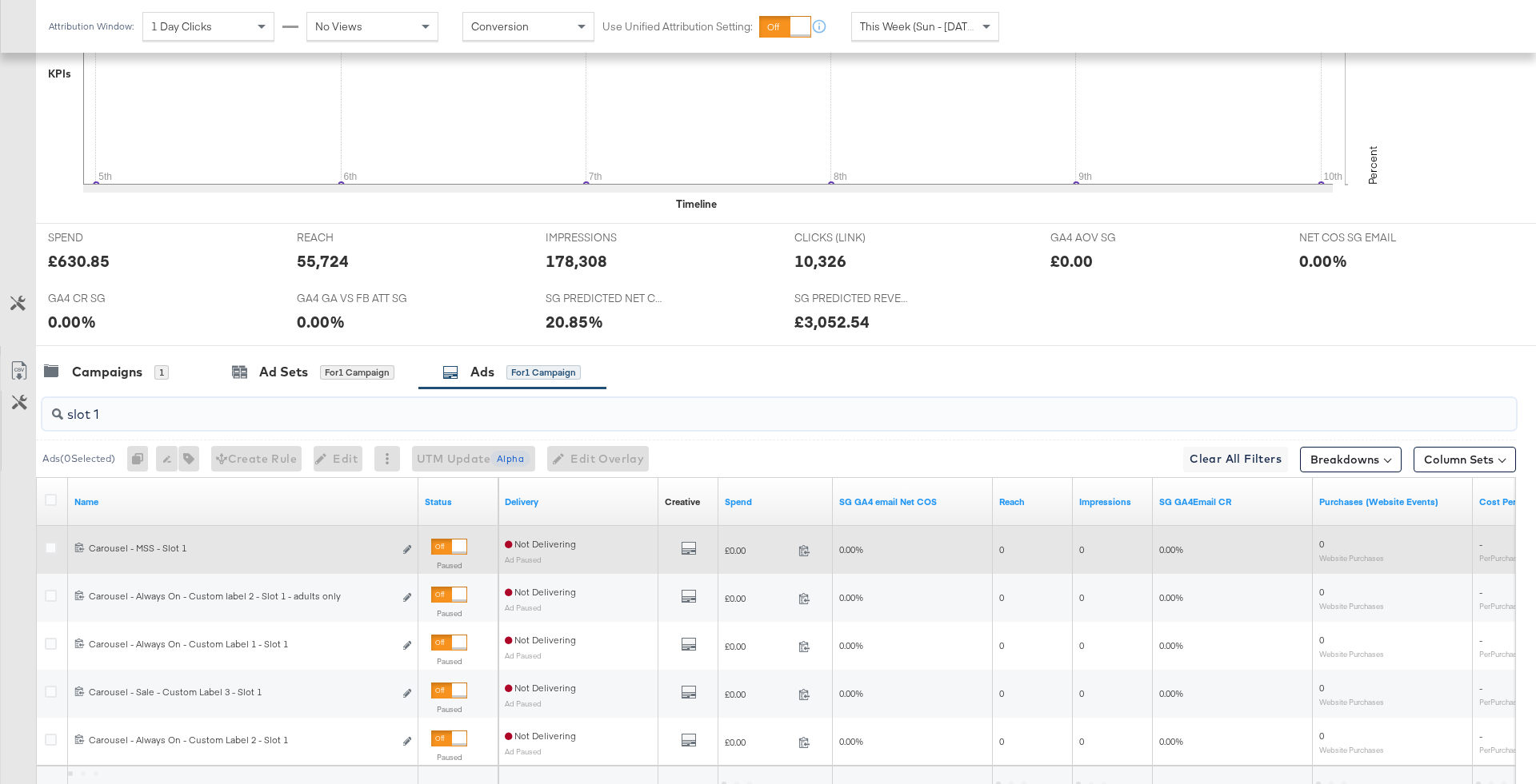
scroll to position [613, 0]
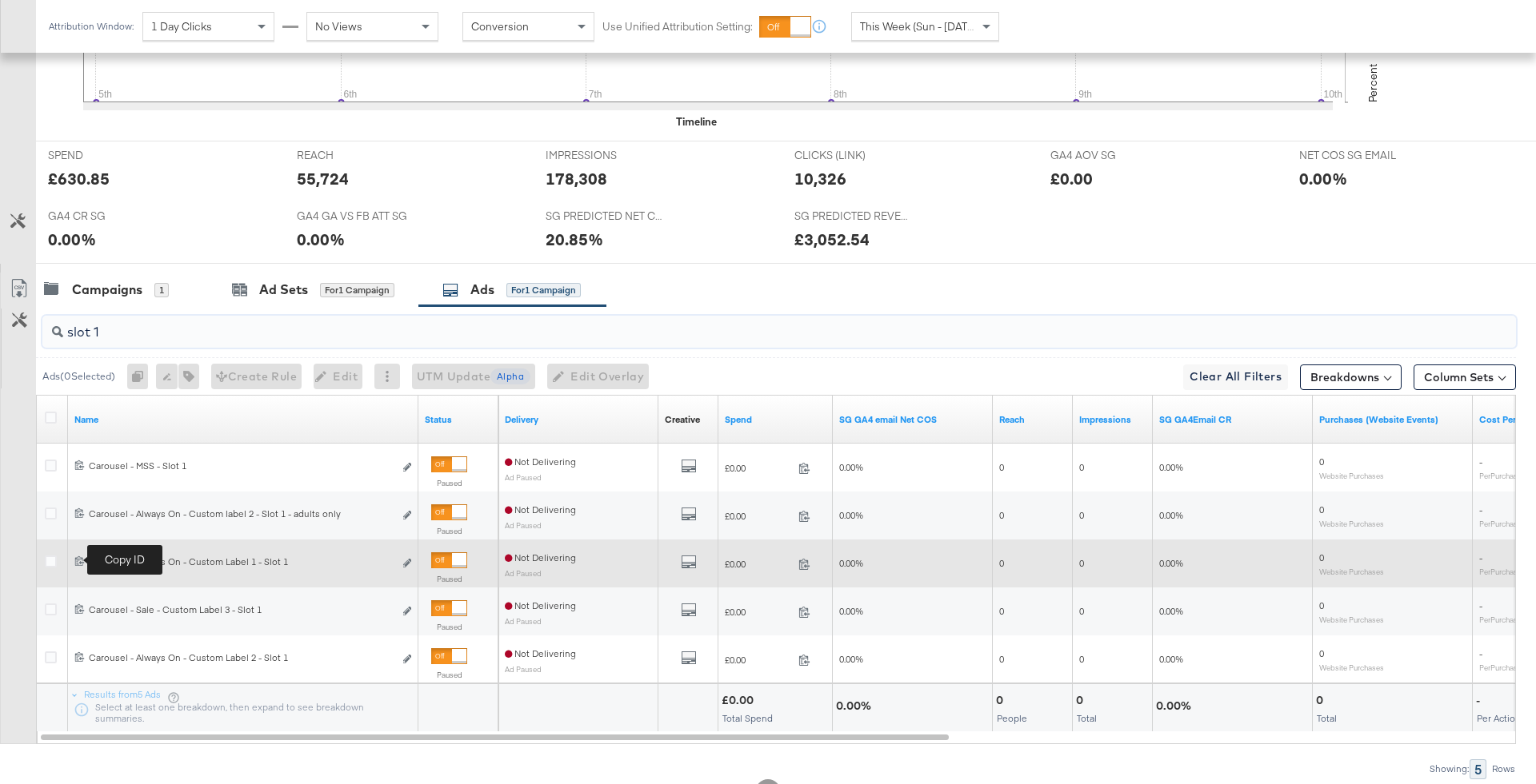
type input "slot 1"
click at [78, 557] on icon at bounding box center [79, 561] width 10 height 10
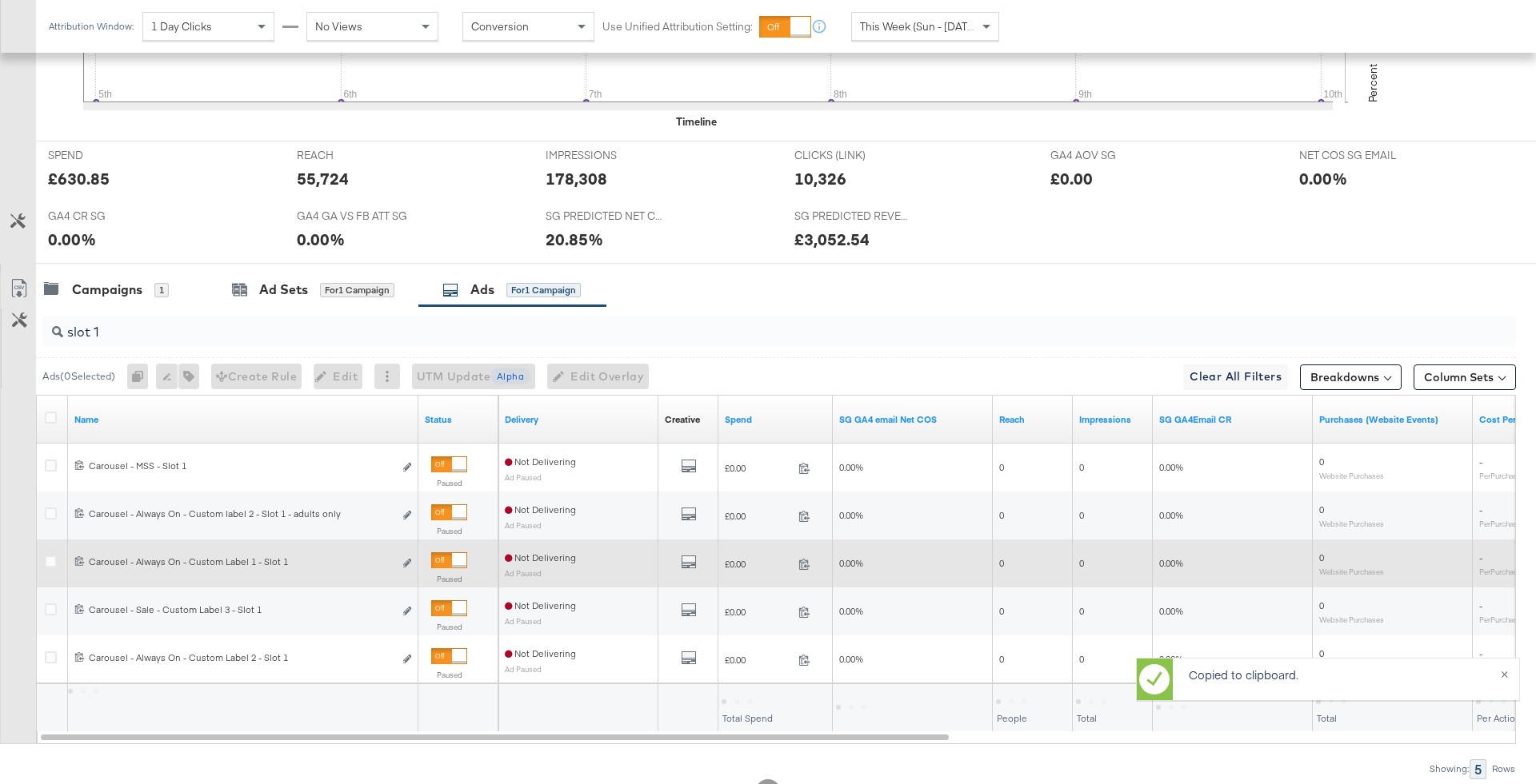
click at [453, 556] on div at bounding box center [458, 560] width 14 height 14
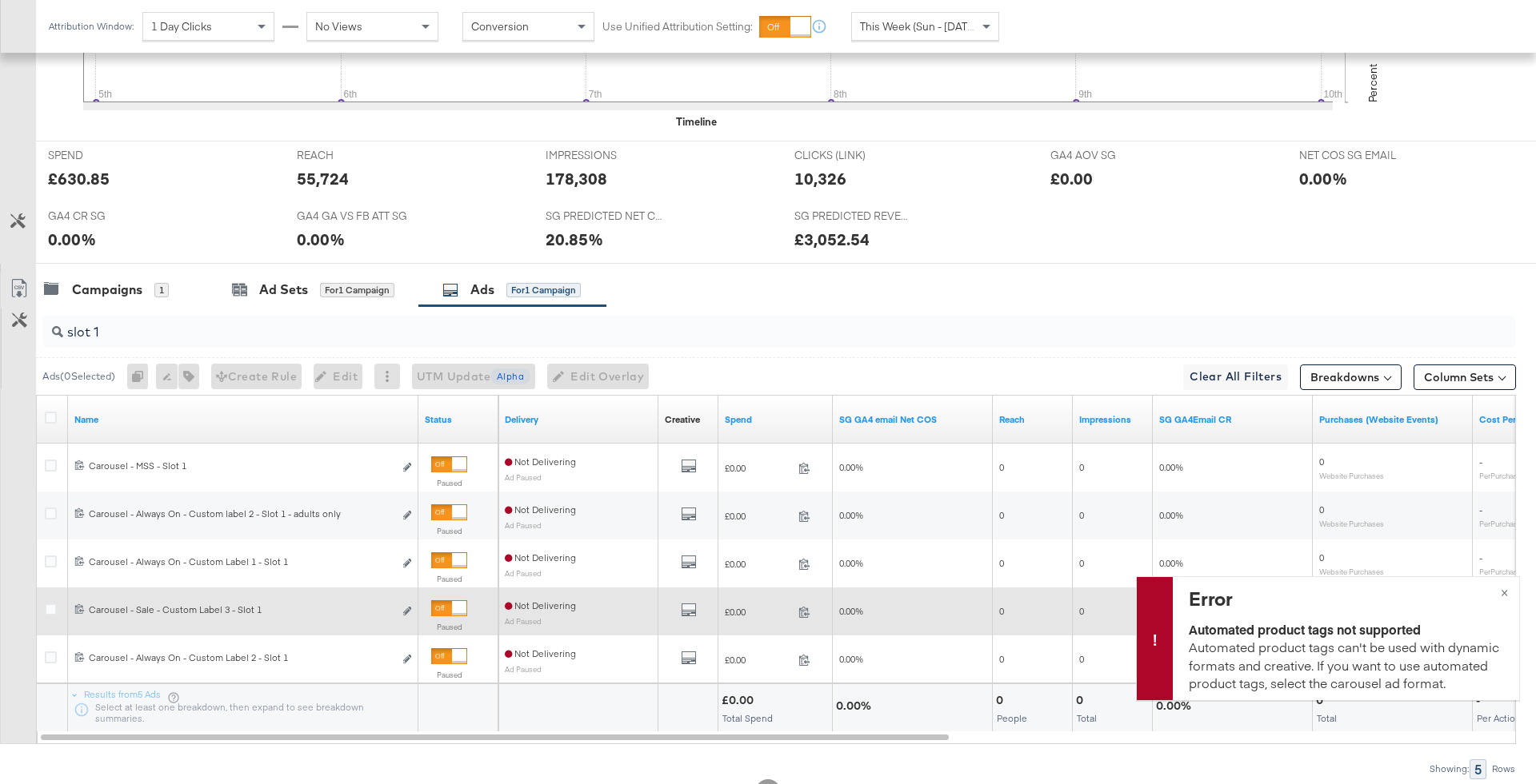
scroll to position [650, 0]
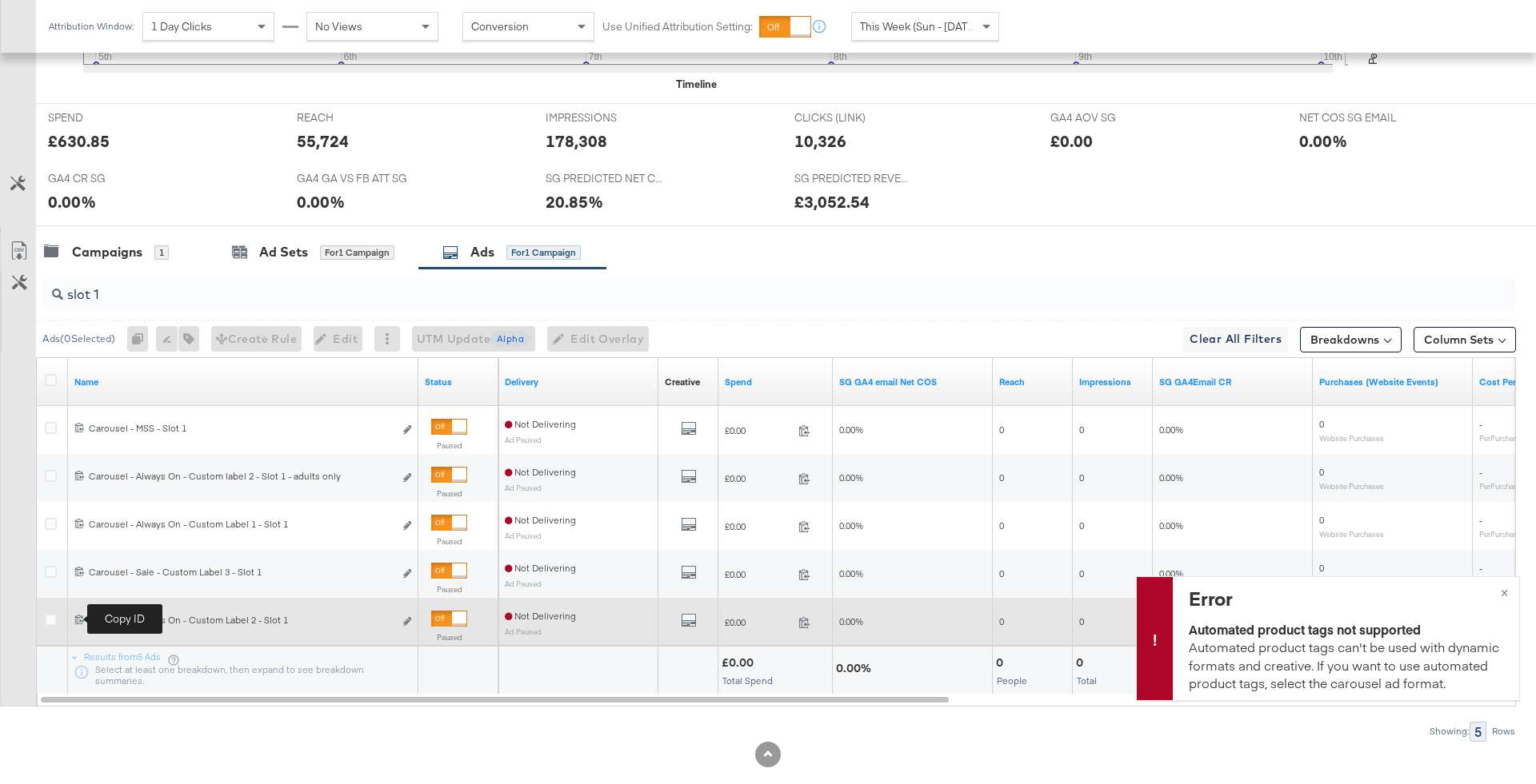
click at [80, 616] on icon at bounding box center [79, 618] width 10 height 10
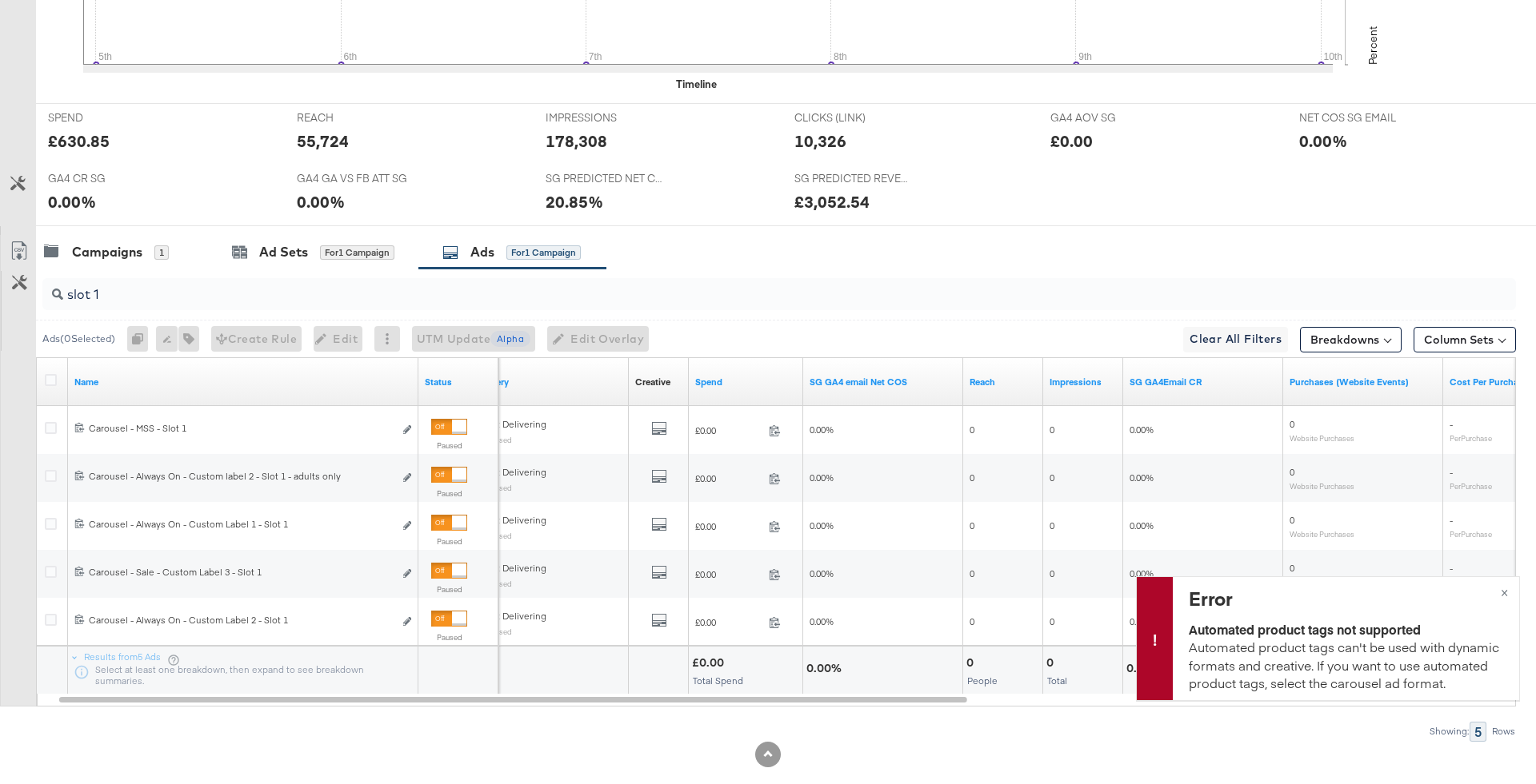
scroll to position [0, 0]
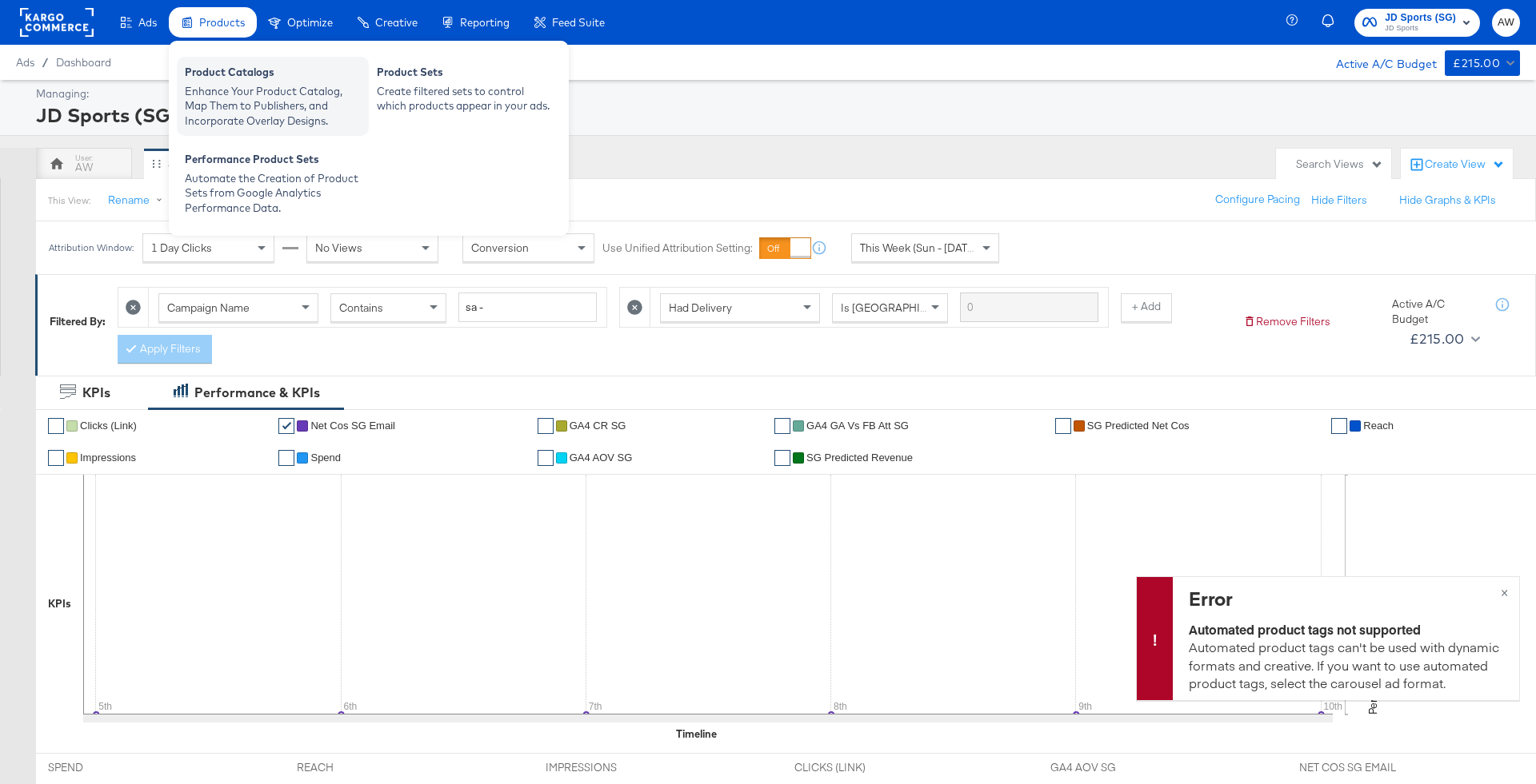
click at [226, 85] on div "Enhance Your Product Catalog, Map Them to Publishers, and Incorporate Overlay D…" at bounding box center [272, 106] width 176 height 45
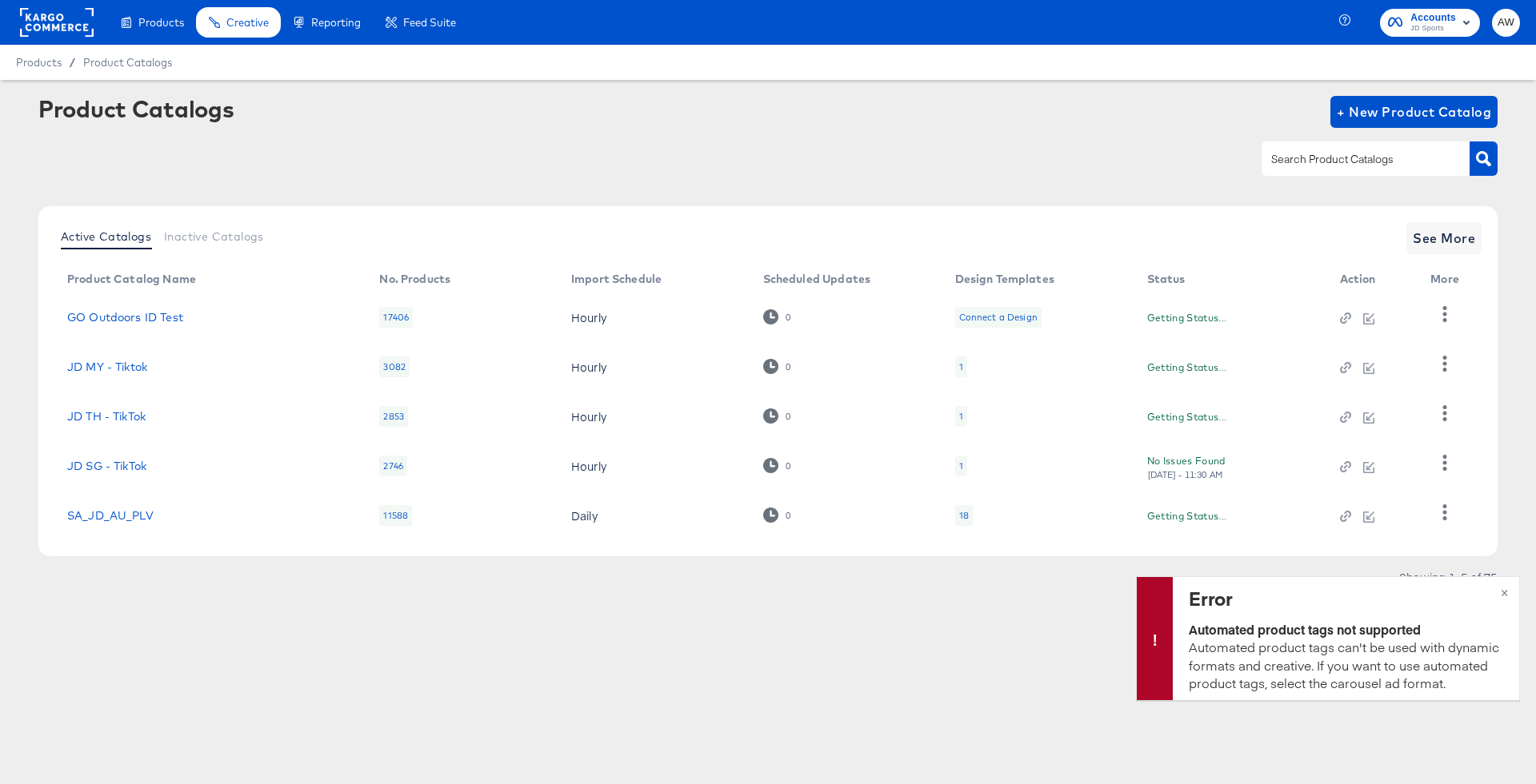
click at [1345, 160] on input "text" at bounding box center [1352, 159] width 170 height 19
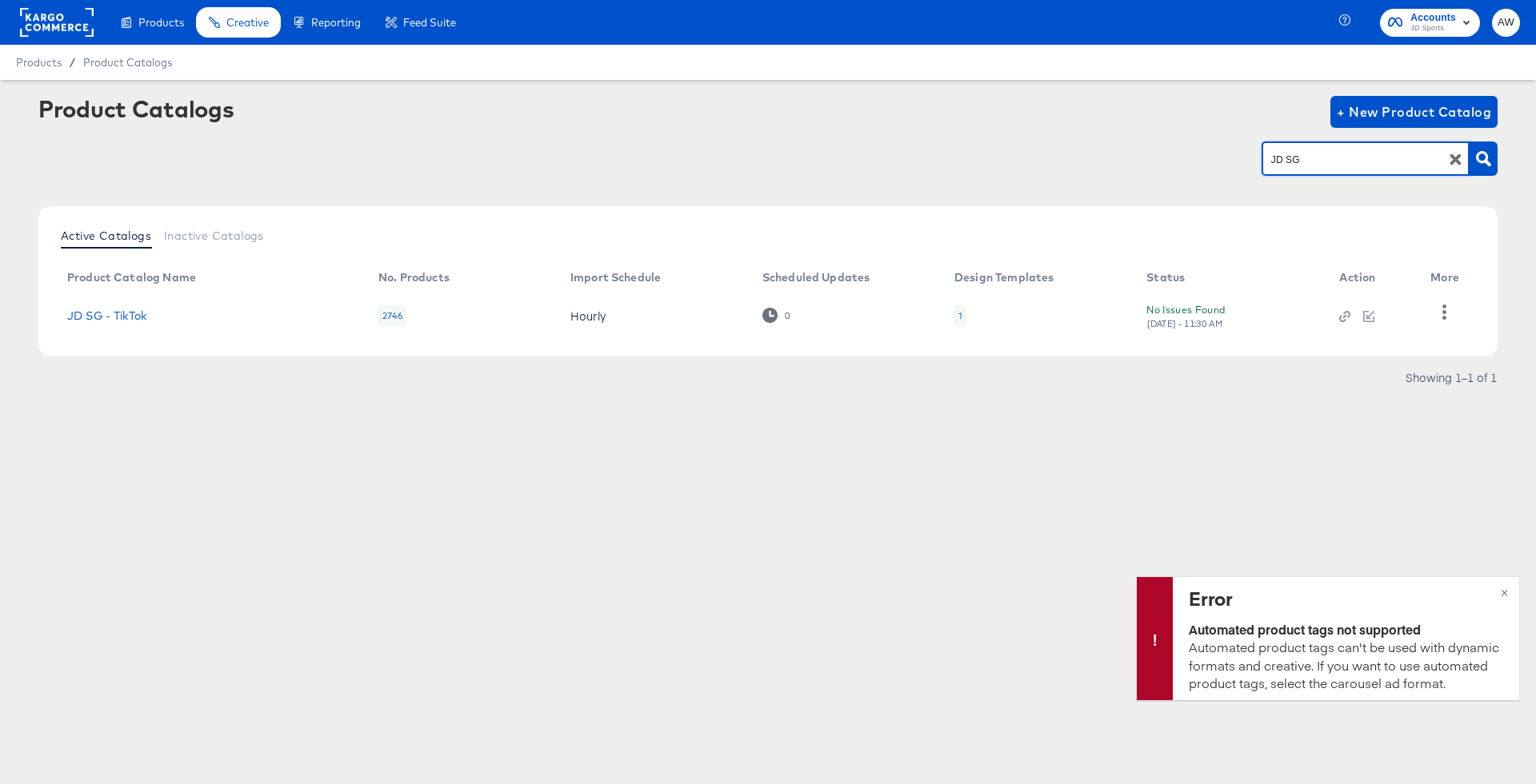
drag, startPoint x: 1288, startPoint y: 154, endPoint x: 1192, endPoint y: 150, distance: 96.1
click at [1193, 152] on div "JD SG" at bounding box center [768, 158] width 1459 height 36
click at [1316, 160] on input "JD SG" at bounding box center [1352, 159] width 170 height 19
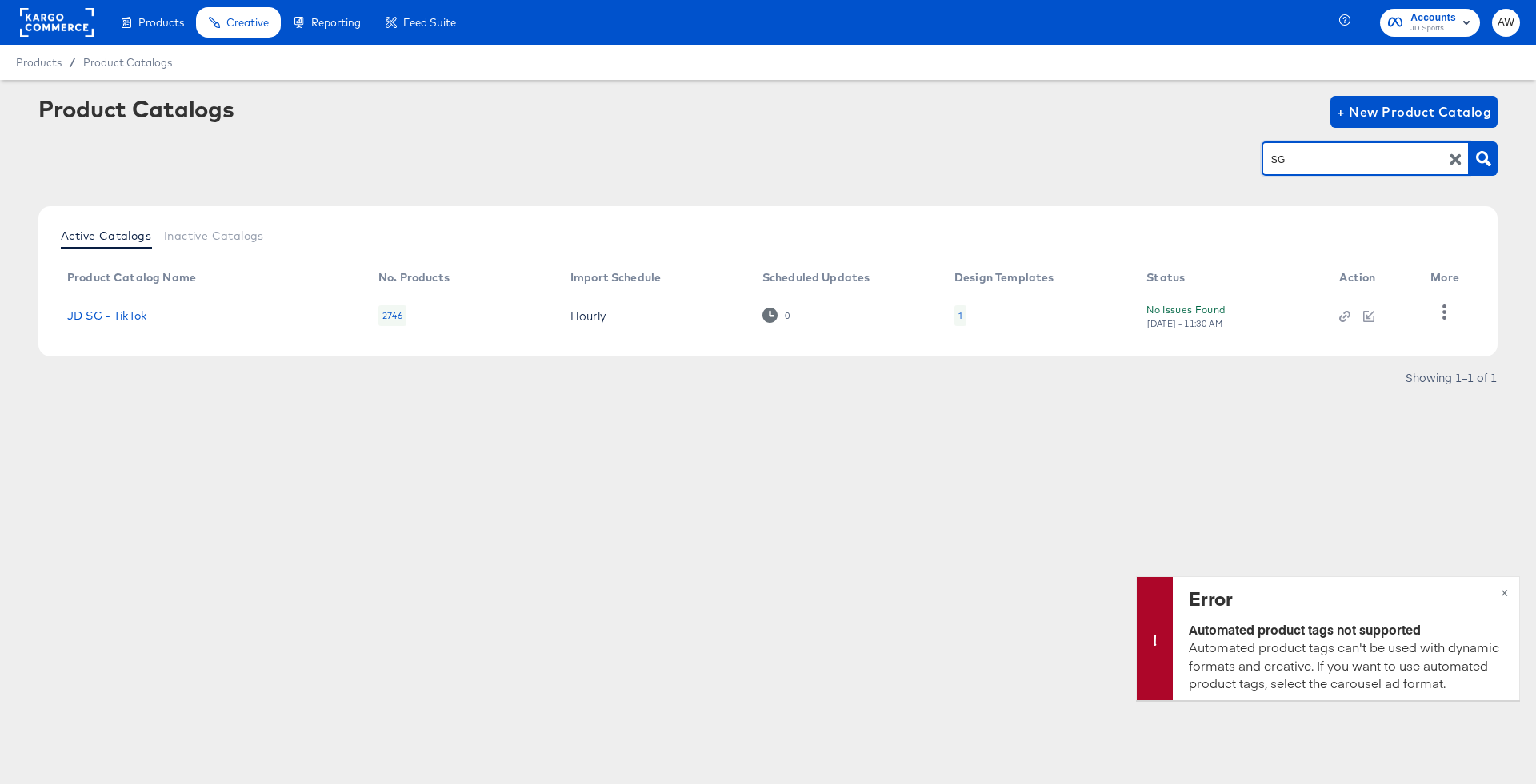
type input "SG"
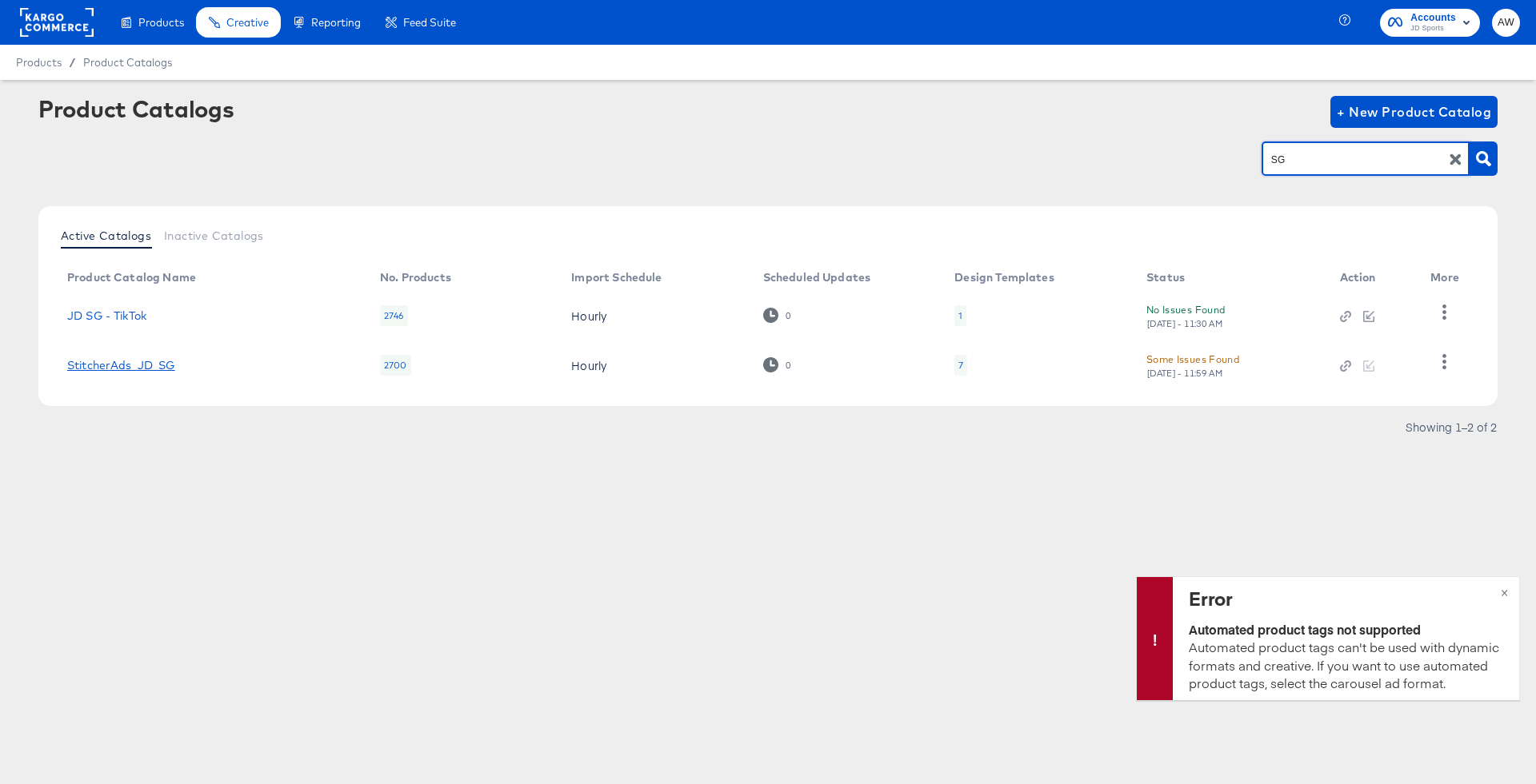
click at [165, 363] on link "StitcherAds_JD_SG" at bounding box center [121, 366] width 108 height 13
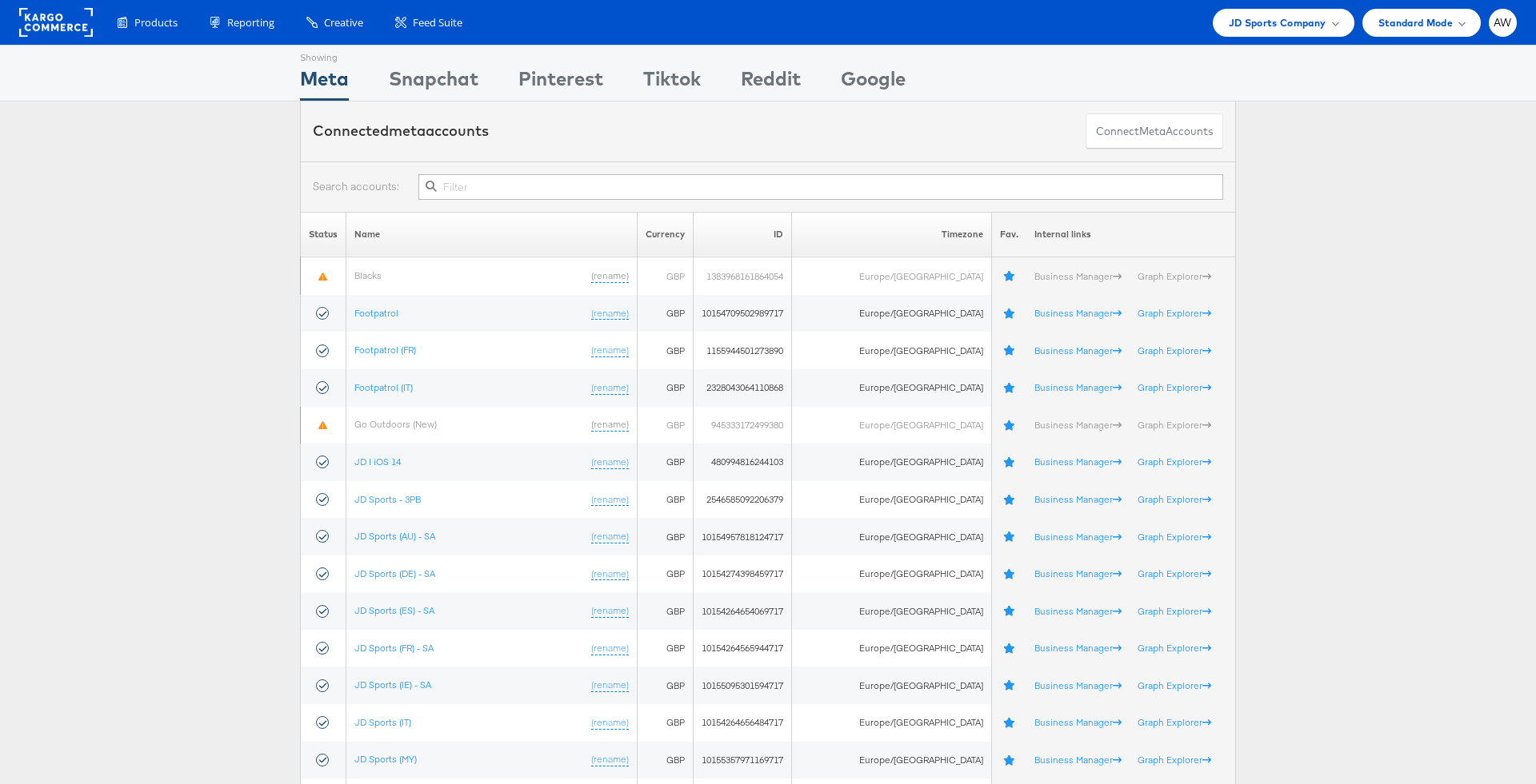
click at [626, 187] on input "text" at bounding box center [821, 186] width 805 height 25
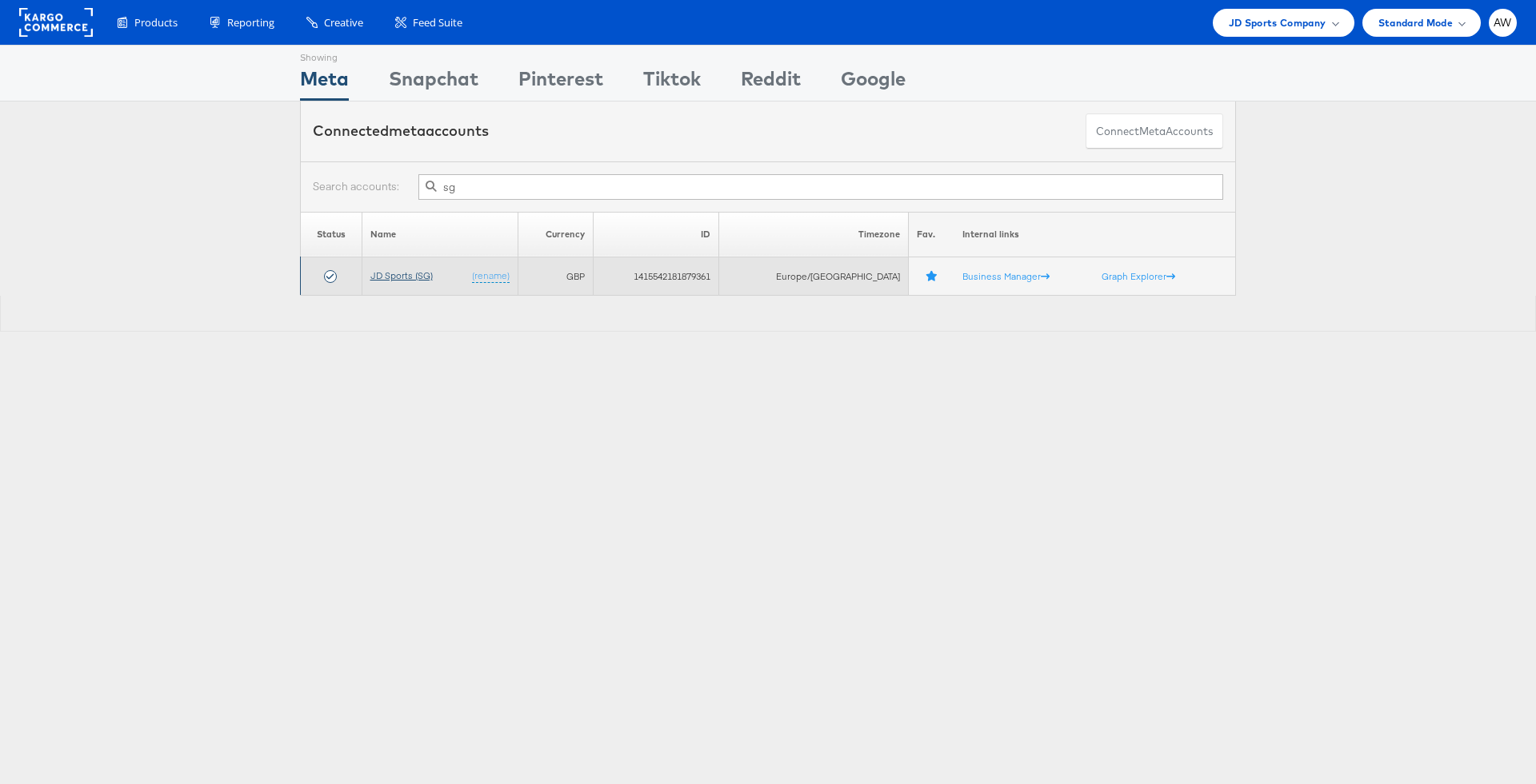
type input "sg"
click at [399, 277] on link "JD Sports (SG)" at bounding box center [401, 275] width 62 height 12
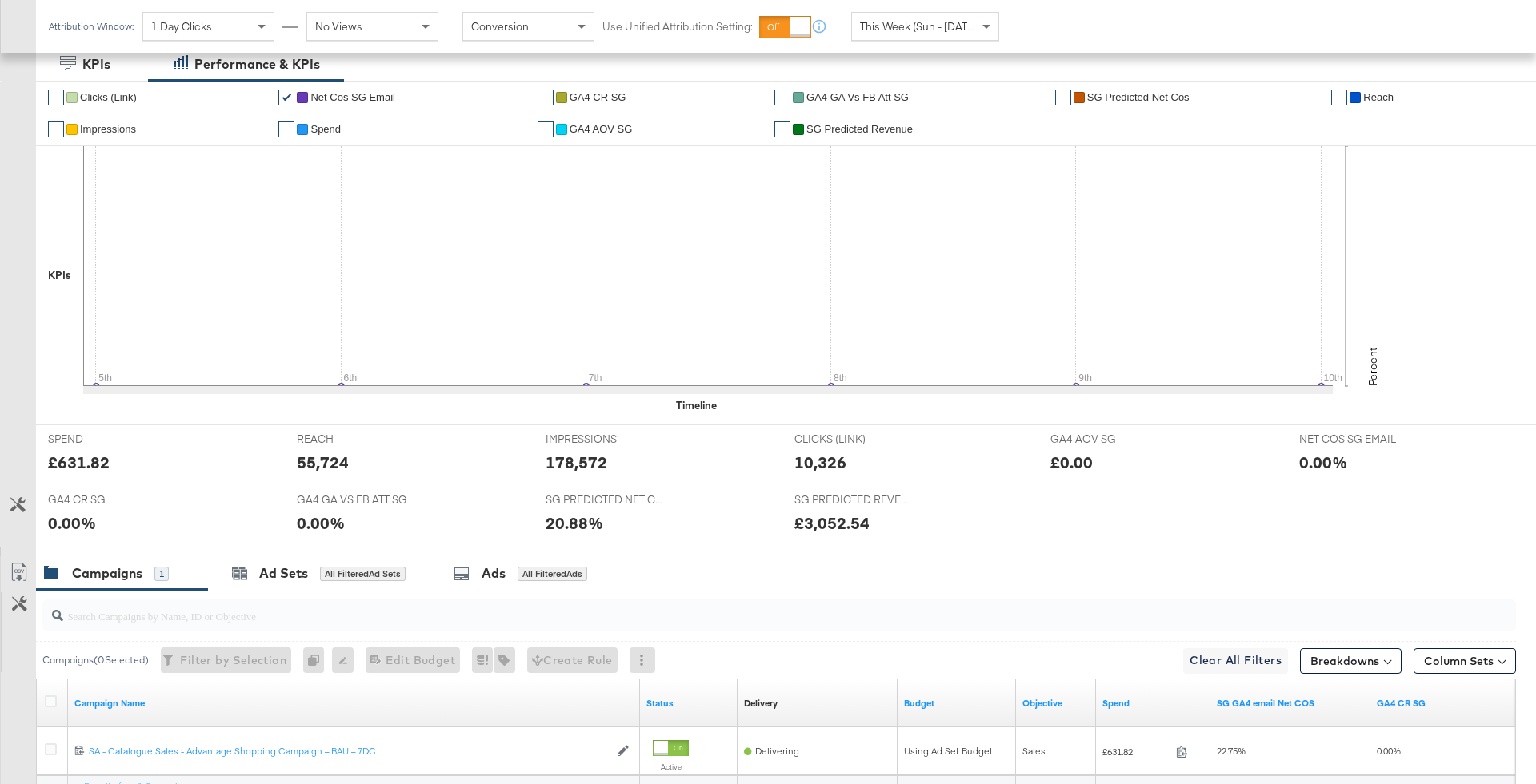
scroll to position [482, 0]
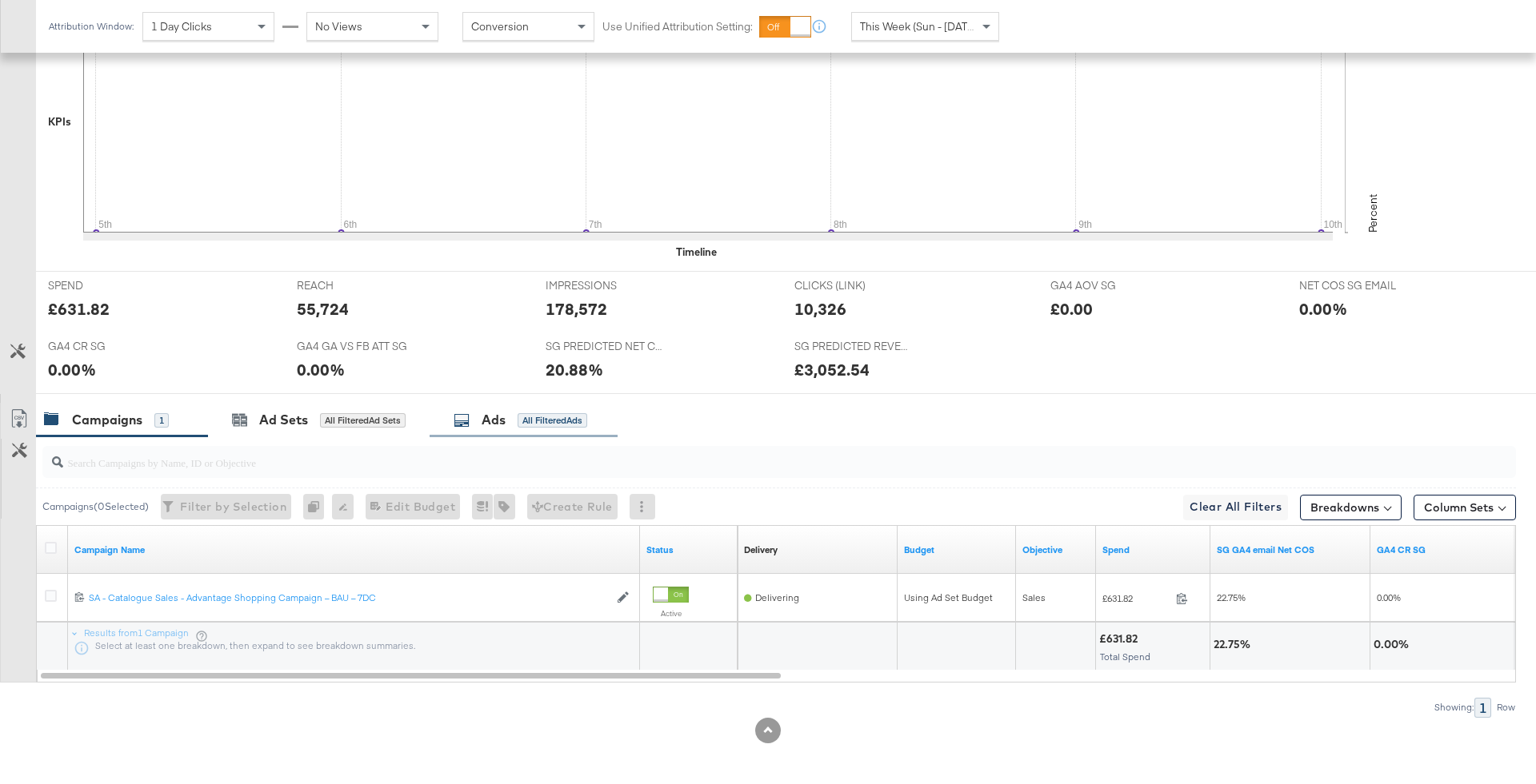
click at [516, 411] on div "Ads All Filtered Ads" at bounding box center [520, 420] width 133 height 19
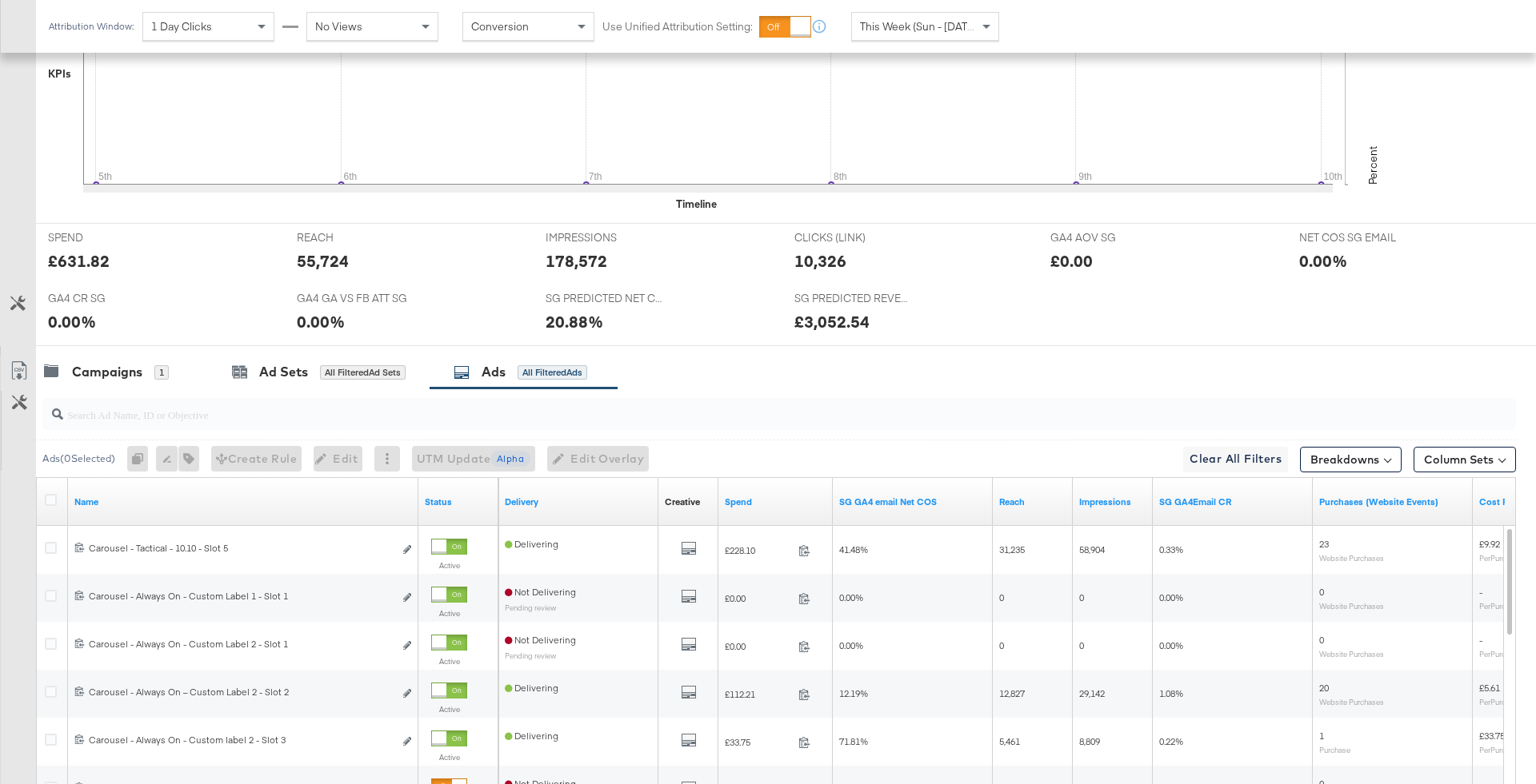
scroll to position [761, 0]
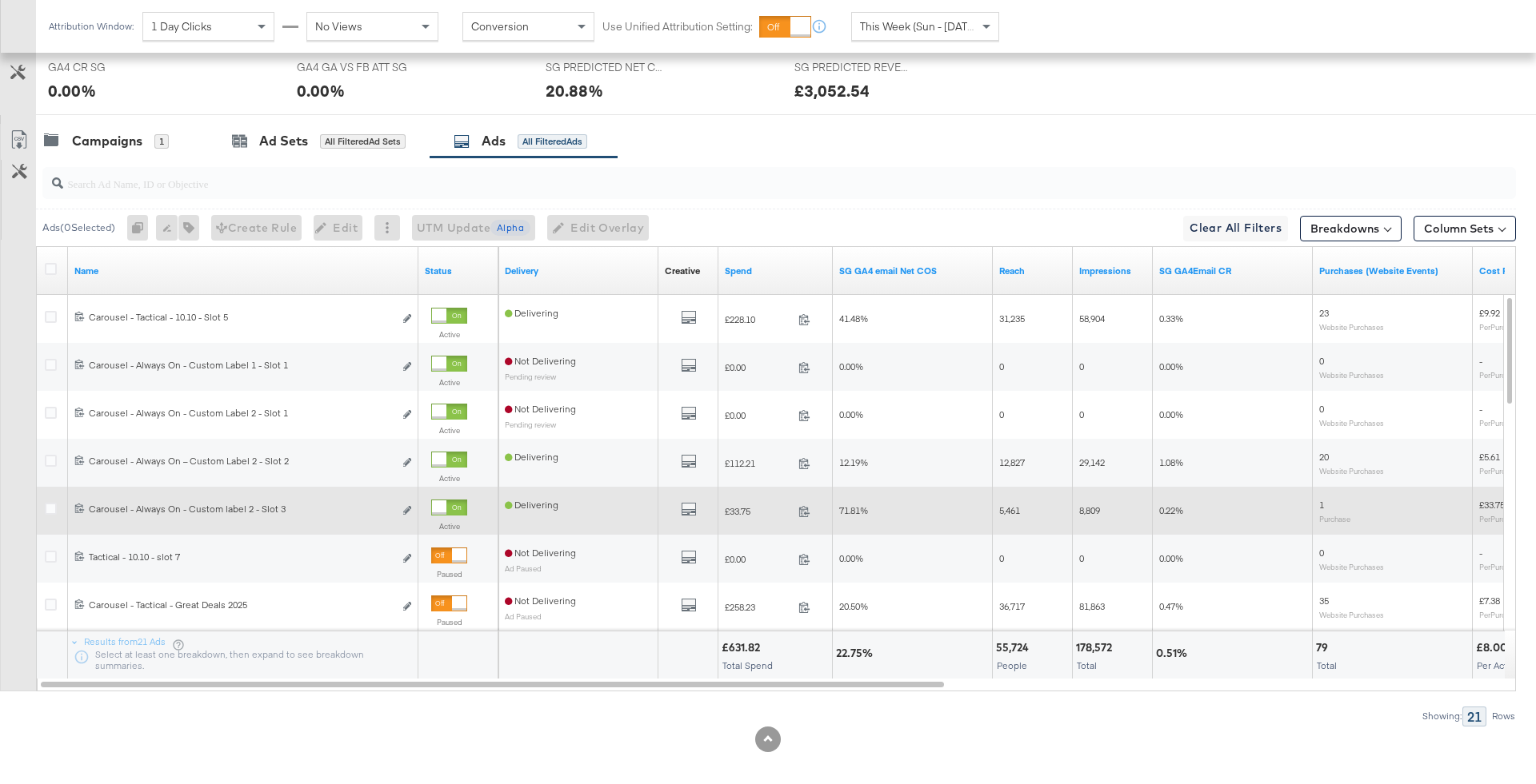
click at [446, 506] on div at bounding box center [439, 507] width 14 height 14
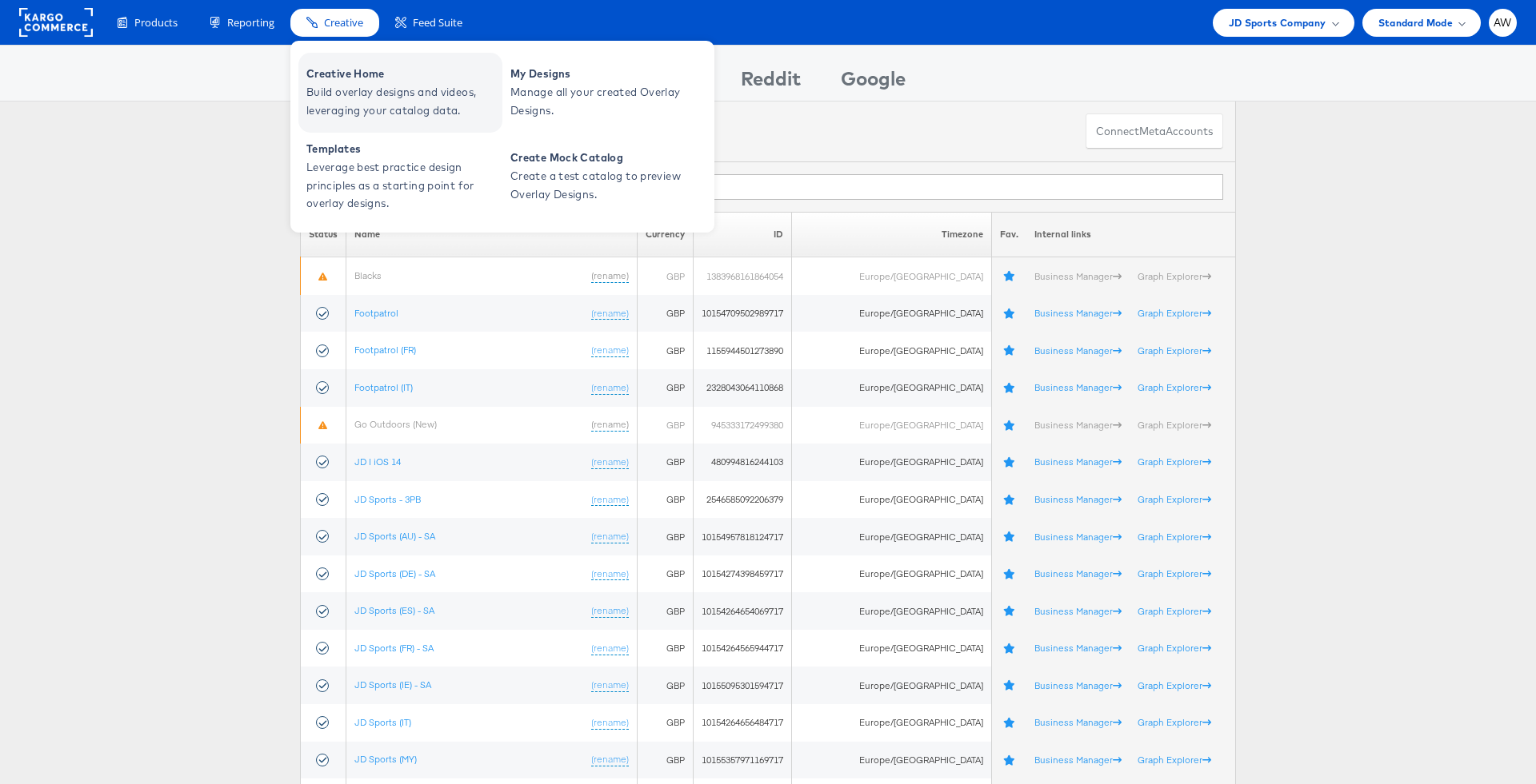
click at [367, 80] on span "Creative Home" at bounding box center [402, 74] width 192 height 19
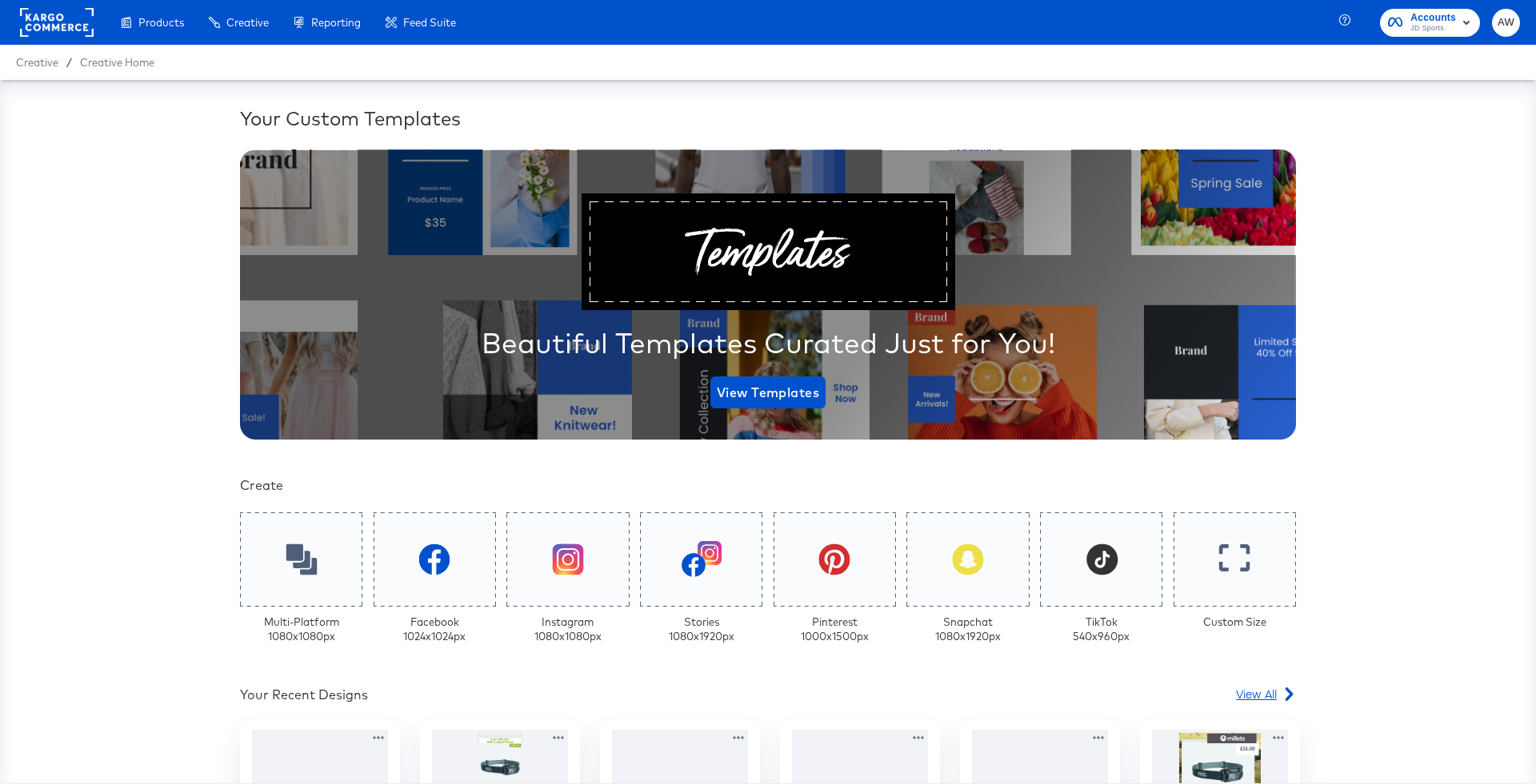
click at [1279, 698] on div "View All" at bounding box center [1266, 694] width 60 height 16
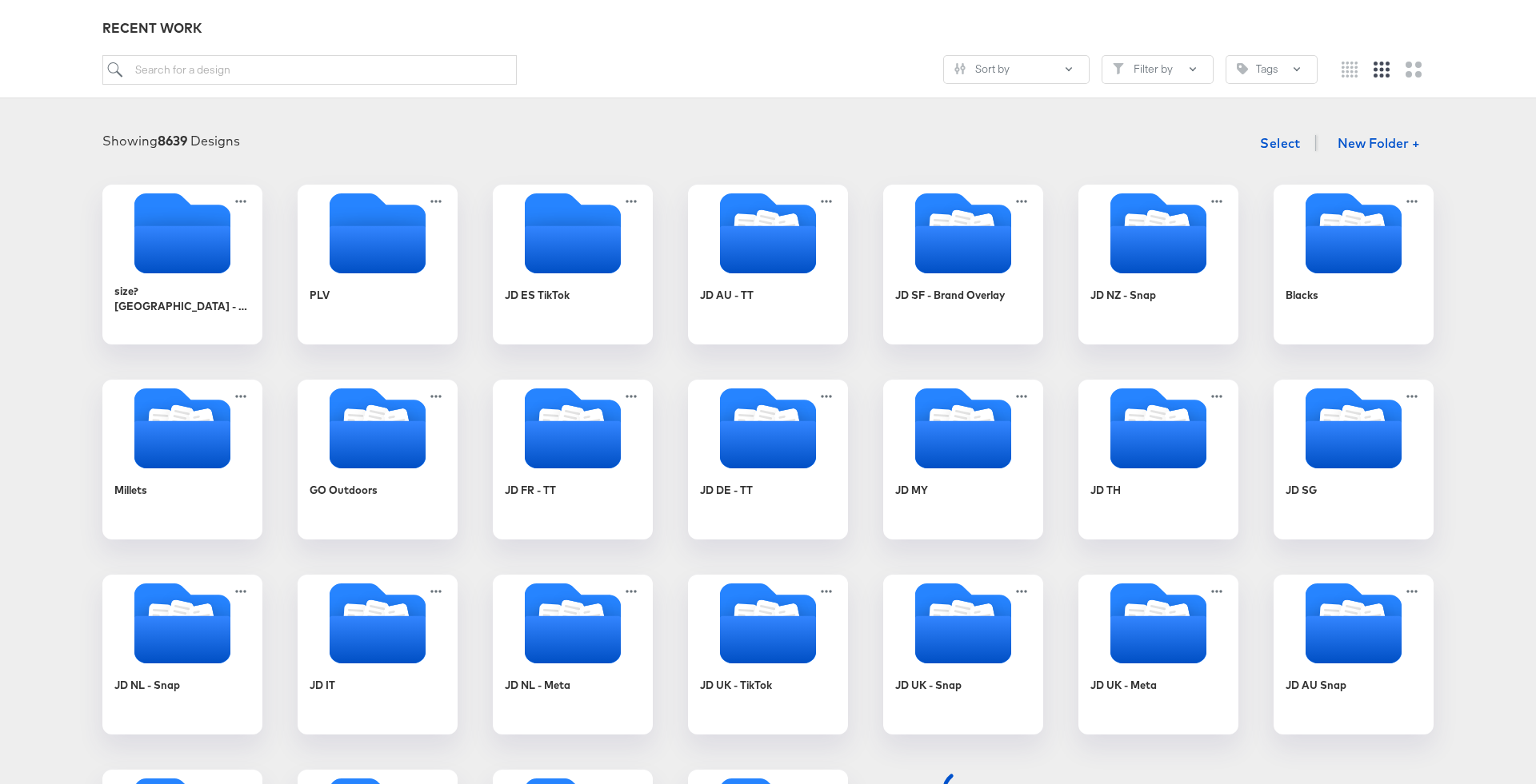
scroll to position [392, 0]
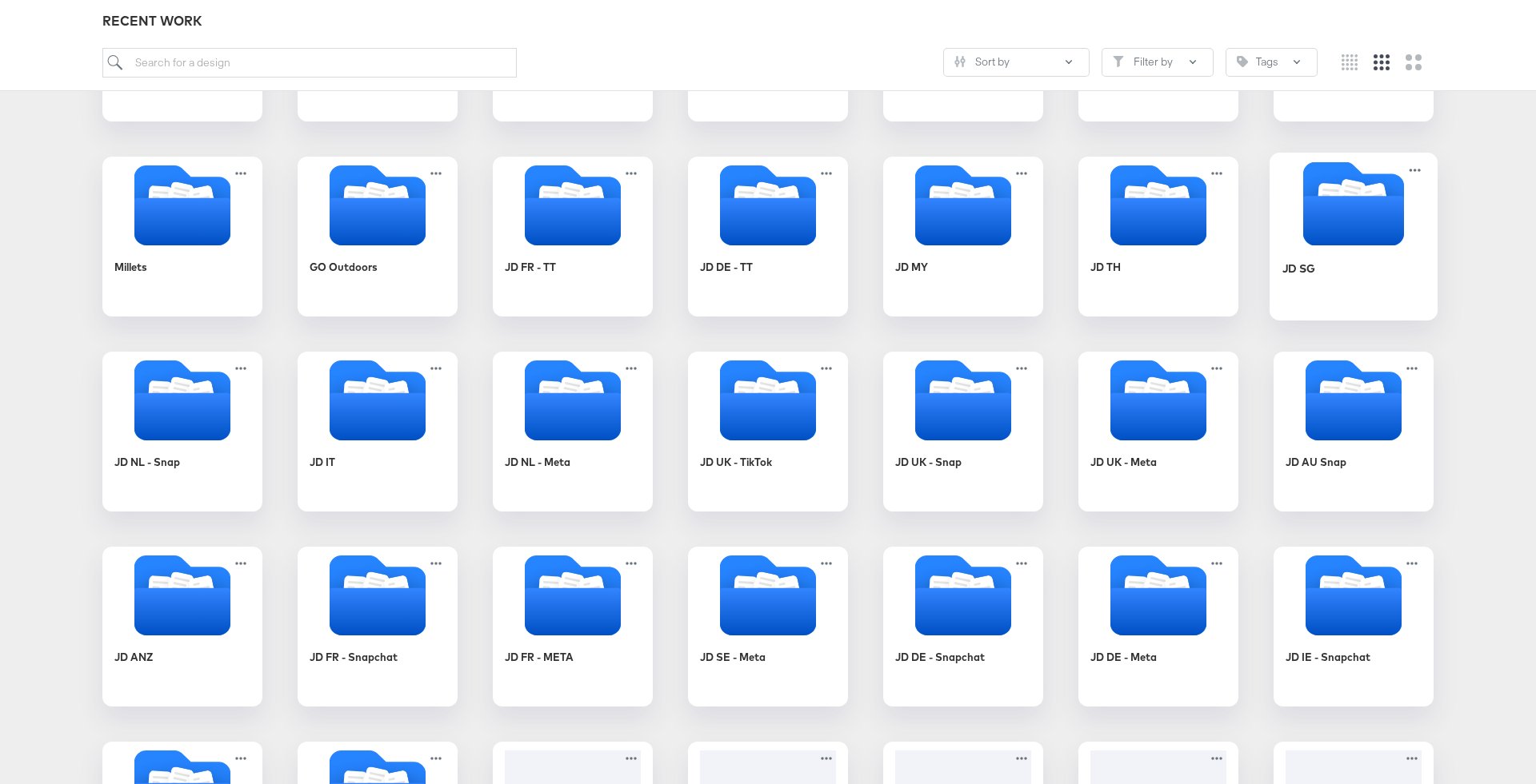
click at [1351, 201] on icon "Folder" at bounding box center [1353, 220] width 101 height 49
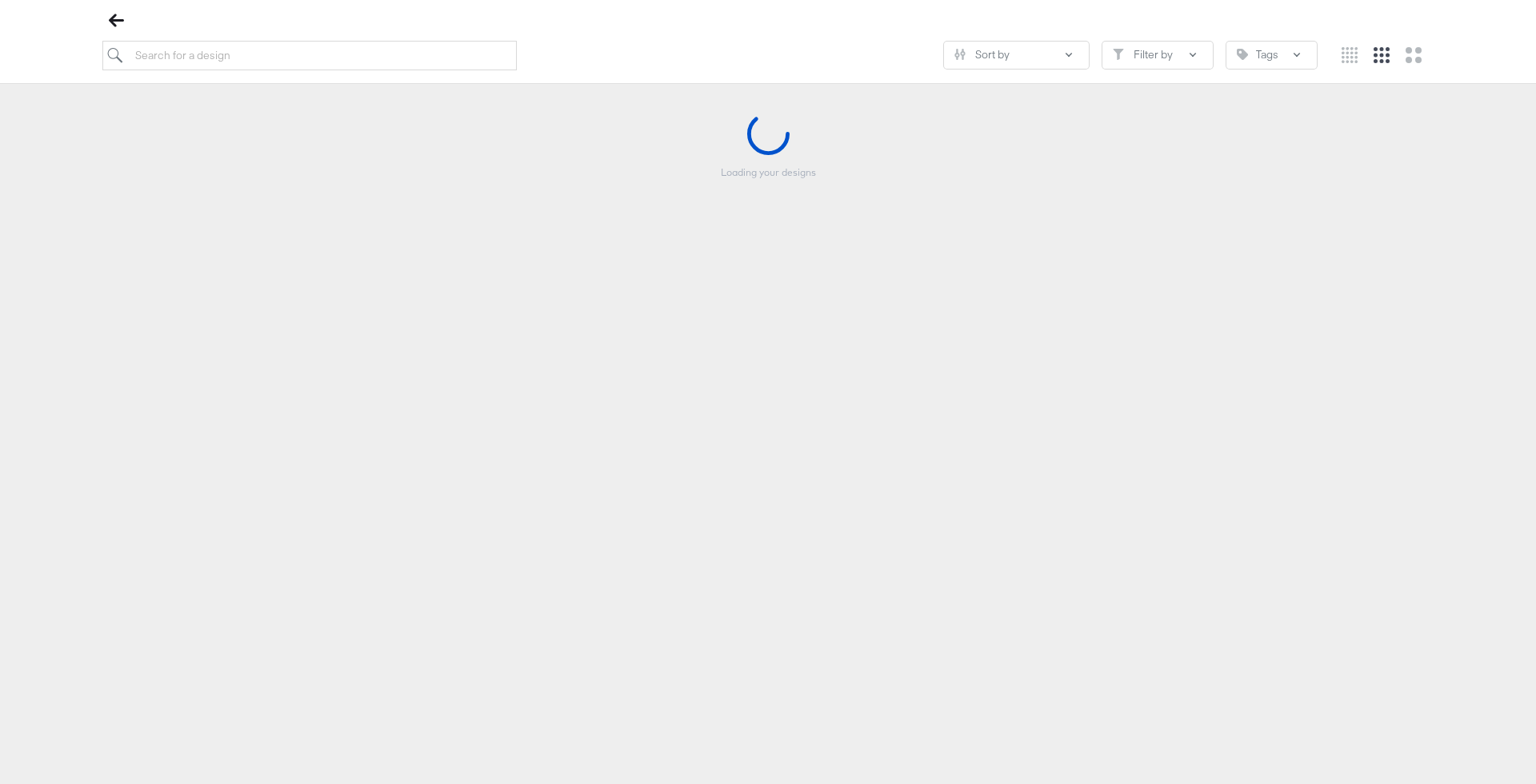
scroll to position [182, 0]
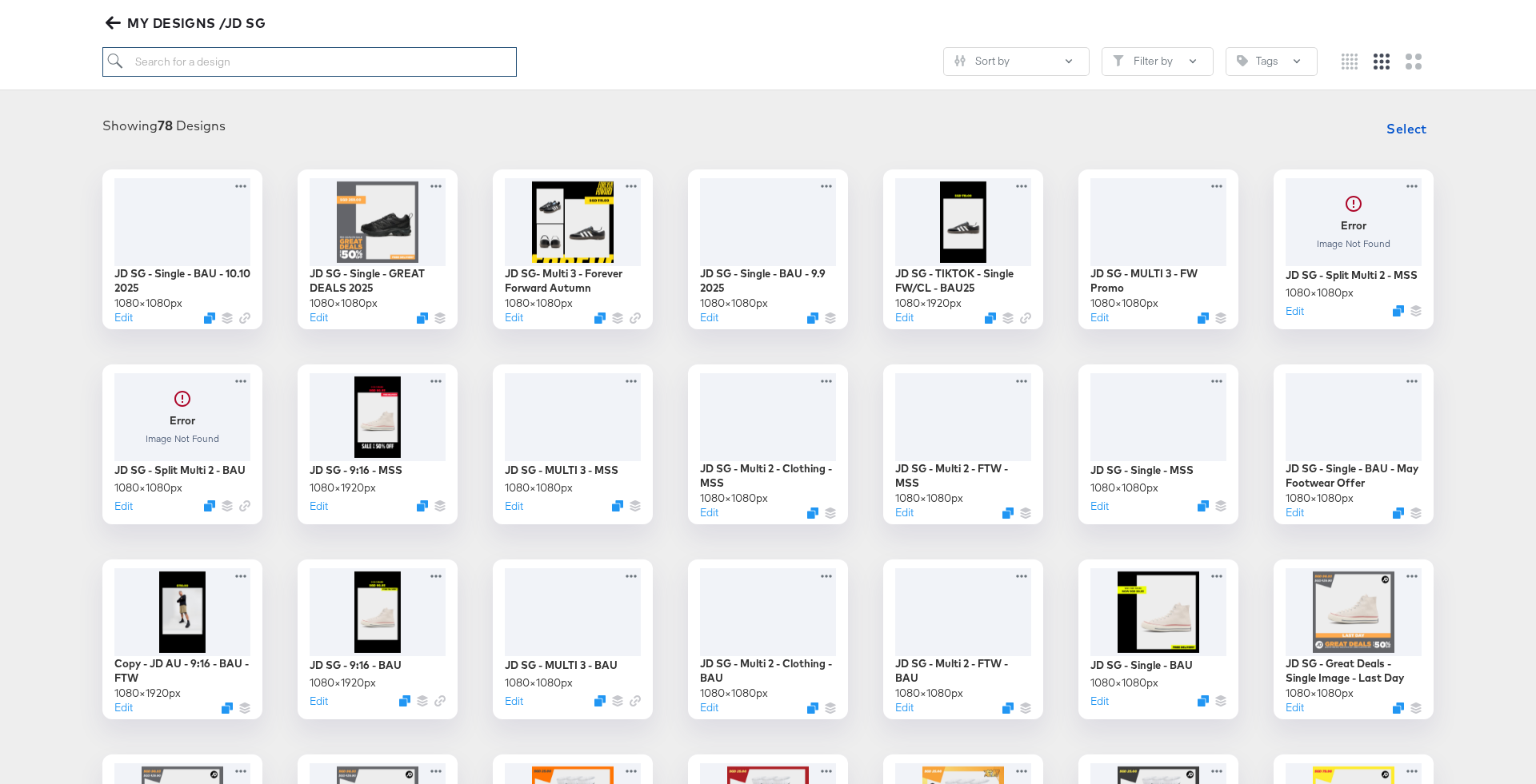
click at [473, 48] on input "search" at bounding box center [309, 62] width 415 height 30
type input "multi 2"
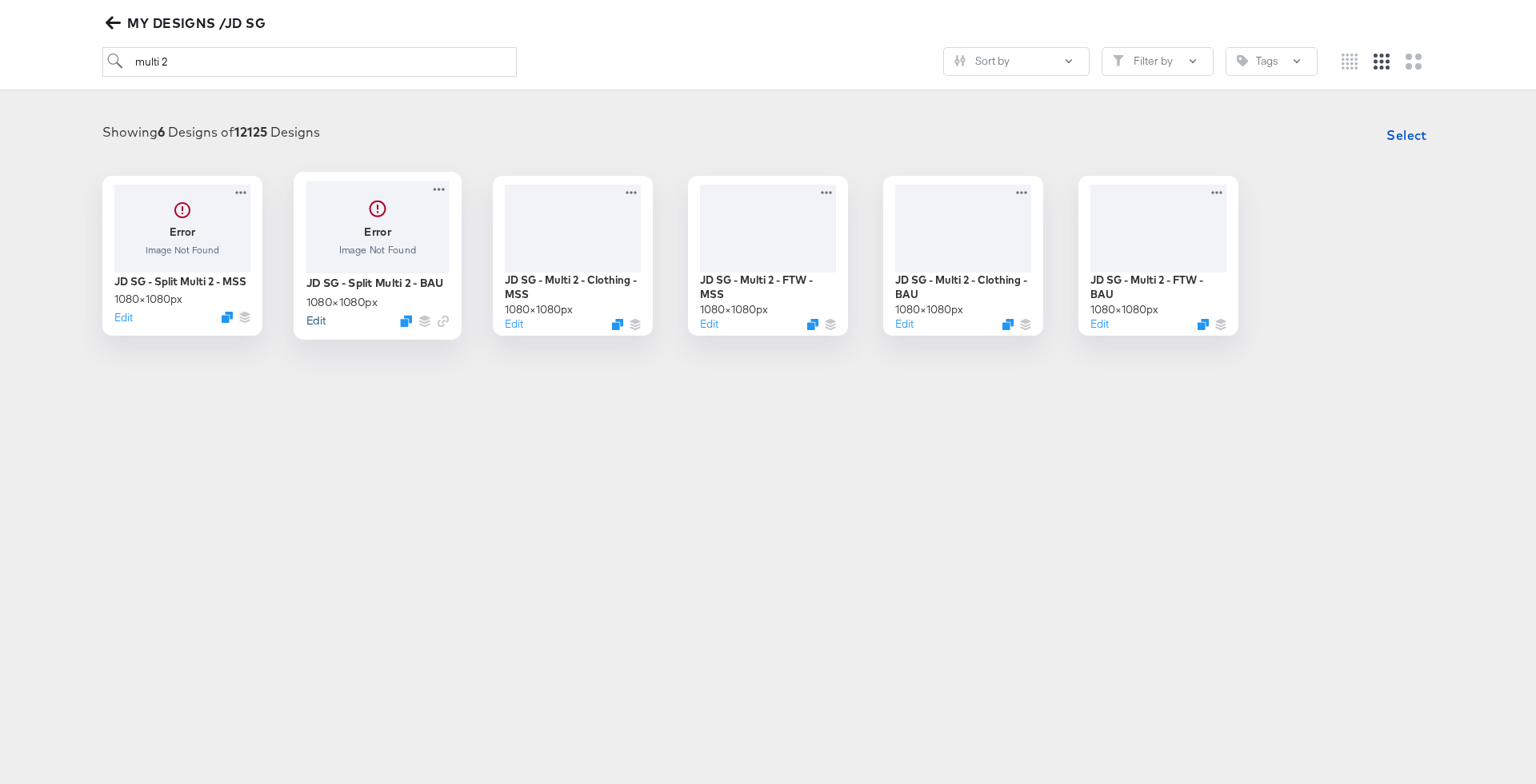
click at [320, 316] on button "Edit" at bounding box center [316, 320] width 20 height 15
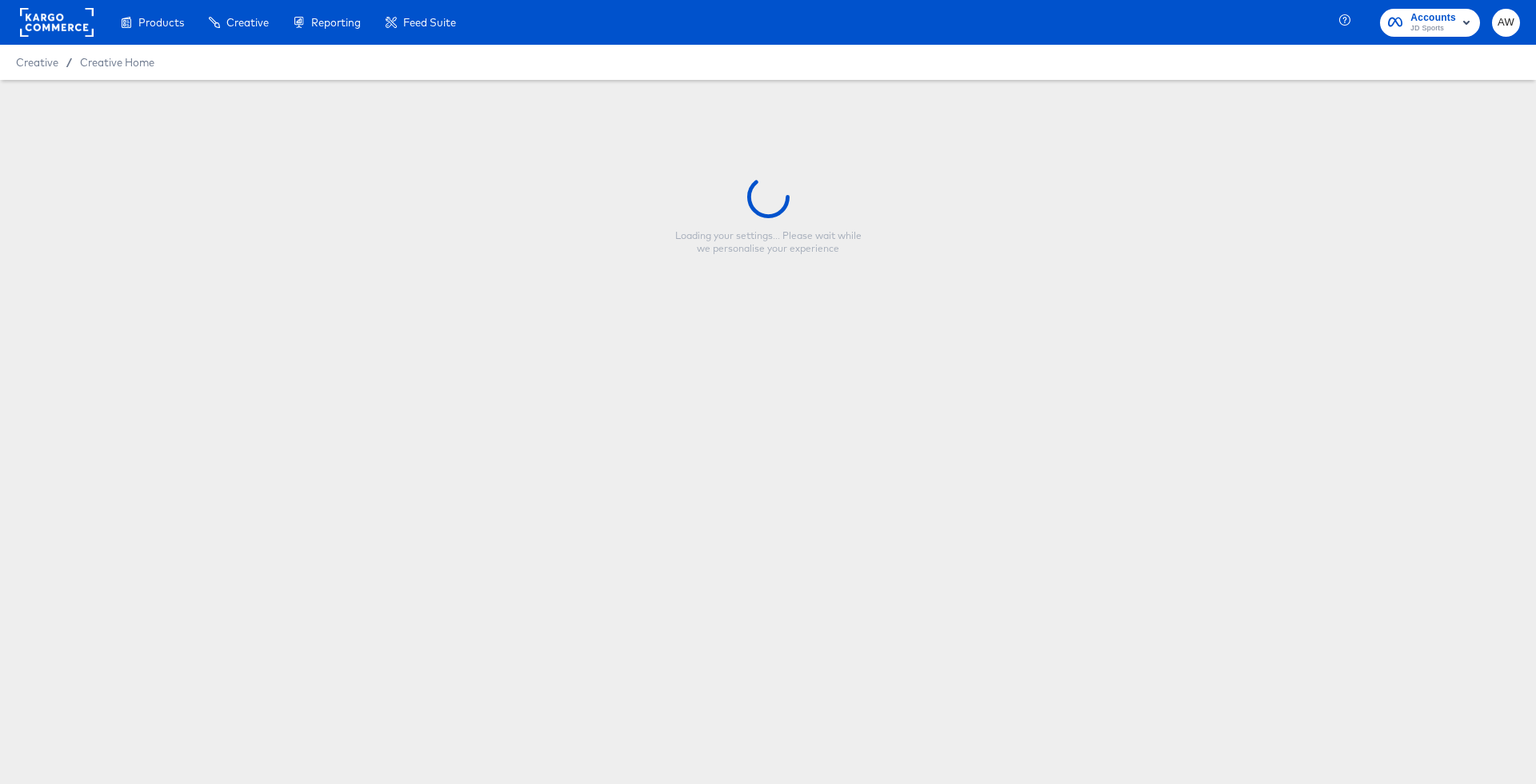
type input "JD SG - Split Multi 2 - BAU"
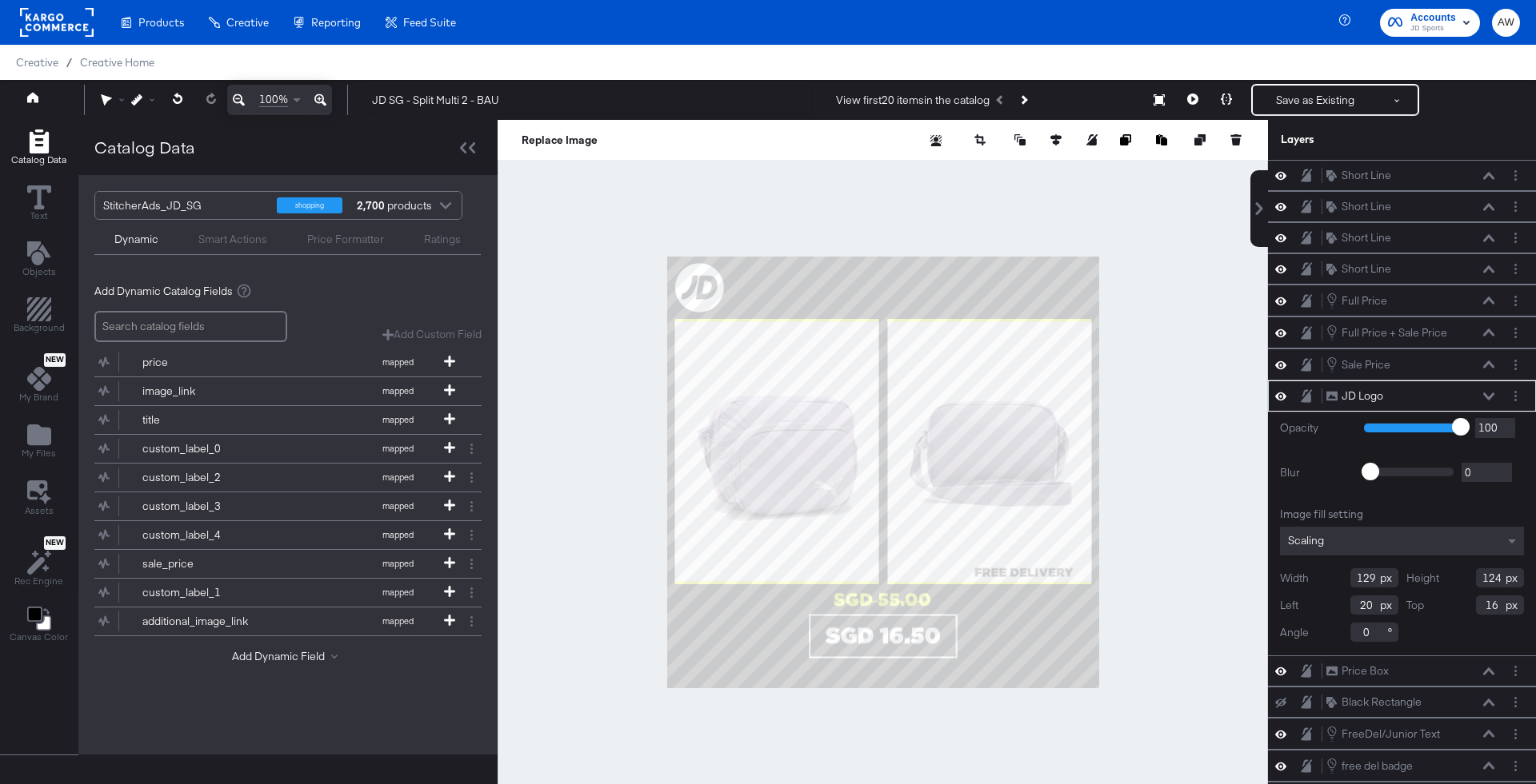
click at [978, 183] on div at bounding box center [882, 472] width 770 height 705
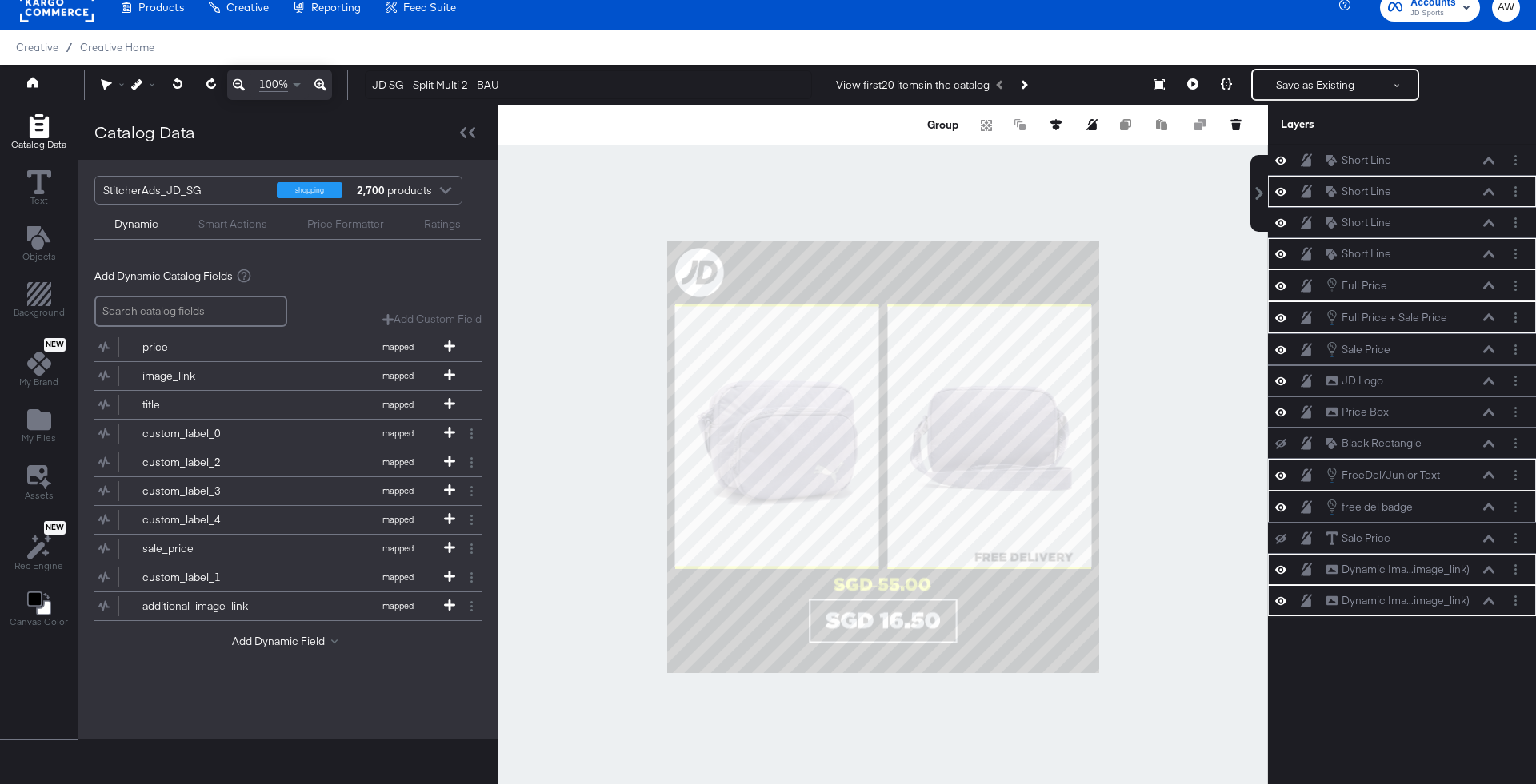
click at [1281, 501] on icon at bounding box center [1281, 507] width 11 height 14
click at [1277, 502] on icon at bounding box center [1281, 507] width 11 height 10
click at [1228, 502] on div at bounding box center [882, 456] width 770 height 705
click at [1488, 345] on icon at bounding box center [1488, 349] width 11 height 8
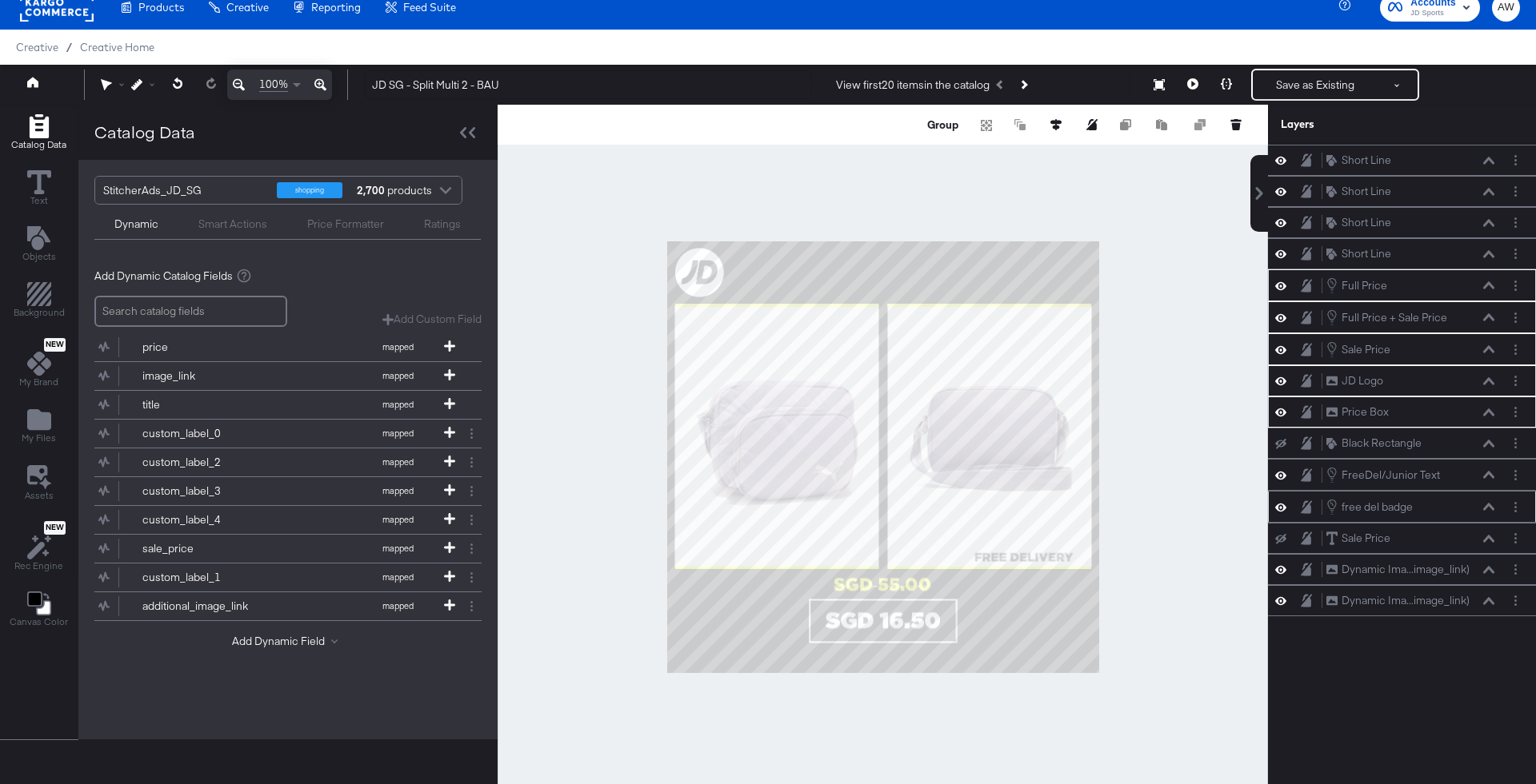
click at [1122, 518] on div at bounding box center [882, 456] width 770 height 705
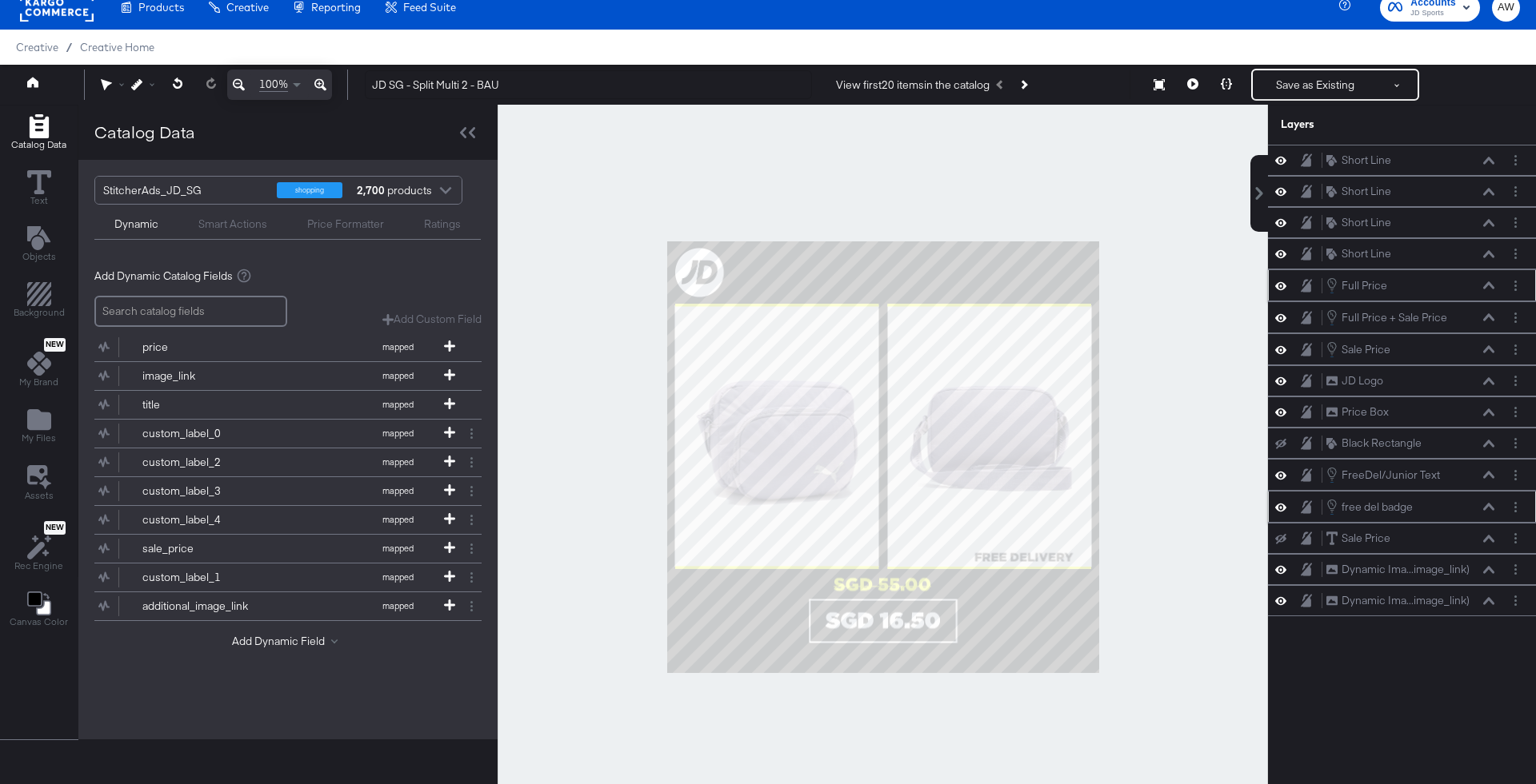
click at [1488, 281] on icon at bounding box center [1488, 285] width 11 height 8
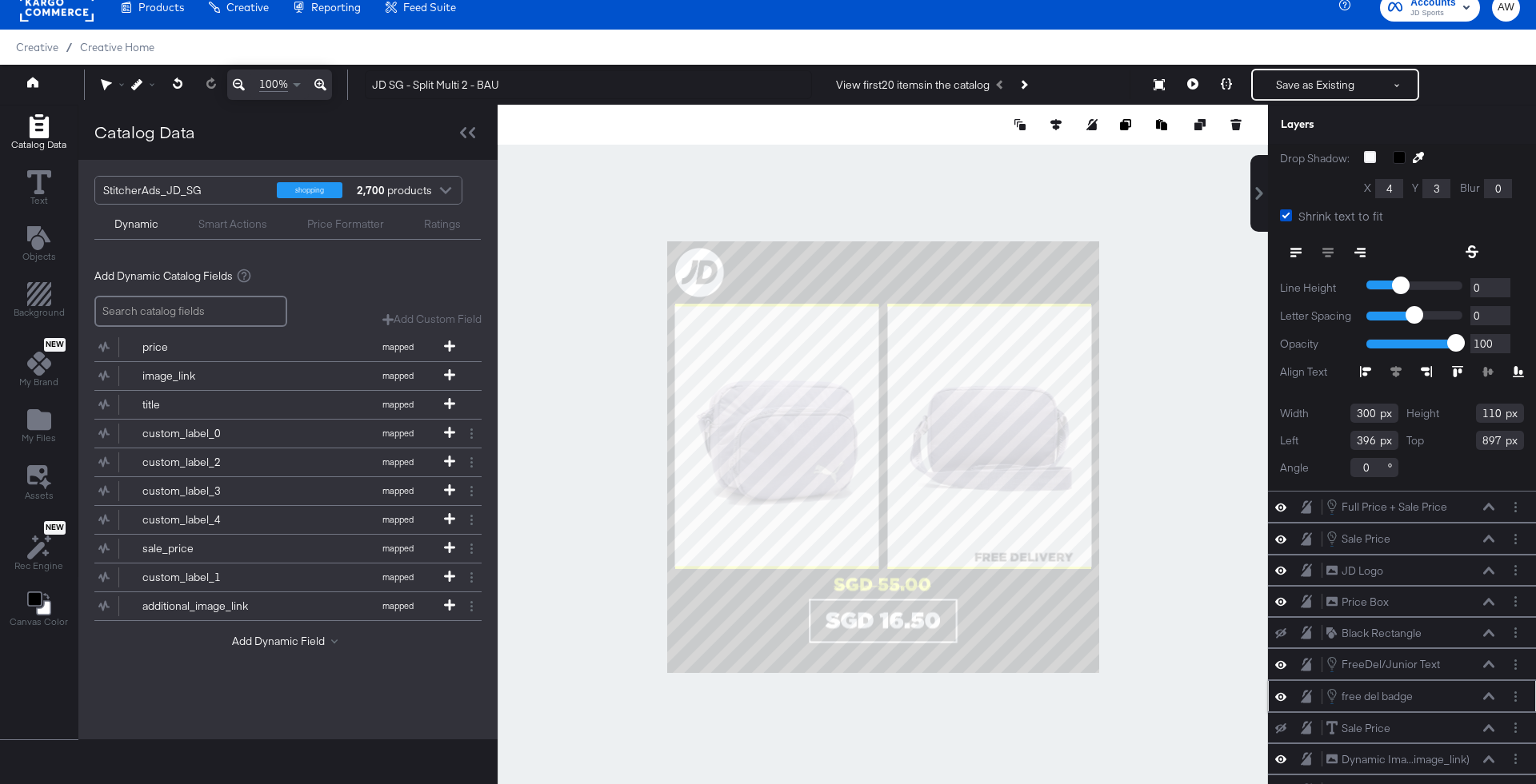
scroll to position [283, 0]
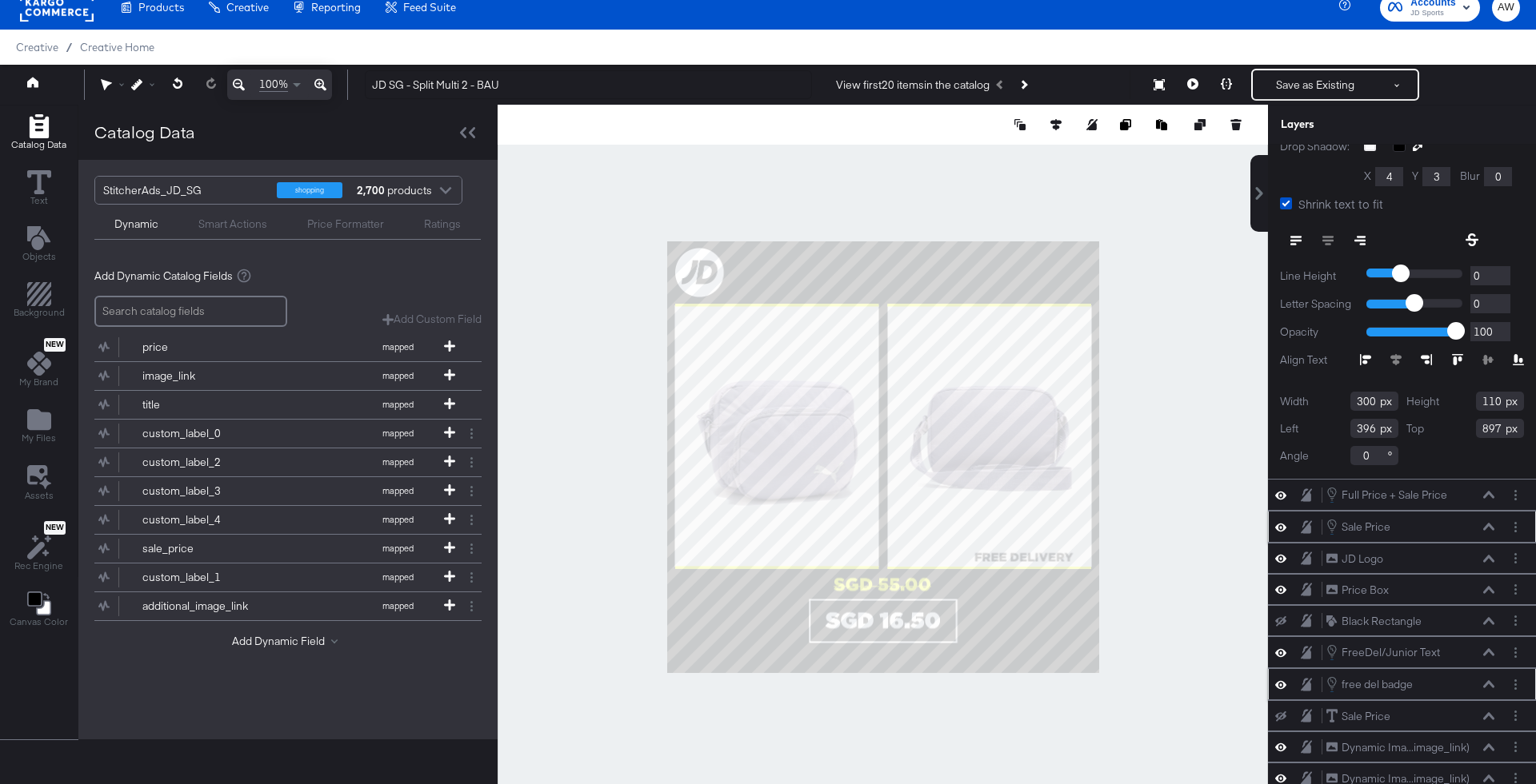
click at [1489, 524] on icon at bounding box center [1488, 527] width 11 height 8
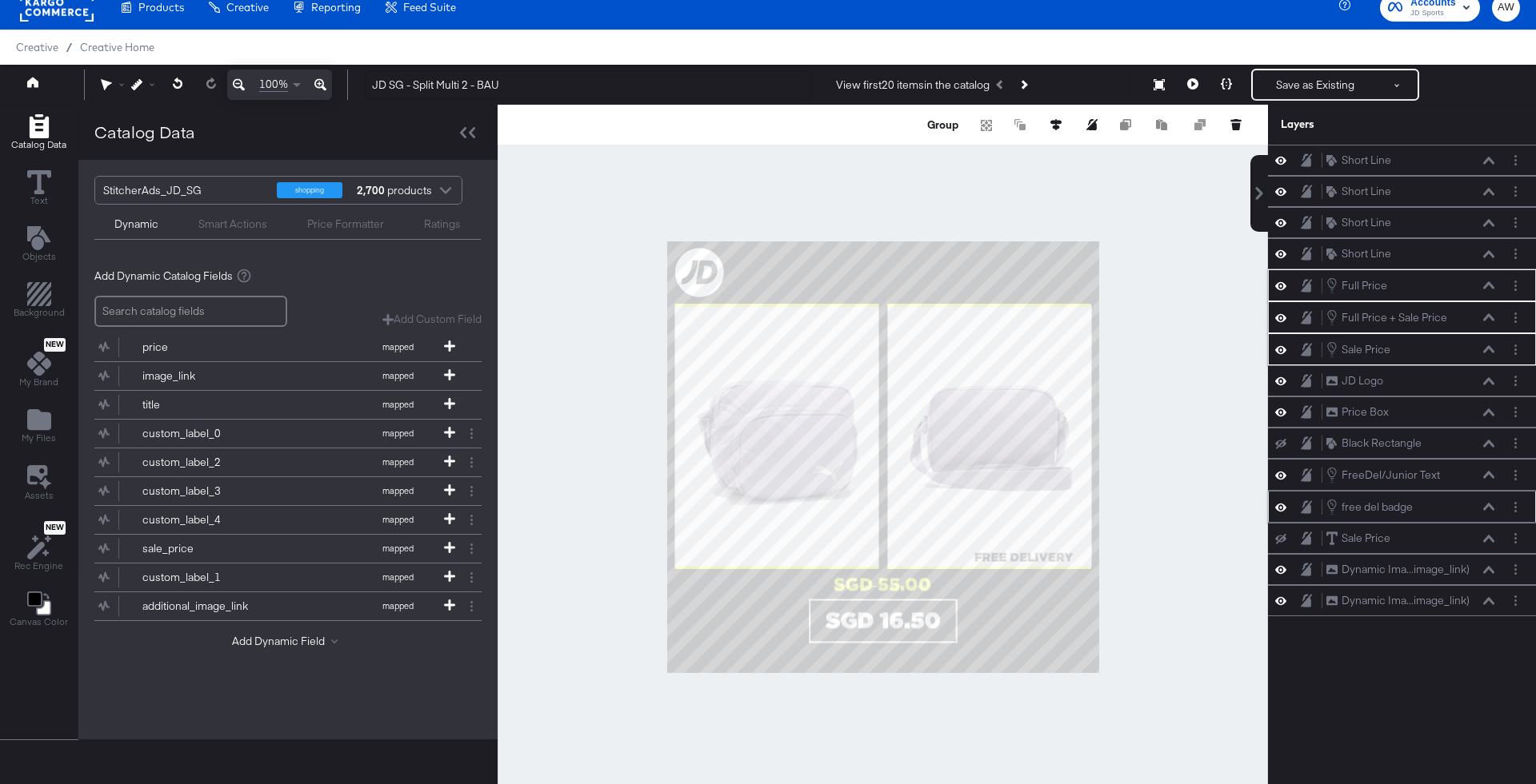
scroll to position [0, 0]
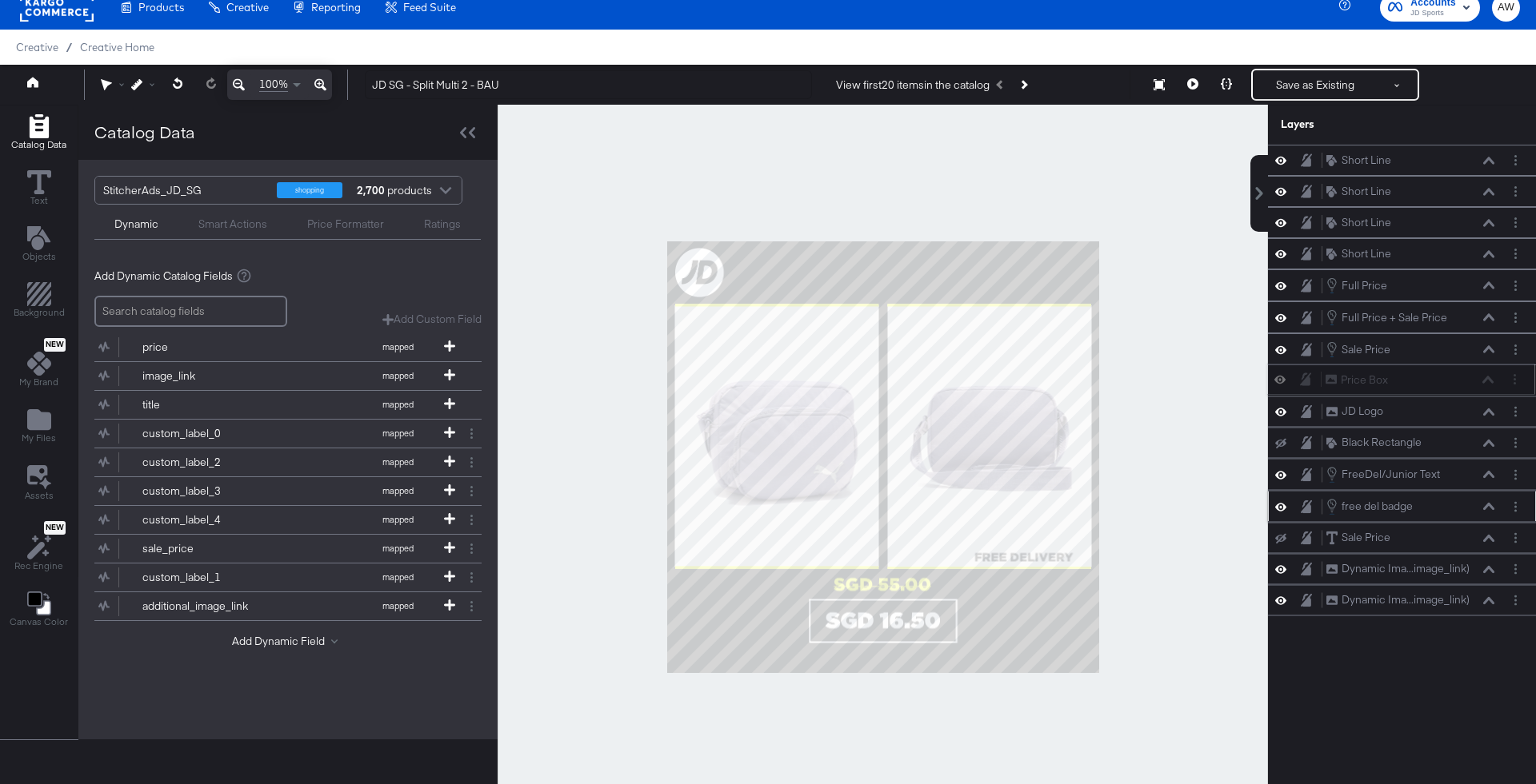
drag, startPoint x: 1449, startPoint y: 412, endPoint x: 1448, endPoint y: 378, distance: 34.0
click at [1448, 378] on div "Price Box Price Box" at bounding box center [1409, 380] width 170 height 17
click at [1491, 377] on icon at bounding box center [1488, 381] width 11 height 8
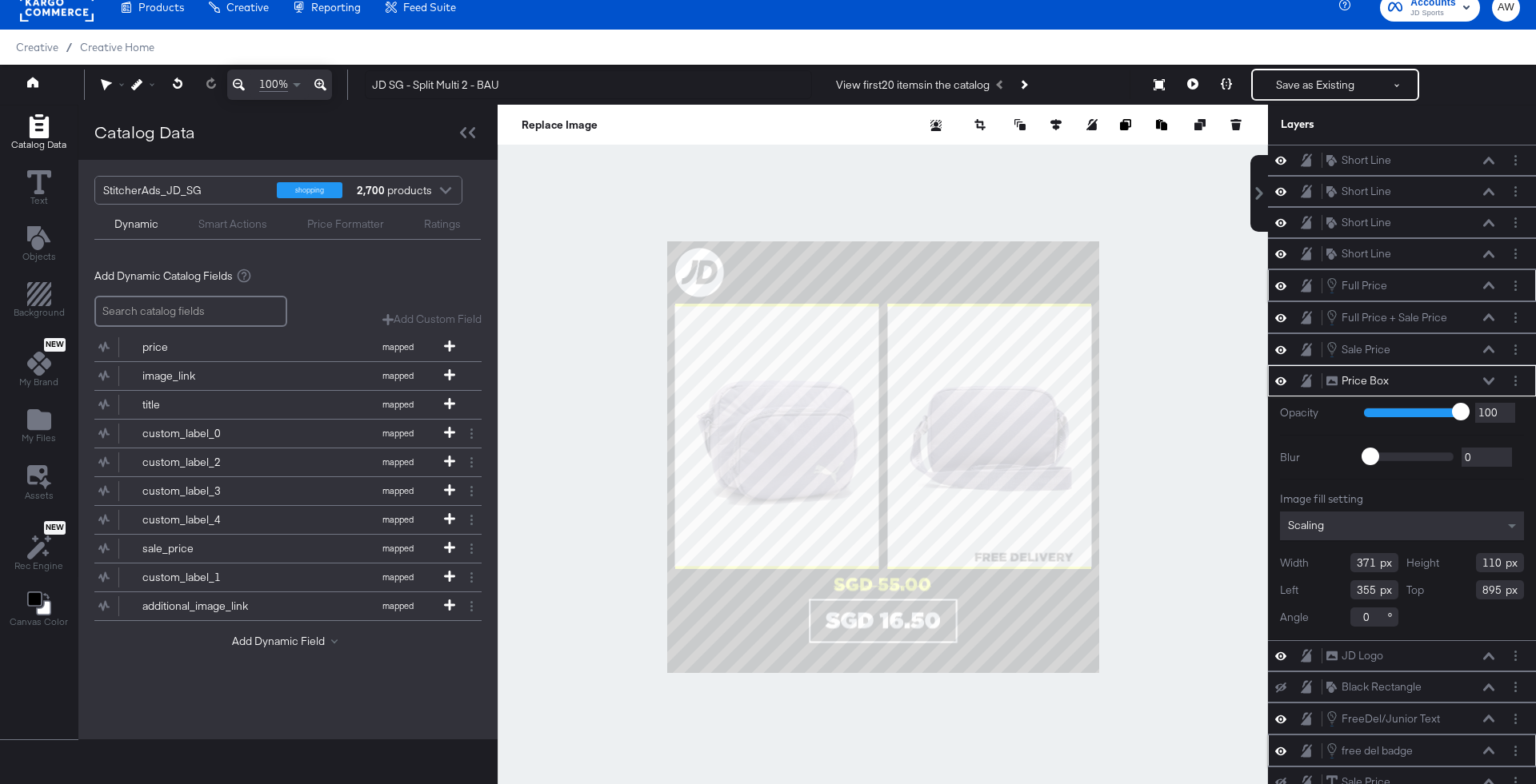
click at [1489, 283] on icon at bounding box center [1488, 285] width 11 height 8
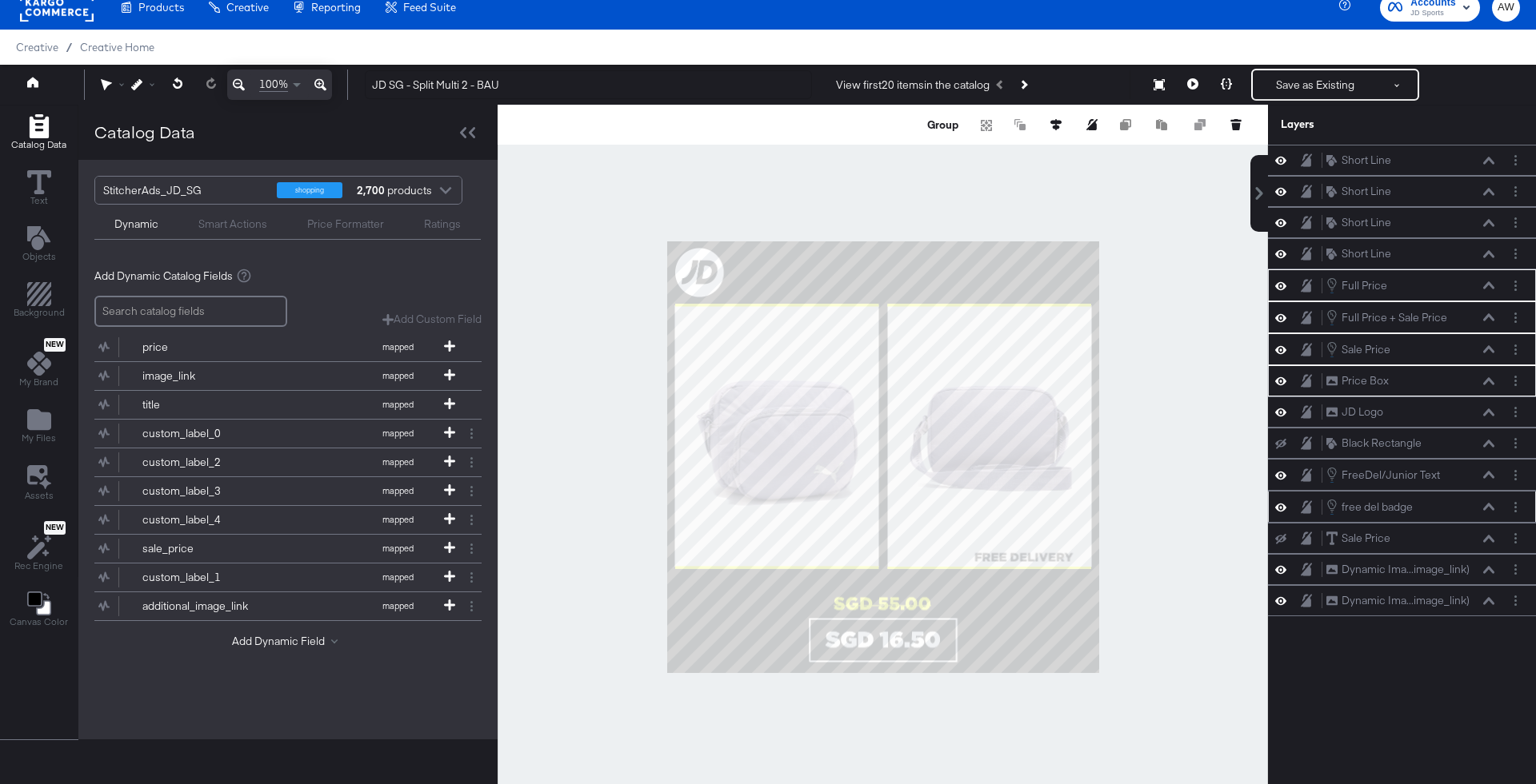
click at [1183, 512] on div at bounding box center [882, 456] width 770 height 705
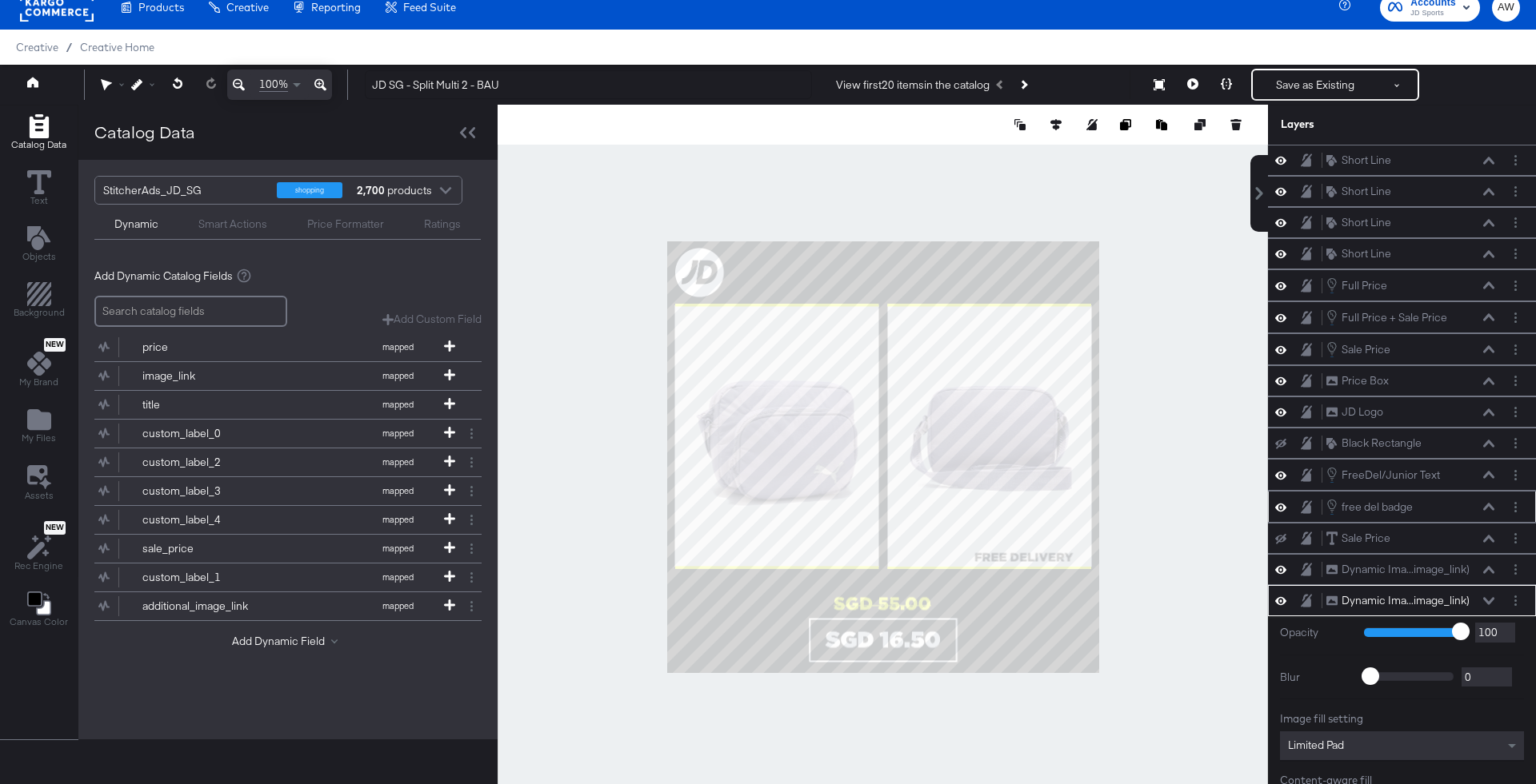
type input "553"
type input "158"
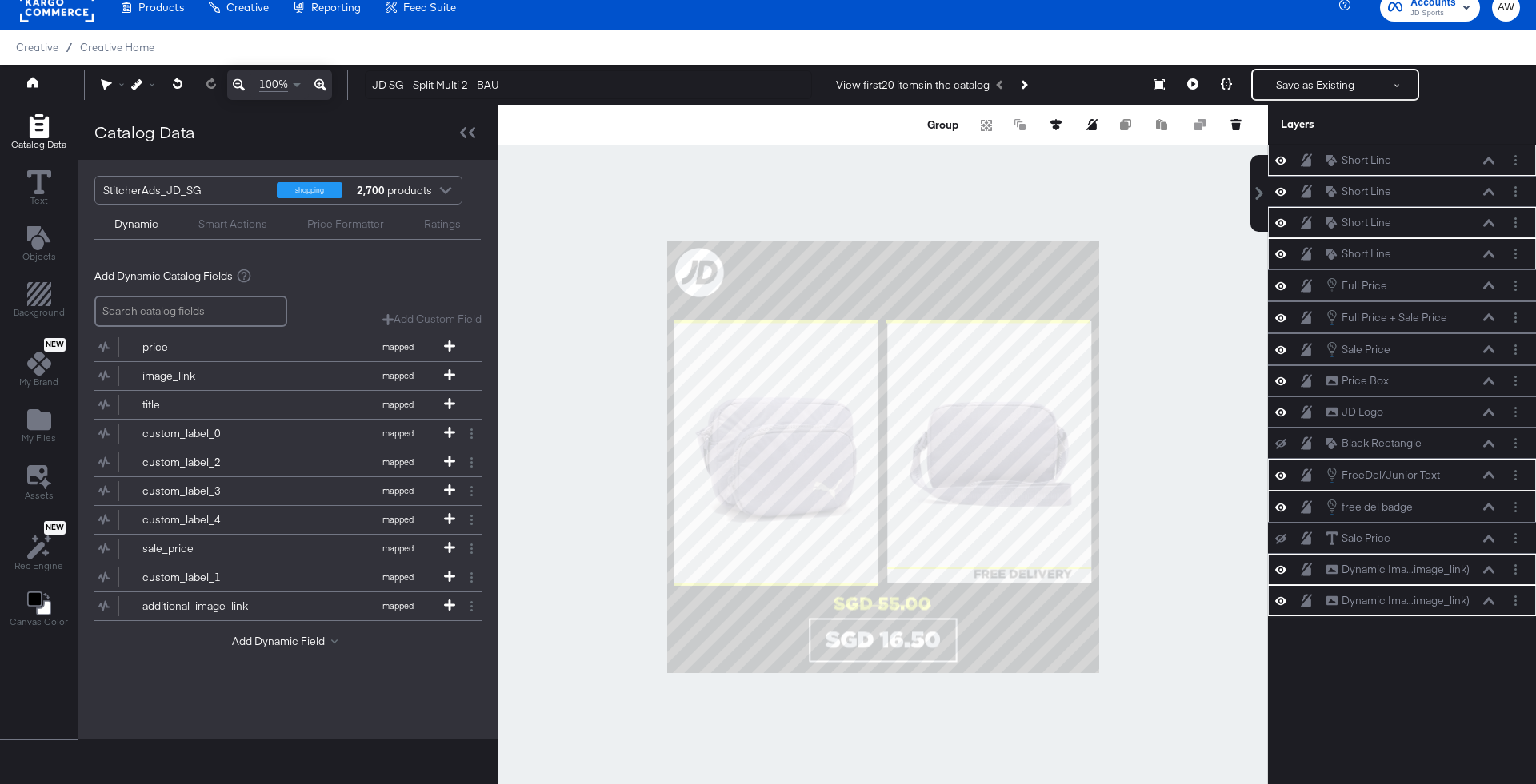
click at [1165, 570] on div at bounding box center [882, 456] width 770 height 705
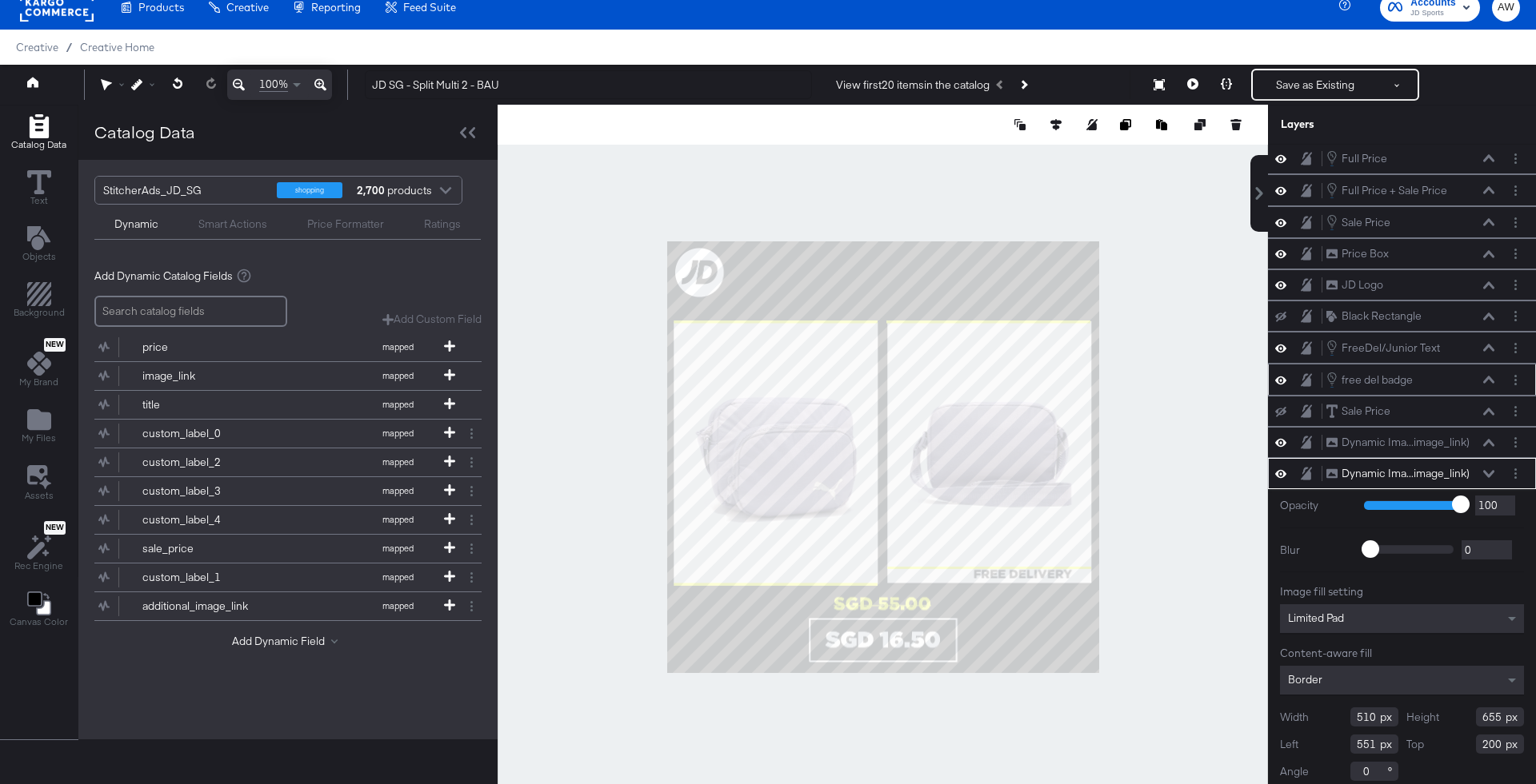
scroll to position [9, 0]
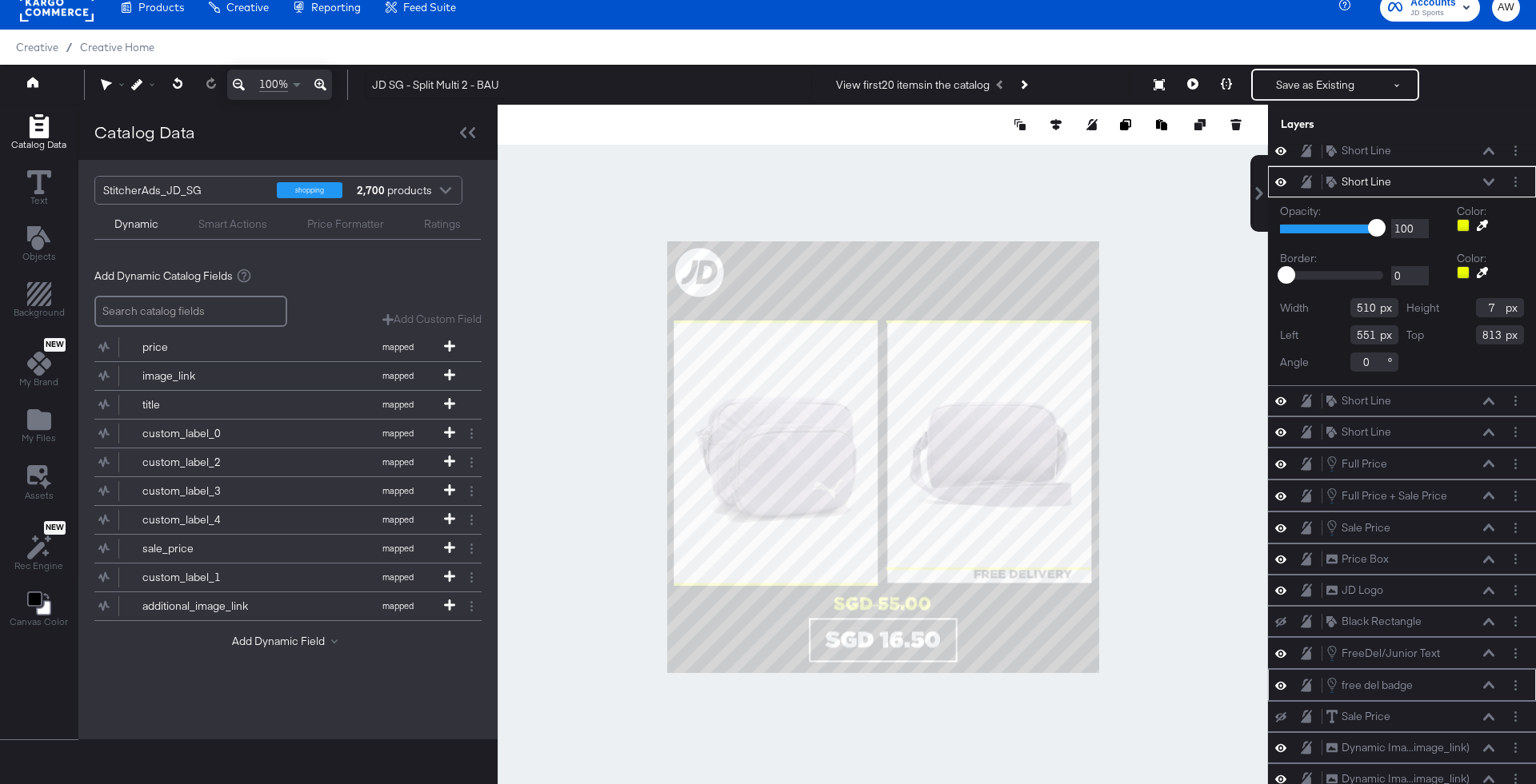
type input "548"
type input "815"
type input "552"
type input "848"
click at [1167, 586] on div at bounding box center [882, 456] width 770 height 705
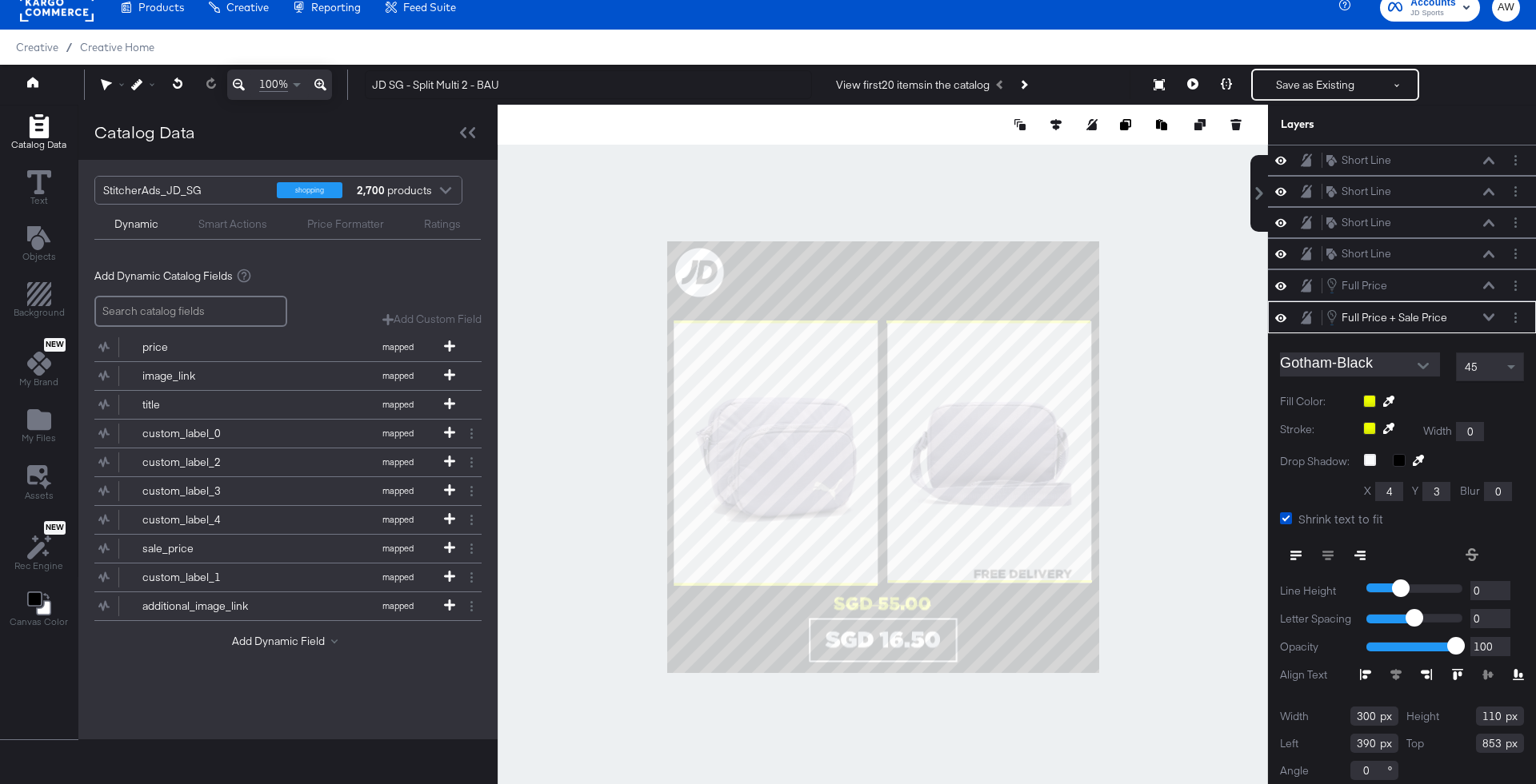
scroll to position [5, 0]
type input "862"
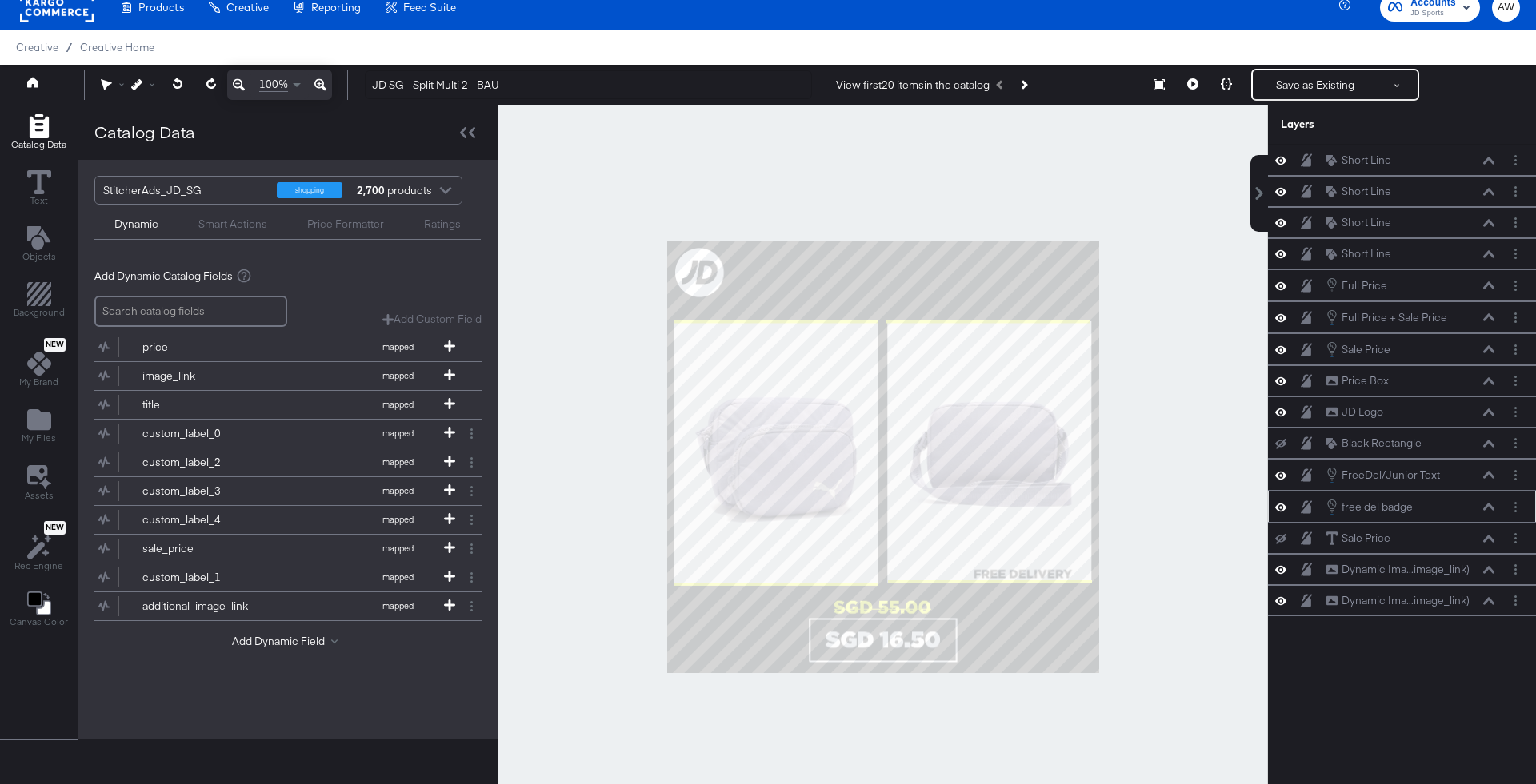
scroll to position [0, 0]
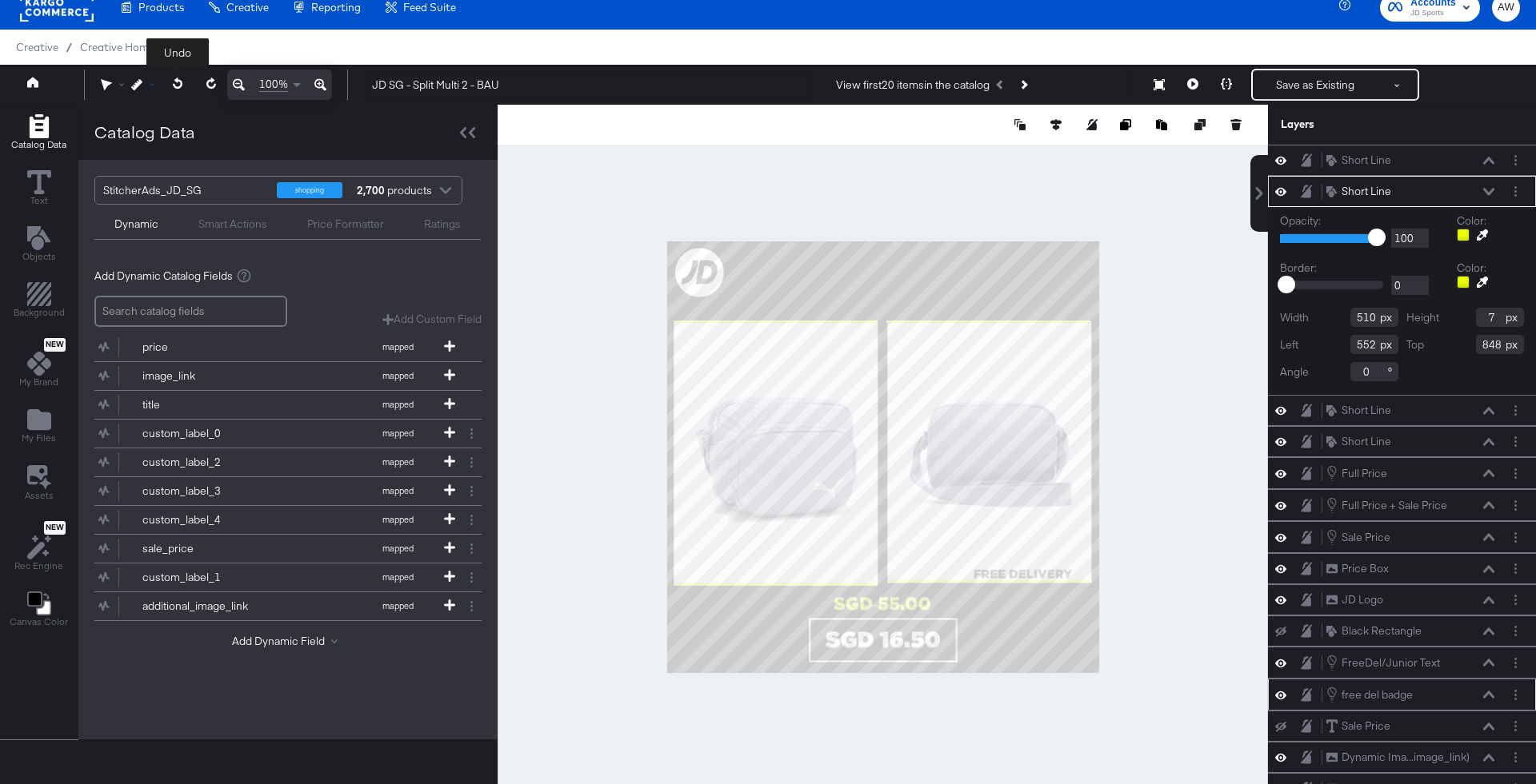
click at [149, 85] on div at bounding box center [146, 85] width 31 height 11
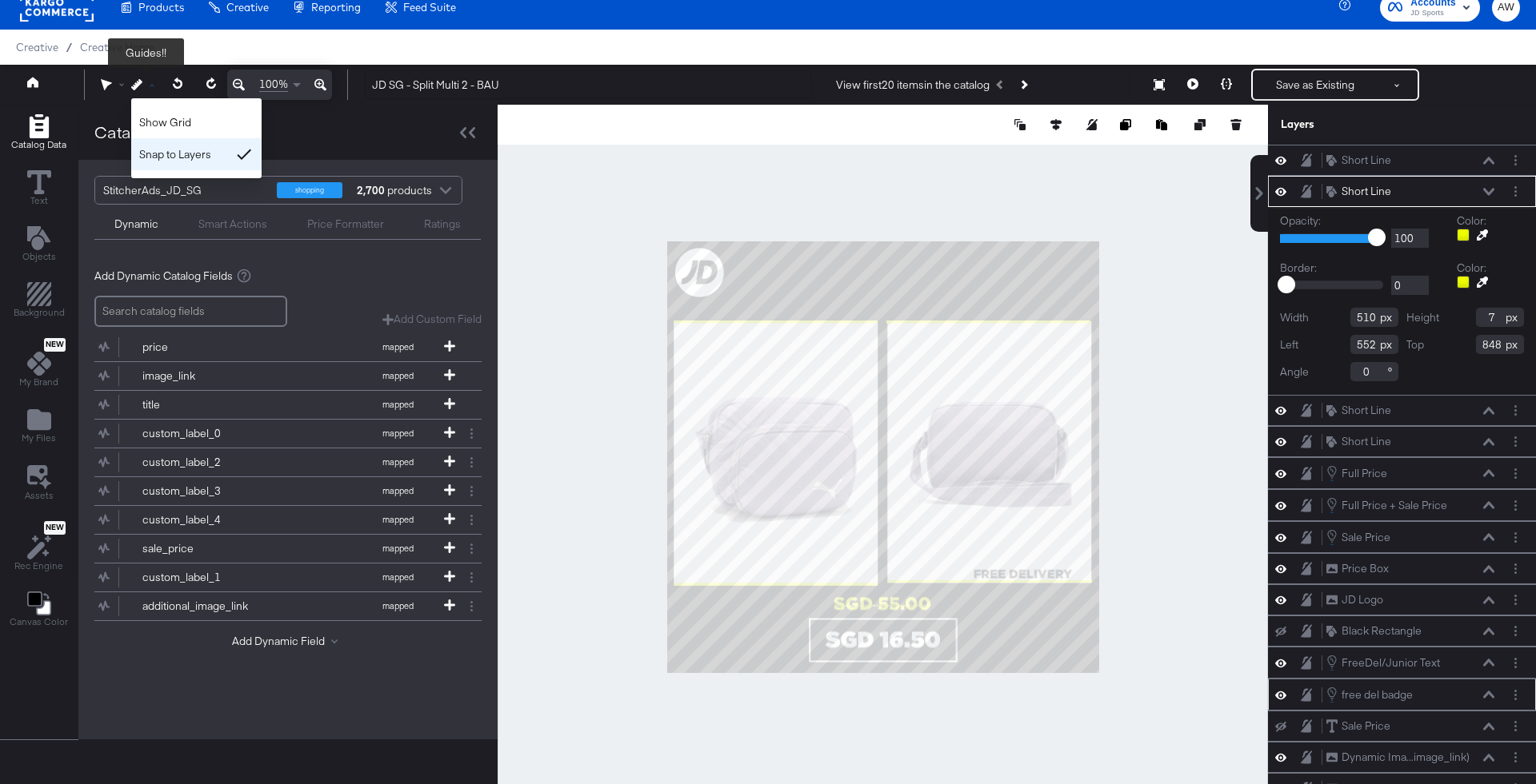
click at [178, 150] on div "Snap to Layers" at bounding box center [197, 155] width 130 height 32
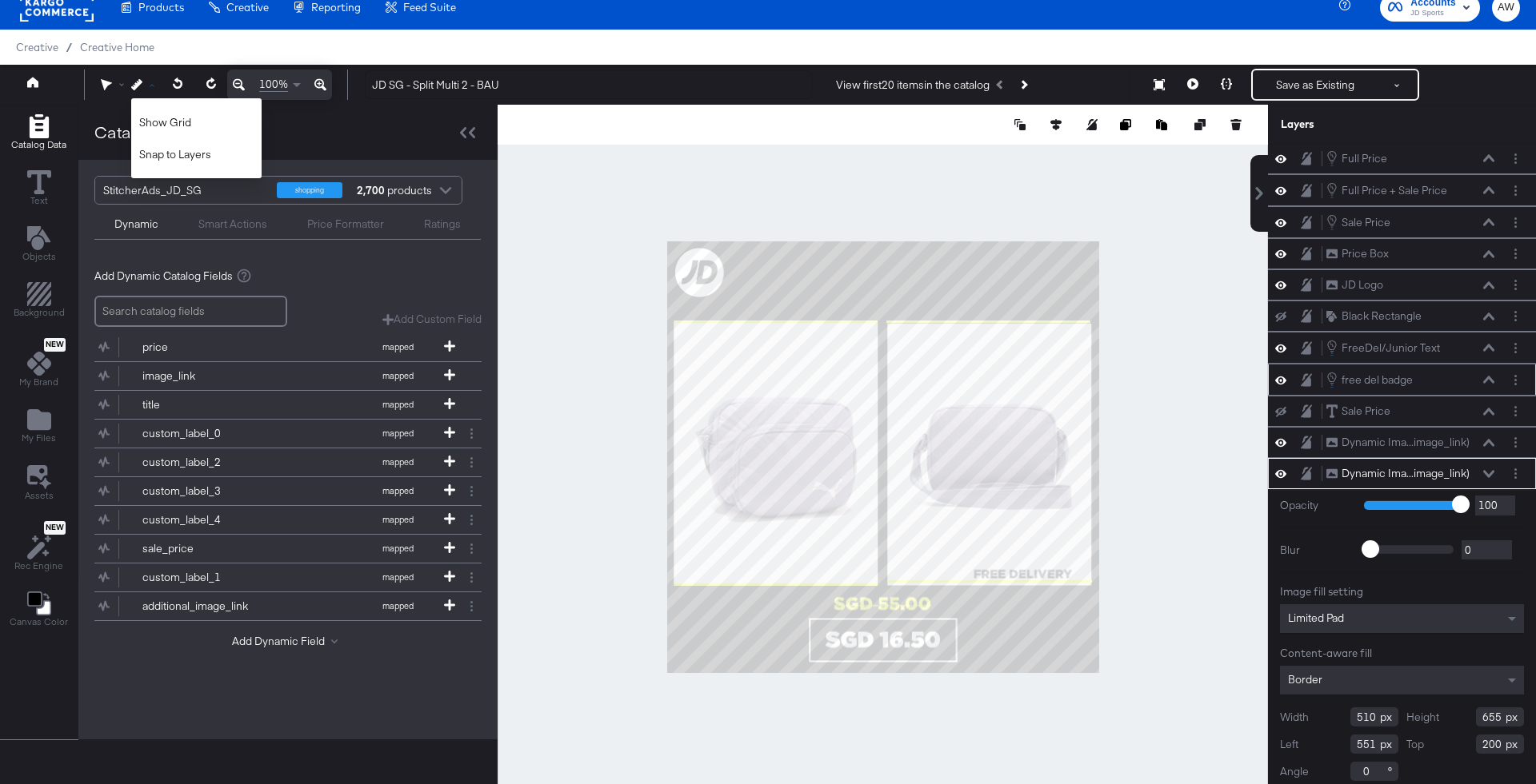
type input "206"
type input "549"
type input "202"
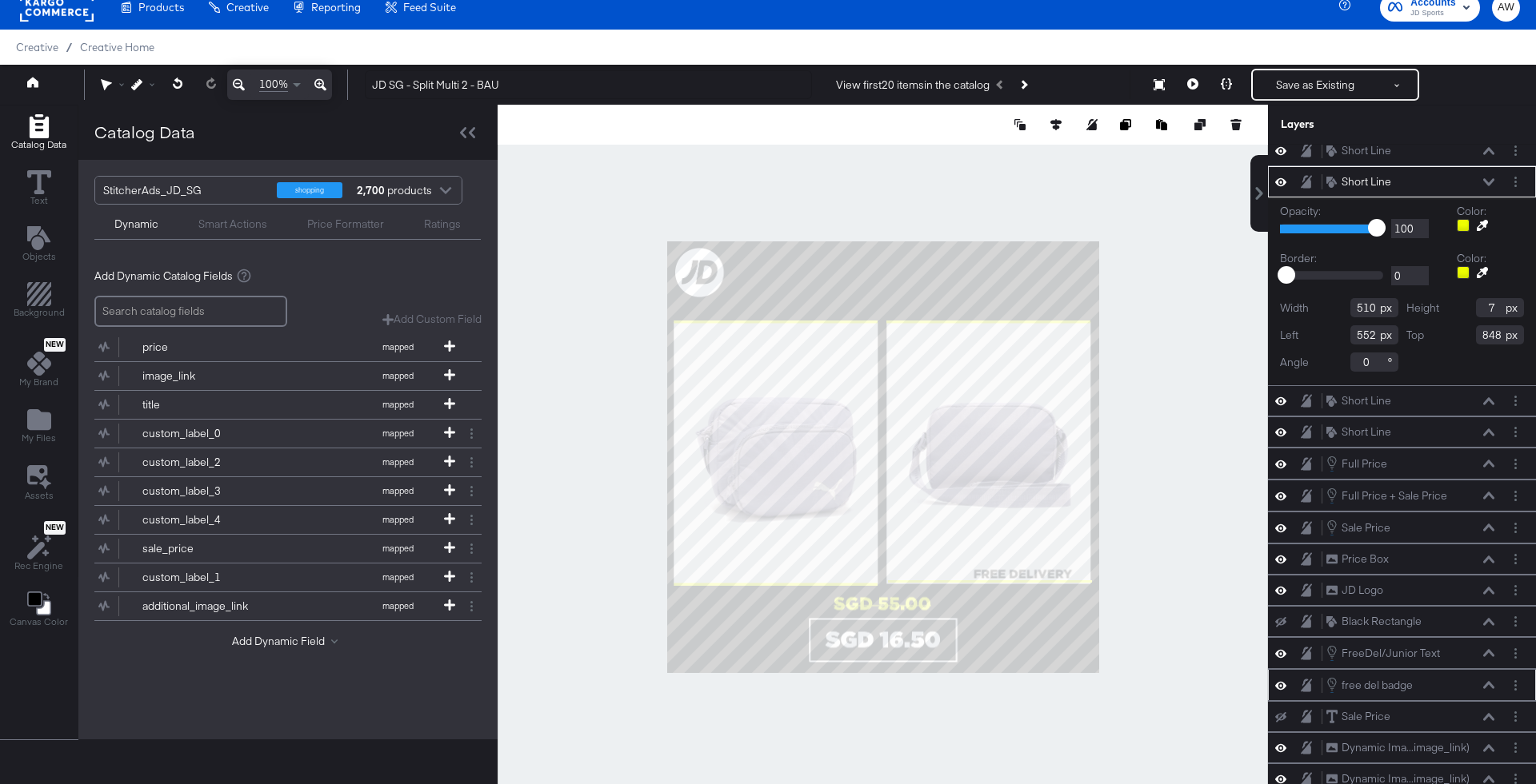
type input "554"
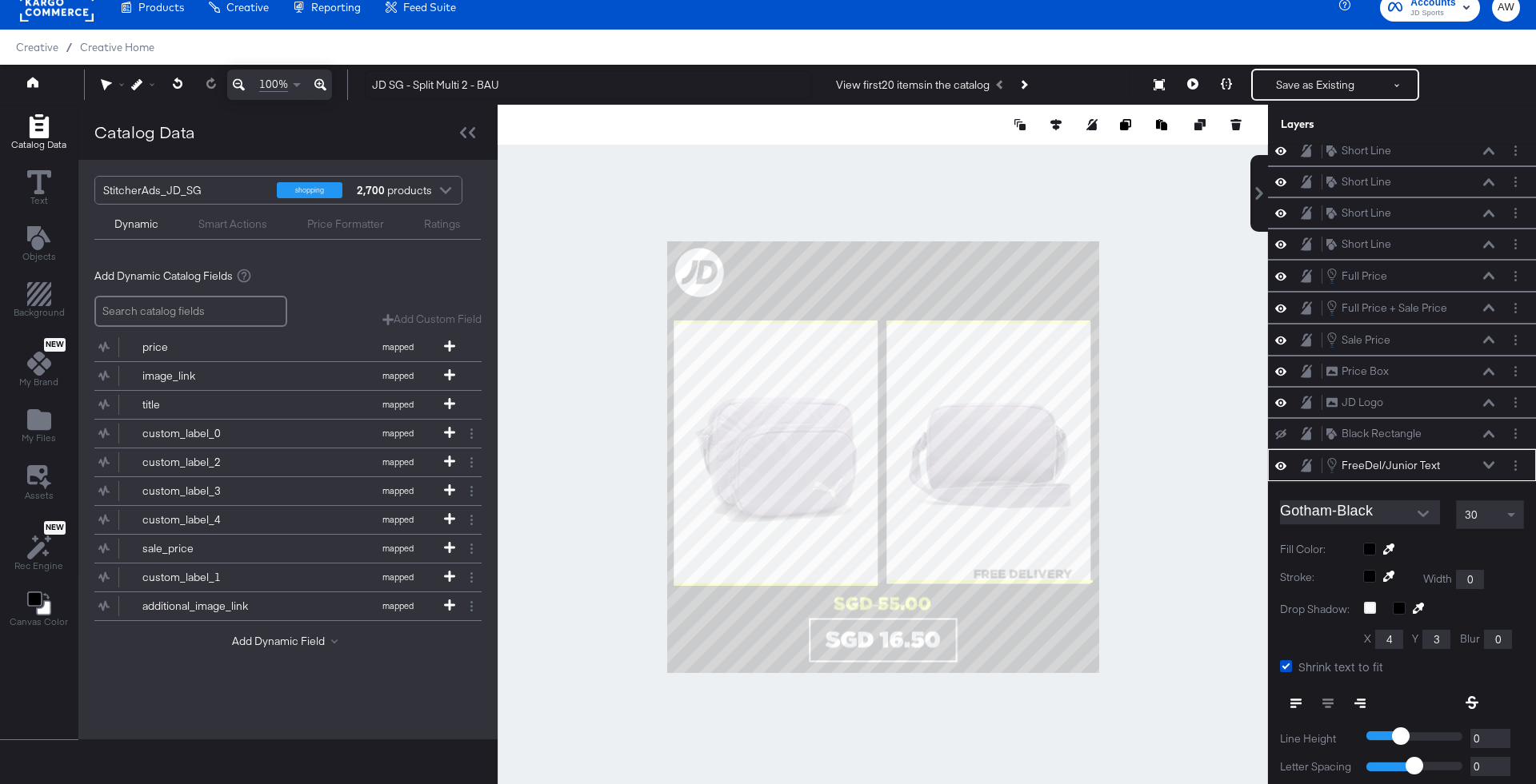
scroll to position [159, 0]
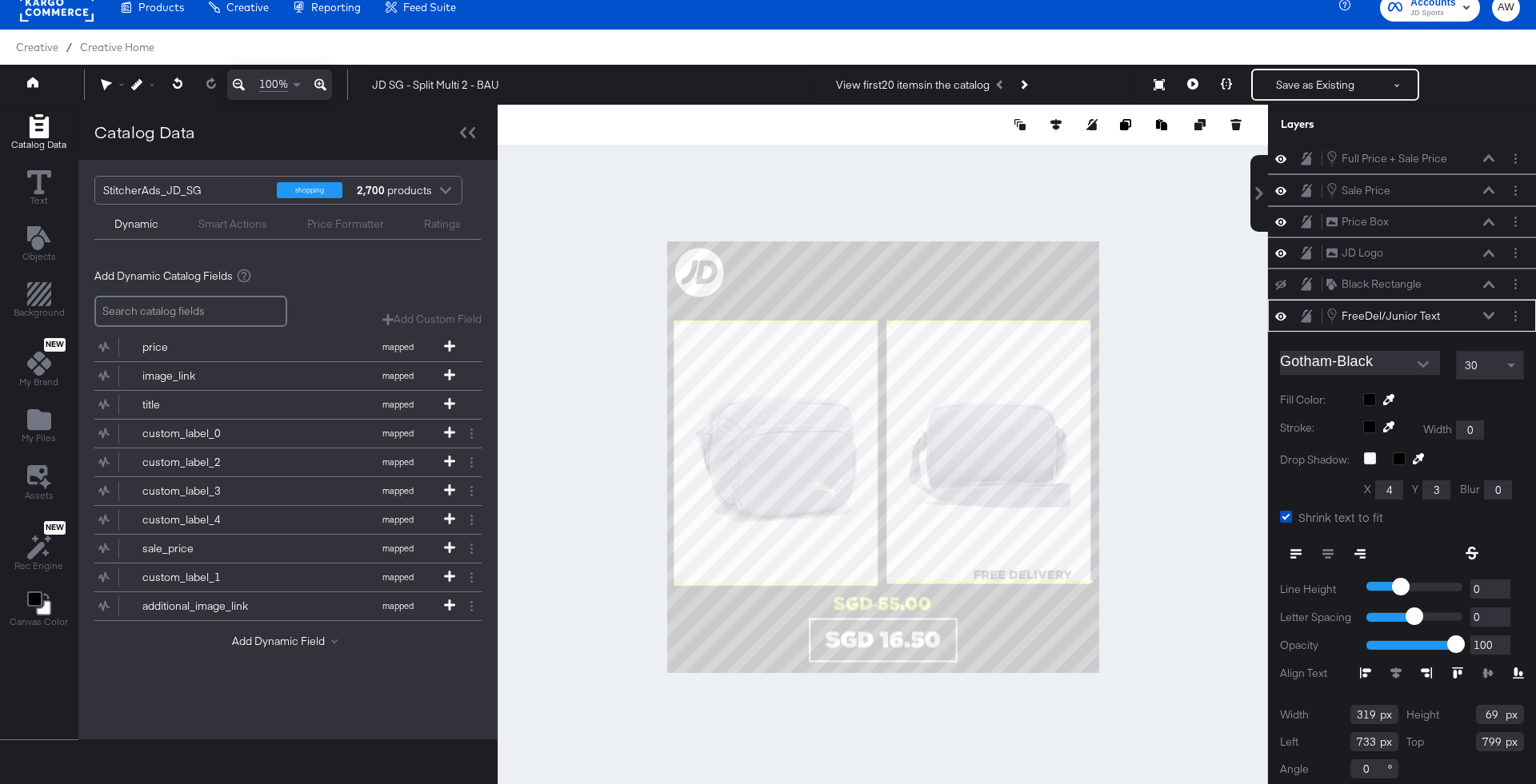
type input "801"
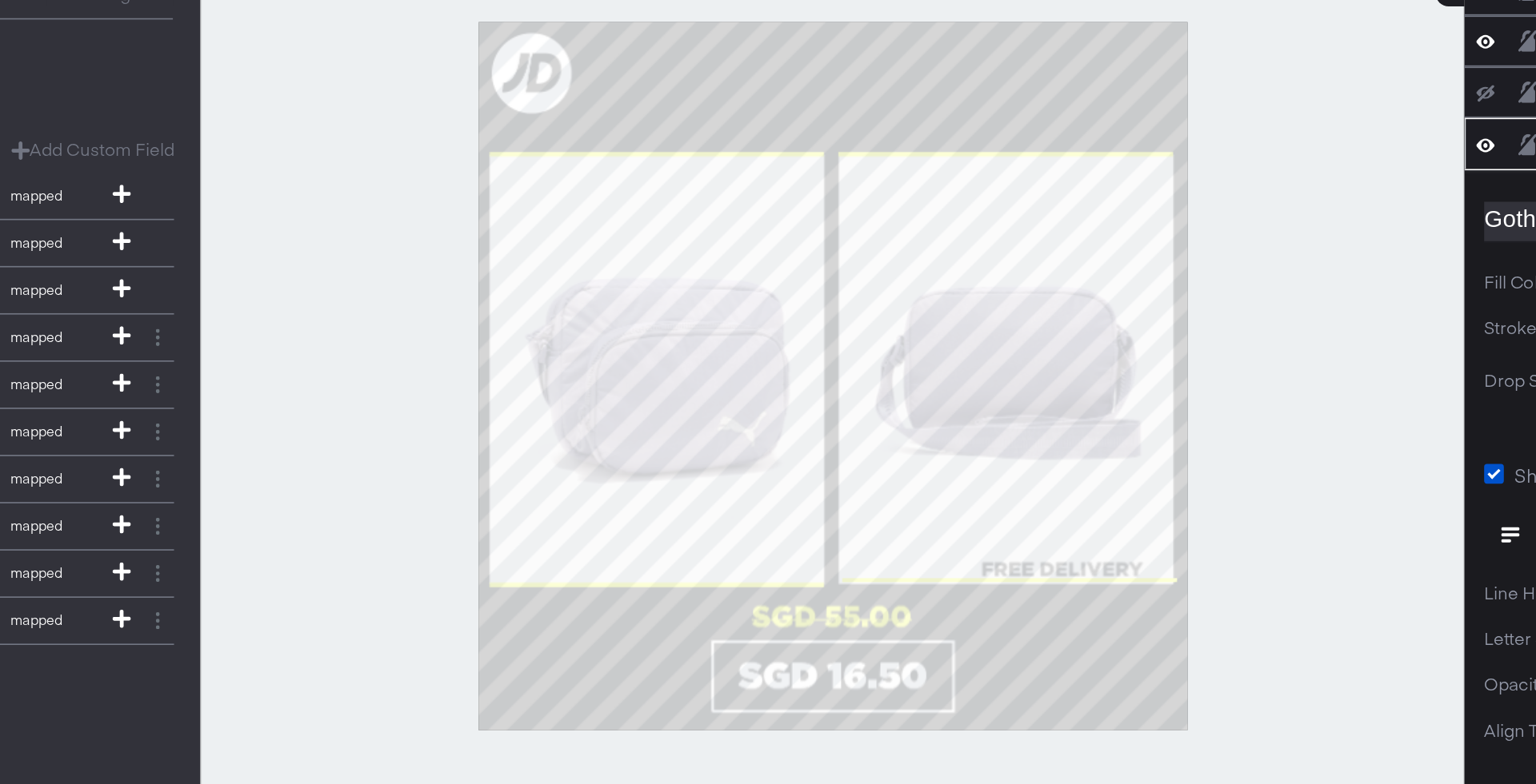
scroll to position [128, 0]
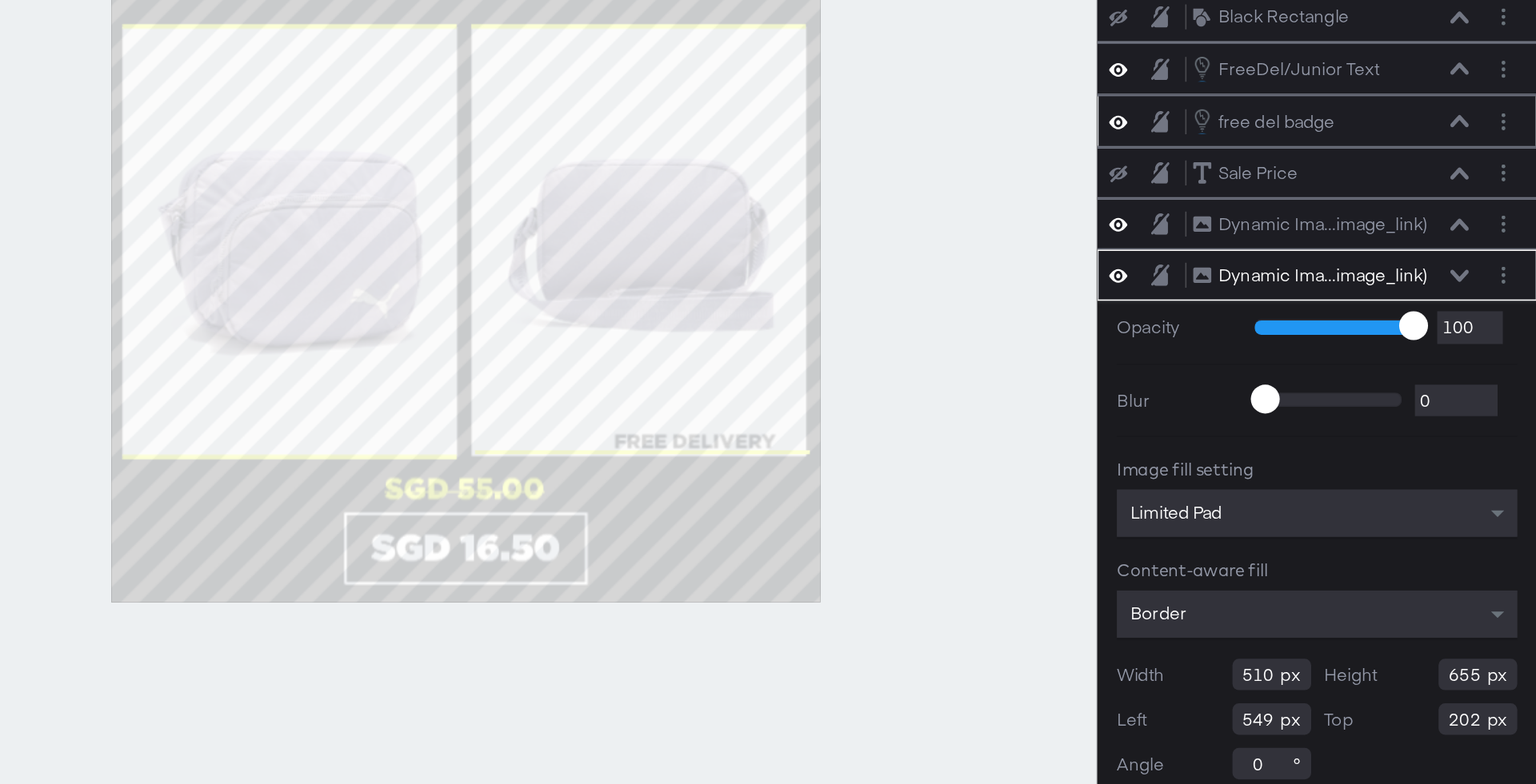
click at [1148, 658] on div at bounding box center [882, 456] width 770 height 705
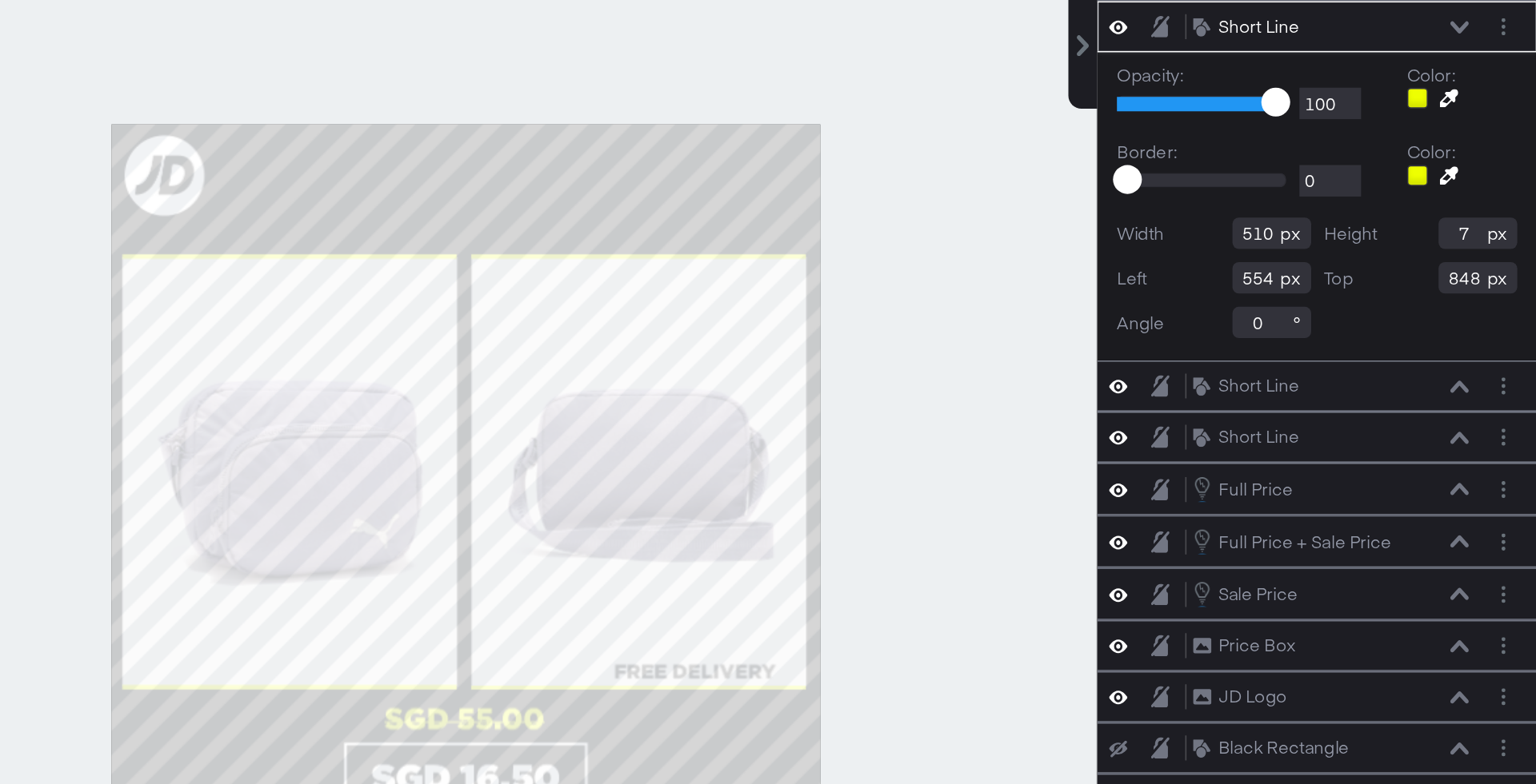
type input "548"
type input "856"
click at [1101, 540] on div at bounding box center [882, 456] width 770 height 705
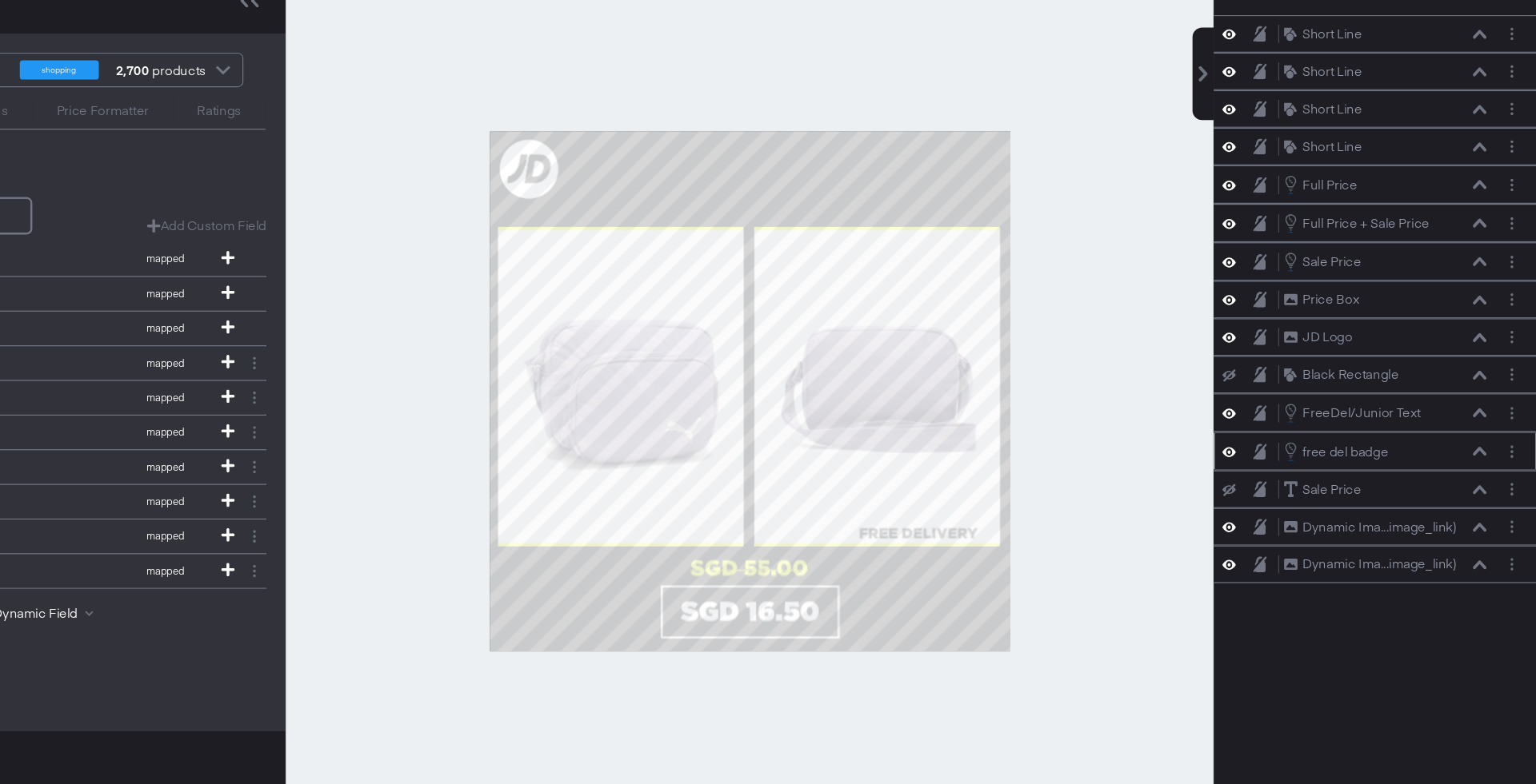
scroll to position [5, 0]
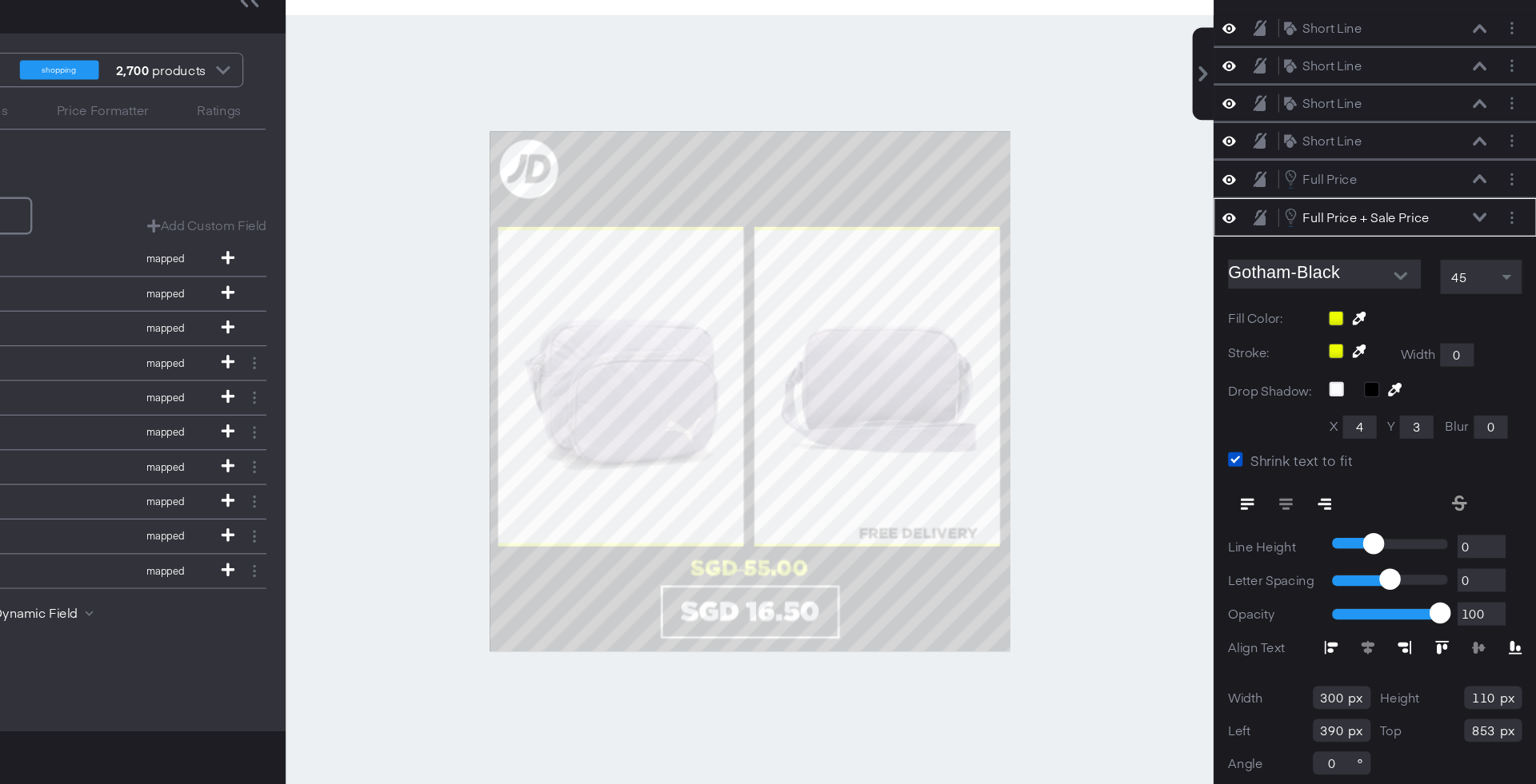
click at [1151, 345] on div at bounding box center [882, 457] width 770 height 705
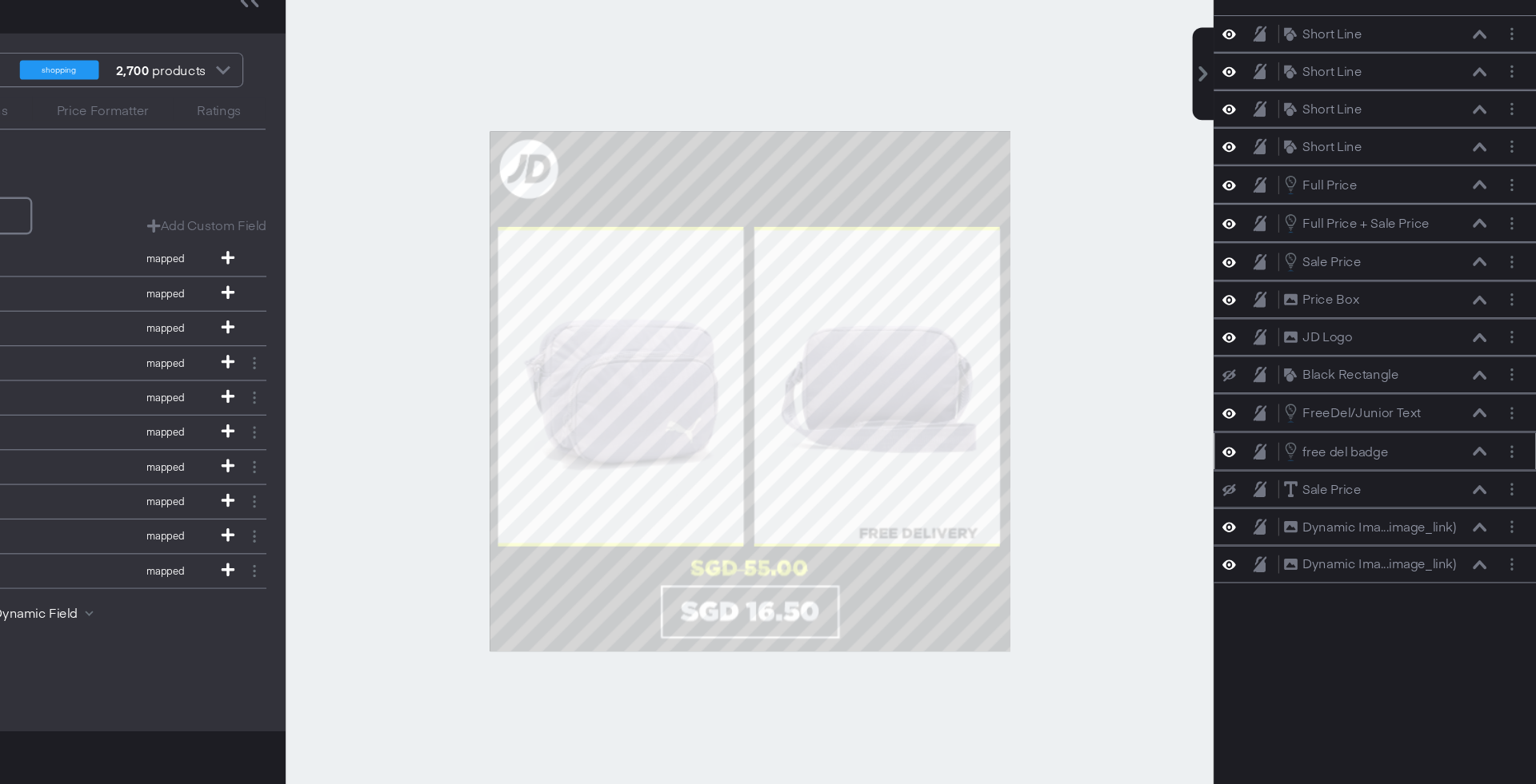
scroll to position [14, 0]
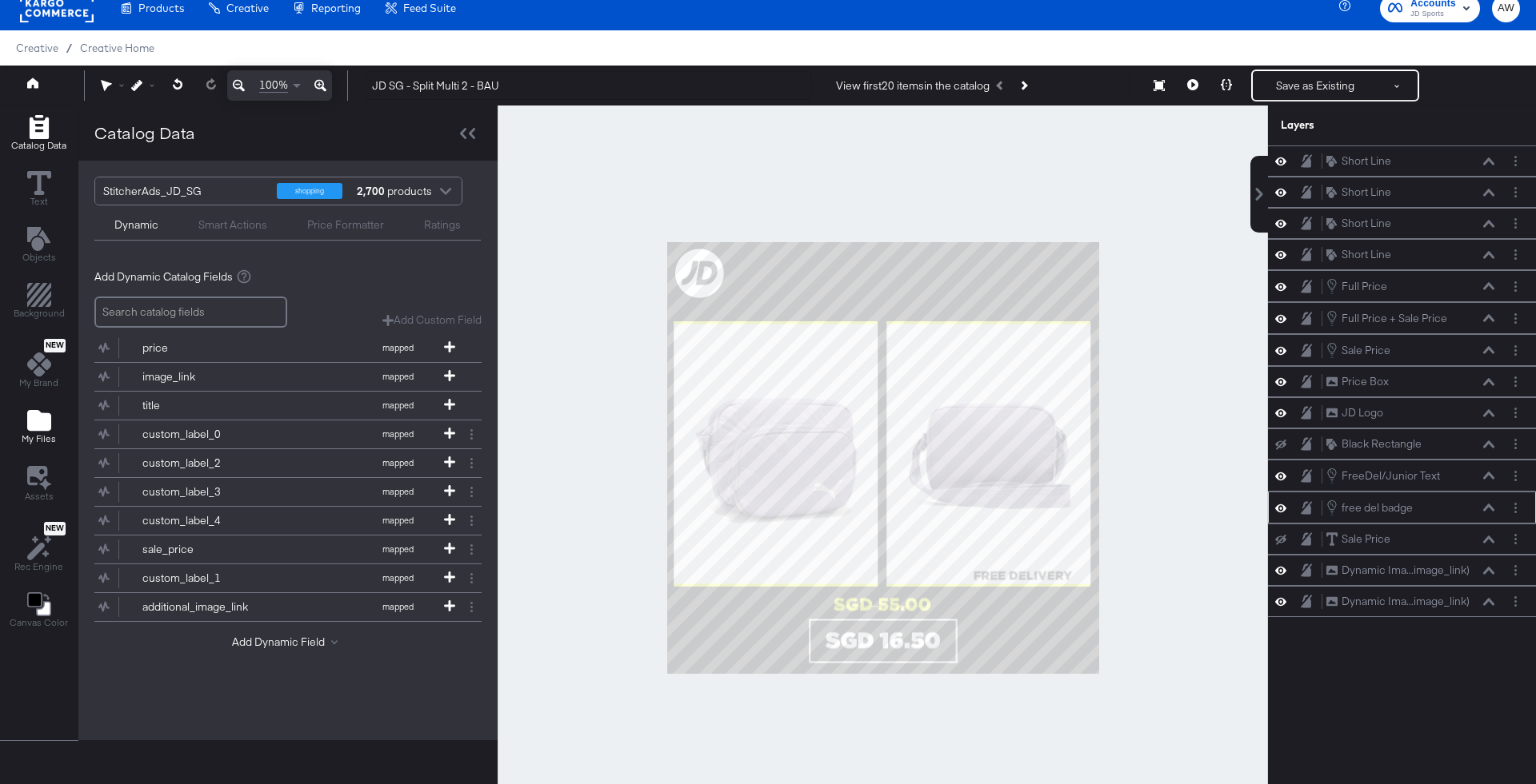
click at [49, 409] on div "My Files" at bounding box center [38, 426] width 34 height 36
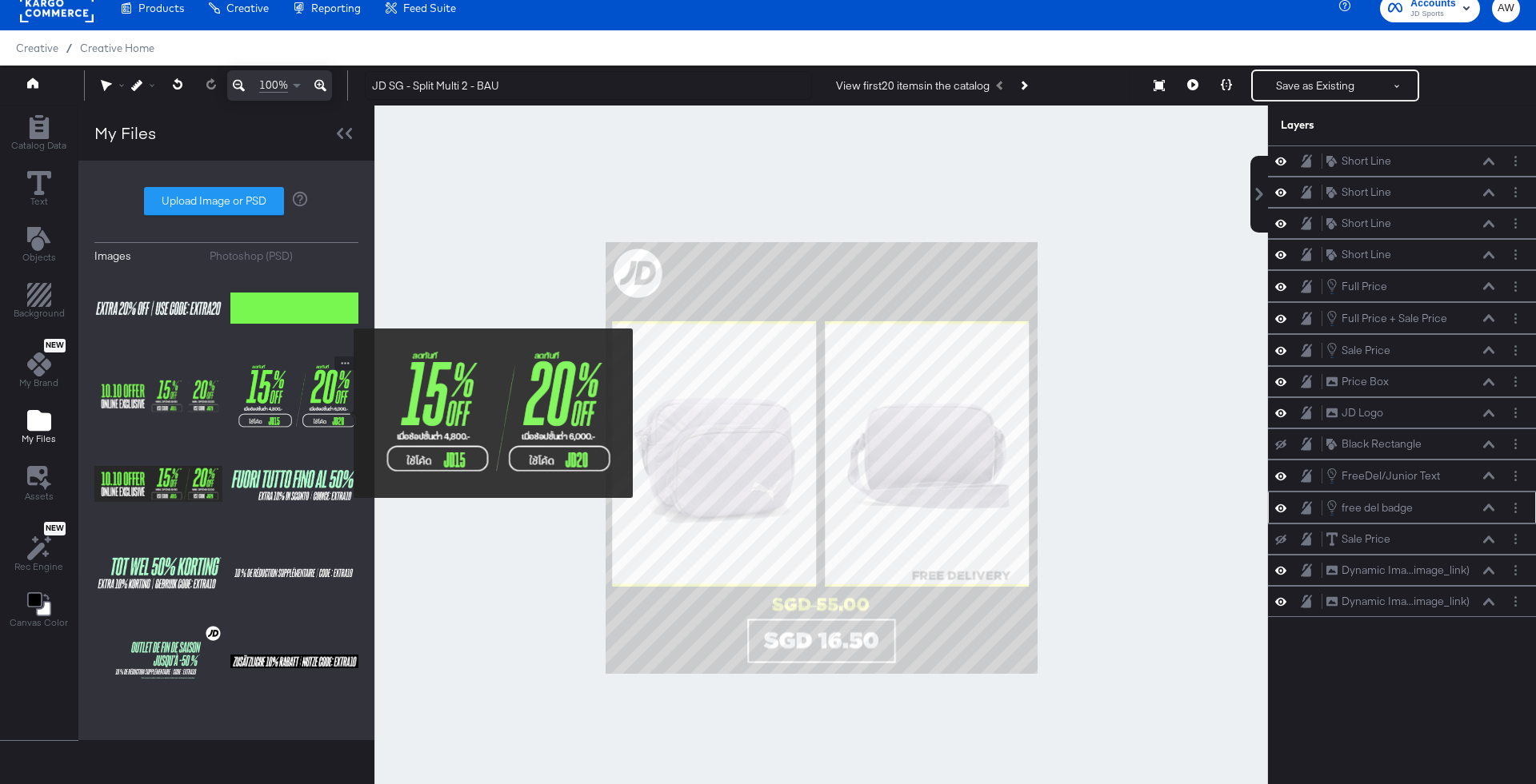
click at [343, 413] on img at bounding box center [293, 398] width 128 height 82
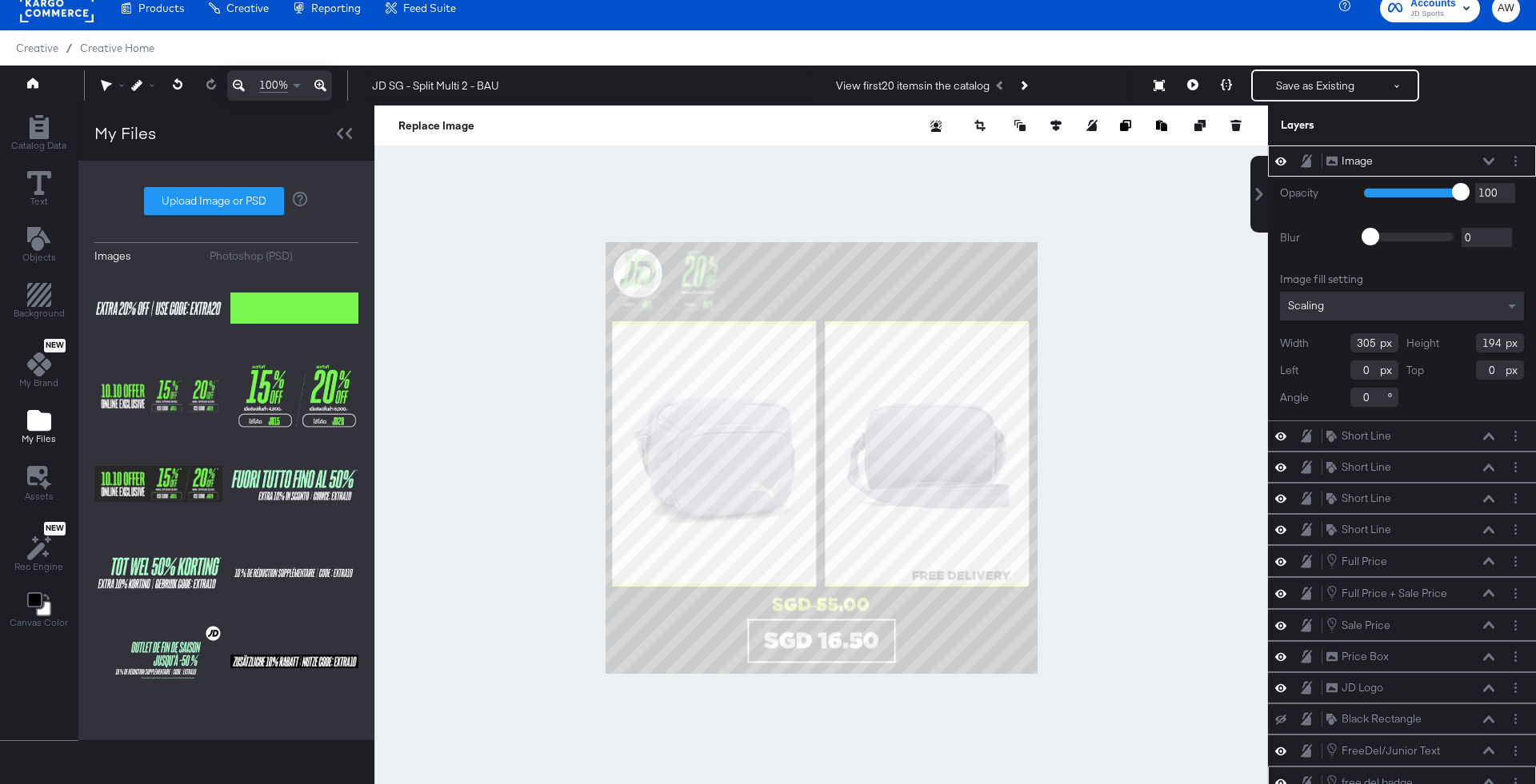
type input "456"
type input "352"
type input "-4"
type input "404"
type input "-6"
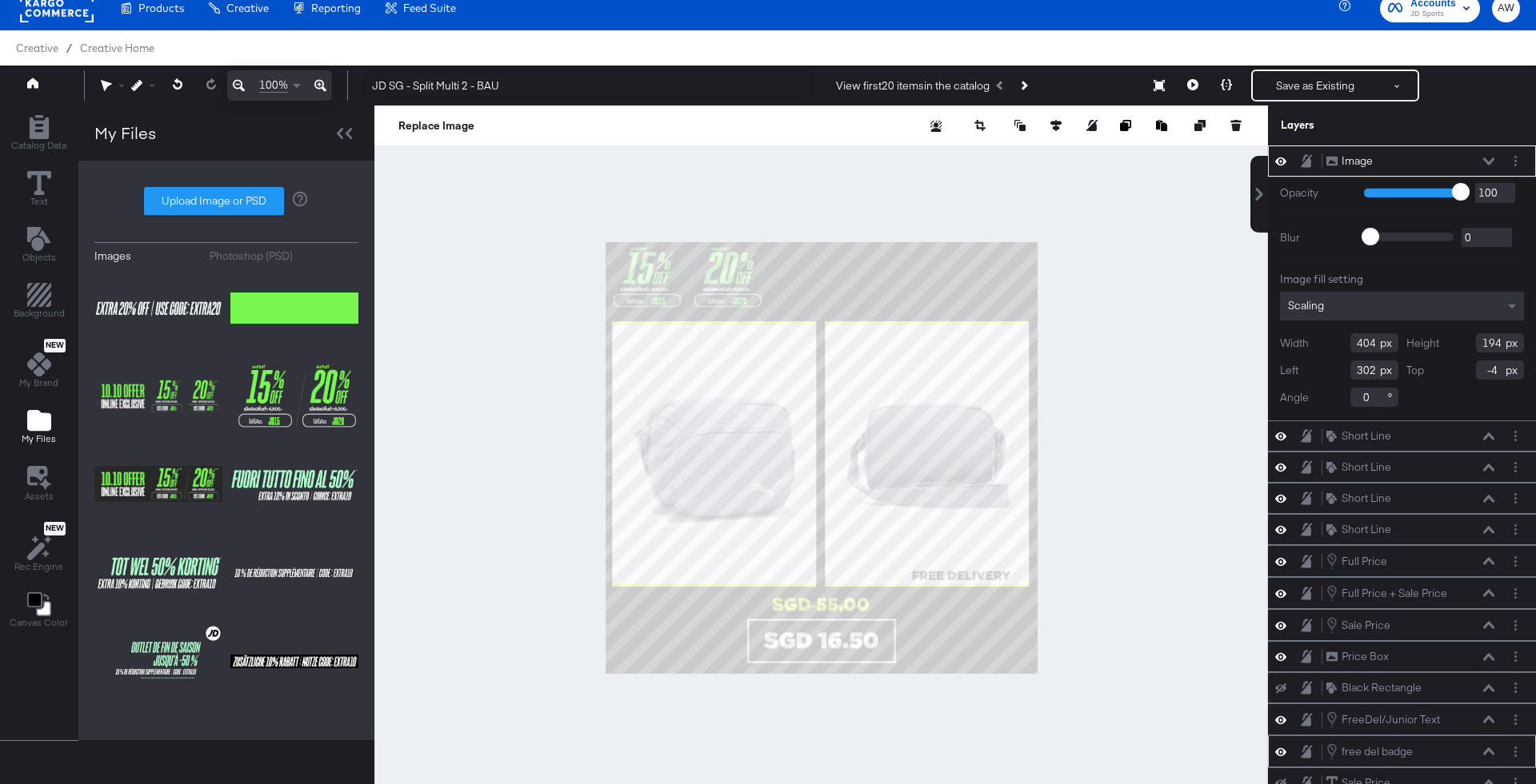
type input "-8"
type input "-4"
type input "0"
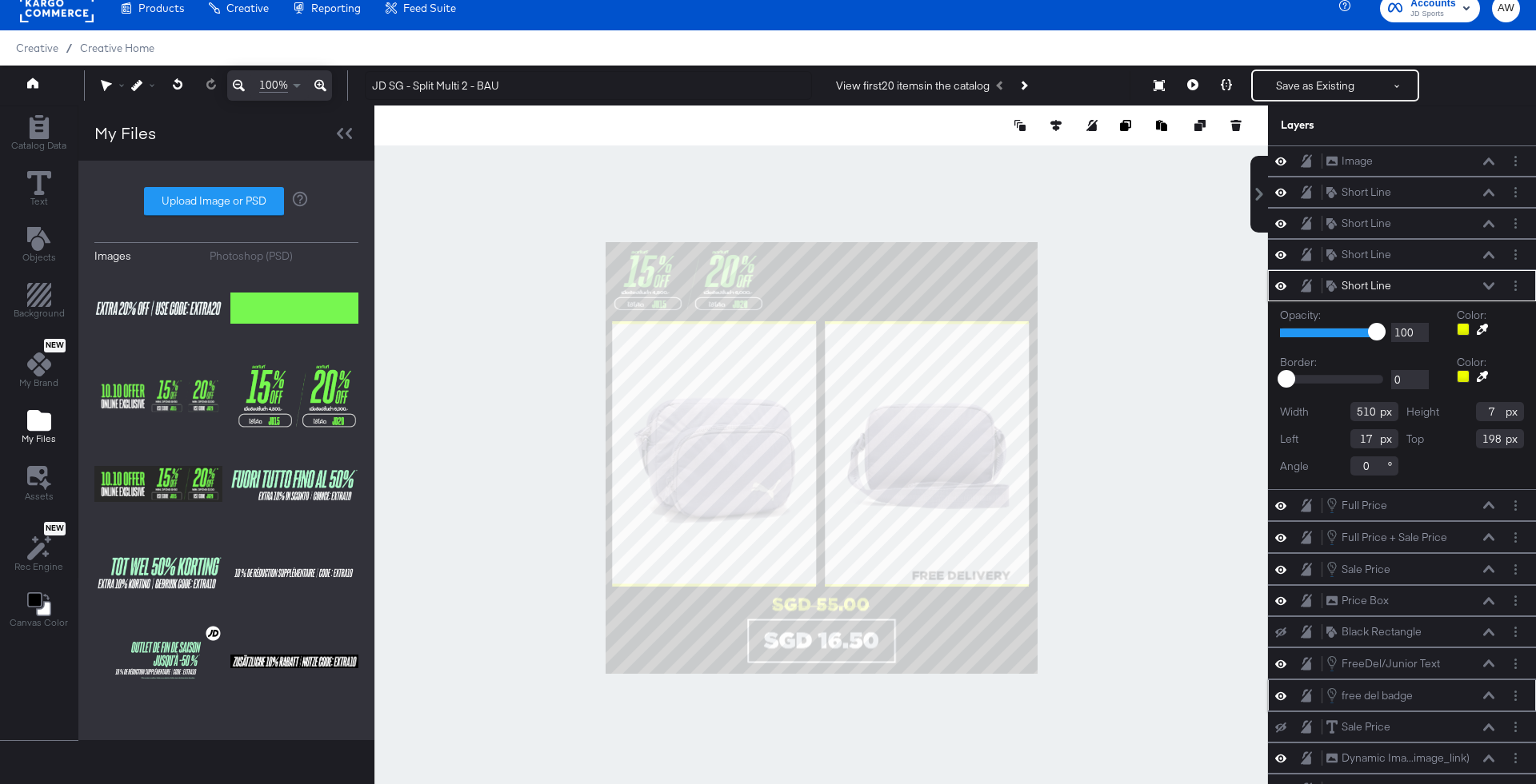
click at [1479, 324] on icon at bounding box center [1482, 330] width 11 height 11
click at [728, 257] on div at bounding box center [821, 457] width 891 height 705
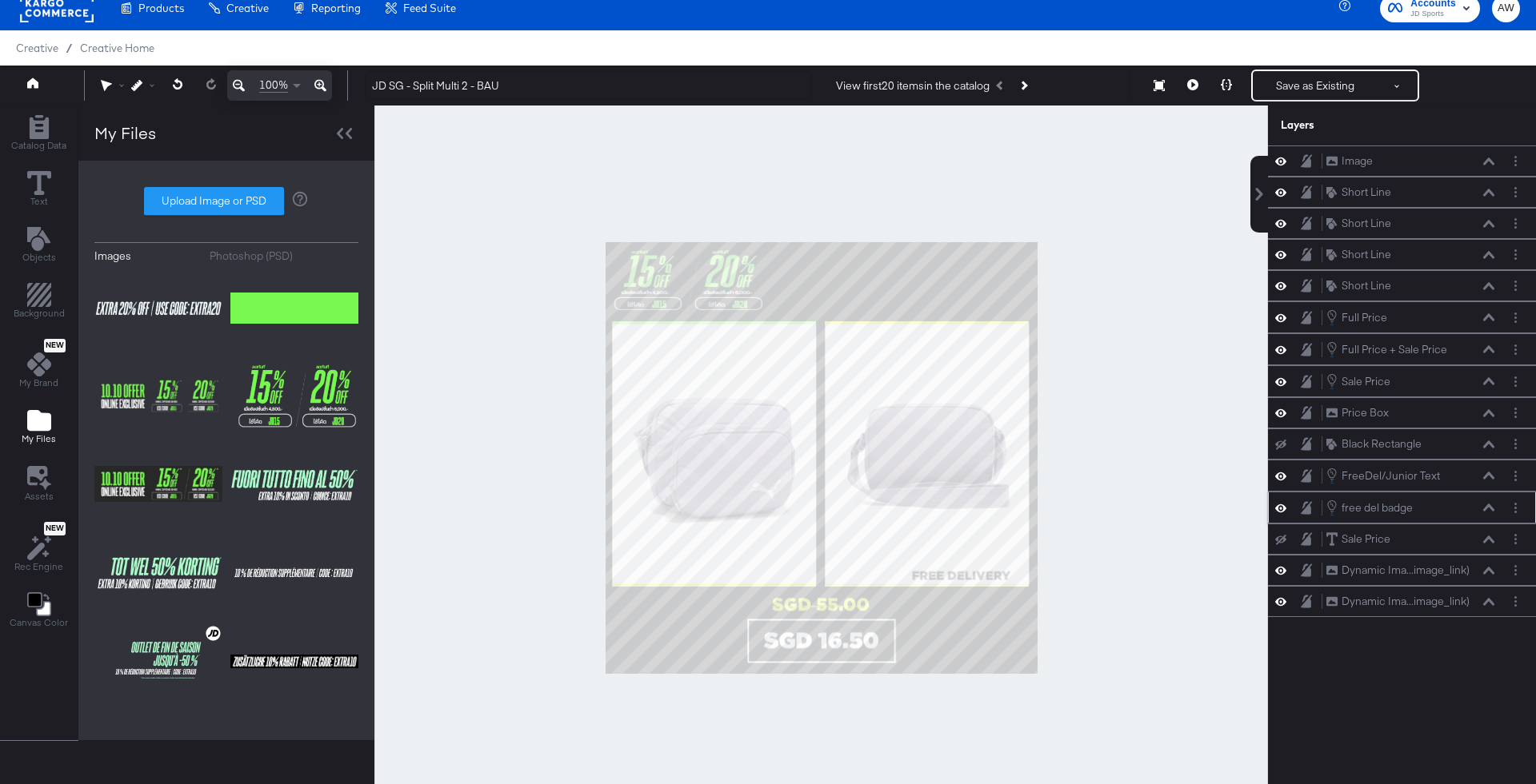
scroll to position [0, 0]
click at [1496, 191] on div "Short Line Short Line" at bounding box center [1414, 192] width 178 height 17
click at [1489, 191] on icon at bounding box center [1488, 193] width 11 height 8
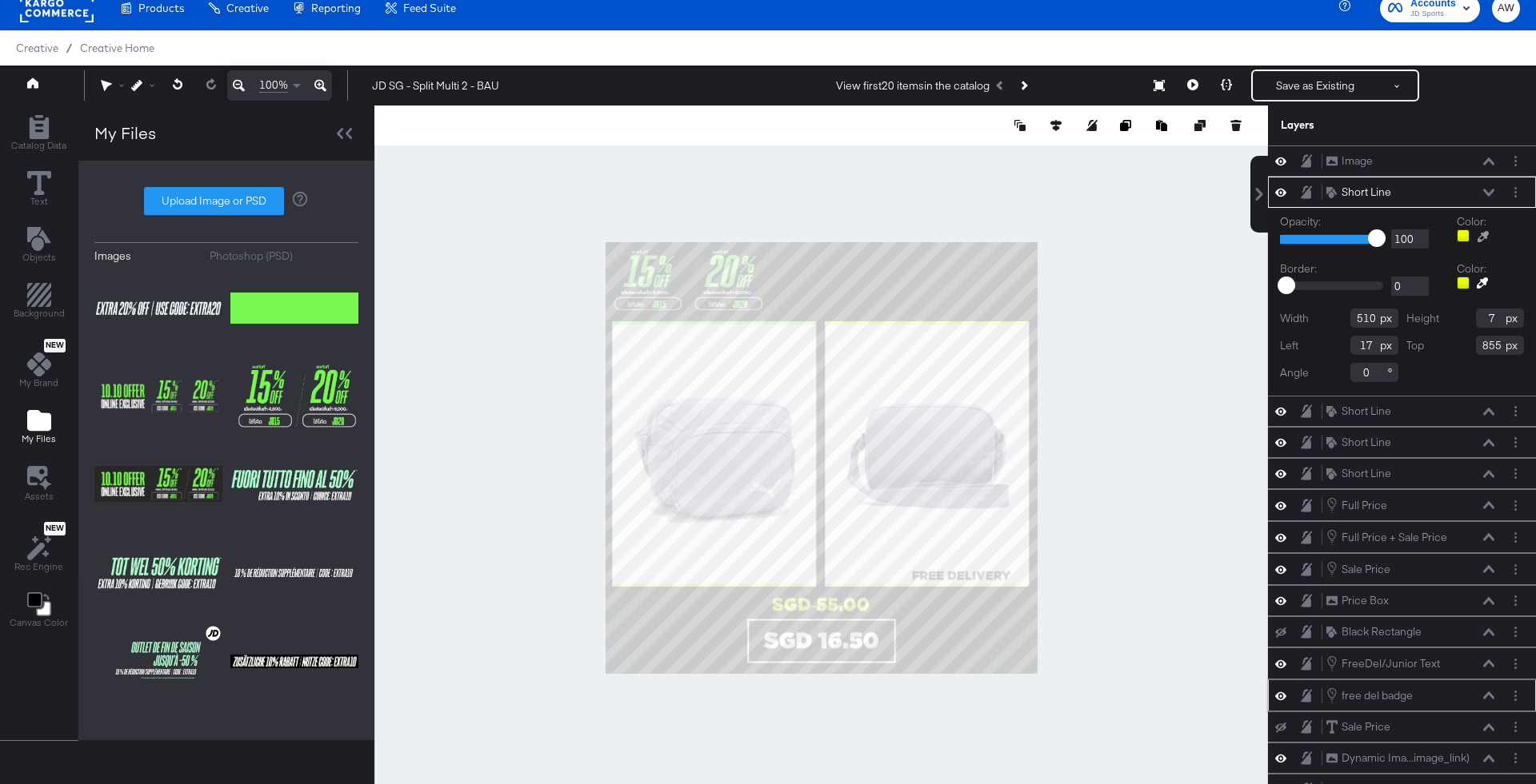
click at [1477, 231] on icon at bounding box center [1483, 237] width 11 height 11
click at [648, 257] on div at bounding box center [821, 457] width 891 height 705
type input "510"
type input "7"
click at [1492, 190] on icon at bounding box center [1488, 193] width 11 height 8
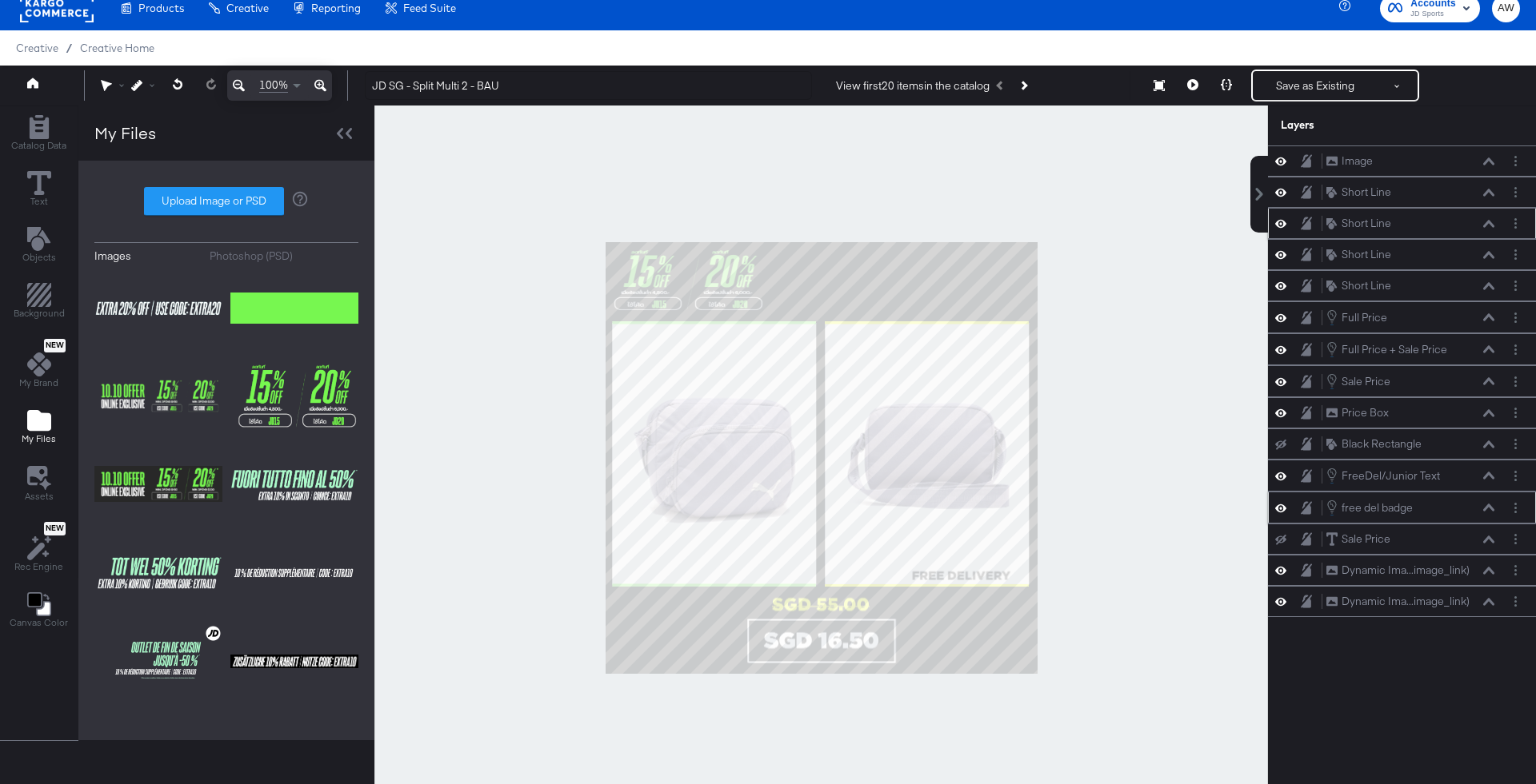
click at [1490, 220] on icon at bounding box center [1488, 223] width 11 height 7
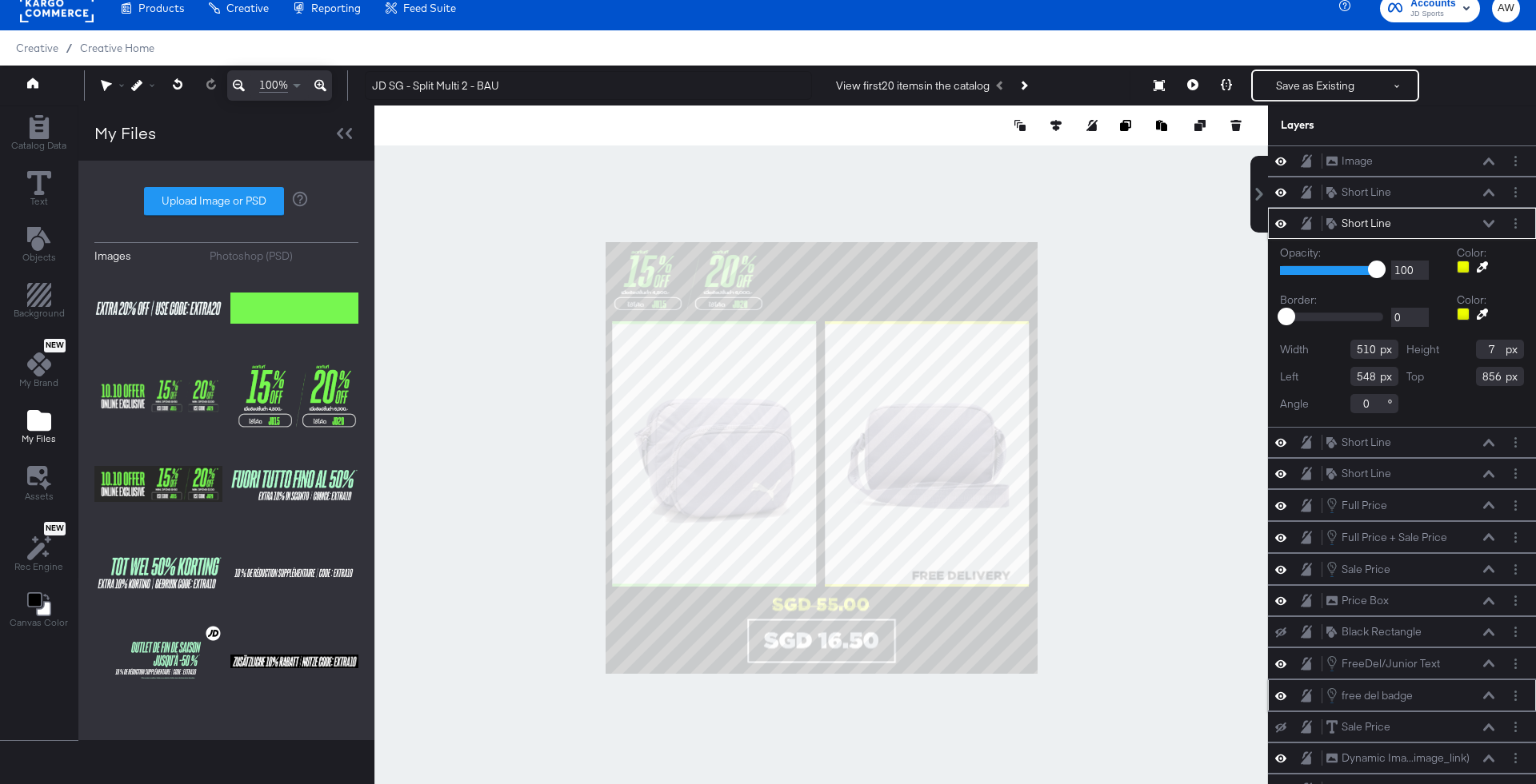
click at [1480, 266] on icon at bounding box center [1482, 267] width 11 height 11
click at [734, 259] on div at bounding box center [821, 457] width 891 height 705
type input "510"
type input "7"
click at [1497, 220] on div "Short Line Short Line" at bounding box center [1414, 223] width 178 height 17
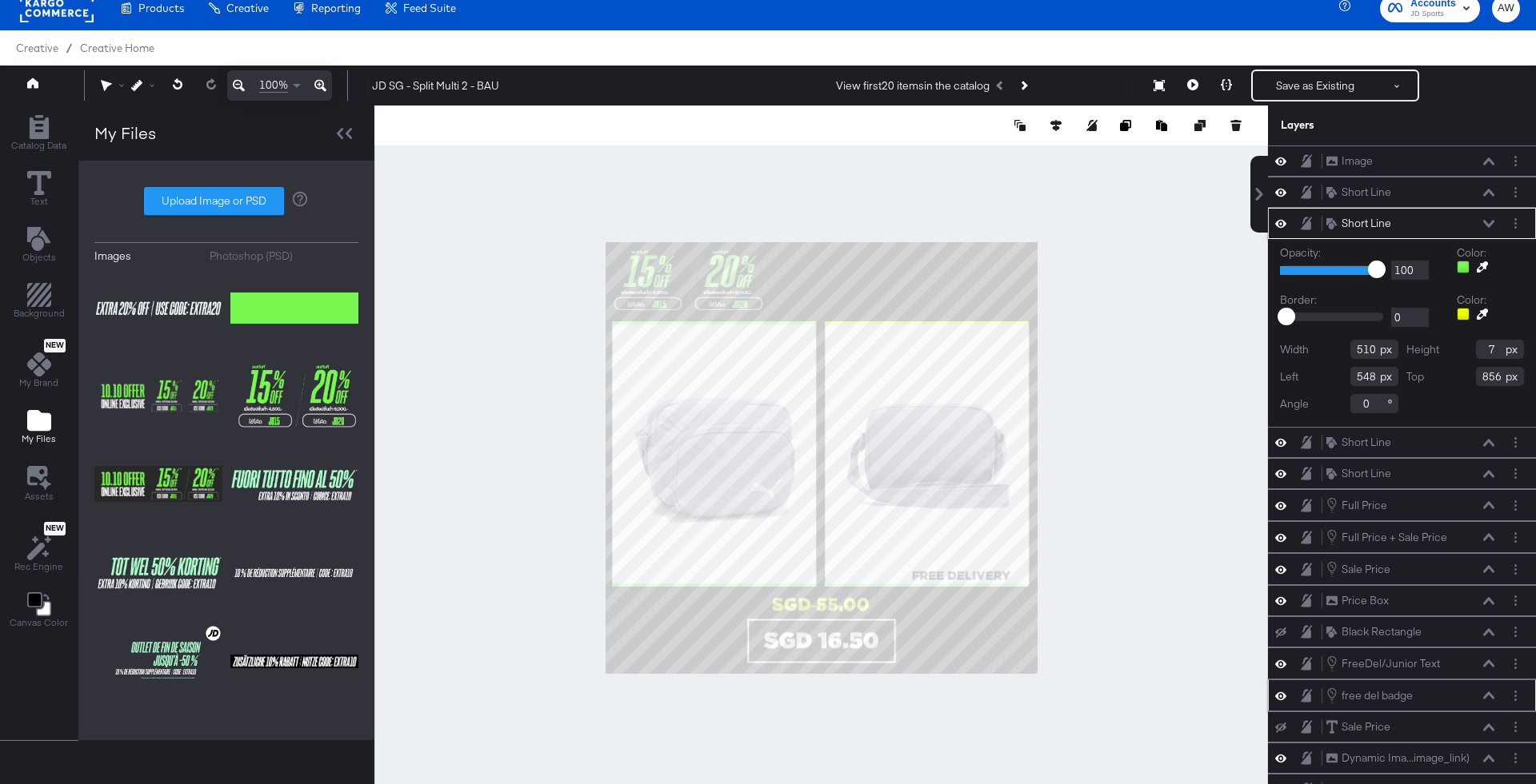
click at [1489, 220] on icon at bounding box center [1488, 223] width 11 height 8
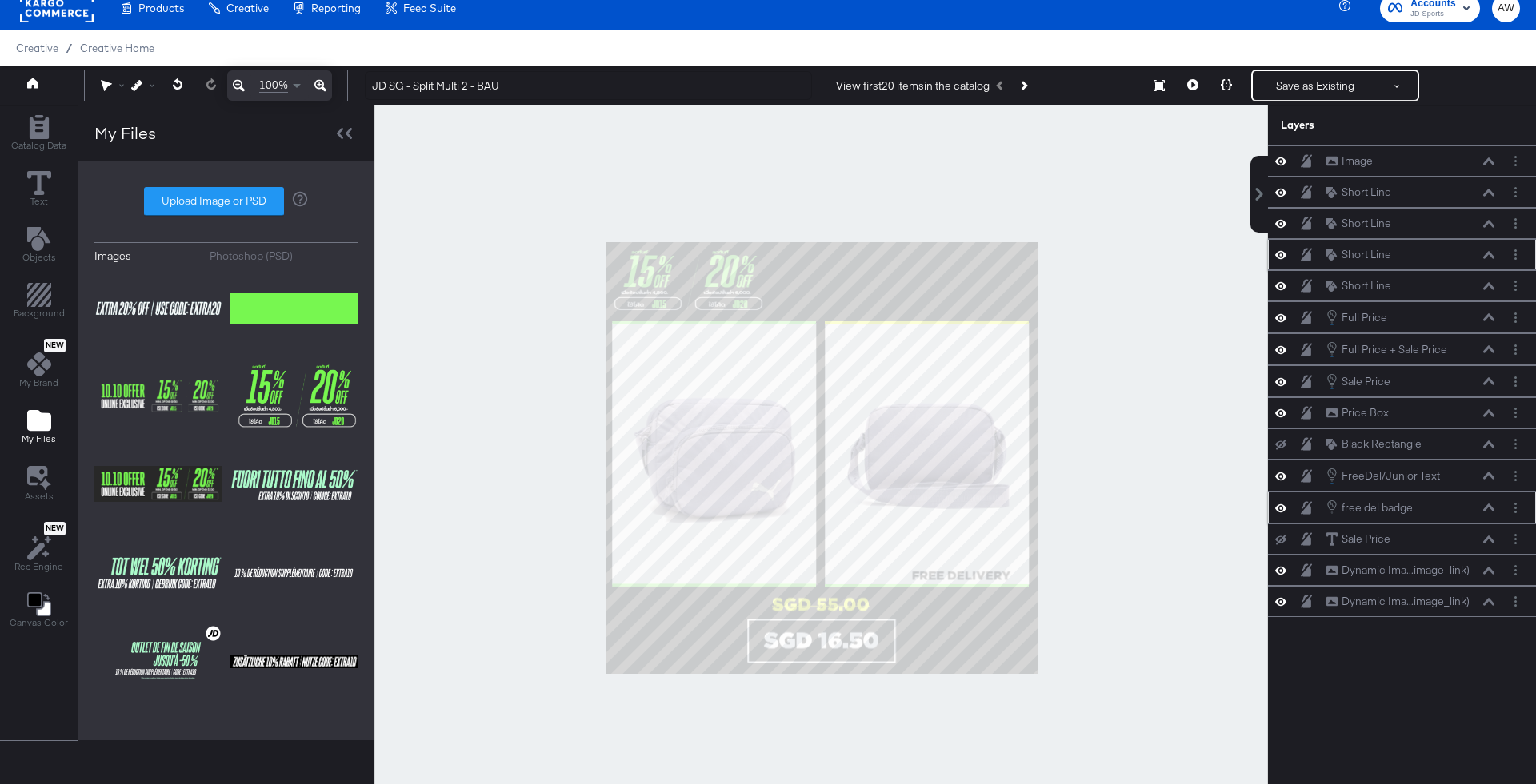
click at [1491, 251] on icon at bounding box center [1488, 255] width 11 height 8
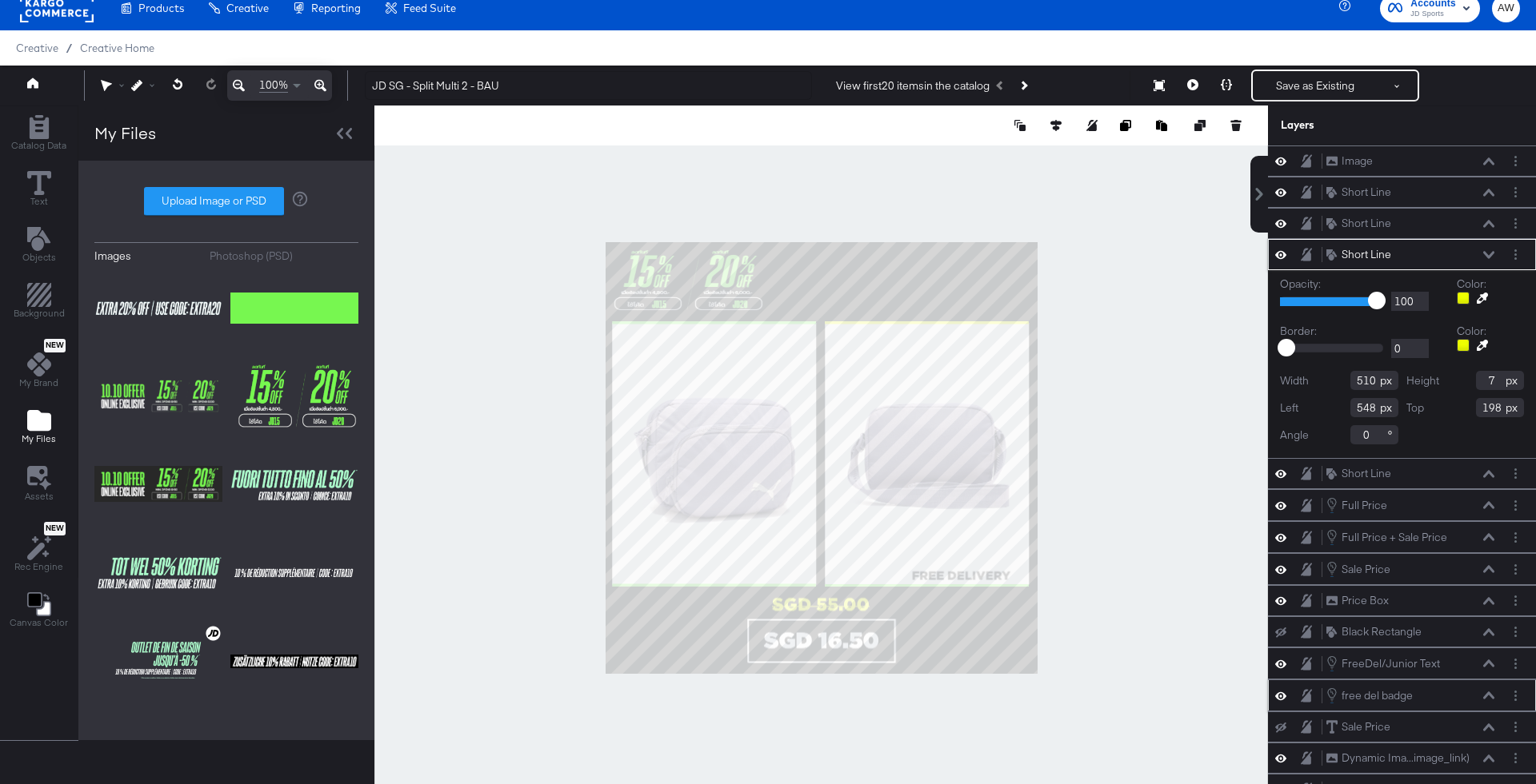
click at [1486, 292] on icon at bounding box center [1482, 298] width 11 height 11
click at [733, 266] on div at bounding box center [821, 457] width 891 height 705
type input "510"
type input "7"
click at [1489, 256] on button at bounding box center [1488, 255] width 13 height 9
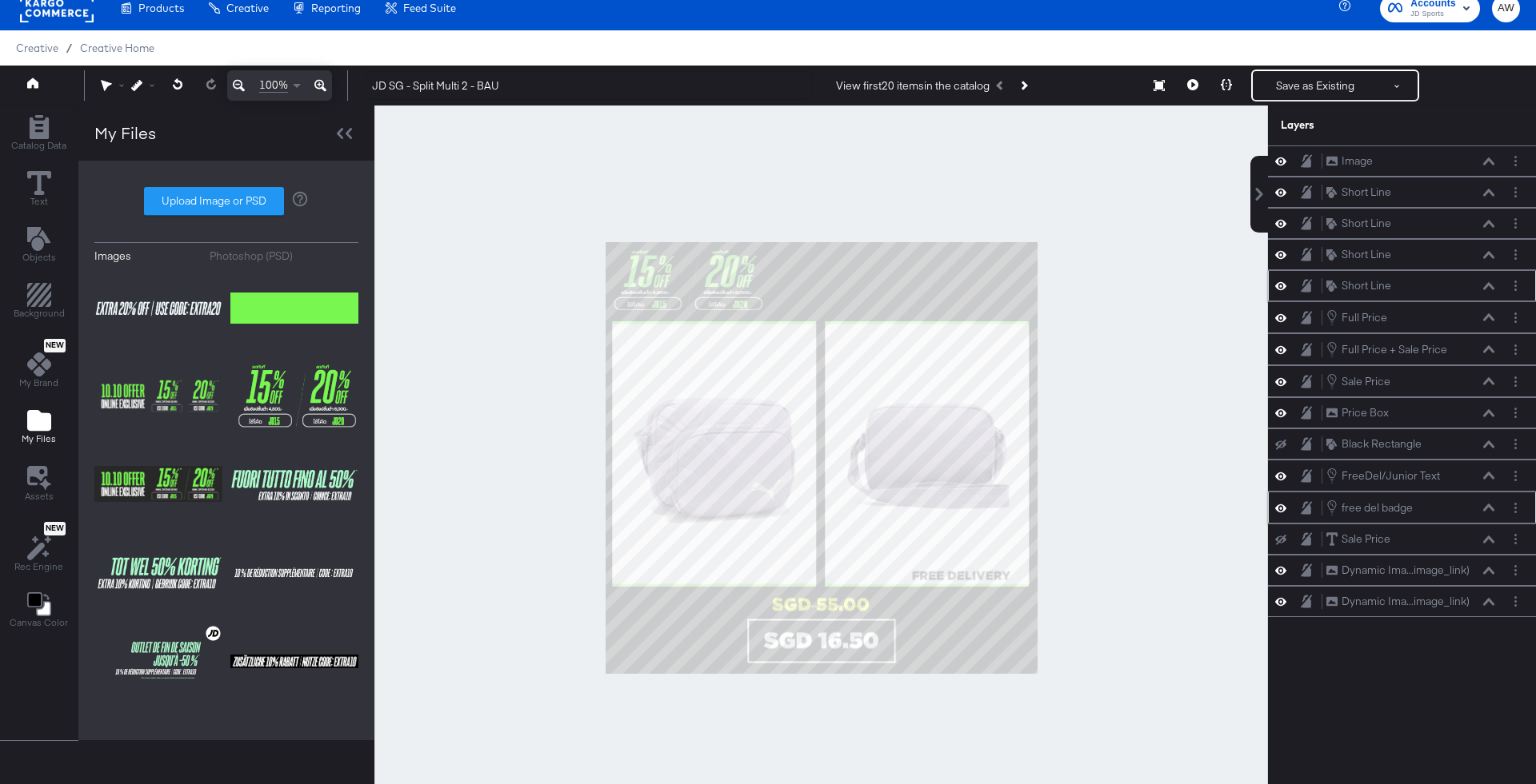
click at [1494, 287] on div "Short Line Short Line" at bounding box center [1414, 286] width 178 height 17
click at [1491, 283] on icon at bounding box center [1488, 286] width 11 height 7
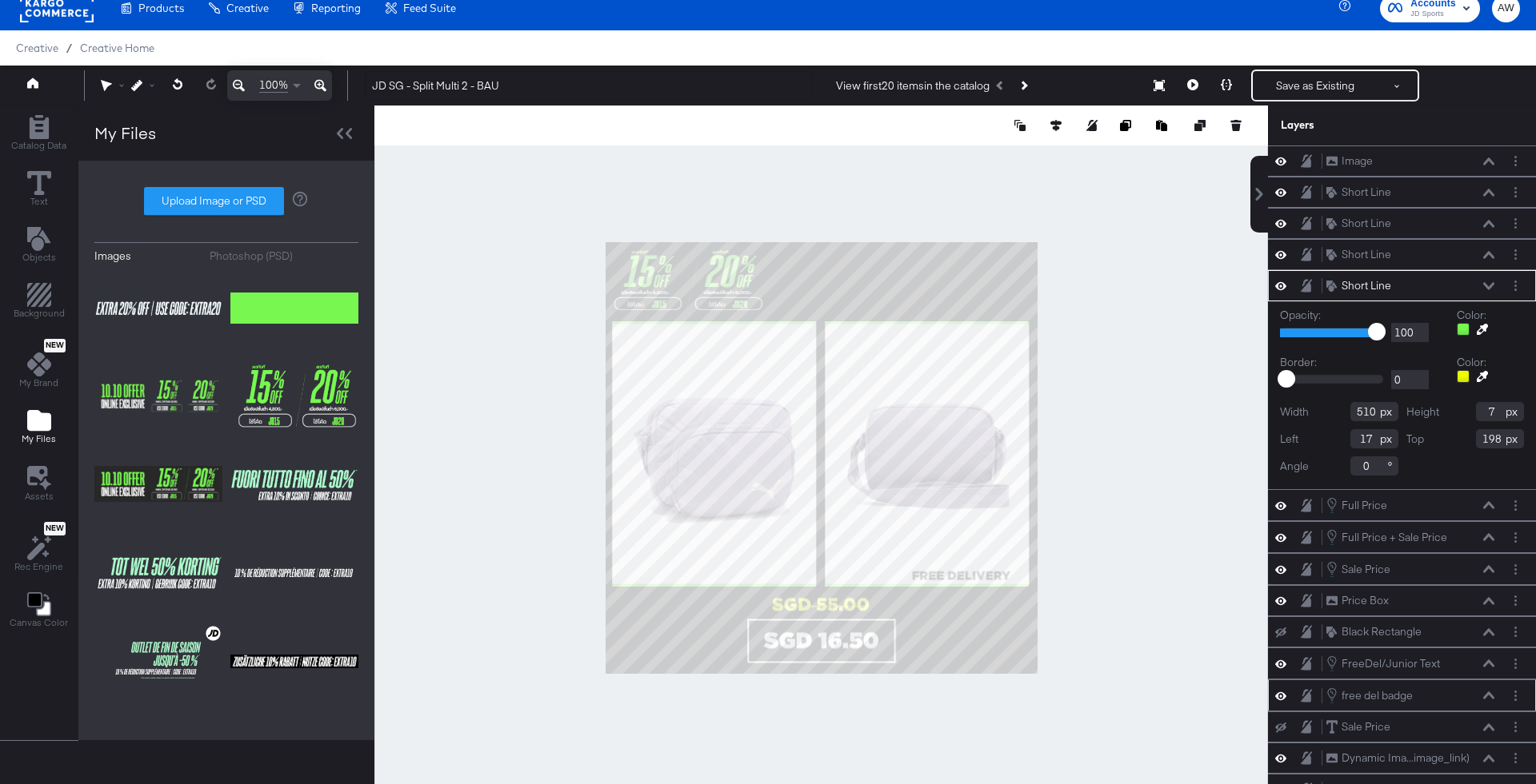
click at [1491, 282] on icon at bounding box center [1488, 286] width 11 height 8
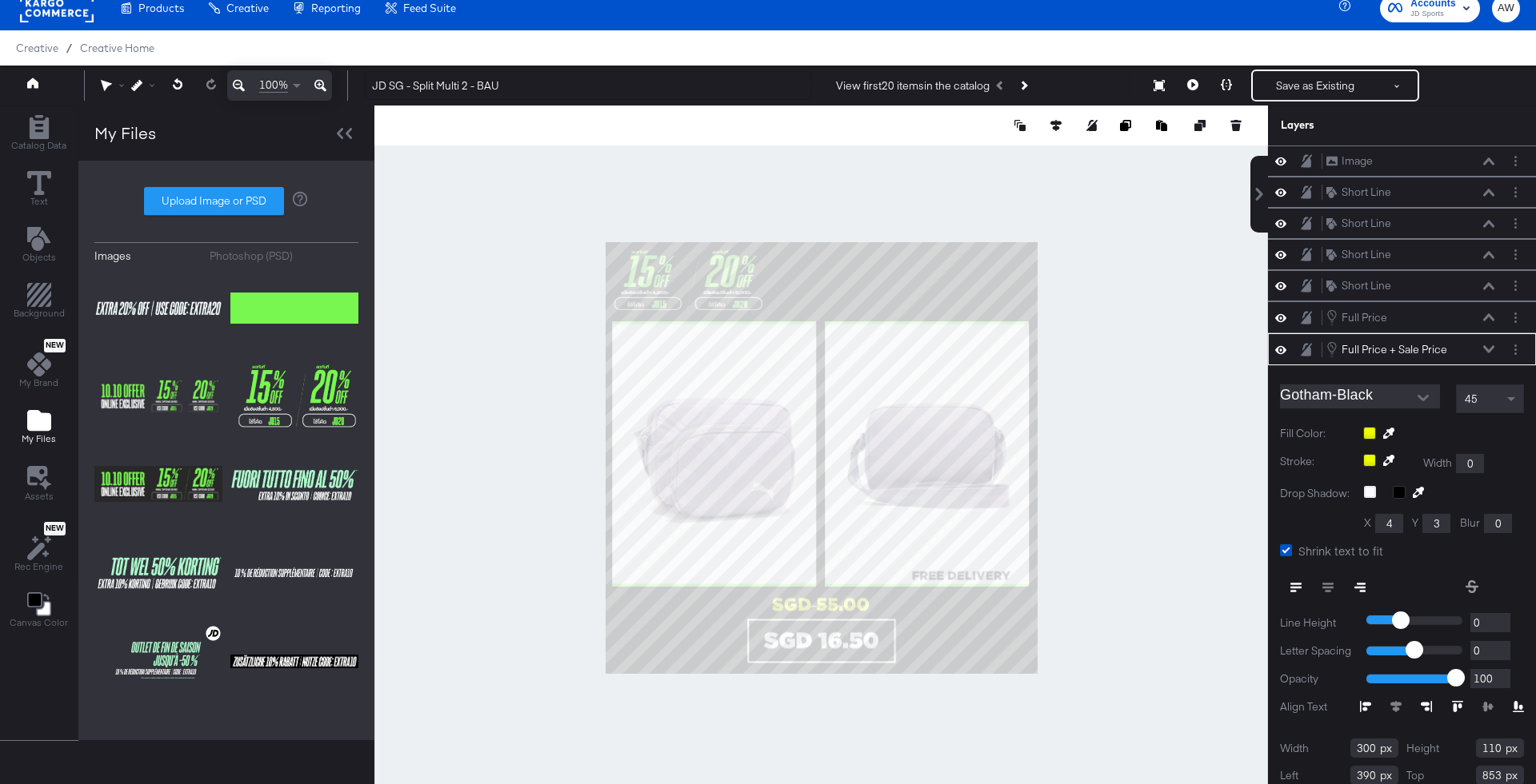
scroll to position [35, 0]
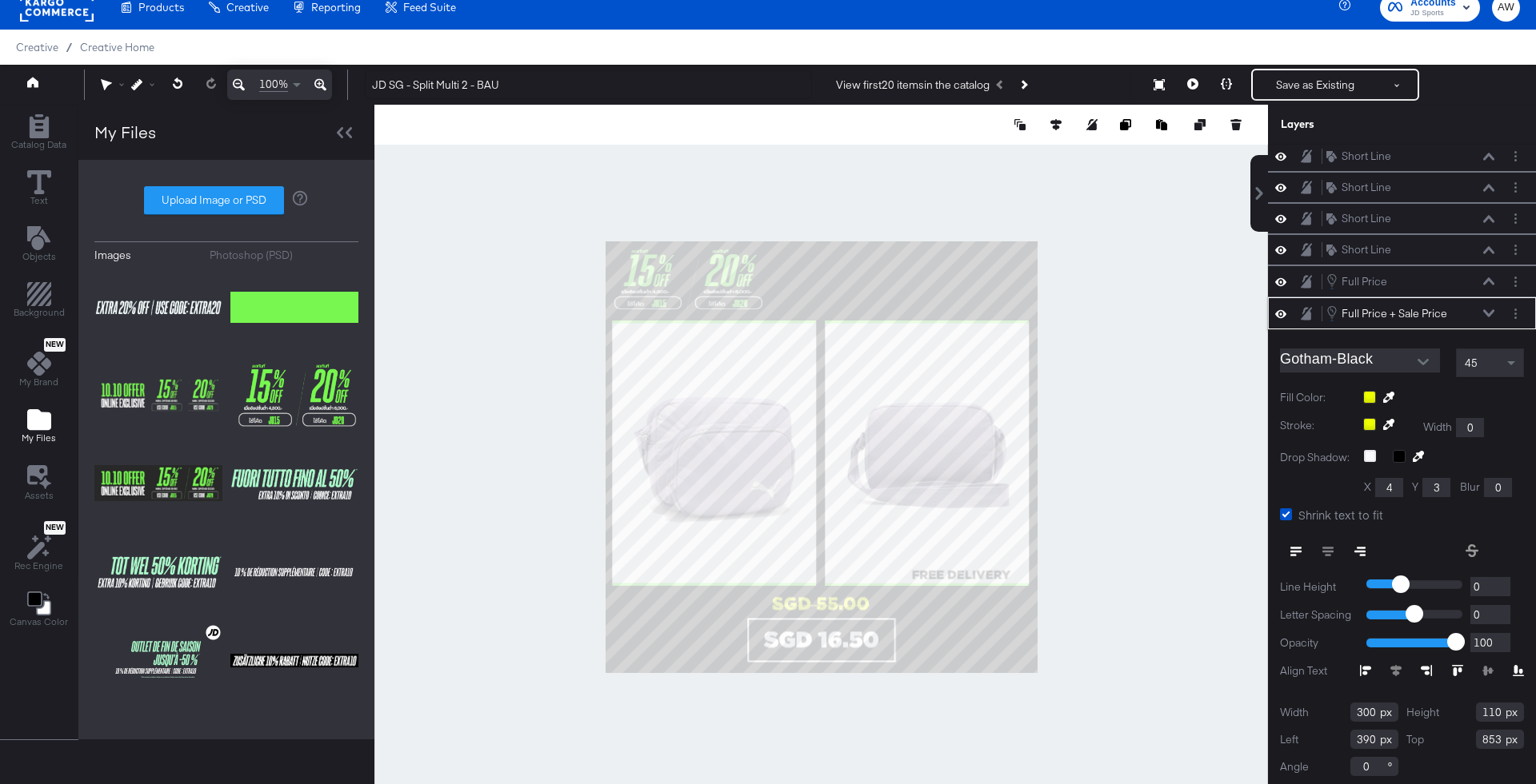
click at [1386, 392] on icon at bounding box center [1389, 398] width 11 height 11
click at [733, 257] on div at bounding box center [821, 456] width 891 height 705
click at [1491, 310] on icon at bounding box center [1488, 313] width 11 height 8
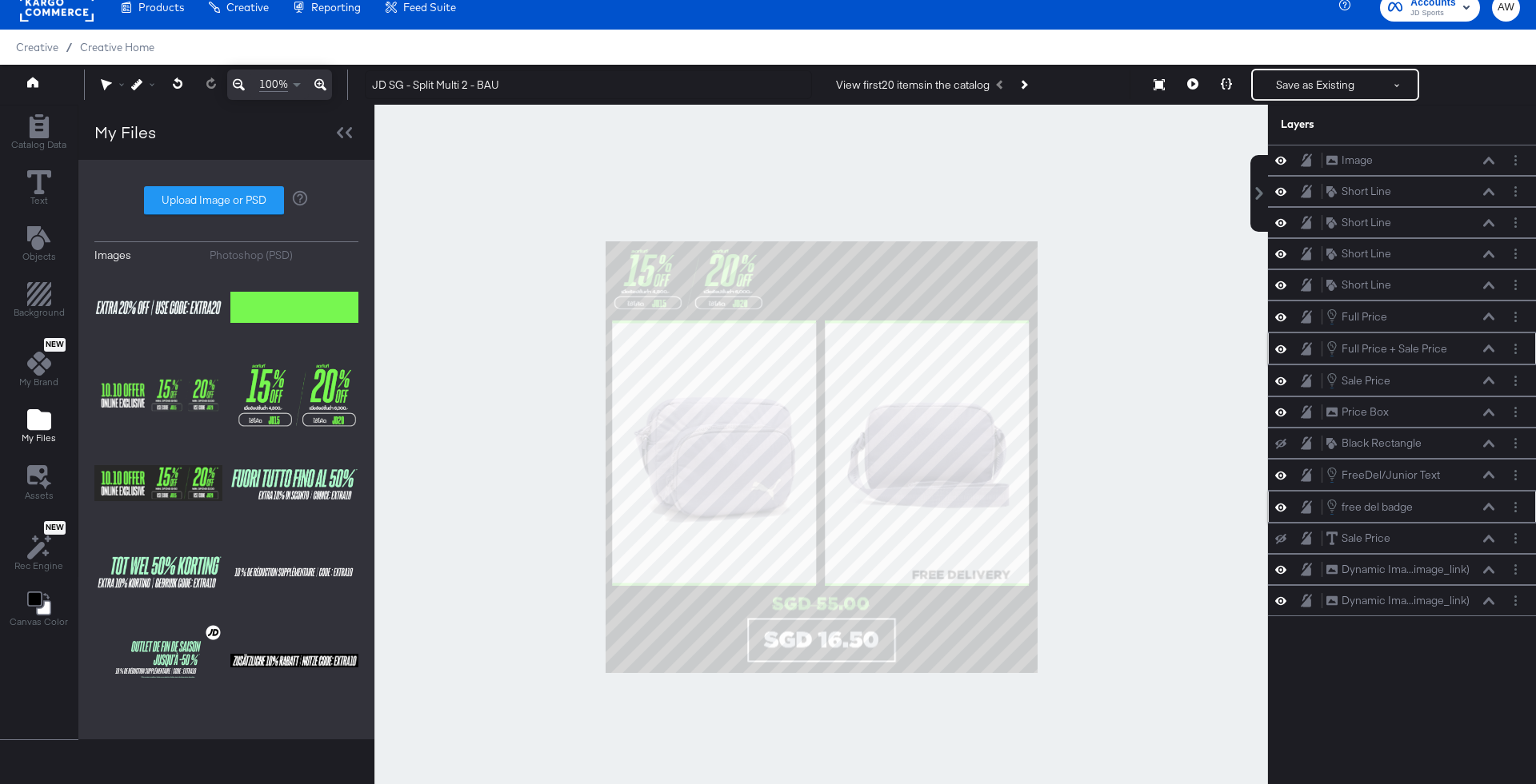
scroll to position [0, 0]
click at [1485, 376] on icon at bounding box center [1488, 380] width 11 height 8
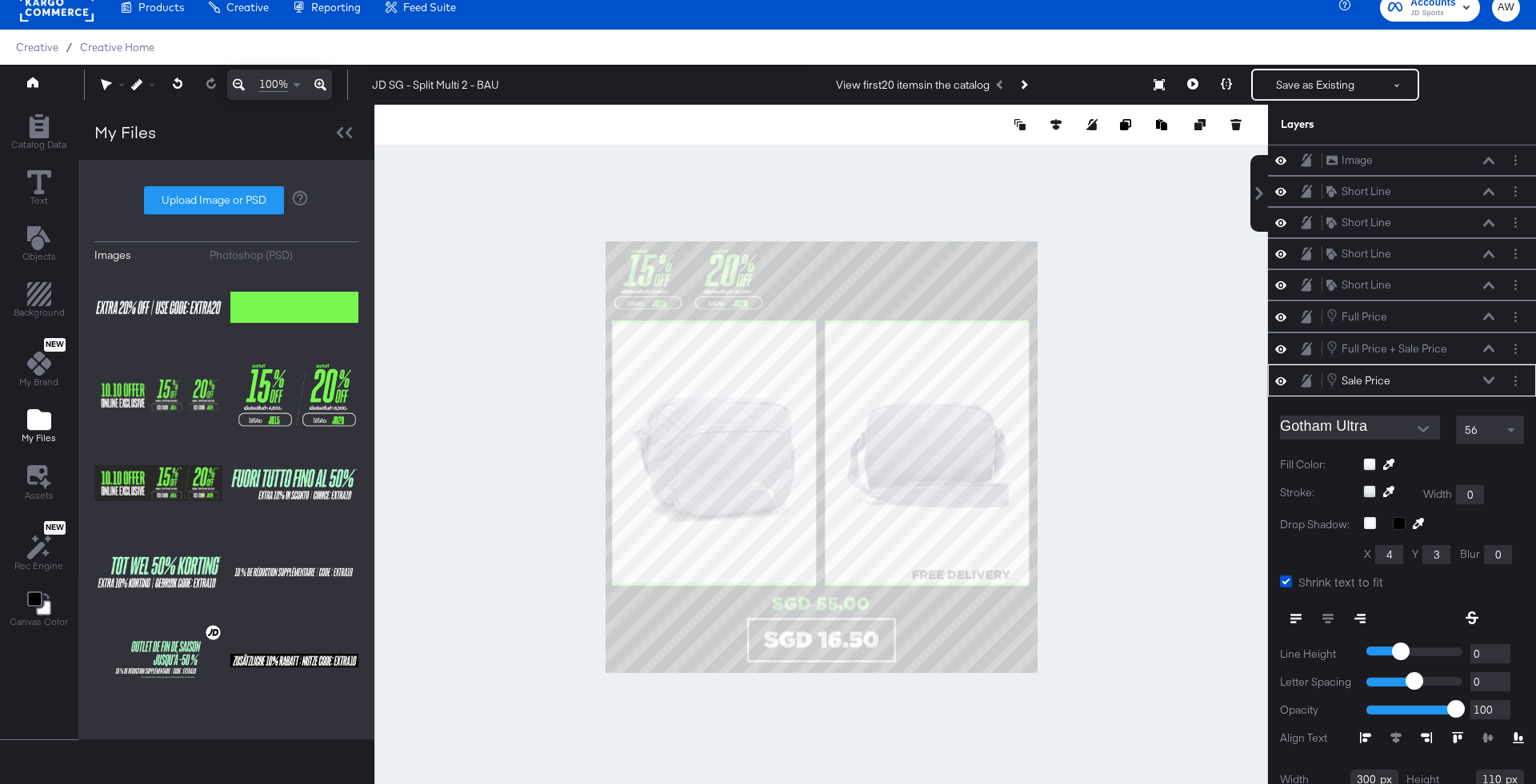
scroll to position [66, 0]
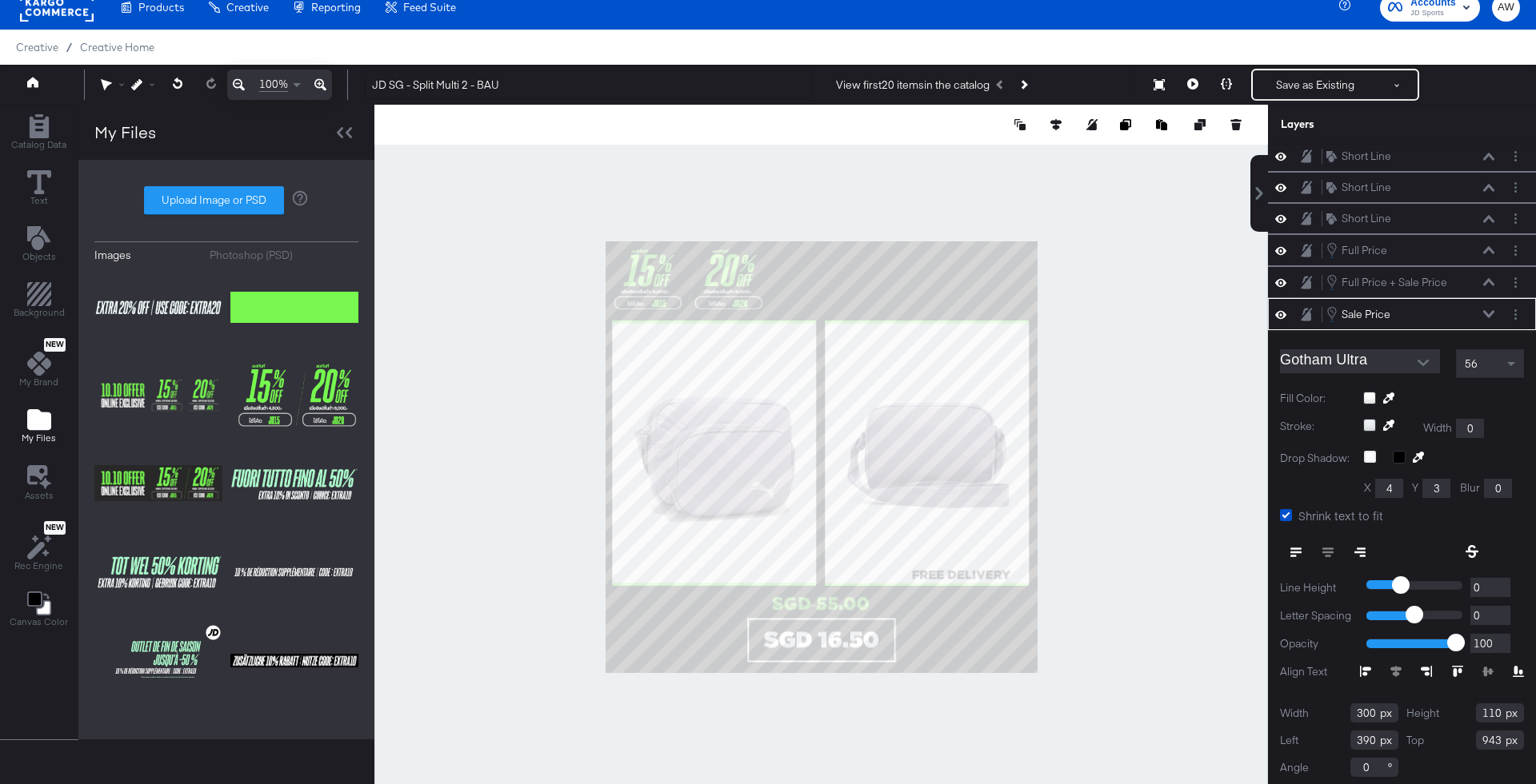
click at [1480, 305] on div "Sale Price Sale Price" at bounding box center [1410, 314] width 170 height 18
click at [1488, 310] on icon at bounding box center [1488, 314] width 11 height 8
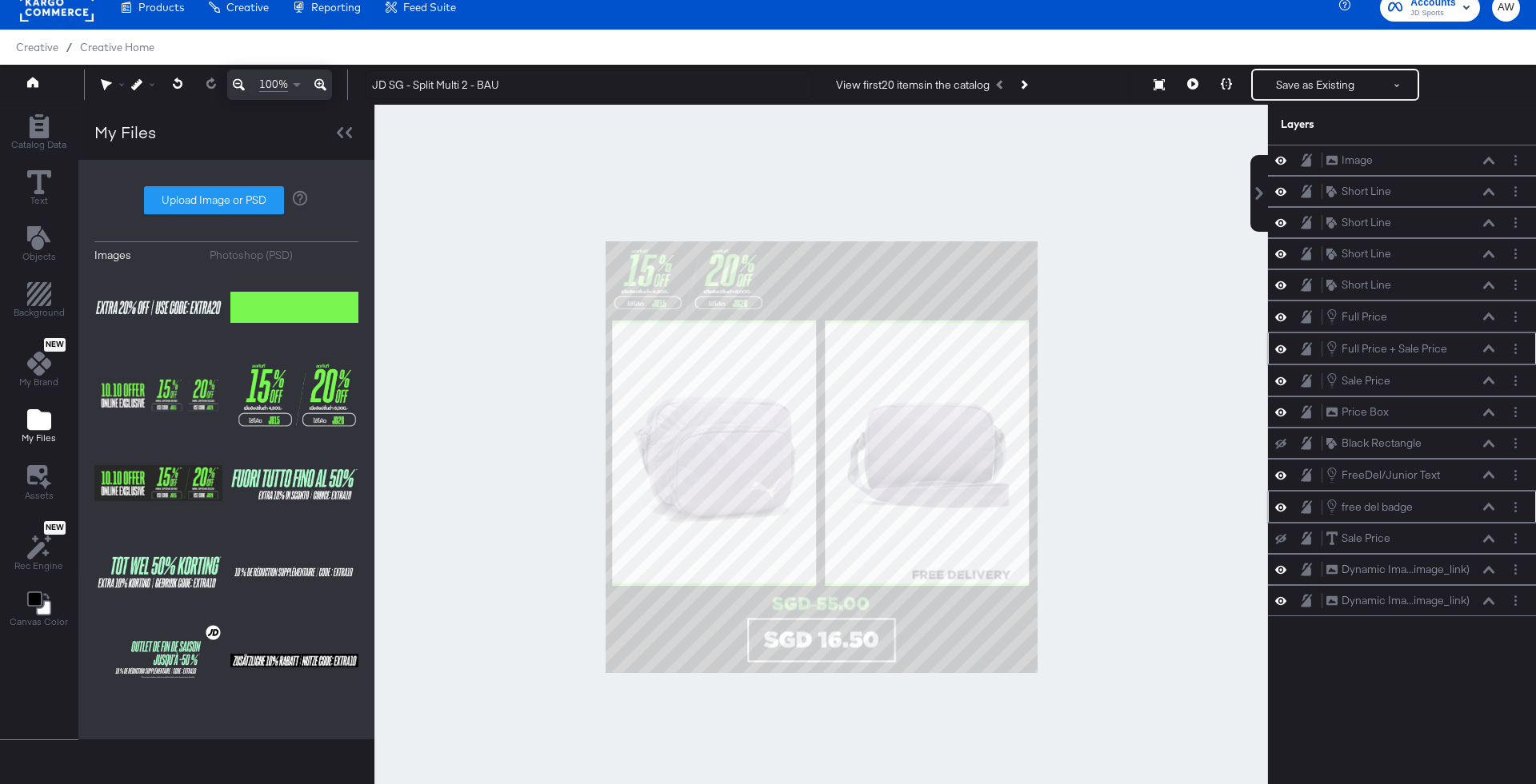
click at [1490, 350] on div "Full Price + Sale Price Full Price + Sale Price" at bounding box center [1410, 348] width 170 height 18
click at [1490, 345] on icon at bounding box center [1488, 348] width 11 height 7
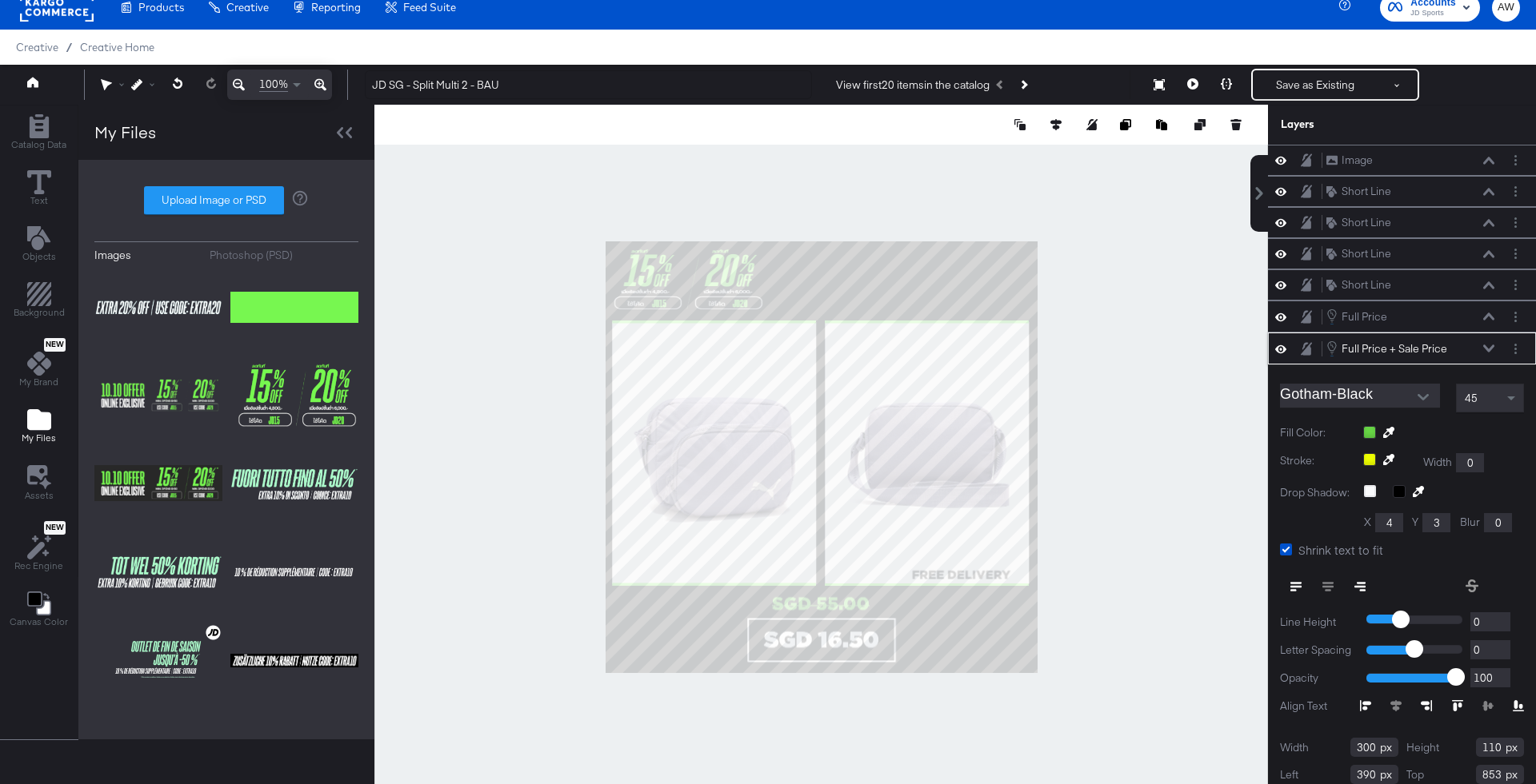
scroll to position [35, 0]
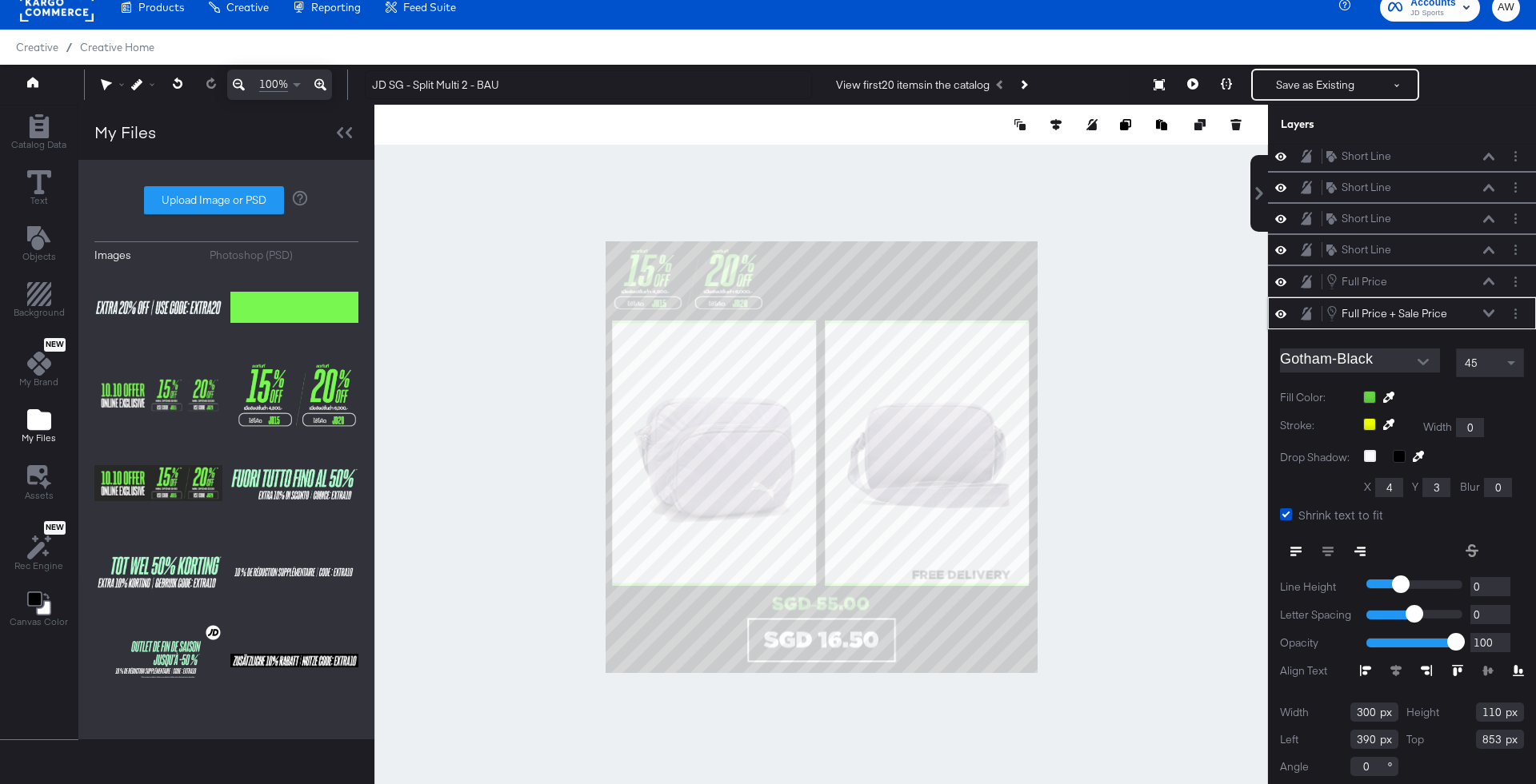
click at [1490, 309] on icon at bounding box center [1488, 313] width 11 height 8
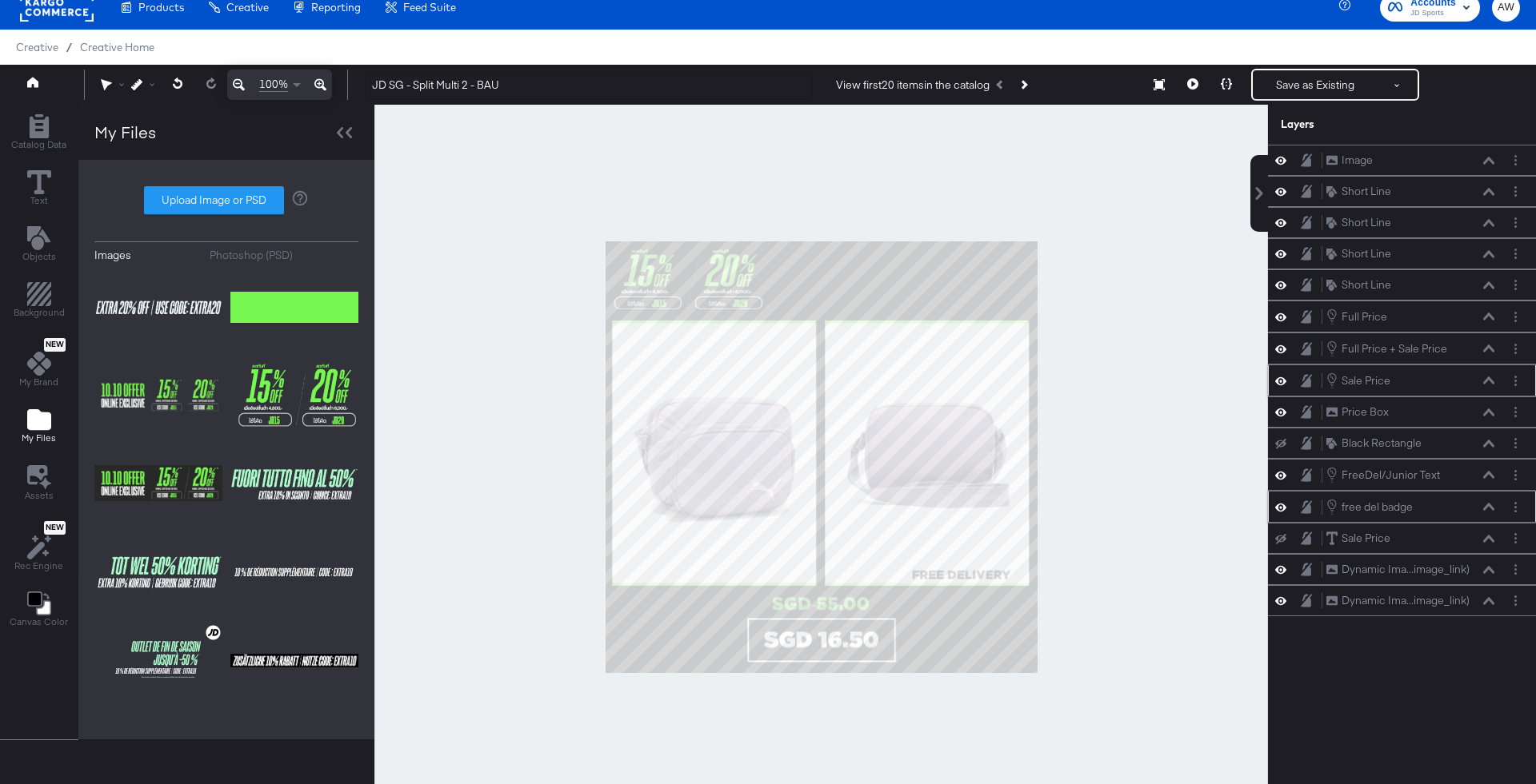
click at [1487, 376] on icon at bounding box center [1488, 380] width 11 height 7
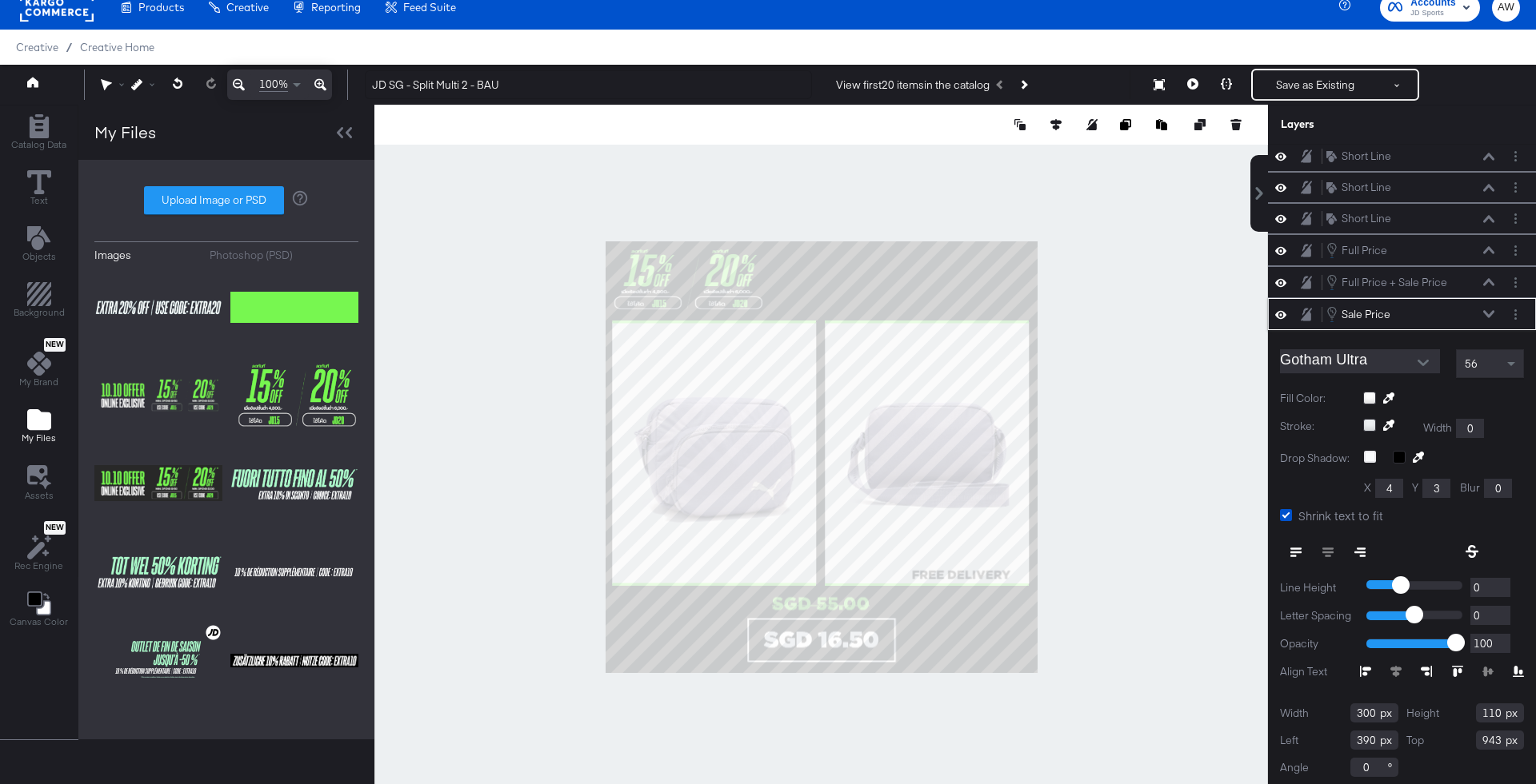
click at [1487, 305] on div "Sale Price Sale Price" at bounding box center [1410, 314] width 170 height 18
click at [1494, 309] on button at bounding box center [1488, 314] width 13 height 9
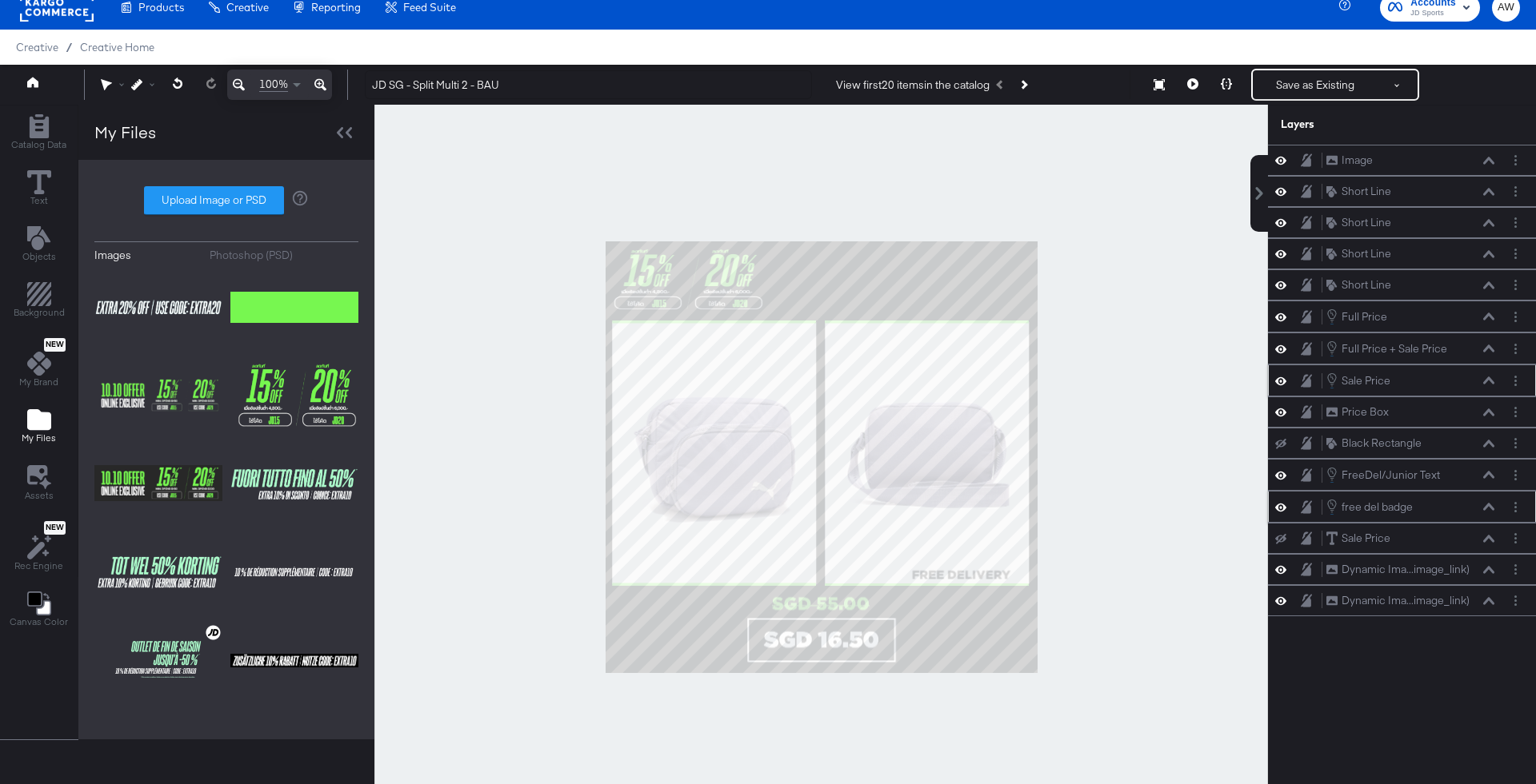
scroll to position [0, 0]
click at [1239, 353] on div at bounding box center [821, 456] width 893 height 705
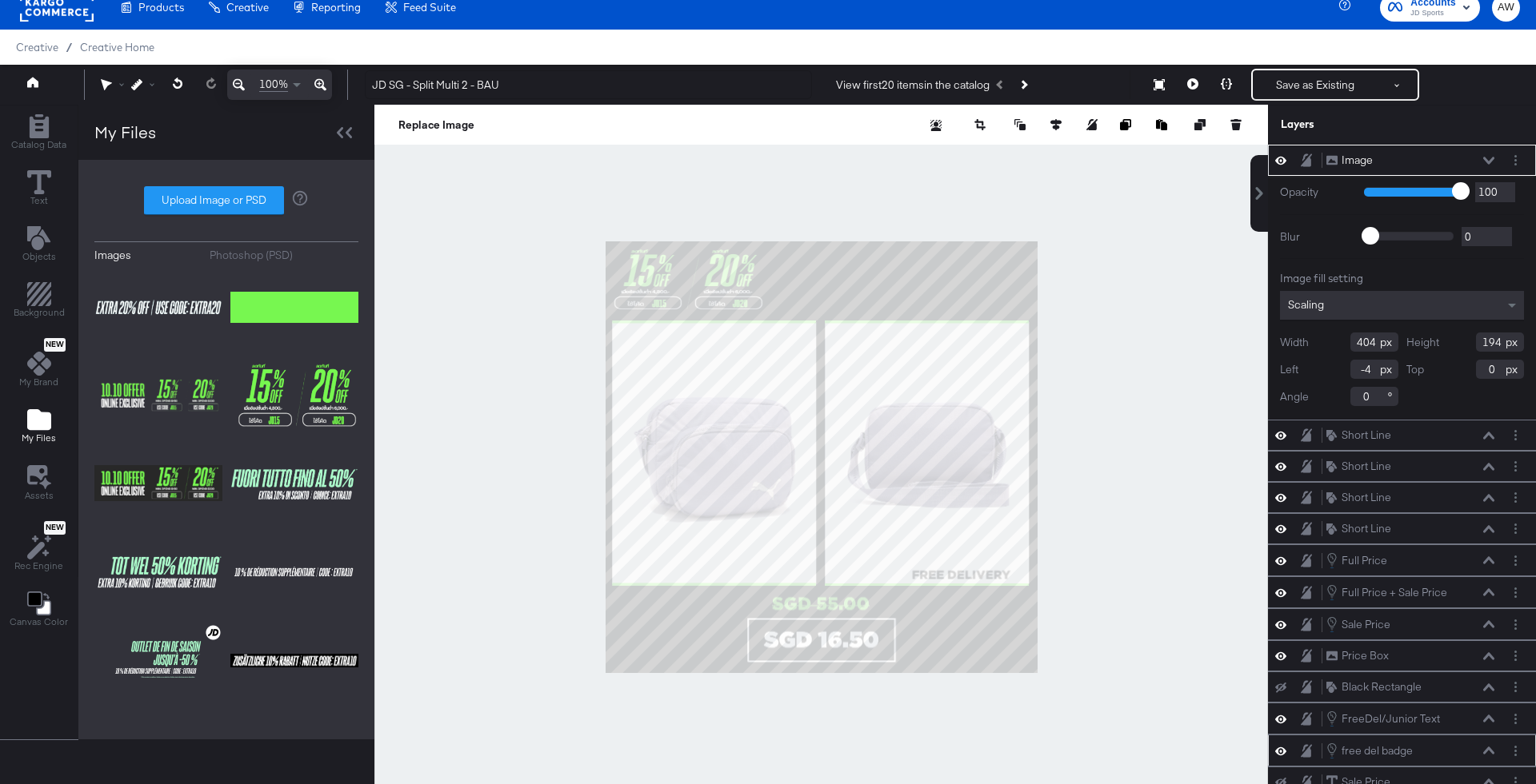
type input "440"
type input "211"
type input "306"
type input "-6"
click at [1103, 302] on div at bounding box center [821, 456] width 893 height 705
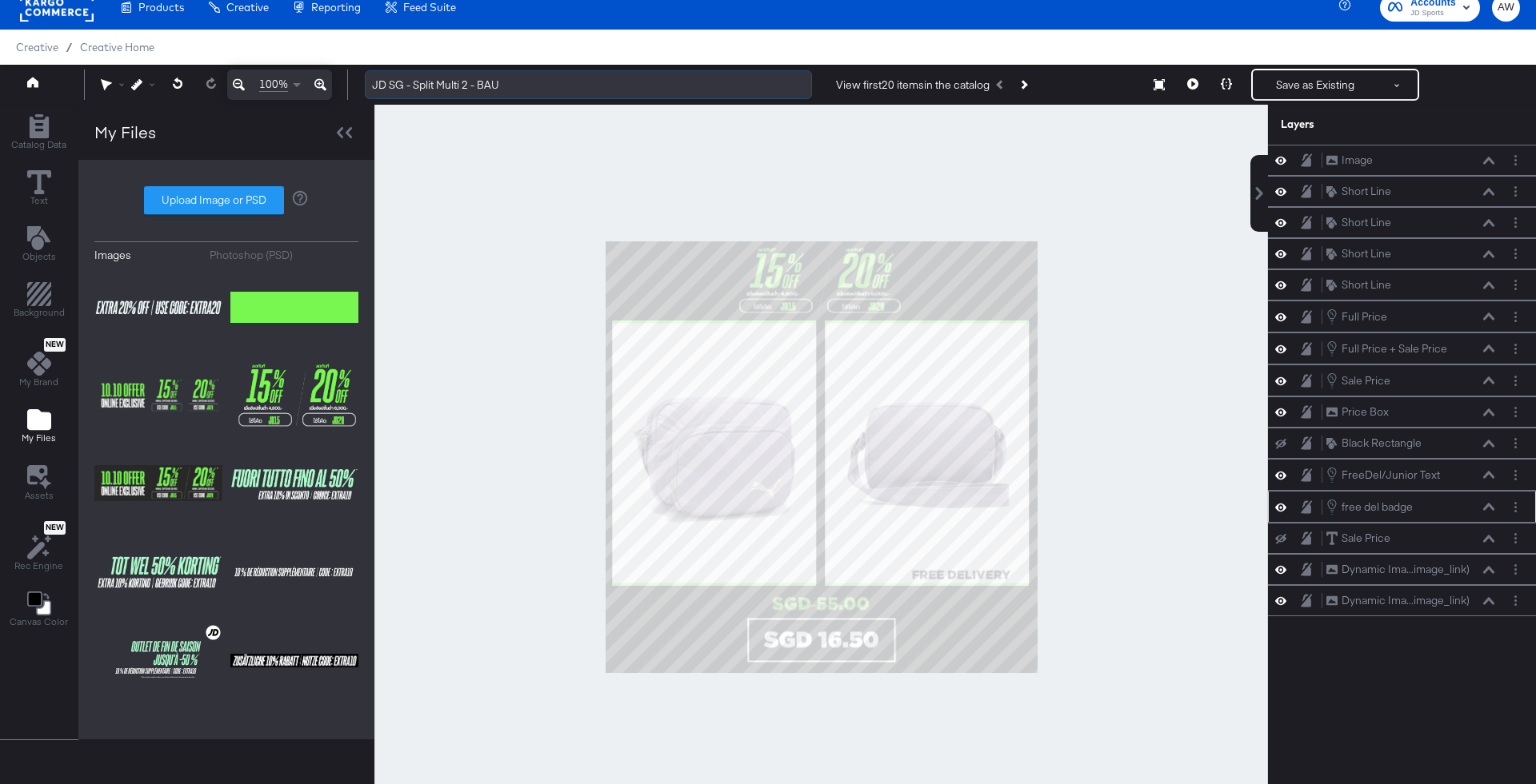
click at [496, 89] on input "JD SG - Split Multi 2 - BAU" at bounding box center [589, 86] width 447 height 30
type input "JD SG - Split Multi 2 - 10.10"
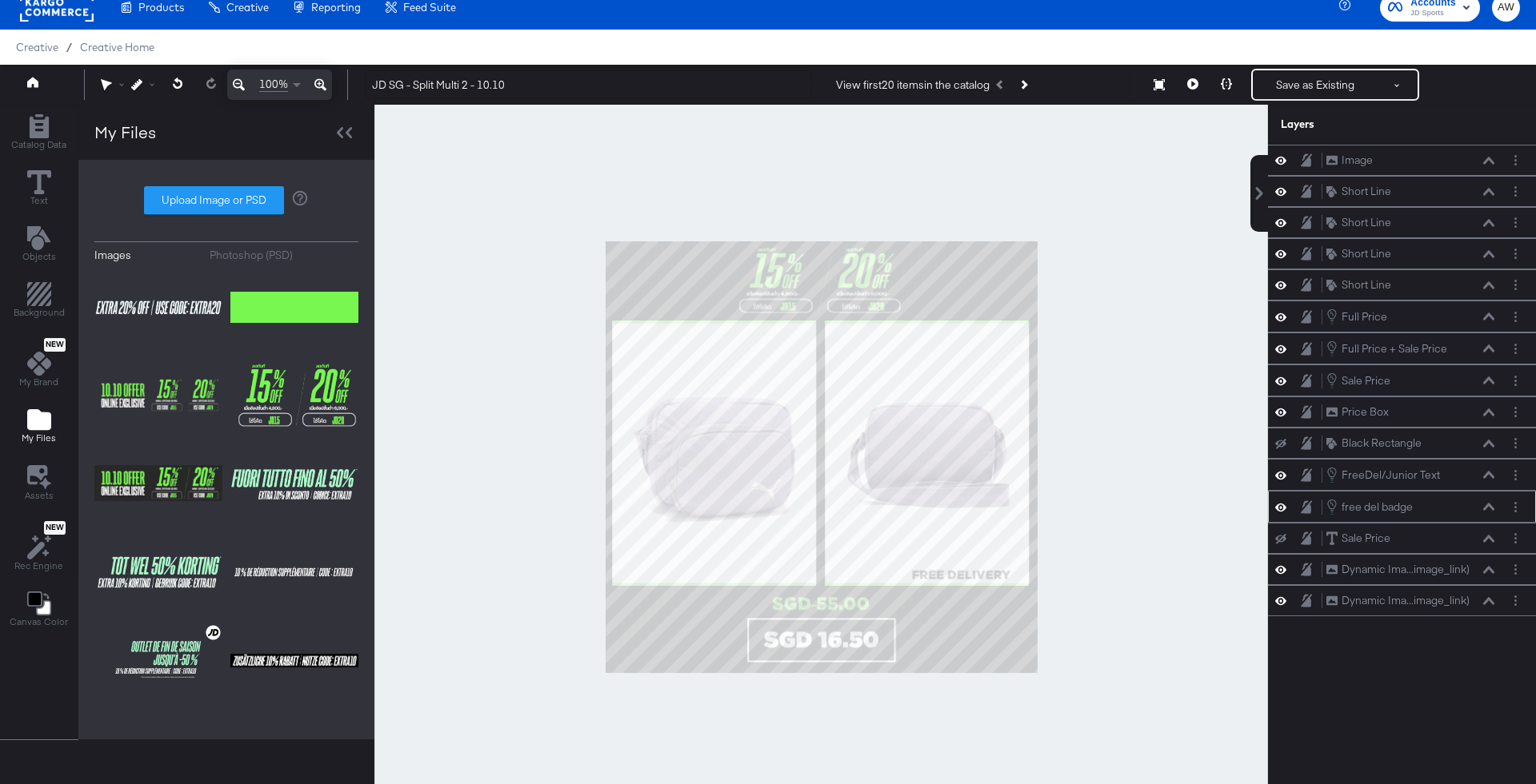
click at [1129, 197] on div at bounding box center [821, 456] width 893 height 705
click at [1389, 88] on button at bounding box center [1397, 85] width 40 height 29
click at [1328, 136] on button "Save as New Design" at bounding box center [1343, 142] width 167 height 29
click at [1318, 90] on button "Save as New Design" at bounding box center [1315, 85] width 125 height 29
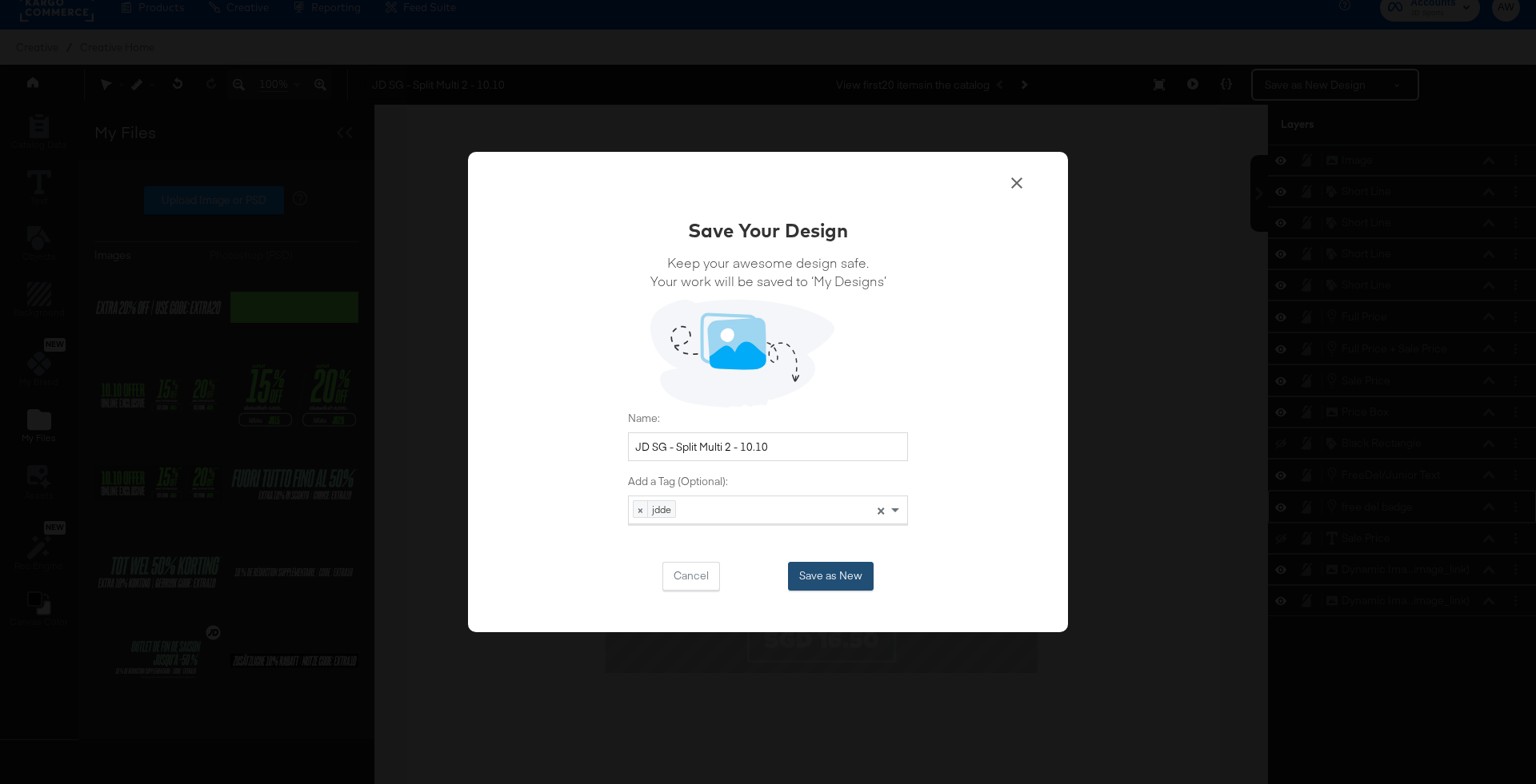
click at [837, 585] on button "Save as New" at bounding box center [831, 576] width 86 height 29
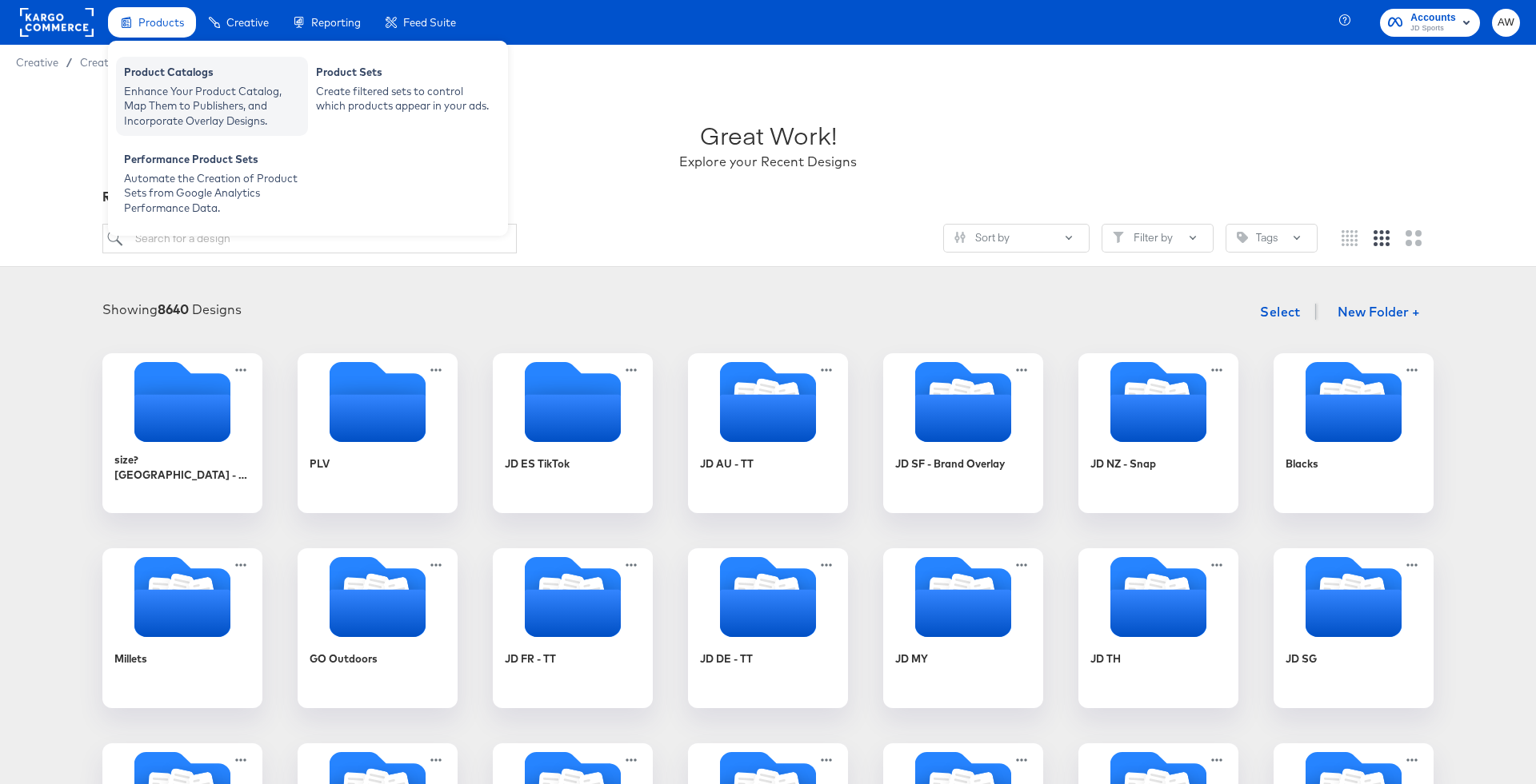
click at [197, 100] on div "Enhance Your Product Catalog, Map Them to Publishers, and Incorporate Overlay D…" at bounding box center [211, 106] width 176 height 45
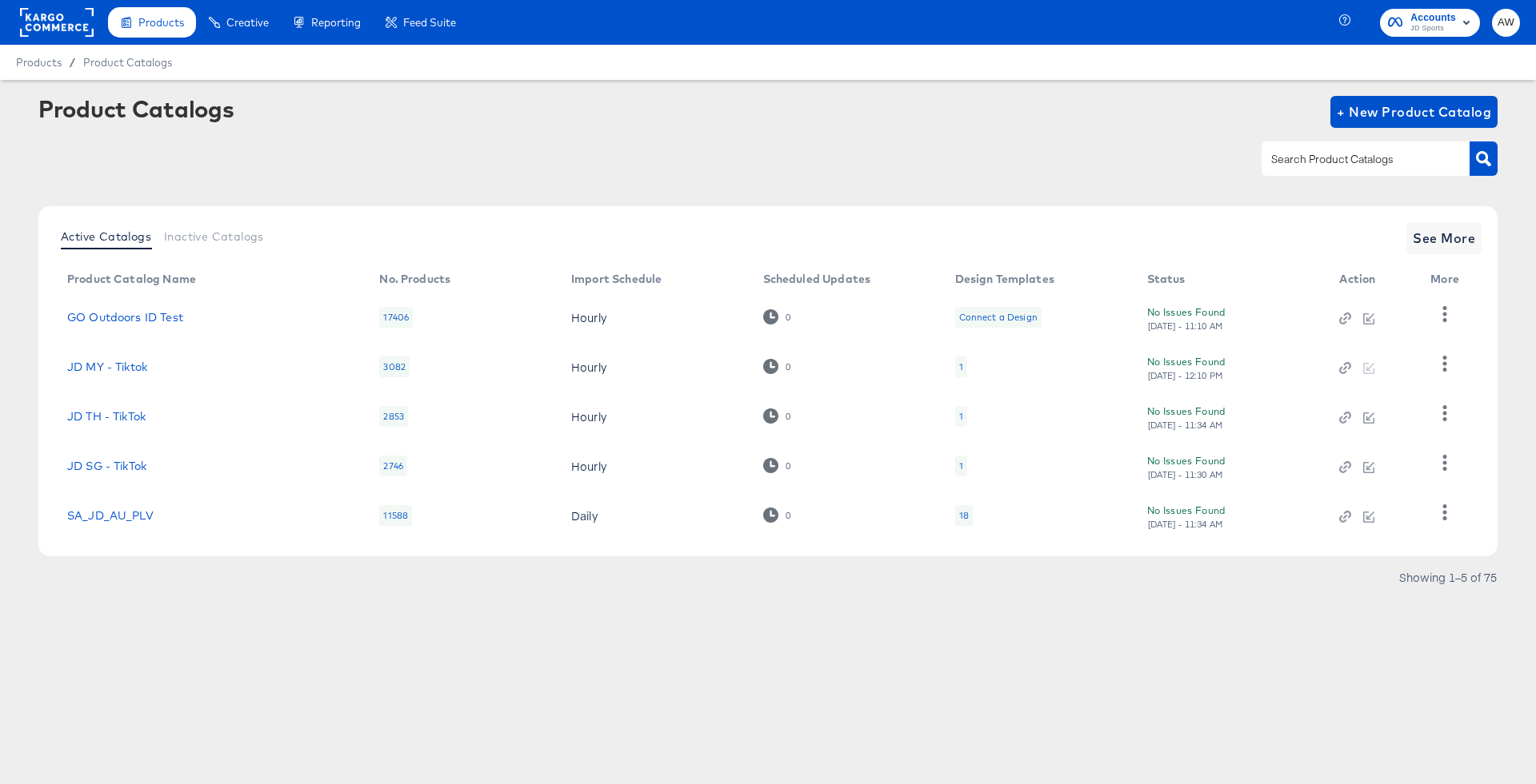
click at [60, 8] on rect at bounding box center [56, 22] width 74 height 29
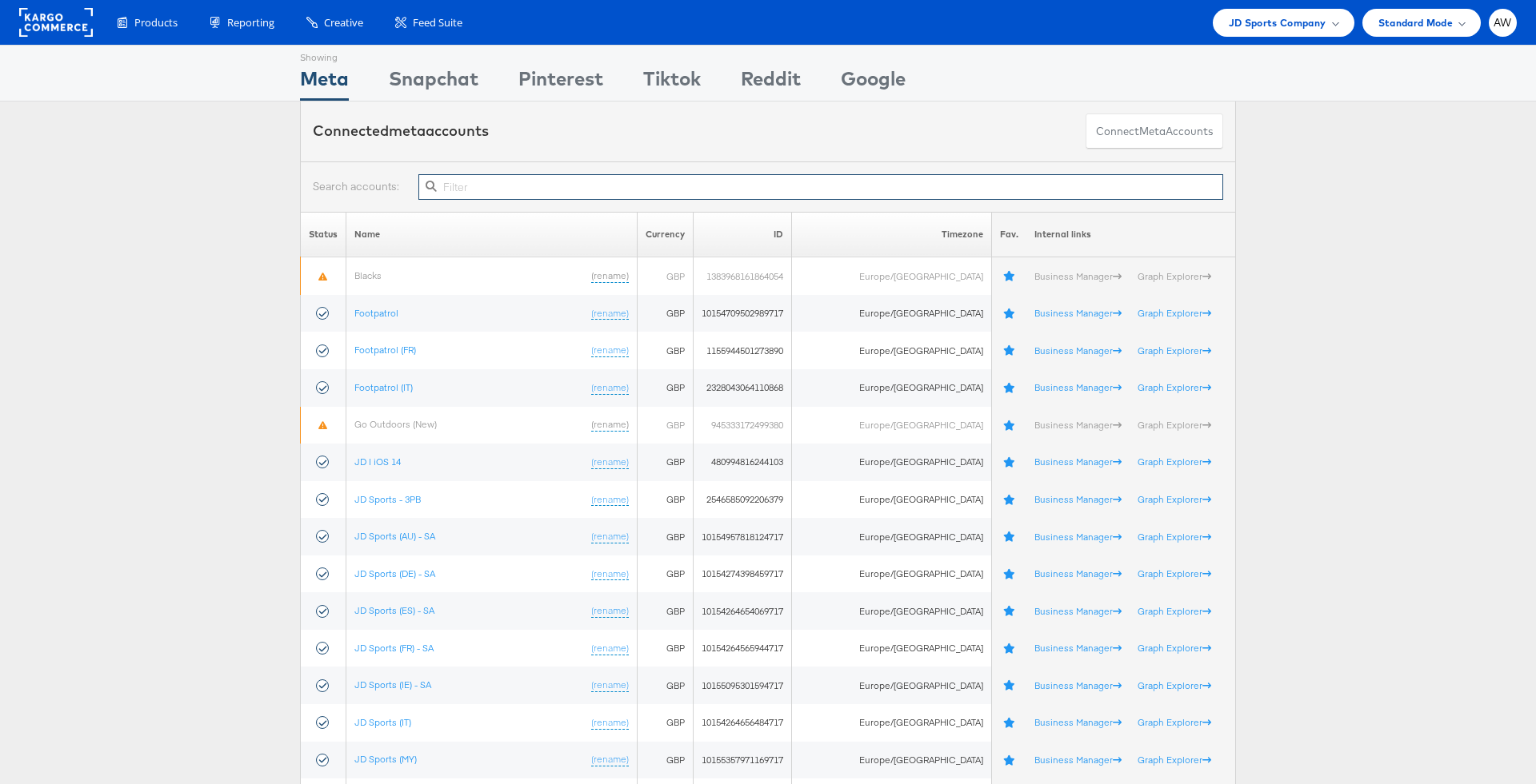
click at [470, 196] on input "text" at bounding box center [821, 186] width 805 height 25
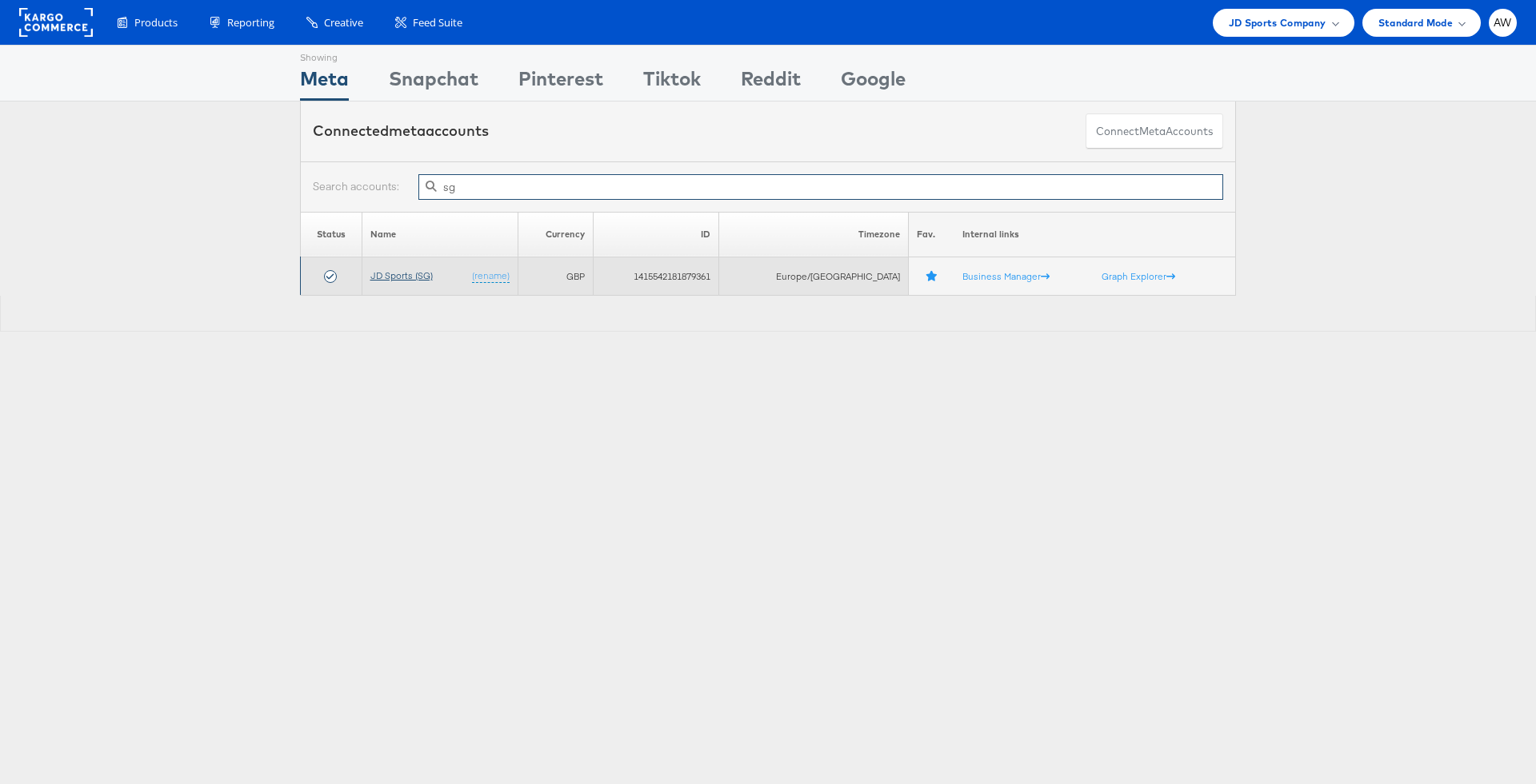
type input "sg"
click at [433, 272] on link "JD Sports (SG)" at bounding box center [401, 275] width 62 height 12
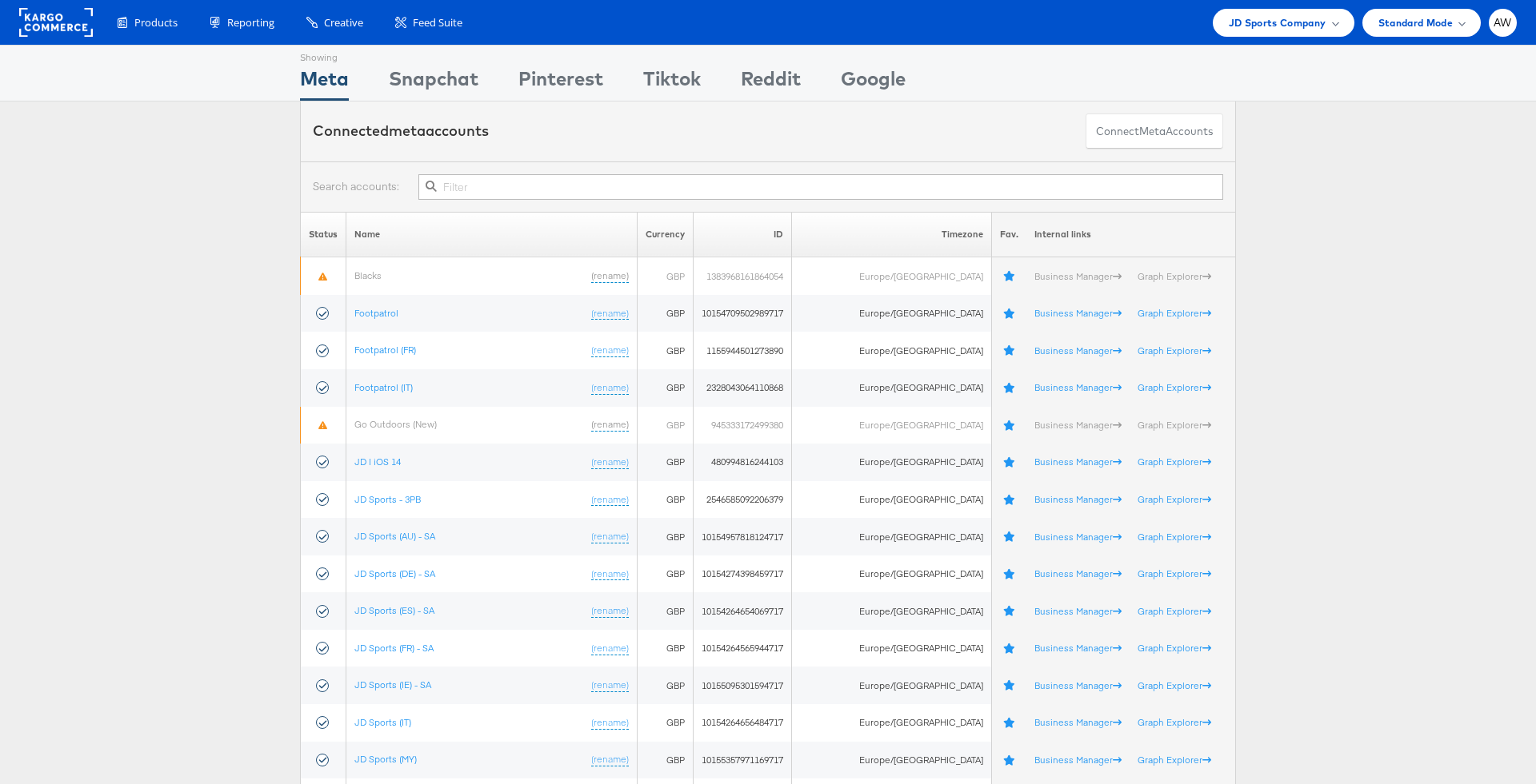
click at [593, 178] on input "text" at bounding box center [821, 186] width 805 height 25
type input "d"
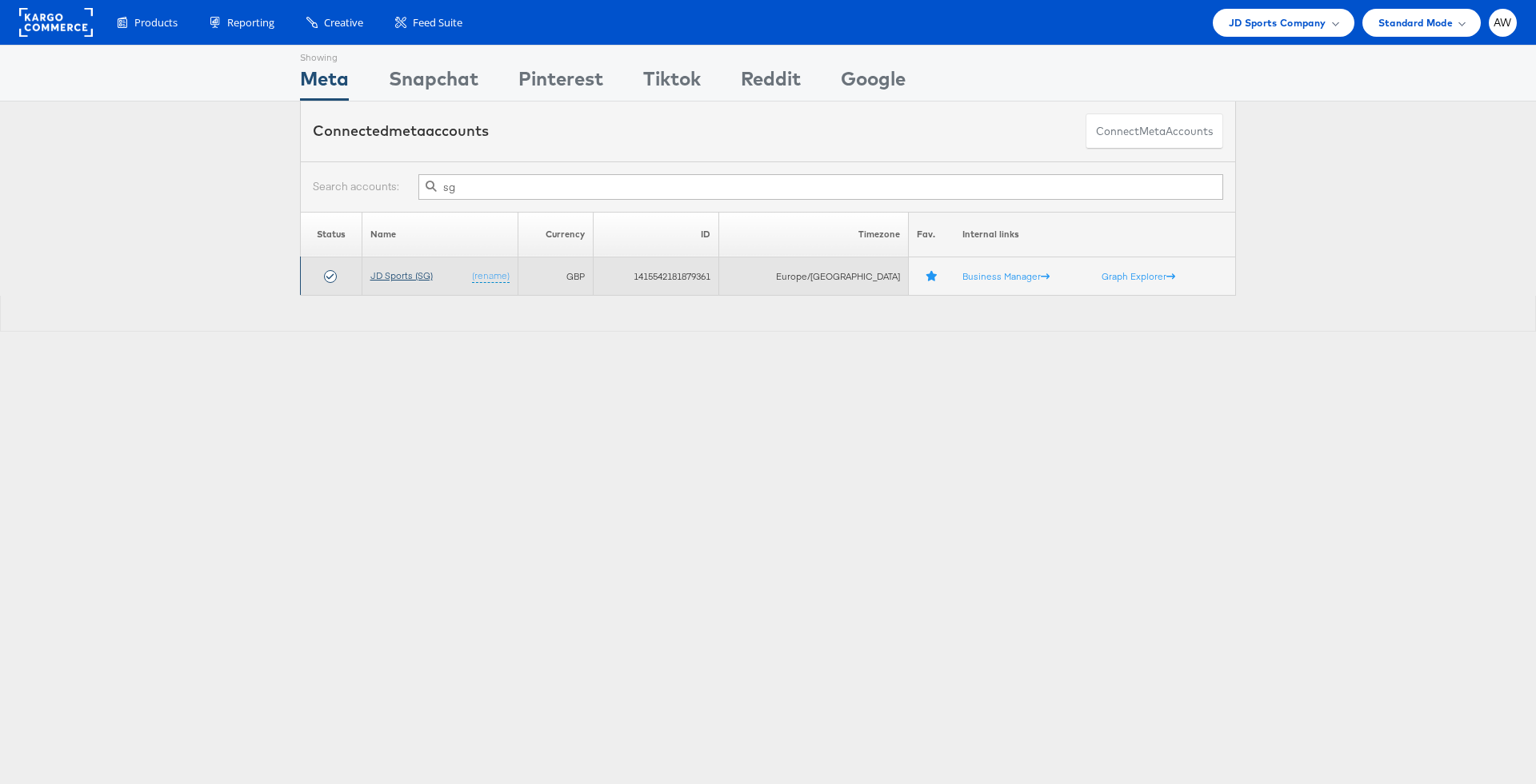
type input "sg"
click at [417, 279] on link "JD Sports (SG)" at bounding box center [401, 275] width 62 height 12
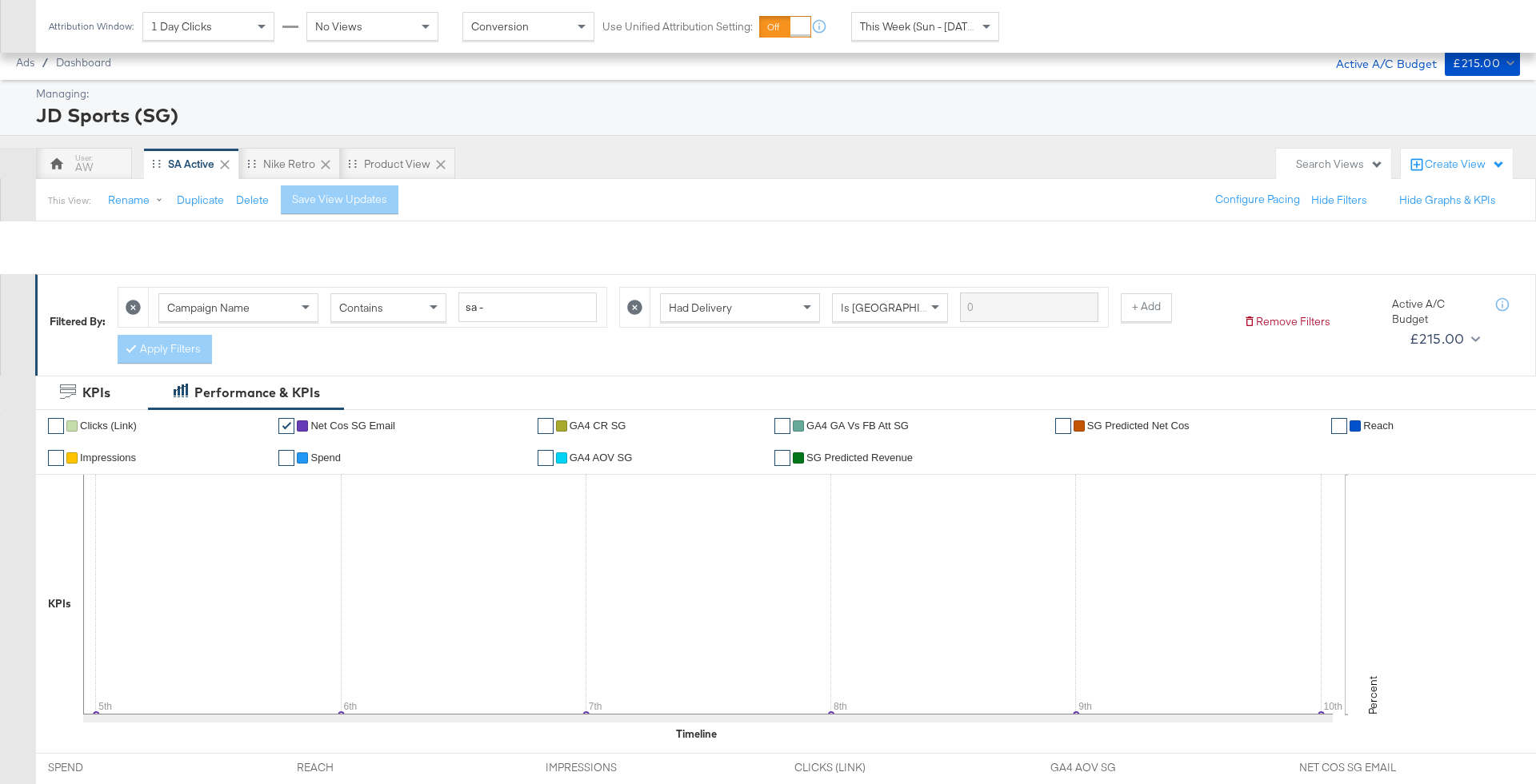
scroll to position [482, 0]
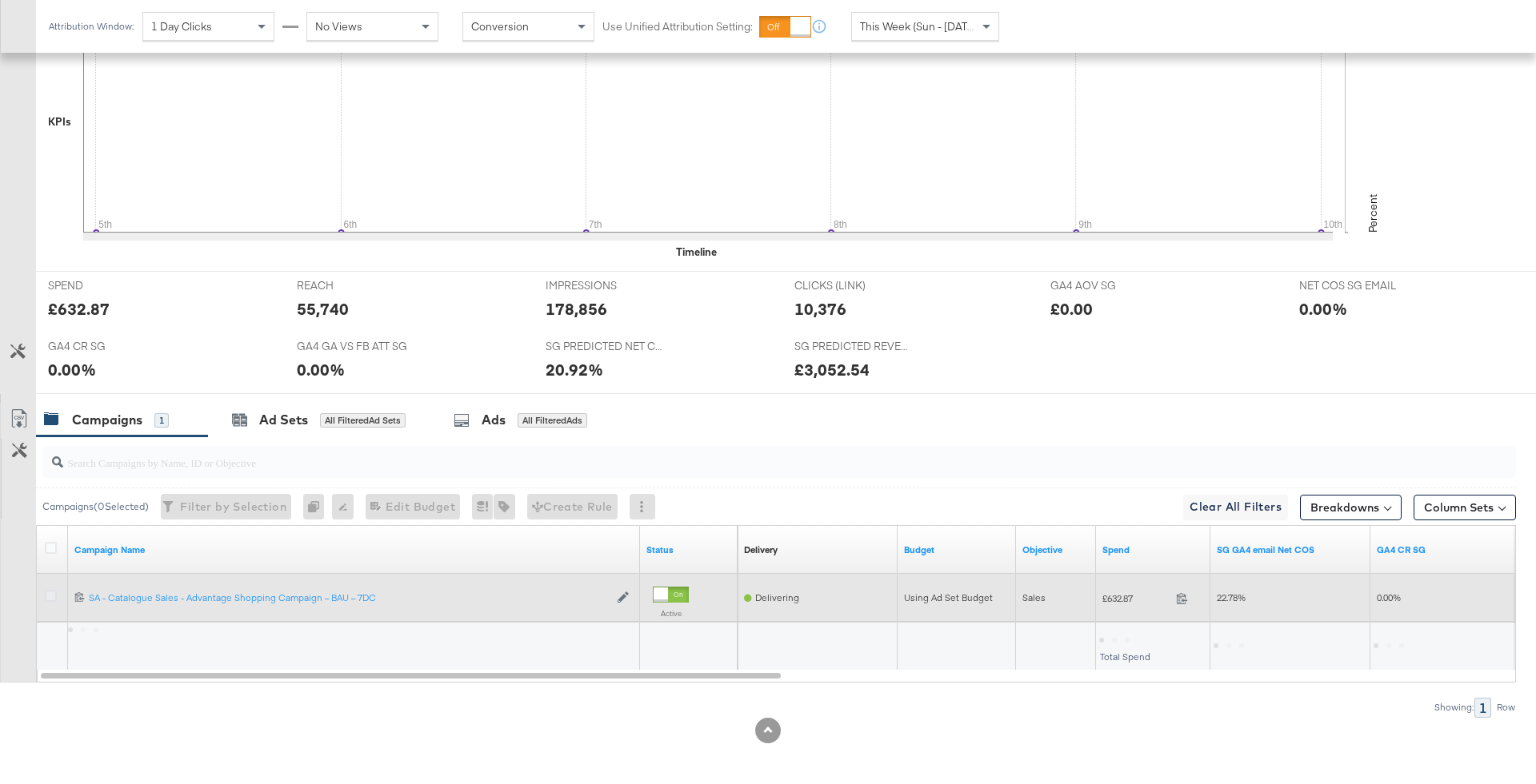
click at [50, 591] on icon at bounding box center [50, 596] width 12 height 12
click at [0, 0] on input "checkbox" at bounding box center [0, 0] width 0 height 0
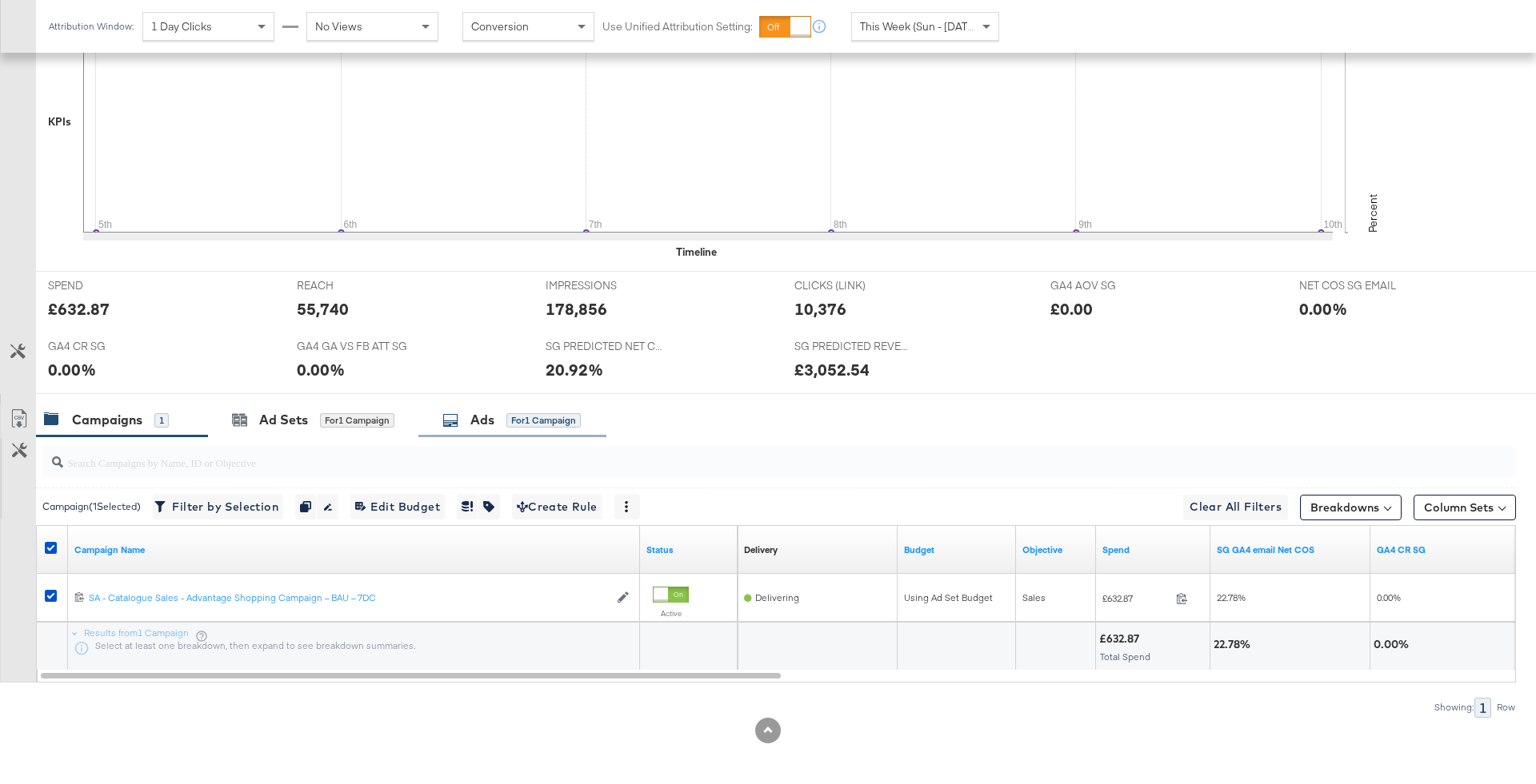
click at [505, 426] on div "Ads for 1 Campaign" at bounding box center [511, 420] width 139 height 19
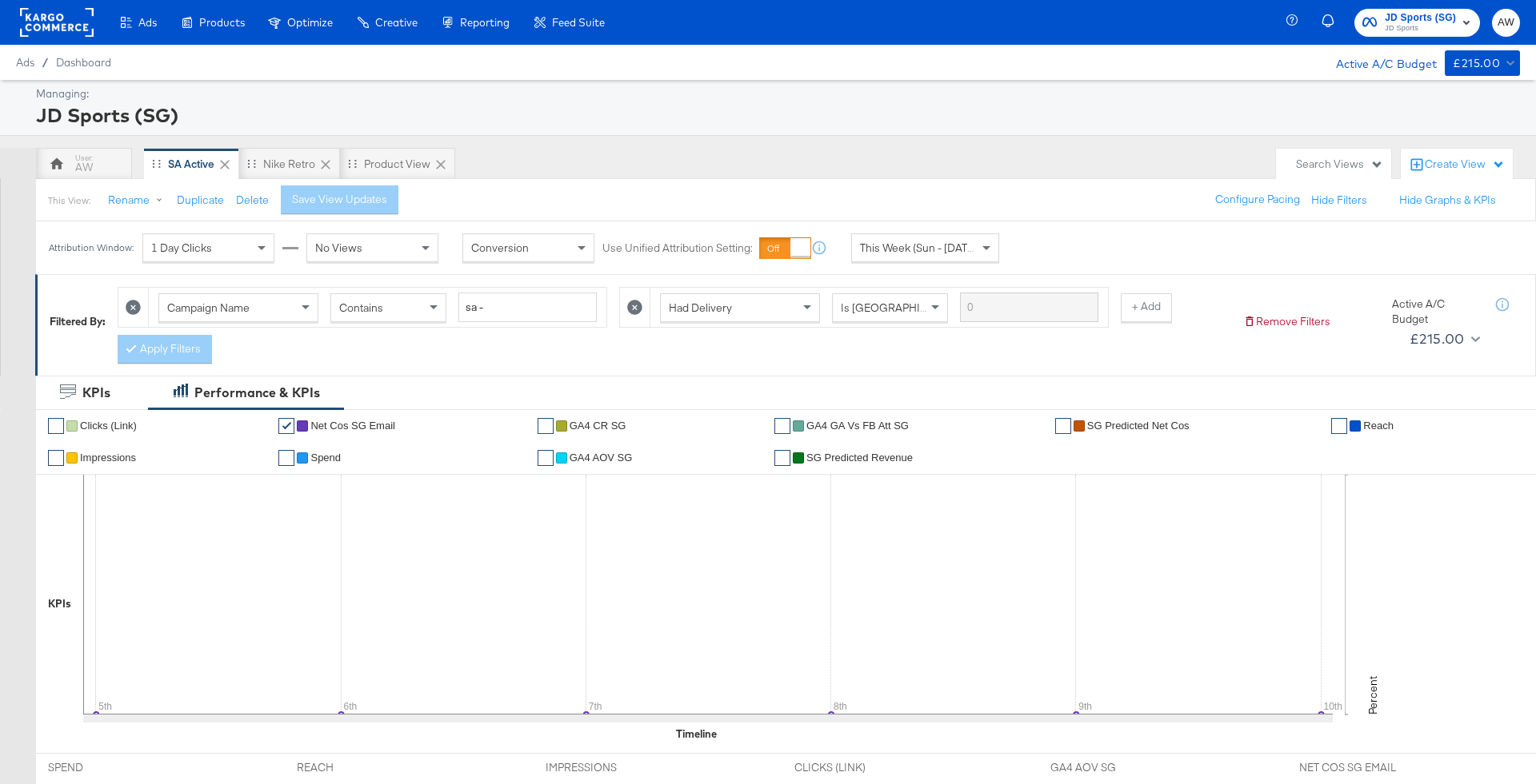
scroll to position [770, 0]
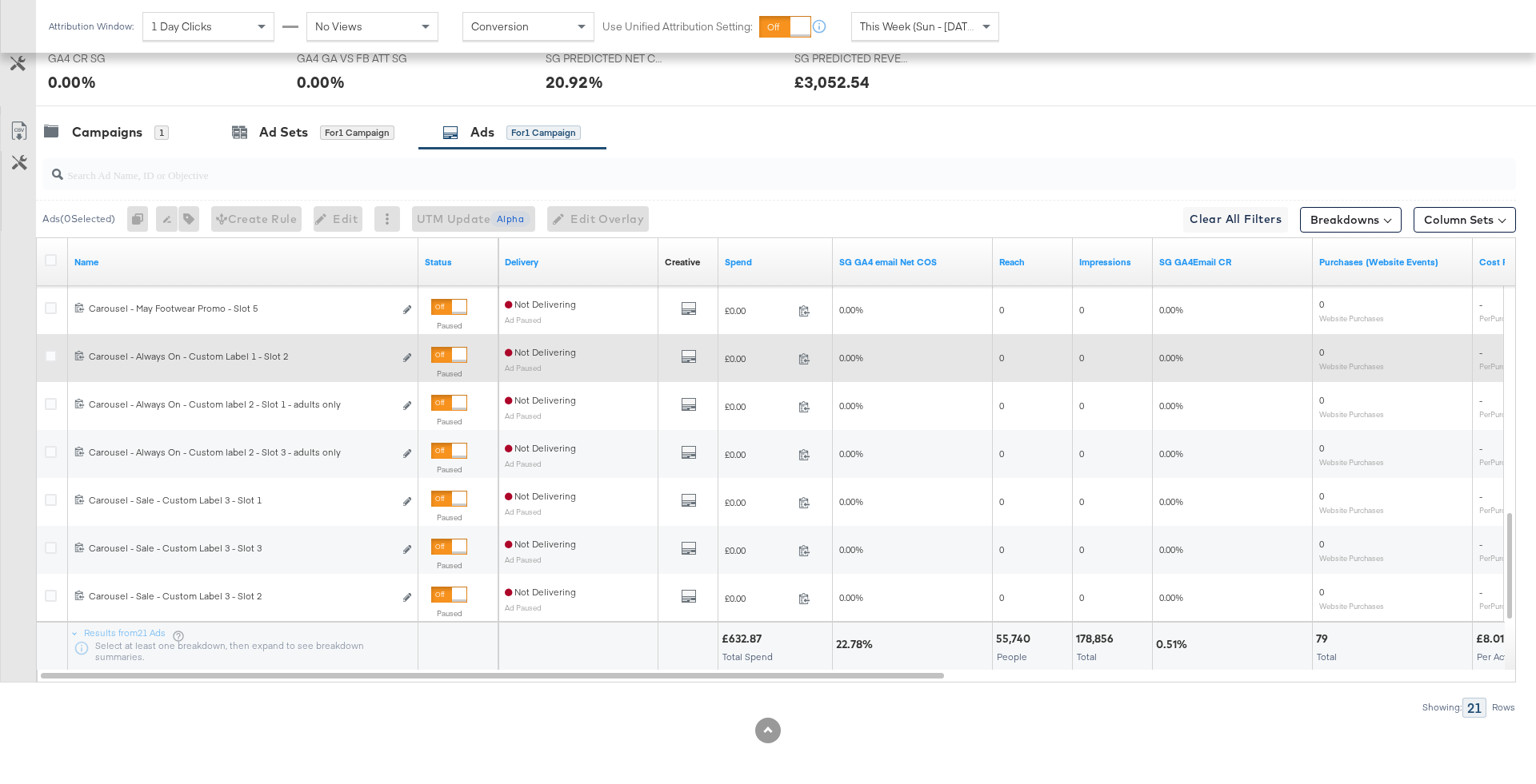
click at [458, 348] on div at bounding box center [458, 355] width 14 height 14
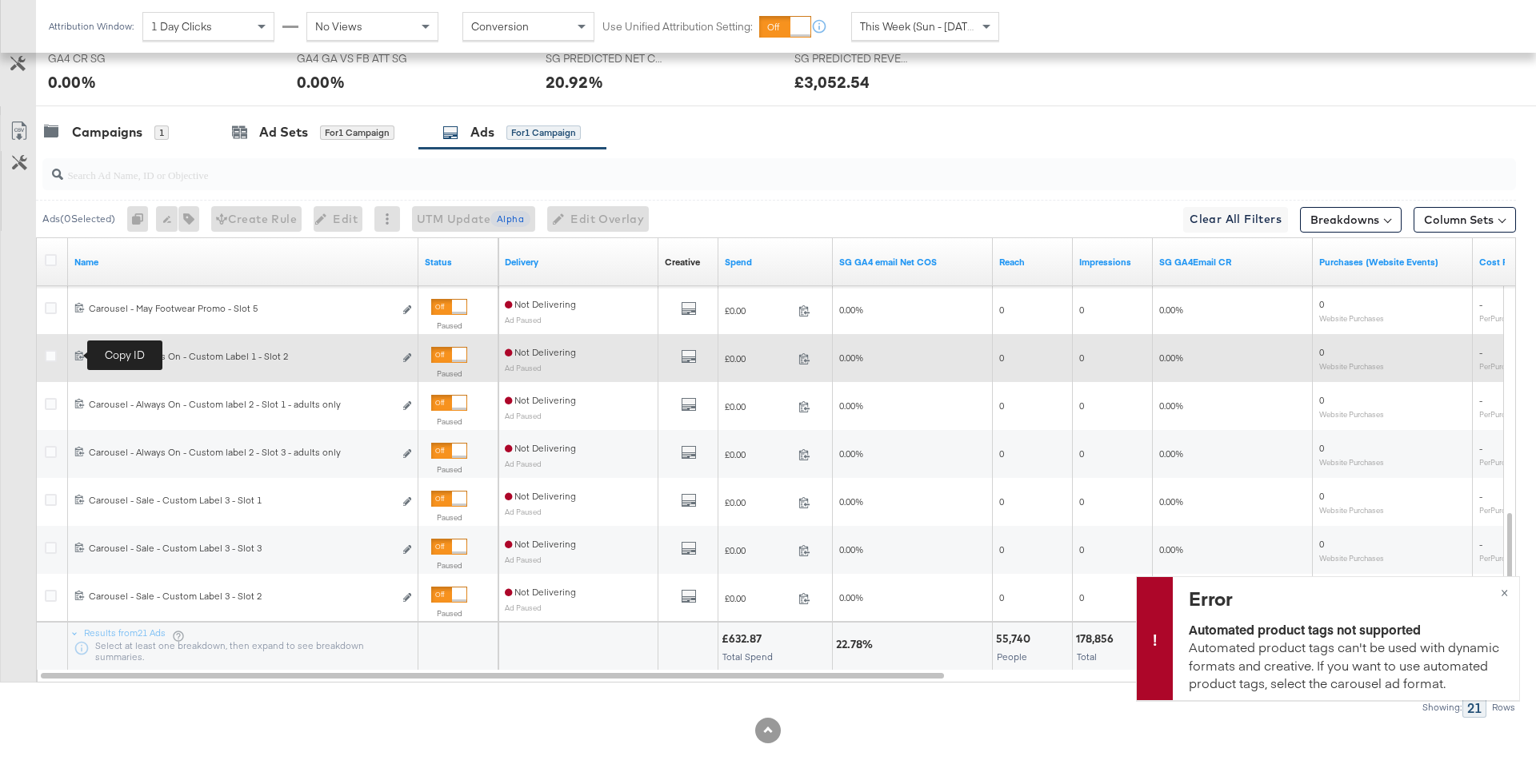
click at [82, 353] on icon at bounding box center [79, 355] width 10 height 10
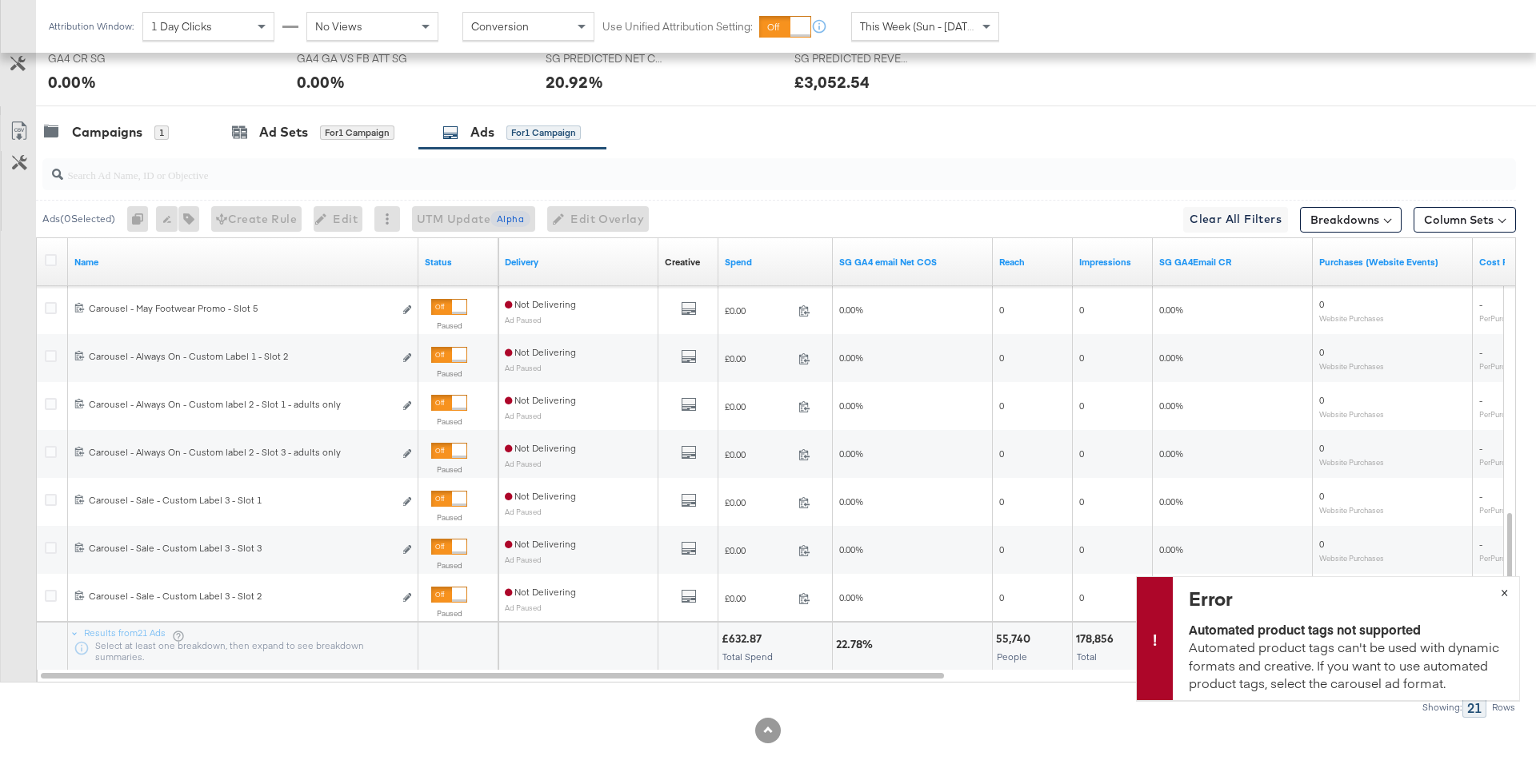
click at [1508, 592] on button "×" at bounding box center [1504, 591] width 30 height 29
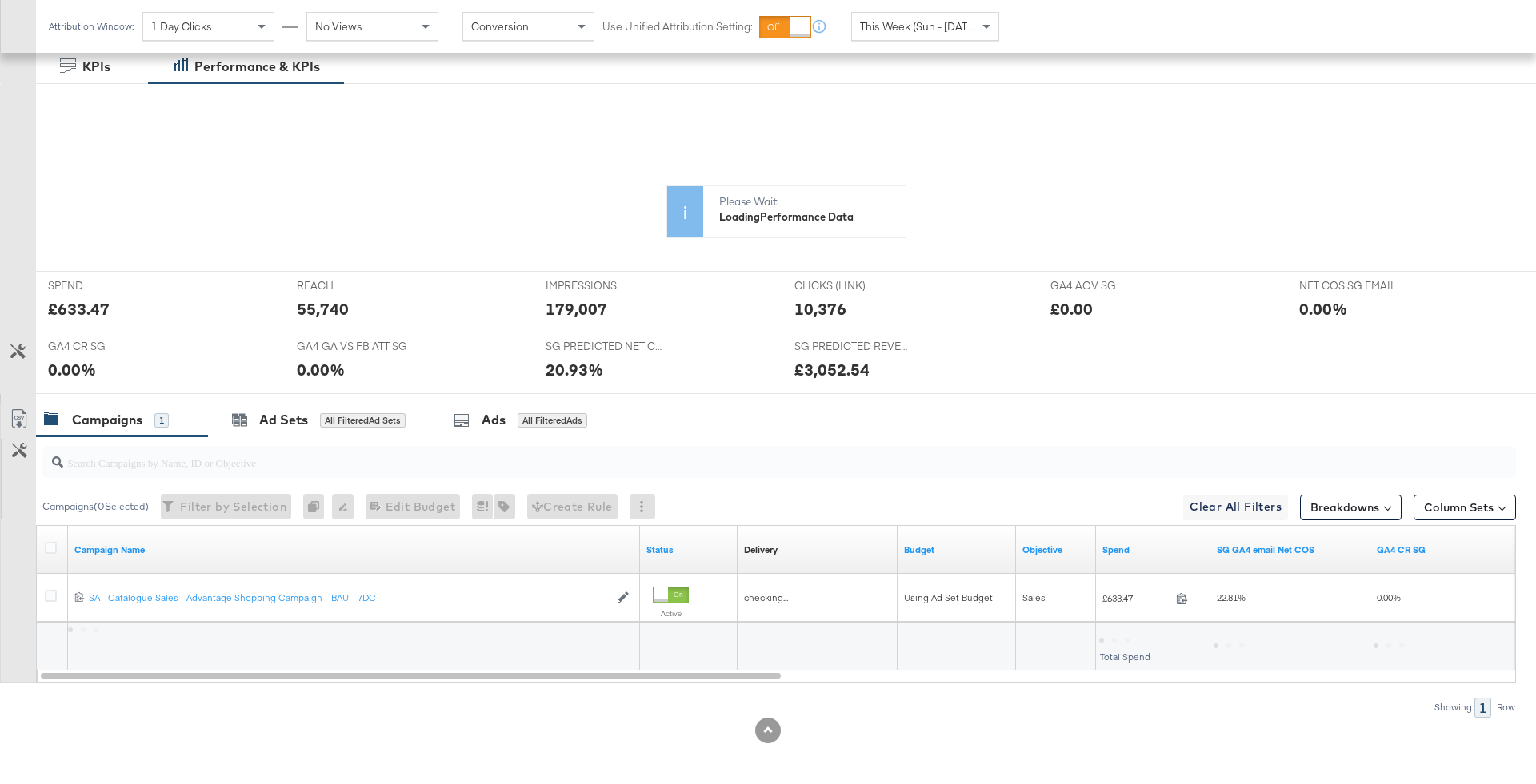
scroll to position [374, 0]
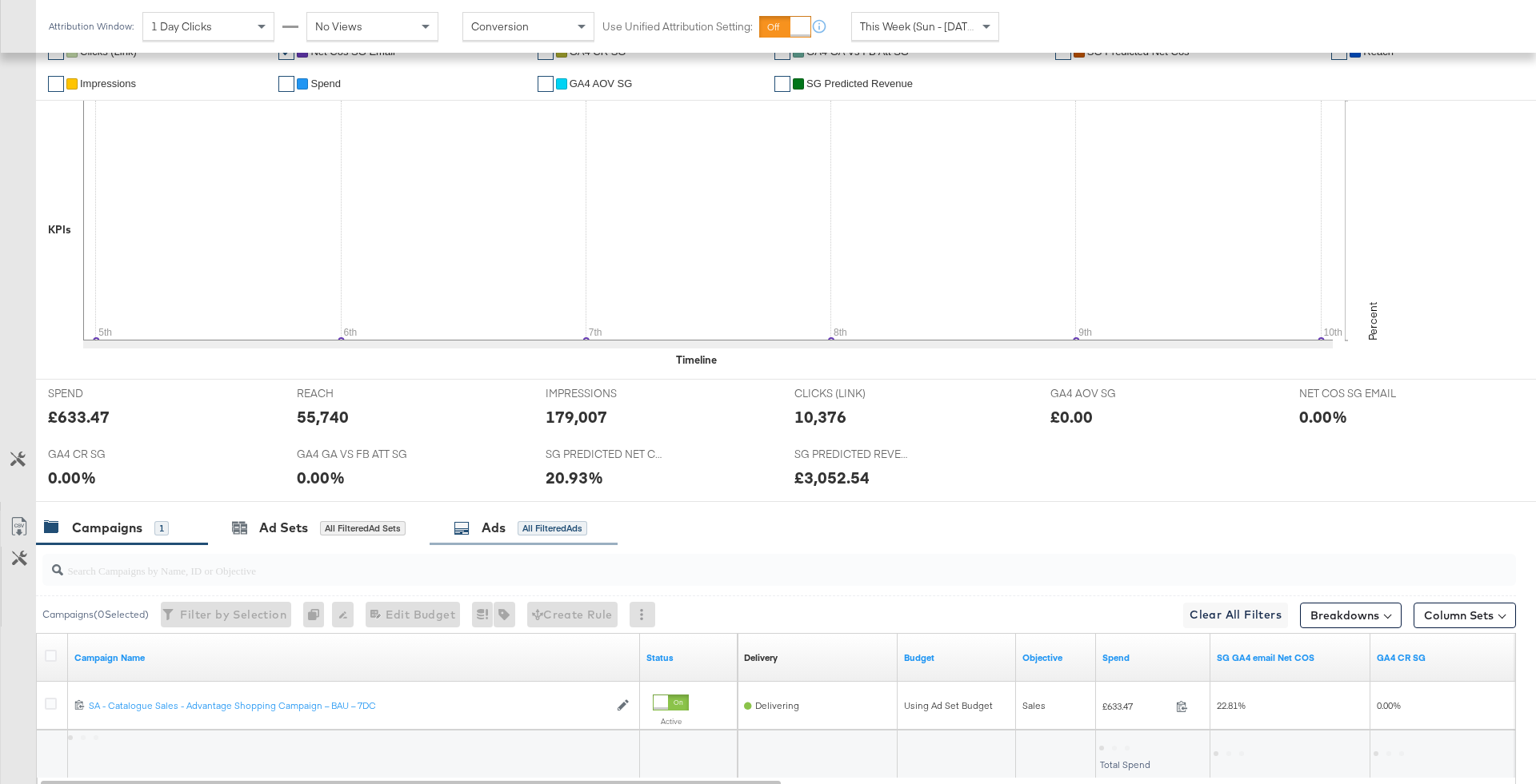
click at [478, 536] on div "Ads All Filtered Ads" at bounding box center [523, 528] width 188 height 34
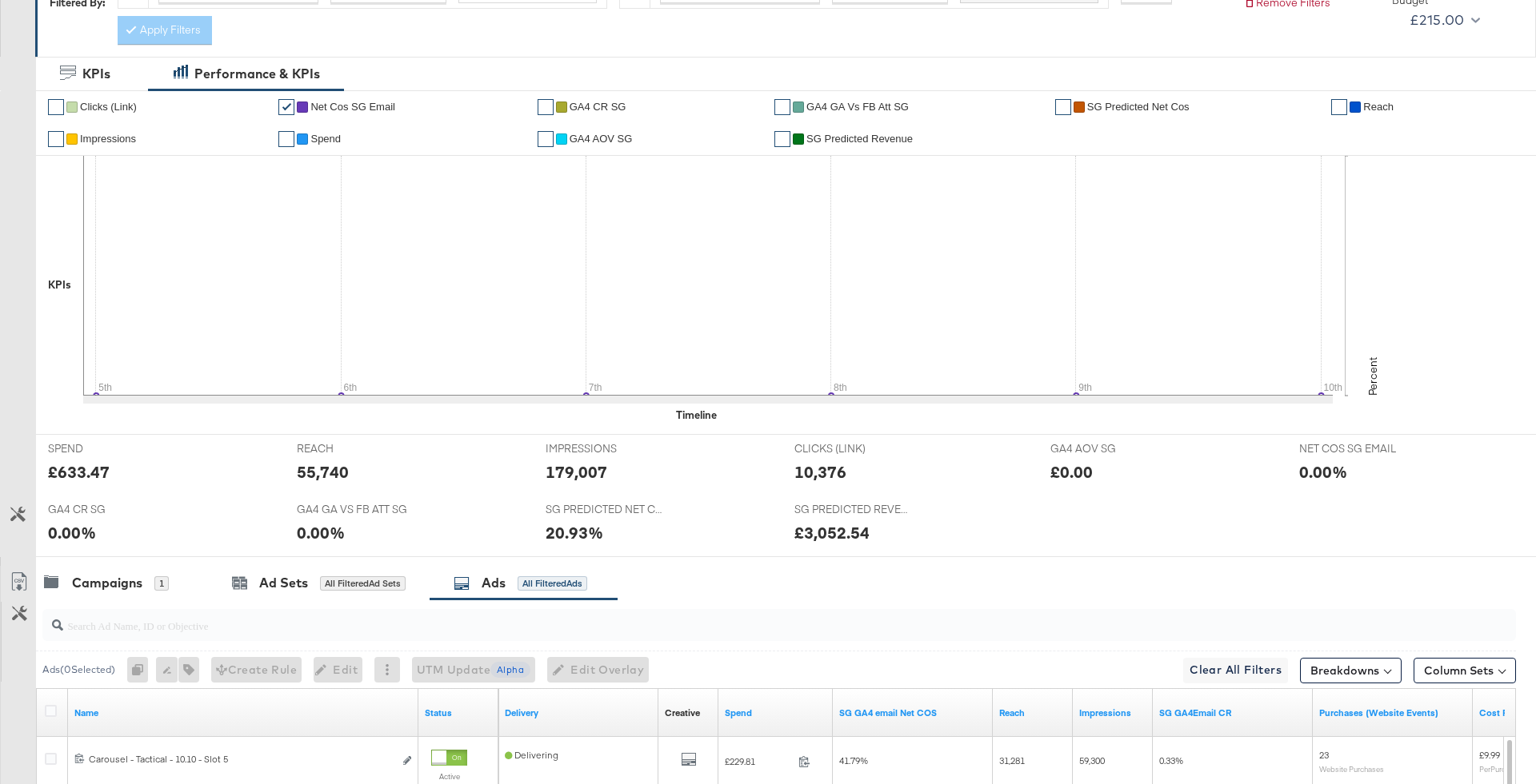
scroll to position [0, 0]
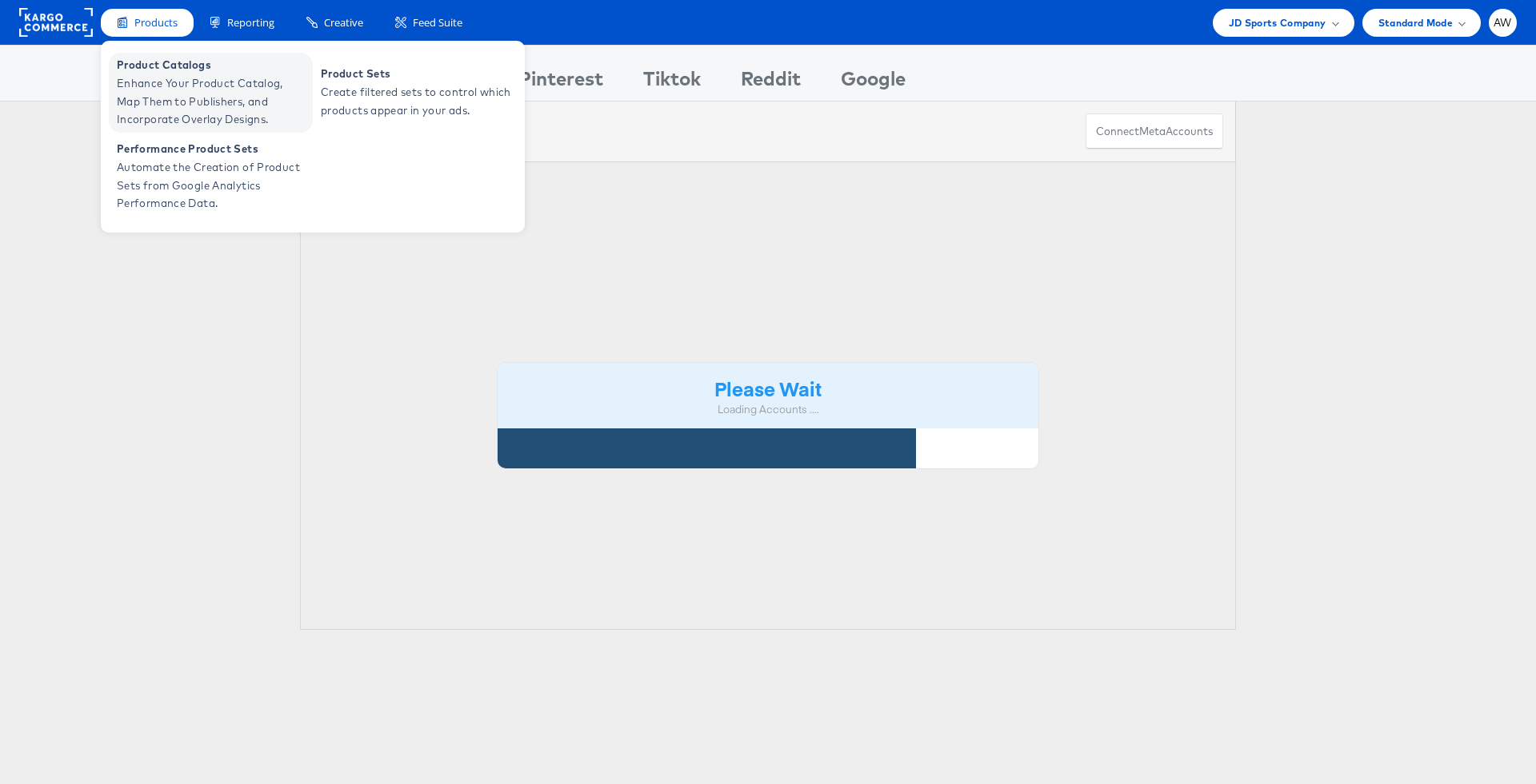
click at [162, 79] on span "Enhance Your Product Catalog, Map Them to Publishers, and Incorporate Overlay D…" at bounding box center [212, 101] width 192 height 54
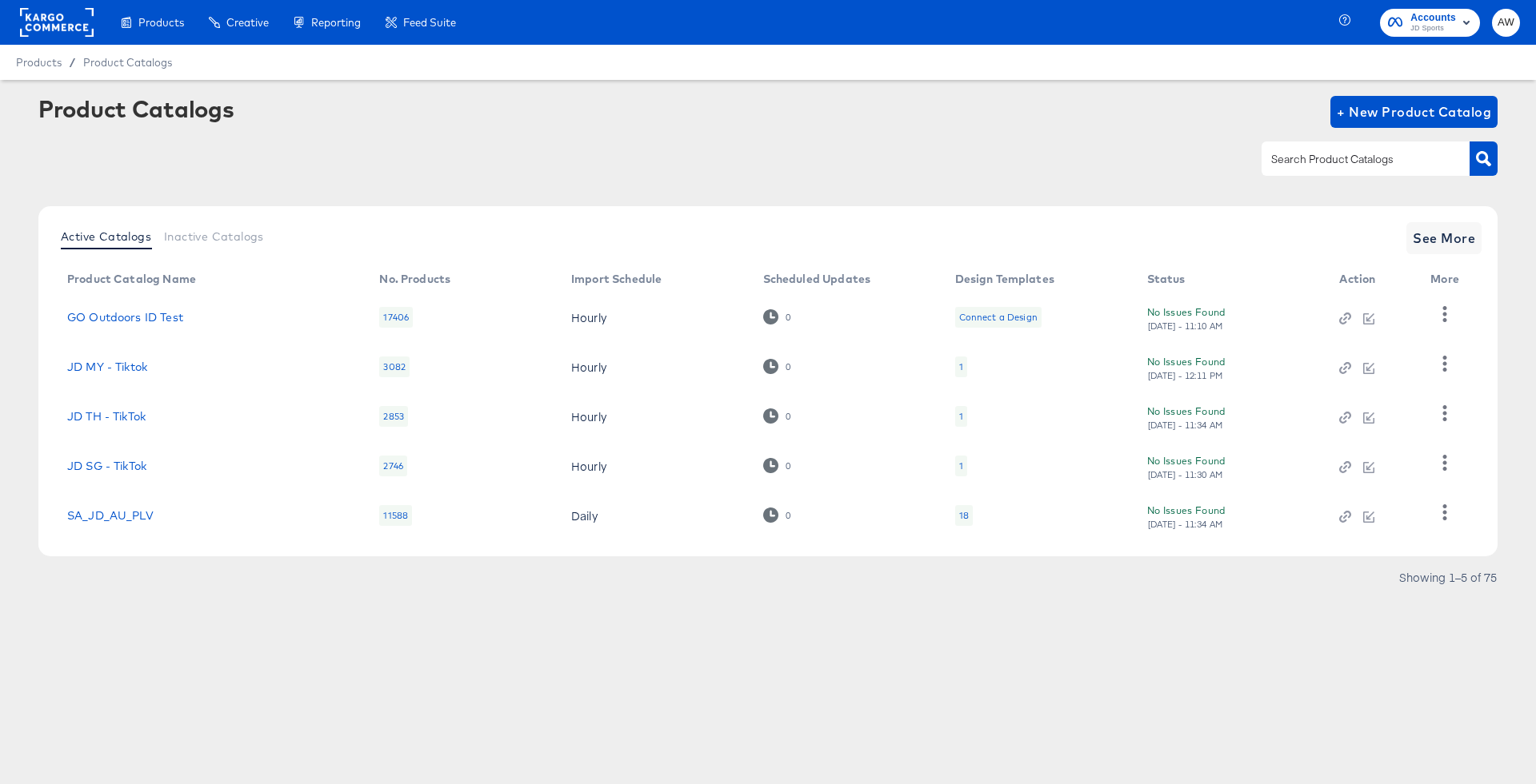
click at [1351, 161] on input "text" at bounding box center [1352, 159] width 170 height 19
type input "sg"
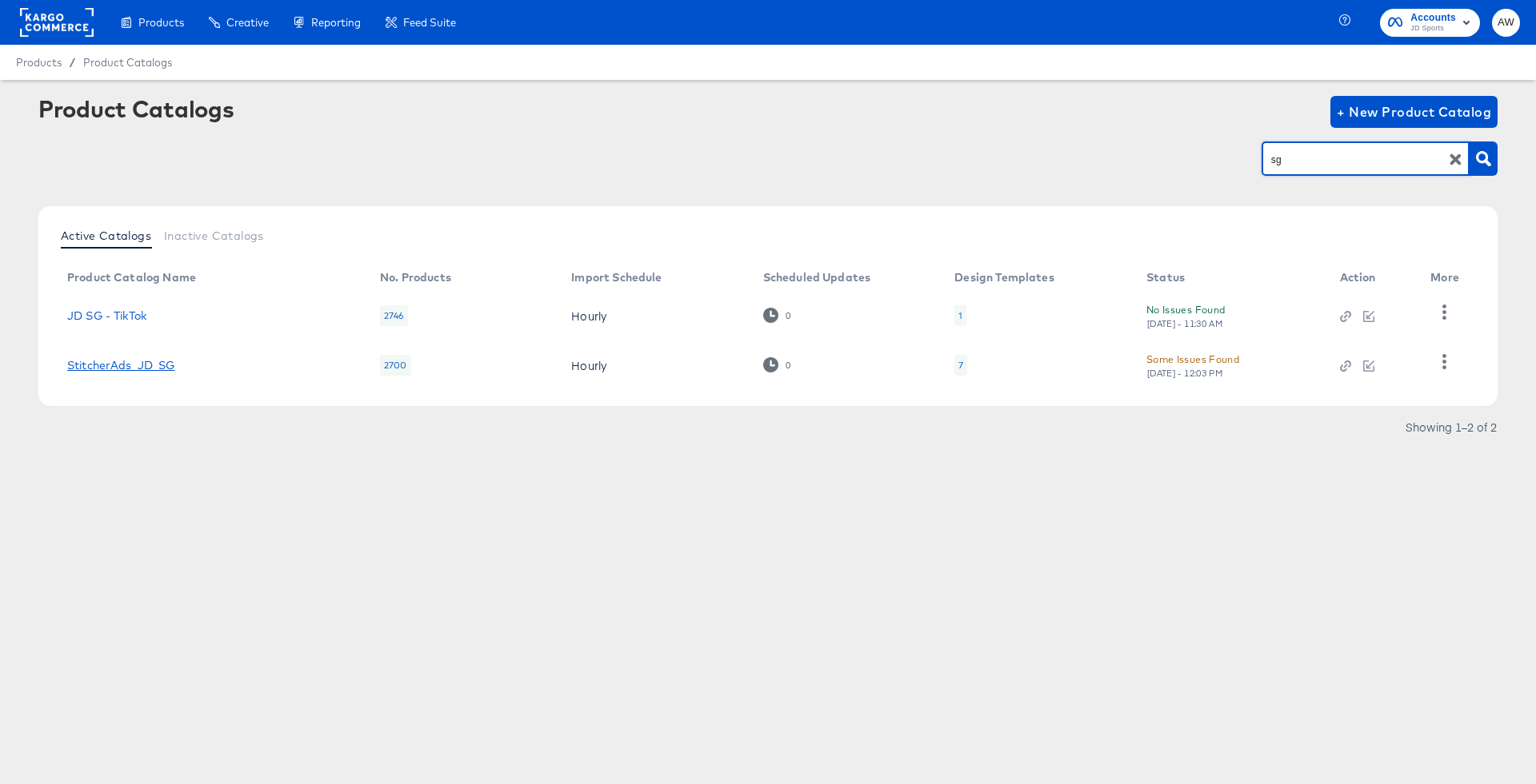
click at [161, 362] on link "StitcherAds_JD_SG" at bounding box center [121, 366] width 108 height 13
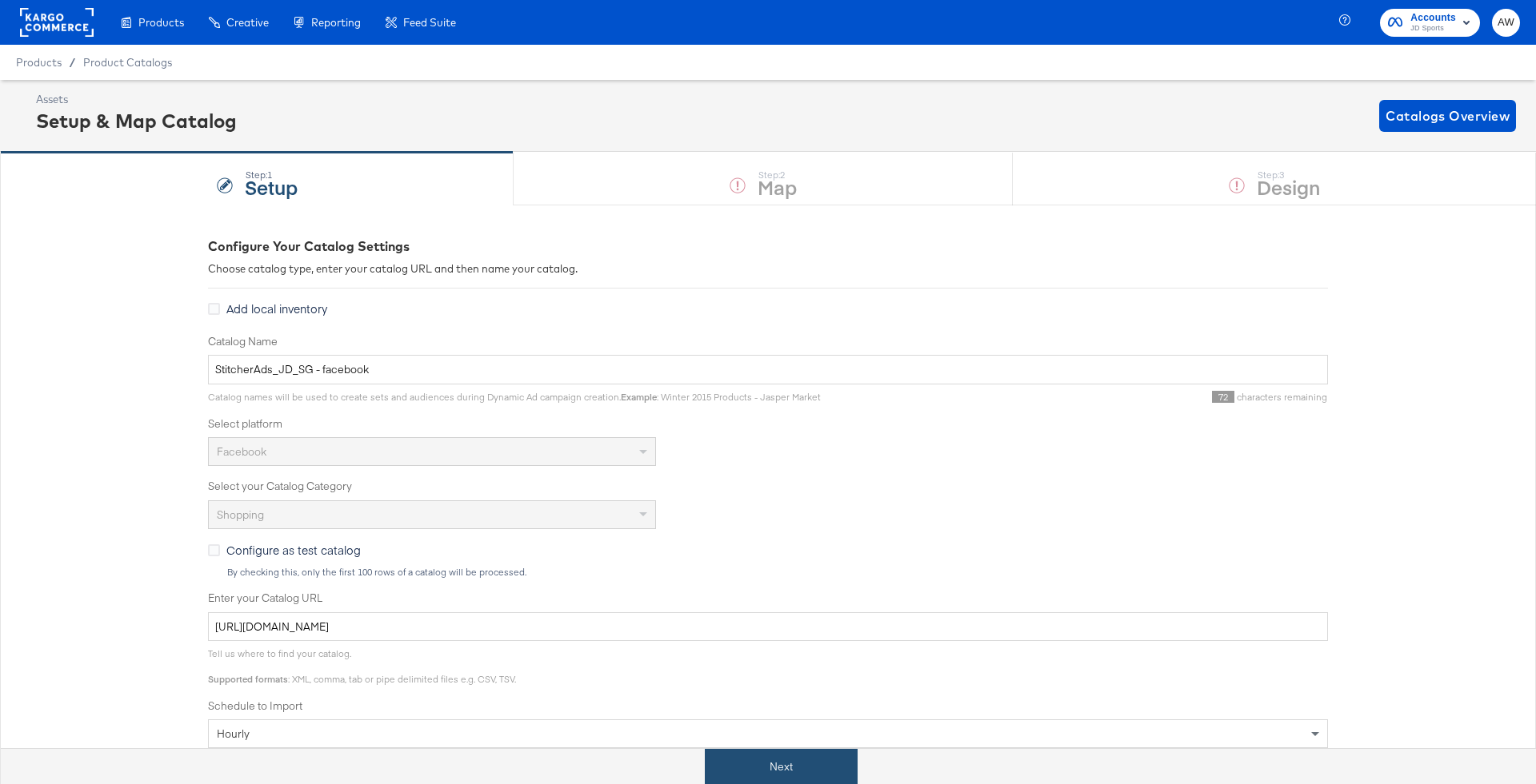
click at [765, 768] on button "Next" at bounding box center [781, 767] width 153 height 36
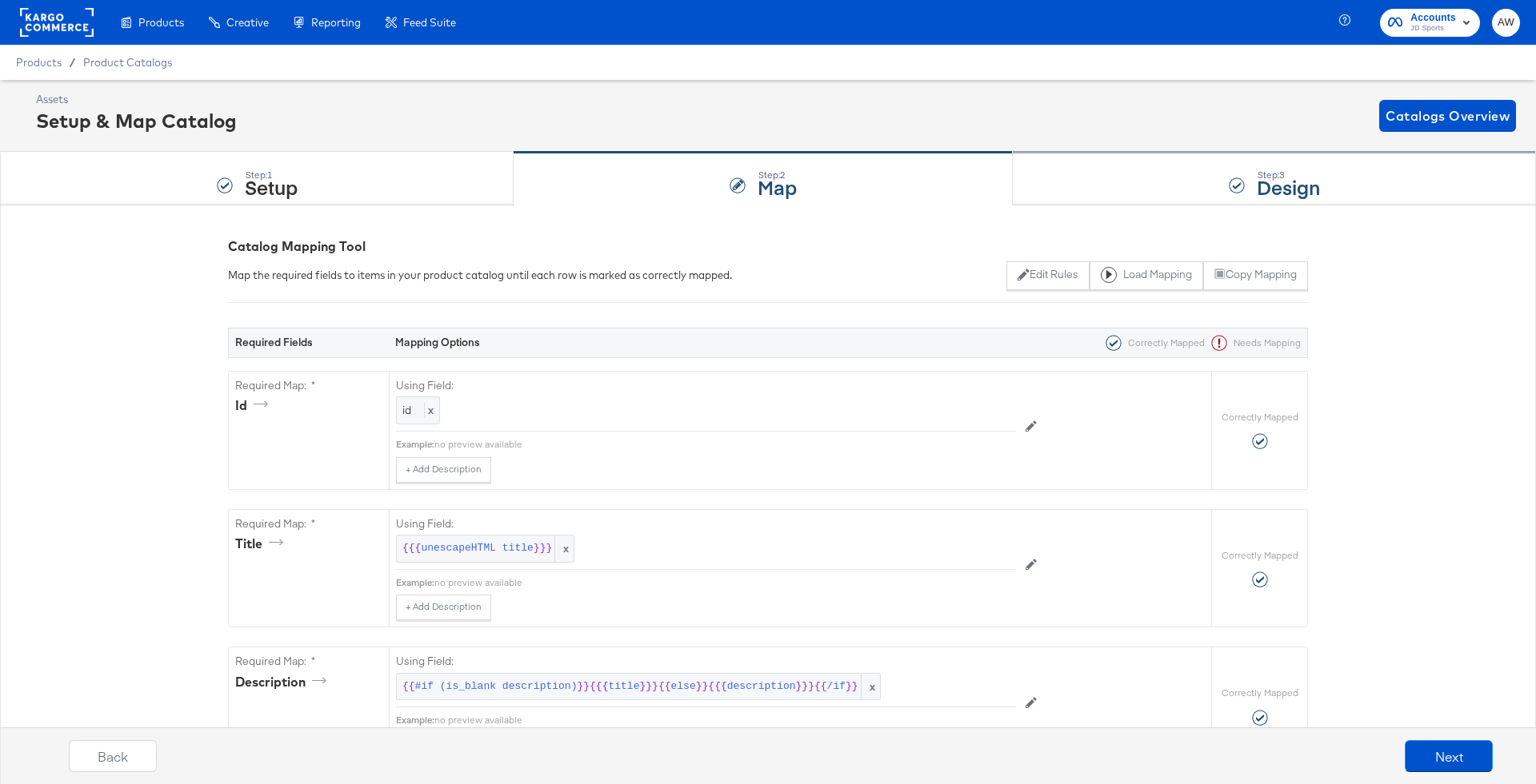
click at [1140, 163] on div "Step: 3 Design" at bounding box center [1274, 179] width 523 height 53
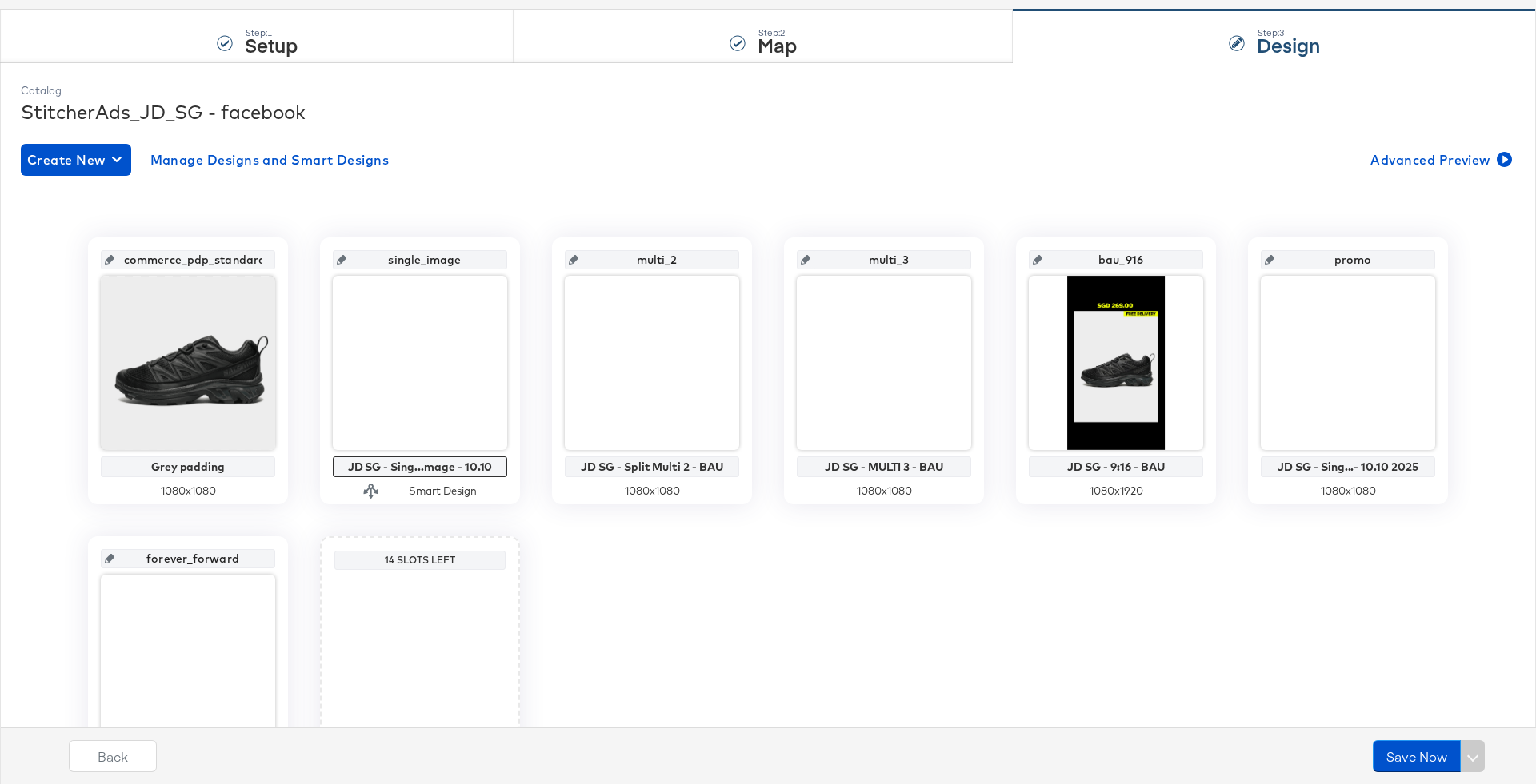
scroll to position [176, 0]
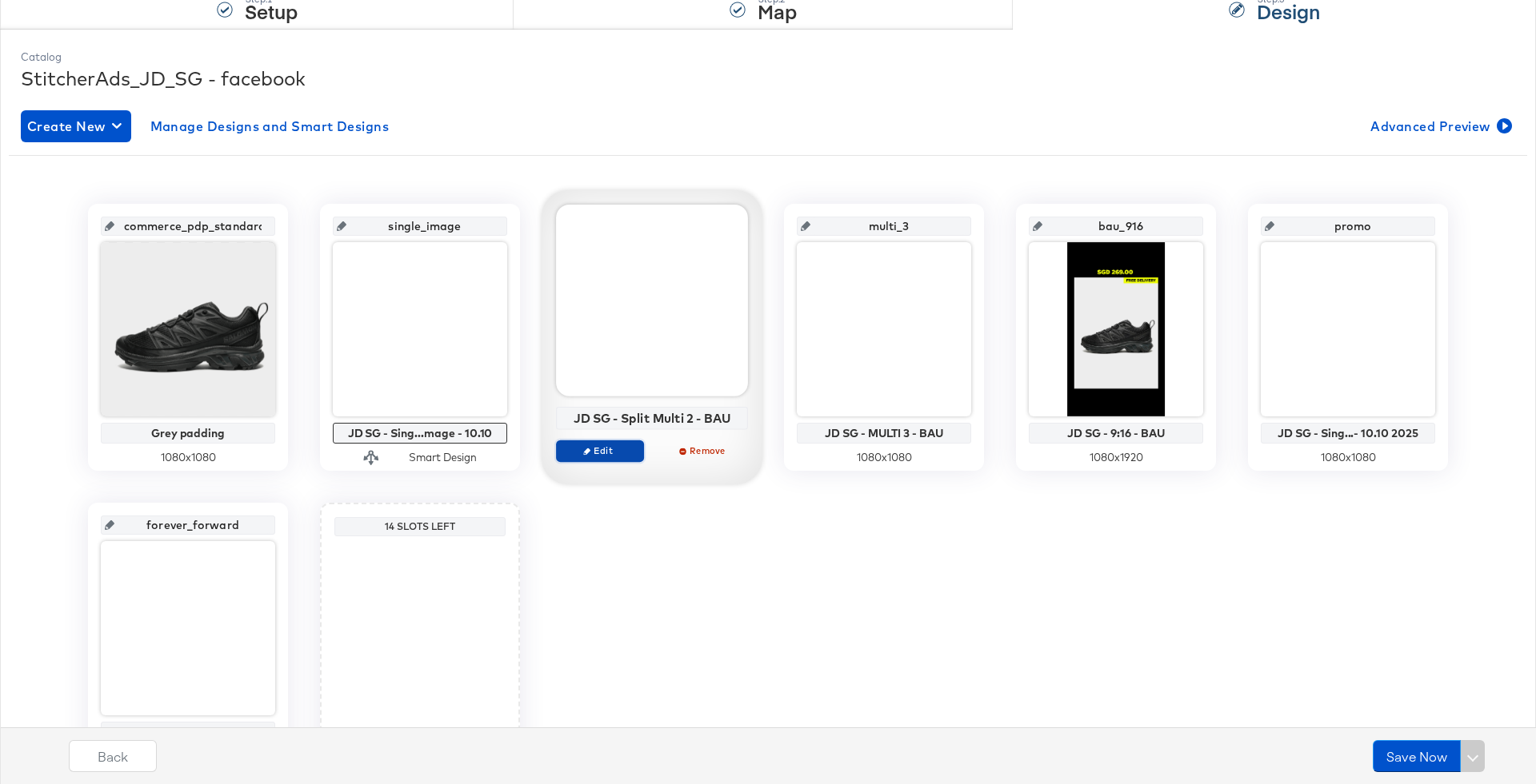
click at [621, 450] on span "Edit" at bounding box center [599, 450] width 74 height 12
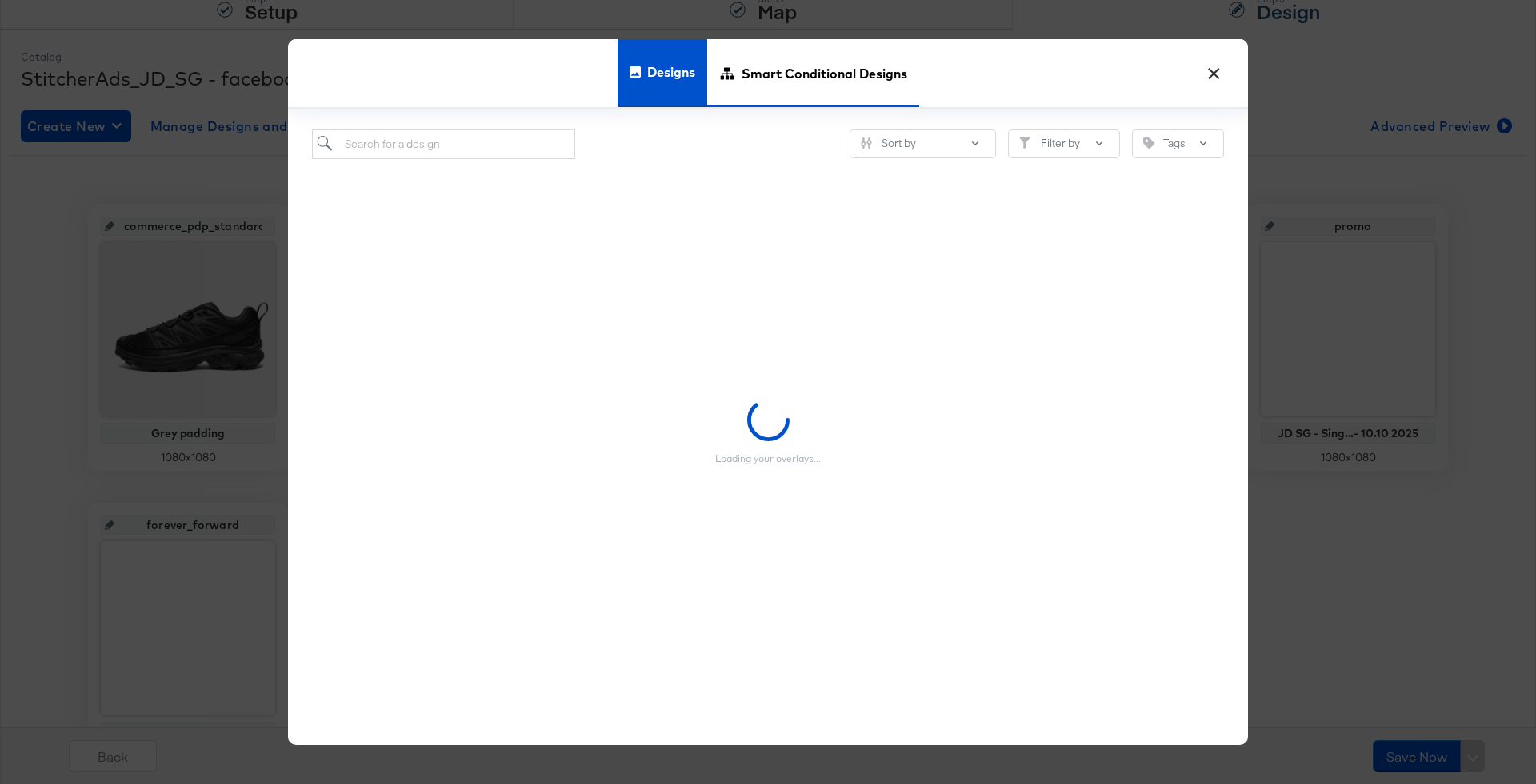
click at [780, 60] on span "Smart Conditional Designs" at bounding box center [824, 74] width 166 height 71
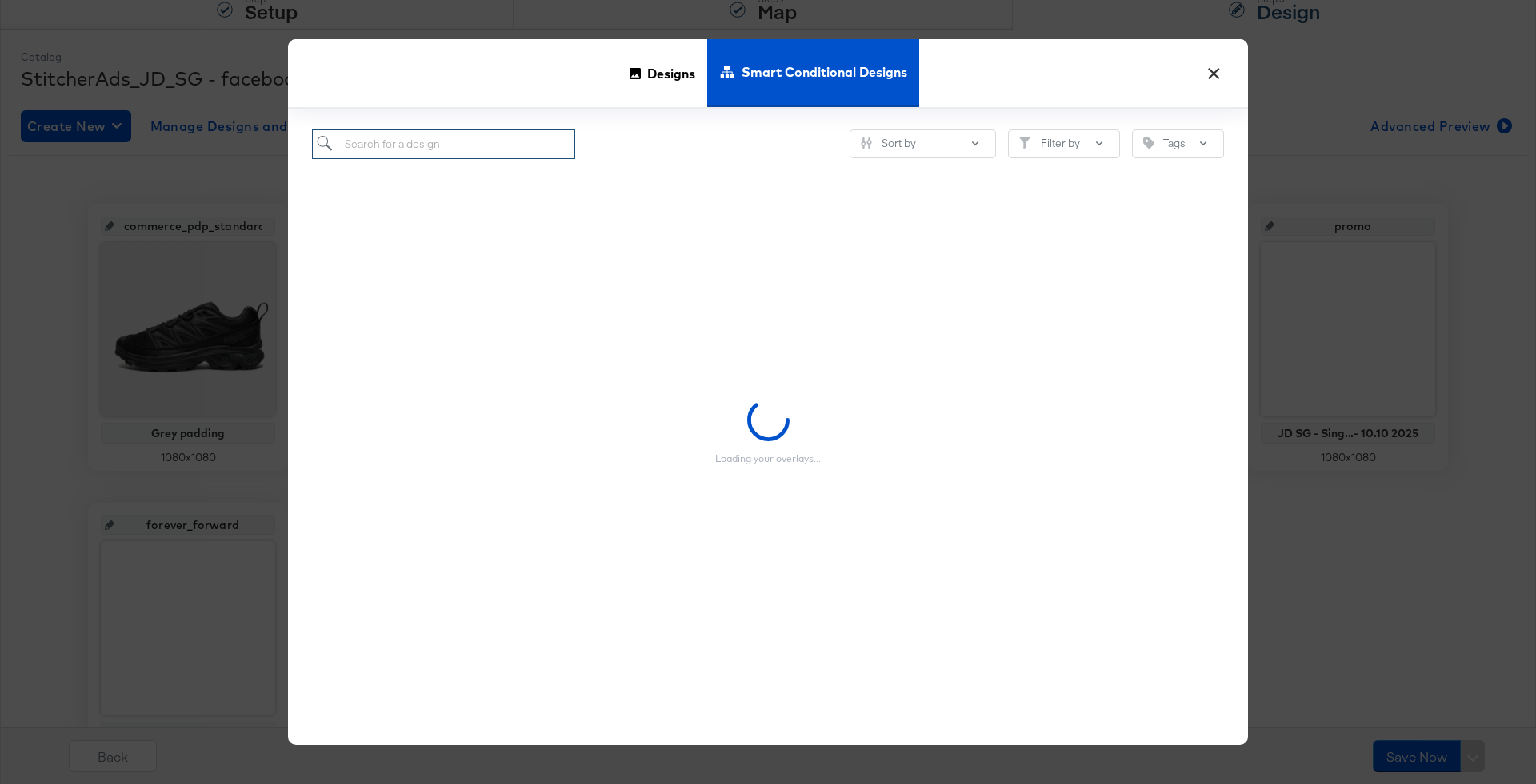
click at [523, 144] on input "search" at bounding box center [443, 144] width 263 height 30
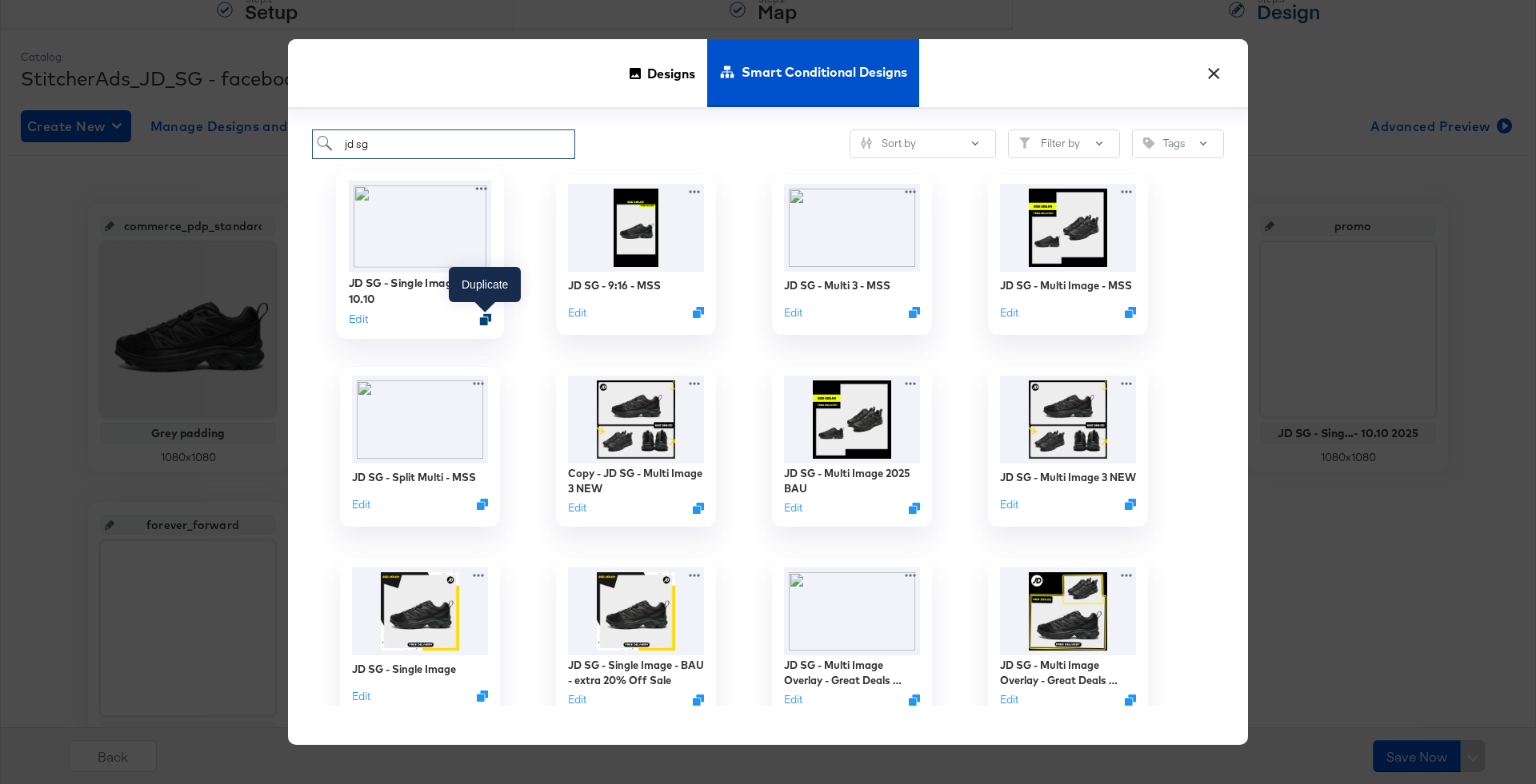
type input "jd sg"
click at [483, 317] on icon "Duplicate" at bounding box center [485, 319] width 12 height 12
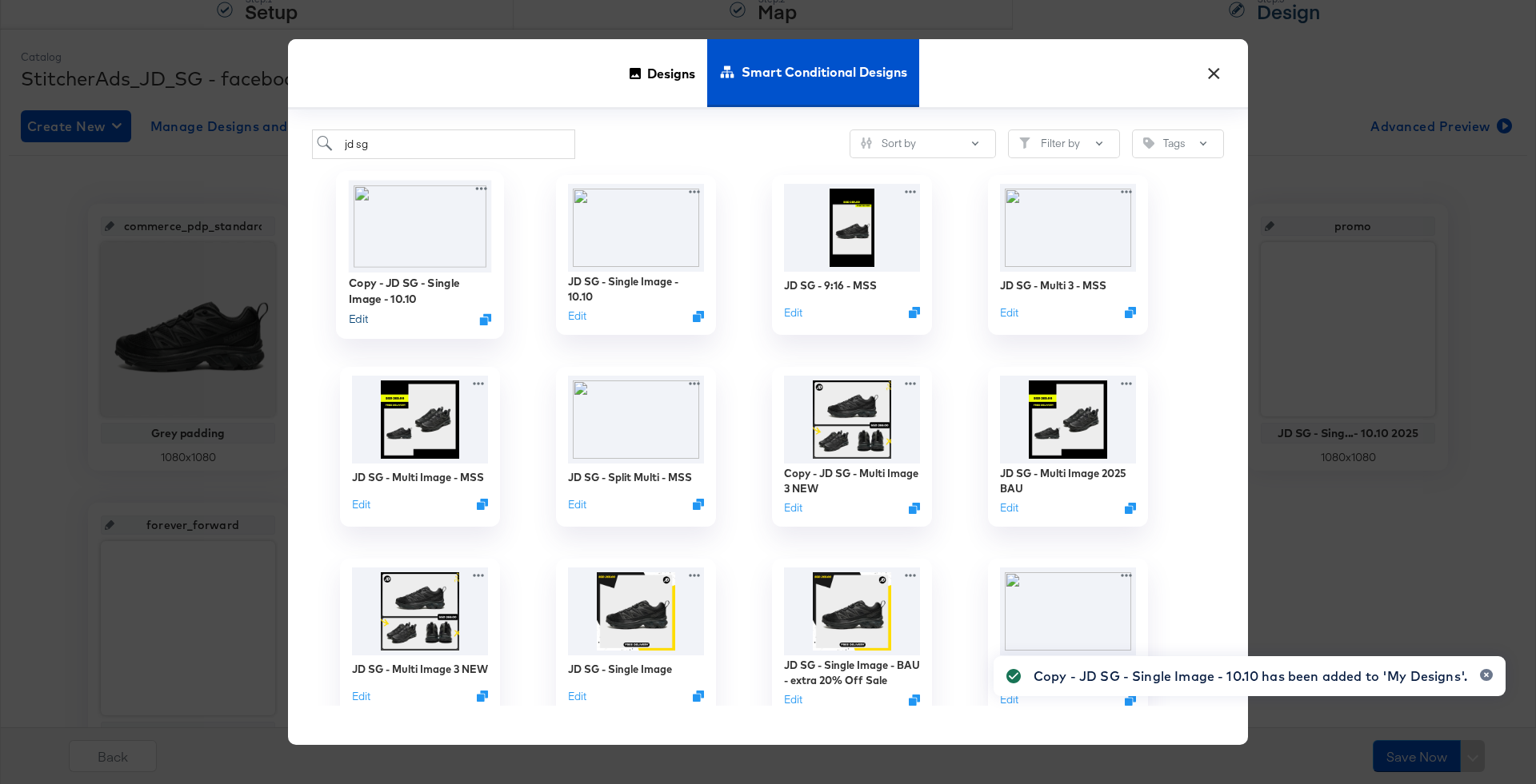
click at [356, 325] on button "Edit" at bounding box center [358, 318] width 20 height 15
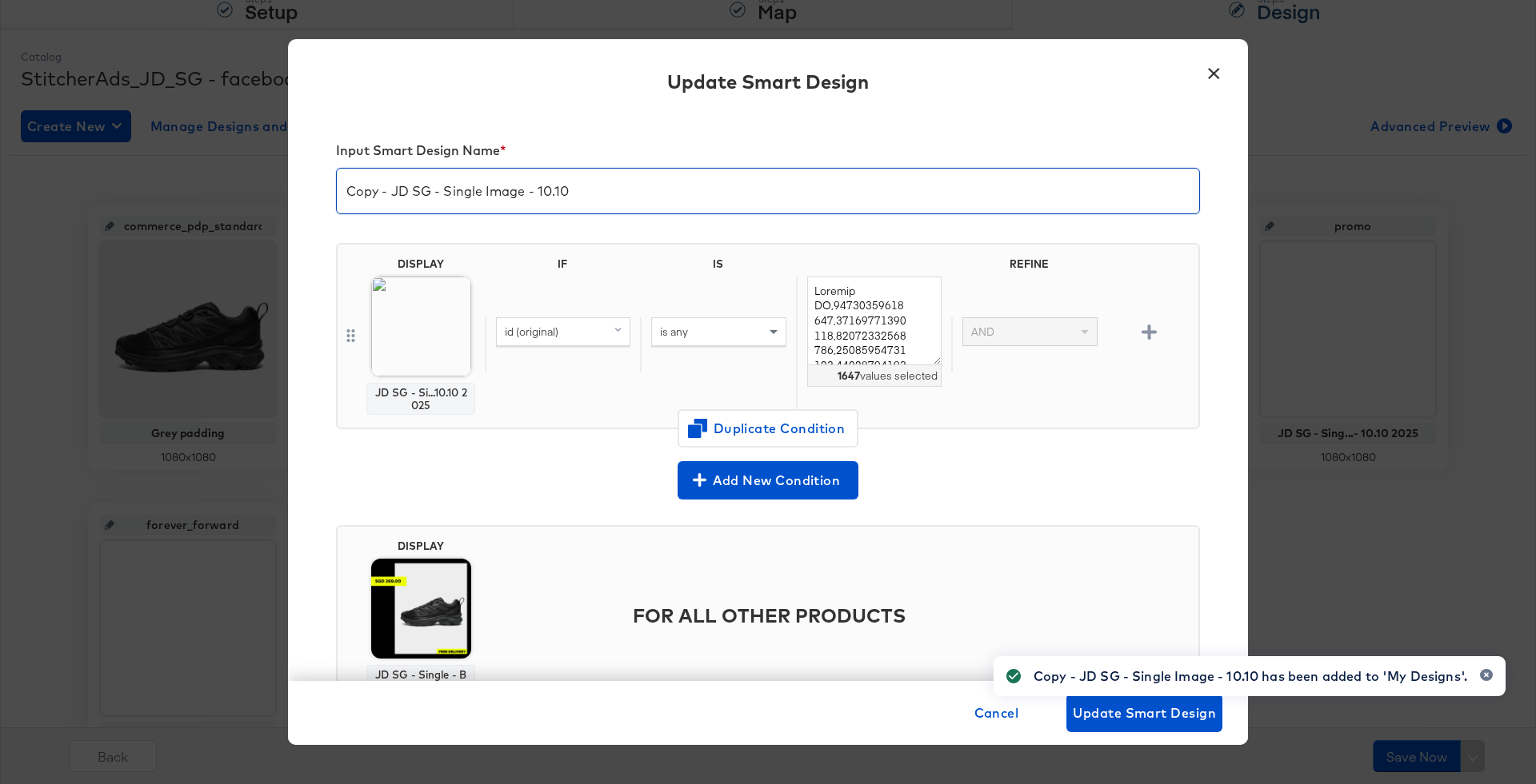
drag, startPoint x: 393, startPoint y: 190, endPoint x: 230, endPoint y: 182, distance: 163.2
click at [230, 182] on div "× Update Smart Design Input Smart Design Name * Copy - JD SG - Single Image - 1…" at bounding box center [768, 392] width 1536 height 784
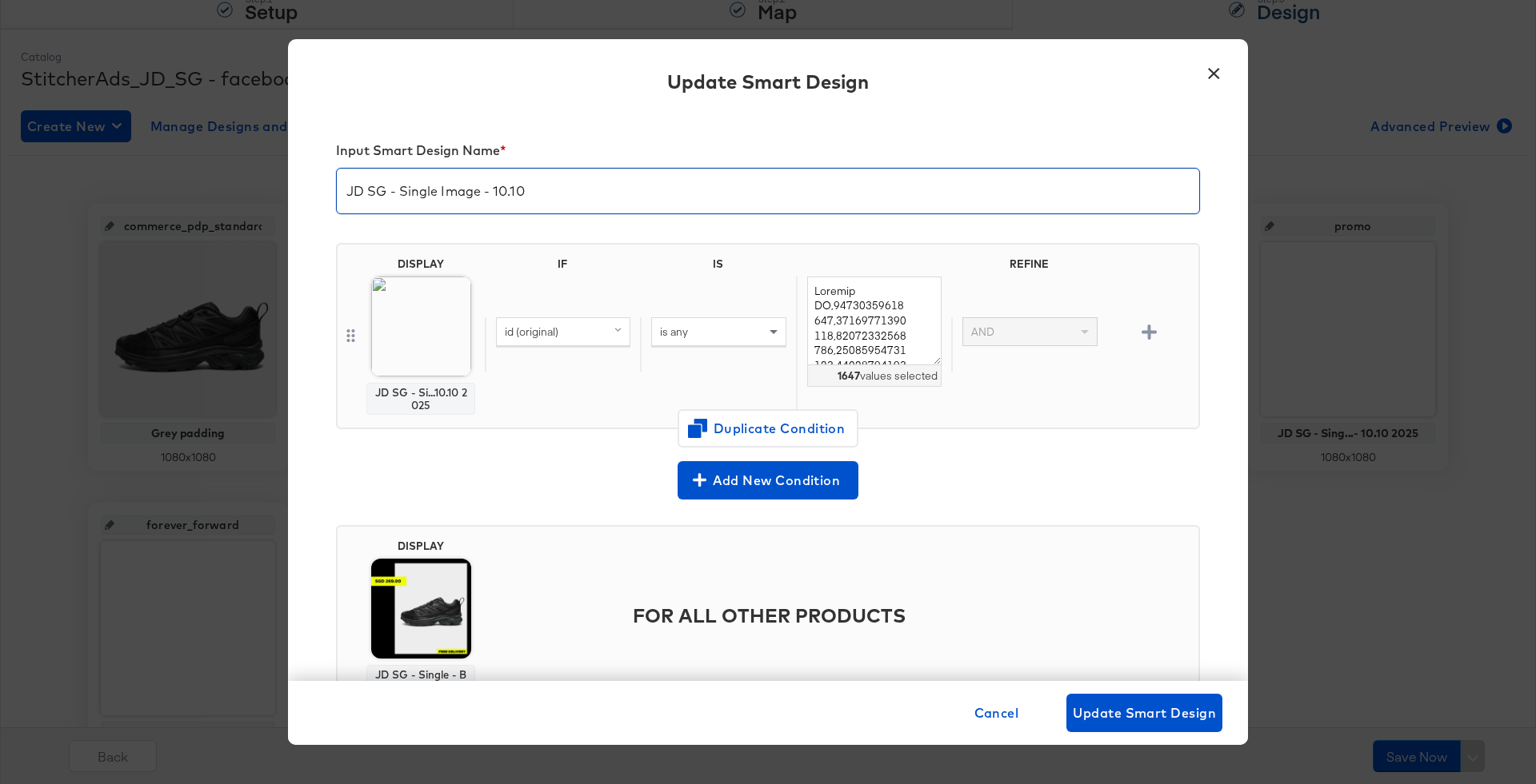
click at [414, 196] on input "JD SG - Single Image - 10.10" at bounding box center [768, 184] width 863 height 45
type input "JD SG - Multi Image - 10.10"
click at [413, 314] on img at bounding box center [420, 326] width 100 height 100
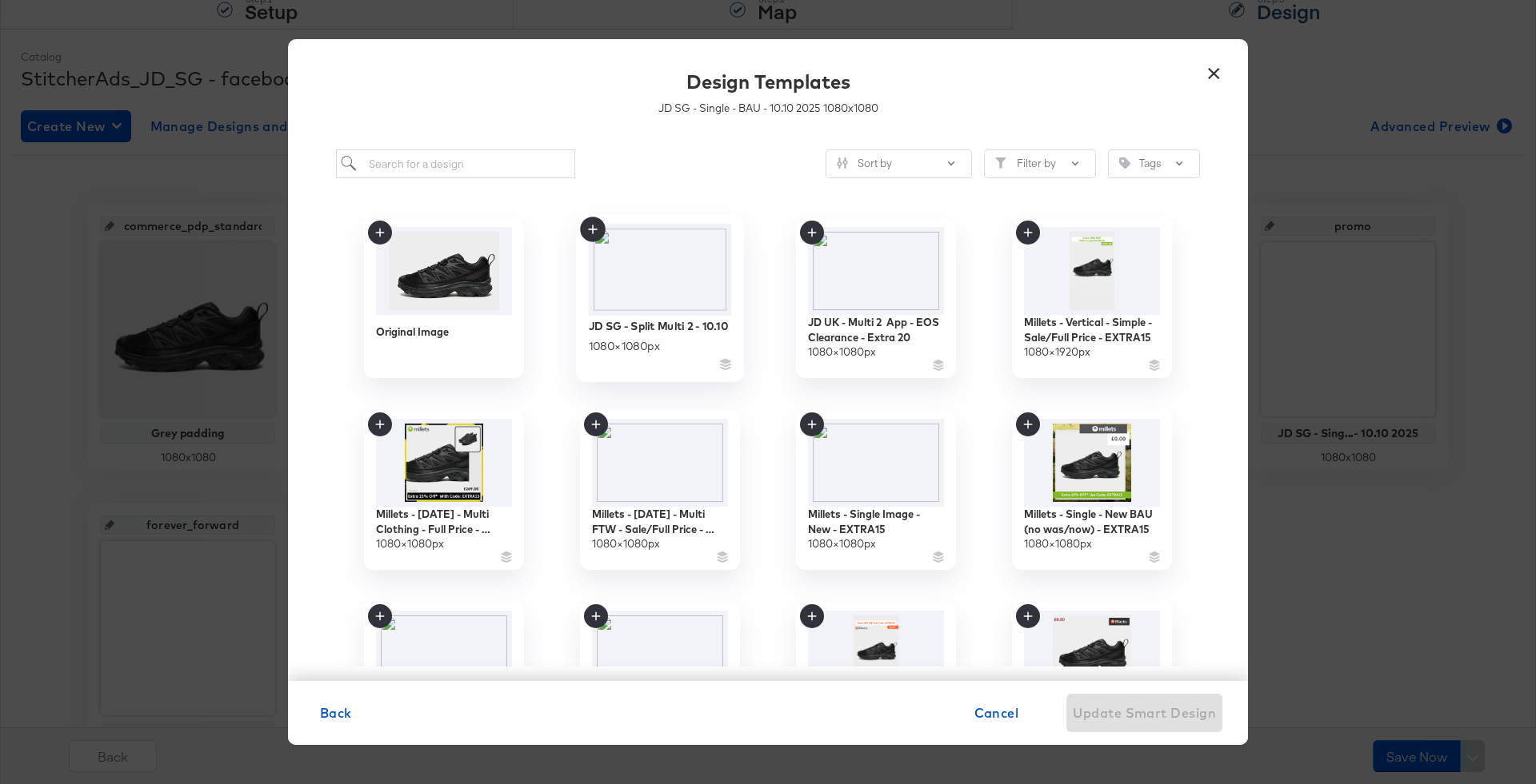
click at [690, 263] on img at bounding box center [660, 269] width 143 height 92
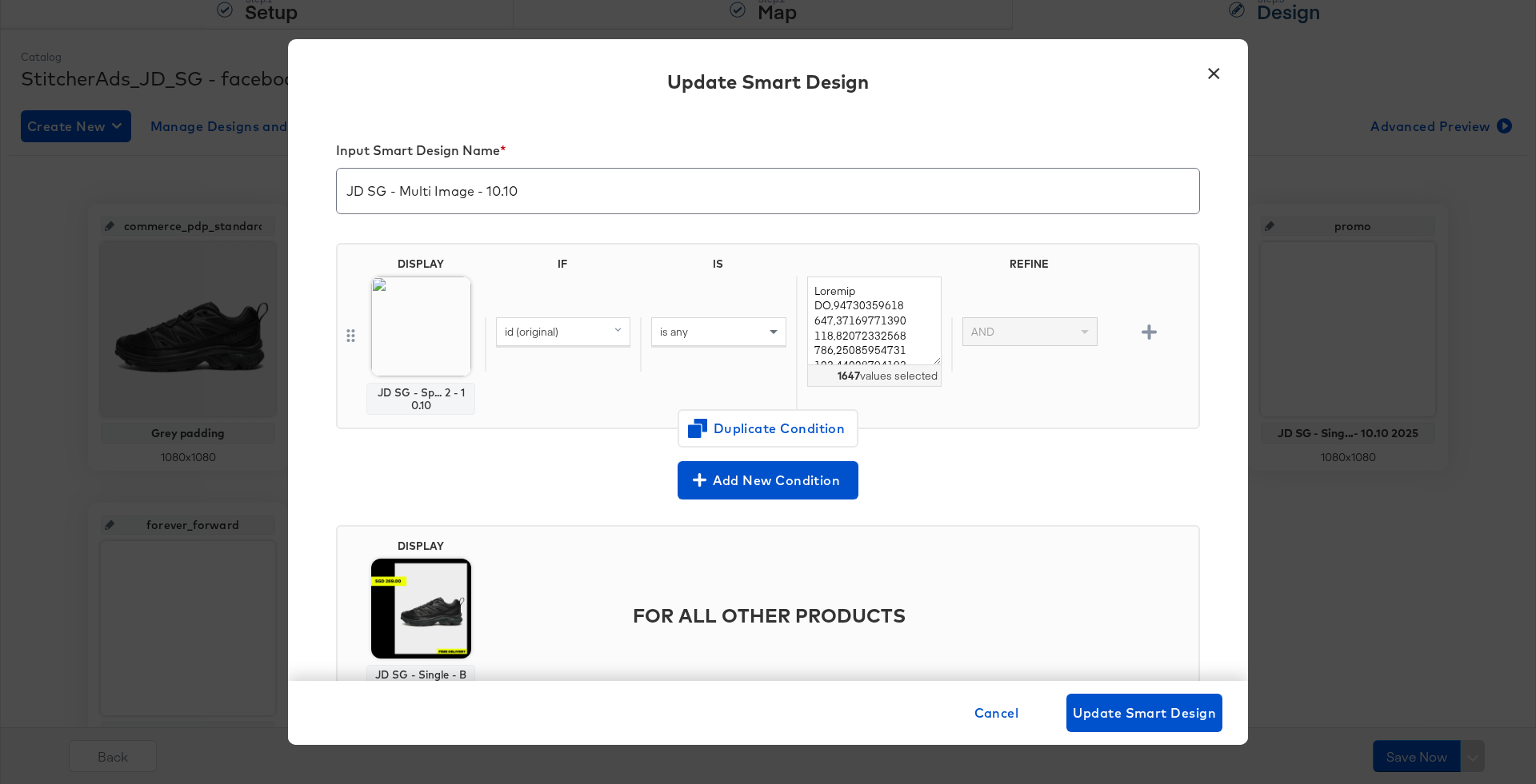
click at [430, 592] on img at bounding box center [420, 608] width 100 height 100
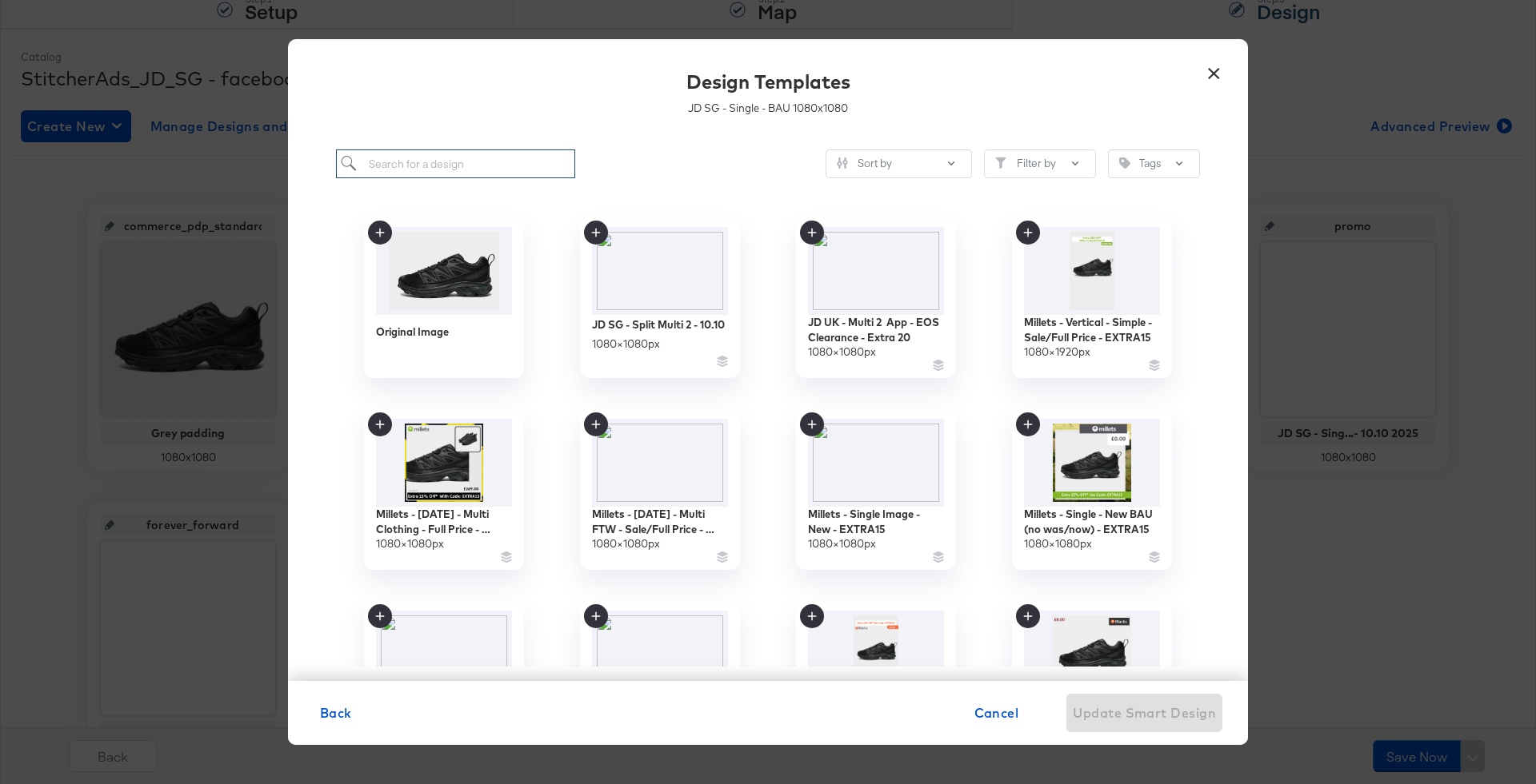
click at [529, 164] on input "search" at bounding box center [455, 165] width 239 height 30
type input "jd sg"
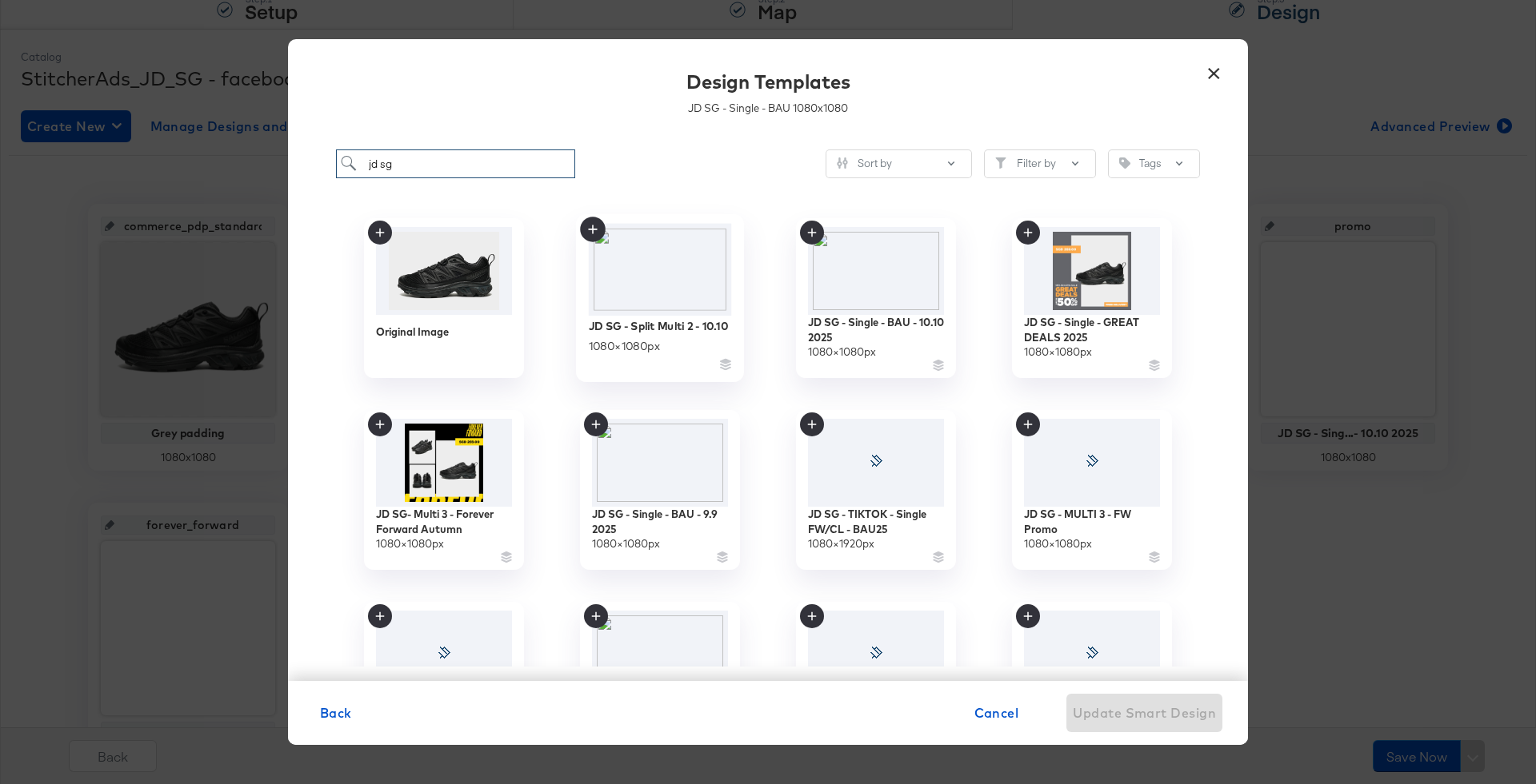
scroll to position [238, 0]
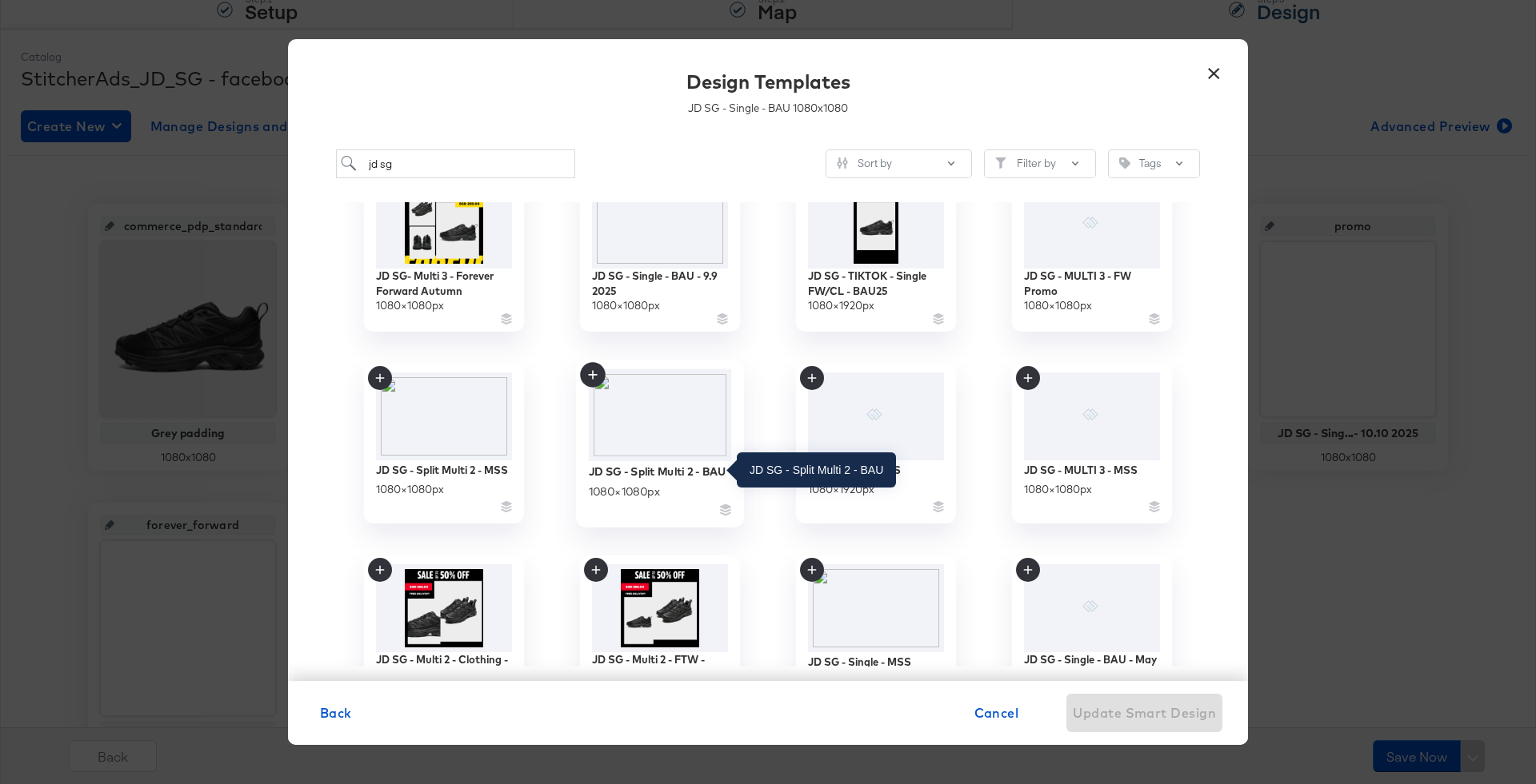
click at [653, 465] on div "JD SG - Split Multi 2 - BAU" at bounding box center [658, 471] width 138 height 15
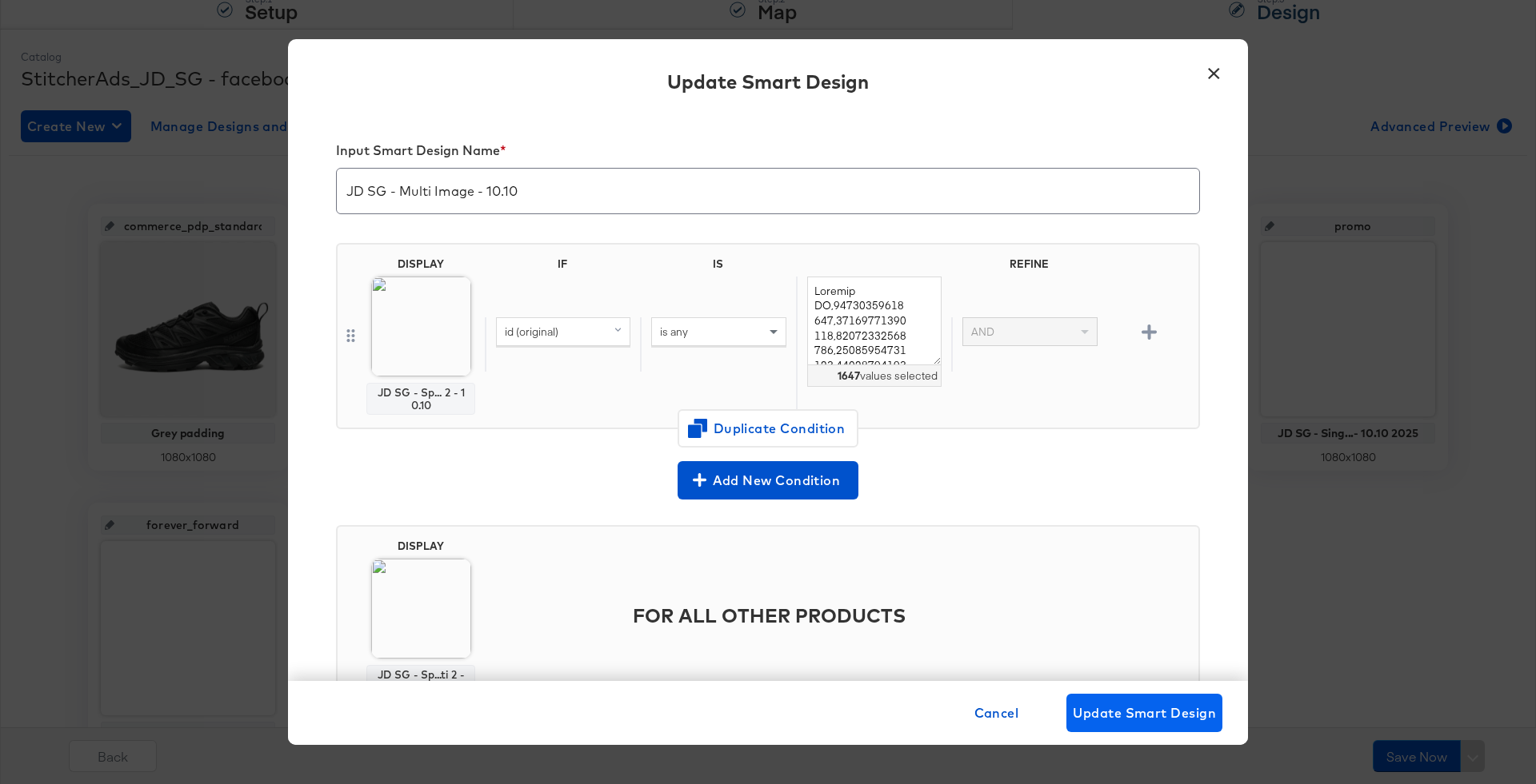
click at [1084, 709] on span "Update Smart Design" at bounding box center [1144, 713] width 143 height 22
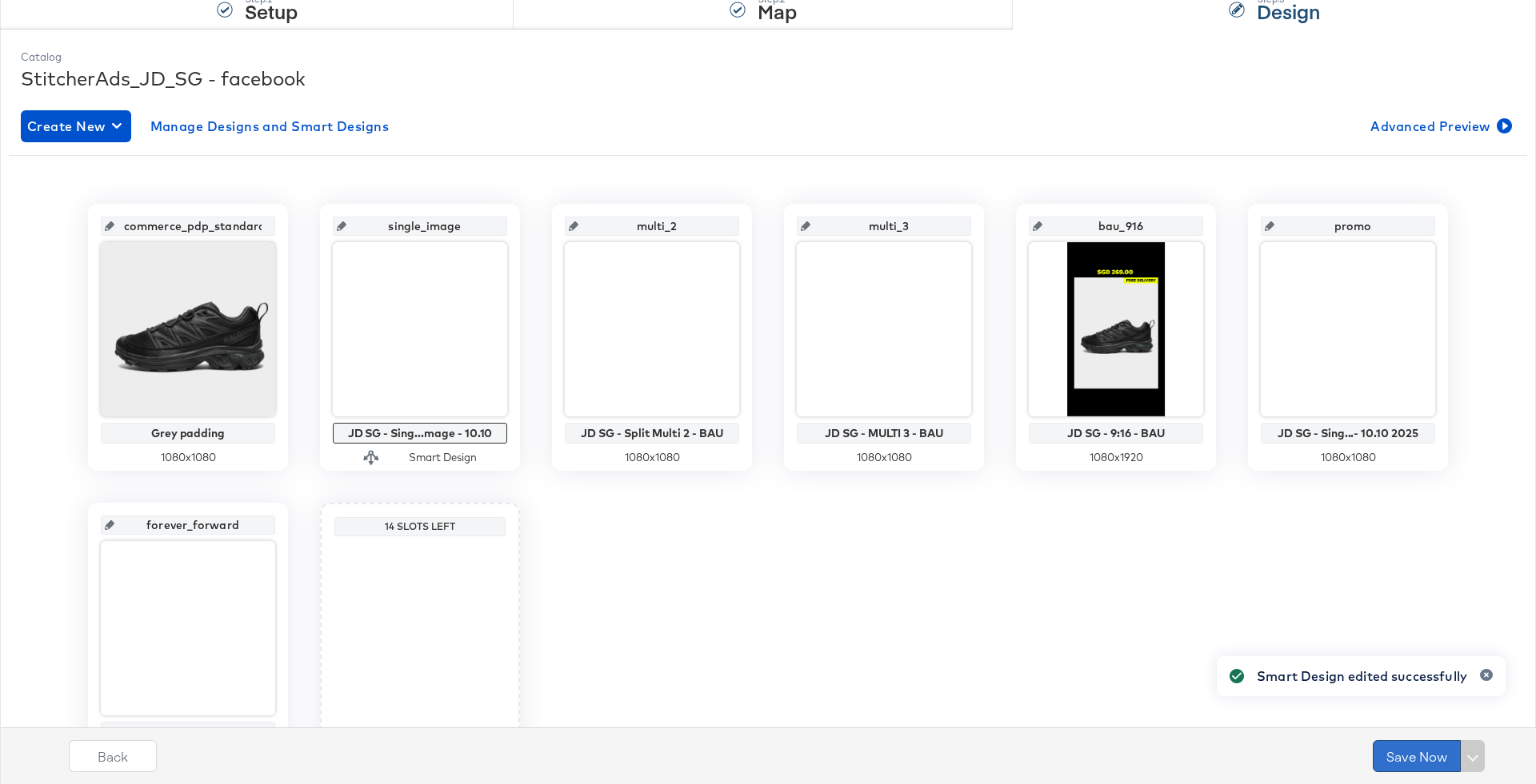
click at [1399, 754] on button "Save Now" at bounding box center [1416, 756] width 88 height 32
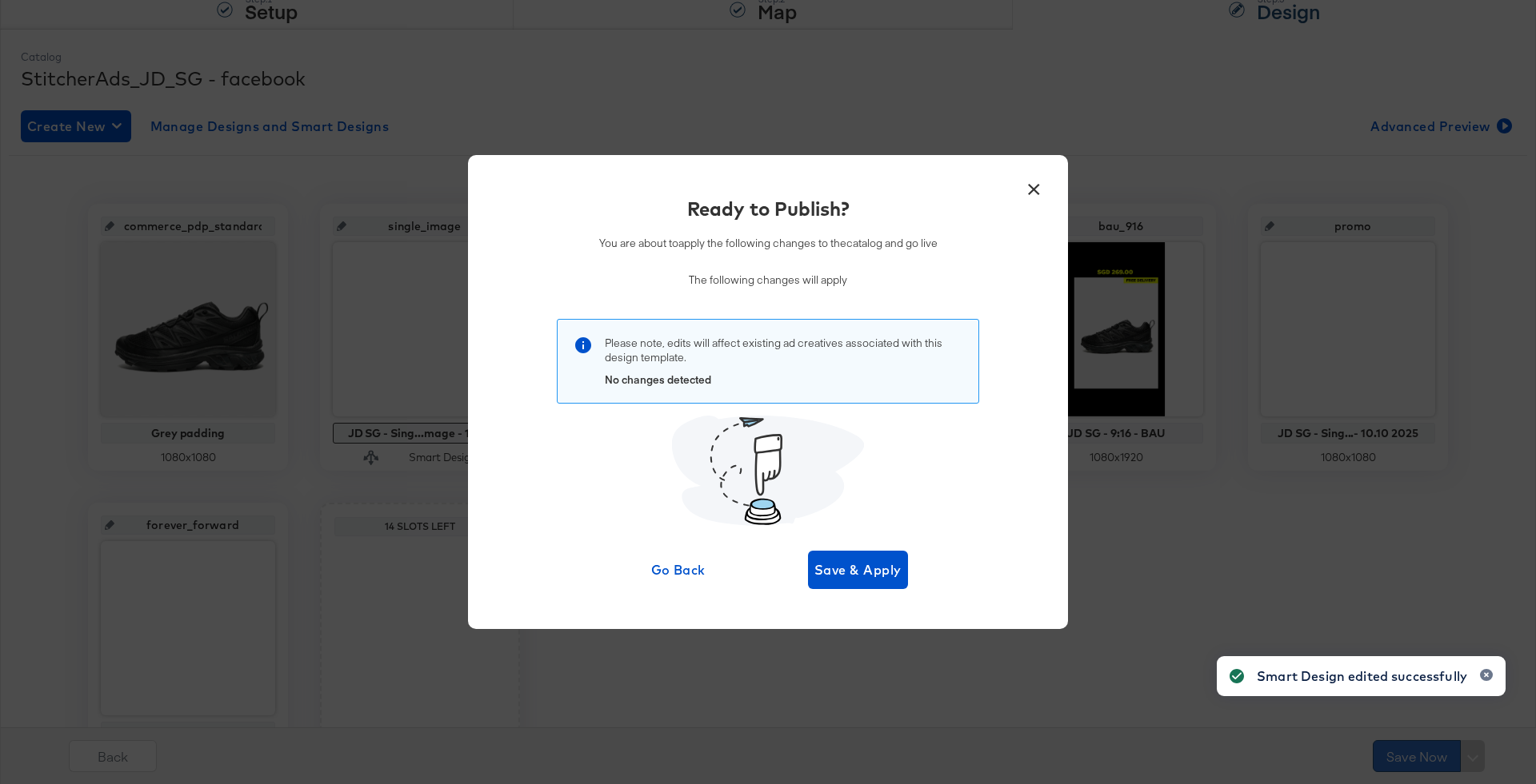
scroll to position [0, 0]
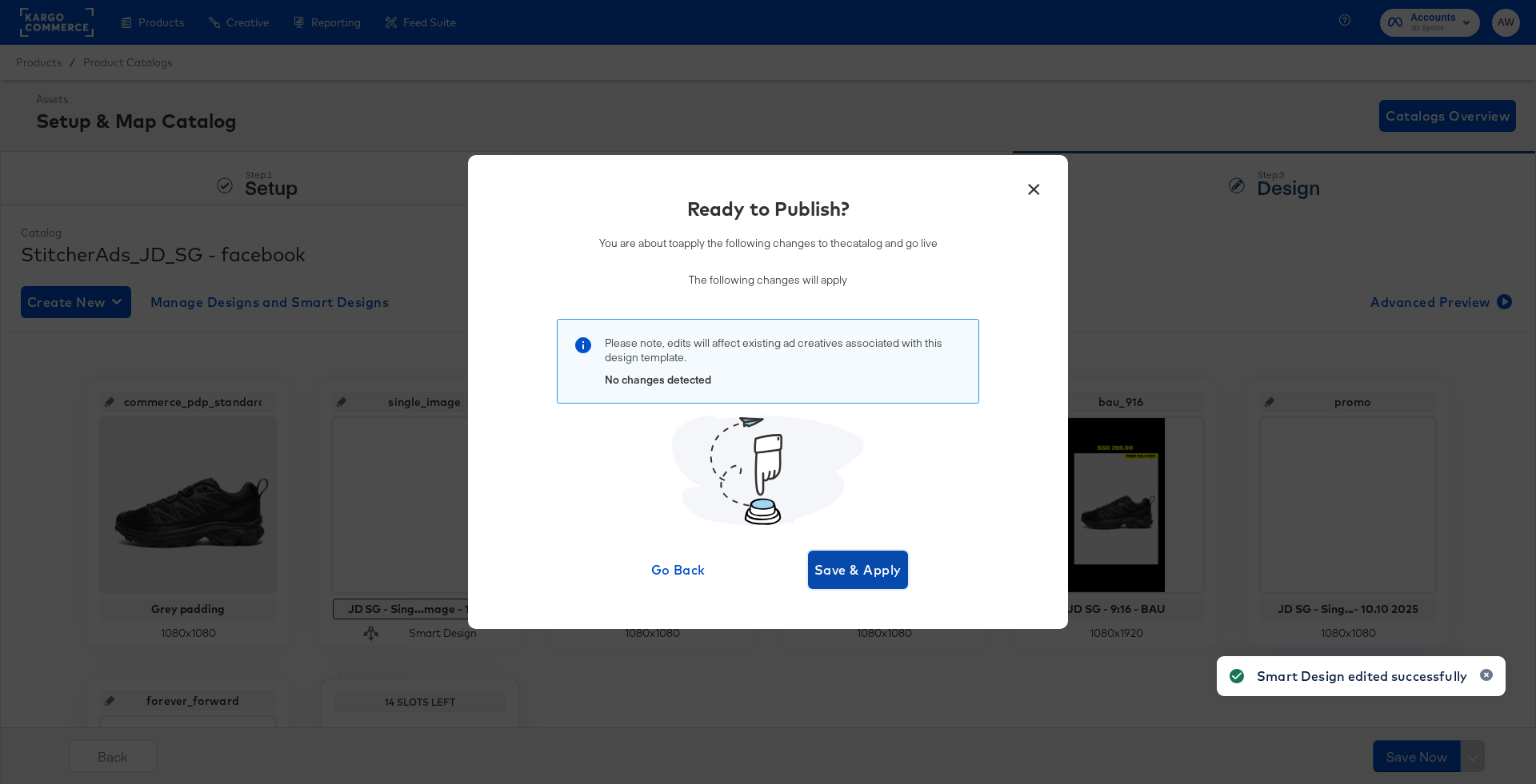
click at [842, 587] on button "Save & Apply" at bounding box center [857, 570] width 100 height 38
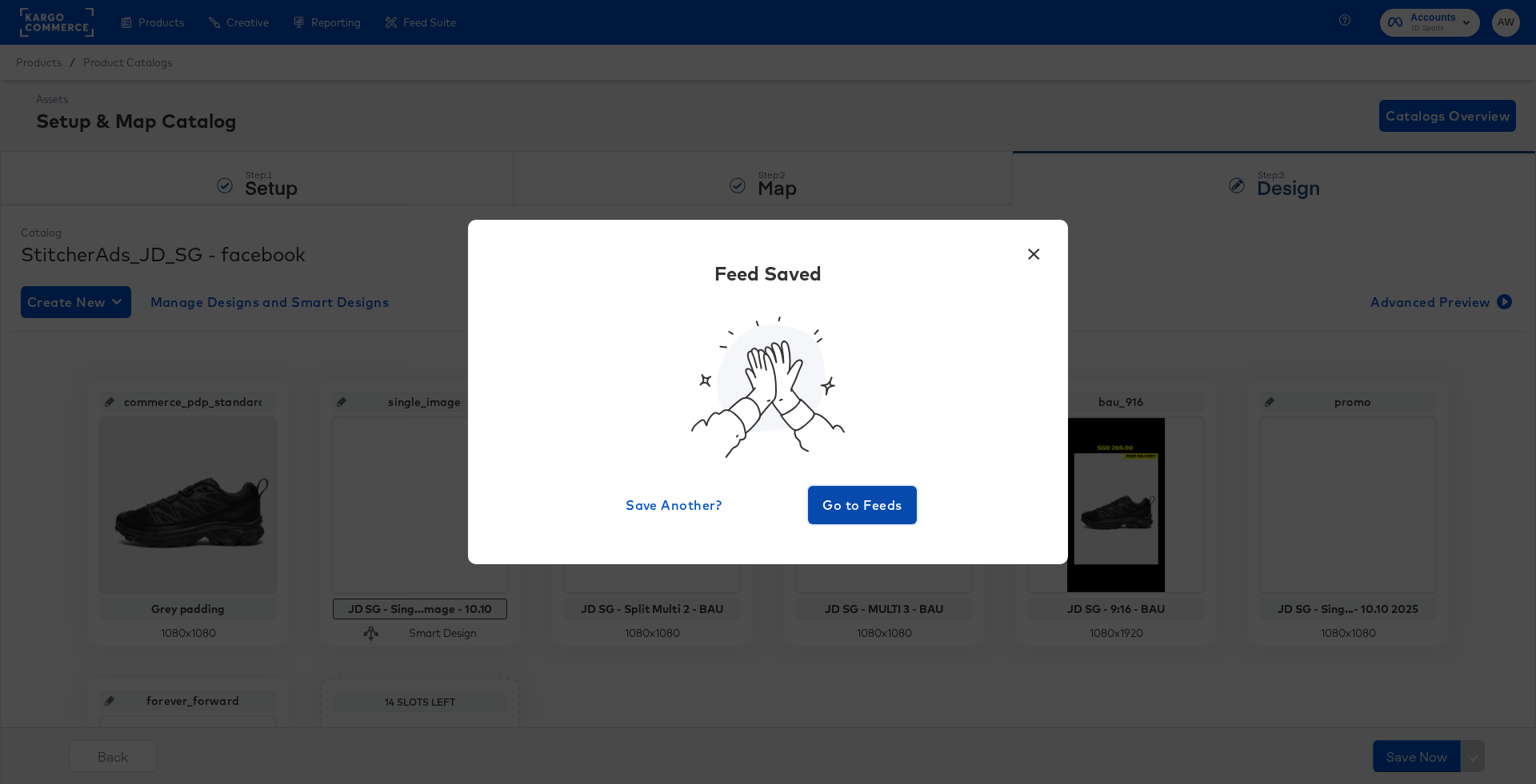
click at [885, 503] on span "Go to Feeds" at bounding box center [862, 506] width 96 height 22
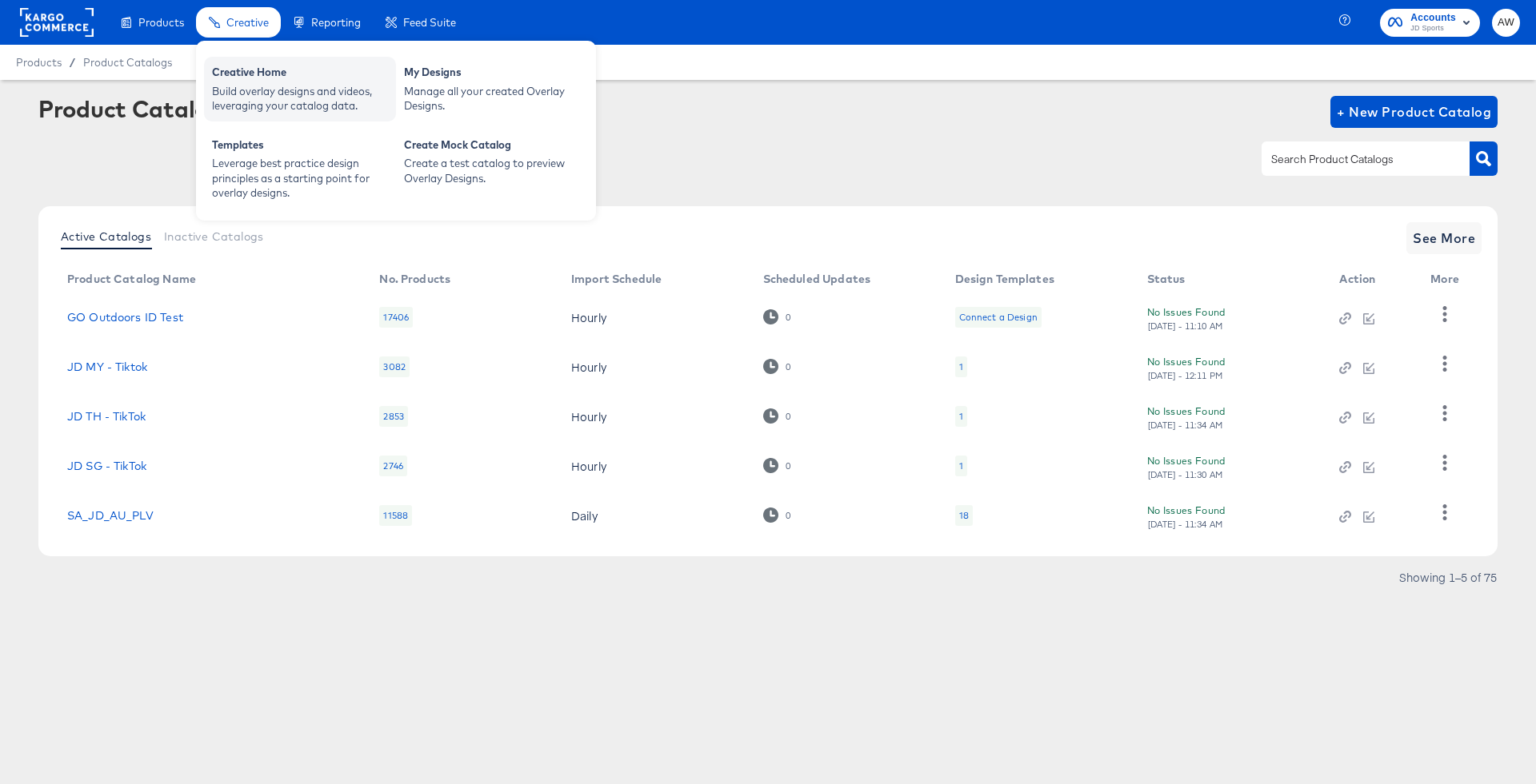
click at [294, 80] on div "Creative Home" at bounding box center [300, 74] width 176 height 20
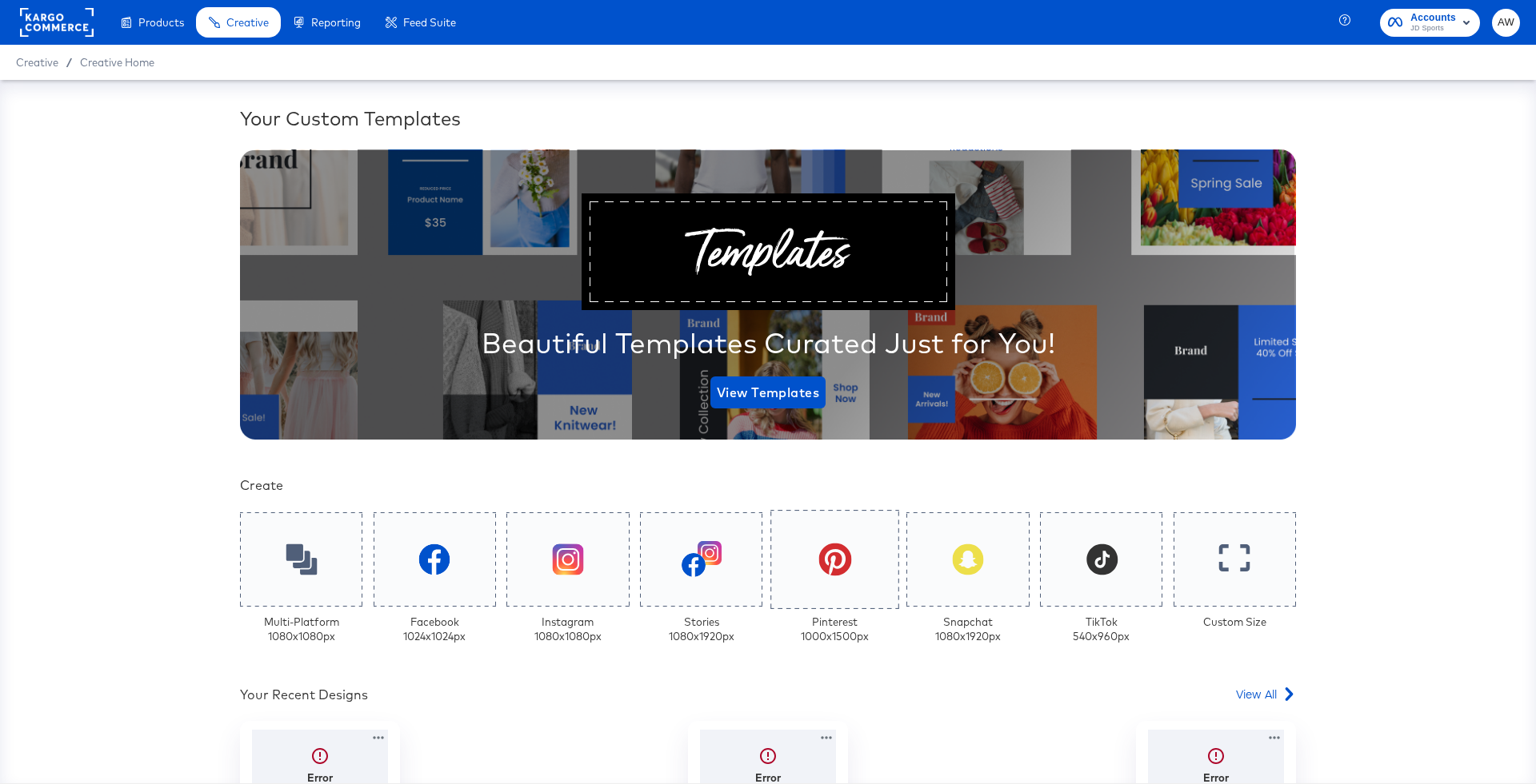
scroll to position [271, 0]
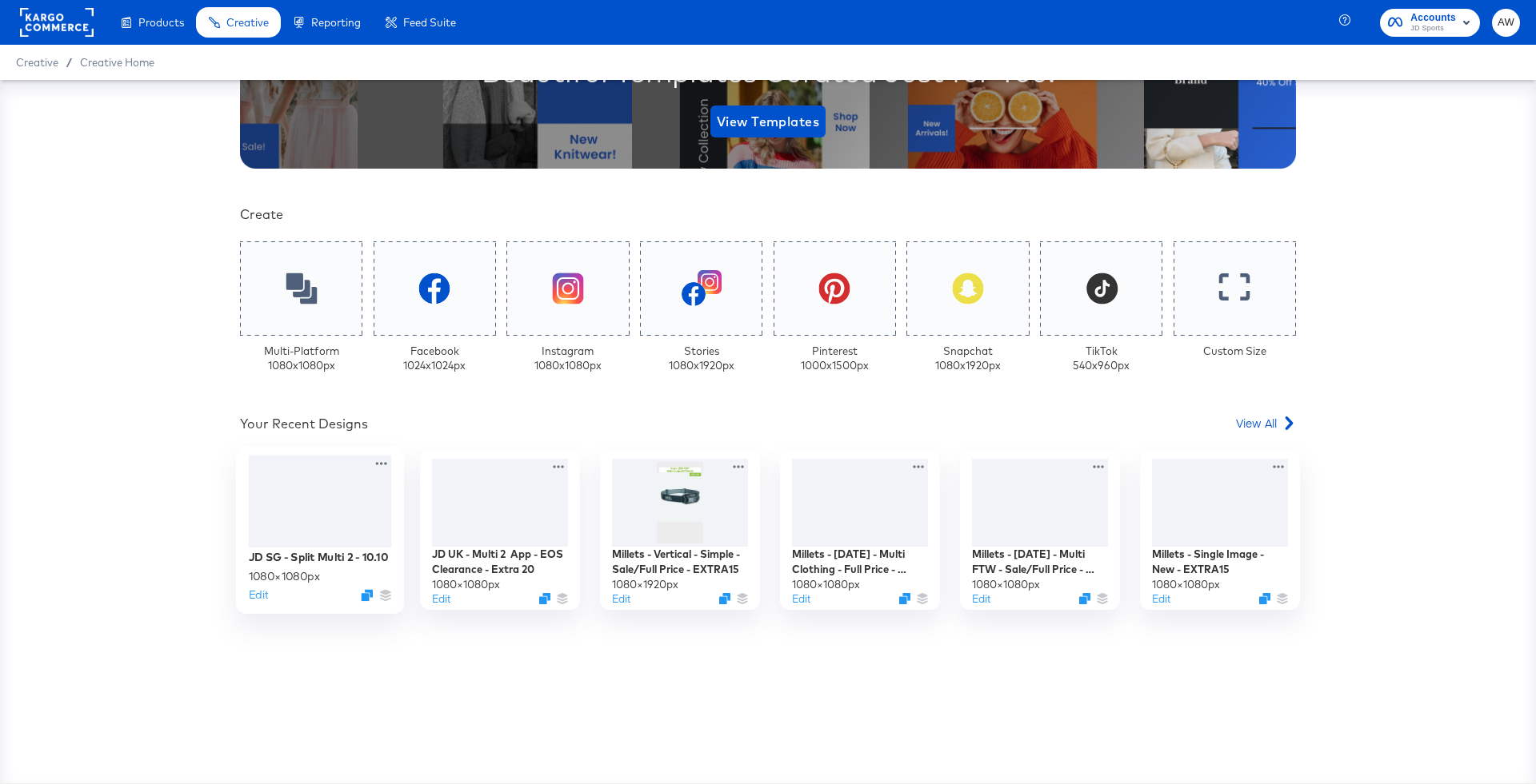
click at [354, 509] on div at bounding box center [320, 502] width 143 height 93
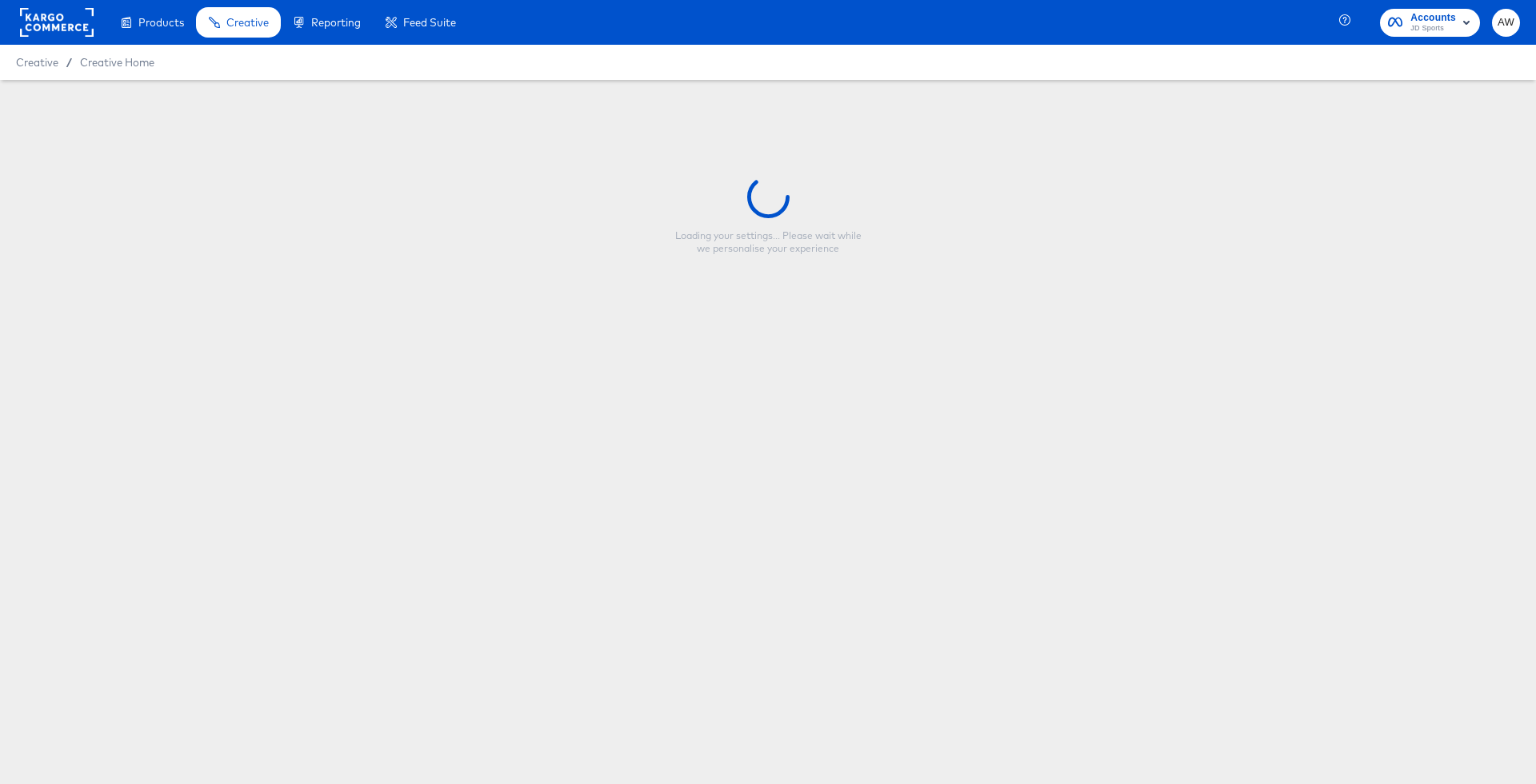
type input "JD SG - Split Multi 2 - 10.10"
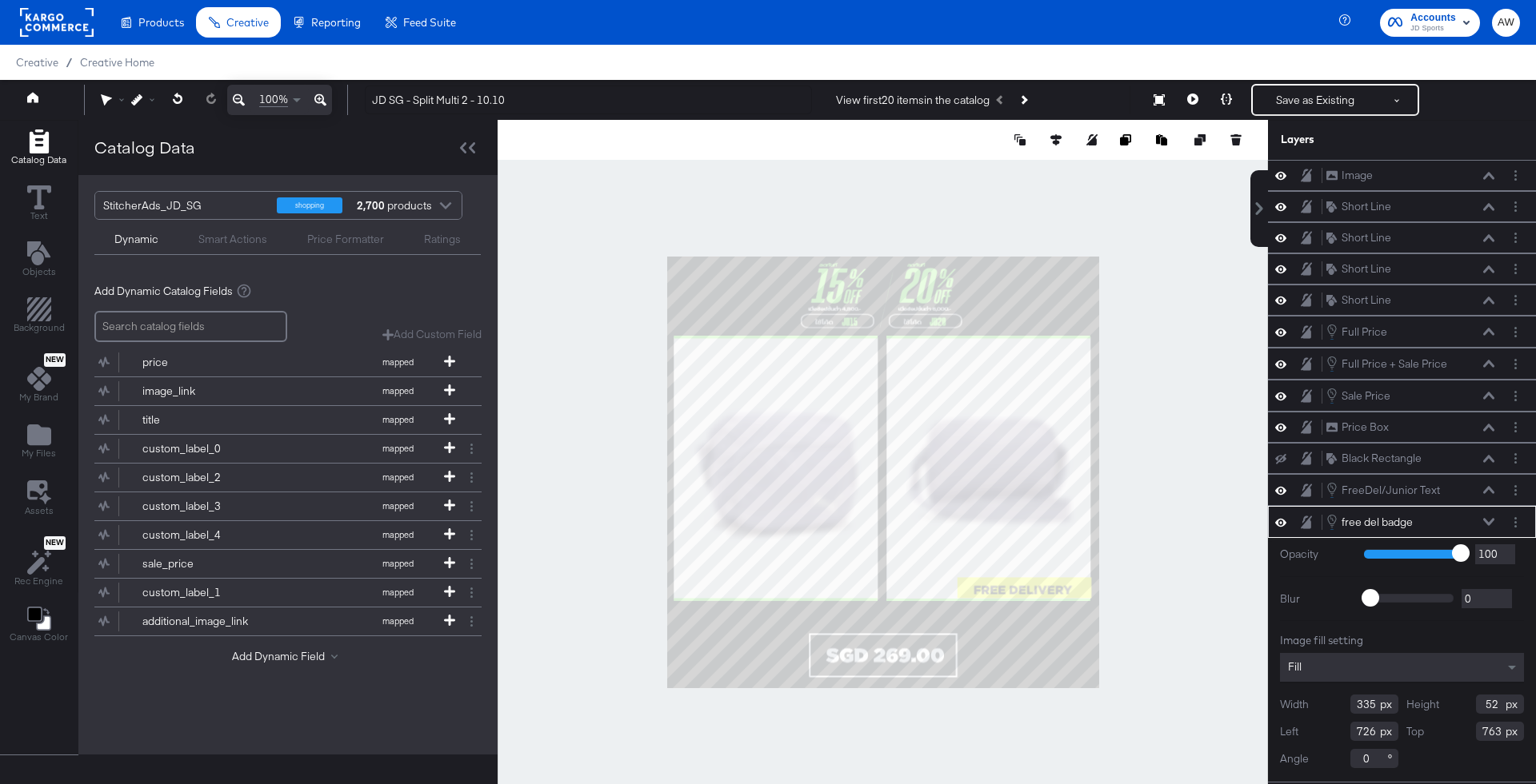
type input "803"
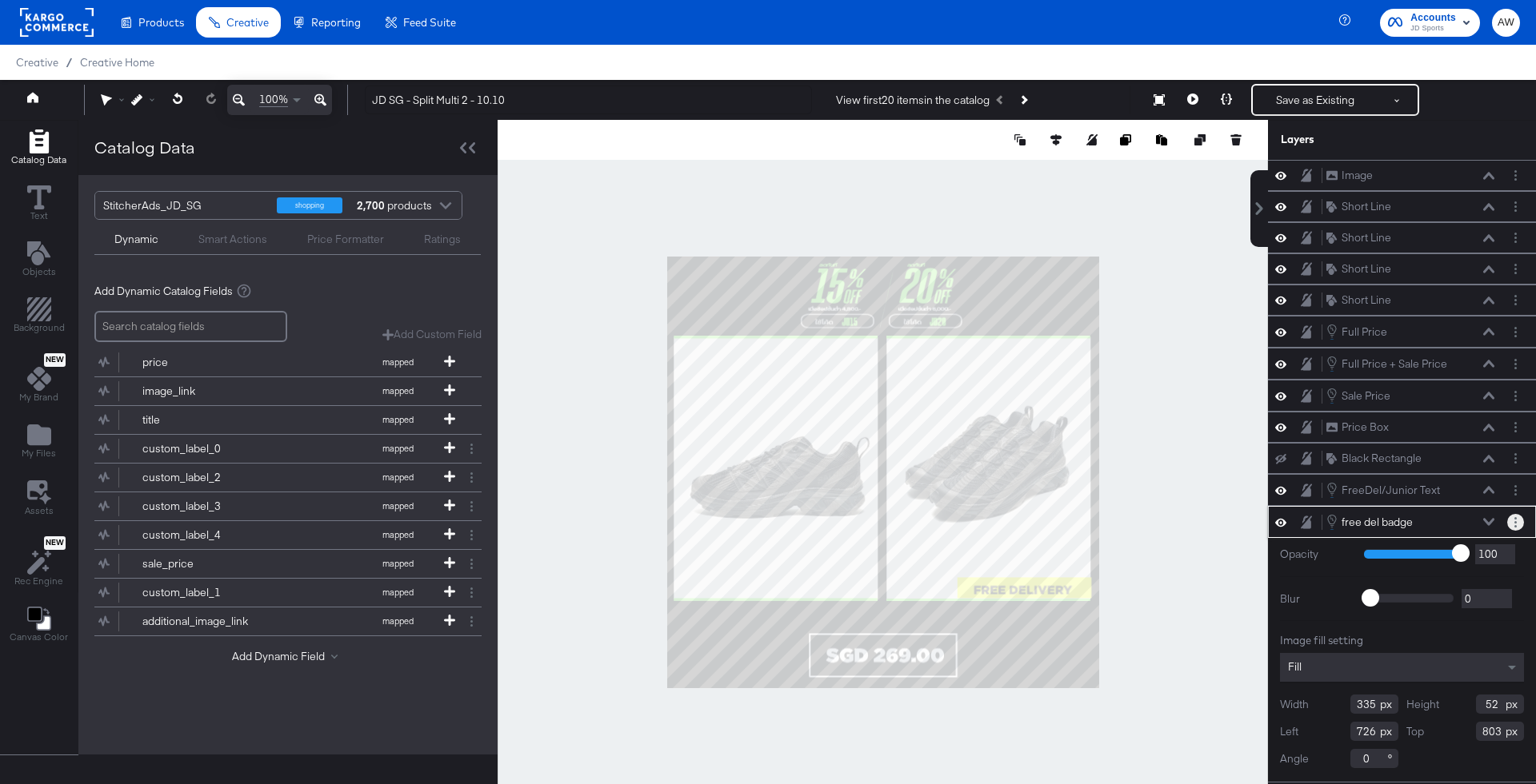
click at [1516, 518] on icon "Layer Options" at bounding box center [1515, 522] width 3 height 10
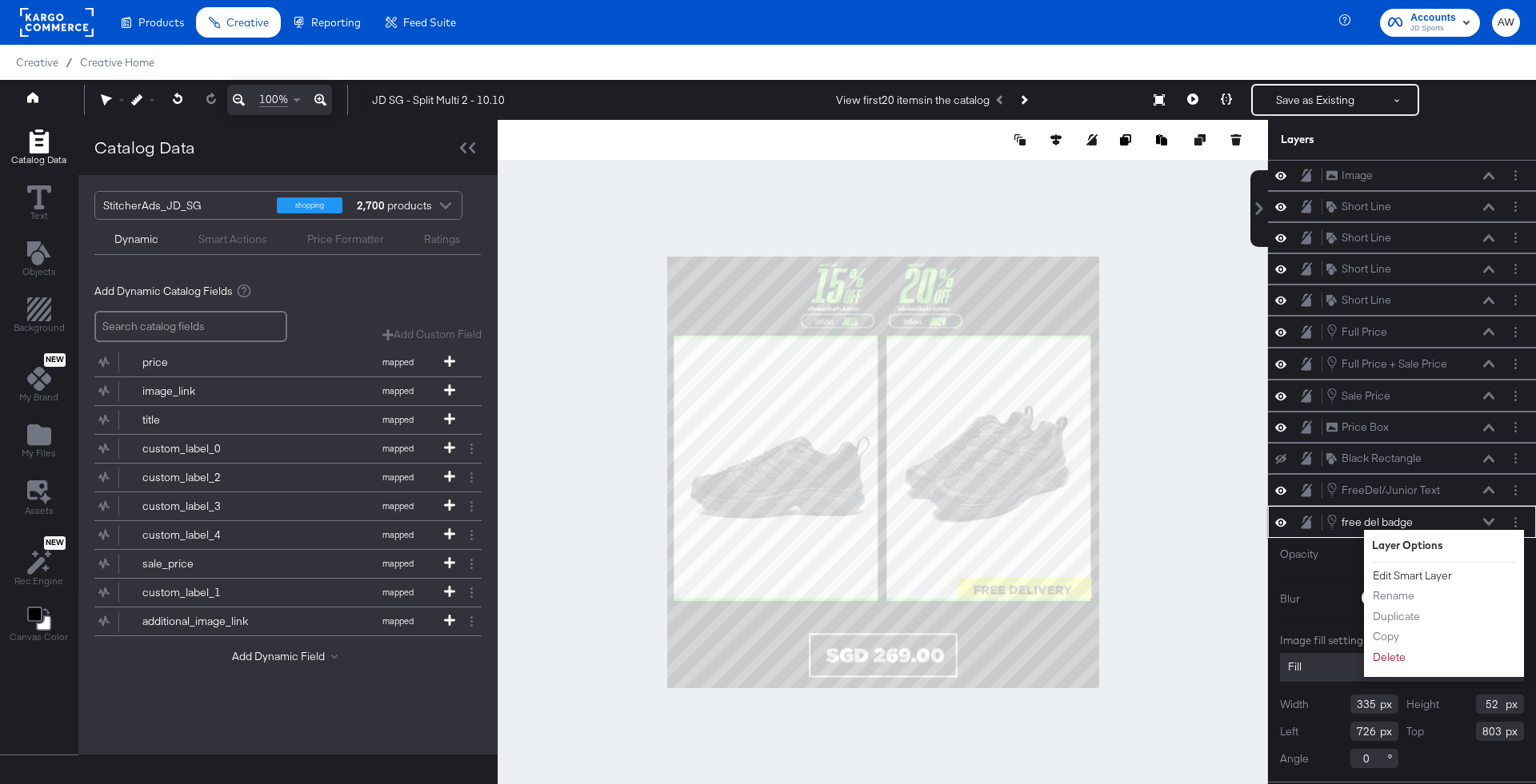
click at [1440, 568] on button "Edit Smart Layer" at bounding box center [1412, 576] width 81 height 17
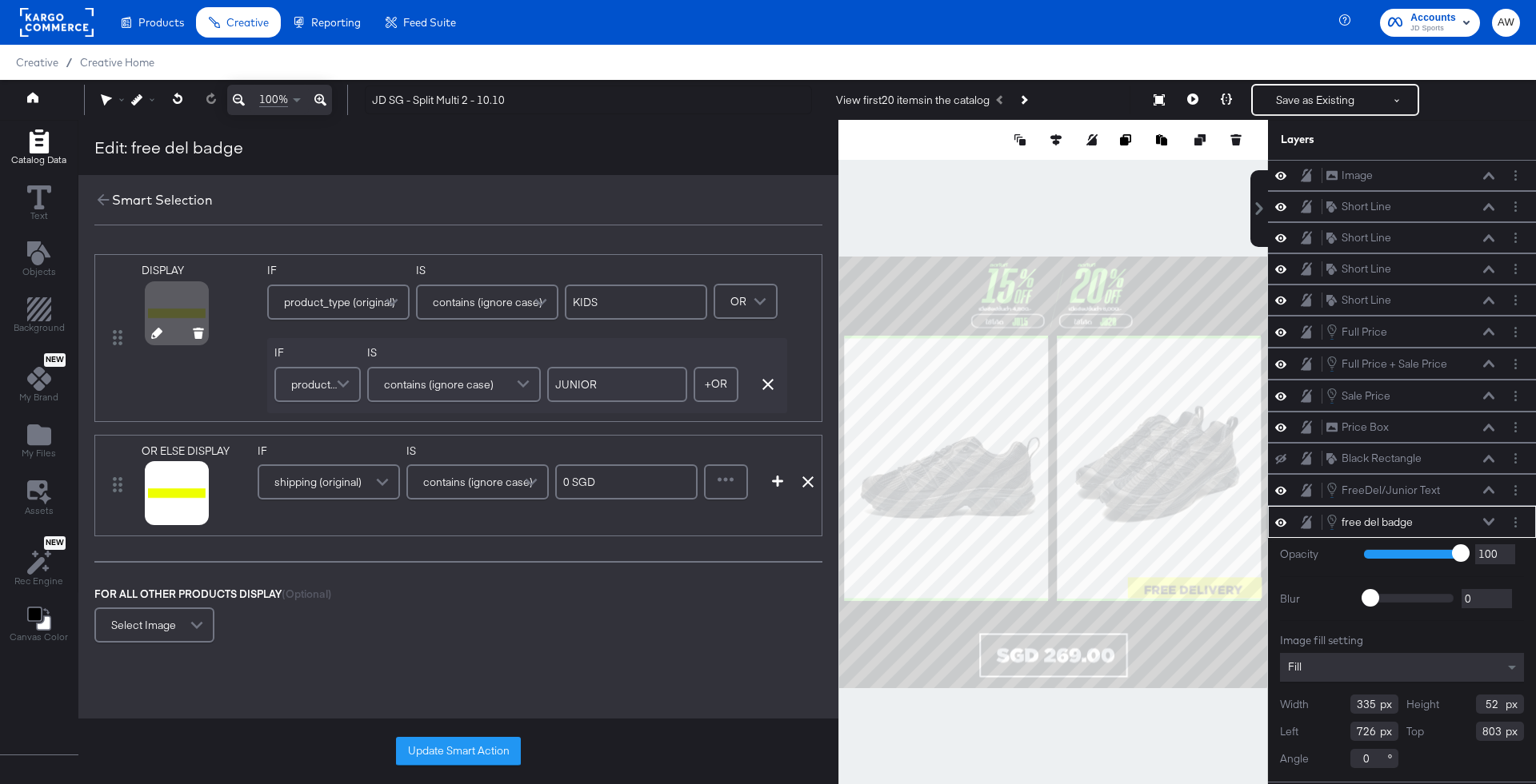
click at [151, 343] on button at bounding box center [156, 335] width 11 height 15
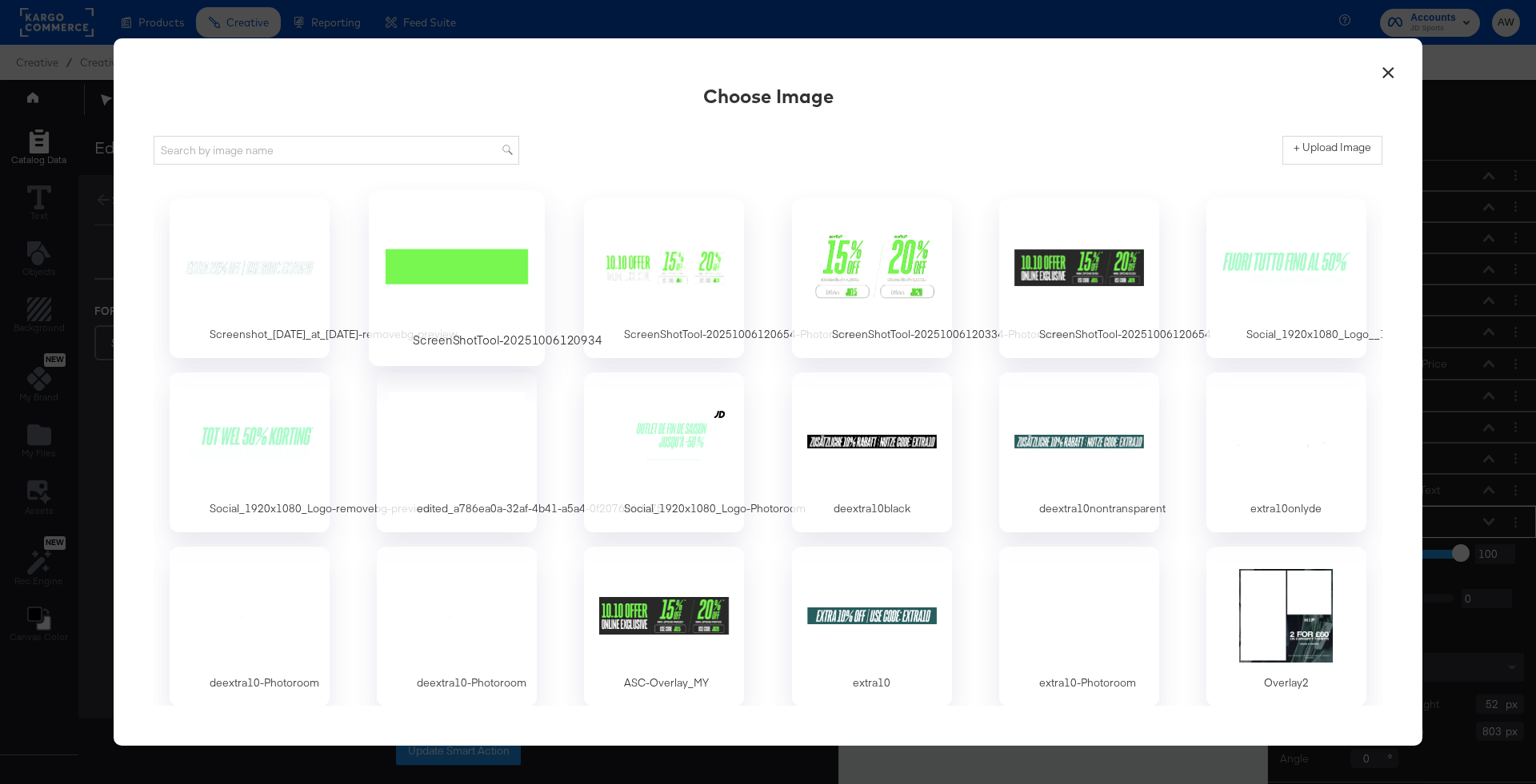
click at [467, 299] on div at bounding box center [456, 267] width 150 height 110
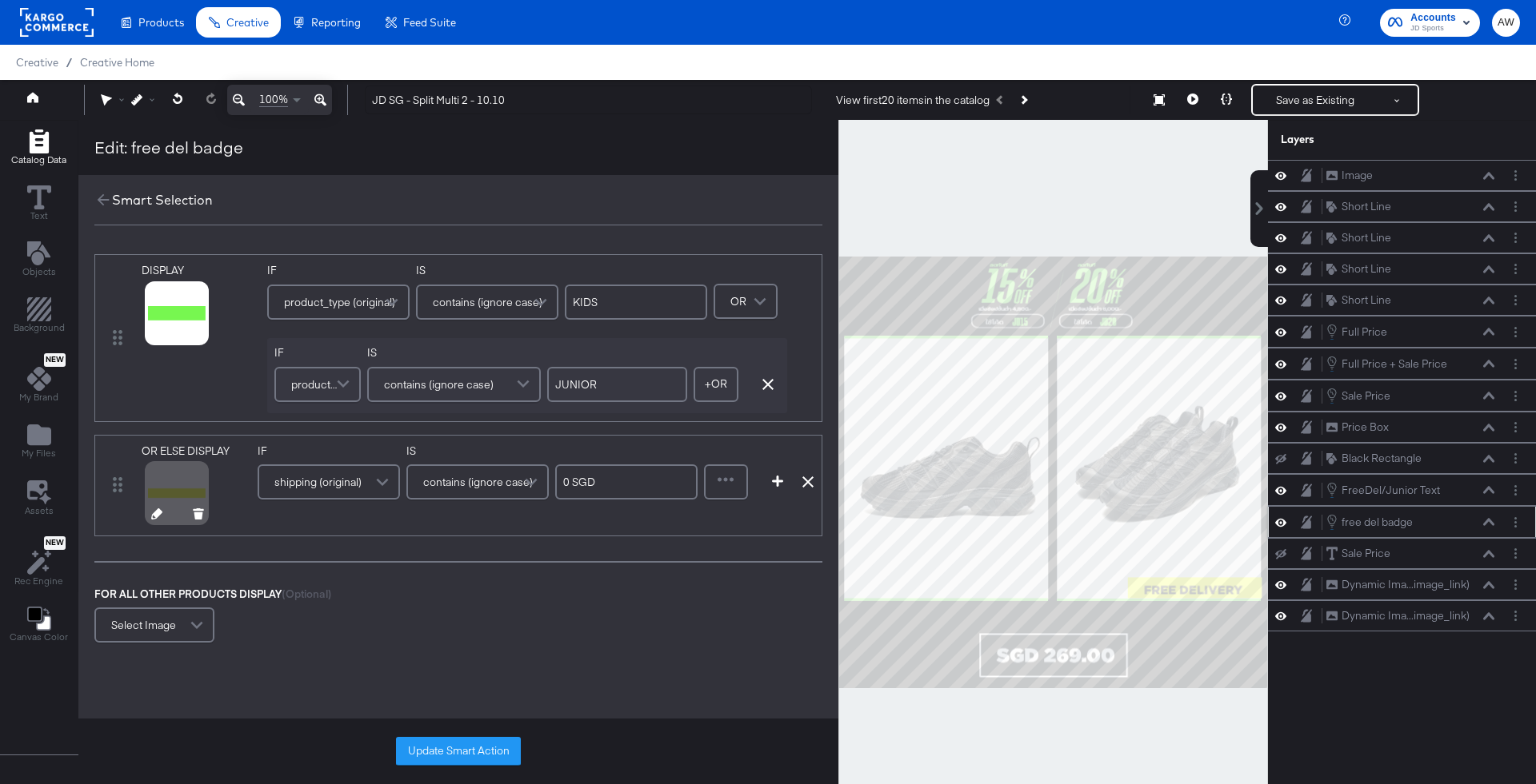
click at [151, 514] on icon at bounding box center [156, 514] width 11 height 11
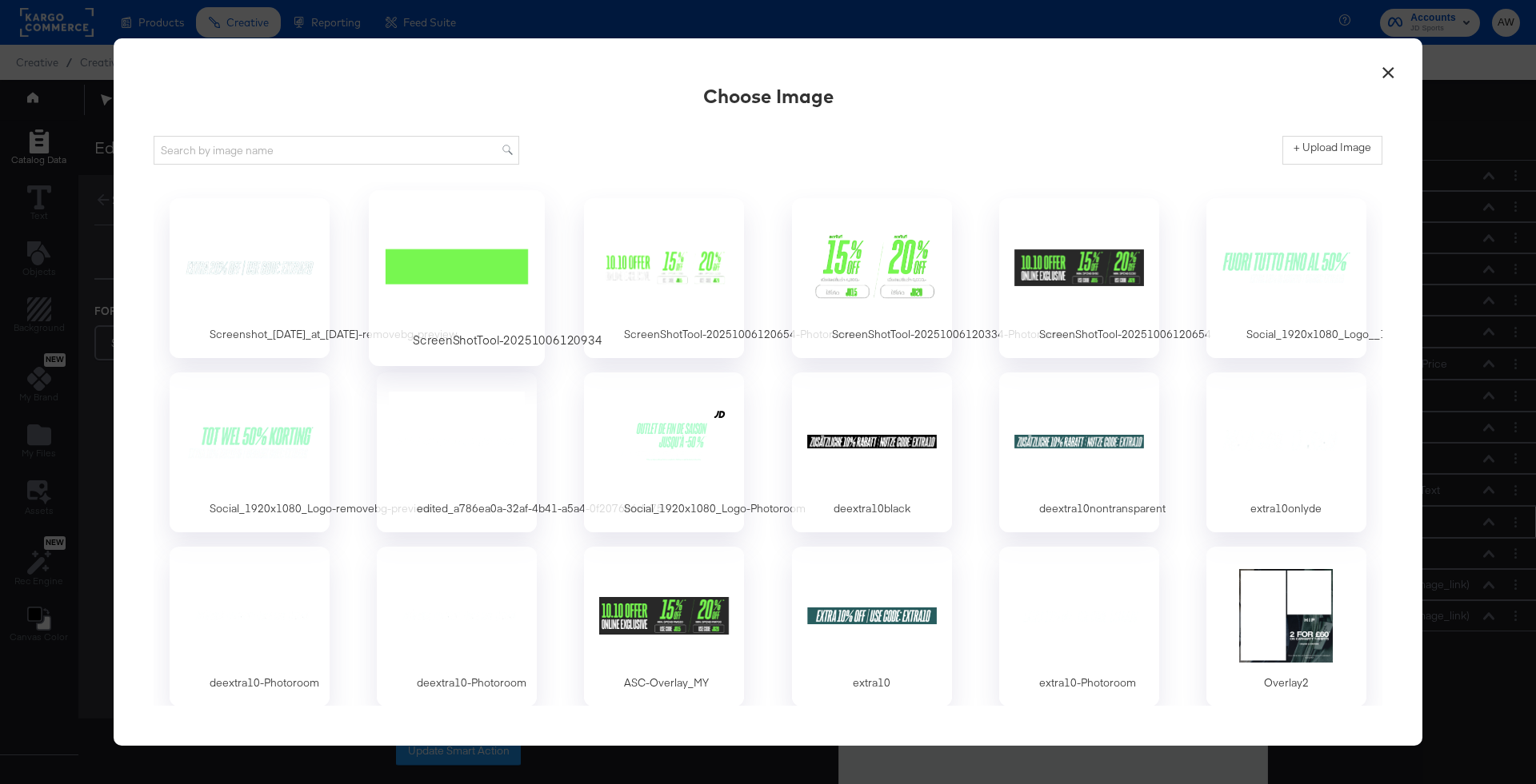
click at [468, 280] on div at bounding box center [456, 267] width 150 height 110
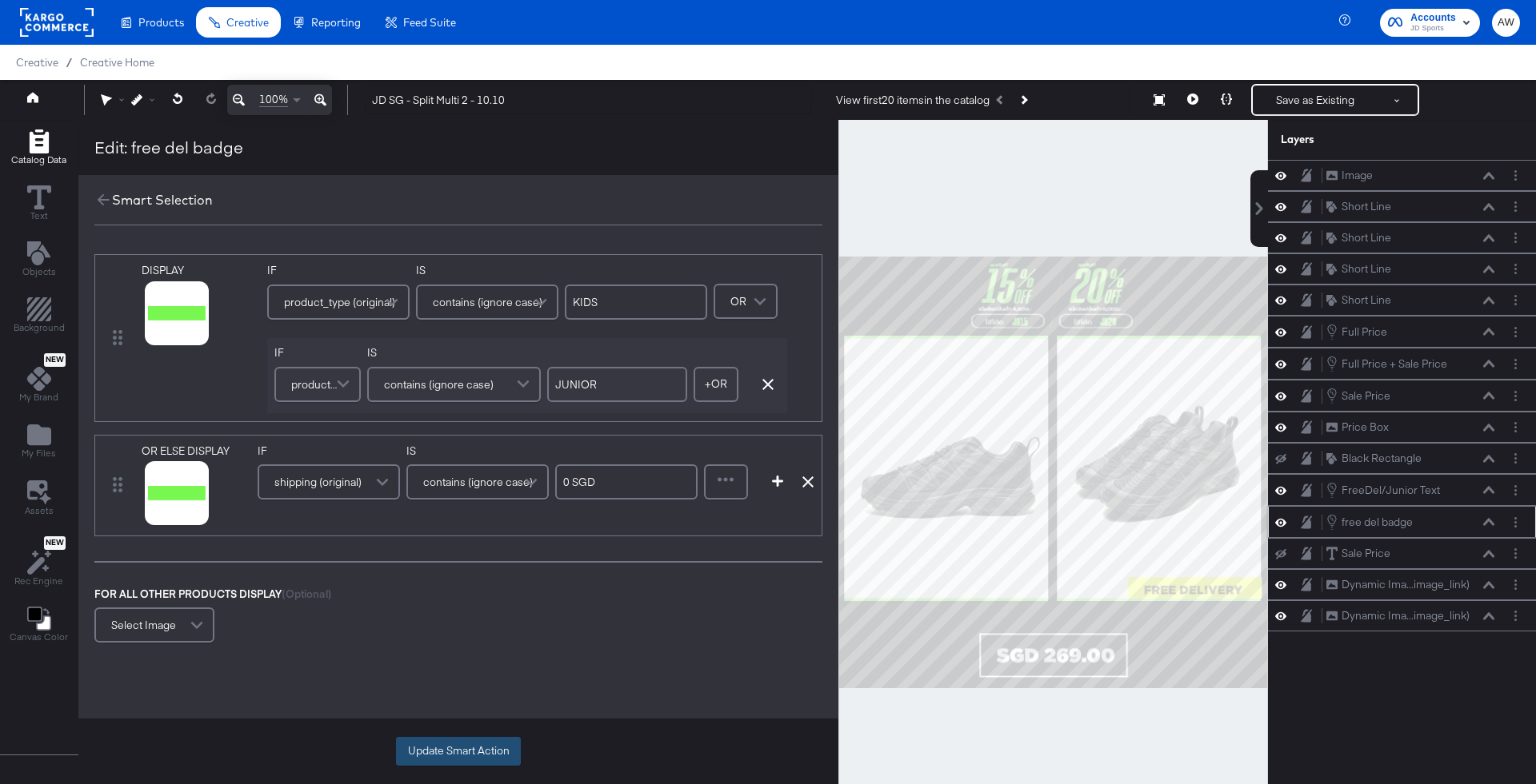
click at [451, 756] on button "Update Smart Action" at bounding box center [458, 751] width 125 height 29
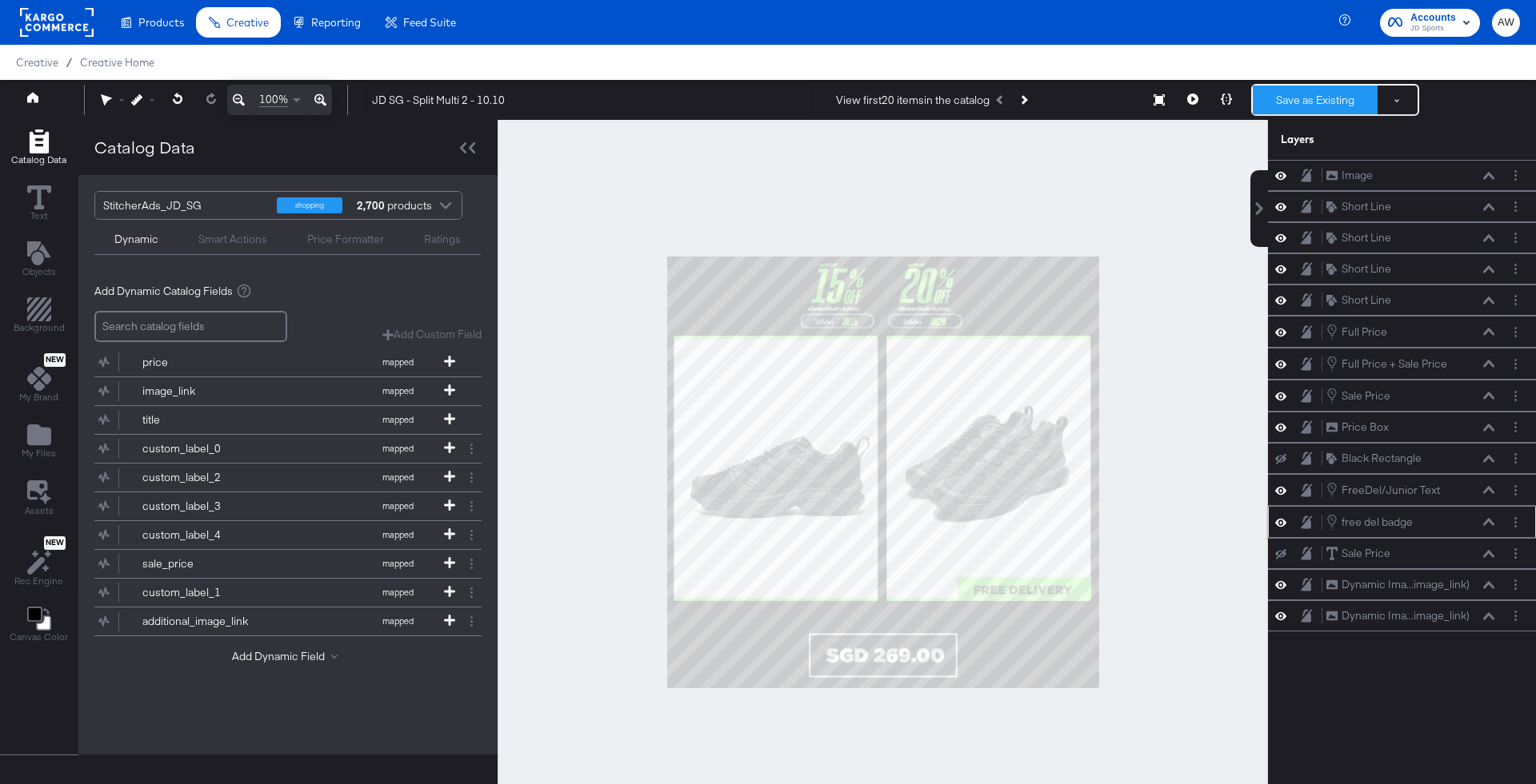
click at [1330, 106] on button "Save as Existing" at bounding box center [1315, 100] width 125 height 29
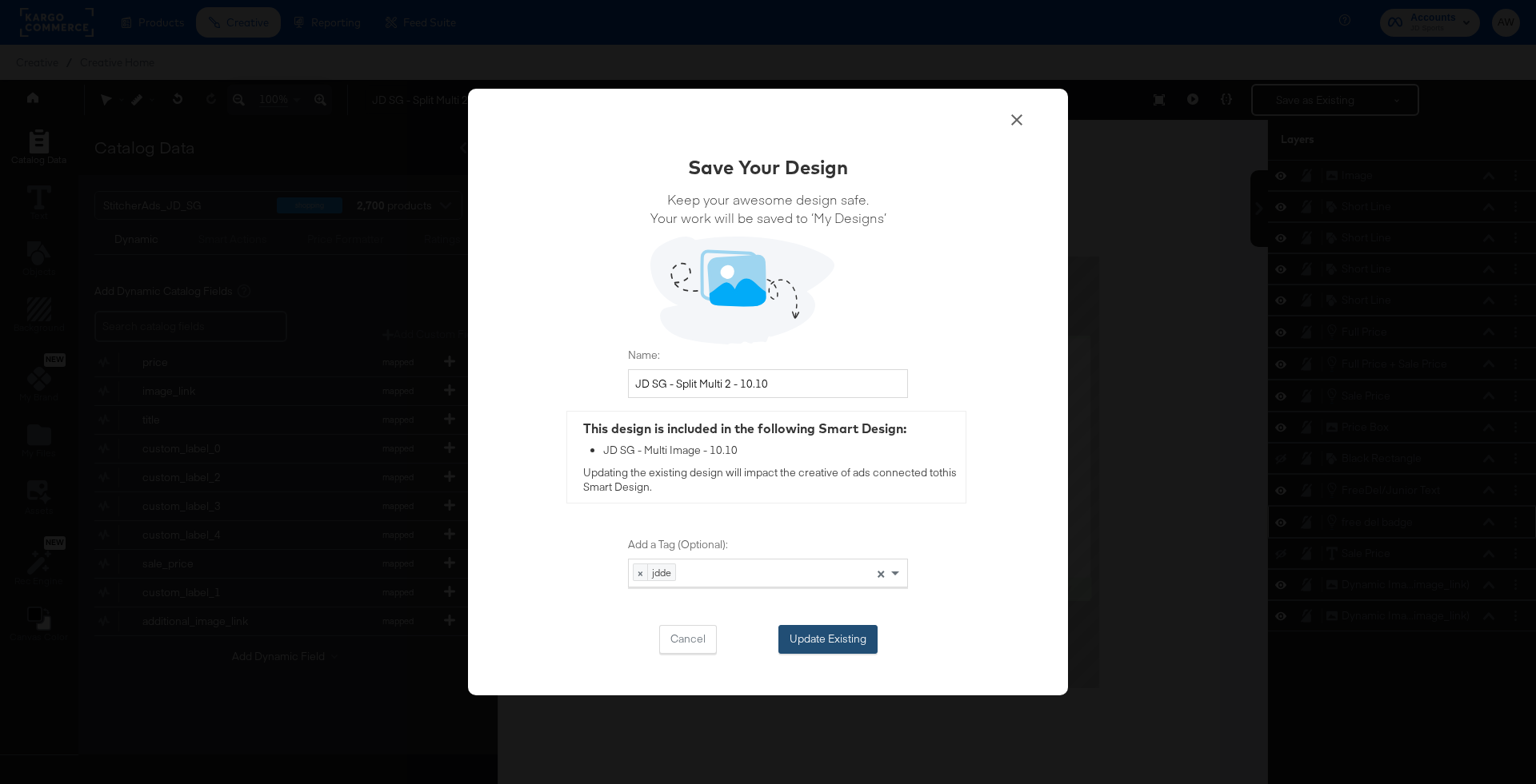
click at [826, 634] on button "Update Existing" at bounding box center [827, 639] width 99 height 29
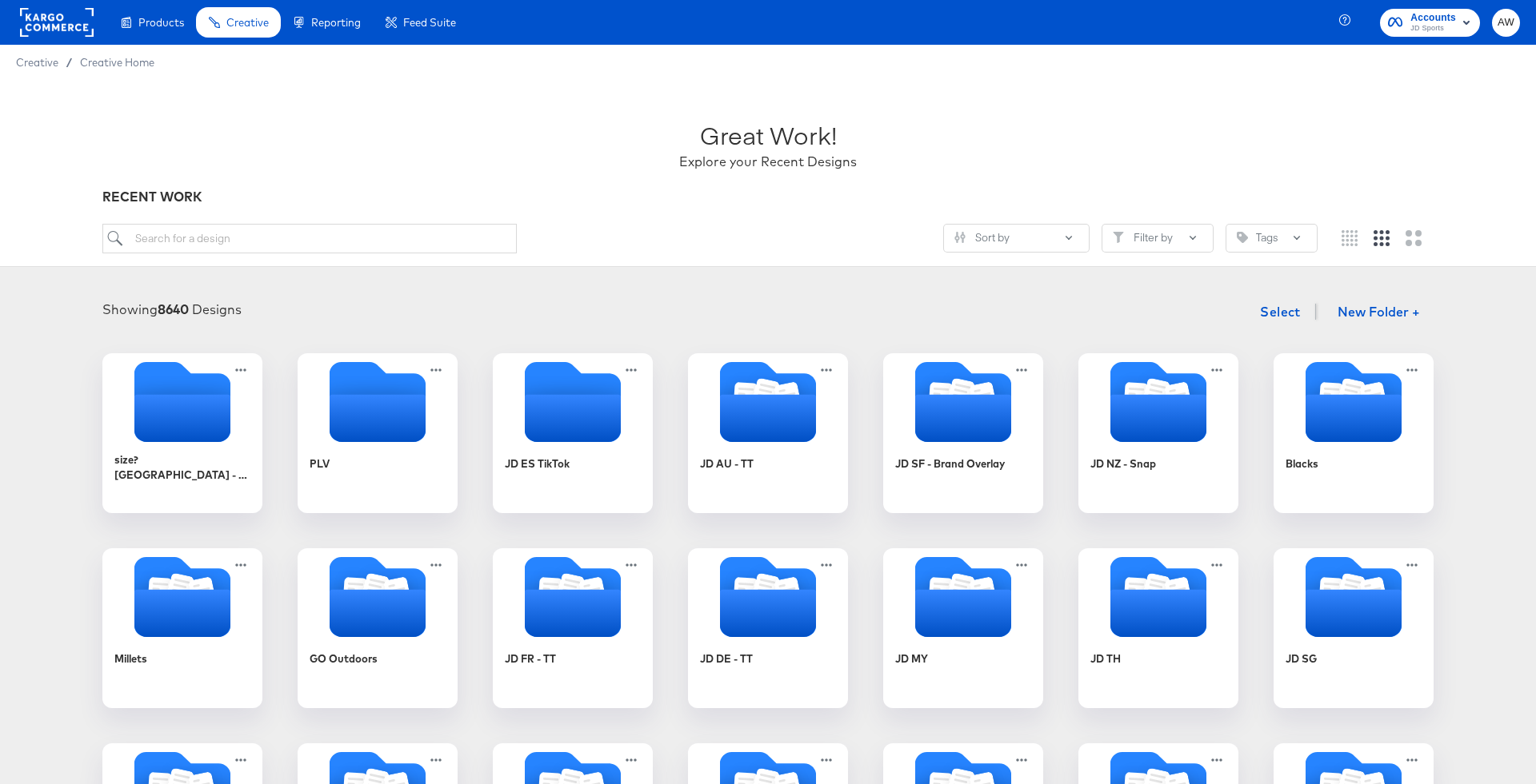
click at [74, 21] on rect at bounding box center [56, 22] width 74 height 29
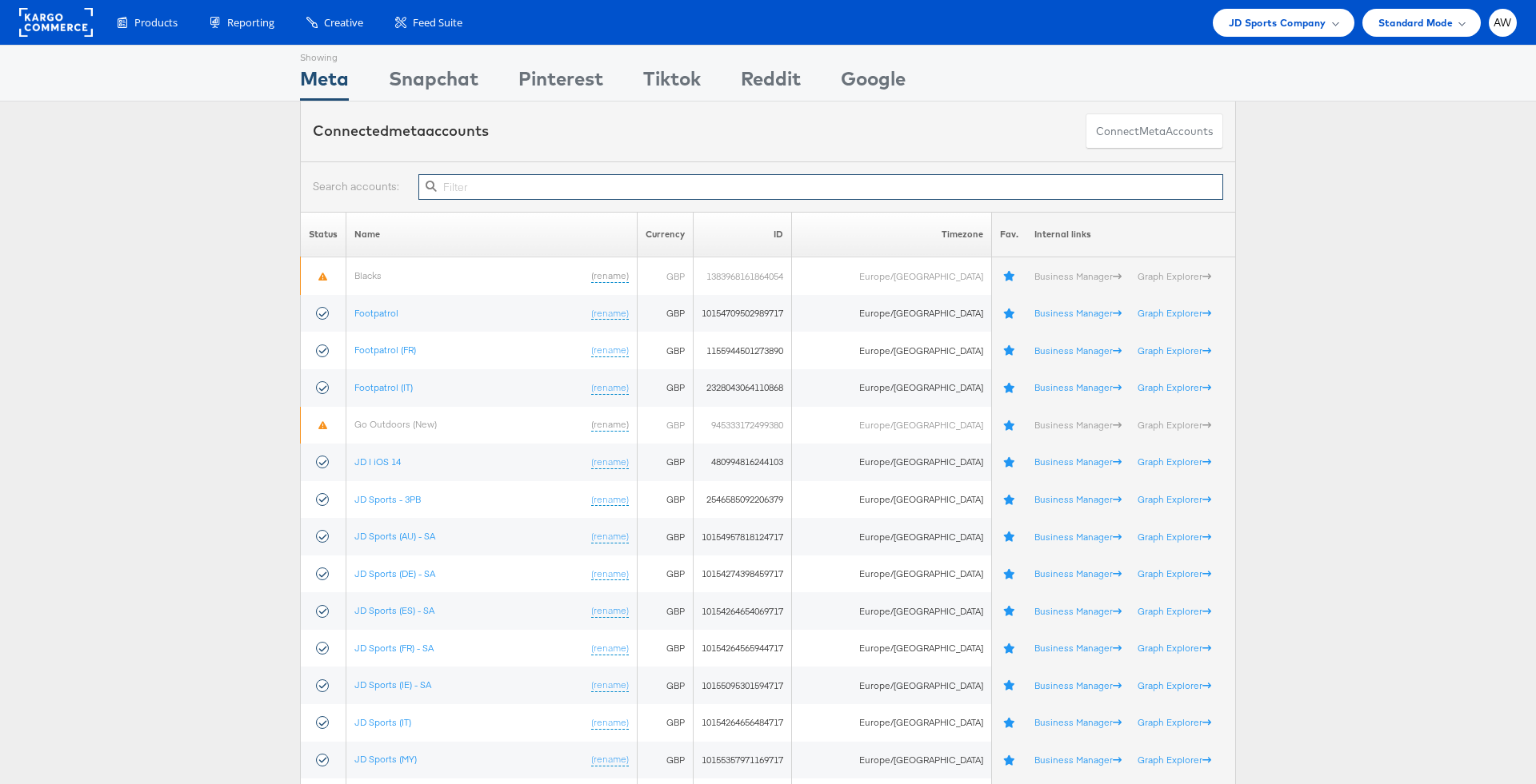
click at [578, 185] on input "text" at bounding box center [821, 186] width 805 height 25
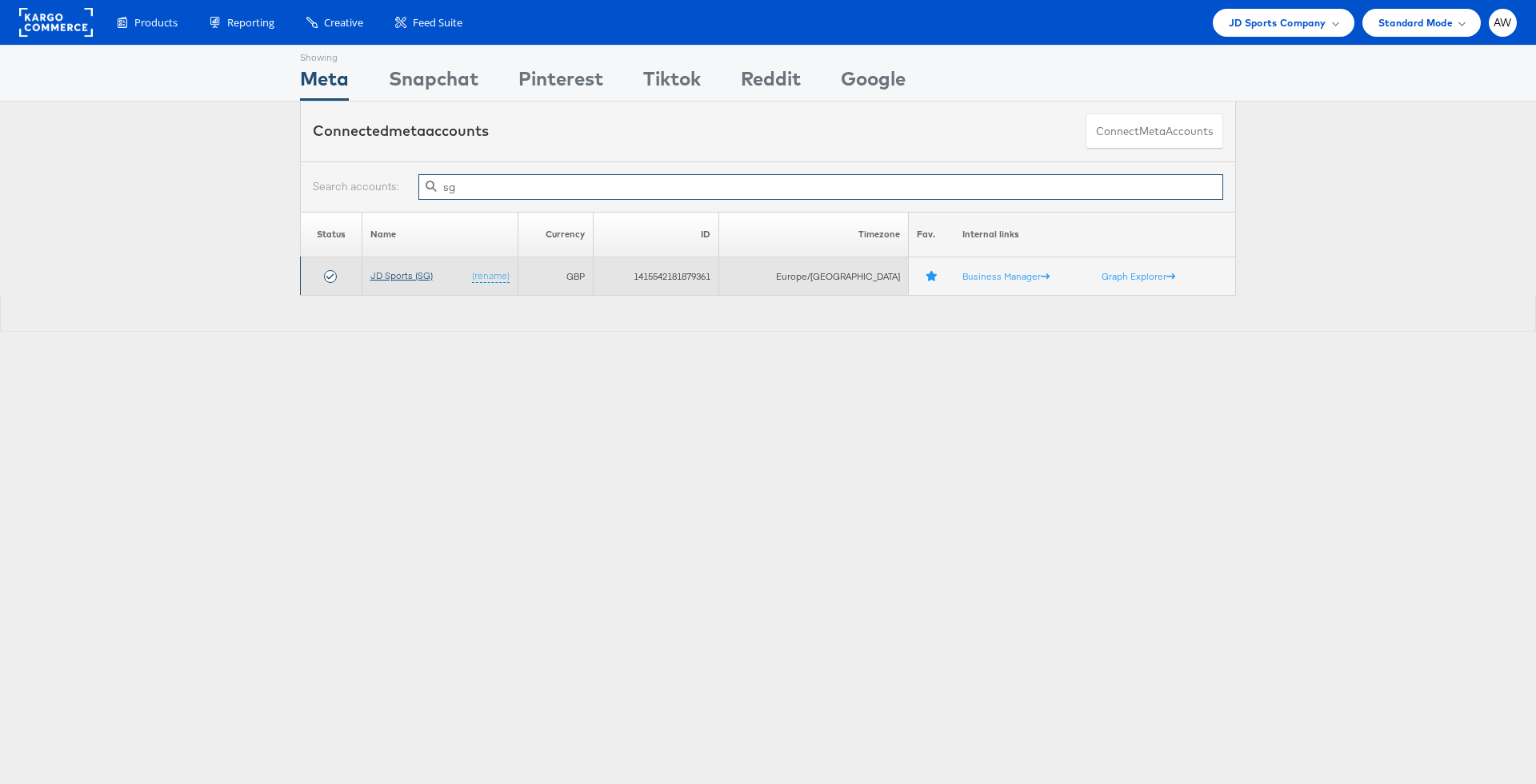
type input "sg"
click at [433, 275] on link "JD Sports (SG)" at bounding box center [401, 275] width 62 height 12
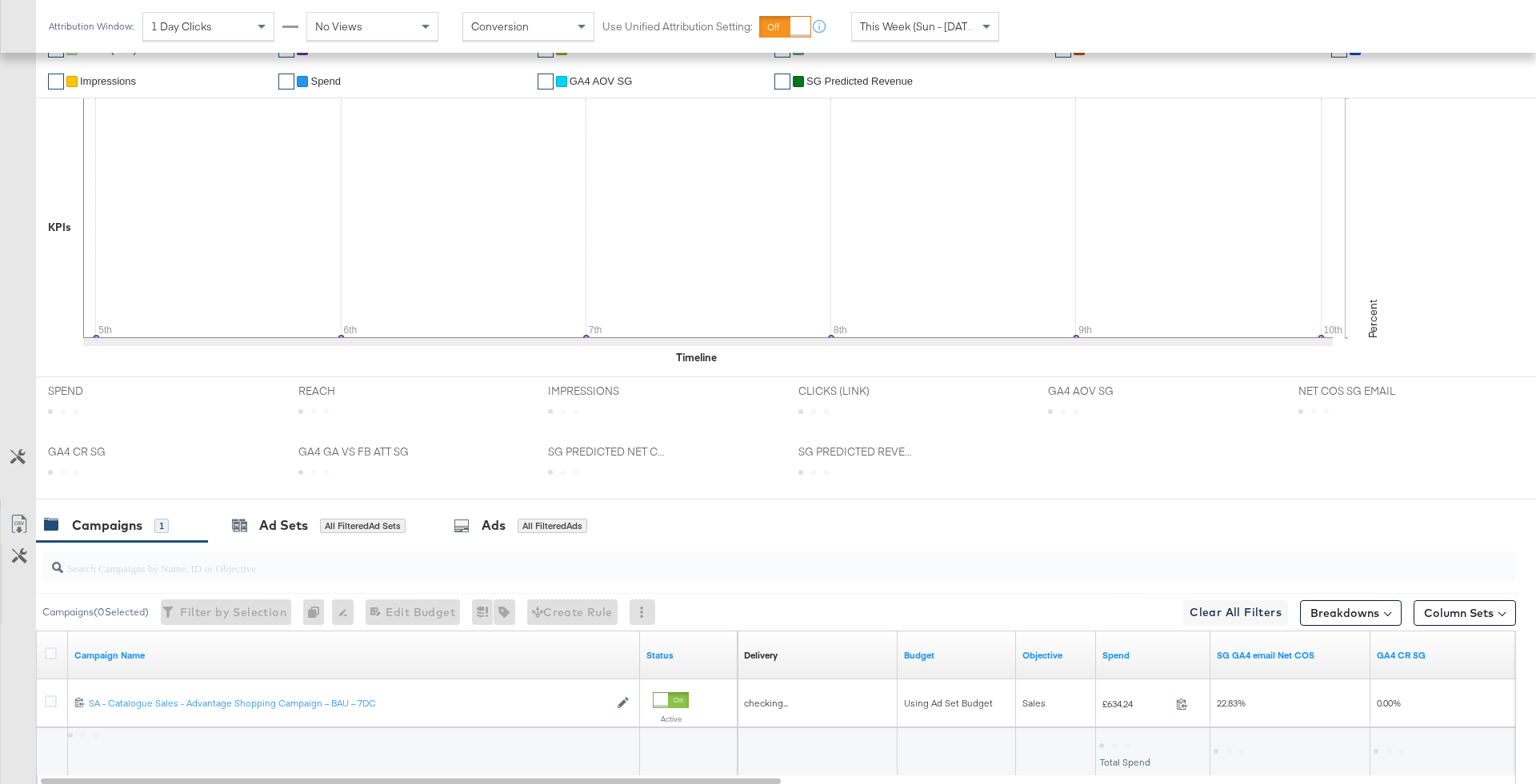
scroll to position [391, 0]
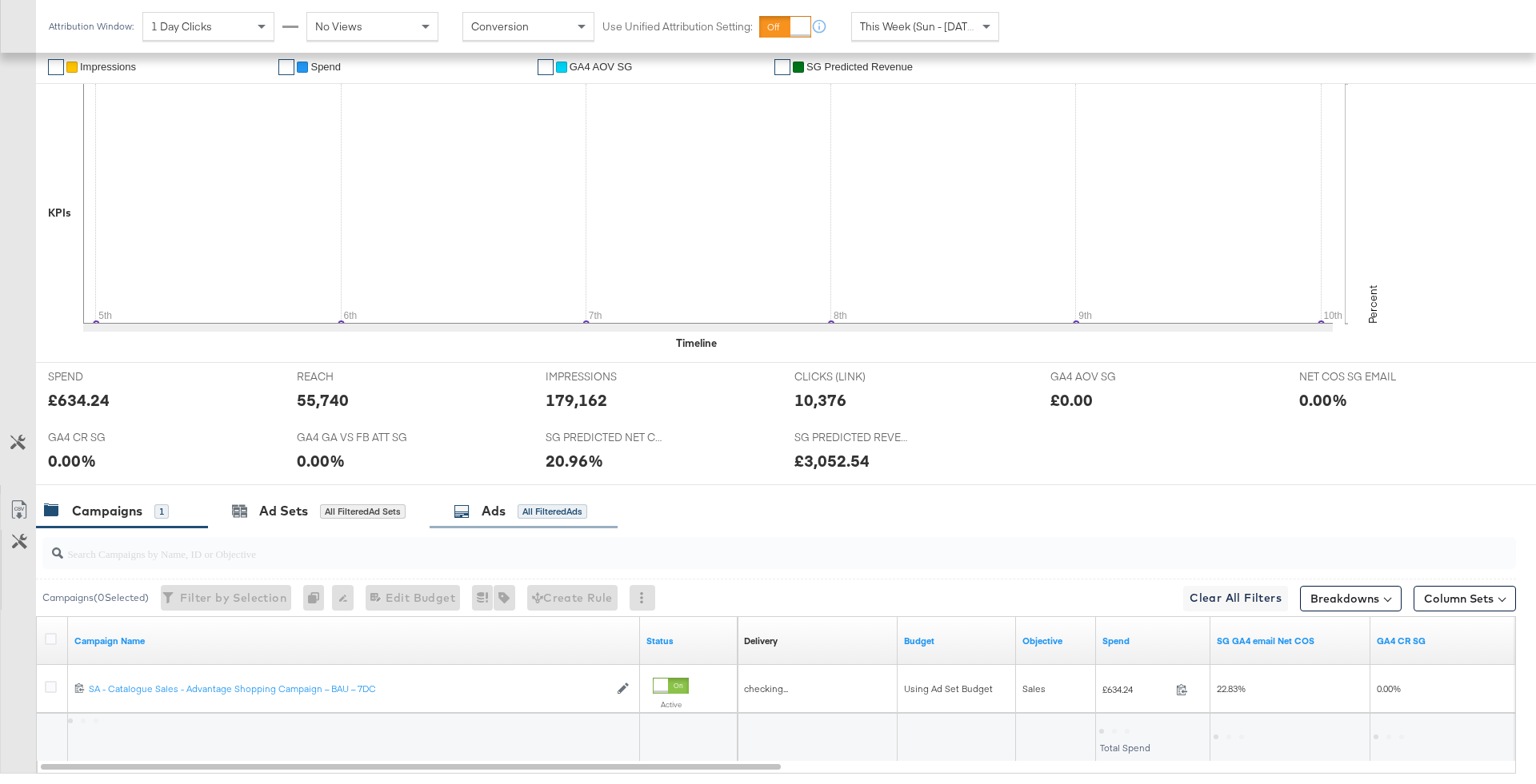
click at [483, 494] on div "Ads All Filtered Ads" at bounding box center [523, 511] width 188 height 34
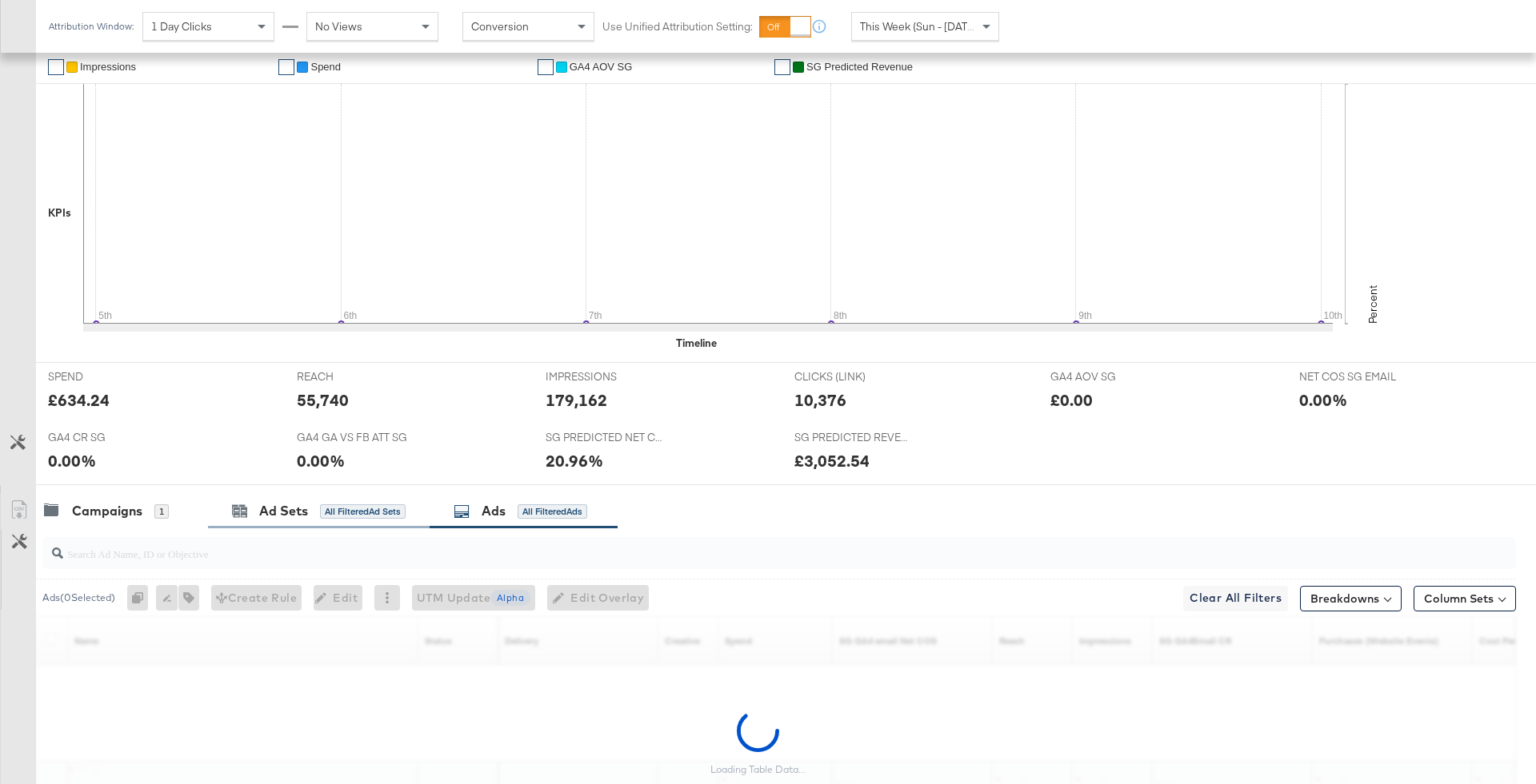
click at [343, 520] on div "Ad Sets All Filtered Ad Sets" at bounding box center [319, 511] width 222 height 34
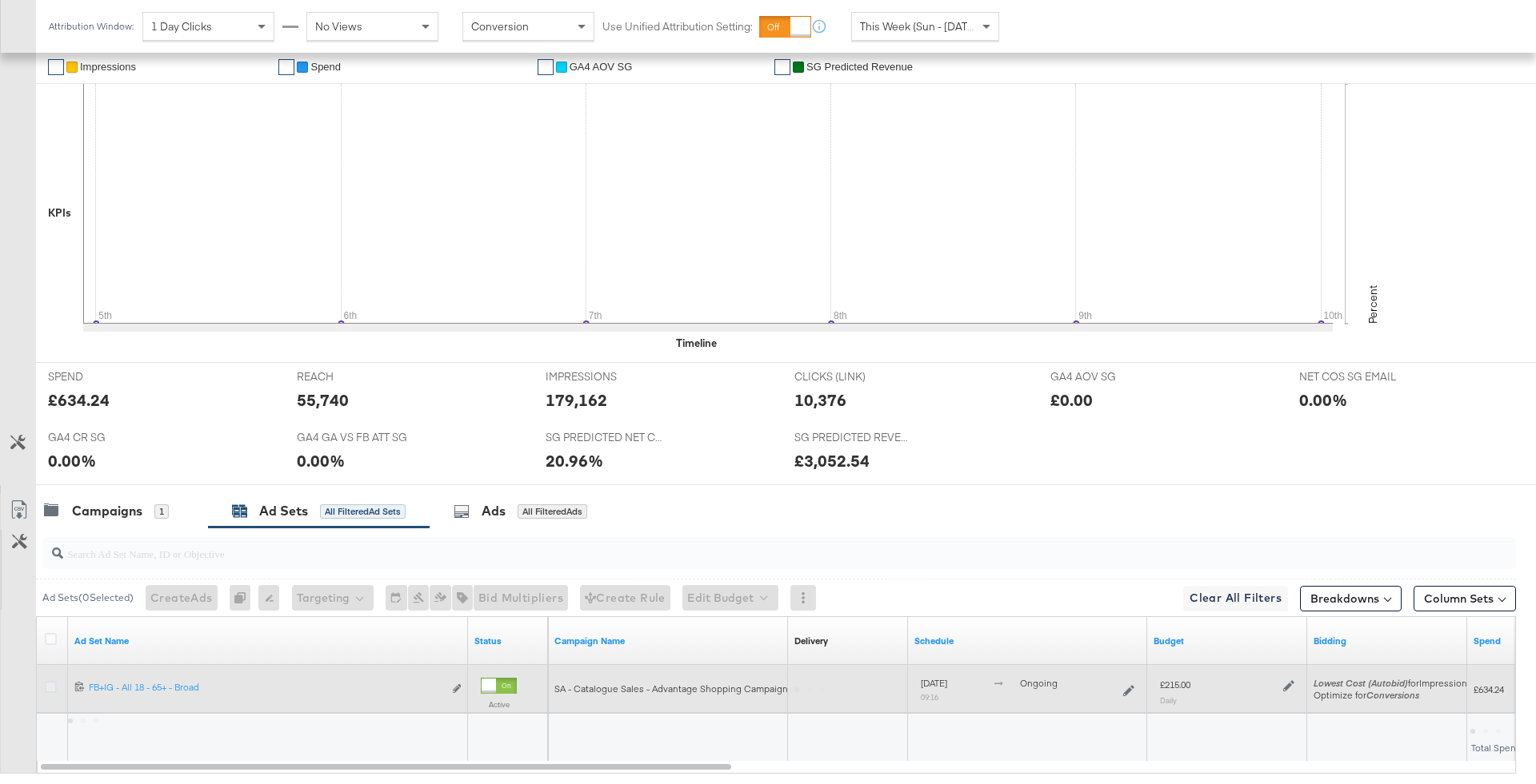
click at [48, 682] on icon at bounding box center [50, 687] width 12 height 12
click at [0, 0] on input "checkbox" at bounding box center [0, 0] width 0 height 0
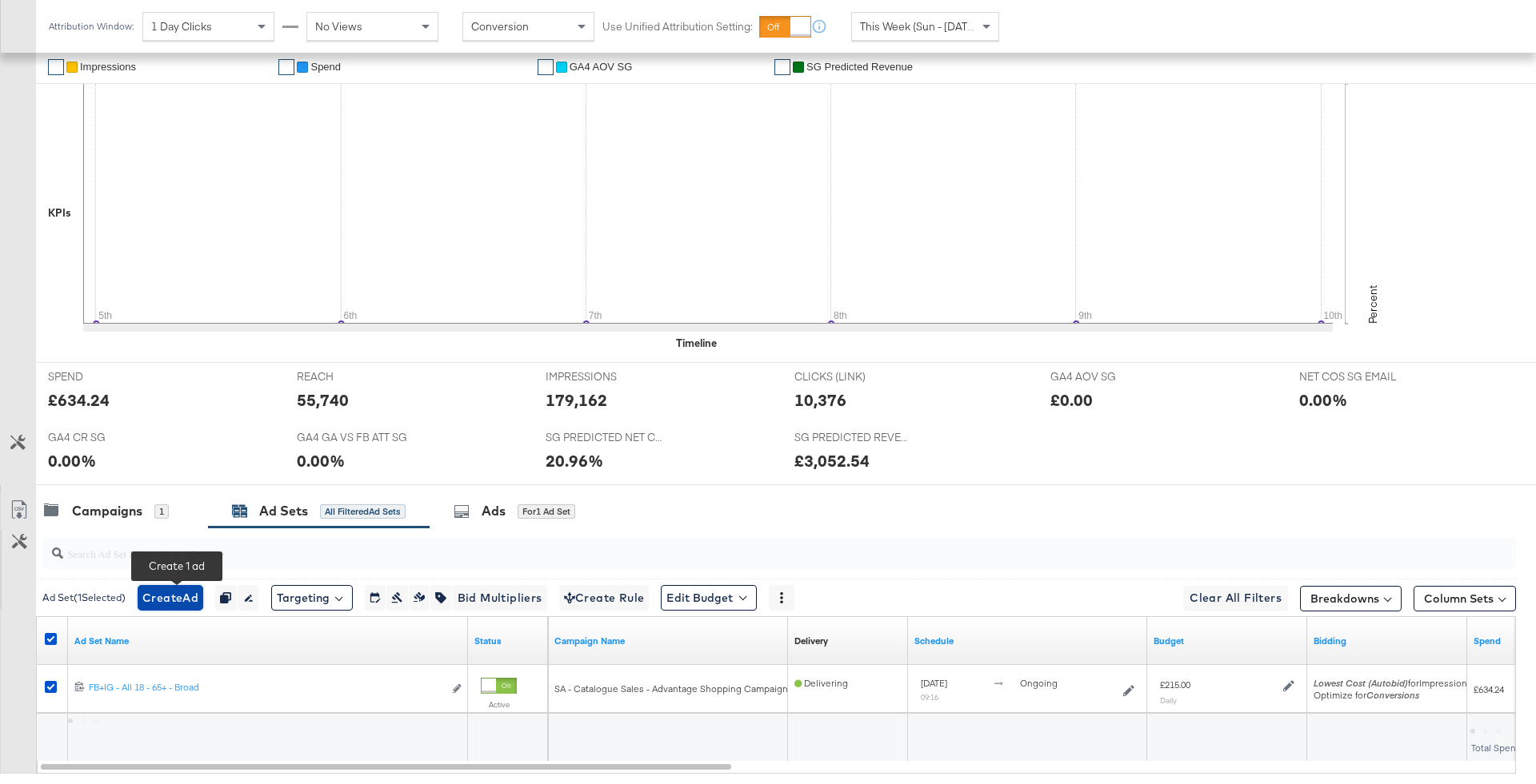
click at [165, 607] on button "Create Ad" at bounding box center [170, 598] width 65 height 25
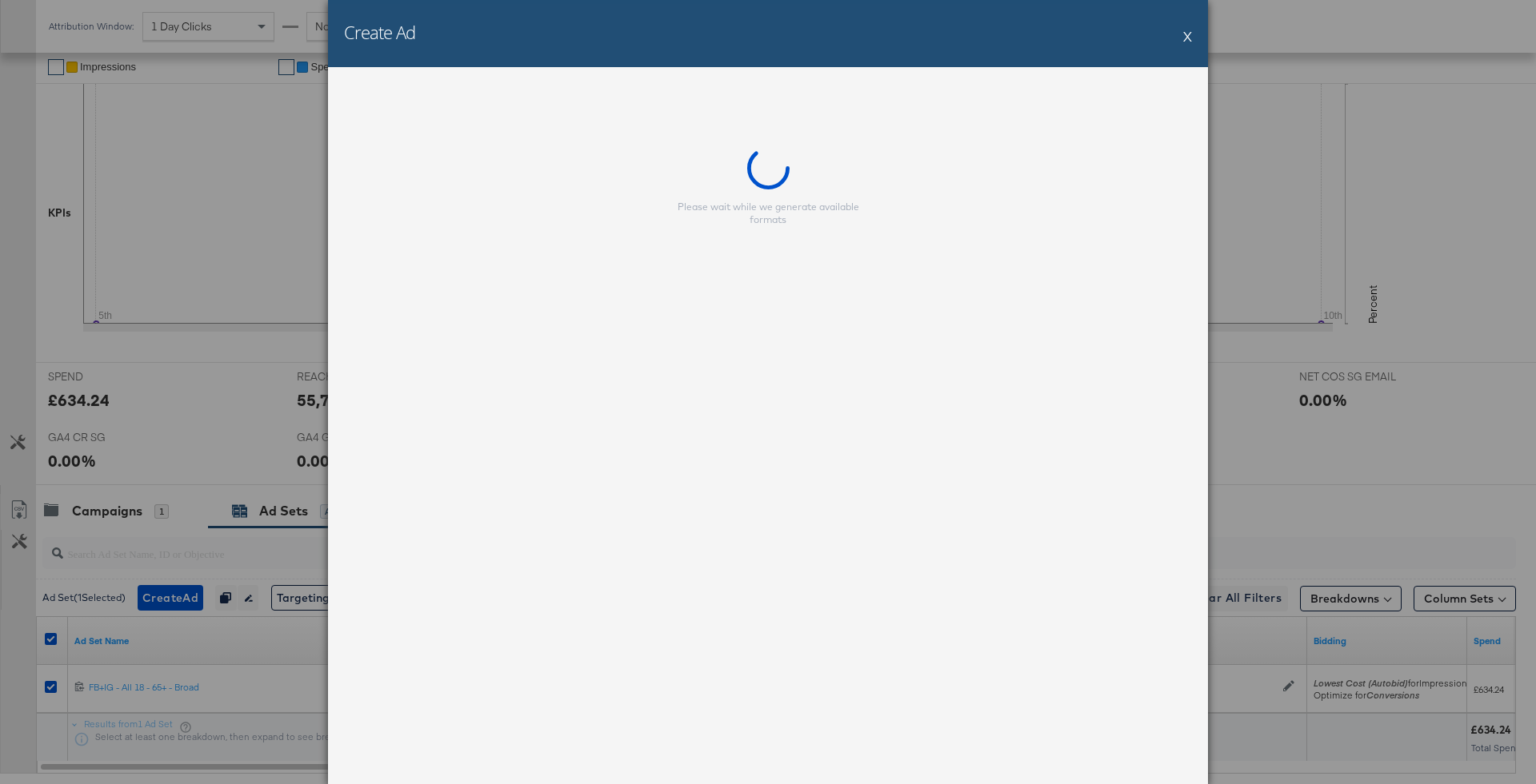
click at [689, 161] on div "Please wait while we generate available formats" at bounding box center [768, 186] width 880 height 79
click at [675, 151] on div "Please wait while we generate available formats" at bounding box center [768, 186] width 880 height 79
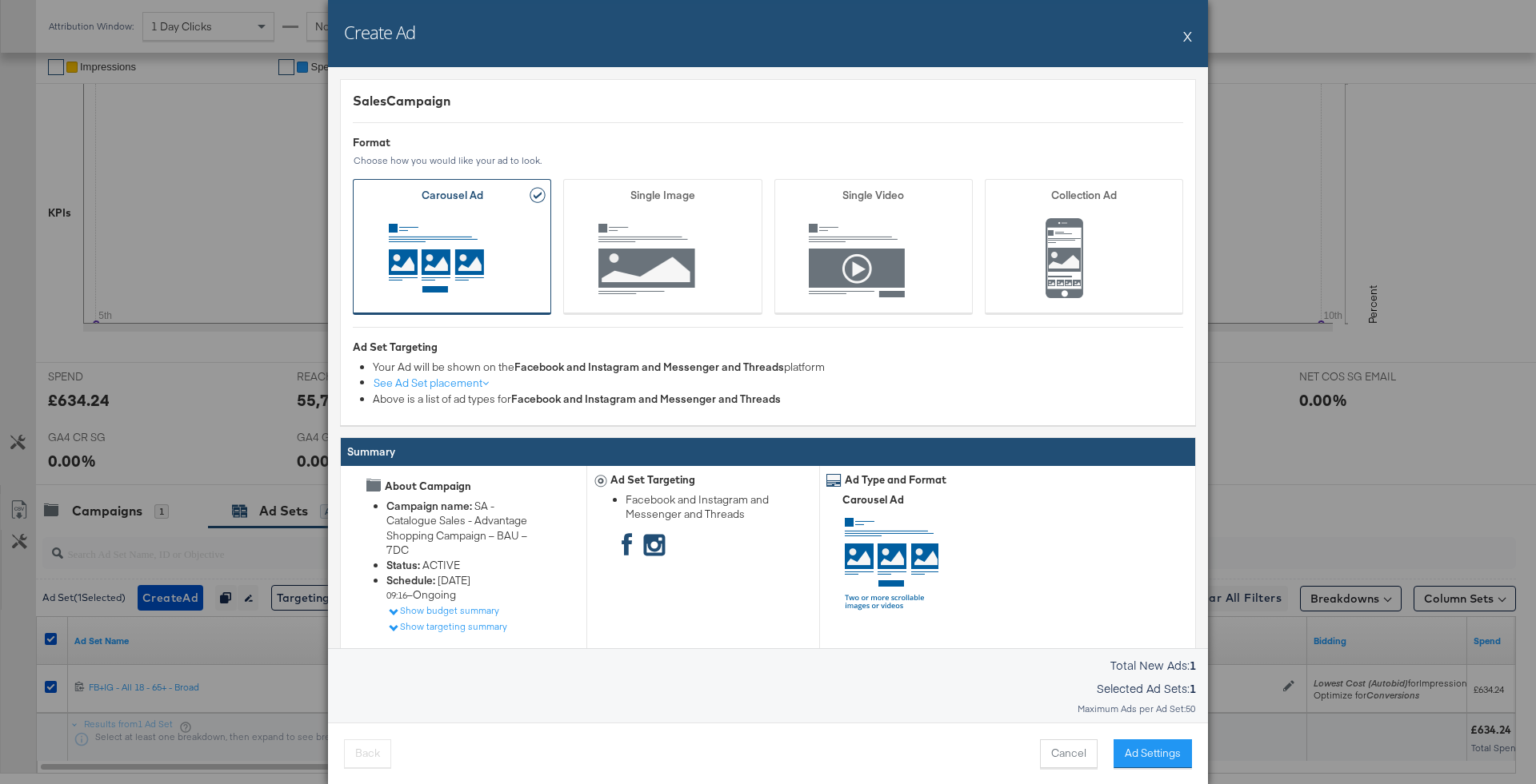
click at [1191, 41] on button "X" at bounding box center [1187, 35] width 8 height 32
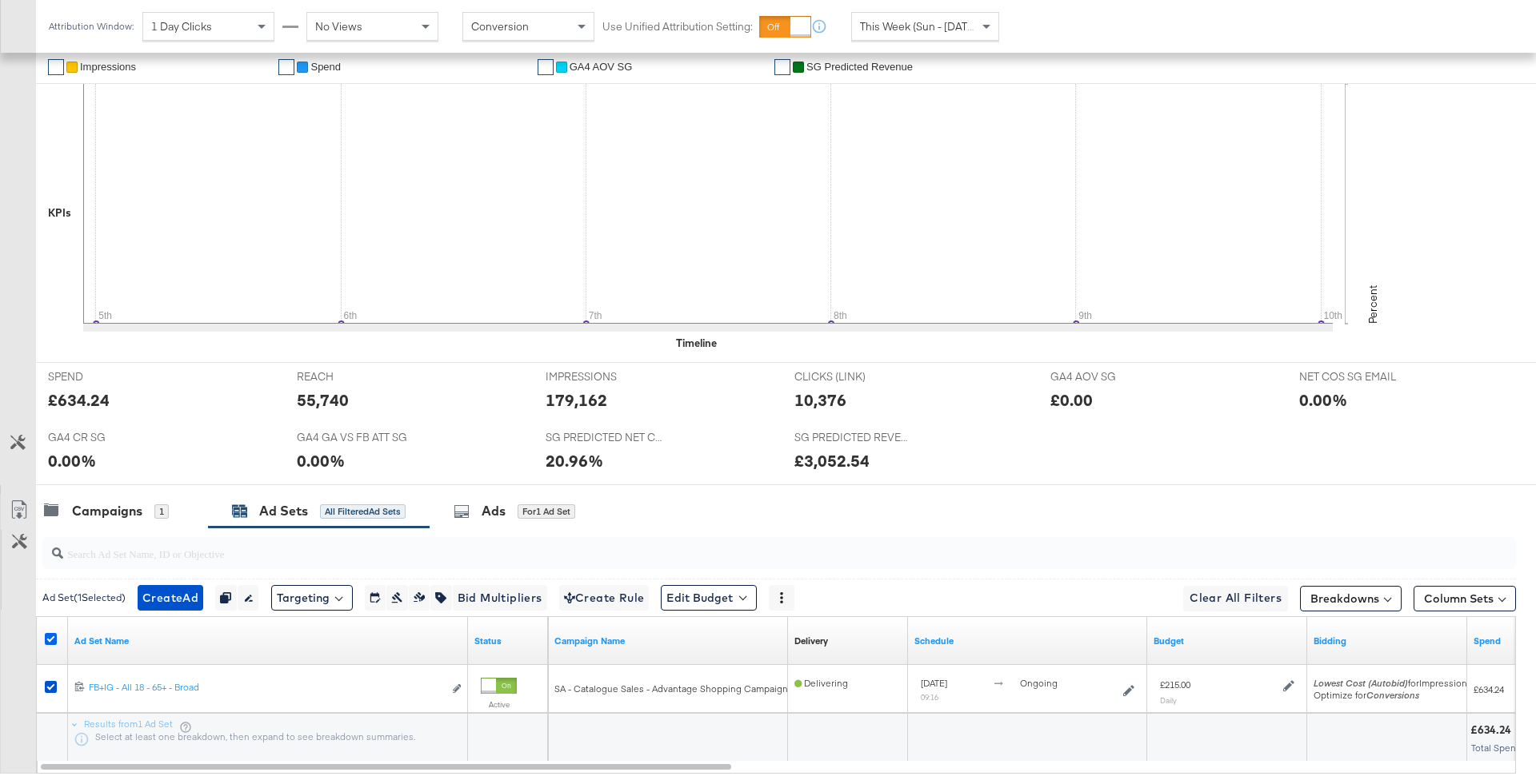
click at [53, 641] on icon at bounding box center [50, 639] width 12 height 12
click at [0, 0] on input "checkbox" at bounding box center [0, 0] width 0 height 0
click at [153, 528] on div at bounding box center [776, 553] width 1480 height 51
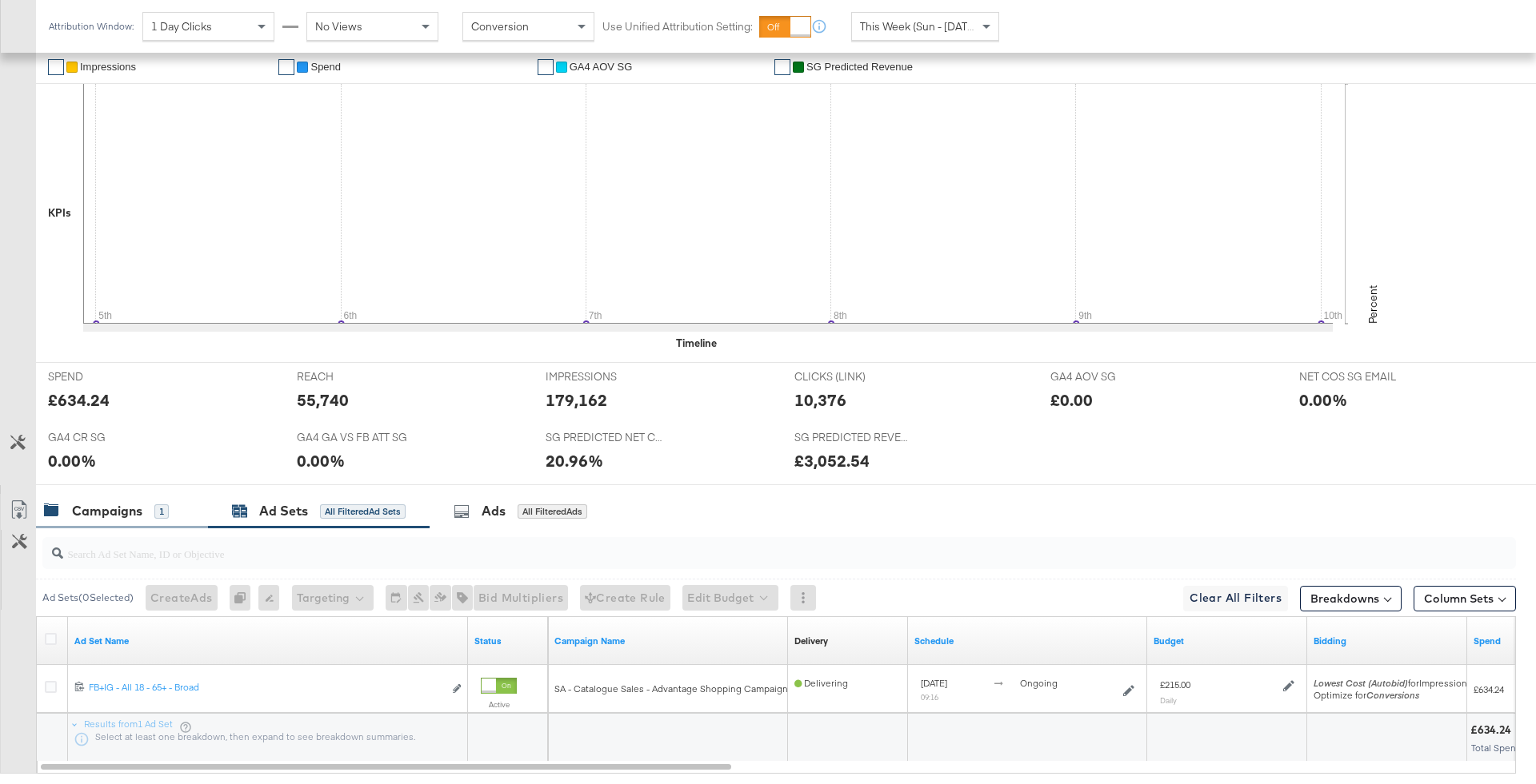
click at [153, 525] on div "Campaigns 1" at bounding box center [122, 511] width 172 height 34
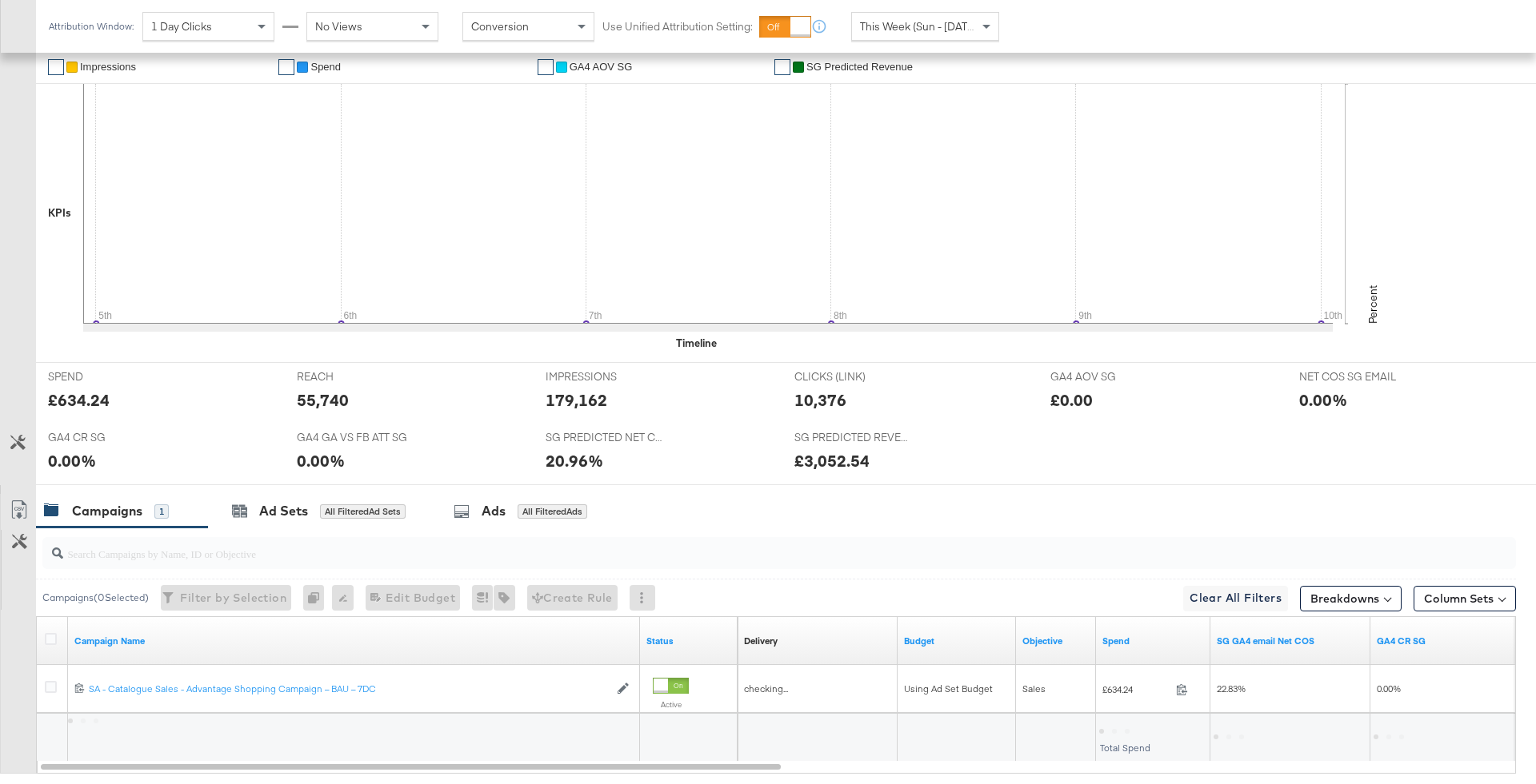
click at [153, 525] on div "Campaigns 1" at bounding box center [122, 511] width 172 height 34
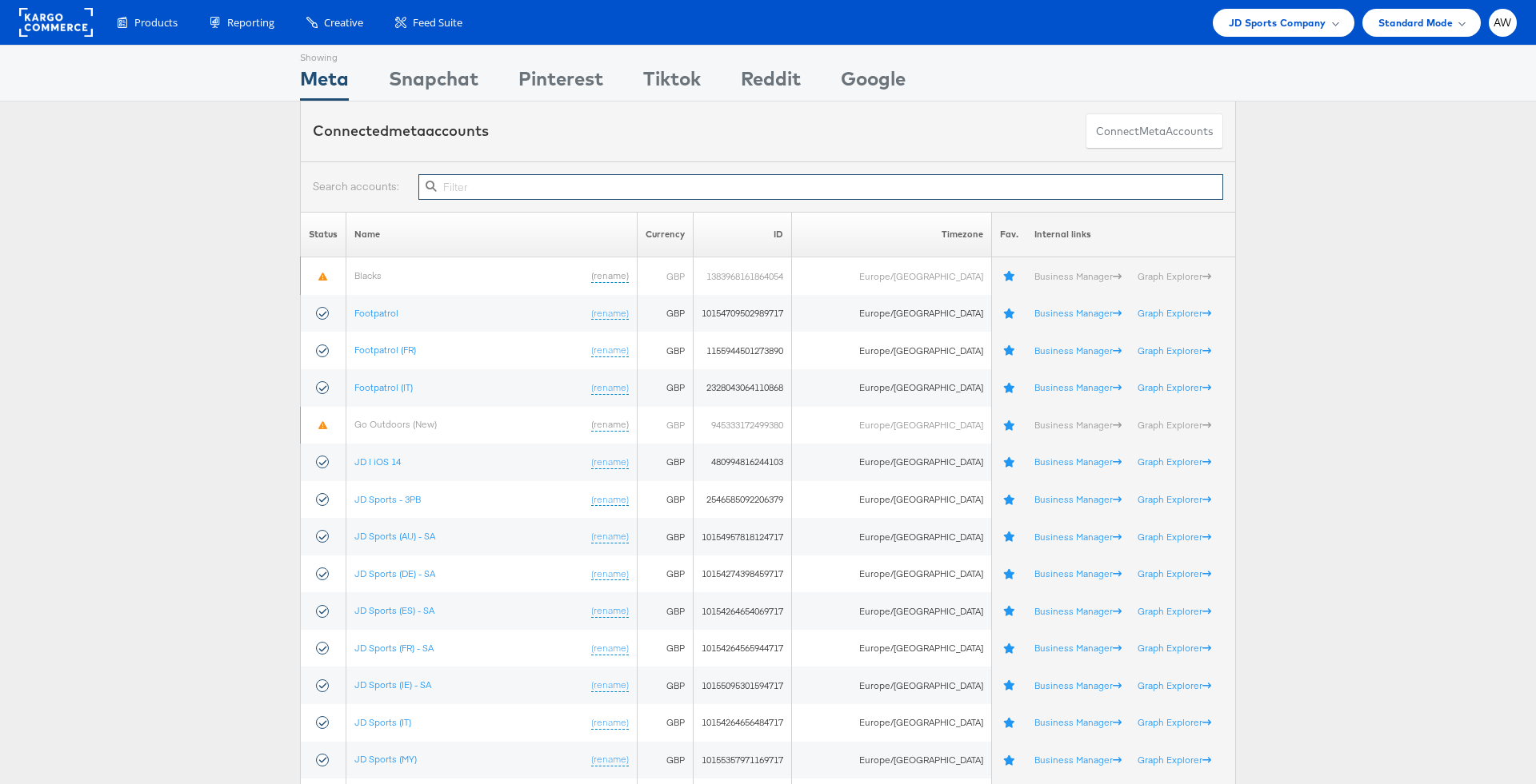
click at [551, 193] on input "text" at bounding box center [821, 186] width 805 height 25
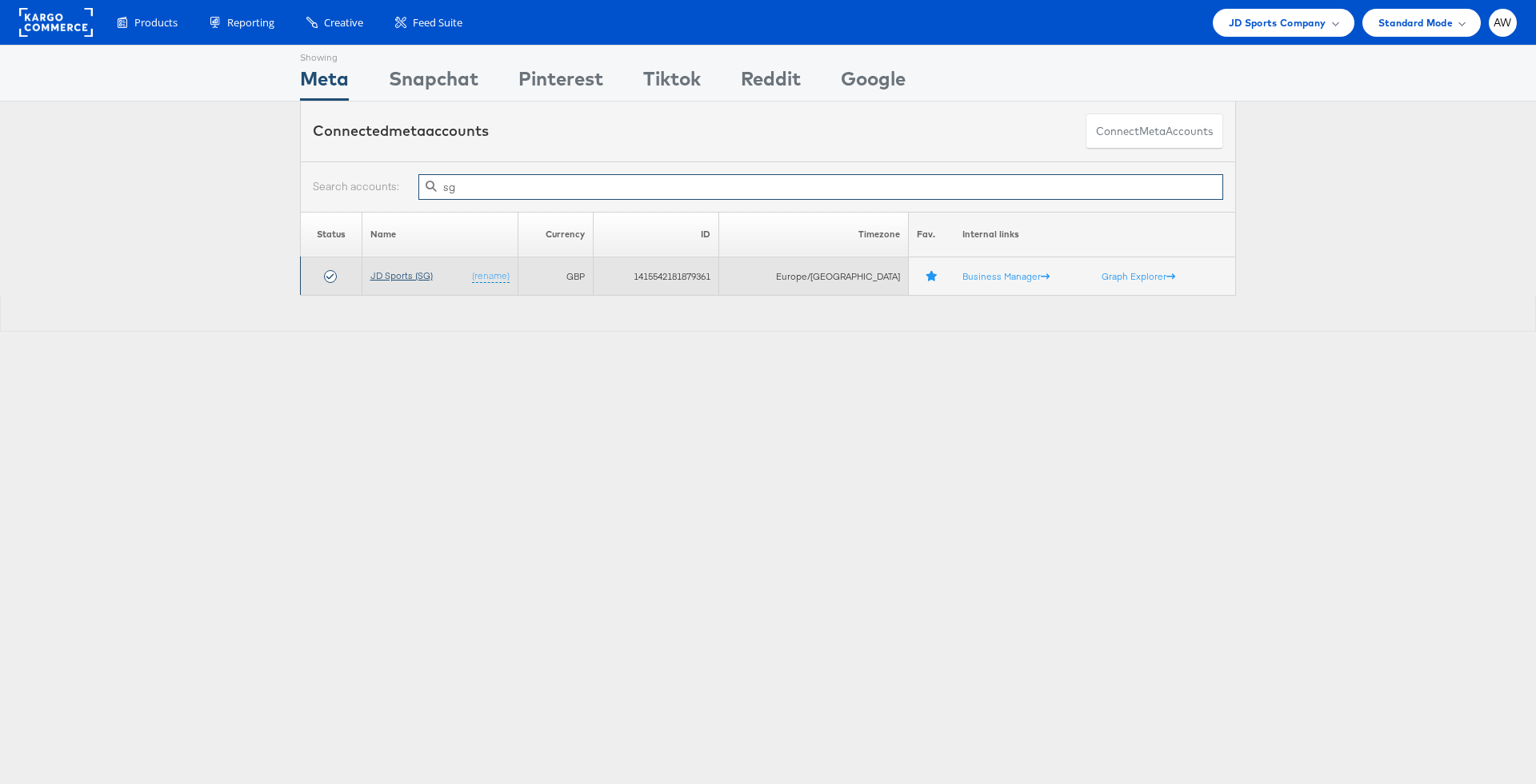
type input "sg"
click at [422, 272] on link "JD Sports (SG)" at bounding box center [401, 275] width 62 height 12
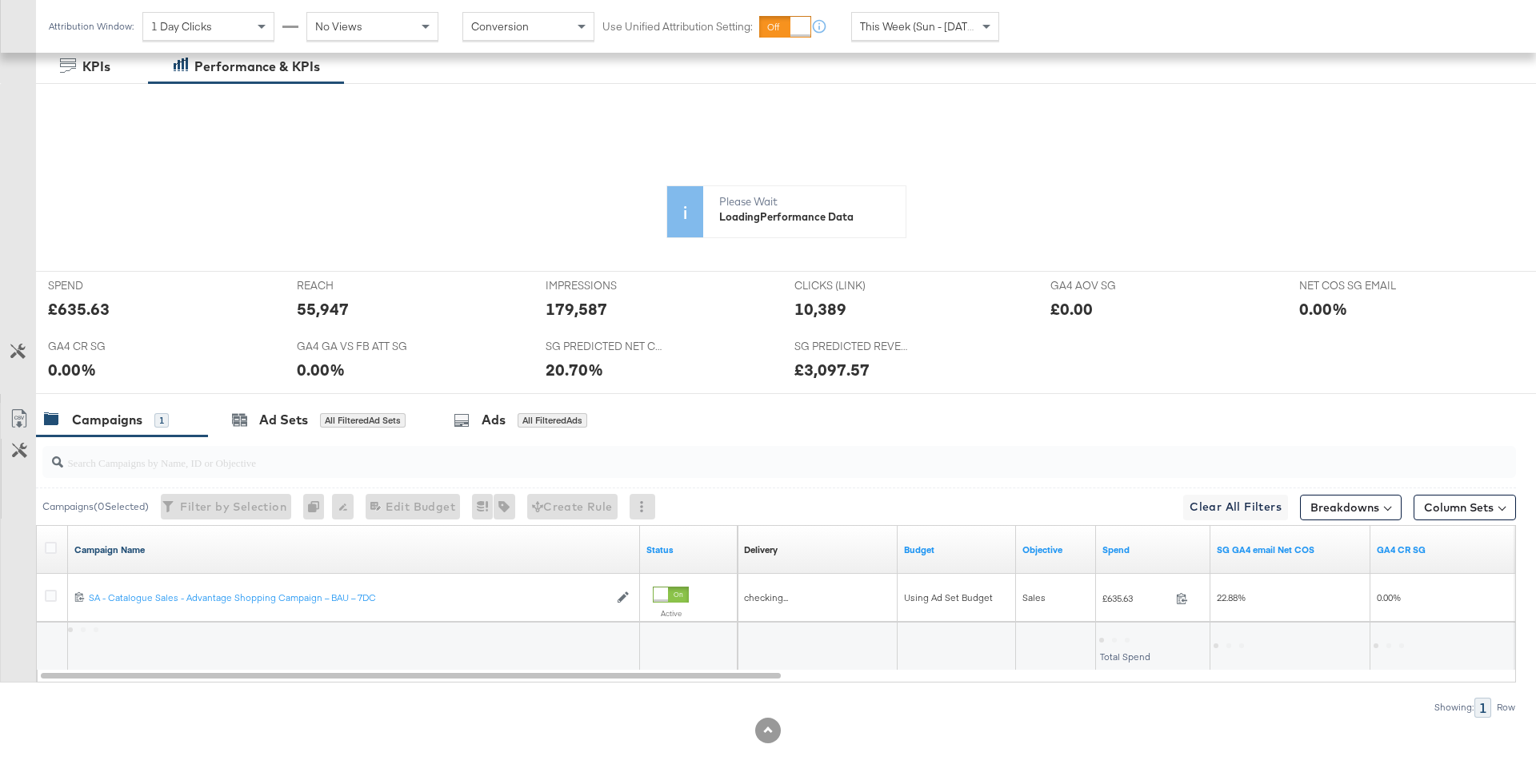
scroll to position [374, 0]
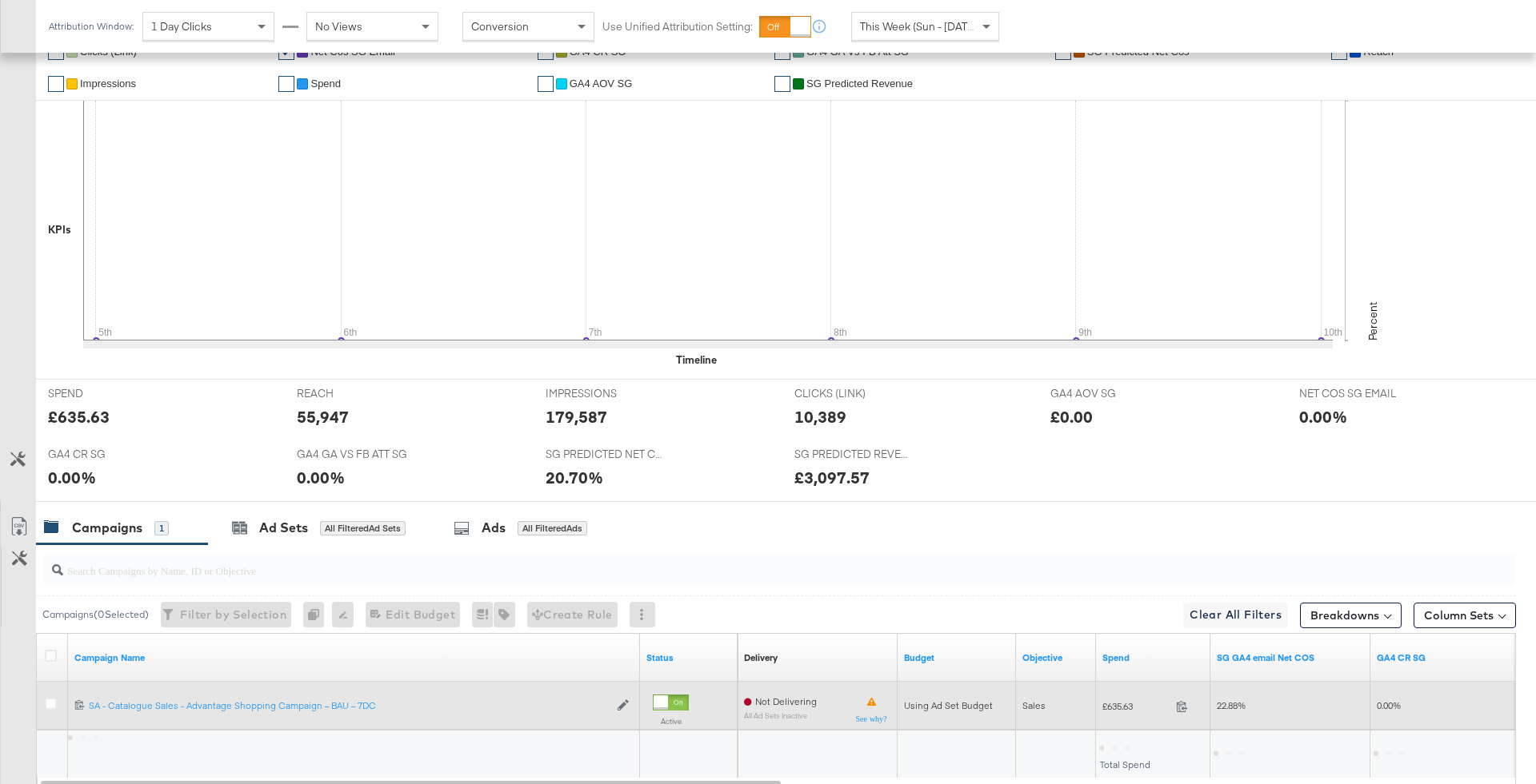
click at [57, 694] on div at bounding box center [53, 706] width 30 height 29
click at [52, 703] on icon at bounding box center [50, 704] width 12 height 12
click at [0, 0] on input "checkbox" at bounding box center [0, 0] width 0 height 0
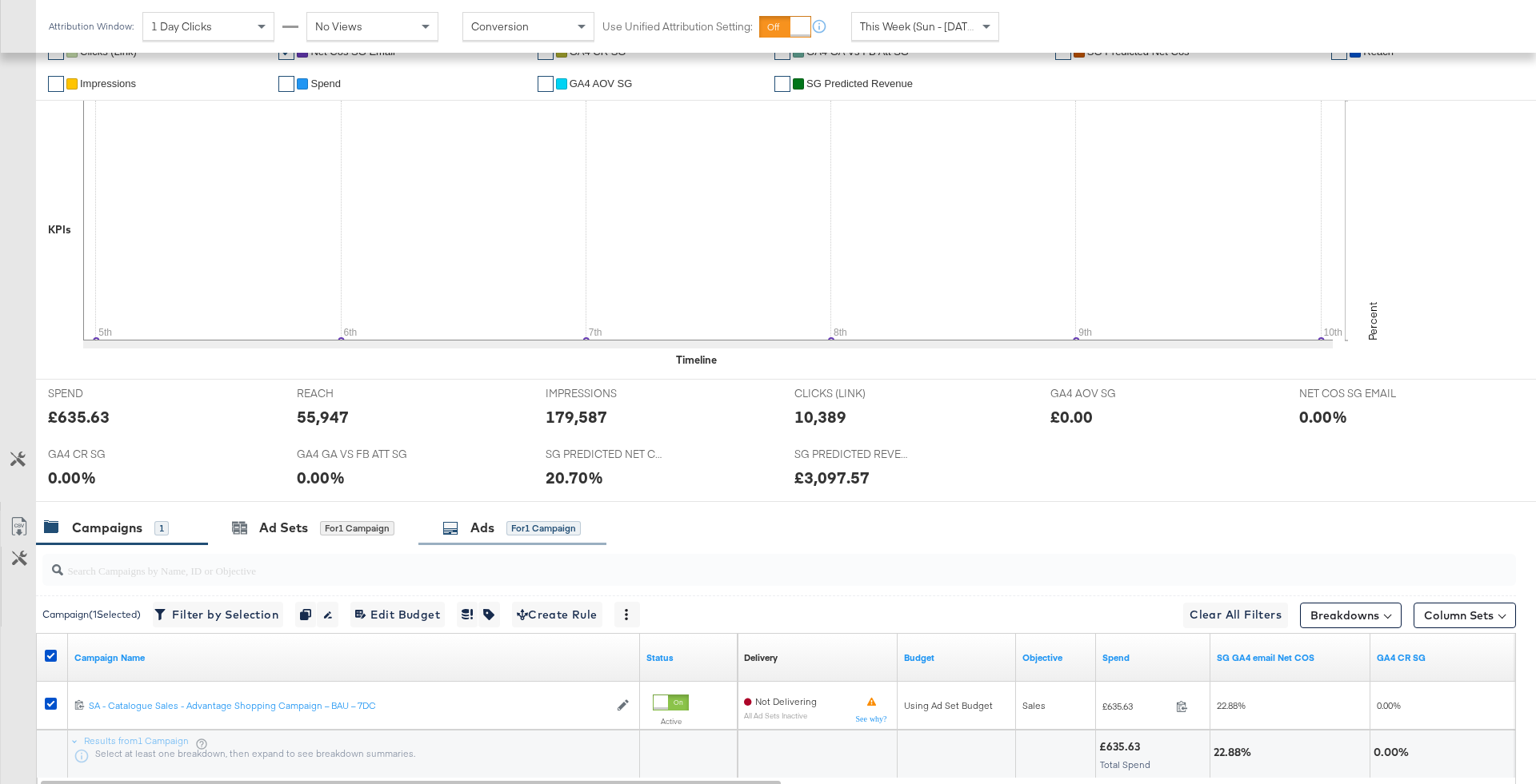
click at [471, 531] on div "Ads" at bounding box center [483, 528] width 24 height 19
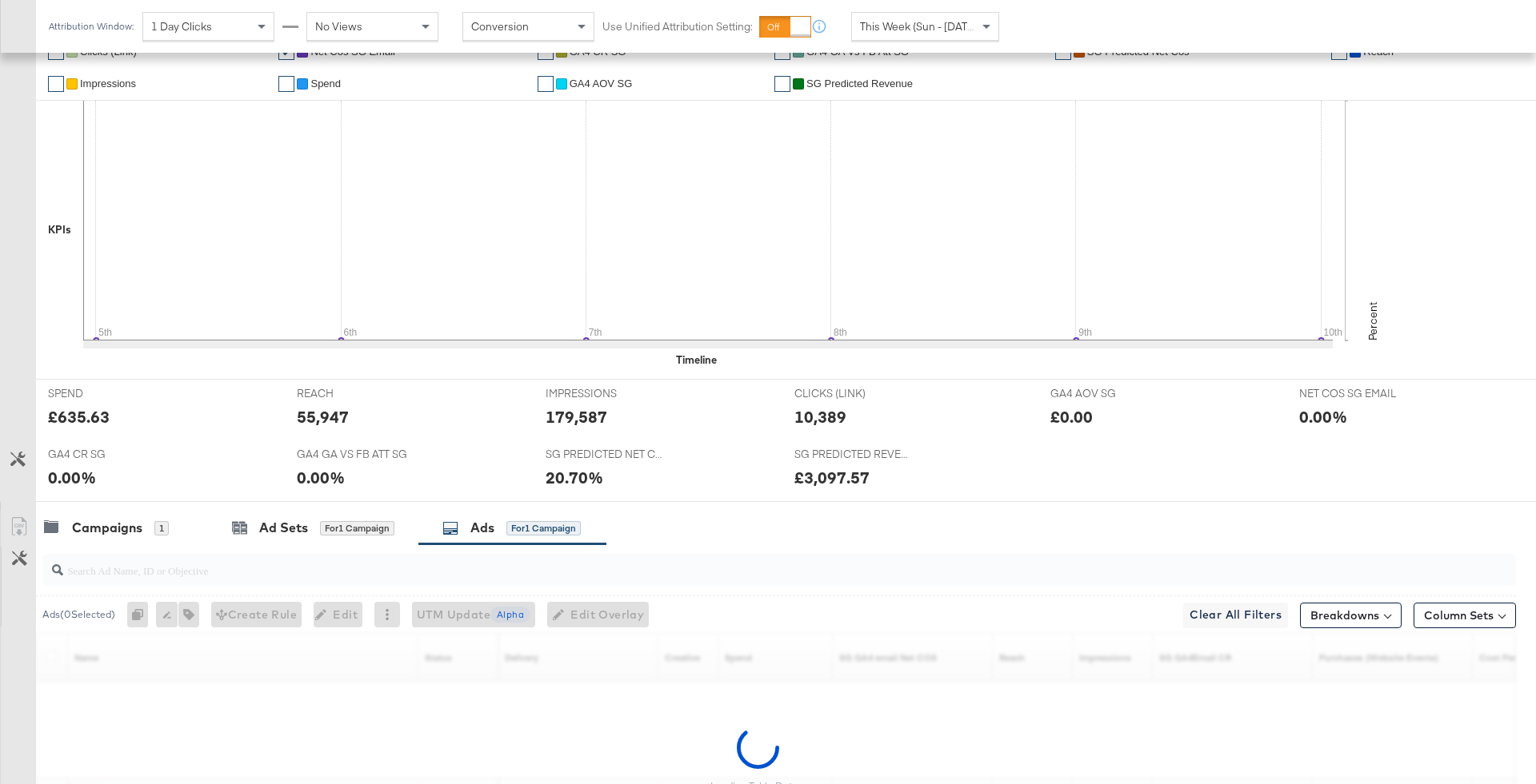
scroll to position [530, 0]
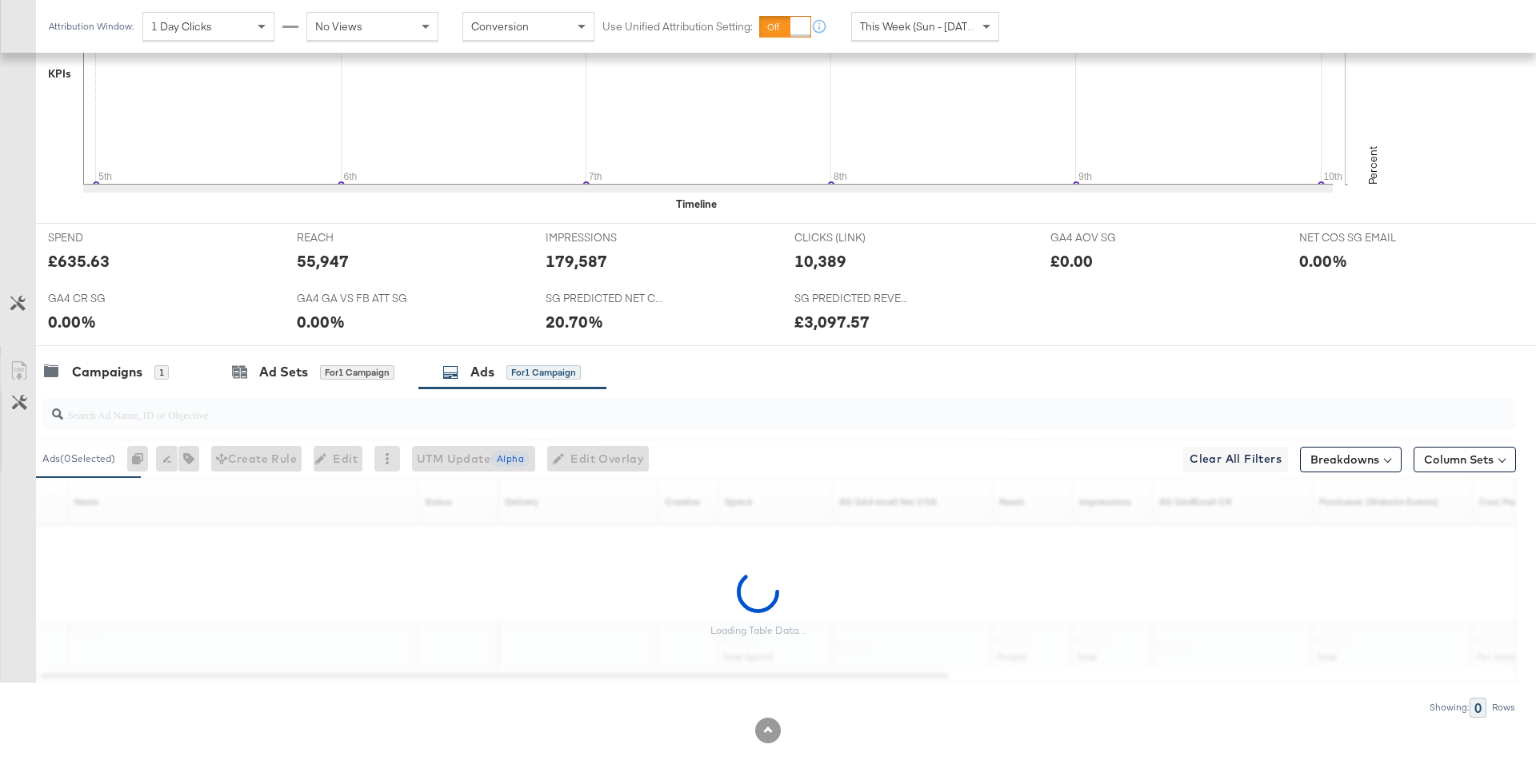
click at [480, 417] on input "search" at bounding box center [722, 408] width 1317 height 31
paste input "120219775309110292"
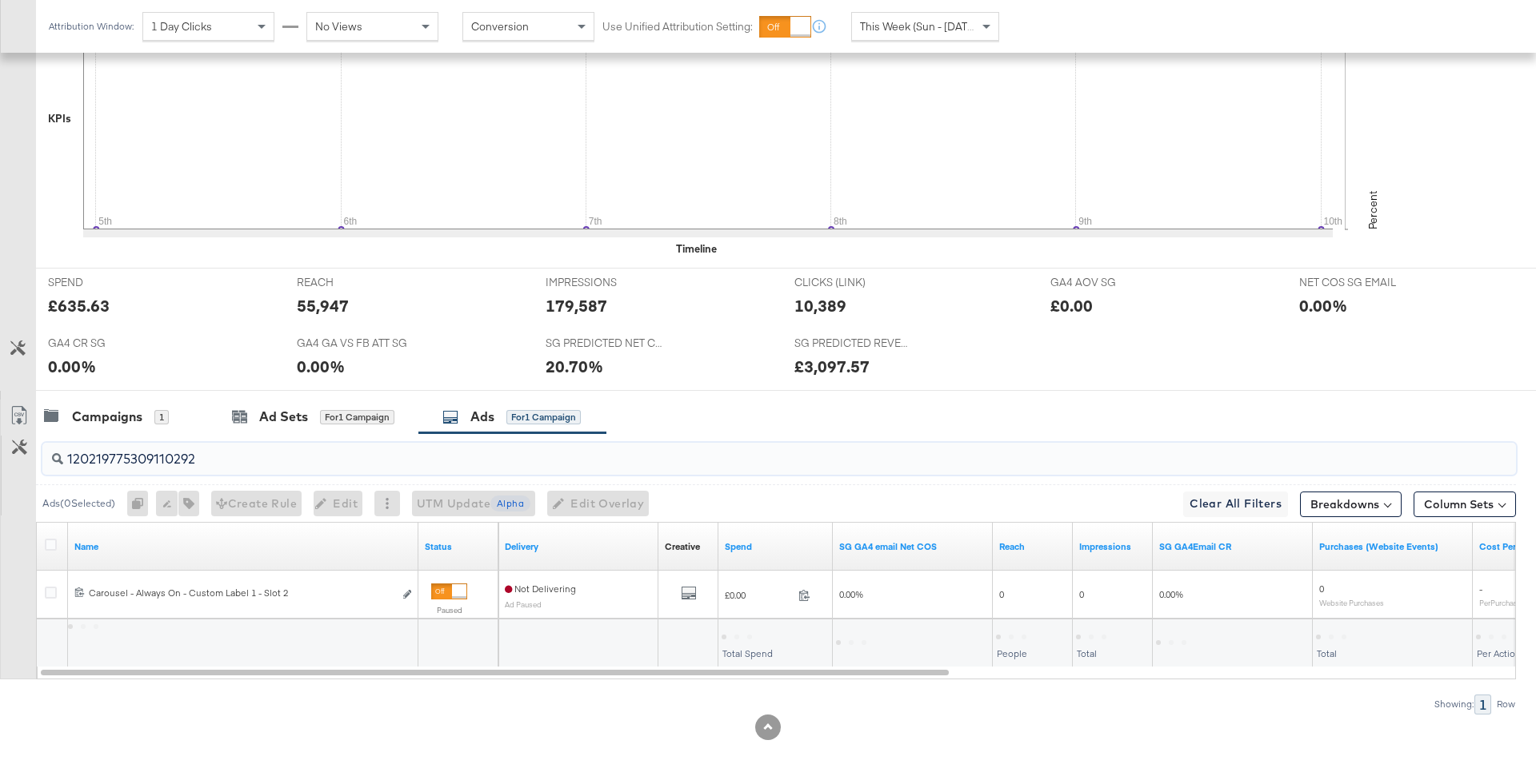
scroll to position [482, 0]
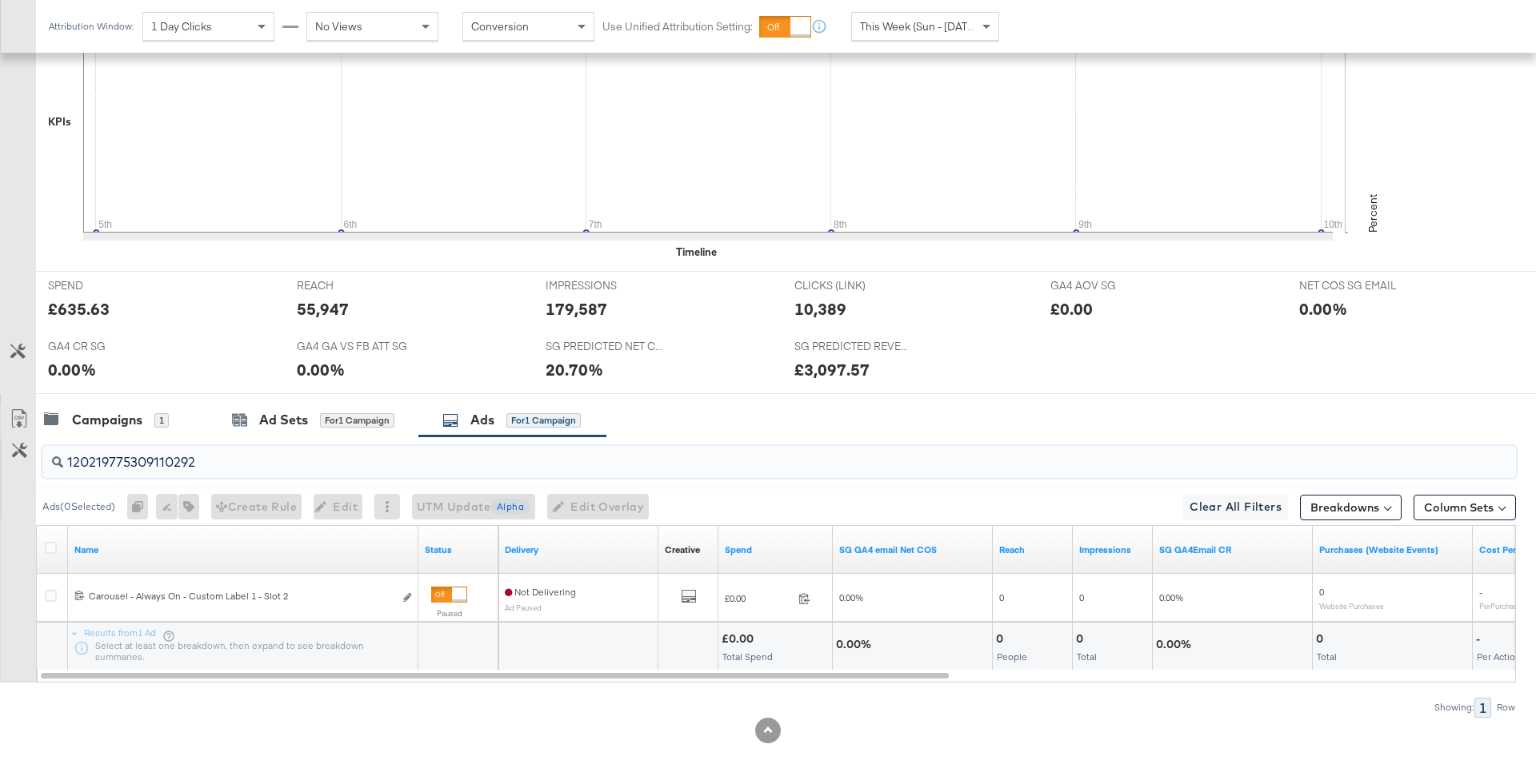
type input "120219775309110292"
